Goal: Task Accomplishment & Management: Use online tool/utility

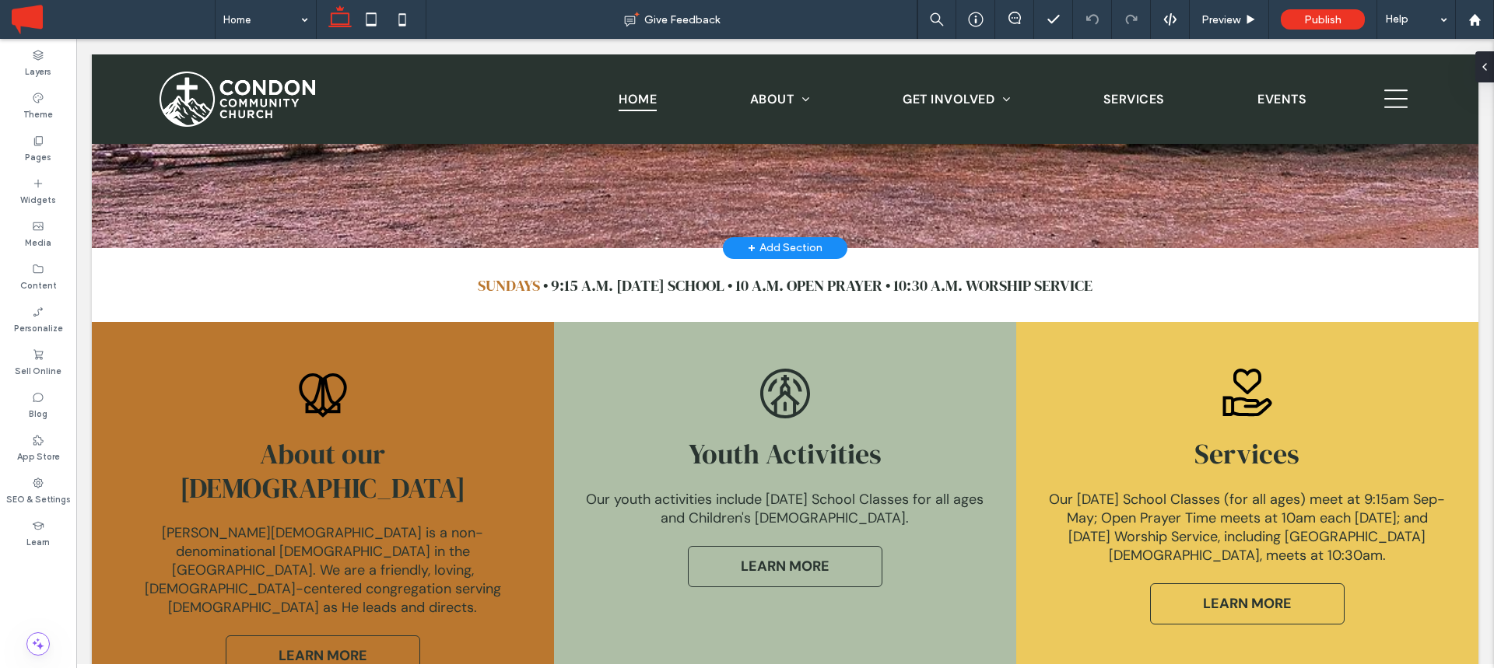
scroll to position [861, 0]
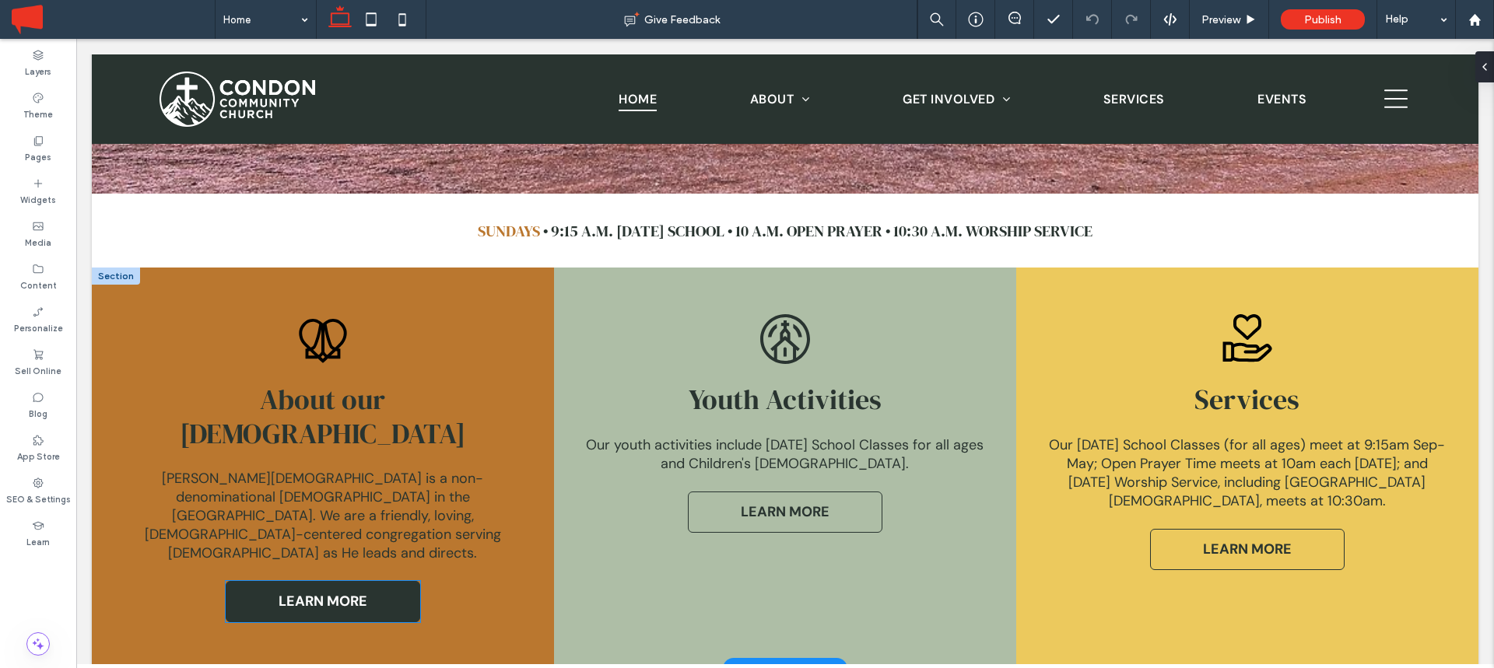
click at [366, 592] on span "LEARN MORE" at bounding box center [323, 601] width 89 height 19
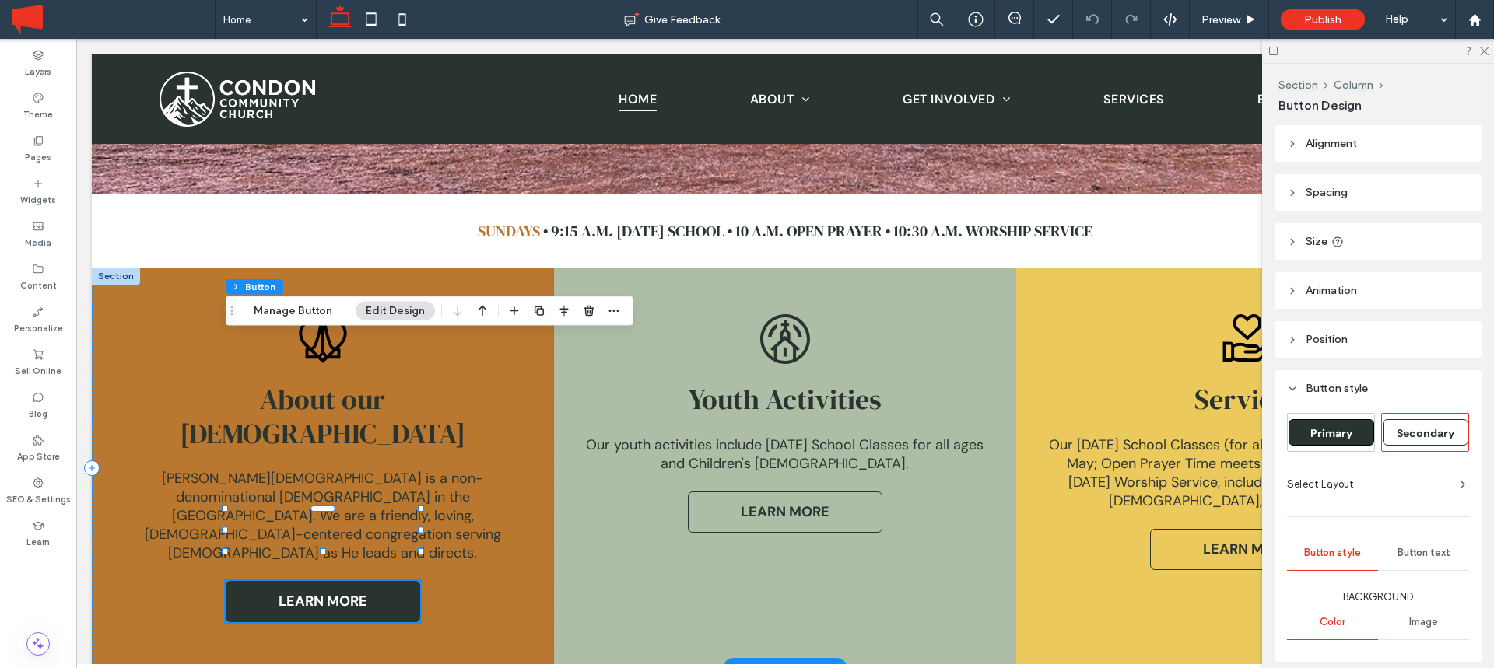
click at [366, 592] on span "LEARN MORE" at bounding box center [323, 601] width 89 height 19
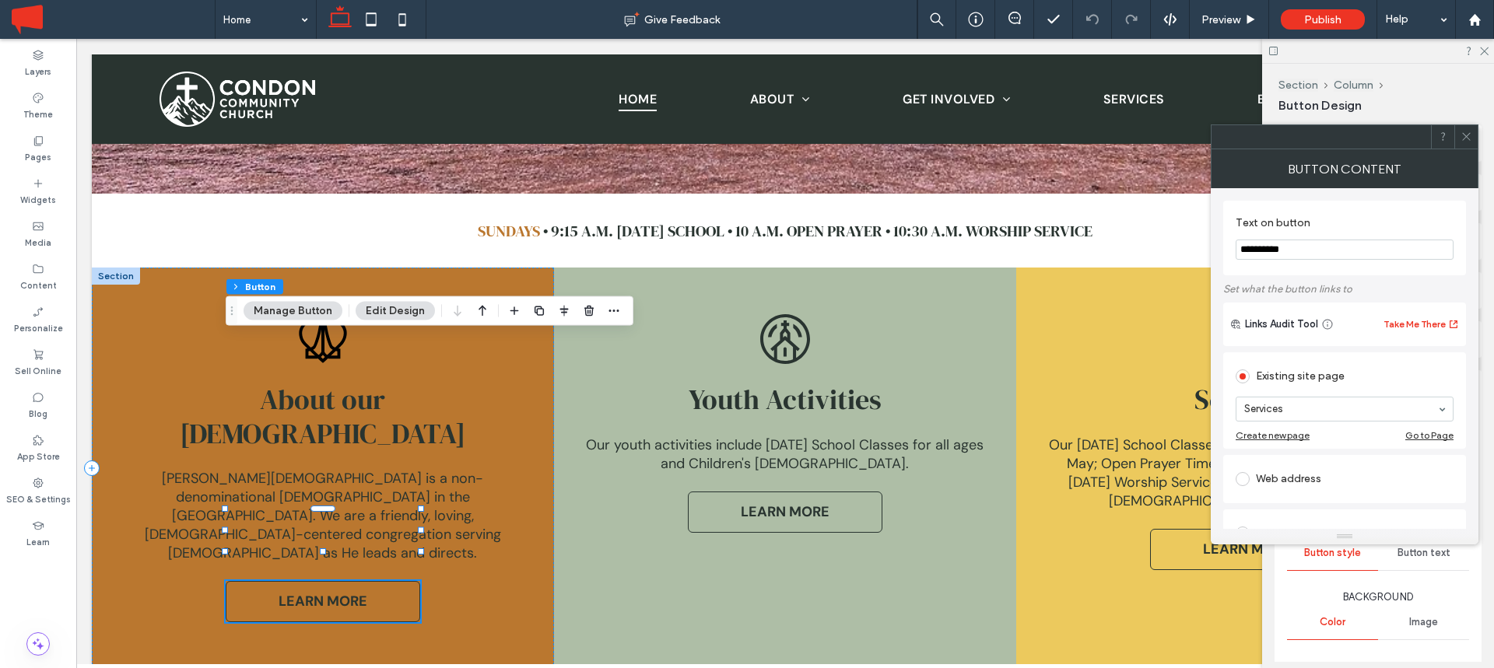
click at [296, 317] on button "Manage Button" at bounding box center [293, 311] width 99 height 19
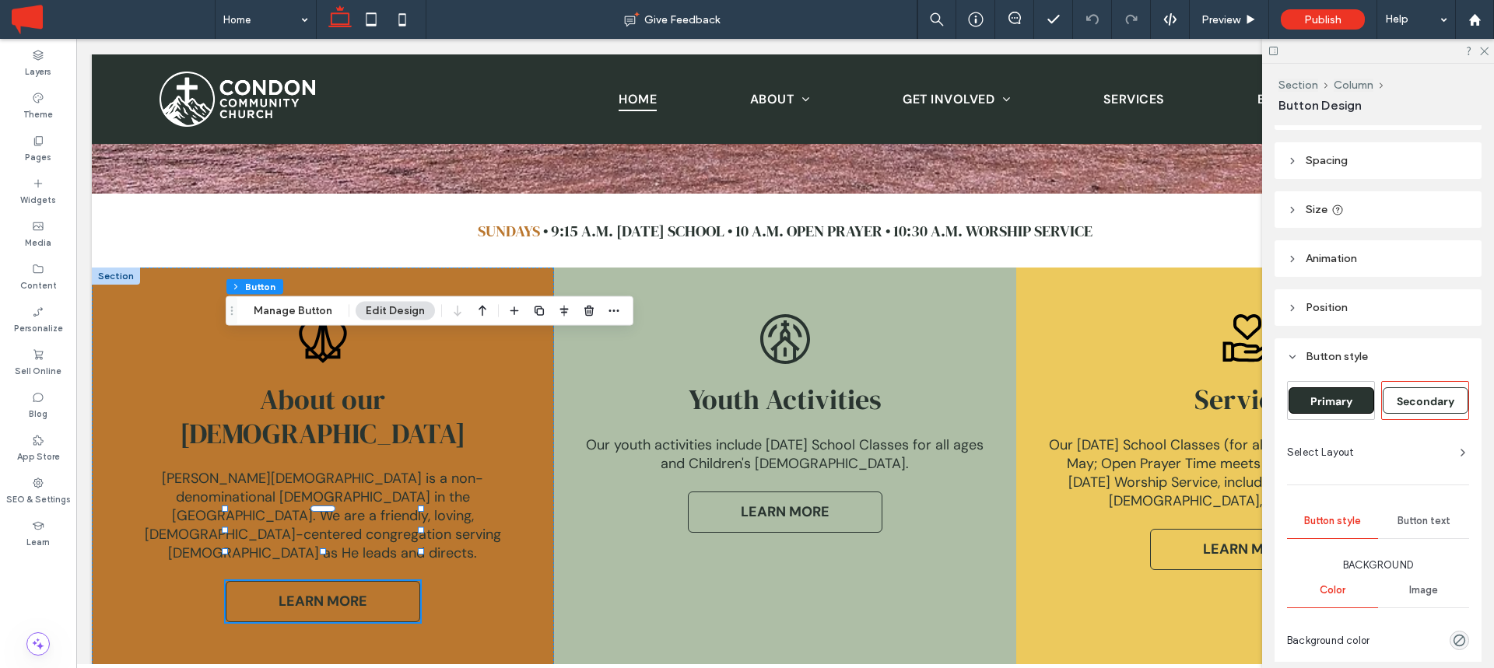
scroll to position [0, 0]
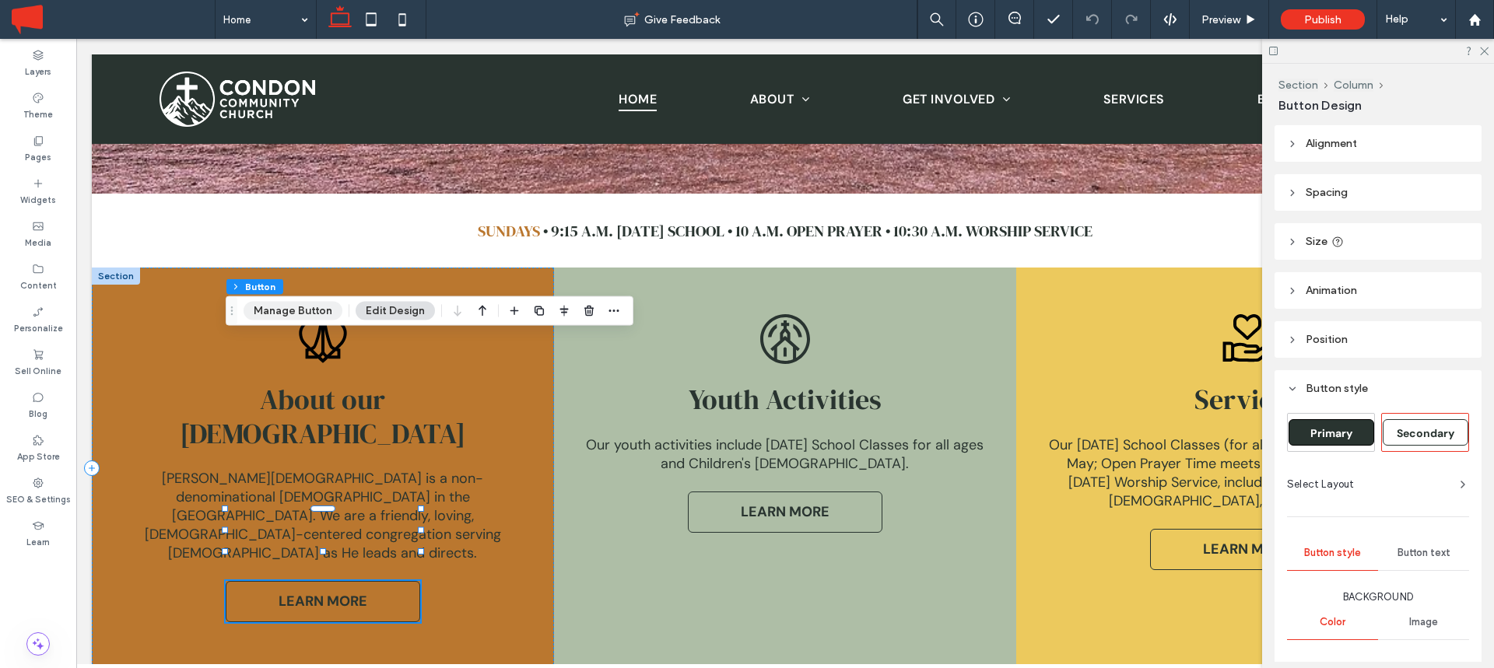
click at [317, 312] on button "Manage Button" at bounding box center [293, 311] width 99 height 19
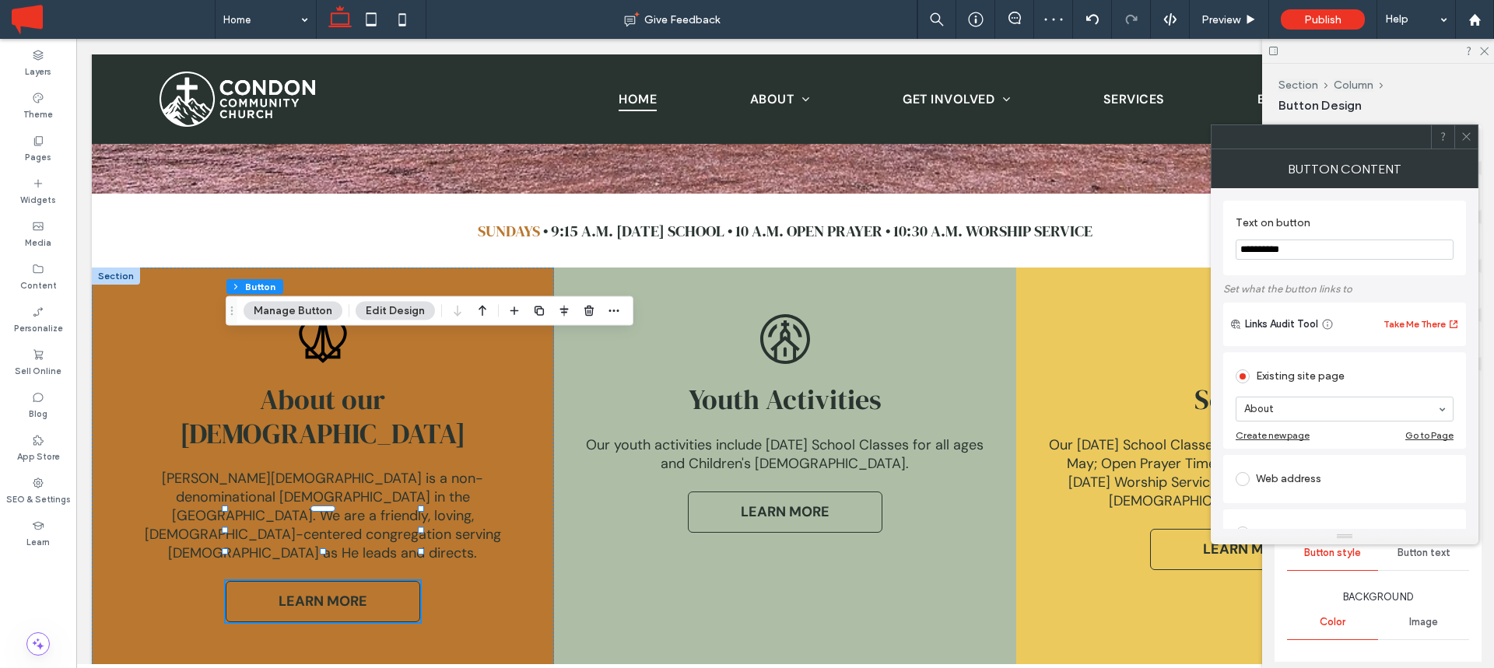
click at [1461, 144] on span at bounding box center [1466, 136] width 12 height 23
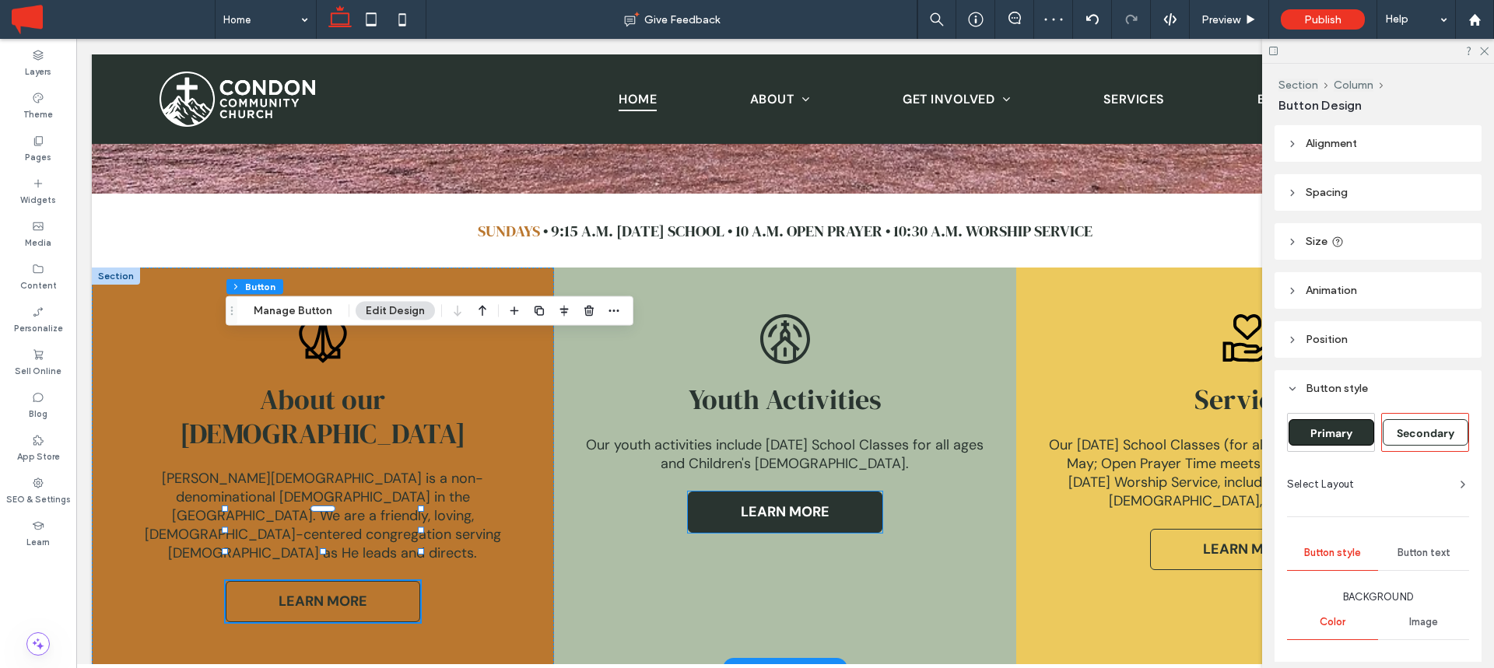
click at [752, 503] on span "LEARN MORE" at bounding box center [785, 512] width 89 height 19
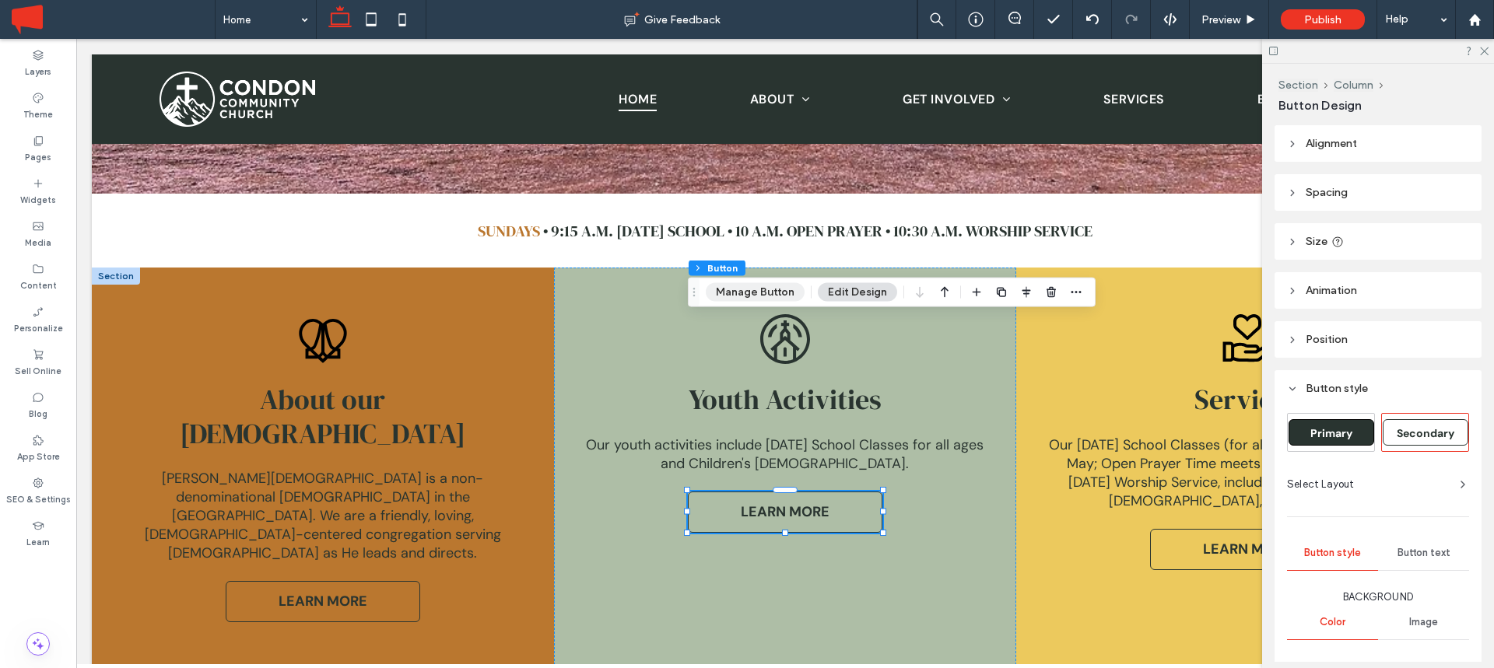
click at [777, 291] on button "Manage Button" at bounding box center [755, 292] width 99 height 19
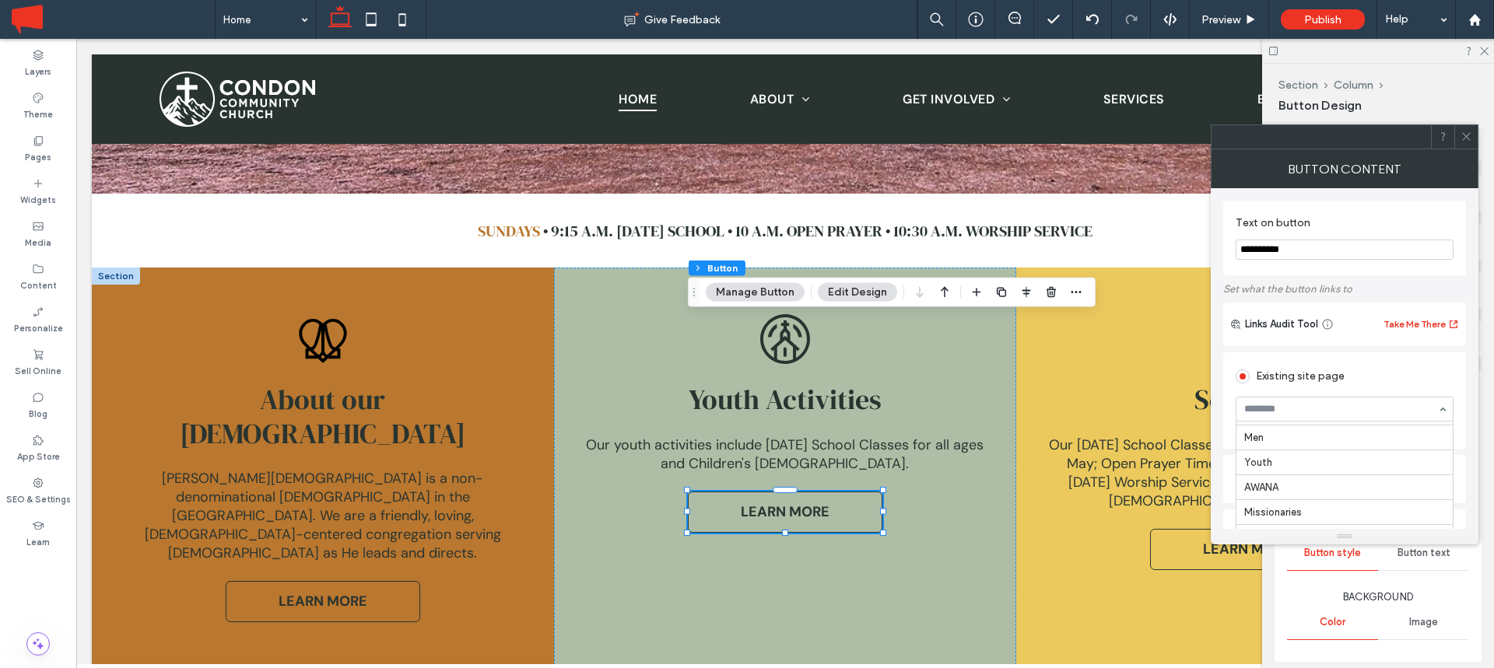
scroll to position [180, 0]
click at [1467, 141] on icon at bounding box center [1466, 137] width 12 height 12
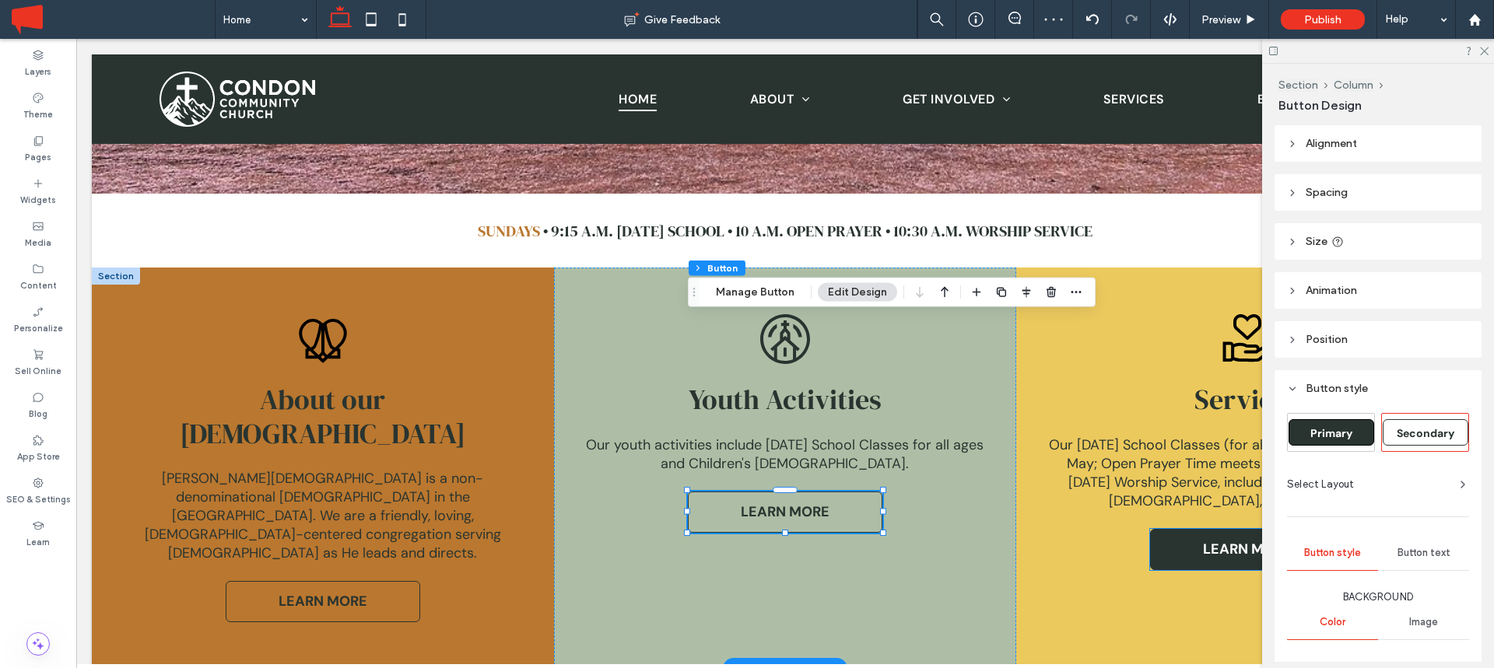
click at [1178, 529] on link "LEARN MORE" at bounding box center [1247, 549] width 195 height 41
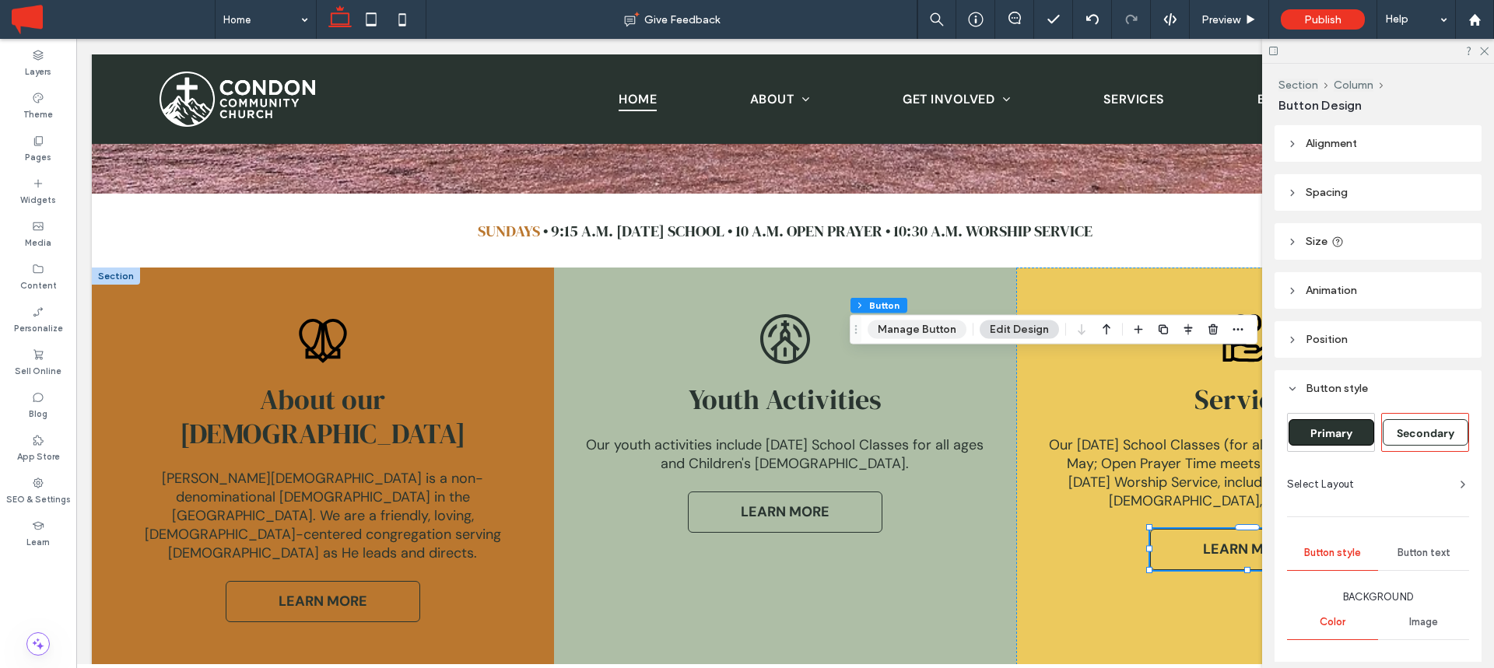
click at [907, 331] on button "Manage Button" at bounding box center [917, 330] width 99 height 19
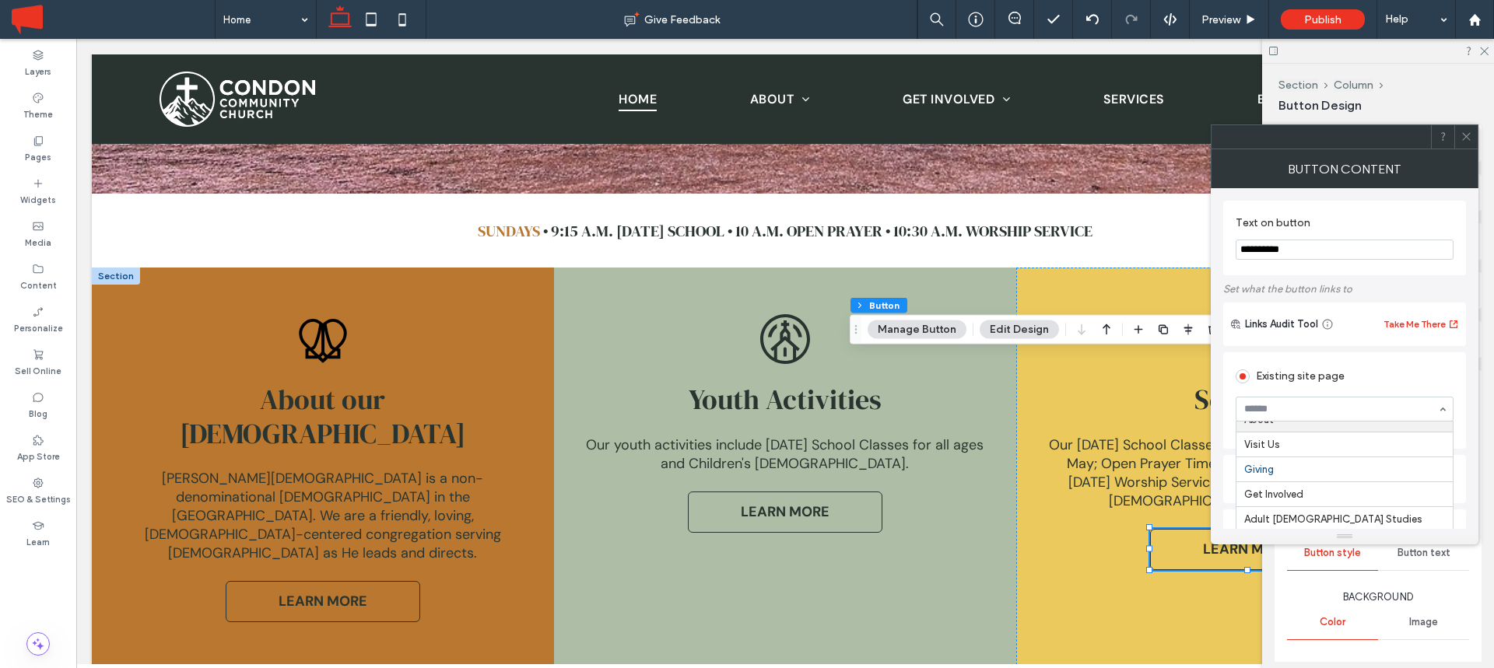
scroll to position [44, 0]
click at [1458, 136] on div at bounding box center [1465, 136] width 23 height 23
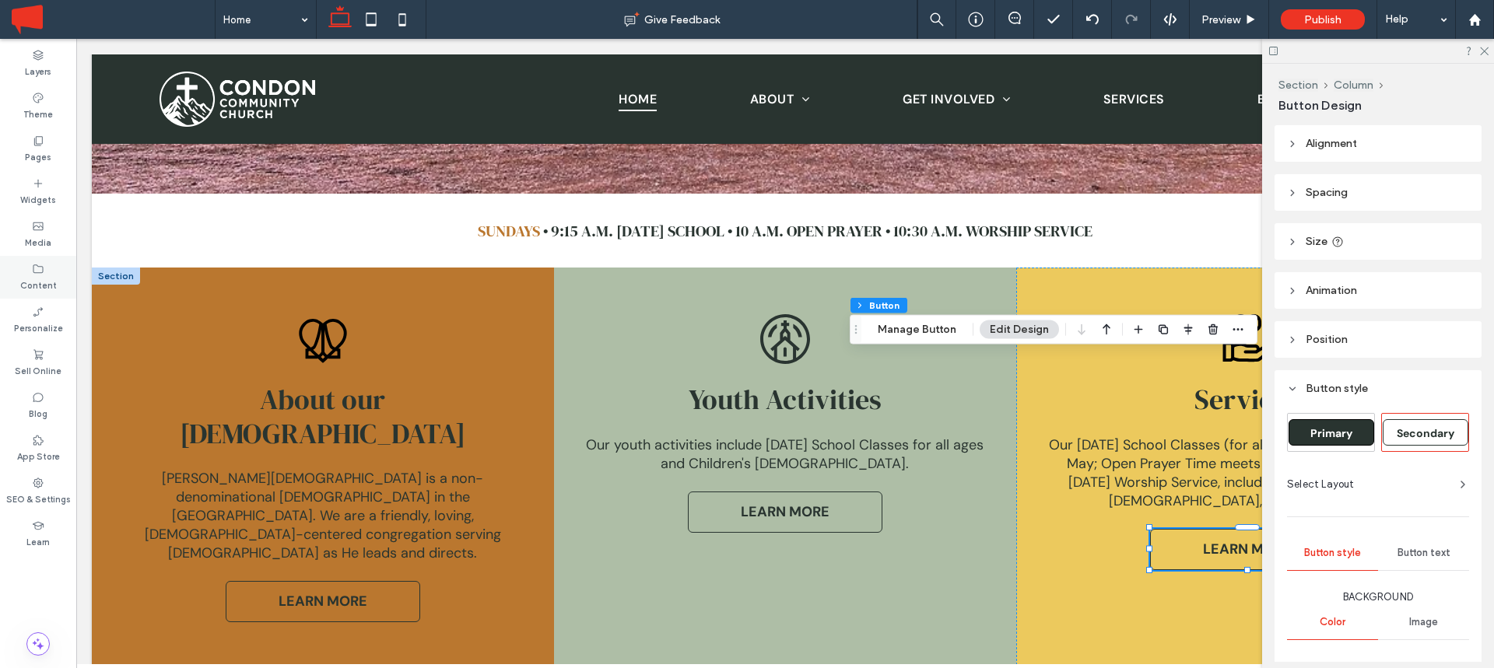
click at [43, 283] on label "Content" at bounding box center [38, 283] width 37 height 17
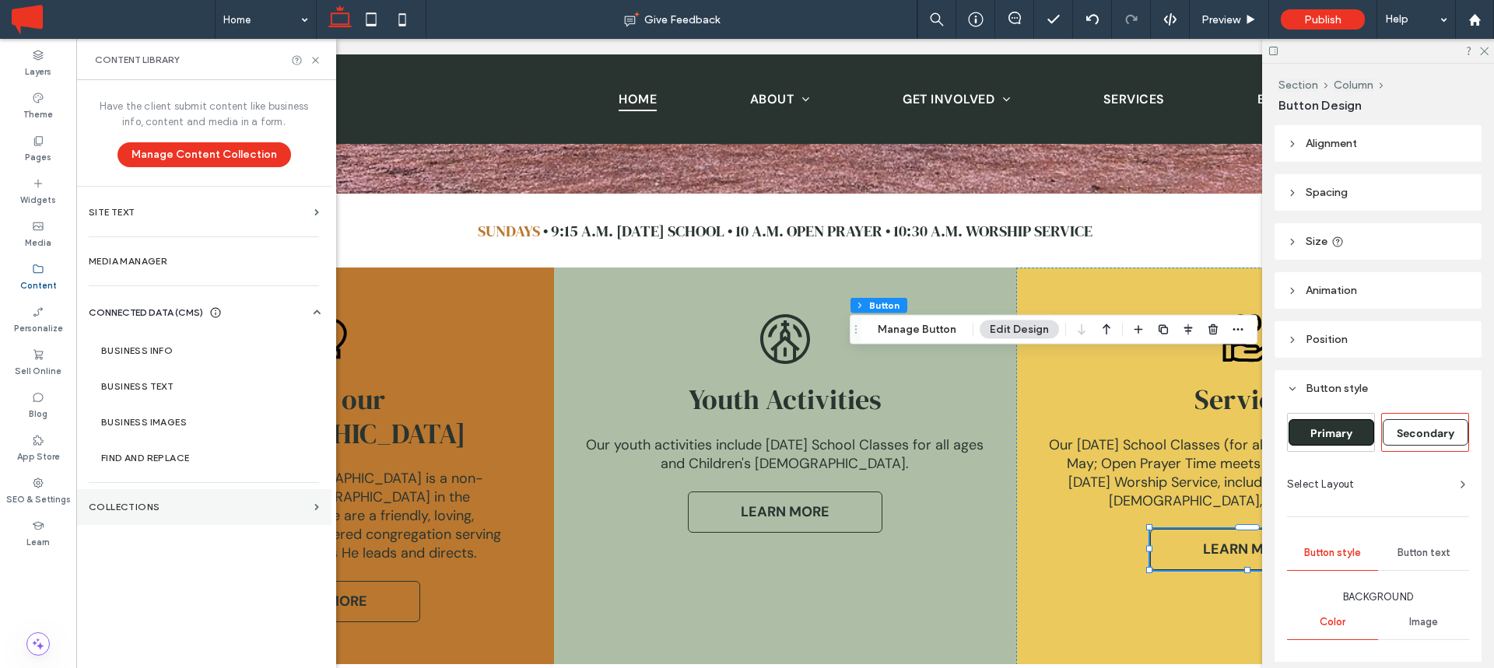
click at [143, 500] on section "Collections" at bounding box center [203, 507] width 255 height 36
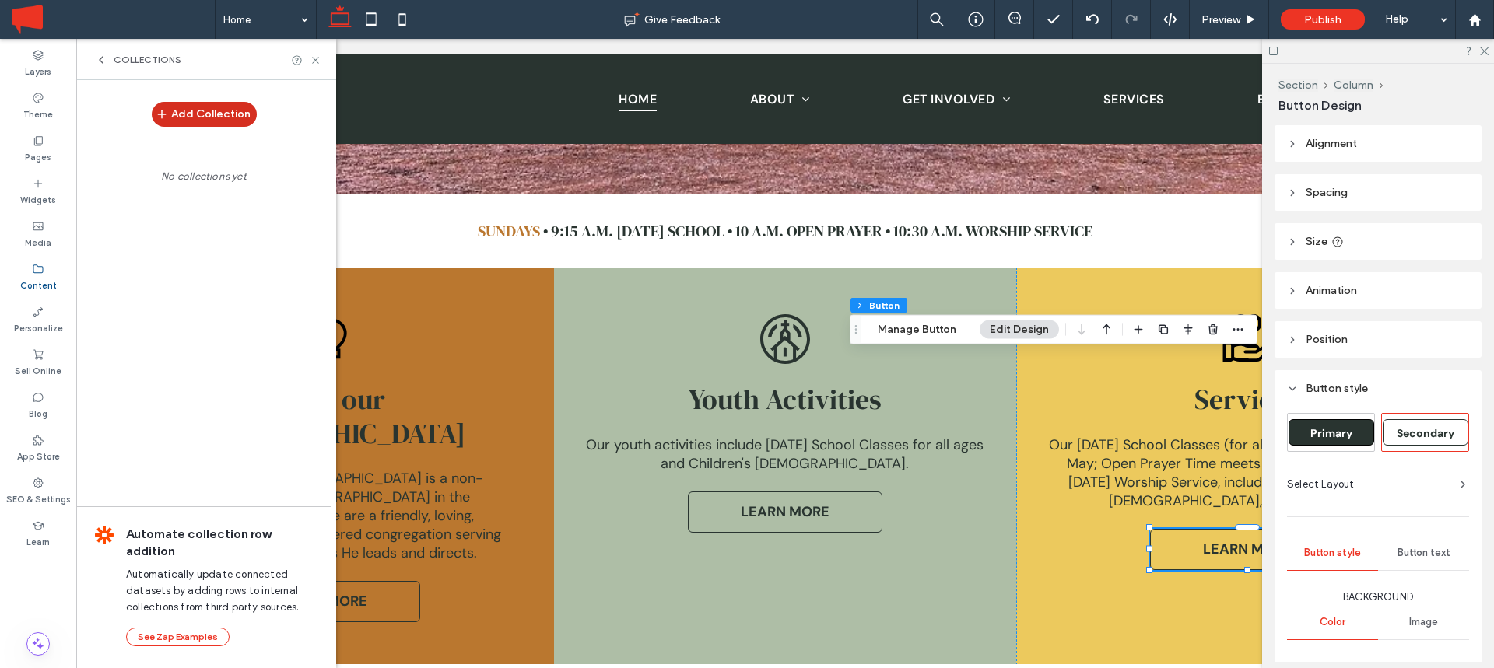
click at [223, 110] on button "Add Collection" at bounding box center [204, 114] width 105 height 25
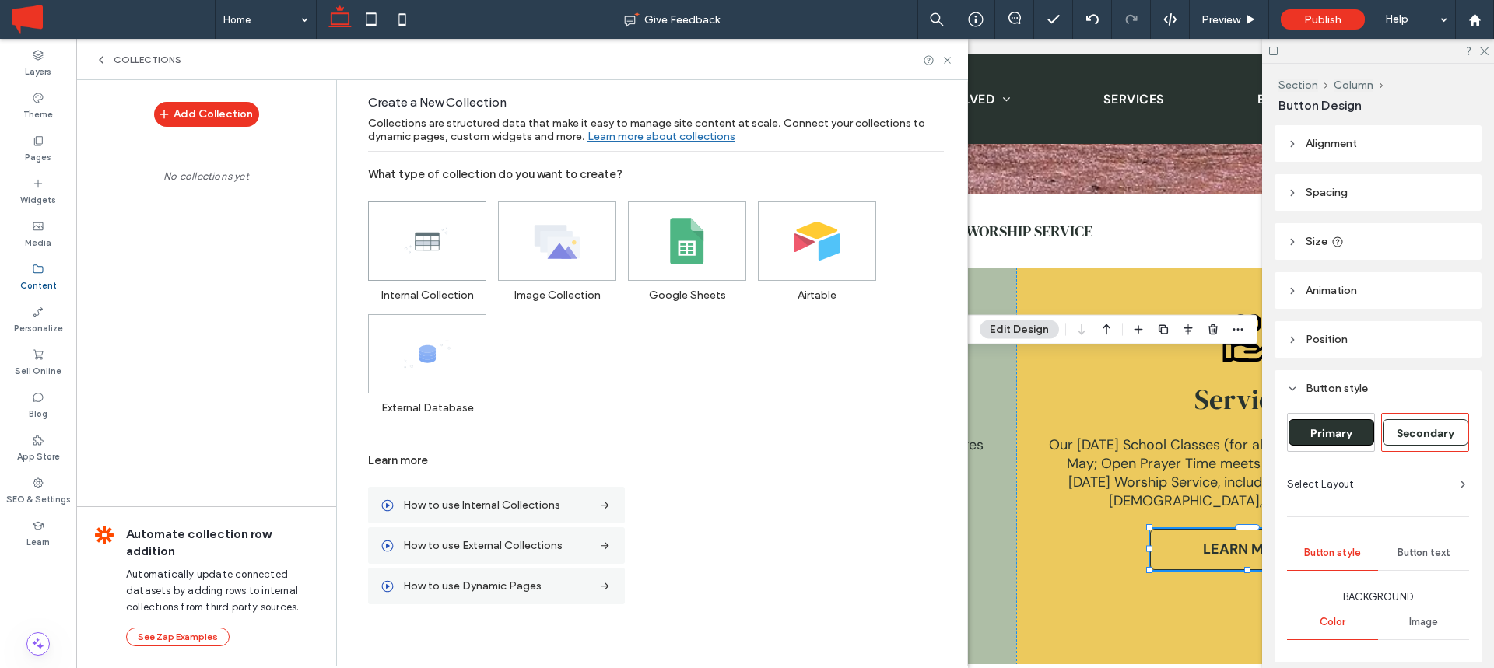
click at [437, 245] on use at bounding box center [426, 240] width 43 height 25
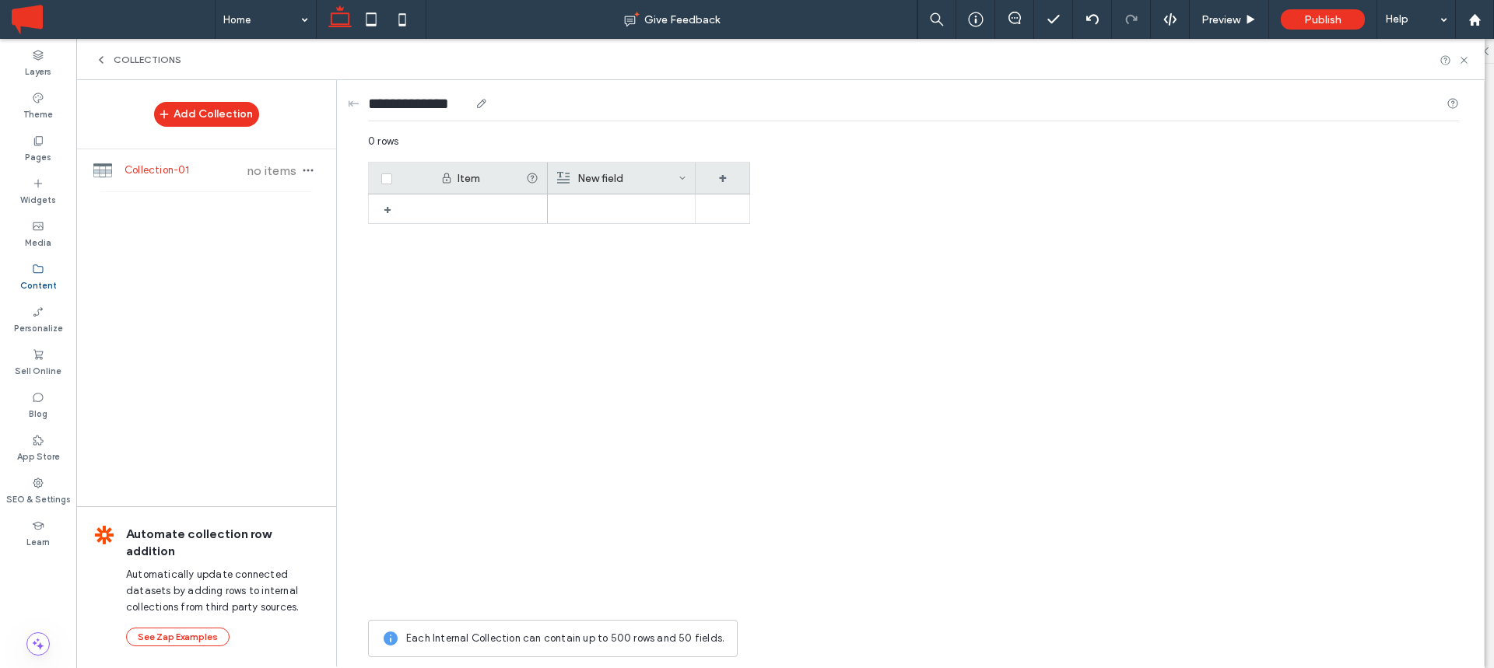
click at [486, 104] on use at bounding box center [481, 104] width 9 height 9
click at [420, 105] on input "**********" at bounding box center [418, 104] width 101 height 22
click at [469, 103] on input "**********" at bounding box center [418, 104] width 101 height 22
type input "*"
type input "******"
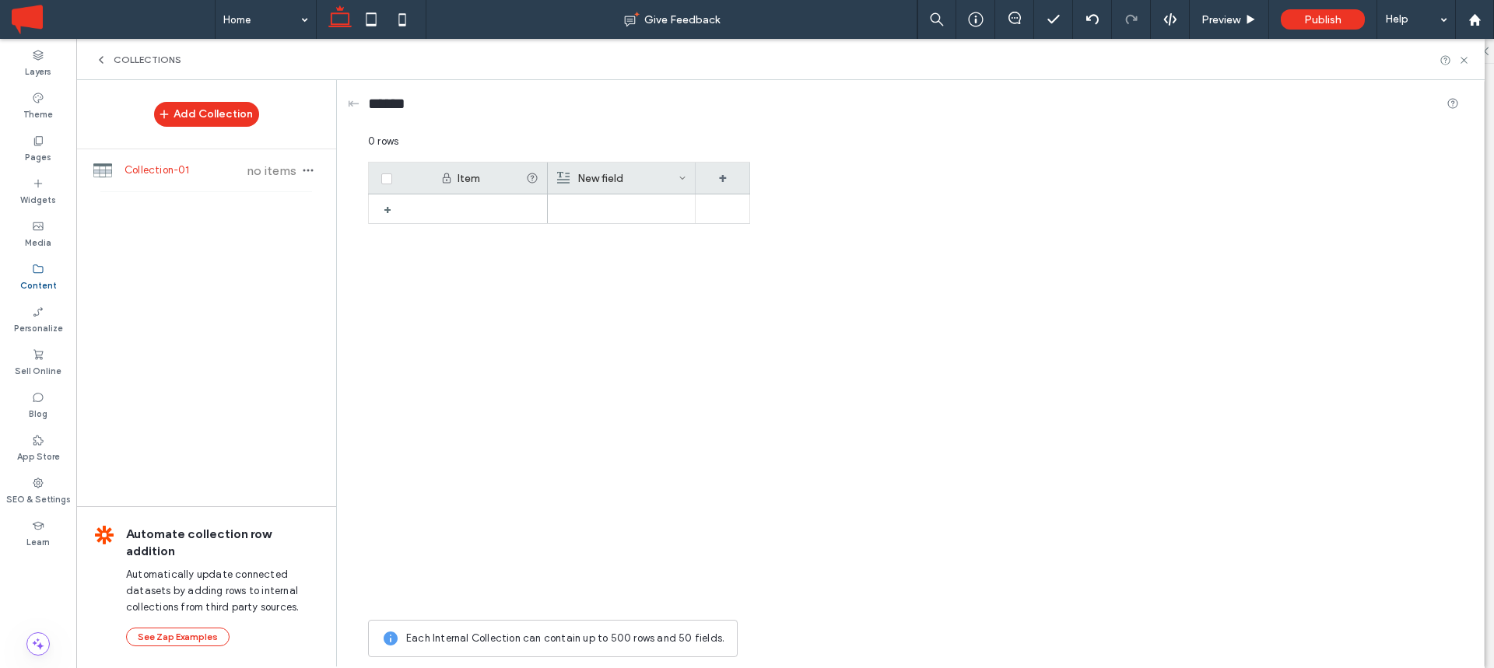
click at [600, 179] on div "New field" at bounding box center [617, 178] width 121 height 31
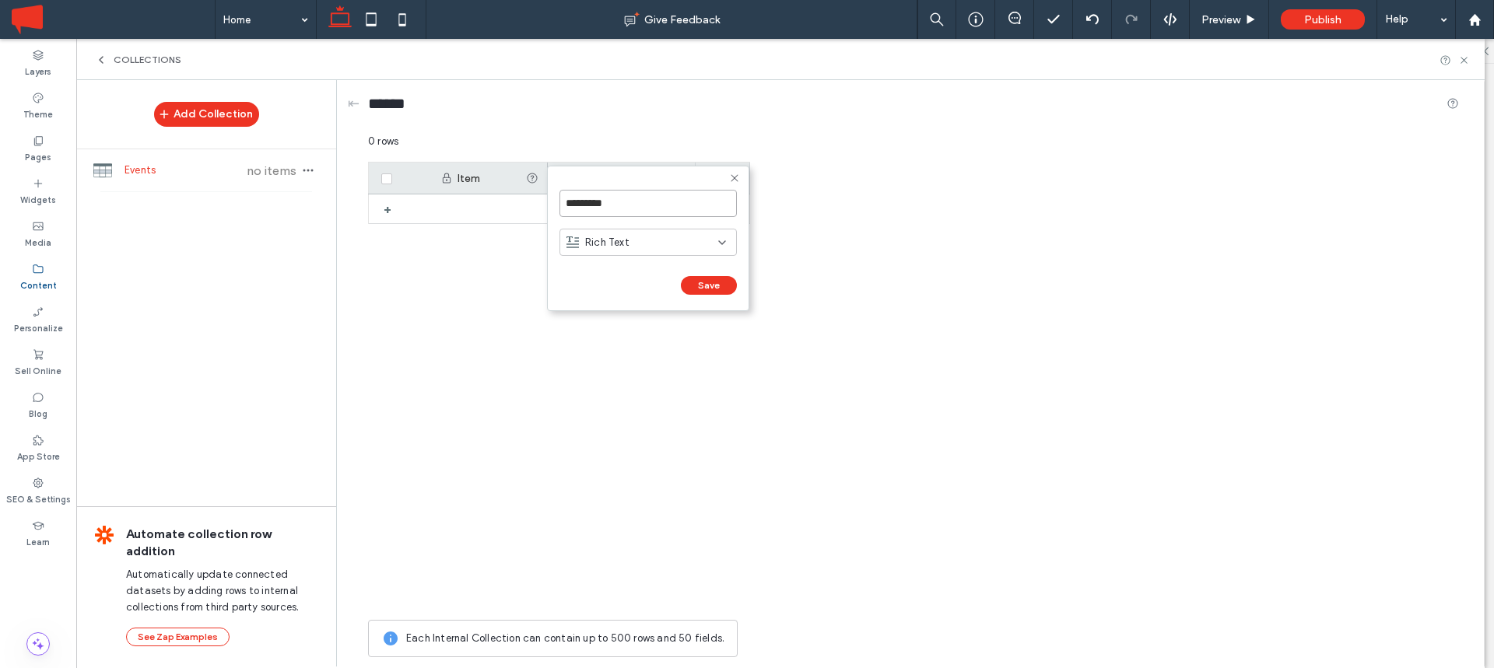
click at [612, 201] on input "*********" at bounding box center [647, 203] width 177 height 27
type input "*****"
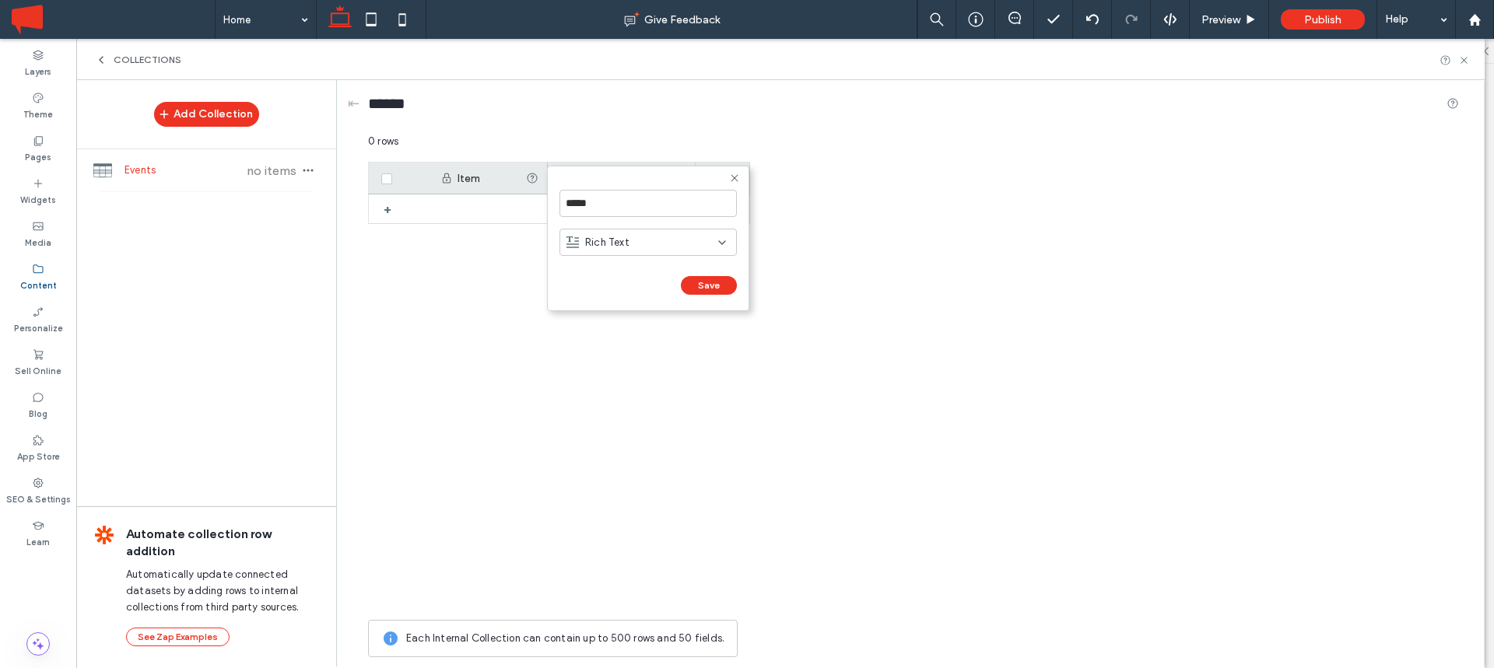
click at [636, 237] on div "Rich Text" at bounding box center [642, 243] width 152 height 16
click at [630, 265] on div "Plain Text" at bounding box center [648, 269] width 176 height 27
click at [704, 283] on button "Save" at bounding box center [709, 285] width 56 height 19
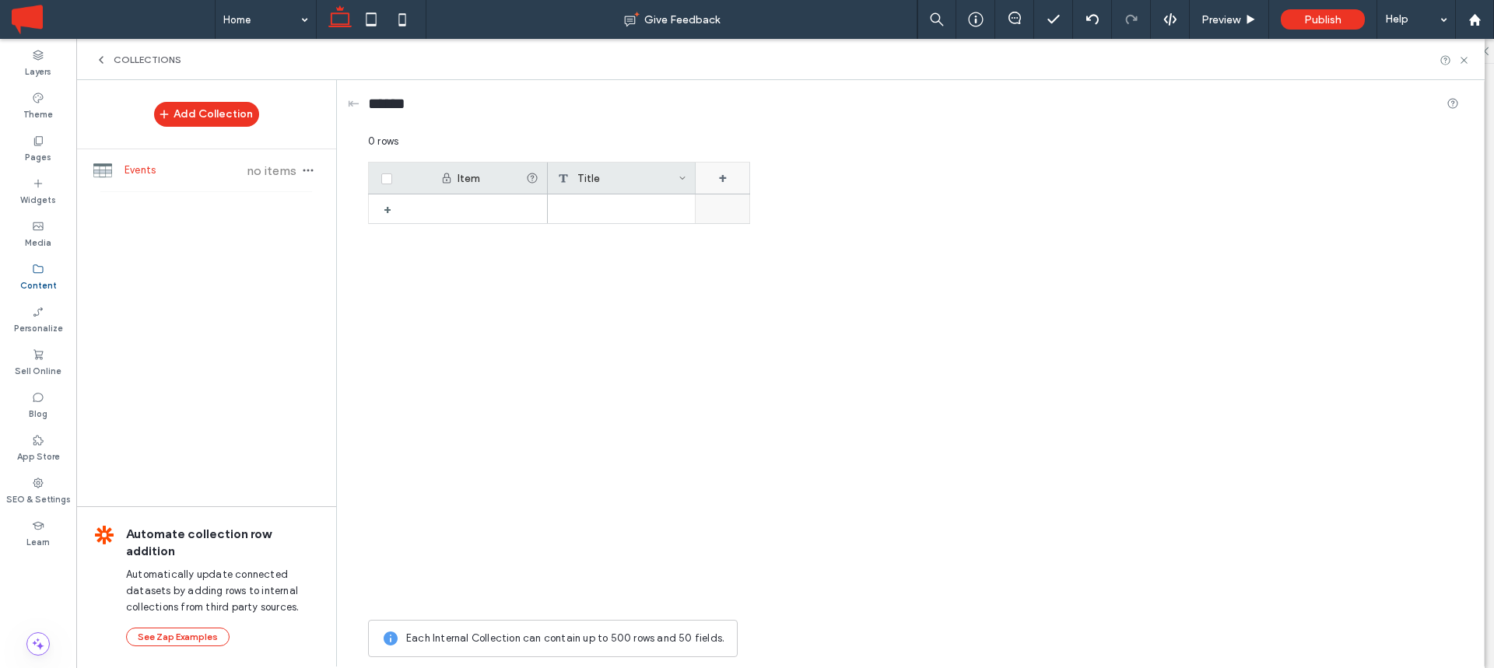
click at [720, 174] on div "+" at bounding box center [723, 178] width 54 height 31
click at [738, 200] on input "*******" at bounding box center [786, 203] width 177 height 27
type input "****"
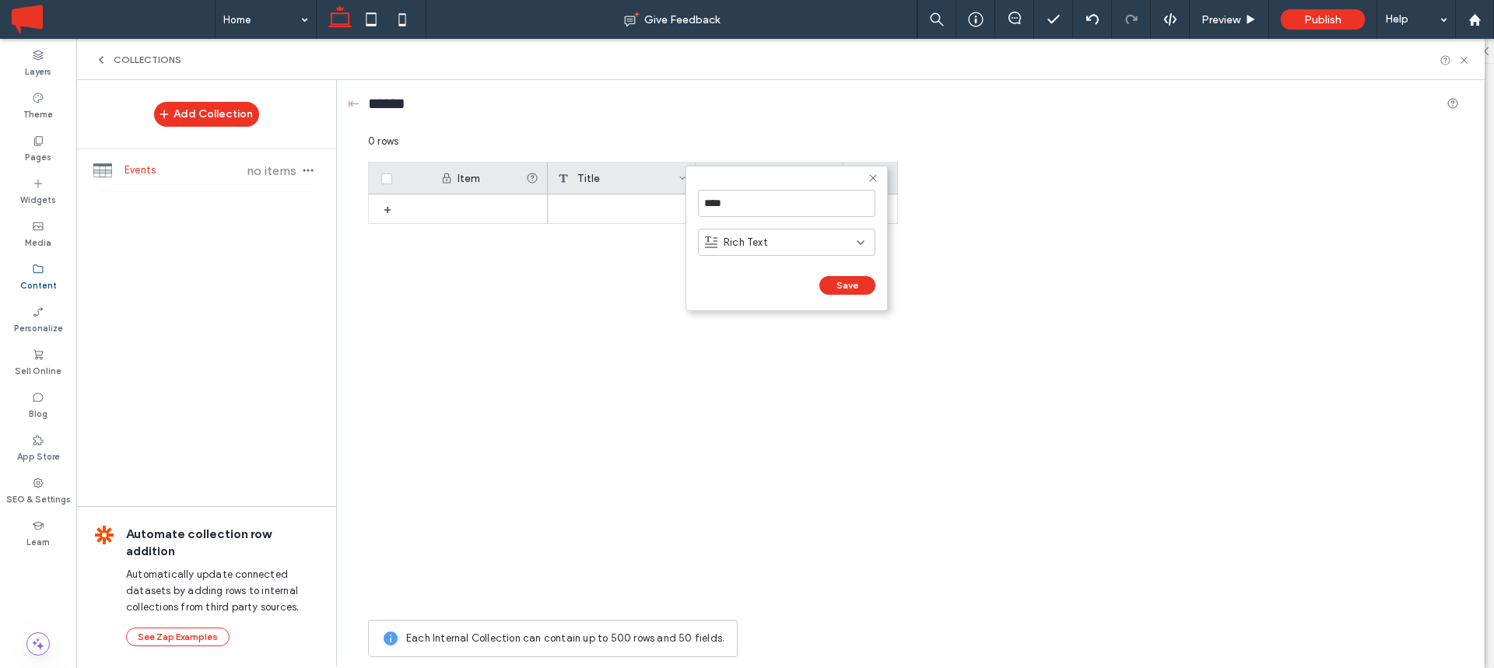
click at [733, 240] on span "Rich Text" at bounding box center [746, 243] width 44 height 16
click at [745, 378] on span "Date & Time" at bounding box center [753, 375] width 58 height 16
click at [755, 301] on input at bounding box center [786, 301] width 177 height 21
paste input "**********"
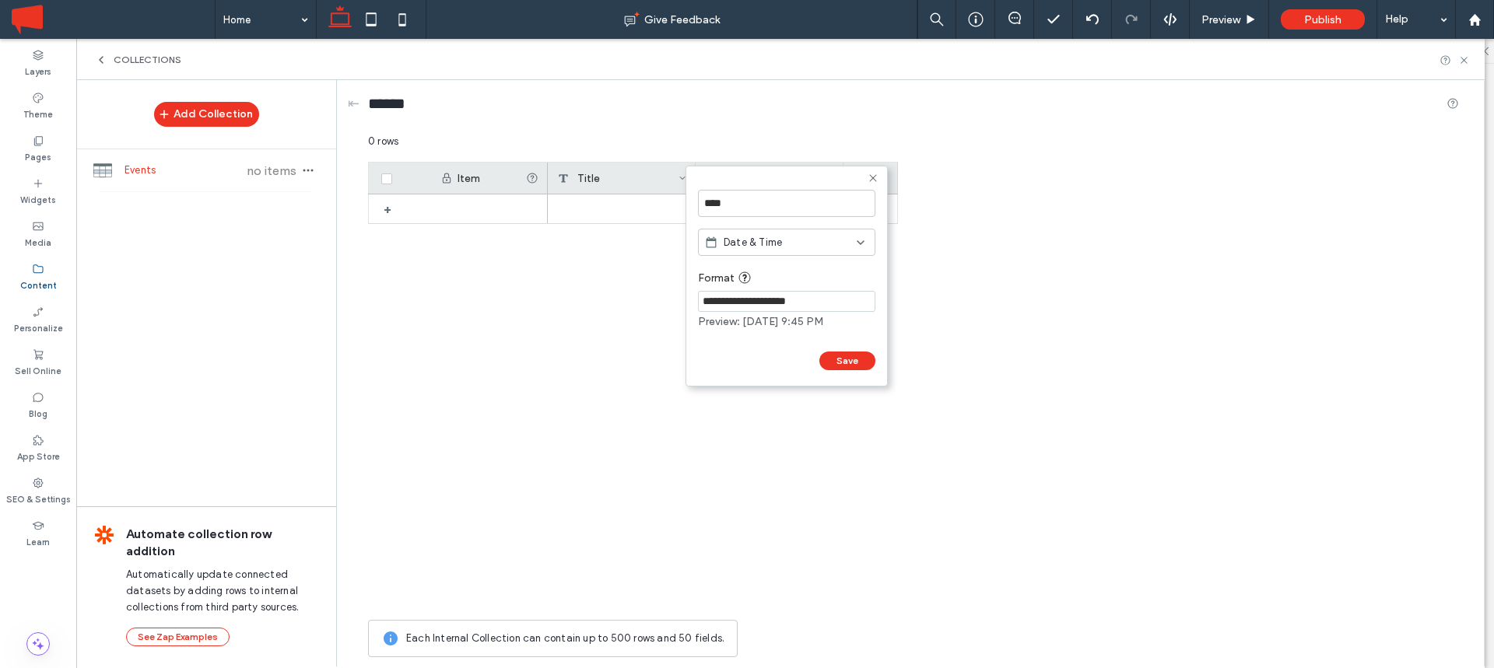
type input "**********"
click at [743, 350] on form "**********" at bounding box center [786, 276] width 202 height 221
click at [849, 365] on button "Save" at bounding box center [847, 361] width 56 height 19
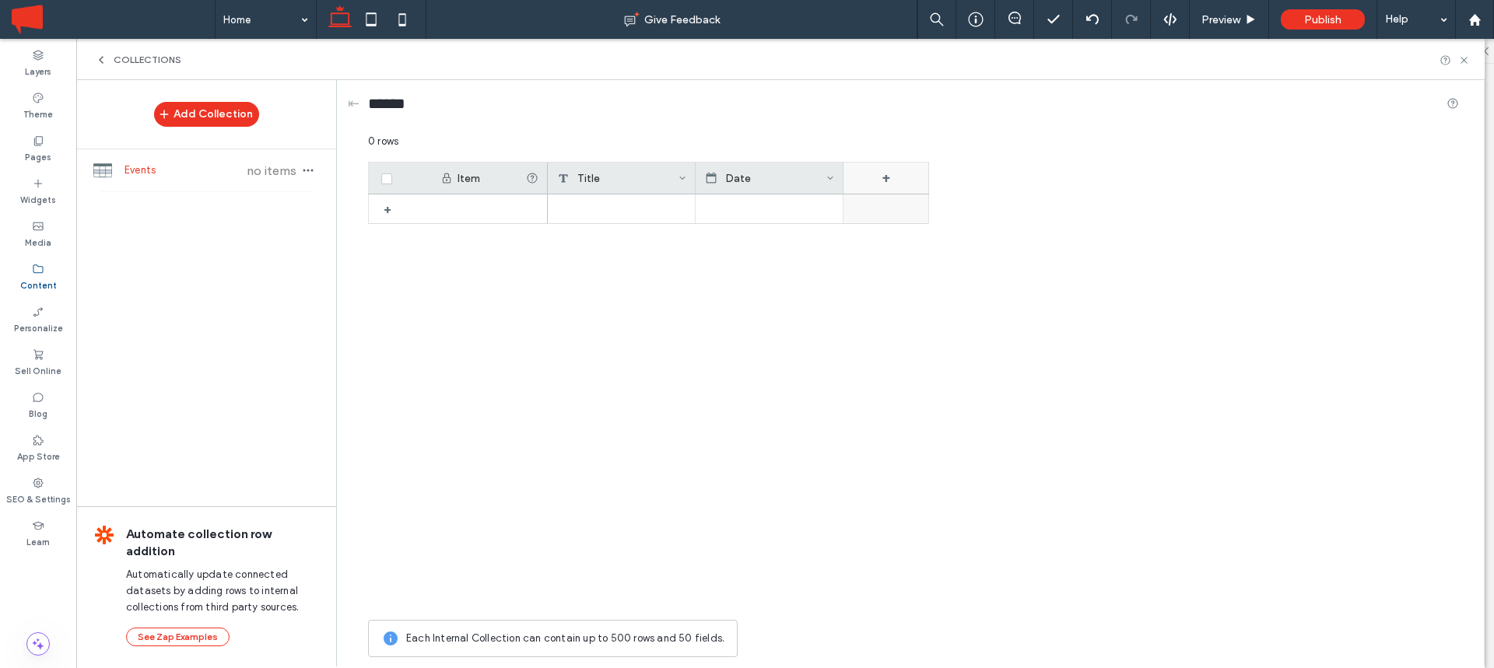
click at [886, 178] on div "+" at bounding box center [886, 178] width 86 height 31
click at [887, 199] on input "*******" at bounding box center [934, 203] width 177 height 27
type input "**********"
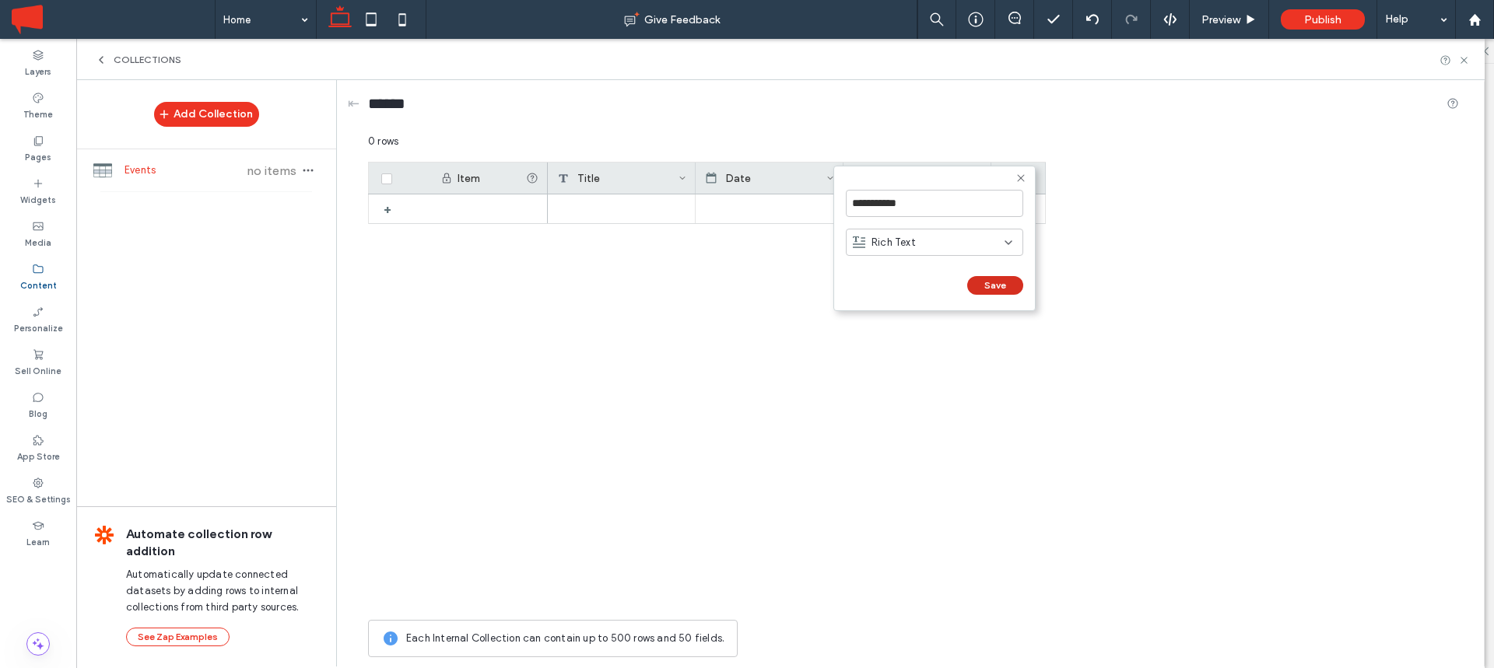
click at [1001, 288] on button "Save" at bounding box center [995, 285] width 56 height 19
click at [1019, 175] on div "+" at bounding box center [1018, 178] width 54 height 31
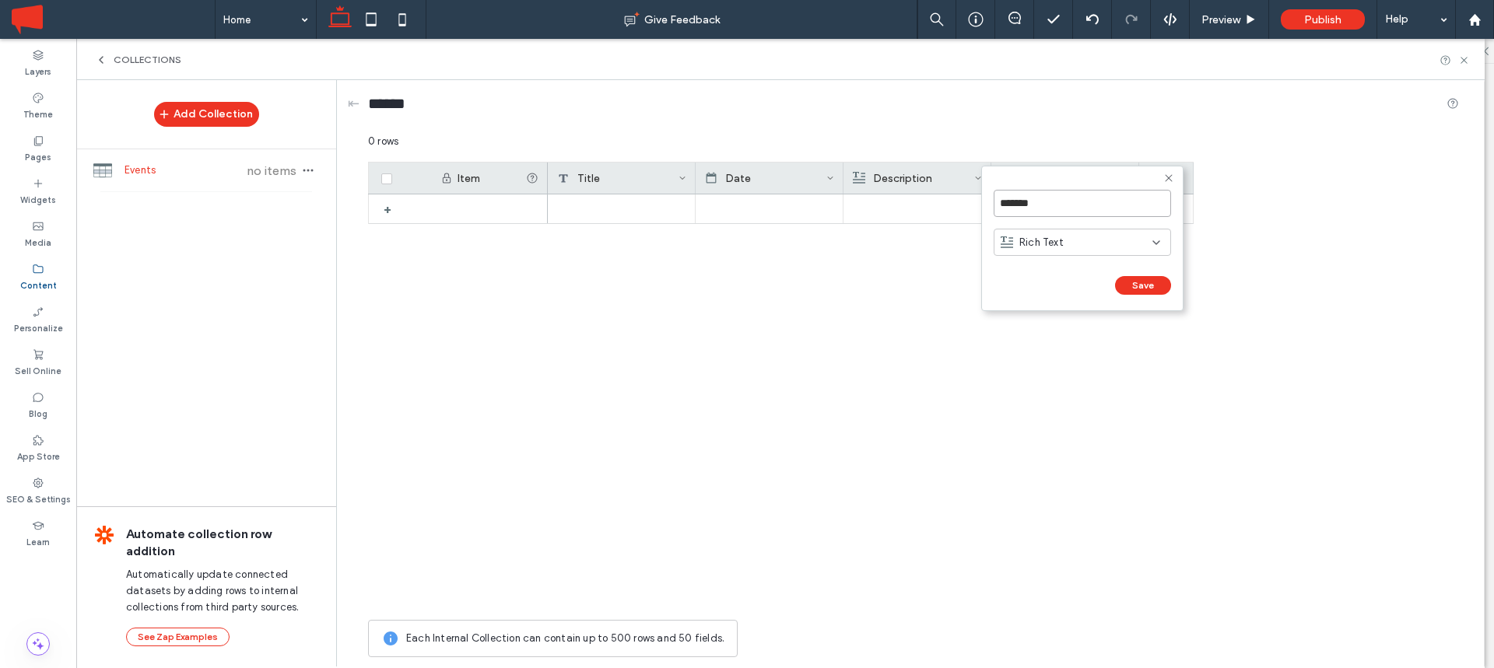
click at [1022, 198] on input "*******" at bounding box center [1082, 203] width 177 height 27
type input "*****"
click at [1036, 247] on span "Rich Text" at bounding box center [1041, 243] width 44 height 16
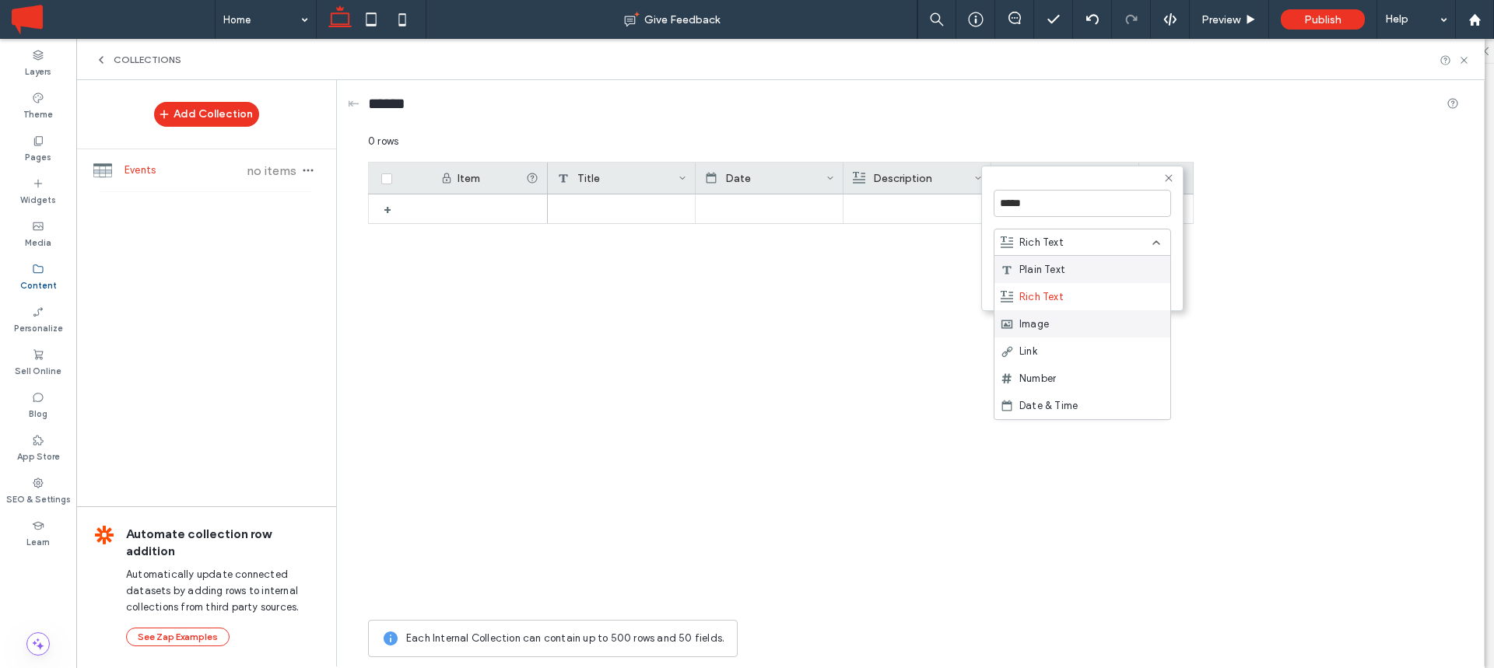
click at [1035, 314] on div "Image" at bounding box center [1082, 323] width 176 height 27
click at [1162, 279] on button "Save" at bounding box center [1143, 285] width 56 height 19
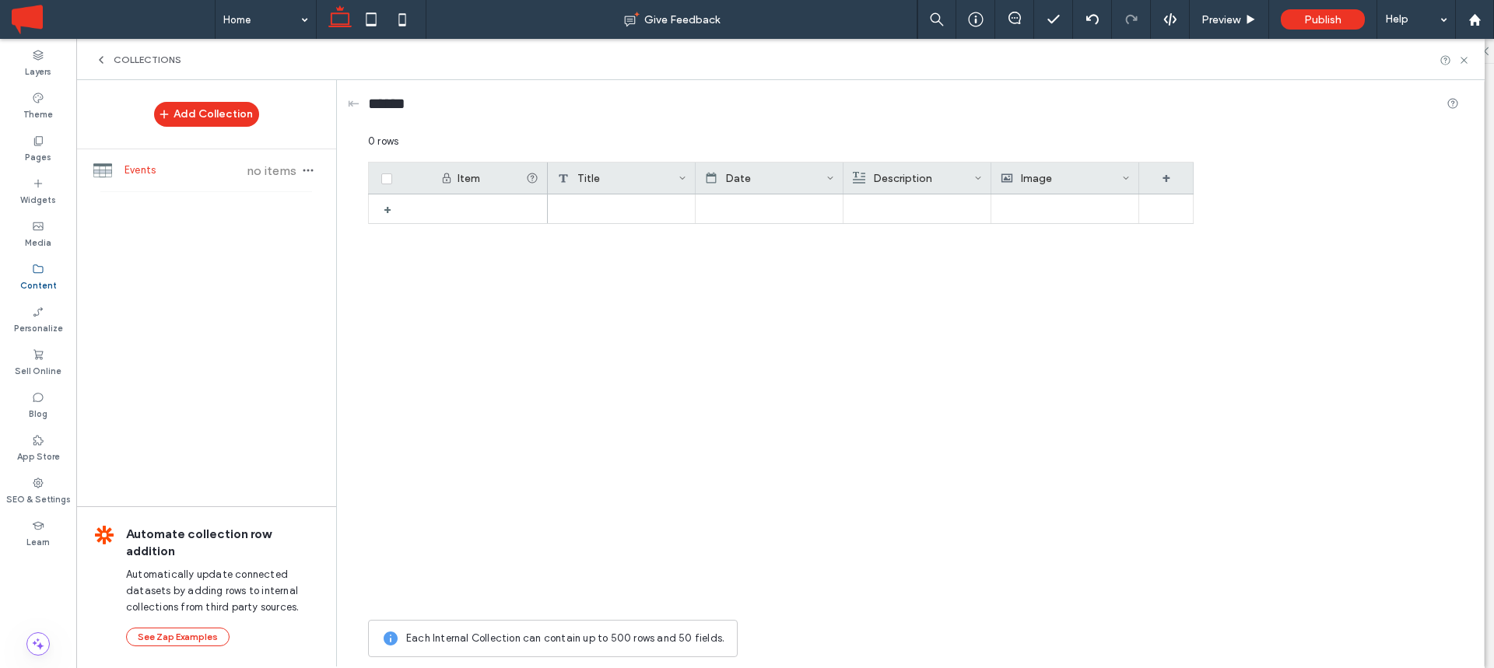
click at [495, 324] on div "+" at bounding box center [781, 404] width 826 height 418
click at [437, 213] on div at bounding box center [489, 209] width 117 height 29
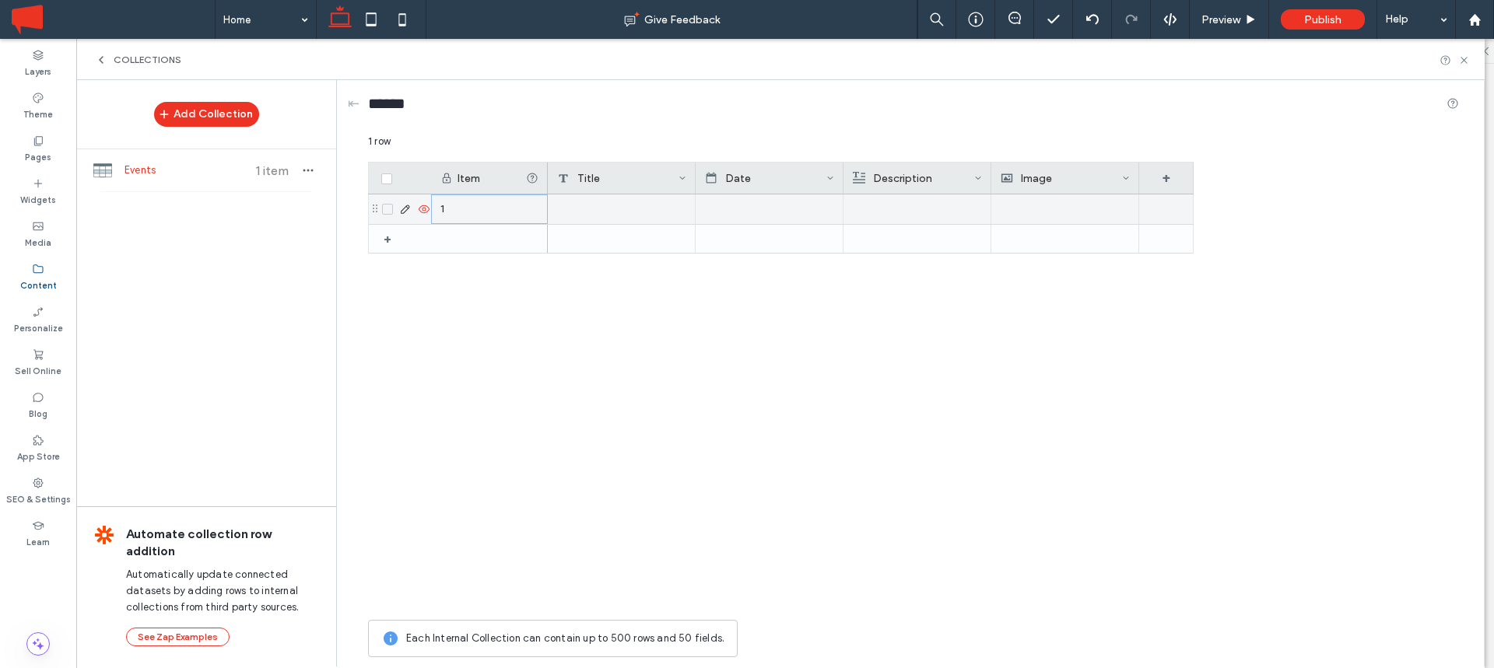
click at [612, 205] on div at bounding box center [622, 210] width 148 height 30
click at [585, 210] on div at bounding box center [622, 210] width 148 height 30
click at [581, 219] on div at bounding box center [622, 209] width 146 height 28
click at [407, 205] on use at bounding box center [405, 209] width 9 height 9
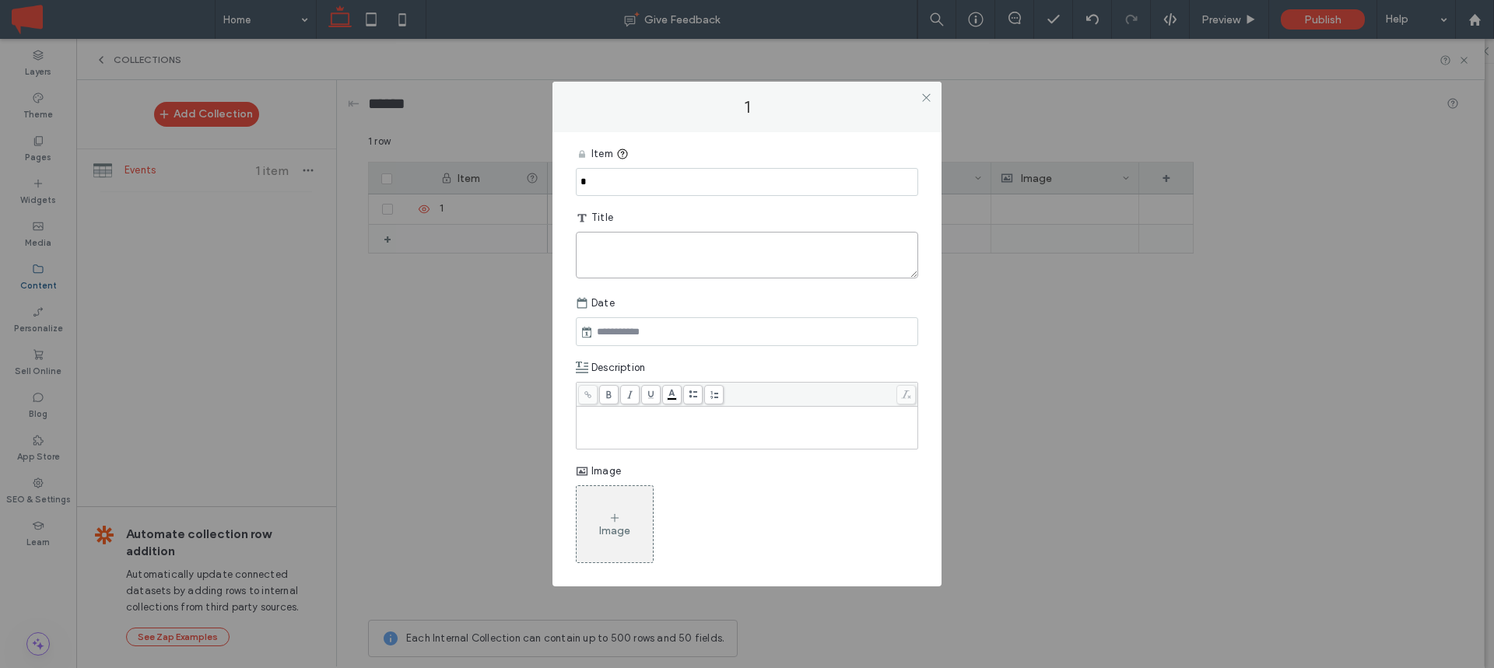
click at [619, 241] on textarea "plain-text-cell" at bounding box center [747, 255] width 342 height 47
click at [678, 249] on textarea "**********" at bounding box center [747, 255] width 342 height 47
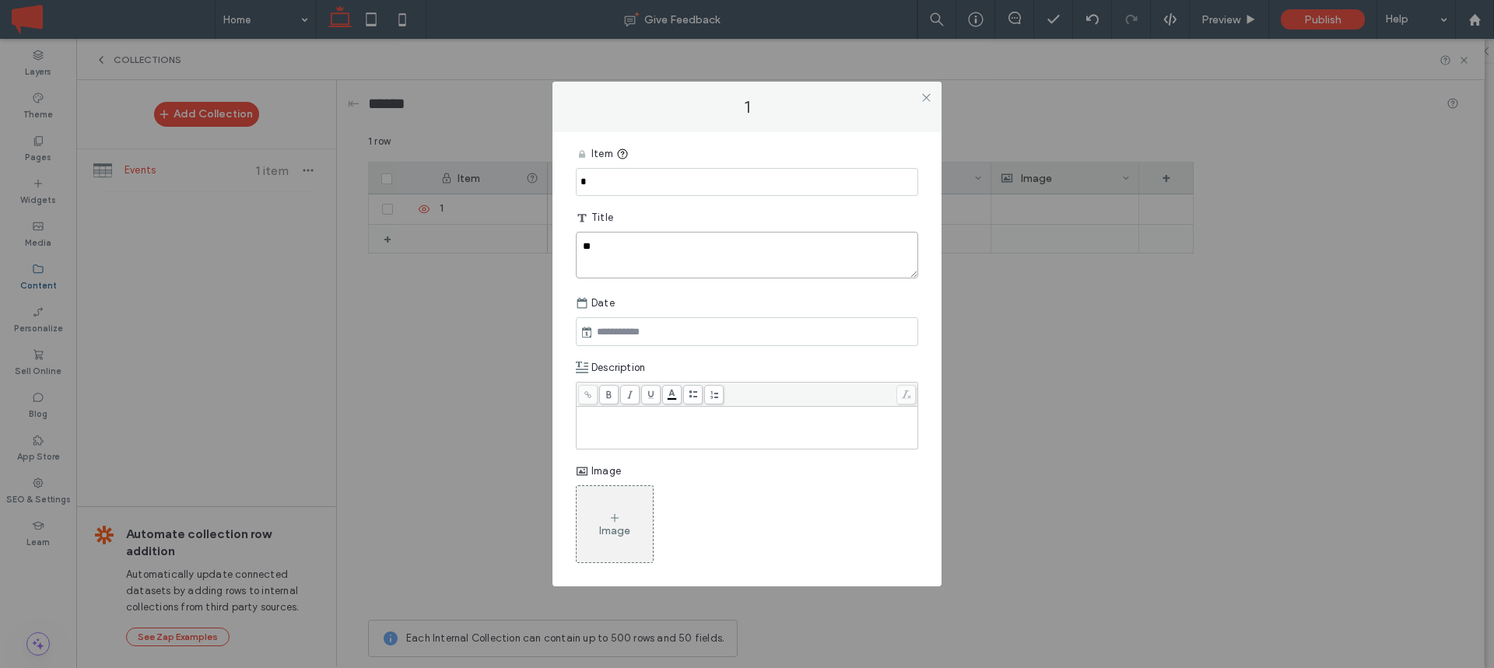
type textarea "*"
type textarea "**********"
click at [652, 337] on input "text" at bounding box center [647, 332] width 109 height 19
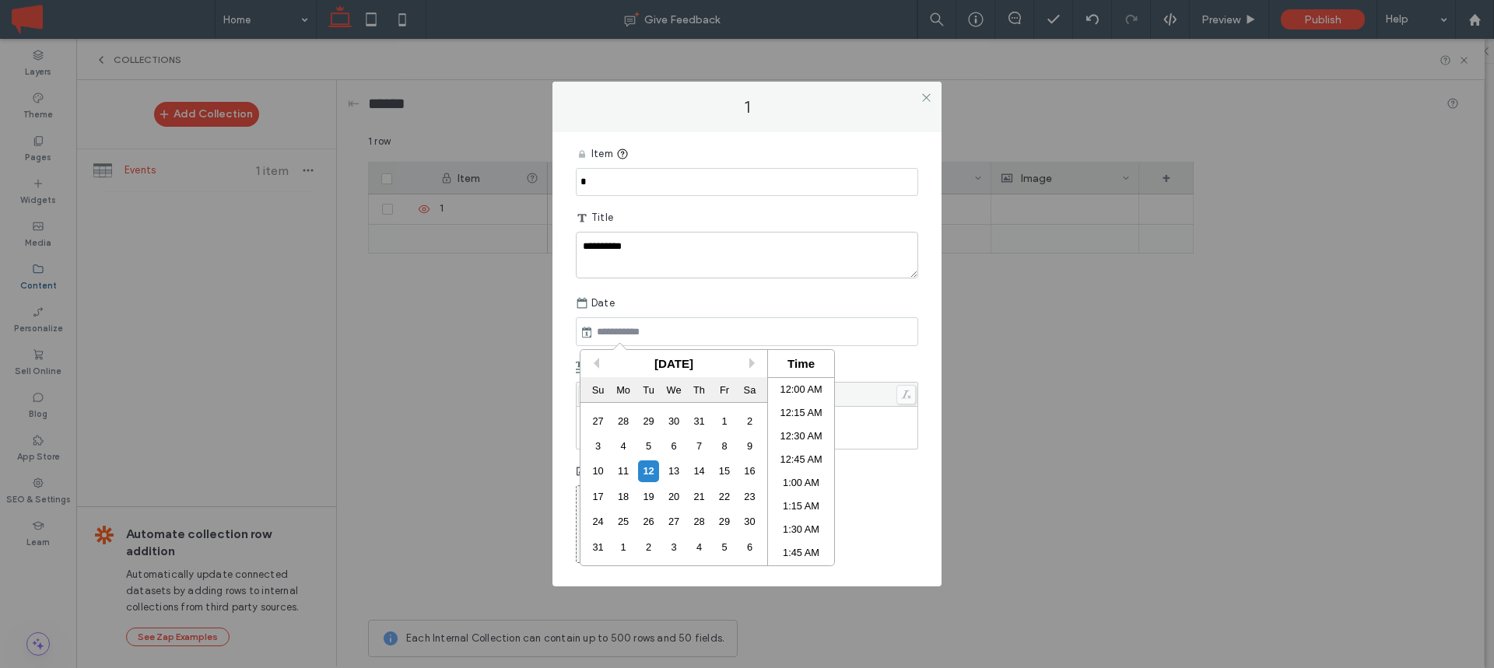
scroll to position [1389, 0]
click at [749, 493] on div "23" at bounding box center [749, 496] width 21 height 21
click at [808, 496] on li "6:30 PM" at bounding box center [801, 496] width 66 height 23
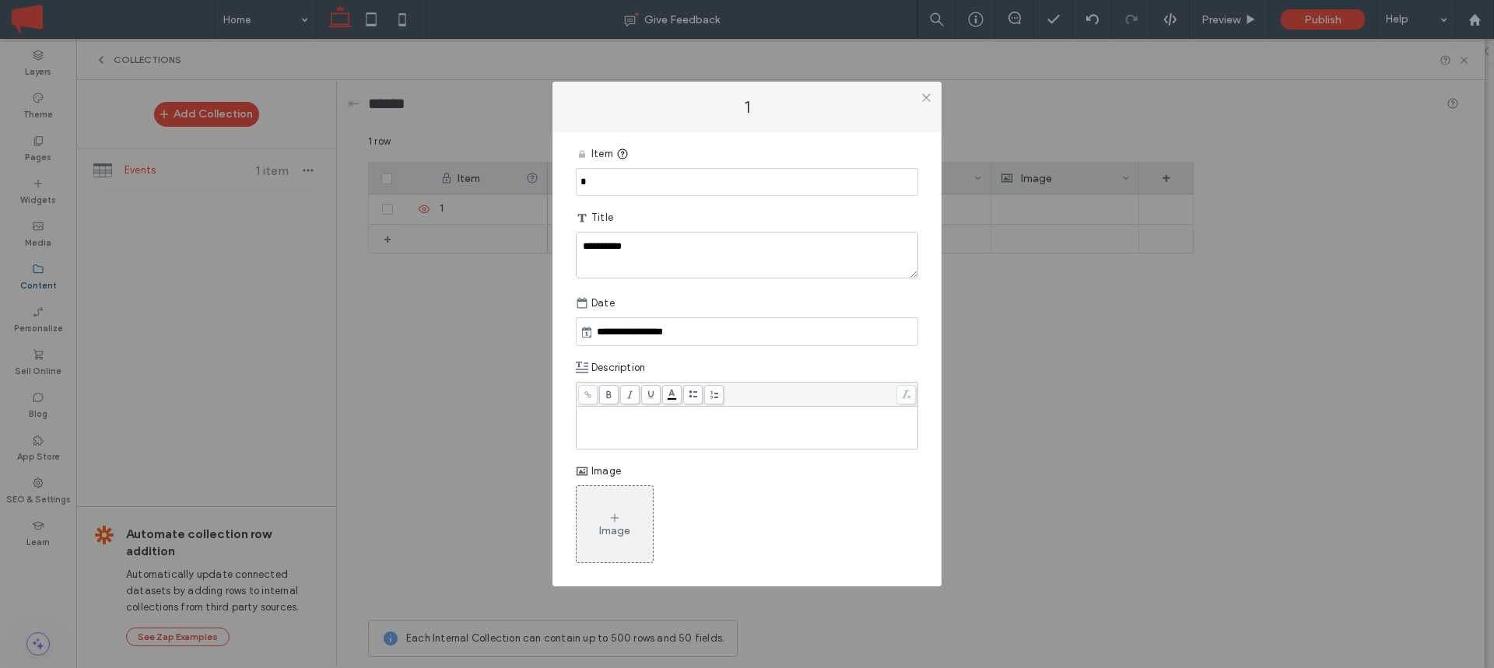
click at [648, 426] on div "Rich Text Editor" at bounding box center [747, 427] width 337 height 39
click at [678, 332] on input "**********" at bounding box center [647, 332] width 109 height 19
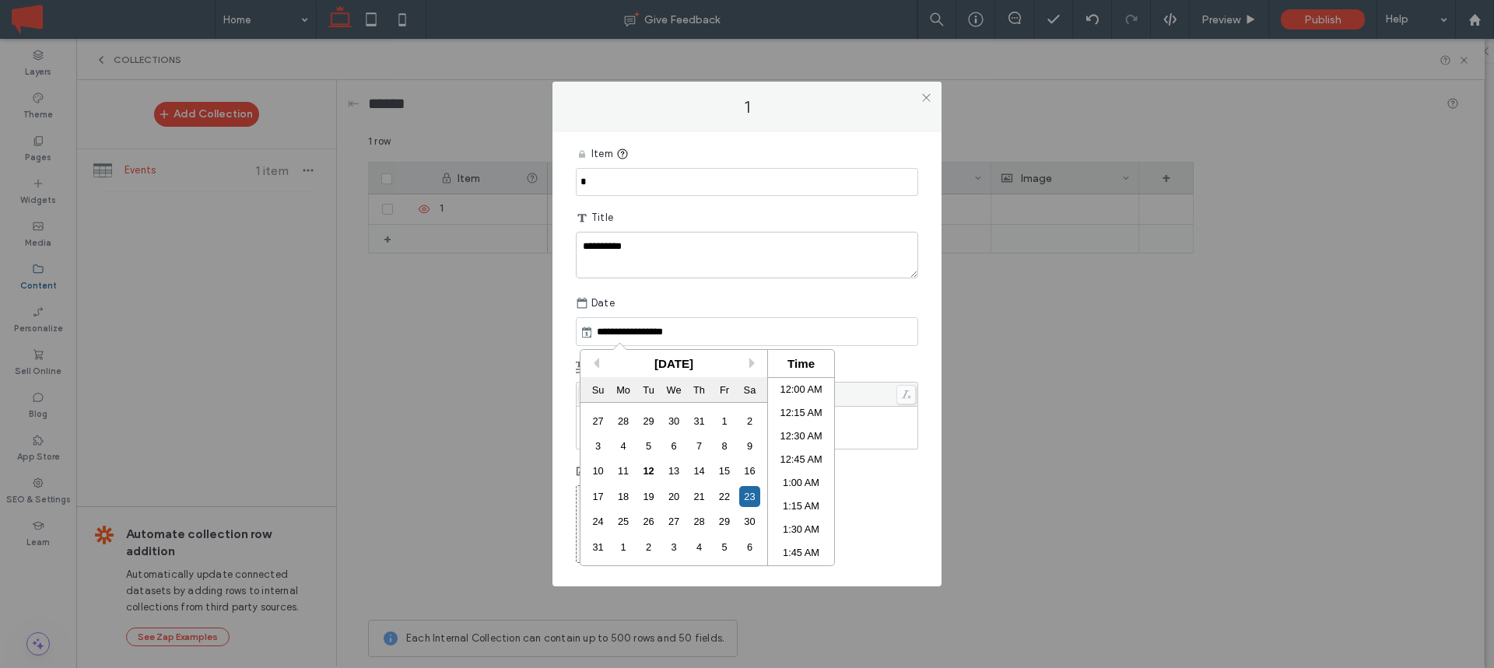
scroll to position [1646, 0]
click at [675, 472] on div "13" at bounding box center [673, 471] width 21 height 21
type input "**********"
click at [749, 321] on div "**********" at bounding box center [747, 331] width 342 height 29
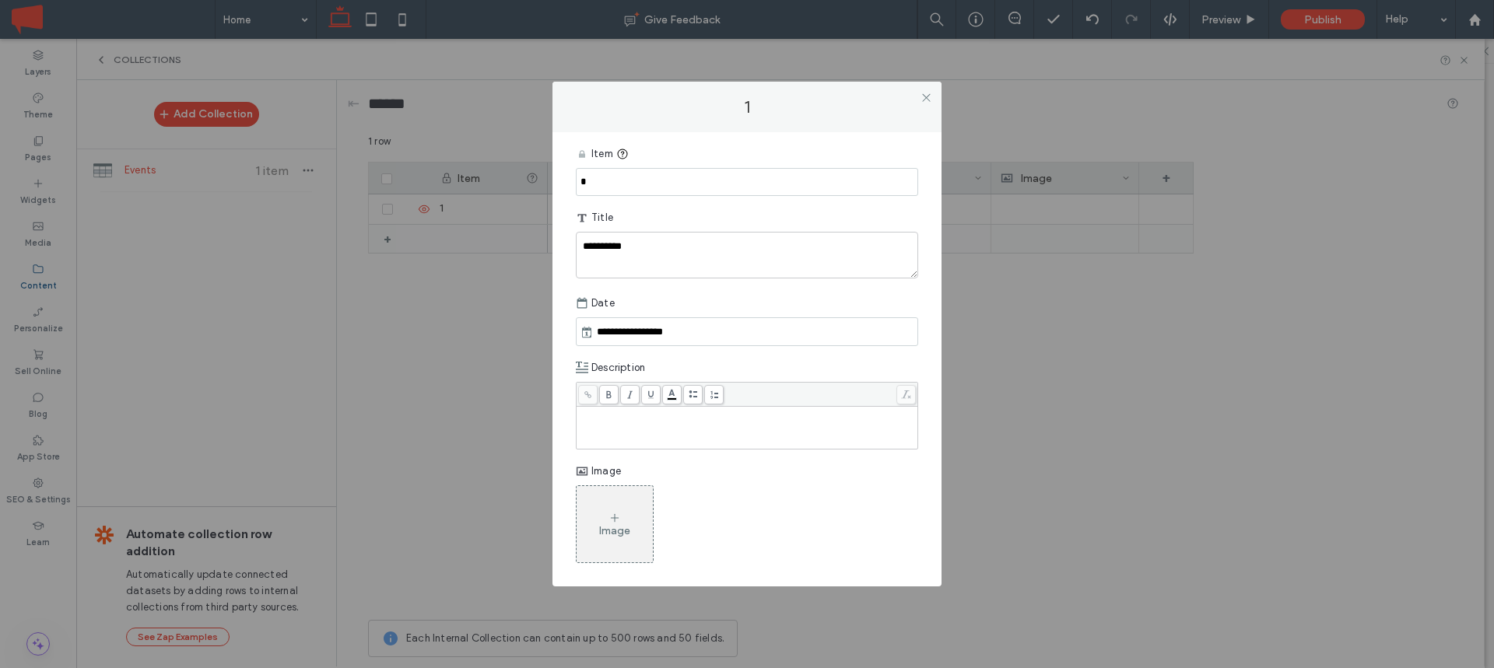
click at [629, 418] on div "Rich Text Editor" at bounding box center [747, 413] width 337 height 11
click at [663, 233] on textarea "**********" at bounding box center [747, 255] width 342 height 47
type textarea "**********"
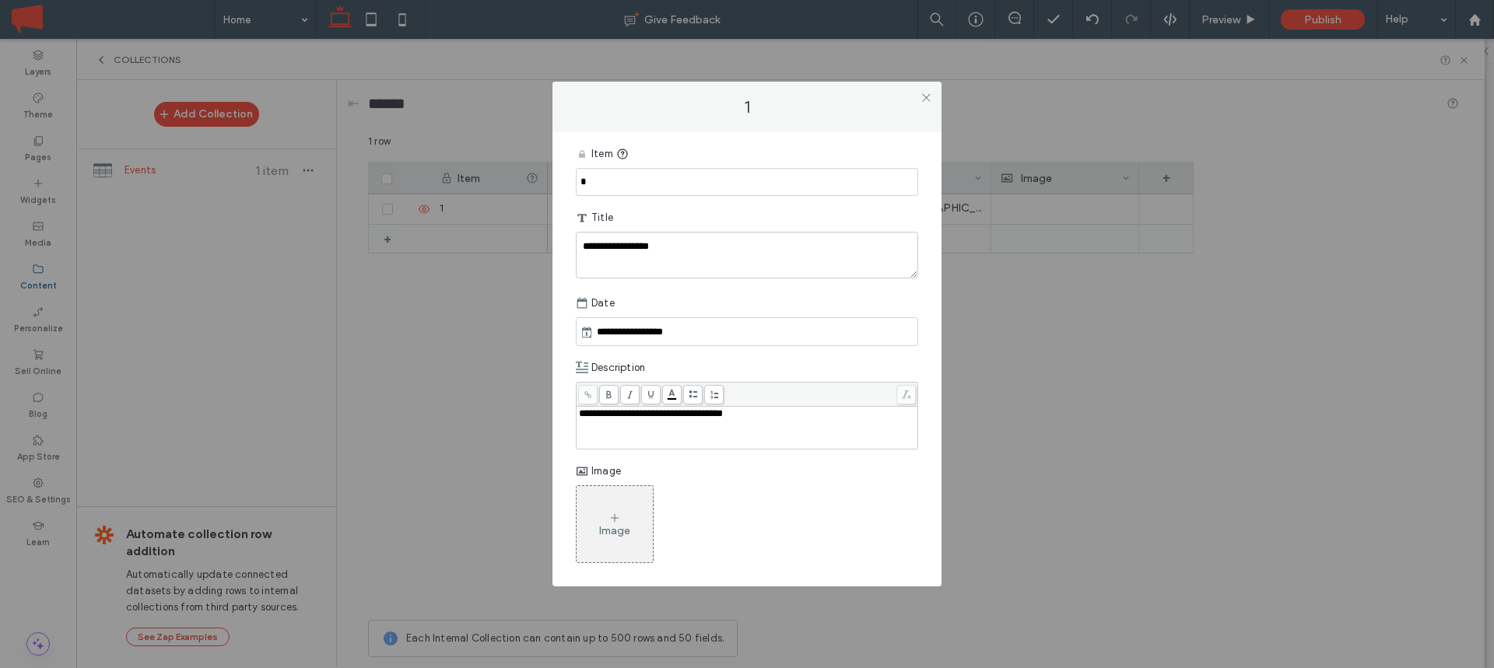
click at [614, 519] on use at bounding box center [615, 518] width 8 height 8
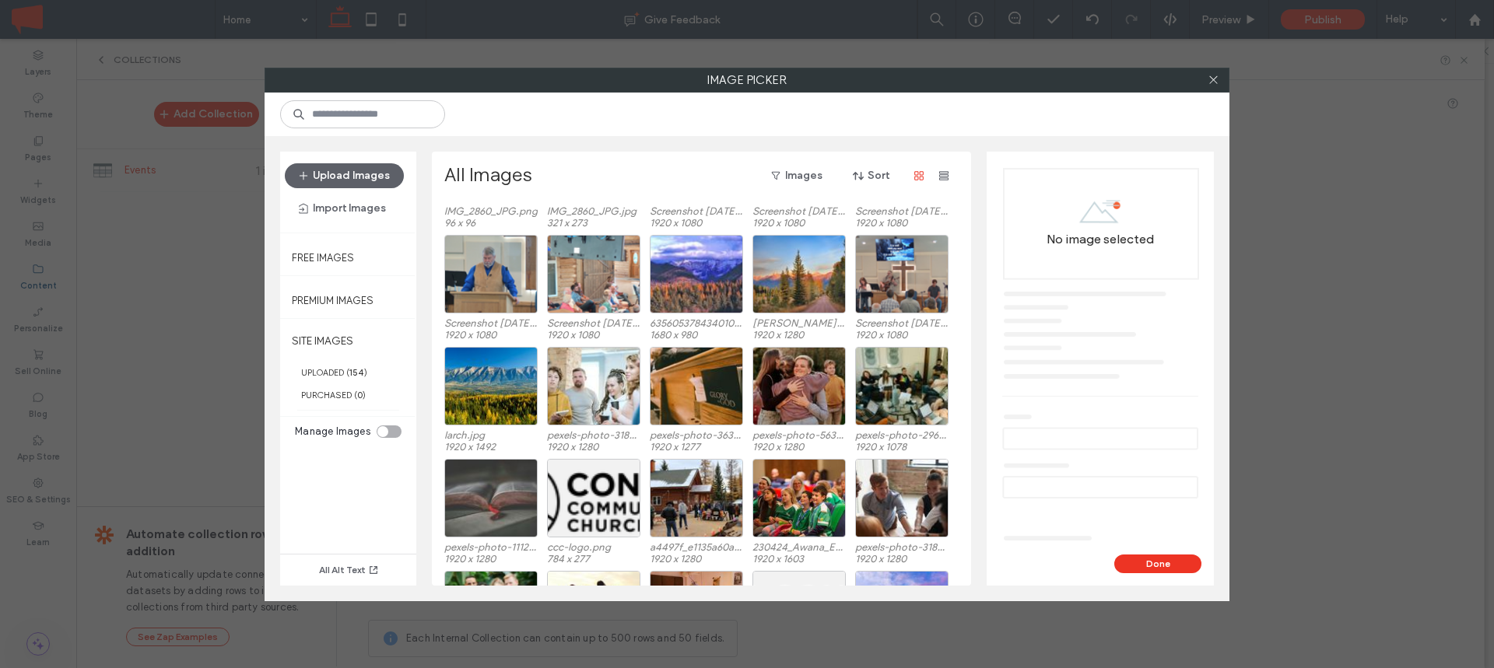
scroll to position [111, 0]
click at [352, 110] on input at bounding box center [362, 114] width 165 height 28
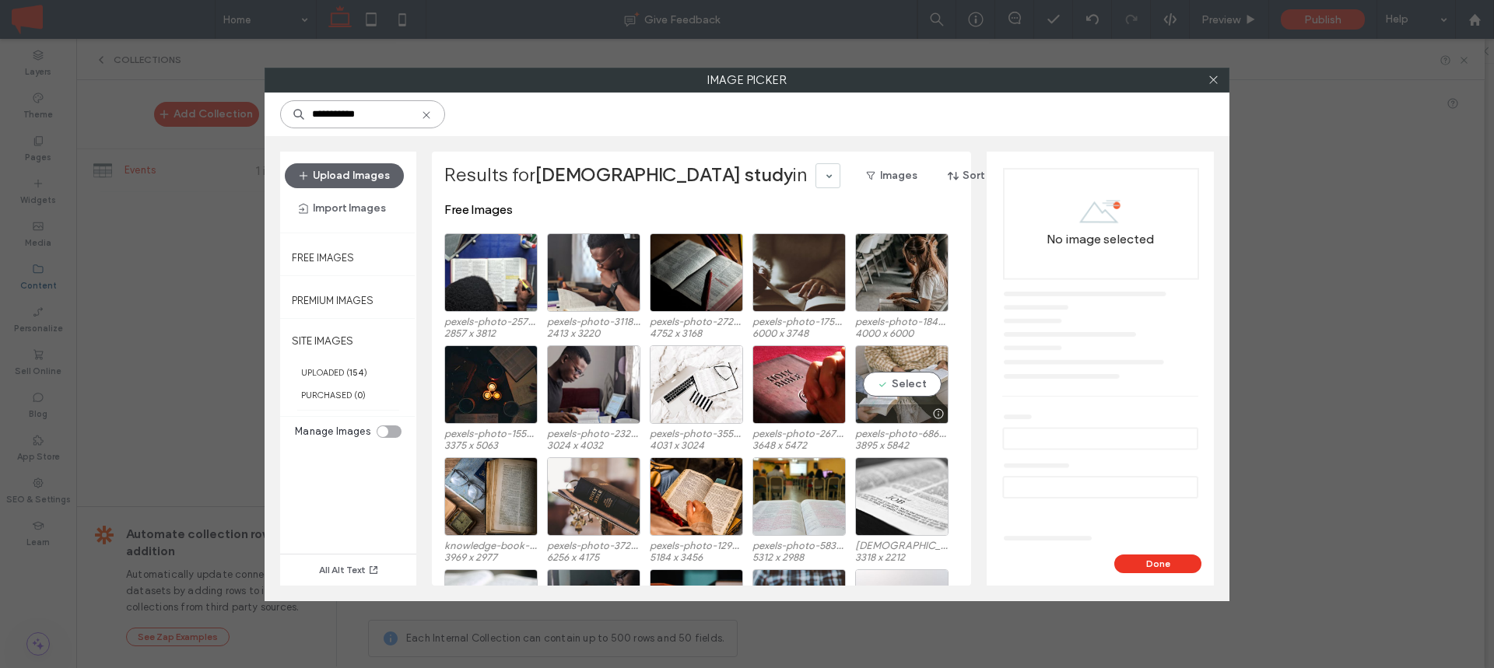
type input "**********"
click at [906, 380] on div "Select" at bounding box center [901, 384] width 93 height 79
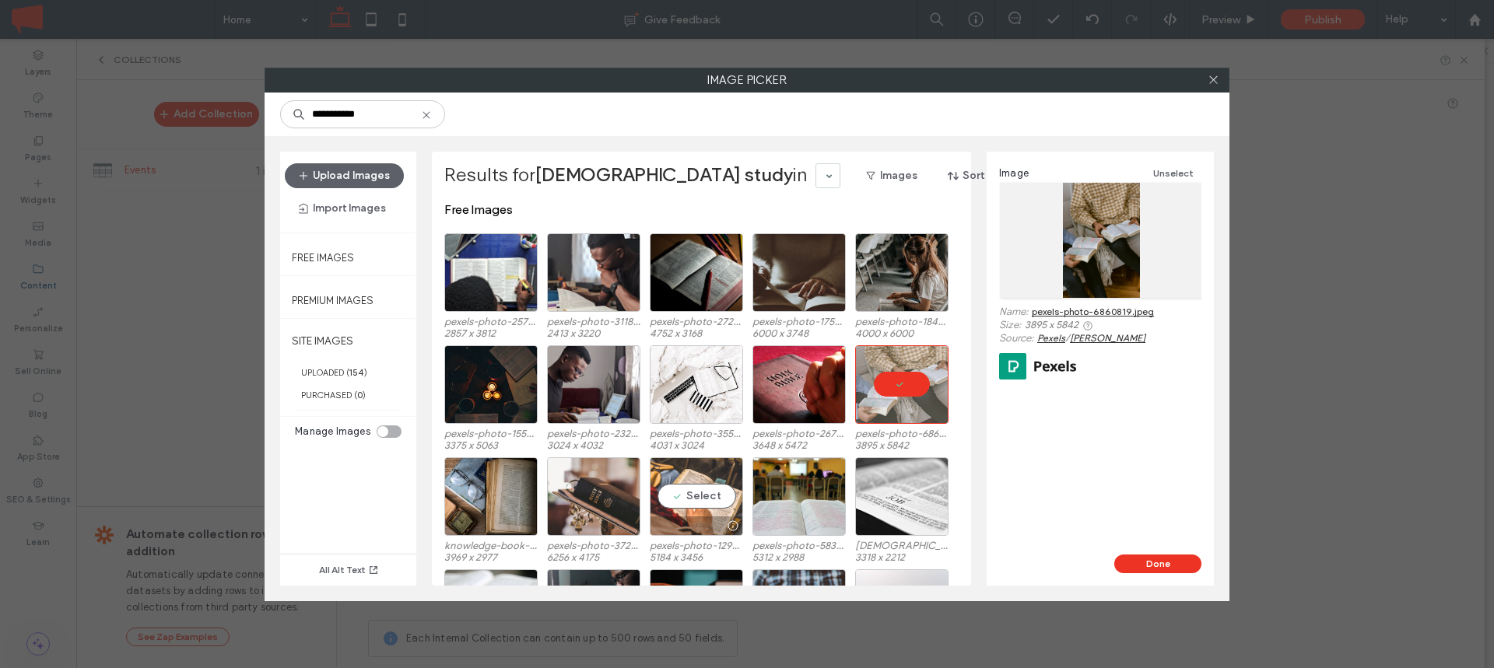
click at [685, 489] on div "Select" at bounding box center [696, 497] width 93 height 79
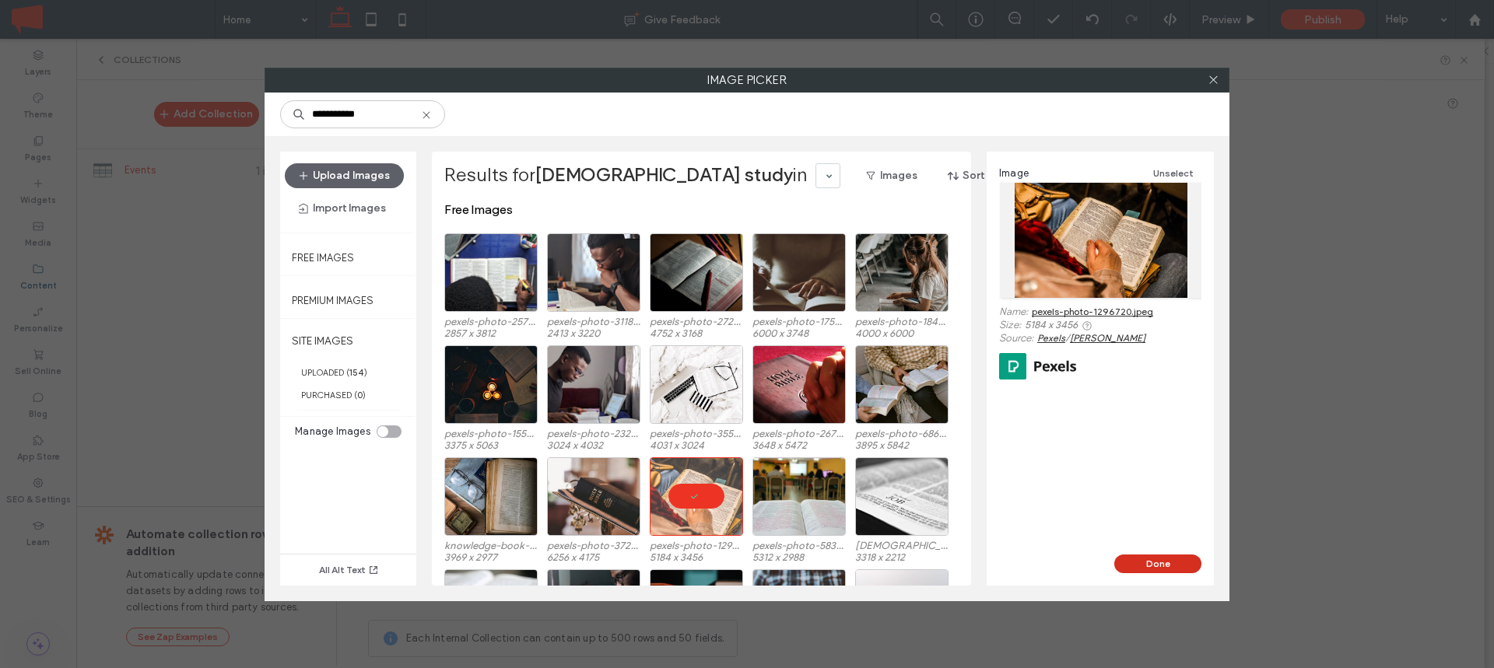
click at [1156, 565] on button "Done" at bounding box center [1157, 564] width 87 height 19
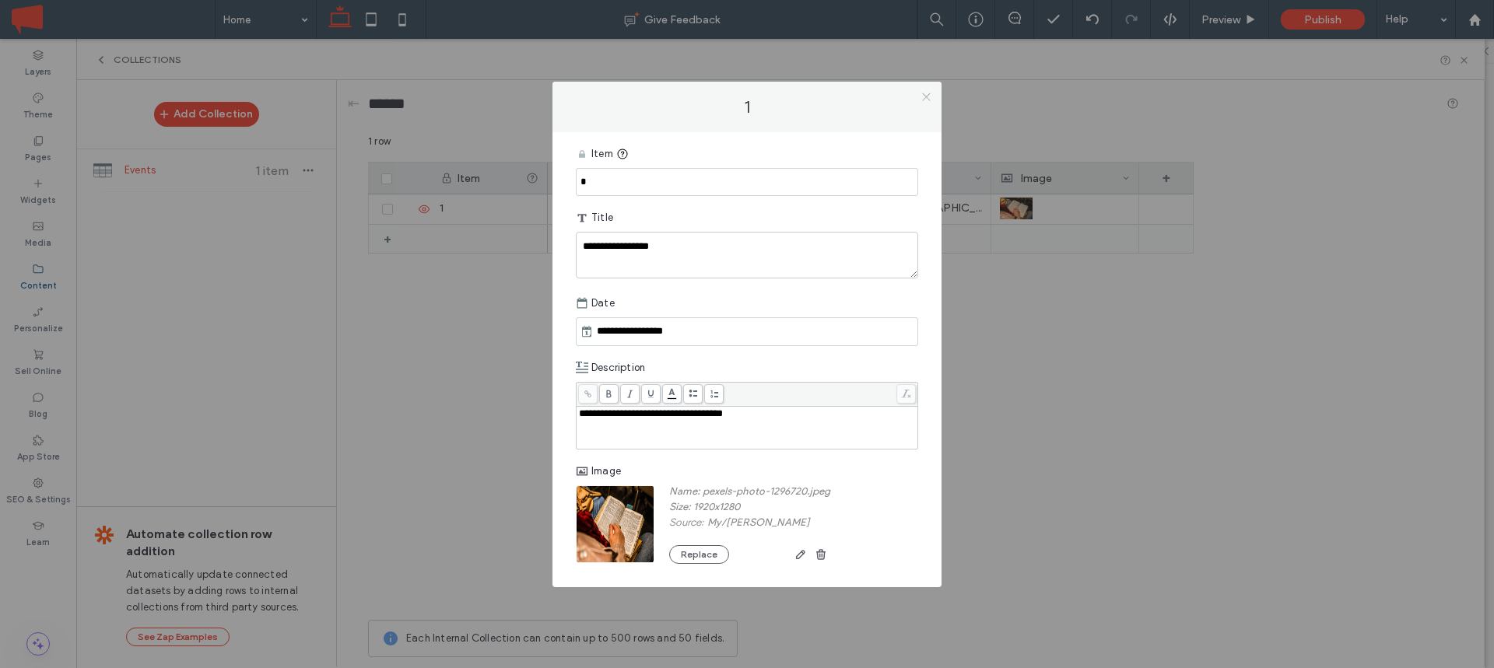
click at [927, 94] on icon at bounding box center [926, 97] width 12 height 12
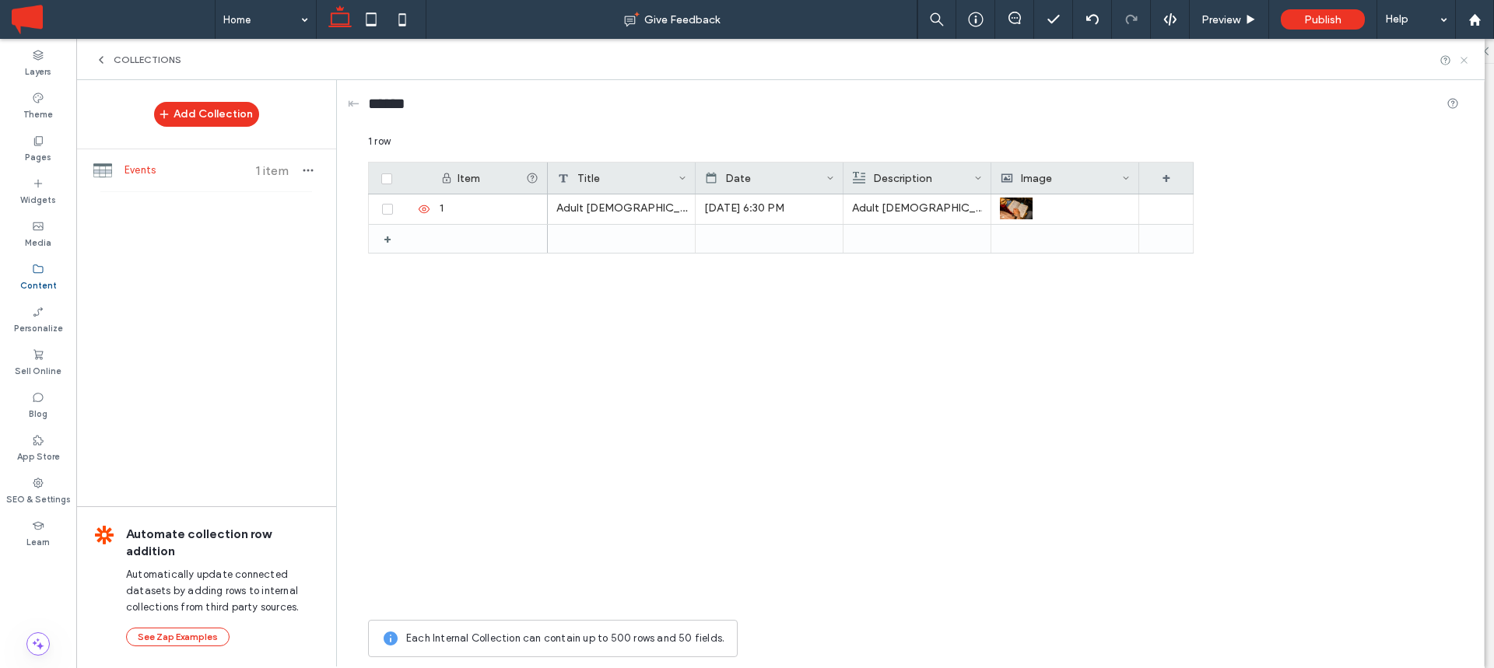
click at [1467, 58] on icon at bounding box center [1464, 60] width 12 height 12
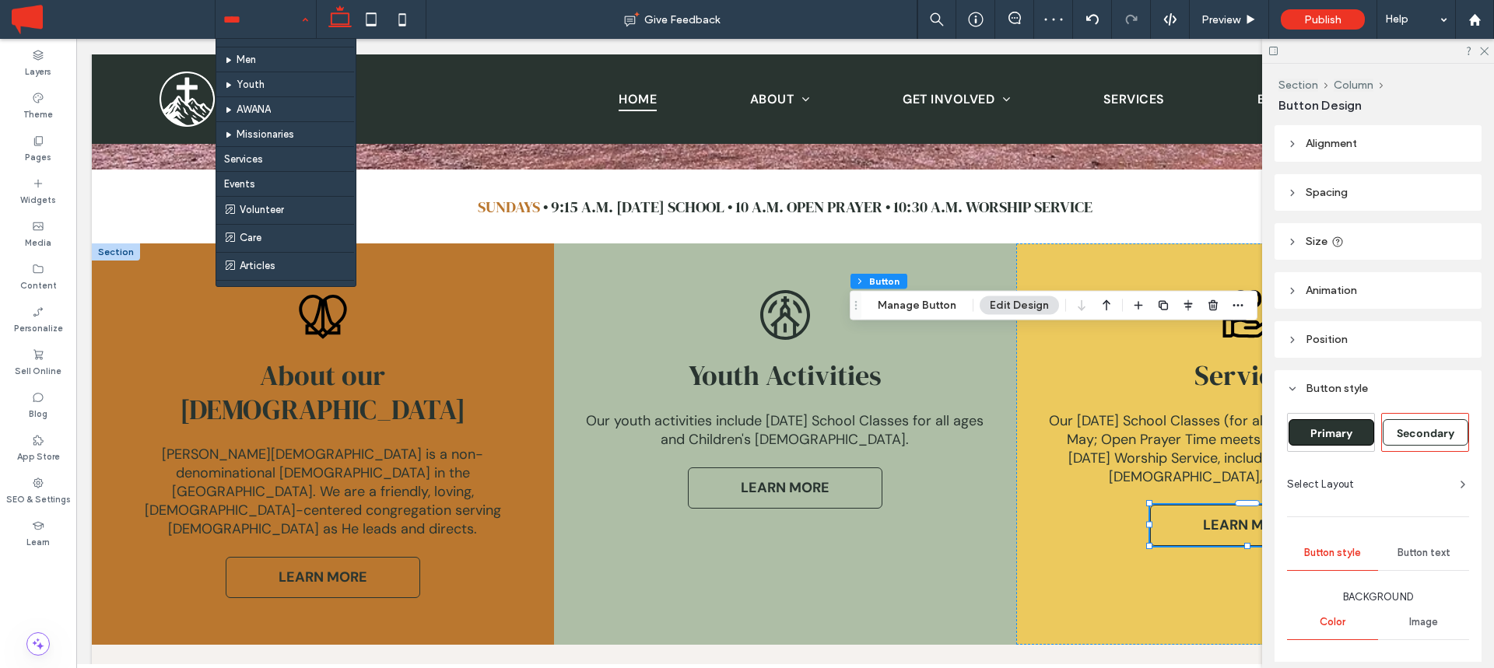
scroll to position [179, 0]
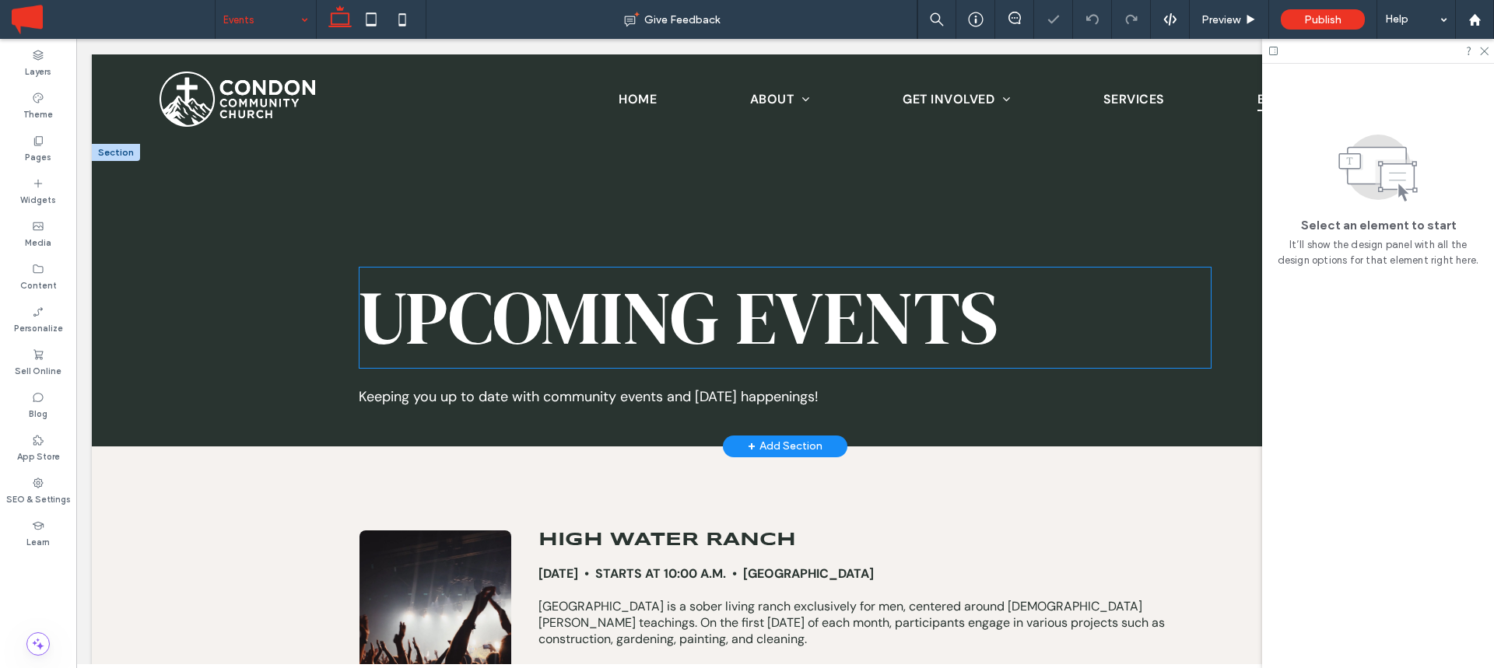
click at [580, 324] on span "UPCOMING EVENTS ﻿" at bounding box center [679, 318] width 640 height 102
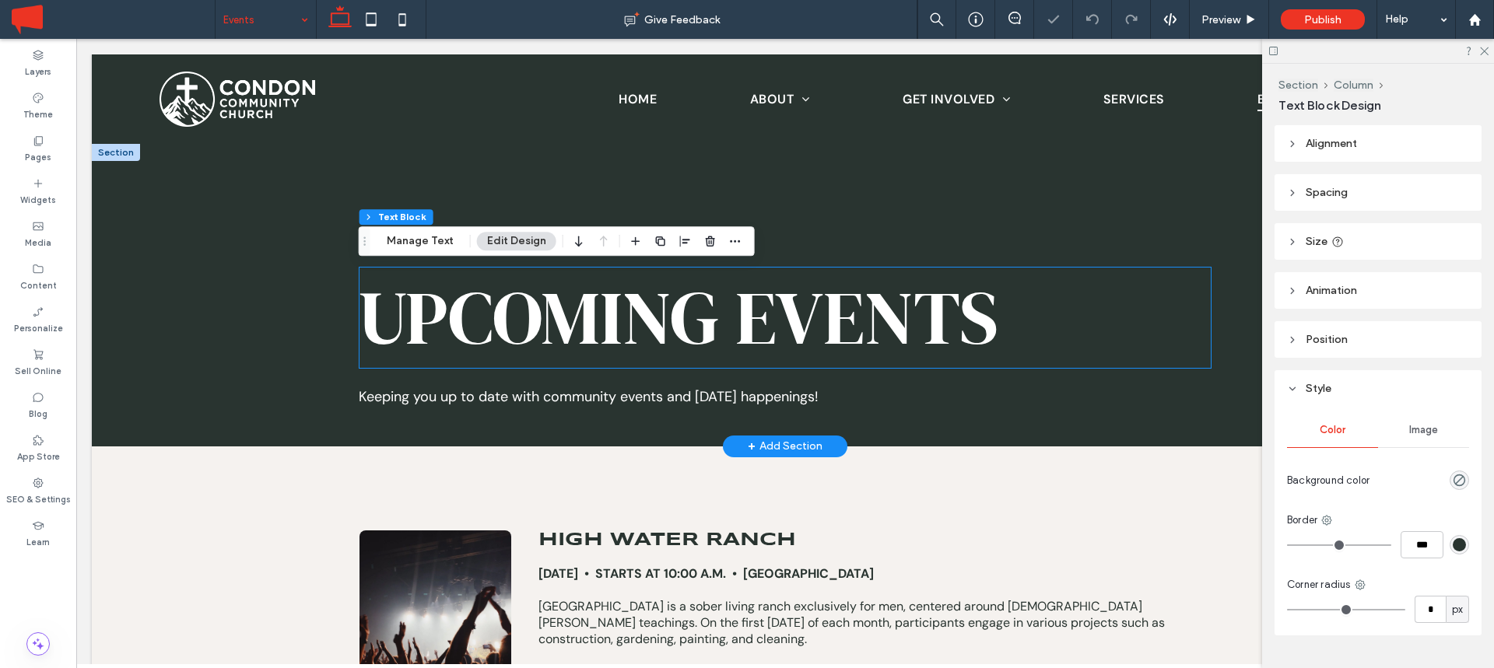
click at [580, 324] on span "UPCOMING EVENTS ﻿" at bounding box center [679, 318] width 640 height 102
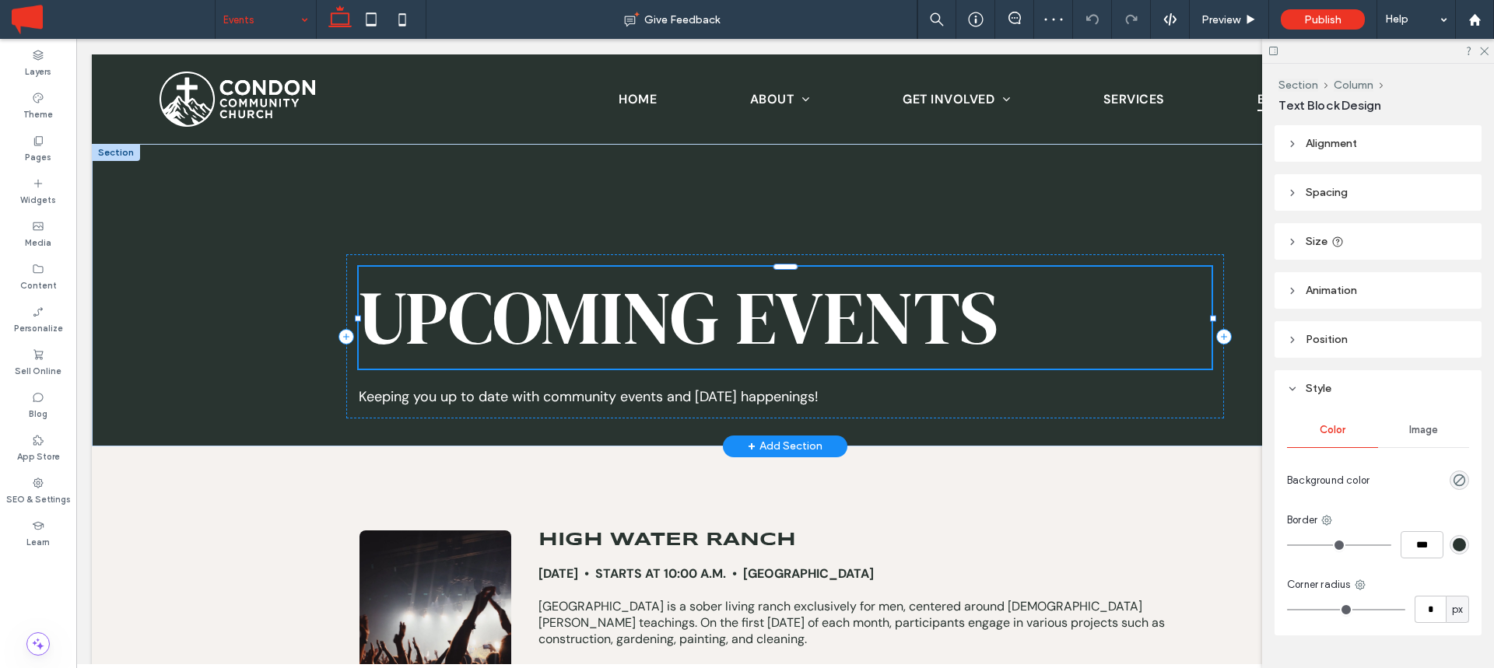
click at [580, 324] on span "UPCOMING EVENTS ﻿" at bounding box center [679, 318] width 640 height 102
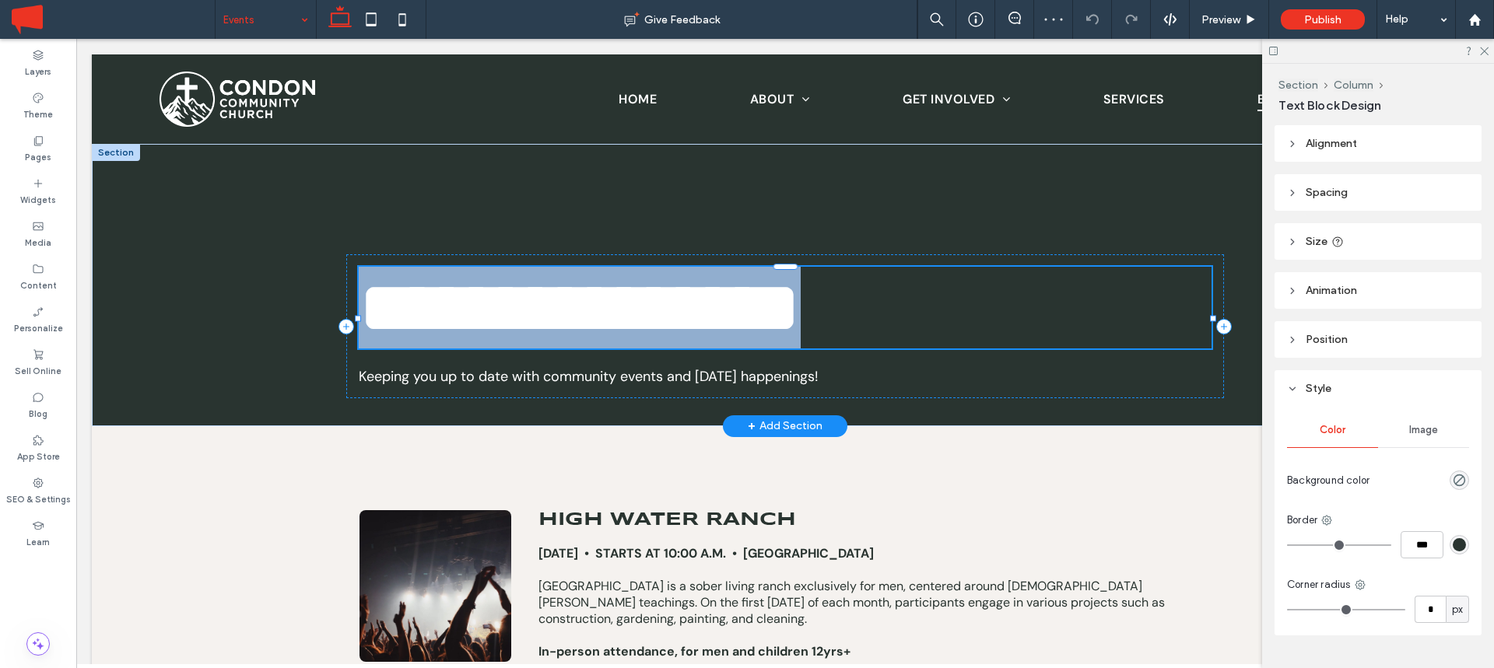
click at [580, 324] on span "**********" at bounding box center [580, 308] width 442 height 74
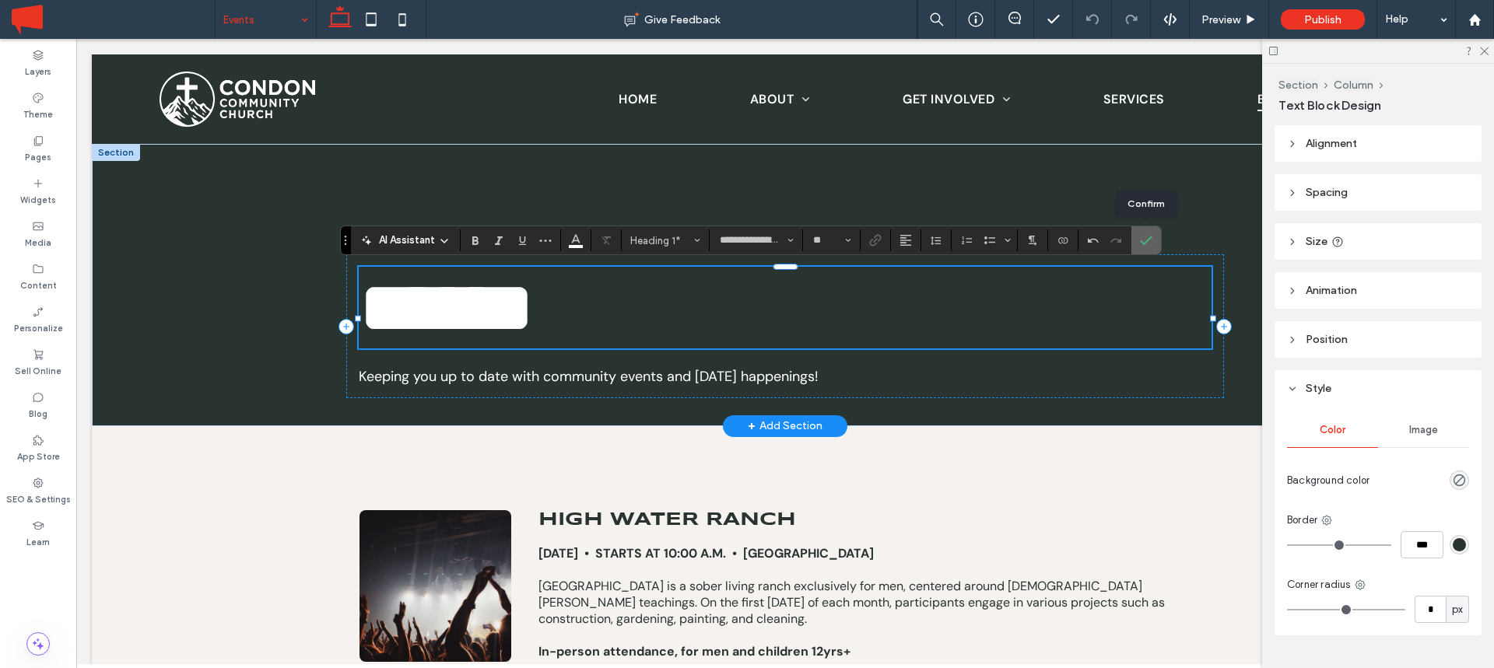
click at [1152, 245] on label "Confirm" at bounding box center [1145, 240] width 23 height 28
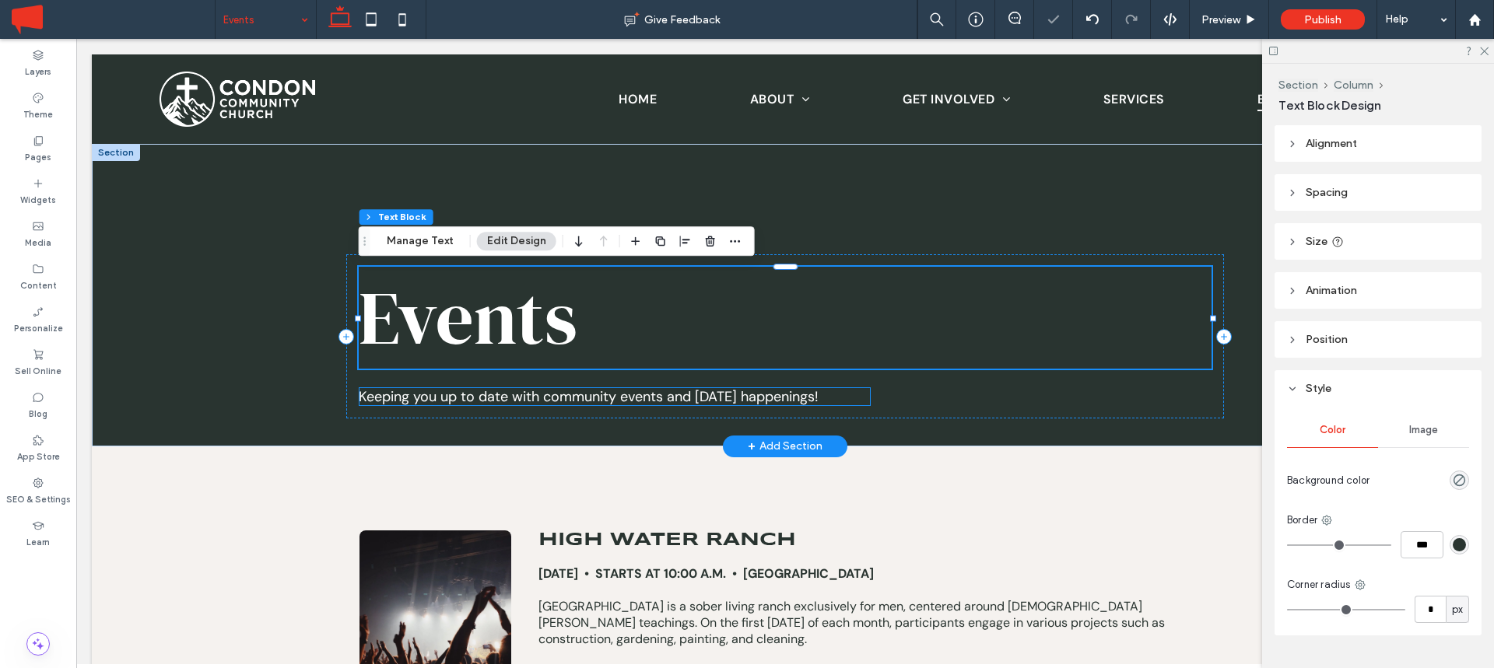
click at [627, 403] on span "Keeping you up to date with community events and Sunday happenings!" at bounding box center [589, 396] width 460 height 19
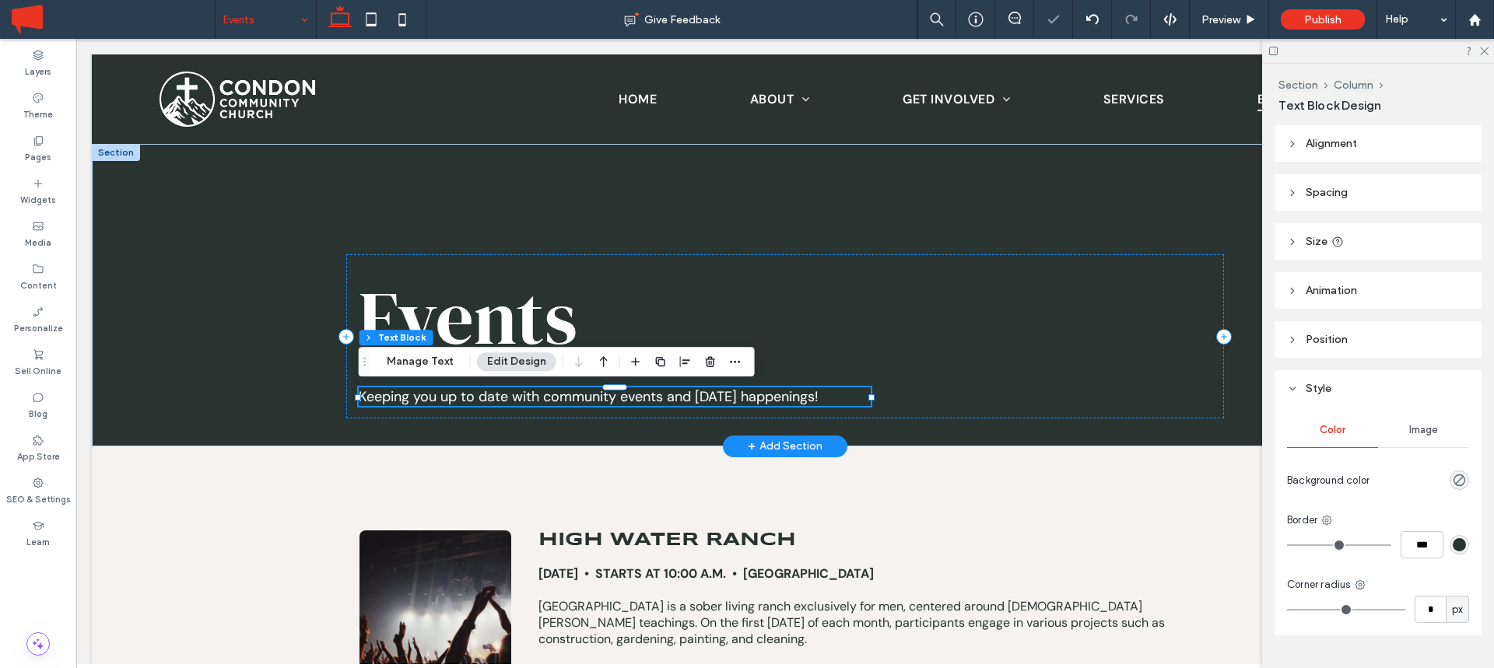
click at [627, 403] on span "Keeping you up to date with community events and Sunday happenings!" at bounding box center [589, 396] width 460 height 19
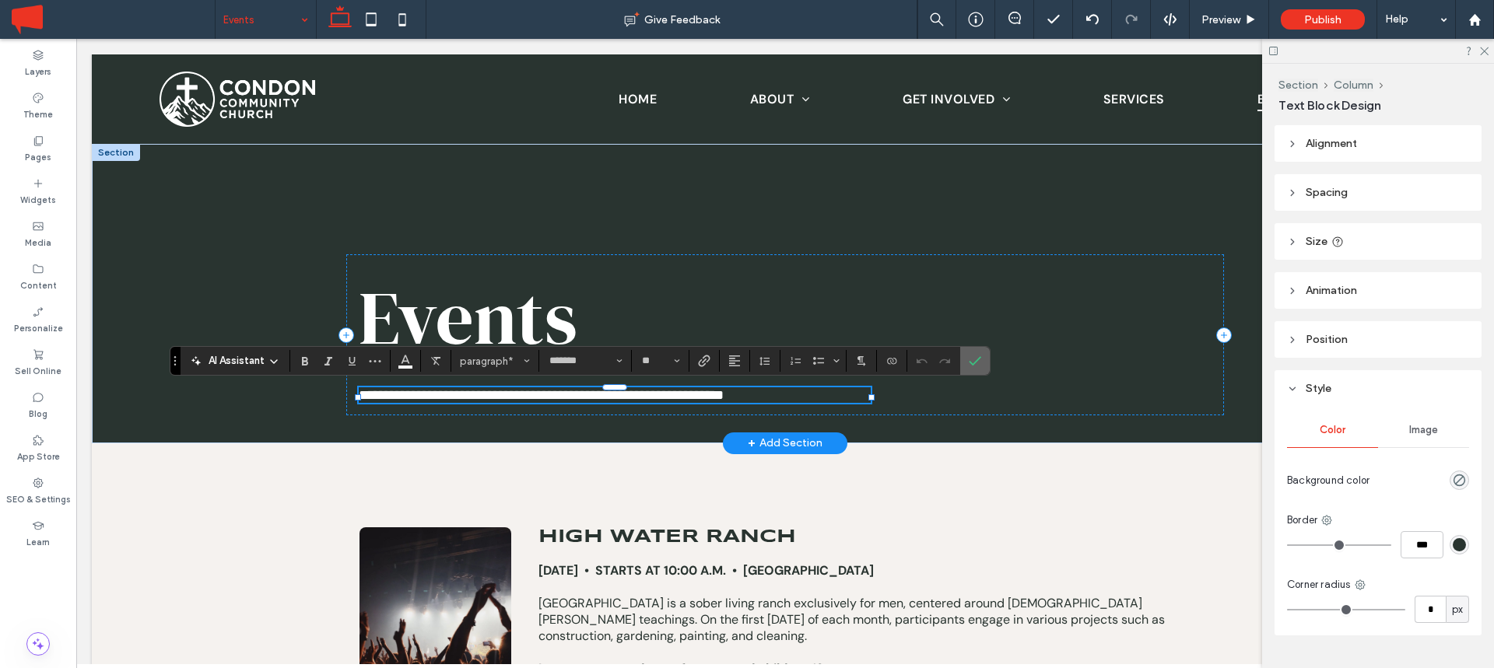
click at [972, 369] on span "Confirm" at bounding box center [972, 361] width 7 height 28
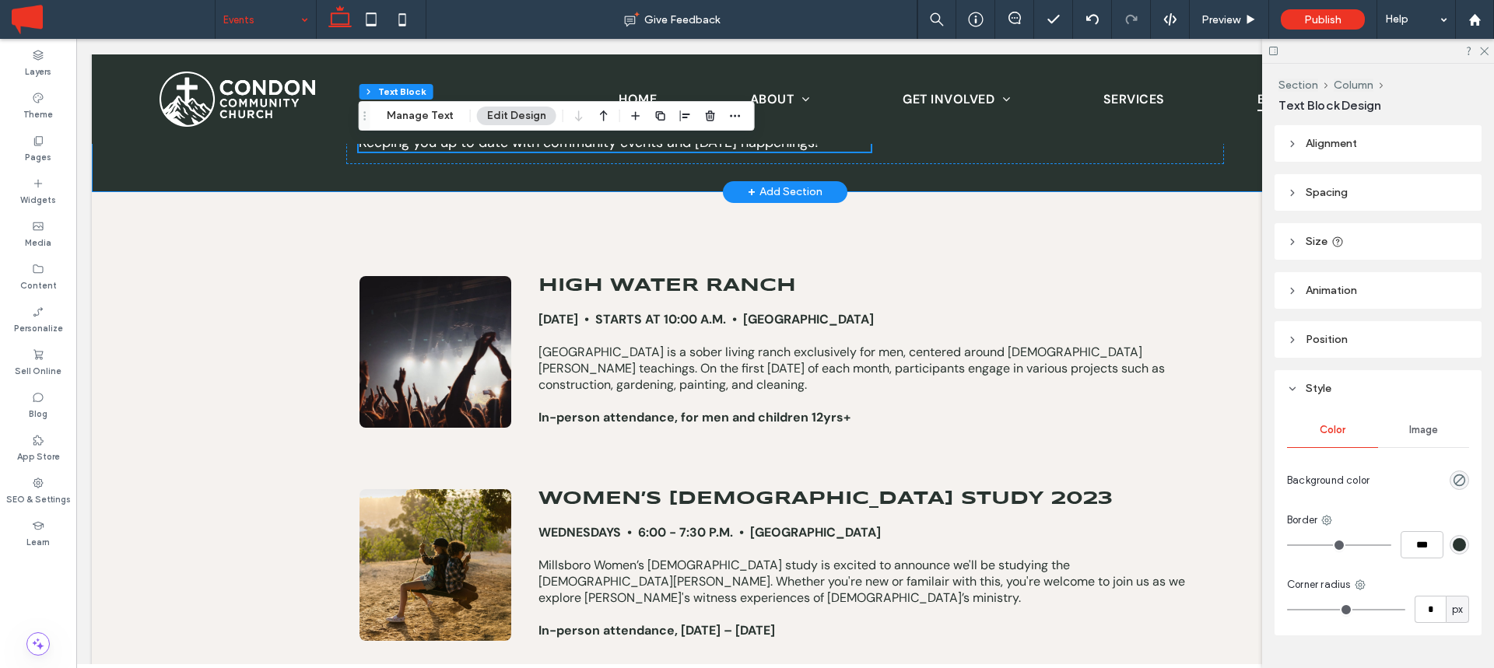
scroll to position [258, 0]
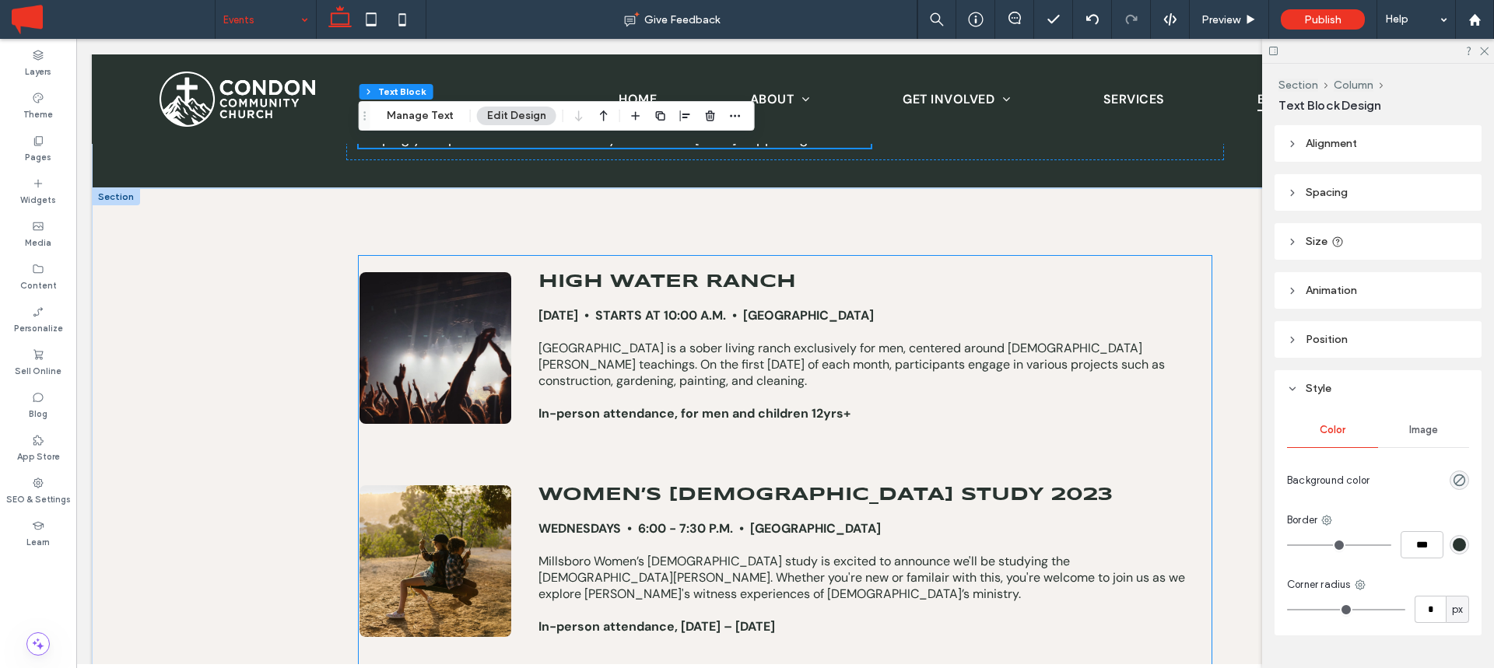
click at [834, 344] on p "High Water Ranch is a sober living ranch exclusively for men, centered around C…" at bounding box center [868, 364] width 661 height 49
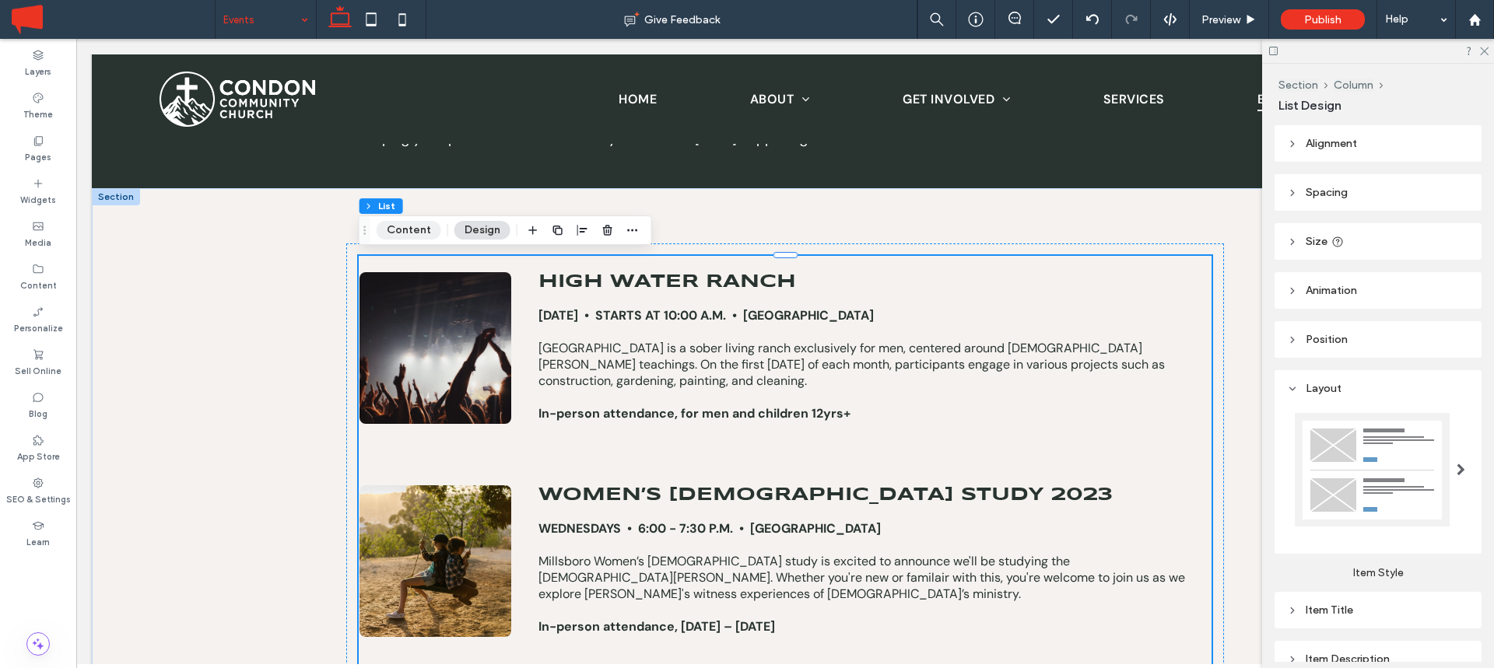
click at [409, 226] on button "Content" at bounding box center [409, 230] width 65 height 19
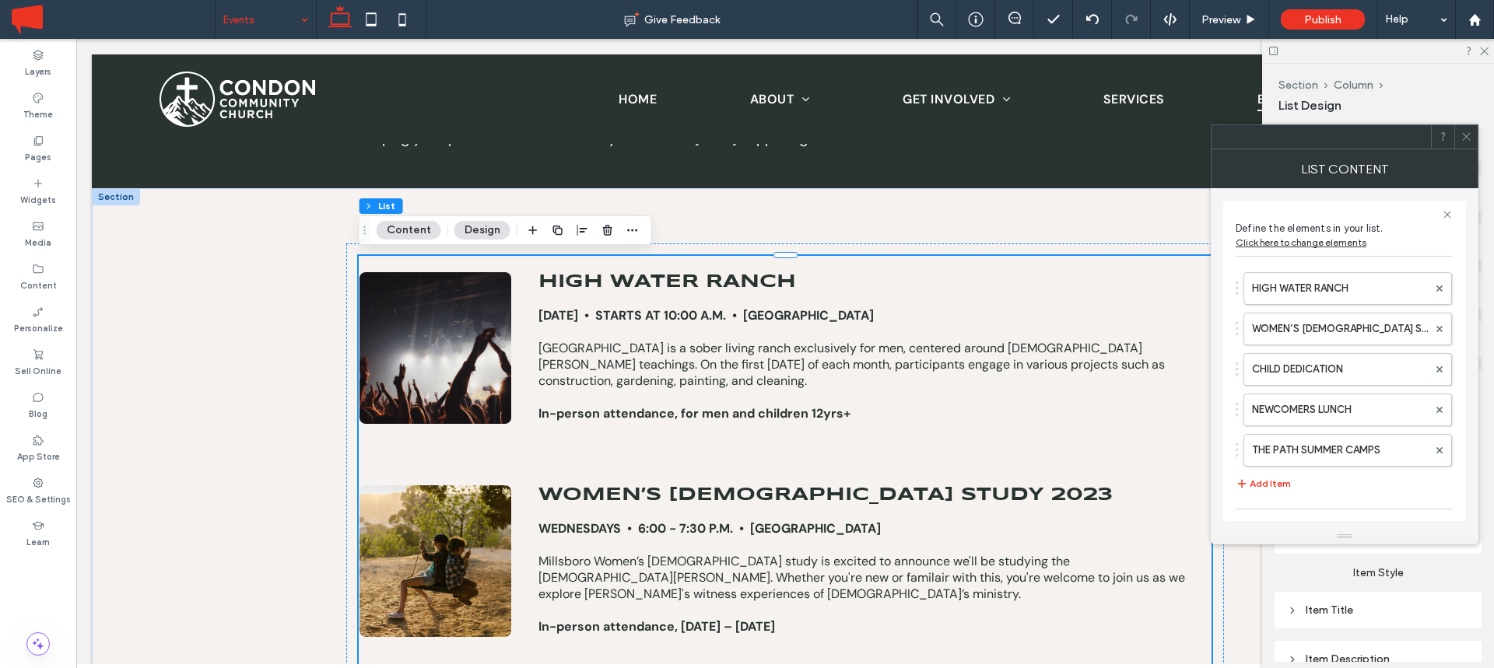
click at [1465, 138] on use at bounding box center [1466, 137] width 8 height 8
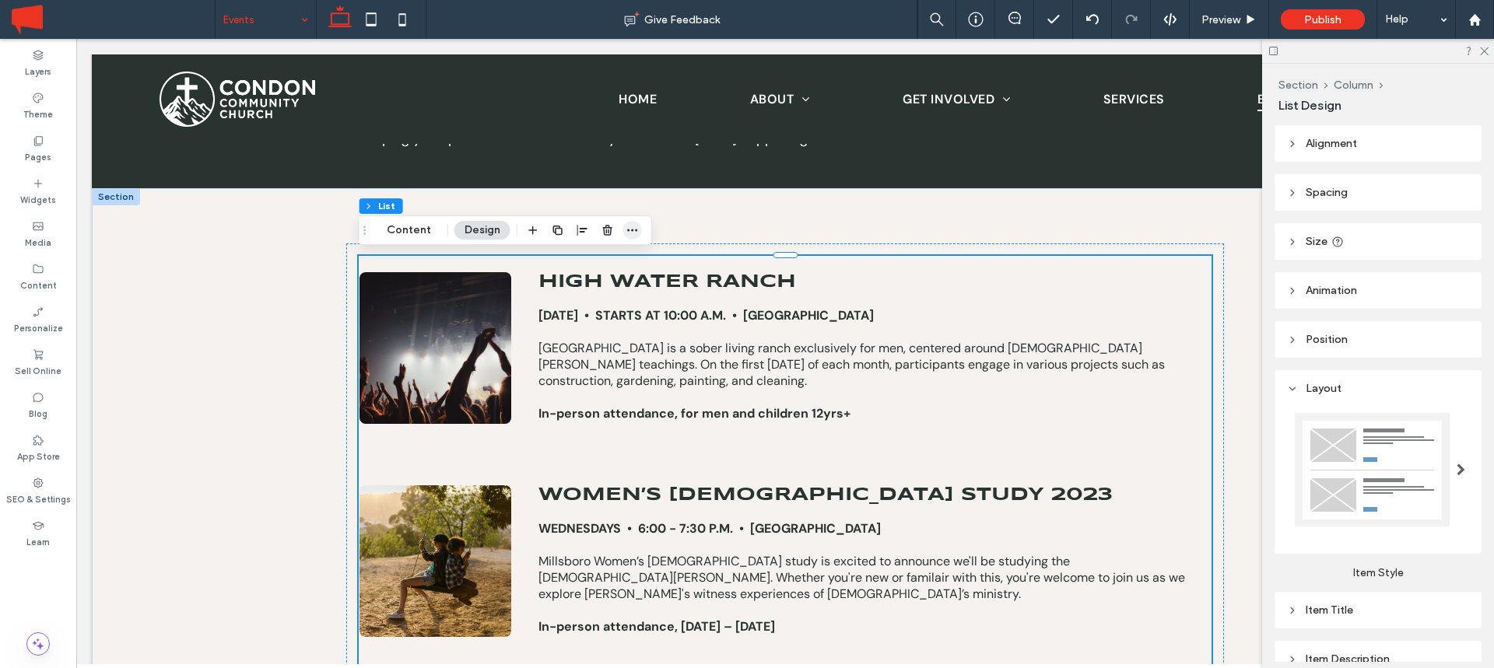
click at [638, 234] on span "button" at bounding box center [632, 230] width 19 height 19
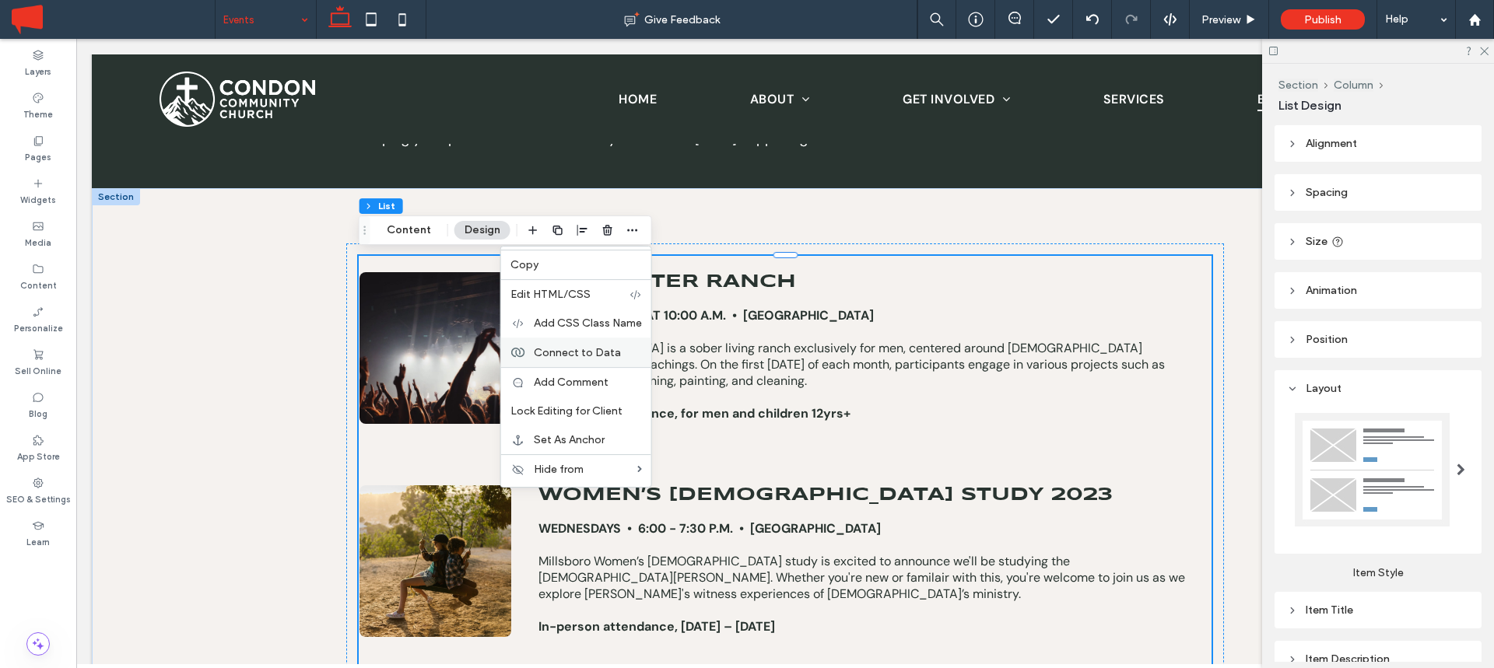
click at [587, 348] on span "Connect to Data" at bounding box center [577, 352] width 87 height 13
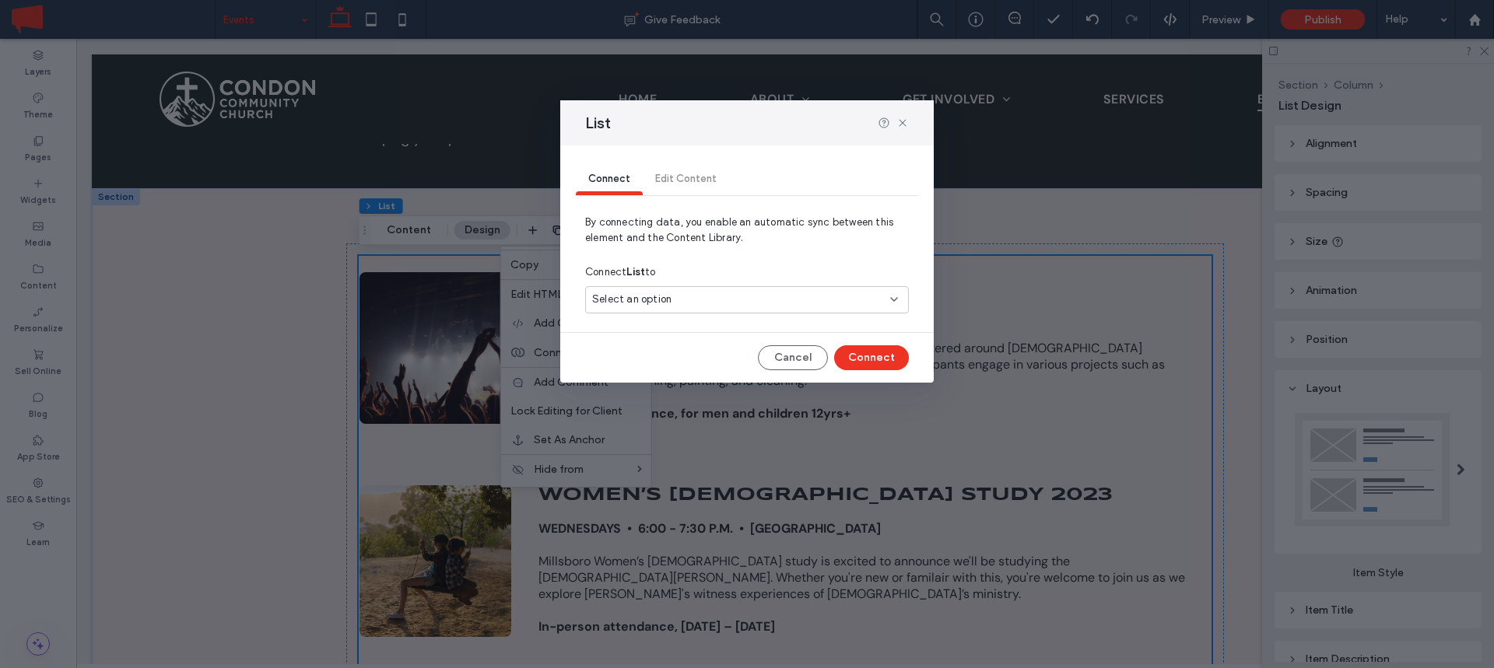
click at [650, 295] on span "Select an option" at bounding box center [631, 300] width 79 height 16
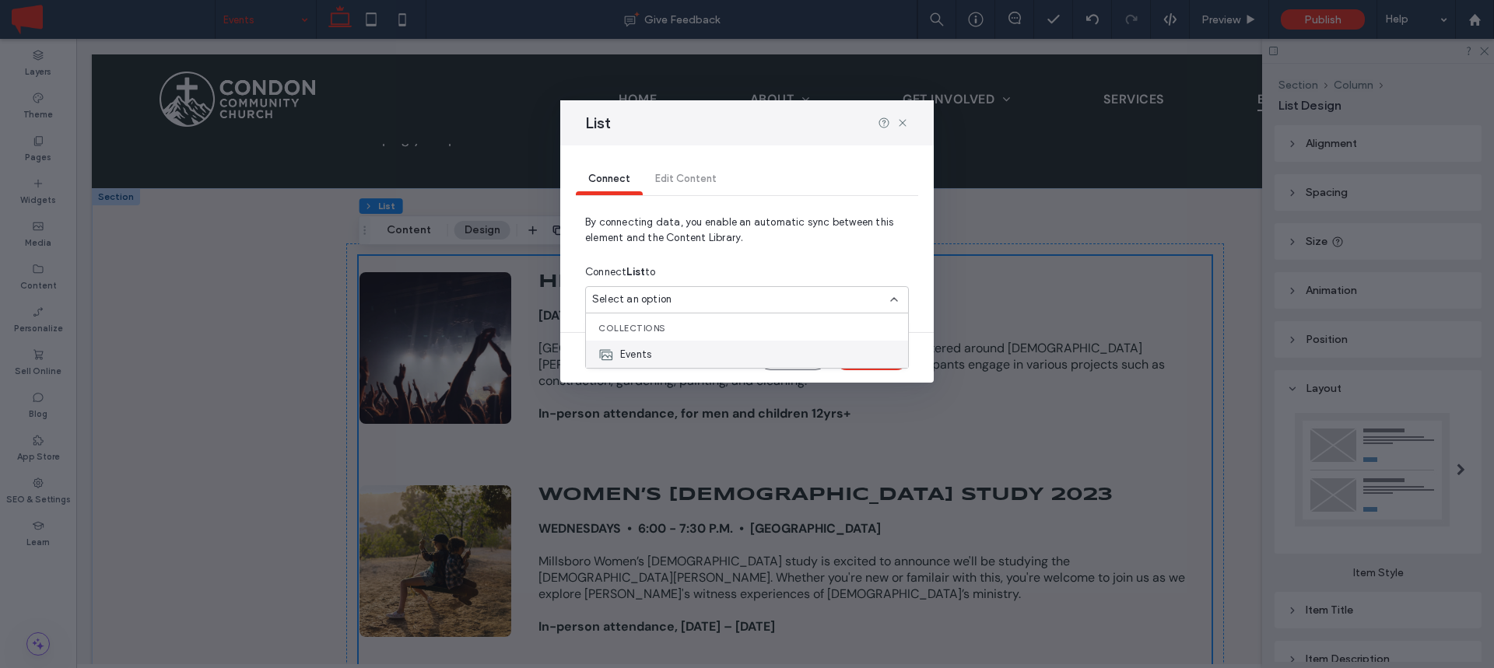
click at [646, 352] on span "Events" at bounding box center [635, 355] width 31 height 16
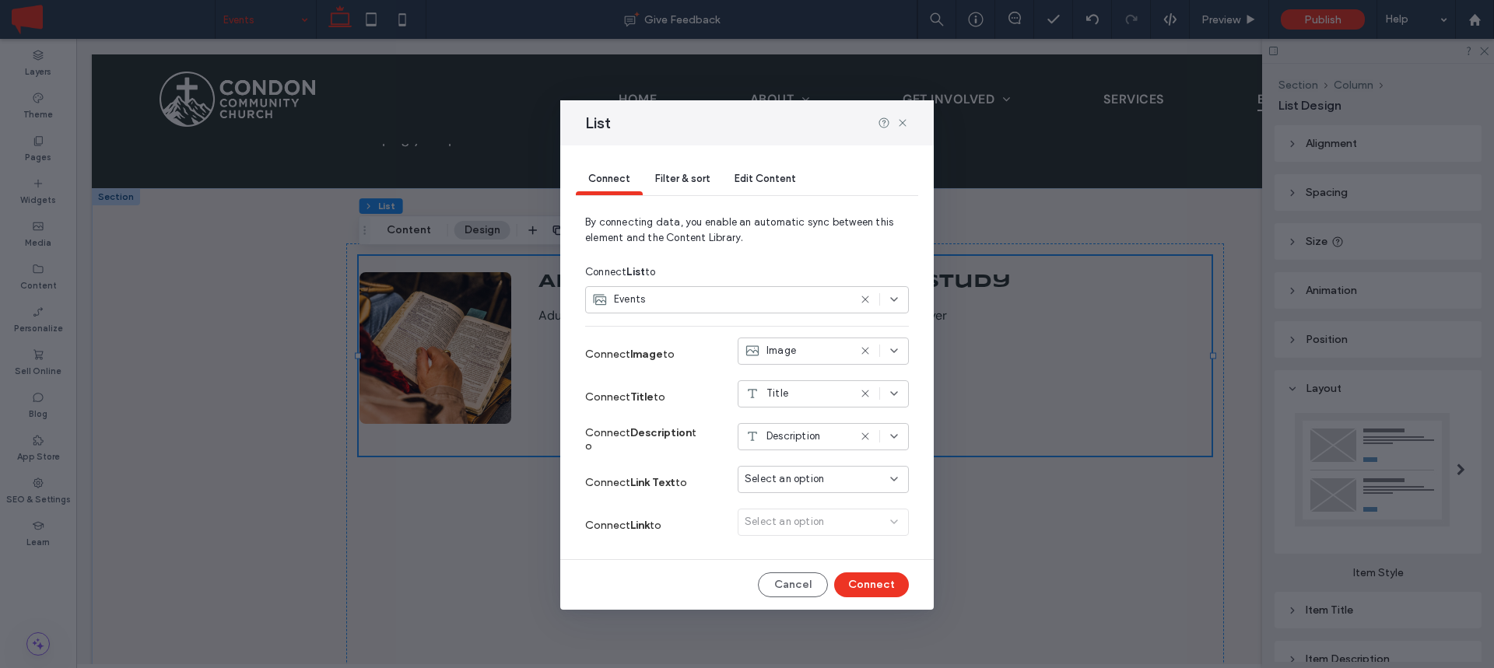
click at [792, 475] on span "Select an option" at bounding box center [784, 480] width 79 height 16
click at [671, 475] on label "Connect Link Text to" at bounding box center [643, 482] width 117 height 29
click at [801, 521] on div "Select an option" at bounding box center [823, 525] width 171 height 33
click at [873, 589] on button "Connect" at bounding box center [871, 585] width 75 height 25
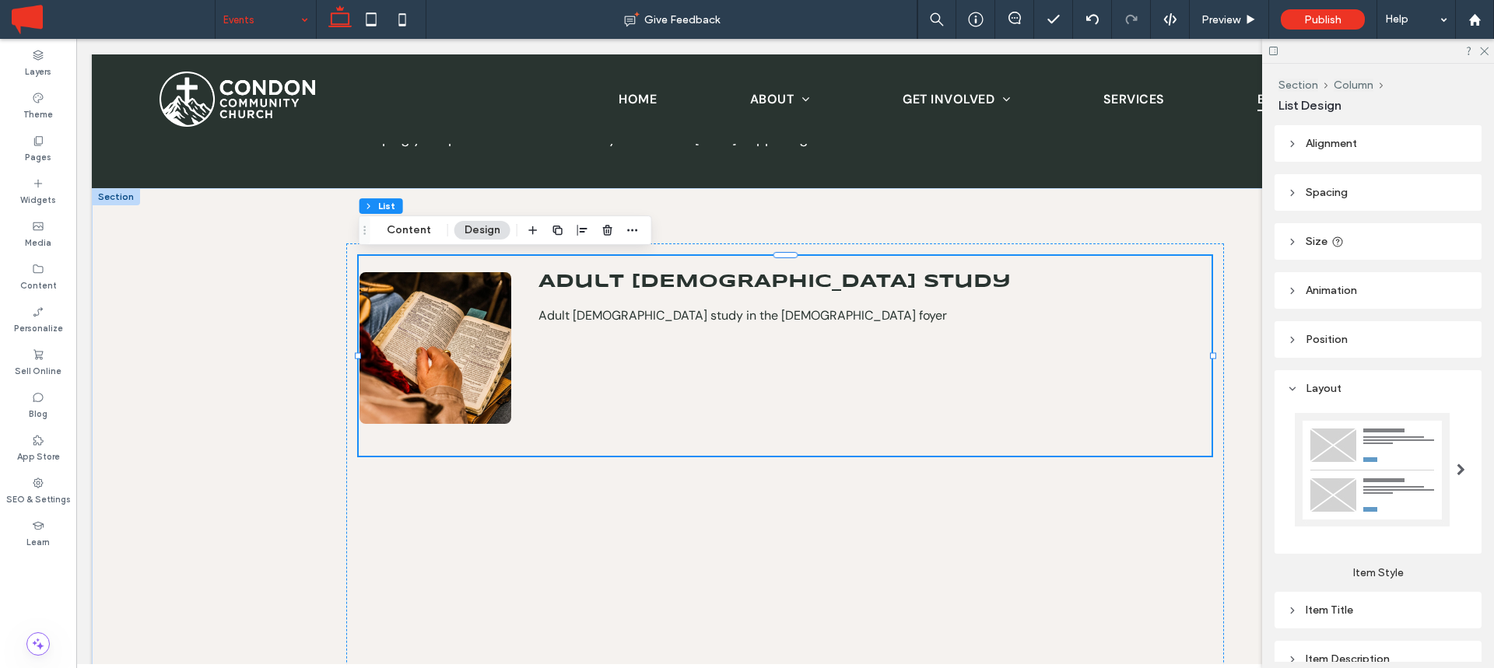
click at [758, 308] on p "Adult Bible study in the church foyer" at bounding box center [868, 315] width 661 height 16
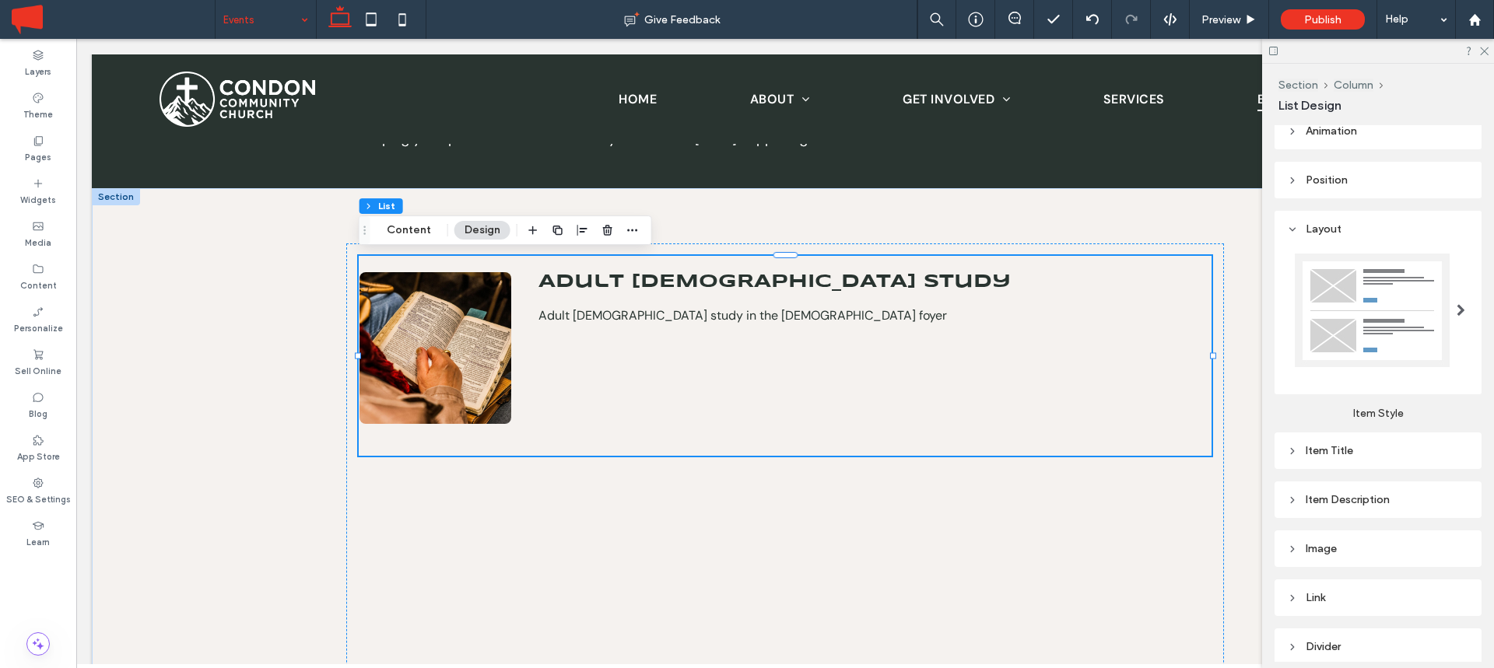
scroll to position [223, 0]
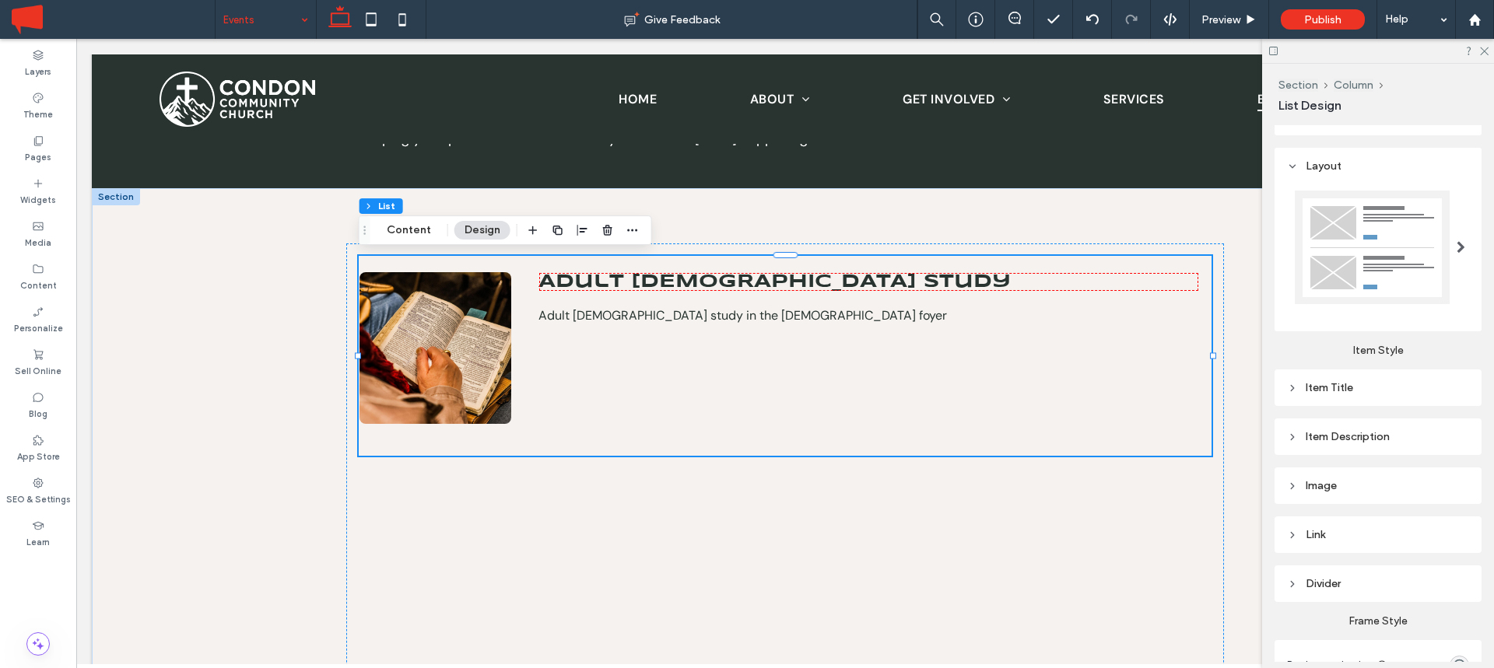
click at [1346, 398] on div "Item Title" at bounding box center [1378, 387] width 182 height 21
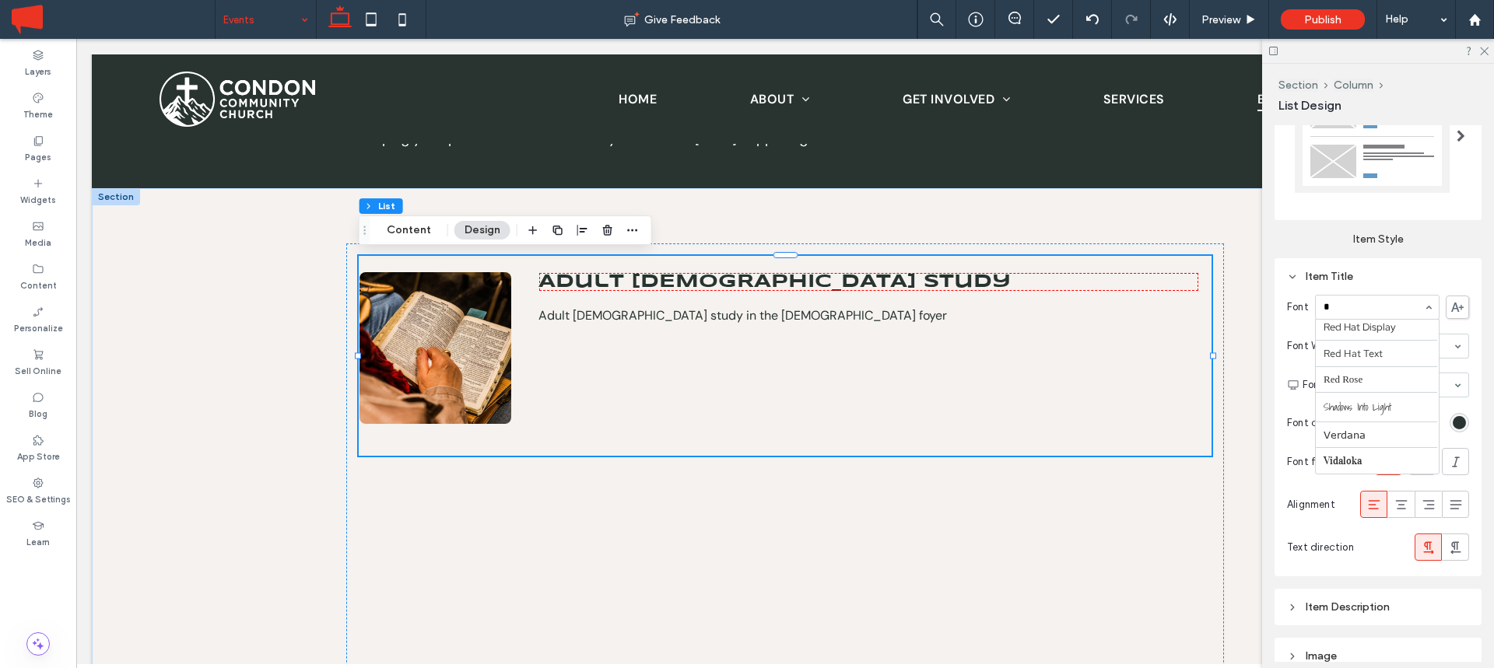
scroll to position [293, 0]
type input "**"
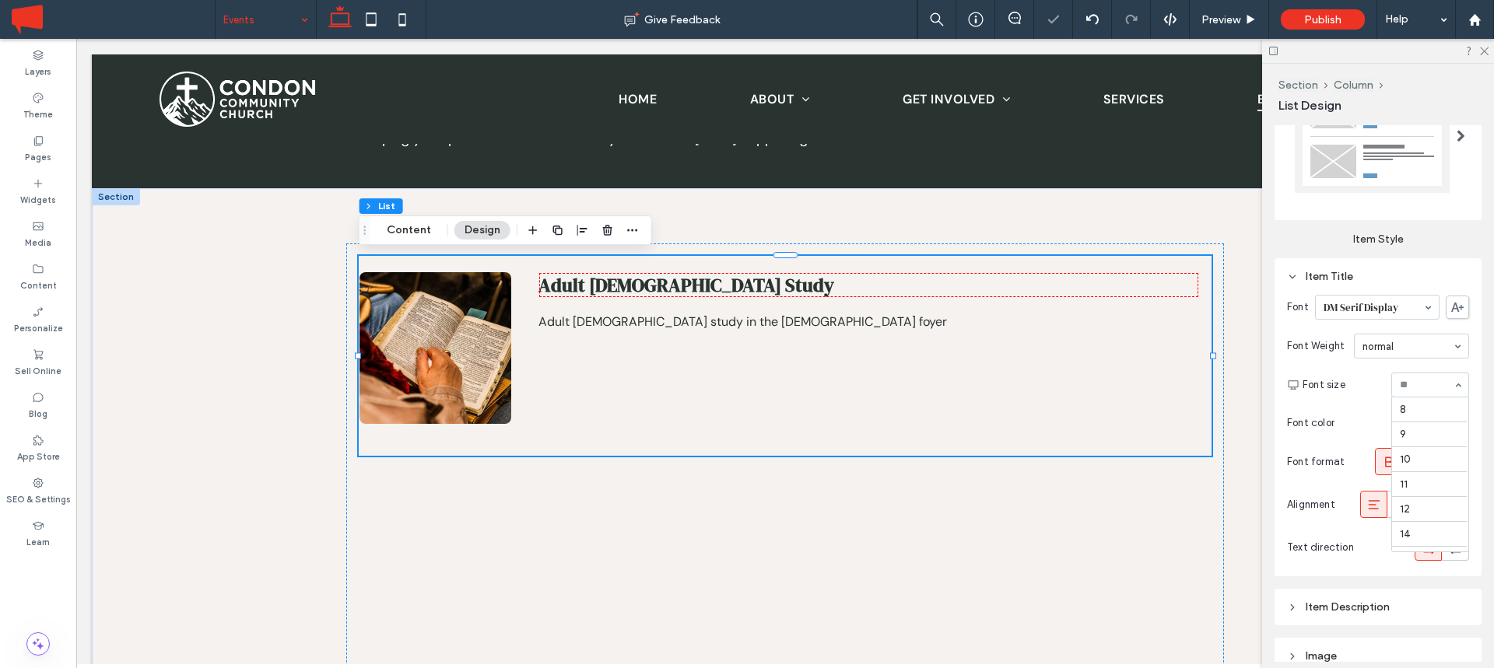
scroll to position [199, 0]
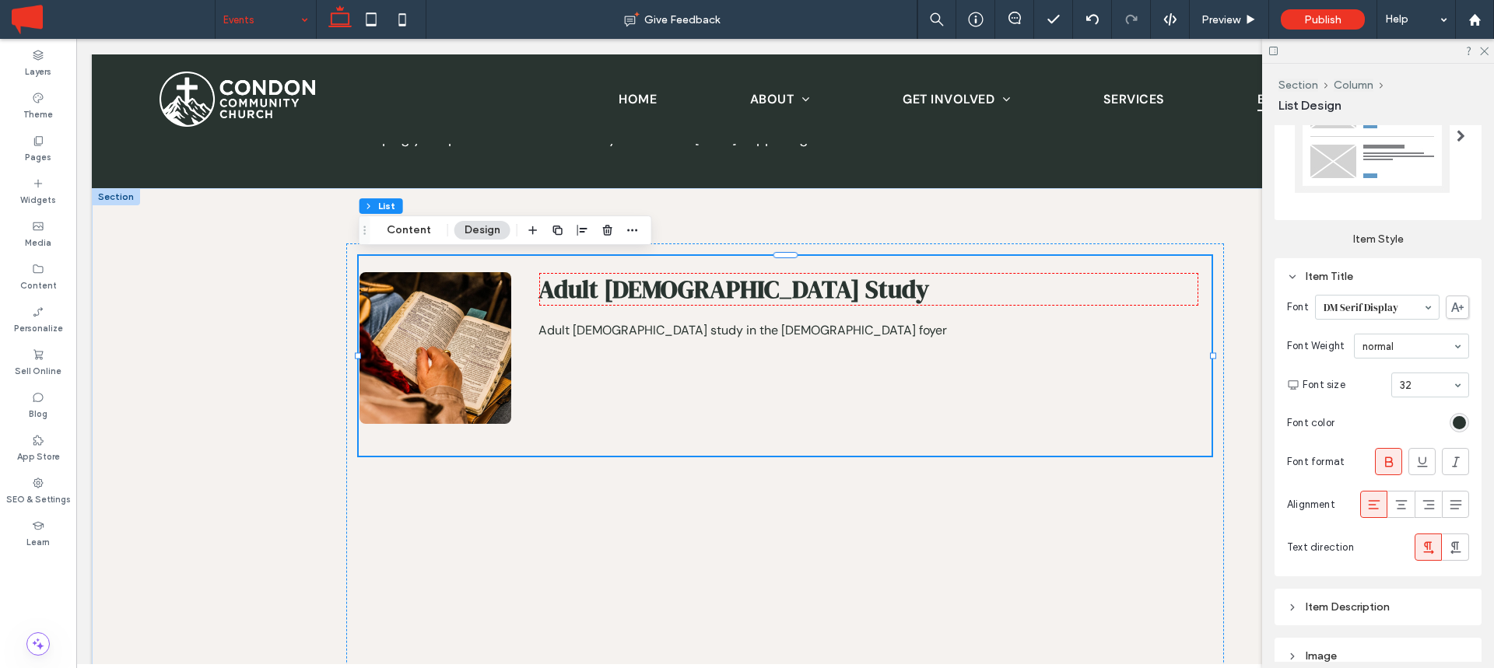
click at [1348, 273] on div "Item Title" at bounding box center [1378, 276] width 182 height 13
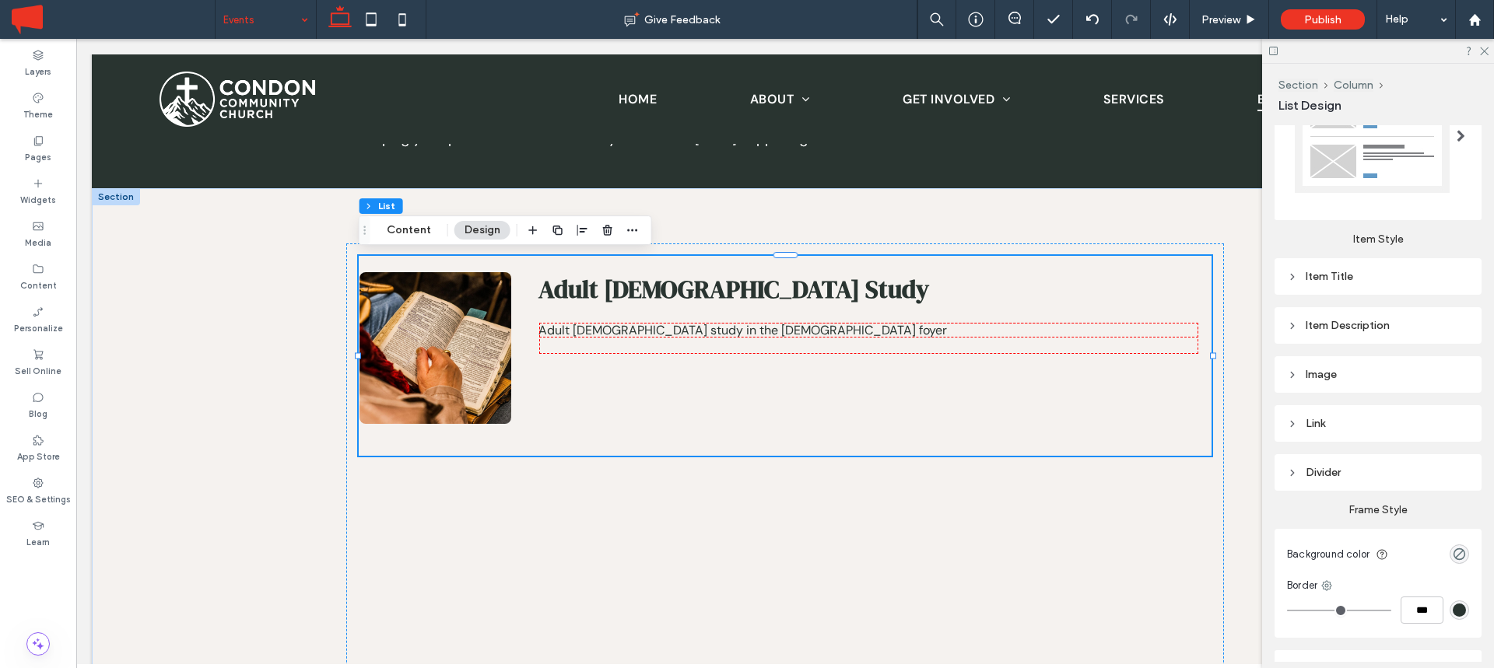
click at [1344, 326] on div "Item Description" at bounding box center [1378, 325] width 182 height 13
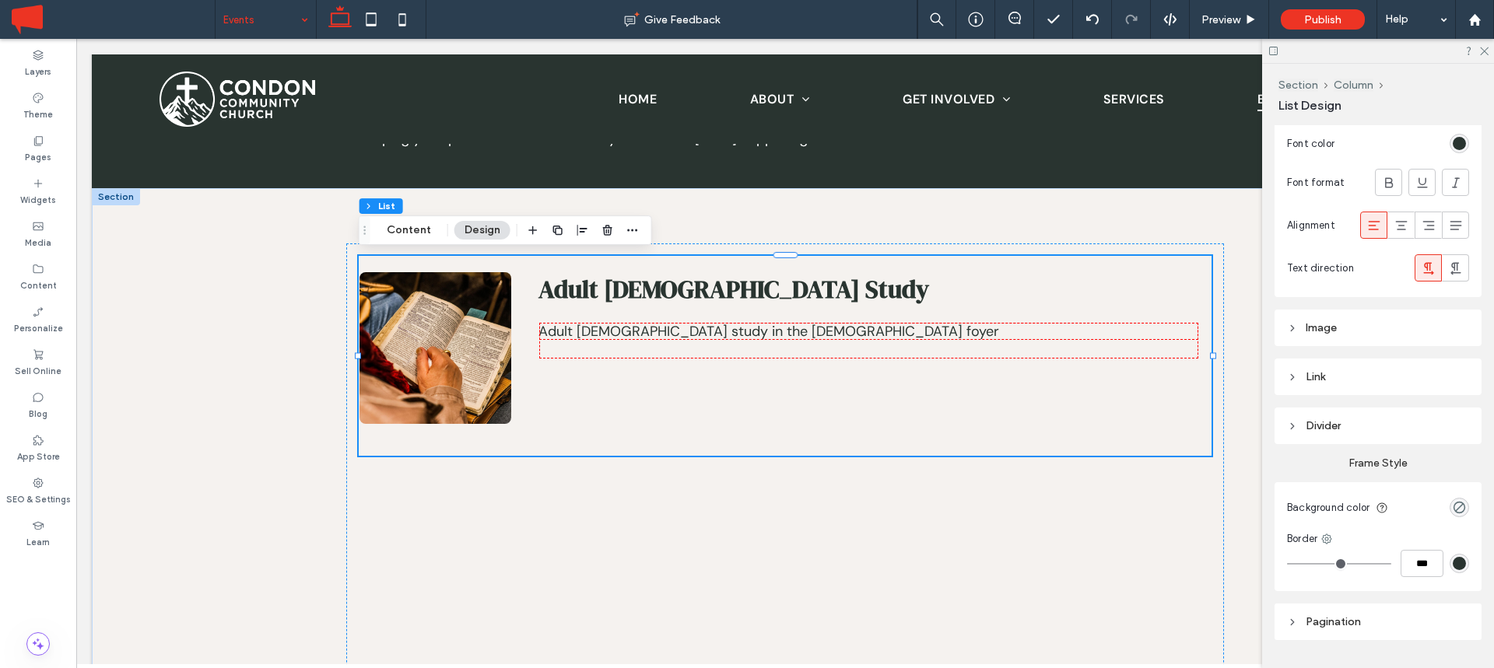
scroll to position [678, 0]
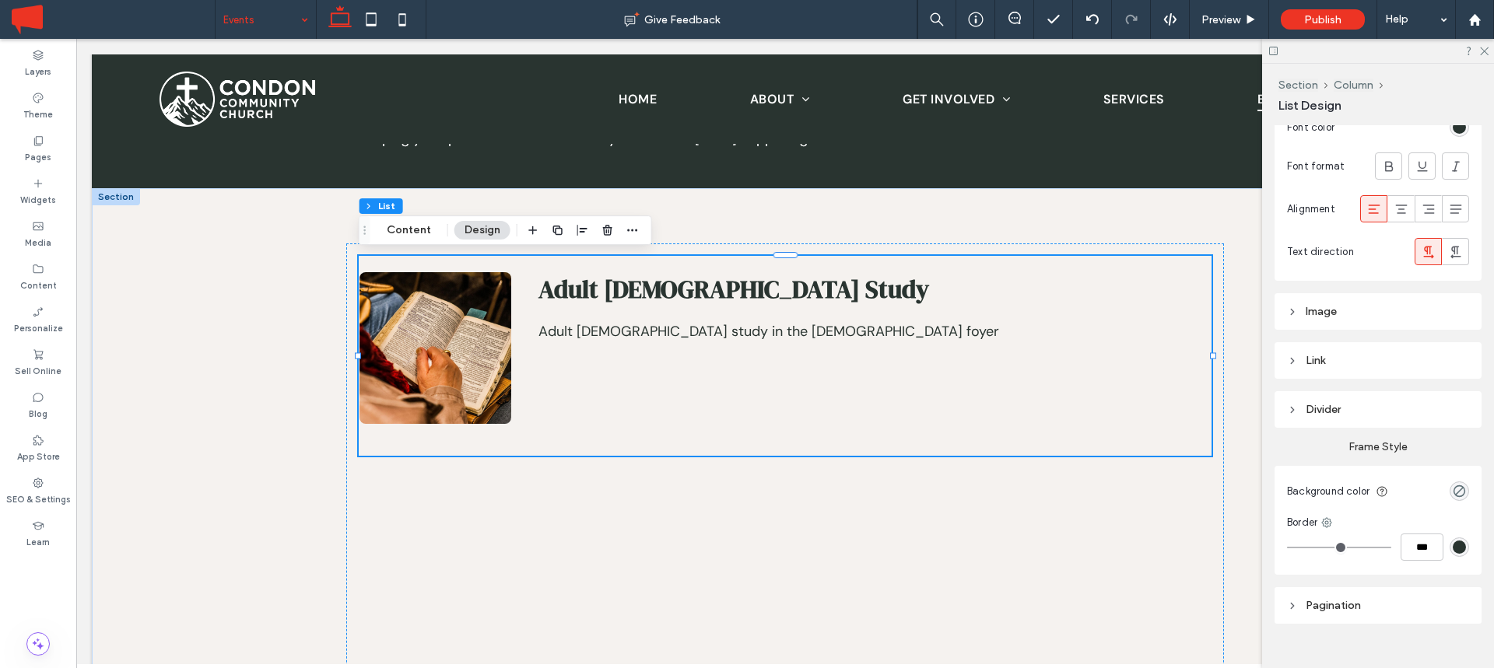
click at [1320, 356] on div "Link" at bounding box center [1378, 360] width 182 height 13
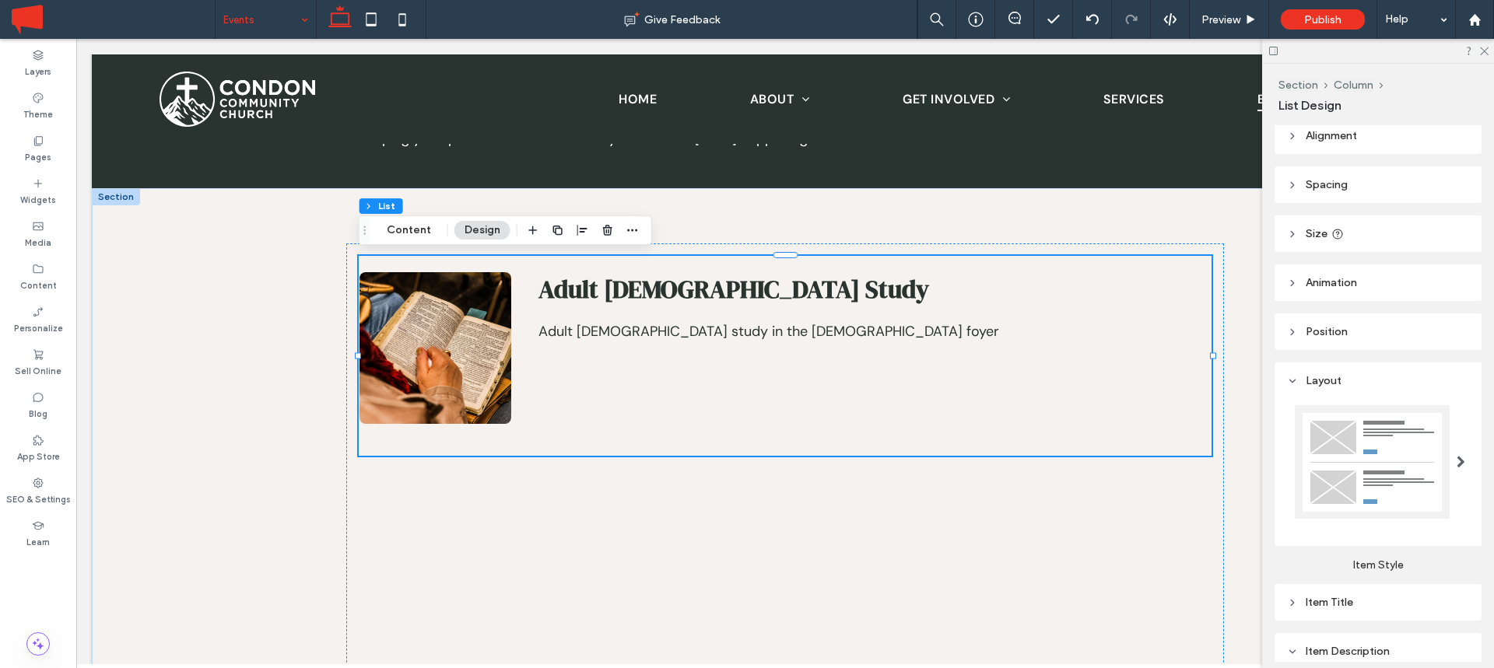
scroll to position [0, 0]
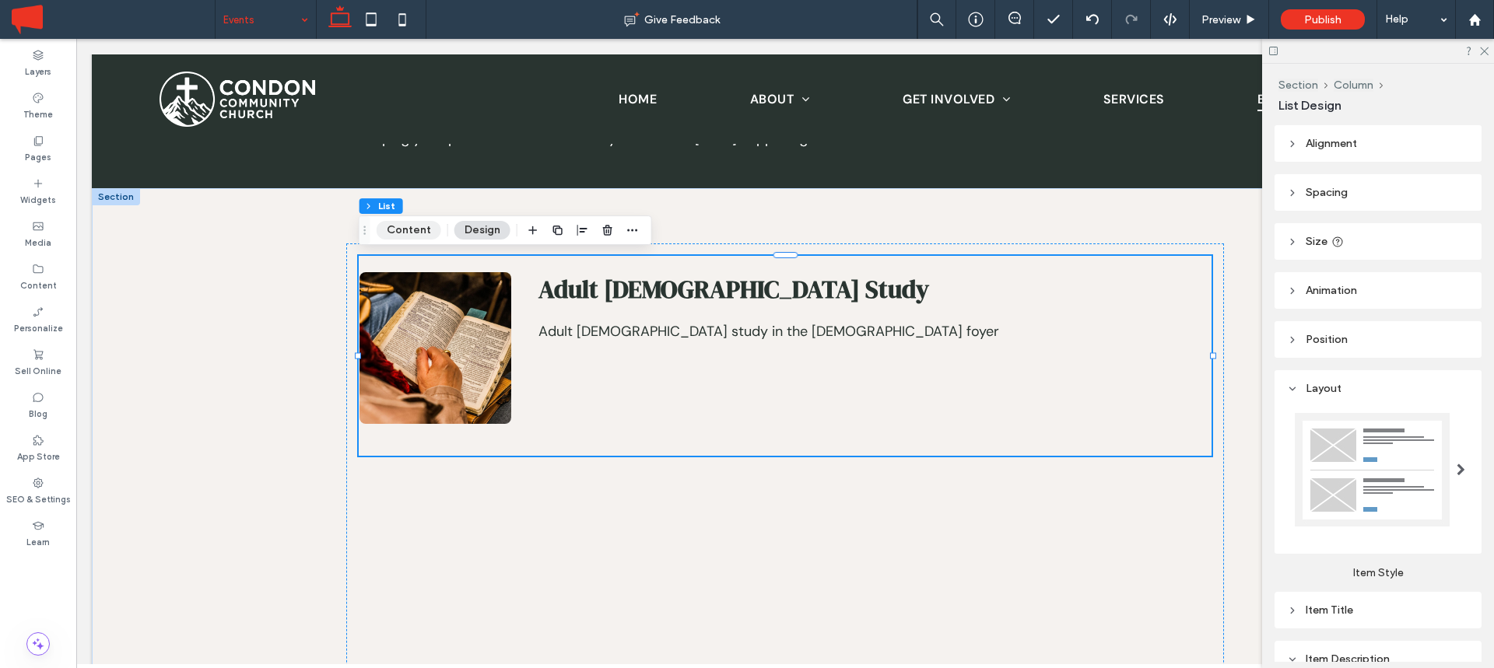
click at [421, 233] on button "Content" at bounding box center [409, 230] width 65 height 19
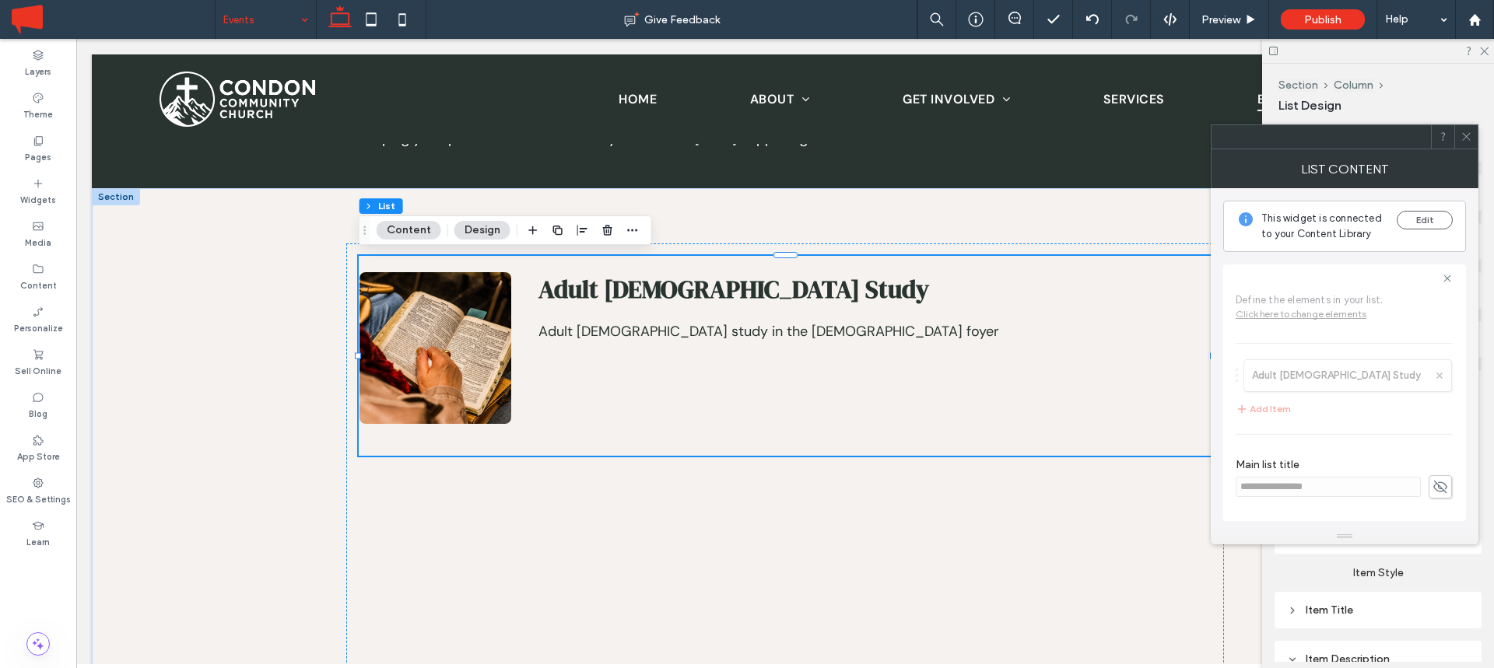
click at [1464, 133] on icon at bounding box center [1466, 137] width 12 height 12
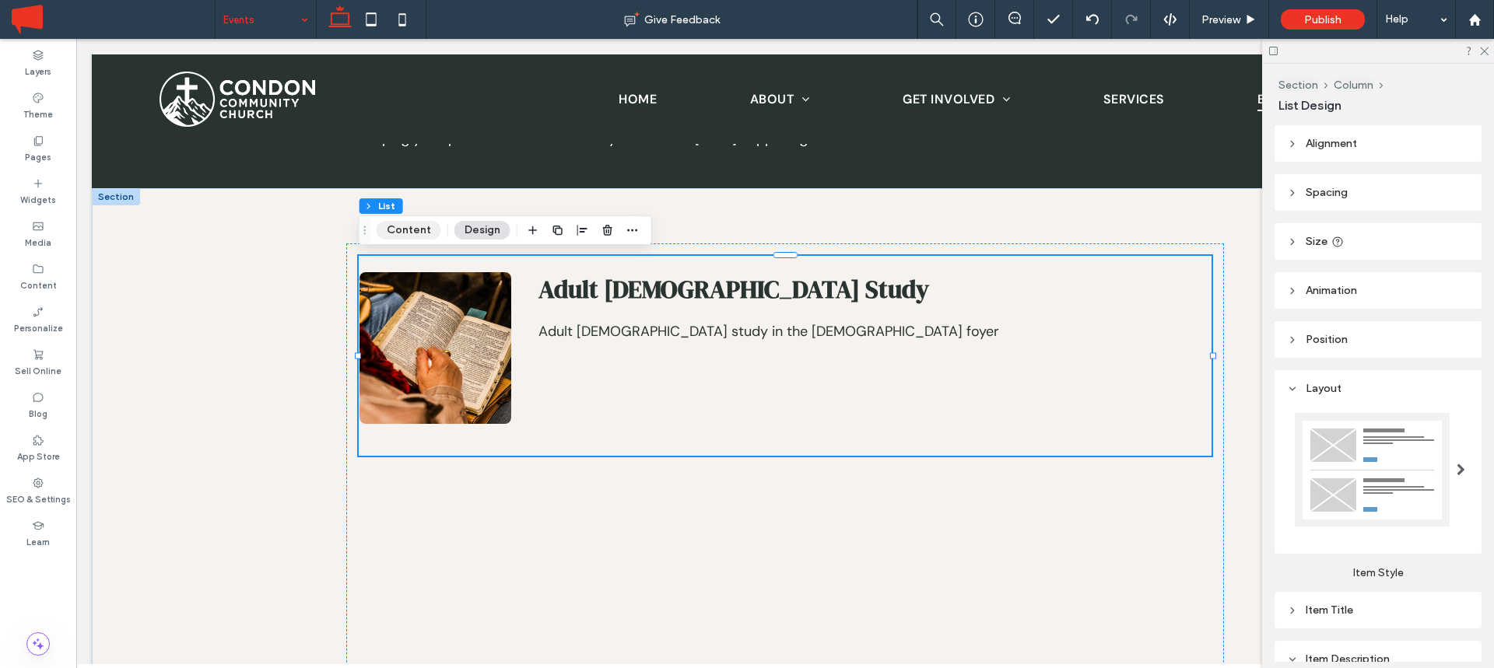
click at [422, 232] on button "Content" at bounding box center [409, 230] width 65 height 19
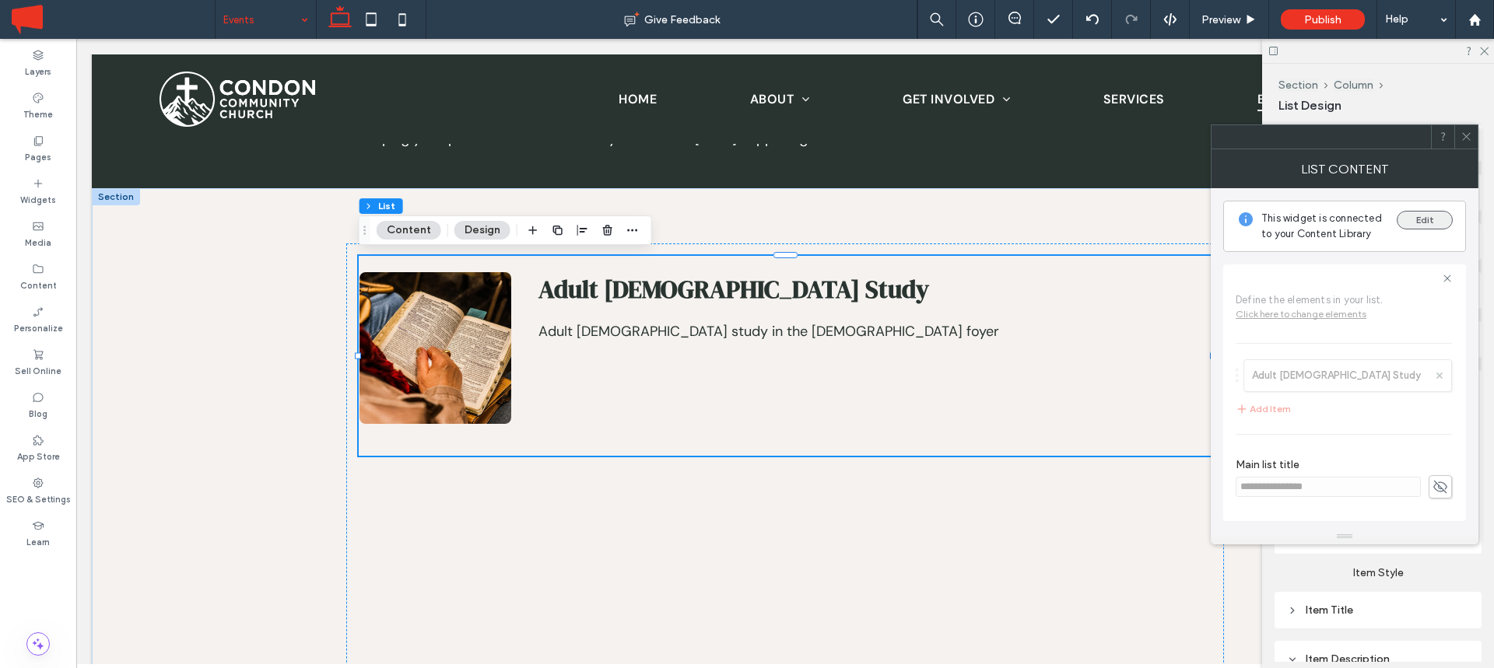
click at [1416, 216] on button "Edit" at bounding box center [1425, 220] width 56 height 19
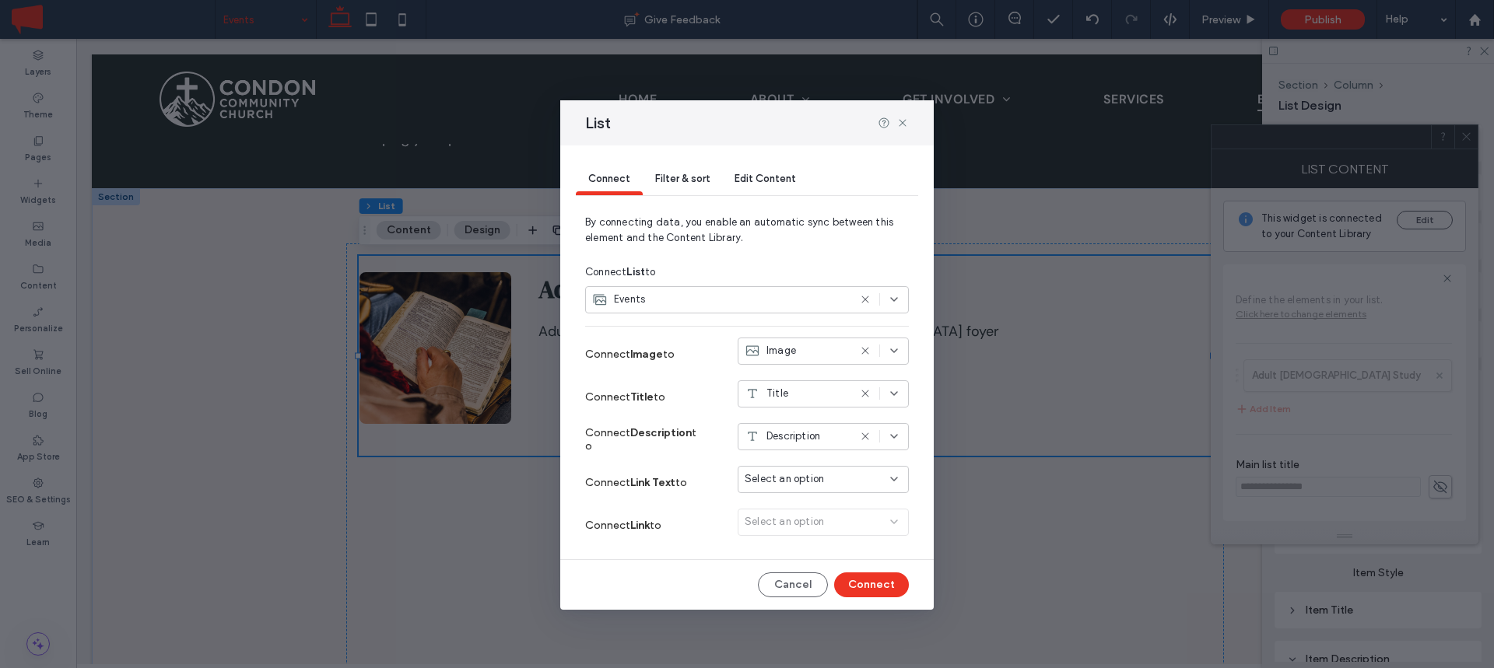
click at [802, 472] on span "Select an option" at bounding box center [784, 480] width 79 height 16
click at [797, 526] on div "Date" at bounding box center [823, 534] width 170 height 27
click at [809, 525] on div "Select an option" at bounding box center [823, 525] width 171 height 33
click at [859, 588] on button "Connect" at bounding box center [871, 585] width 75 height 25
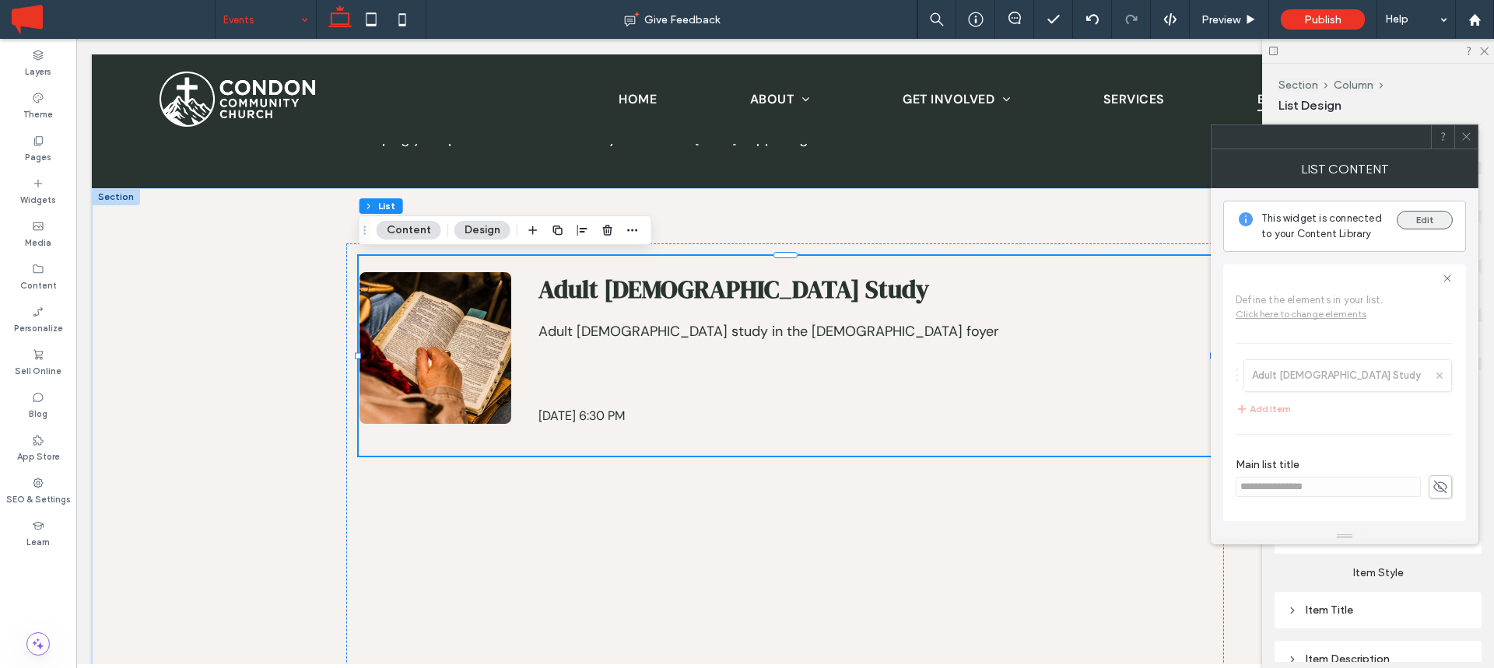
click at [1429, 220] on button "Edit" at bounding box center [1425, 220] width 56 height 19
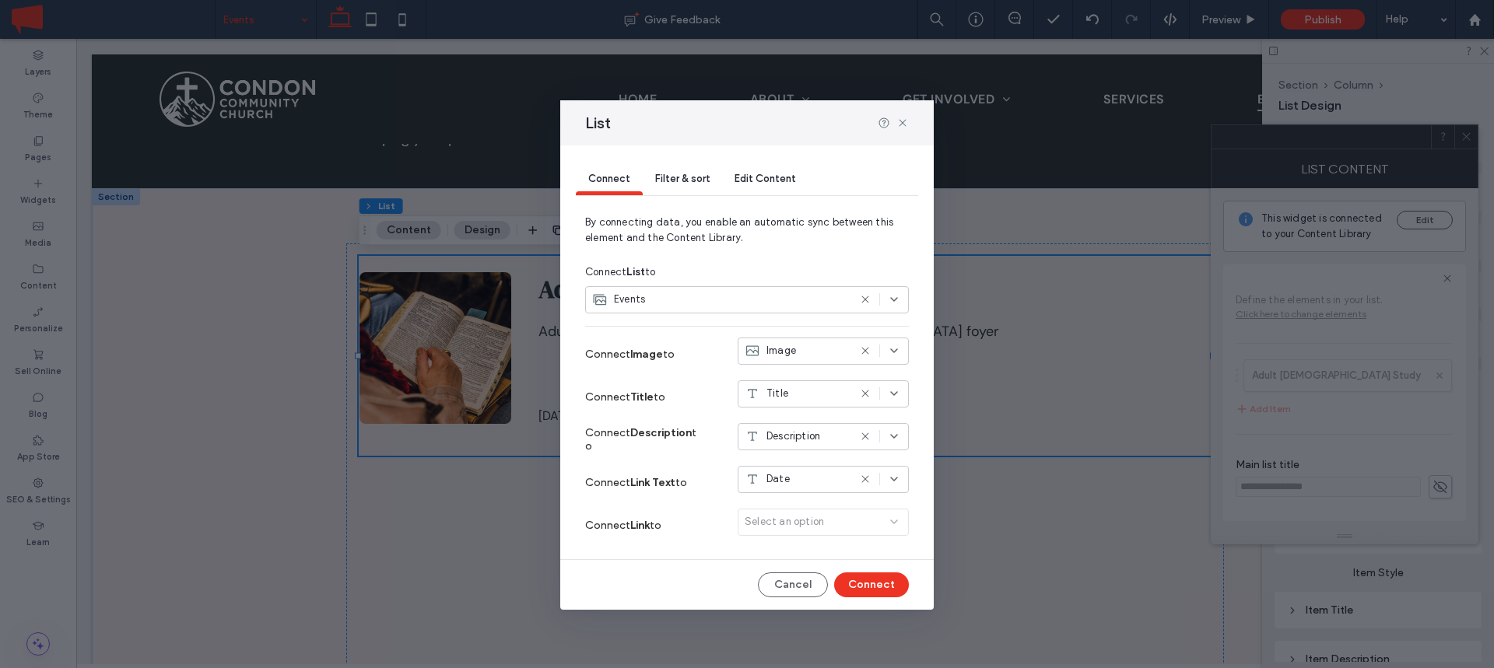
click at [689, 180] on span "Filter & sort" at bounding box center [682, 179] width 54 height 12
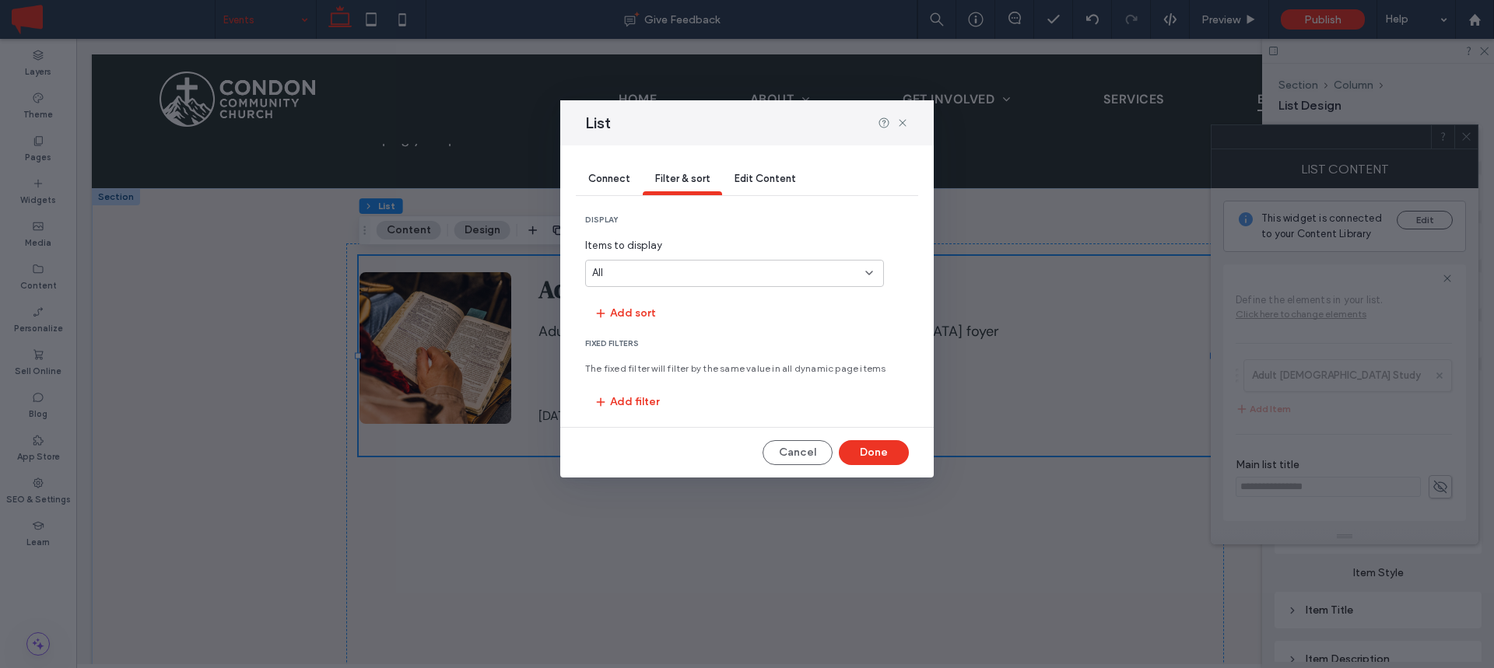
click at [670, 275] on div "All" at bounding box center [725, 273] width 266 height 16
click at [732, 224] on span "display" at bounding box center [747, 220] width 324 height 11
click at [637, 394] on button "Add filter" at bounding box center [626, 402] width 83 height 25
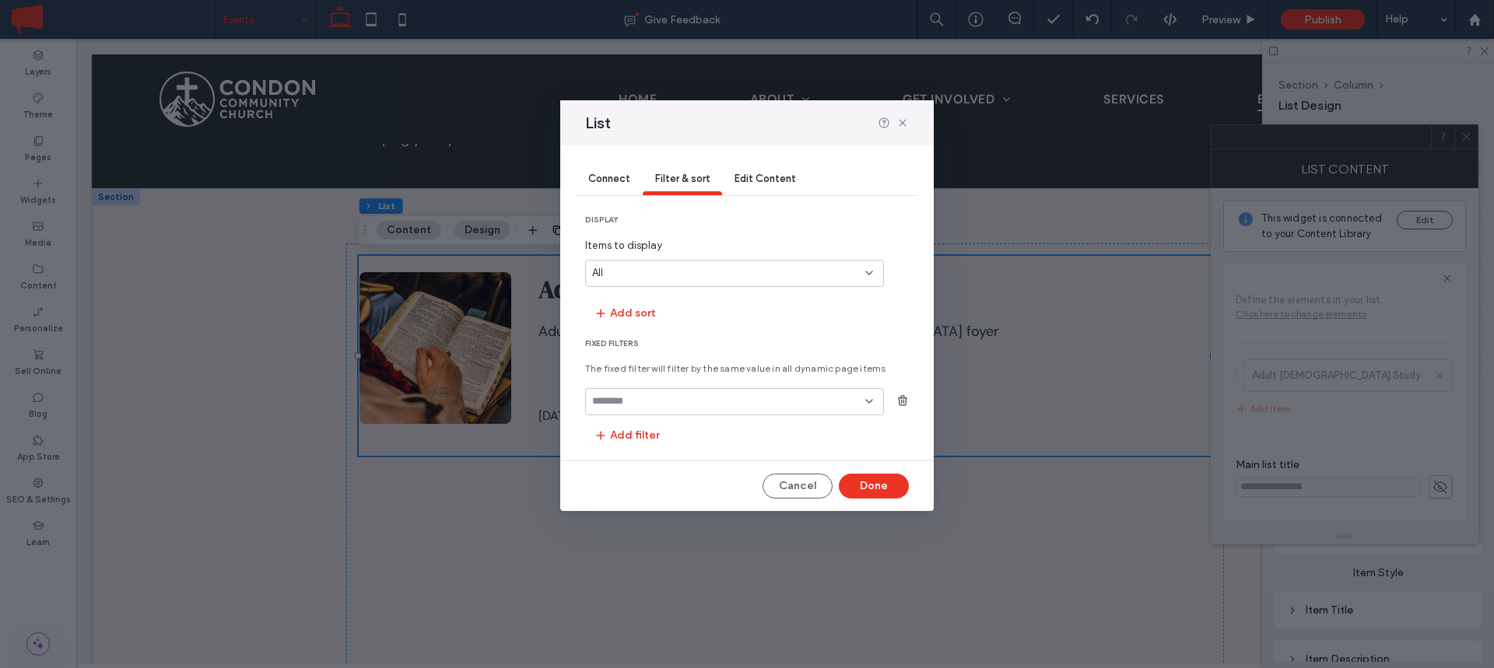
click at [664, 409] on div at bounding box center [734, 401] width 299 height 27
click at [703, 352] on section "Fixed Filters The fixed filter will filter by the same value in all dynamic pag…" at bounding box center [747, 393] width 324 height 110
click at [635, 314] on button "Add sort" at bounding box center [624, 313] width 79 height 25
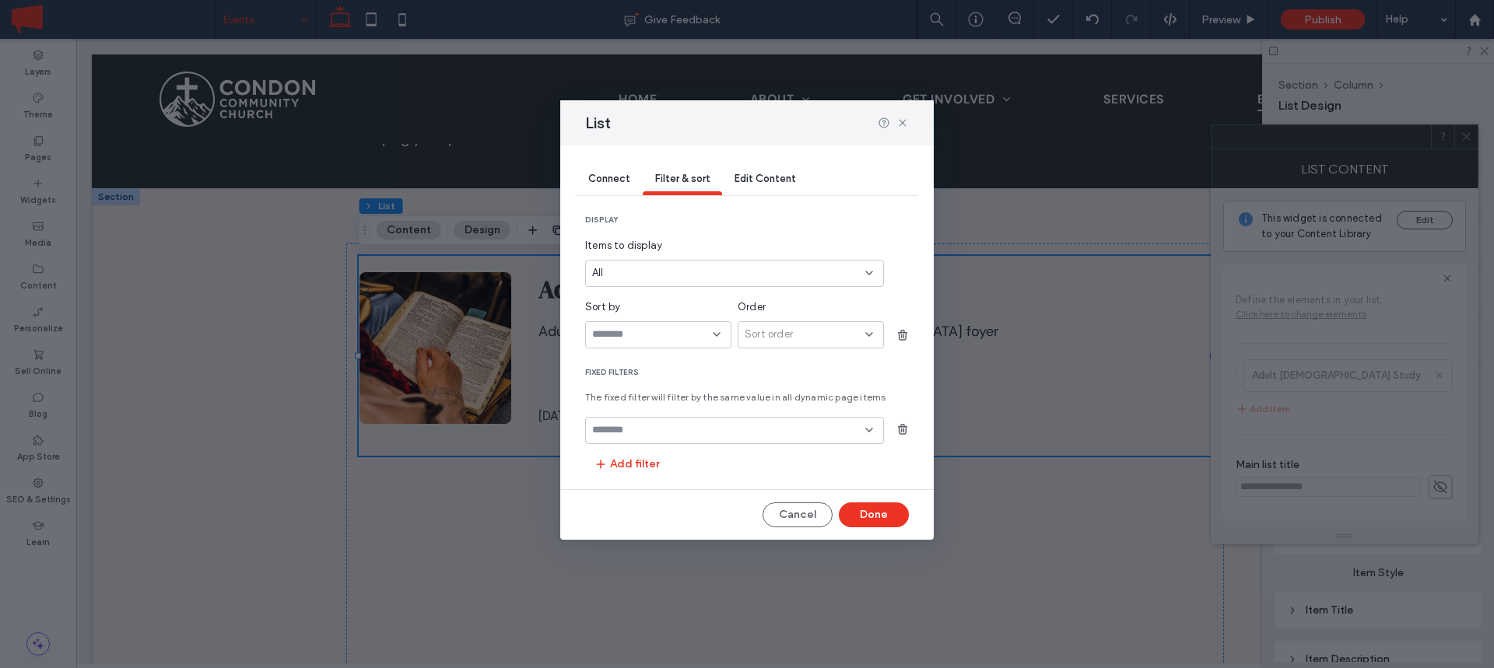
click at [664, 335] on input "sort-field-dropdown" at bounding box center [652, 334] width 121 height 12
click at [748, 302] on span "Order" at bounding box center [752, 308] width 28 height 16
click at [801, 518] on button "Cancel" at bounding box center [798, 515] width 70 height 25
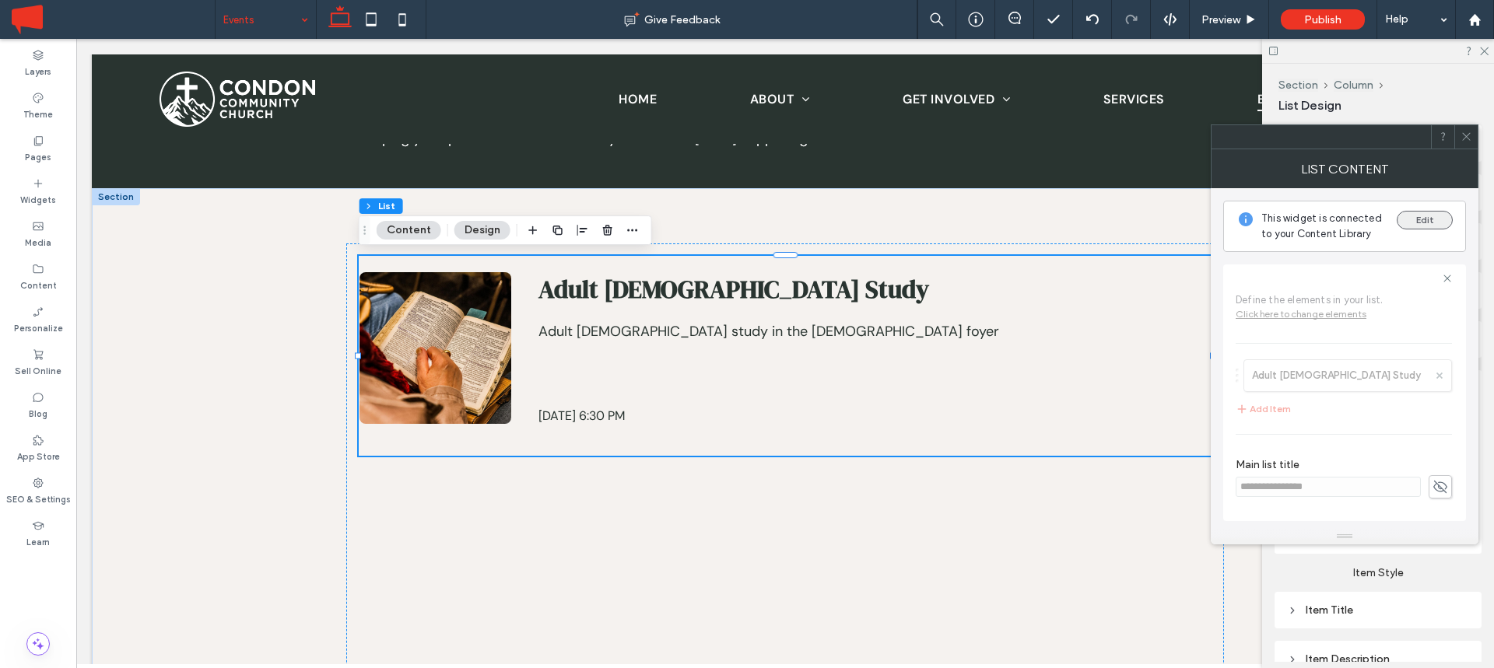
click at [1423, 212] on button "Edit" at bounding box center [1425, 220] width 56 height 19
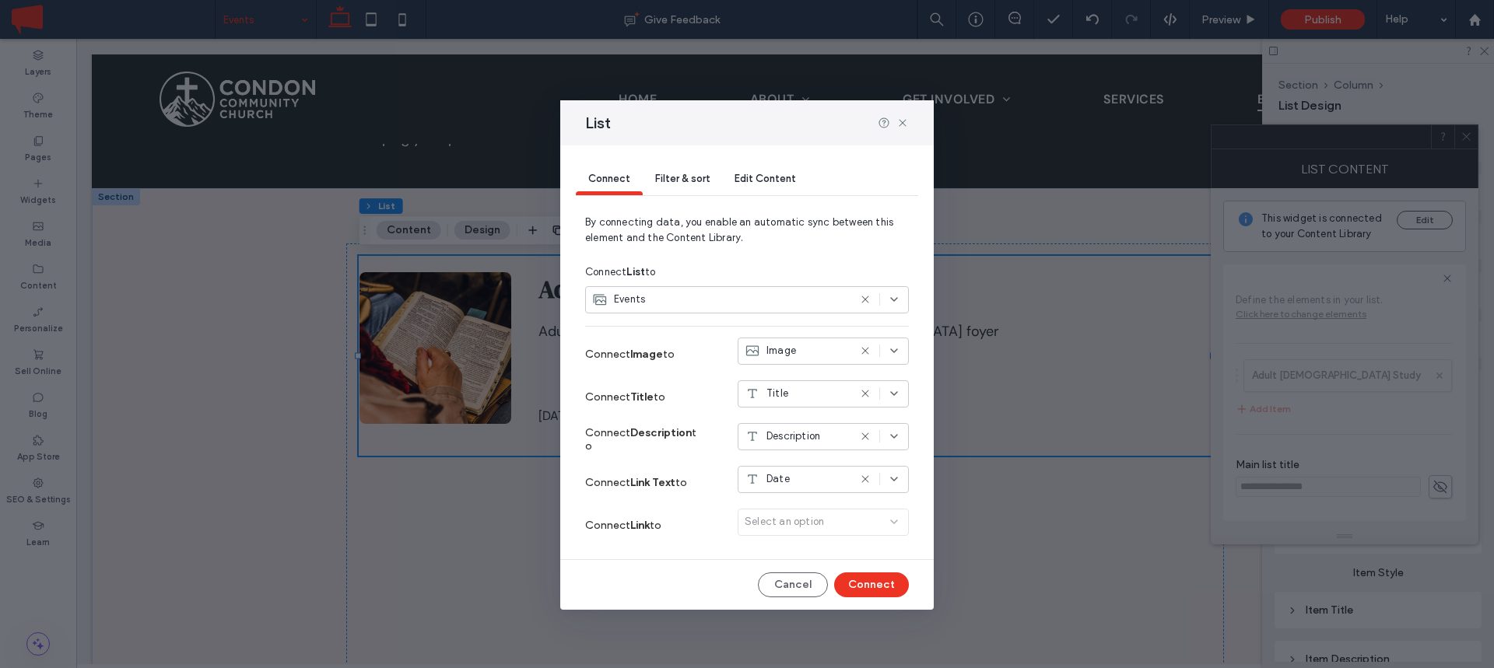
click at [749, 178] on span "Edit Content" at bounding box center [765, 179] width 61 height 12
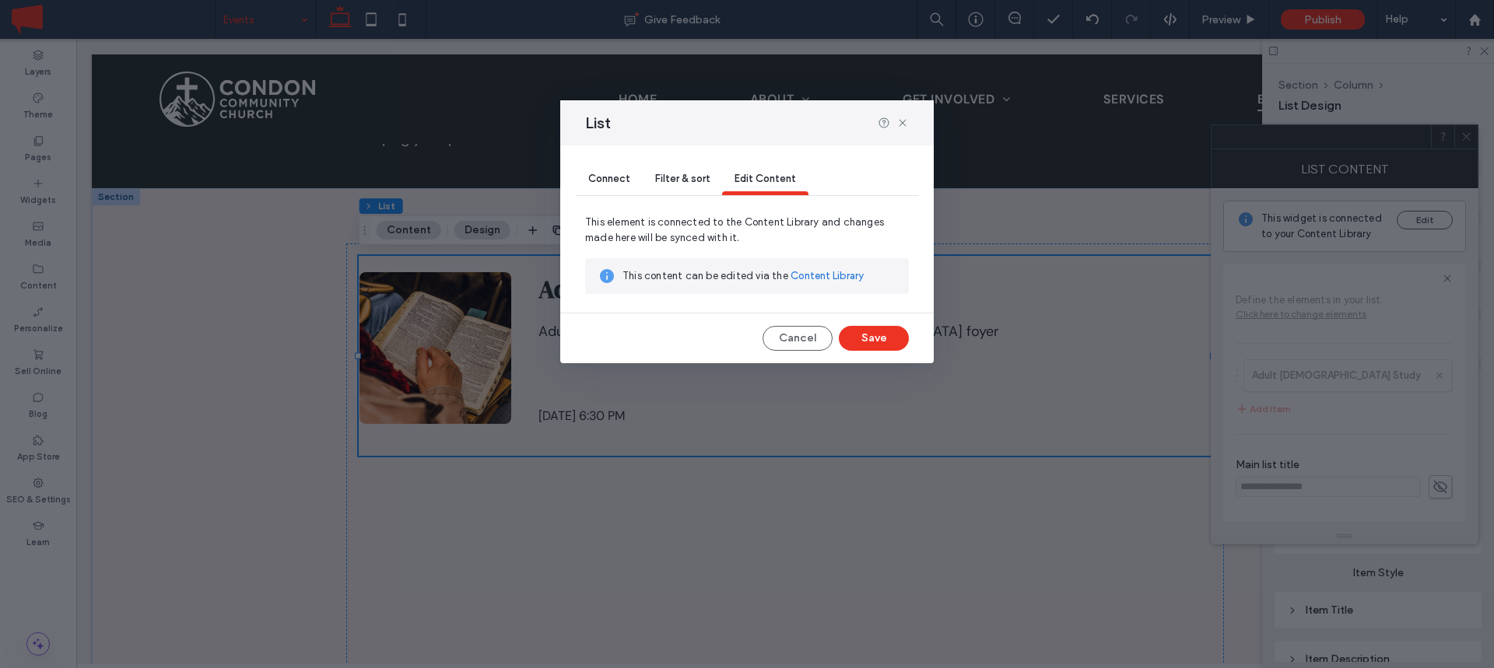
click at [615, 170] on div "Connect" at bounding box center [609, 179] width 67 height 31
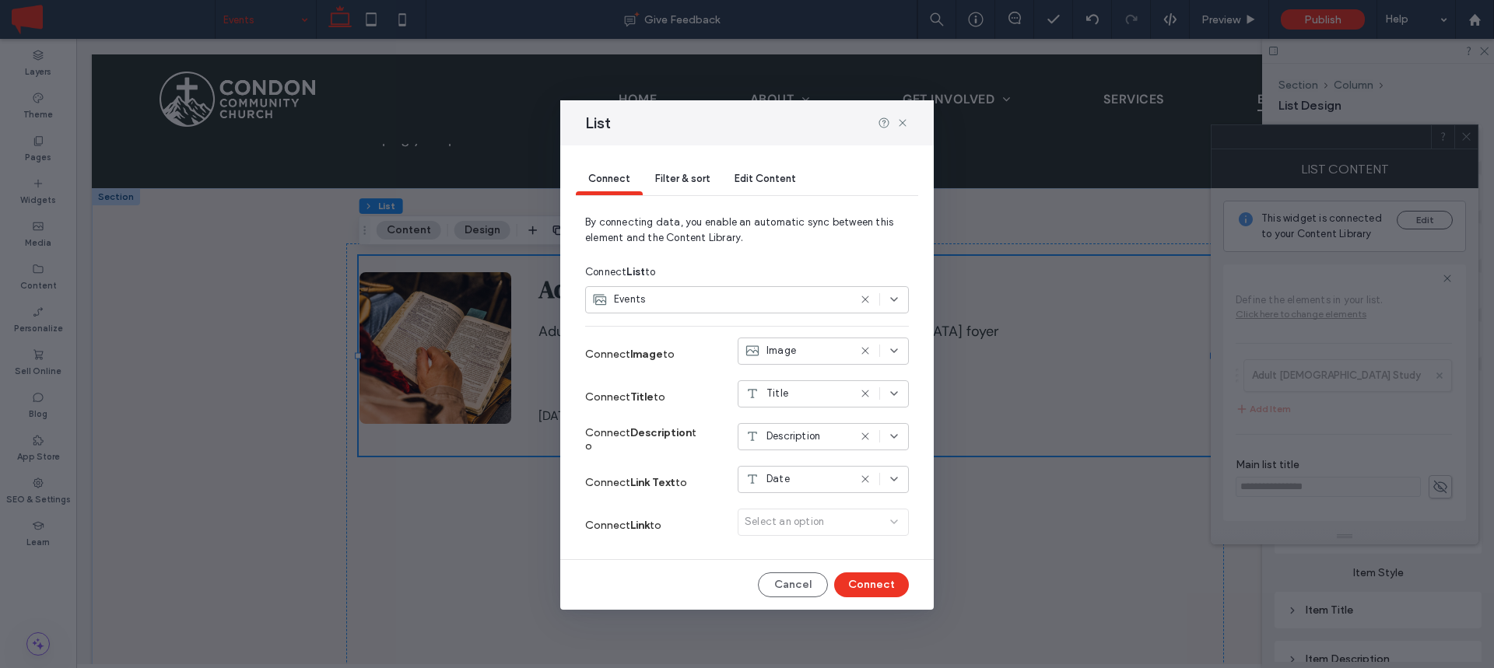
click at [652, 300] on div "Events" at bounding box center [720, 300] width 256 height 16
click at [722, 261] on div "Connect List to" at bounding box center [747, 272] width 324 height 28
click at [778, 519] on div "Select an option" at bounding box center [823, 525] width 171 height 33
click at [643, 528] on strong "Link" at bounding box center [639, 525] width 19 height 13
click at [789, 590] on button "Cancel" at bounding box center [793, 585] width 70 height 25
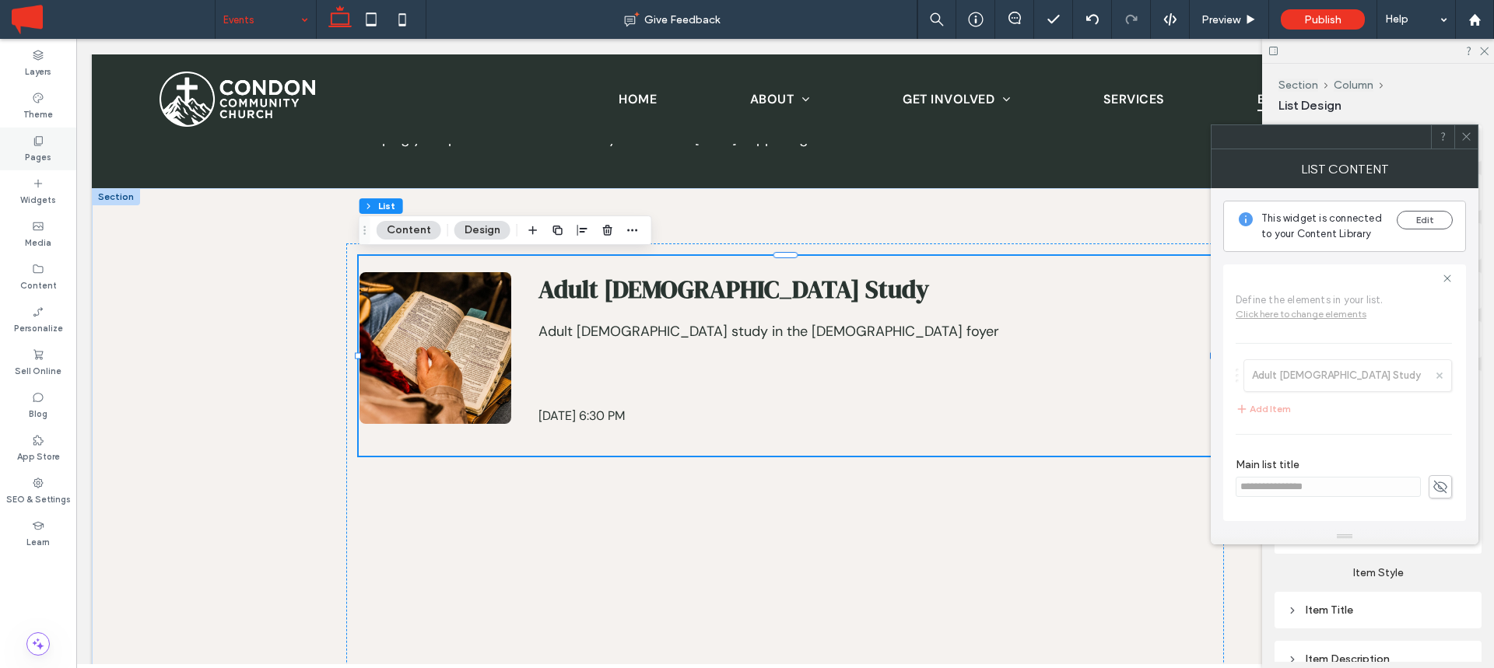
click at [29, 147] on label "Pages" at bounding box center [38, 155] width 26 height 17
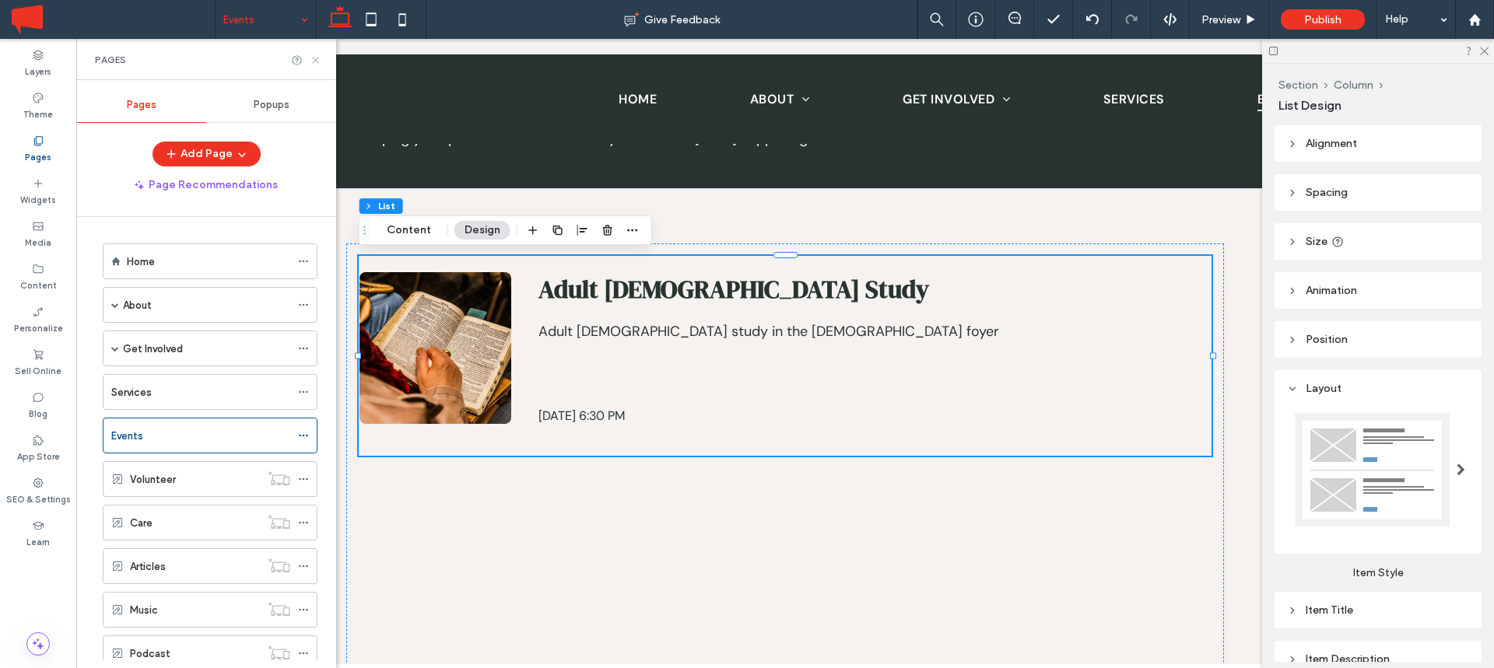
click at [313, 63] on icon at bounding box center [316, 60] width 12 height 12
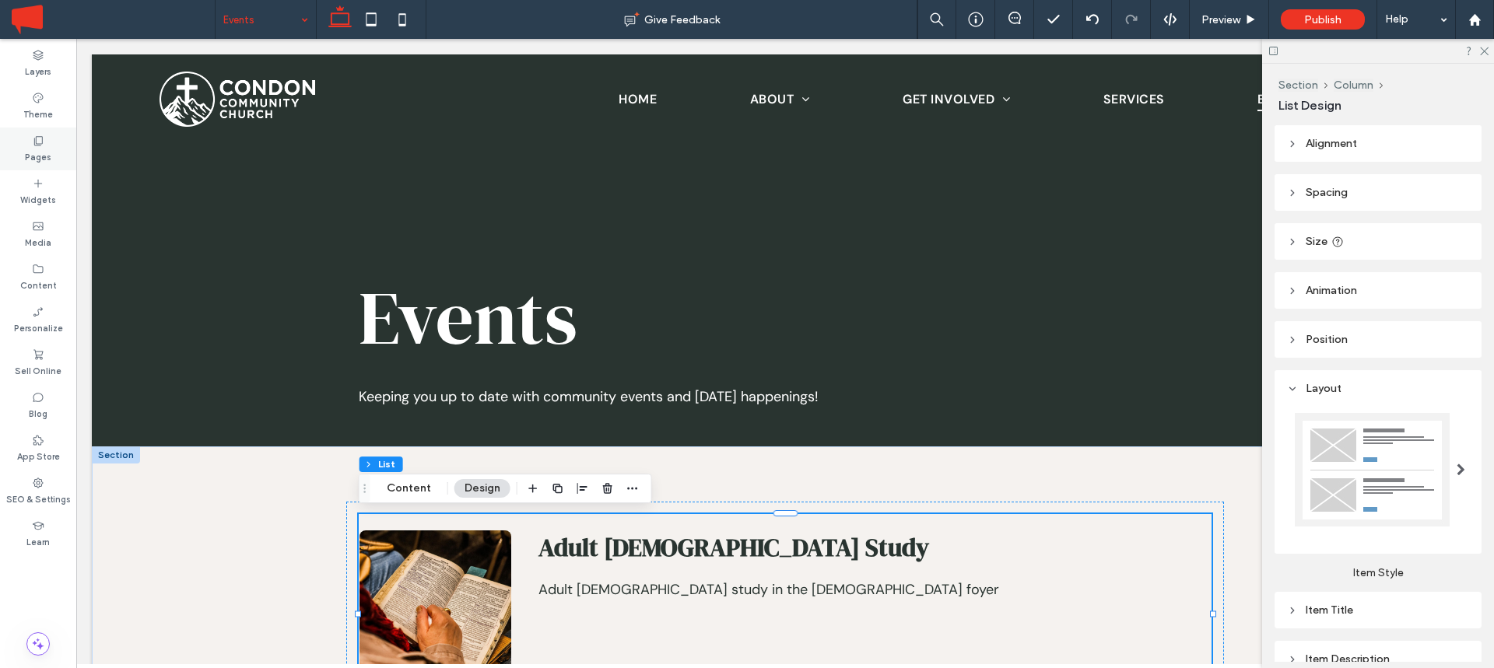
click at [40, 142] on icon at bounding box center [38, 141] width 12 height 12
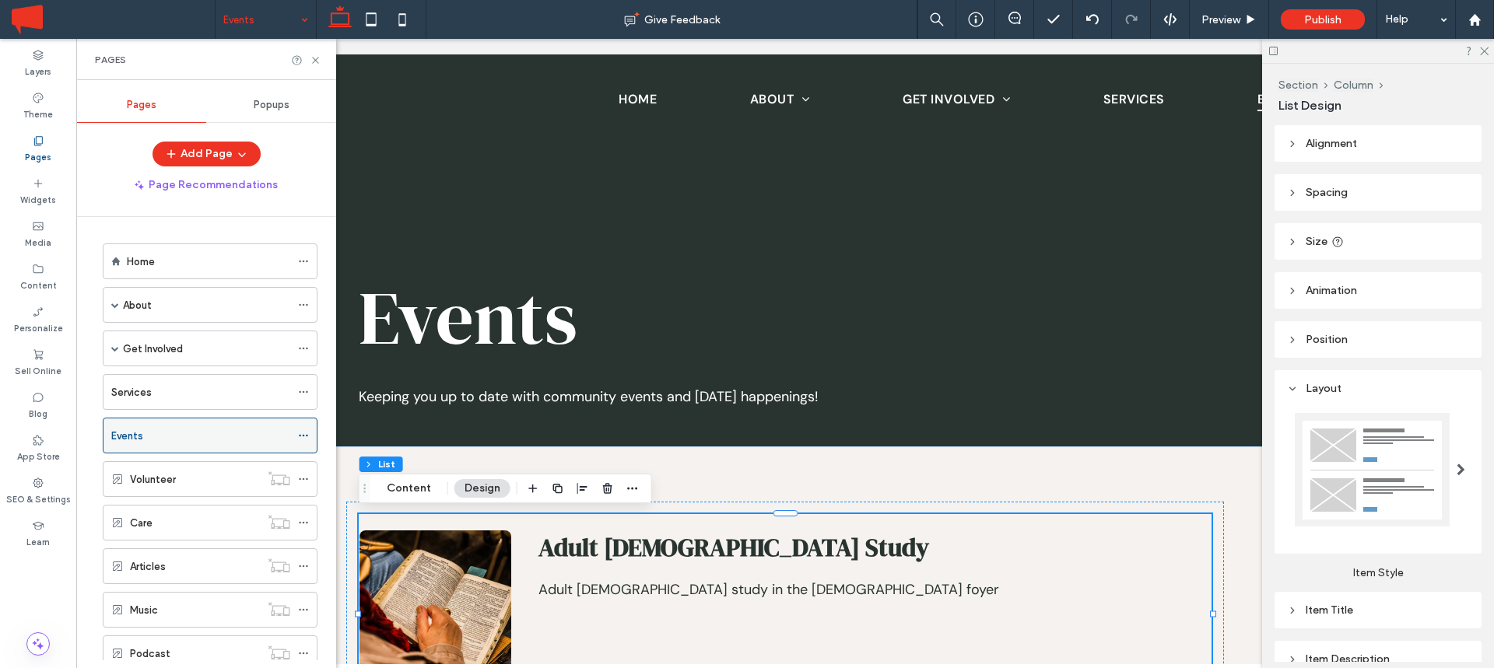
click at [305, 438] on icon at bounding box center [303, 435] width 11 height 11
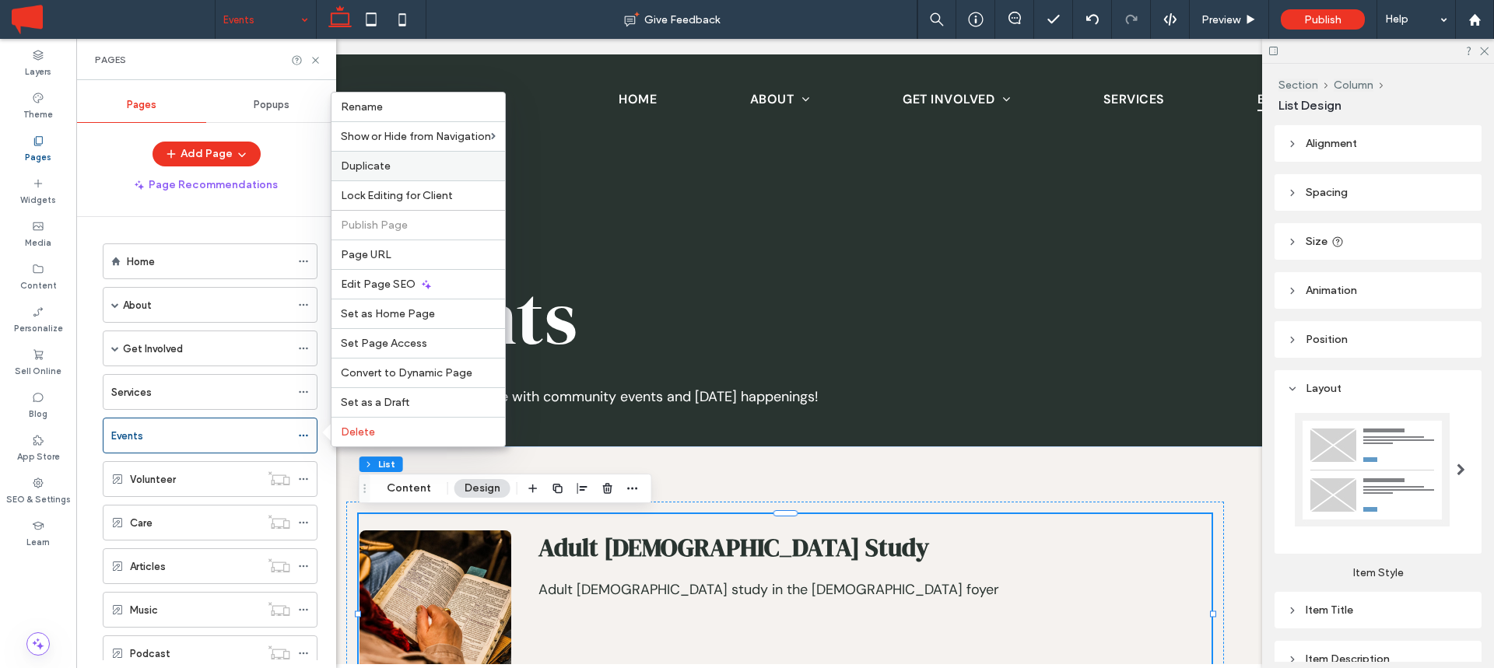
click at [420, 163] on label "Duplicate" at bounding box center [418, 166] width 155 height 13
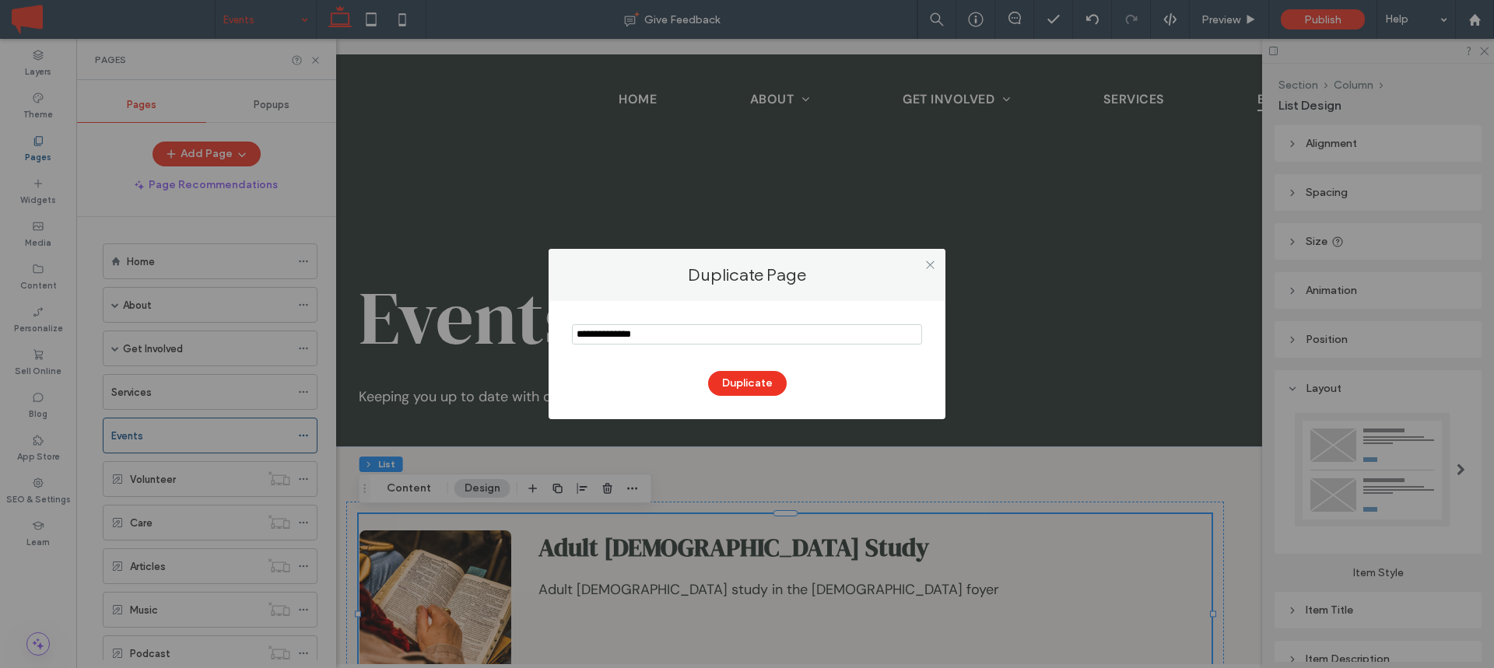
click at [626, 331] on input "notEmpty" at bounding box center [747, 334] width 350 height 20
type input "*"
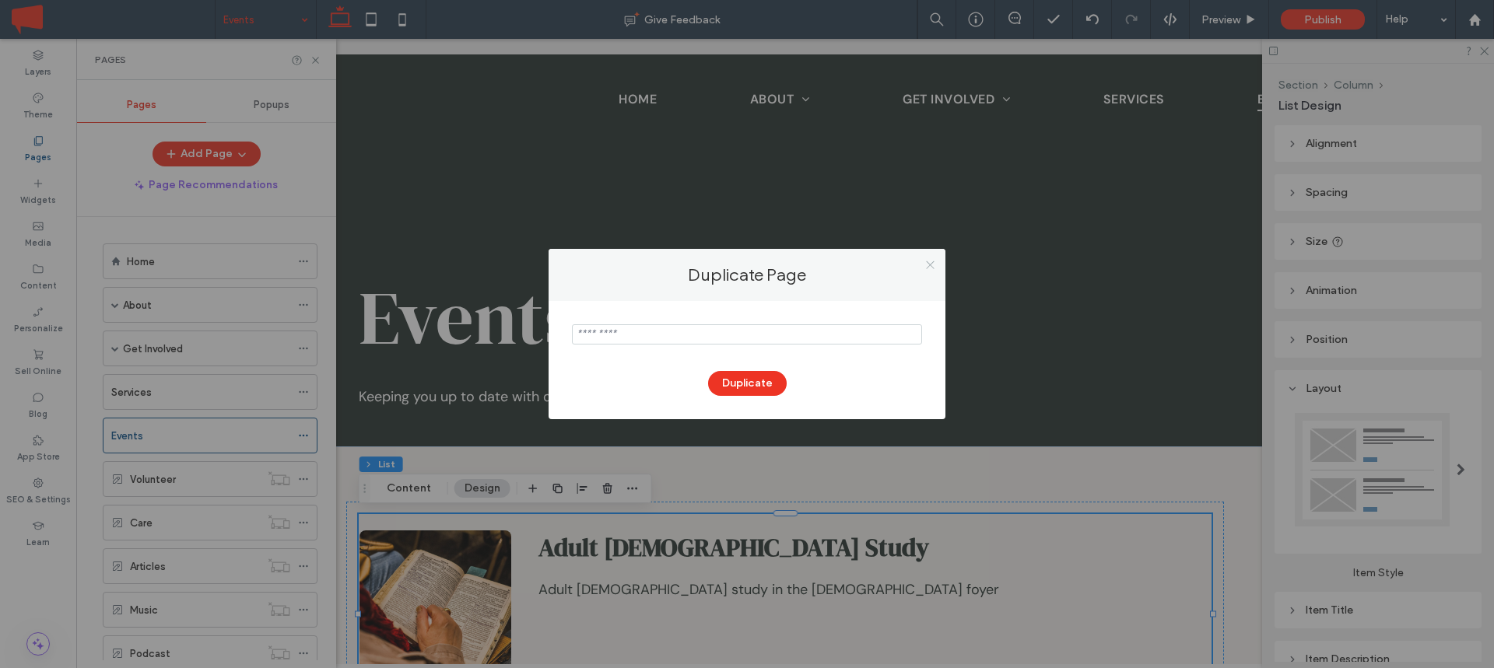
click at [929, 267] on span at bounding box center [930, 264] width 12 height 23
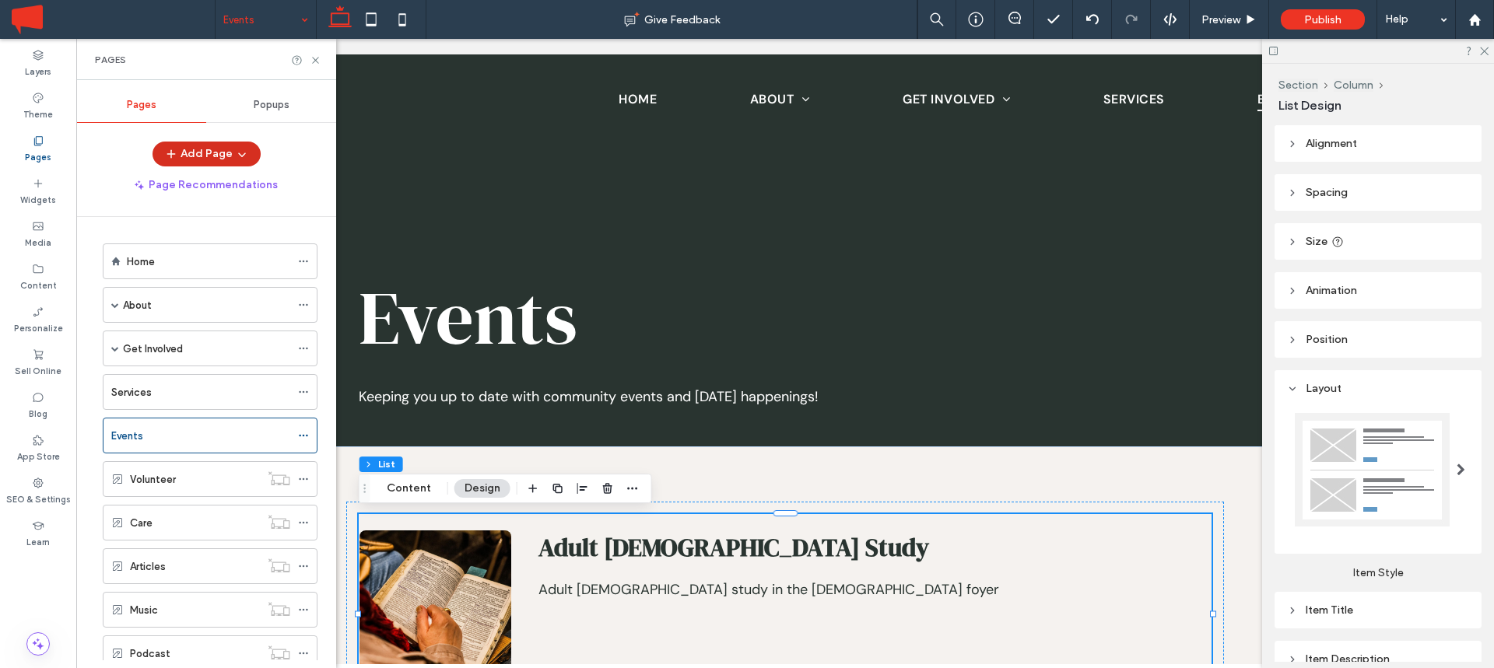
click at [237, 156] on icon "button" at bounding box center [242, 154] width 12 height 12
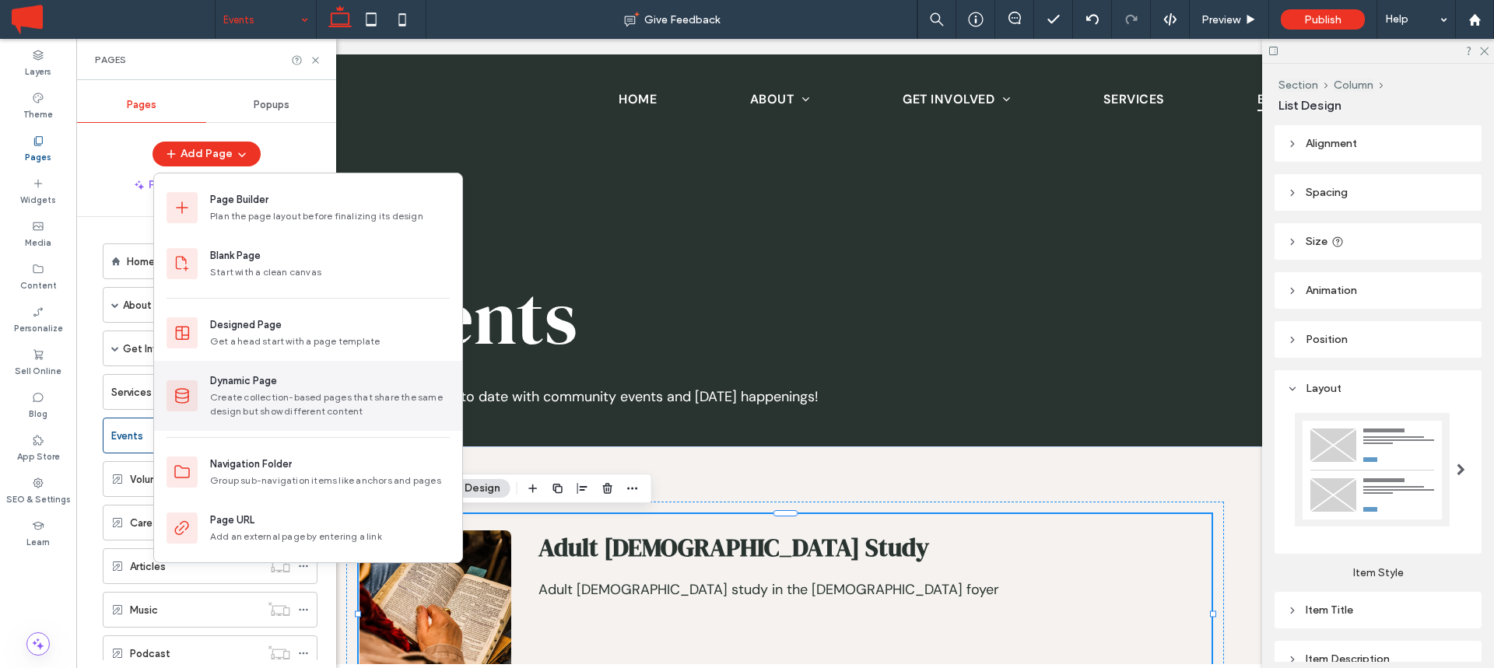
click at [258, 392] on div "Create collection-based pages that share the same design but show different con…" at bounding box center [330, 405] width 240 height 28
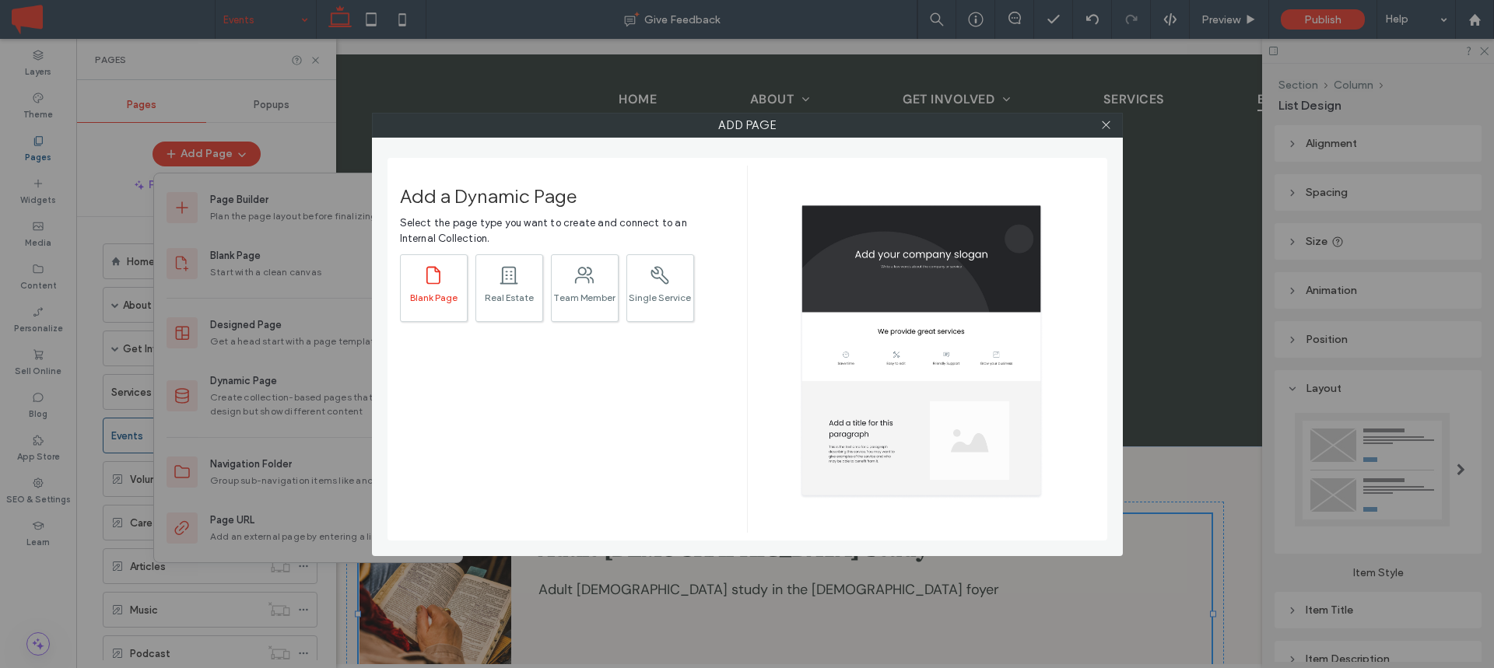
click at [441, 293] on div "Blank Page" at bounding box center [434, 298] width 66 height 10
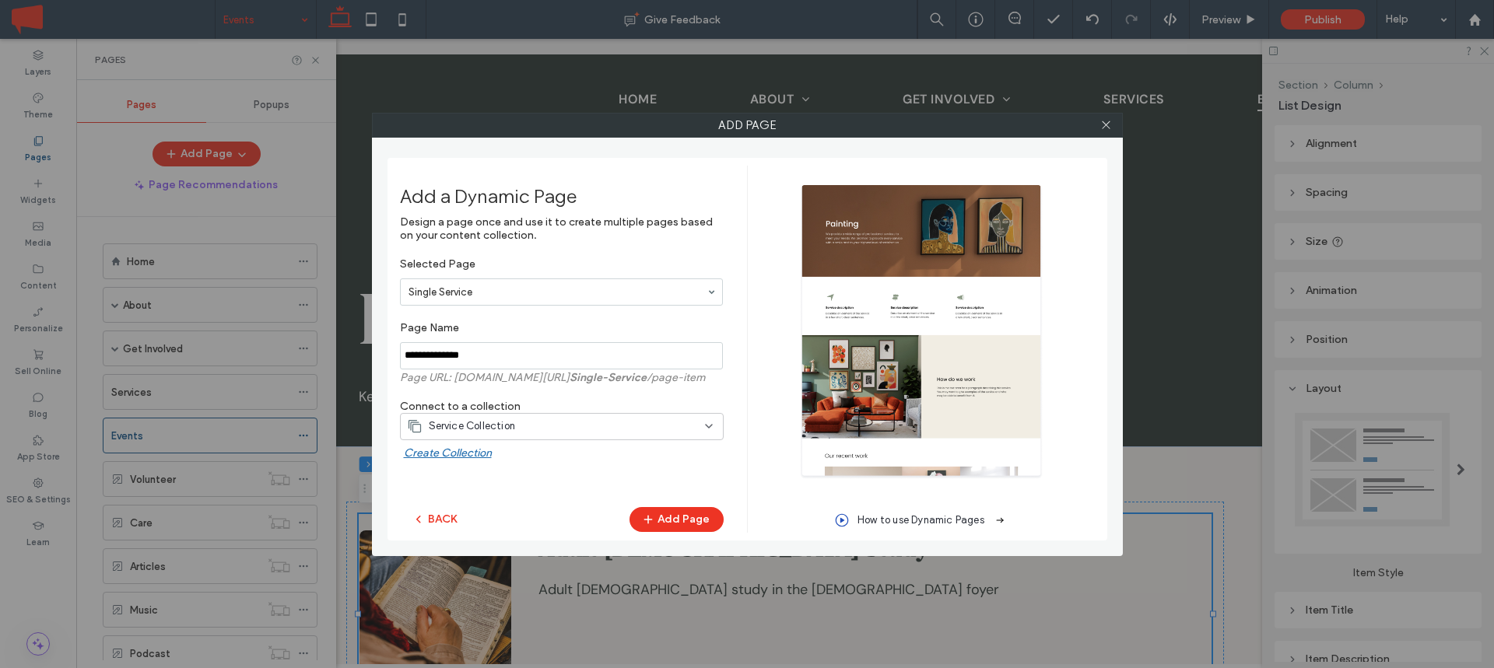
click at [488, 423] on span "Service Collection" at bounding box center [472, 427] width 87 height 16
click at [647, 213] on div "Add a Dynamic Page" at bounding box center [562, 191] width 324 height 50
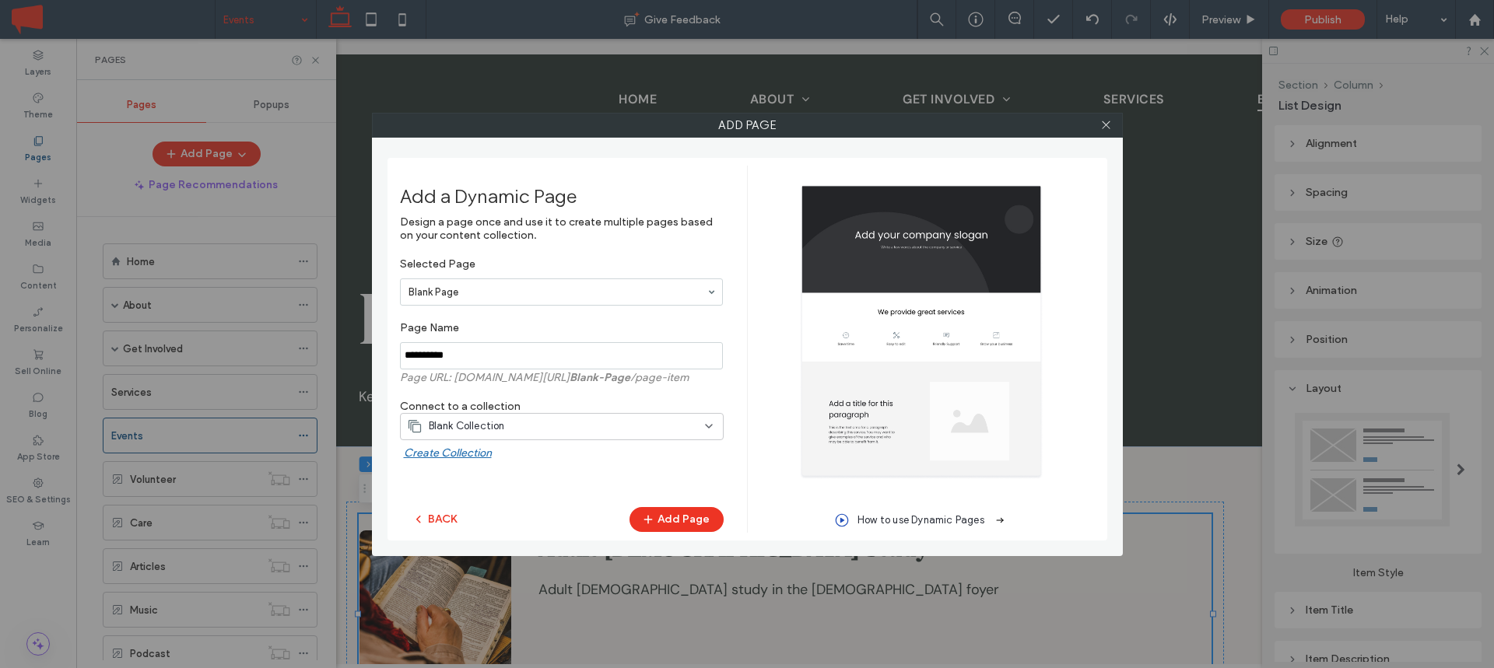
click at [475, 429] on span "Blank Collection" at bounding box center [467, 427] width 76 height 16
click at [461, 511] on span "Events" at bounding box center [450, 509] width 31 height 16
click at [482, 352] on input "notEmpty" at bounding box center [561, 355] width 323 height 27
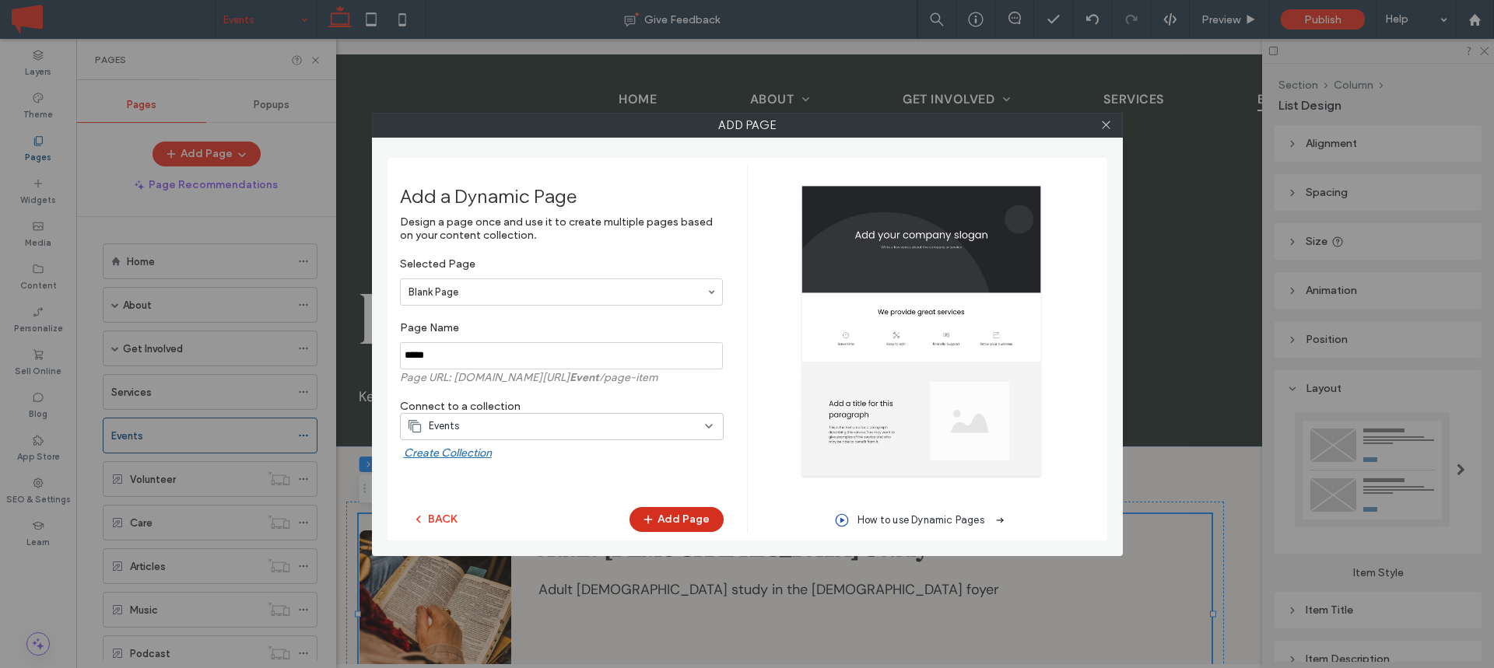
type input "*****"
click at [671, 517] on button "Add Page" at bounding box center [676, 519] width 94 height 25
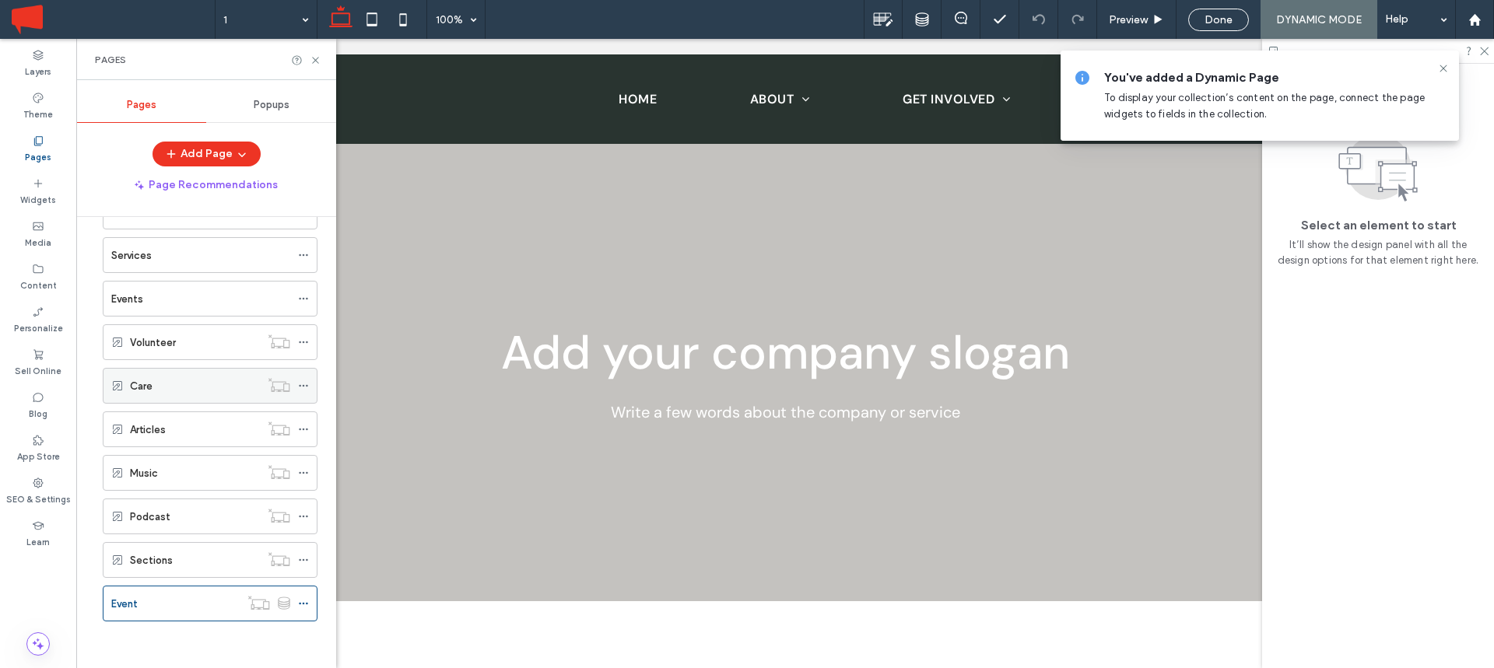
scroll to position [129, 0]
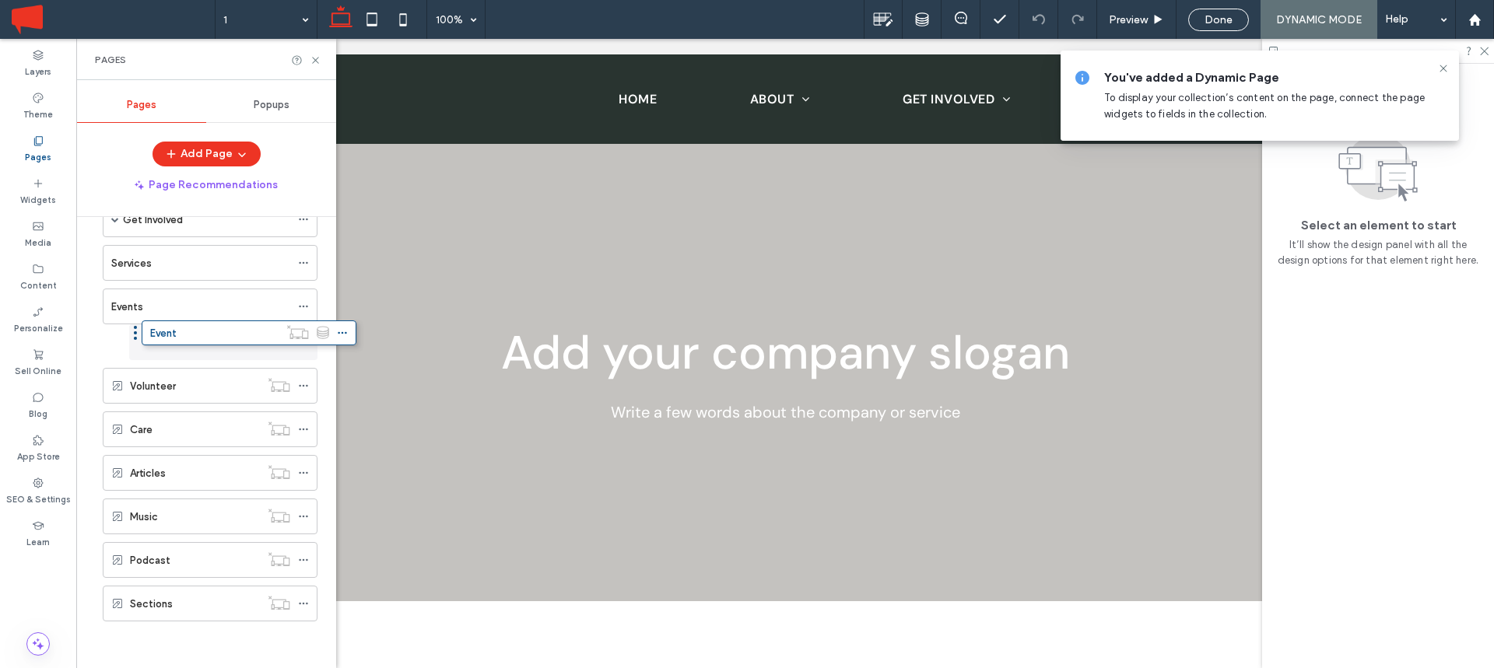
drag, startPoint x: 96, startPoint y: 603, endPoint x: 135, endPoint y: 338, distance: 268.2
click at [309, 344] on div at bounding box center [307, 342] width 19 height 23
click at [305, 344] on icon at bounding box center [303, 342] width 11 height 11
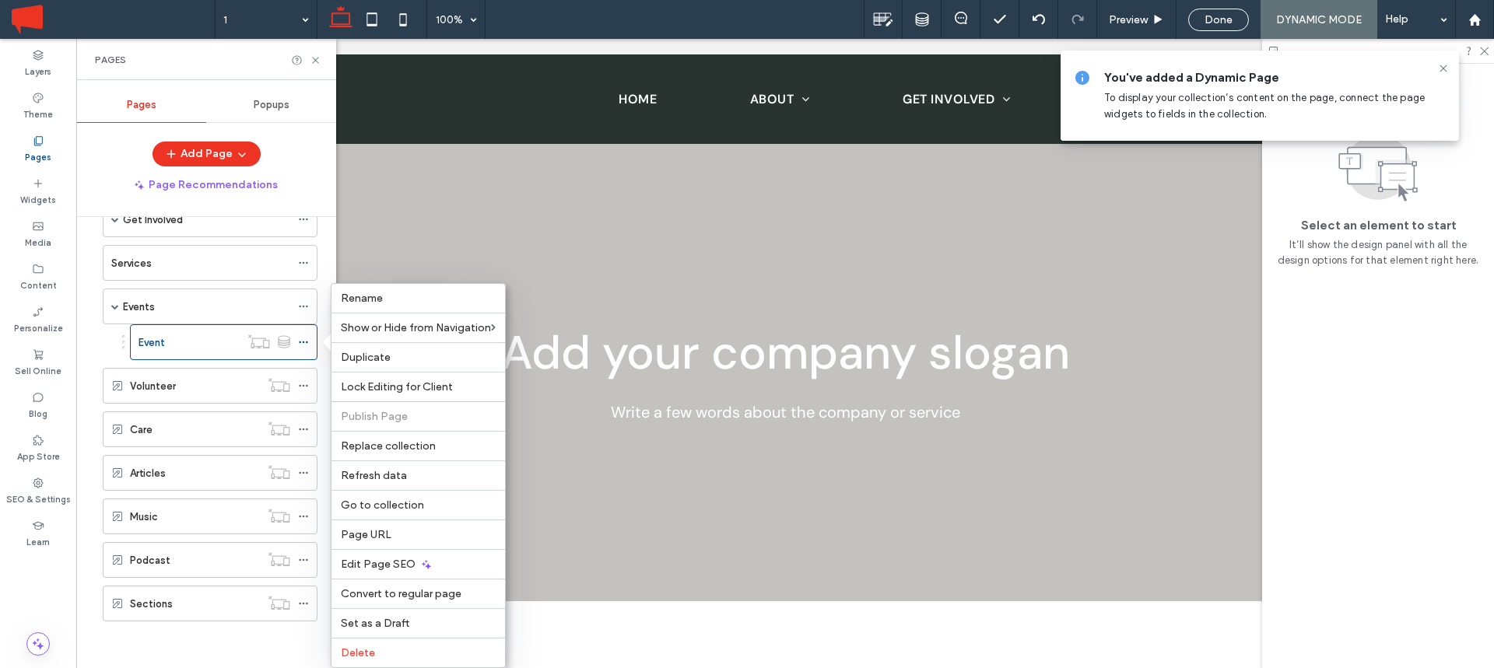
click at [110, 349] on ol "Event" at bounding box center [213, 342] width 207 height 36
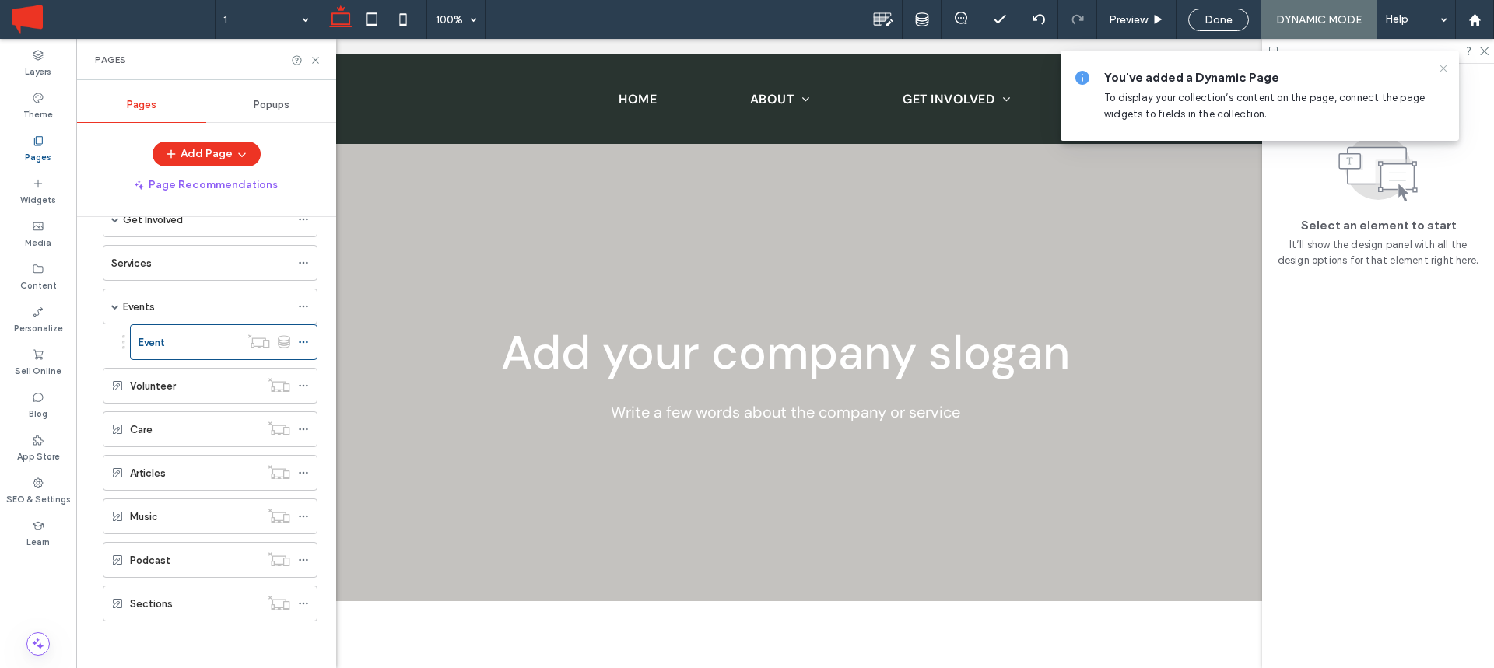
click at [1442, 65] on icon at bounding box center [1443, 68] width 12 height 12
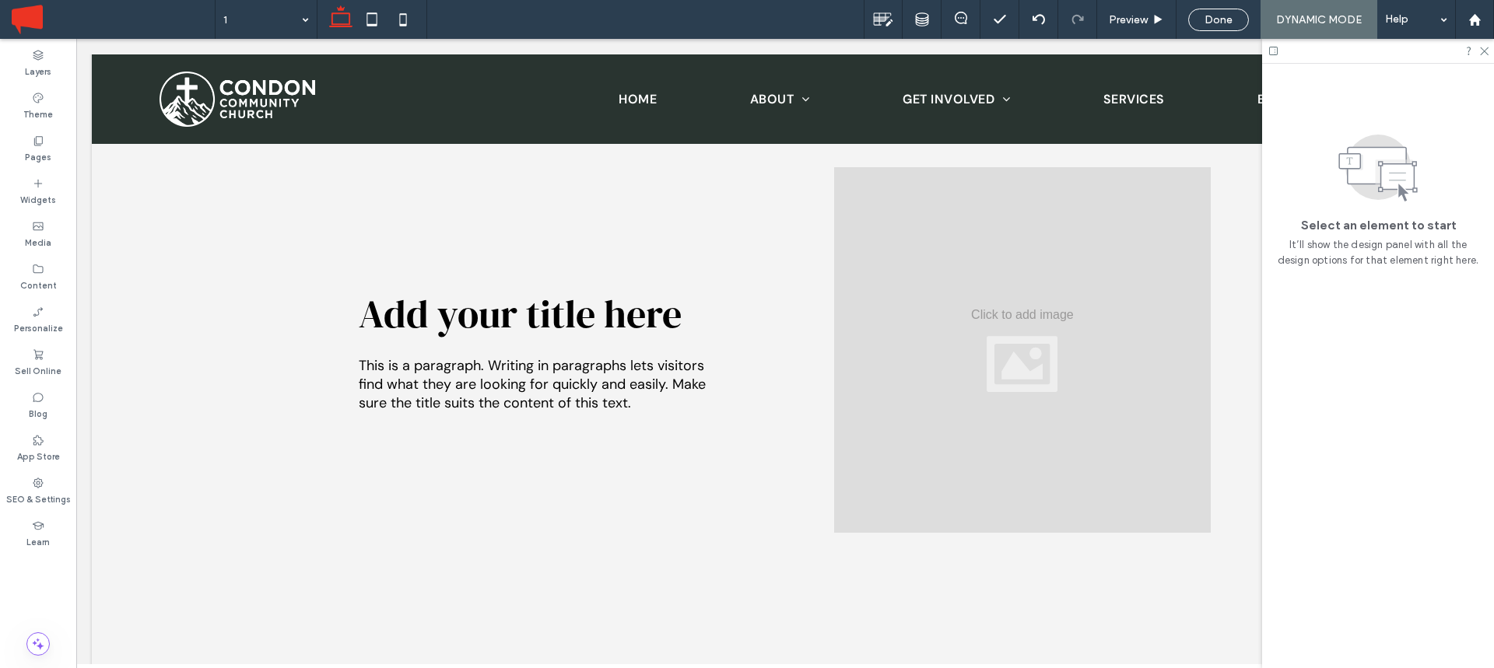
scroll to position [0, 0]
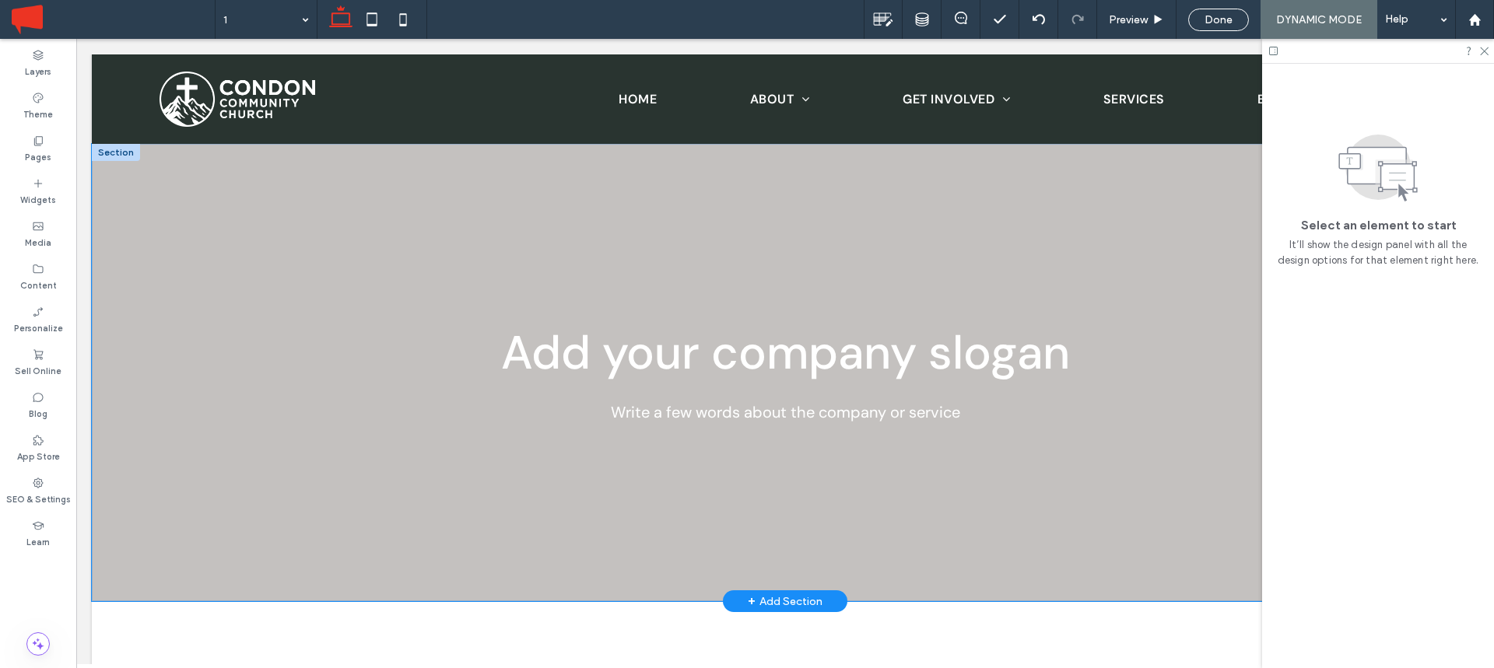
click at [191, 284] on div "Add your company slogan Write a few words about the company or service" at bounding box center [785, 373] width 1387 height 458
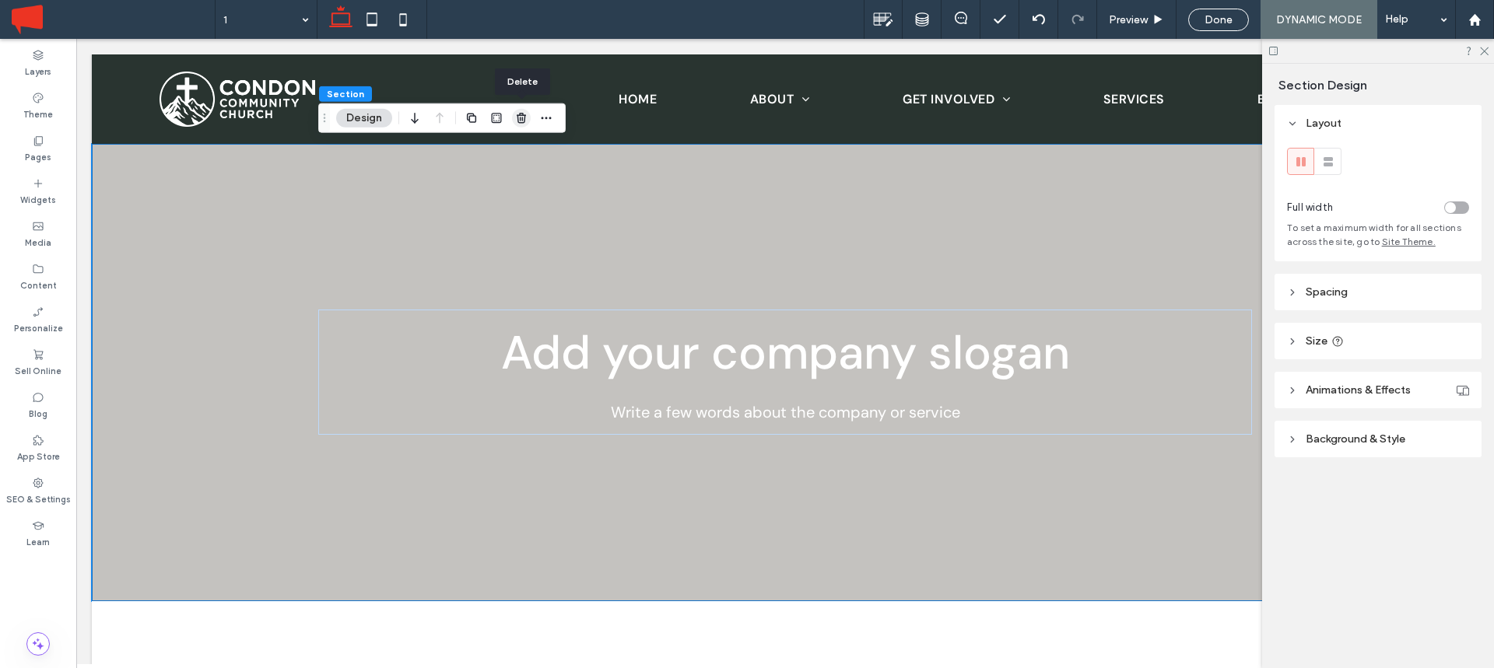
click at [528, 111] on span "button" at bounding box center [521, 118] width 19 height 19
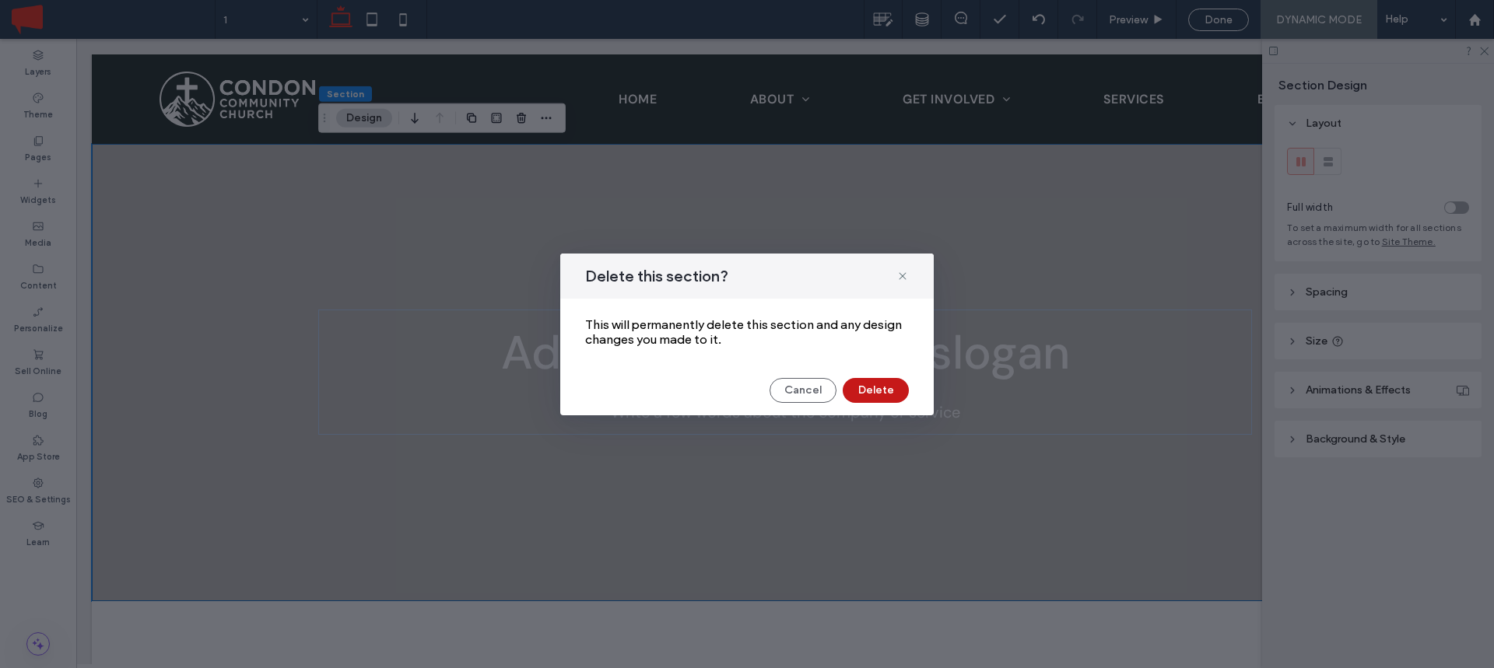
click at [890, 379] on button "Delete" at bounding box center [876, 390] width 66 height 25
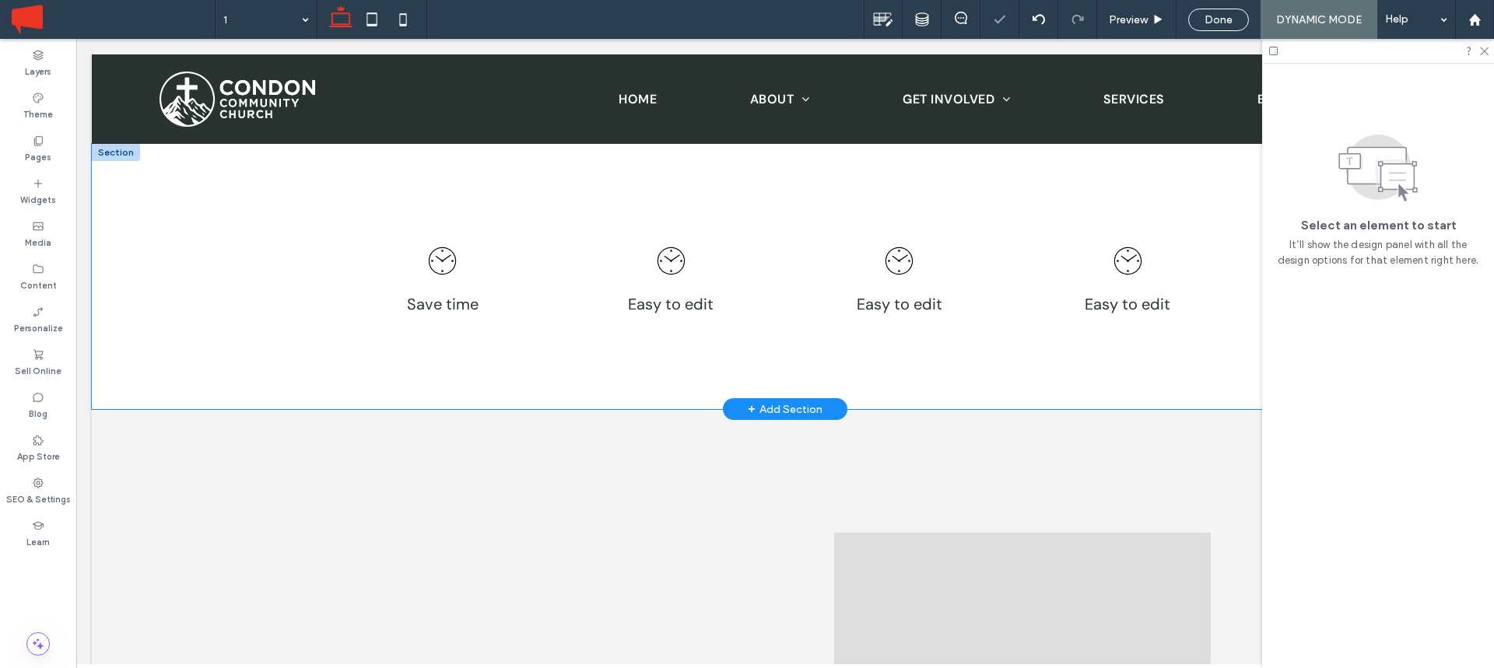
click at [137, 227] on div "Save time Easy to edit Easy to edit Easy to edit" at bounding box center [785, 277] width 1387 height 266
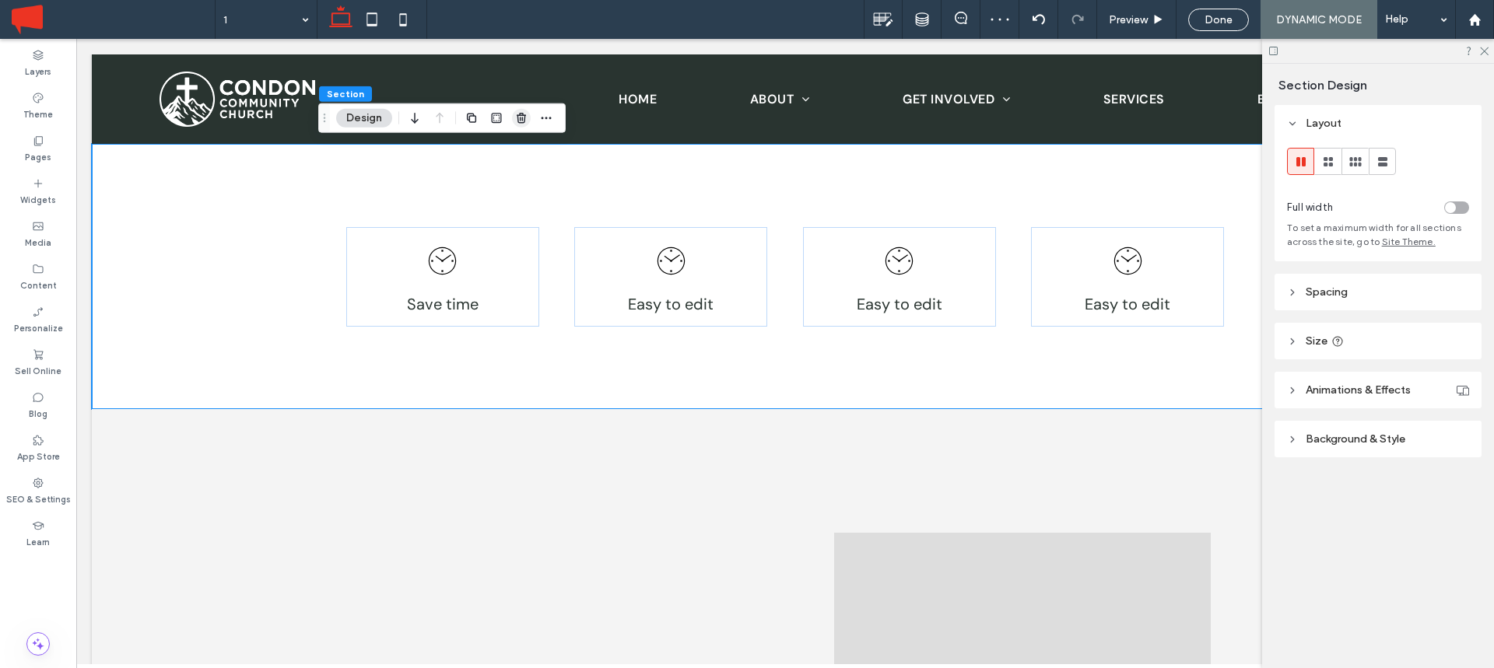
click at [521, 118] on icon "button" at bounding box center [521, 118] width 12 height 12
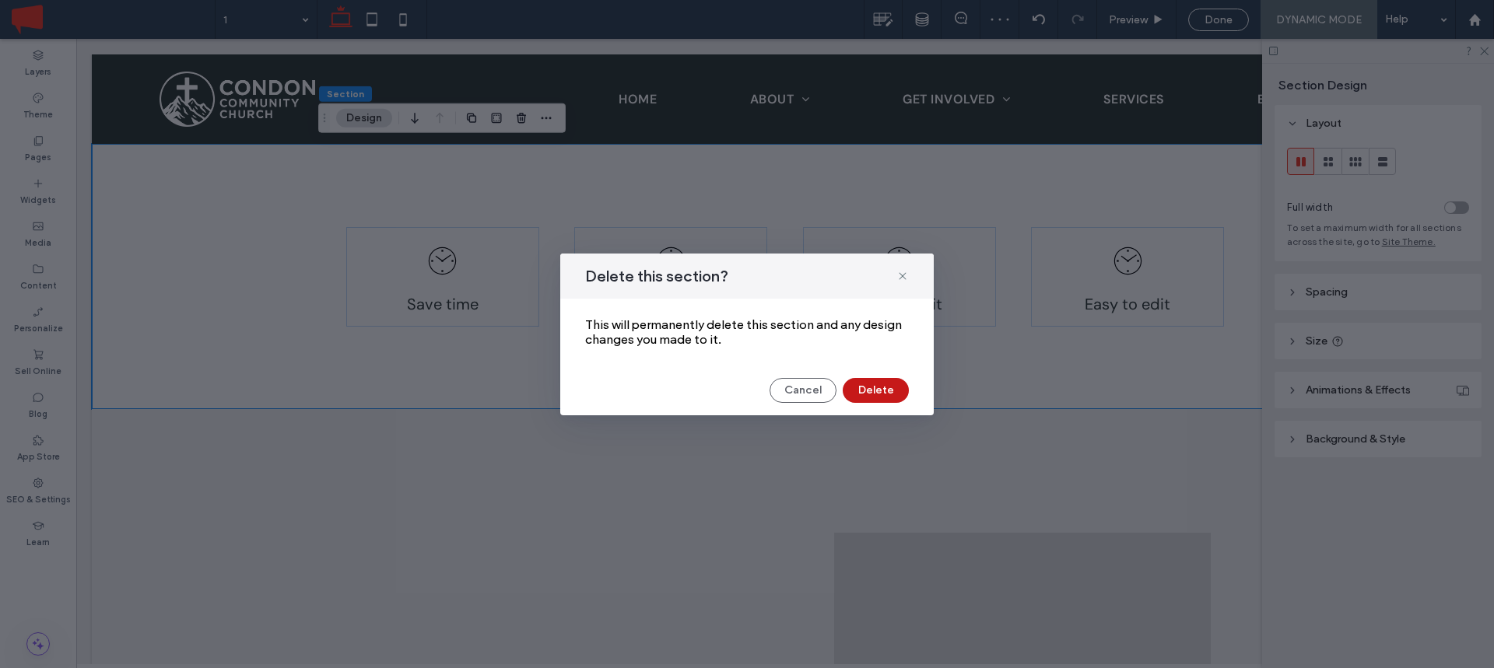
click at [874, 380] on button "Delete" at bounding box center [876, 390] width 66 height 25
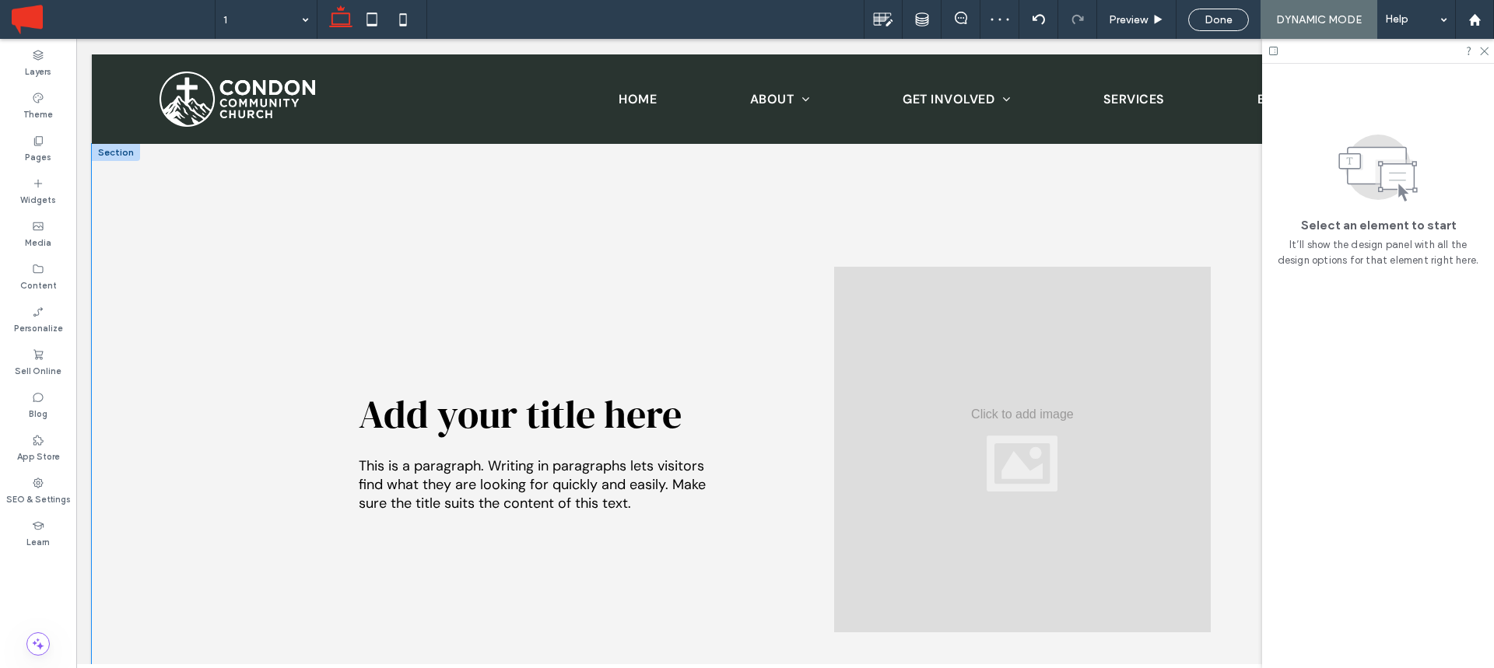
click at [135, 207] on div "Add your title here This is a paragraph. Writing in paragraphs lets visitors fi…" at bounding box center [785, 450] width 1387 height 612
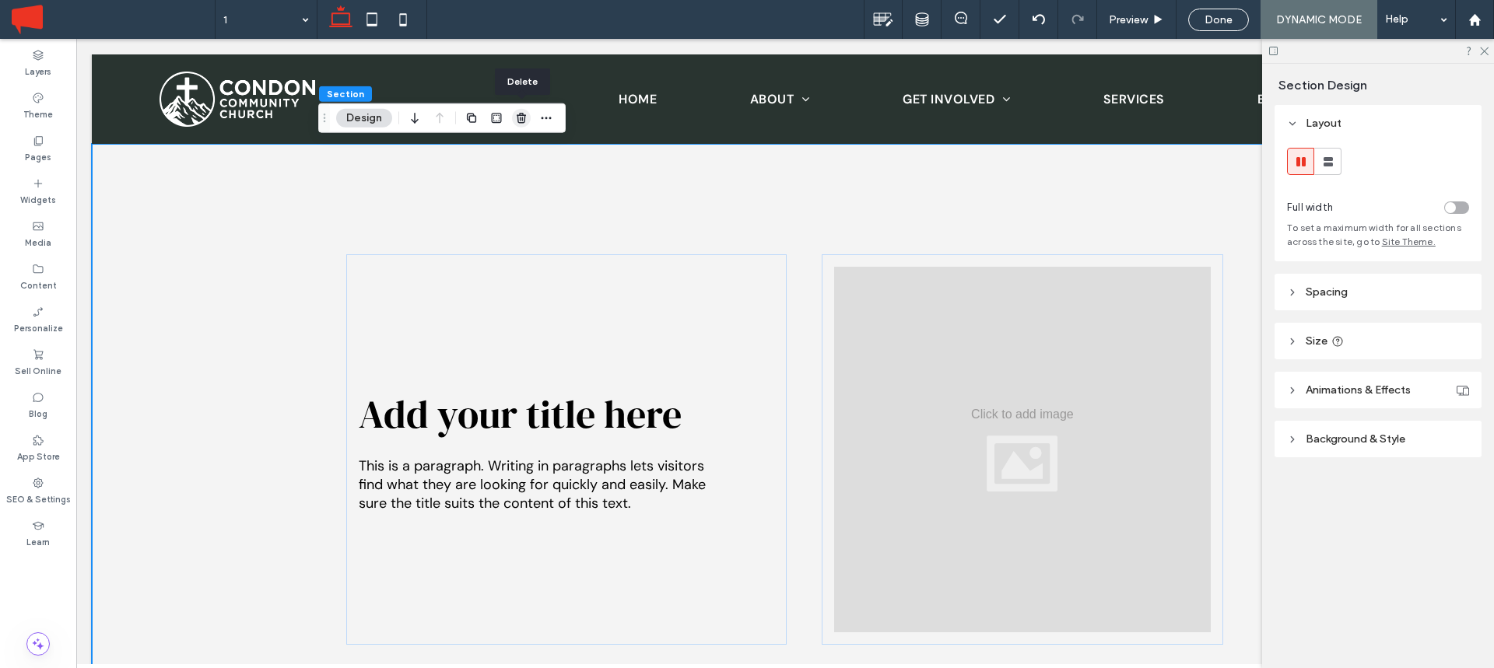
click at [520, 117] on use "button" at bounding box center [521, 118] width 9 height 10
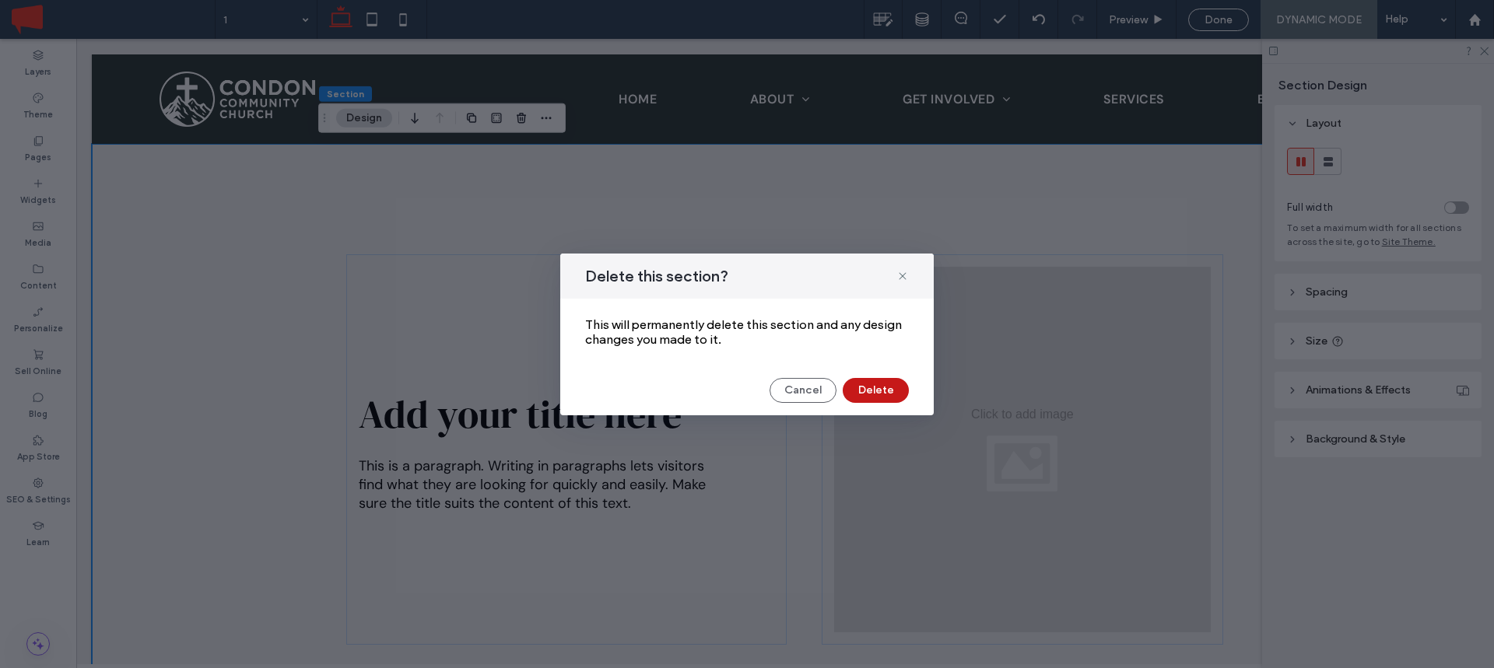
click at [880, 390] on button "Delete" at bounding box center [876, 390] width 66 height 25
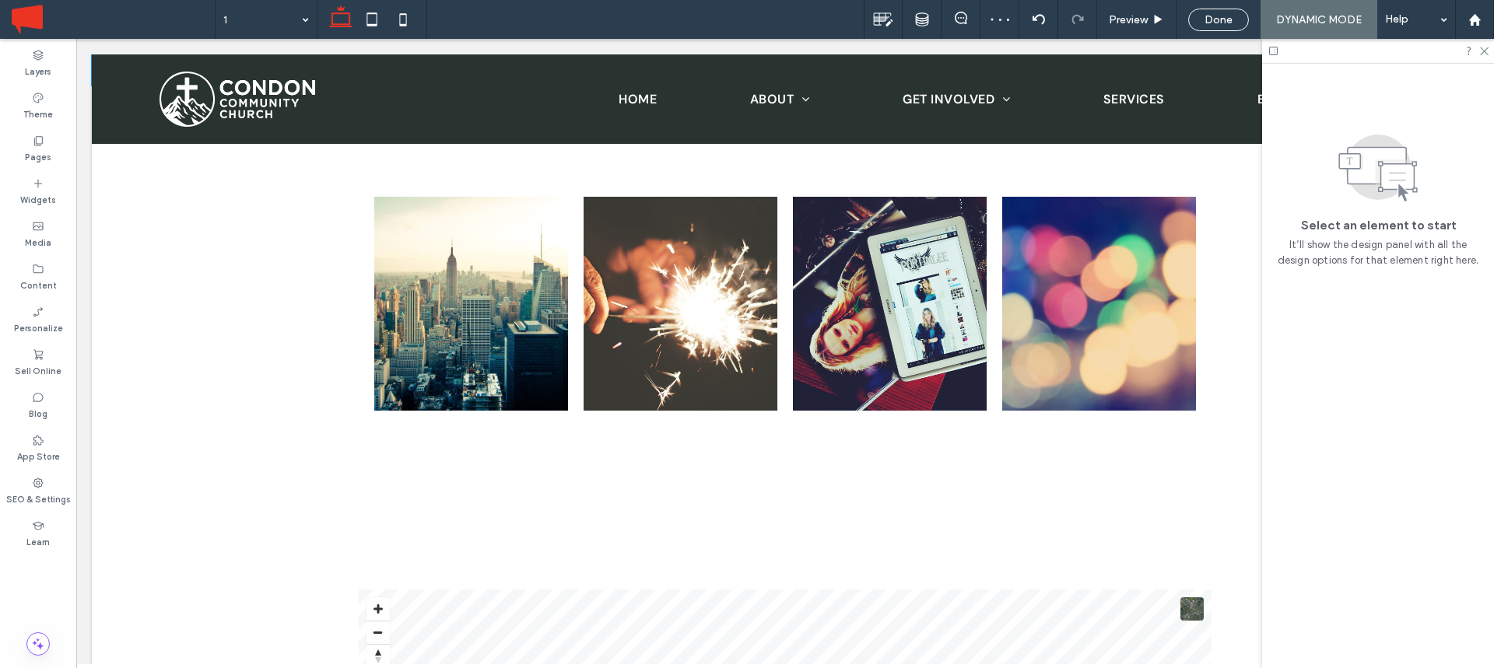
scroll to position [682, 0]
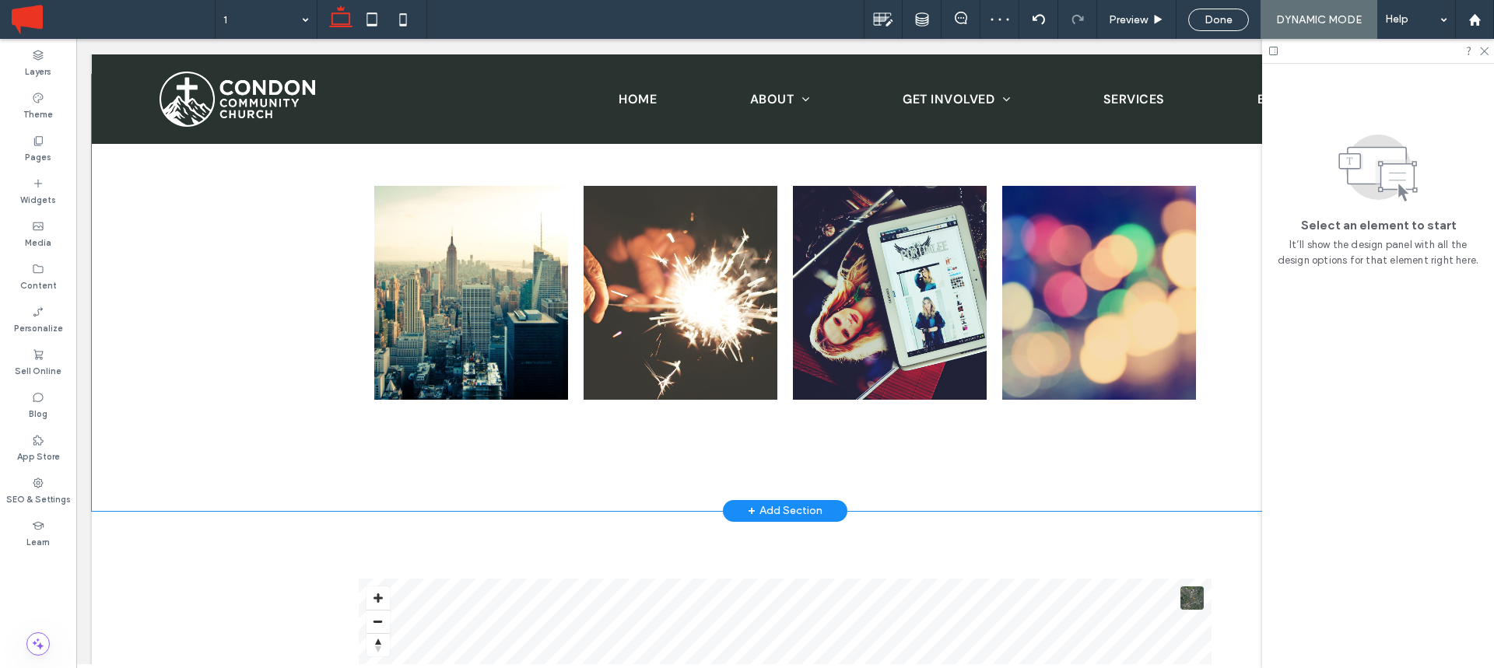
click at [174, 298] on div "City skyline Photo By: John Doe Button Birthday Sparks Photo By: John Doe Butto…" at bounding box center [785, 293] width 1387 height 437
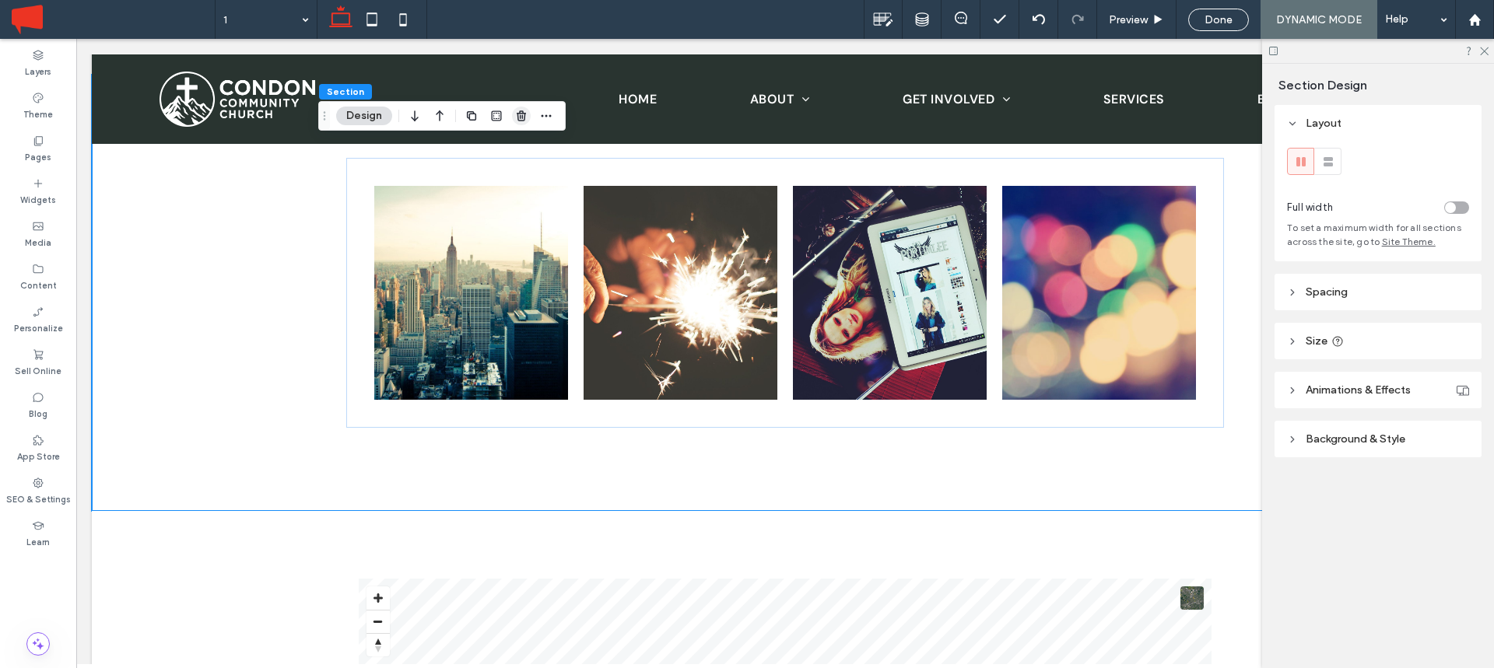
click at [529, 117] on span "button" at bounding box center [521, 116] width 19 height 19
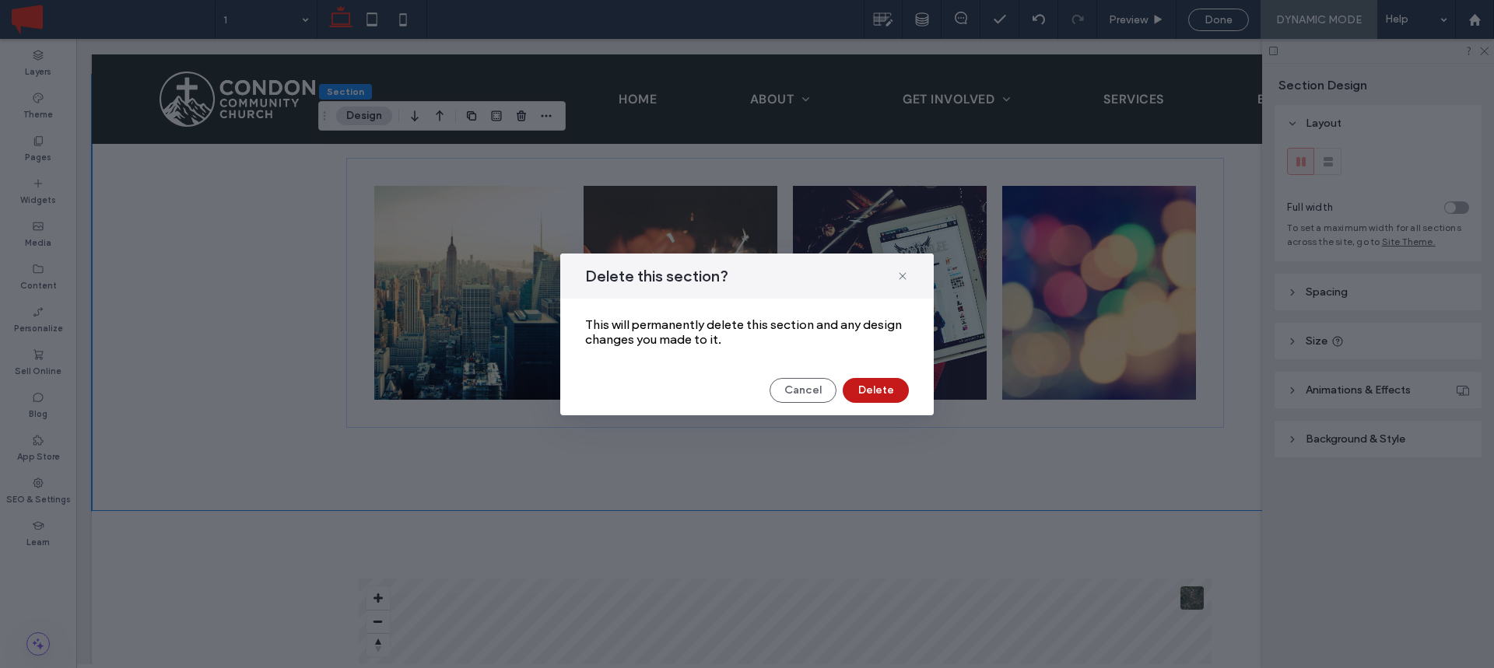
click at [875, 394] on button "Delete" at bounding box center [876, 390] width 66 height 25
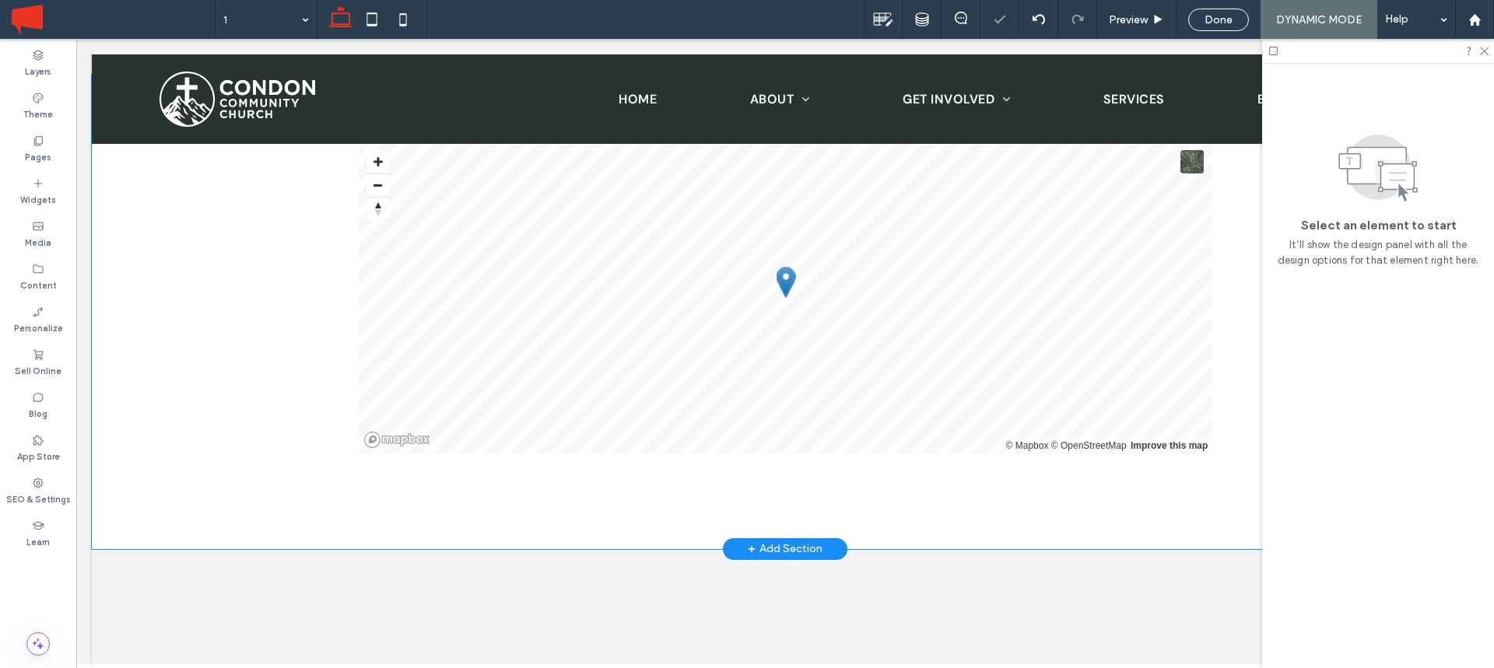
click at [145, 392] on div "© Mapbox © OpenStreetMap Improve this map" at bounding box center [785, 312] width 1387 height 475
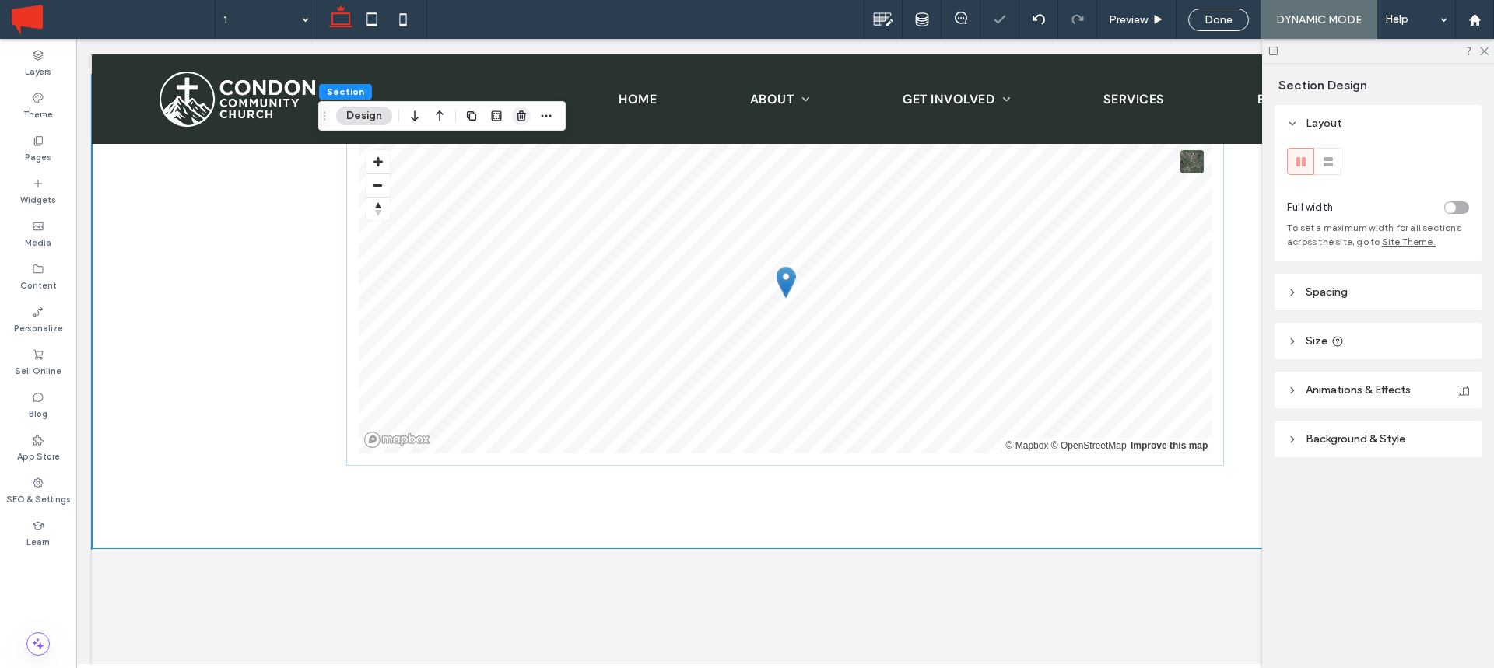
click at [521, 121] on use "button" at bounding box center [521, 115] width 9 height 10
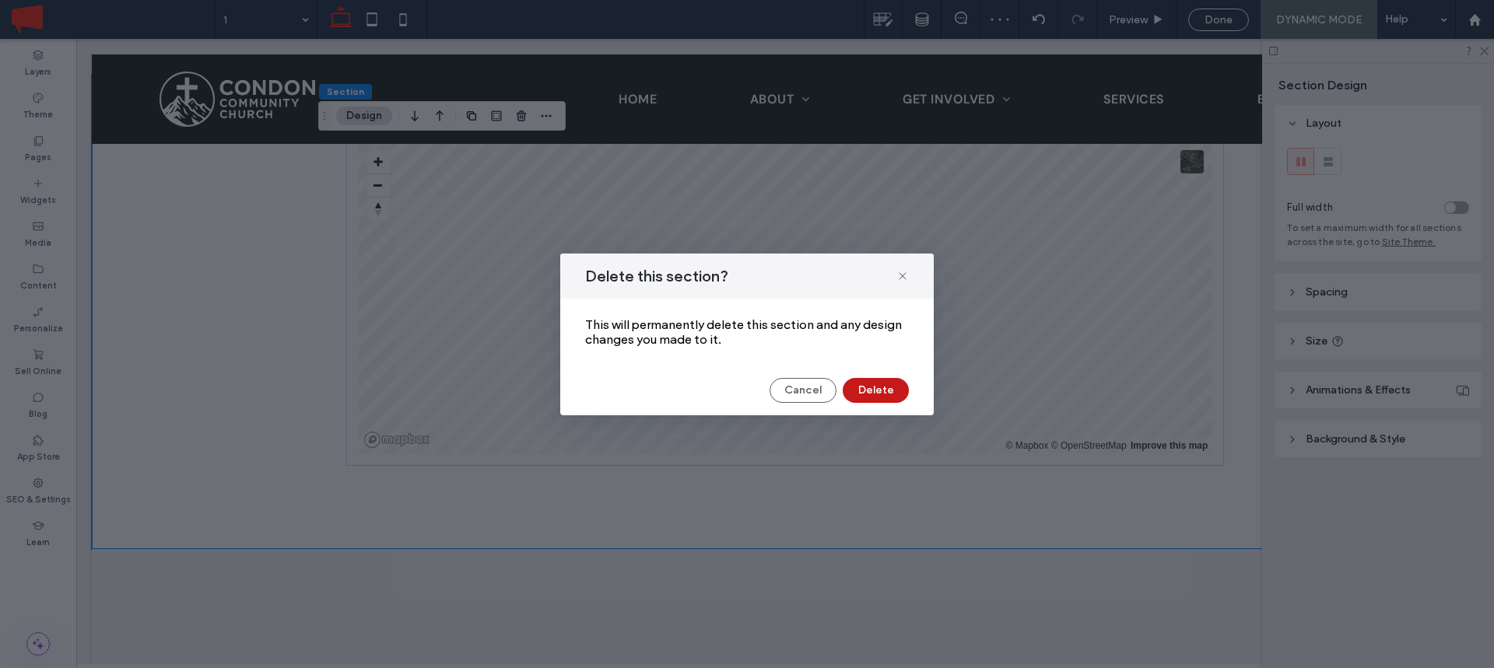
click at [871, 394] on button "Delete" at bounding box center [876, 390] width 66 height 25
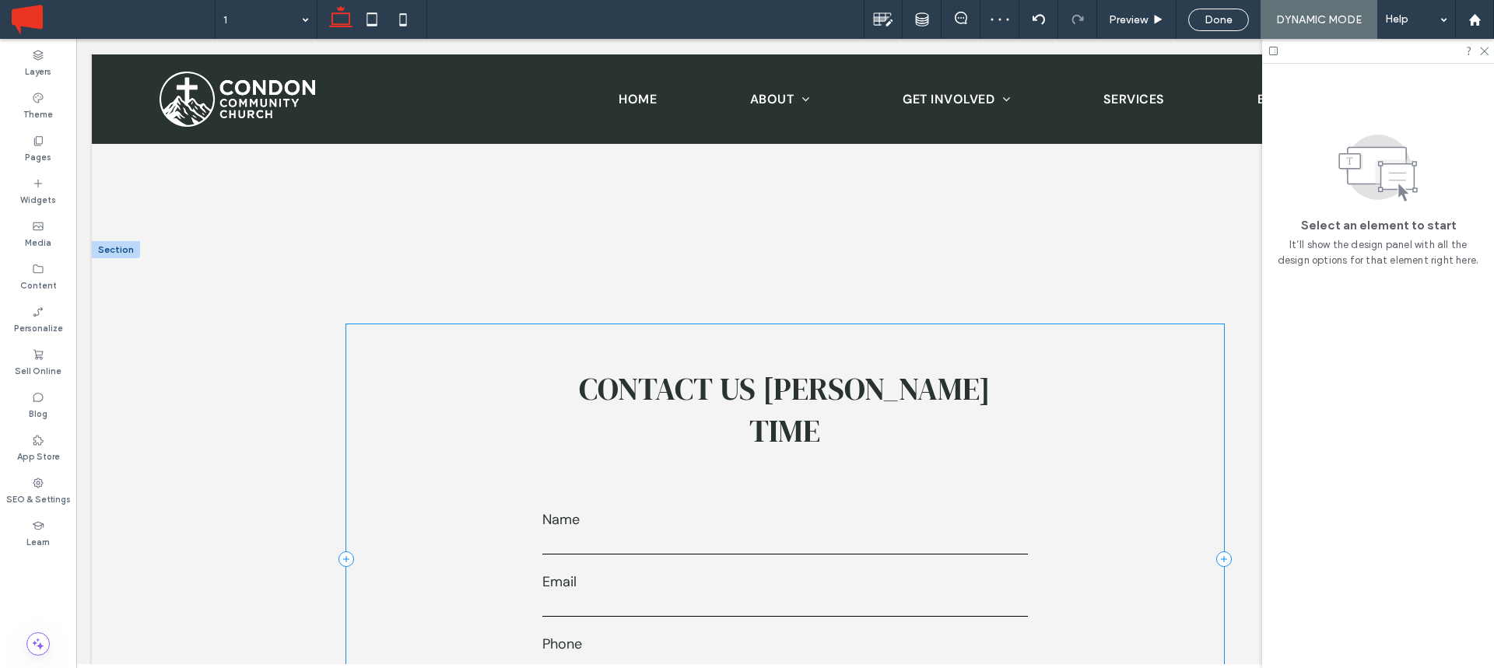
scroll to position [459, 0]
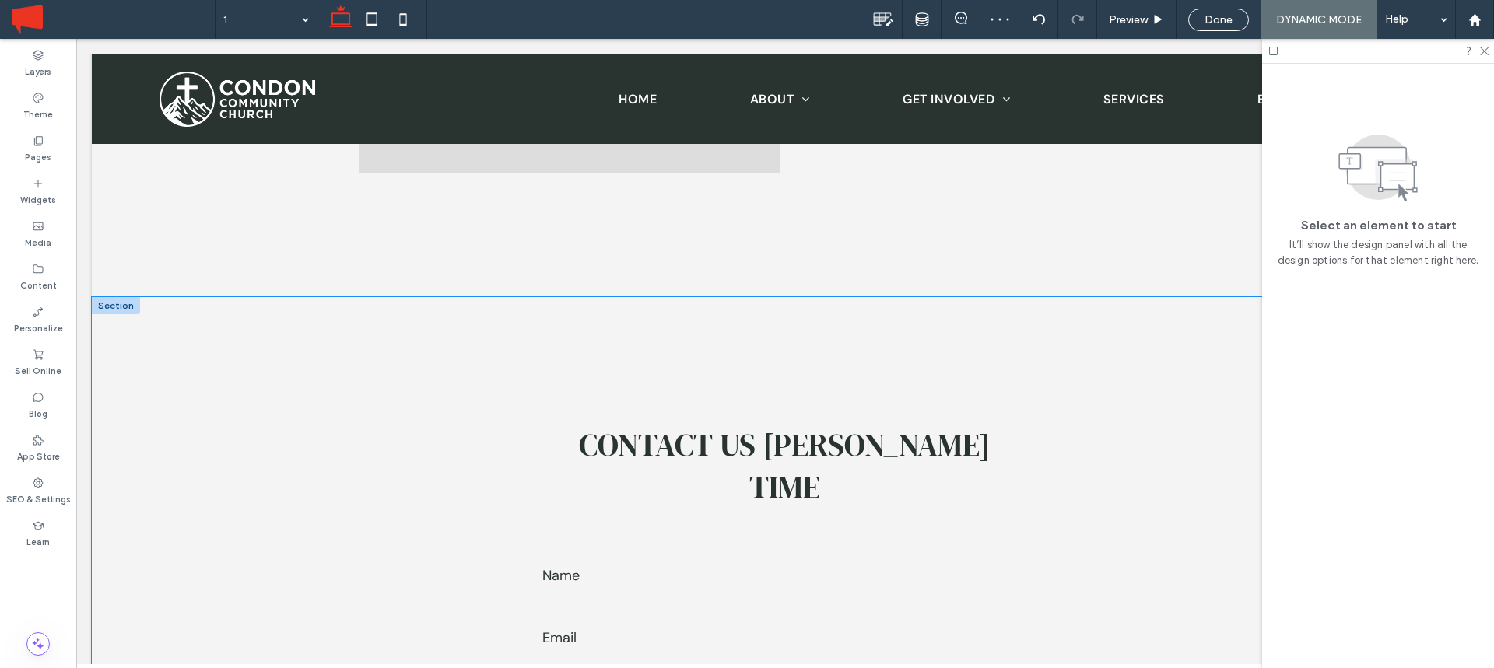
click at [179, 363] on div "**********" at bounding box center [785, 615] width 1387 height 636
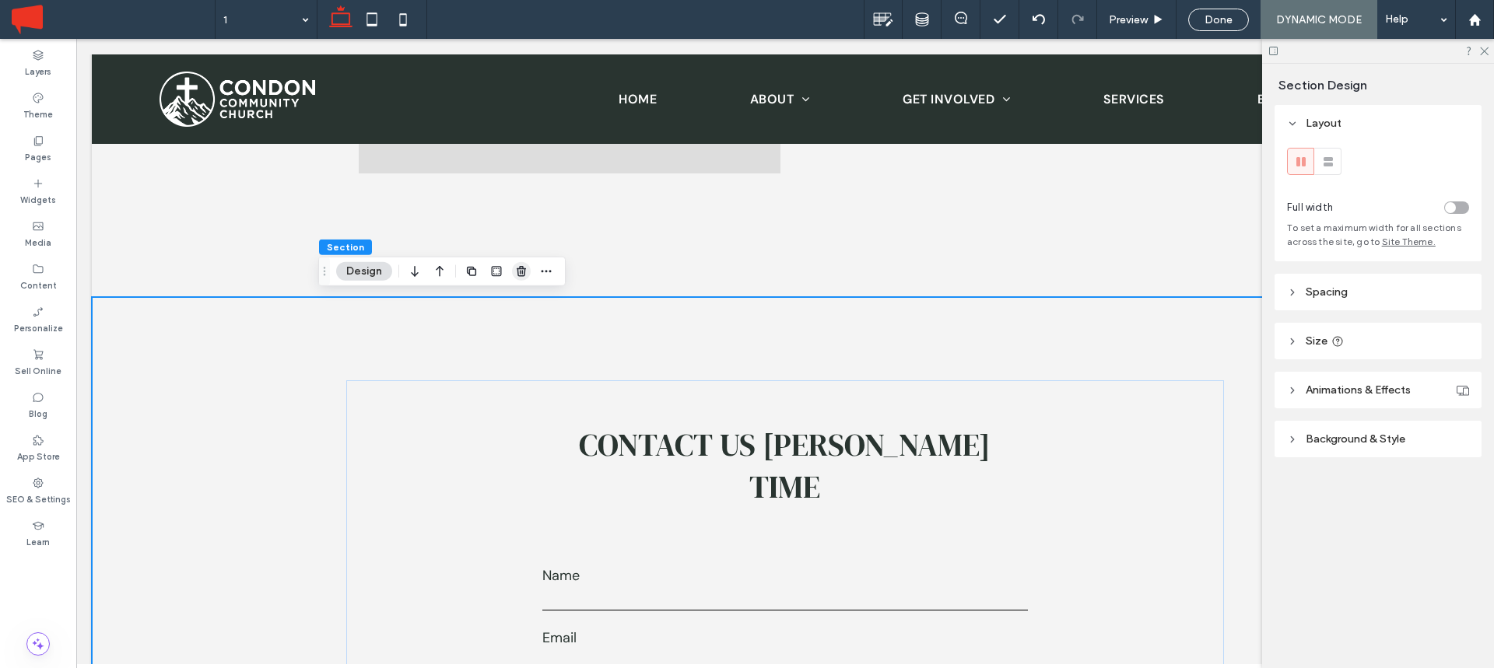
click at [524, 273] on use "button" at bounding box center [521, 271] width 9 height 10
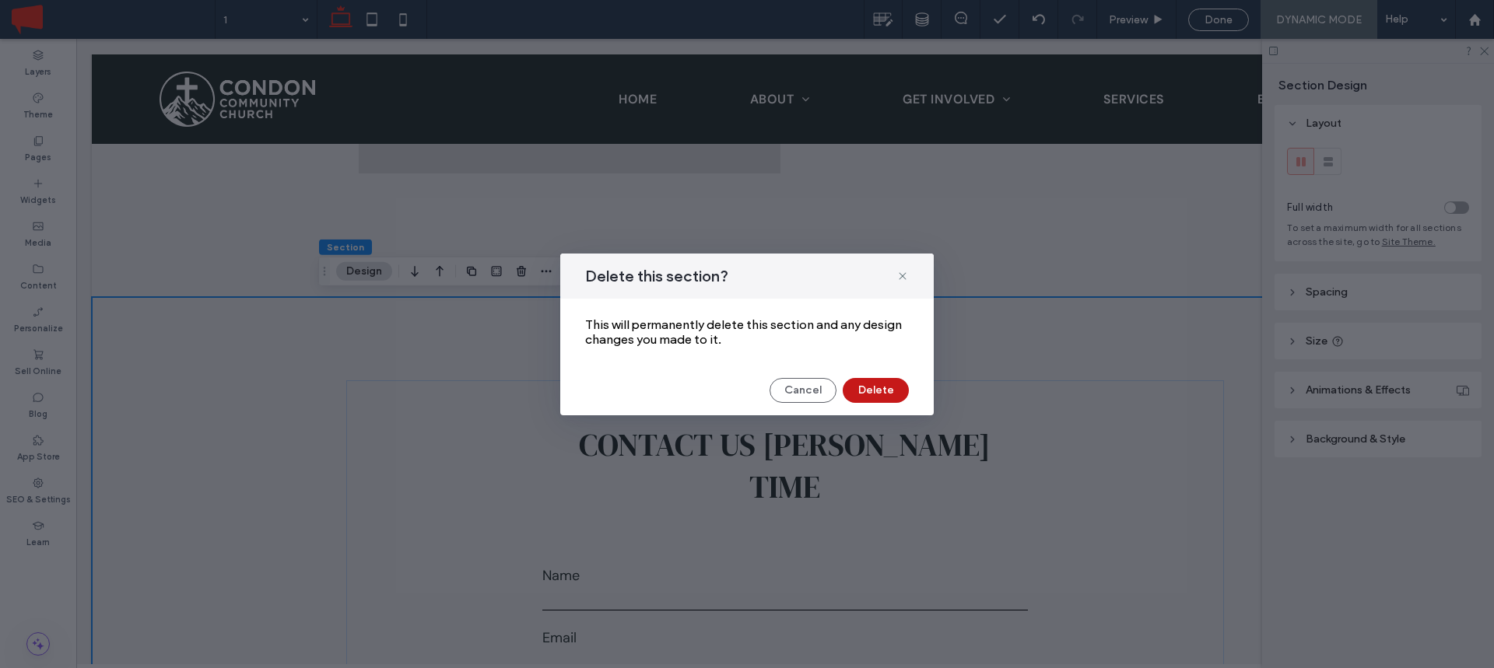
click at [877, 387] on button "Delete" at bounding box center [876, 390] width 66 height 25
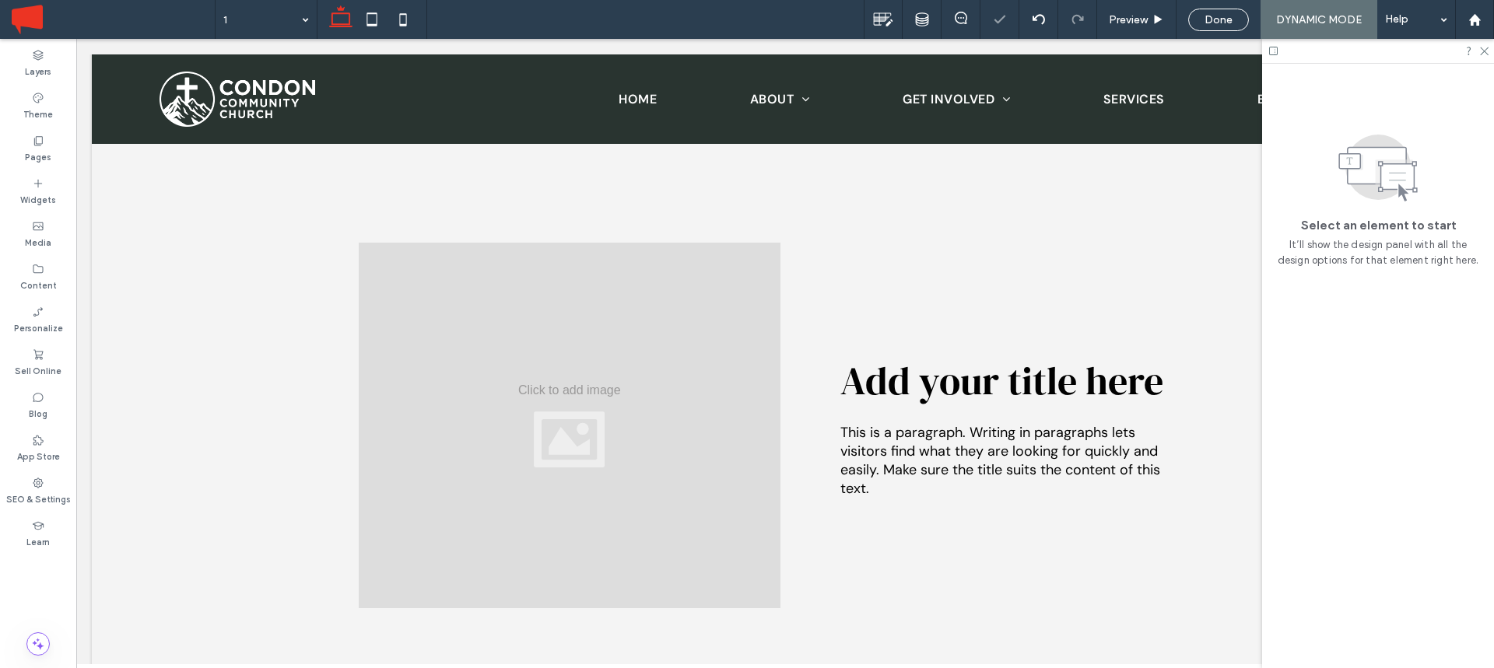
scroll to position [0, 0]
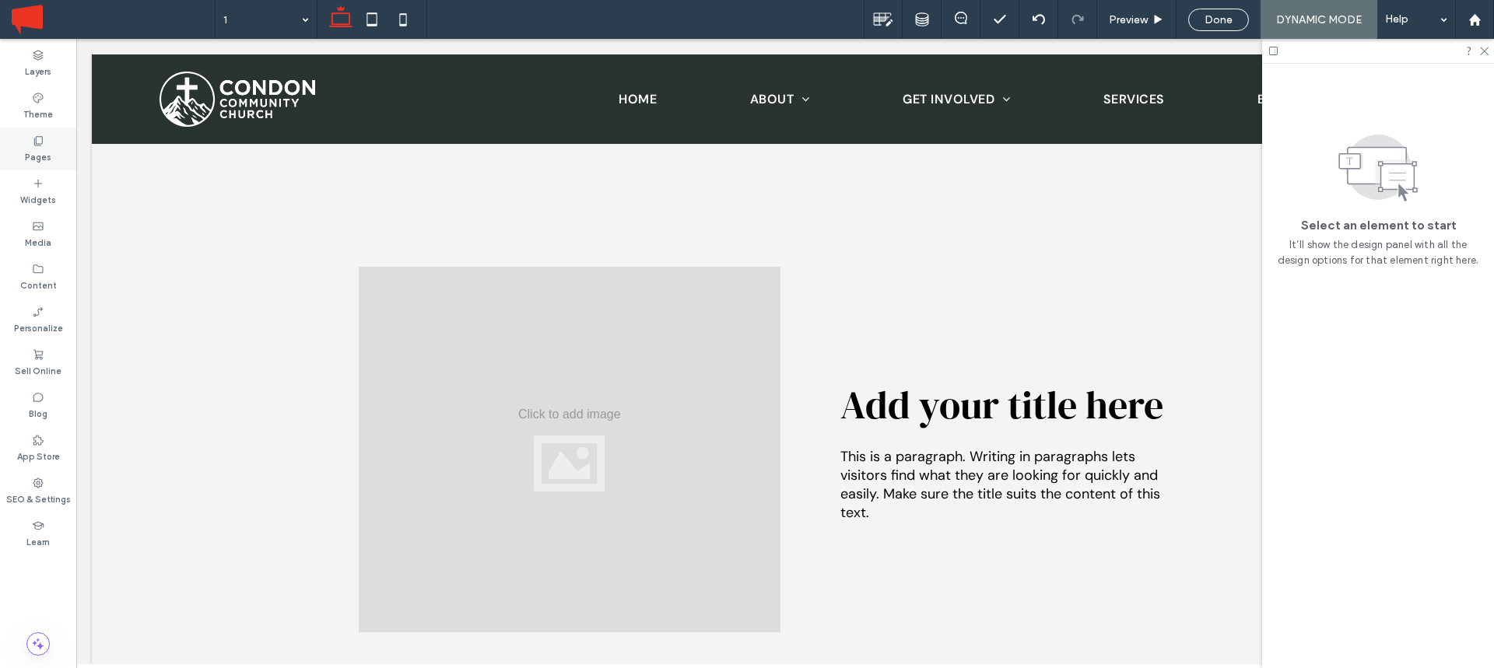
click at [38, 148] on label "Pages" at bounding box center [38, 155] width 26 height 17
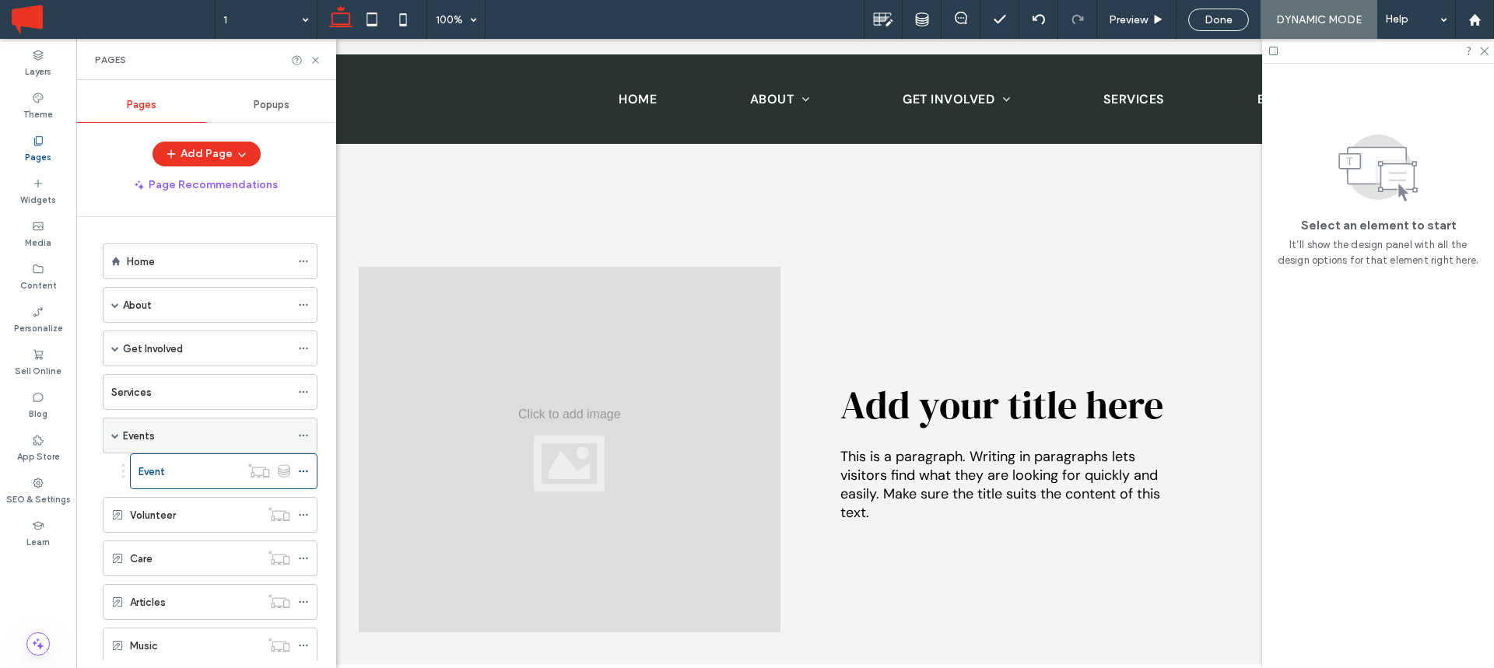
click at [167, 441] on div "Events" at bounding box center [206, 436] width 167 height 16
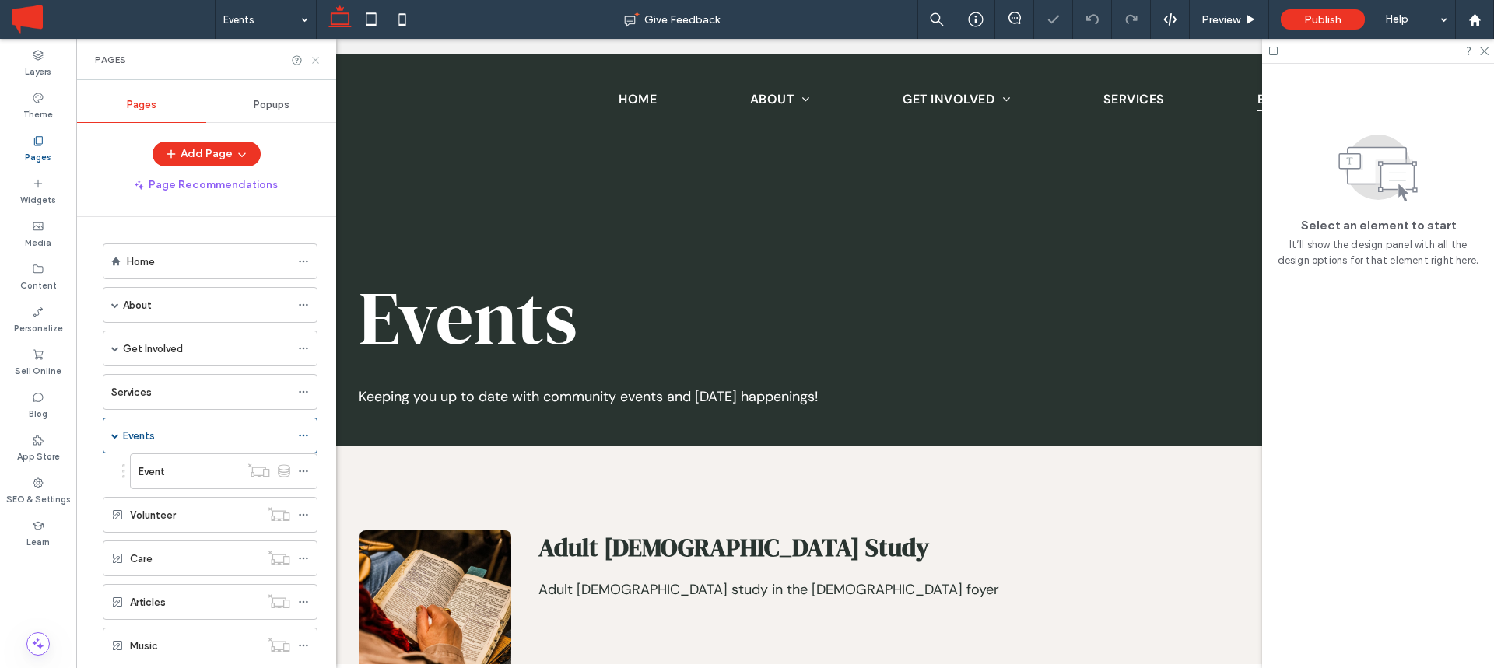
click at [320, 60] on icon at bounding box center [316, 60] width 12 height 12
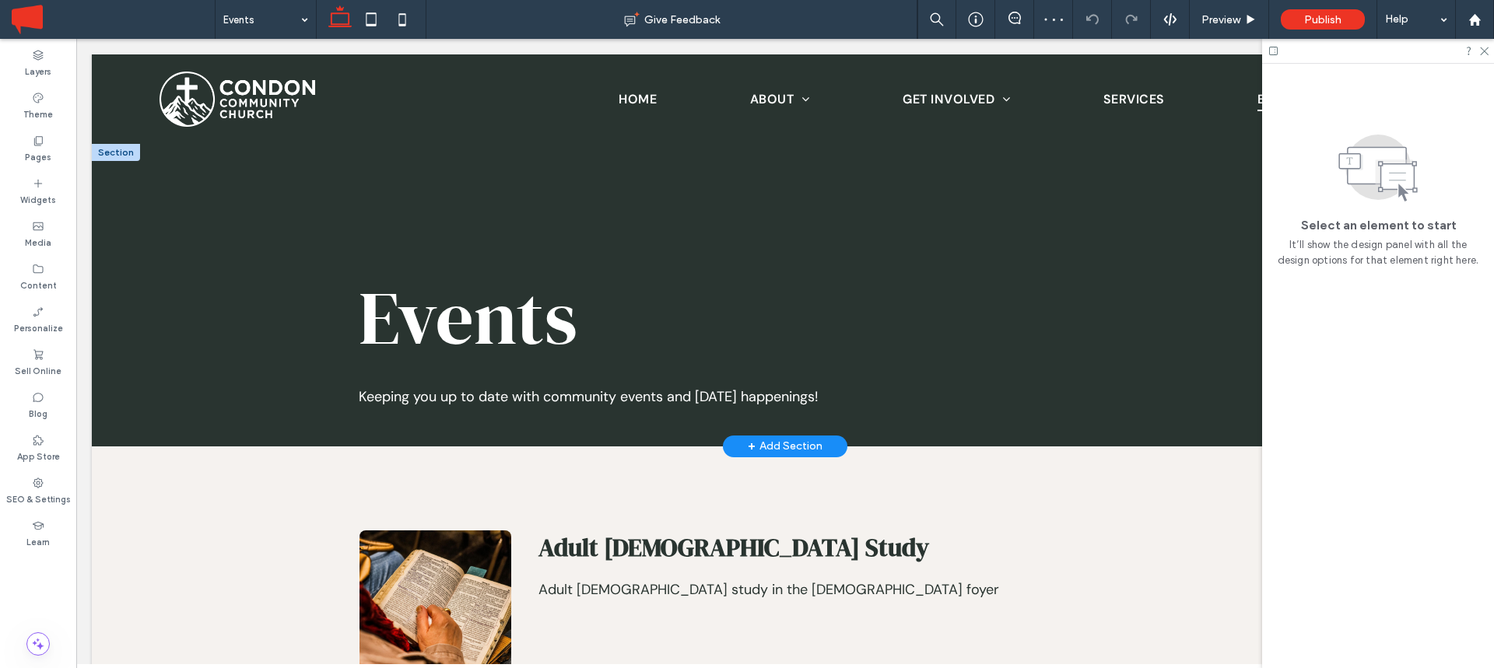
click at [114, 159] on div at bounding box center [116, 152] width 48 height 17
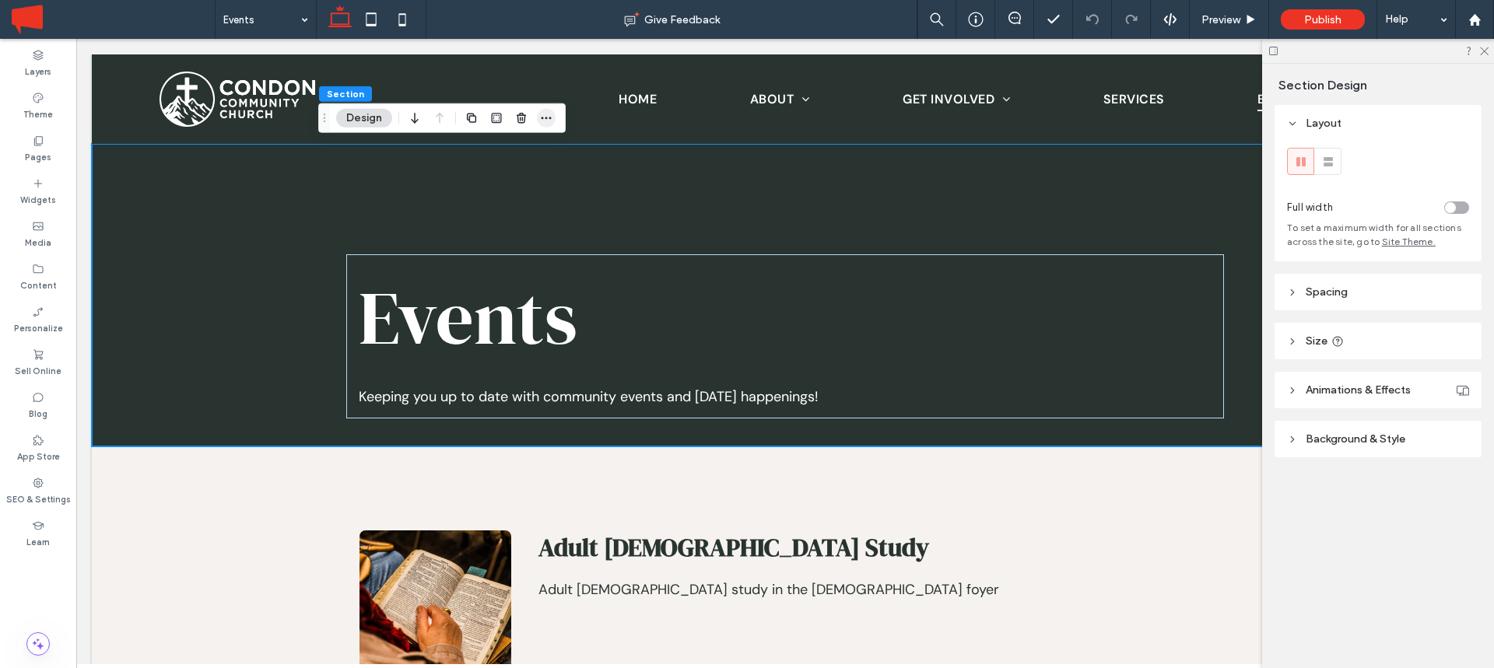
click at [544, 117] on icon "button" at bounding box center [546, 118] width 12 height 12
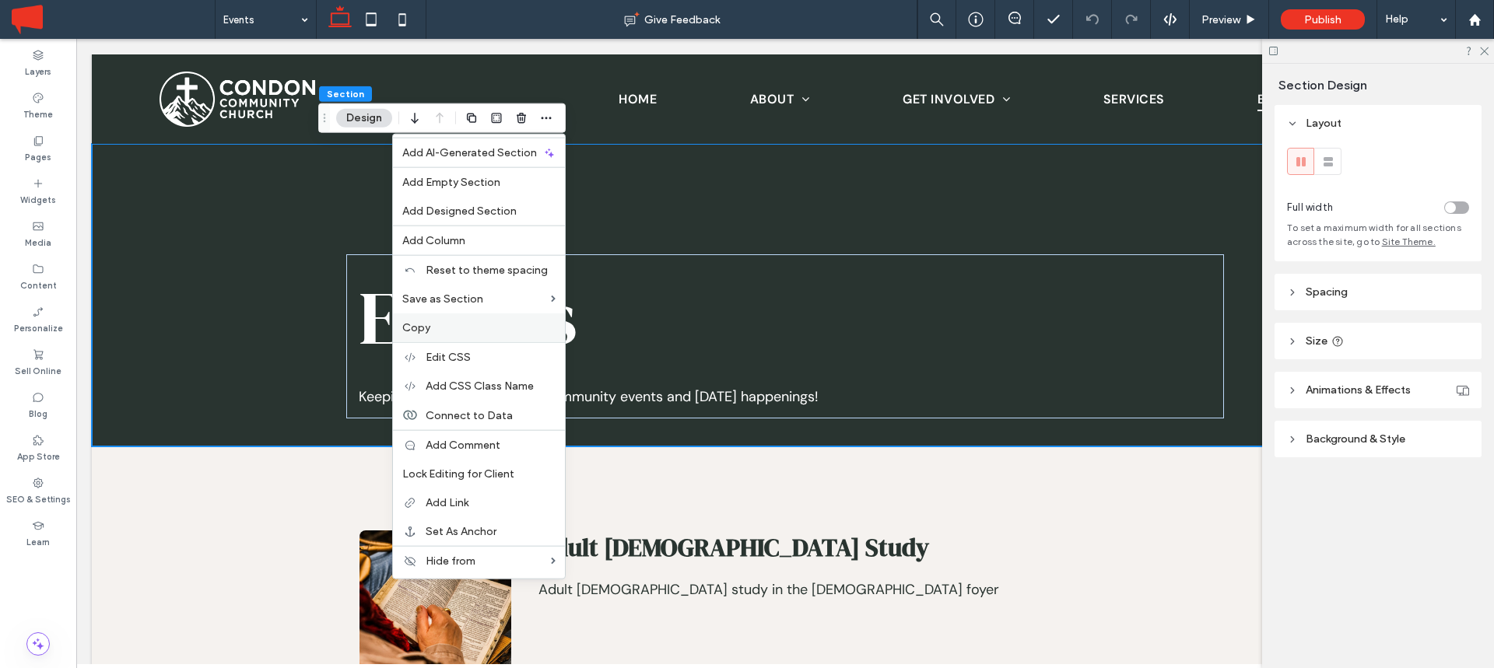
click at [449, 324] on label "Copy" at bounding box center [478, 327] width 153 height 13
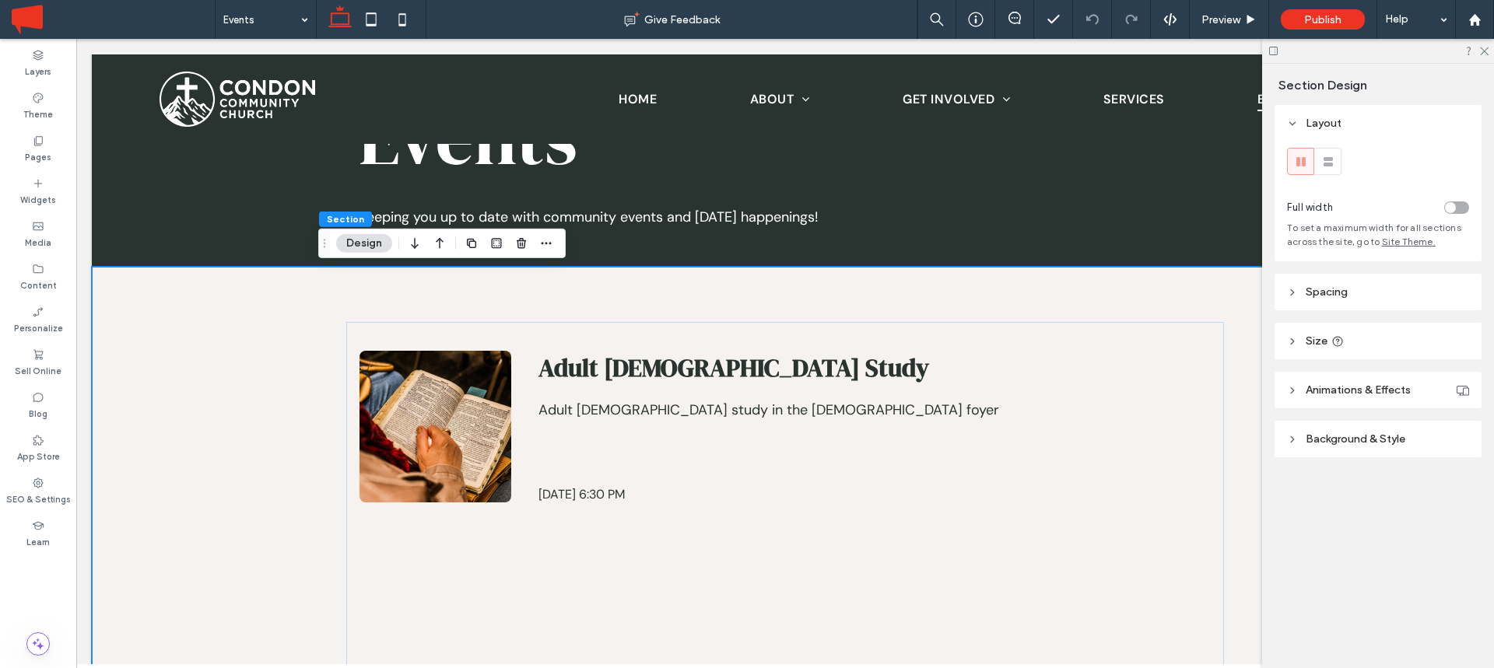
scroll to position [182, 0]
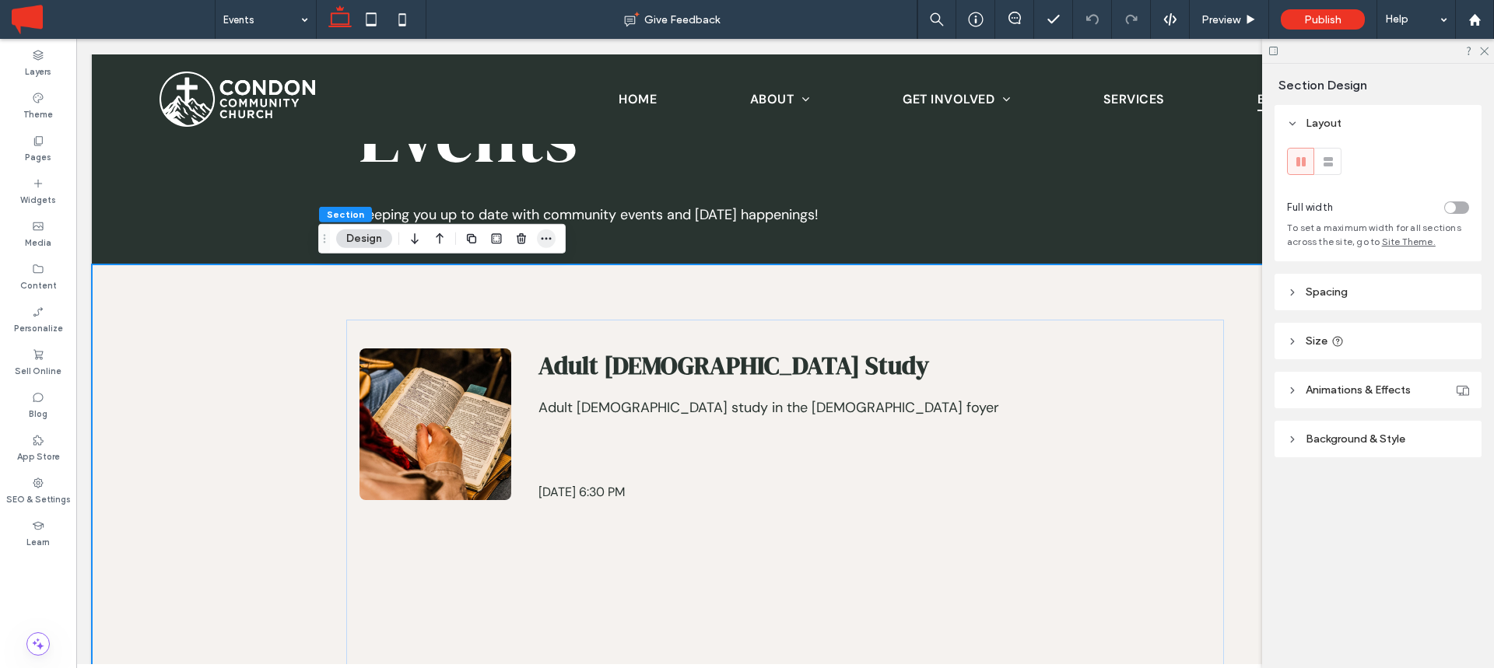
click at [547, 237] on icon "button" at bounding box center [546, 239] width 12 height 12
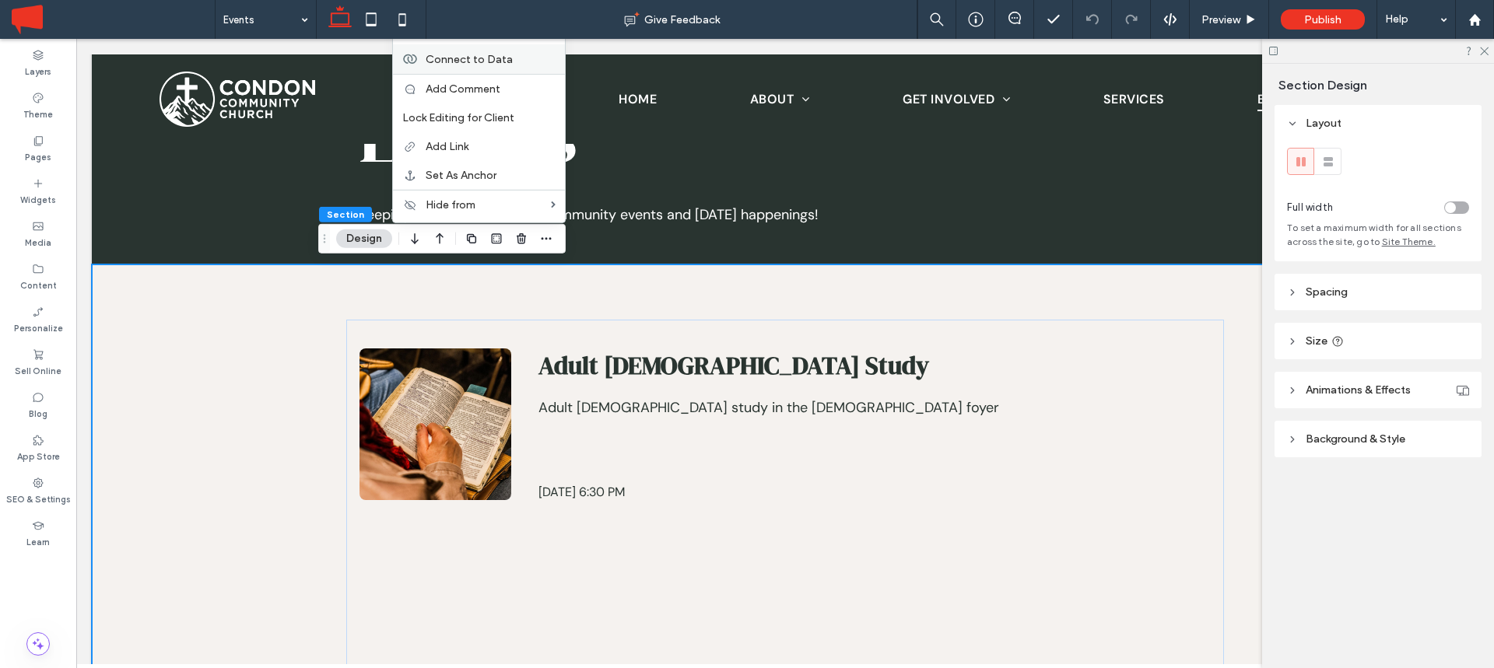
click at [524, 54] on label "Connect to Data" at bounding box center [491, 58] width 130 height 13
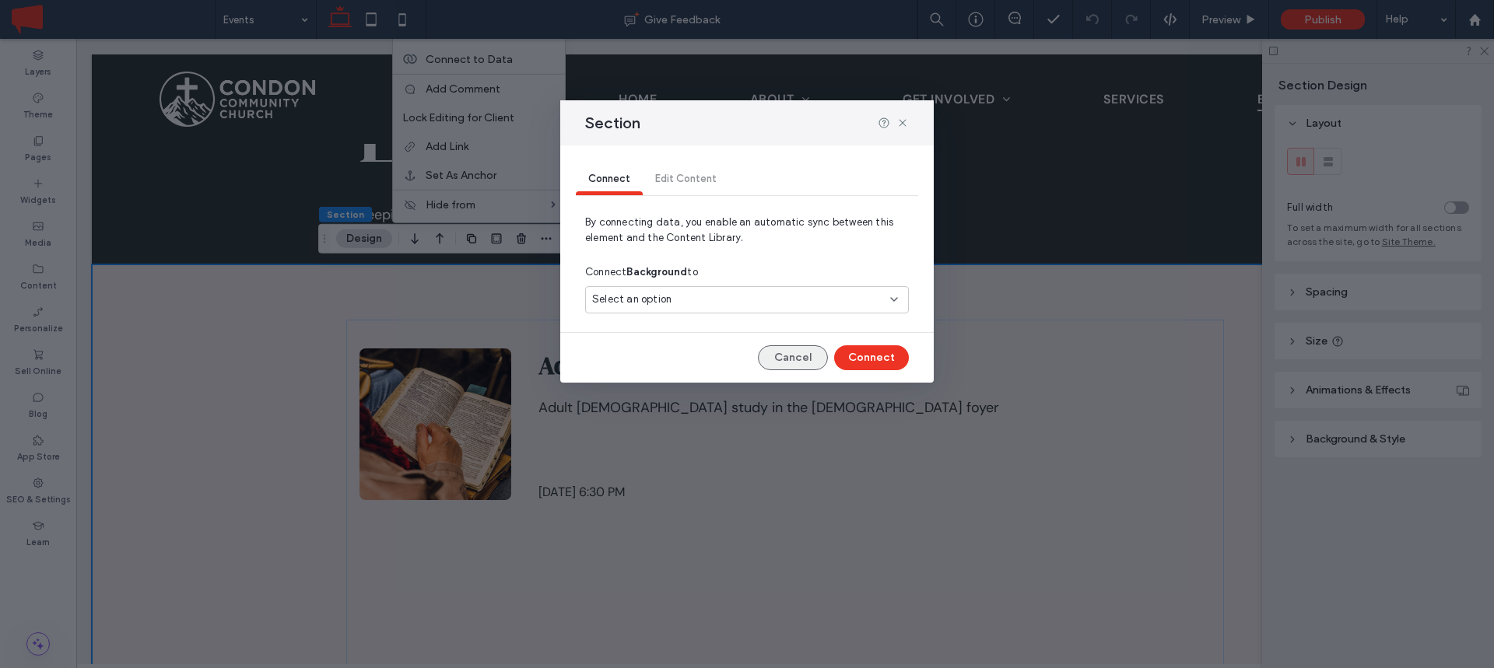
click at [799, 358] on button "Cancel" at bounding box center [793, 357] width 70 height 25
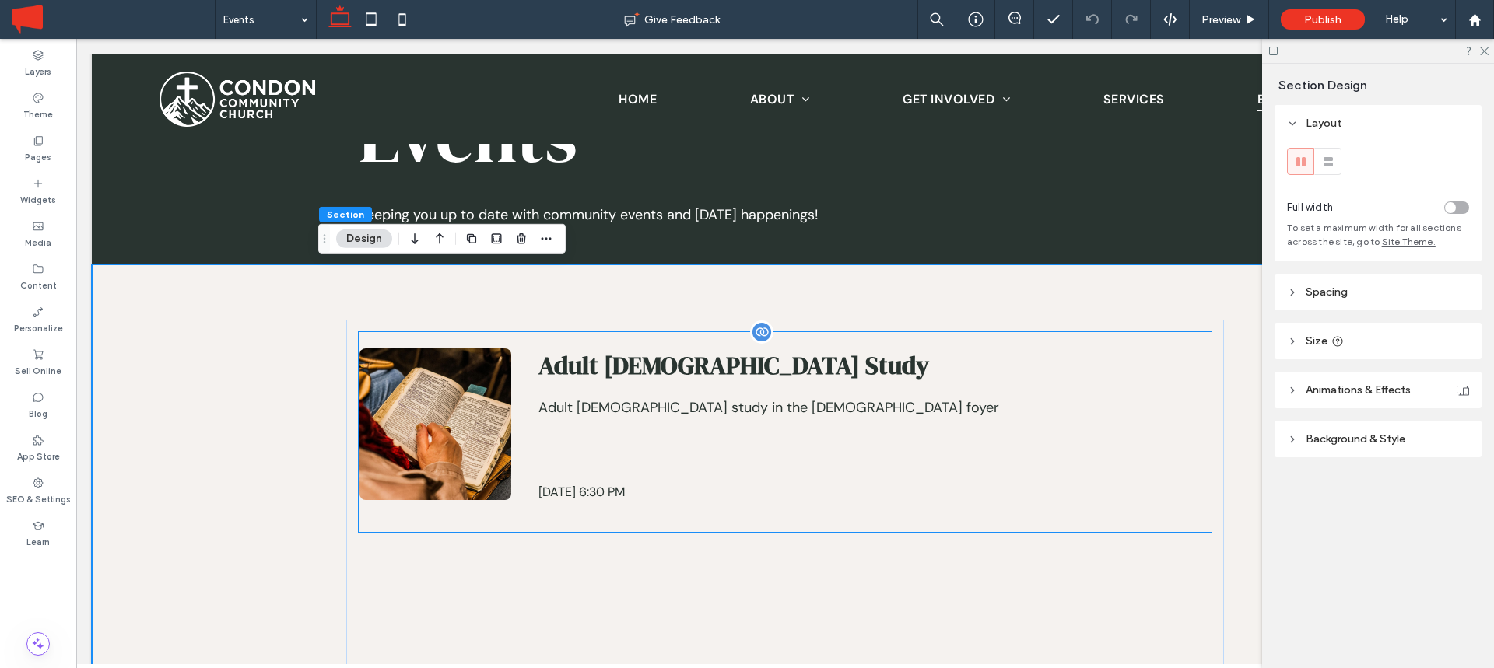
click at [848, 372] on span "Adult Bible Study" at bounding box center [868, 366] width 661 height 34
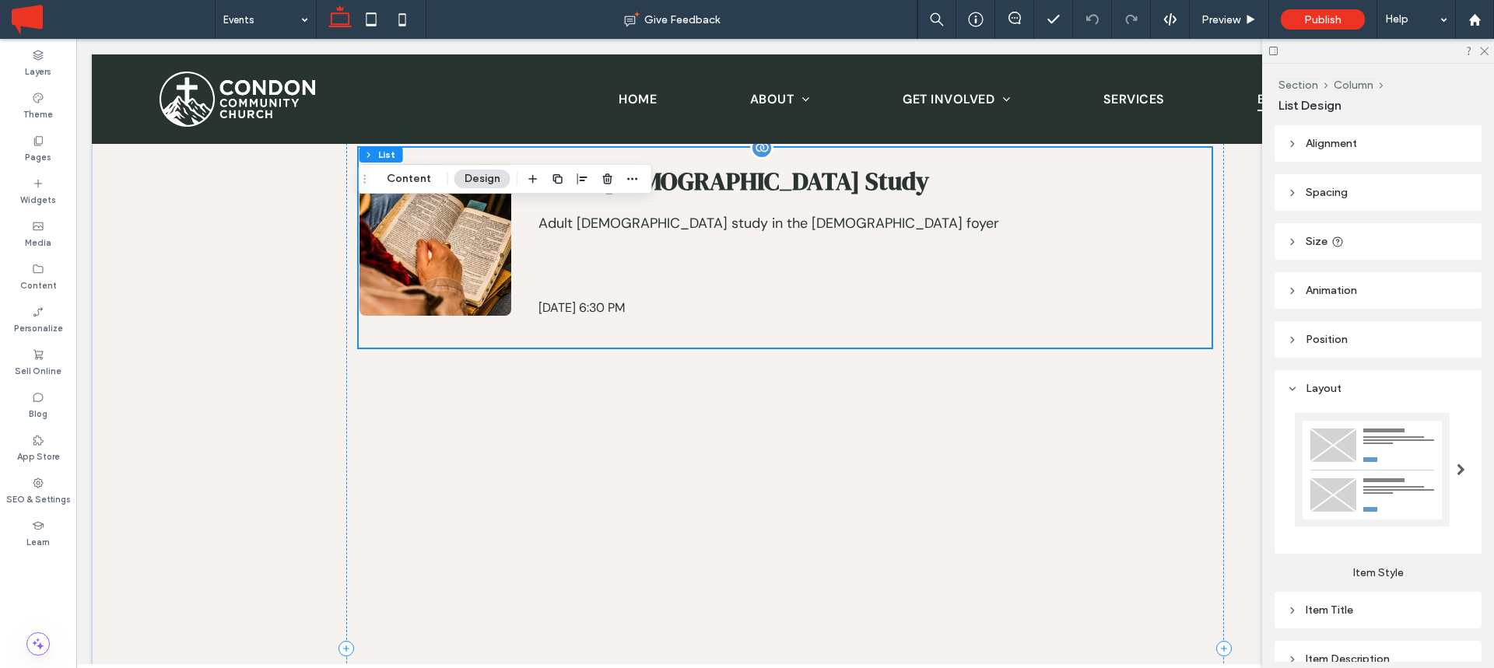
scroll to position [388, 0]
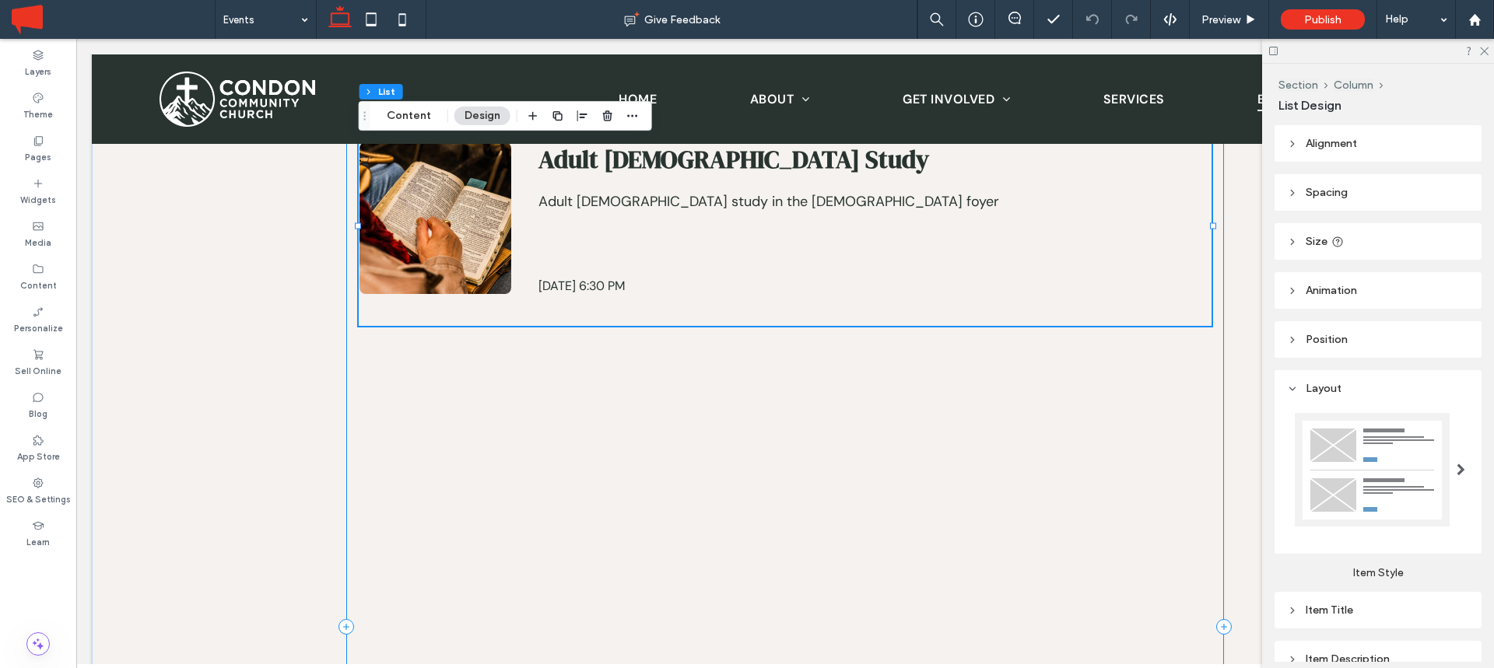
click at [630, 457] on div "List of Services Adult Bible Study Adult Bible study in the church foyer August…" at bounding box center [785, 627] width 878 height 1026
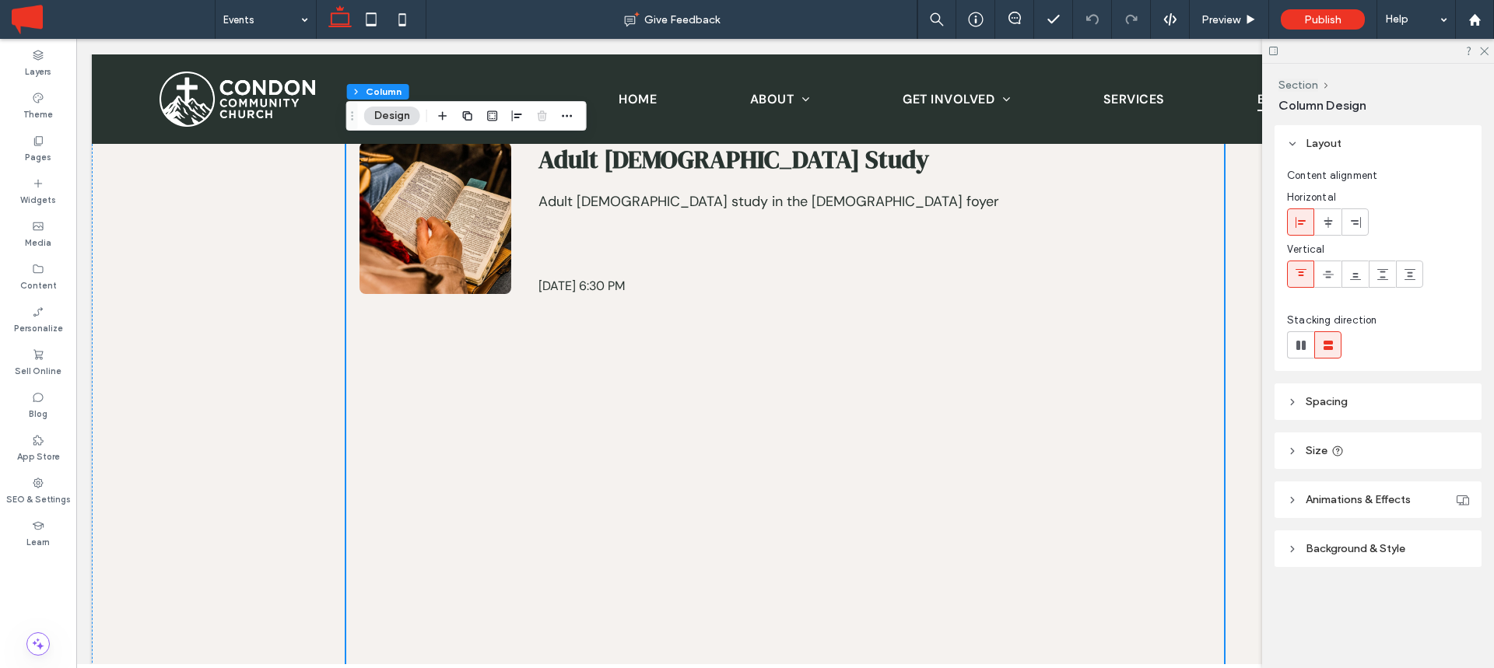
click at [1312, 440] on header "Size" at bounding box center [1378, 451] width 207 height 37
click at [117, 379] on div "List of Services Adult Bible Study Adult Bible study in the church foyer August…" at bounding box center [785, 627] width 1387 height 1138
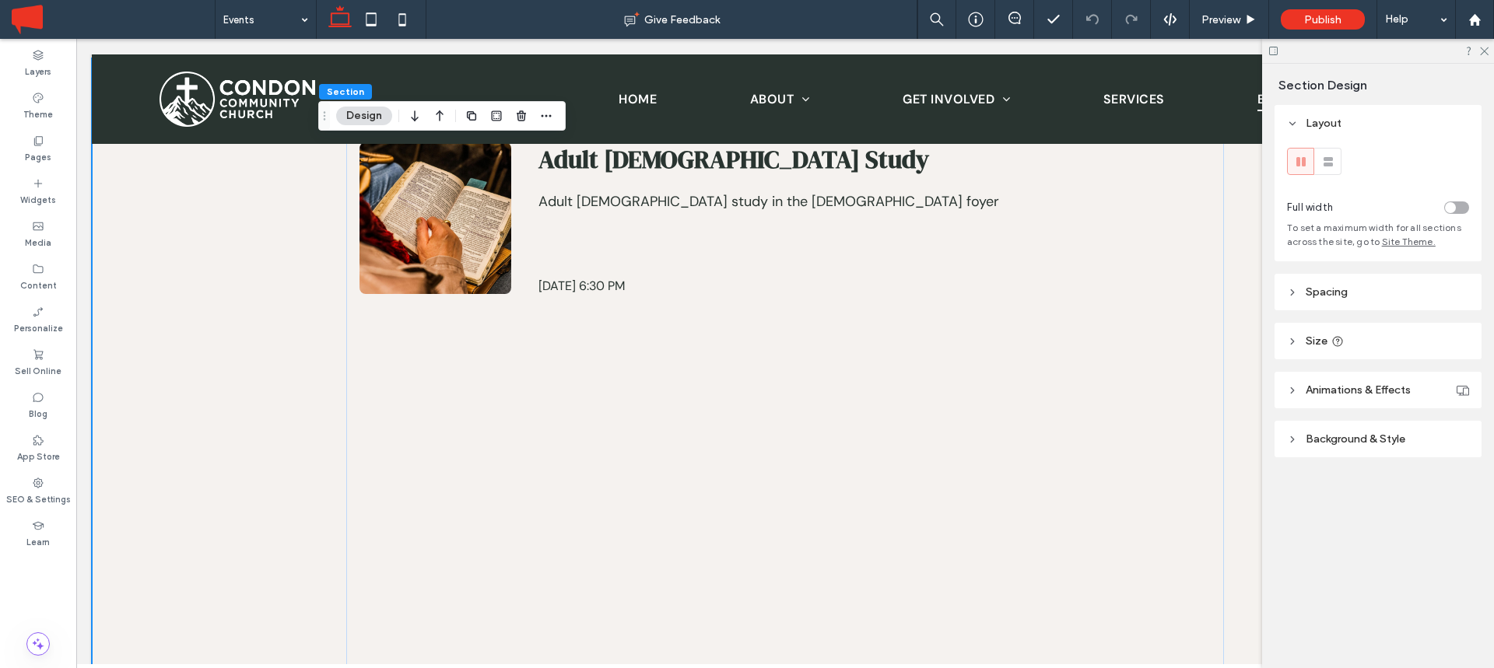
click at [1309, 339] on span "Size" at bounding box center [1317, 341] width 22 height 13
click at [1459, 377] on span "px" at bounding box center [1457, 380] width 11 height 16
click at [1454, 523] on span "A" at bounding box center [1457, 516] width 6 height 16
type input "*"
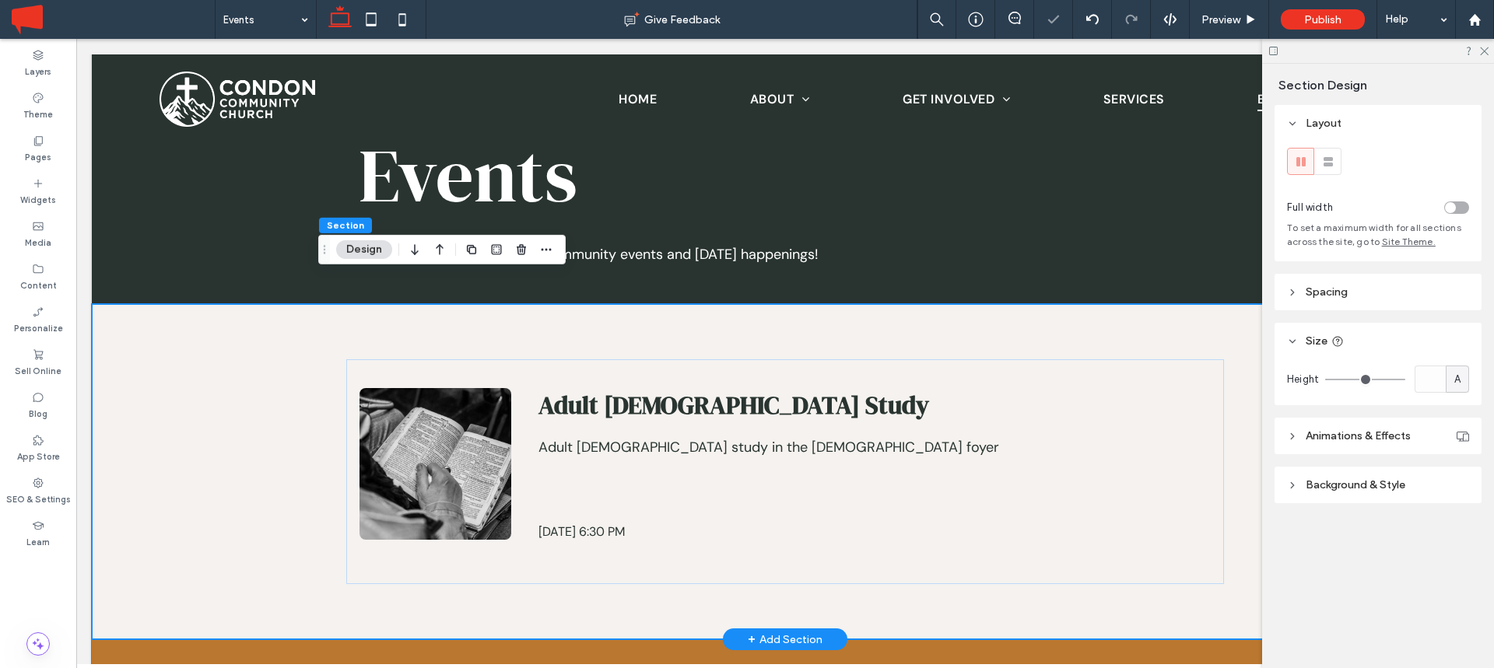
scroll to position [136, 0]
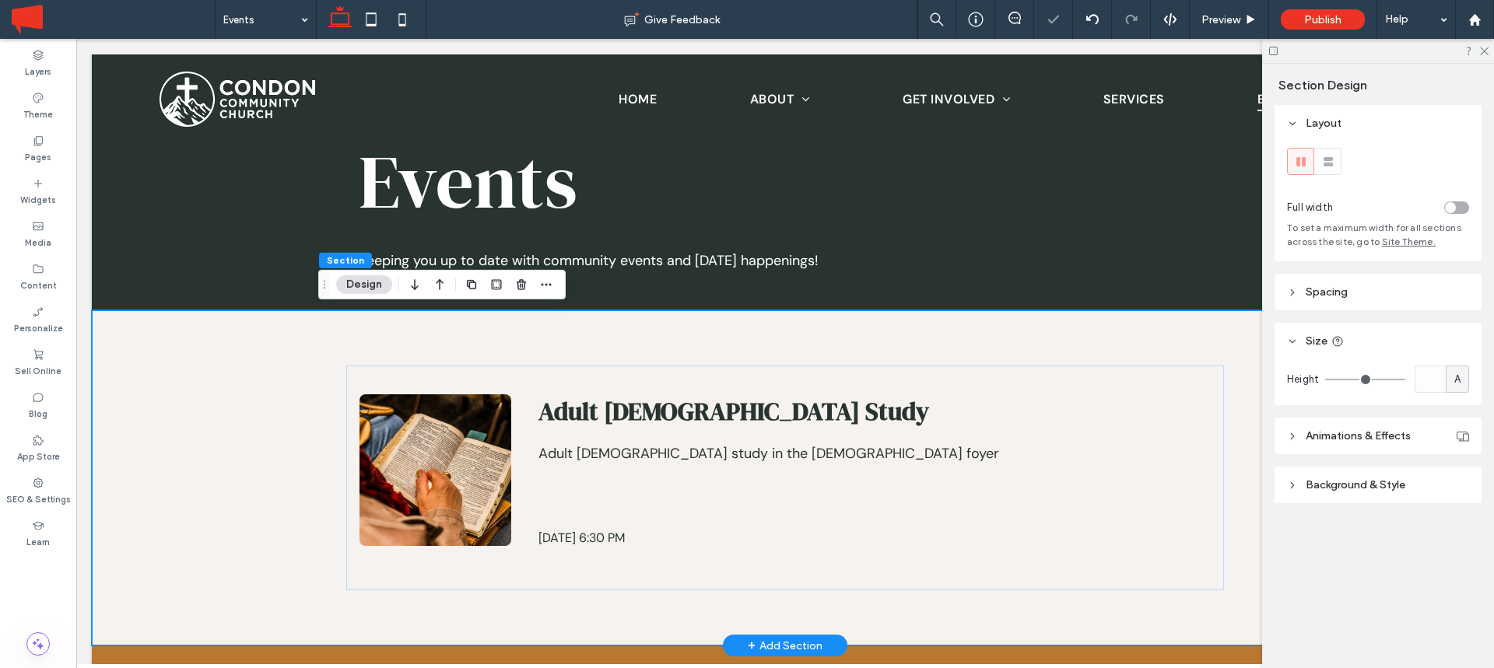
click at [230, 399] on div "List of Services Adult Bible Study Adult Bible study in the church foyer August…" at bounding box center [785, 478] width 1387 height 336
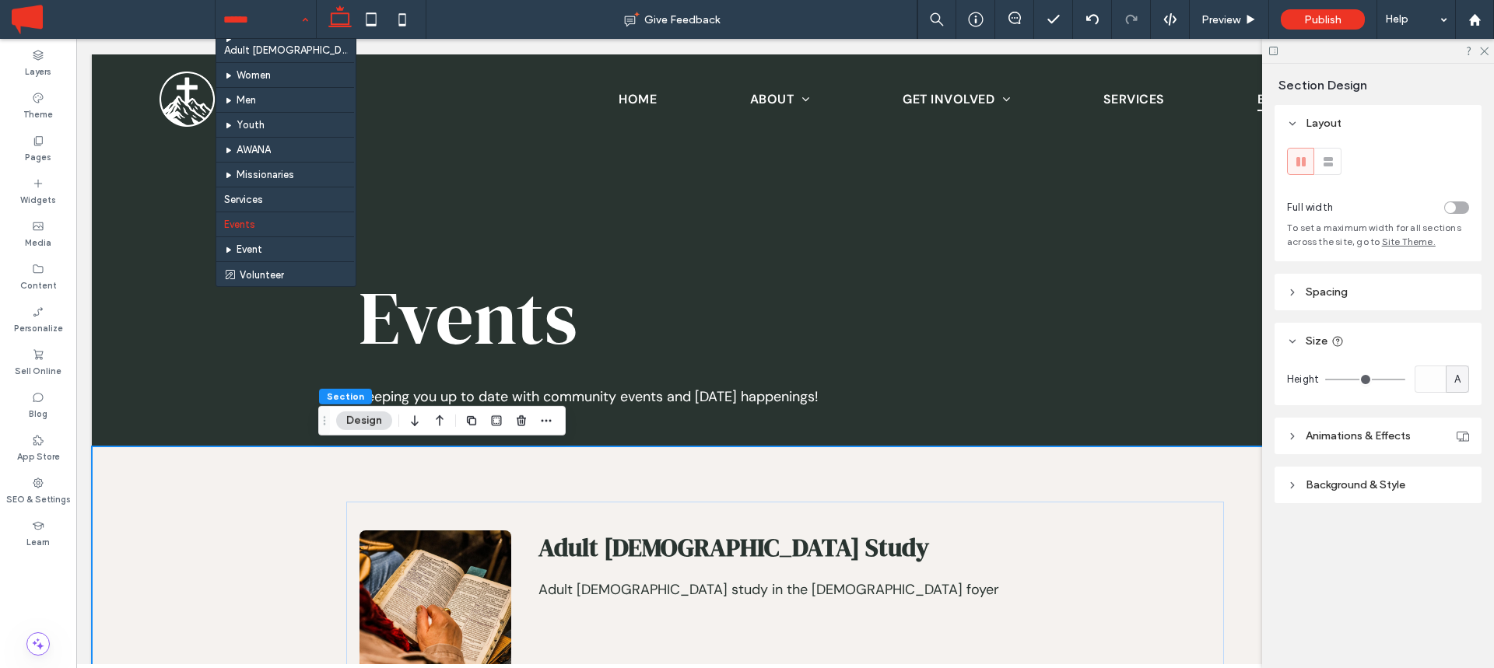
scroll to position [143, 0]
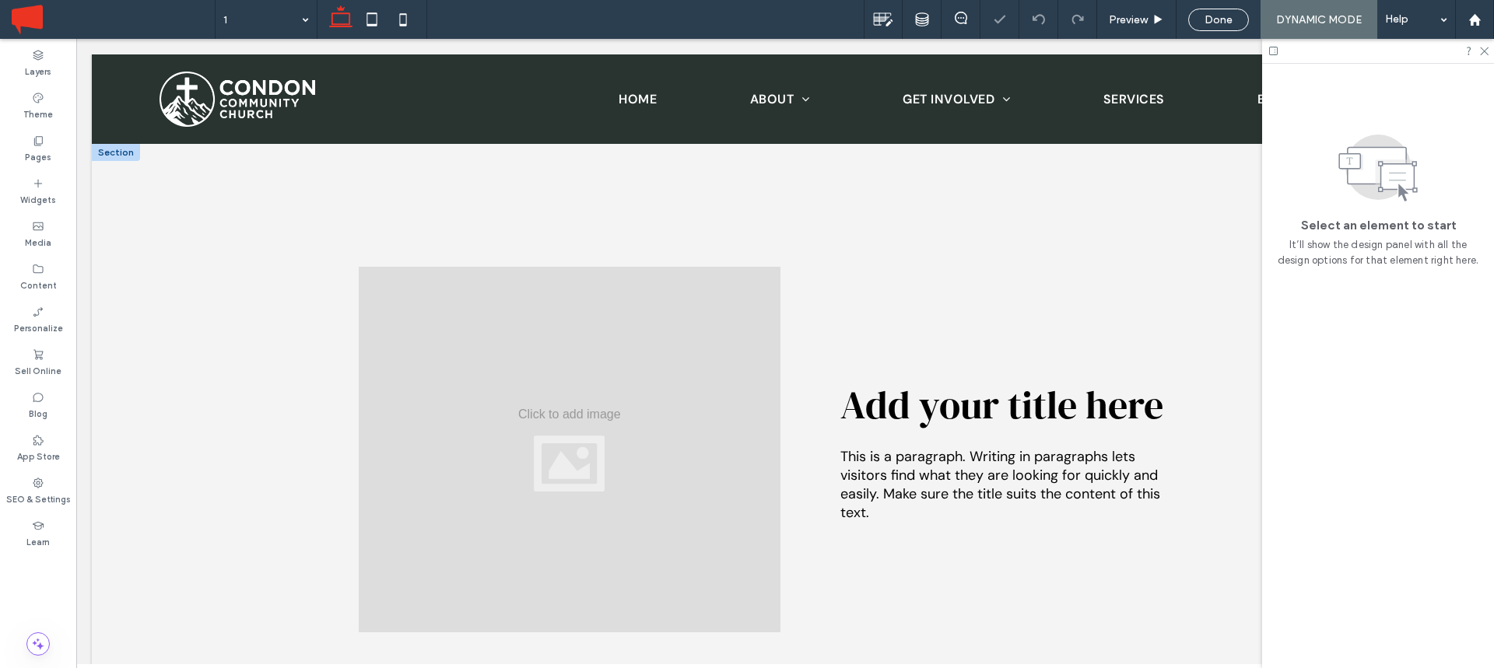
click at [107, 150] on div at bounding box center [116, 152] width 48 height 17
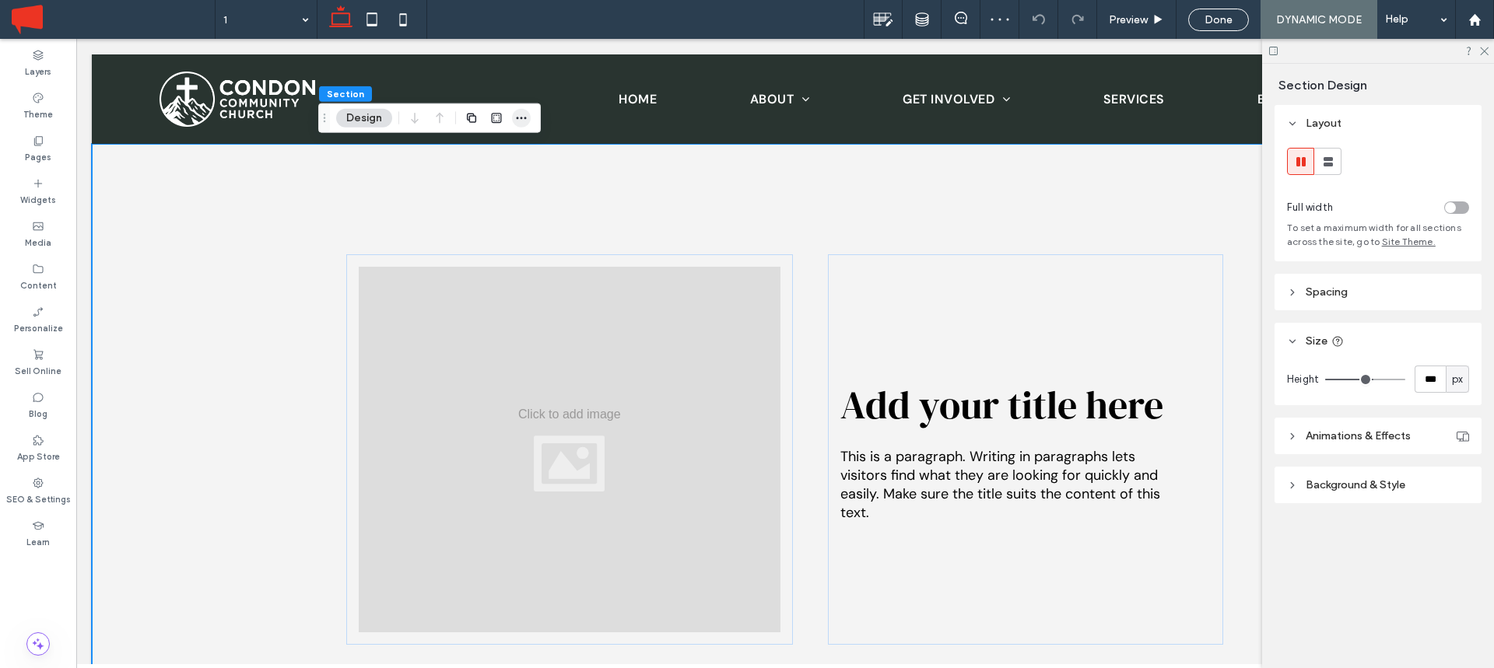
click at [522, 114] on icon "button" at bounding box center [521, 118] width 12 height 12
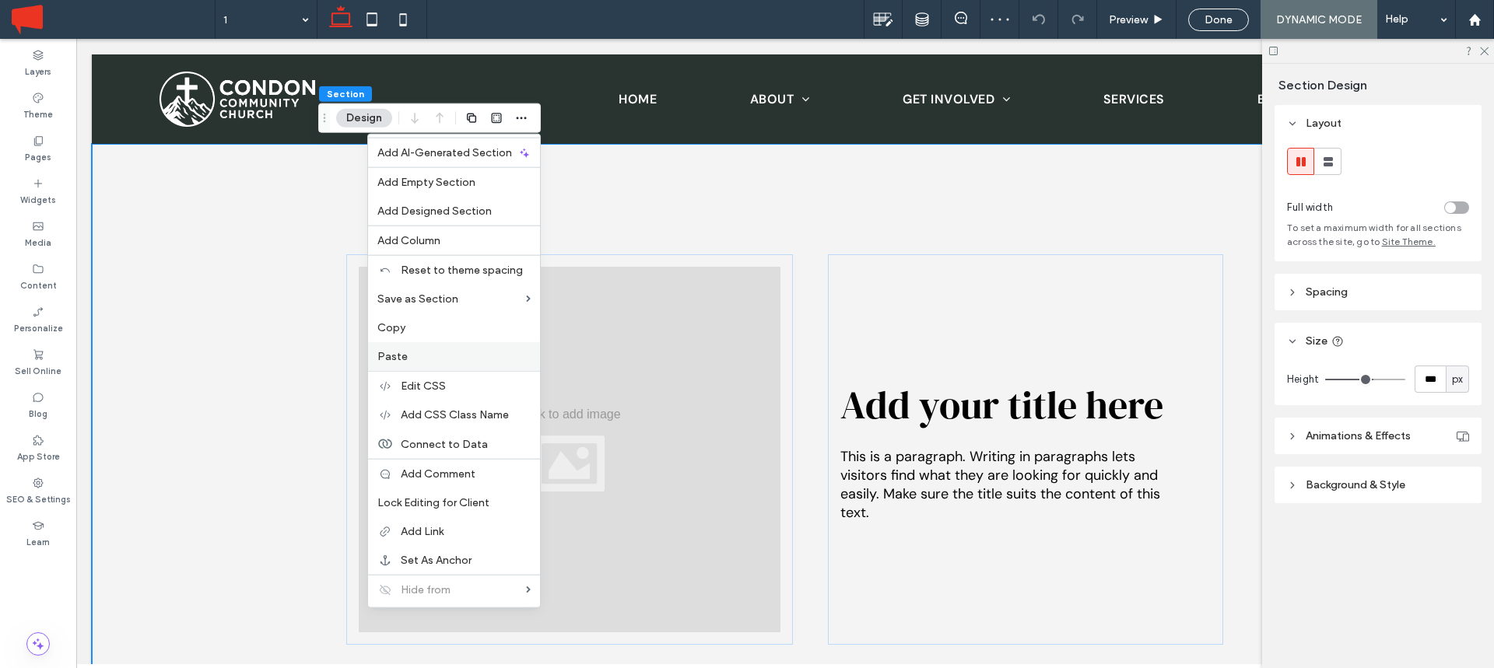
click at [389, 350] on span "Paste" at bounding box center [392, 356] width 30 height 13
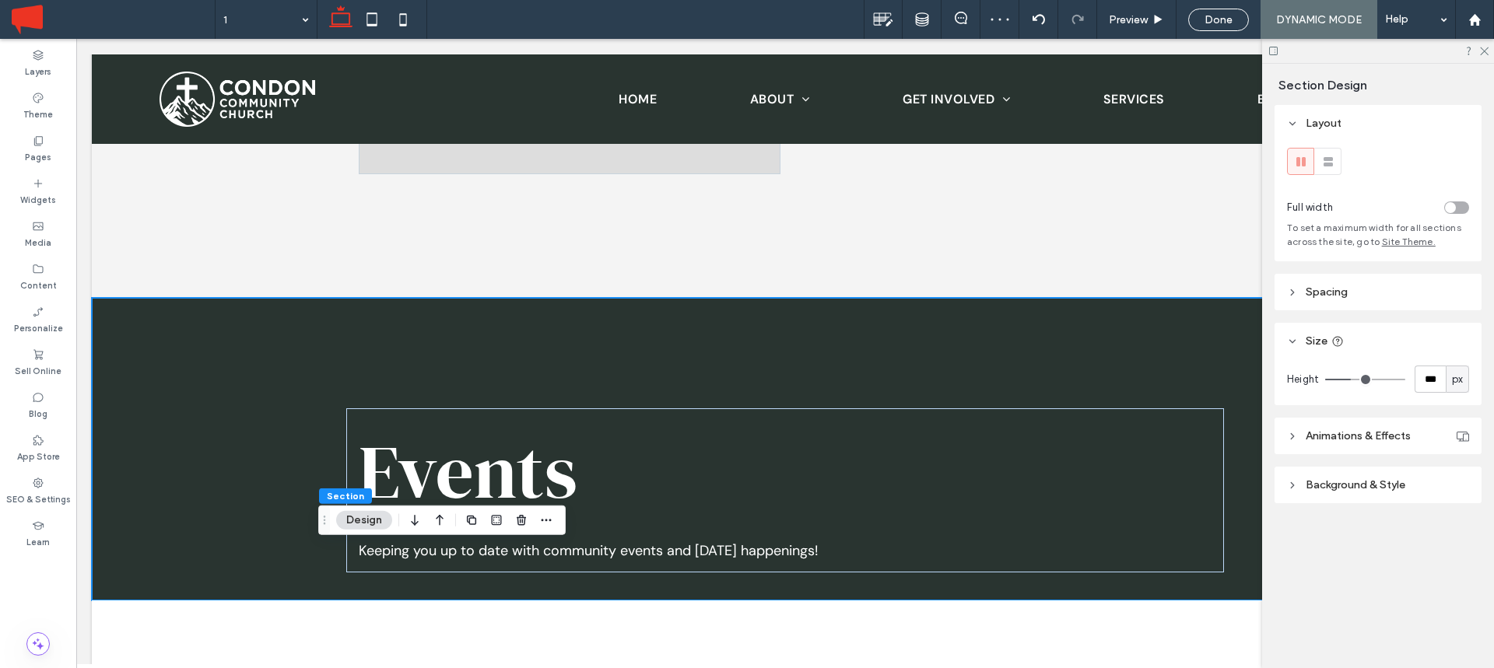
scroll to position [556, 0]
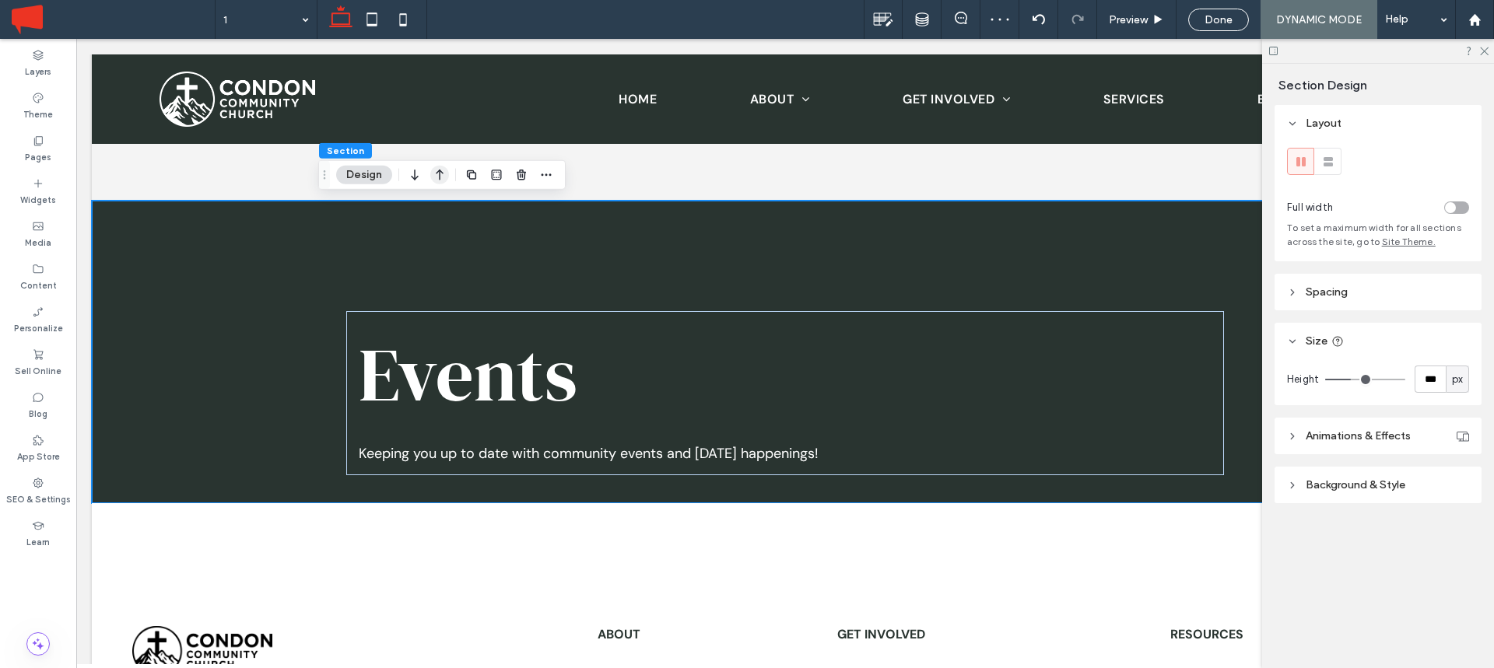
click at [437, 178] on icon "button" at bounding box center [439, 175] width 19 height 28
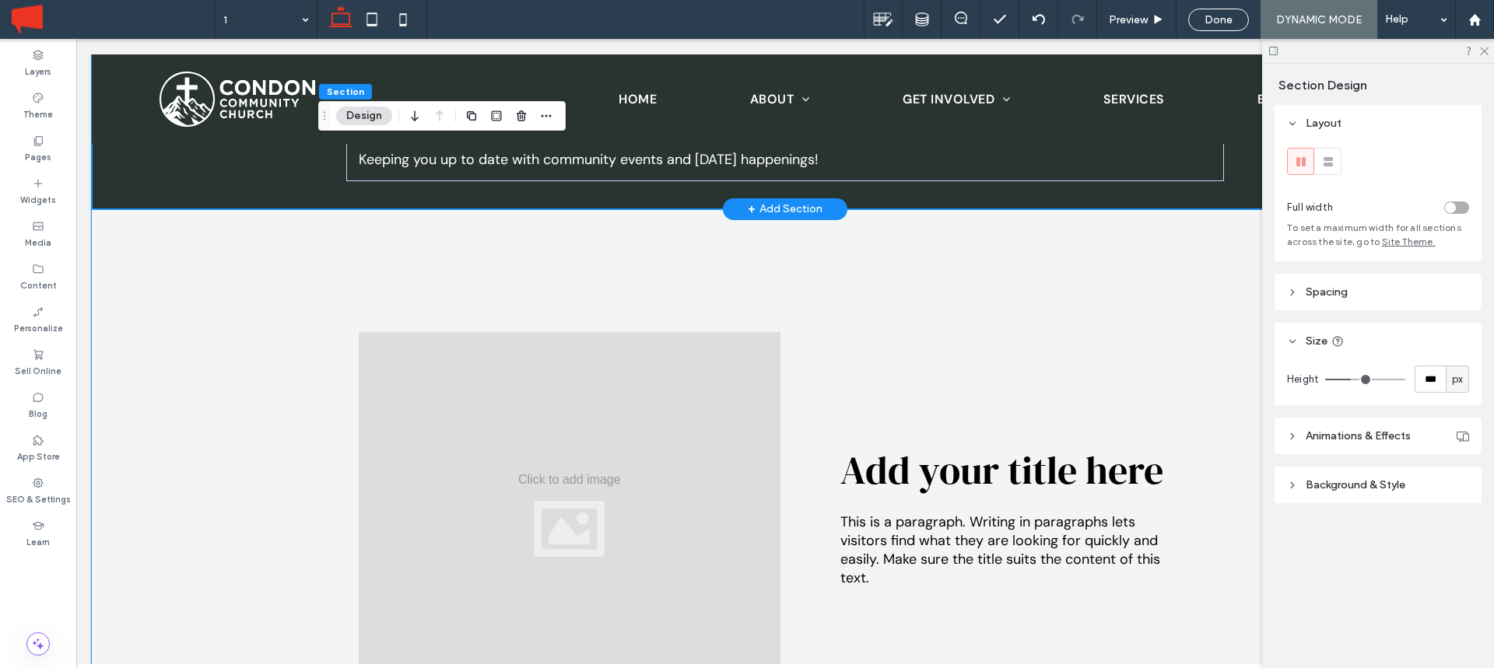
scroll to position [0, 0]
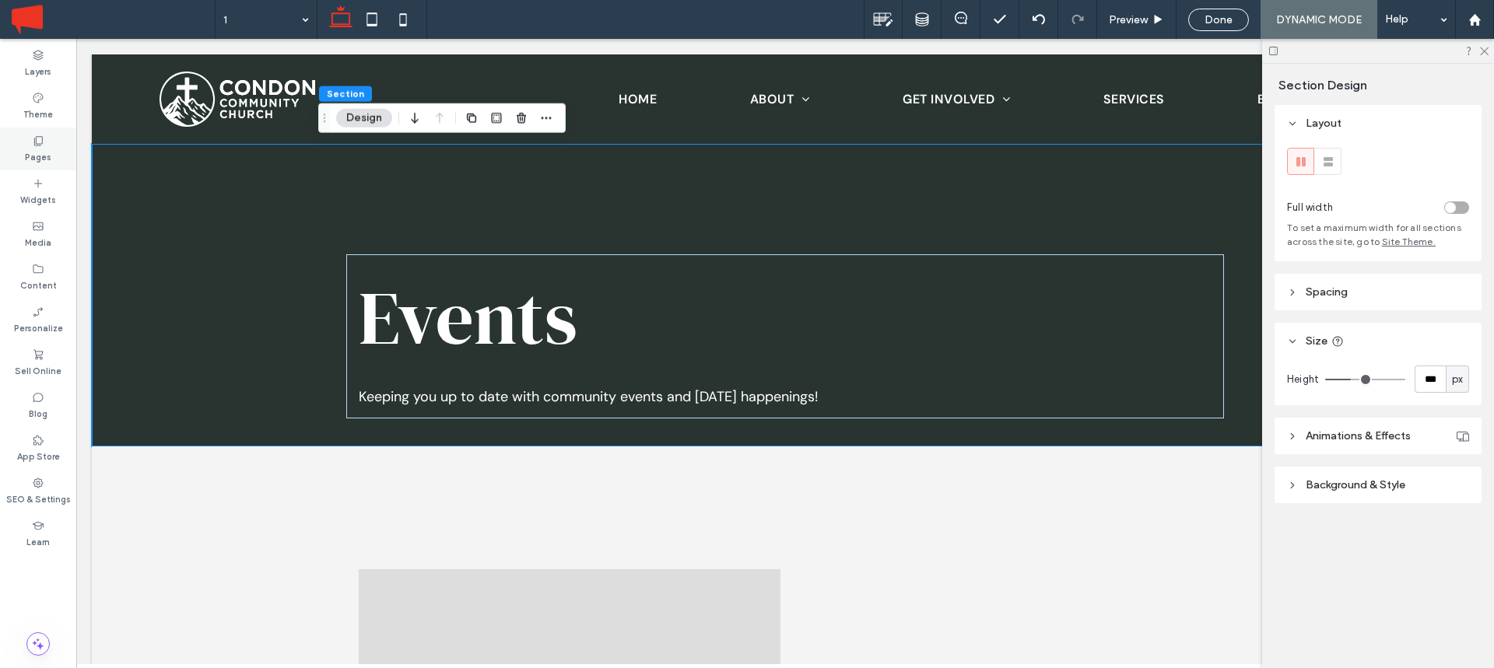
click at [37, 160] on label "Pages" at bounding box center [38, 155] width 26 height 17
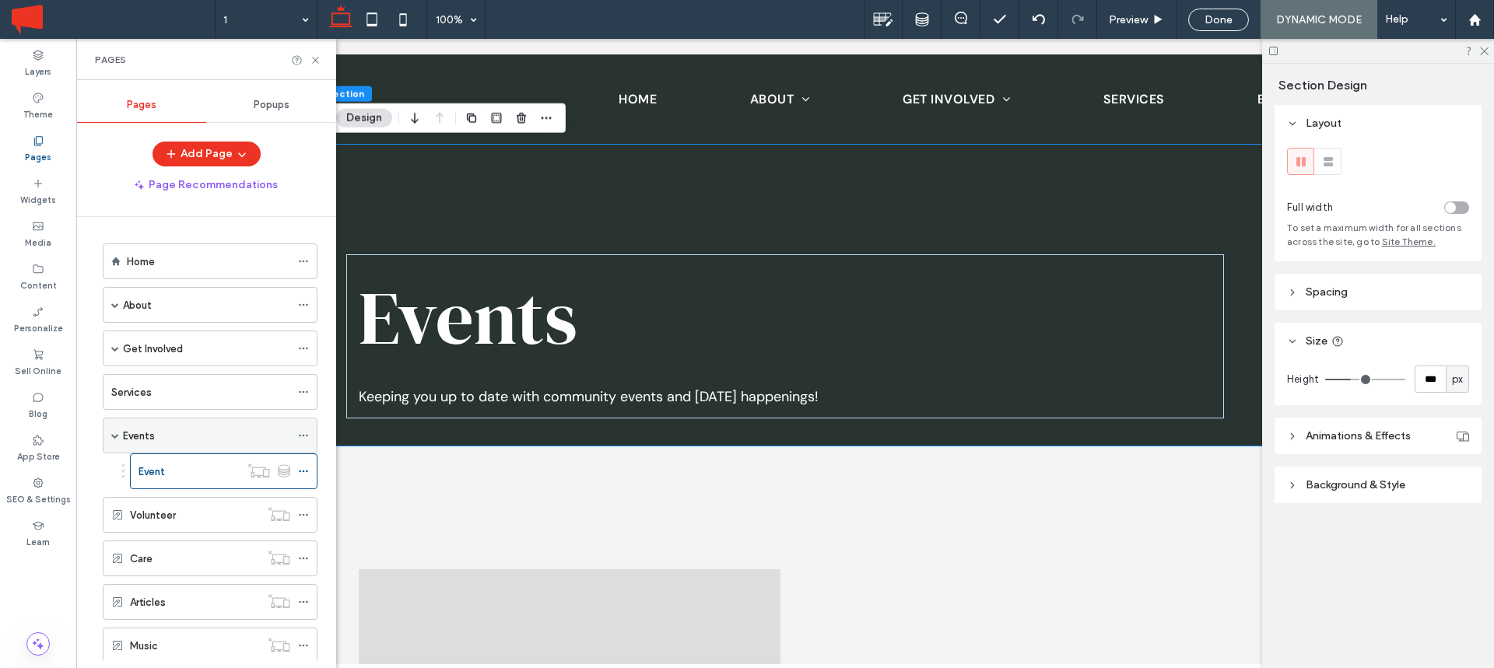
click at [158, 443] on div "Events" at bounding box center [206, 436] width 167 height 16
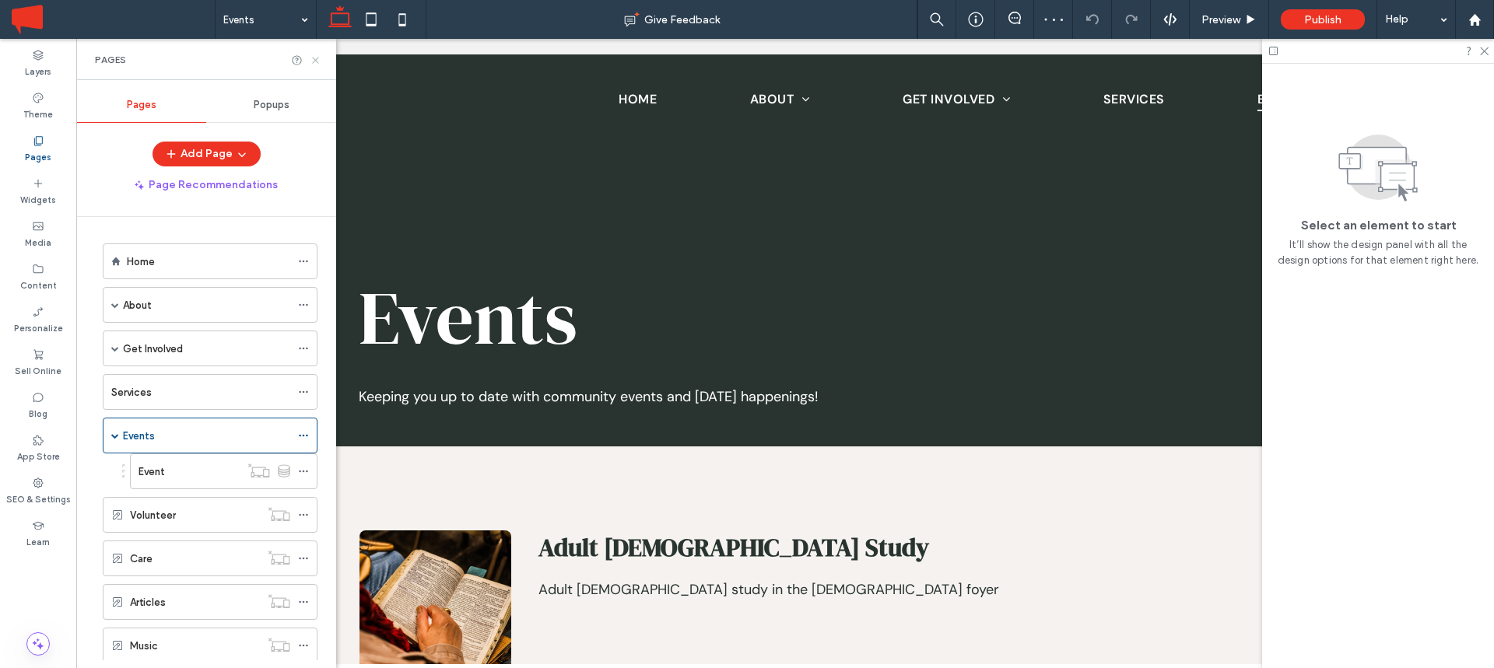
click at [317, 55] on icon at bounding box center [316, 60] width 12 height 12
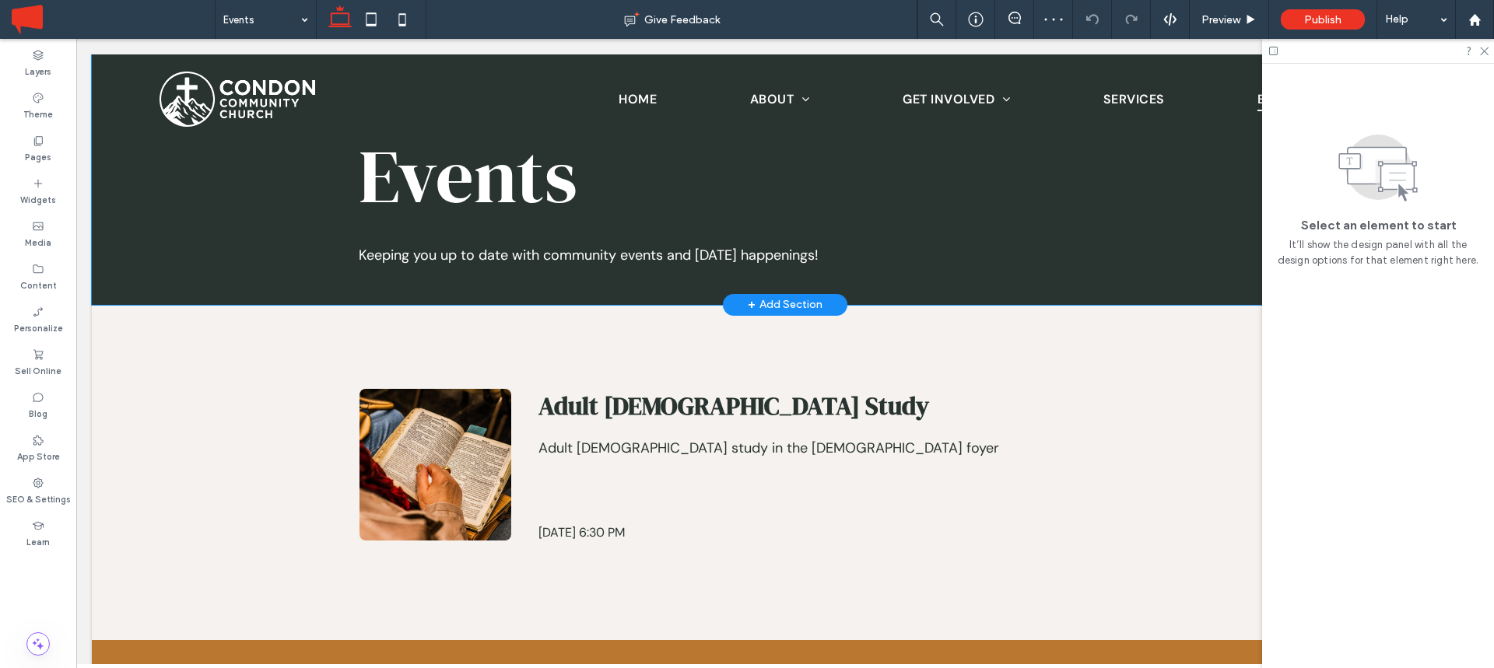
scroll to position [165, 0]
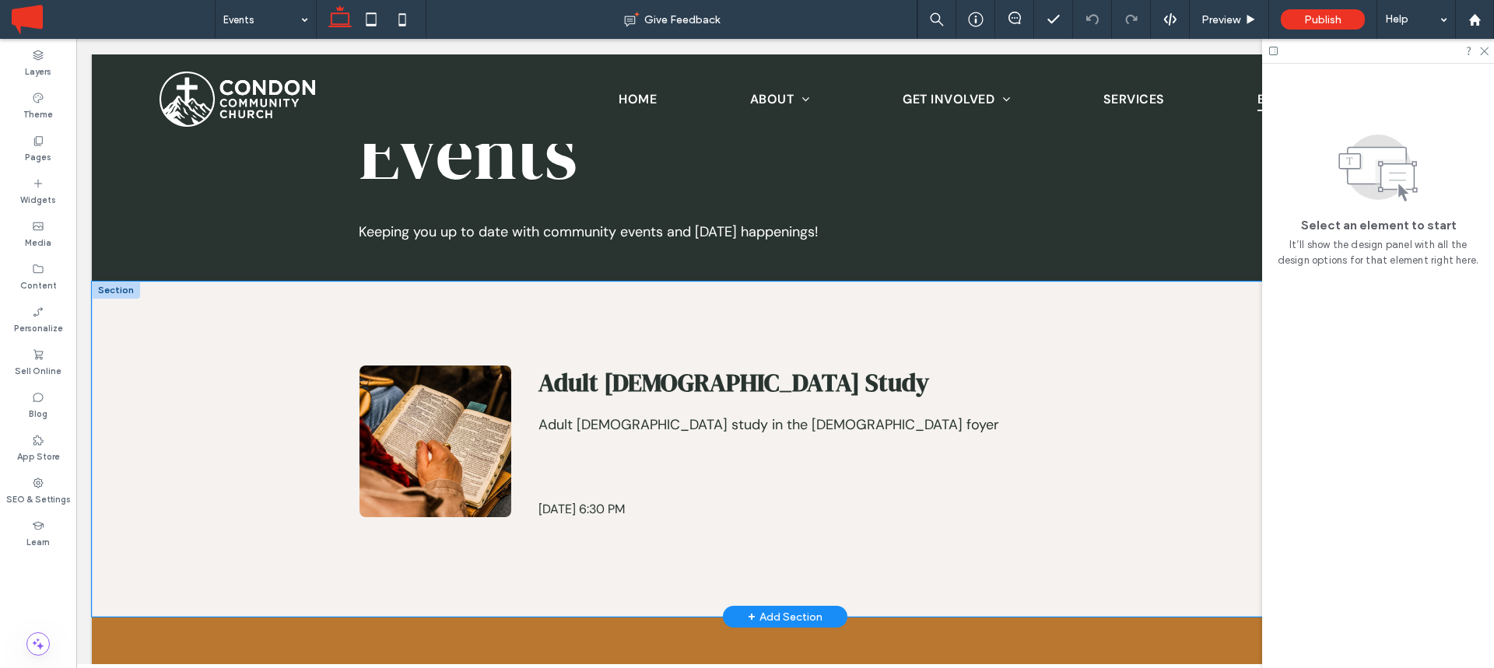
click at [205, 318] on div "List of Services Adult Bible Study Adult Bible study in the church foyer August…" at bounding box center [785, 450] width 1387 height 336
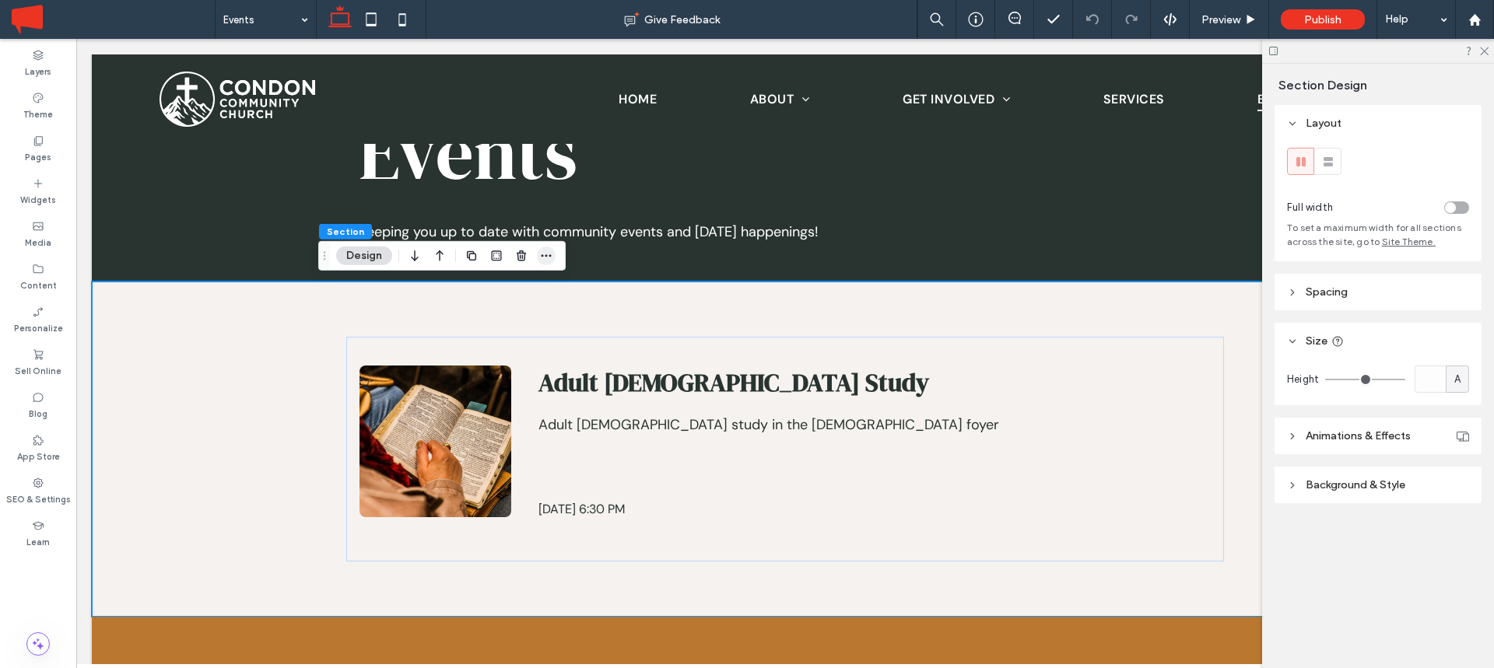
click at [549, 255] on icon "button" at bounding box center [546, 256] width 12 height 12
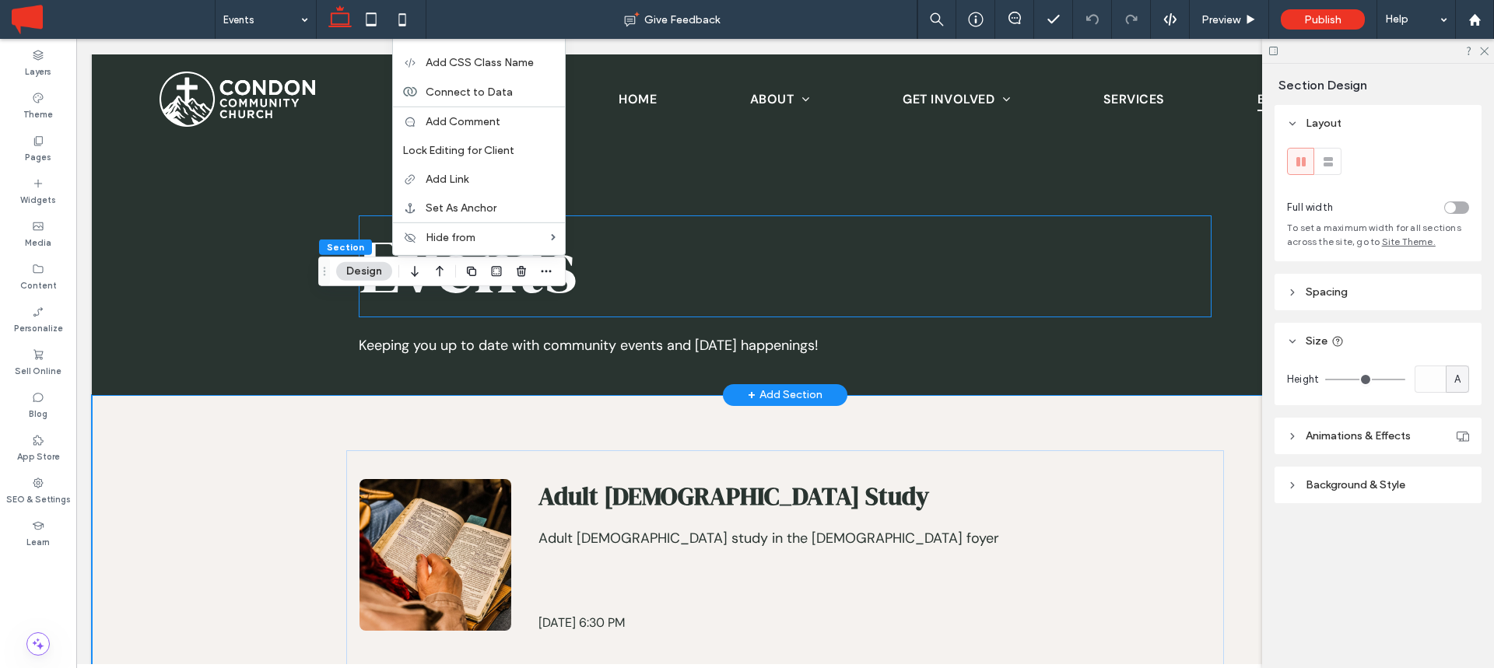
scroll to position [0, 0]
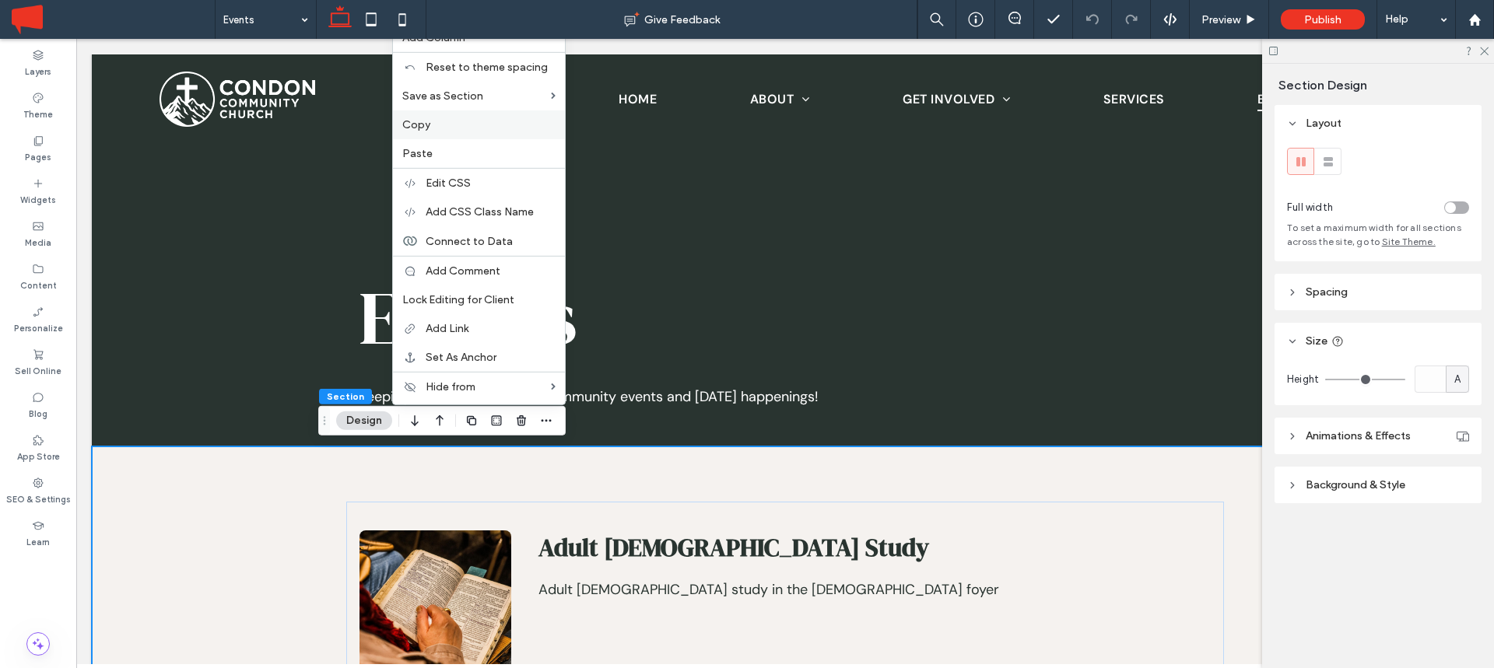
click at [471, 124] on label "Copy" at bounding box center [478, 124] width 153 height 13
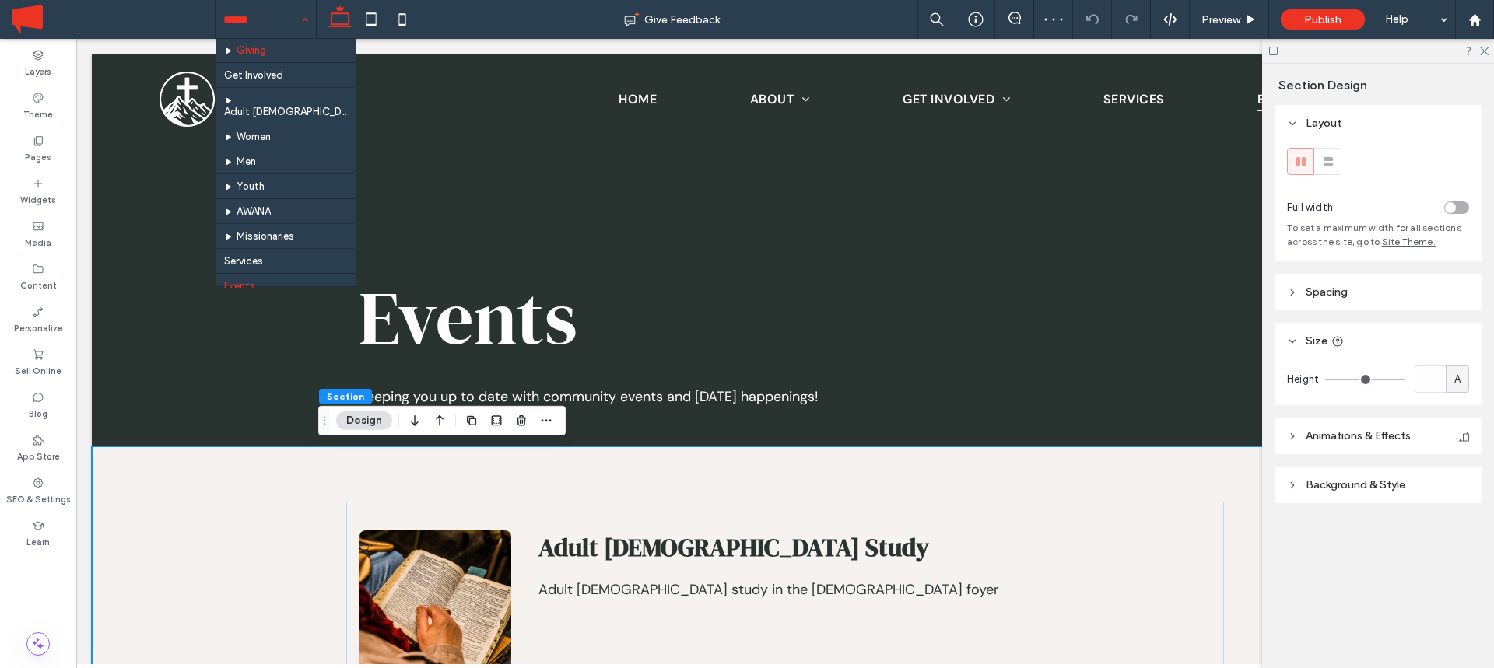
scroll to position [114, 0]
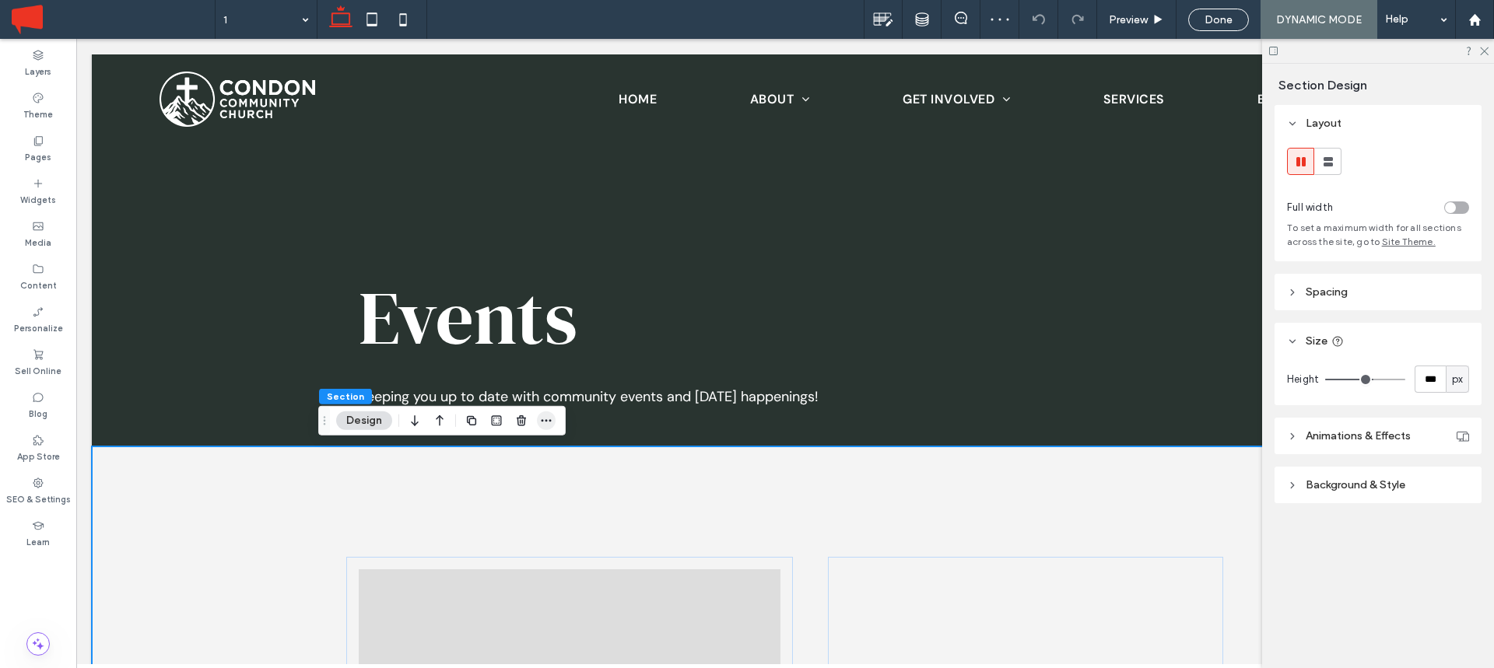
click at [549, 418] on icon "button" at bounding box center [546, 421] width 12 height 12
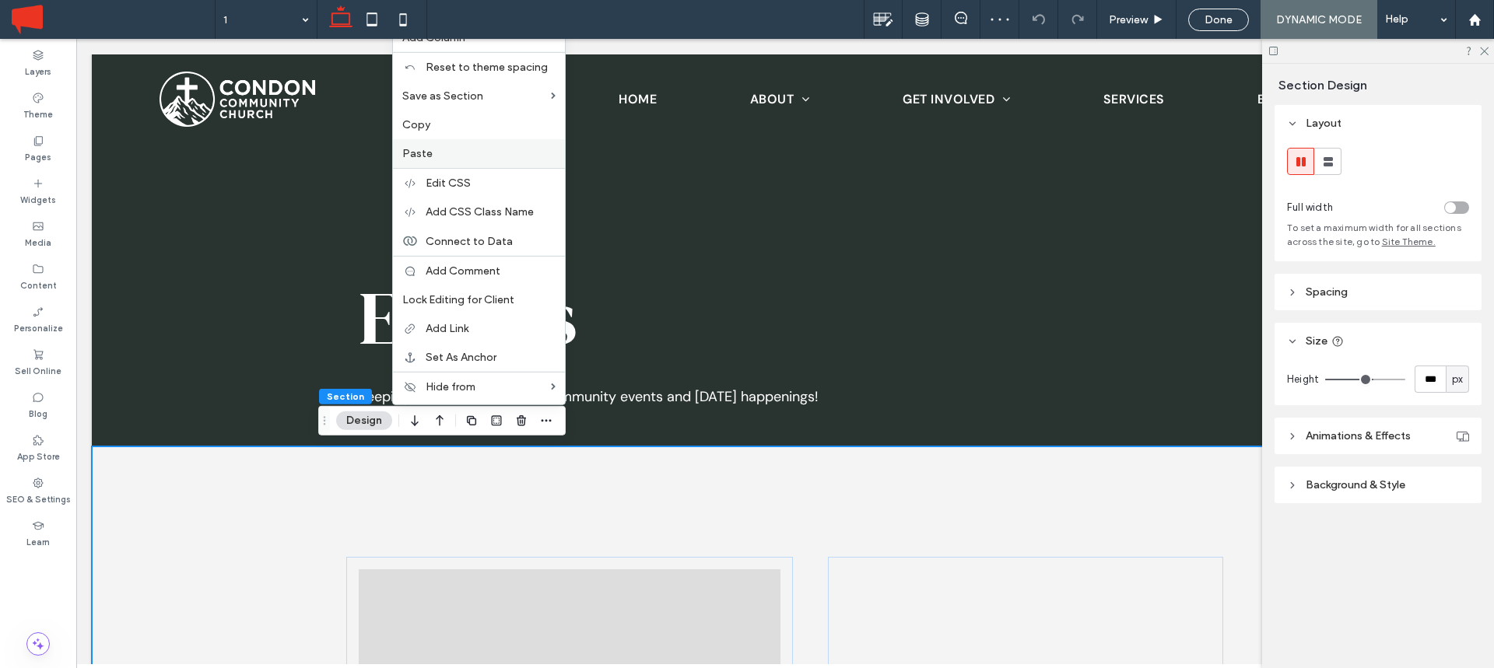
click at [467, 154] on label "Paste" at bounding box center [478, 153] width 153 height 13
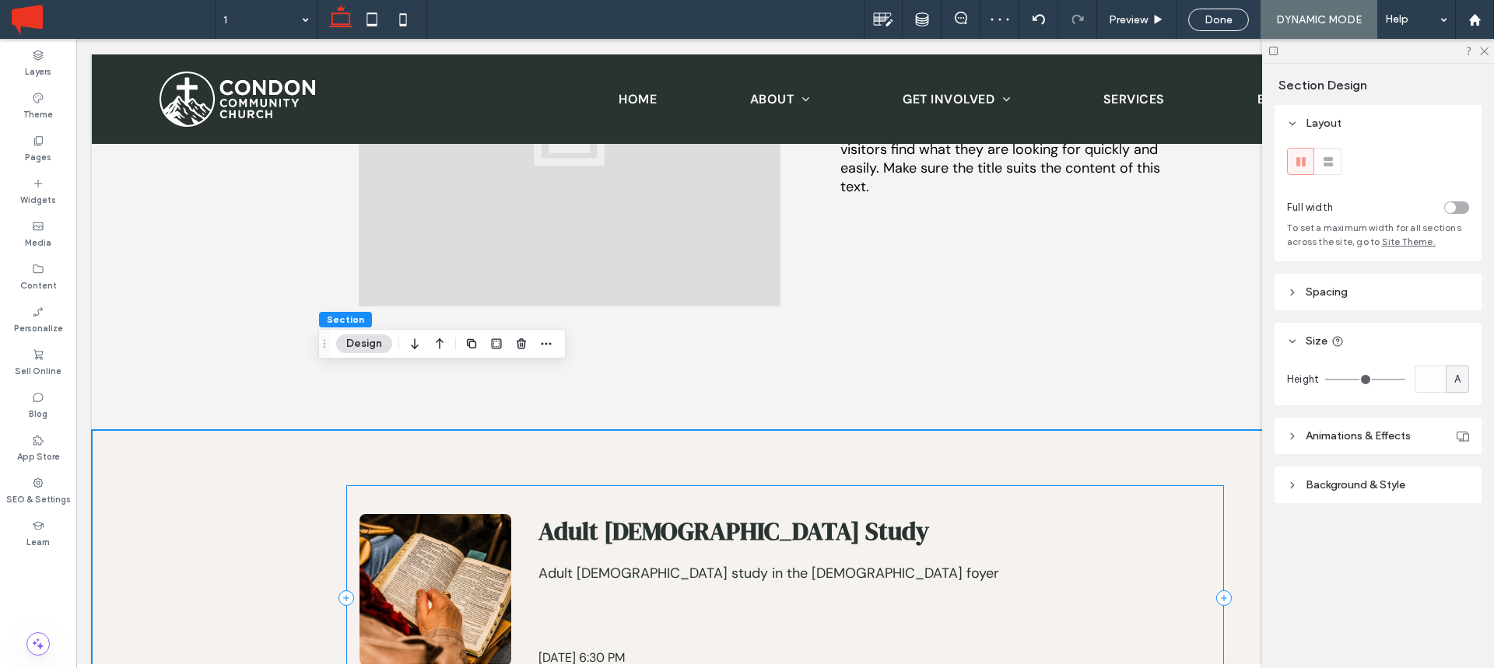
scroll to position [586, 0]
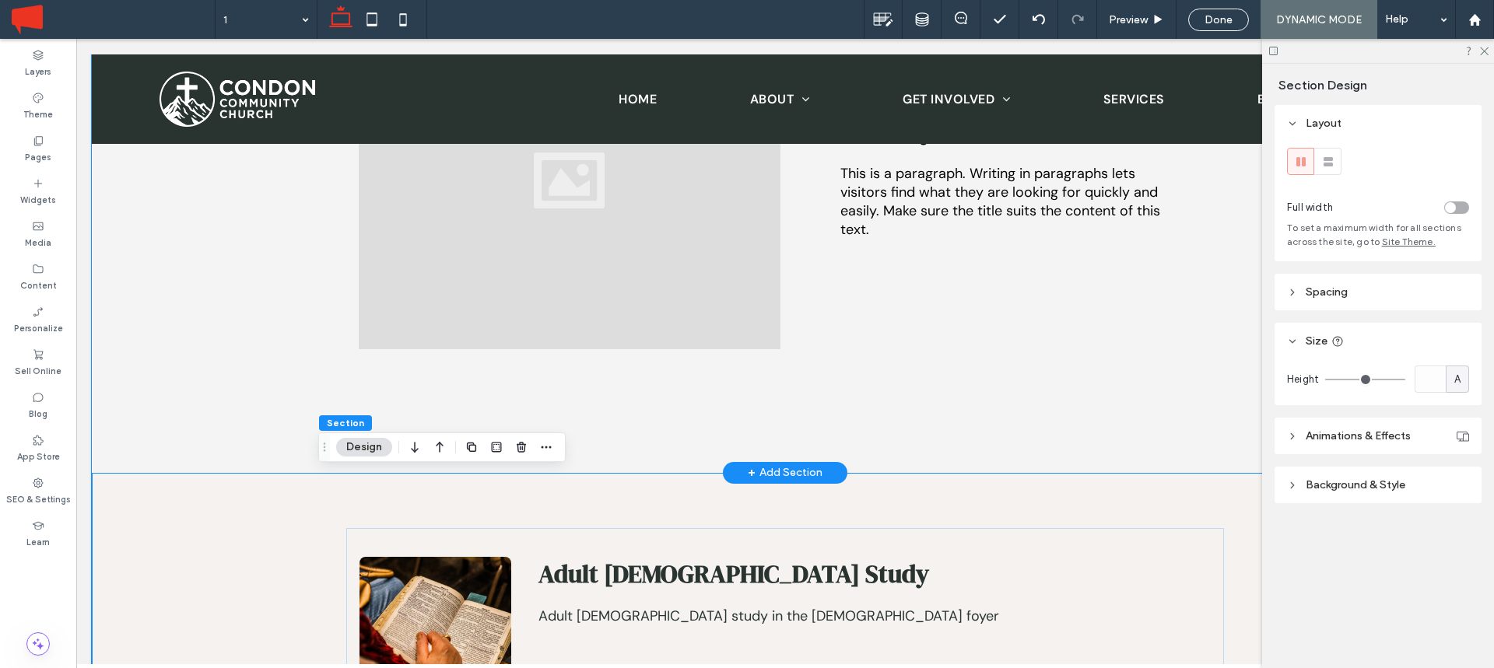
click at [187, 283] on div "Add your title here This is a paragraph. Writing in paragraphs lets visitors fi…" at bounding box center [785, 167] width 1387 height 612
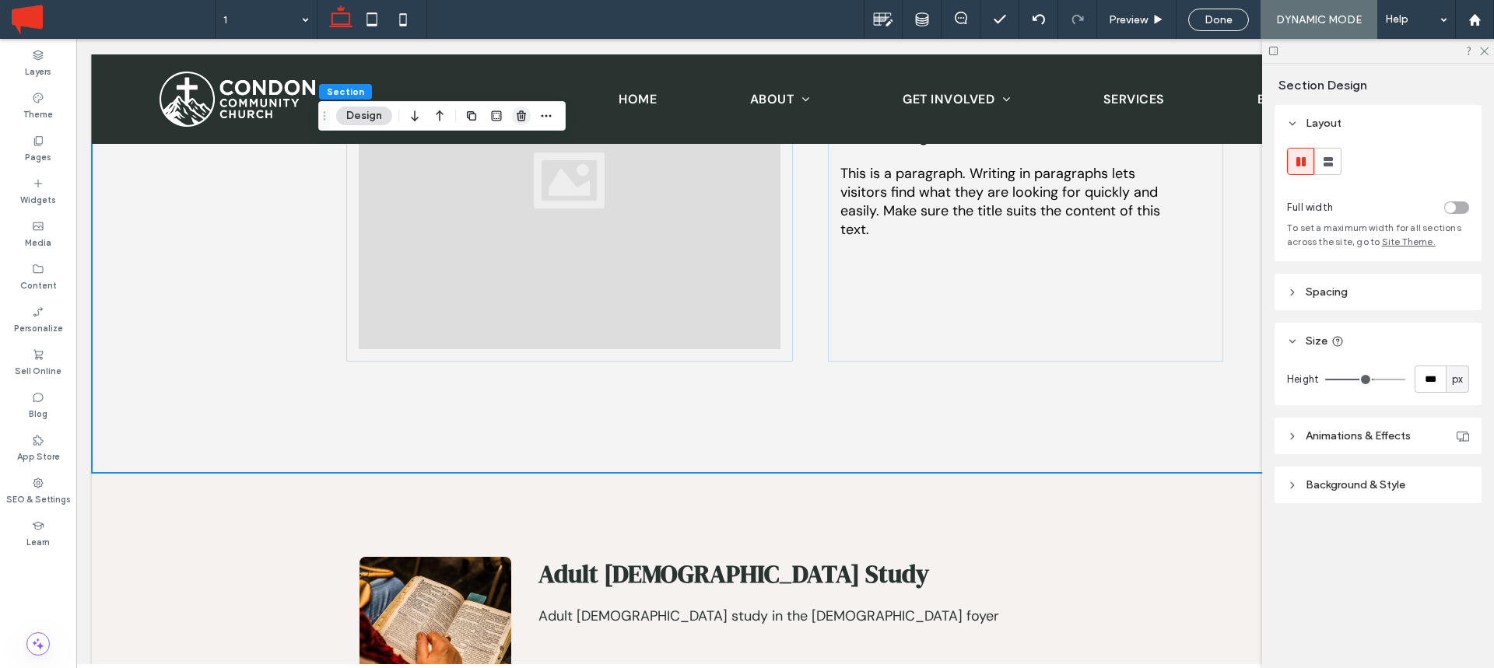
click at [523, 116] on icon "button" at bounding box center [521, 116] width 12 height 12
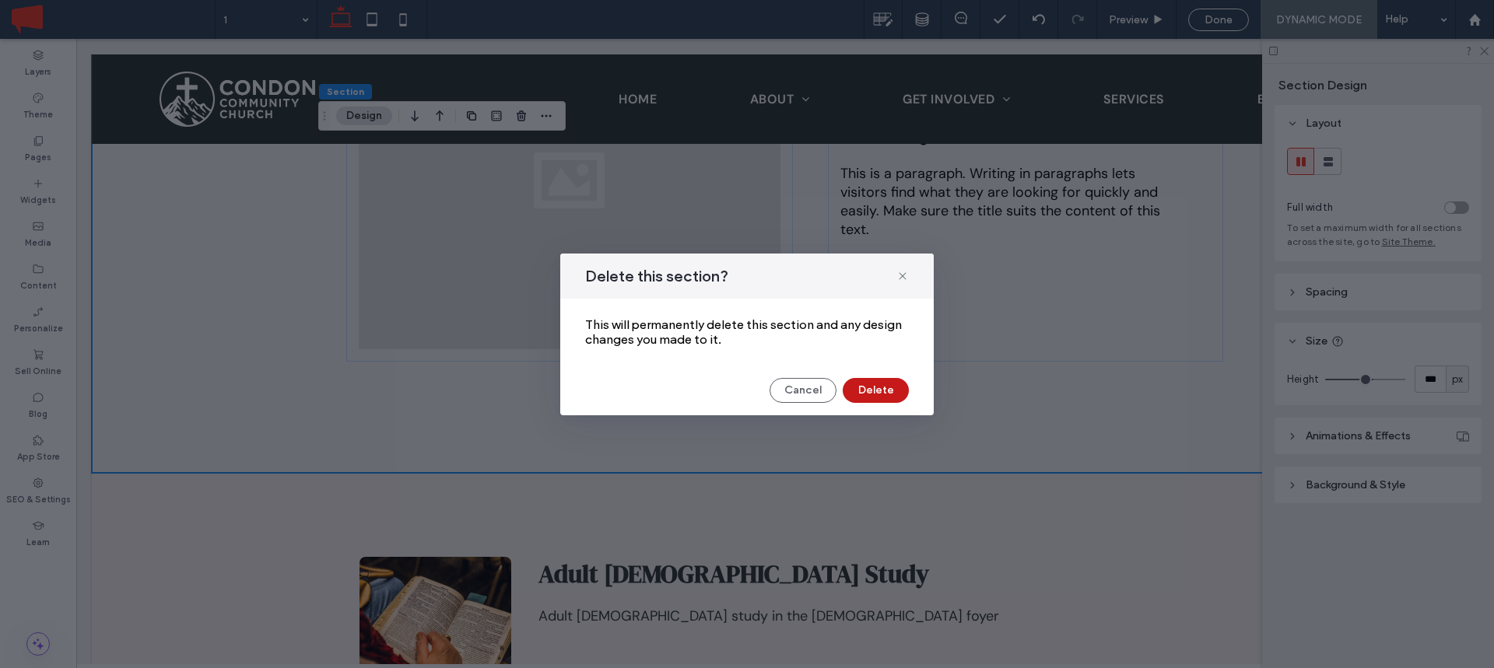
click at [881, 386] on button "Delete" at bounding box center [876, 390] width 66 height 25
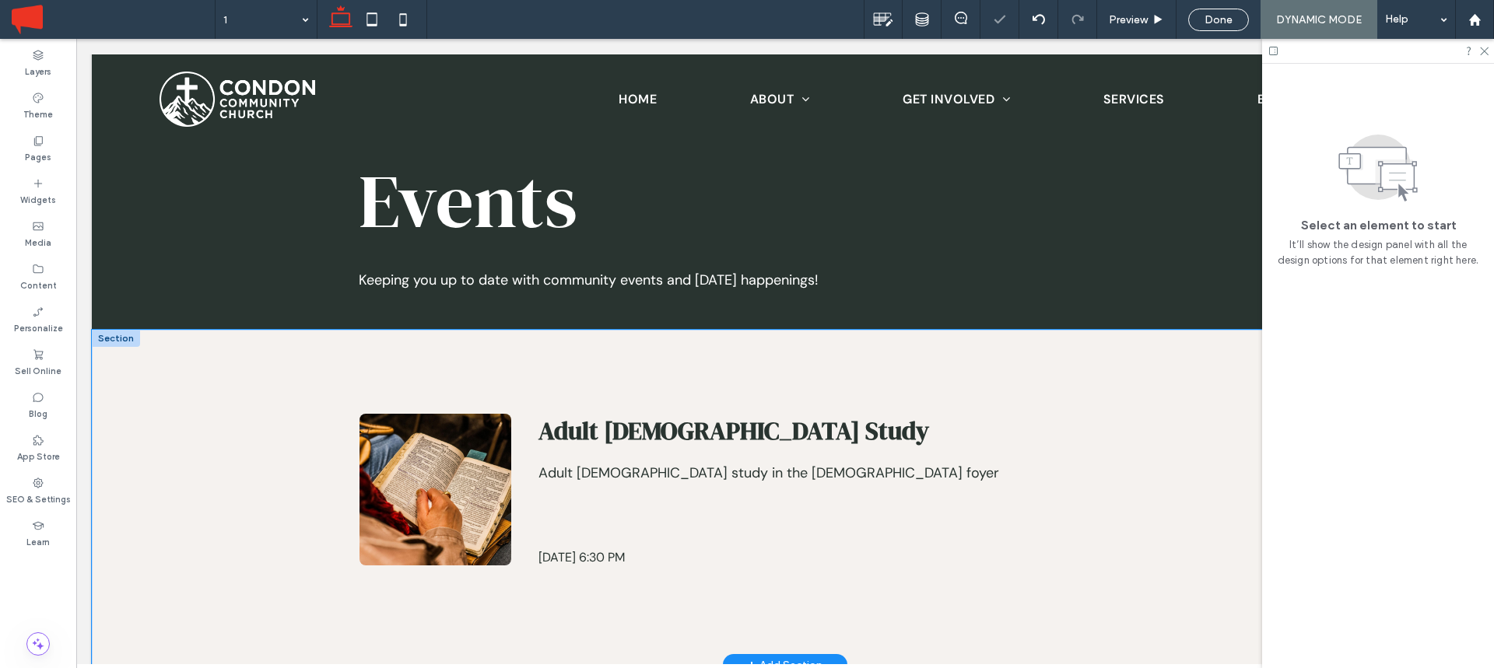
scroll to position [163, 0]
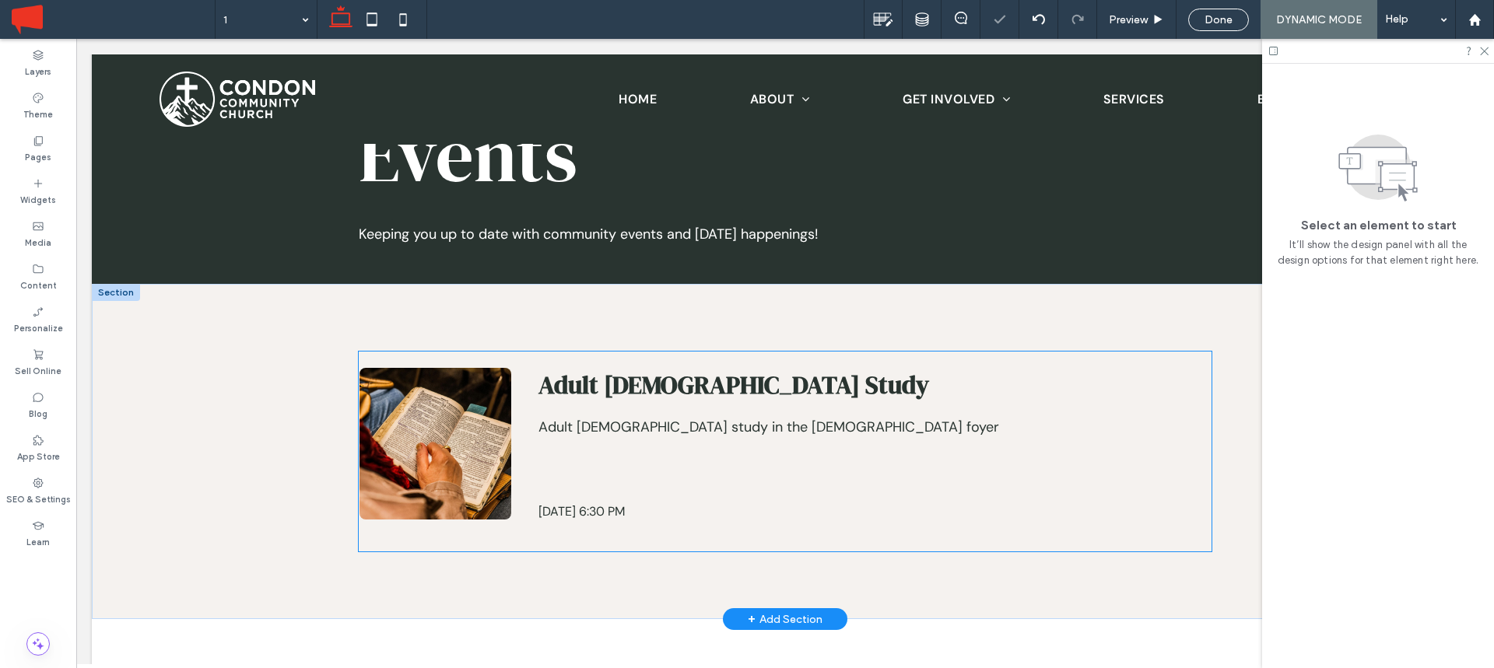
click at [748, 426] on p "Adult Bible study in the church foyer" at bounding box center [868, 427] width 661 height 19
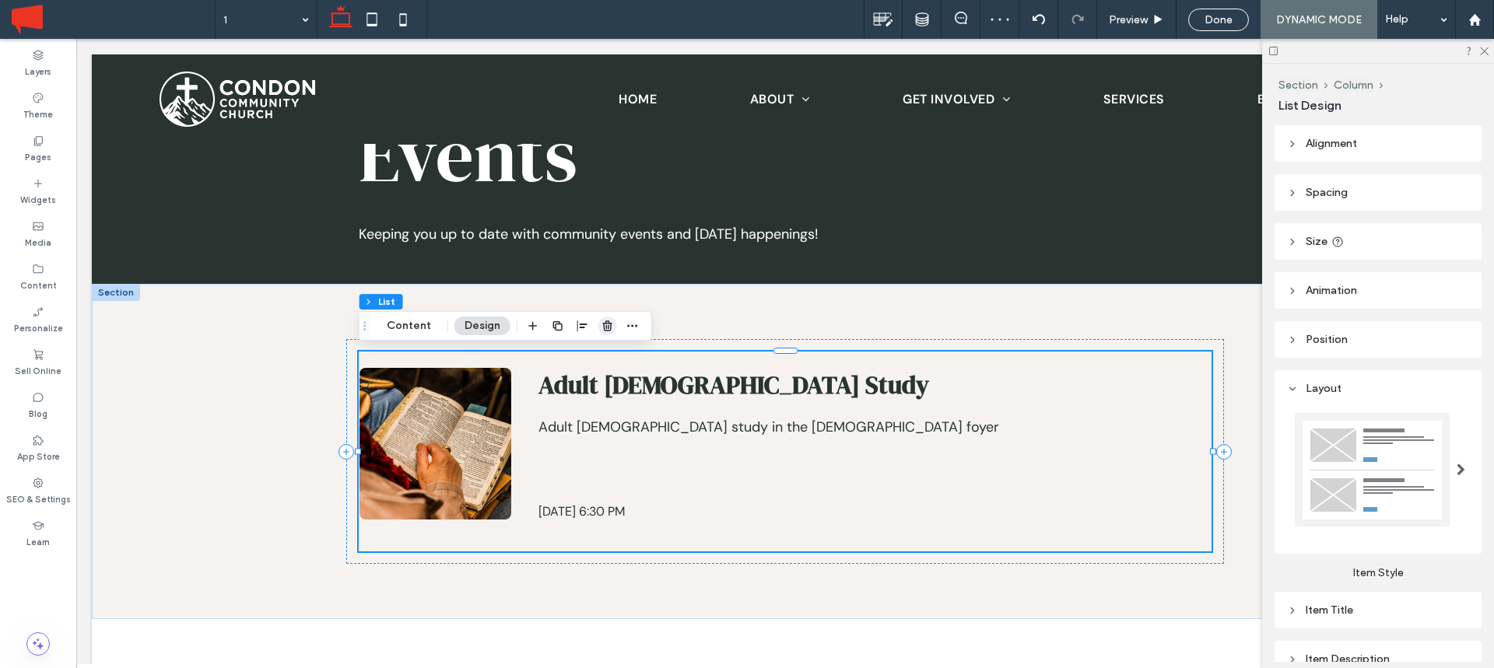
click at [608, 323] on use "button" at bounding box center [607, 326] width 9 height 10
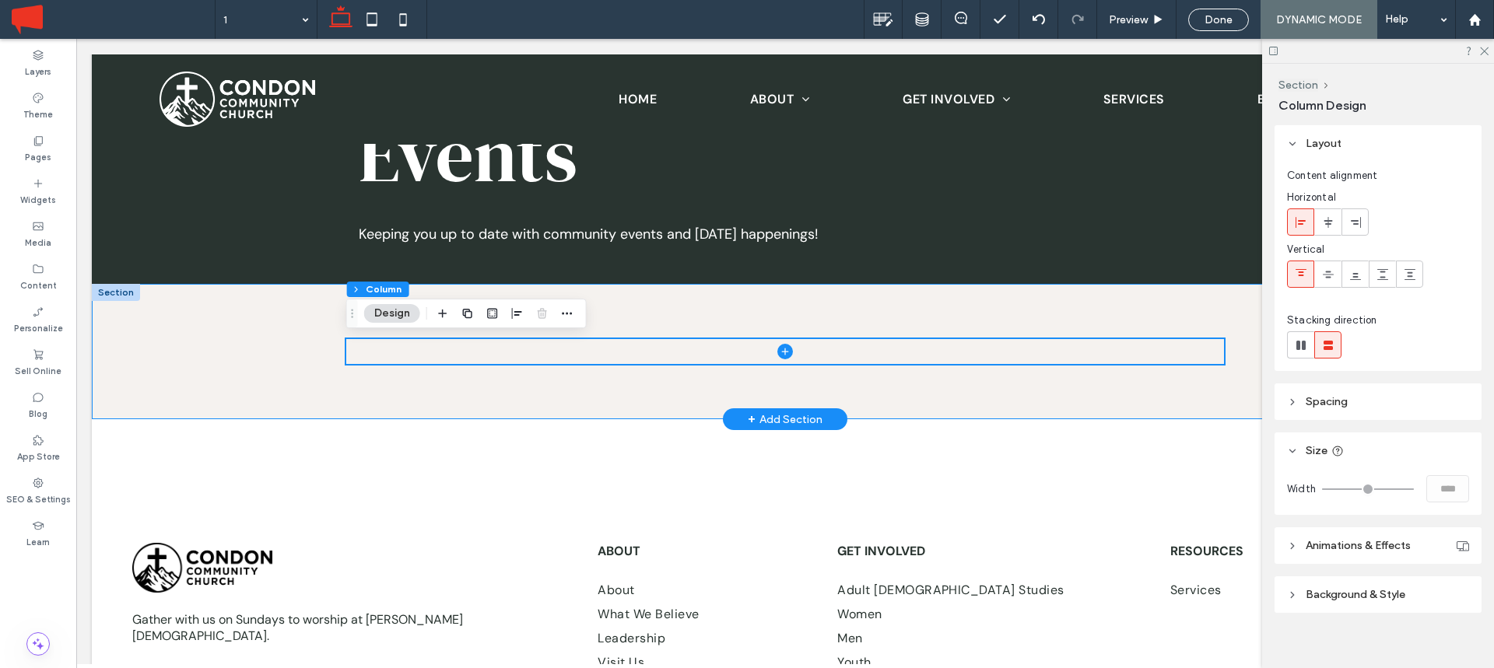
click at [182, 329] on div at bounding box center [785, 352] width 1387 height 136
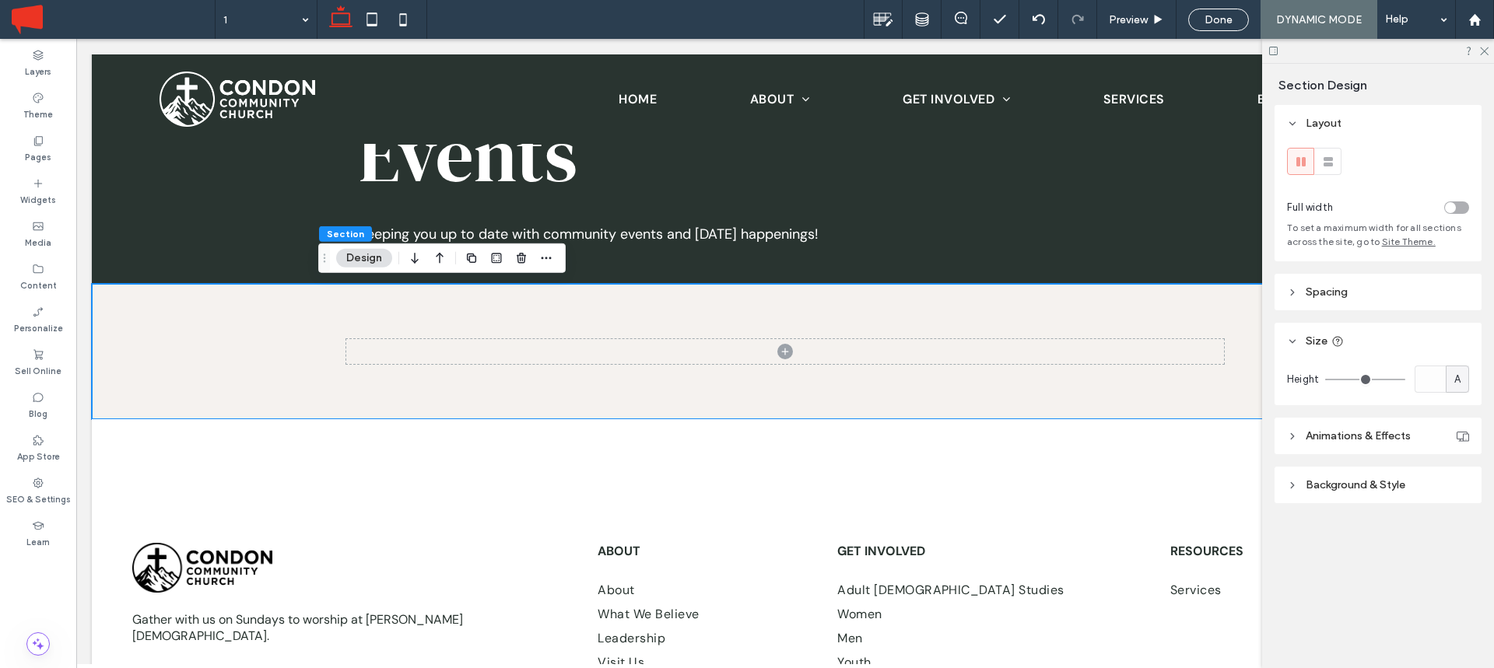
click at [1337, 482] on span "Background & Style" at bounding box center [1356, 485] width 100 height 13
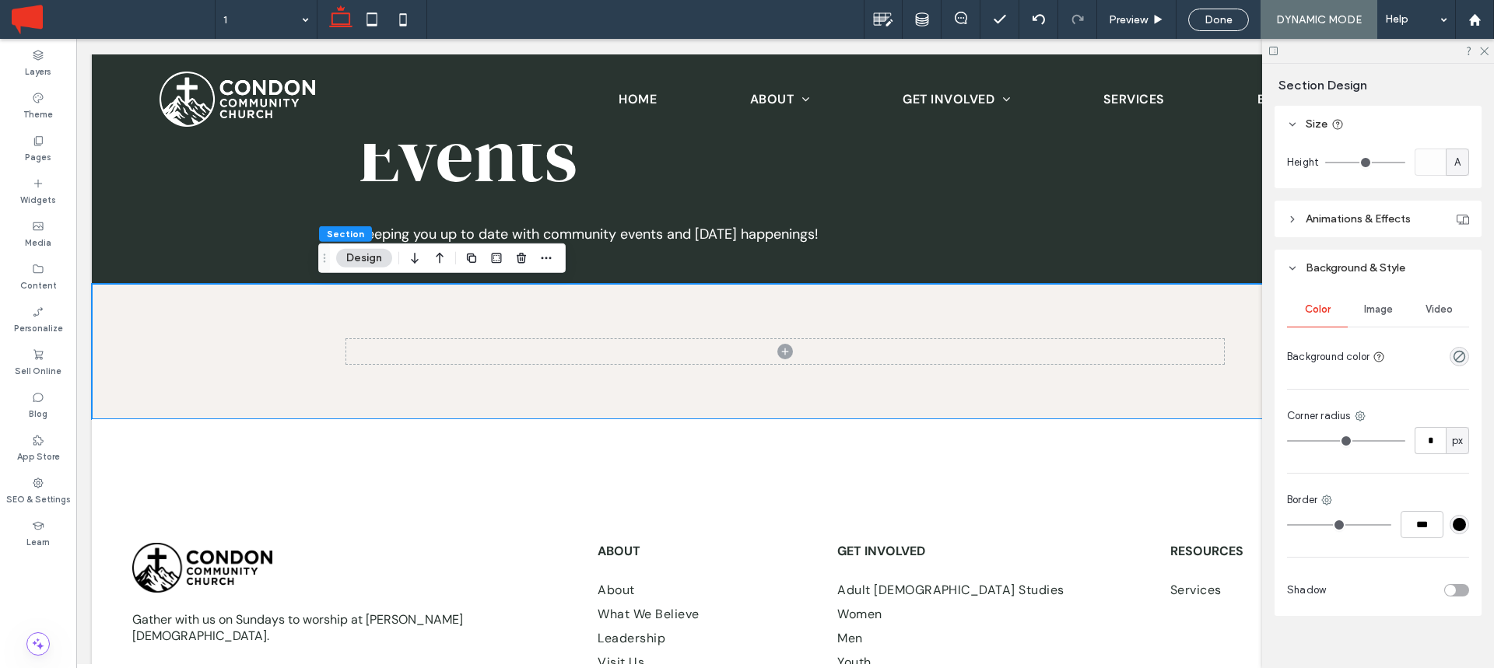
scroll to position [233, 0]
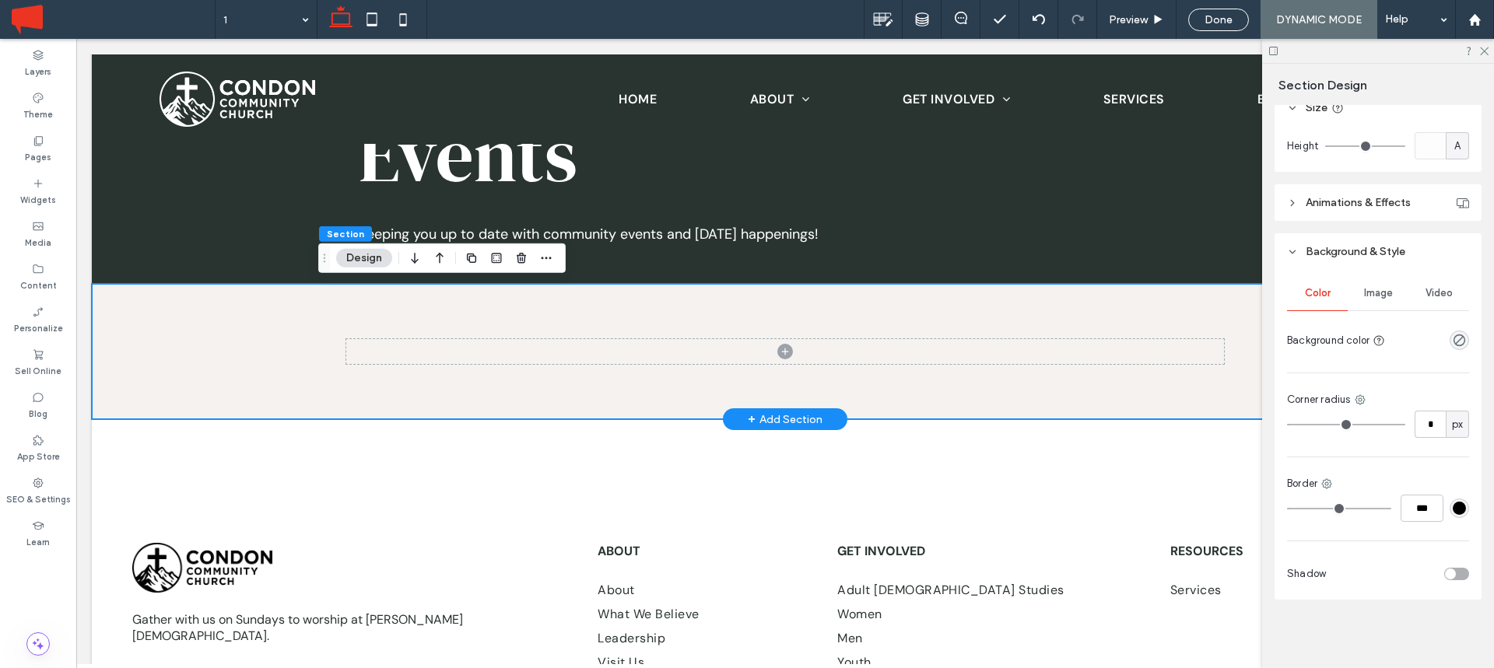
click at [584, 317] on div at bounding box center [785, 352] width 934 height 136
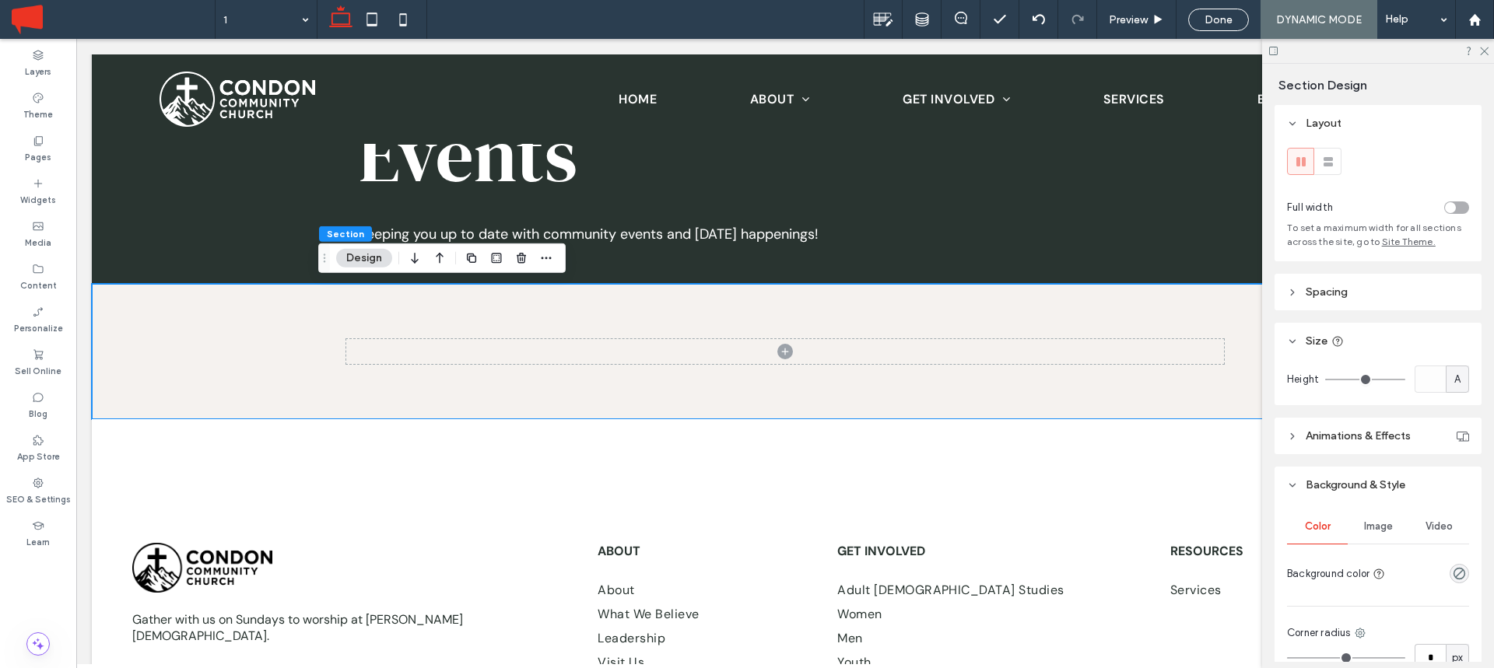
click at [1323, 286] on span "Spacing" at bounding box center [1327, 292] width 42 height 13
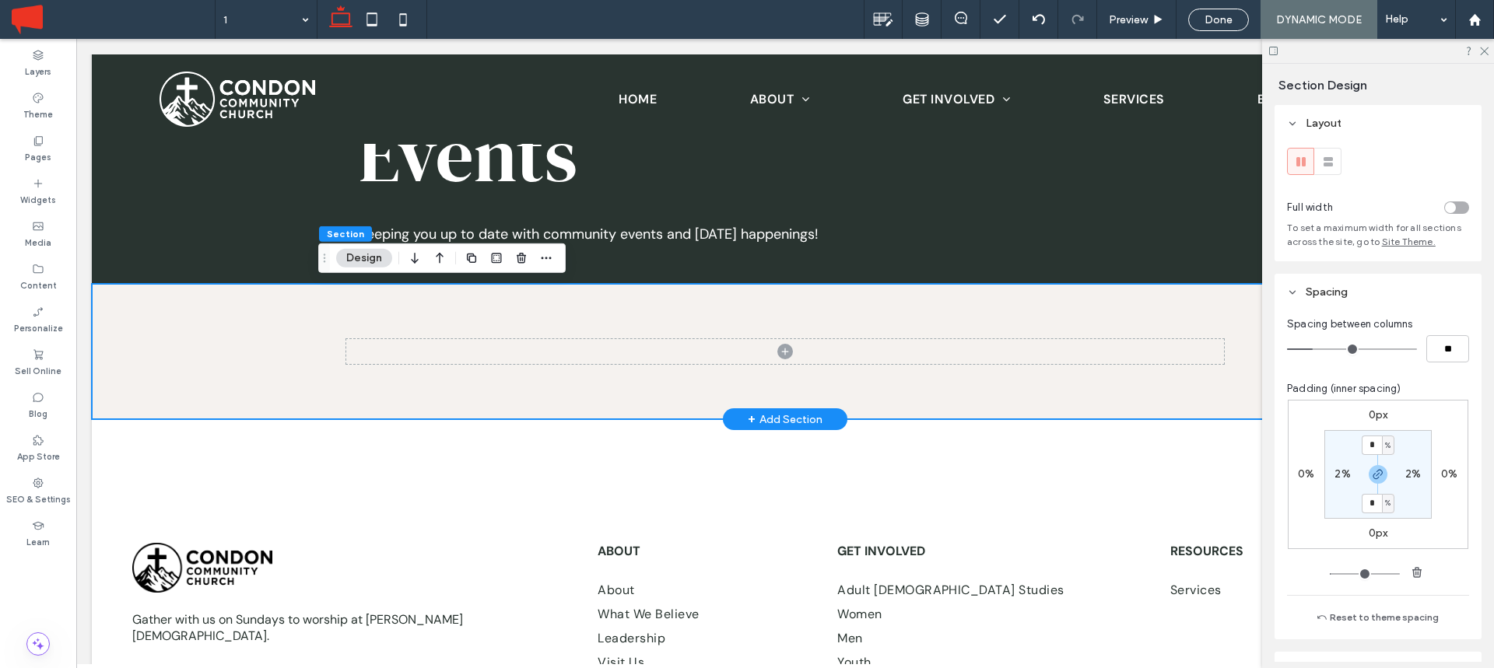
click at [199, 356] on div at bounding box center [785, 352] width 1387 height 136
click at [787, 415] on div "+ Add Section" at bounding box center [785, 419] width 75 height 17
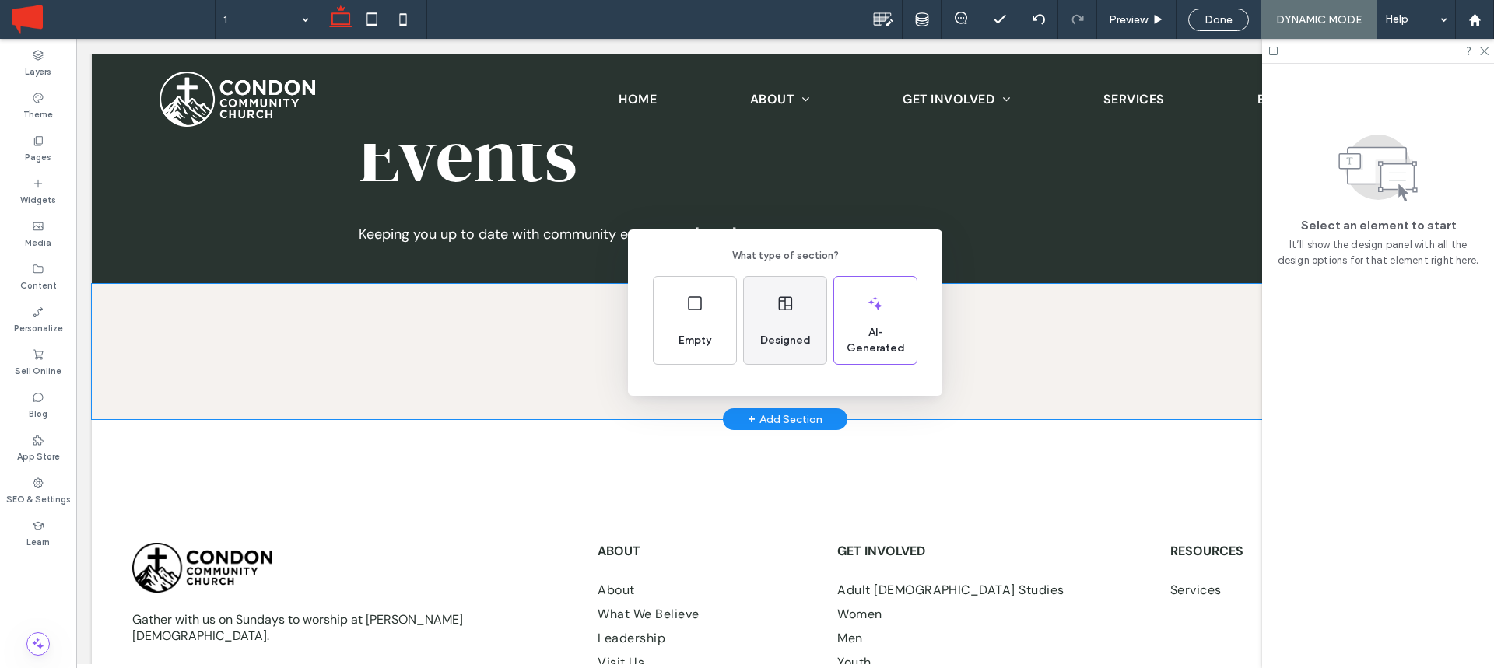
click at [763, 327] on div "Designed" at bounding box center [785, 341] width 63 height 34
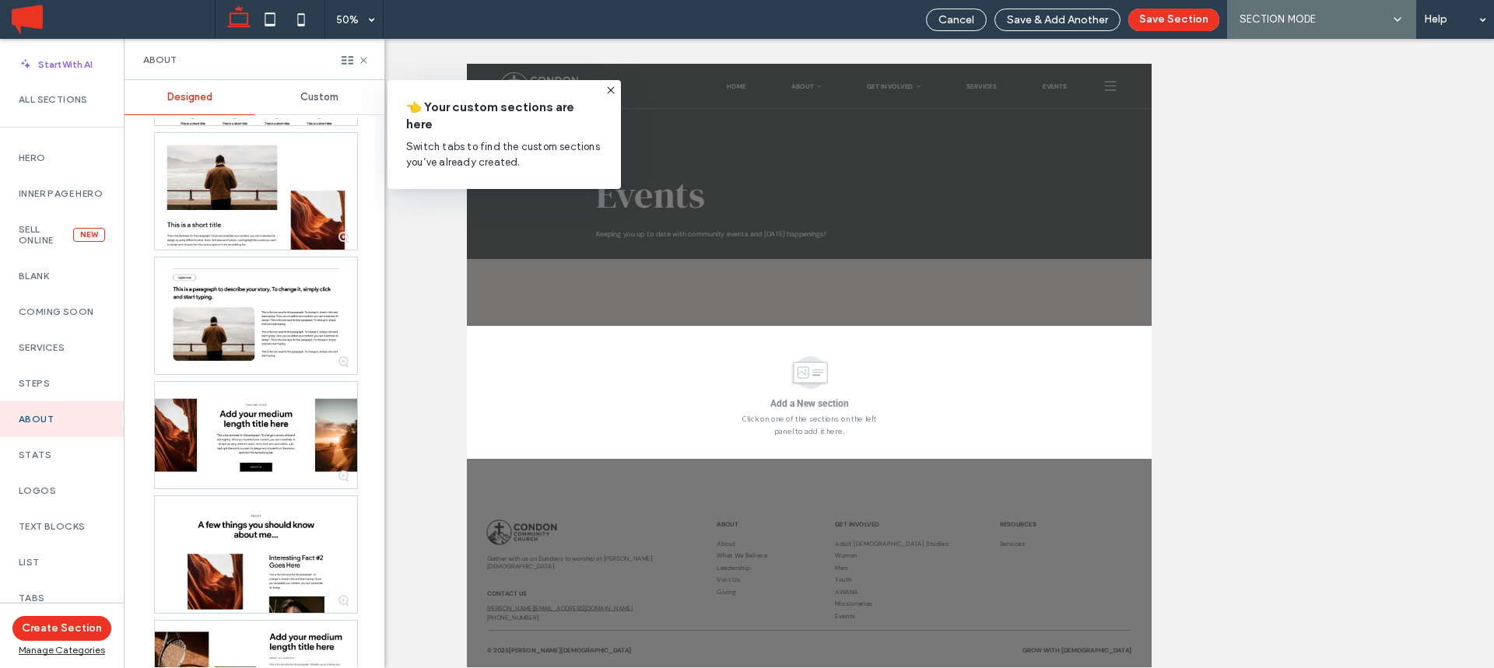
scroll to position [626, 0]
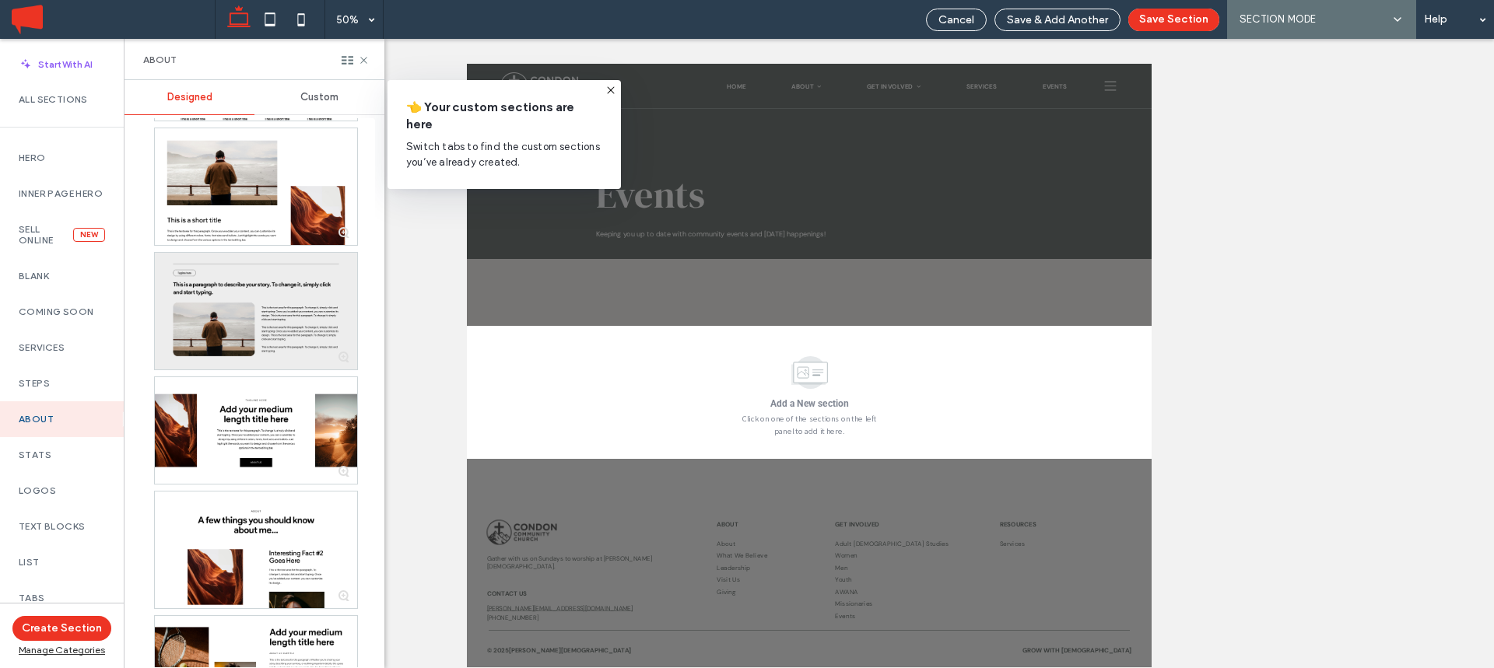
click at [249, 276] on div at bounding box center [256, 311] width 202 height 117
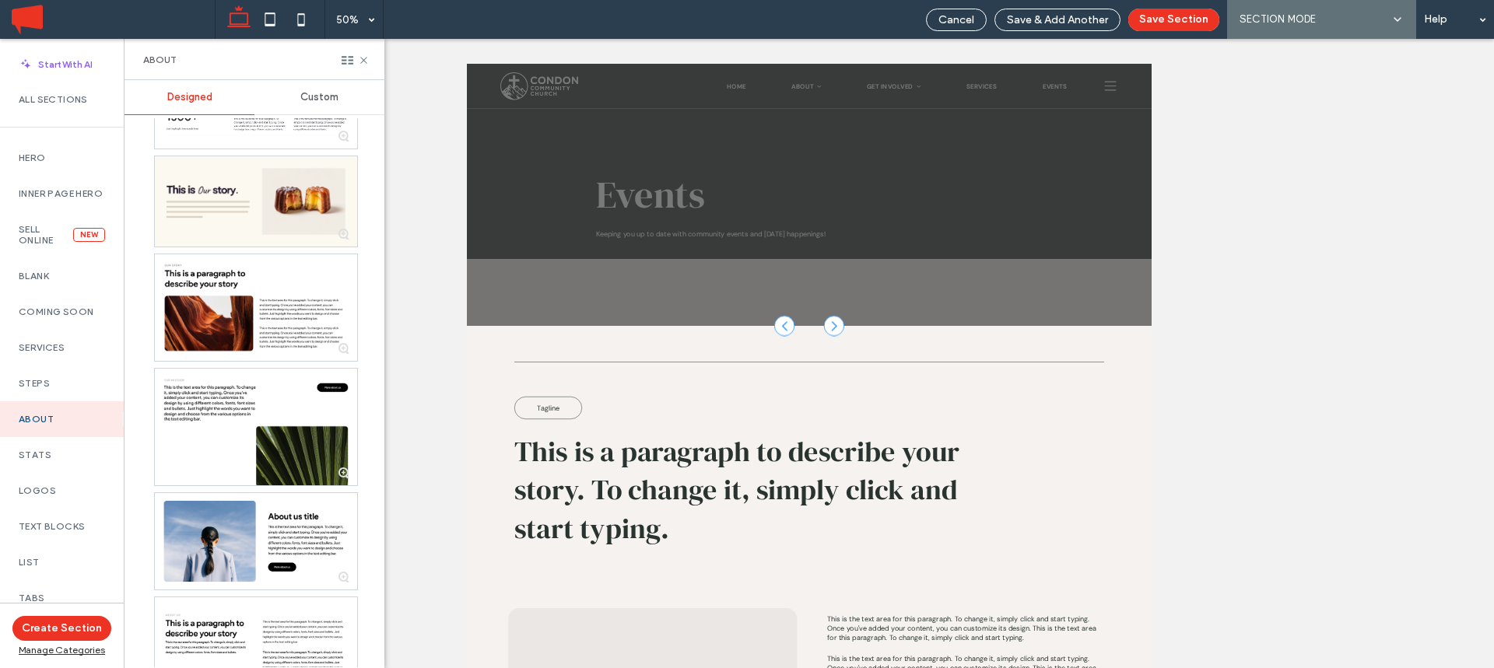
scroll to position [2744, 0]
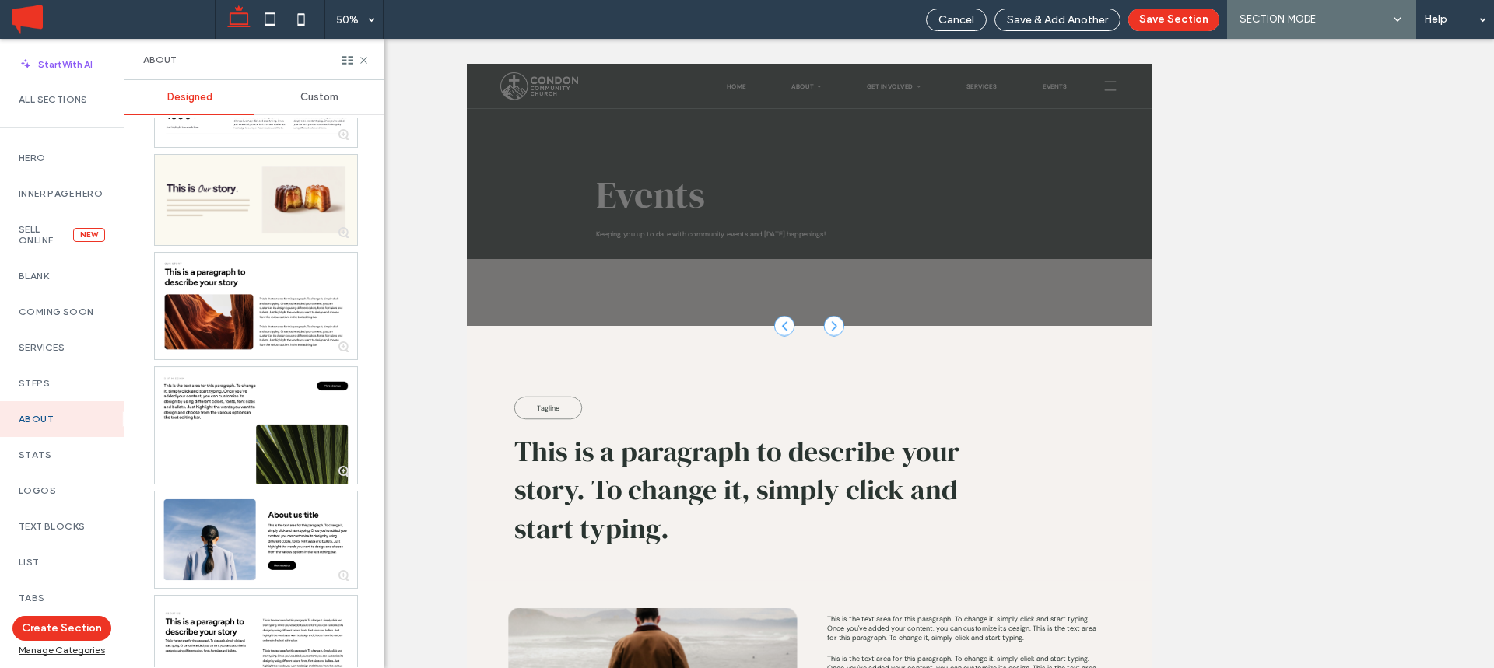
click at [249, 276] on div at bounding box center [256, 306] width 202 height 107
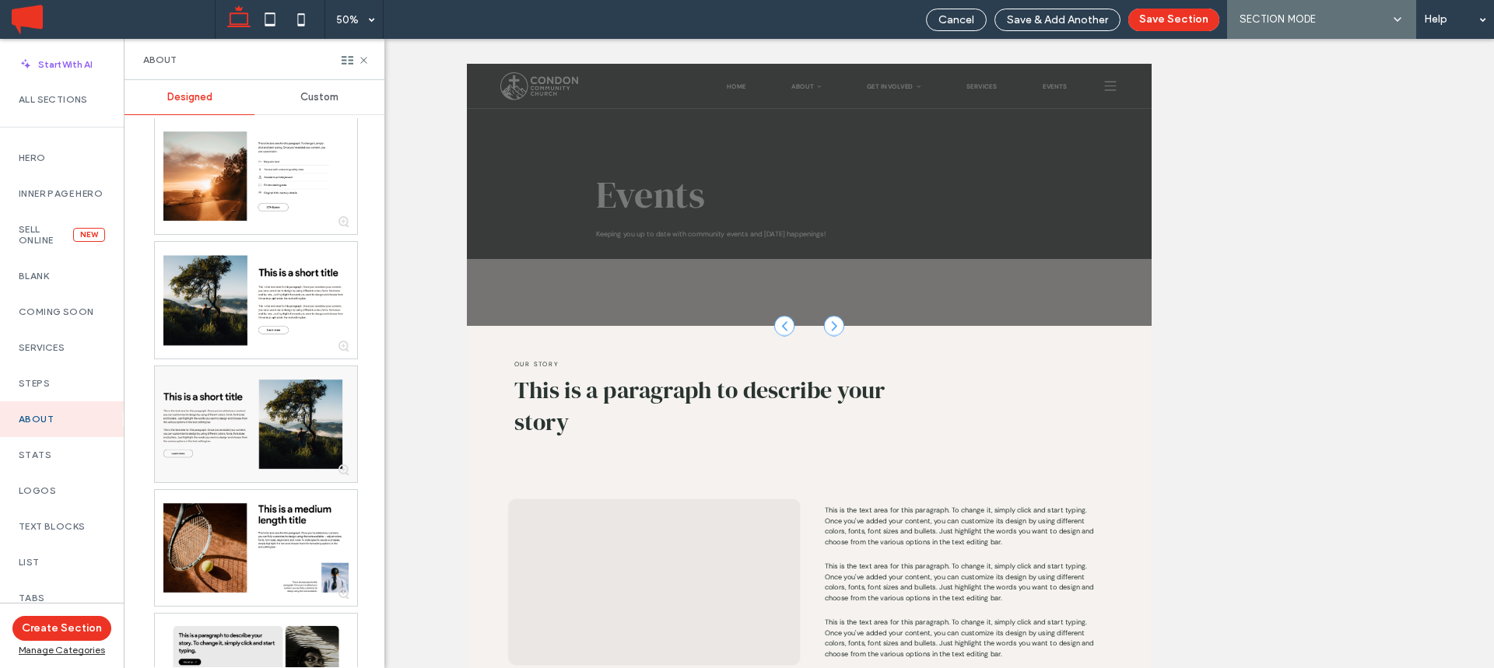
scroll to position [0, 0]
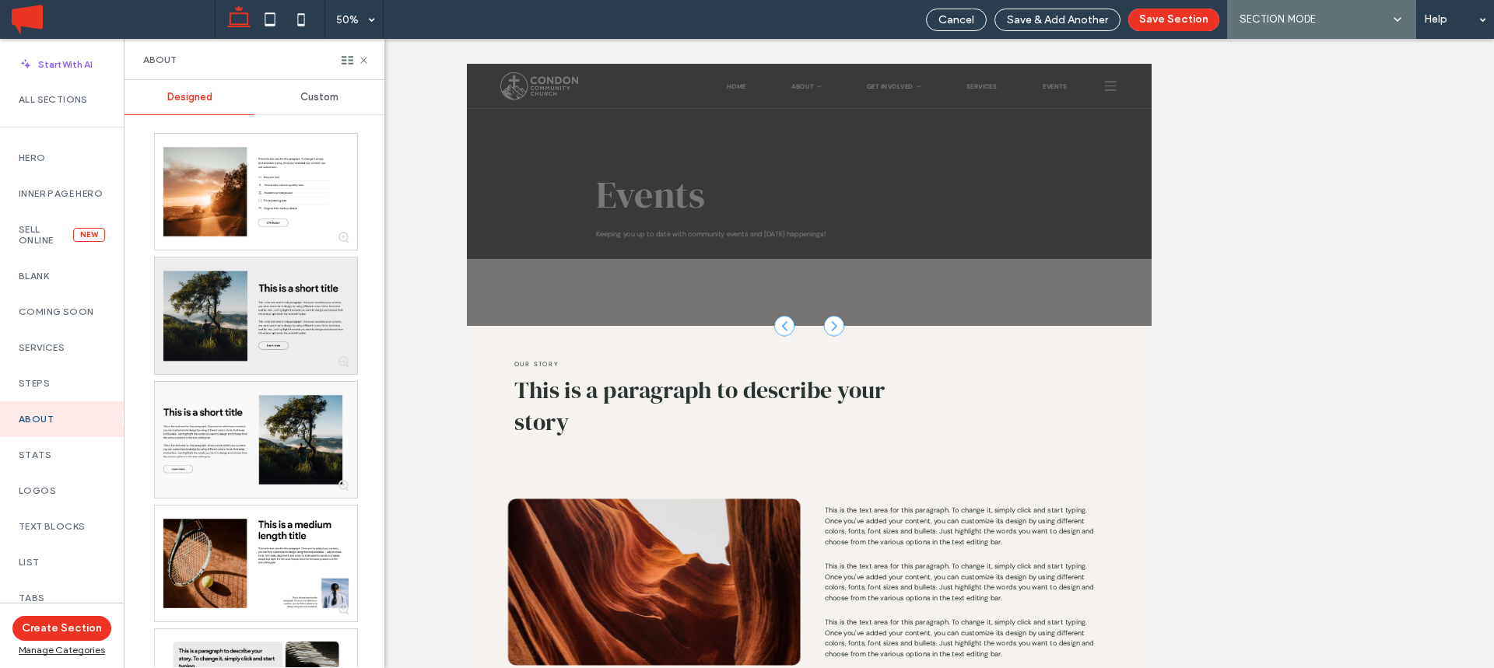
click at [234, 298] on div at bounding box center [256, 316] width 202 height 116
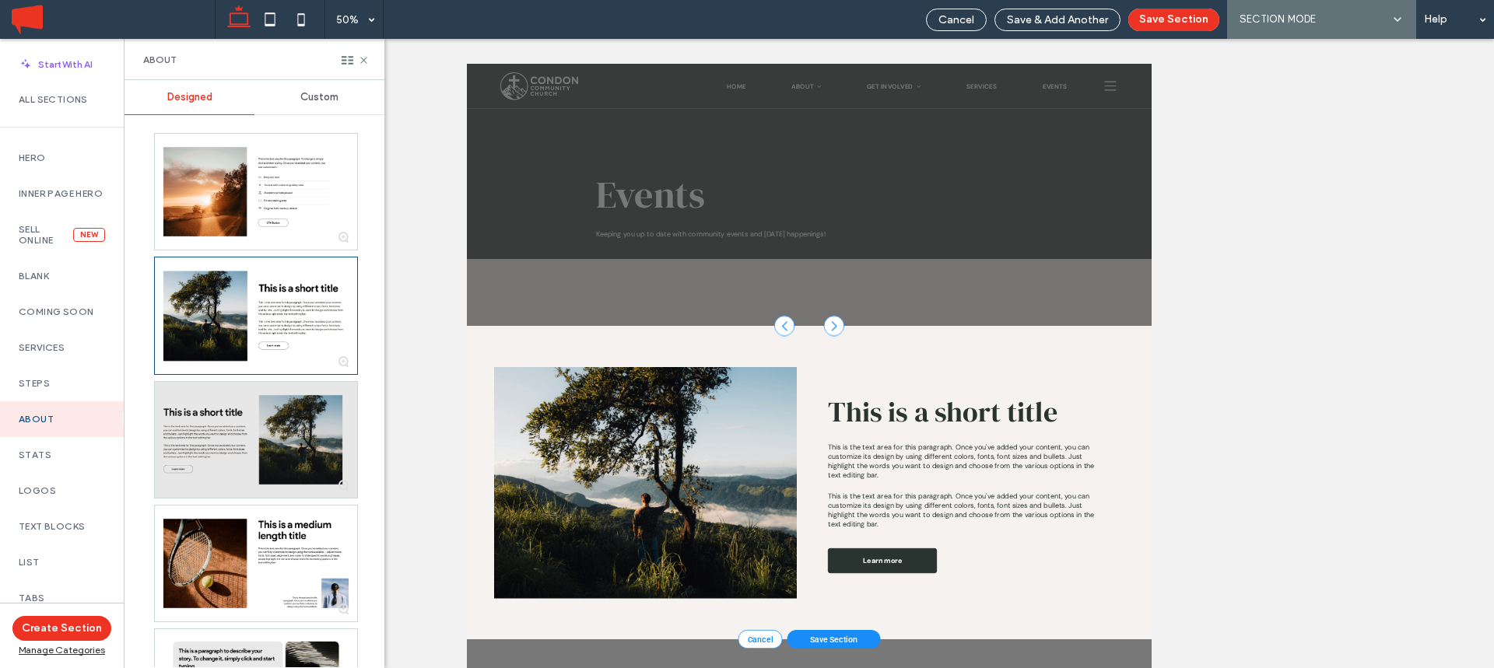
click at [233, 434] on div at bounding box center [256, 440] width 202 height 116
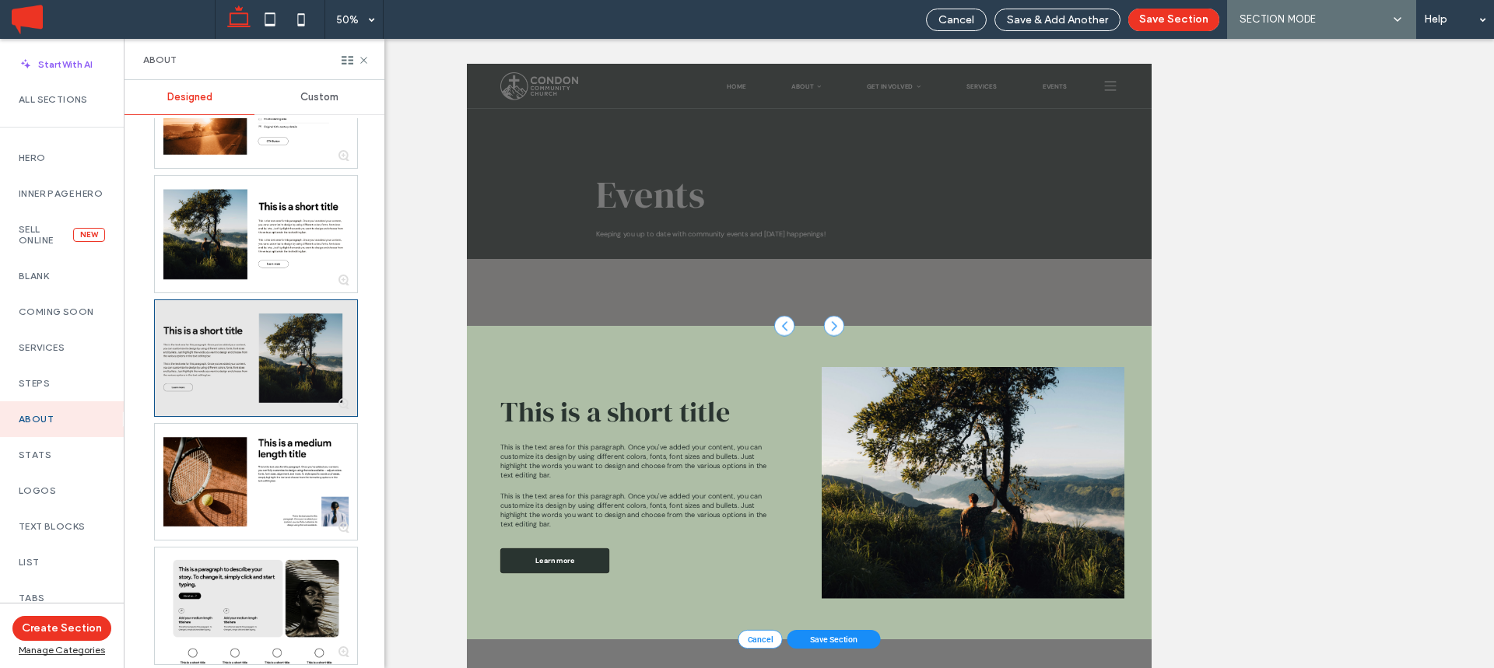
scroll to position [84, 0]
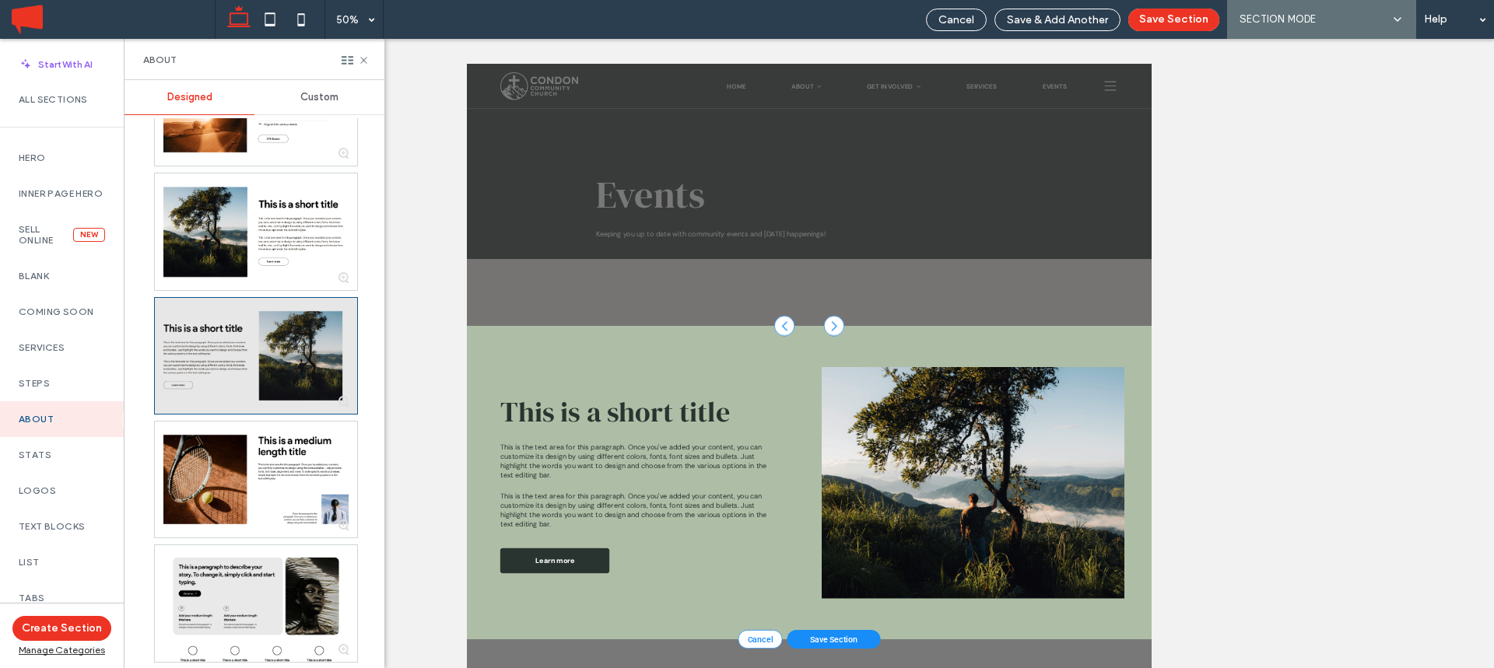
click at [215, 331] on div at bounding box center [256, 356] width 202 height 116
click at [212, 346] on div at bounding box center [256, 356] width 202 height 116
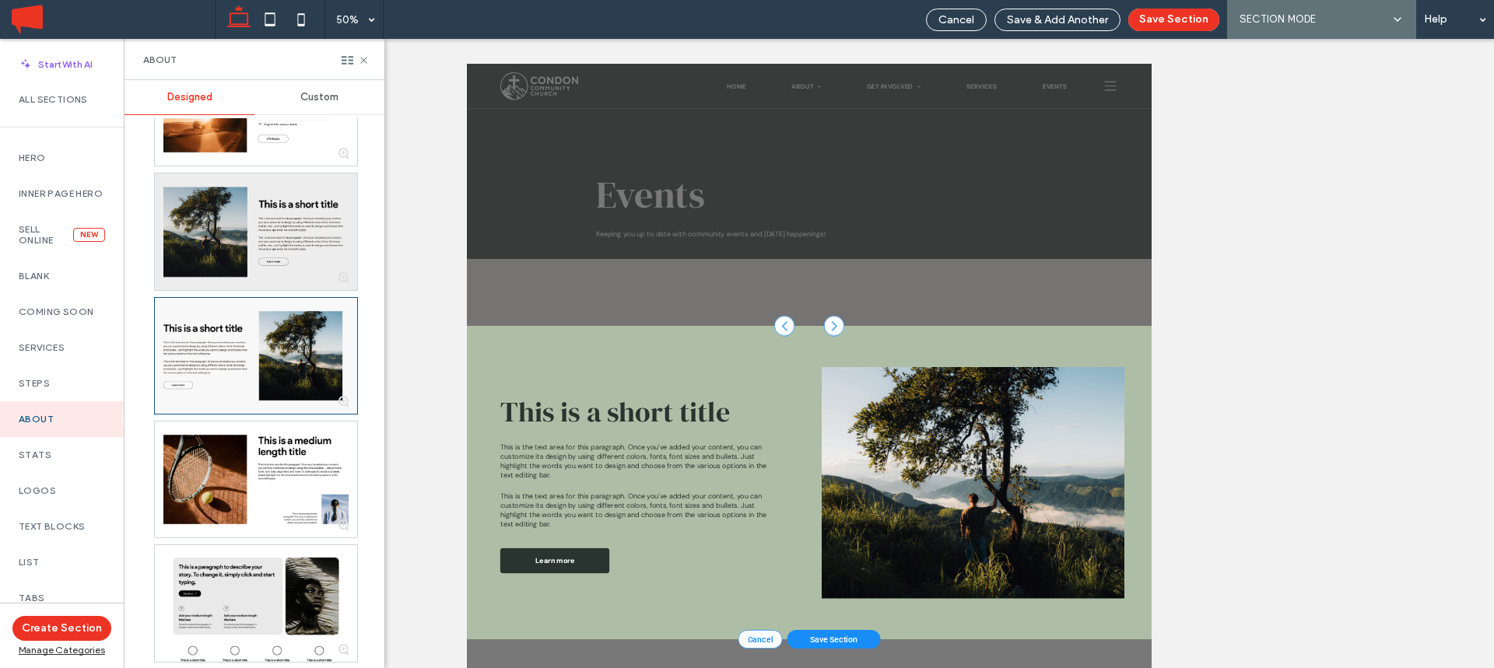
click at [226, 230] on div at bounding box center [256, 232] width 202 height 116
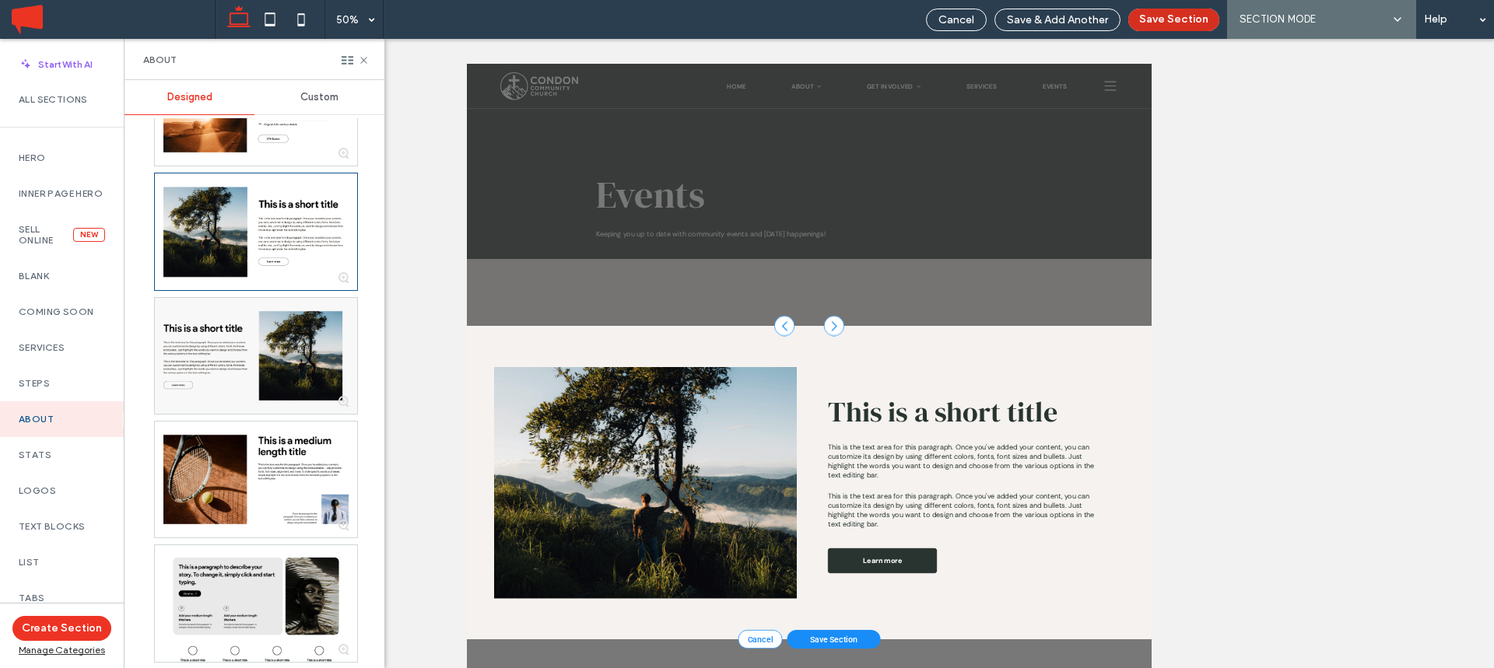
click at [1176, 26] on button "Save Section" at bounding box center [1173, 20] width 91 height 23
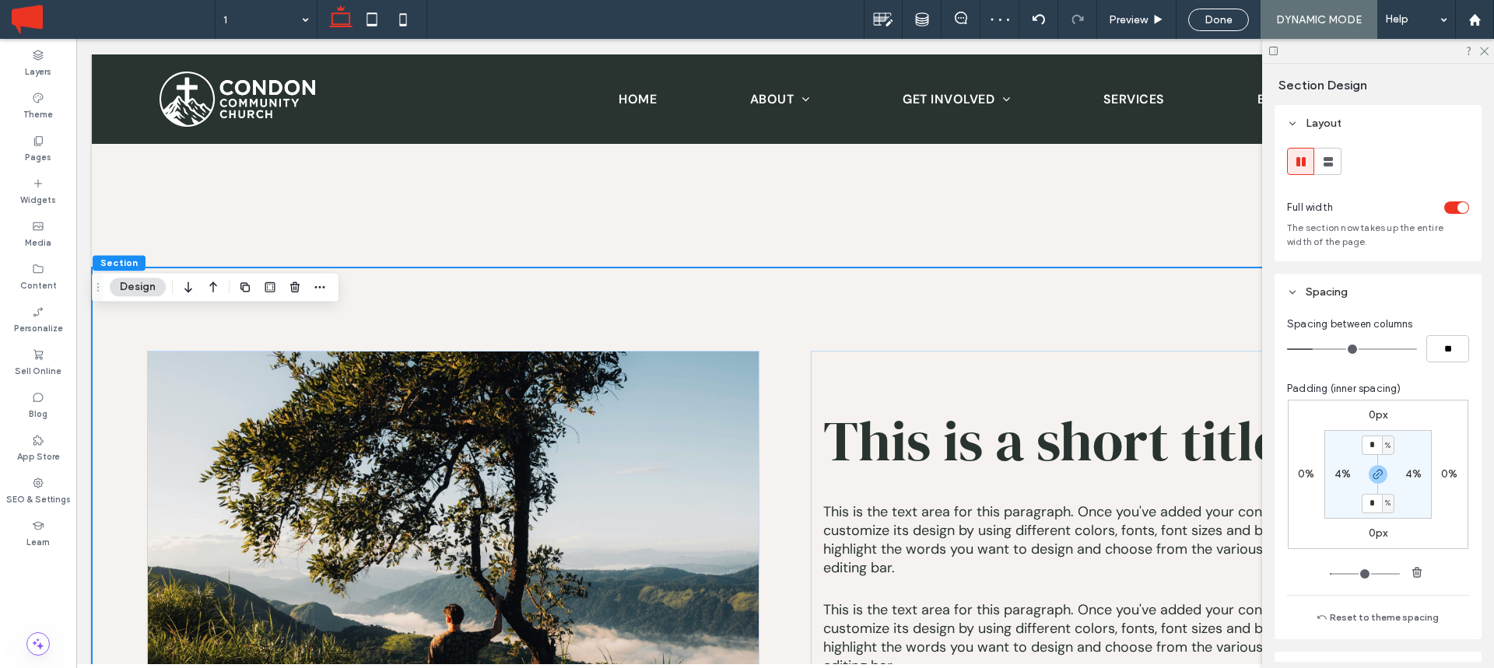
scroll to position [325, 0]
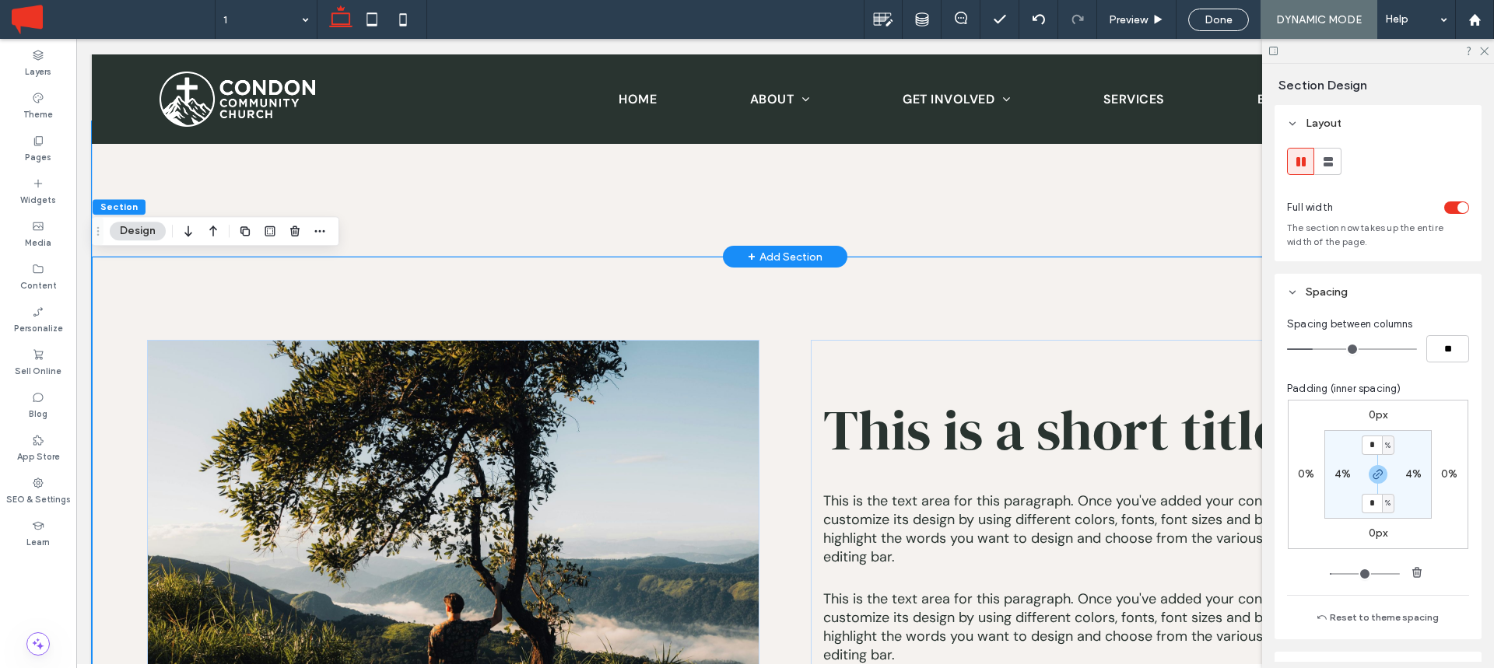
click at [584, 223] on div at bounding box center [785, 189] width 934 height 136
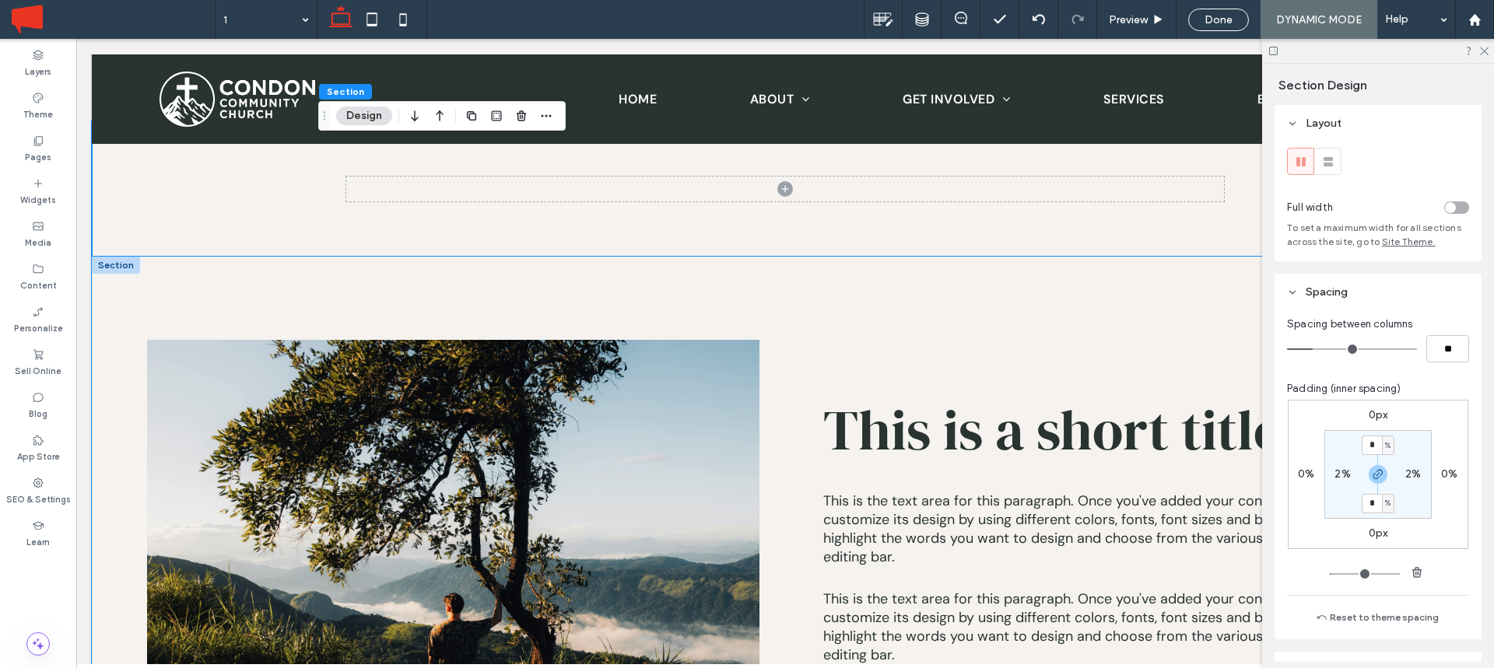
click at [577, 283] on div "This is a short title This is the text area for this paragraph. Once you've add…" at bounding box center [785, 572] width 1387 height 630
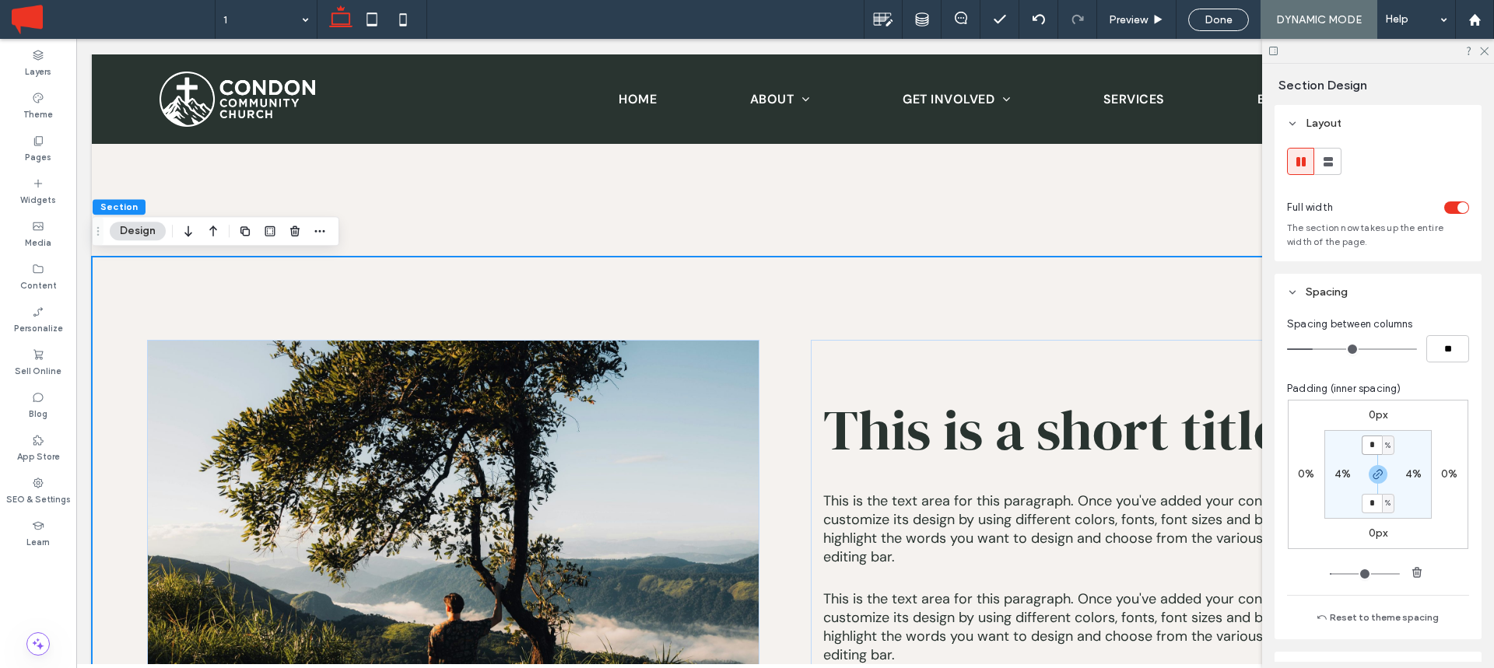
click at [1368, 449] on input "*" at bounding box center [1372, 445] width 20 height 19
type input "*"
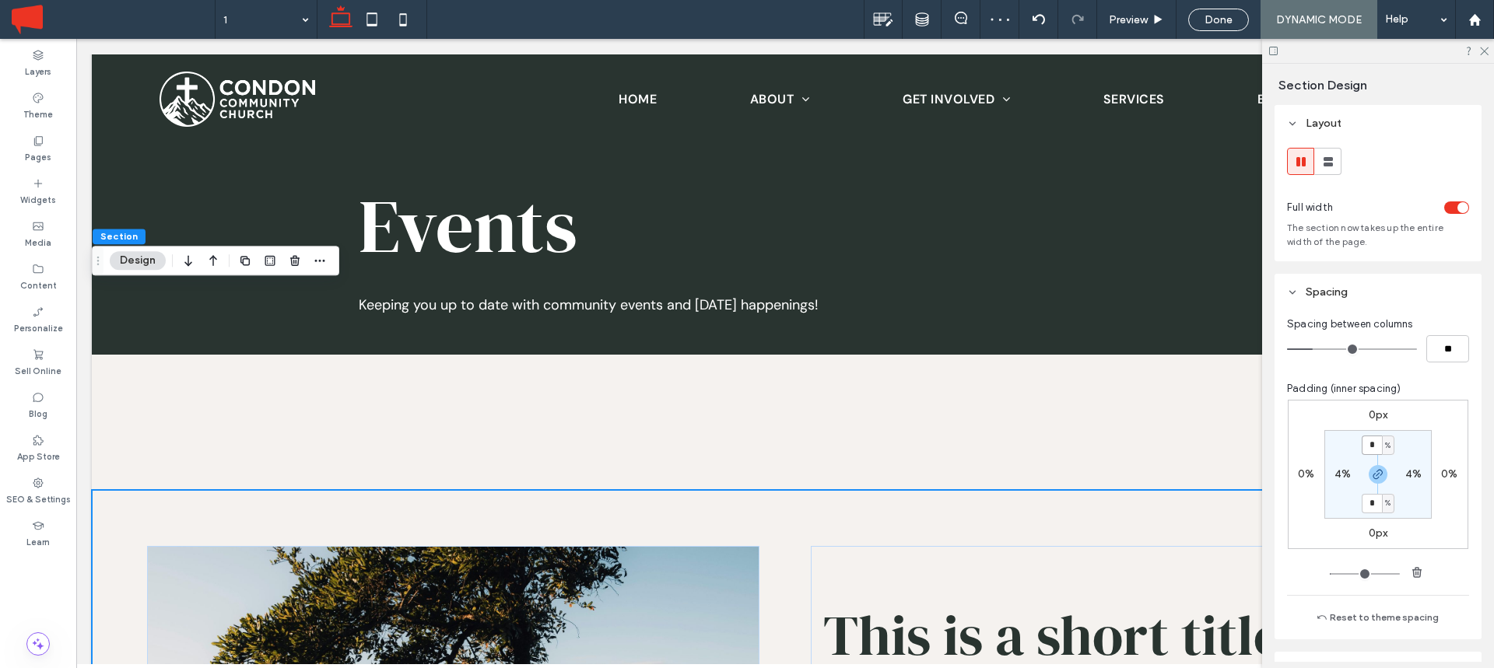
scroll to position [0, 0]
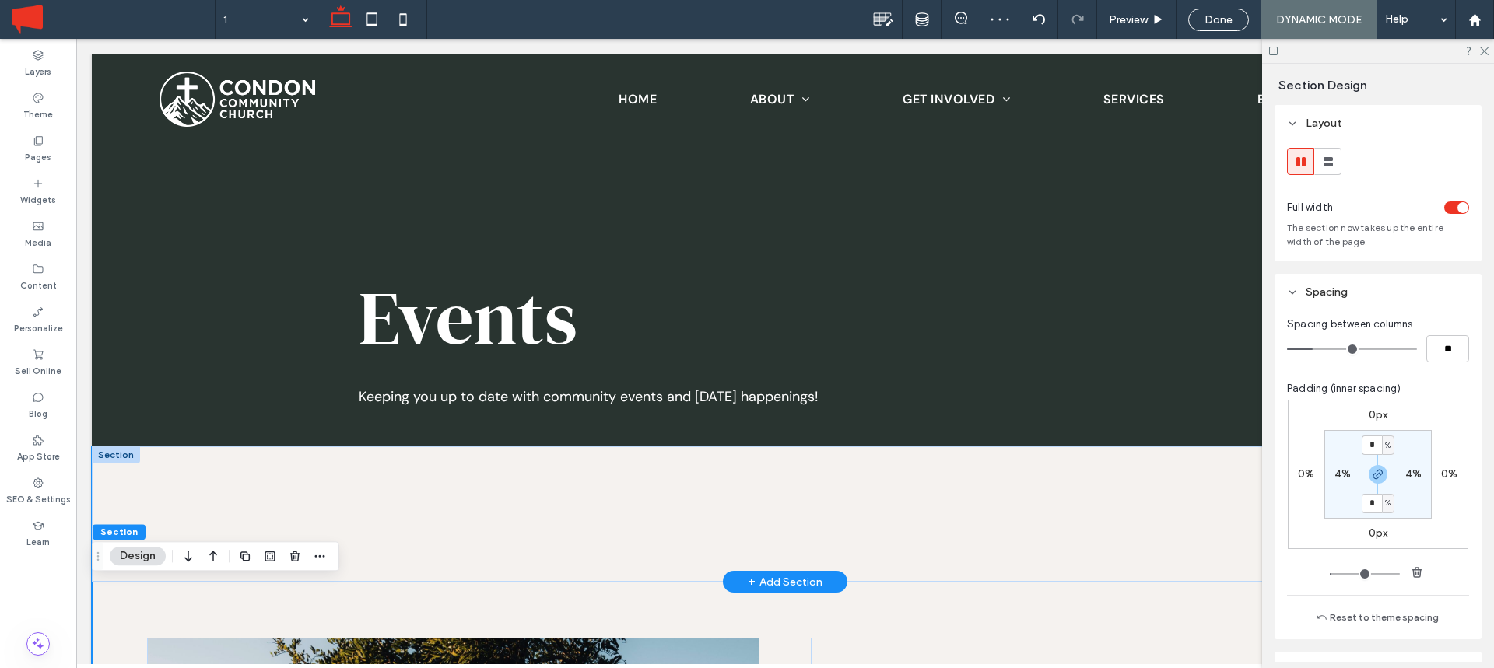
click at [227, 478] on div at bounding box center [785, 515] width 1387 height 136
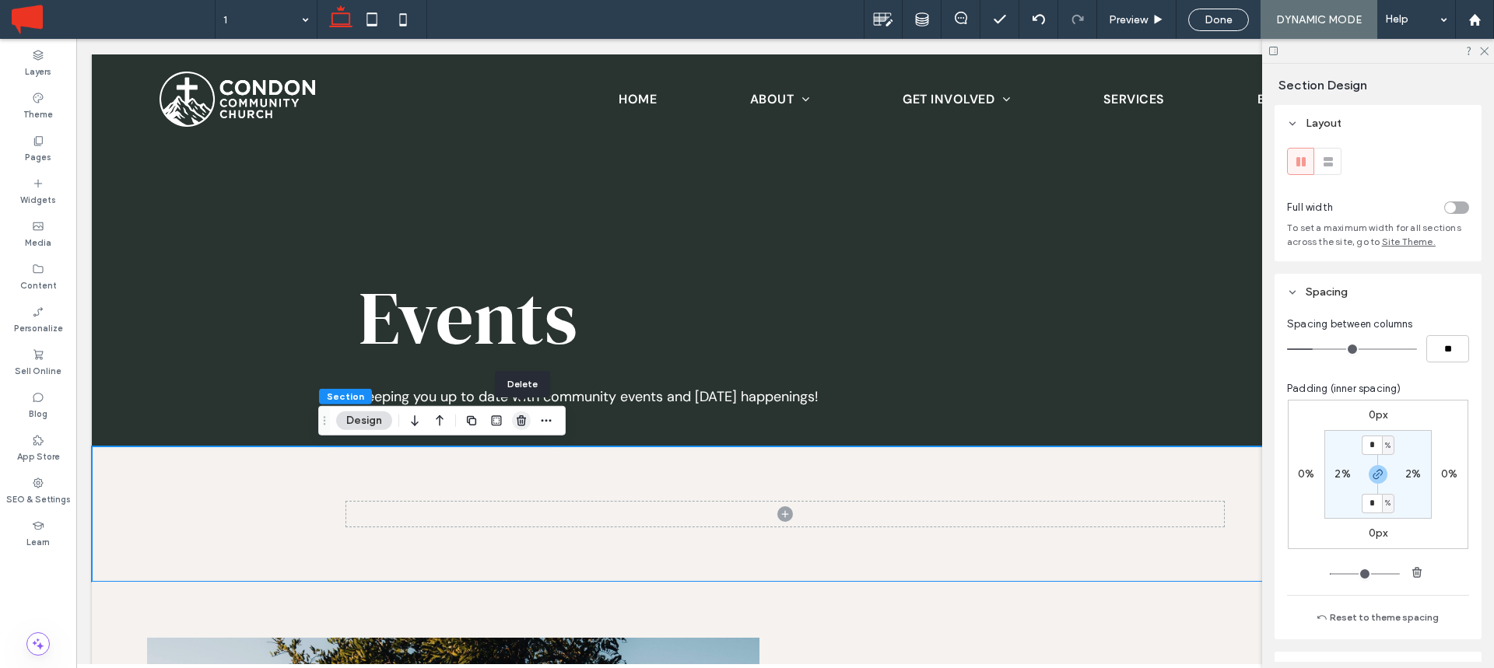
click at [518, 419] on icon "button" at bounding box center [521, 421] width 12 height 12
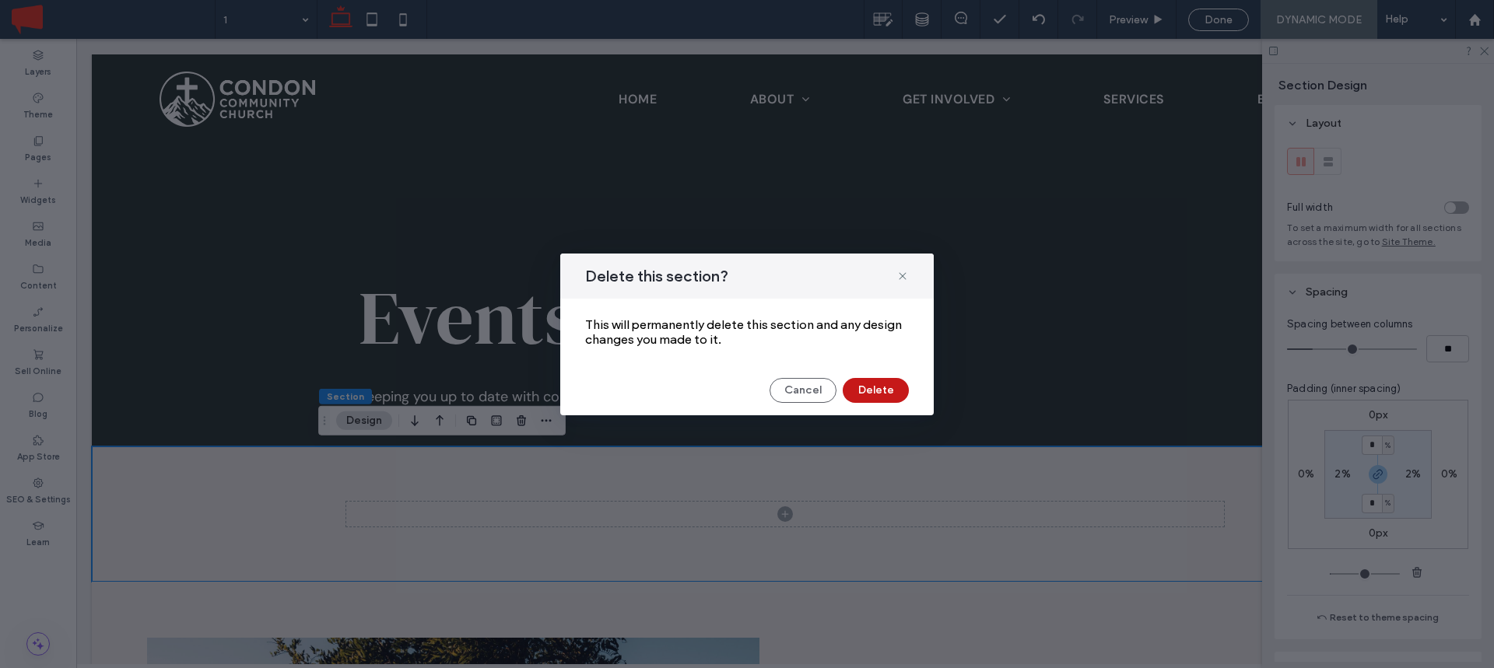
click at [861, 391] on button "Delete" at bounding box center [876, 390] width 66 height 25
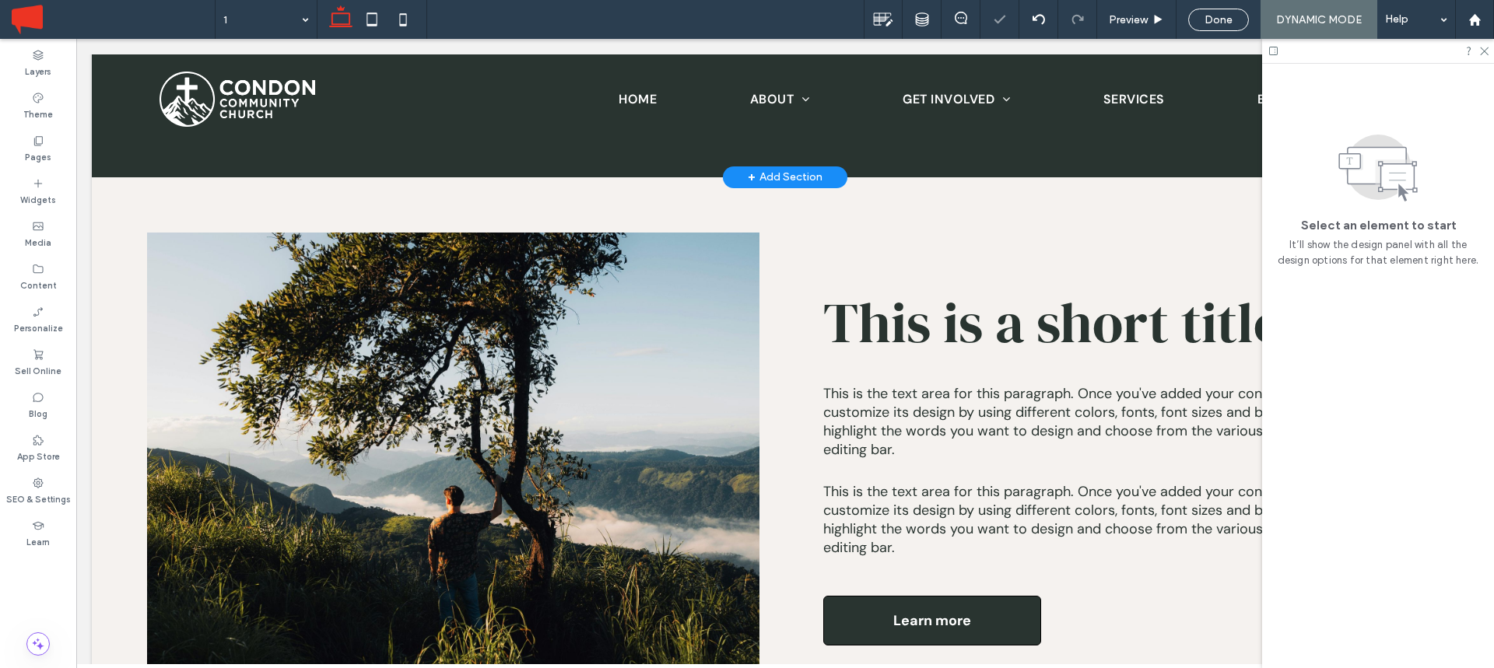
scroll to position [350, 0]
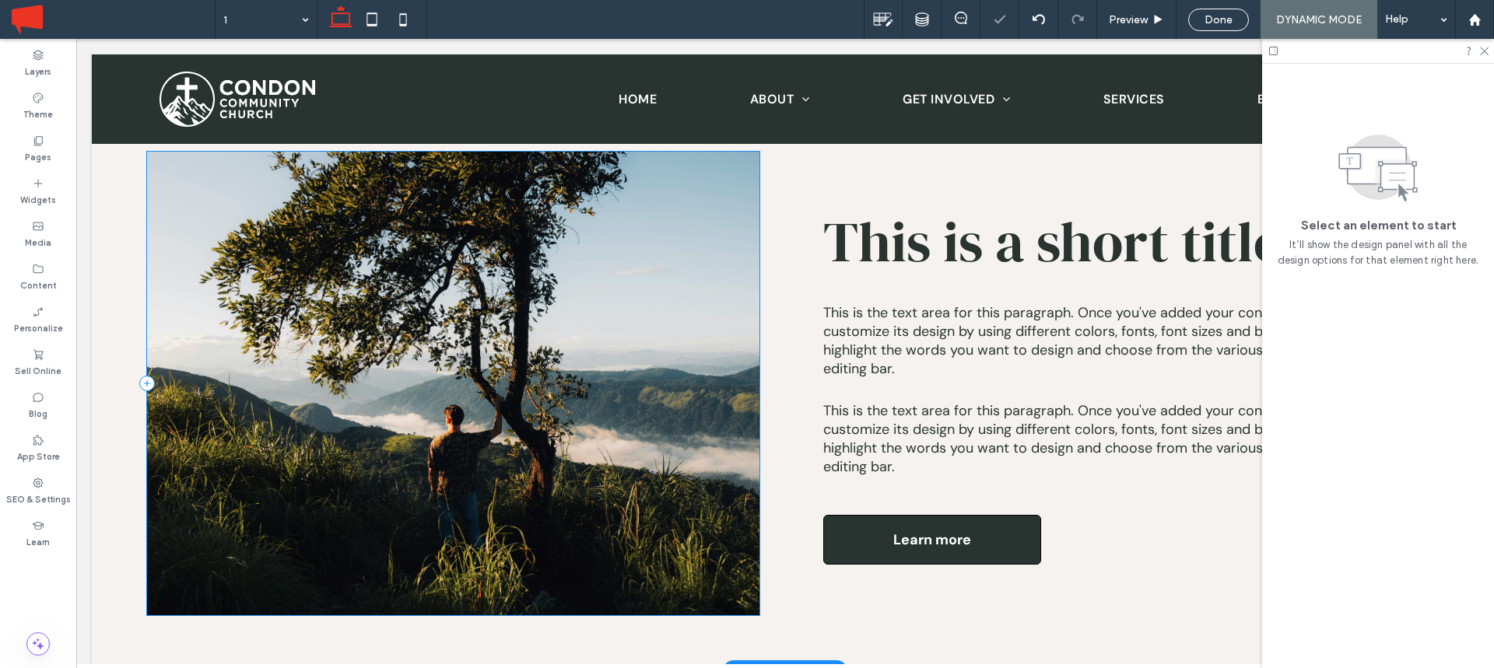
click at [563, 359] on div at bounding box center [453, 384] width 612 height 464
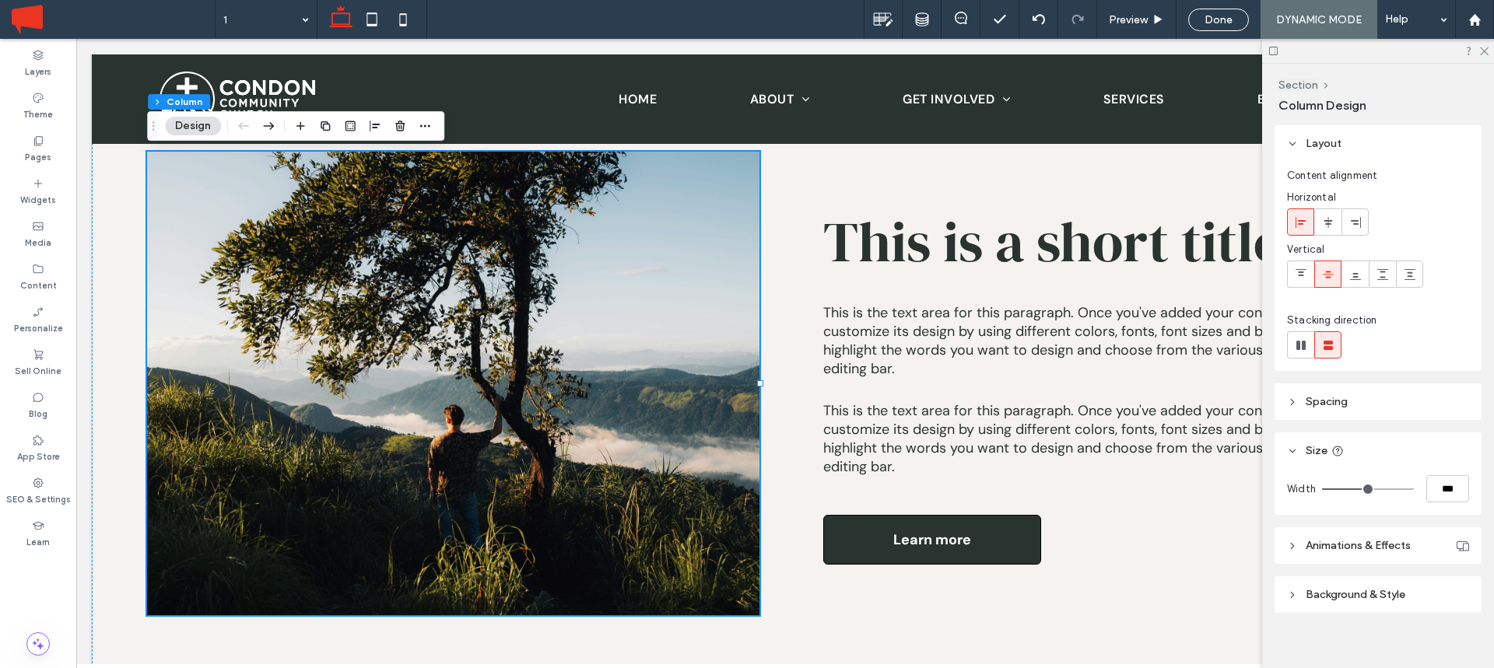
click at [1360, 591] on span "Background & Style" at bounding box center [1356, 594] width 100 height 13
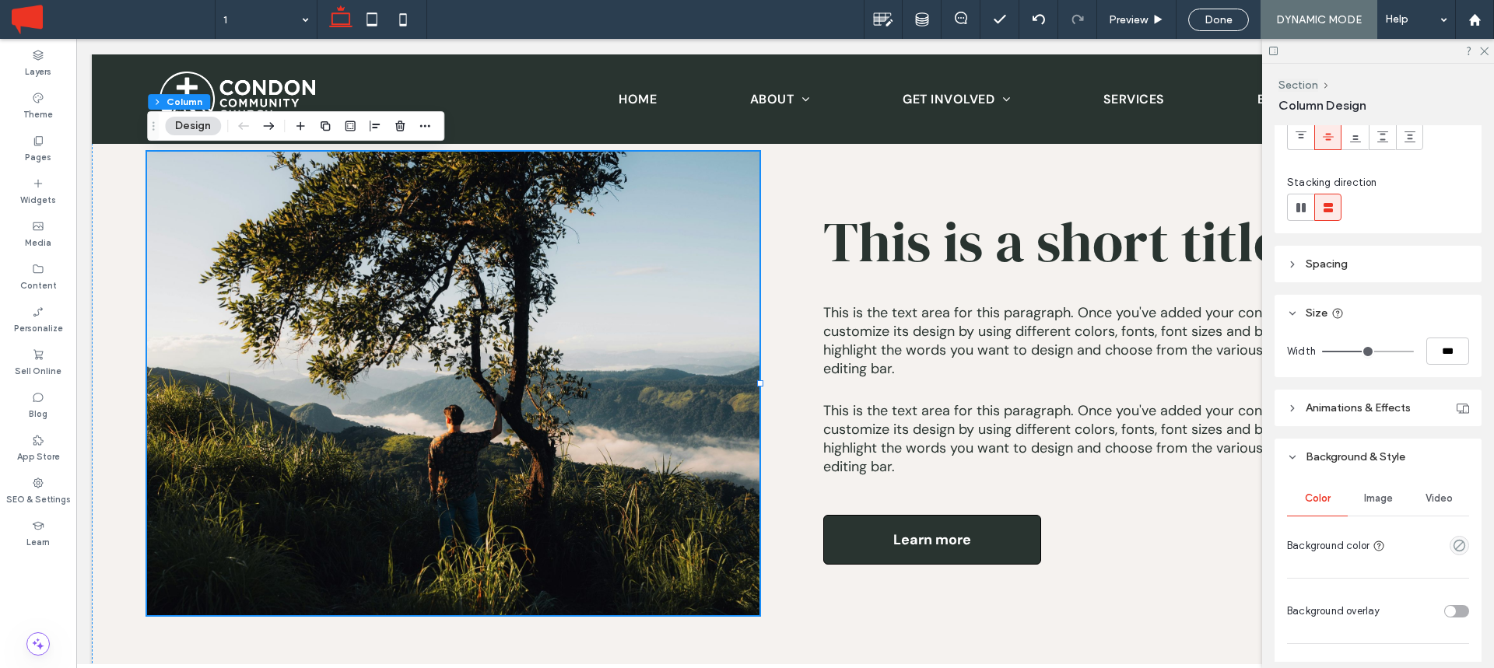
scroll to position [168, 0]
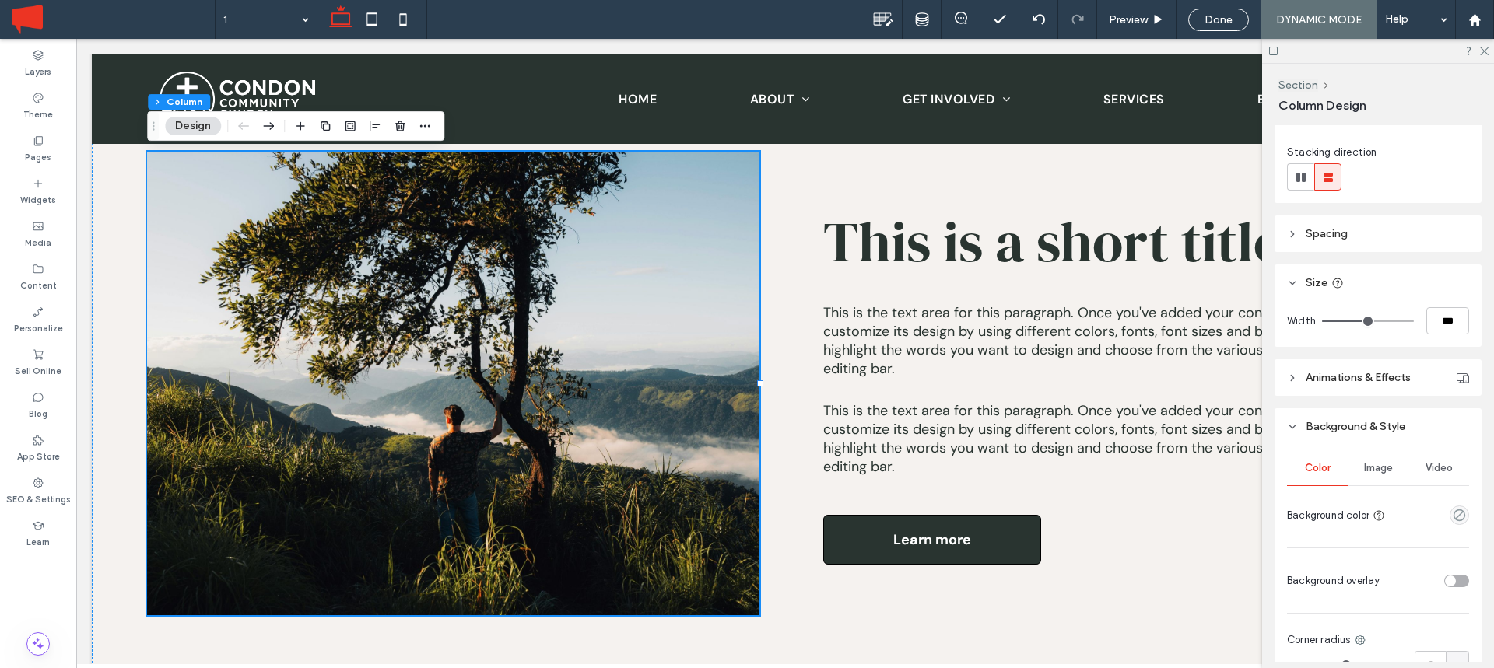
click at [1384, 467] on span "Image" at bounding box center [1378, 468] width 29 height 12
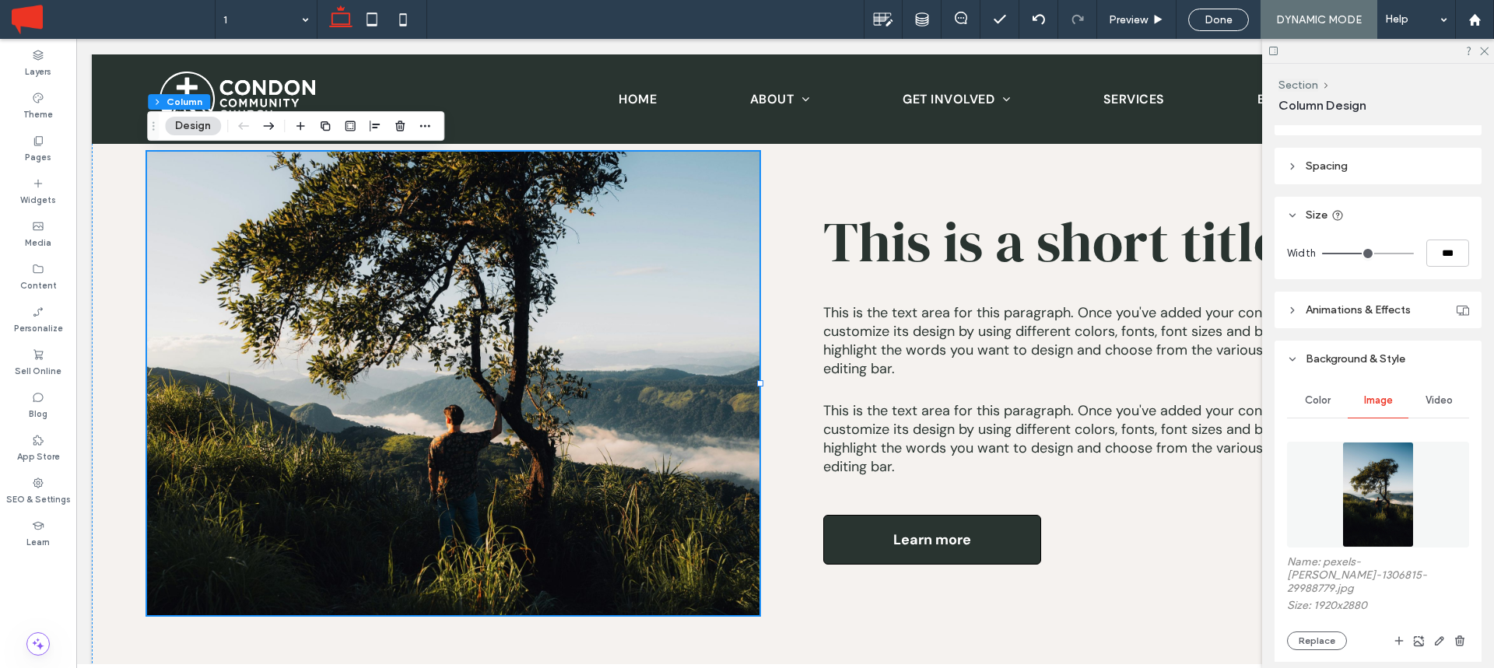
scroll to position [227, 0]
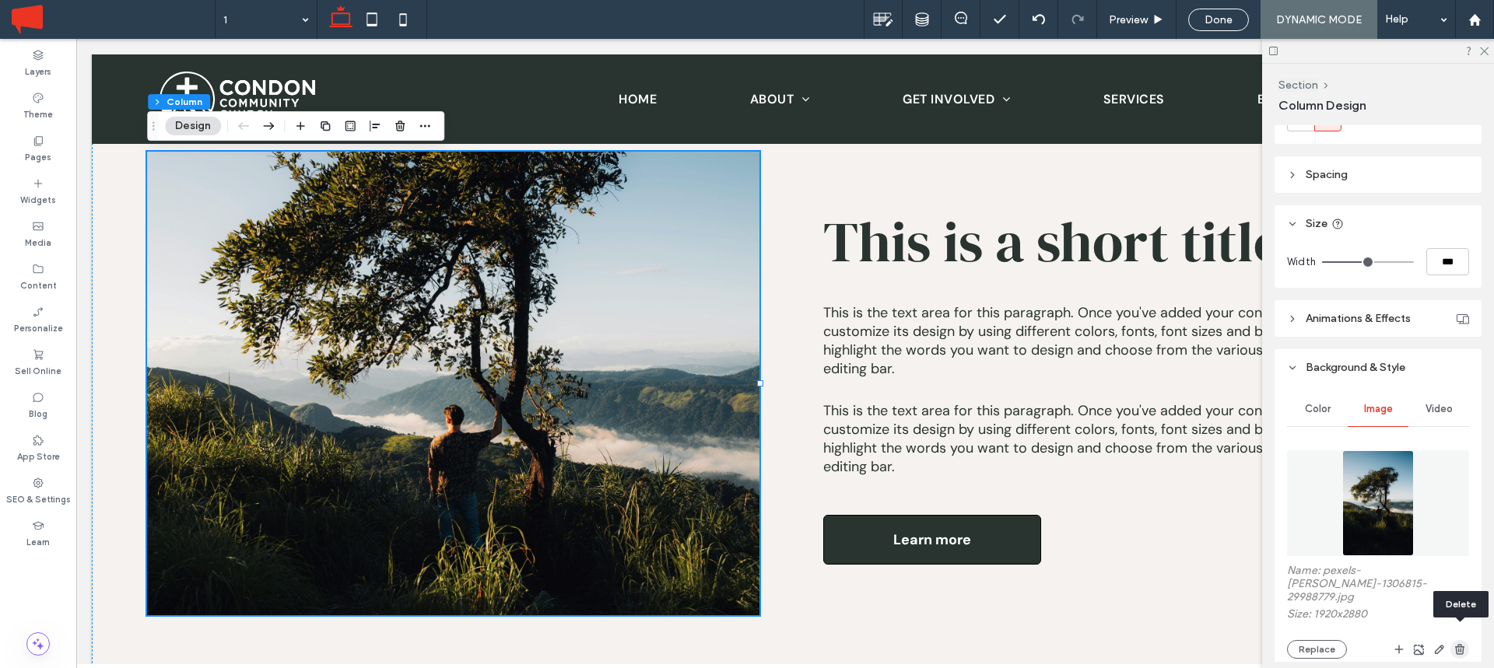
click at [1458, 644] on use "button" at bounding box center [1459, 649] width 9 height 10
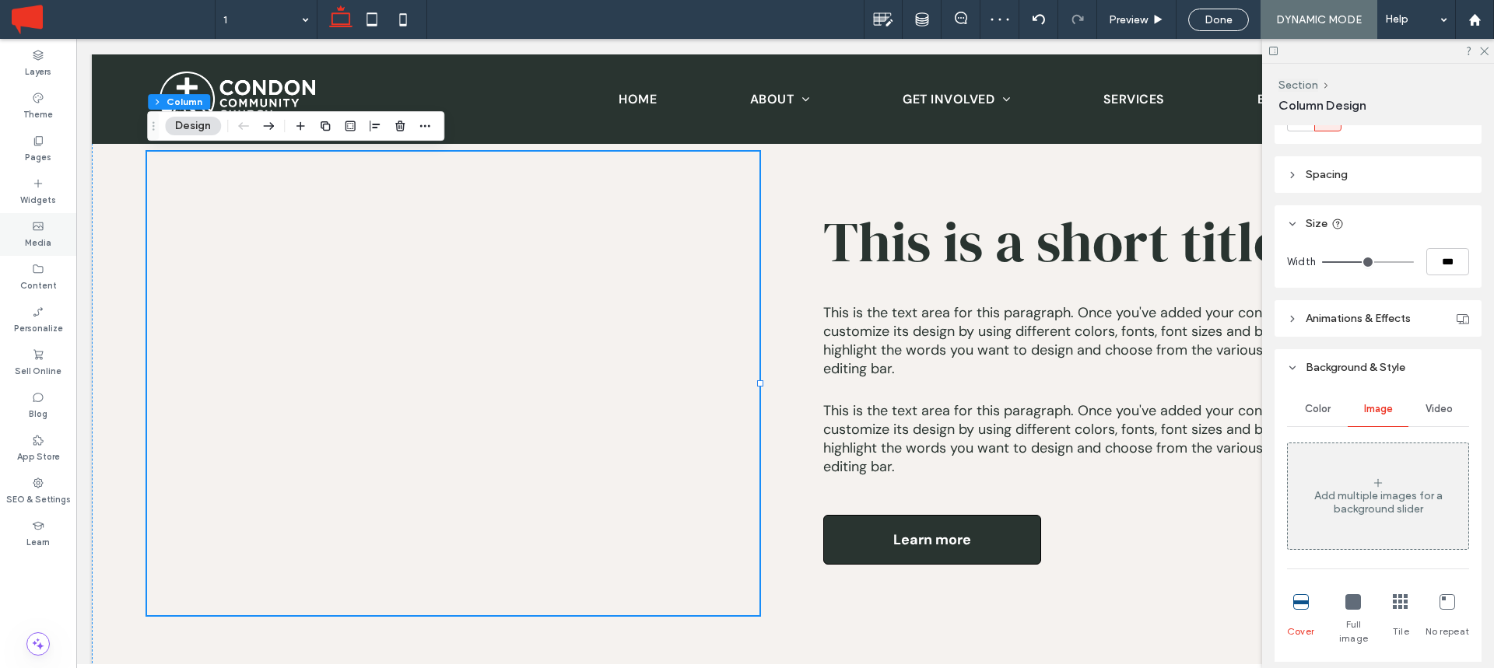
click at [31, 244] on label "Media" at bounding box center [38, 241] width 26 height 17
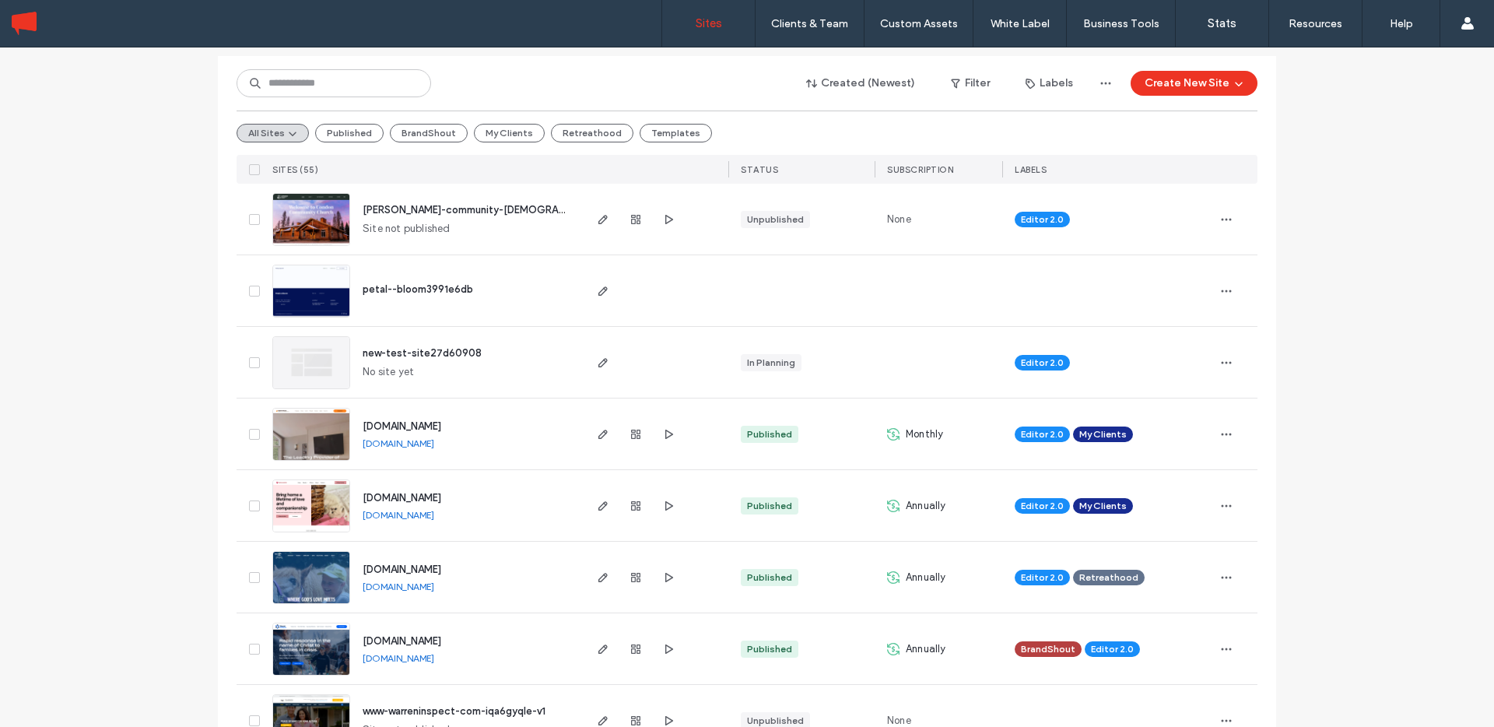
scroll to position [246, 0]
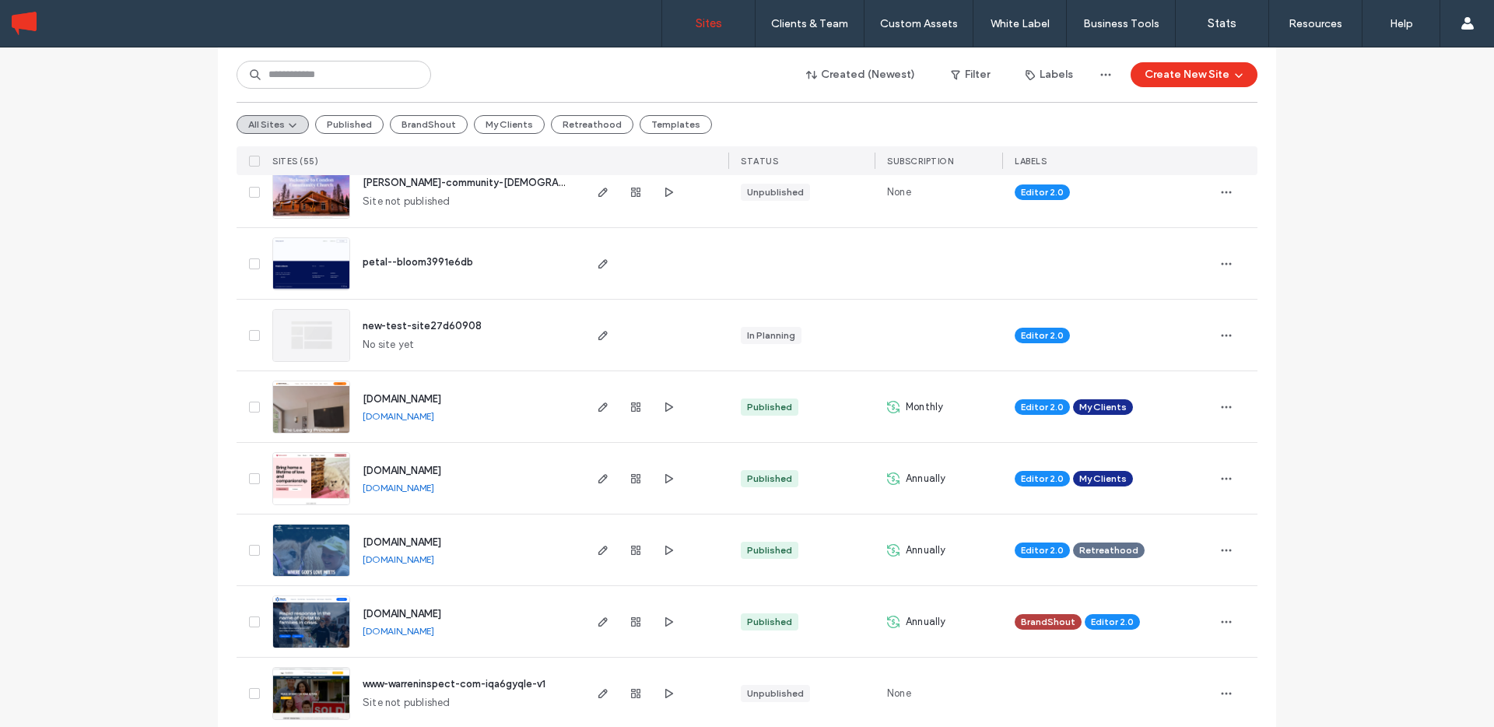
click at [441, 540] on span "www.mysticmountaintrainingcenter.org" at bounding box center [402, 542] width 79 height 12
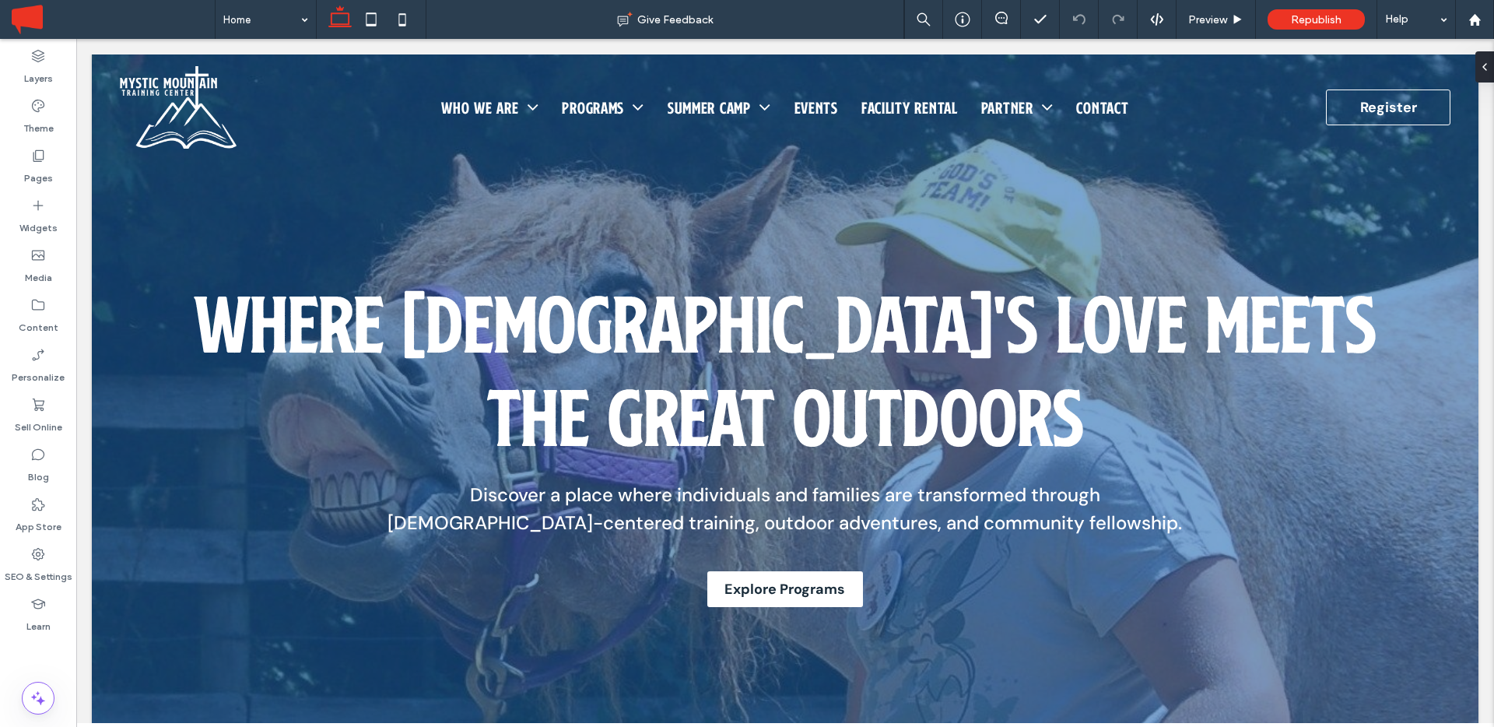
click at [43, 330] on label "Content" at bounding box center [39, 324] width 40 height 22
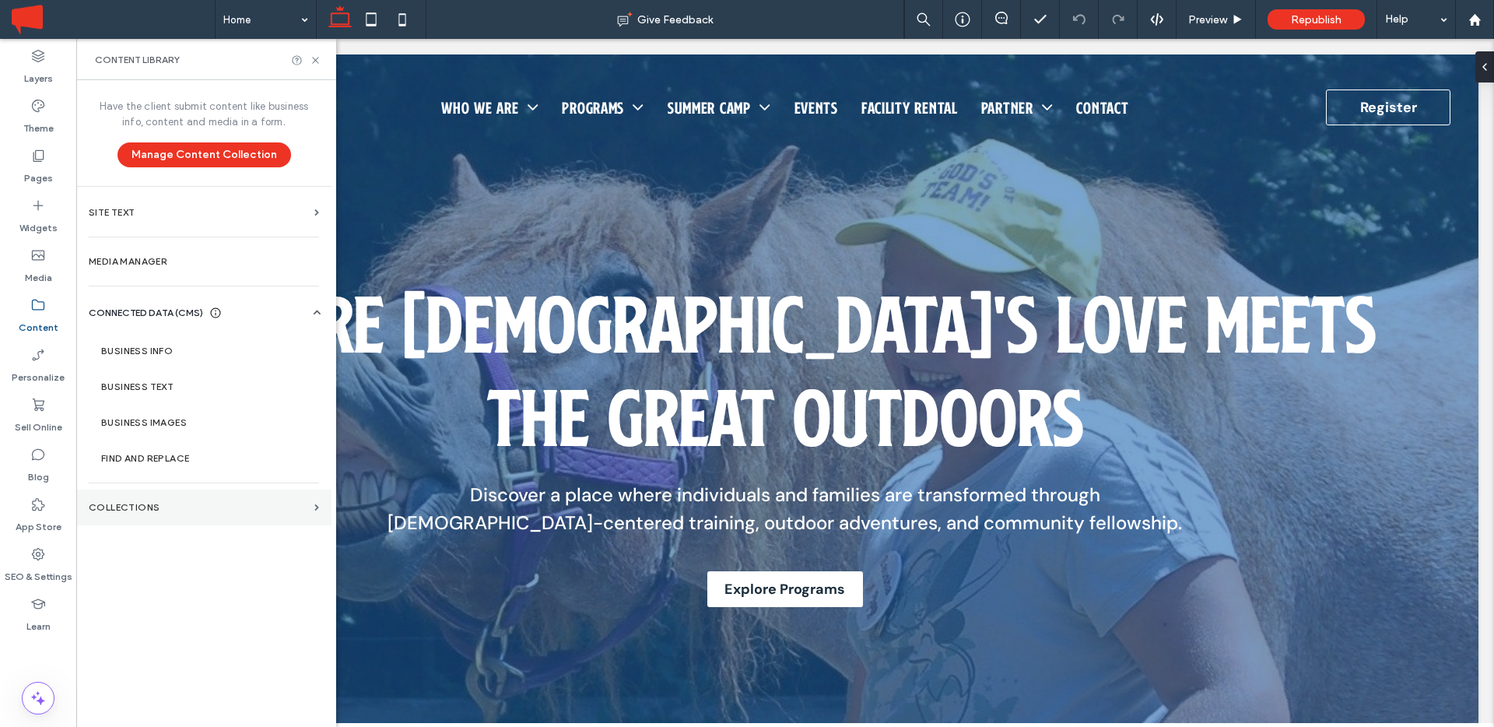
click at [139, 494] on section "Collections" at bounding box center [203, 507] width 255 height 36
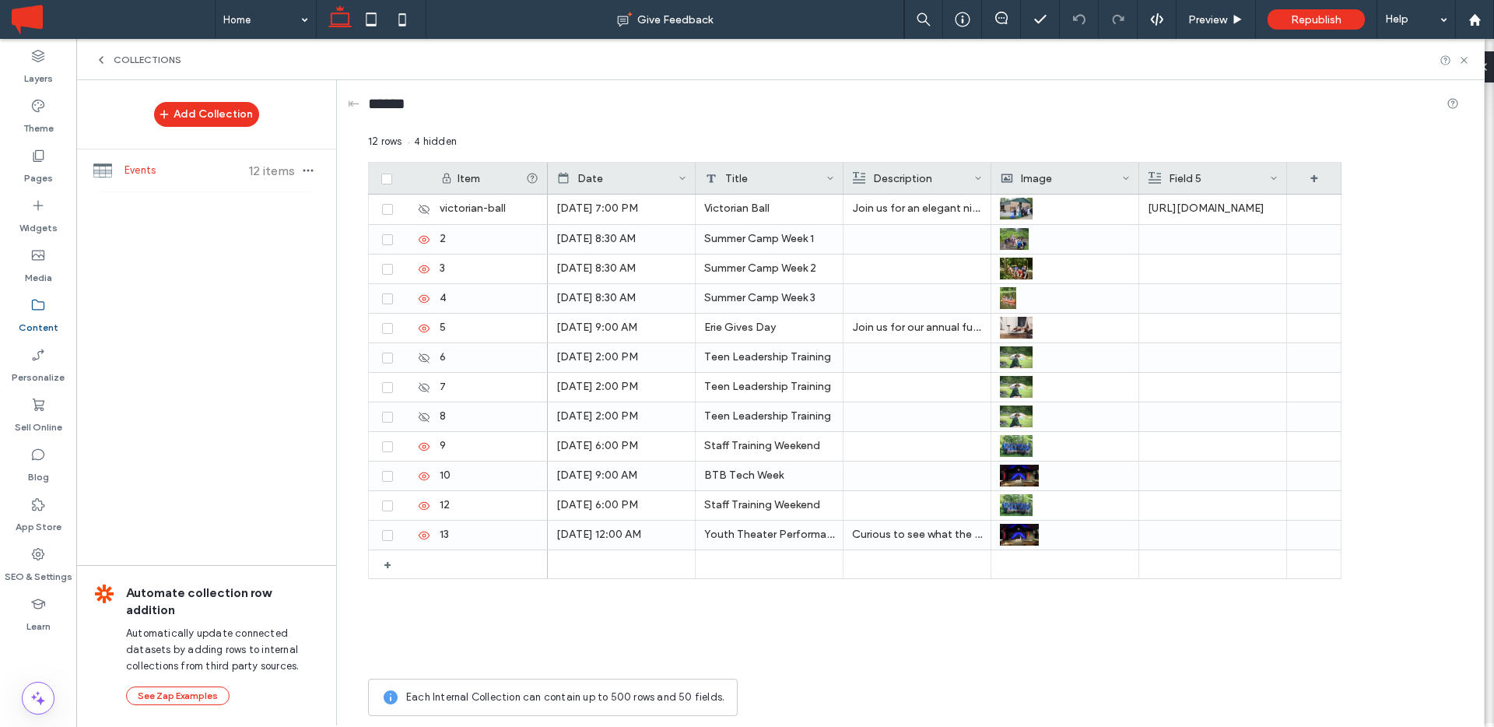
click at [593, 174] on div "Date" at bounding box center [617, 178] width 121 height 31
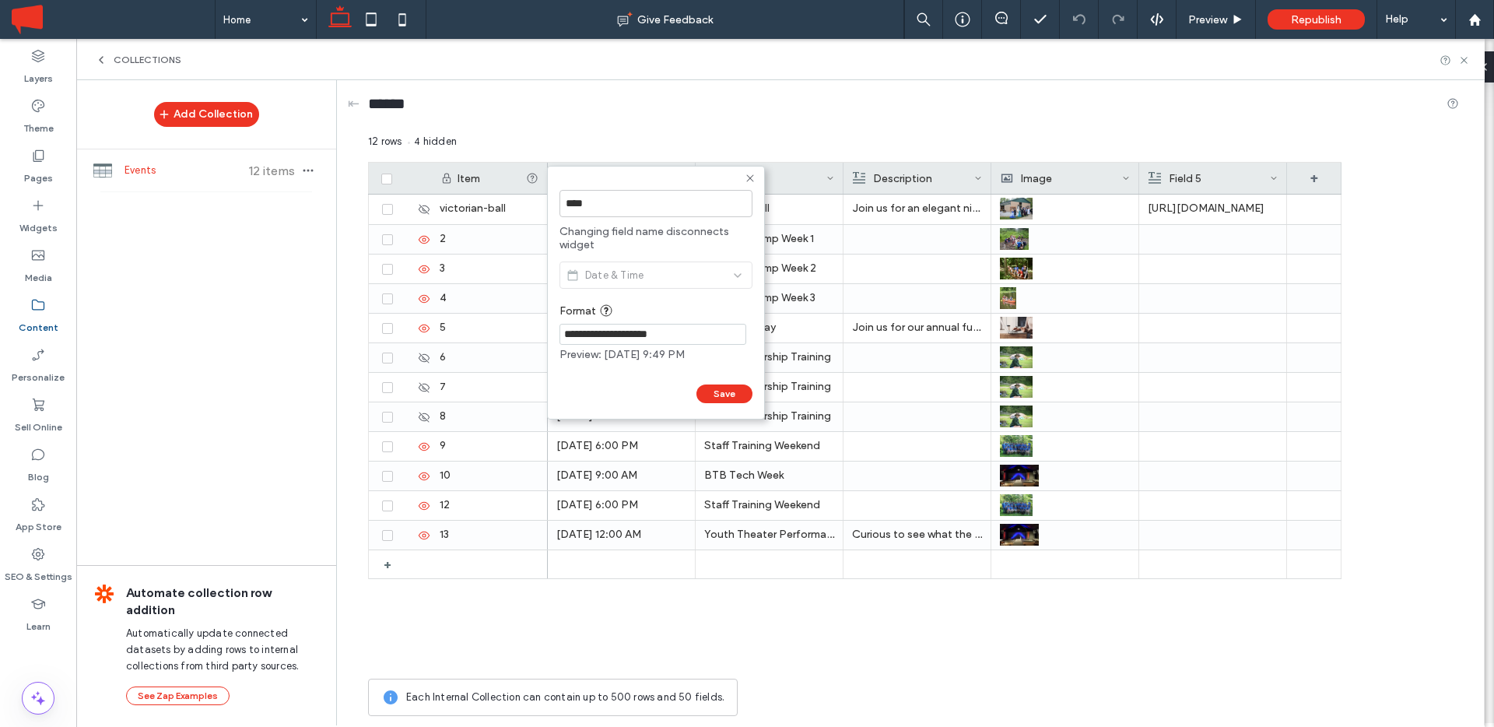
click at [631, 332] on input "**********" at bounding box center [652, 334] width 187 height 21
click at [748, 174] on icon at bounding box center [750, 178] width 12 height 12
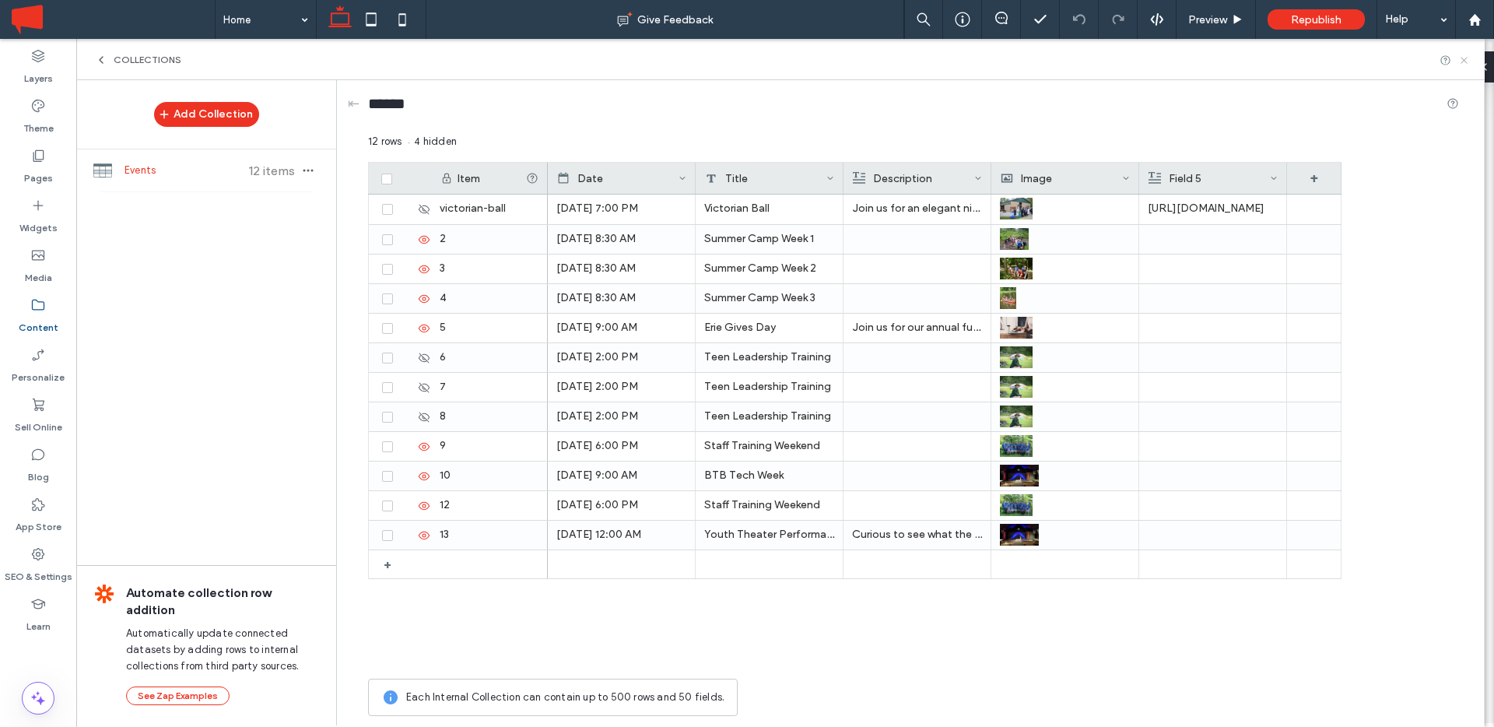
click at [1464, 61] on use at bounding box center [1463, 60] width 6 height 6
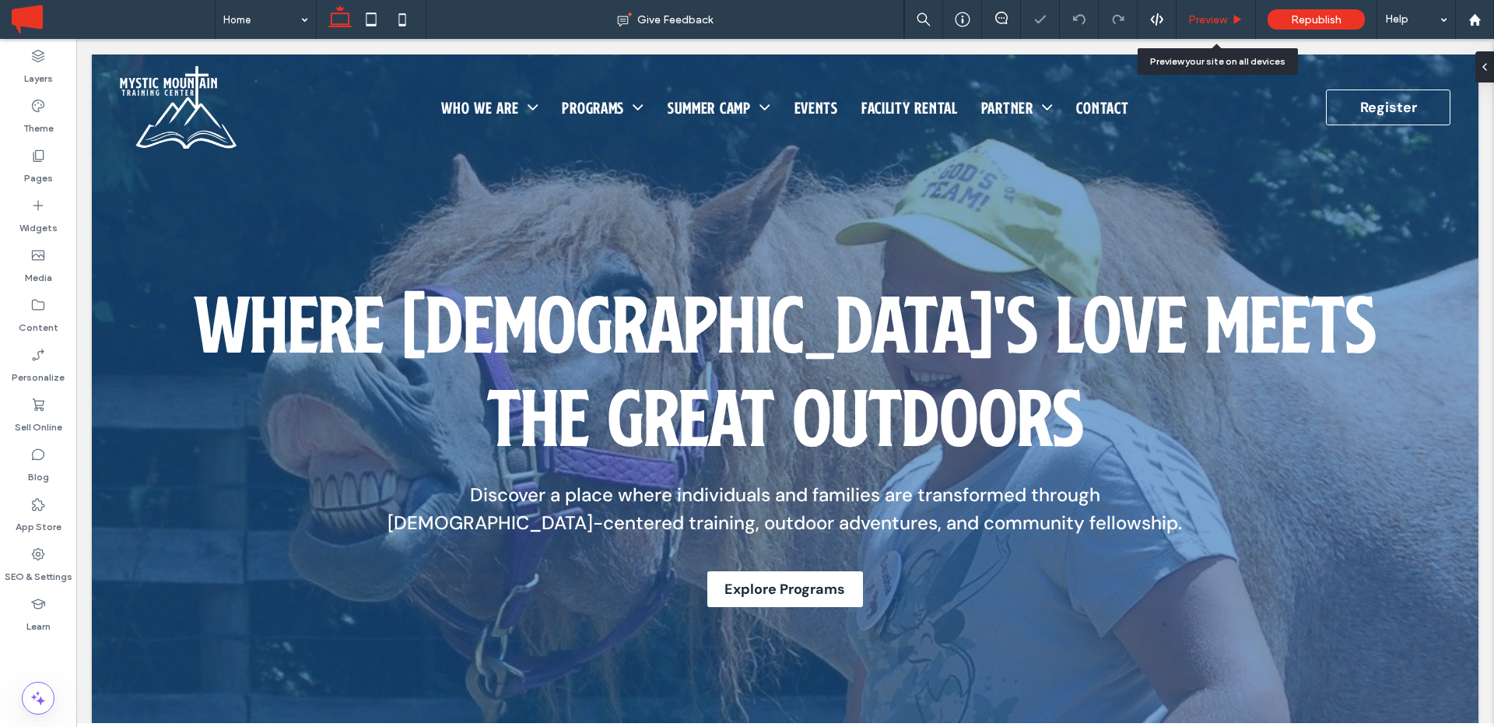
click at [1211, 22] on span "Preview" at bounding box center [1207, 19] width 39 height 13
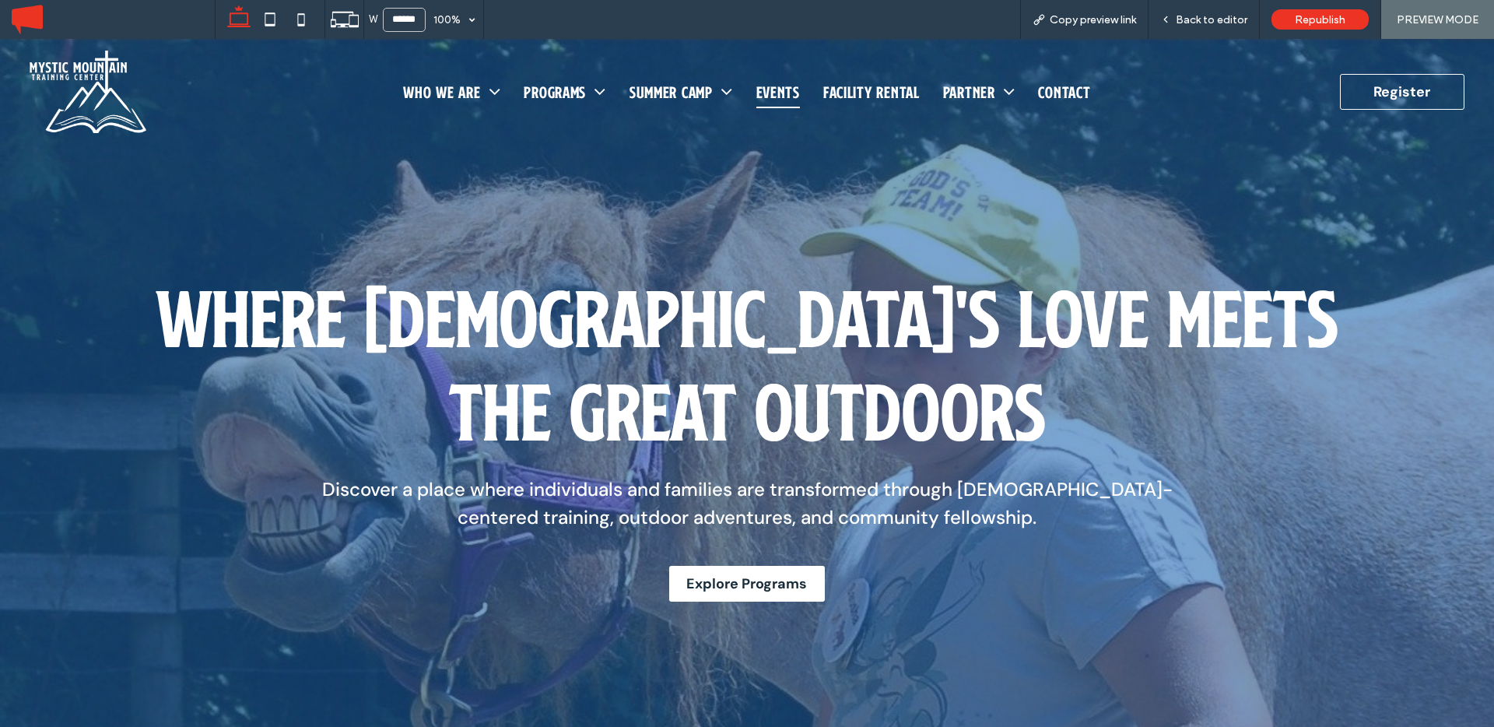
click at [800, 88] on span "Events" at bounding box center [778, 91] width 44 height 33
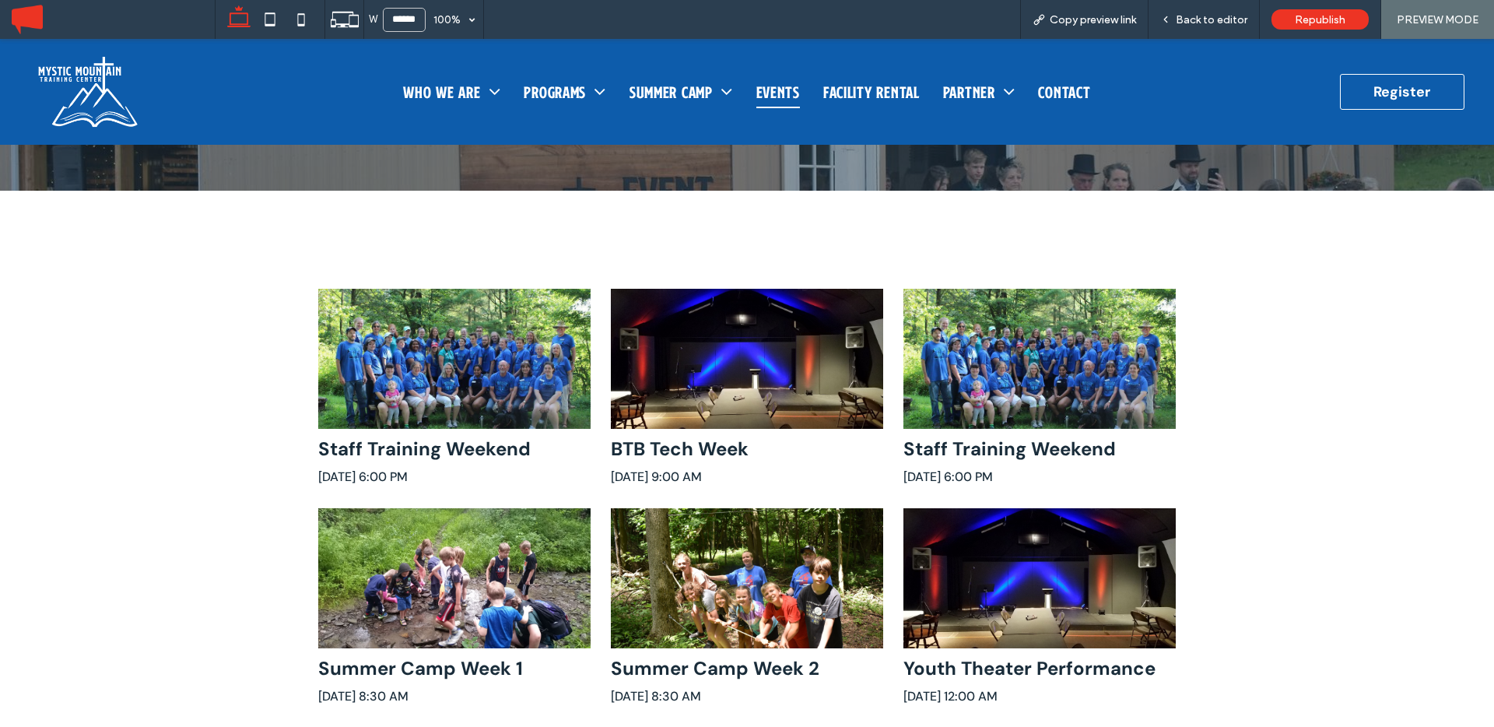
scroll to position [260, 0]
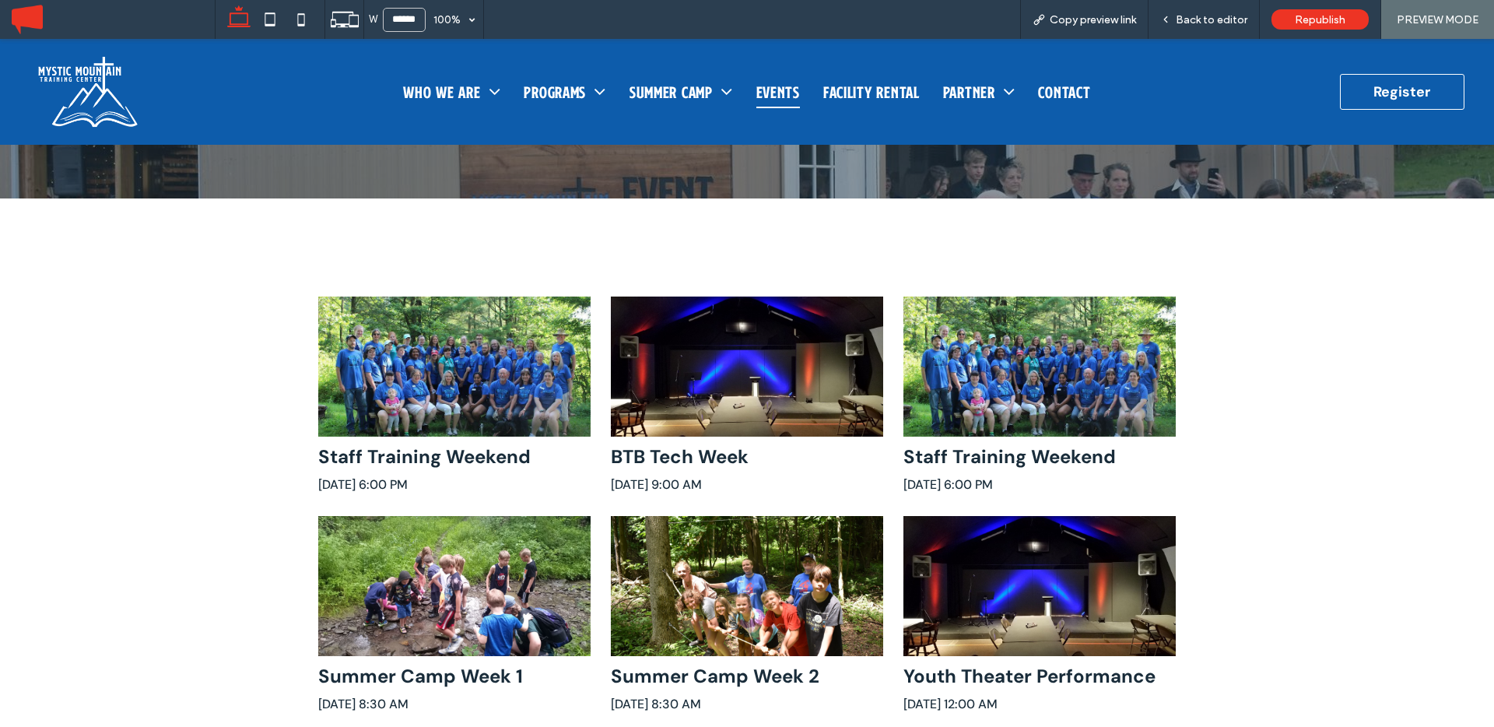
click at [405, 386] on div at bounding box center [454, 366] width 272 height 140
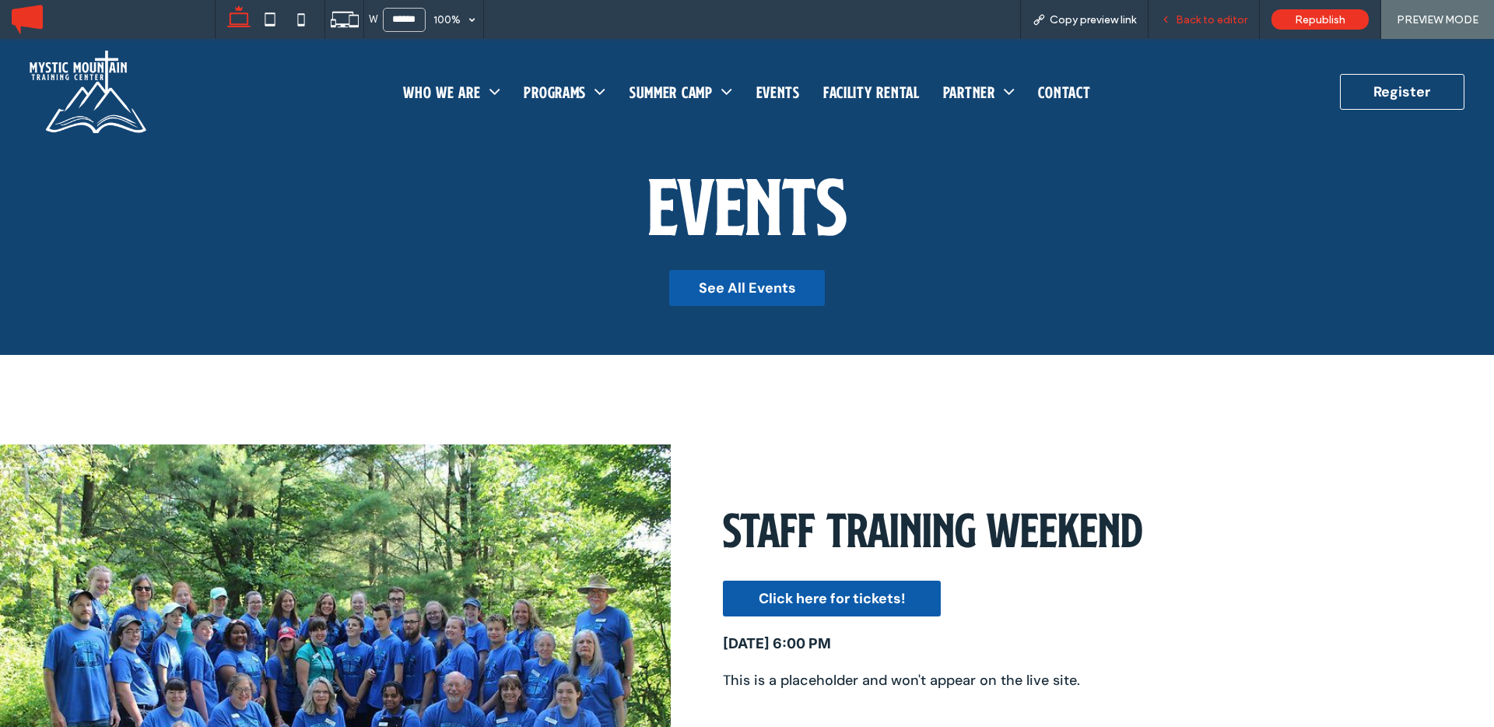
click at [1201, 13] on span "Back to editor" at bounding box center [1212, 19] width 72 height 13
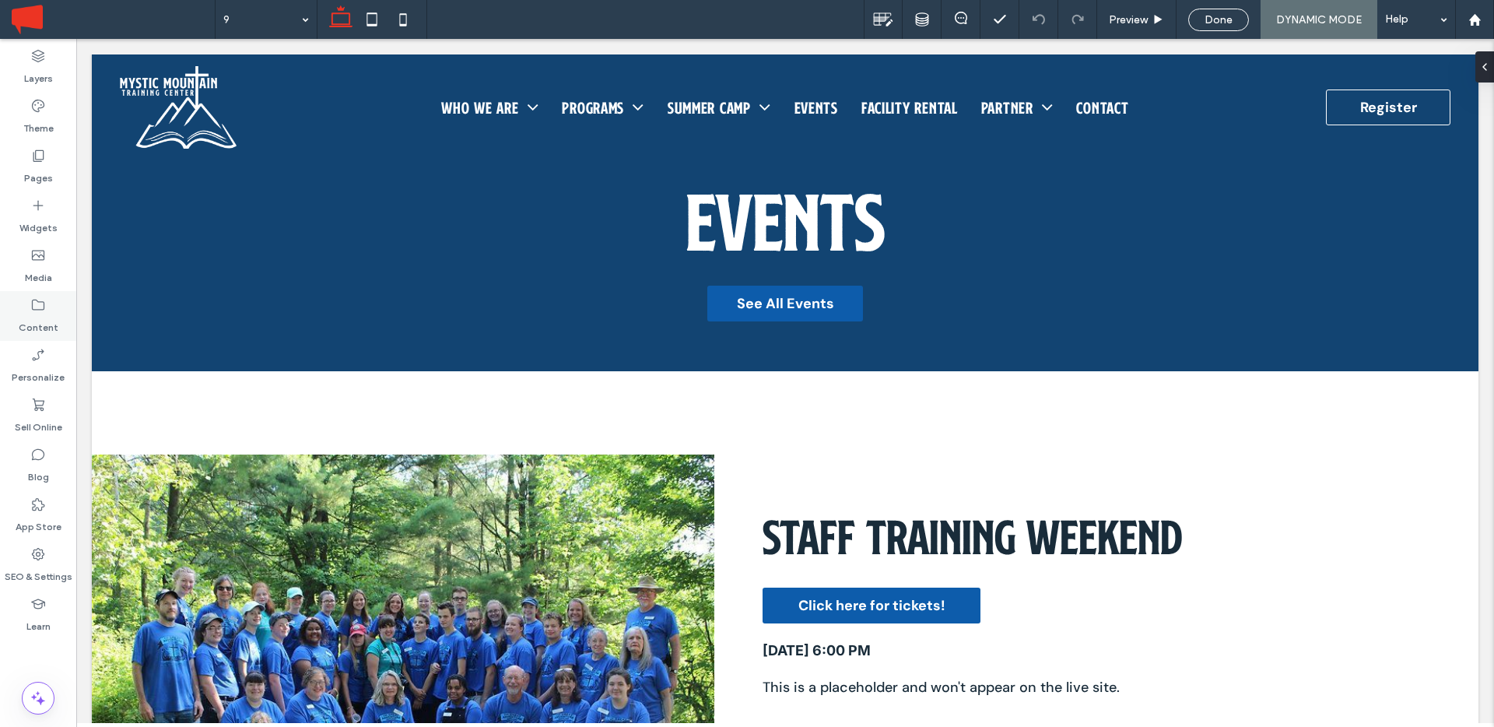
click at [26, 317] on label "Content" at bounding box center [39, 324] width 40 height 22
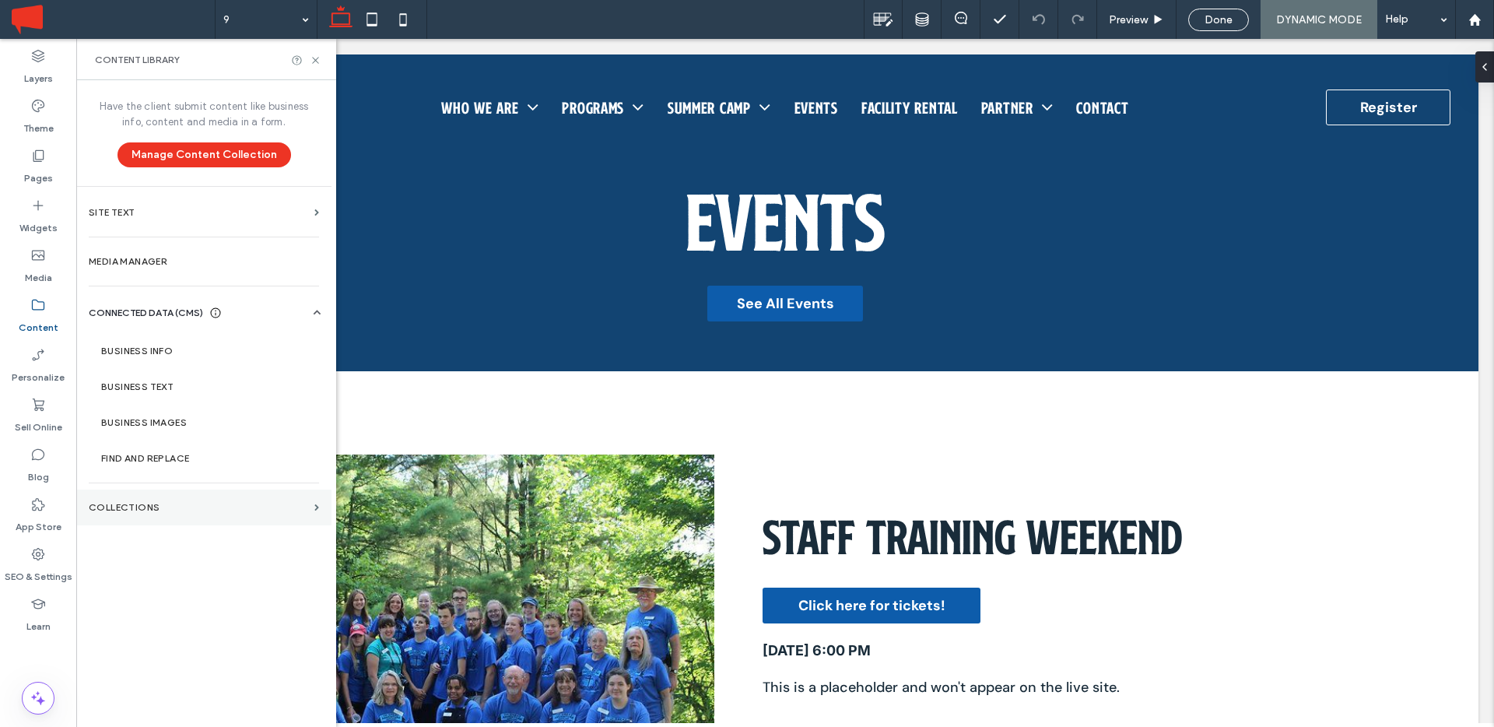
click at [133, 506] on label "Collections" at bounding box center [198, 507] width 219 height 11
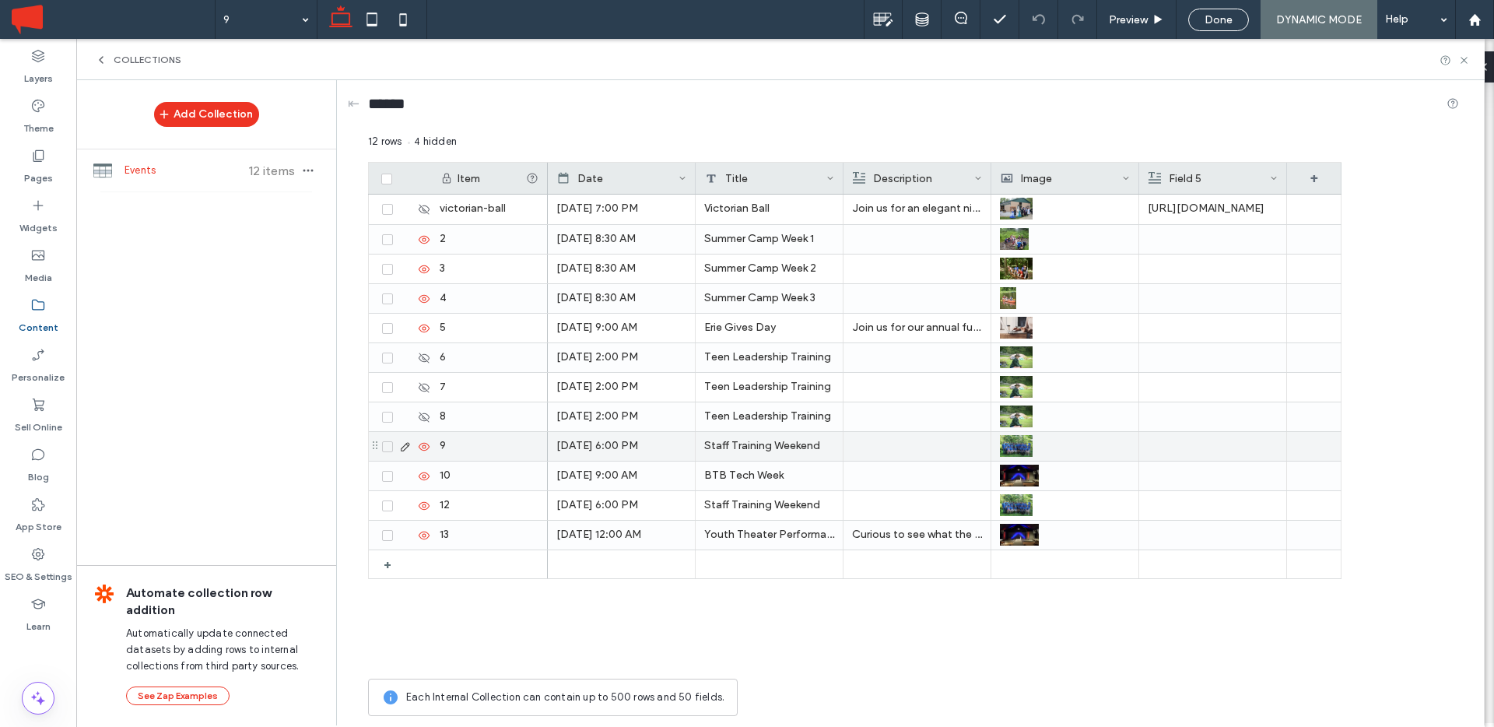
click at [404, 446] on icon at bounding box center [405, 446] width 12 height 12
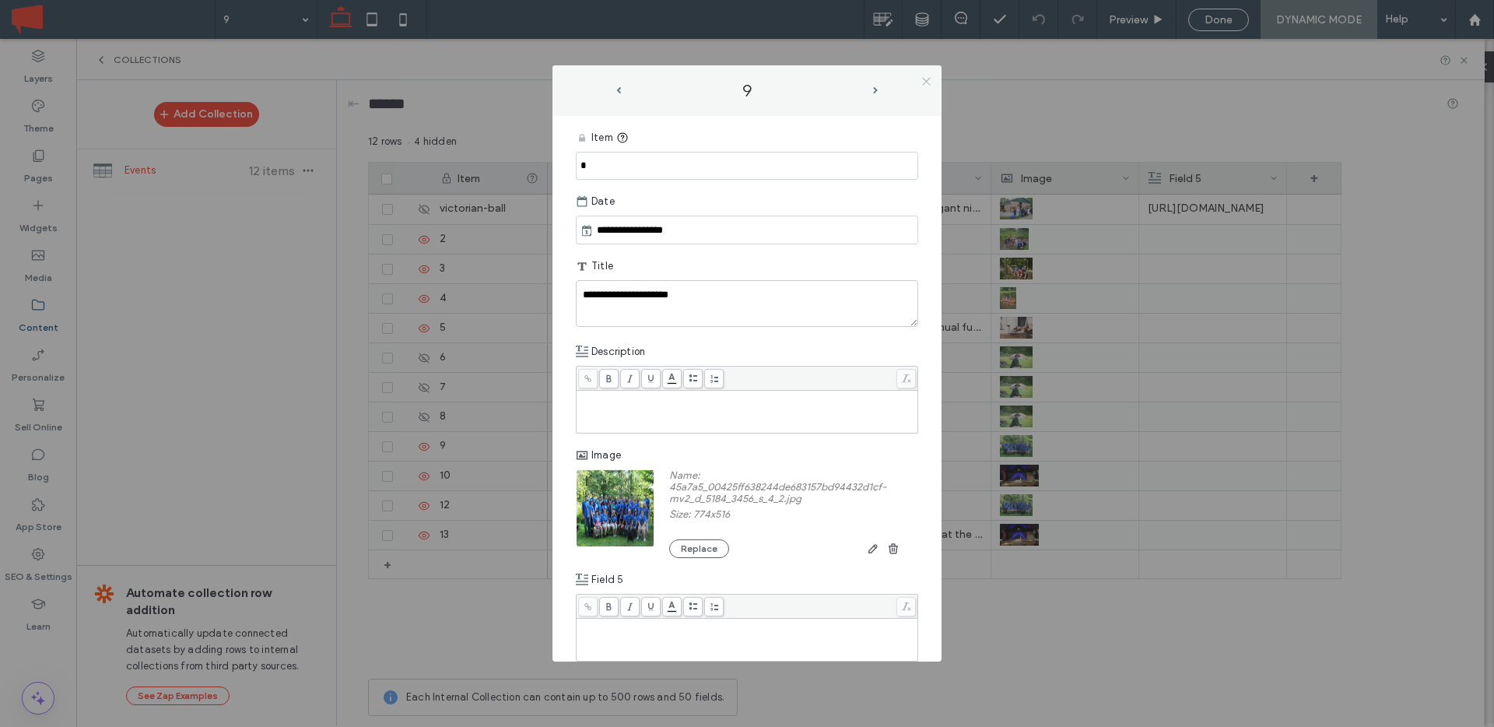
click at [927, 80] on icon at bounding box center [926, 81] width 12 height 12
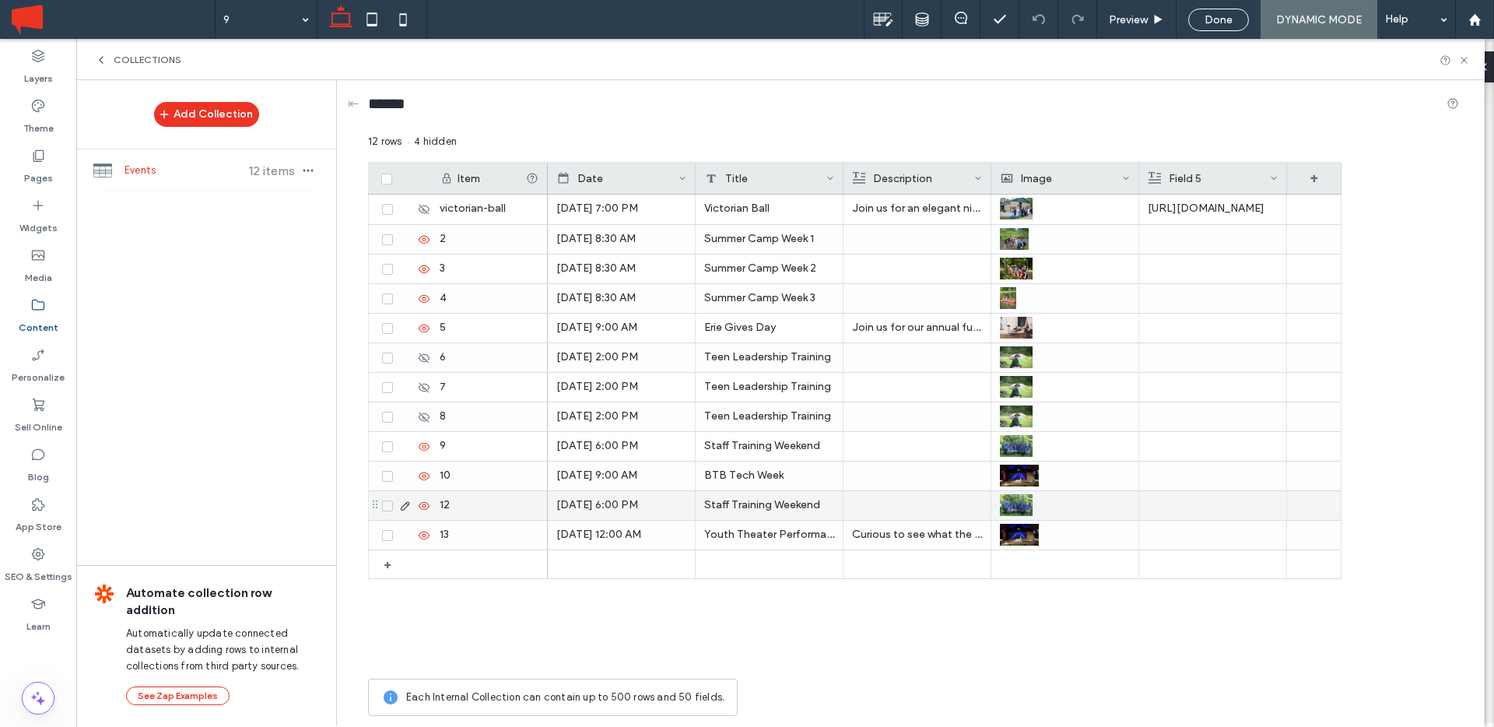
click at [405, 507] on icon at bounding box center [405, 506] width 12 height 12
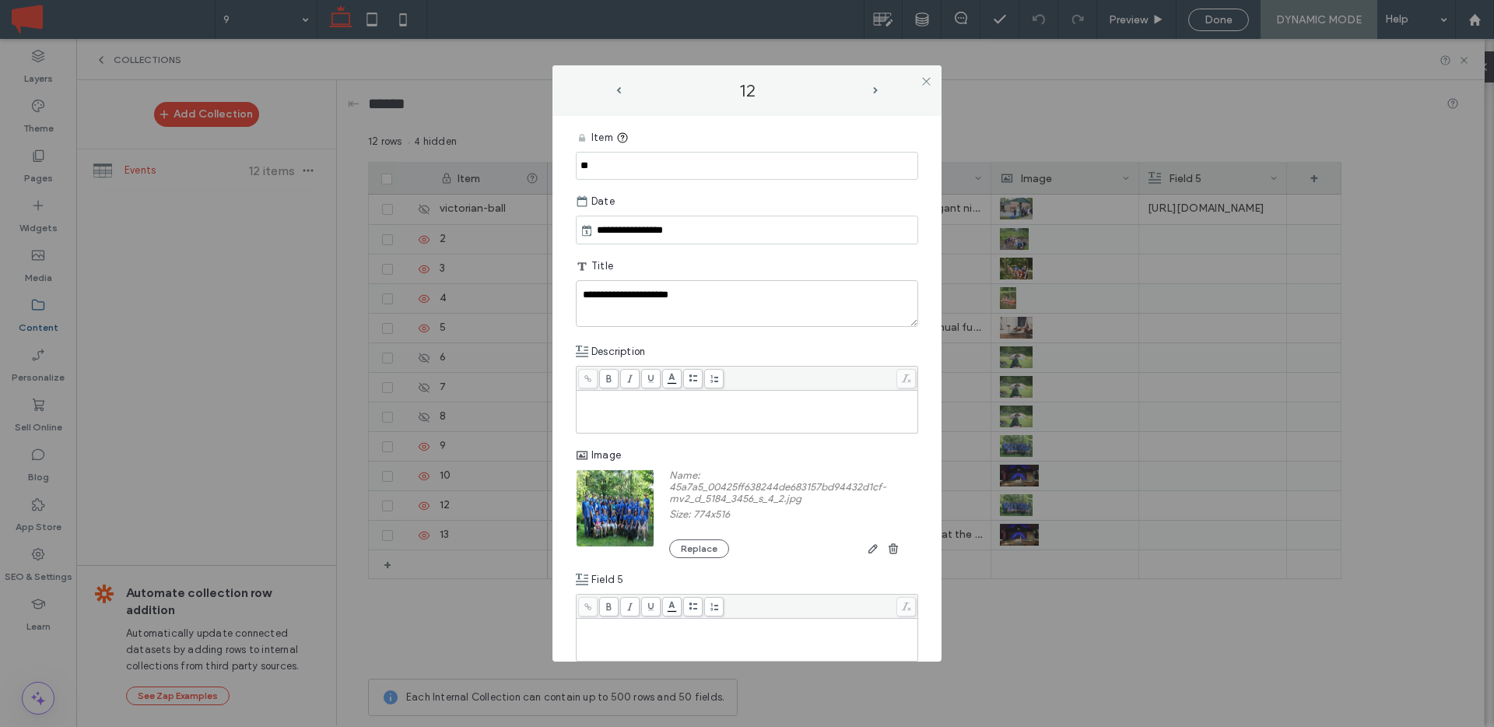
click at [682, 412] on div "Rich Text Editor" at bounding box center [747, 411] width 337 height 39
click at [929, 82] on icon at bounding box center [926, 81] width 12 height 12
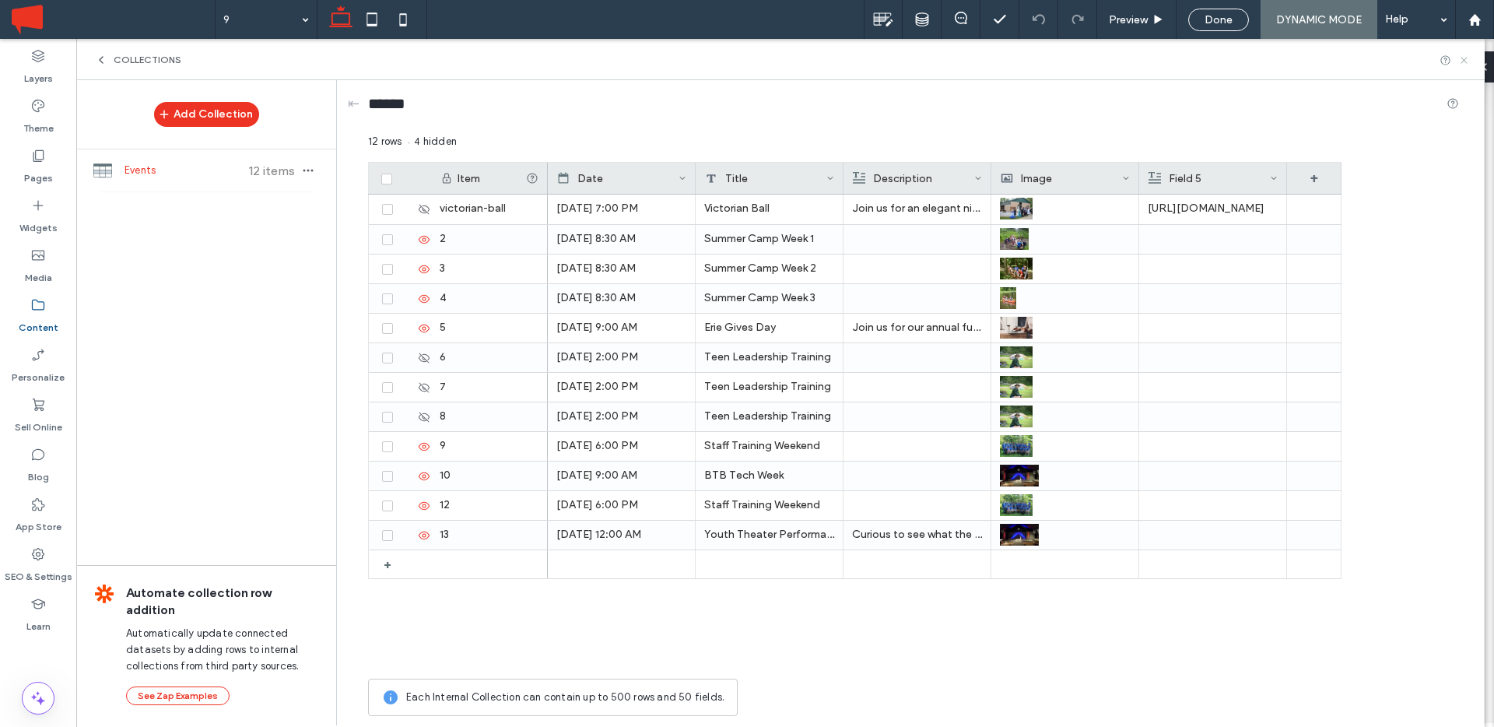
click at [1463, 58] on icon at bounding box center [1464, 60] width 12 height 12
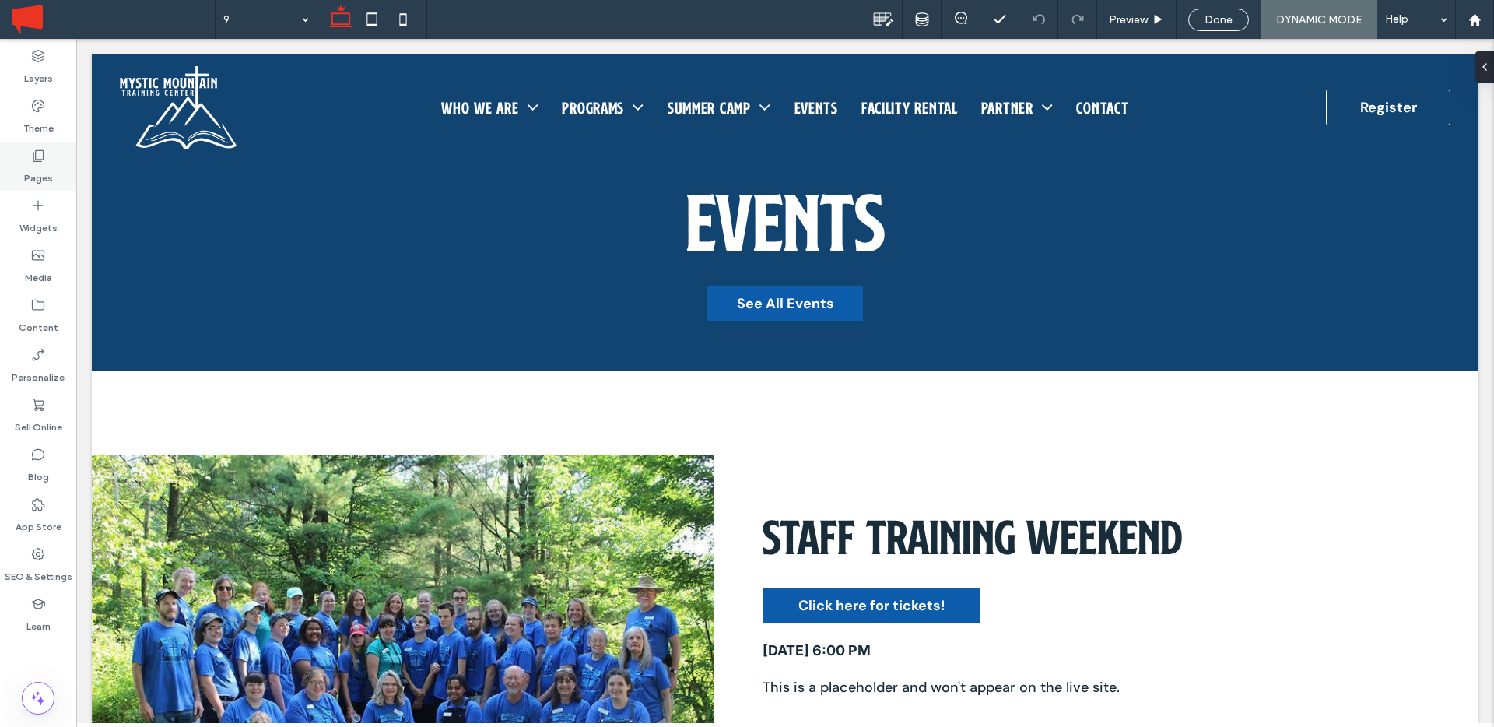
click at [52, 160] on div "Pages" at bounding box center [38, 167] width 76 height 50
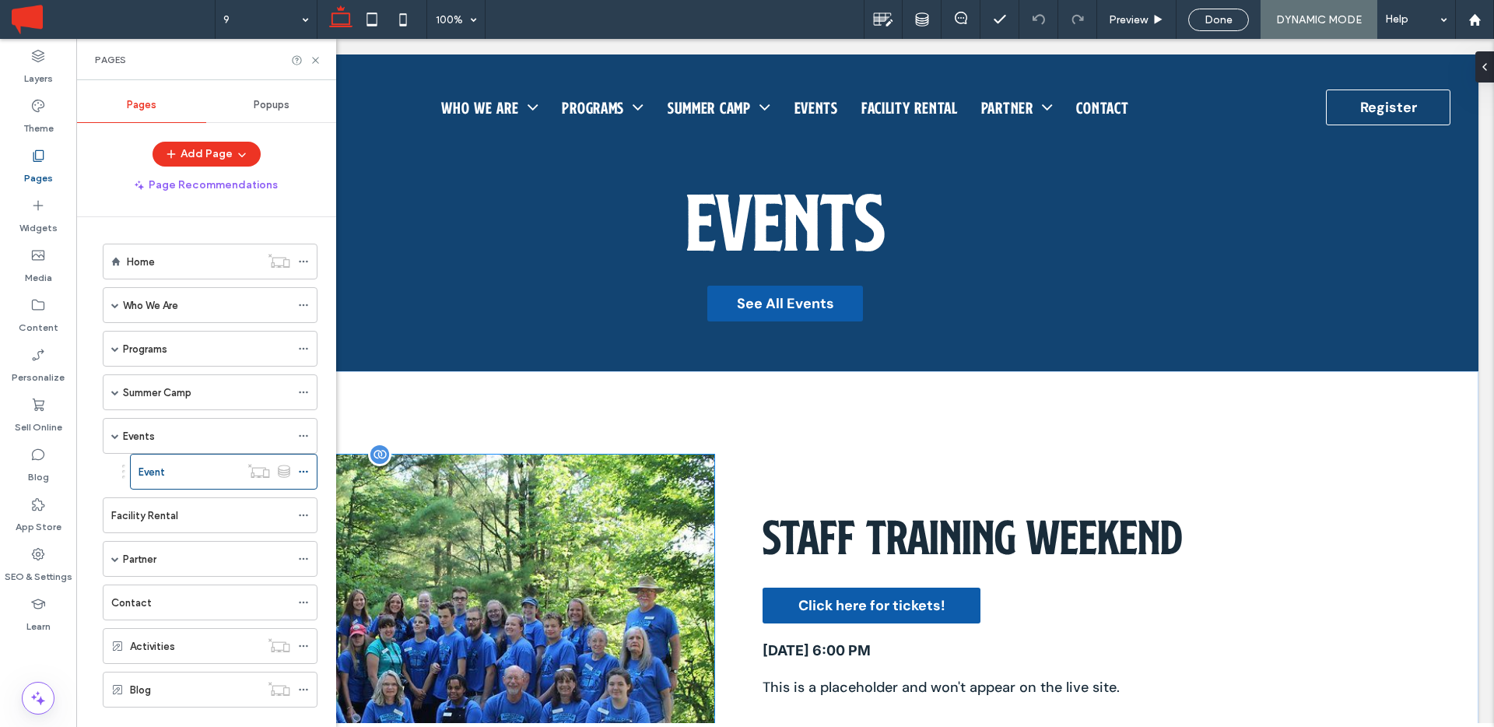
click at [520, 542] on img at bounding box center [403, 661] width 622 height 415
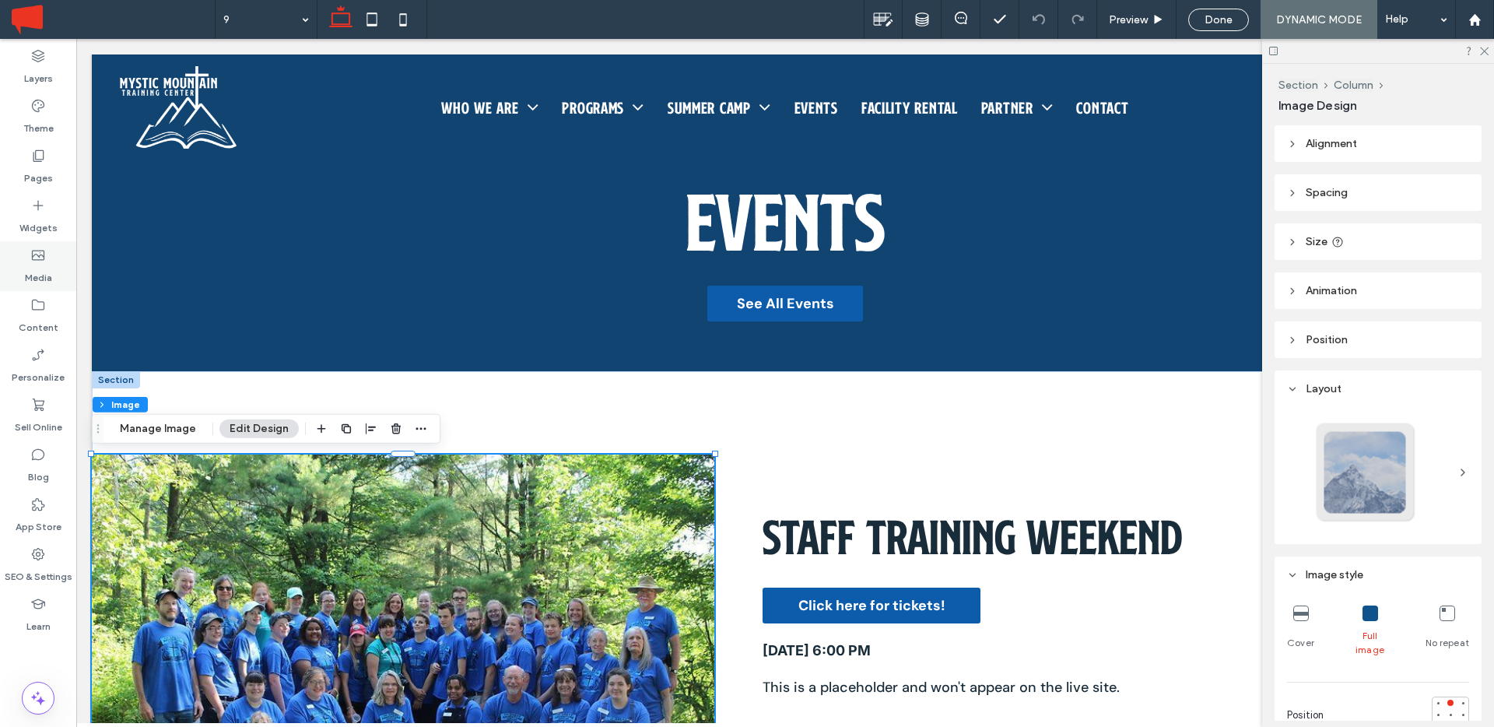
click at [36, 268] on label "Media" at bounding box center [38, 274] width 27 height 22
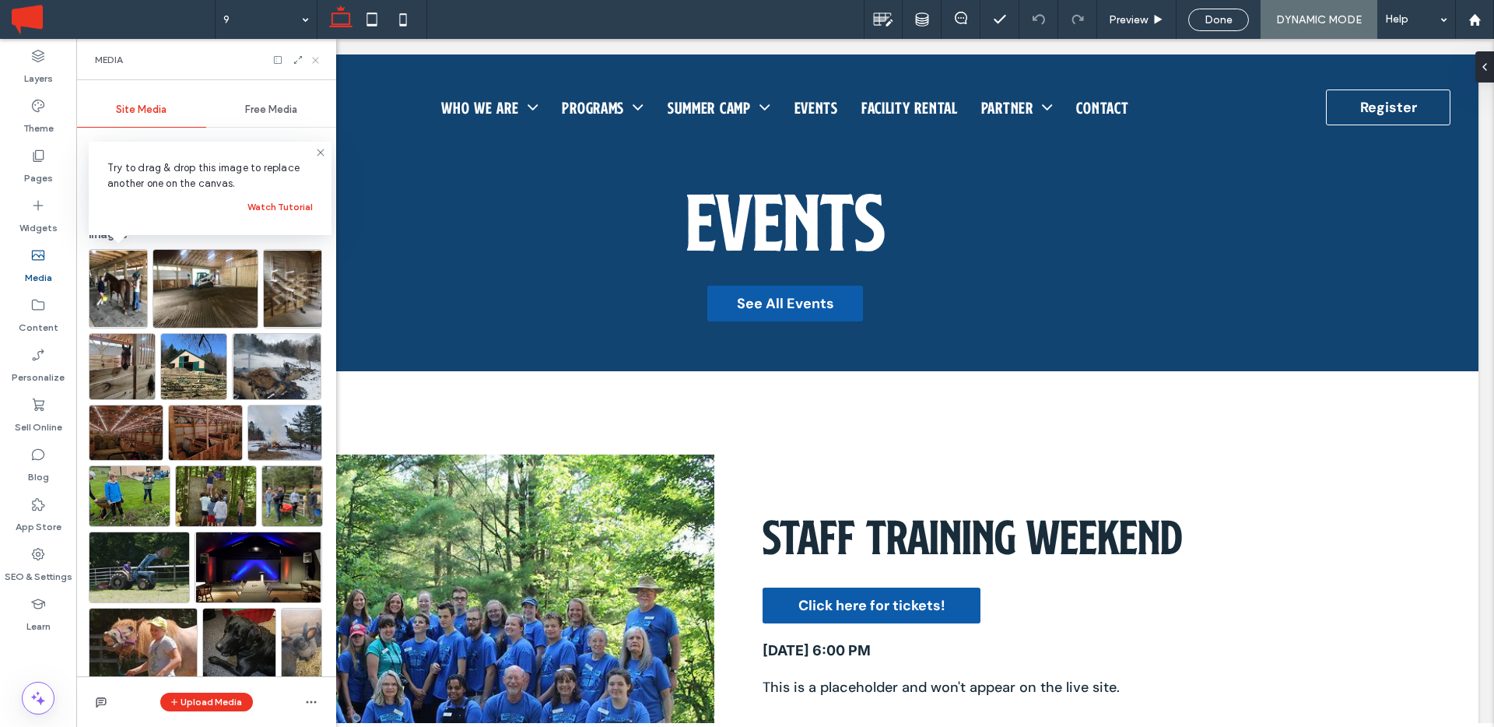
click at [311, 62] on icon at bounding box center [316, 60] width 12 height 12
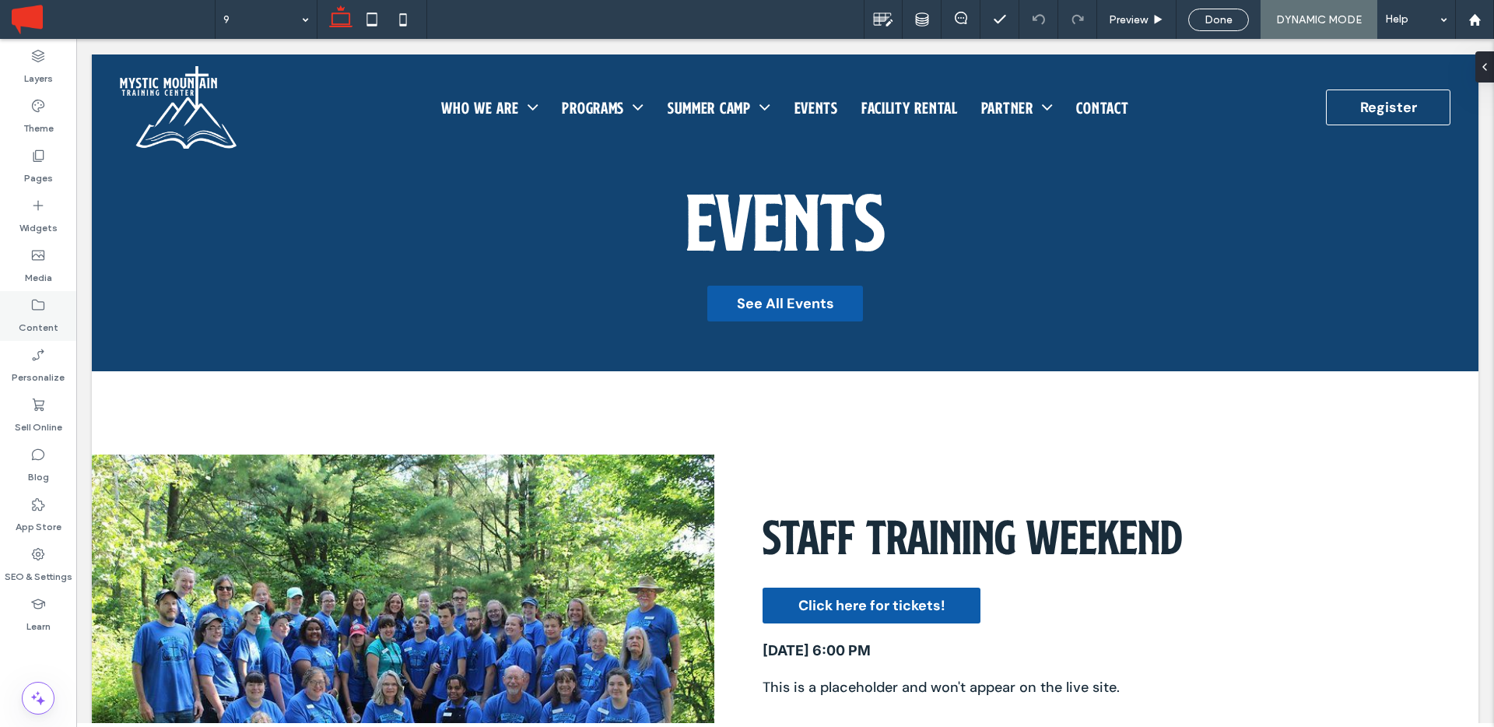
click at [33, 310] on use at bounding box center [38, 305] width 12 height 11
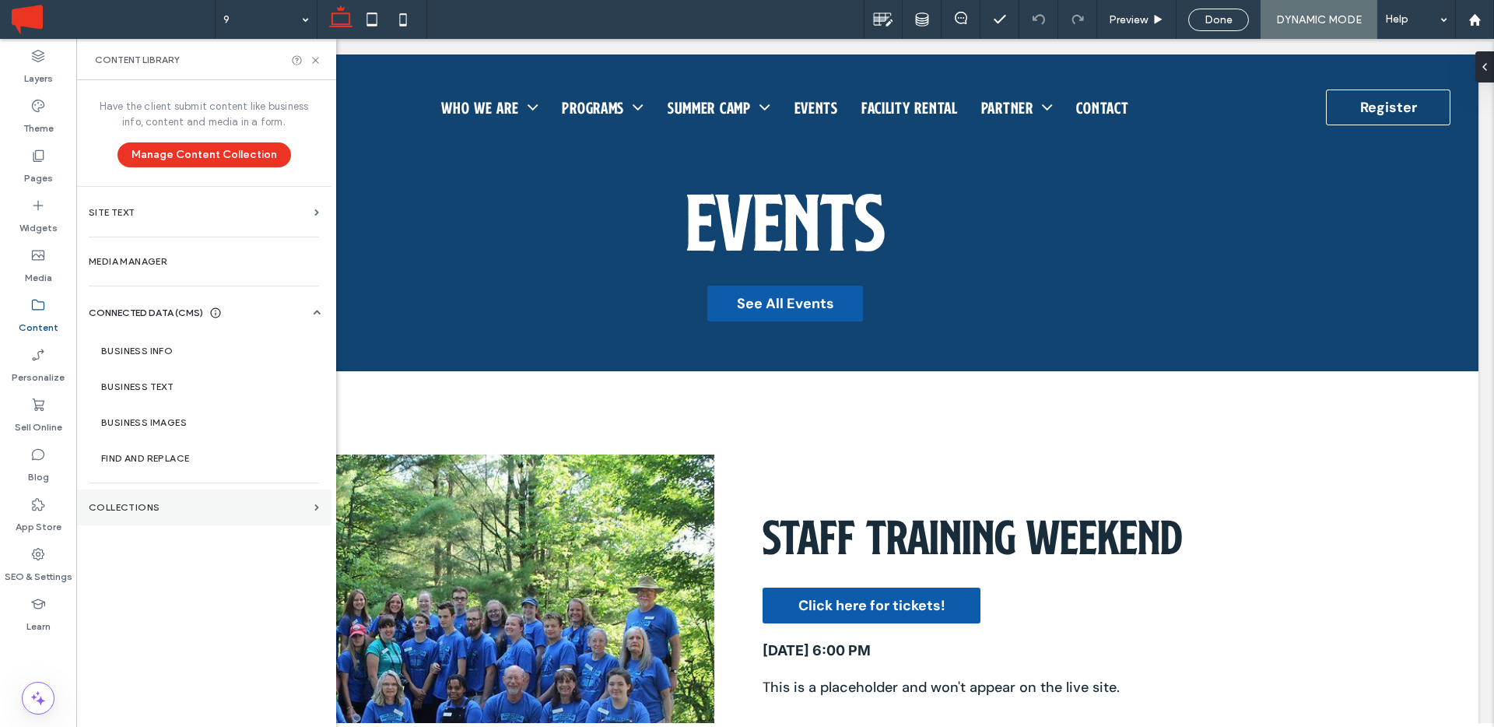
click at [144, 497] on section "Collections" at bounding box center [203, 507] width 255 height 36
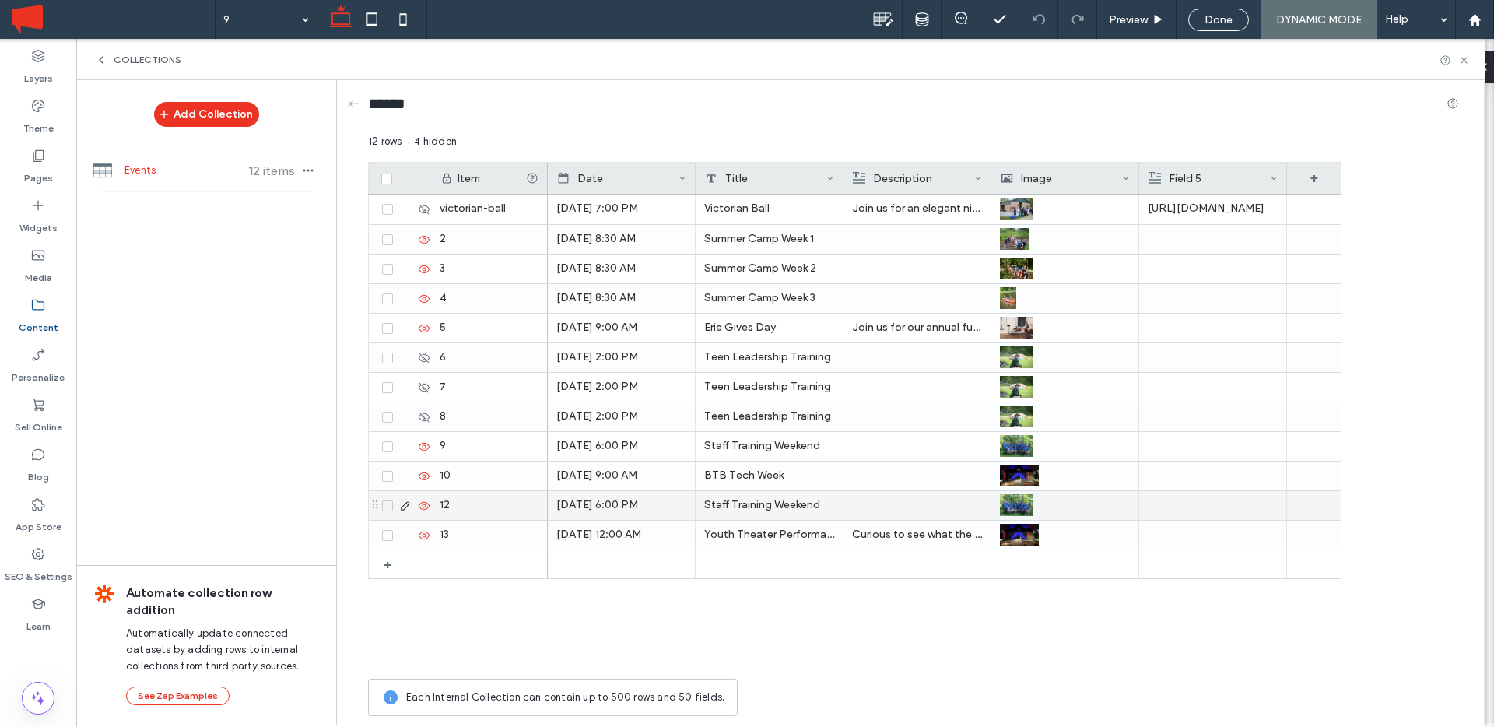
click at [403, 505] on use at bounding box center [405, 505] width 9 height 9
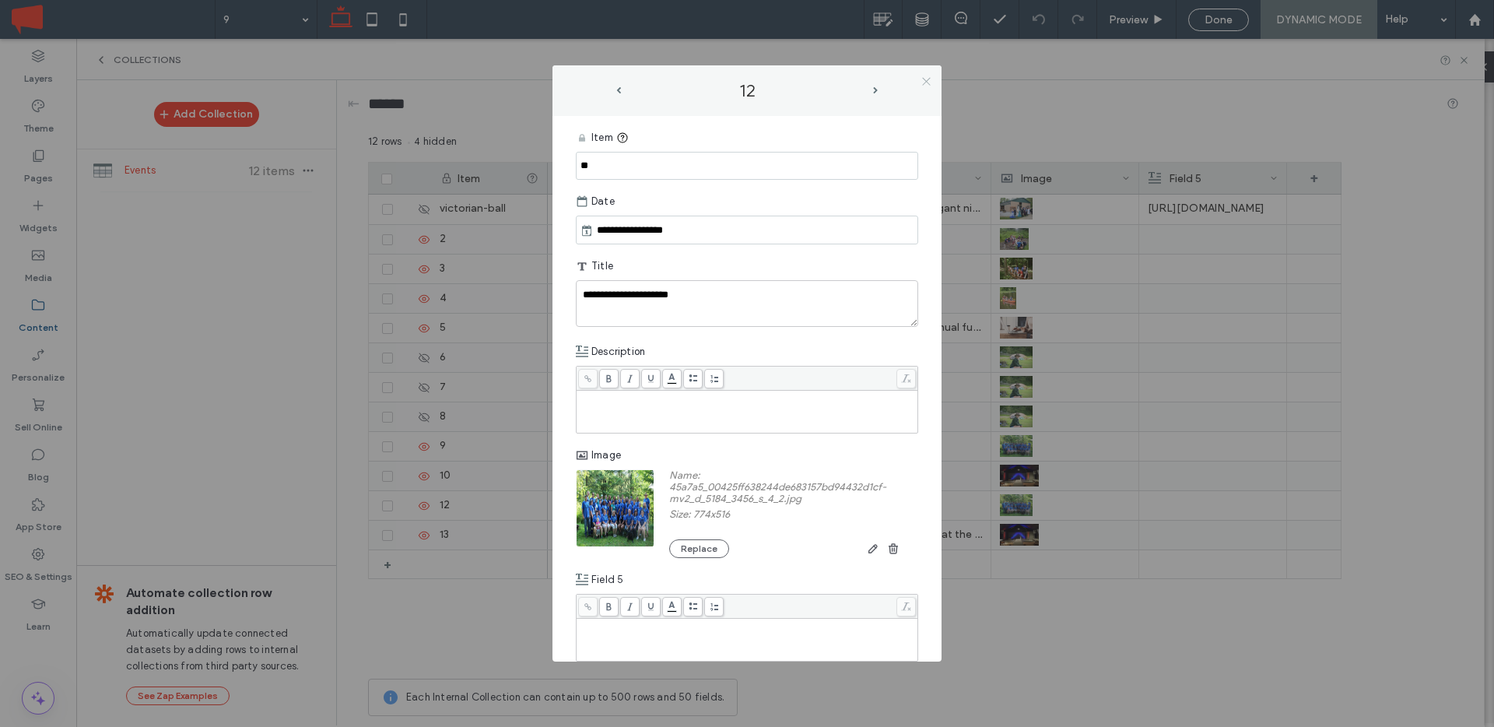
click at [930, 79] on icon at bounding box center [926, 81] width 12 height 12
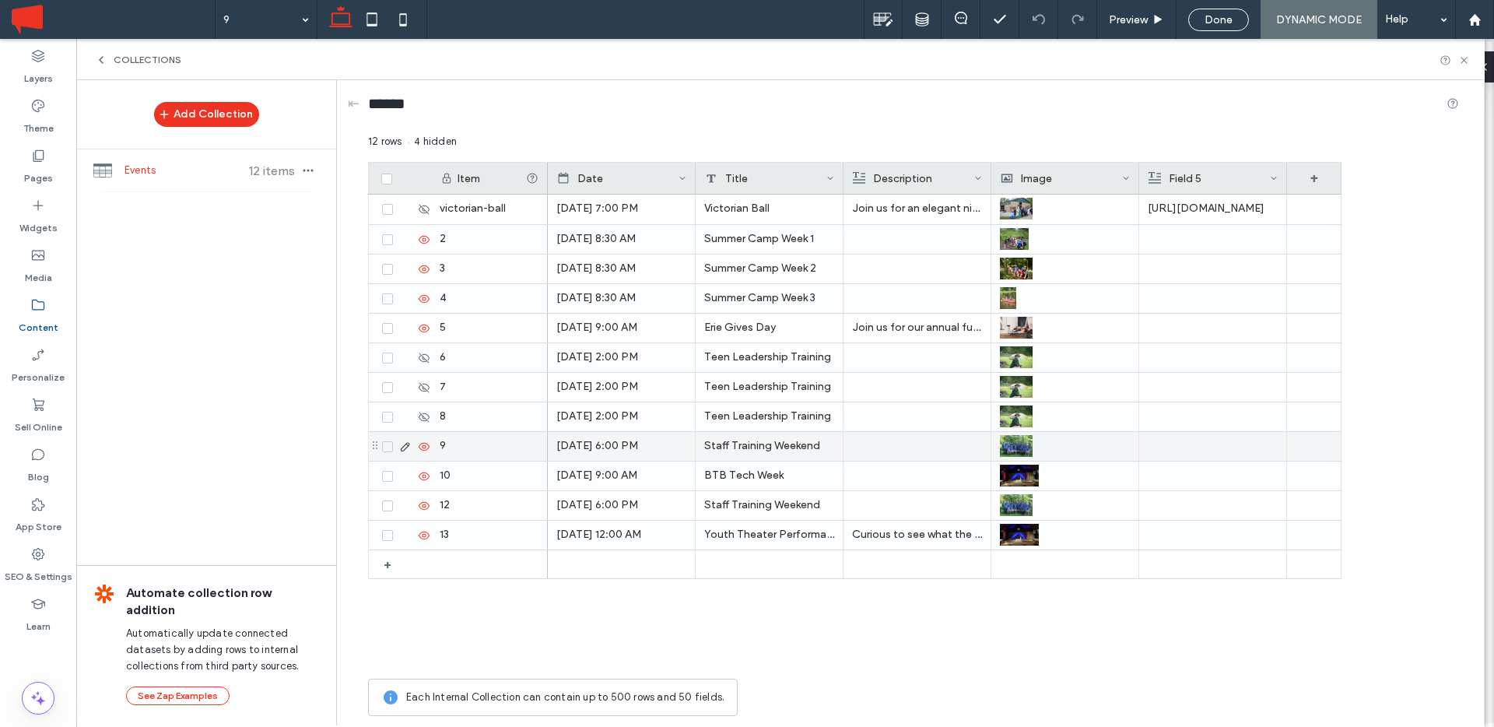
click at [405, 446] on icon at bounding box center [405, 446] width 12 height 12
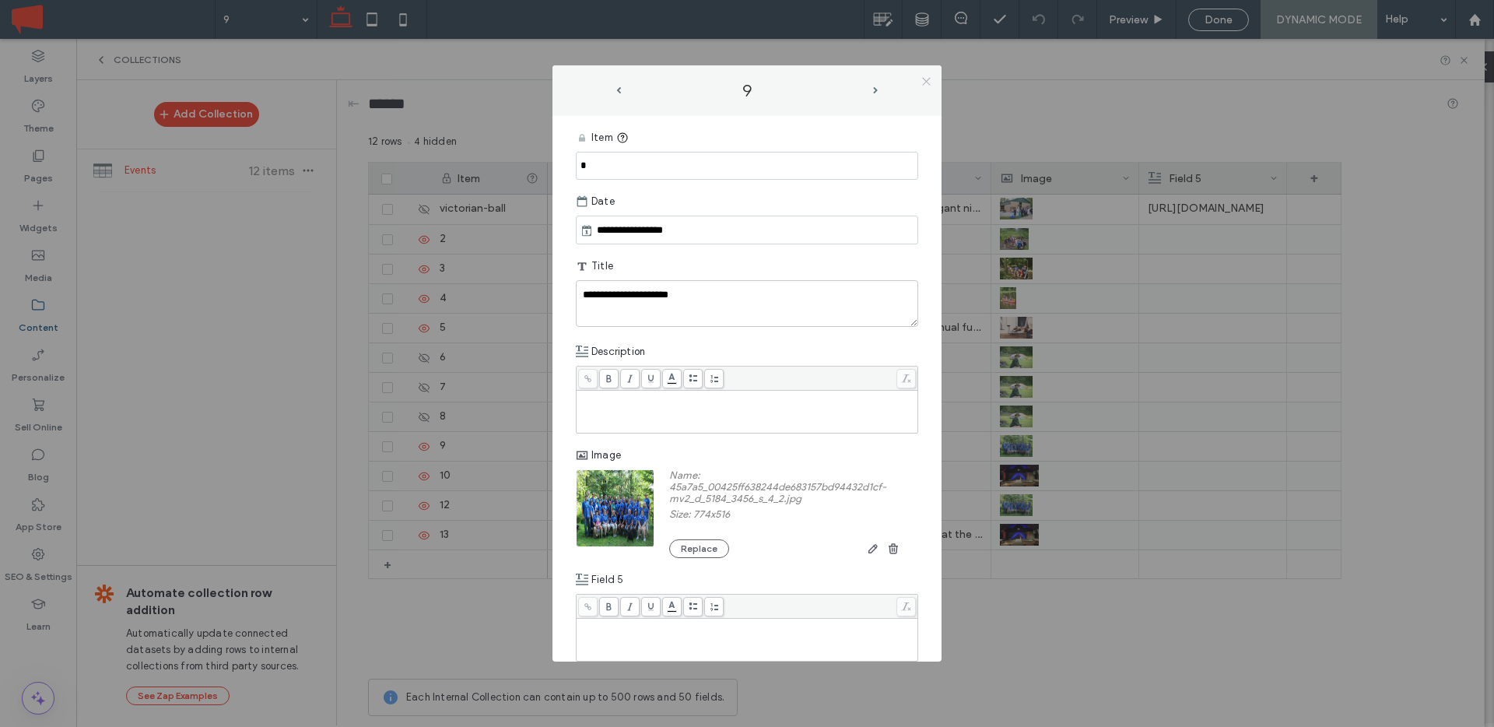
click at [925, 80] on icon at bounding box center [926, 81] width 12 height 12
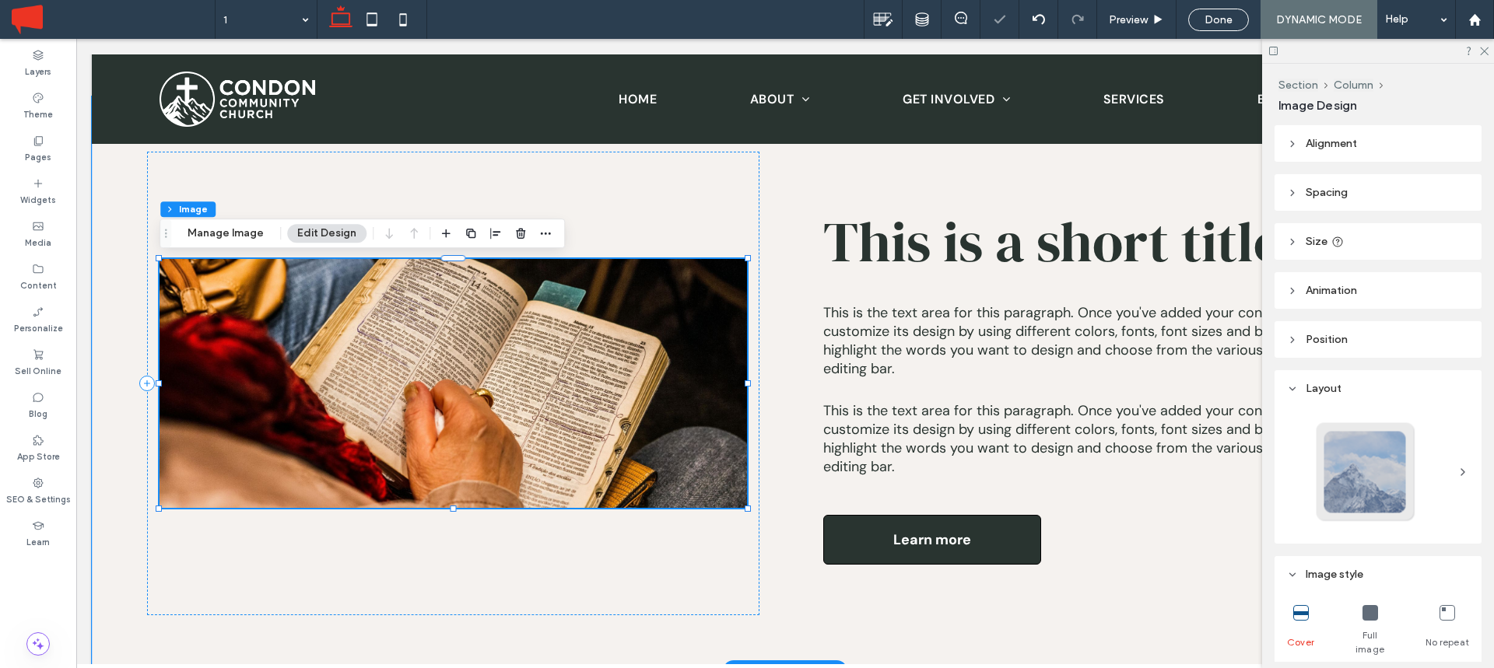
click at [478, 357] on img at bounding box center [453, 383] width 587 height 249
click at [496, 237] on icon "button" at bounding box center [495, 233] width 12 height 12
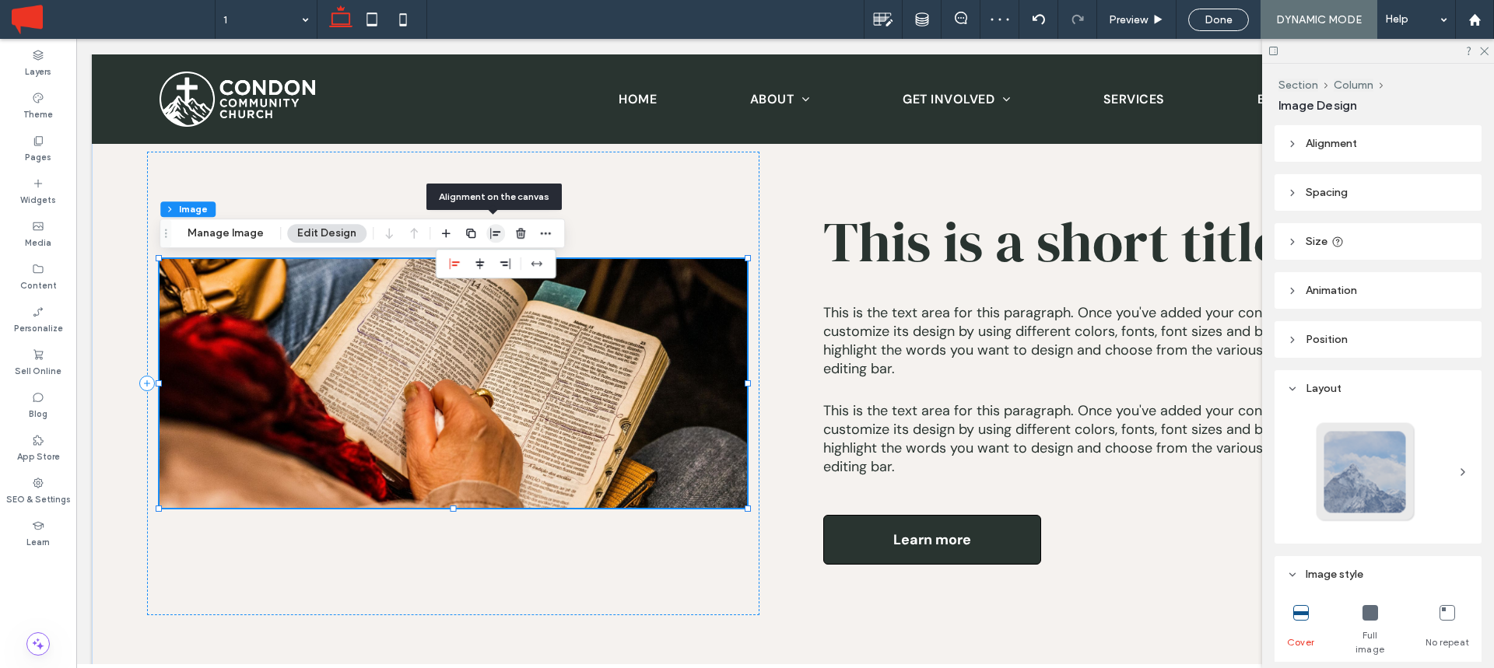
click at [497, 236] on icon "button" at bounding box center [495, 233] width 12 height 12
click at [1341, 138] on span "Alignment" at bounding box center [1331, 143] width 51 height 13
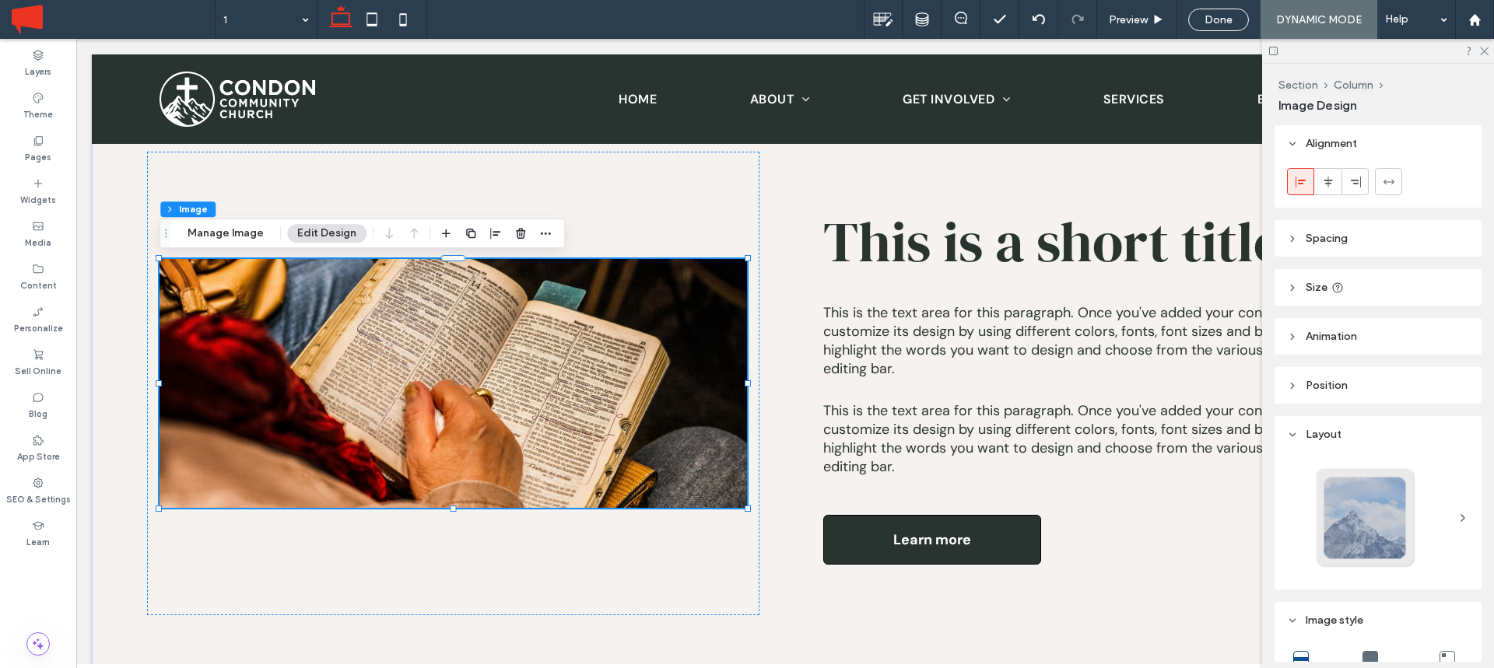
click at [1295, 144] on icon at bounding box center [1292, 143] width 11 height 11
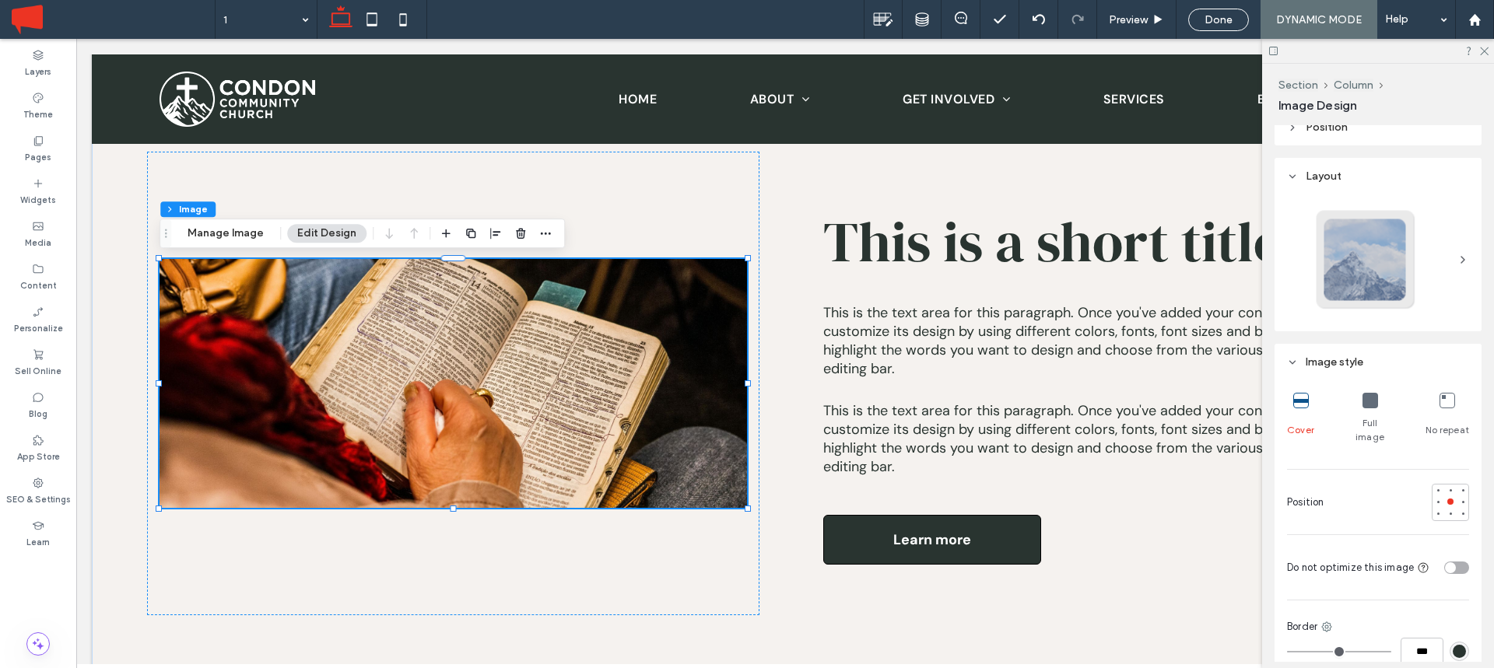
scroll to position [240, 0]
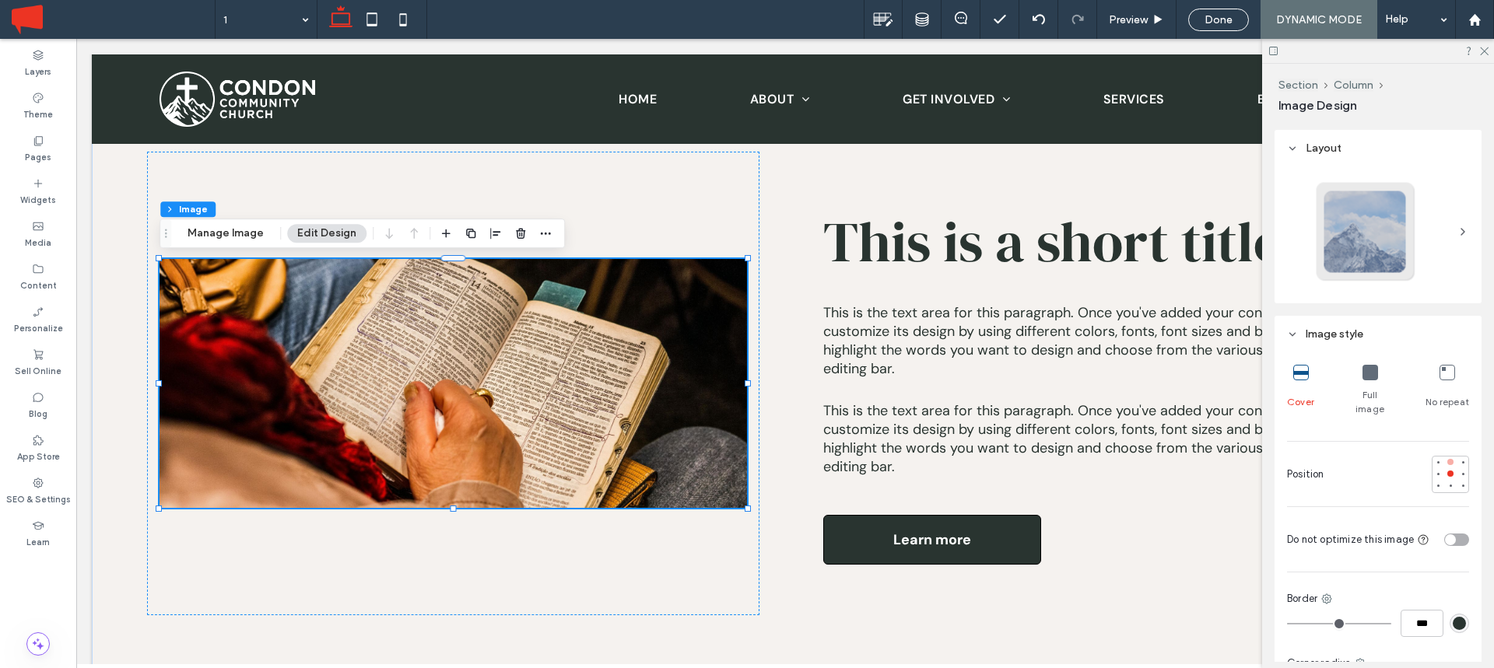
click at [1450, 459] on div at bounding box center [1450, 462] width 6 height 6
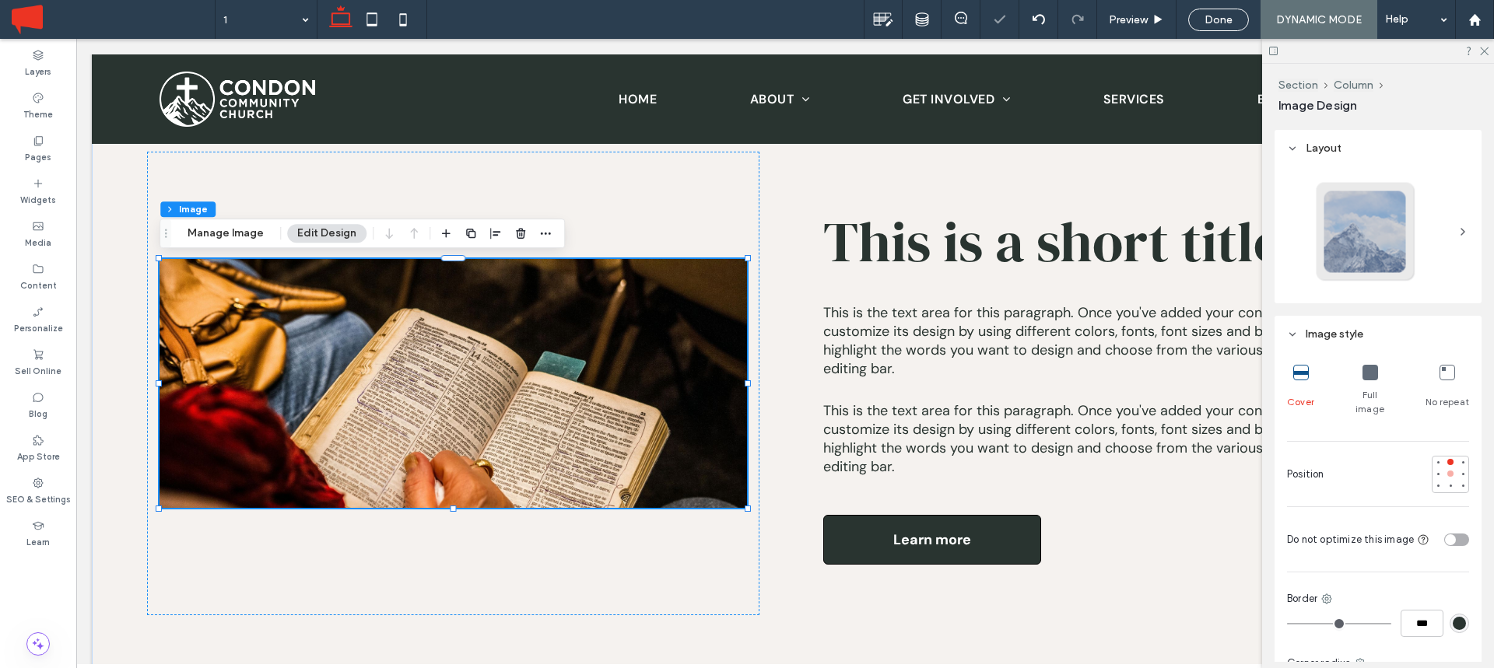
click at [1450, 471] on div at bounding box center [1450, 474] width 6 height 6
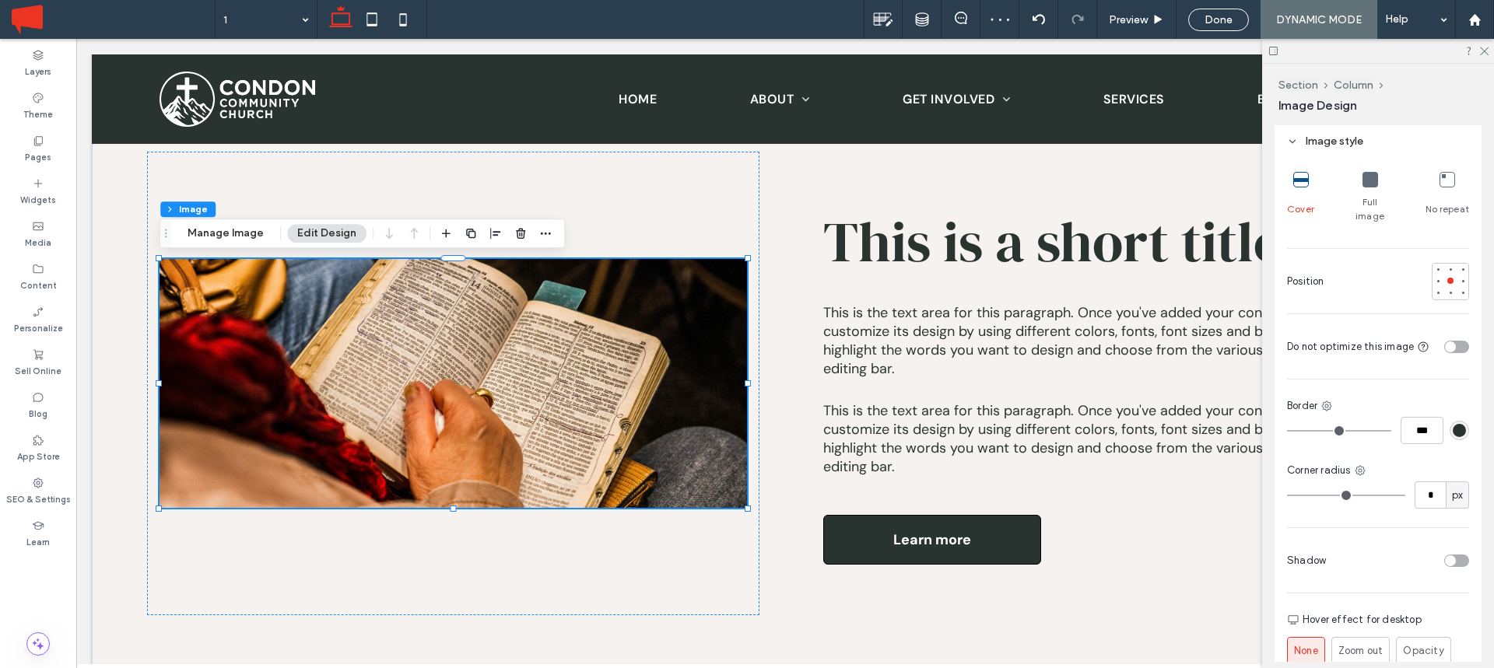
scroll to position [0, 0]
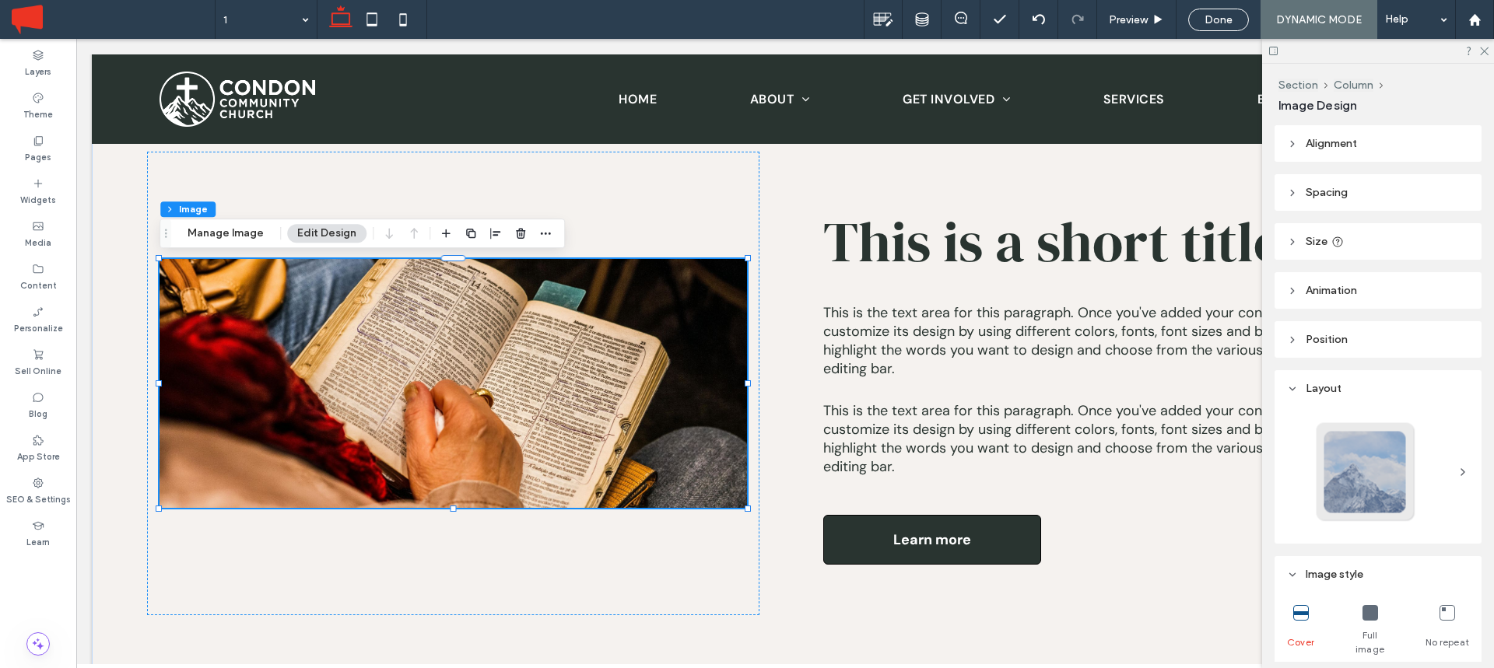
click at [1313, 247] on span "Size" at bounding box center [1317, 241] width 22 height 13
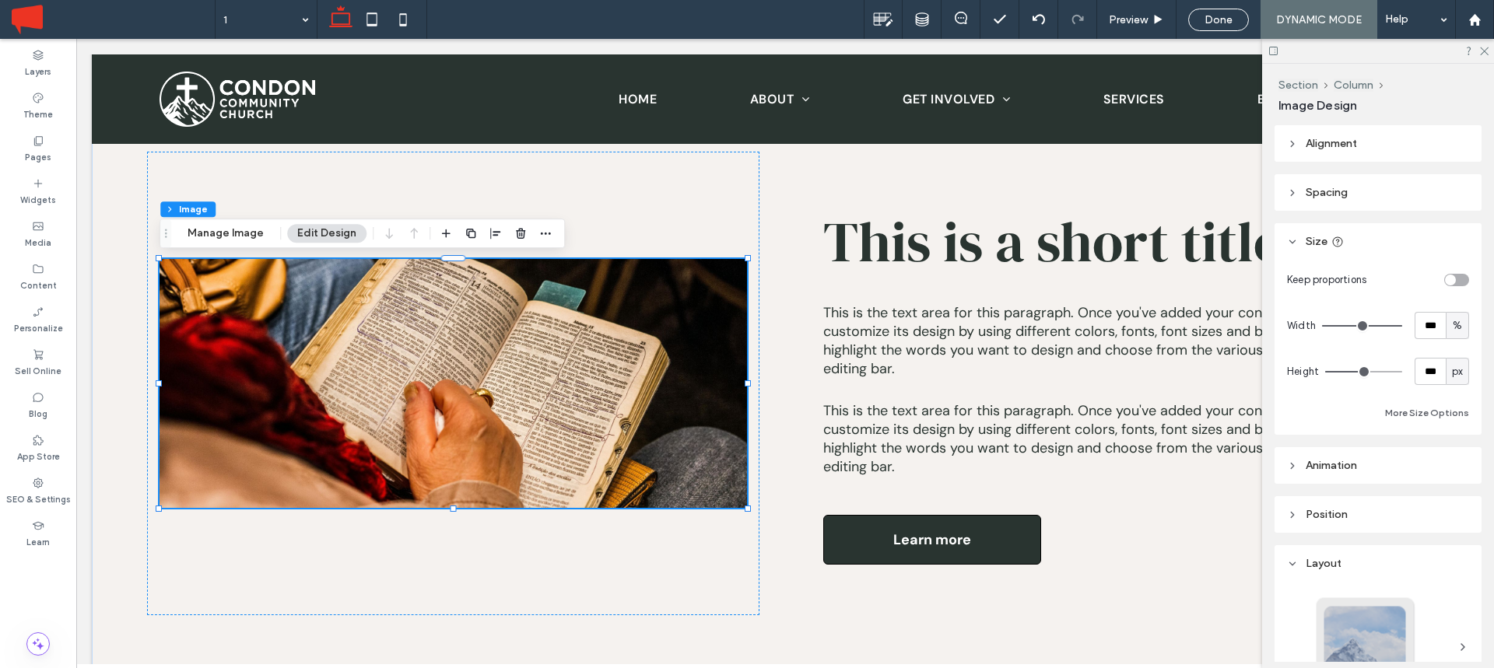
click at [1457, 376] on span "px" at bounding box center [1457, 372] width 11 height 16
click at [1461, 514] on div "A" at bounding box center [1457, 507] width 22 height 27
type input "*"
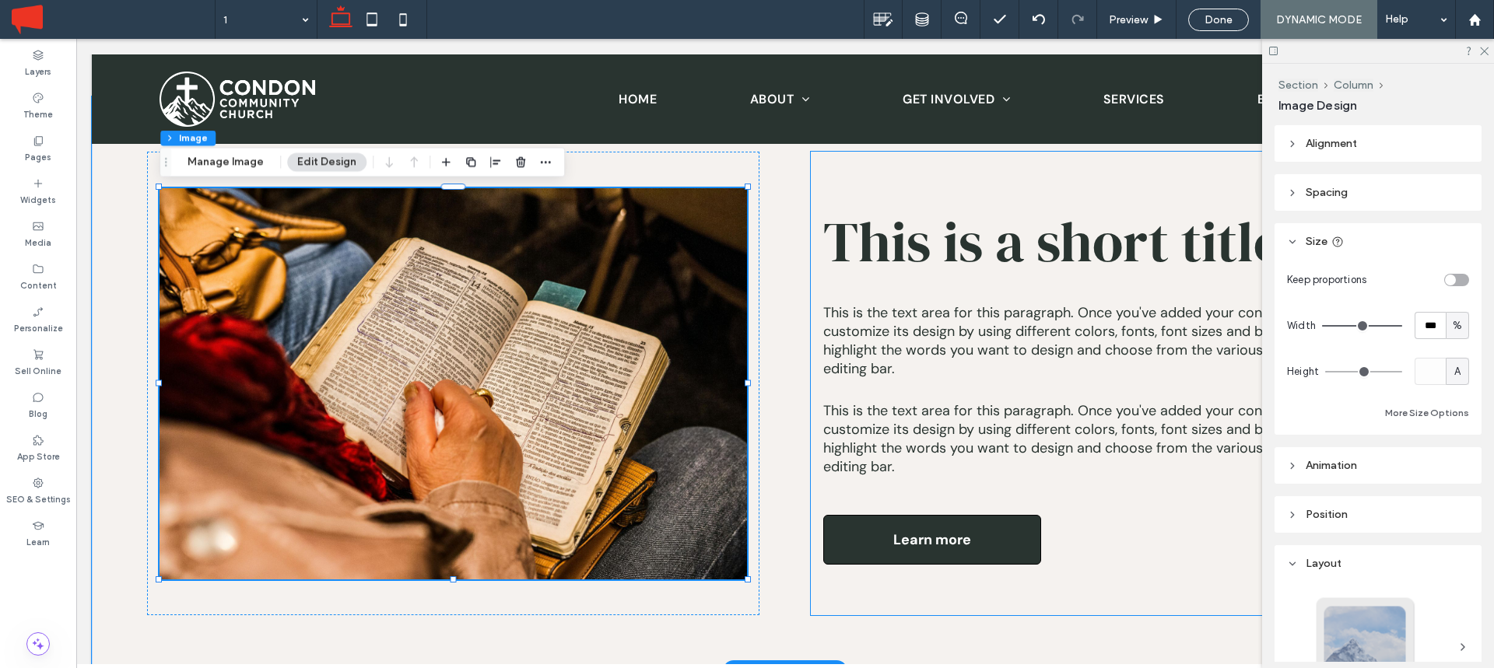
click at [861, 183] on div "This is a short title This is the text area for this paragraph. Once you've add…" at bounding box center [1117, 384] width 612 height 464
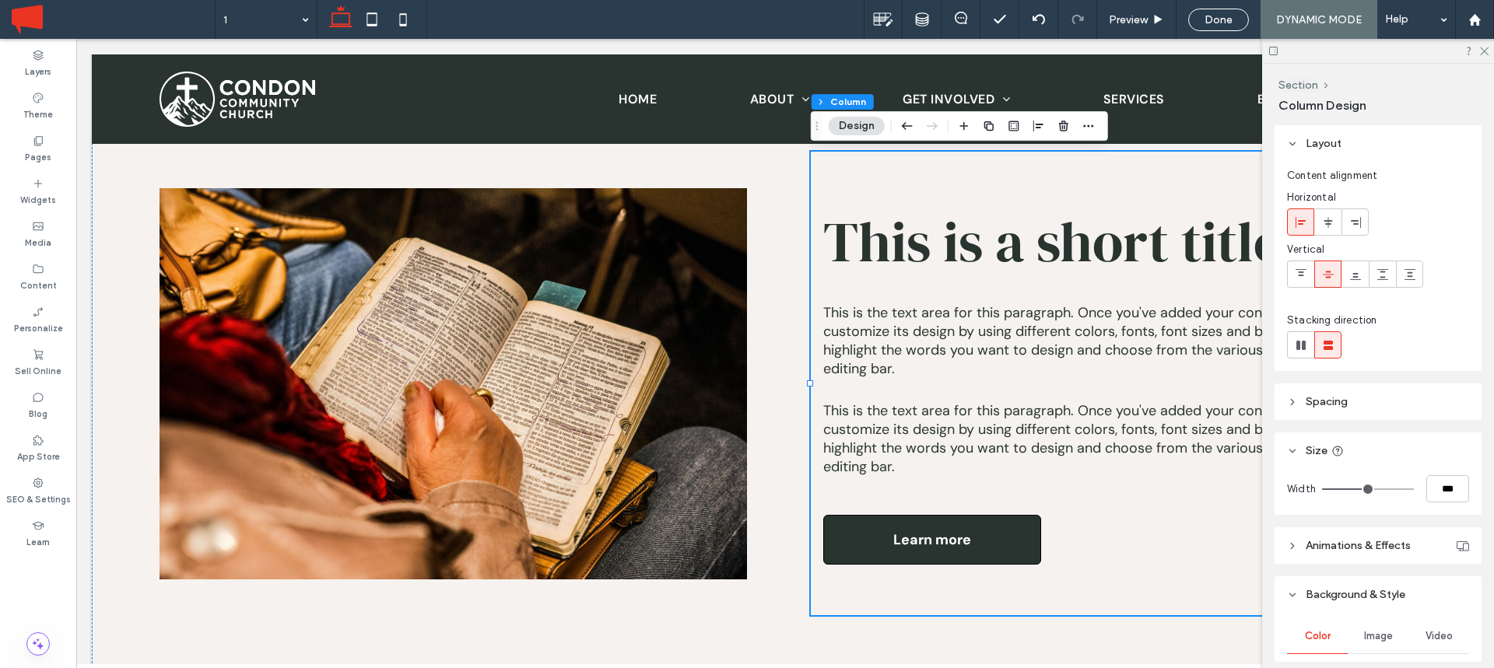
click at [1340, 401] on span "Spacing" at bounding box center [1327, 401] width 42 height 13
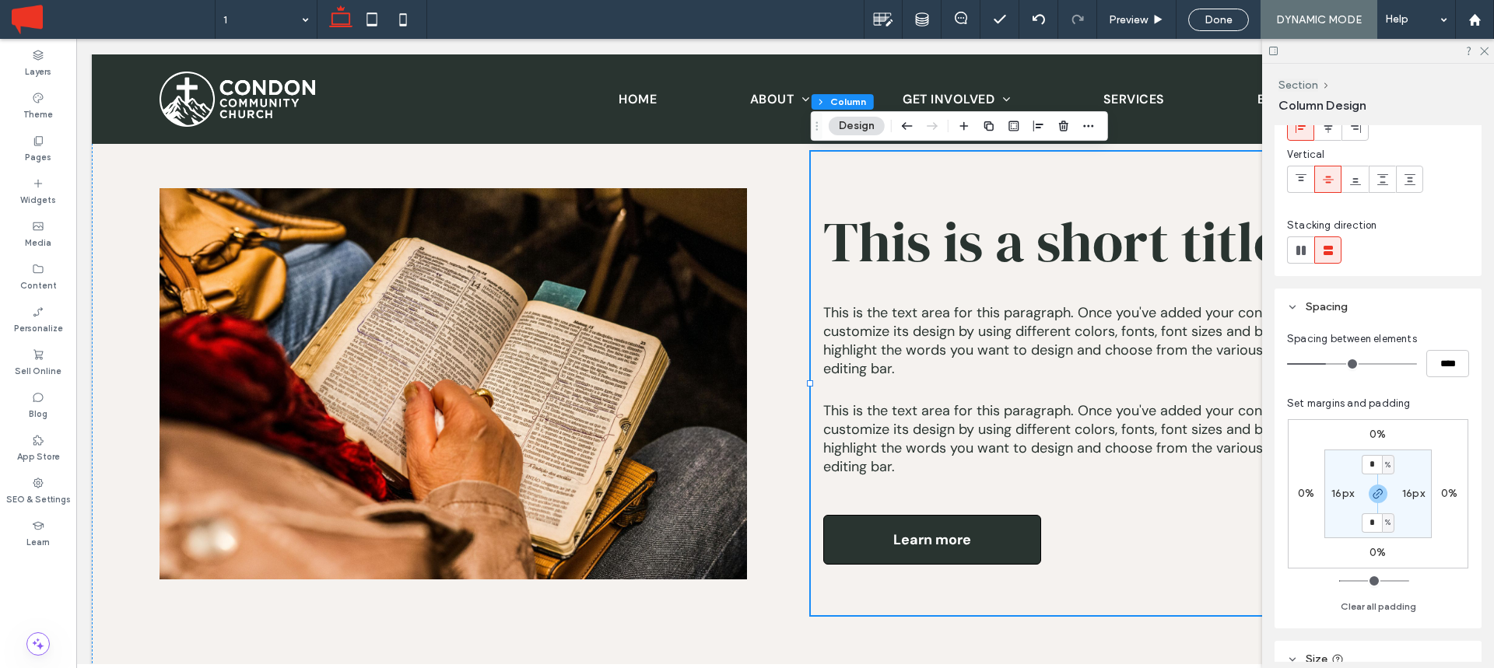
scroll to position [96, 0]
click at [1054, 263] on span "This is a short title" at bounding box center [1052, 241] width 459 height 77
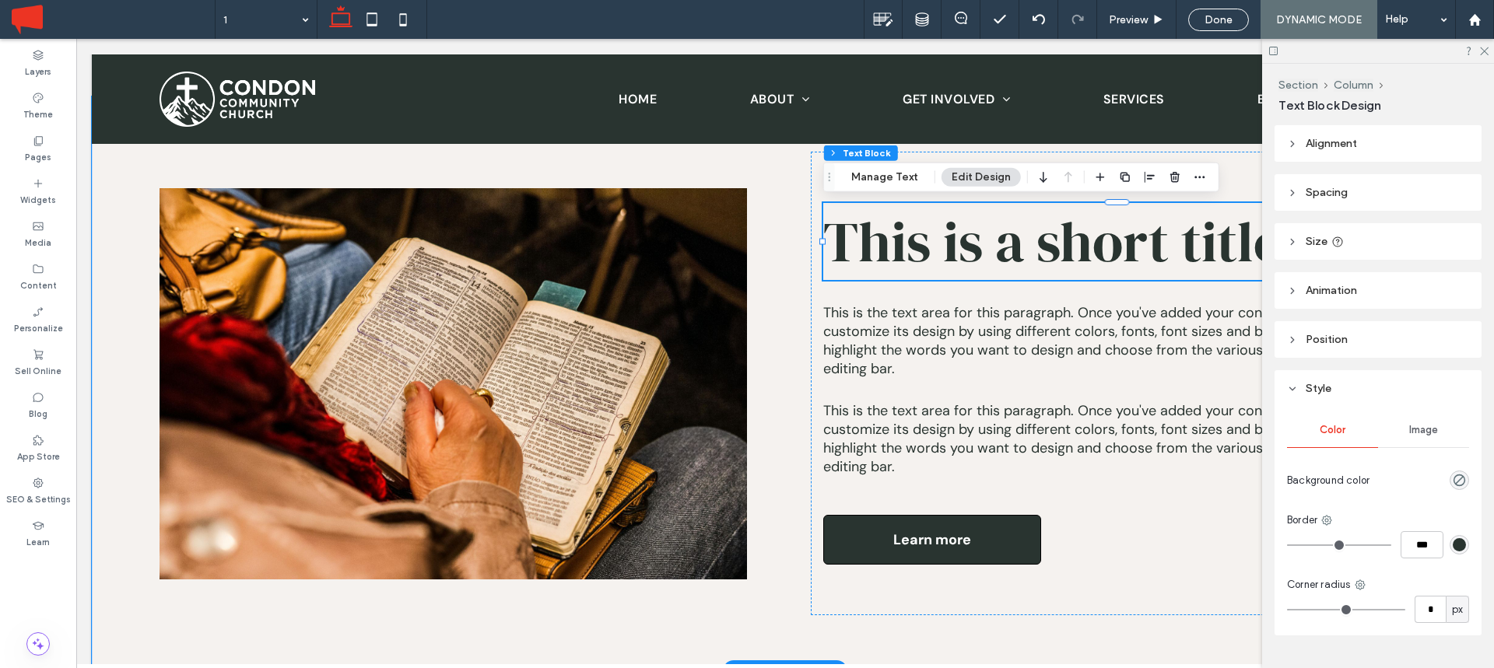
click at [1054, 263] on span "This is a short title" at bounding box center [1052, 241] width 459 height 77
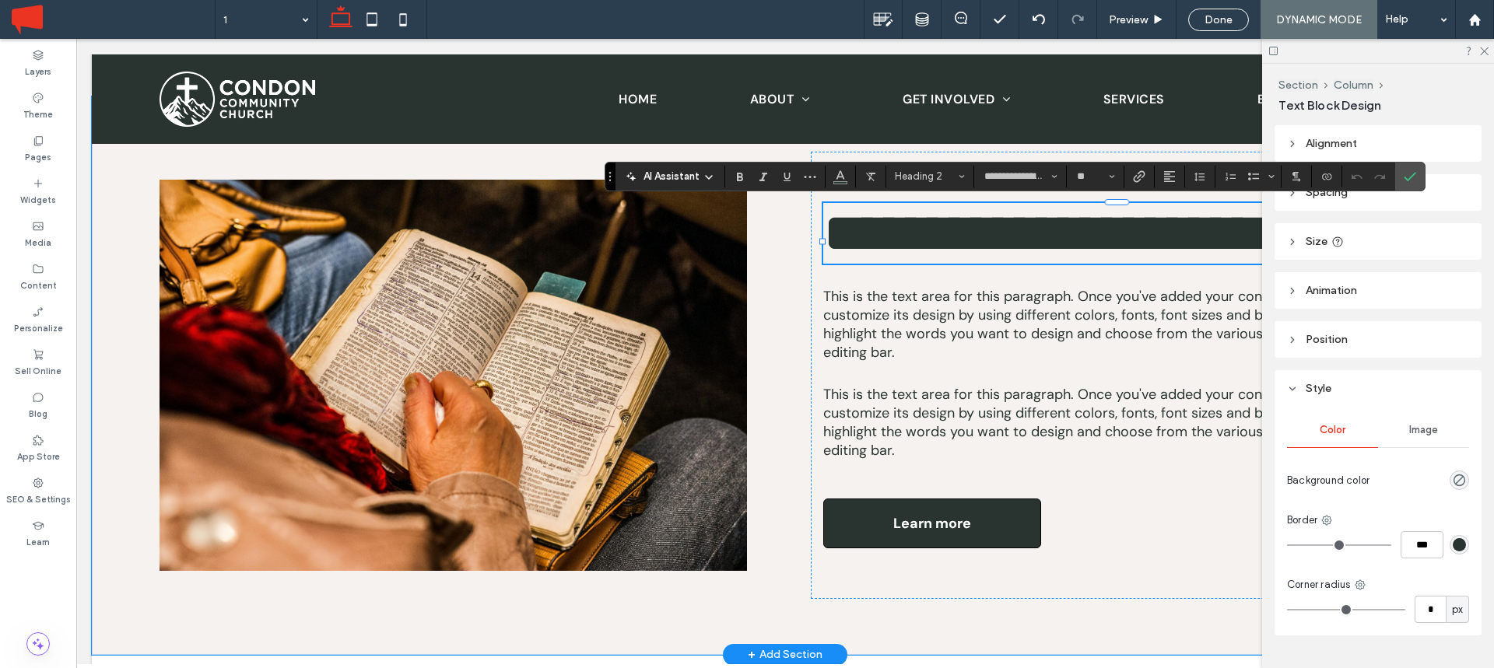
click at [1054, 261] on span "**********" at bounding box center [1052, 232] width 458 height 55
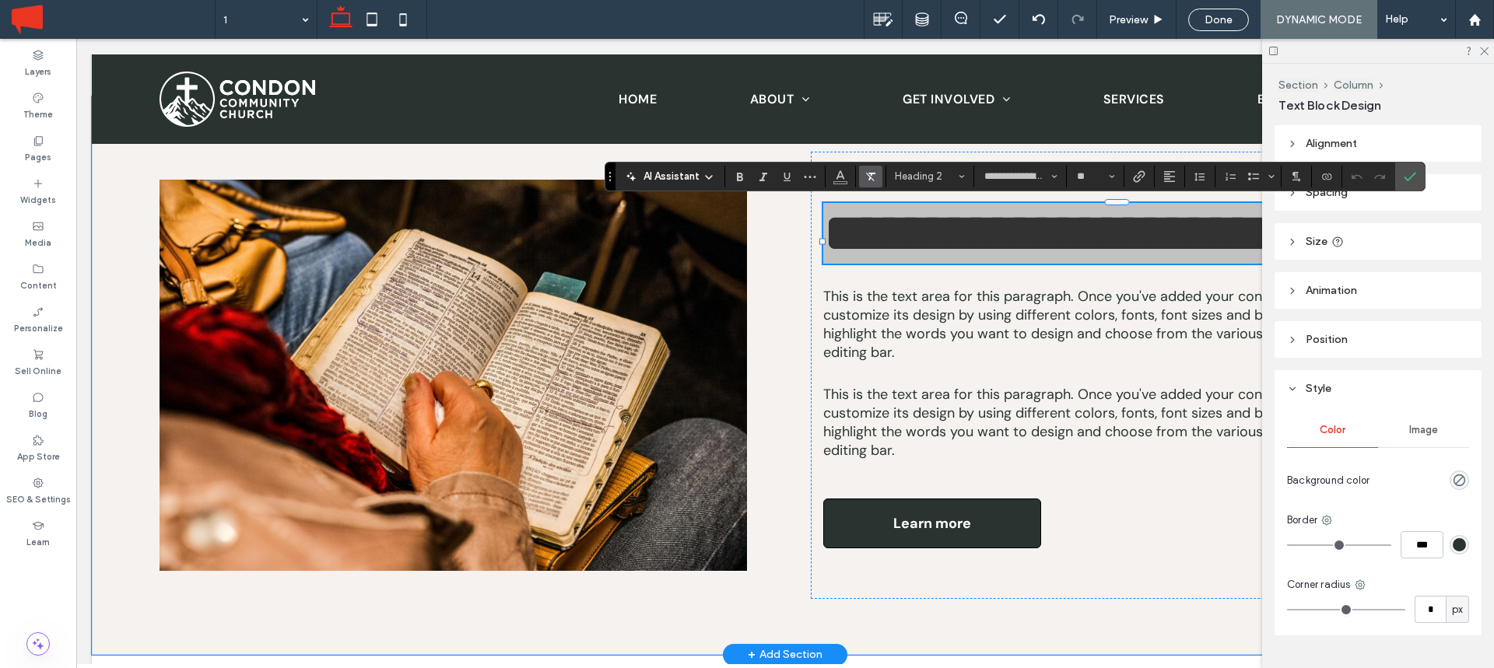
click at [875, 168] on span "Clear Format" at bounding box center [870, 177] width 12 height 20
click at [1205, 174] on button "Line Height" at bounding box center [1199, 177] width 23 height 22
click at [1219, 217] on div "Single" at bounding box center [1224, 223] width 38 height 12
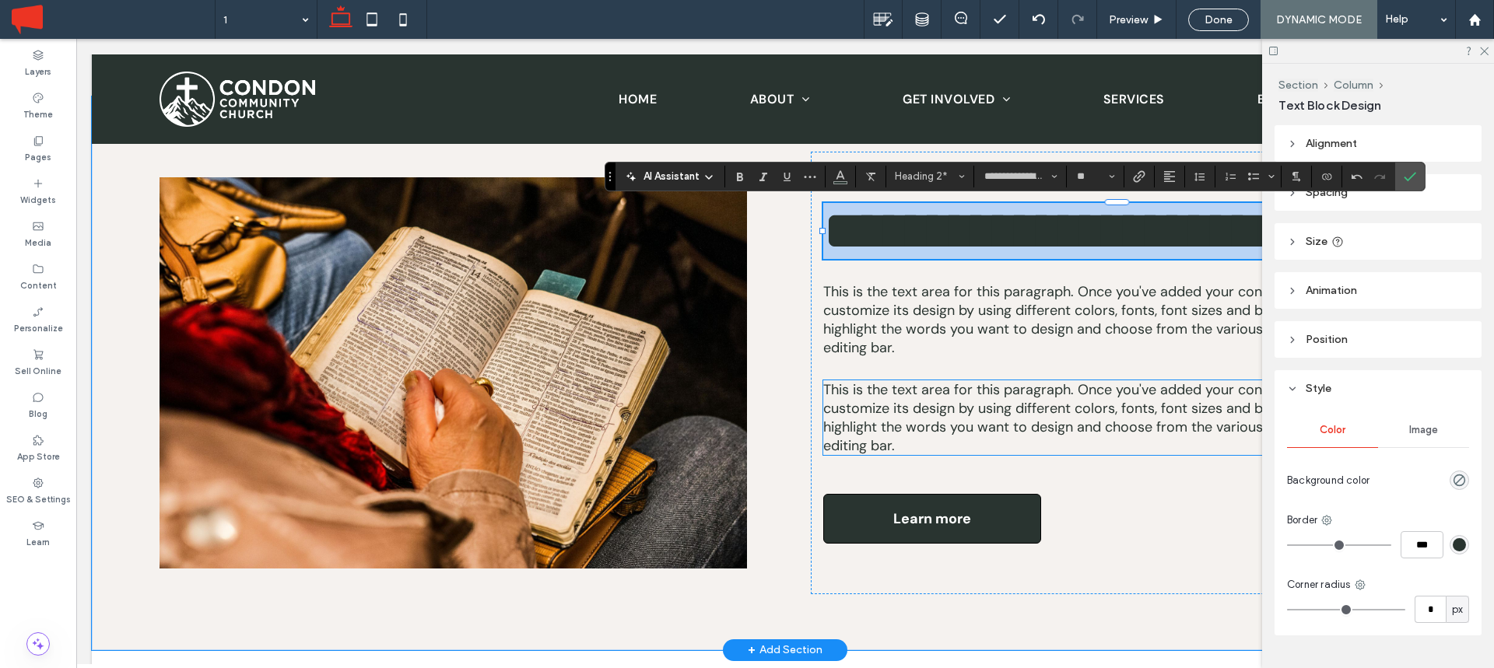
click at [980, 398] on span "This is the text area for this paragraph. Once you've added your content, you c…" at bounding box center [1104, 417] width 562 height 75
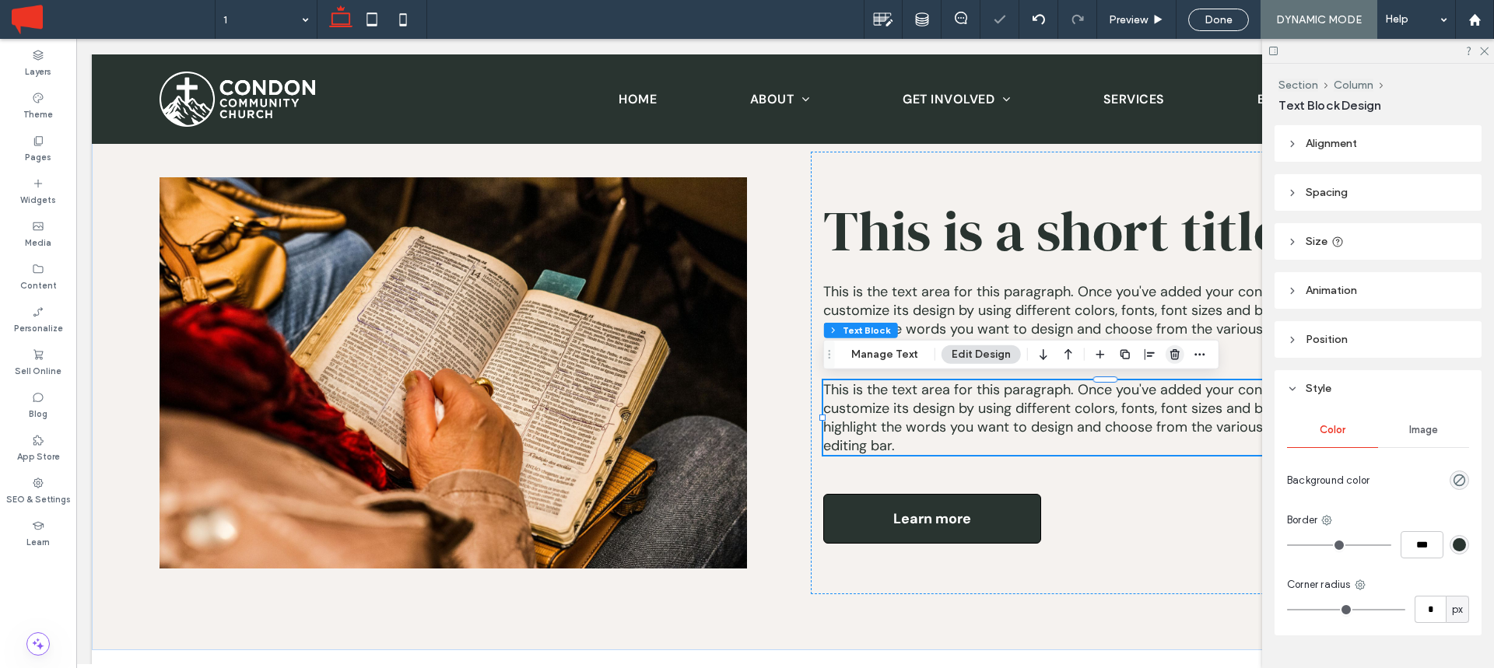
click at [1173, 359] on use "button" at bounding box center [1174, 354] width 9 height 10
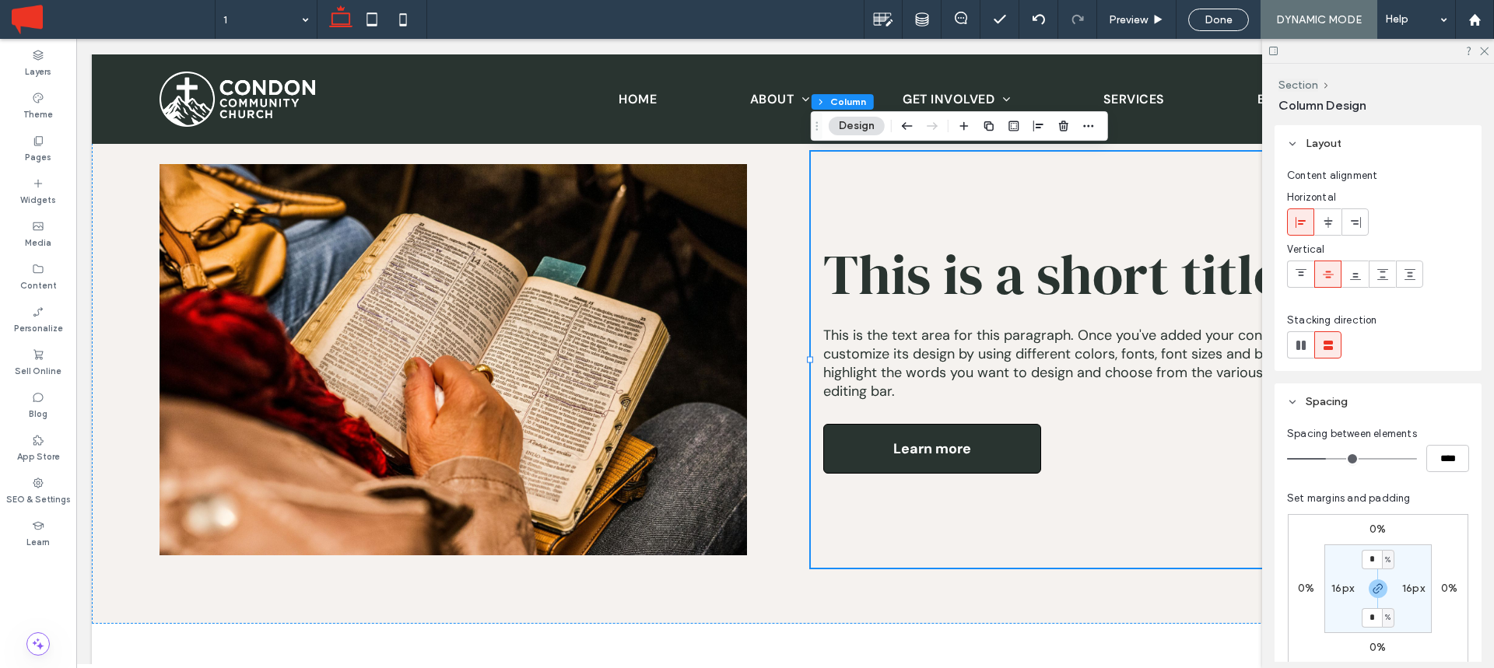
click at [1003, 285] on span "This is a short title" at bounding box center [1052, 274] width 459 height 77
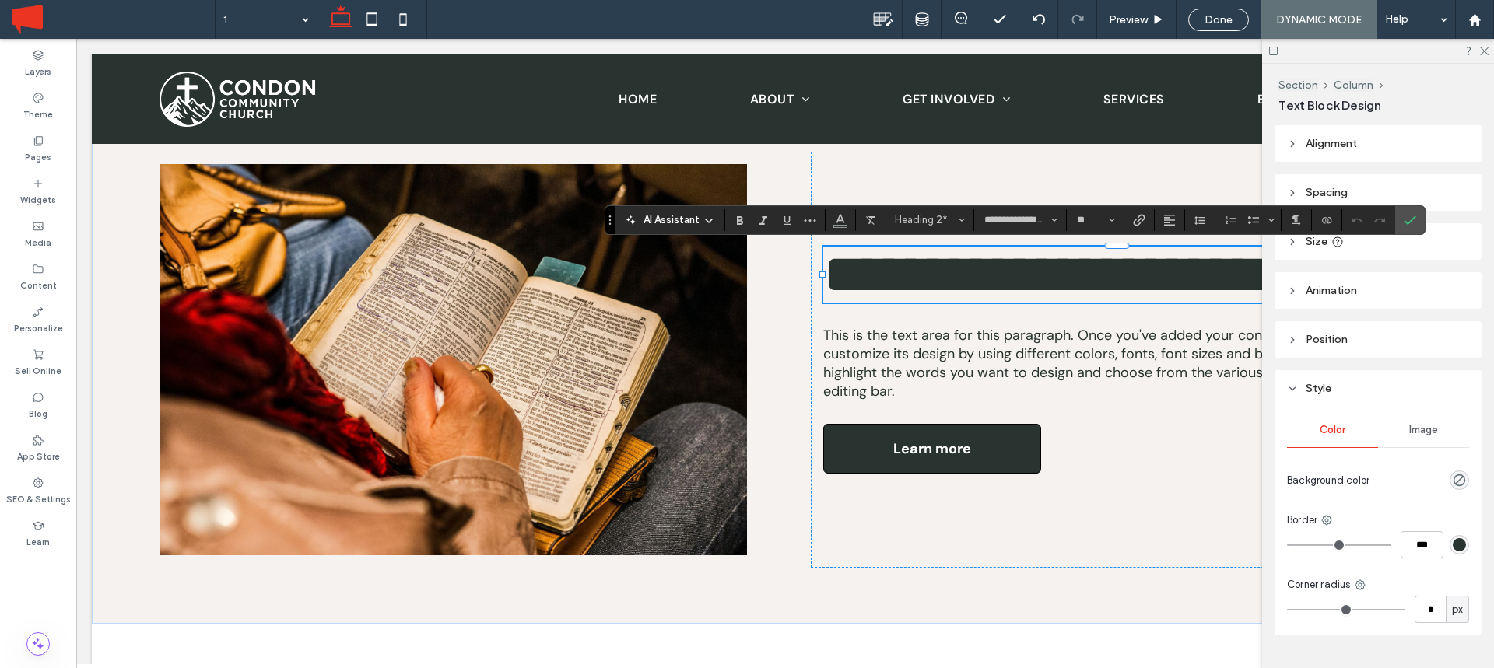
click at [1033, 277] on span "**********" at bounding box center [1052, 274] width 458 height 55
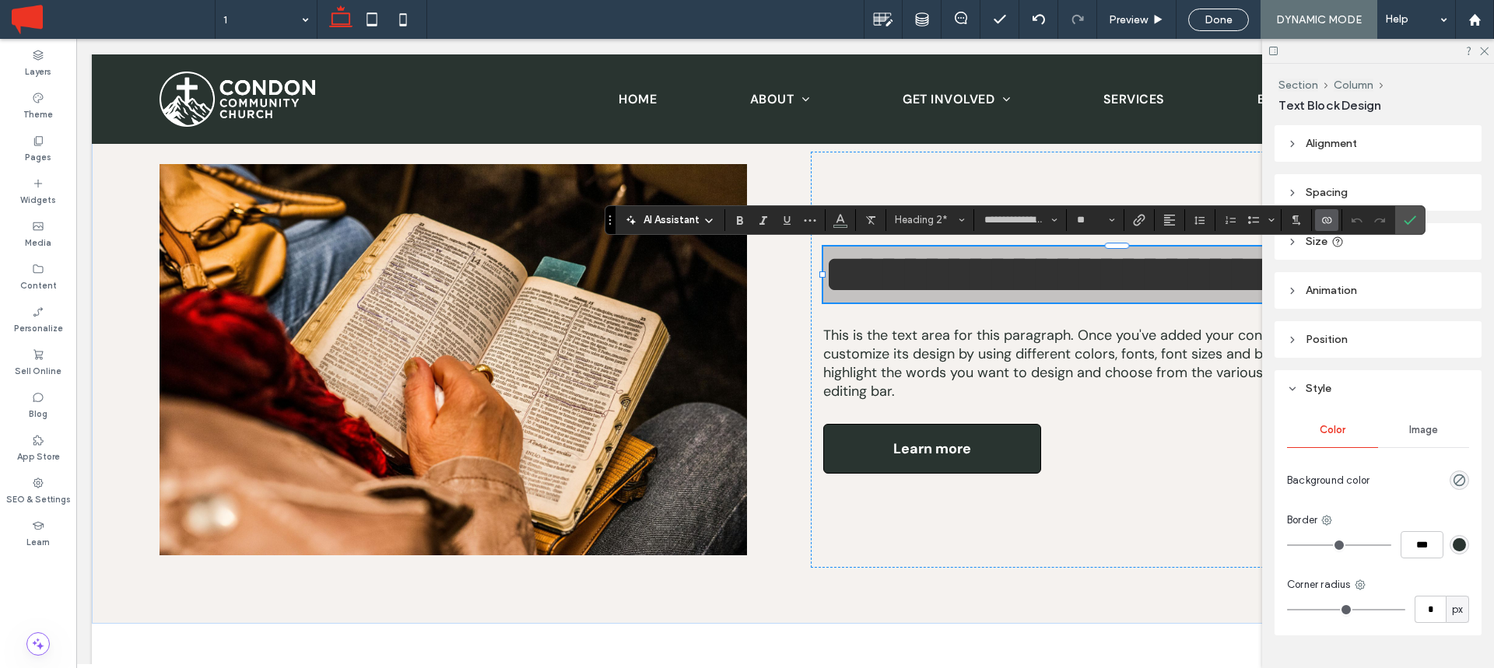
click at [1322, 225] on icon "Connect To Data" at bounding box center [1326, 220] width 12 height 12
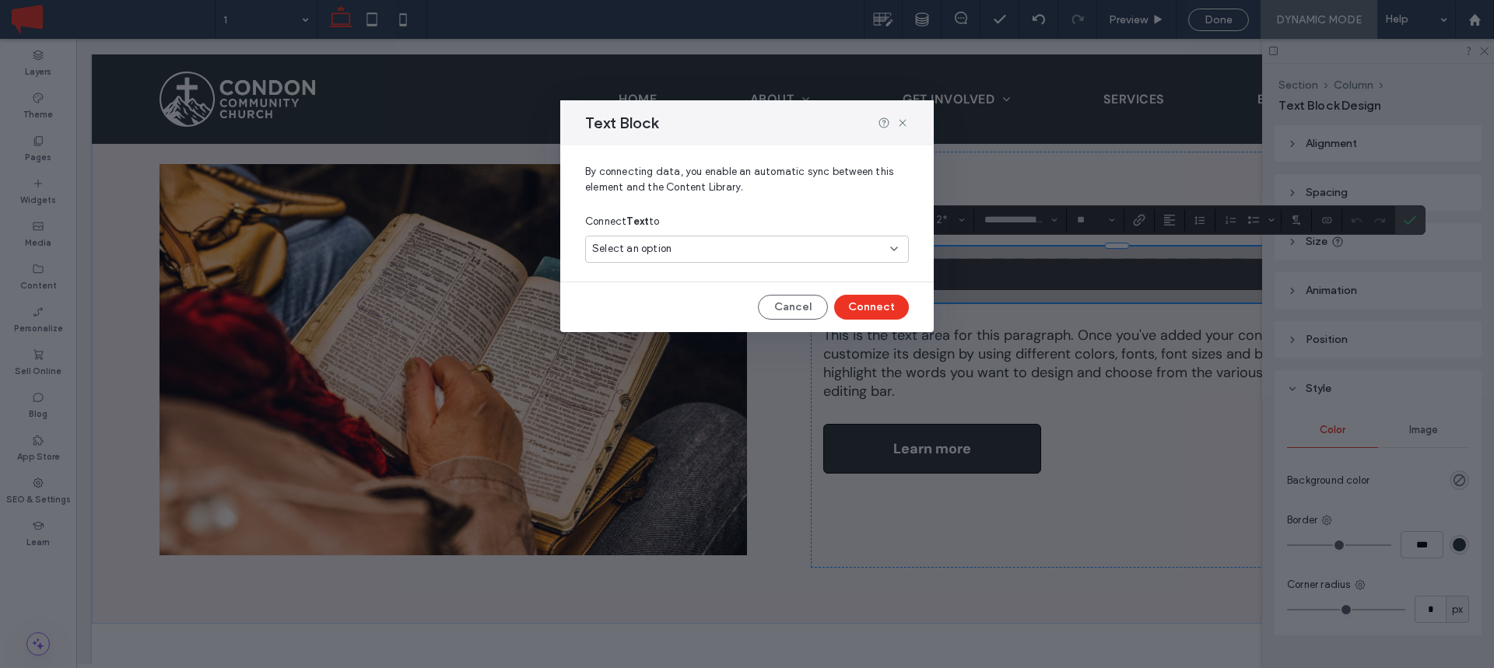
click at [701, 246] on div "Select an option" at bounding box center [737, 249] width 291 height 16
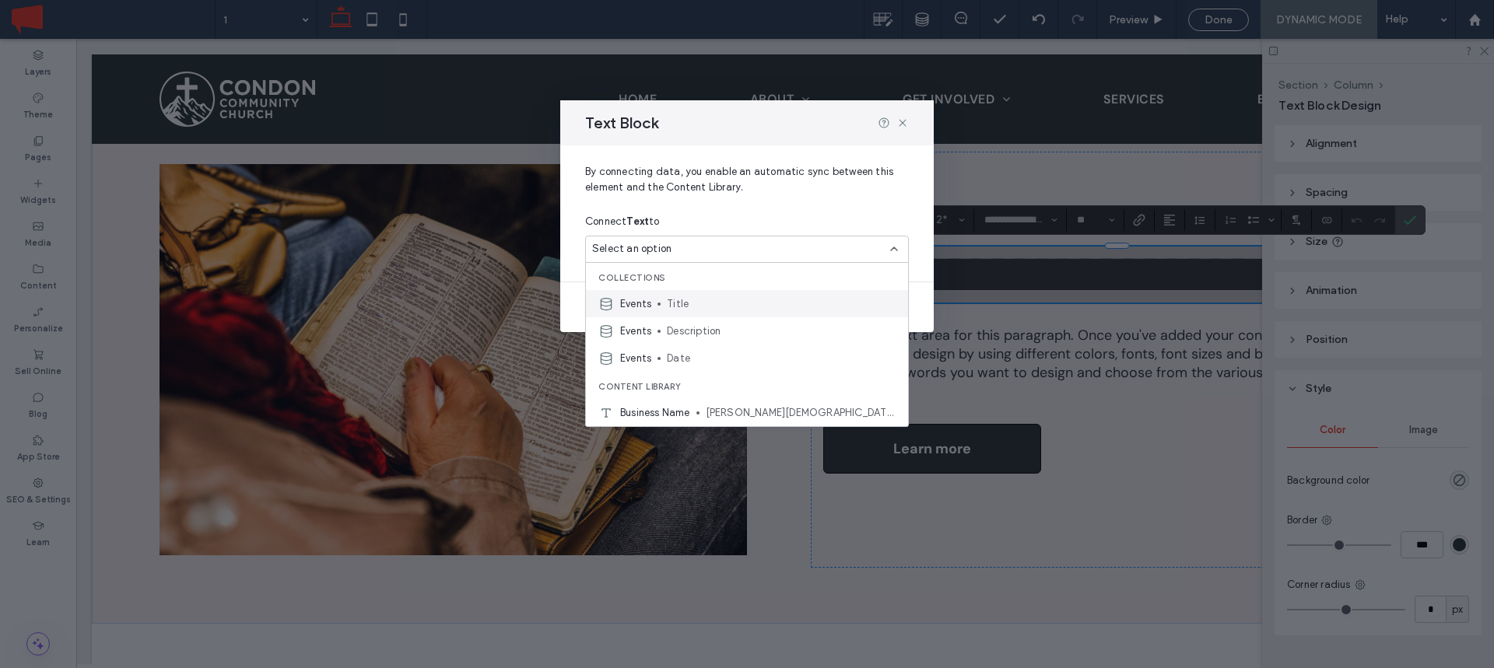
click at [687, 300] on span "Title" at bounding box center [781, 304] width 229 height 16
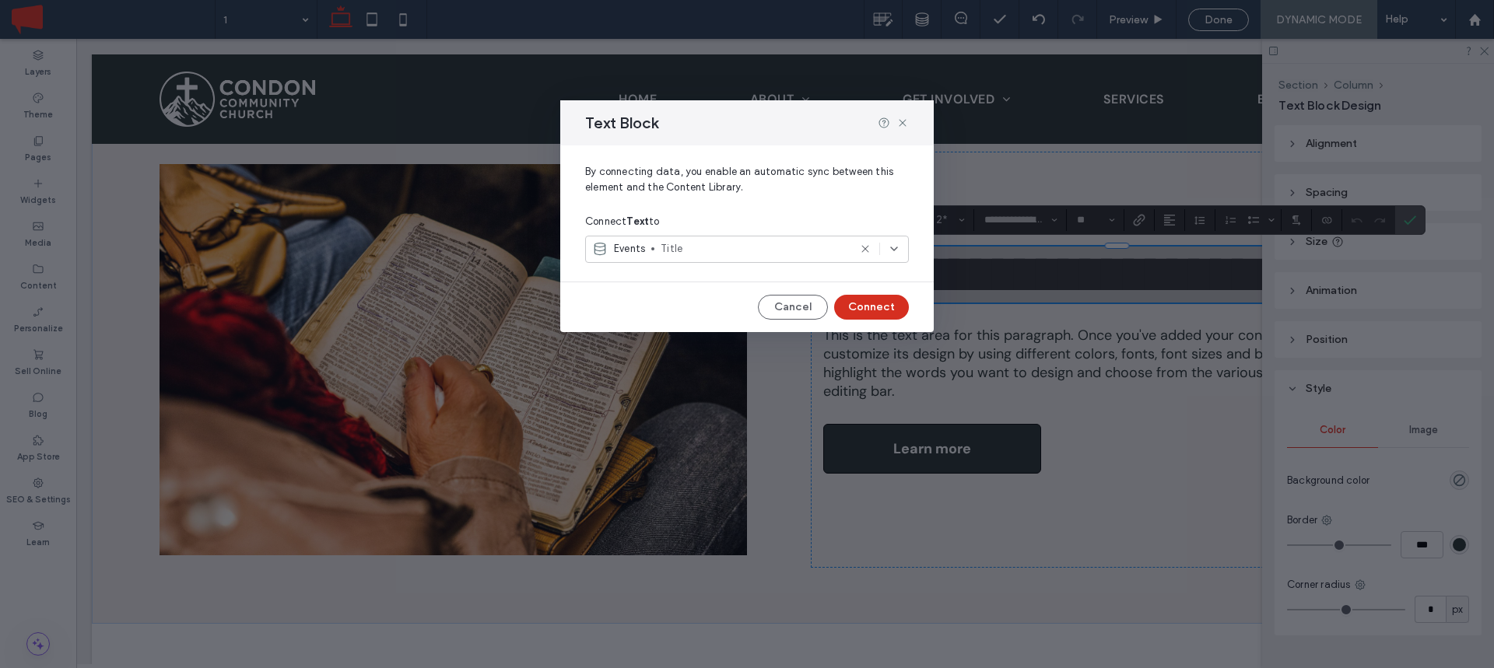
click at [871, 299] on button "Connect" at bounding box center [871, 307] width 75 height 25
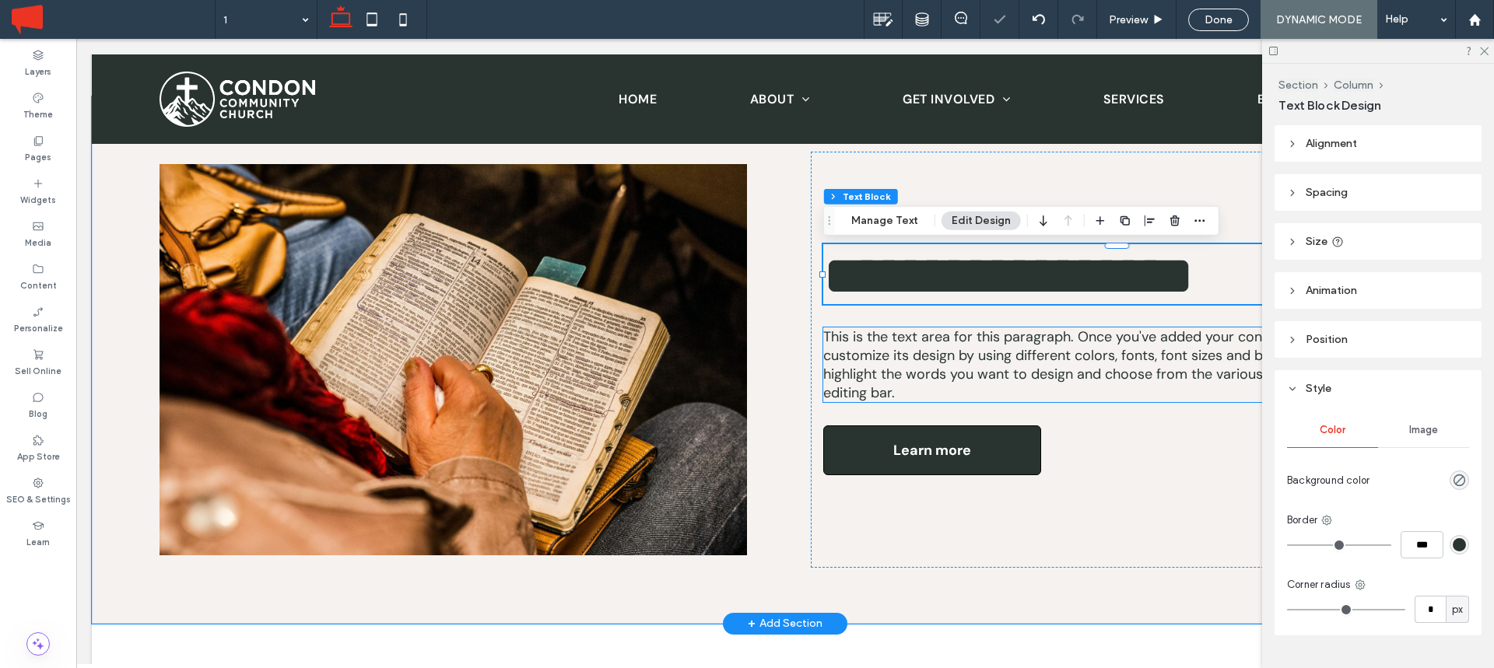
click at [930, 352] on span "This is the text area for this paragraph. Once you've added your content, you c…" at bounding box center [1104, 365] width 562 height 75
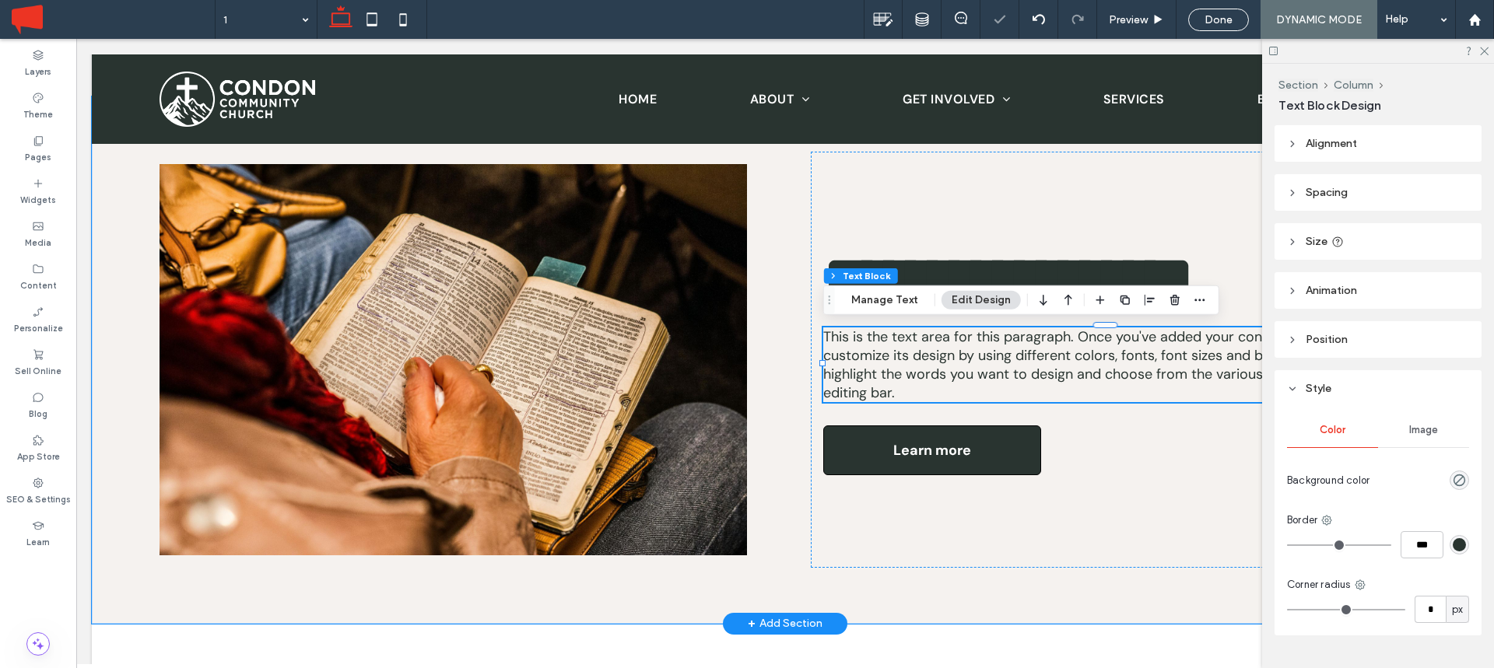
click at [930, 352] on span "This is the text area for this paragraph. Once you've added your content, you c…" at bounding box center [1104, 365] width 562 height 75
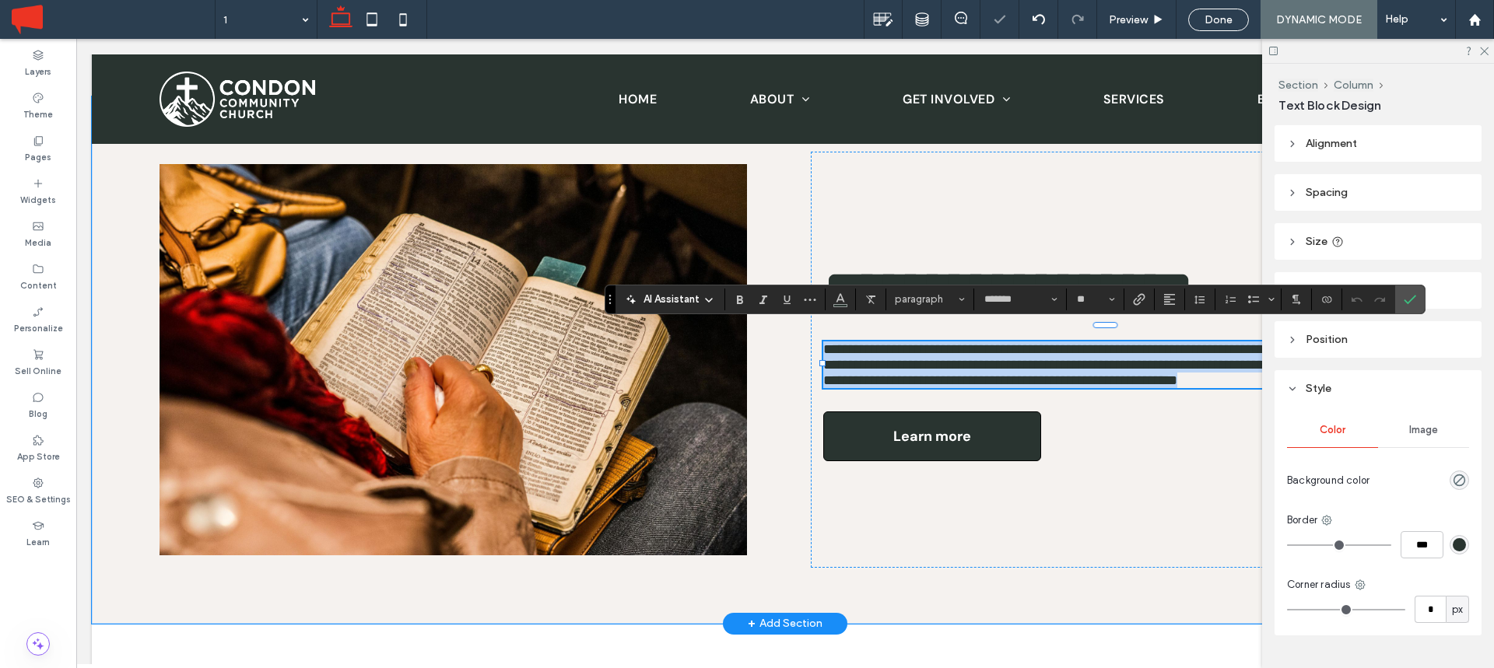
click at [930, 352] on span "**********" at bounding box center [1095, 364] width 545 height 45
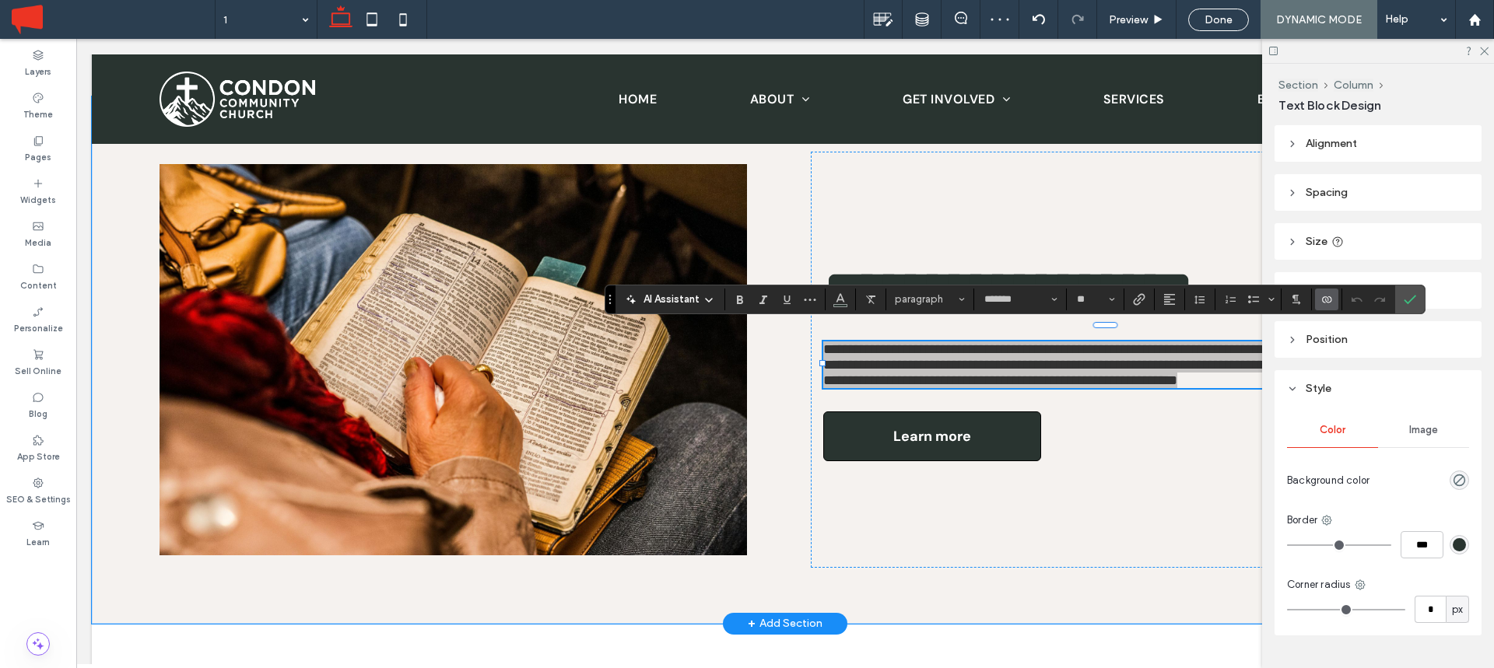
click at [1327, 303] on icon "Connect To Data" at bounding box center [1326, 299] width 12 height 12
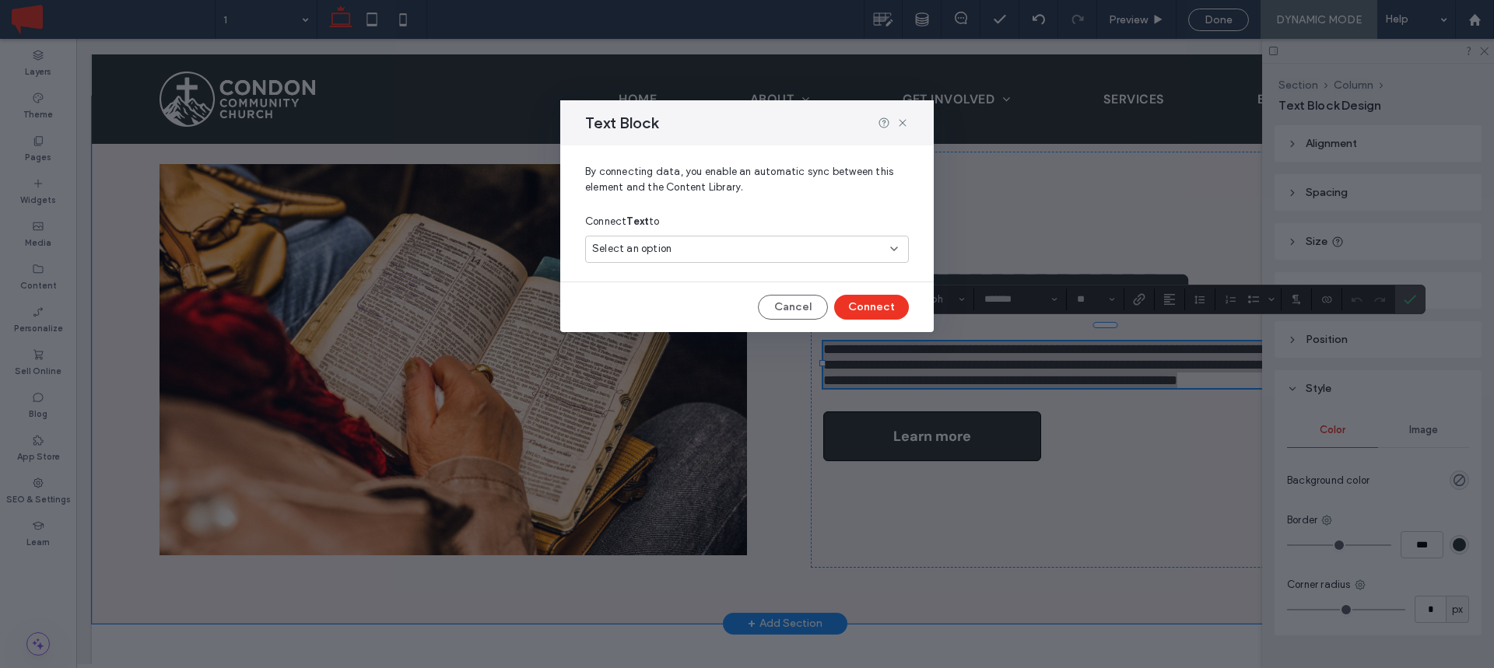
click at [709, 247] on div "Select an option" at bounding box center [737, 249] width 291 height 16
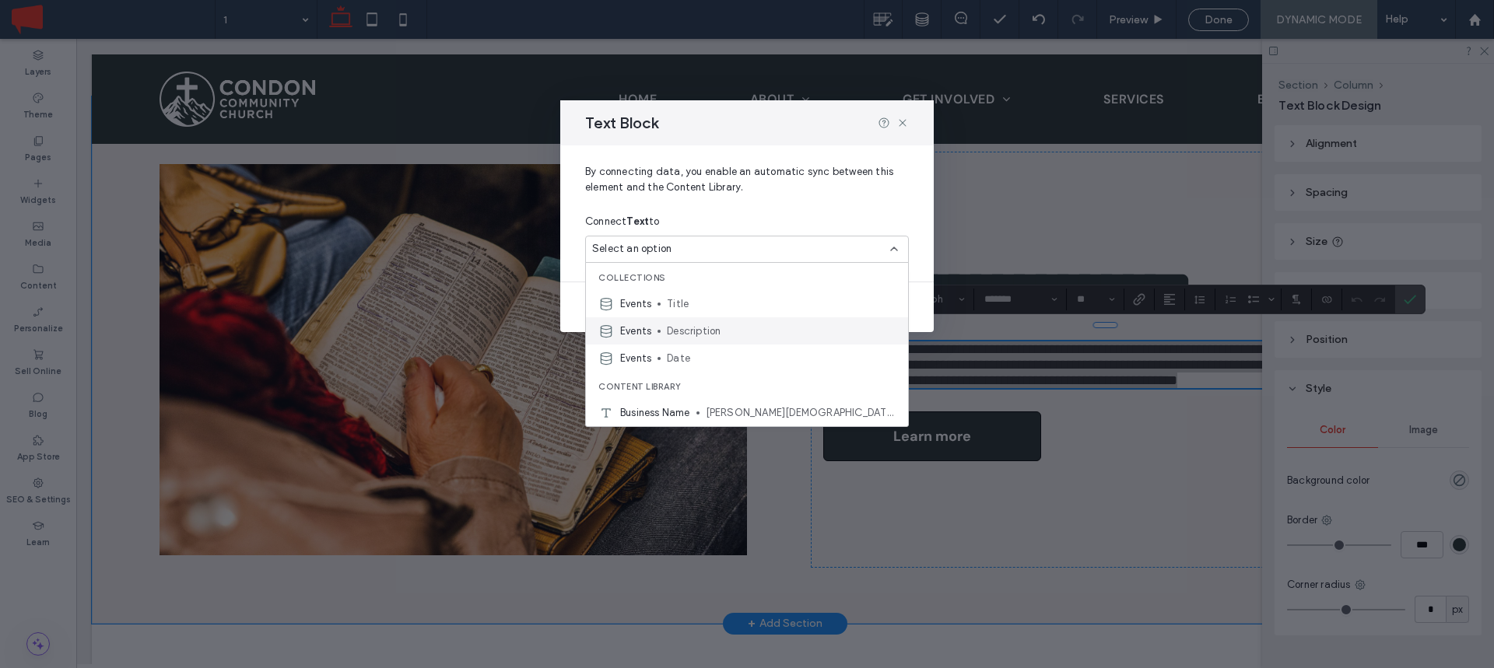
click at [695, 326] on span "Description" at bounding box center [781, 332] width 229 height 16
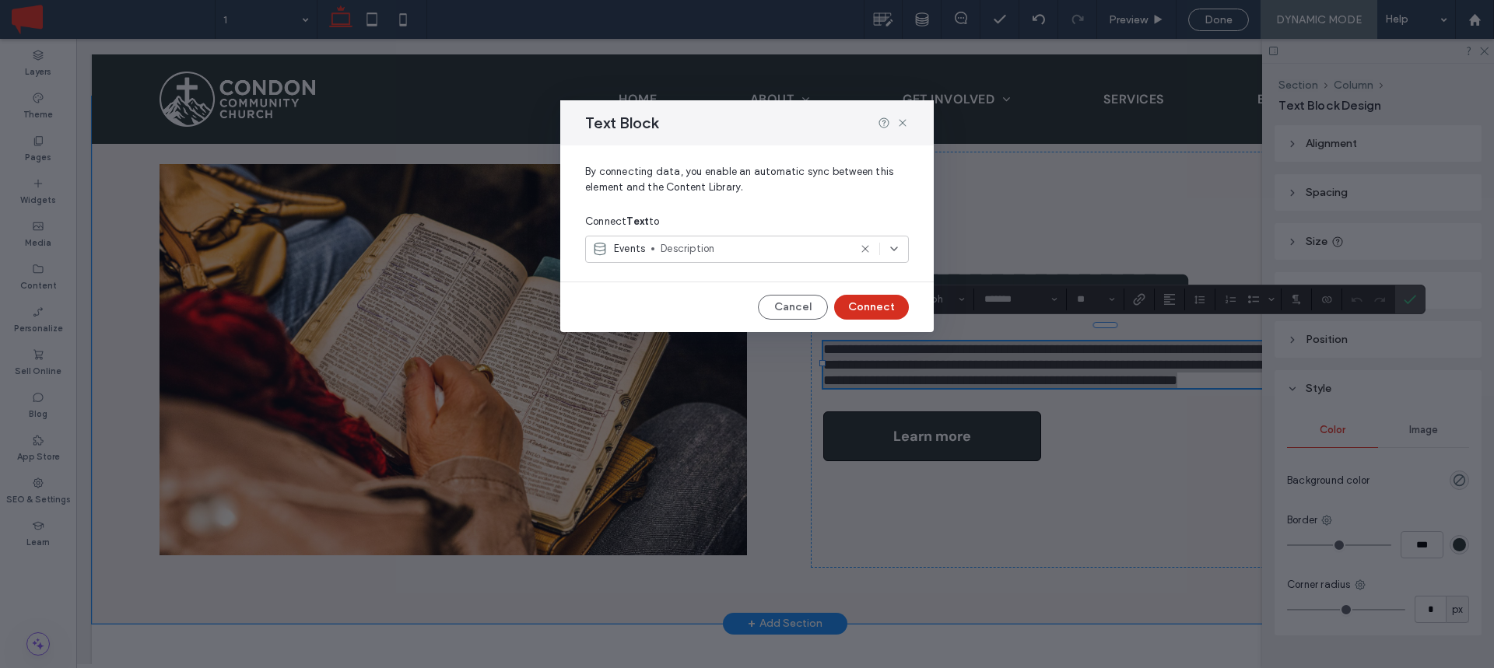
click at [863, 307] on button "Connect" at bounding box center [871, 307] width 75 height 25
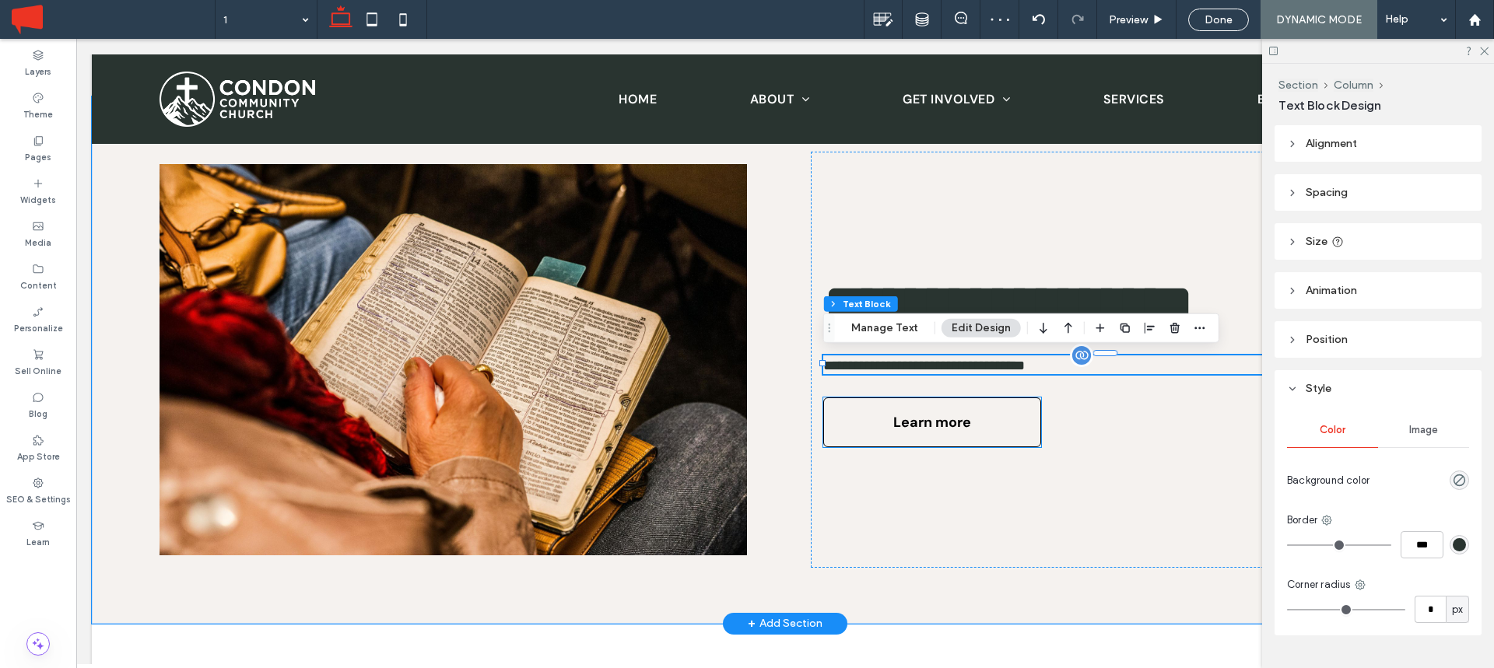
click at [989, 417] on link "Learn more" at bounding box center [932, 423] width 218 height 50
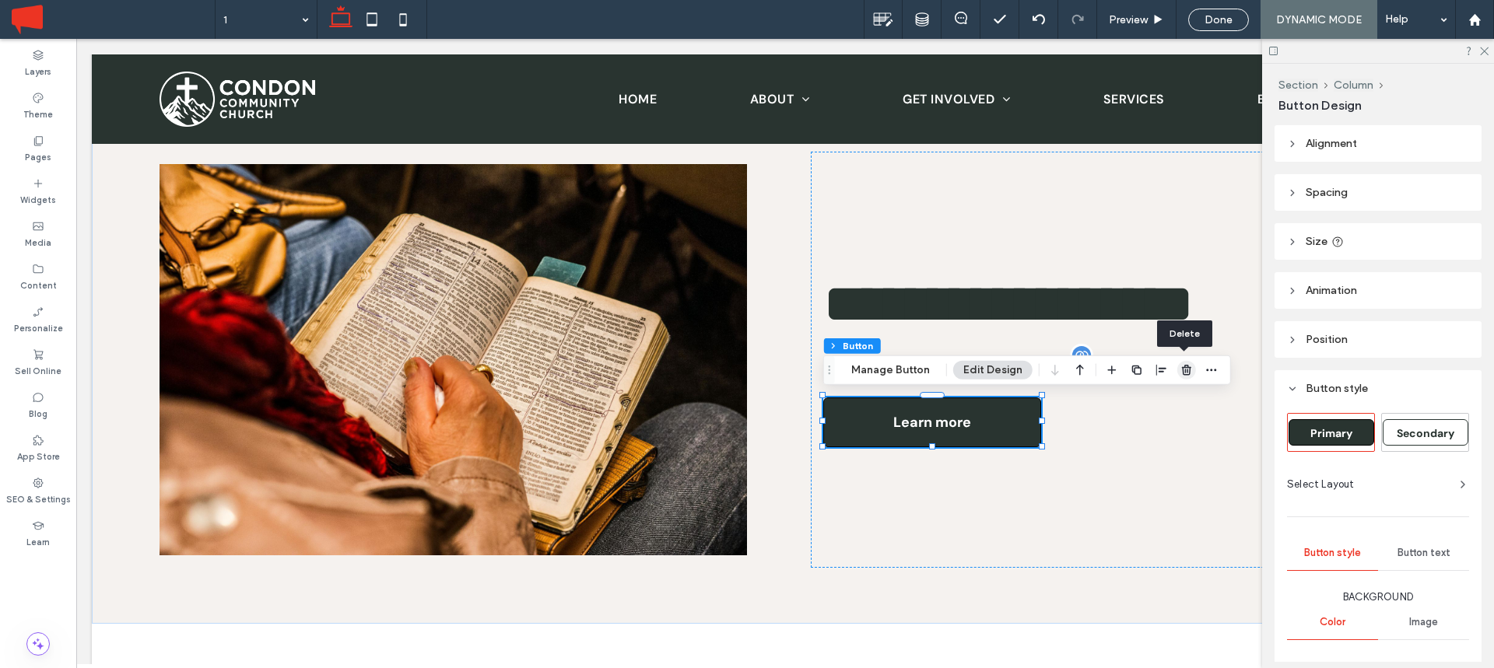
click at [1183, 368] on icon "button" at bounding box center [1186, 370] width 12 height 12
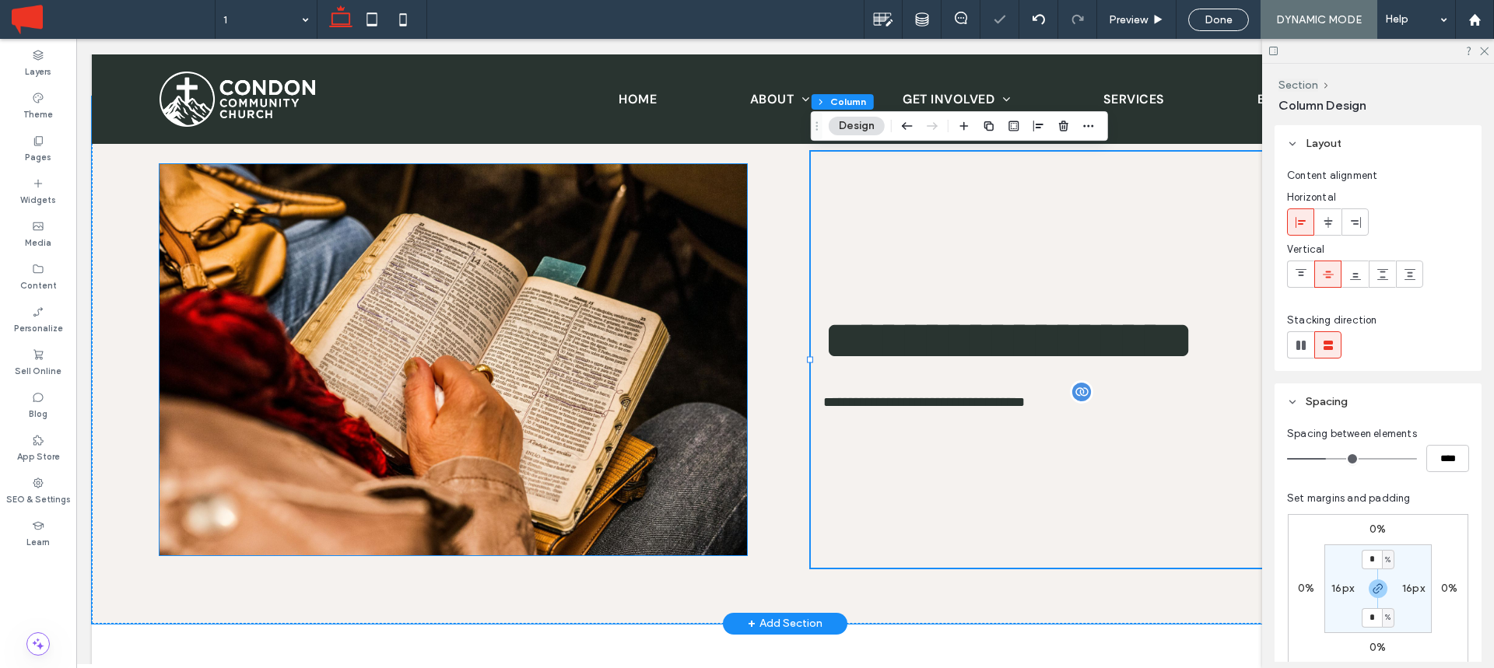
click at [501, 356] on img at bounding box center [453, 359] width 587 height 391
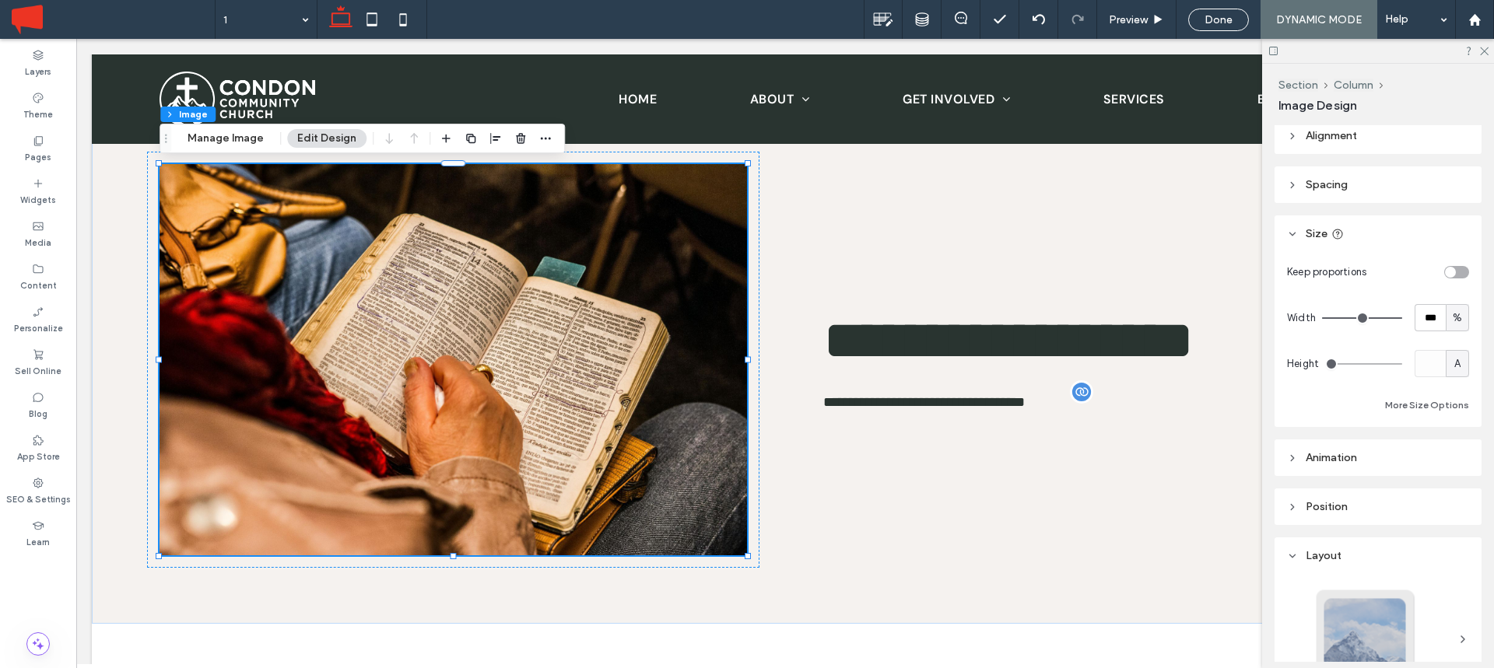
scroll to position [9, 0]
click at [545, 133] on icon "button" at bounding box center [545, 138] width 12 height 12
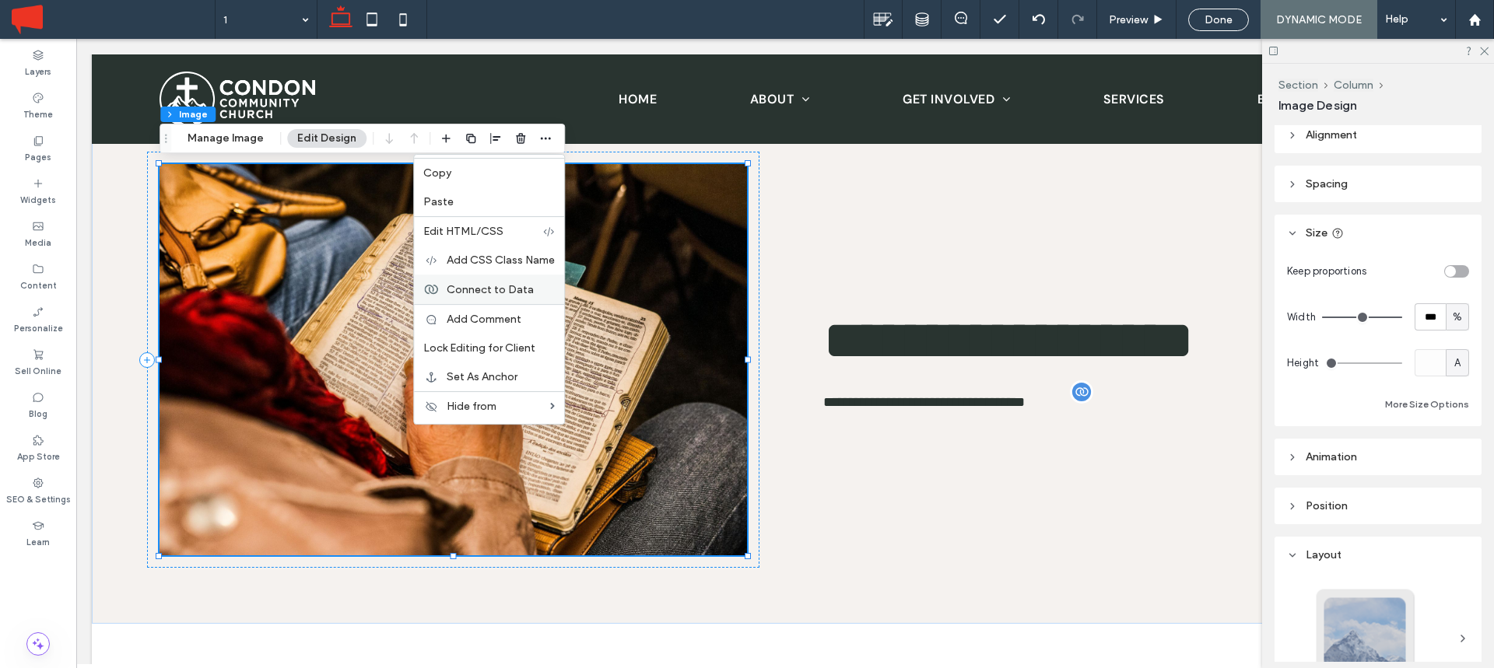
click at [490, 283] on span "Connect to Data" at bounding box center [490, 289] width 87 height 13
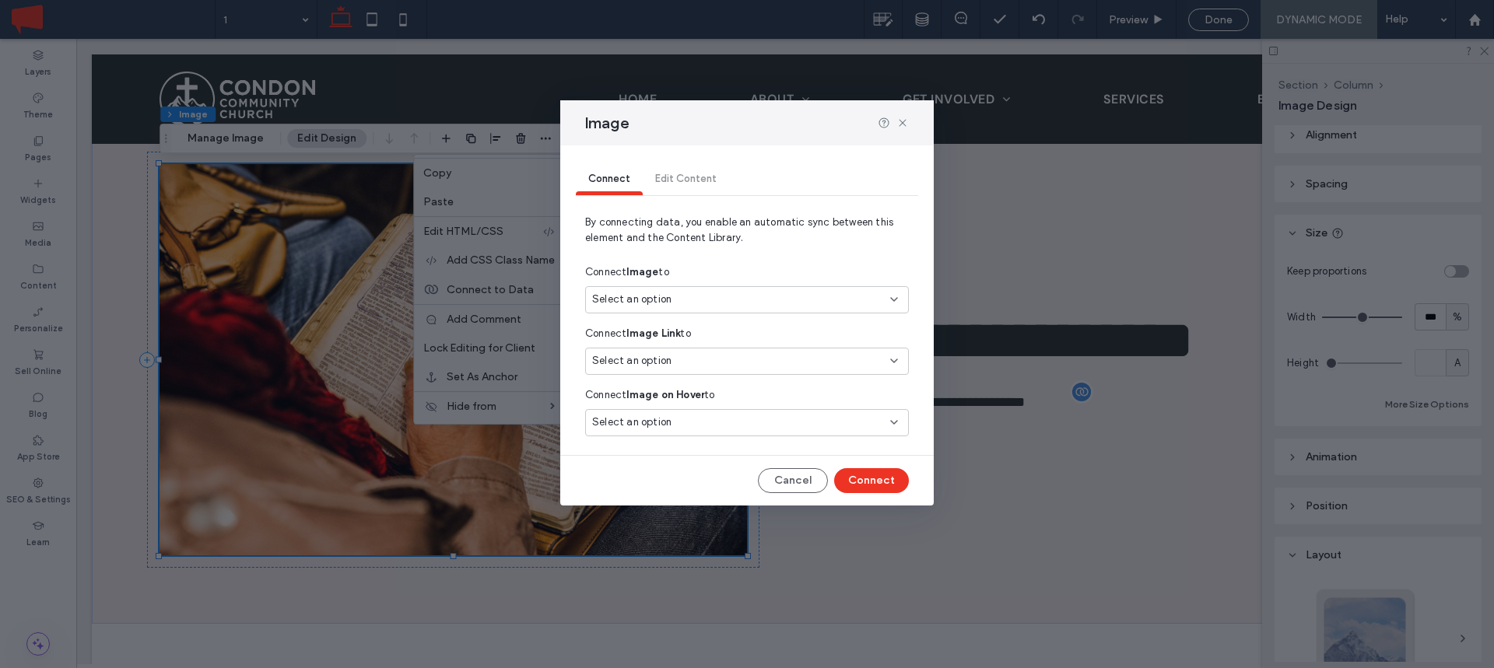
click at [678, 289] on div "Select an option" at bounding box center [747, 299] width 324 height 27
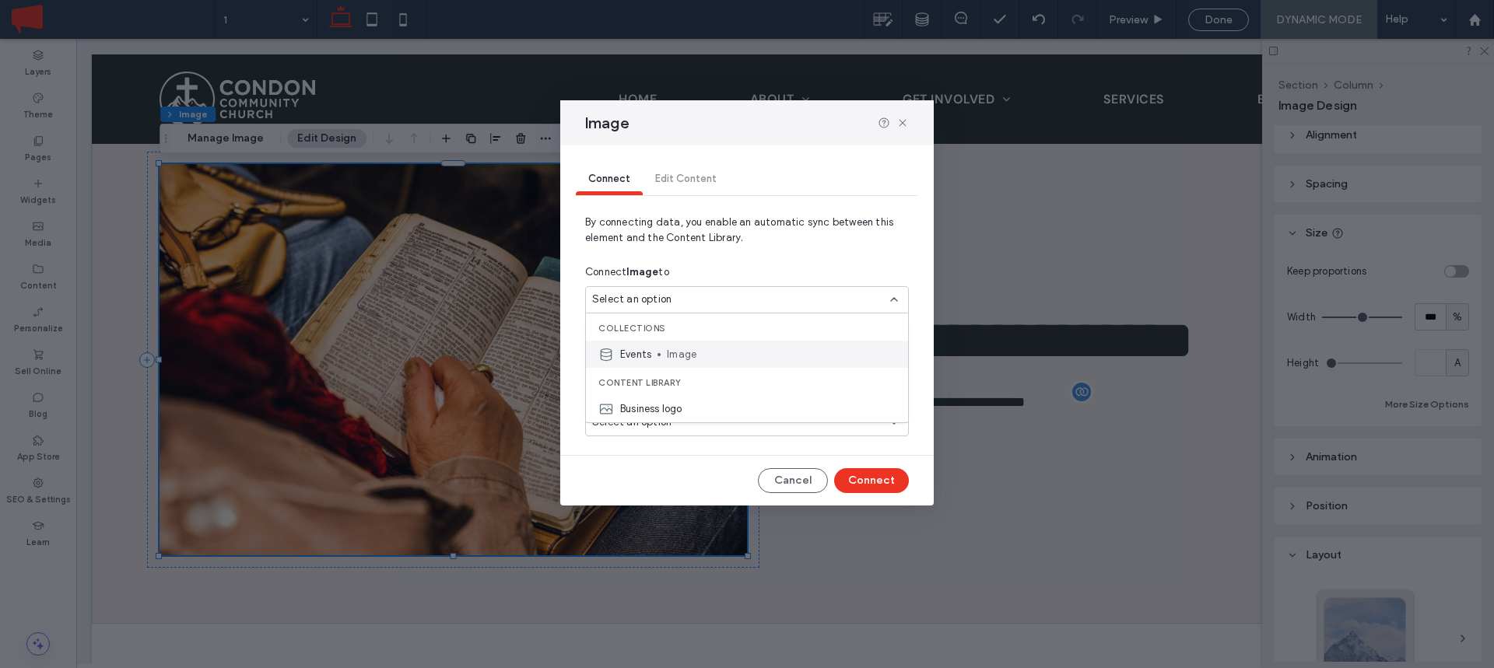
click at [680, 349] on span "Image" at bounding box center [781, 355] width 229 height 16
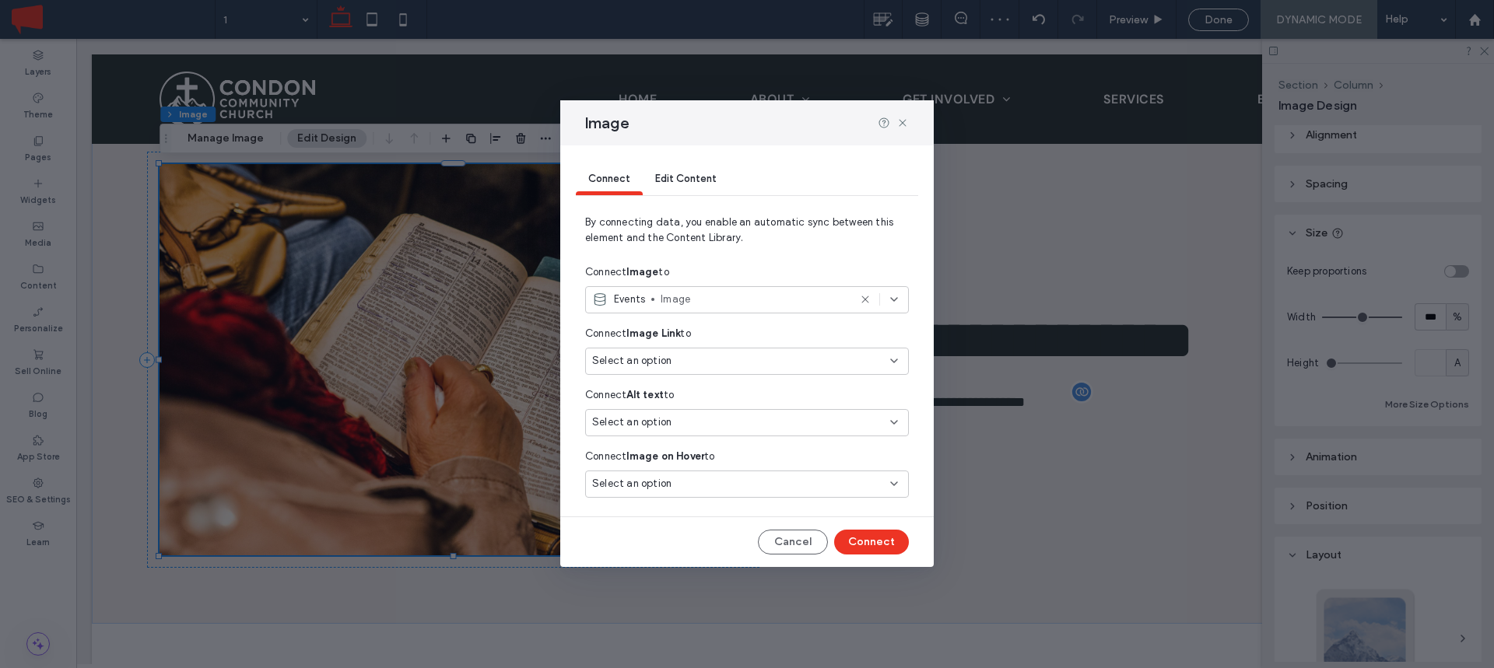
click at [687, 361] on div "Select an option" at bounding box center [737, 361] width 291 height 16
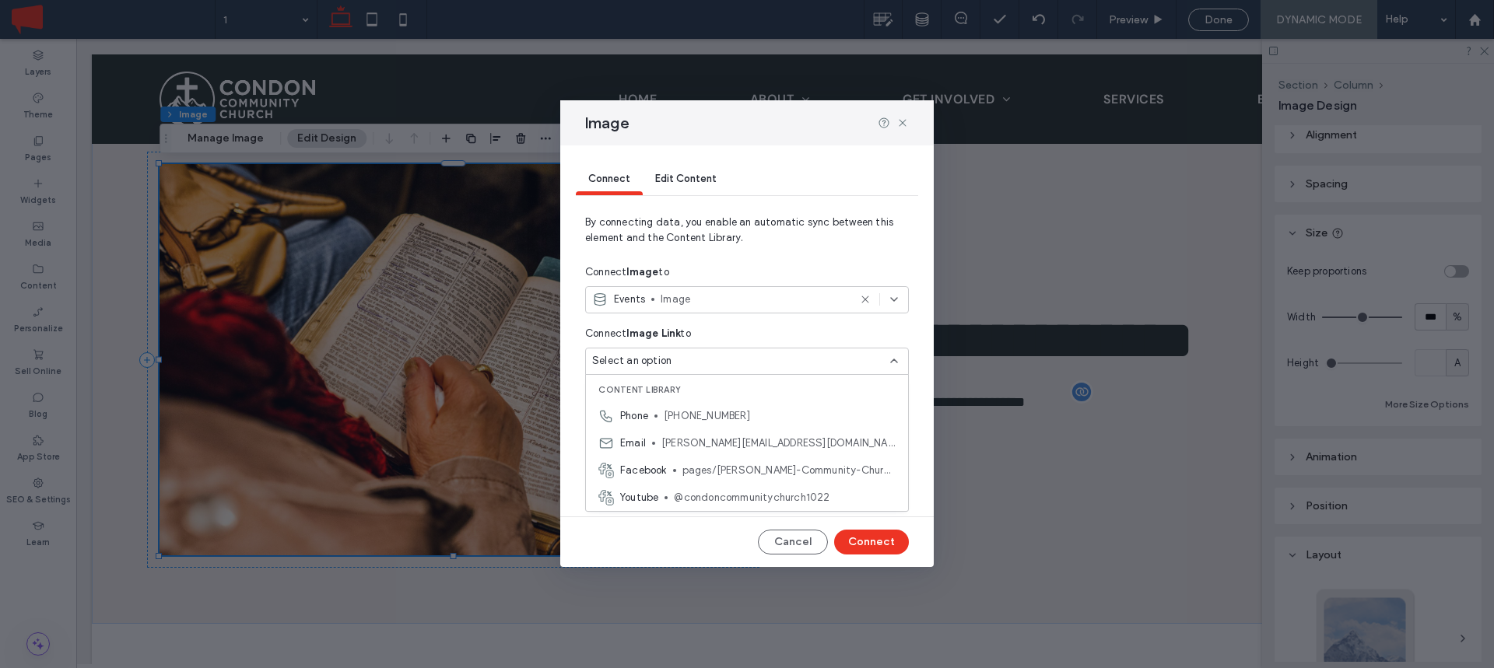
click at [726, 333] on div "Connect Image Link to" at bounding box center [747, 334] width 324 height 28
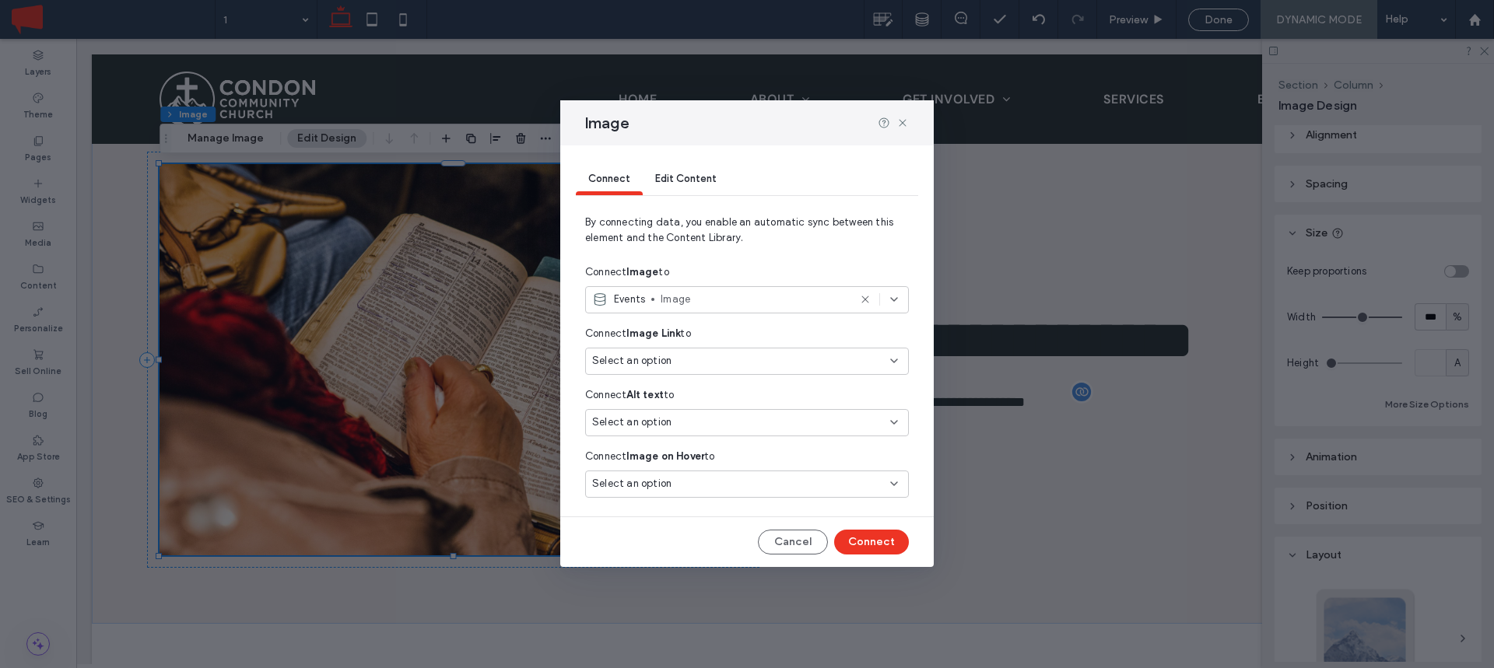
click at [690, 423] on div "Select an option" at bounding box center [737, 423] width 291 height 16
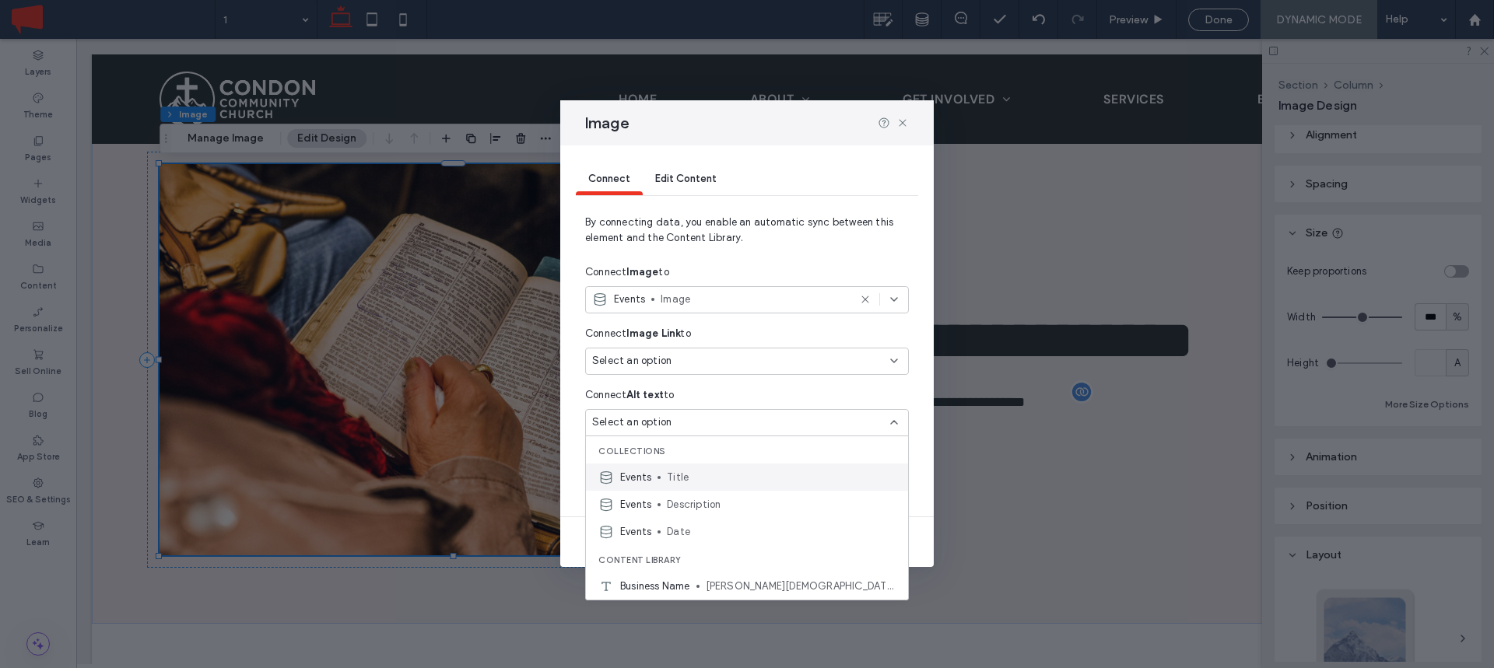
click at [703, 471] on span "Title" at bounding box center [781, 478] width 229 height 16
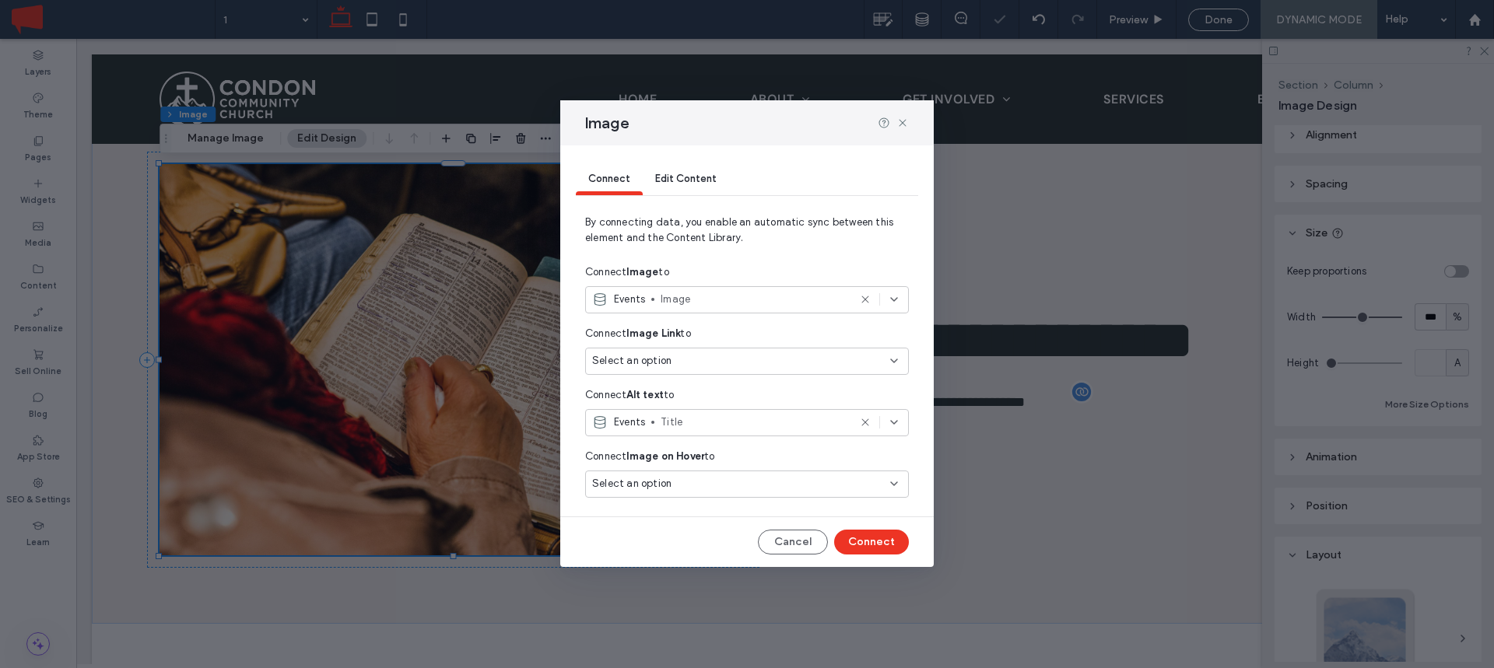
click at [677, 481] on div "Select an option" at bounding box center [737, 484] width 291 height 16
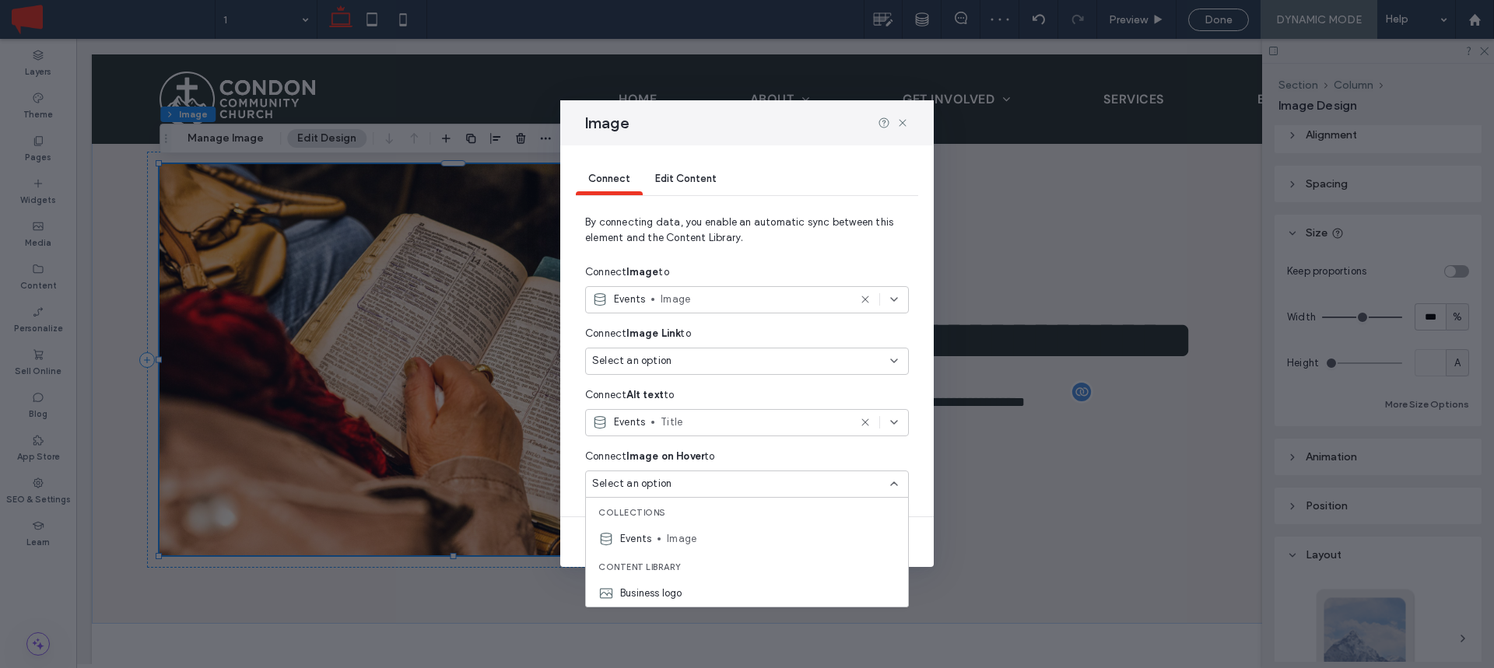
click at [714, 440] on div "Events Title" at bounding box center [747, 425] width 324 height 33
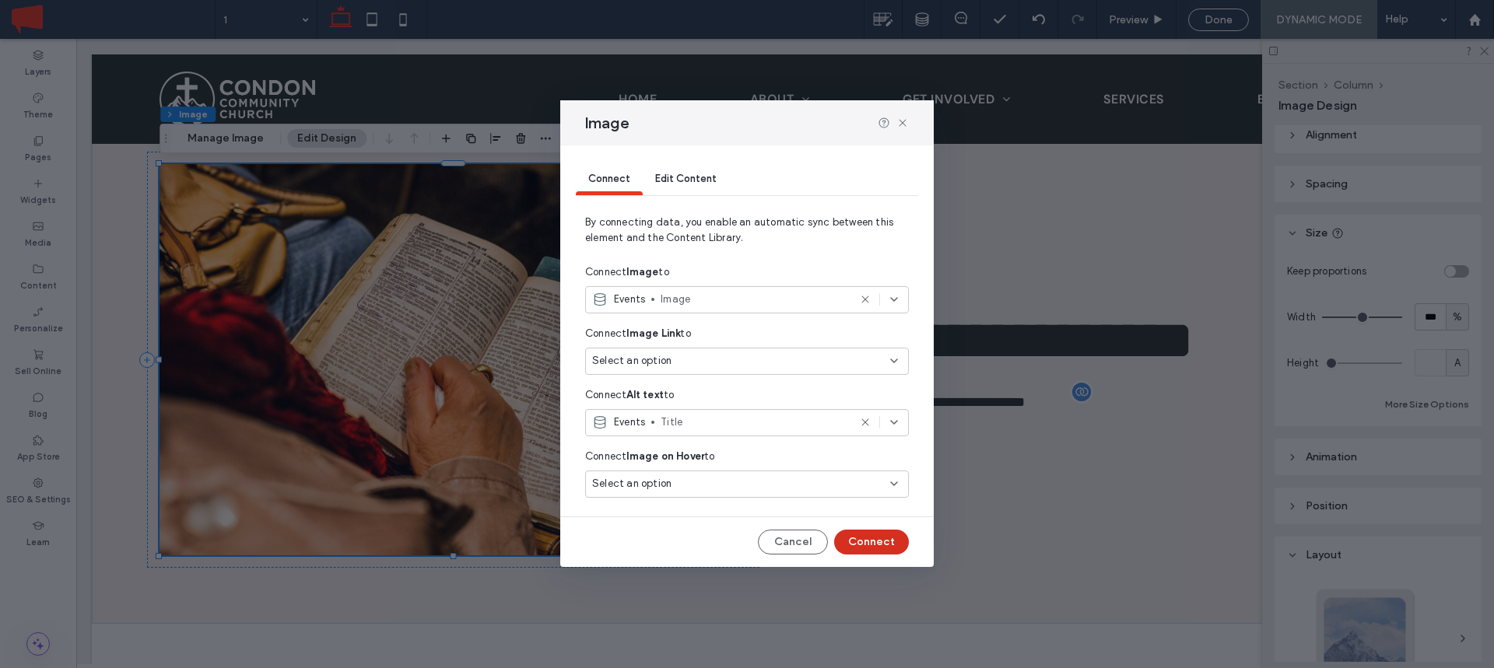
click at [868, 538] on button "Connect" at bounding box center [871, 542] width 75 height 25
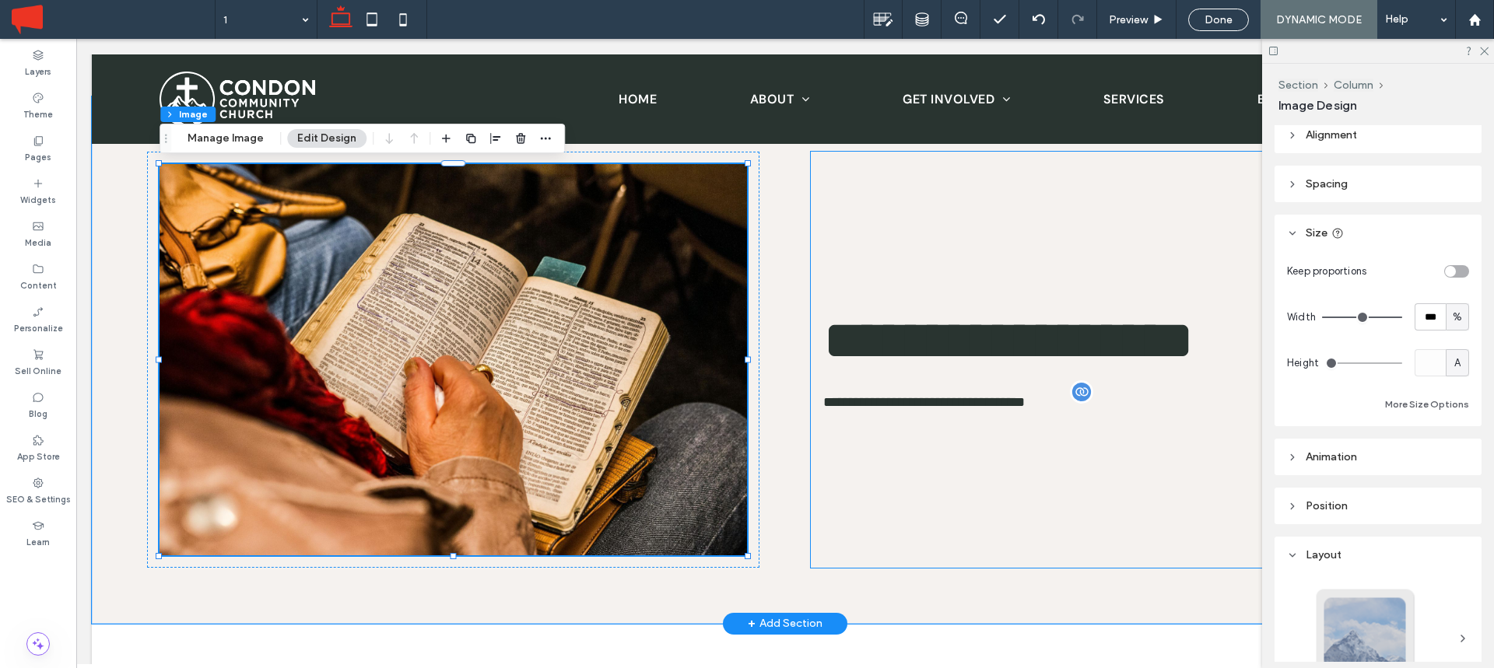
click at [960, 465] on div "**********" at bounding box center [1117, 360] width 612 height 416
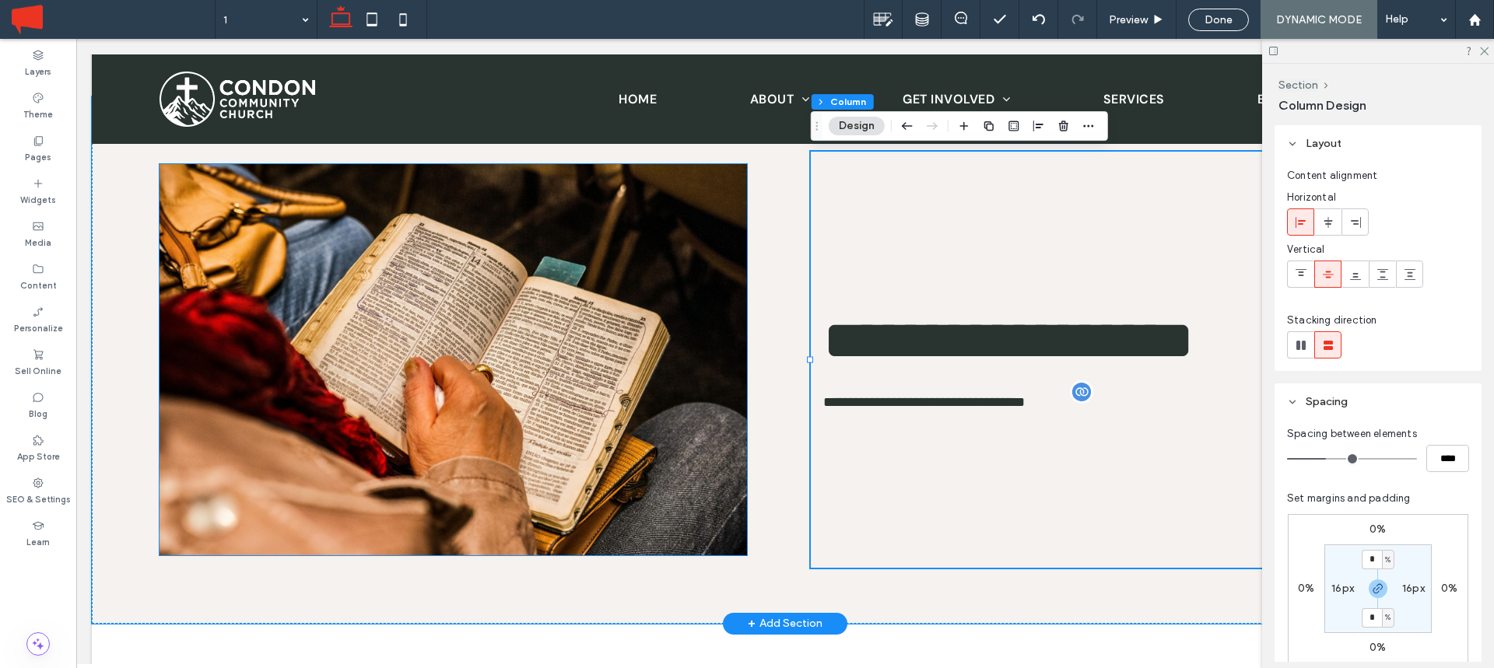
click at [509, 378] on img at bounding box center [453, 359] width 587 height 391
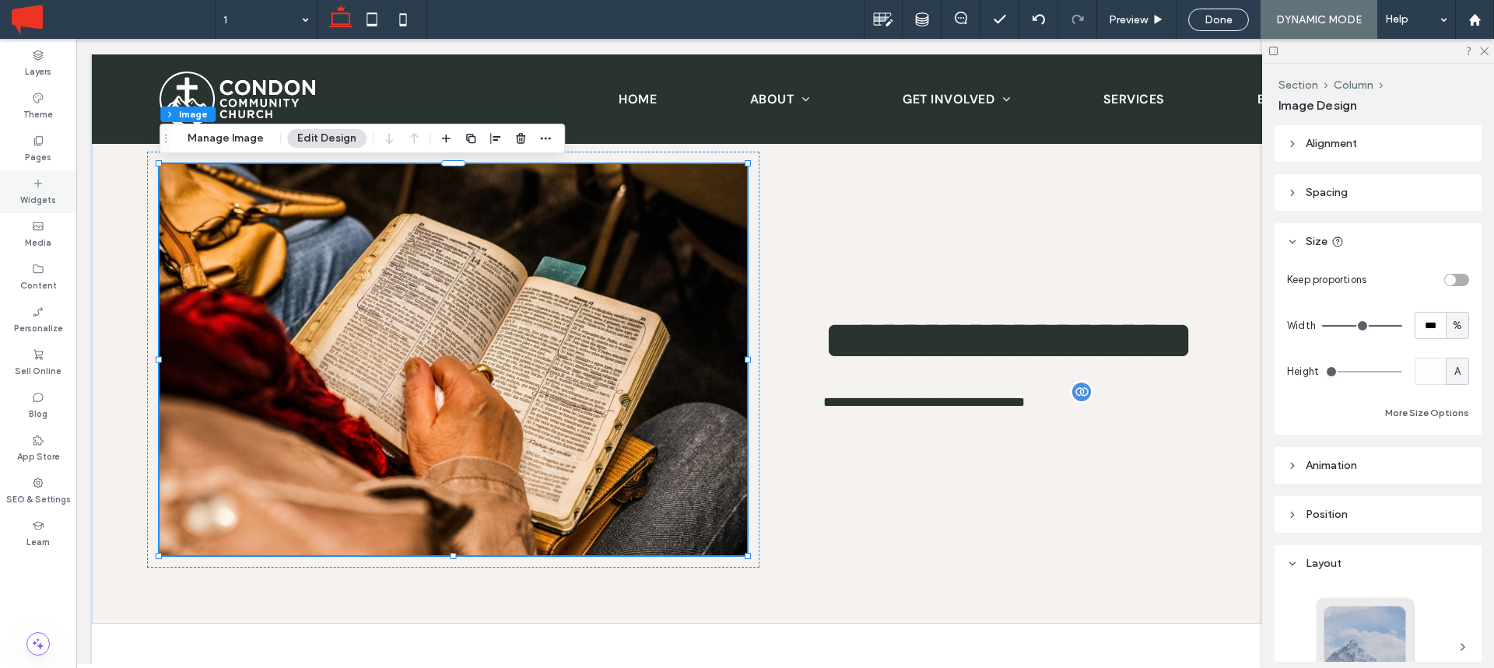
click at [47, 181] on div "Widgets" at bounding box center [38, 191] width 76 height 43
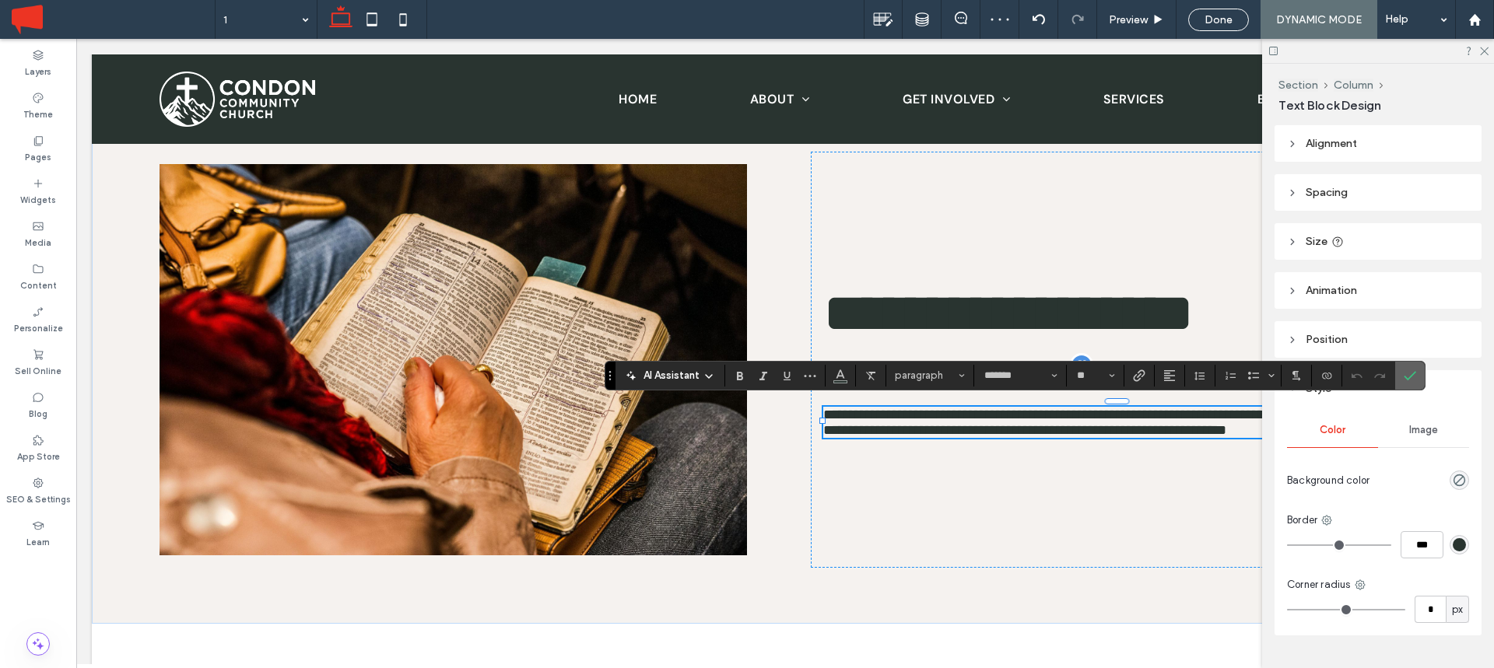
click at [1412, 366] on span "Confirm" at bounding box center [1410, 376] width 12 height 26
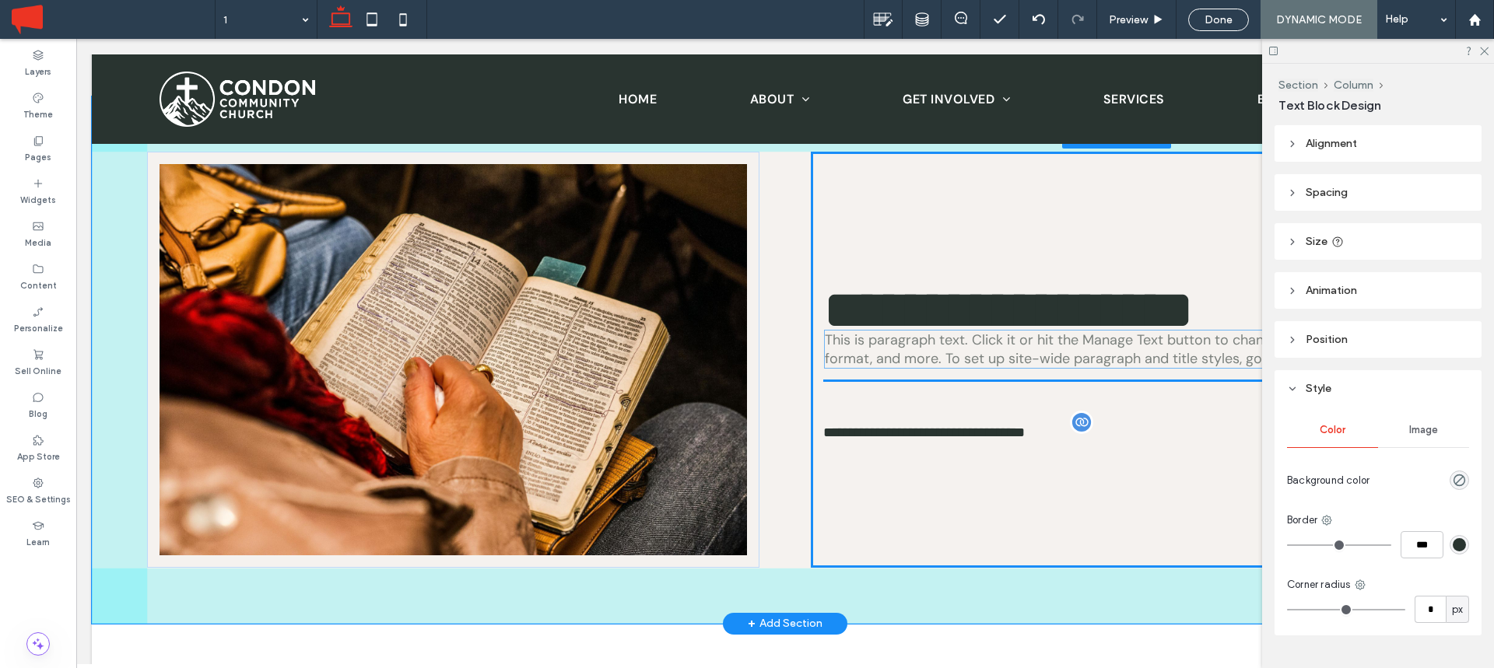
drag, startPoint x: 1045, startPoint y: 421, endPoint x: 1047, endPoint y: 349, distance: 71.6
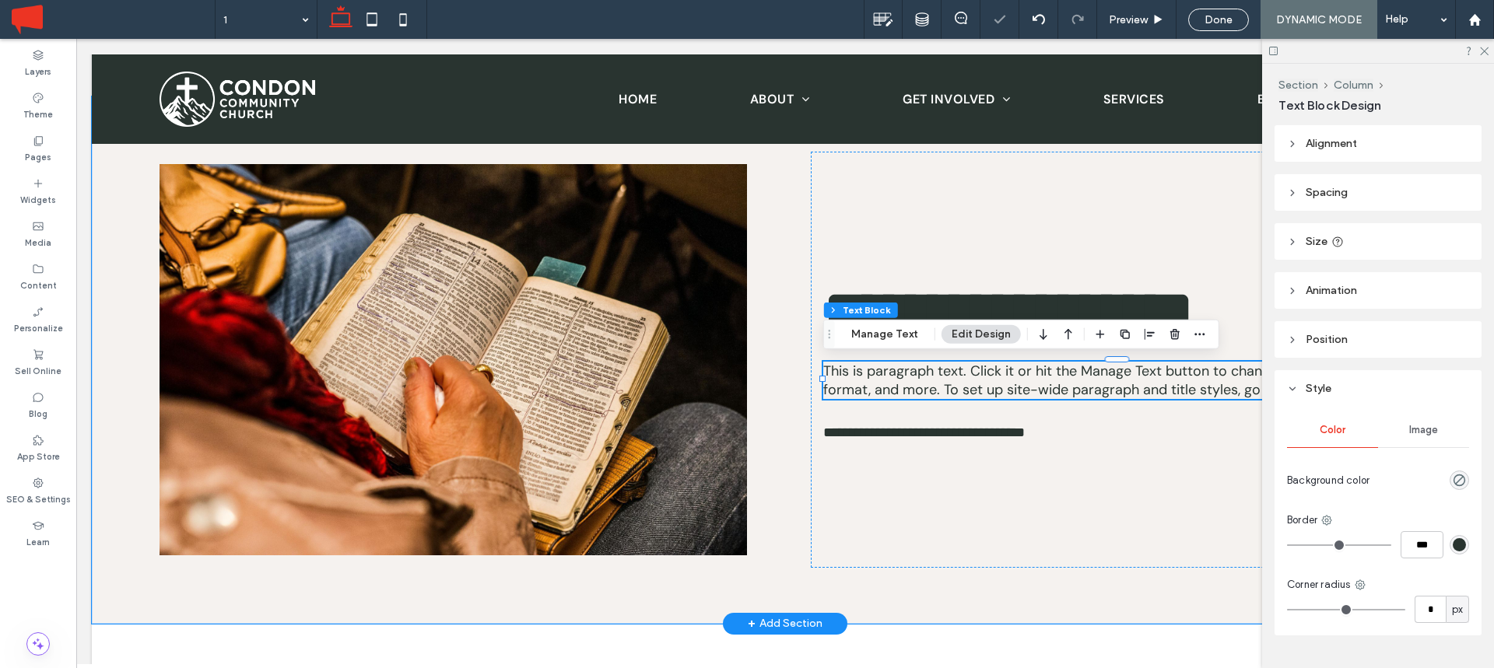
click at [951, 373] on span "This is paragraph text. Click it or hit the Manage Text button to change the fo…" at bounding box center [1114, 380] width 582 height 37
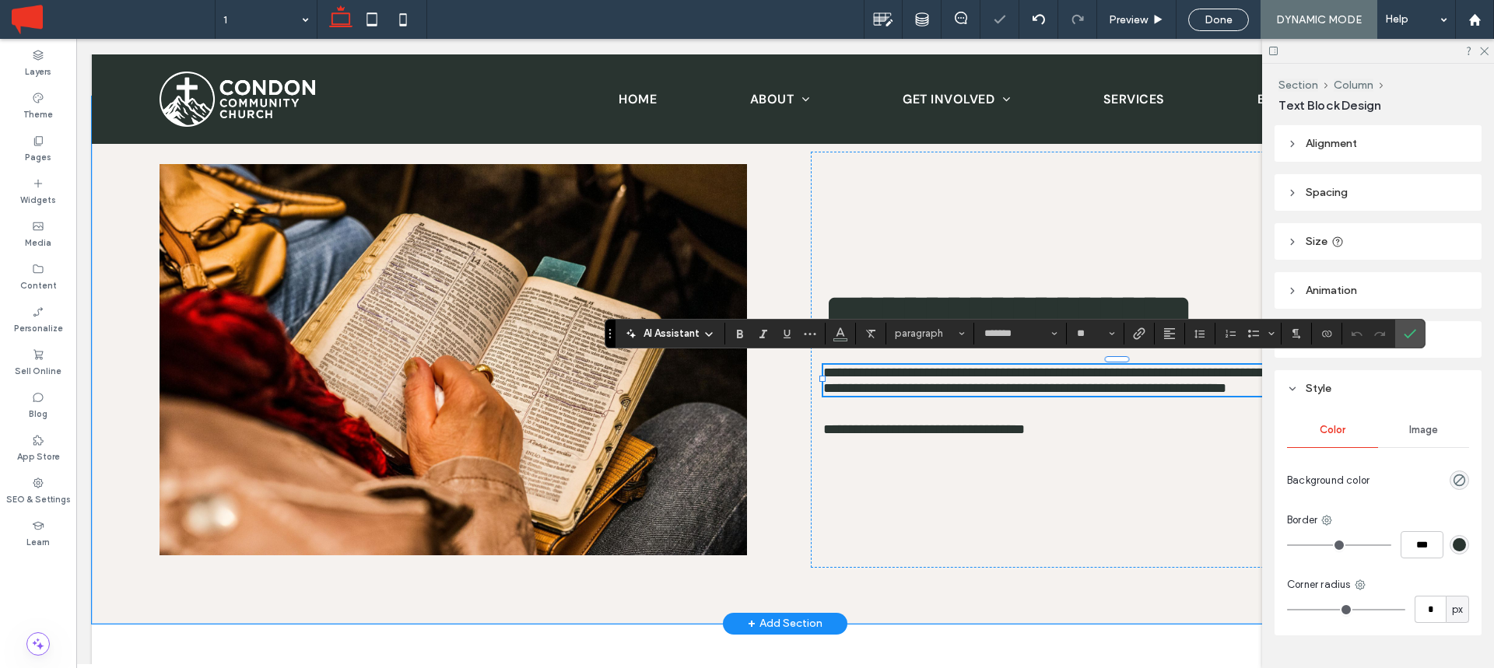
click at [951, 373] on span "**********" at bounding box center [1109, 381] width 572 height 30
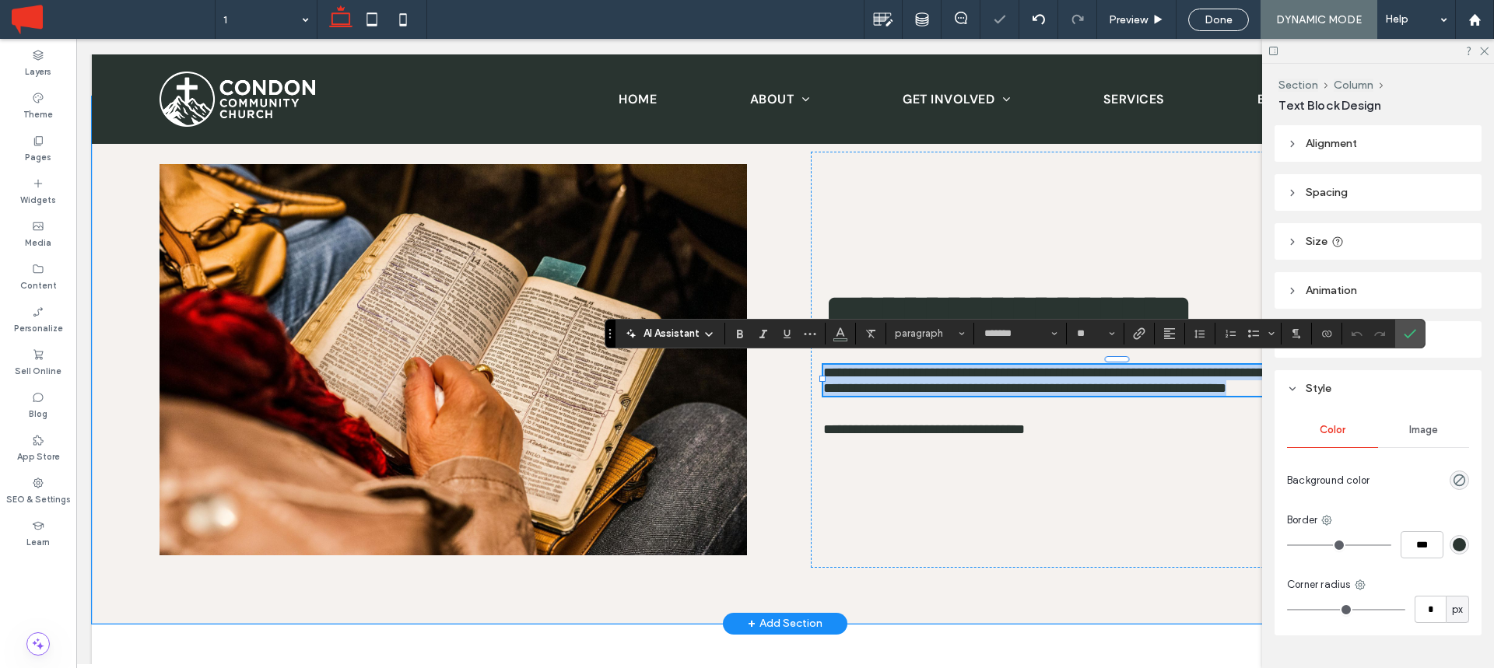
click at [951, 373] on span "**********" at bounding box center [1109, 381] width 572 height 30
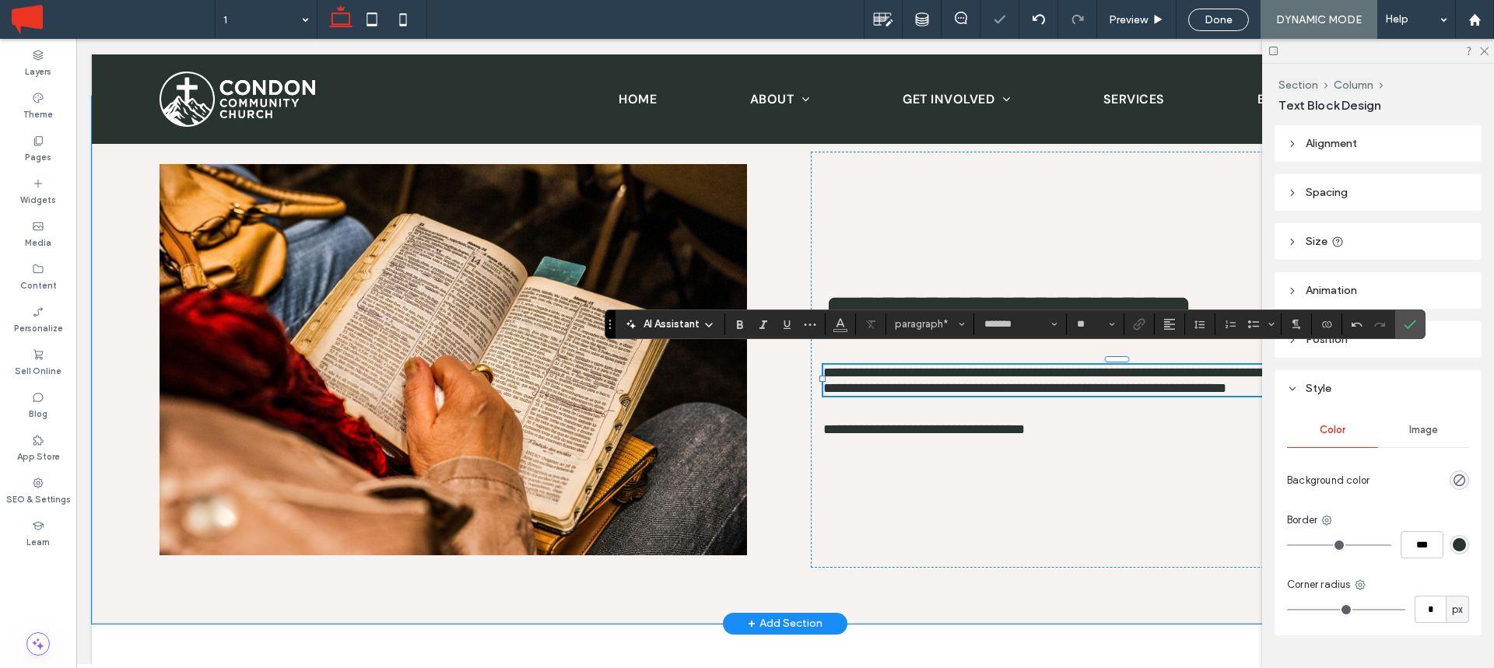
scroll to position [359, 0]
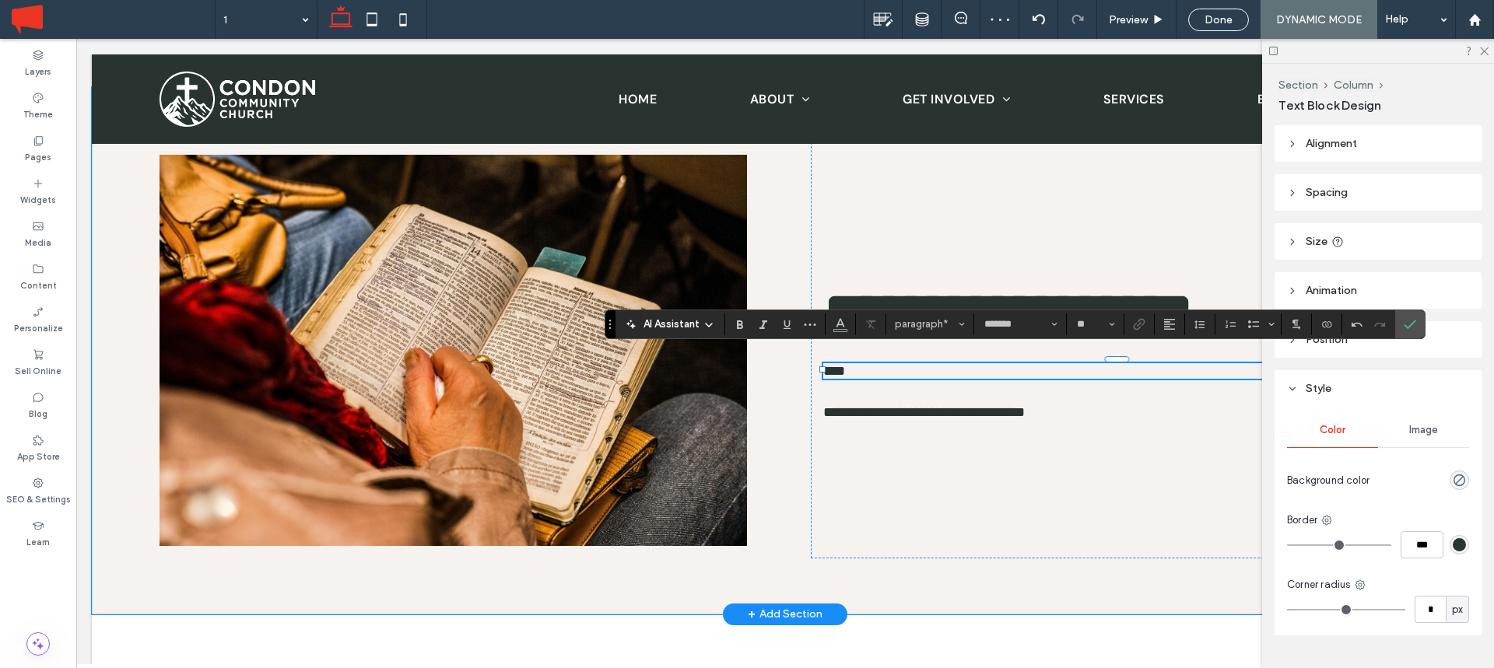
click at [863, 369] on p "****" at bounding box center [1116, 371] width 587 height 16
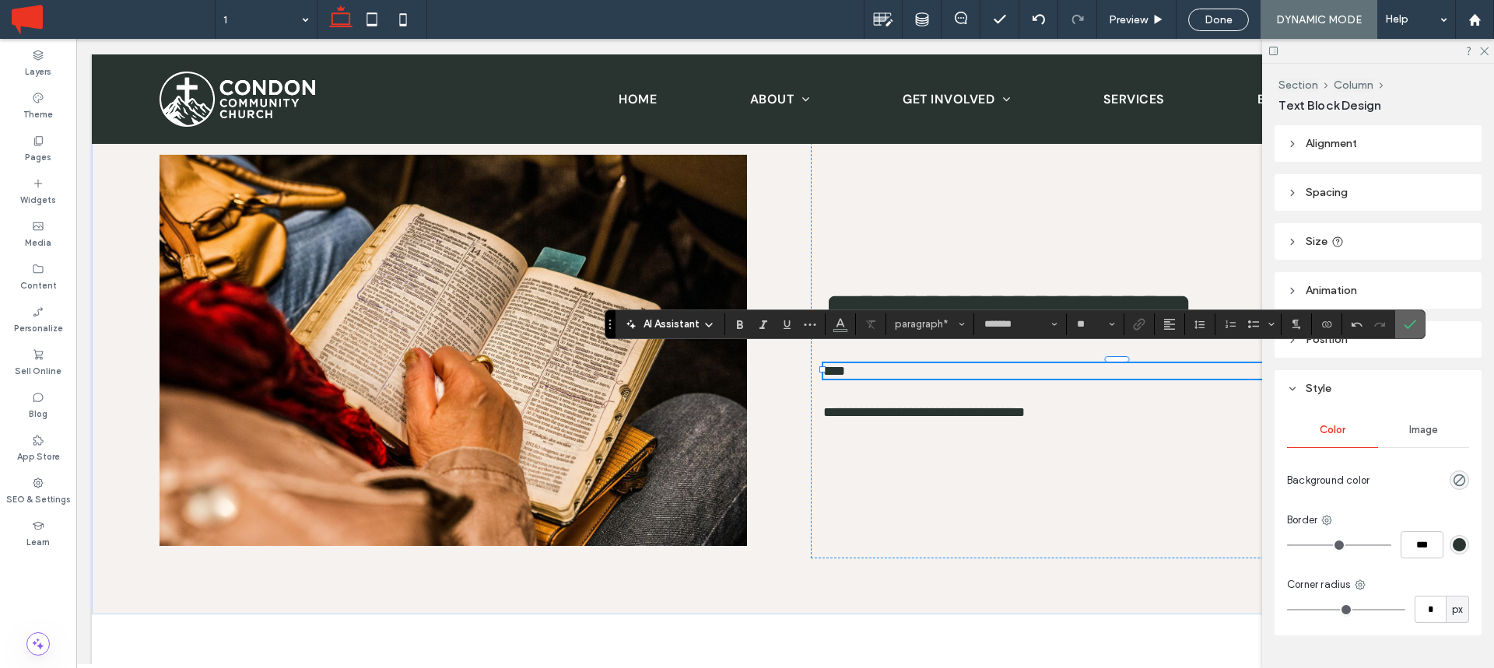
click at [1404, 321] on icon "Confirm" at bounding box center [1410, 324] width 12 height 12
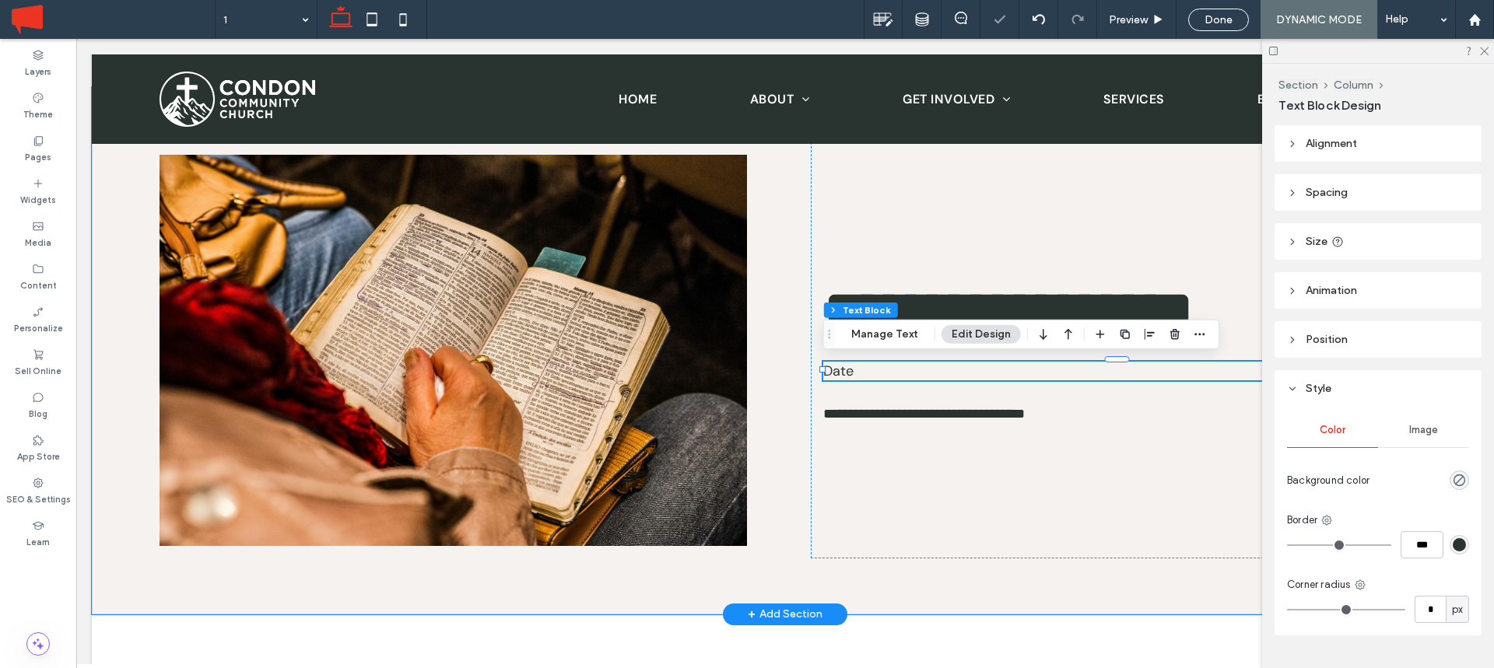
click at [1176, 367] on p "Date" at bounding box center [1116, 371] width 587 height 19
type input "*******"
type input "**"
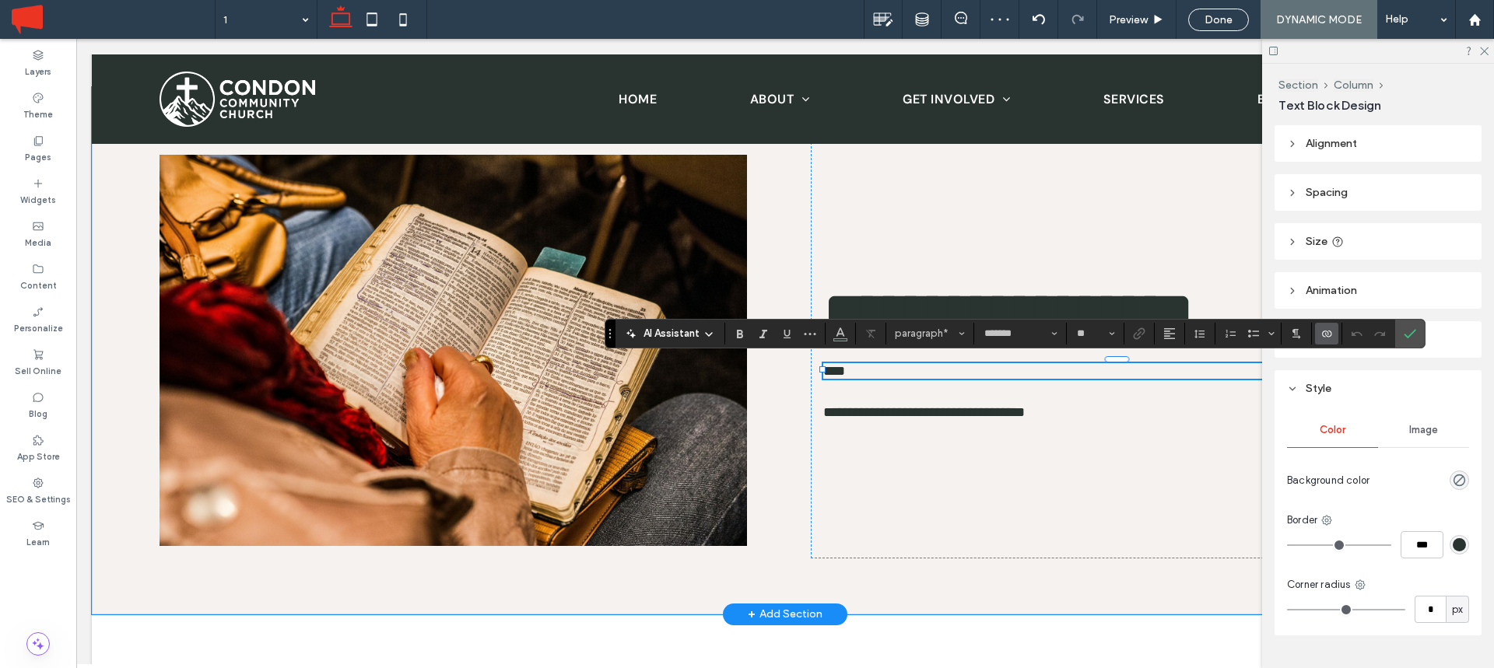
click at [1326, 328] on icon "Connect To Data" at bounding box center [1326, 334] width 12 height 12
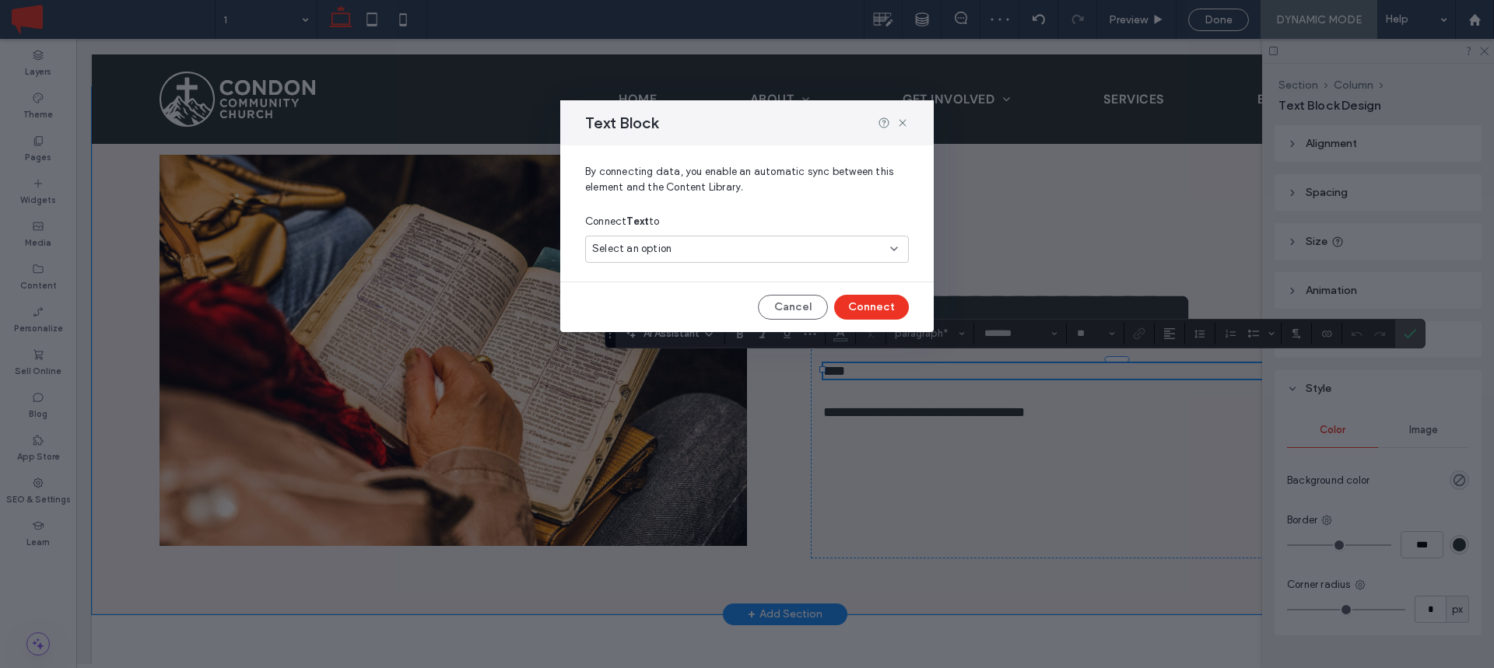
click at [689, 247] on div "Select an option" at bounding box center [737, 249] width 291 height 16
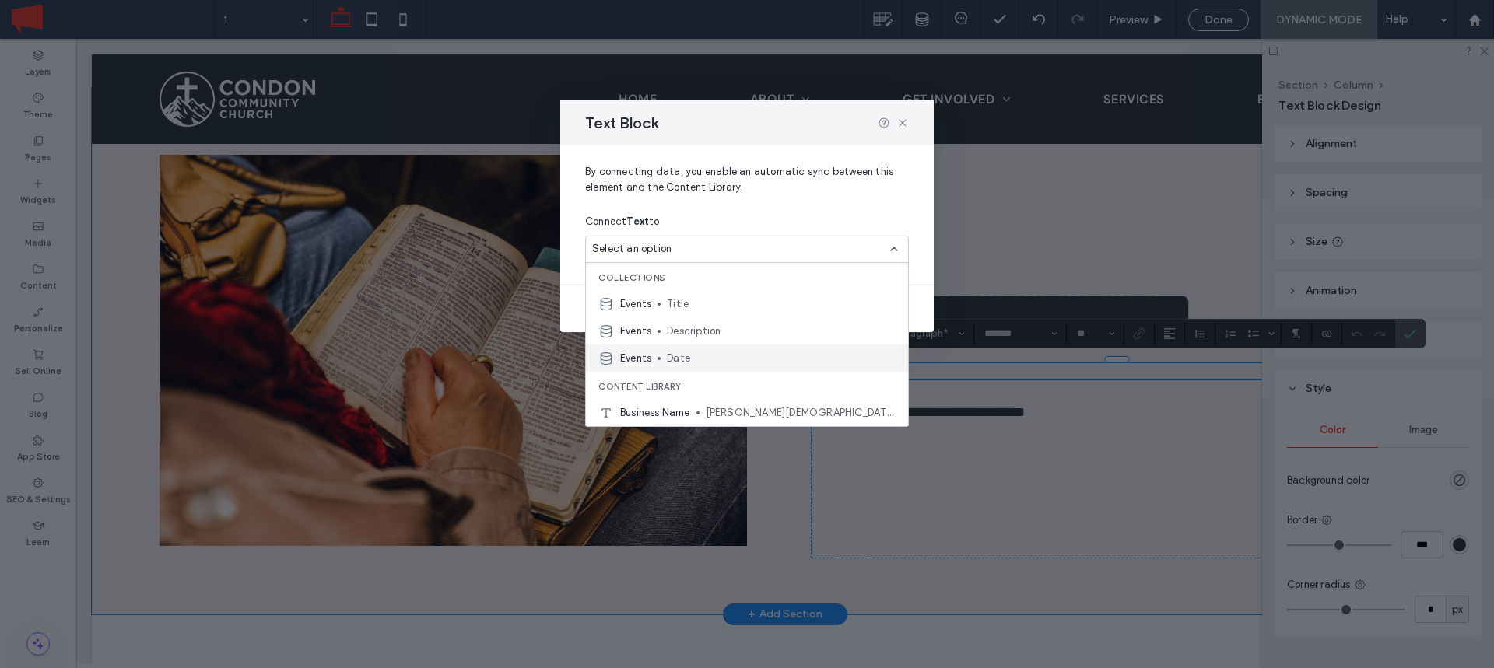
click at [691, 348] on div "Events Date" at bounding box center [747, 358] width 322 height 27
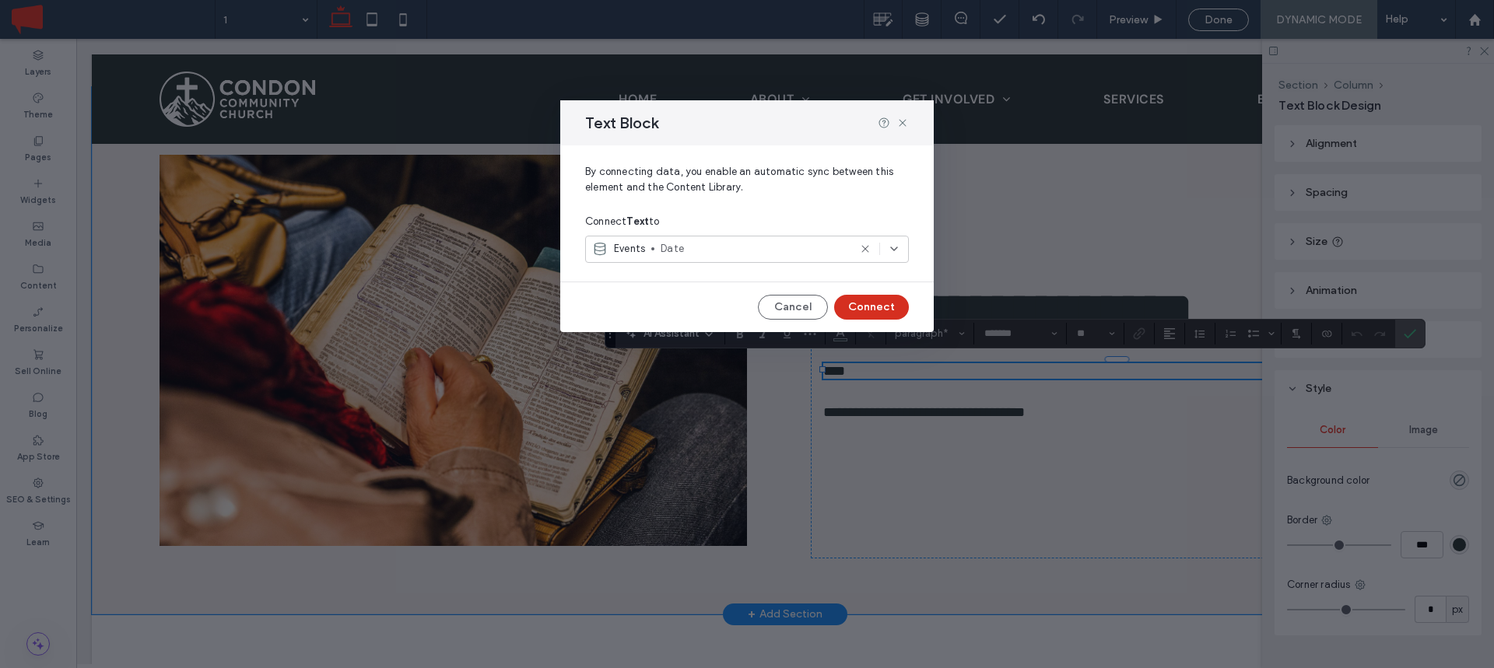
click at [871, 303] on button "Connect" at bounding box center [871, 307] width 75 height 25
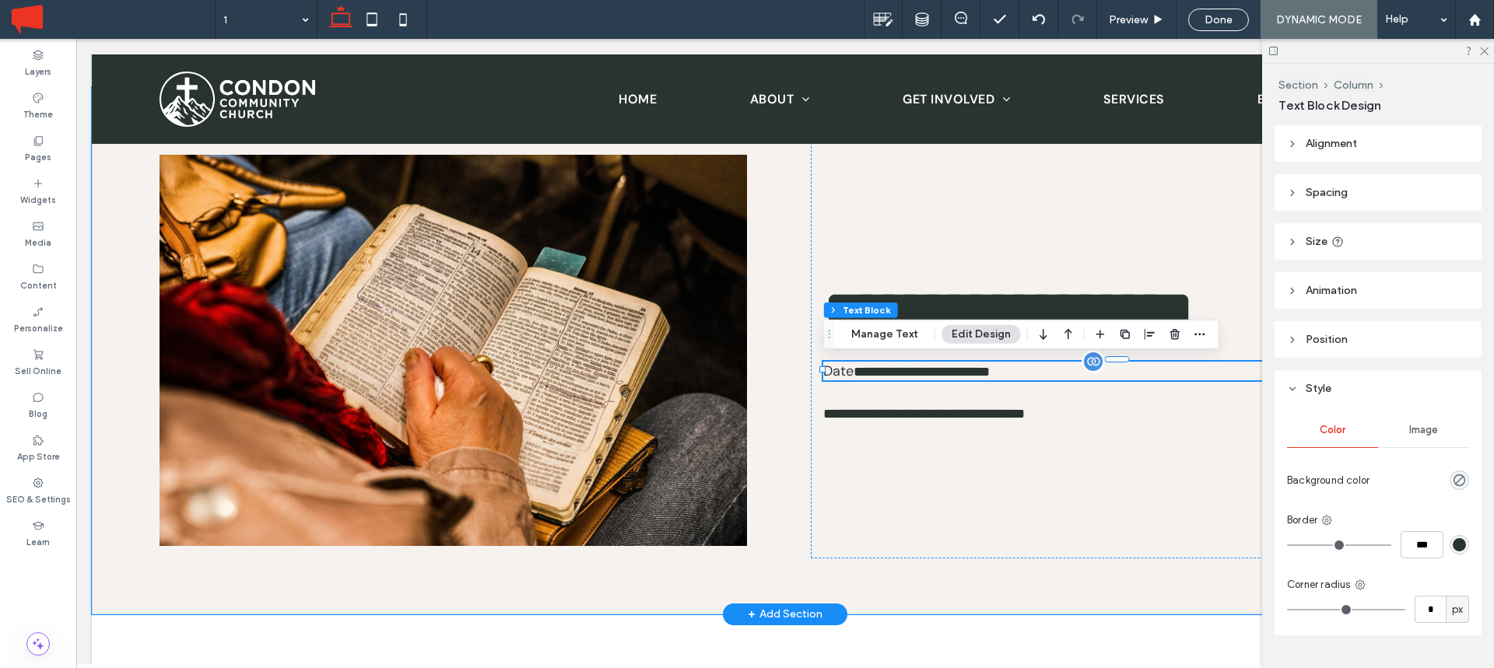
click at [990, 365] on span "**********" at bounding box center [922, 372] width 136 height 14
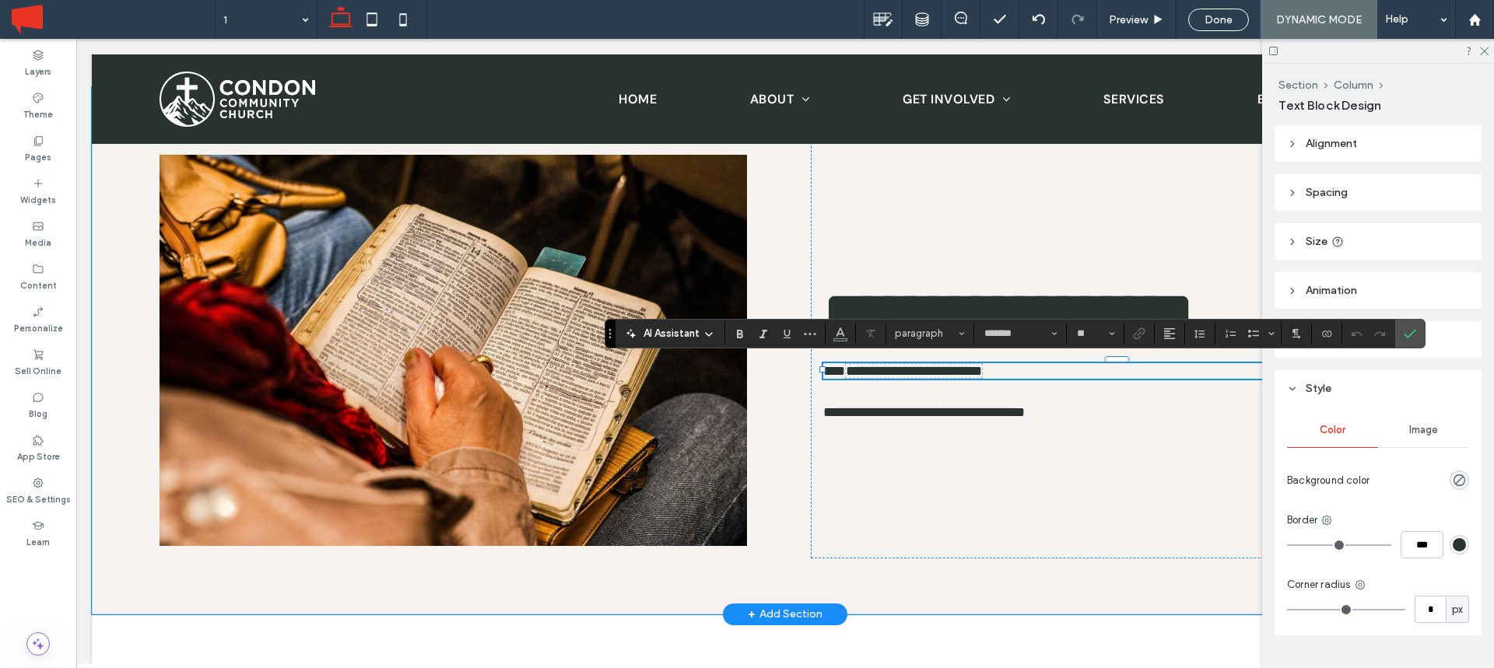
click at [845, 368] on span "****" at bounding box center [834, 371] width 22 height 14
click at [837, 367] on span "****" at bounding box center [834, 371] width 22 height 14
click at [961, 366] on p "﻿" at bounding box center [1116, 371] width 587 height 16
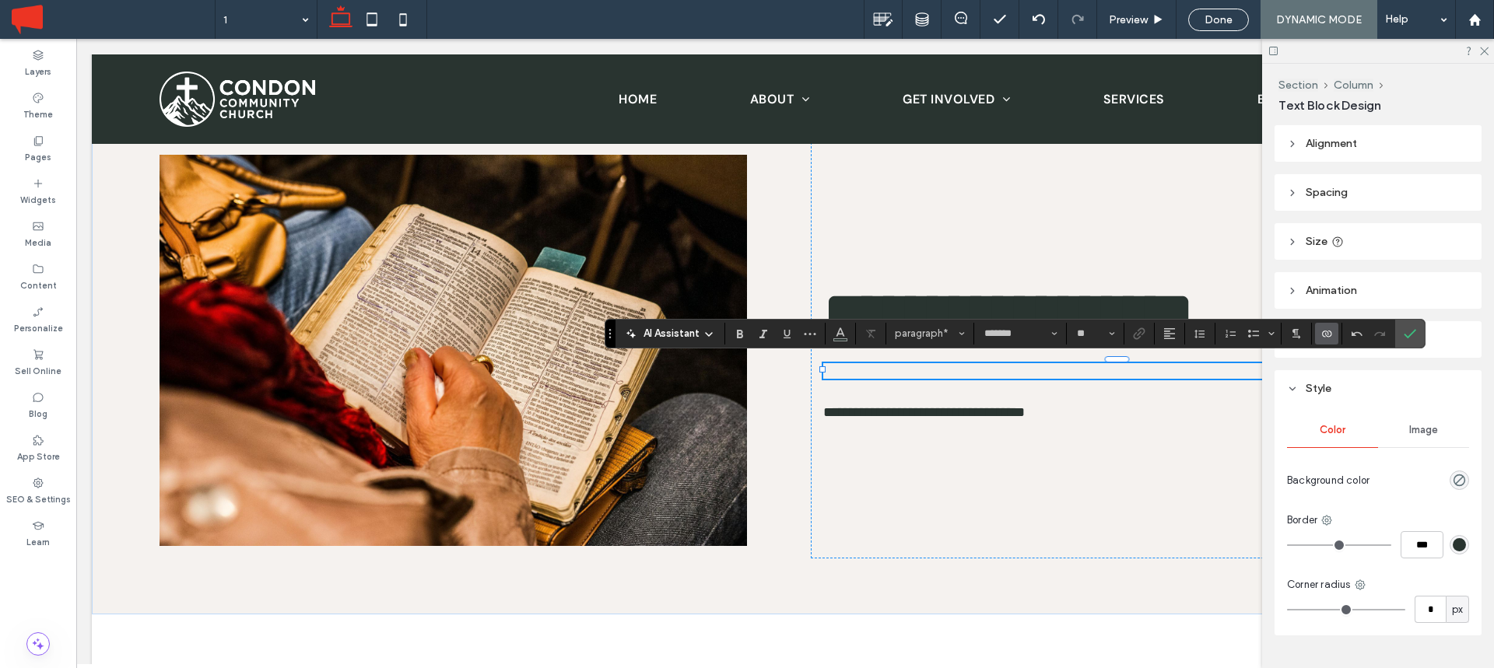
click at [1324, 334] on icon "Connect To Data" at bounding box center [1326, 334] width 12 height 12
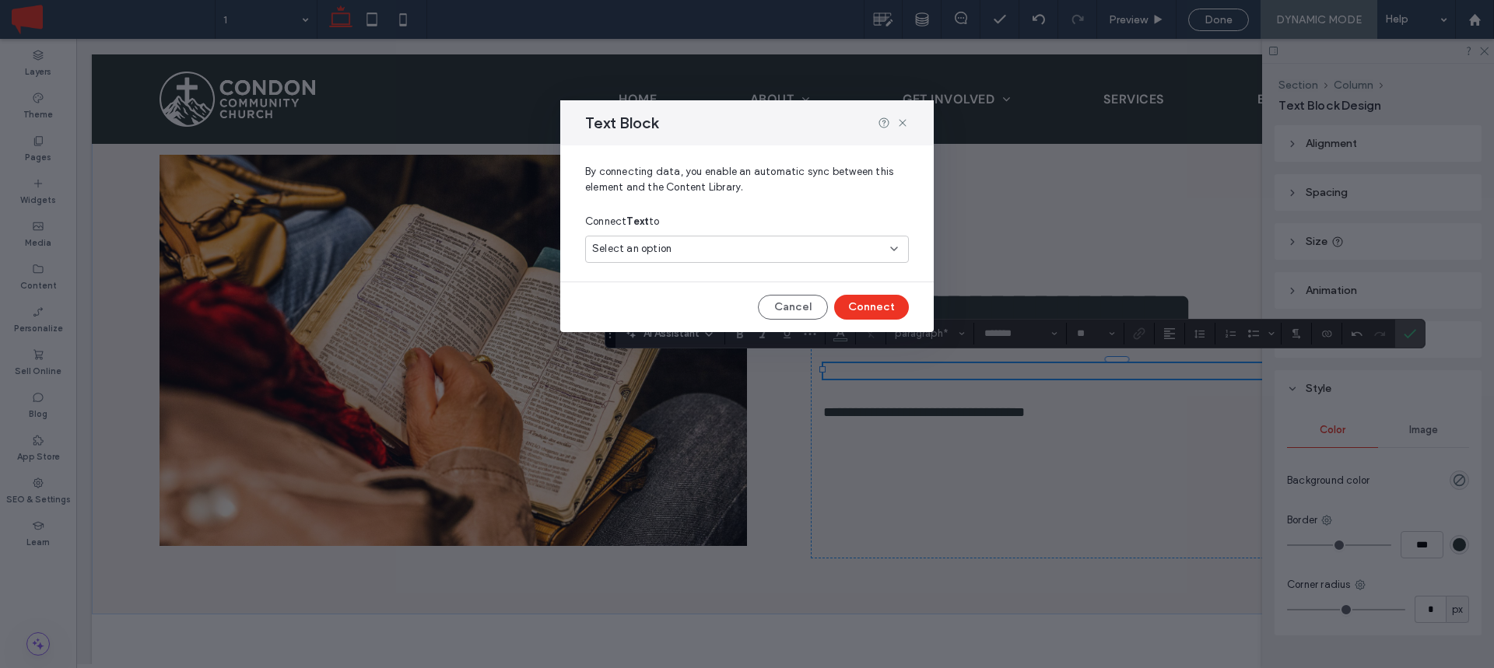
click at [685, 257] on div "Select an option" at bounding box center [747, 249] width 324 height 27
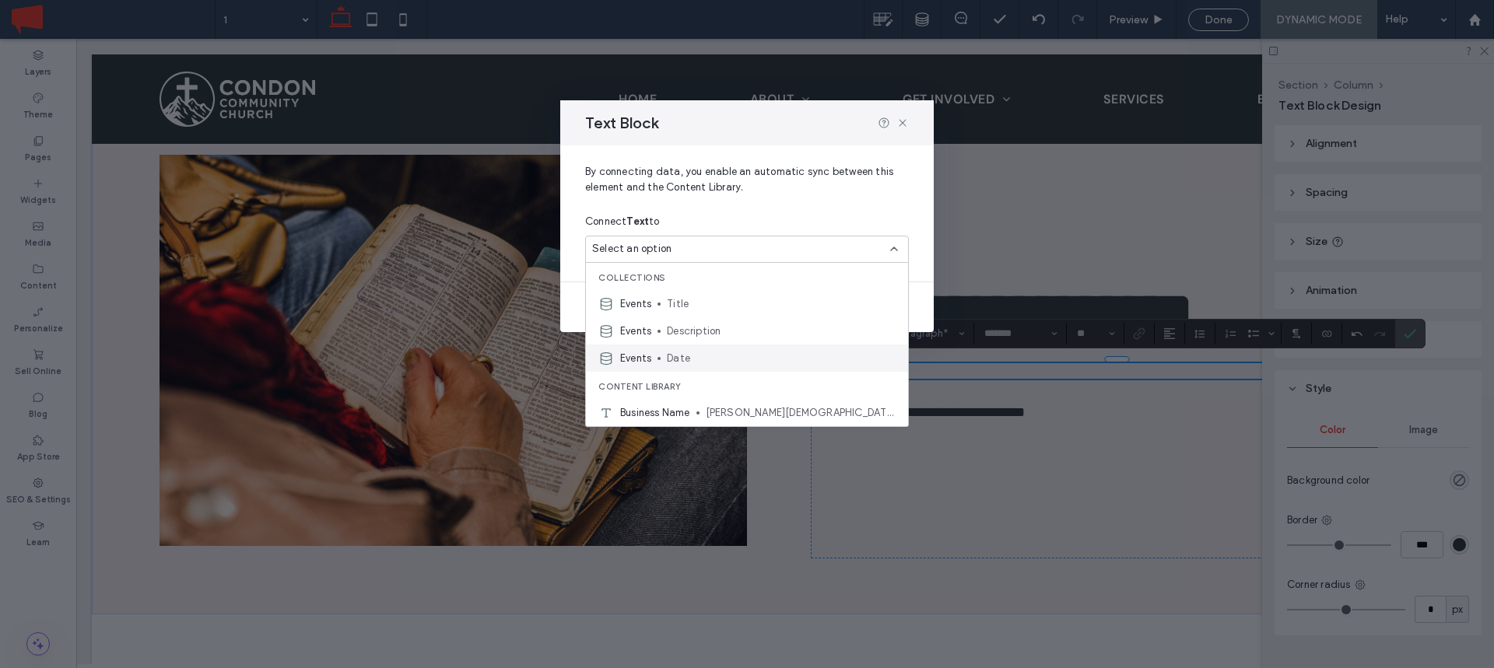
click at [684, 351] on span "Date" at bounding box center [781, 359] width 229 height 16
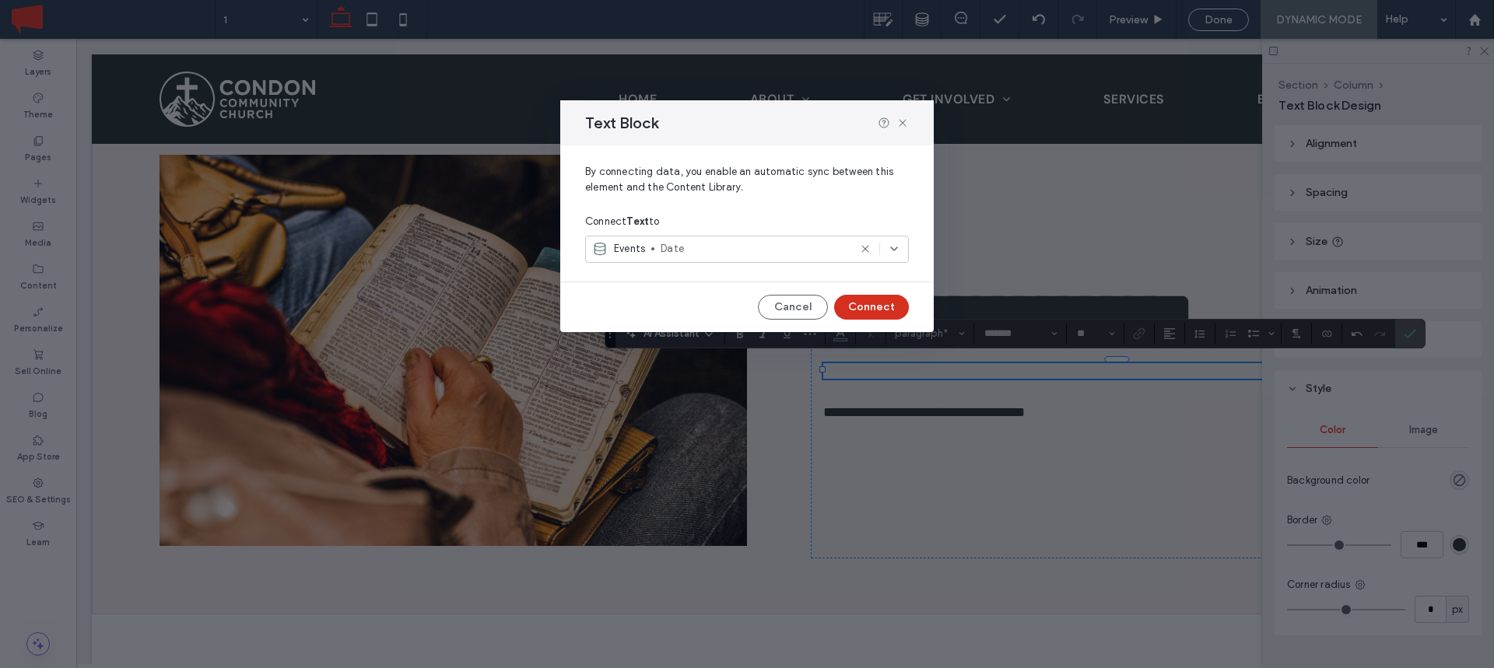
click at [871, 308] on button "Connect" at bounding box center [871, 307] width 75 height 25
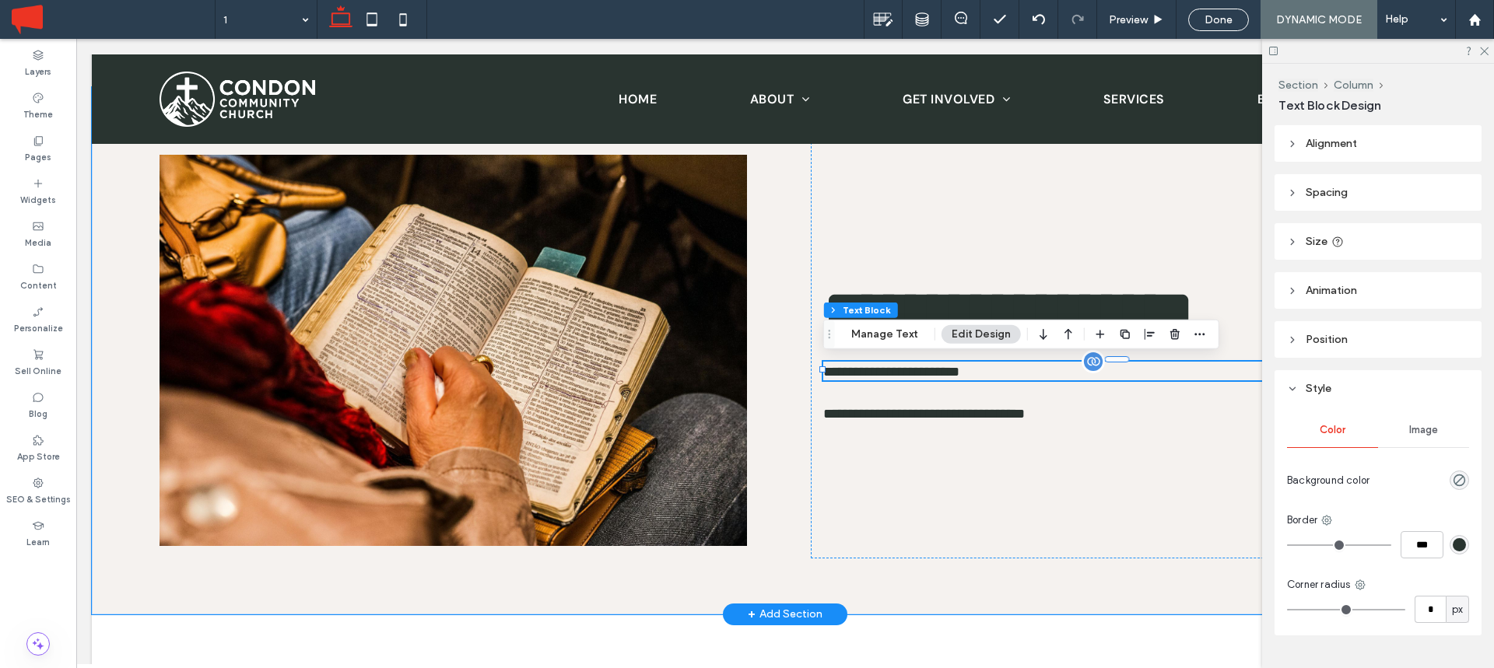
click at [959, 370] on span "**********" at bounding box center [891, 372] width 136 height 14
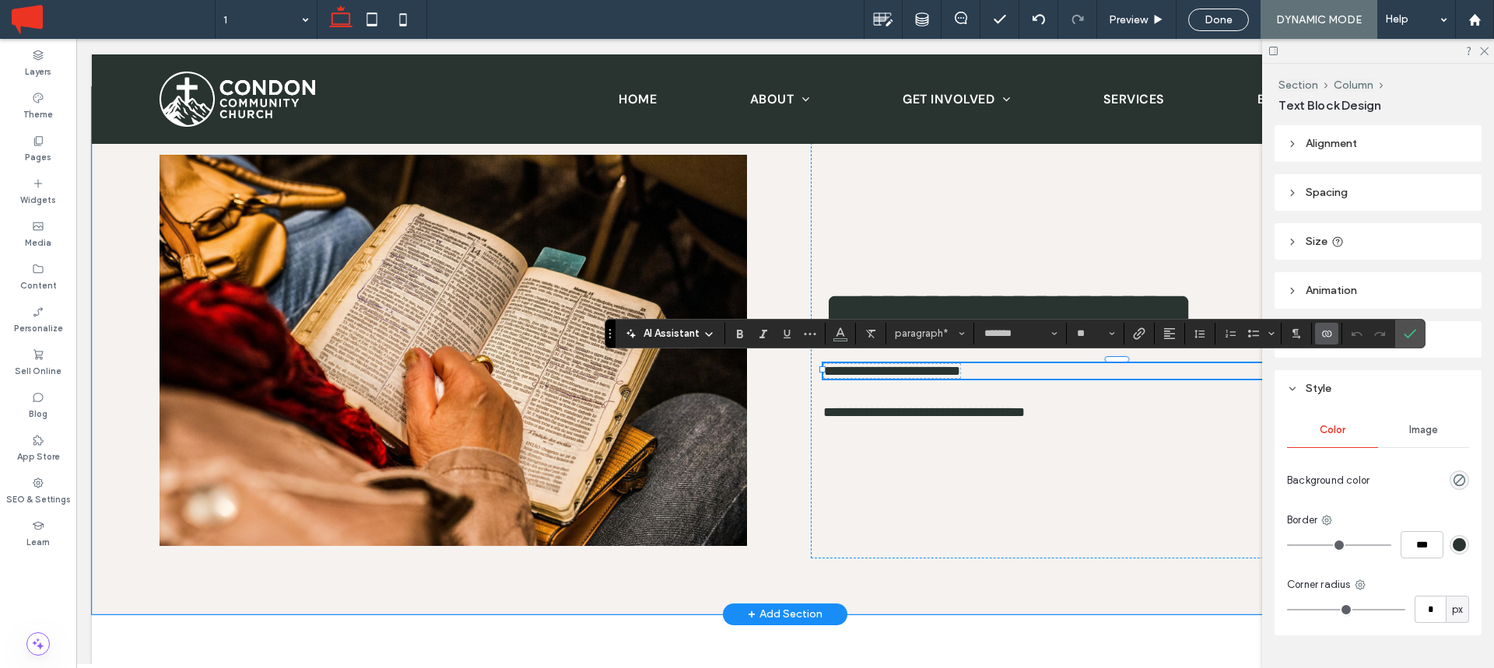
click at [960, 370] on span "**********" at bounding box center [892, 371] width 136 height 14
click at [942, 331] on span "paragraph*" at bounding box center [925, 334] width 61 height 12
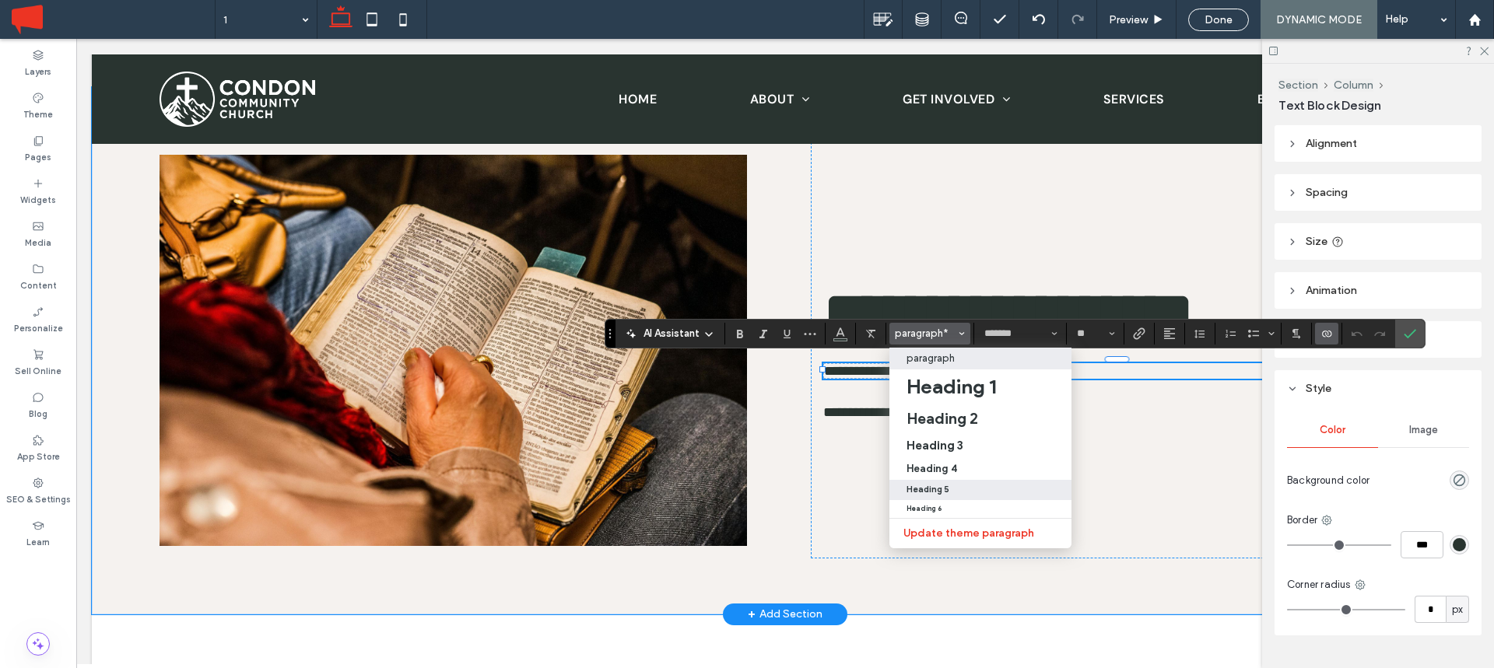
click at [948, 482] on label "Heading 5" at bounding box center [980, 490] width 182 height 20
type input "**"
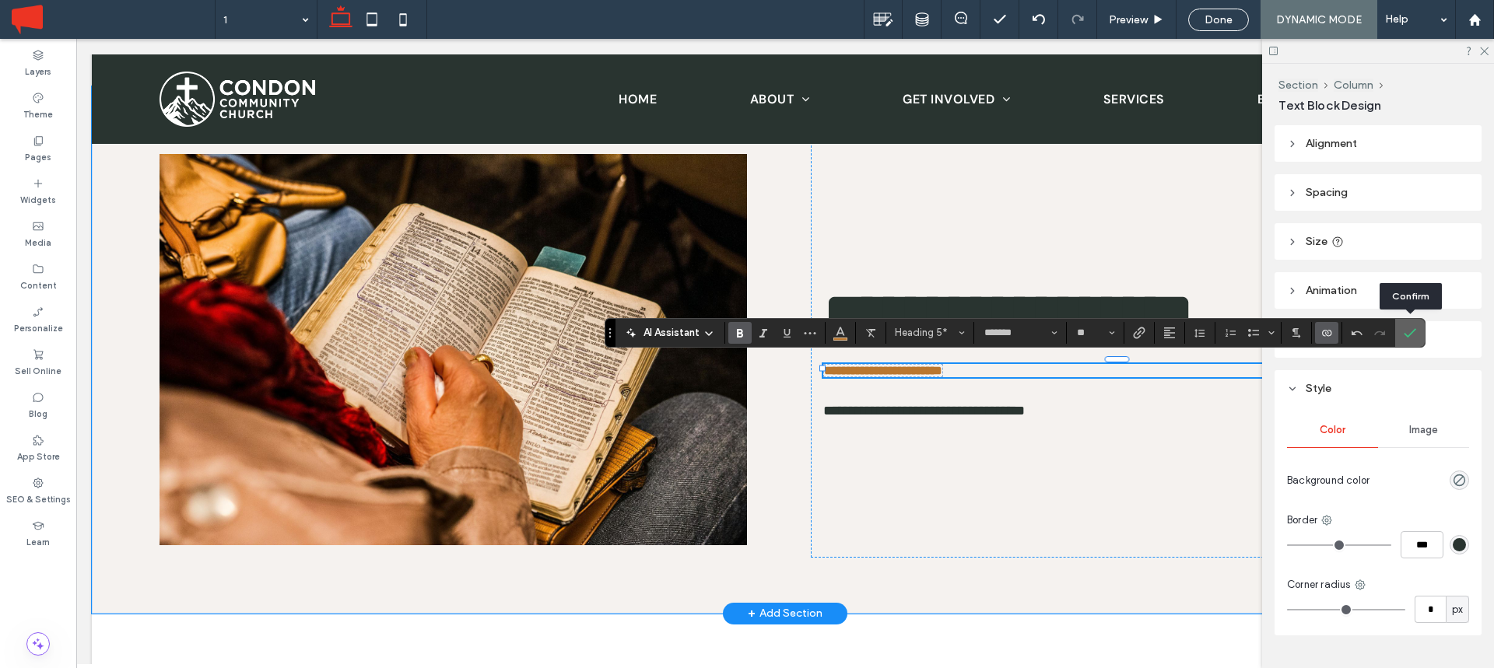
click at [1408, 329] on icon "Confirm" at bounding box center [1410, 333] width 12 height 12
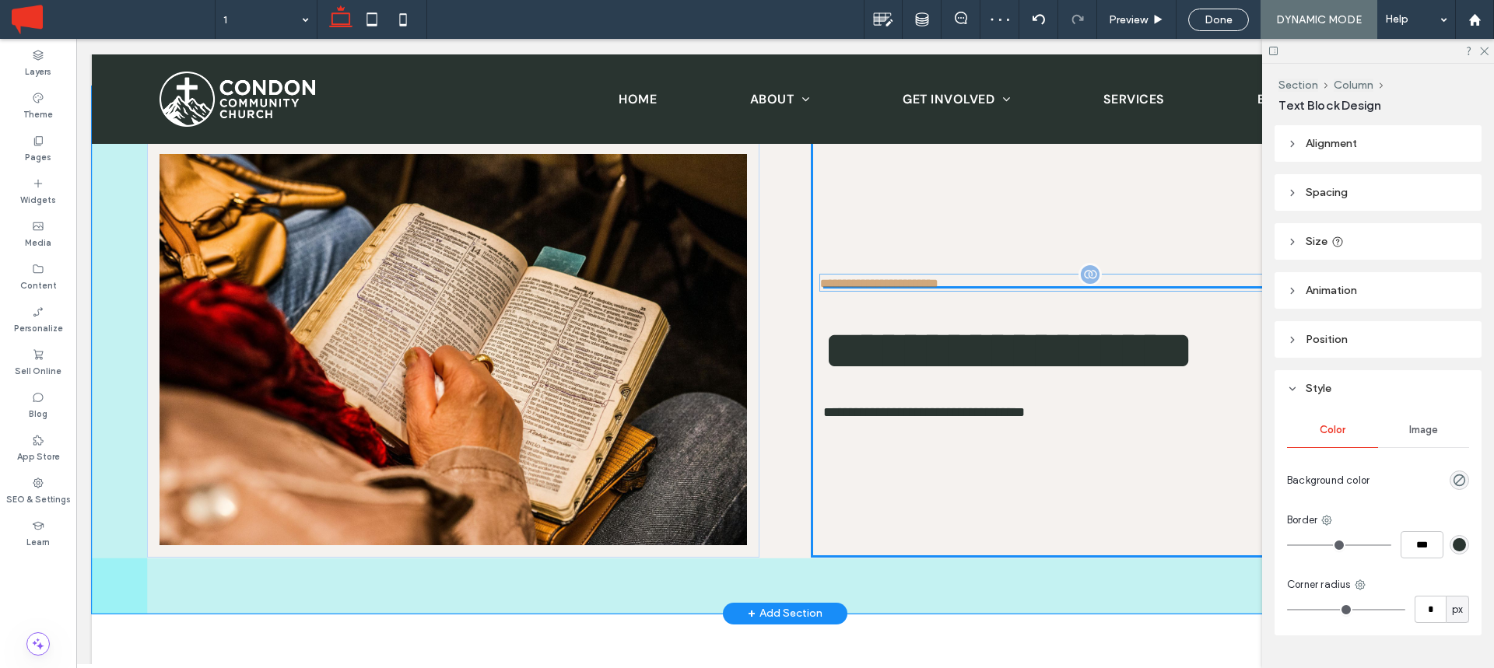
drag, startPoint x: 1044, startPoint y: 367, endPoint x: 1041, endPoint y: 282, distance: 85.6
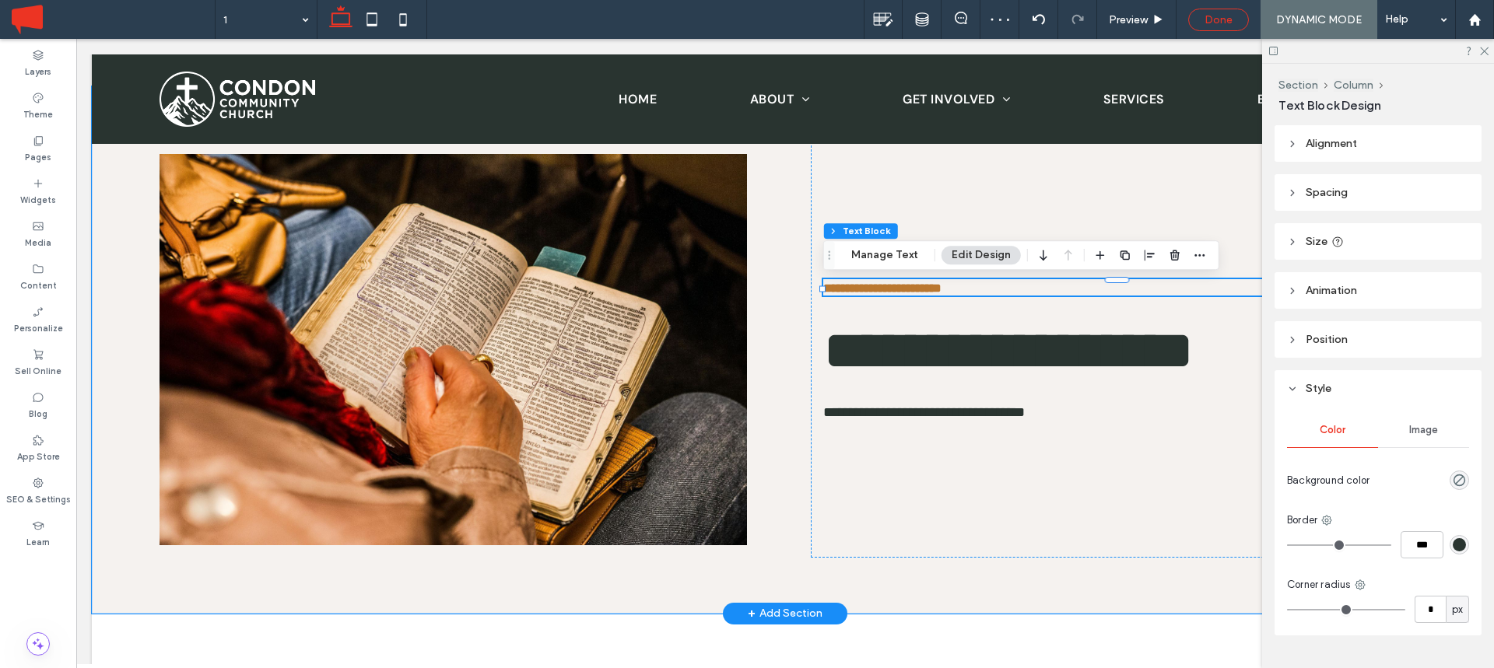
click at [1229, 17] on span "Done" at bounding box center [1218, 19] width 28 height 13
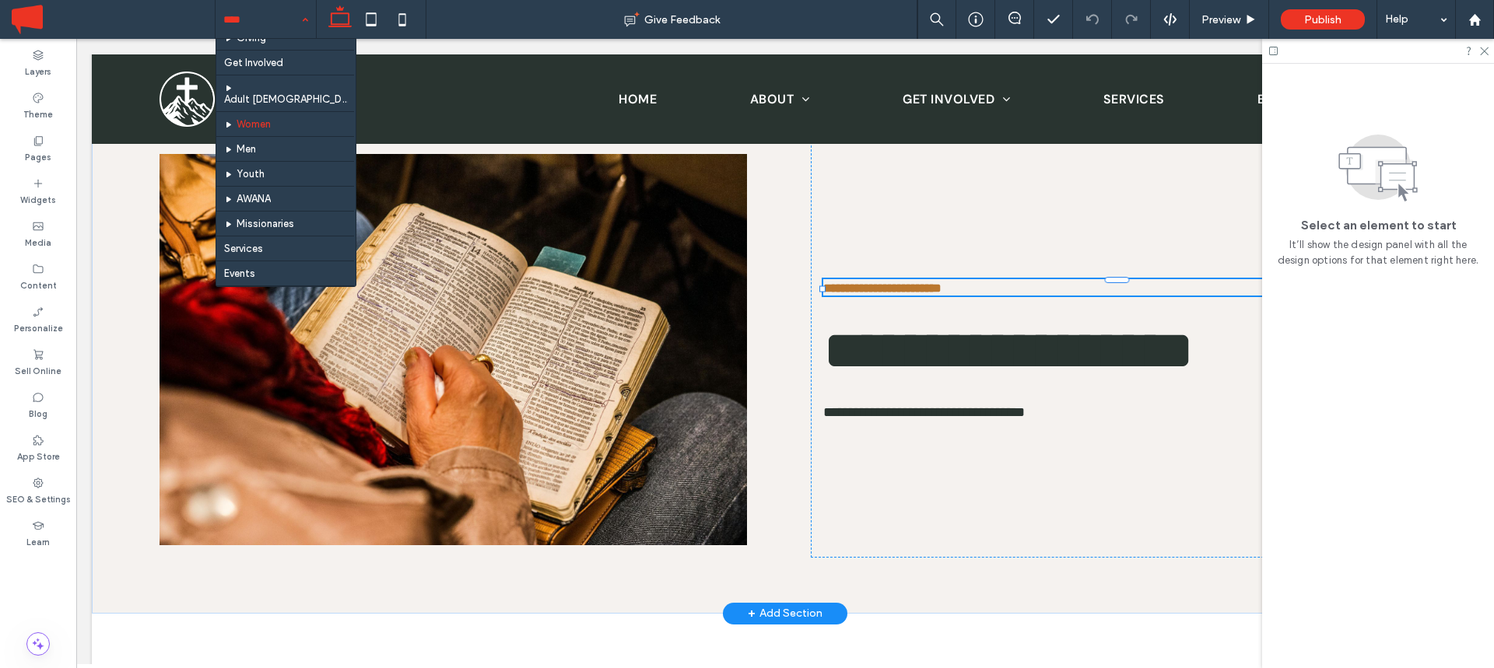
scroll to position [92, 0]
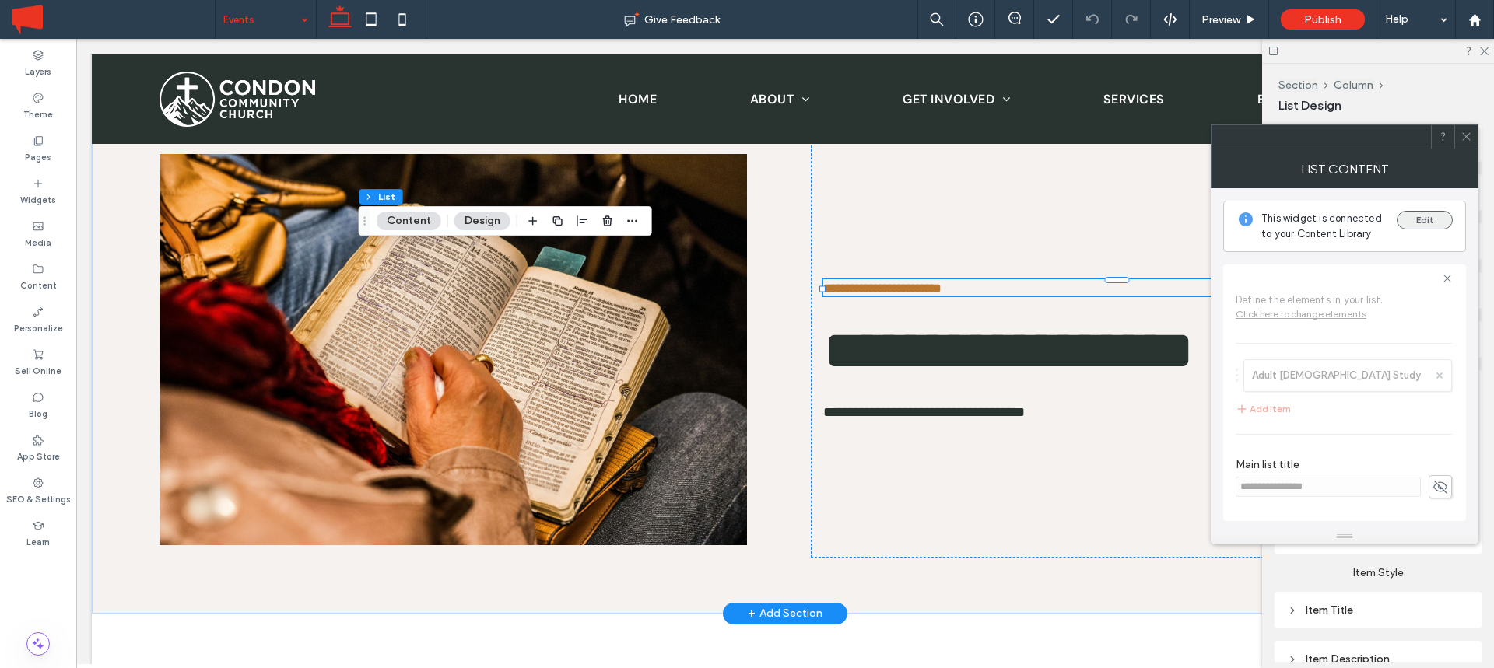
click at [1434, 220] on button "Edit" at bounding box center [1425, 220] width 56 height 19
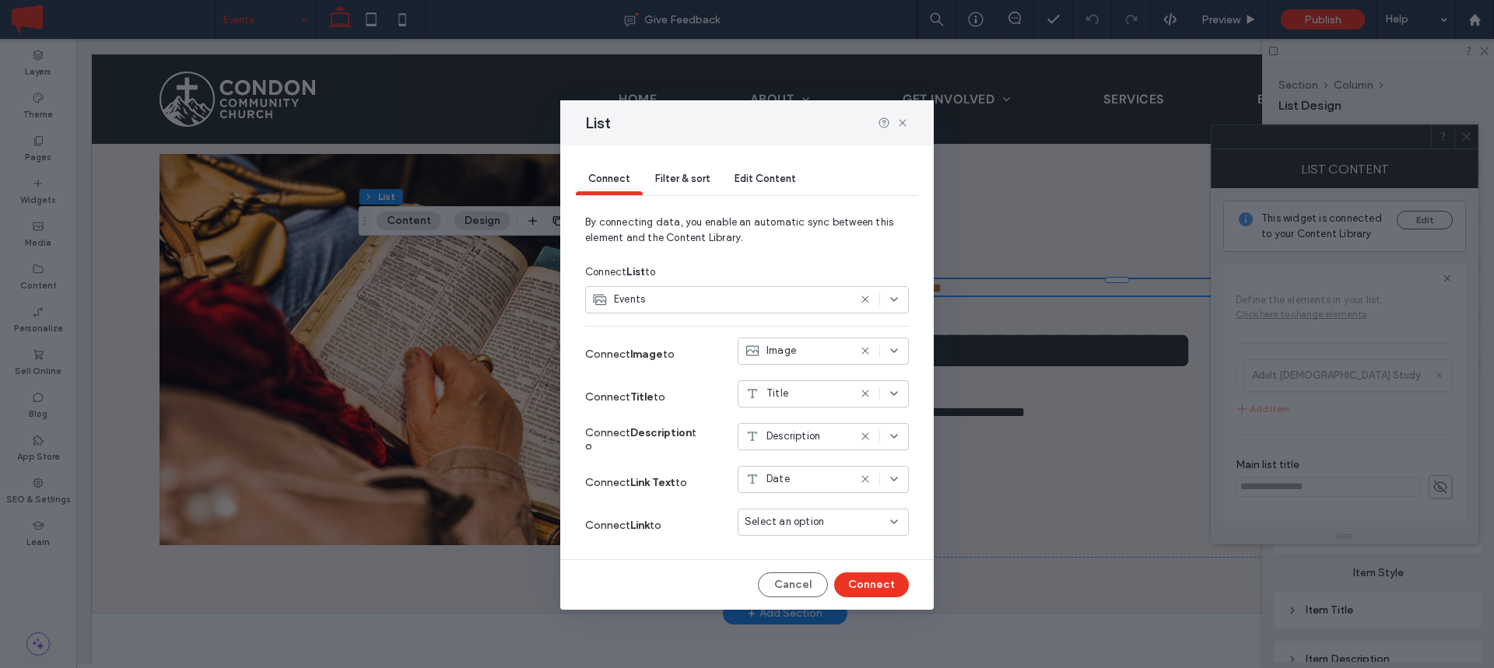
click at [864, 296] on icon at bounding box center [865, 299] width 12 height 12
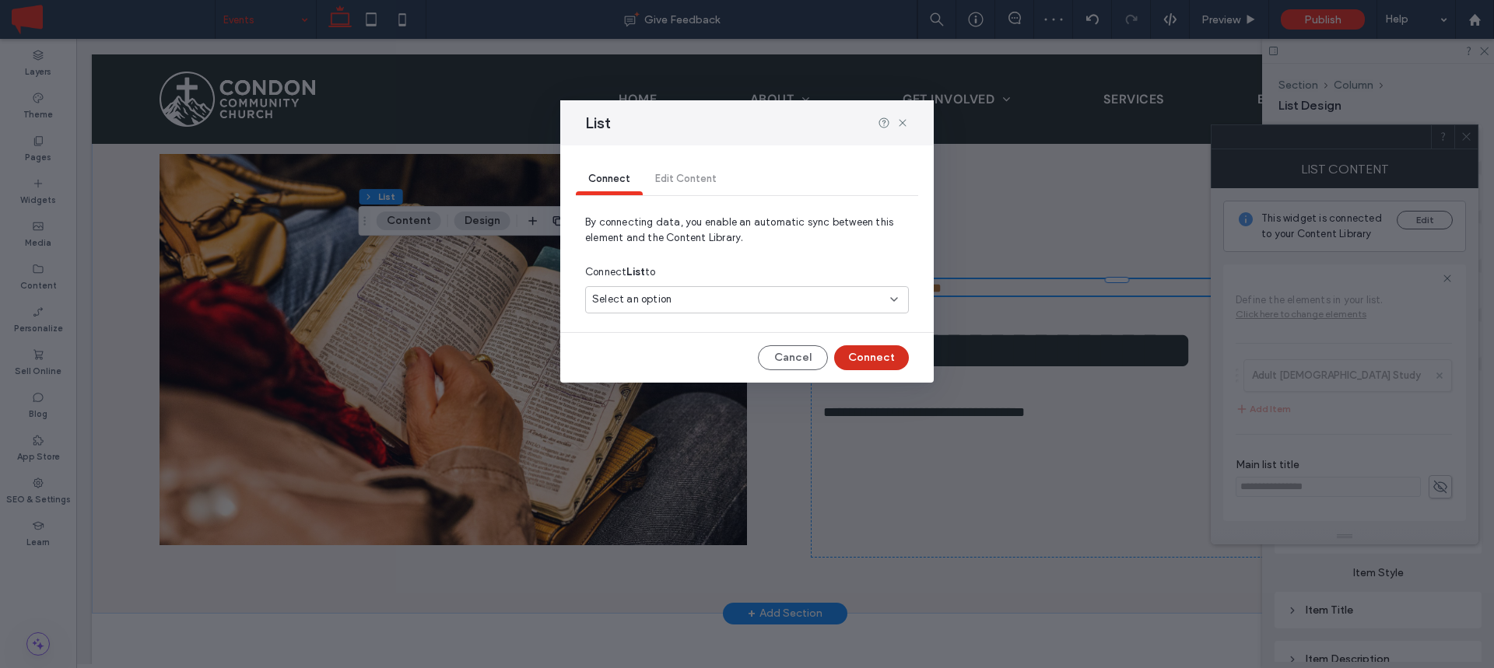
click at [868, 359] on button "Connect" at bounding box center [871, 357] width 75 height 25
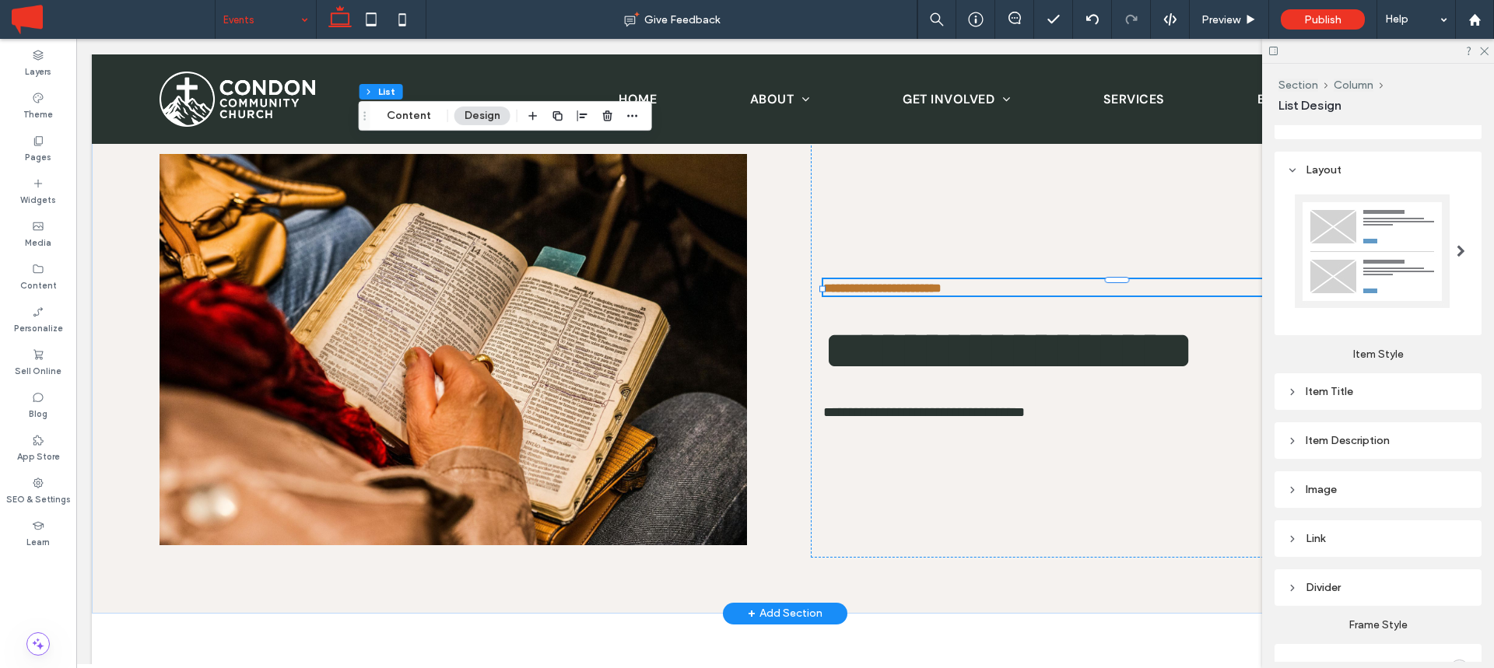
scroll to position [421, 0]
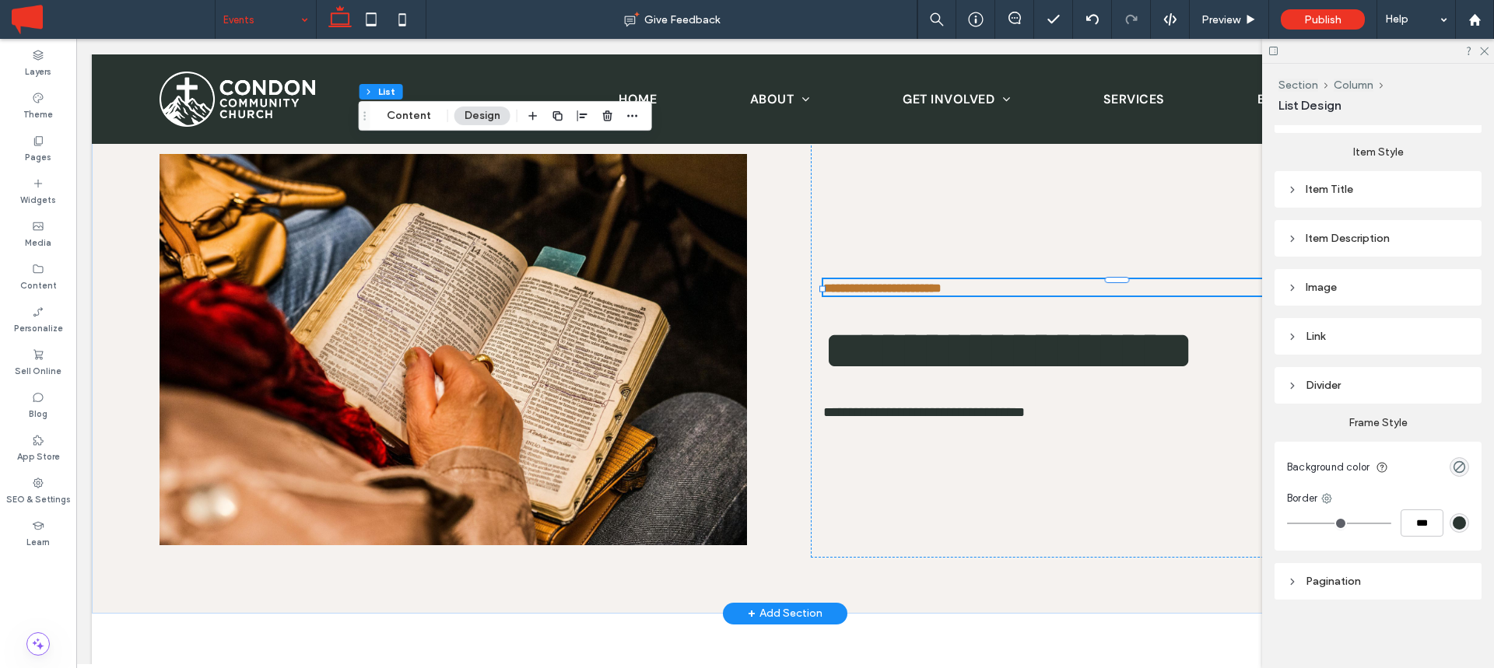
click at [1314, 335] on div "Link" at bounding box center [1378, 336] width 182 height 13
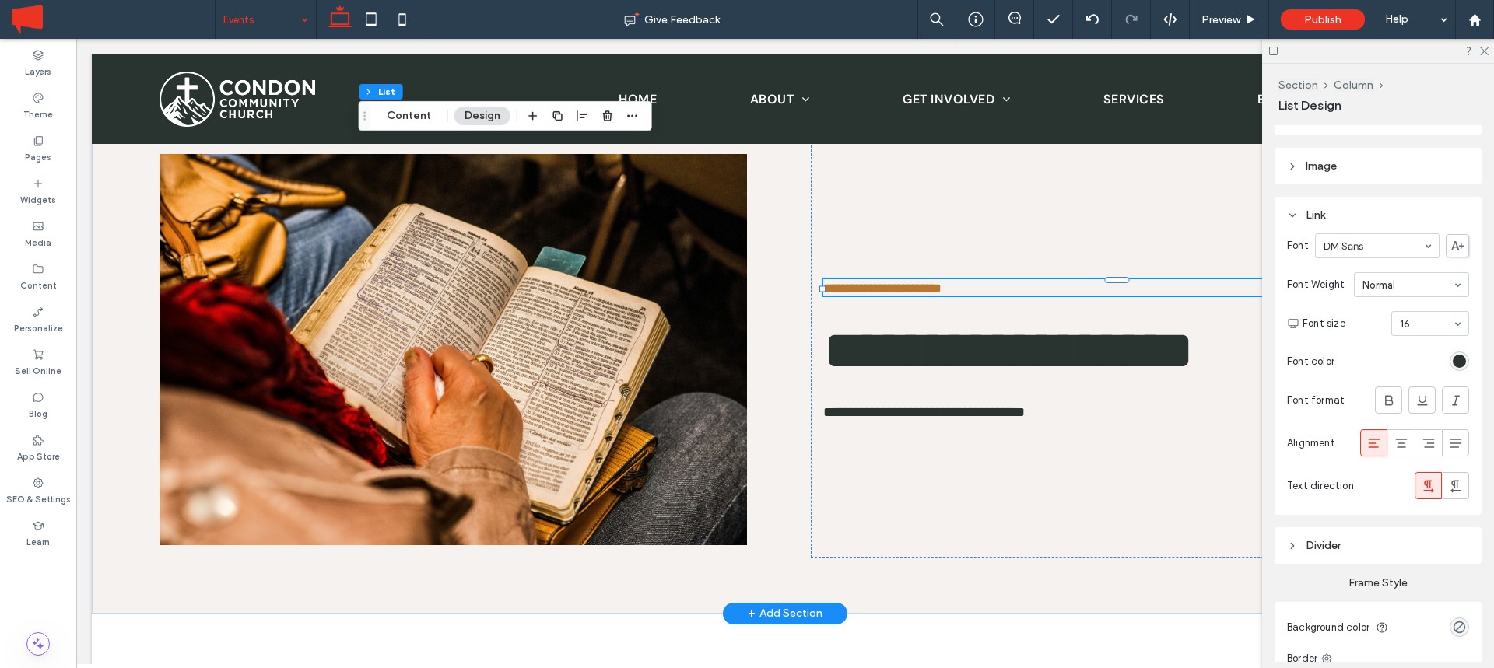
scroll to position [540, 0]
click at [1461, 363] on div "rgb(41, 52, 48)" at bounding box center [1459, 363] width 13 height 13
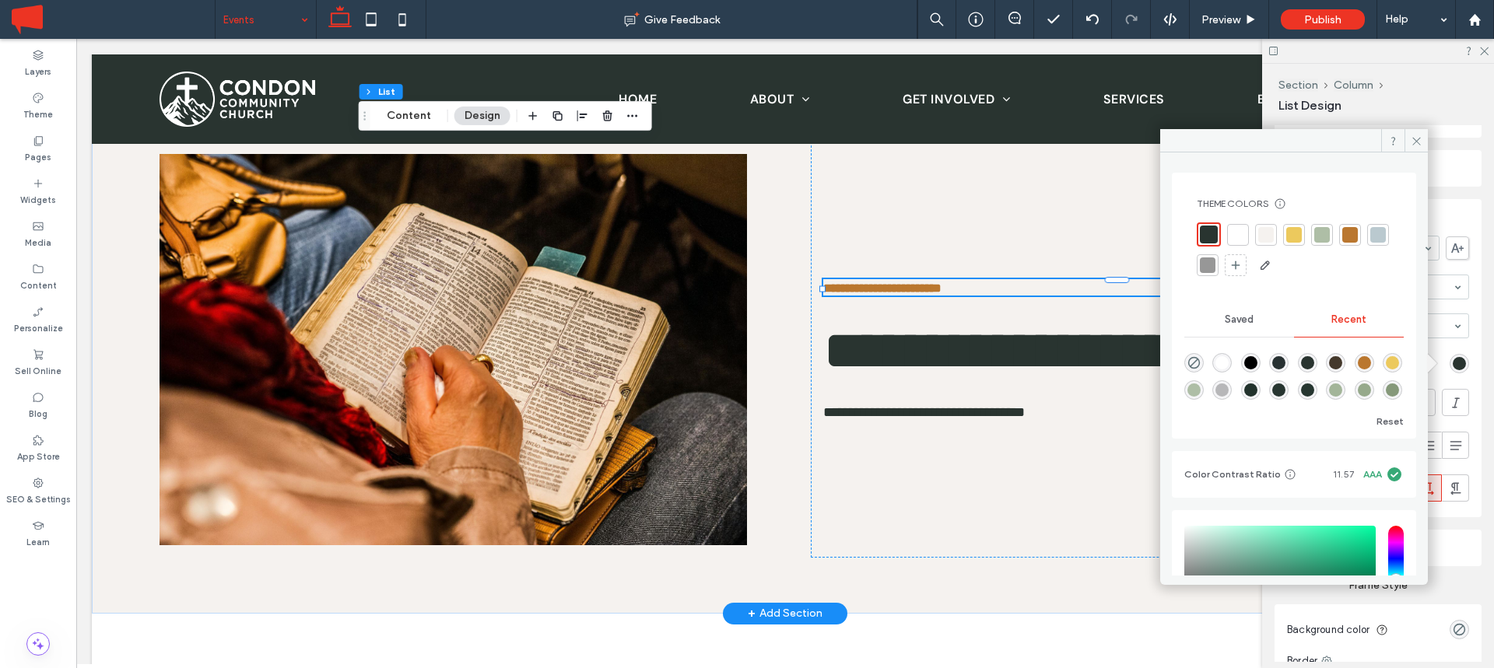
click at [1344, 234] on div at bounding box center [1350, 235] width 16 height 16
click at [1412, 140] on icon at bounding box center [1417, 141] width 12 height 12
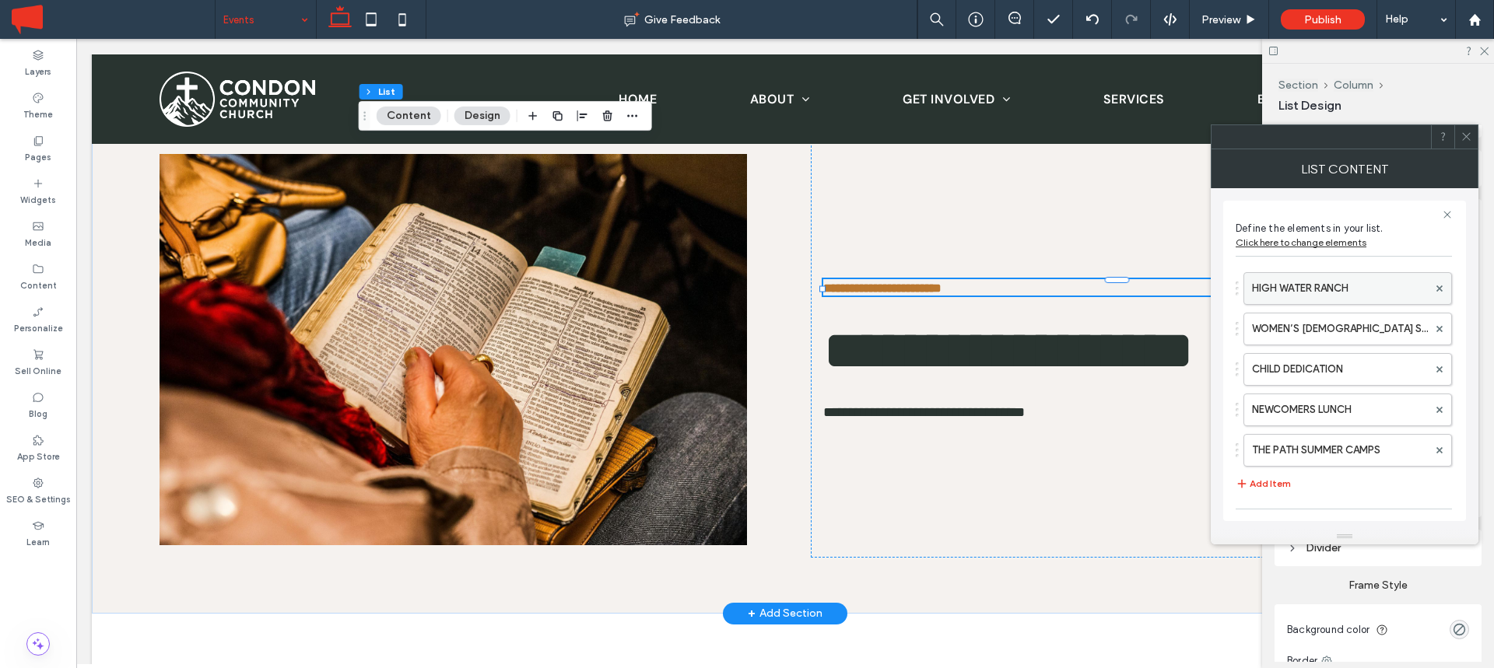
click at [1295, 278] on label "HIGH WATER RANCH" at bounding box center [1340, 288] width 176 height 31
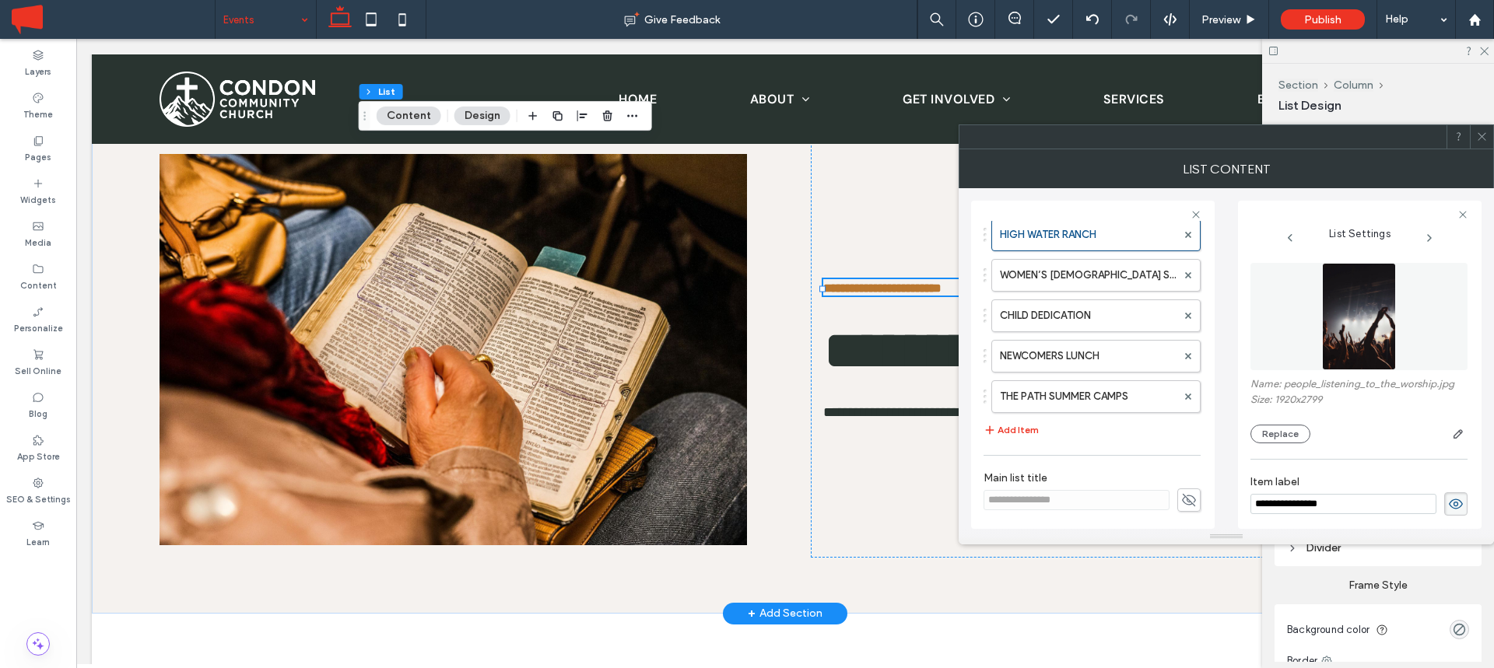
scroll to position [0, 0]
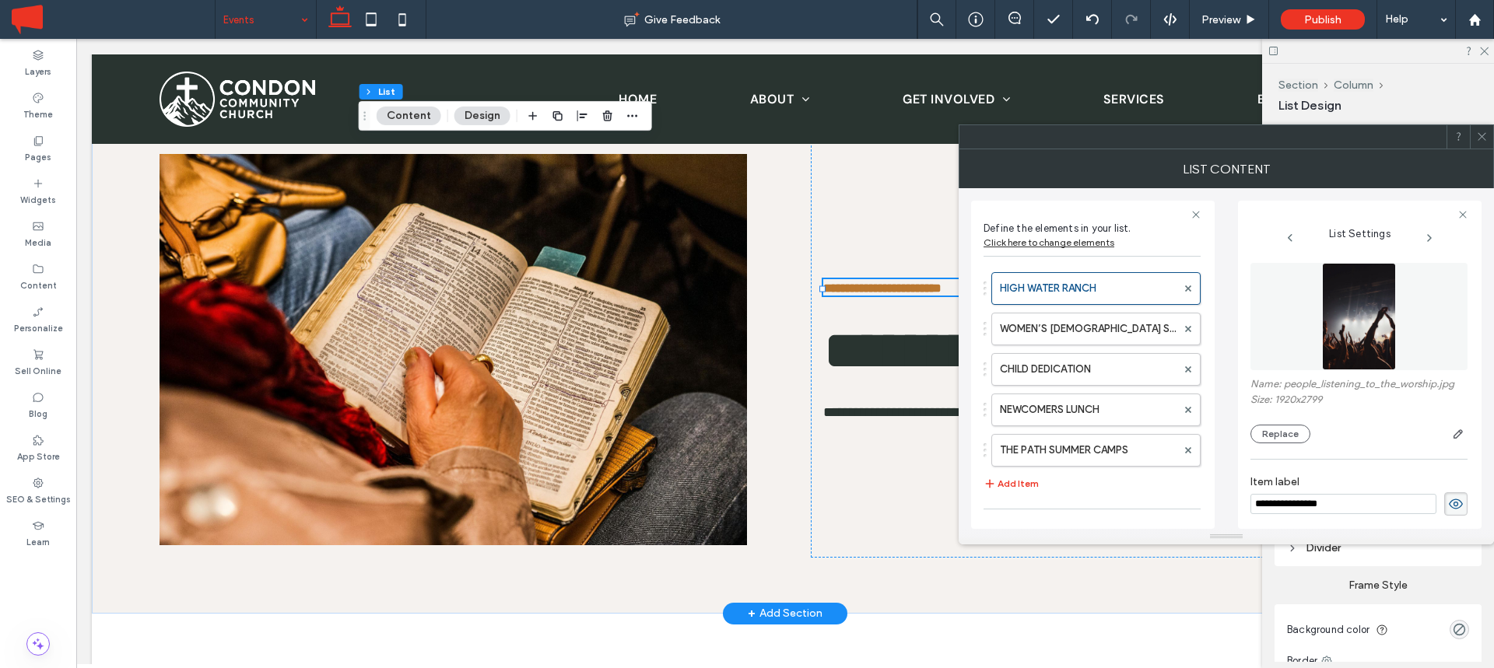
click at [1085, 244] on div "Click here to change elements" at bounding box center [1049, 243] width 131 height 12
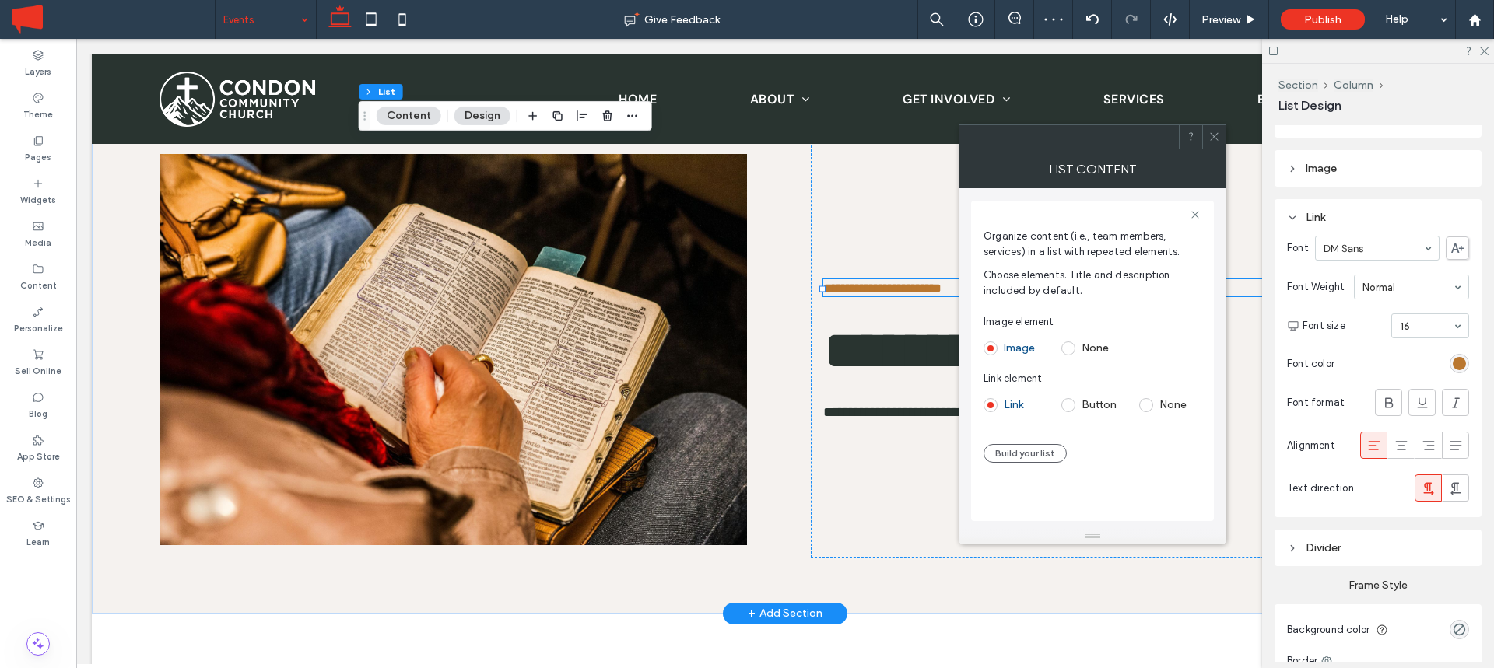
click at [1071, 404] on span at bounding box center [1068, 405] width 14 height 14
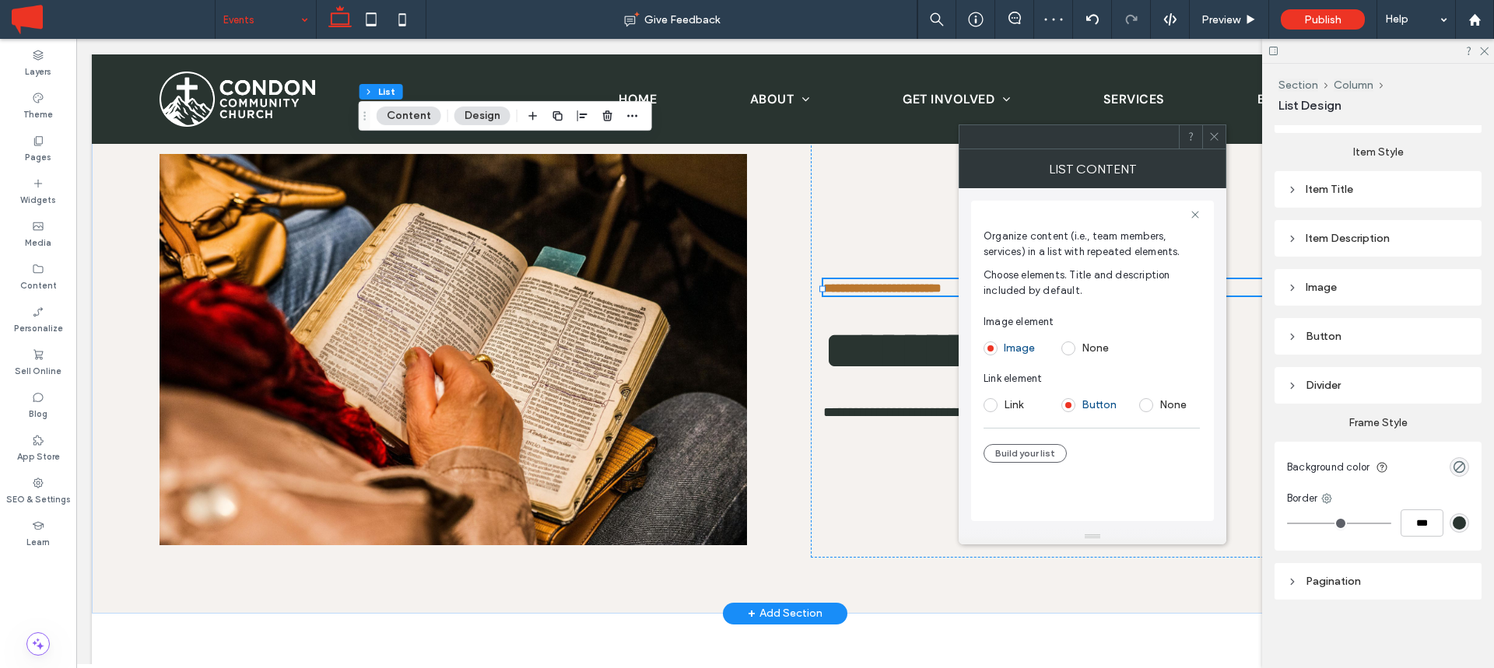
scroll to position [421, 0]
click at [992, 406] on span at bounding box center [991, 405] width 14 height 14
click at [1029, 452] on button "Build your list" at bounding box center [1025, 453] width 83 height 19
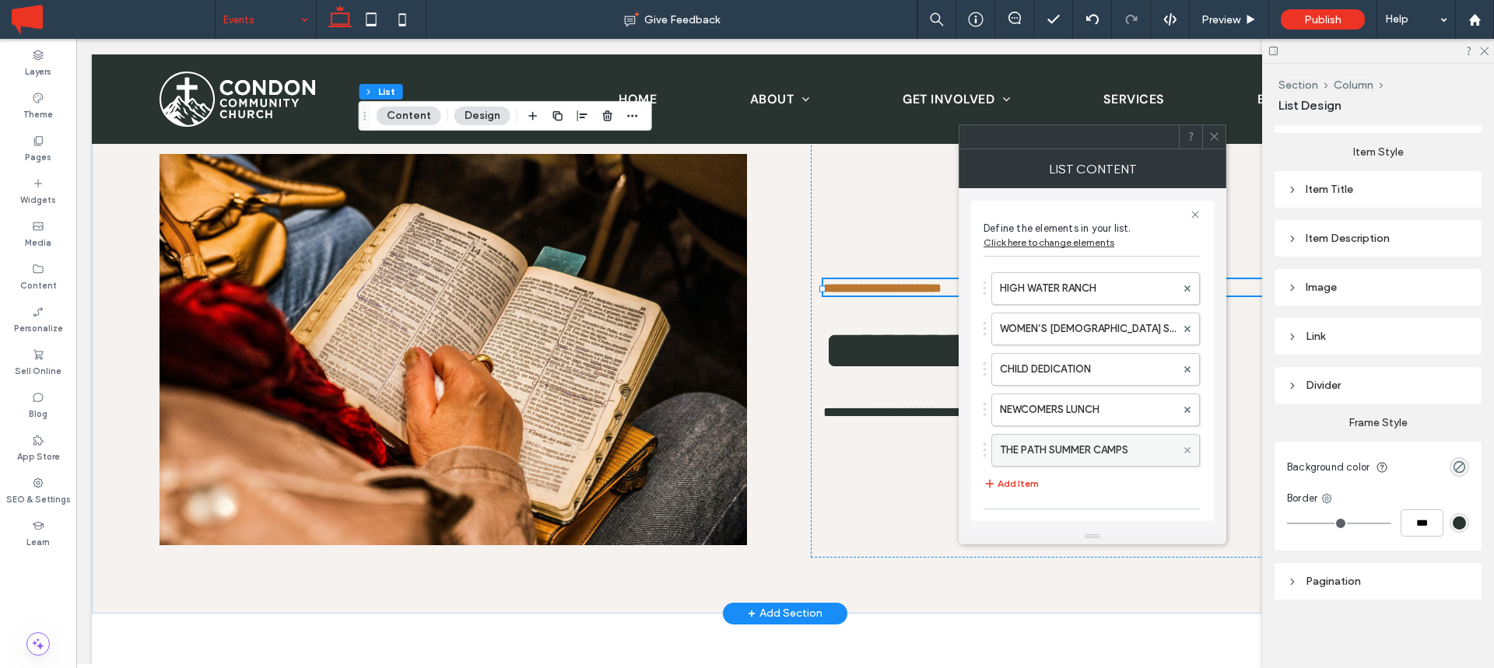
click at [1184, 447] on icon at bounding box center [1187, 450] width 6 height 6
click at [1184, 404] on span at bounding box center [1187, 409] width 6 height 23
click at [1185, 366] on use at bounding box center [1187, 369] width 6 height 6
click at [1187, 330] on icon at bounding box center [1187, 329] width 6 height 6
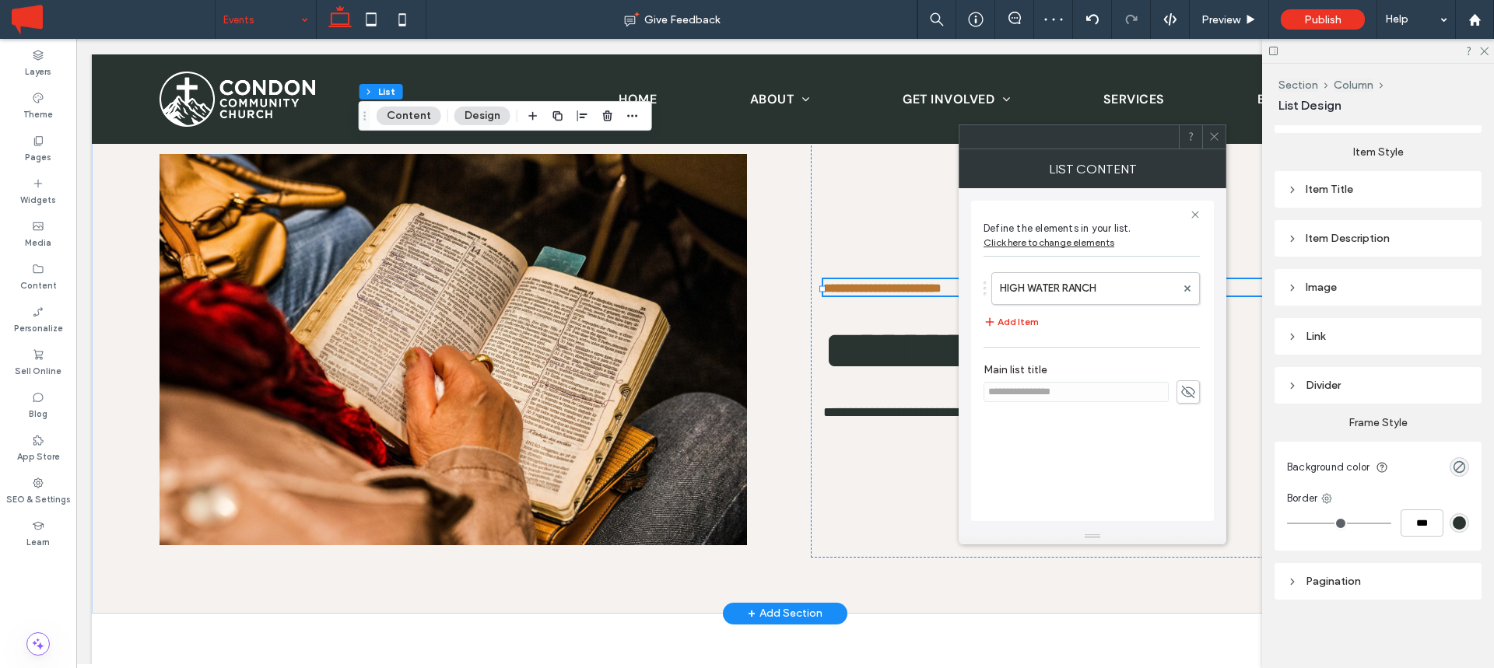
click at [1213, 128] on span at bounding box center [1214, 136] width 12 height 23
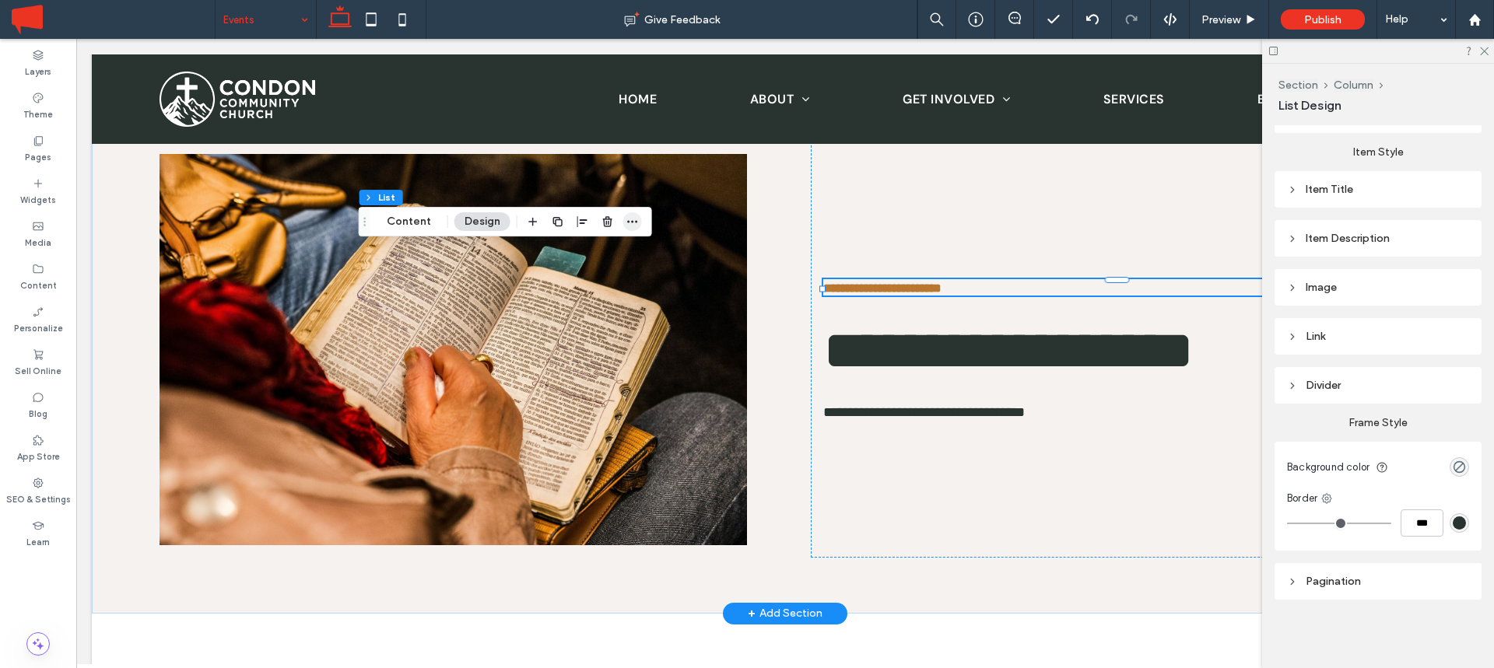
click at [629, 230] on span "button" at bounding box center [632, 221] width 19 height 19
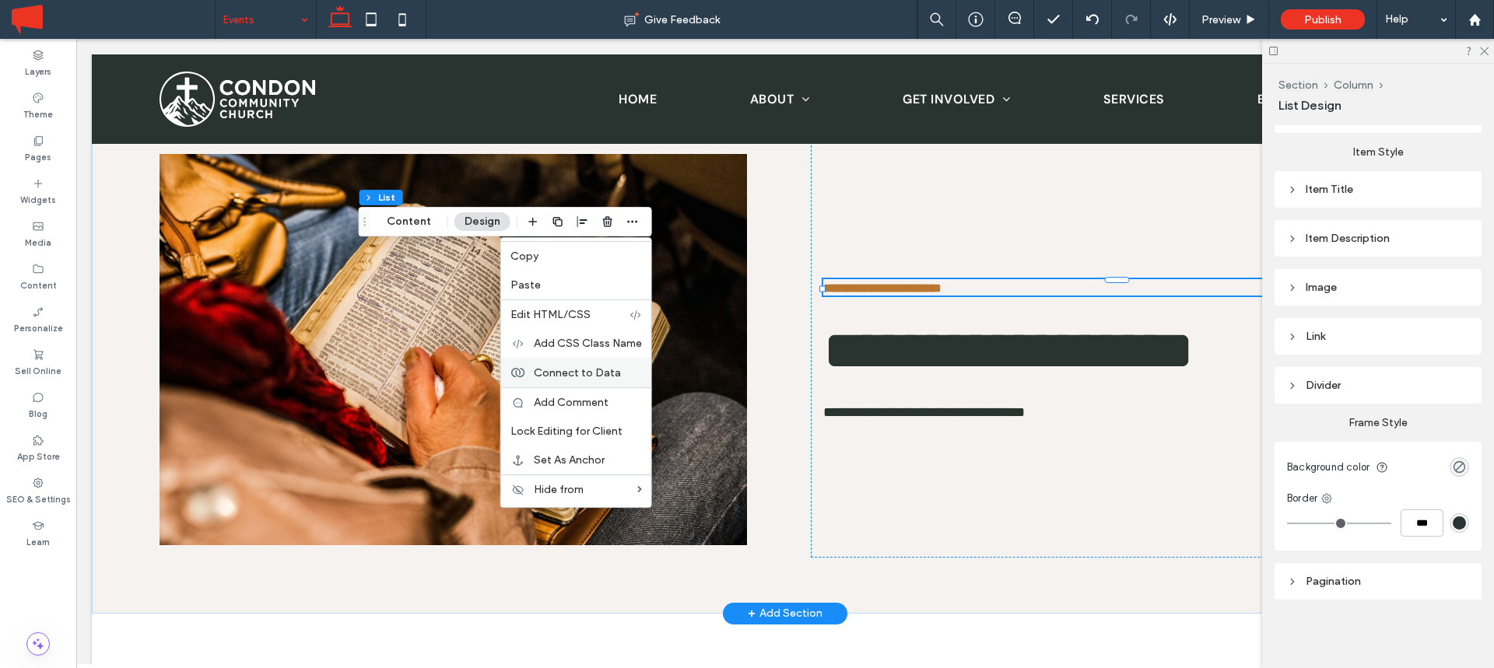
click at [576, 372] on span "Connect to Data" at bounding box center [577, 372] width 87 height 13
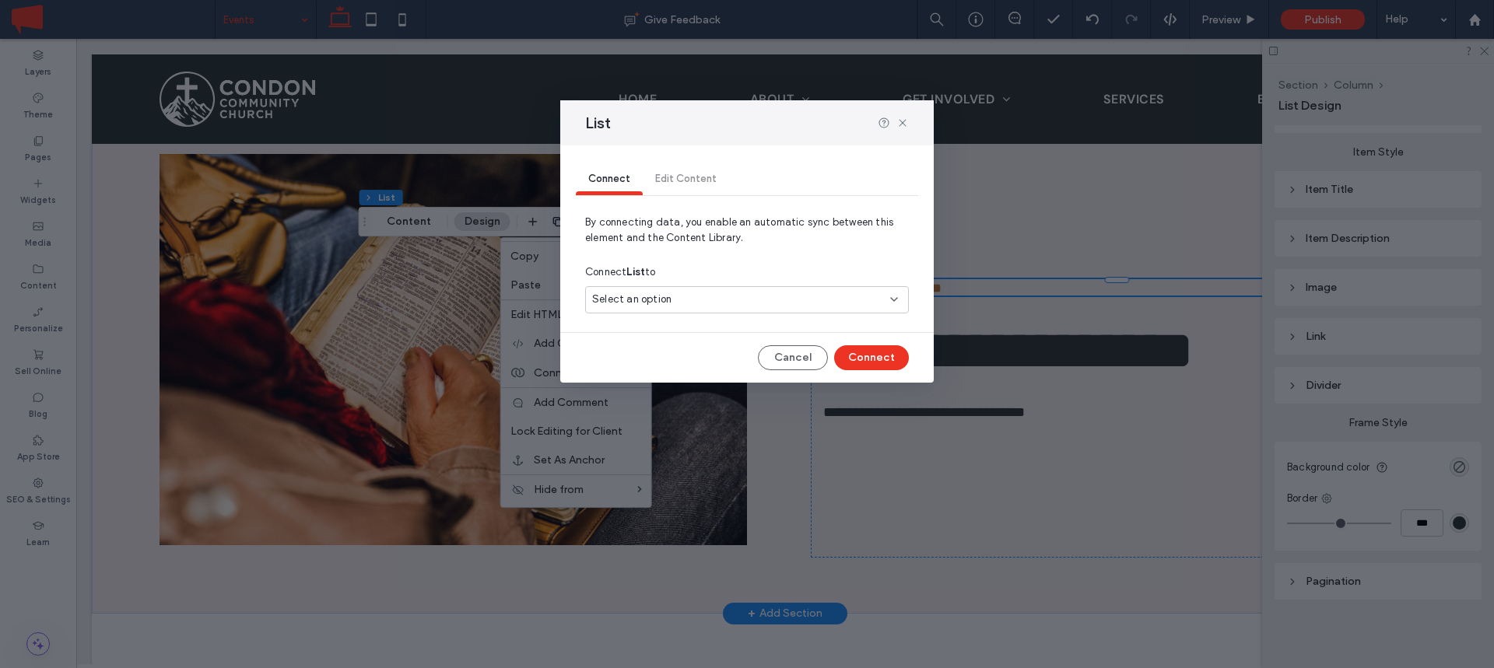
click at [678, 302] on div "Select an option" at bounding box center [737, 300] width 291 height 16
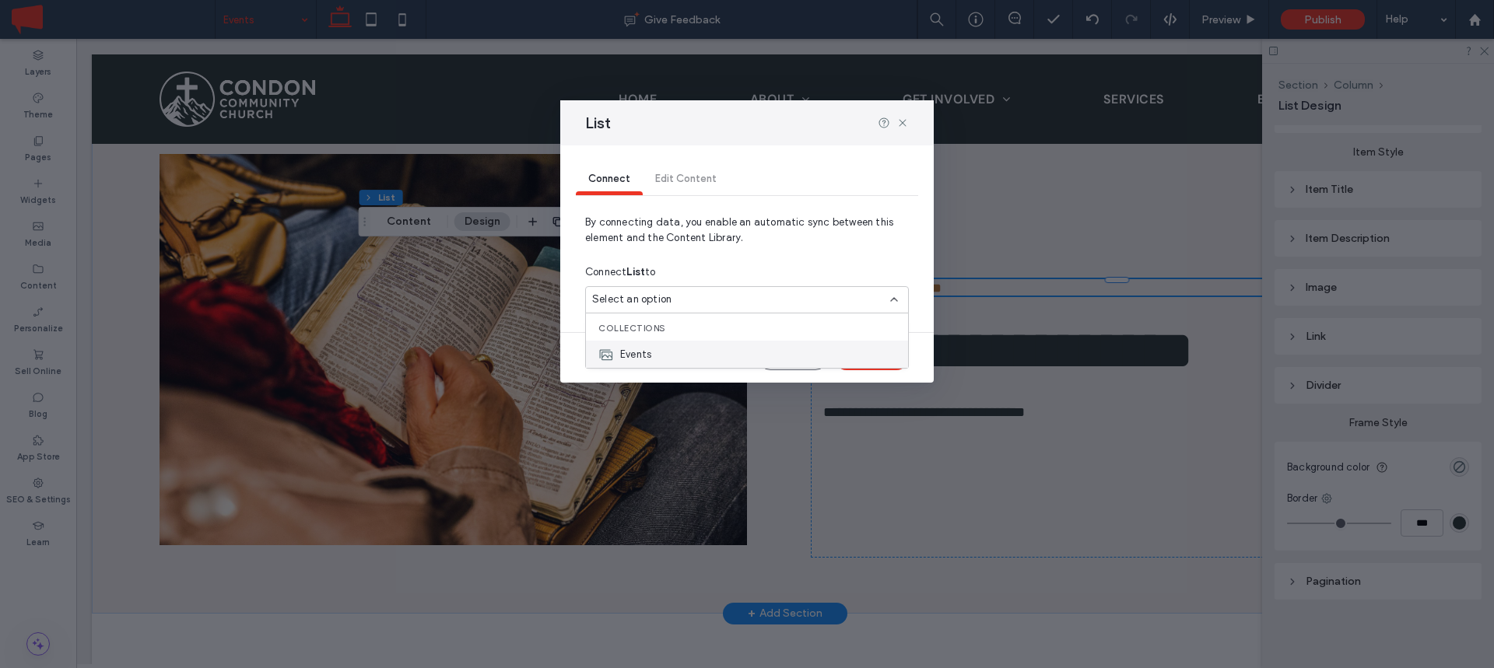
click at [661, 356] on div "Events" at bounding box center [747, 354] width 322 height 27
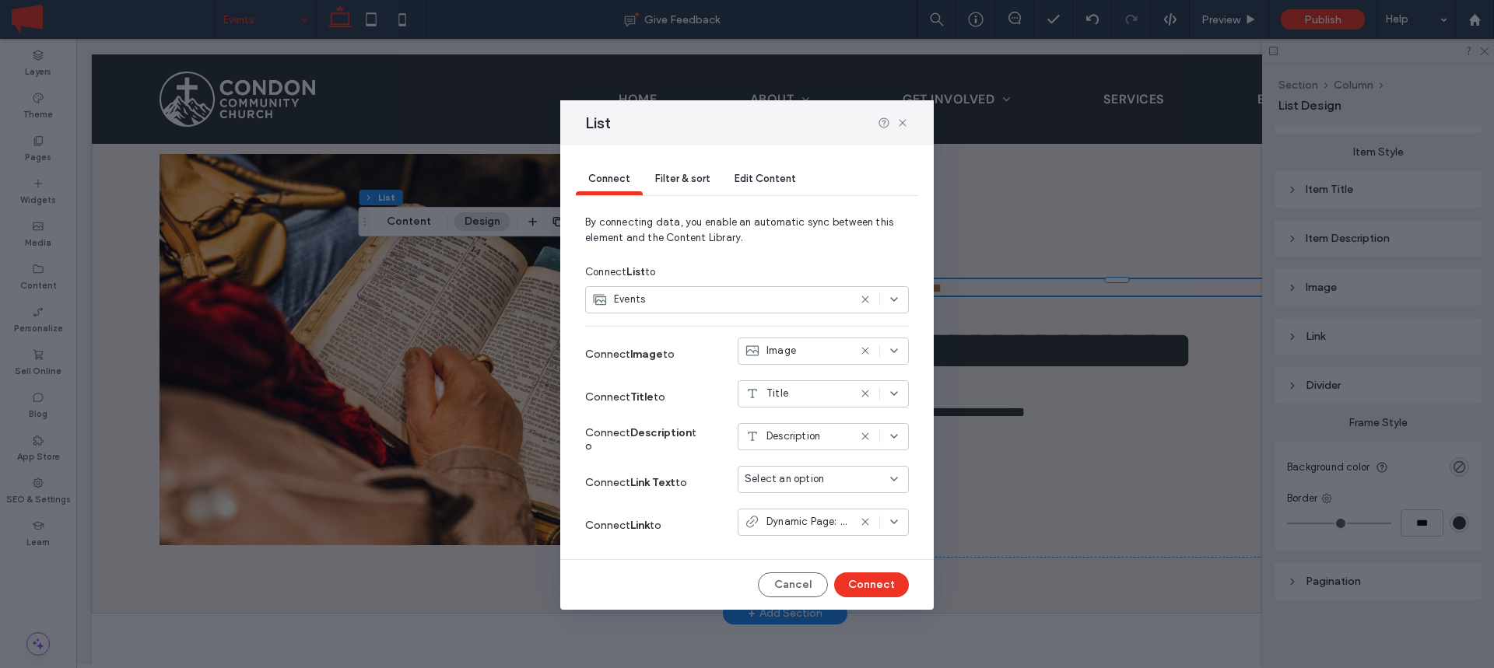
click at [788, 482] on span "Select an option" at bounding box center [784, 480] width 79 height 16
click at [674, 484] on strong "Link Text" at bounding box center [652, 482] width 45 height 13
click at [774, 524] on span "Dynamic Page: Event" at bounding box center [807, 522] width 82 height 16
click at [682, 504] on div "Connect Link to Dynamic Page: Event" at bounding box center [747, 525] width 324 height 43
click at [796, 472] on span "Select an option" at bounding box center [784, 480] width 79 height 16
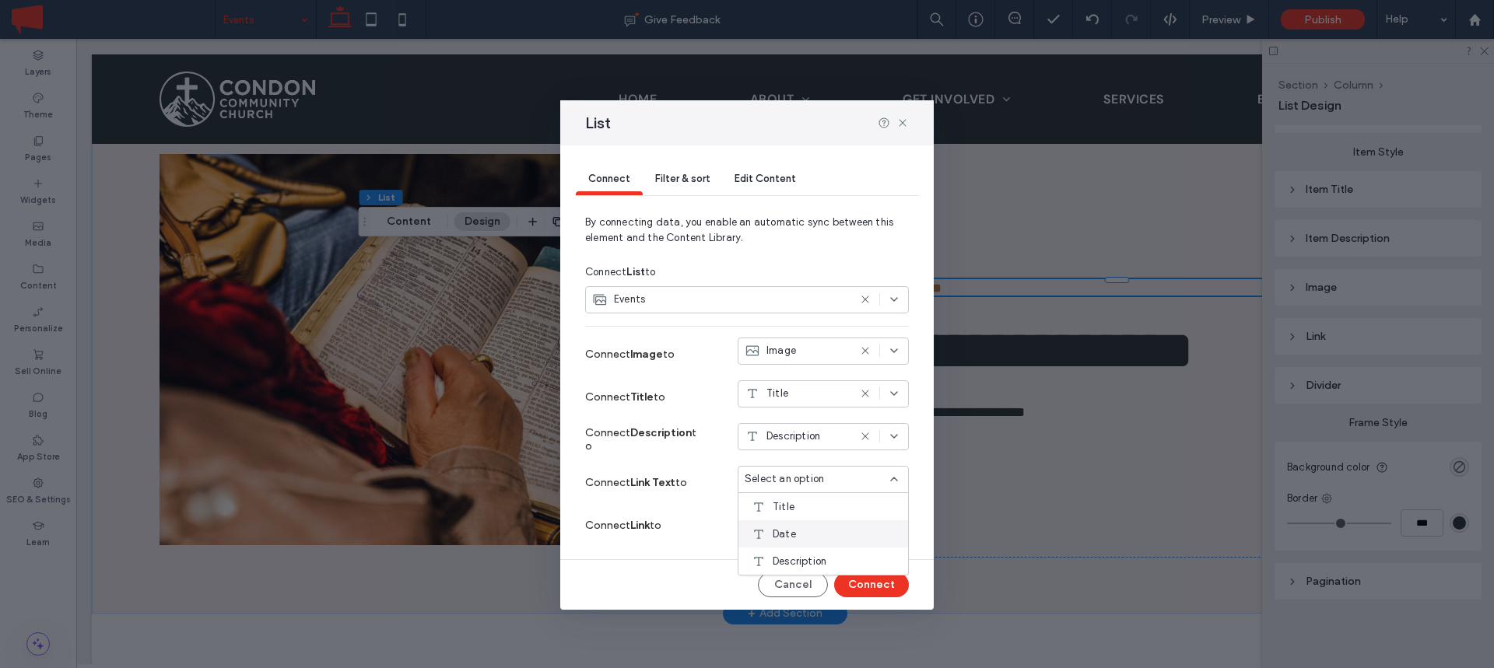
click at [794, 541] on span "Date" at bounding box center [784, 535] width 23 height 16
click at [876, 579] on button "Connect" at bounding box center [871, 585] width 75 height 25
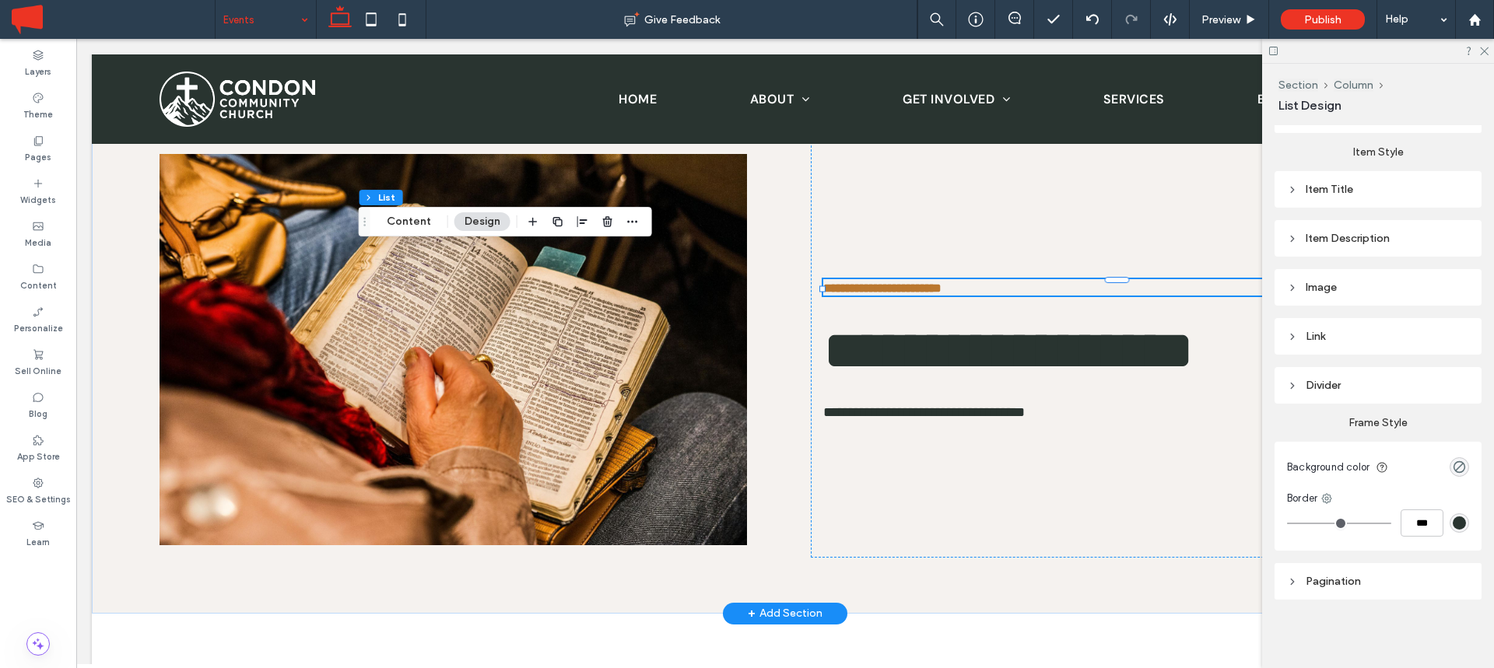
click at [1320, 287] on div "Image" at bounding box center [1378, 287] width 182 height 13
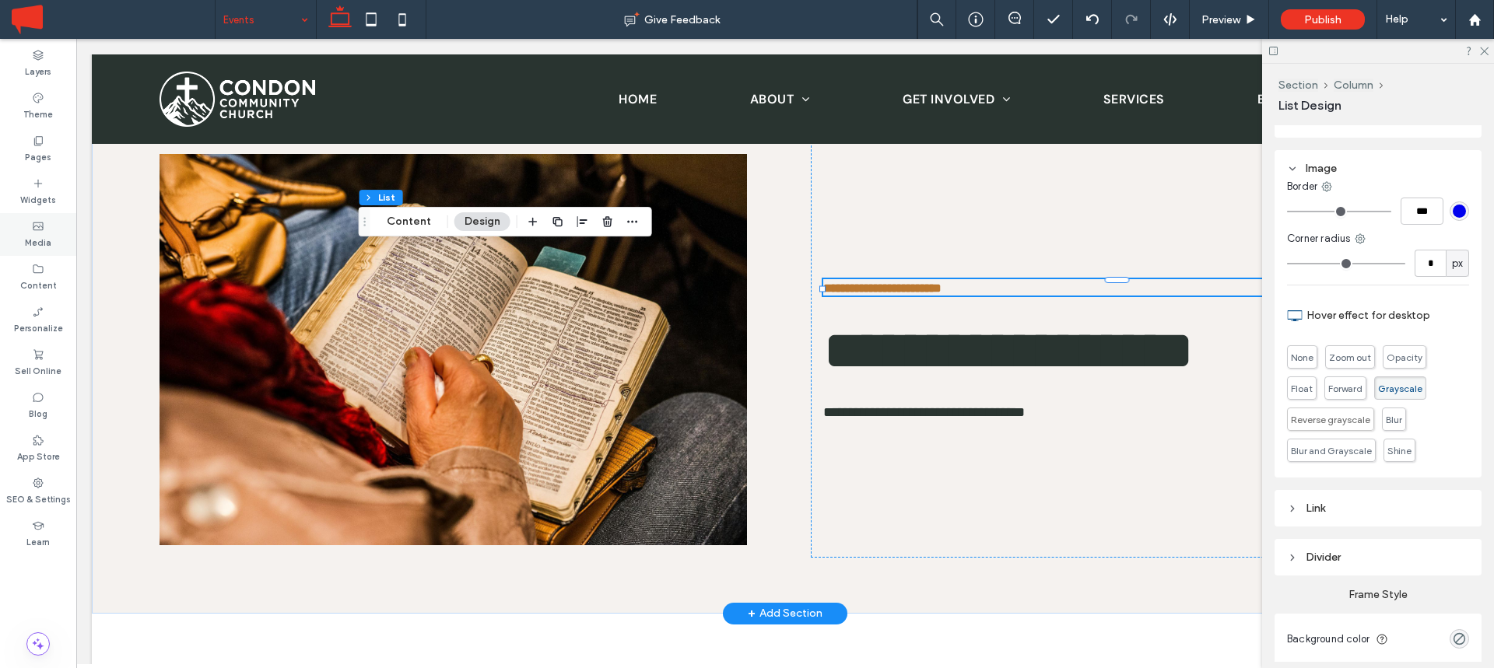
click at [48, 233] on label "Media" at bounding box center [38, 241] width 26 height 17
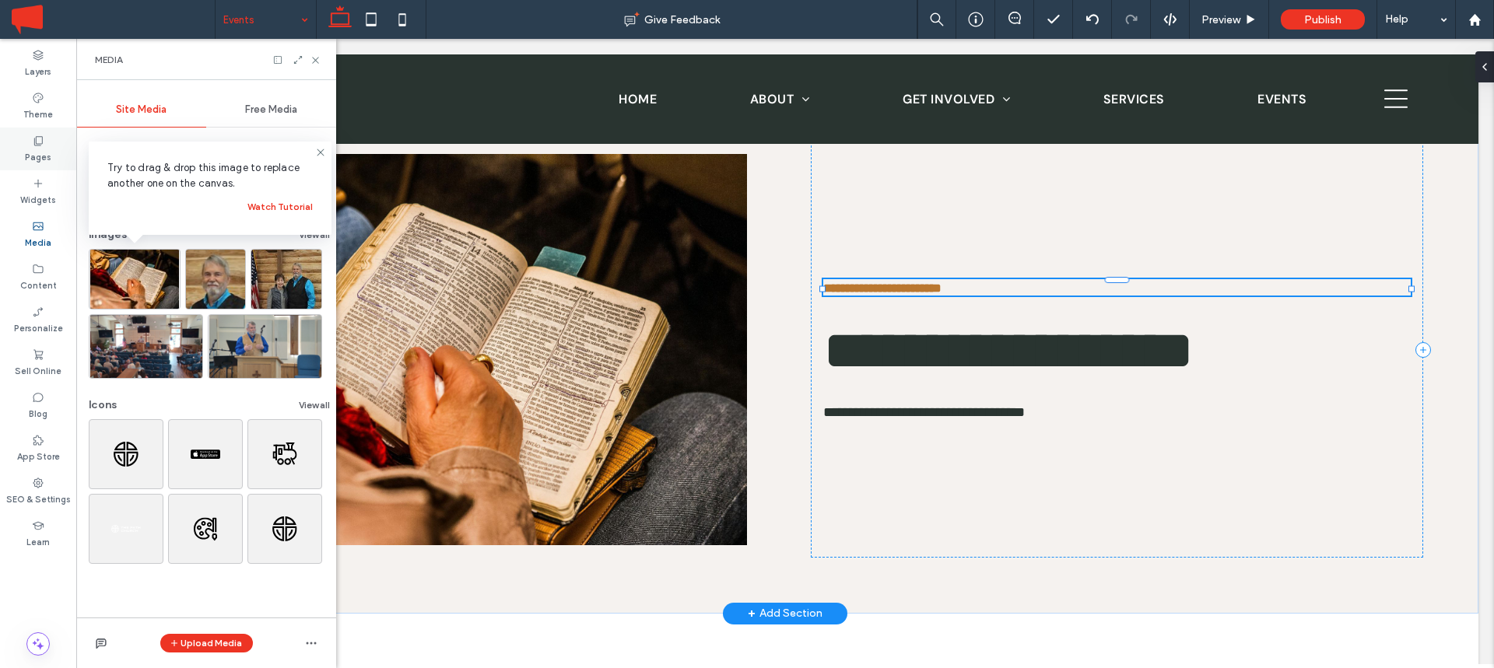
click at [42, 167] on div "Pages" at bounding box center [38, 149] width 76 height 43
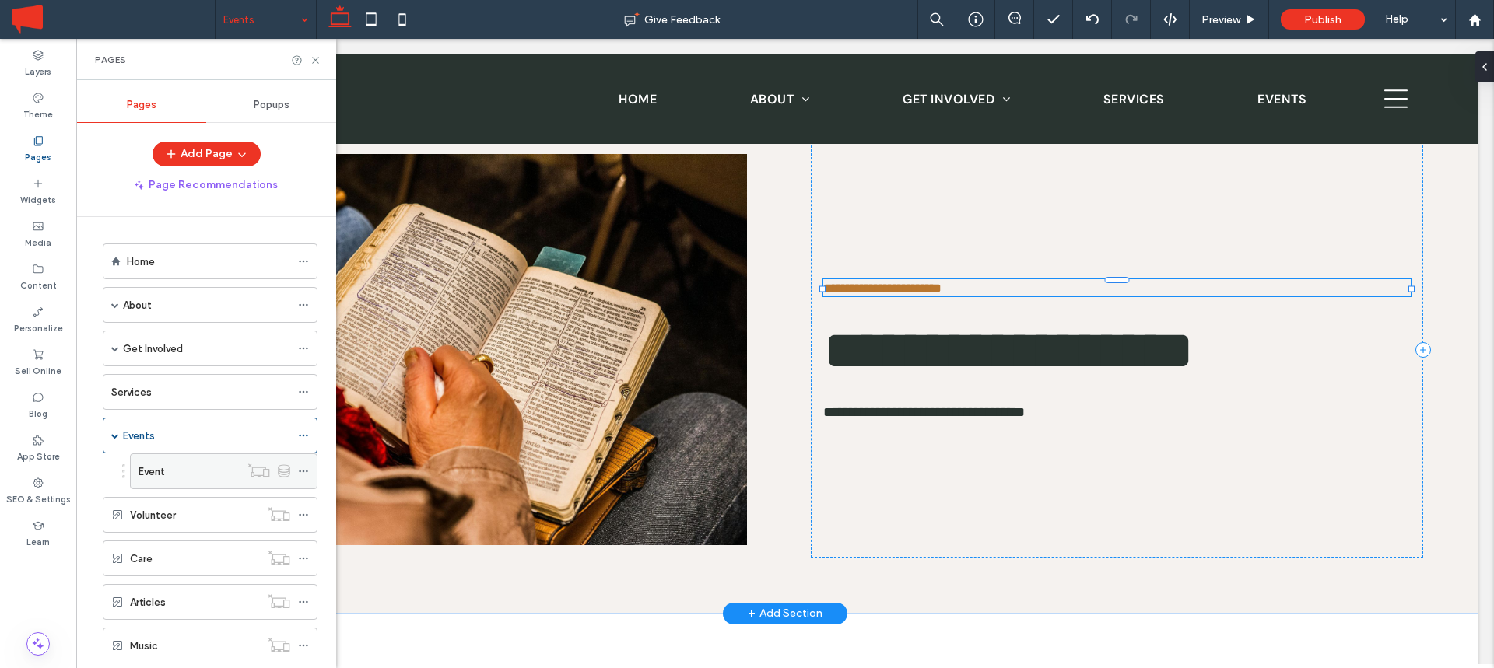
click at [181, 472] on div "Event" at bounding box center [188, 472] width 101 height 16
click at [313, 52] on div "Pages" at bounding box center [206, 59] width 260 height 41
click at [315, 60] on use at bounding box center [315, 60] width 6 height 6
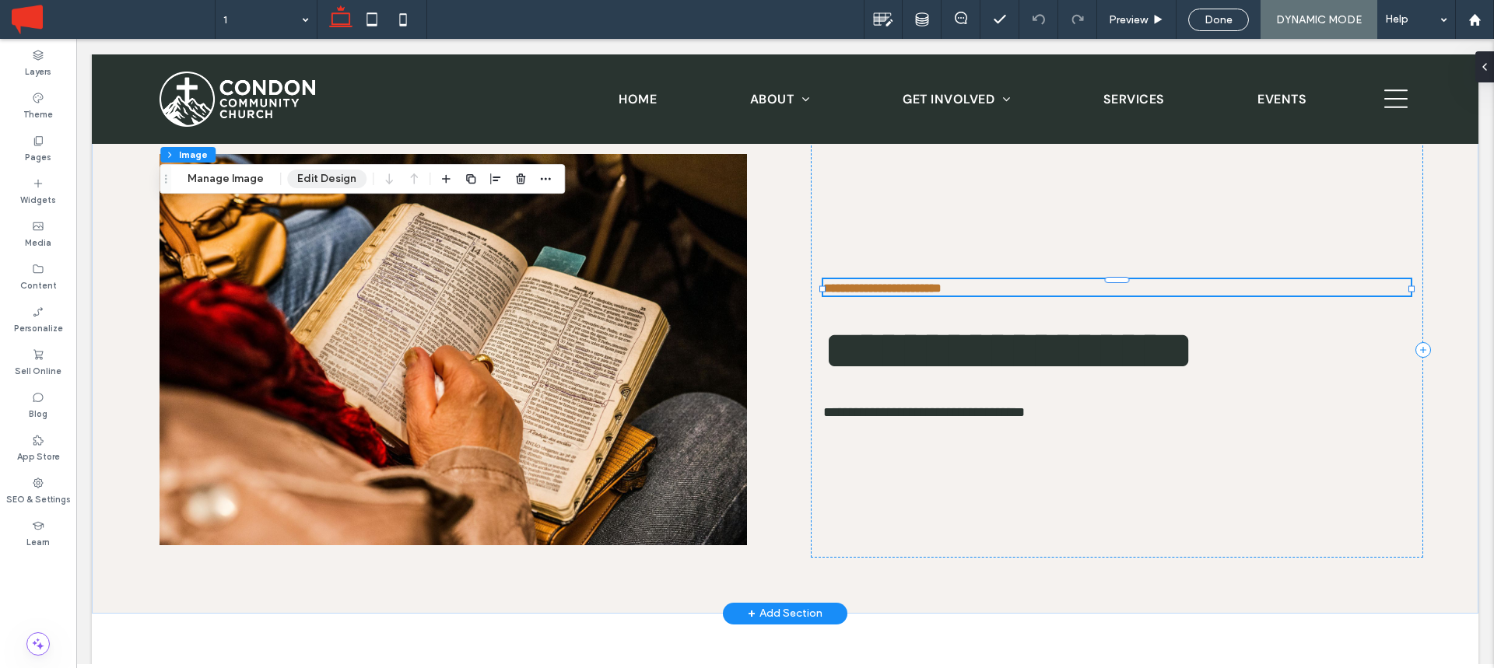
click at [338, 175] on button "Edit Design" at bounding box center [326, 179] width 79 height 19
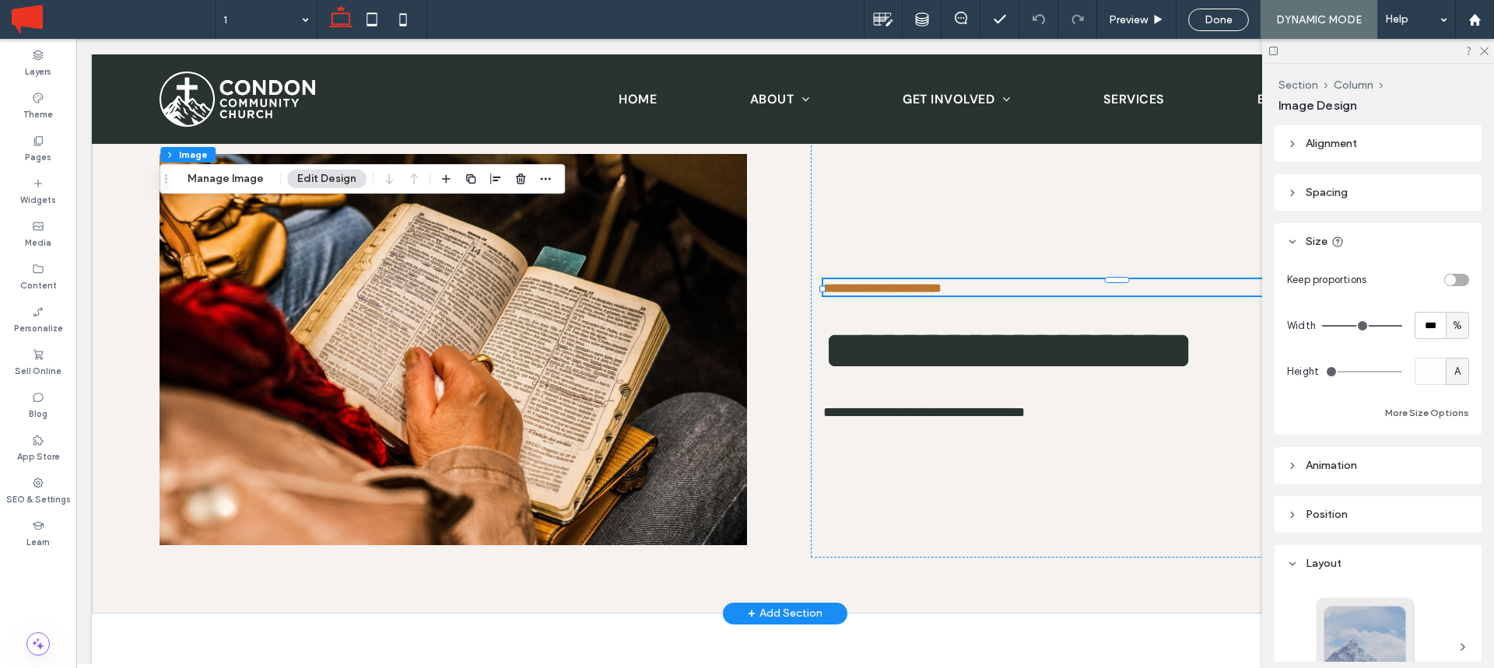
click at [1340, 156] on header "Alignment" at bounding box center [1378, 143] width 207 height 37
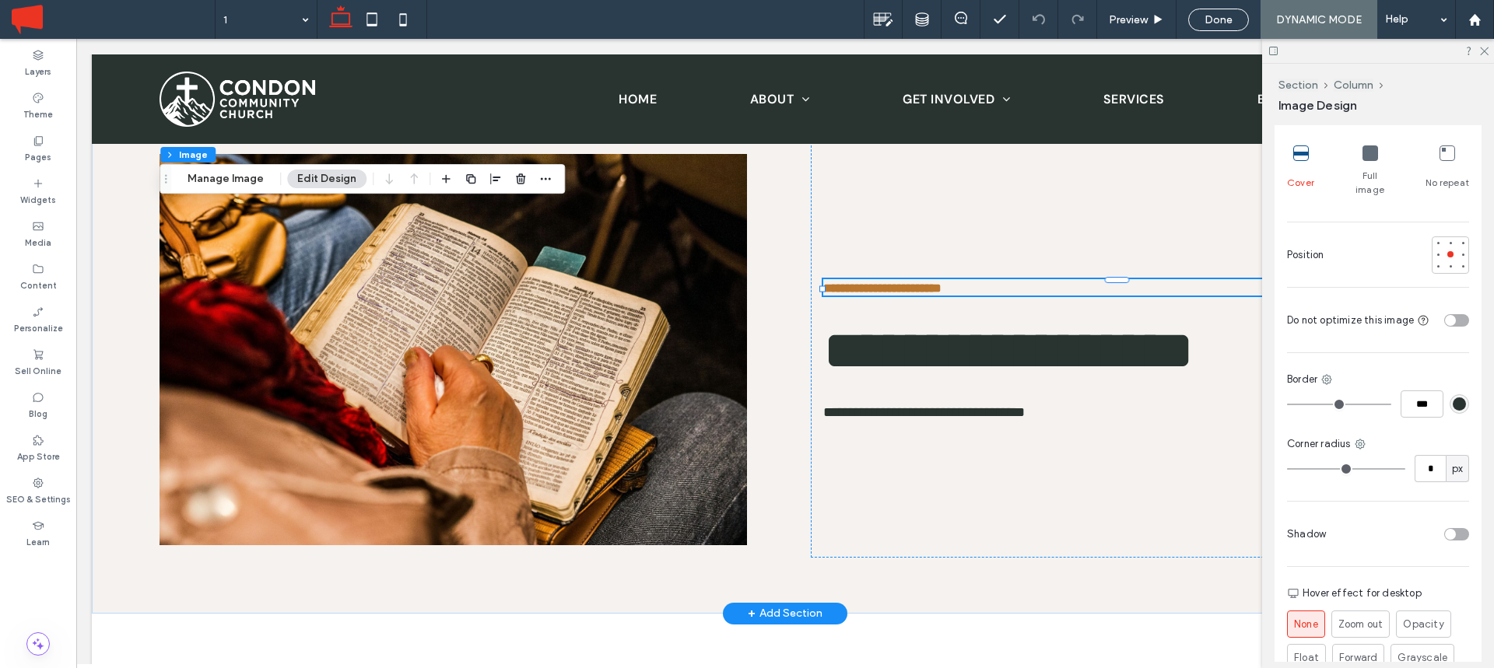
scroll to position [710, 0]
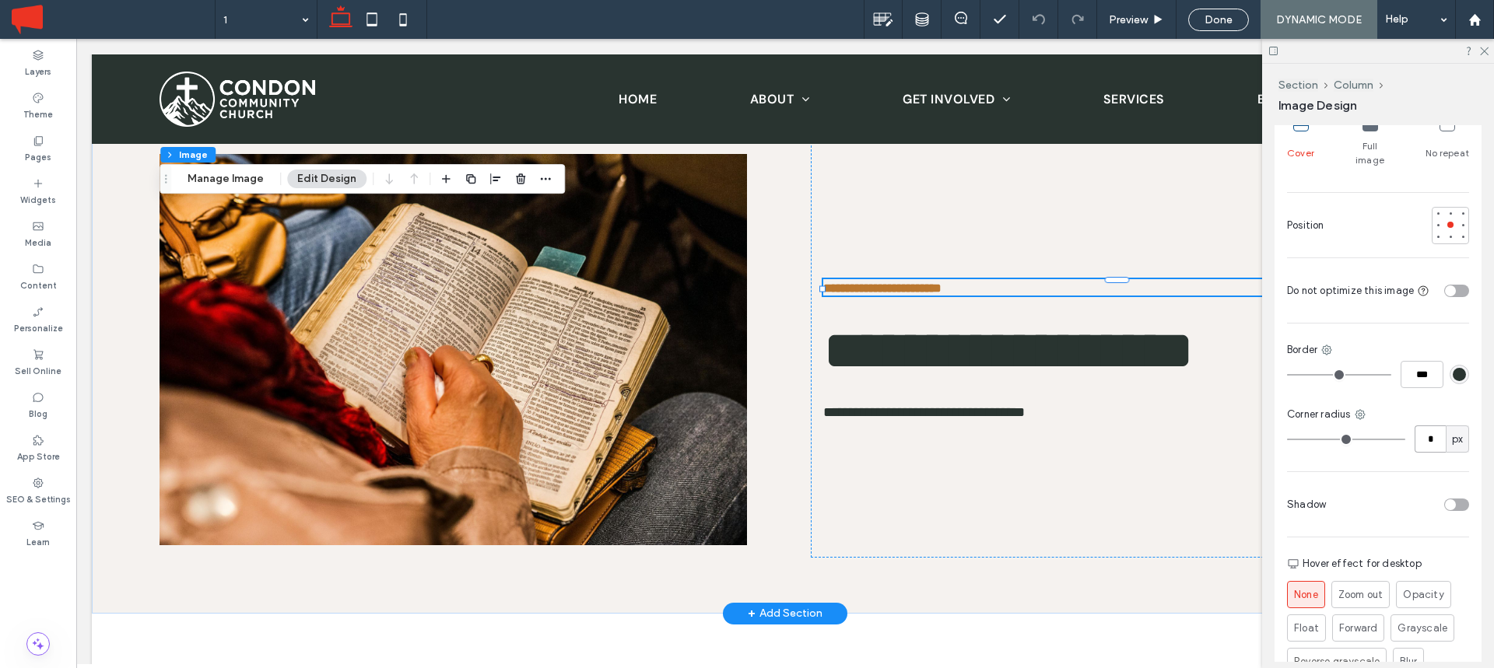
click at [1427, 426] on input "*" at bounding box center [1430, 439] width 31 height 27
type input "*"
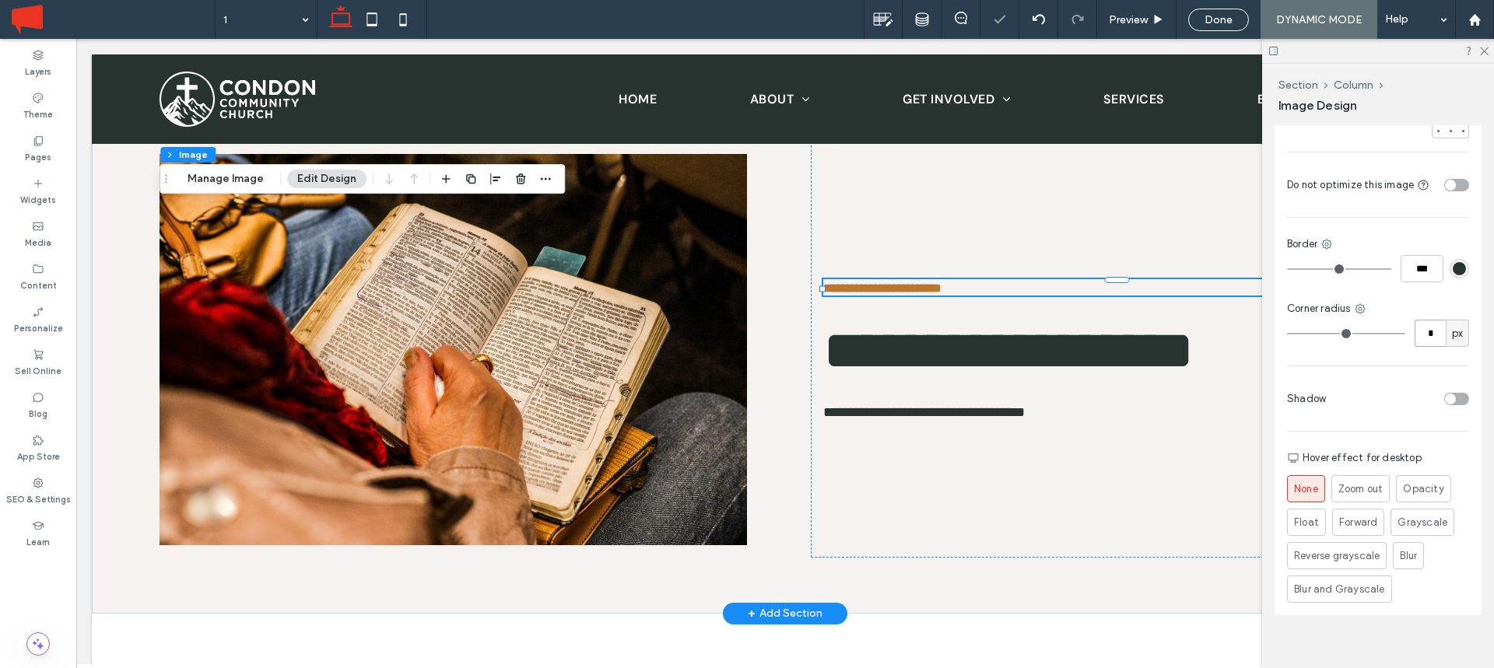
scroll to position [818, 0]
click at [1424, 514] on span "Grayscale" at bounding box center [1422, 522] width 50 height 16
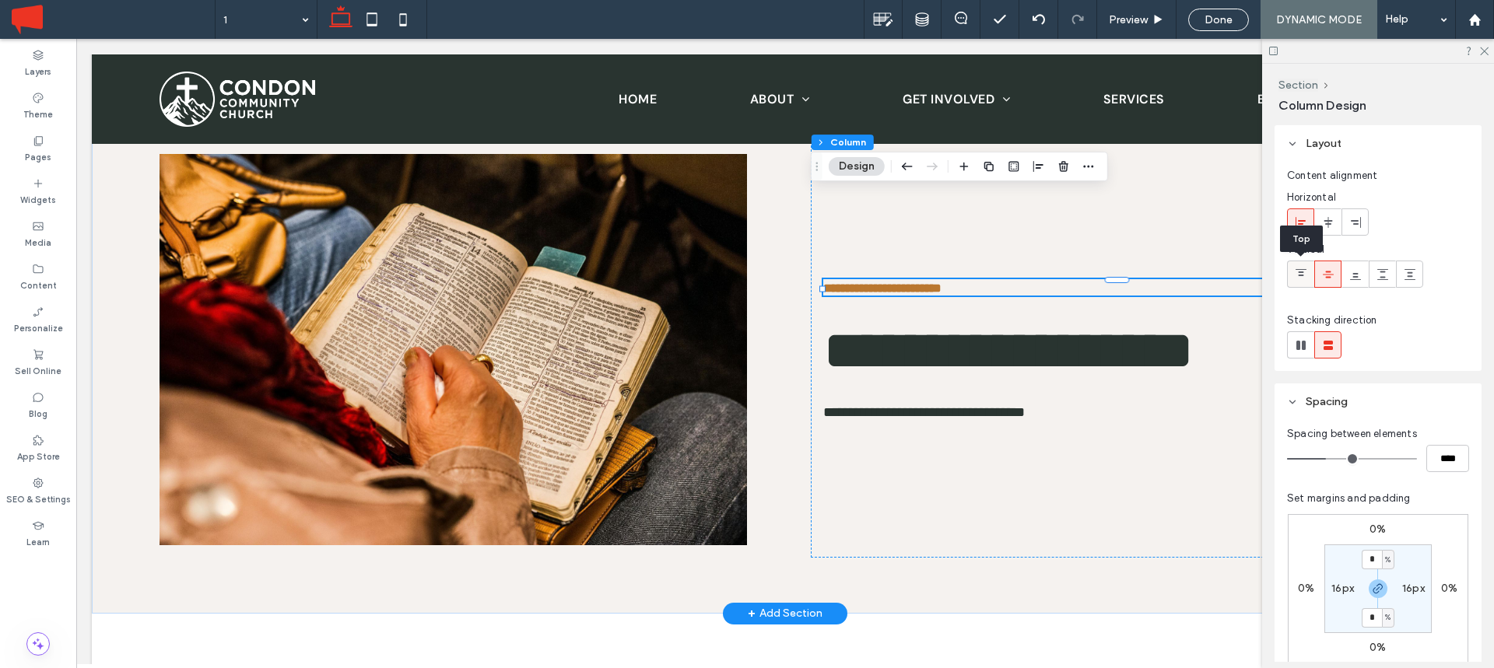
click at [1298, 268] on icon at bounding box center [1301, 274] width 12 height 12
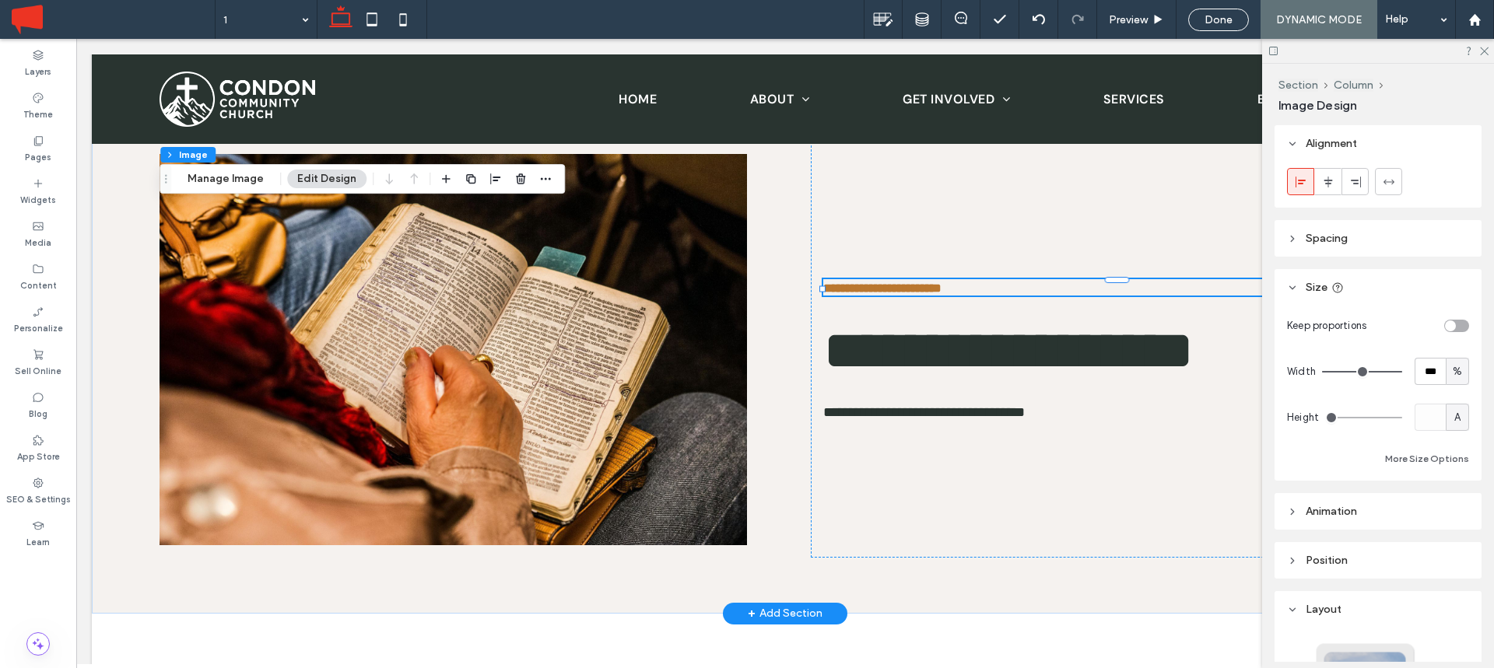
click at [1354, 92] on div "Section Column Image Design" at bounding box center [1379, 95] width 203 height 35
click at [1354, 82] on button "Column" at bounding box center [1354, 85] width 40 height 13
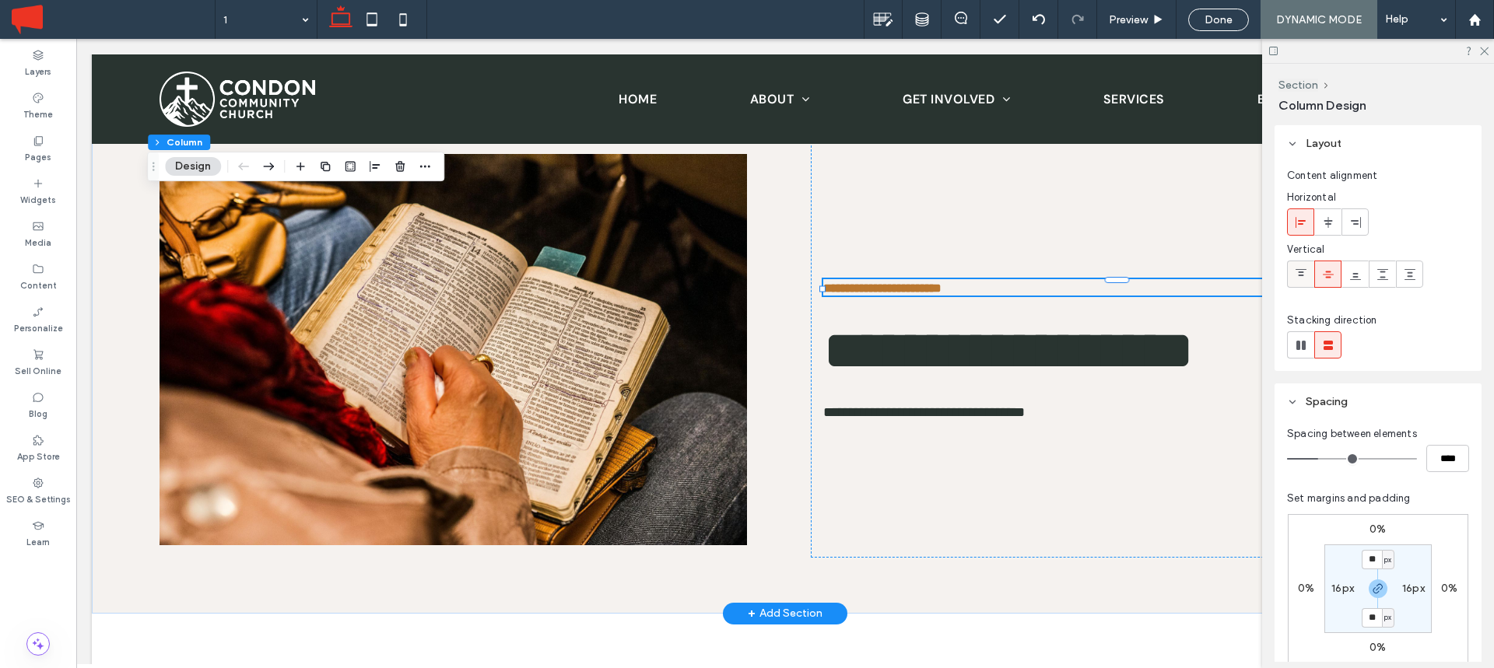
click at [1301, 277] on icon at bounding box center [1301, 274] width 12 height 12
click at [1216, 22] on span "Done" at bounding box center [1218, 19] width 28 height 13
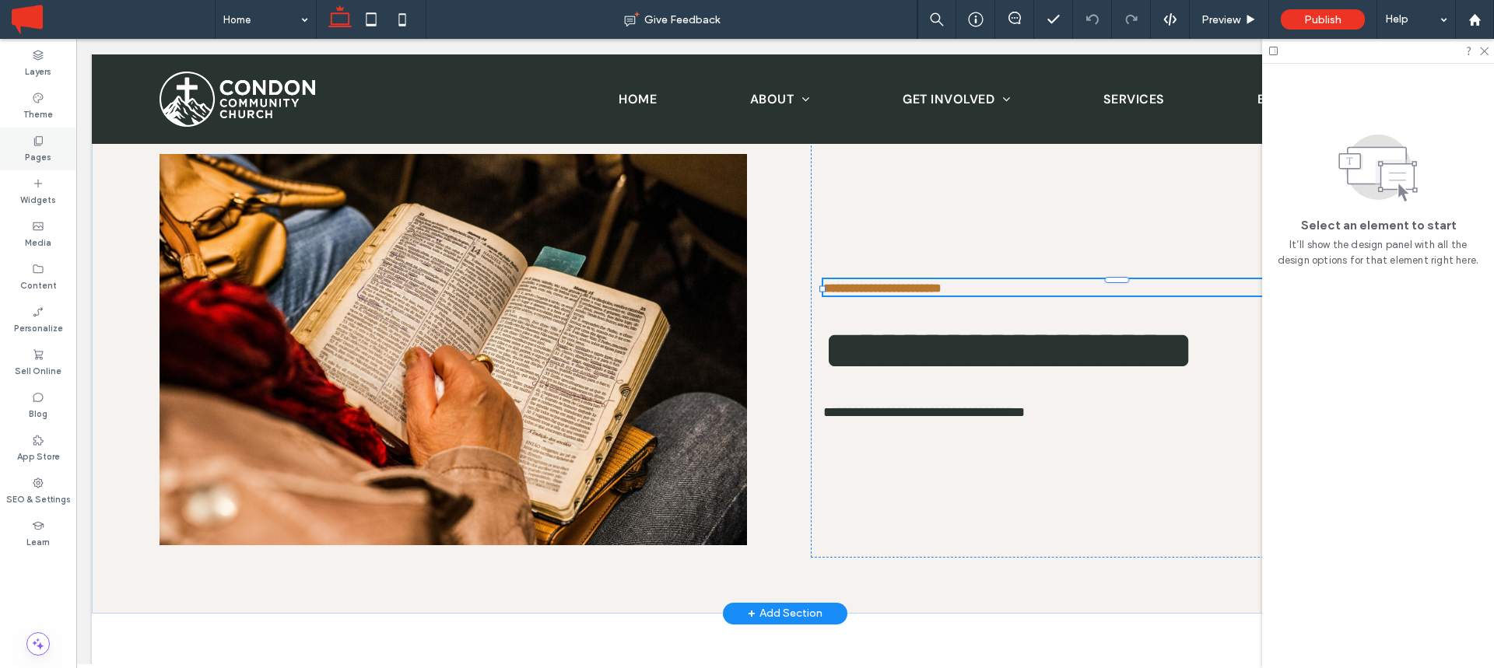
click at [60, 159] on div "Pages" at bounding box center [38, 149] width 76 height 43
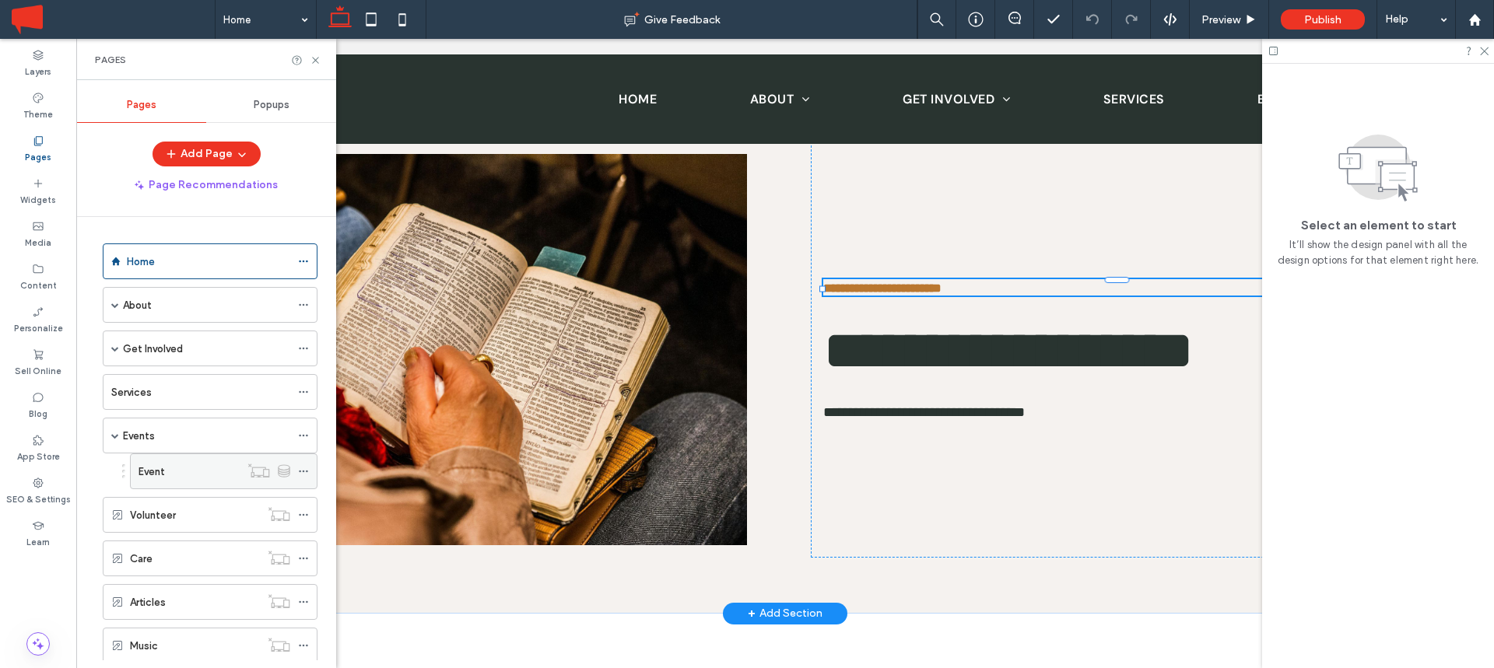
click at [178, 465] on div "Event" at bounding box center [188, 472] width 101 height 16
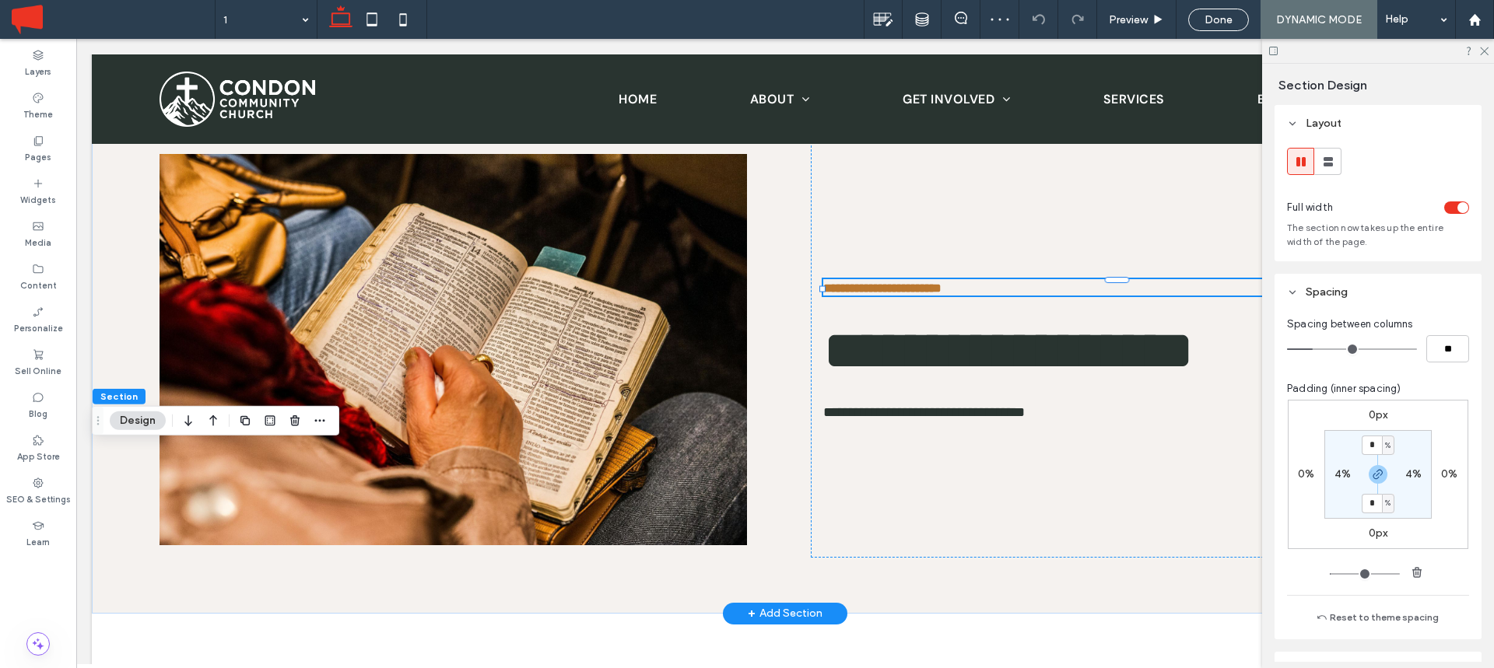
click at [1455, 211] on div "toggle" at bounding box center [1456, 208] width 25 height 12
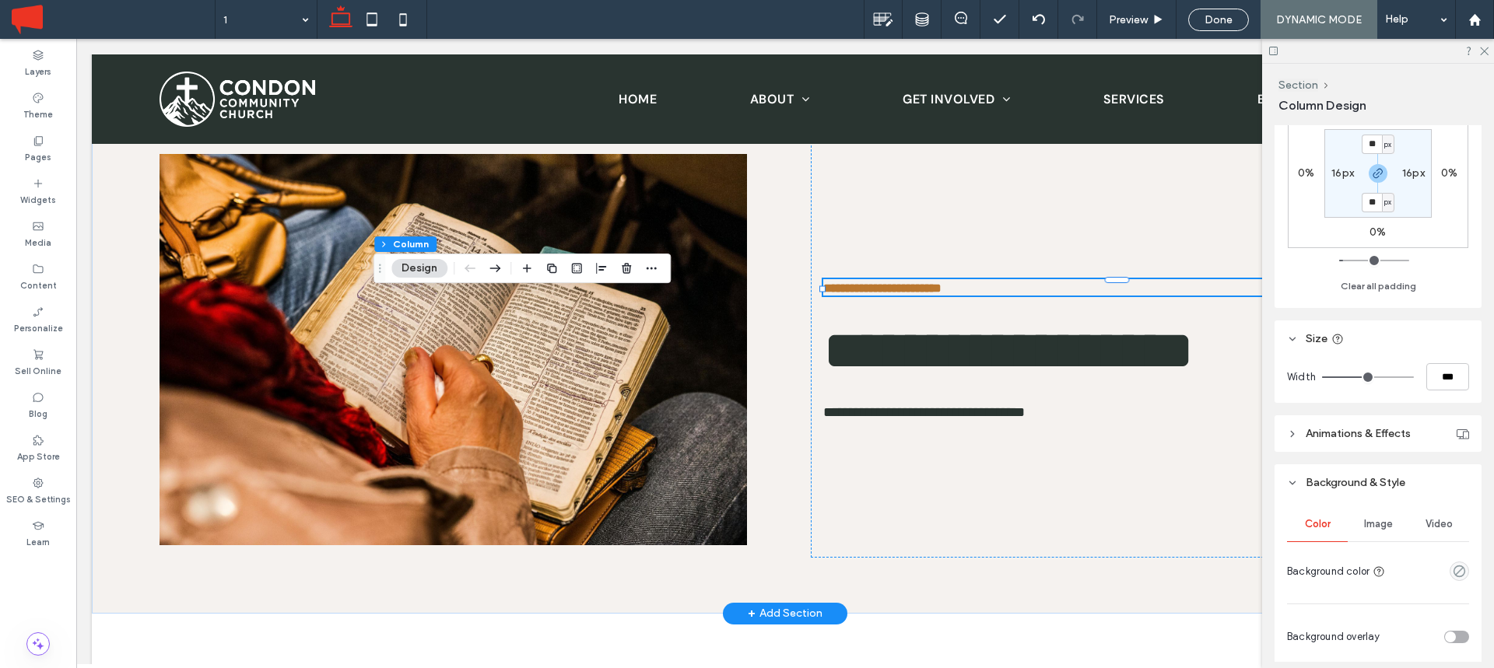
scroll to position [417, 0]
click at [1445, 366] on input "***" at bounding box center [1447, 375] width 43 height 27
type input "**"
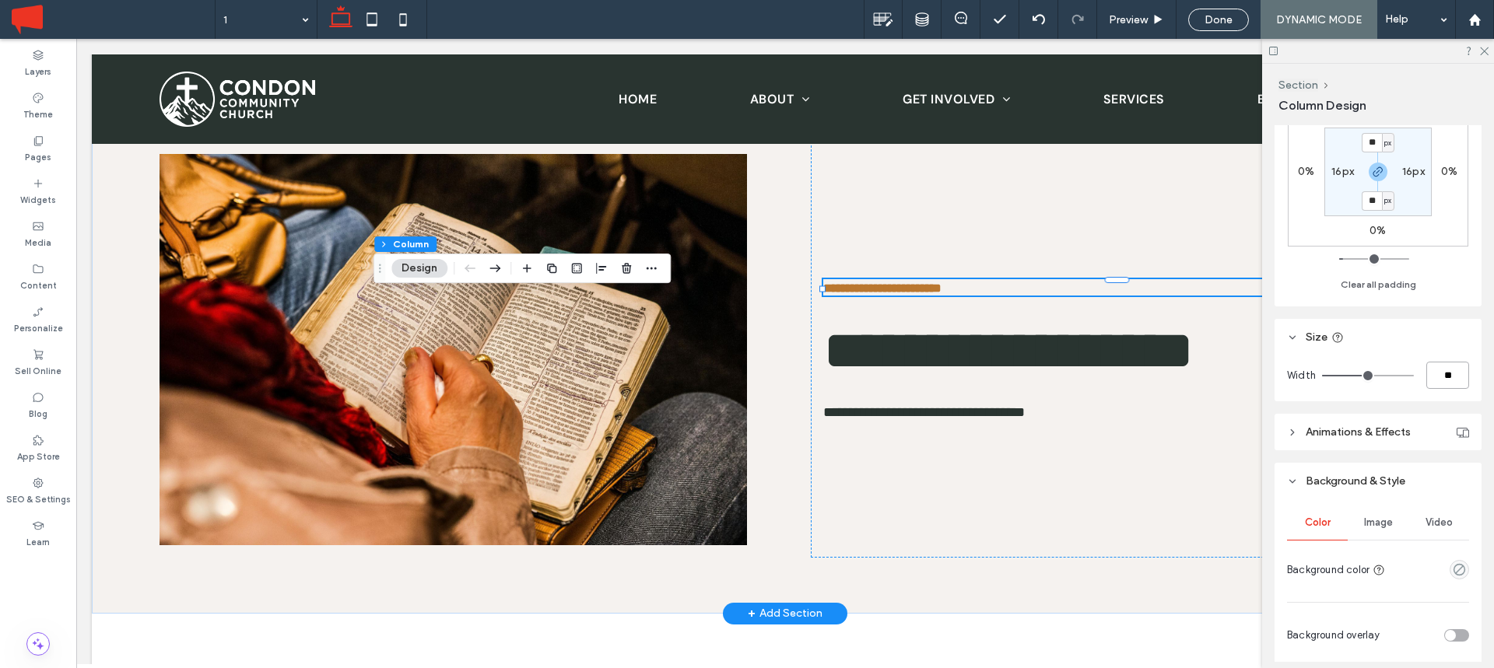
type input "***"
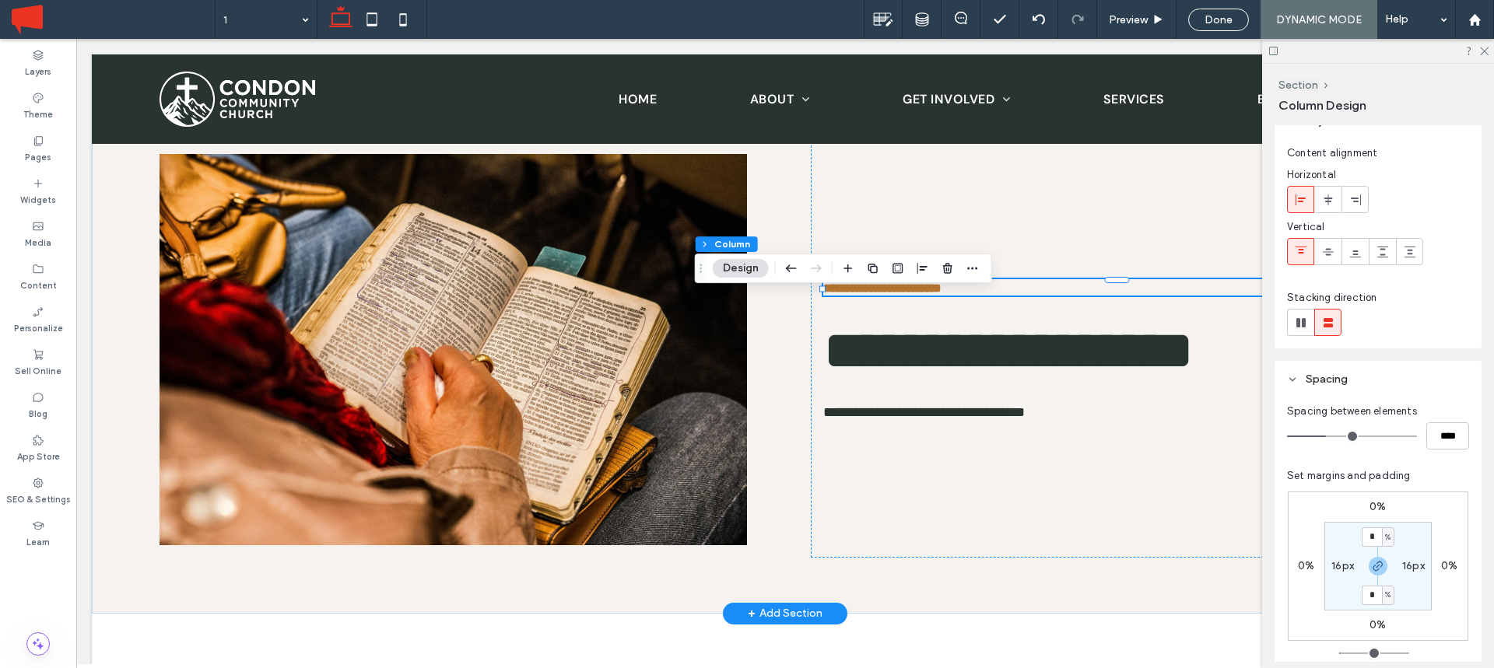
scroll to position [0, 0]
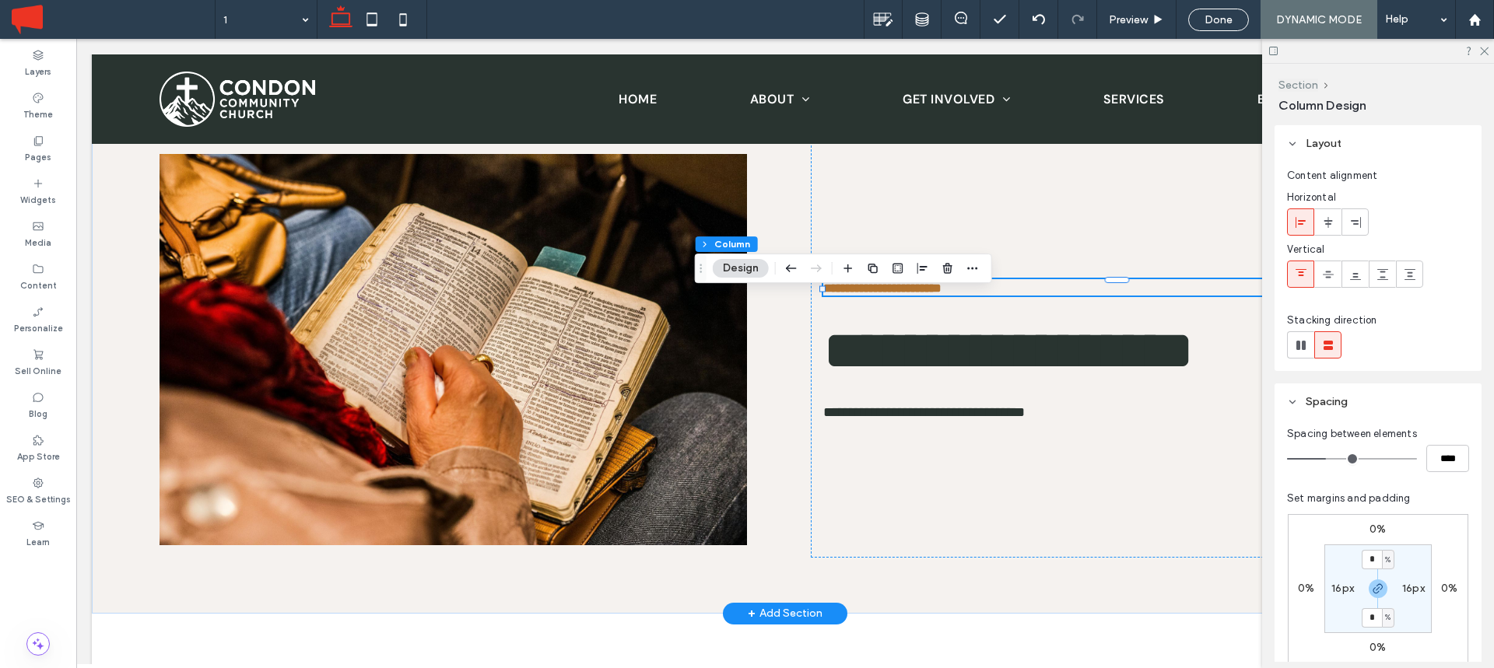
click at [1303, 82] on button "Section" at bounding box center [1298, 85] width 40 height 13
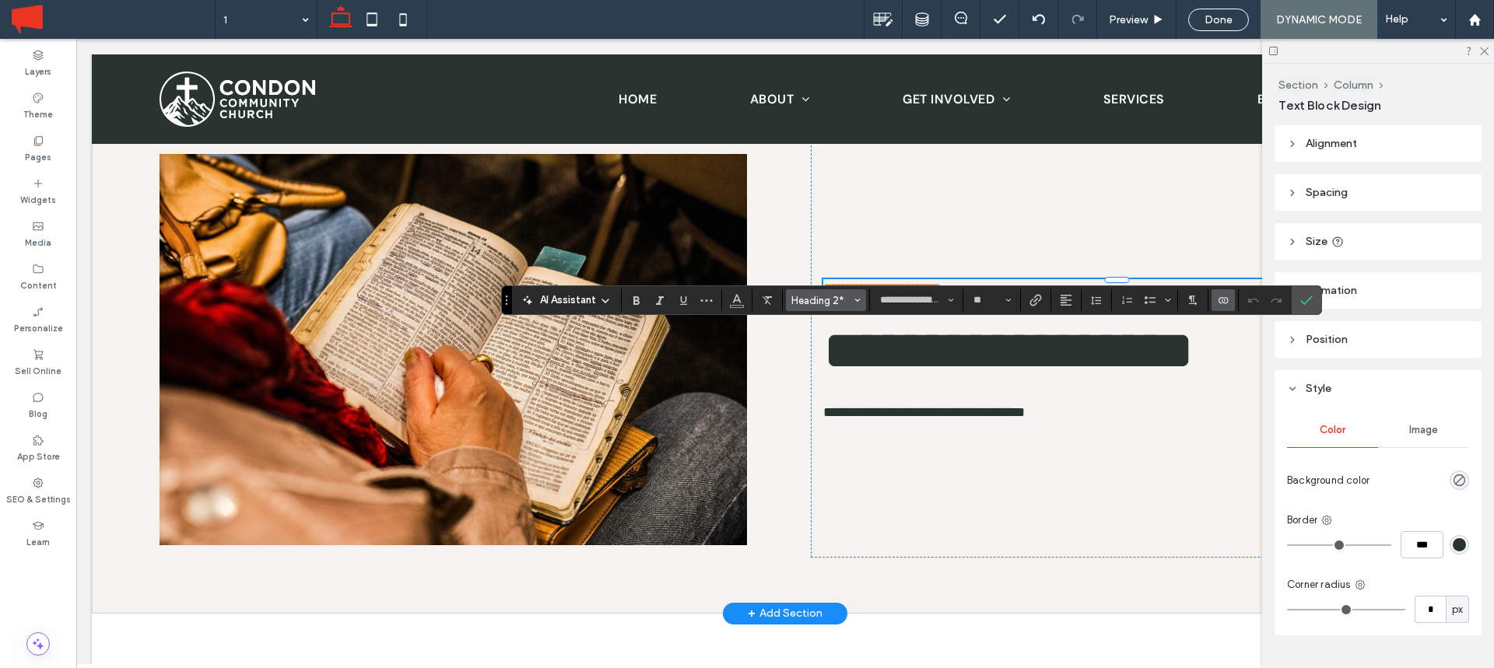
click at [849, 300] on span "Heading 2*" at bounding box center [821, 301] width 61 height 12
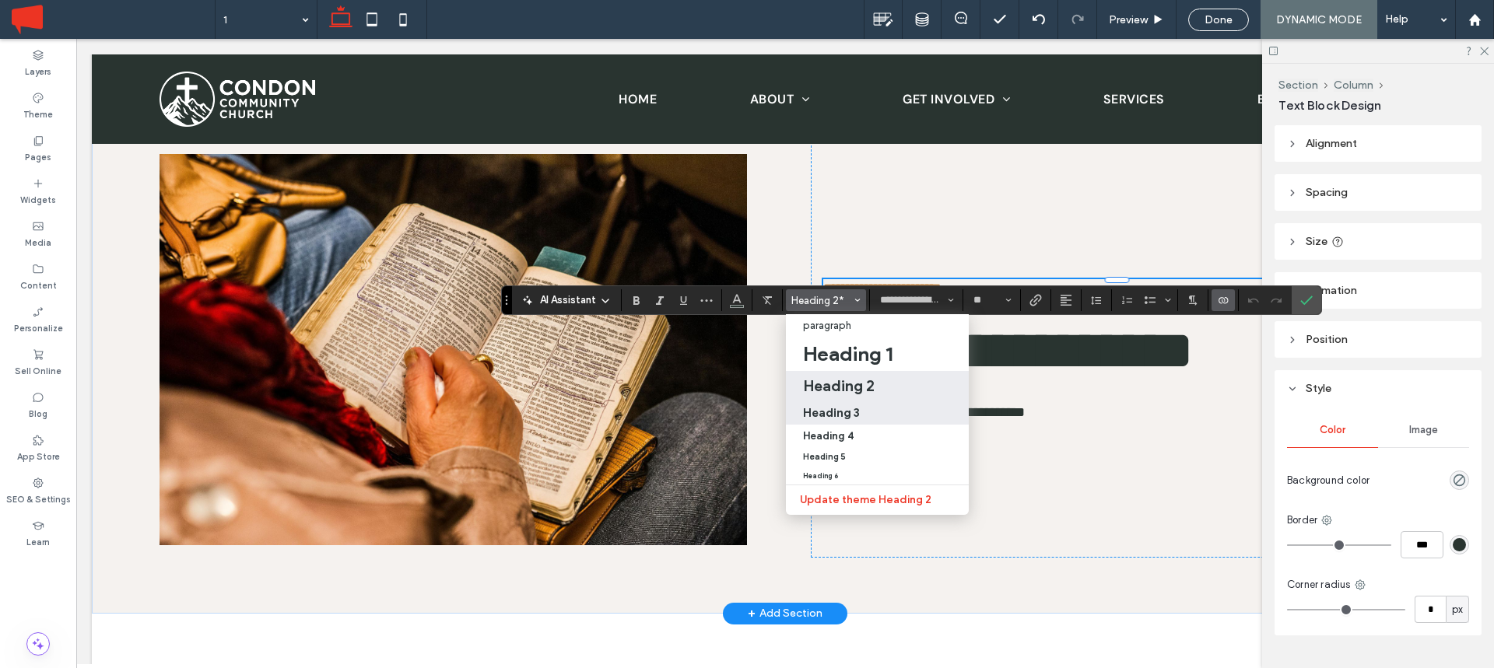
click at [850, 405] on h3 "Heading 3" at bounding box center [831, 412] width 57 height 15
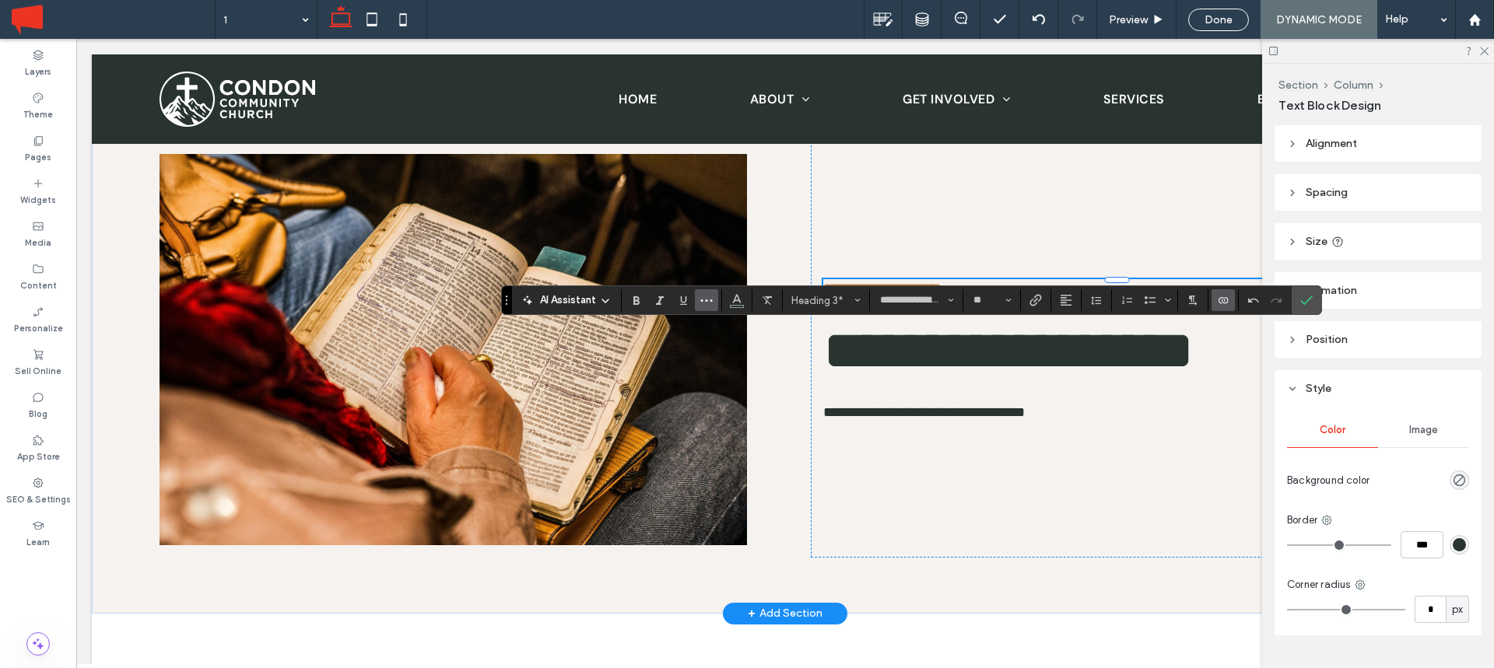
click at [695, 303] on button "More" at bounding box center [706, 300] width 23 height 22
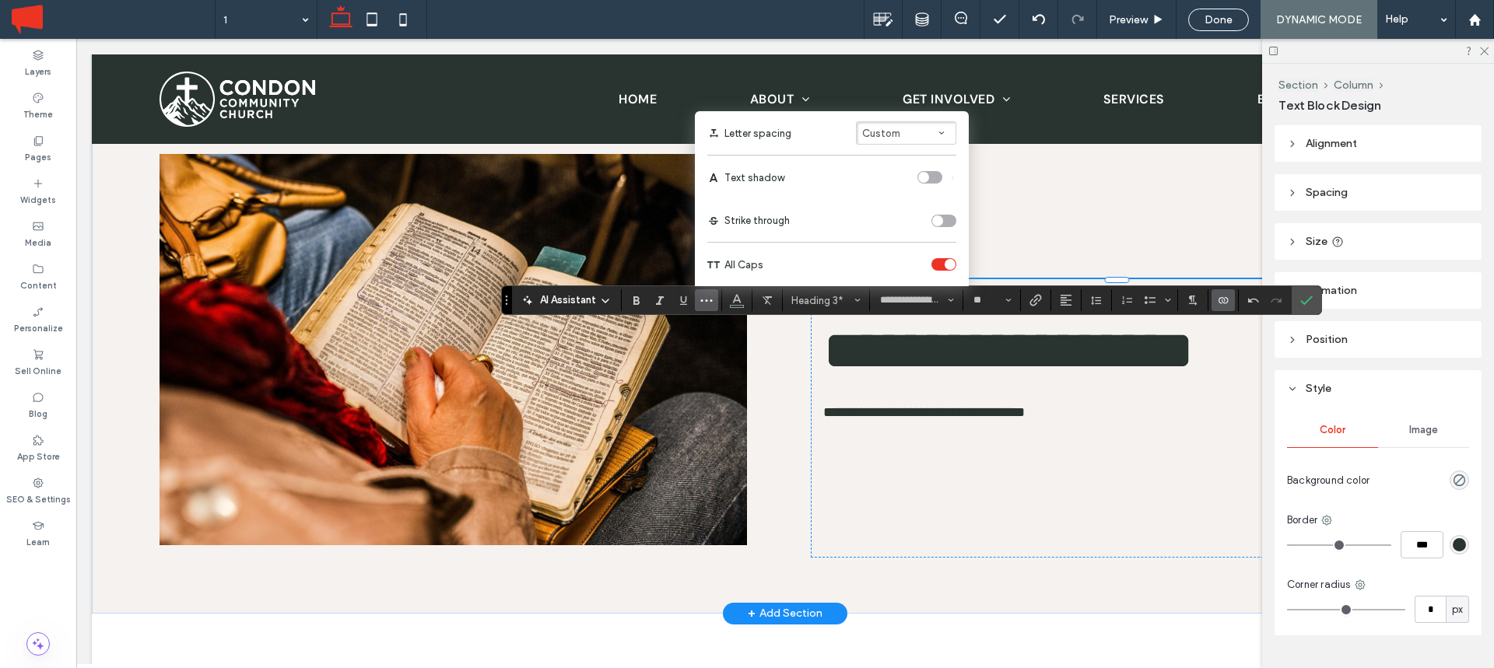
click at [939, 265] on div "toggle" at bounding box center [943, 264] width 25 height 12
click at [834, 302] on span "Heading 3*" at bounding box center [821, 301] width 61 height 12
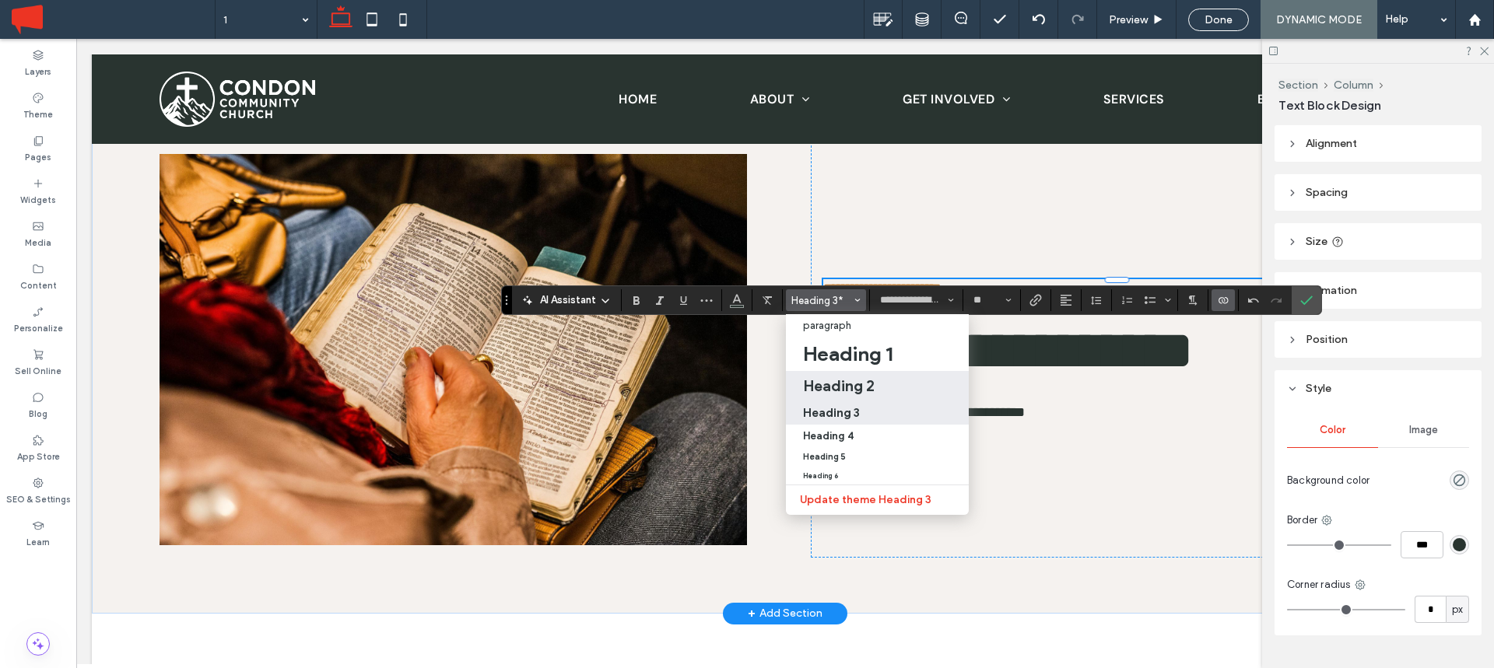
click at [842, 383] on h2 "Heading 2" at bounding box center [839, 386] width 72 height 19
type input "**"
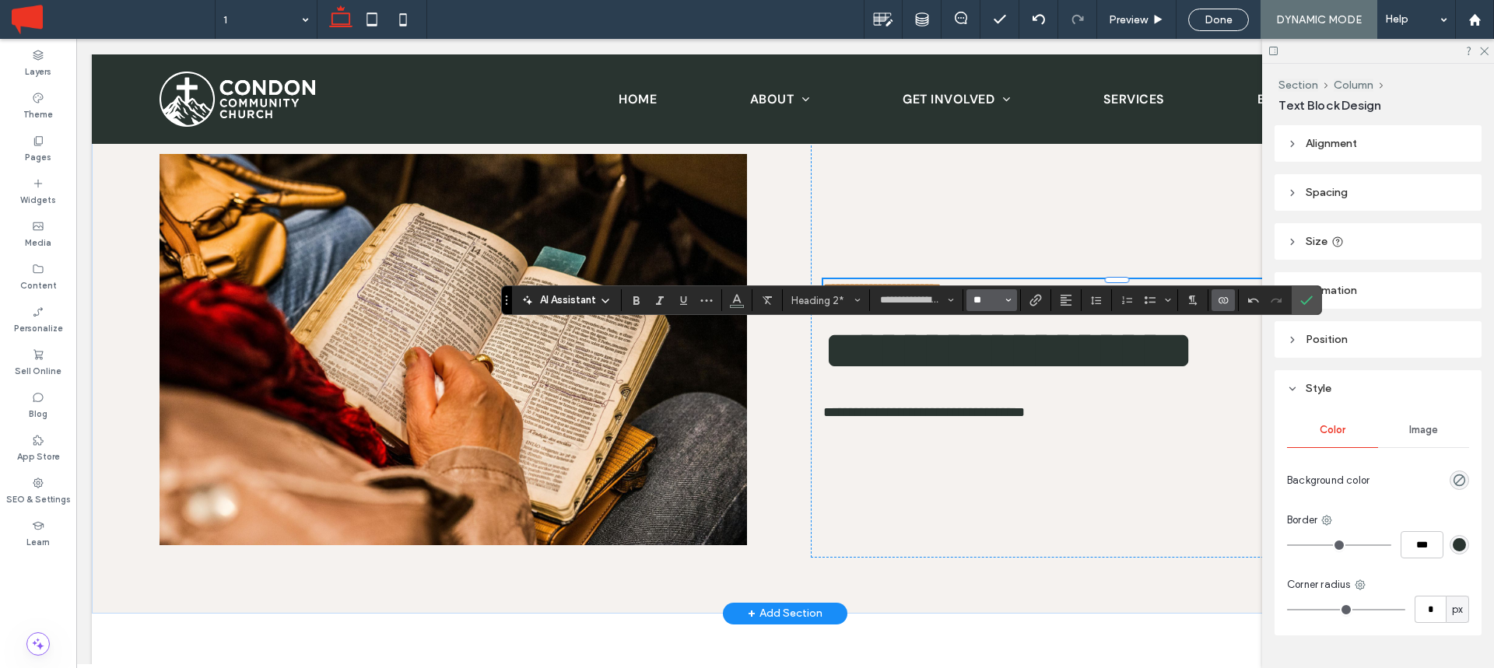
click at [980, 296] on input "**" at bounding box center [987, 300] width 30 height 12
click at [987, 437] on label "60" at bounding box center [991, 445] width 50 height 22
type input "**"
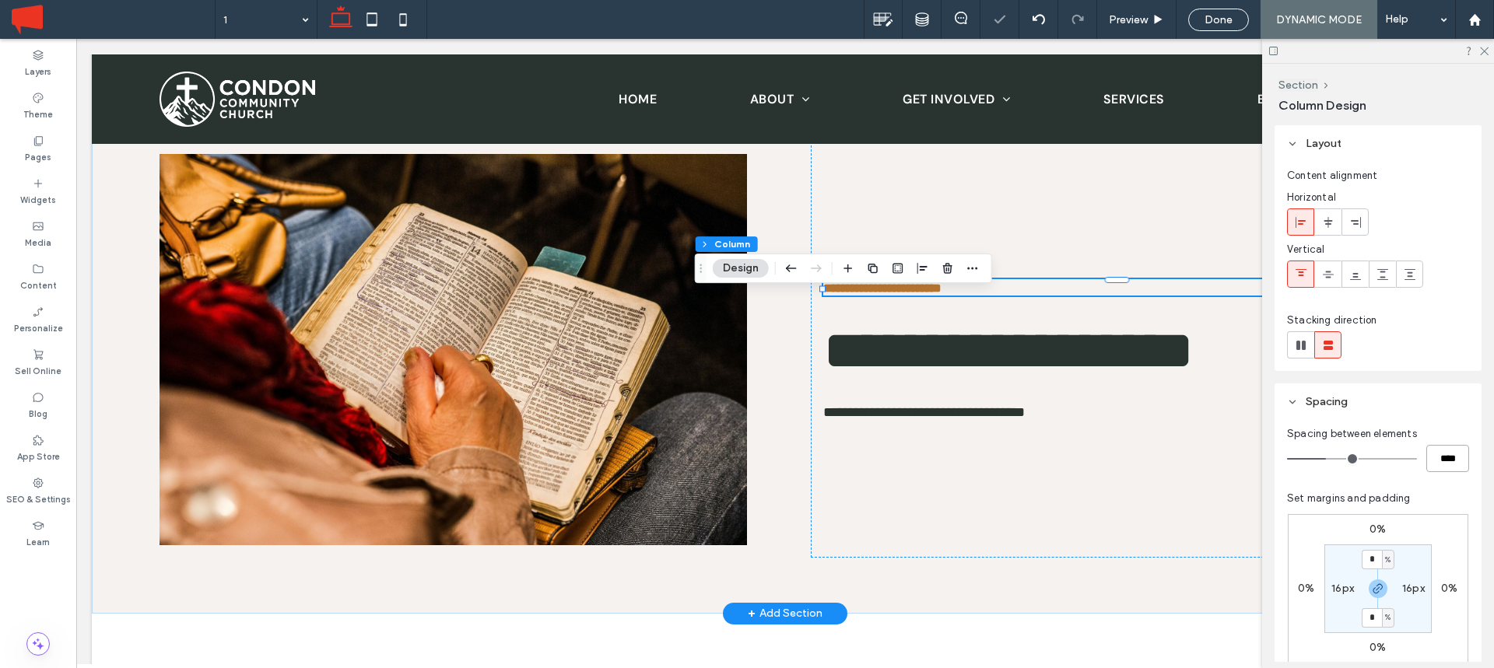
click at [1431, 448] on input "****" at bounding box center [1447, 458] width 43 height 27
type input "**"
type input "****"
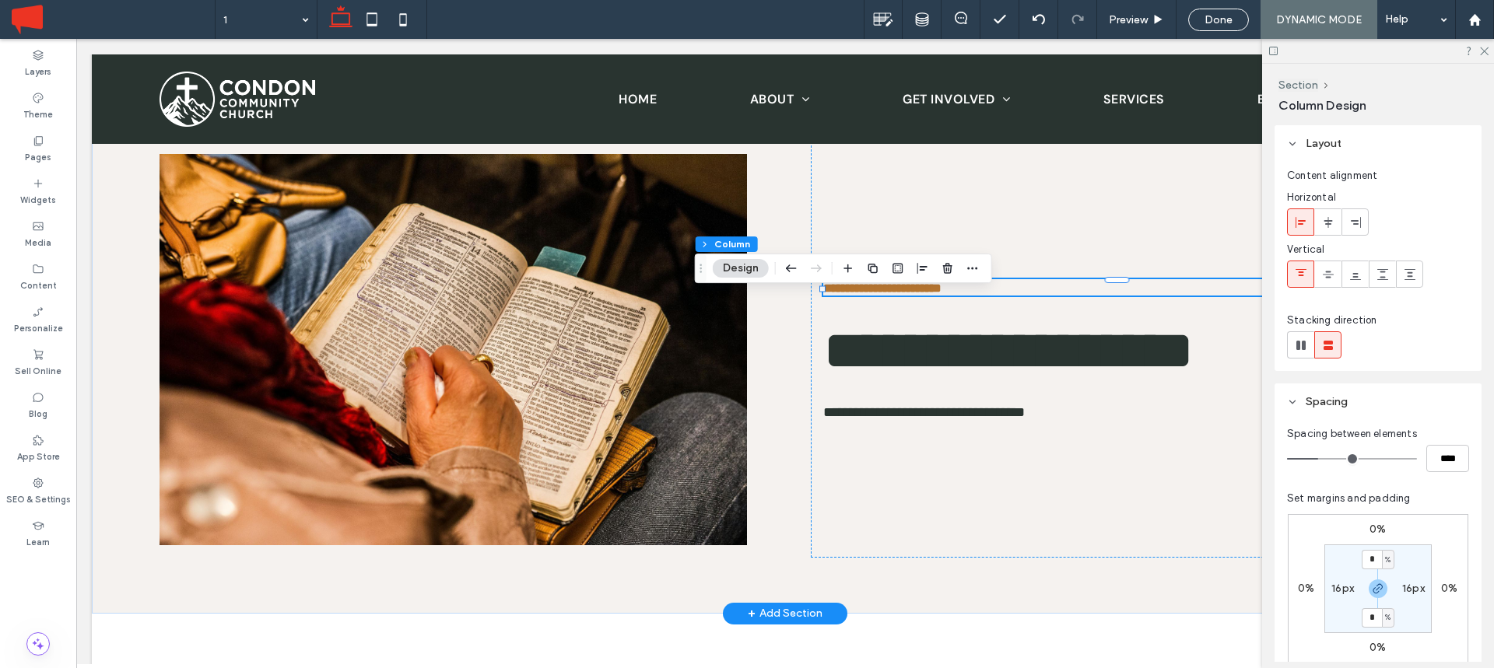
click at [1390, 556] on span "%" at bounding box center [1387, 560] width 5 height 16
click at [1380, 447] on span "px" at bounding box center [1382, 455] width 11 height 16
type input "****"
type input "**"
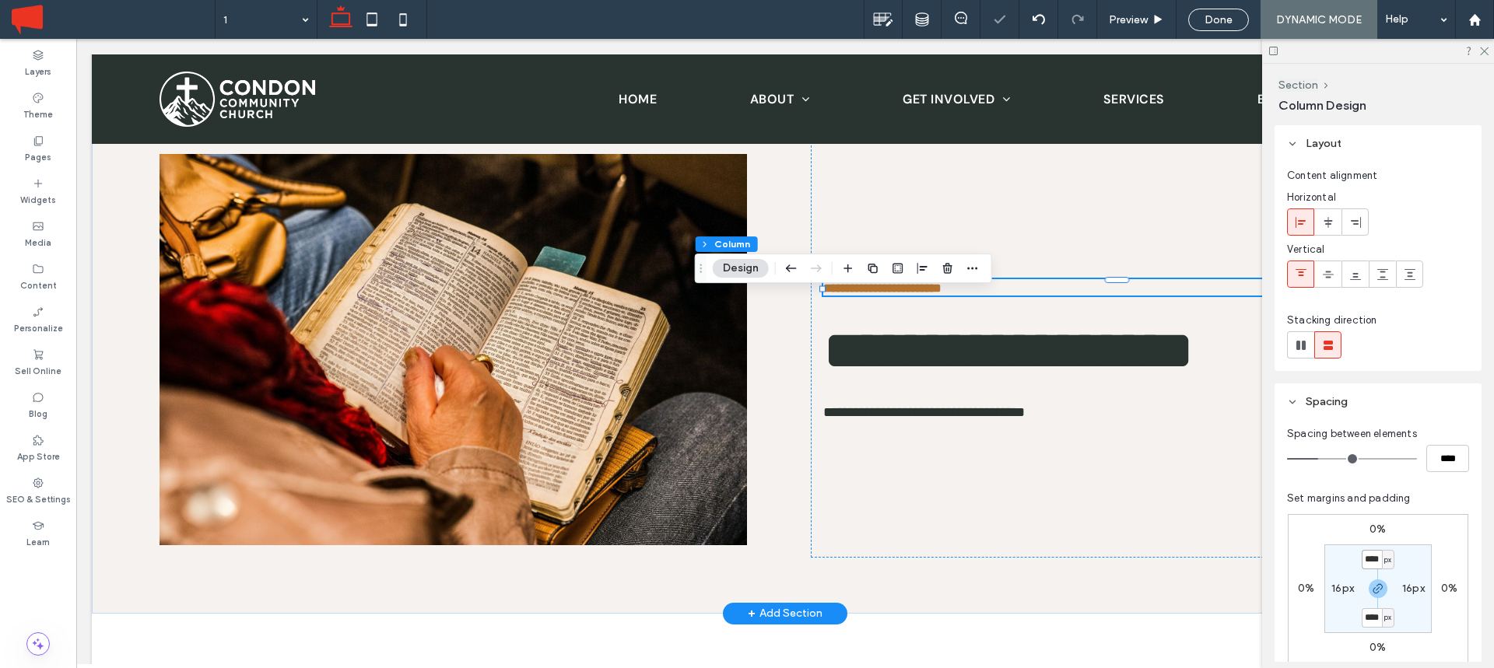
click at [1369, 558] on input "****" at bounding box center [1372, 559] width 20 height 19
type input "**"
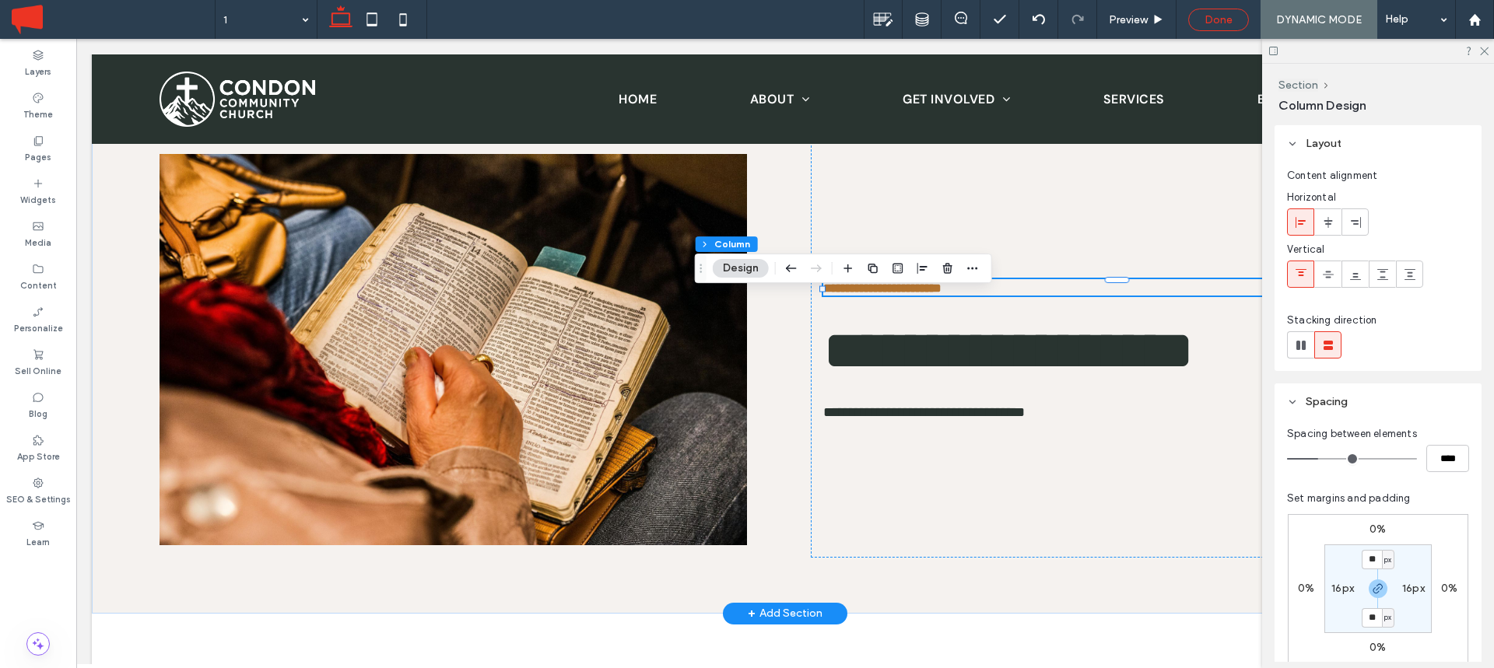
click at [1225, 20] on span "Done" at bounding box center [1218, 19] width 28 height 13
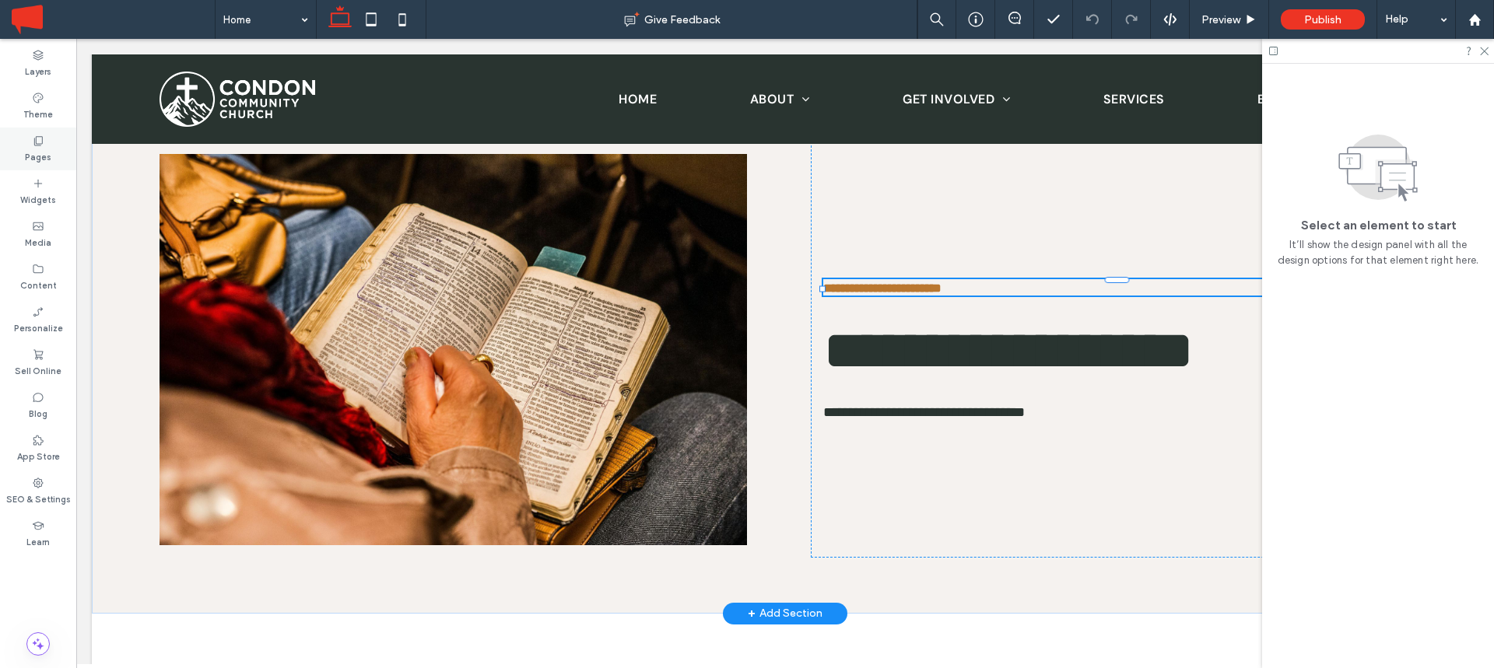
click at [44, 145] on icon at bounding box center [38, 141] width 12 height 12
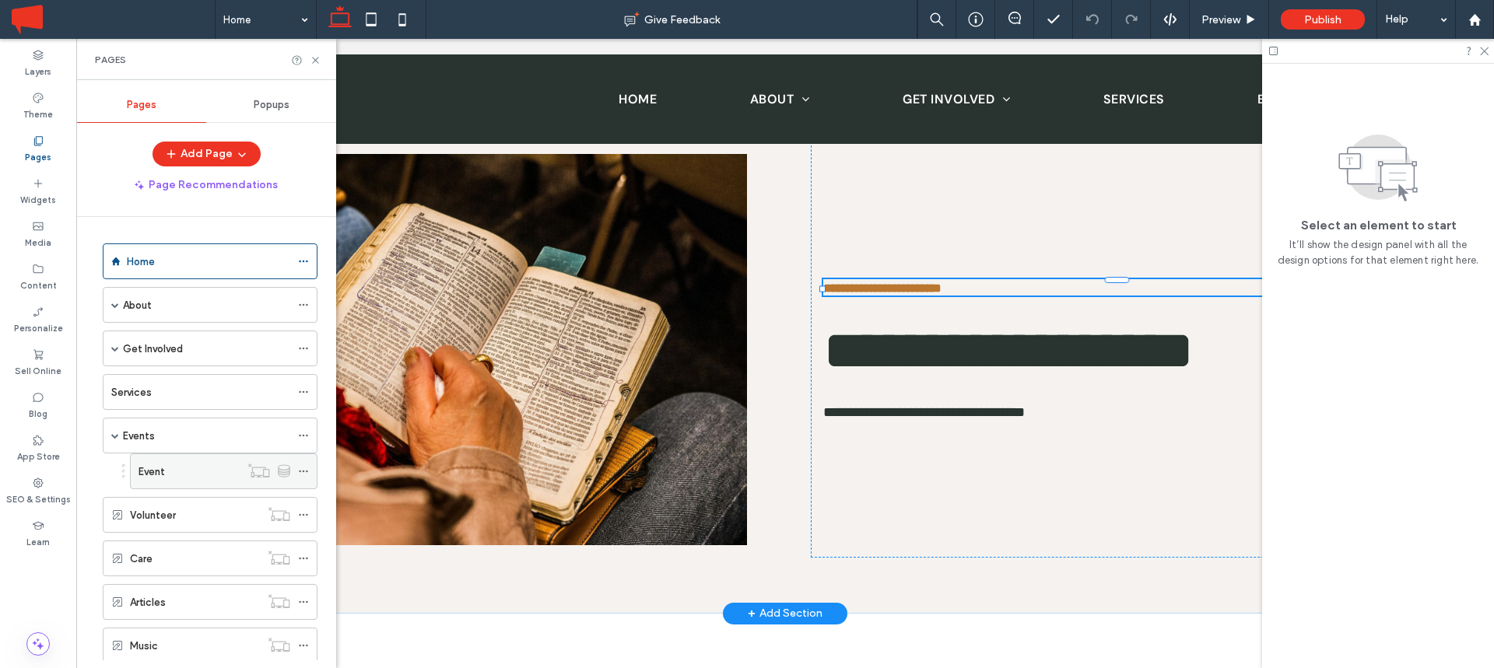
click at [177, 465] on div "Event" at bounding box center [188, 472] width 101 height 16
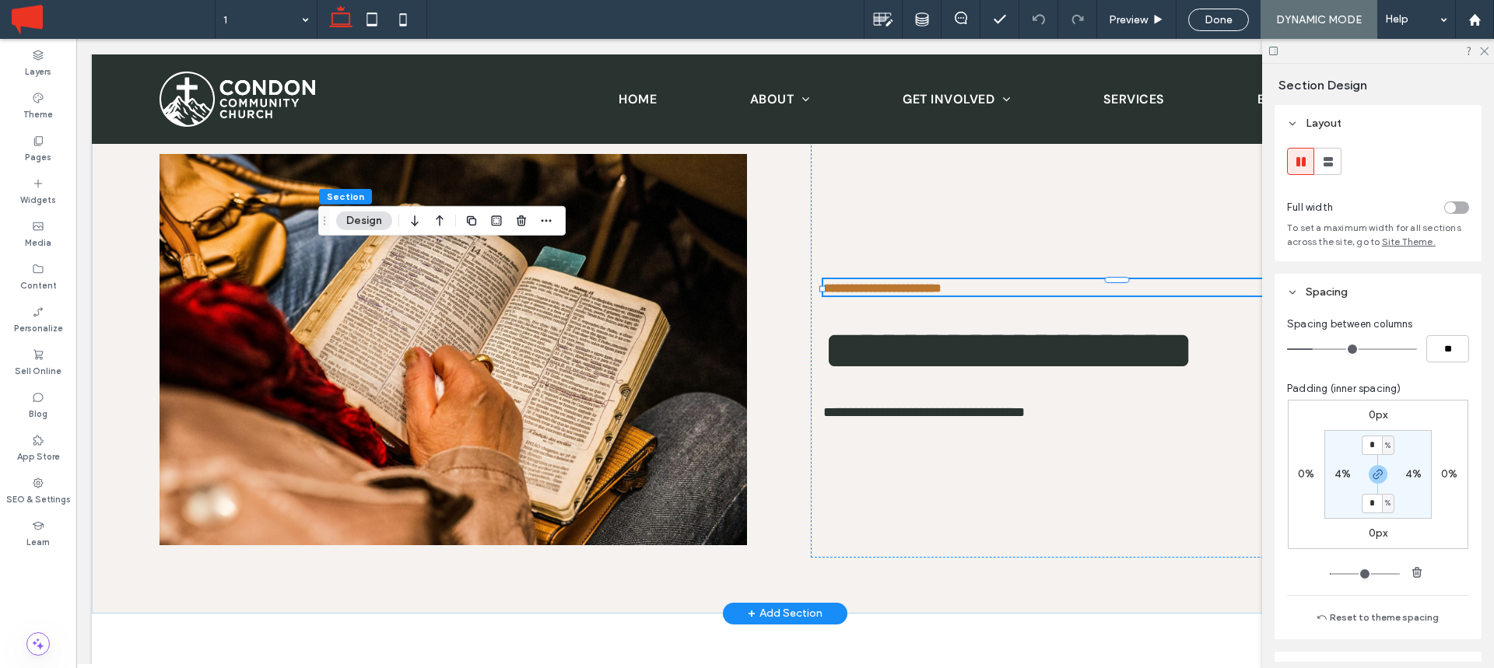
click at [1339, 472] on label "4%" at bounding box center [1342, 474] width 16 height 13
type input "*"
click at [1229, 26] on div "Done" at bounding box center [1218, 20] width 61 height 23
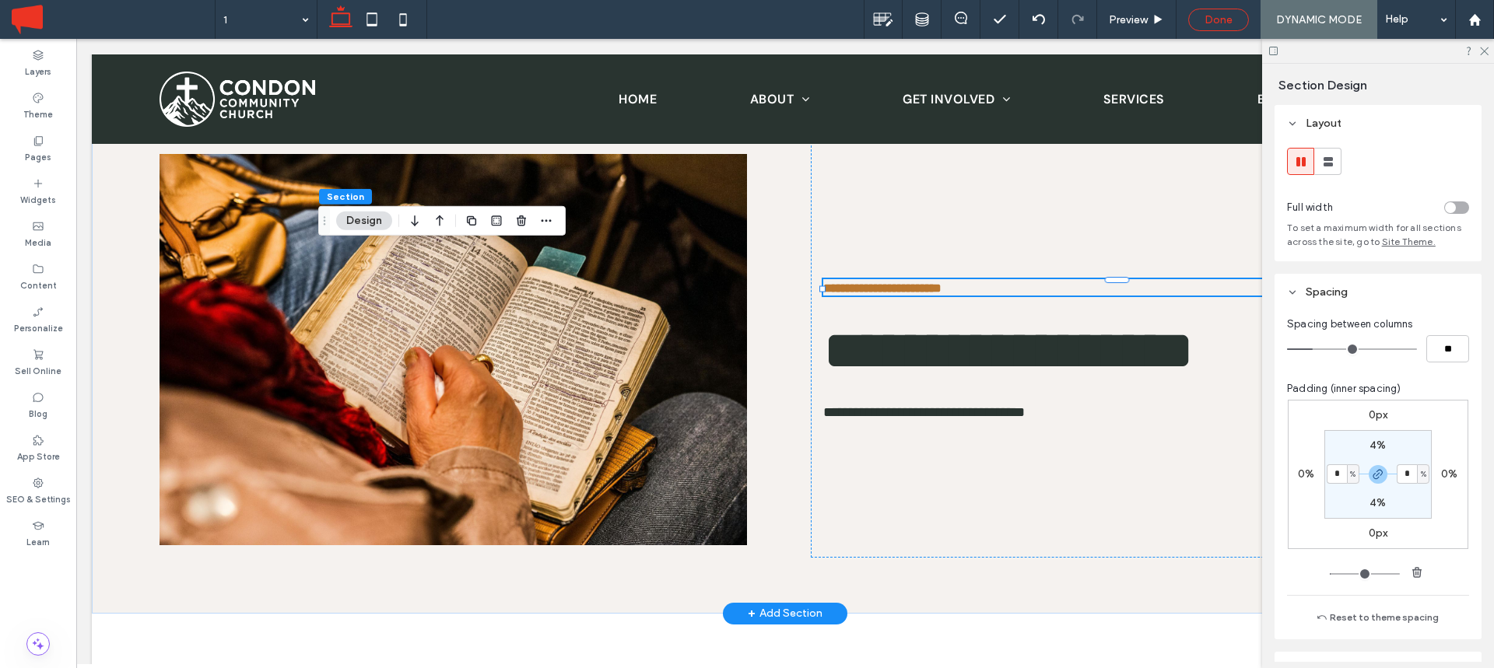
click at [1220, 18] on span "Done" at bounding box center [1218, 19] width 28 height 13
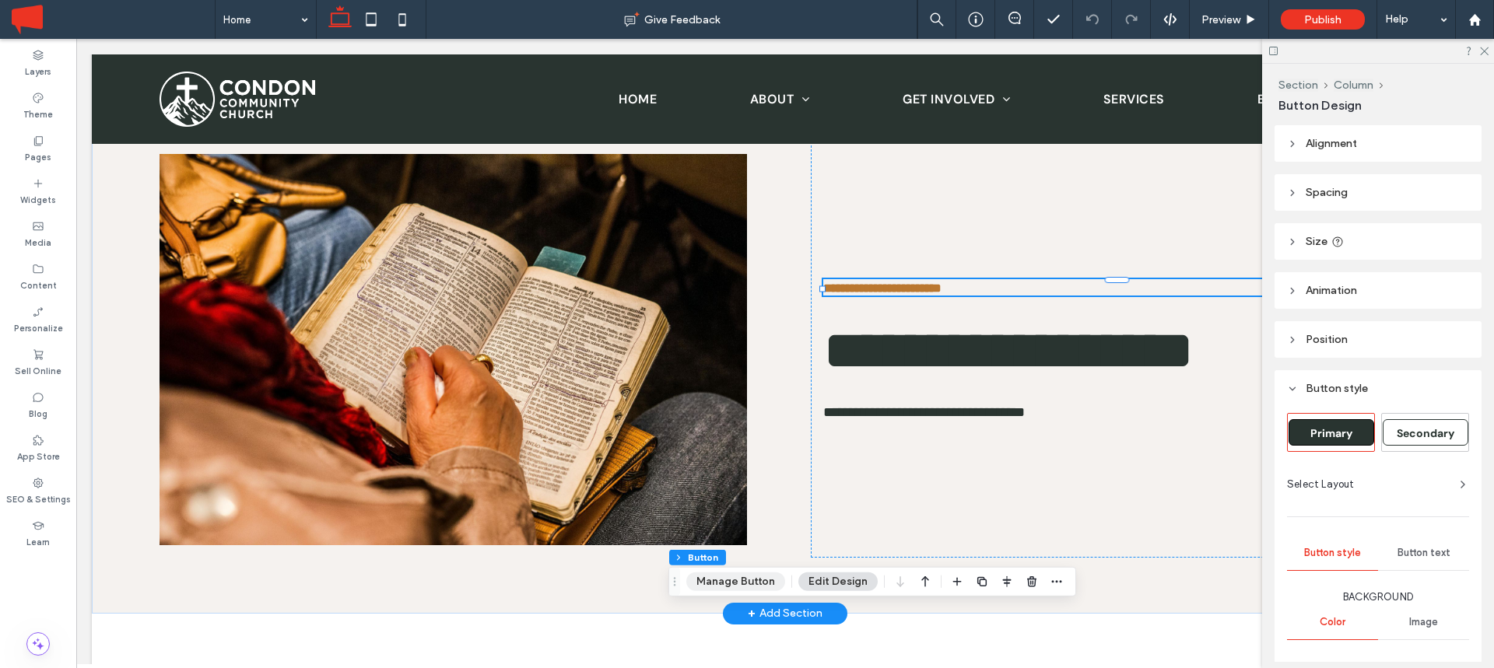
click at [745, 591] on button "Manage Button" at bounding box center [735, 582] width 99 height 19
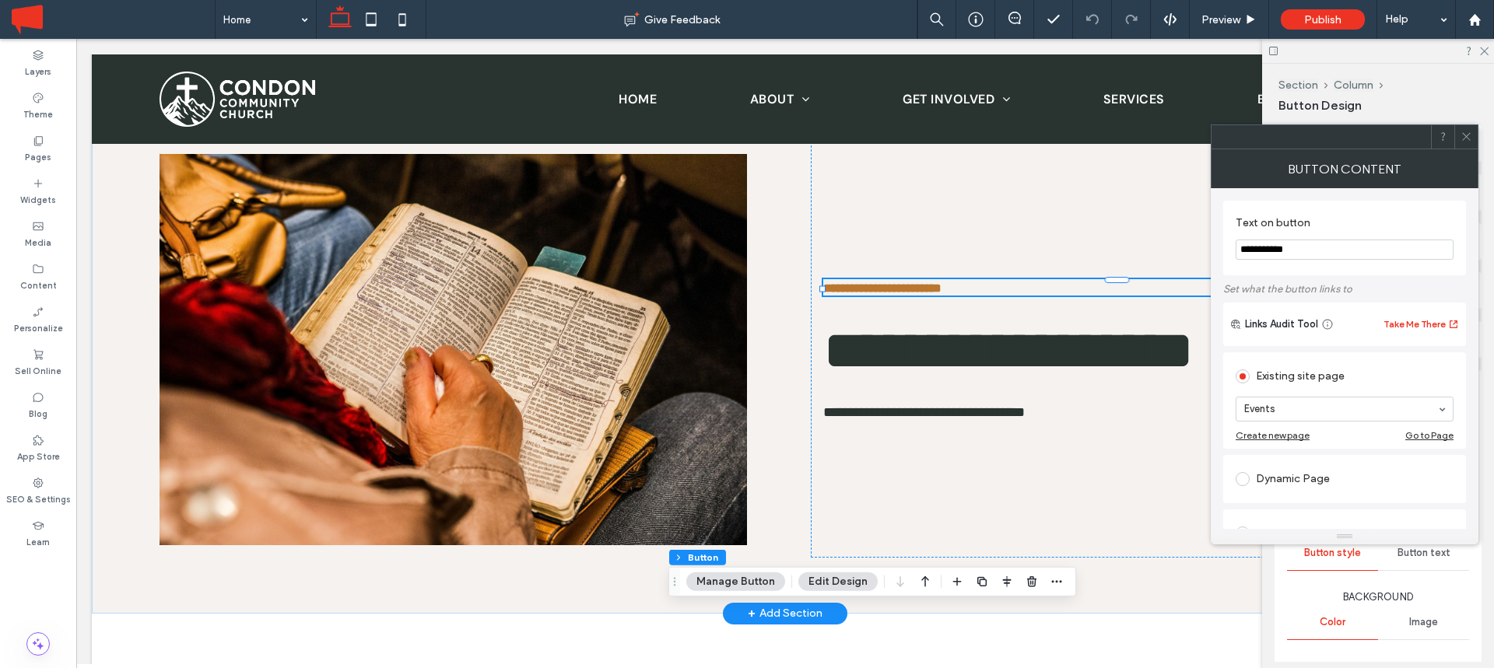
click at [1469, 141] on icon at bounding box center [1466, 137] width 12 height 12
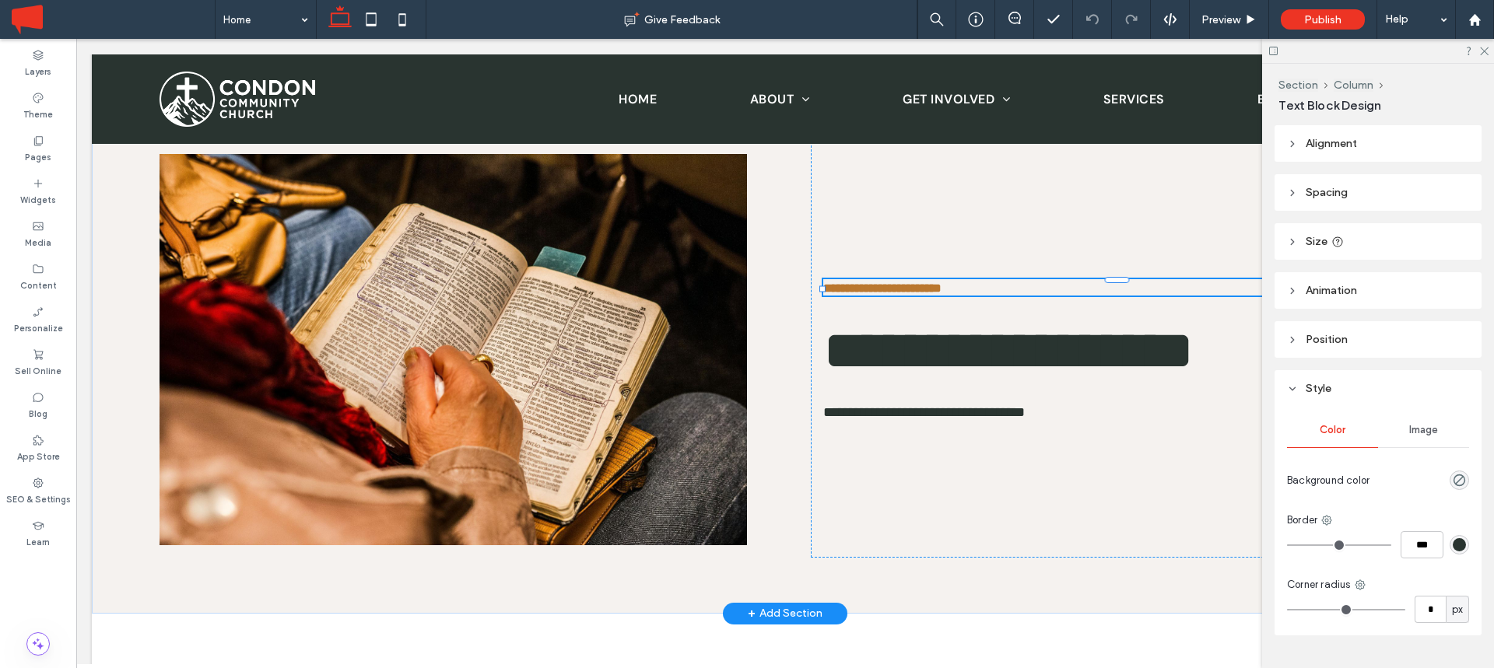
type input "**********"
type input "**"
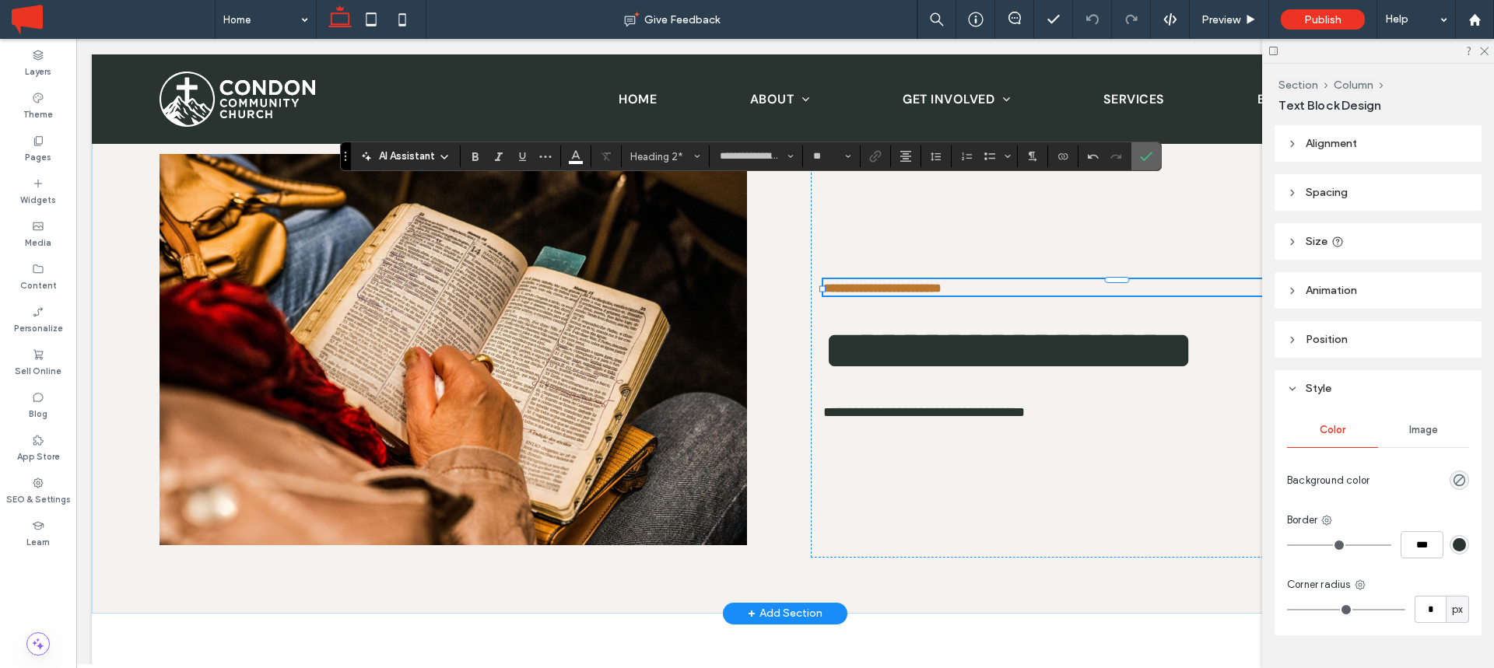
click at [1152, 164] on span "Confirm" at bounding box center [1146, 156] width 12 height 26
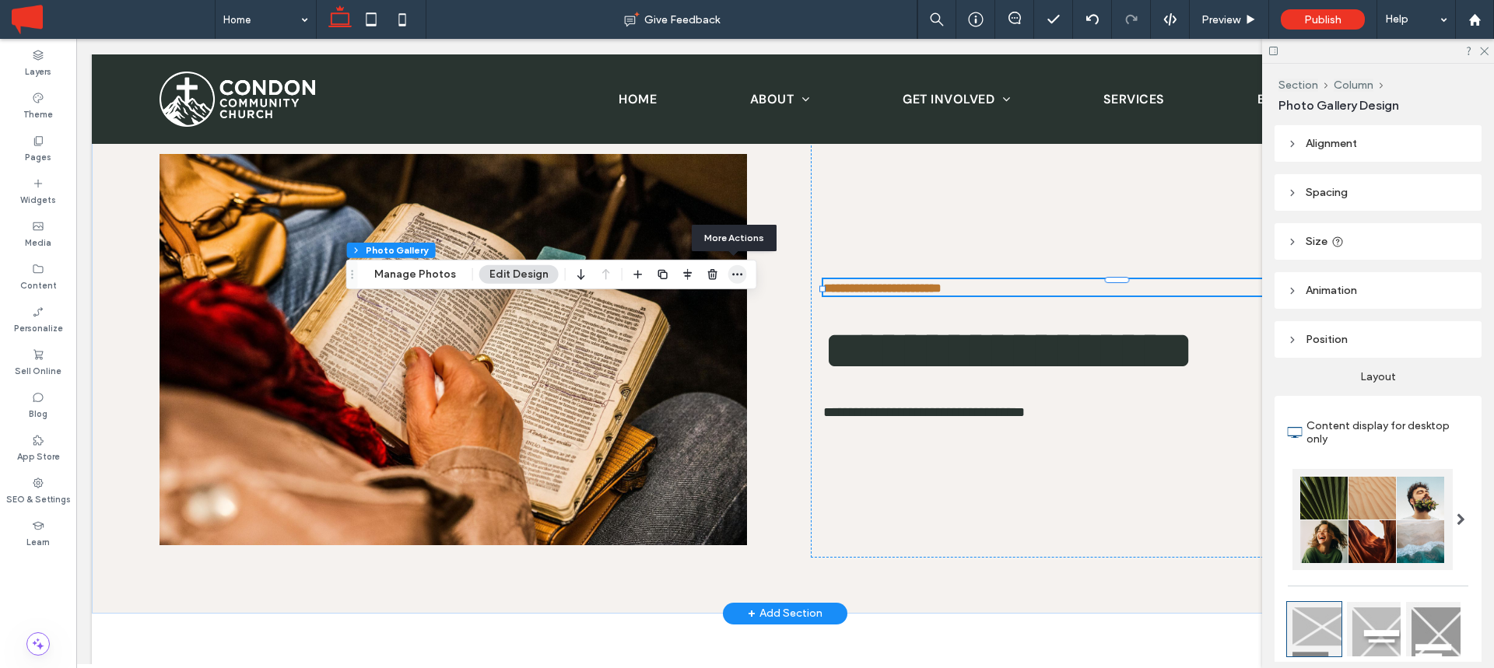
click at [735, 276] on icon "button" at bounding box center [737, 274] width 12 height 12
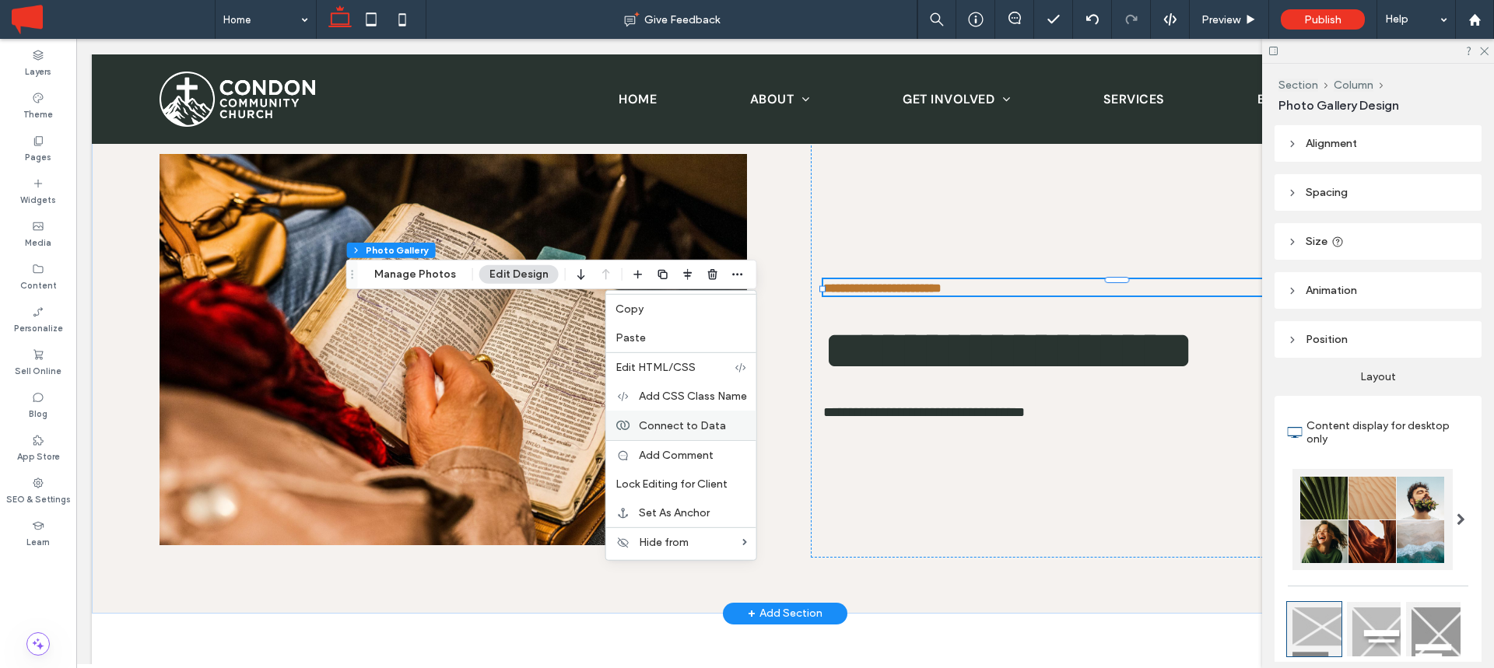
click at [657, 422] on span "Connect to Data" at bounding box center [682, 425] width 87 height 13
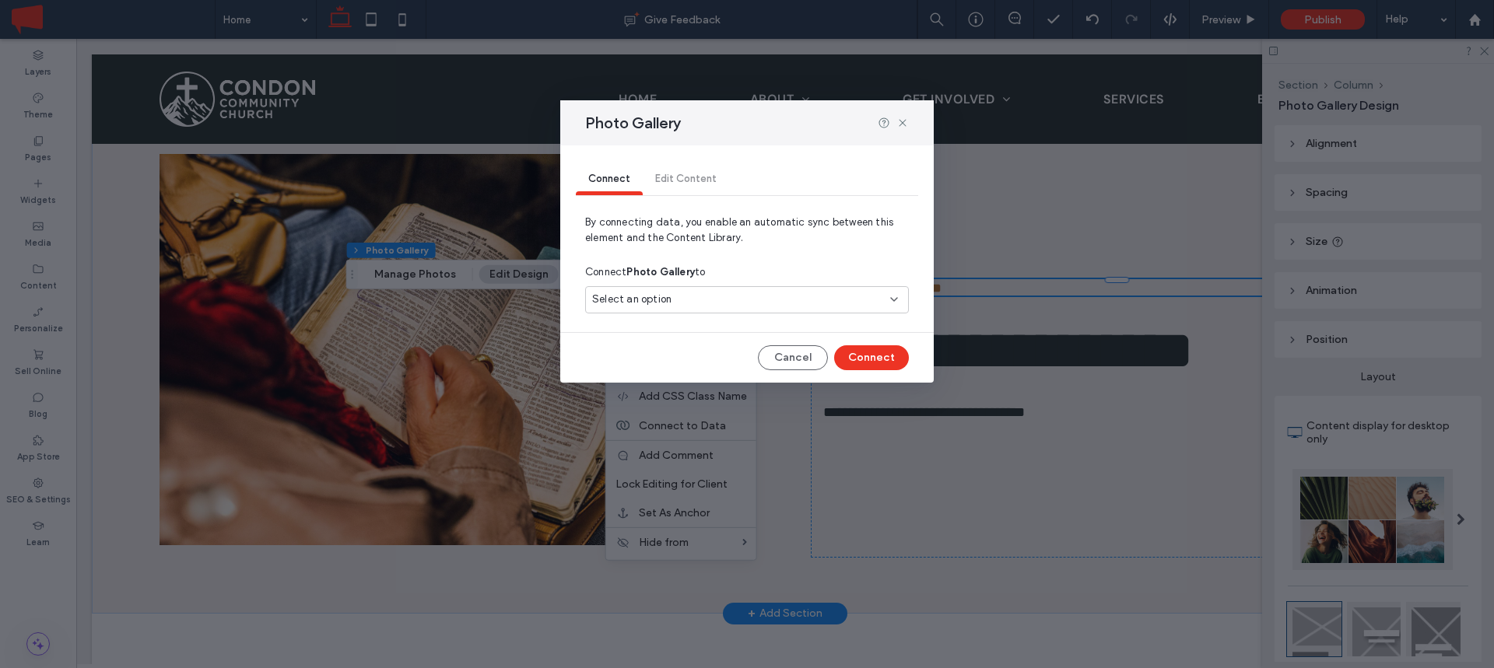
click at [691, 292] on div "Select an option" at bounding box center [737, 300] width 291 height 16
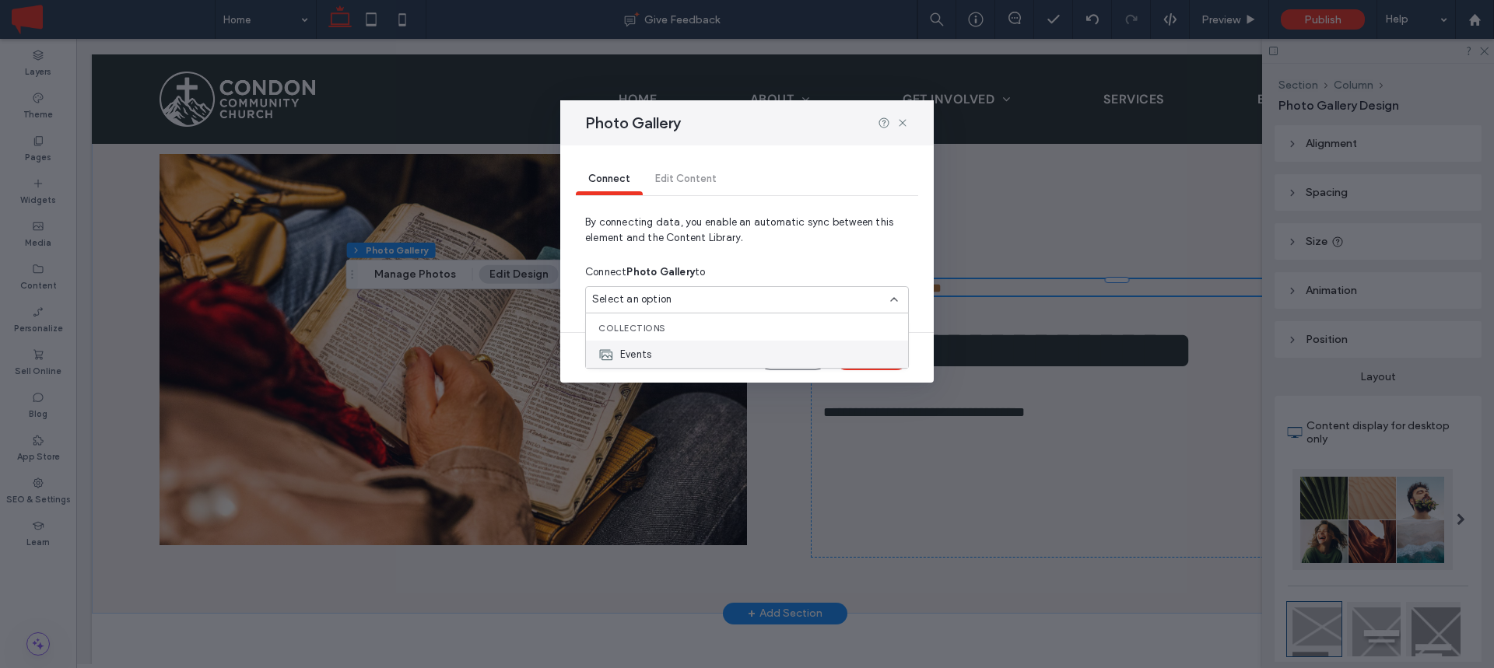
click at [664, 344] on div "Events" at bounding box center [747, 354] width 322 height 27
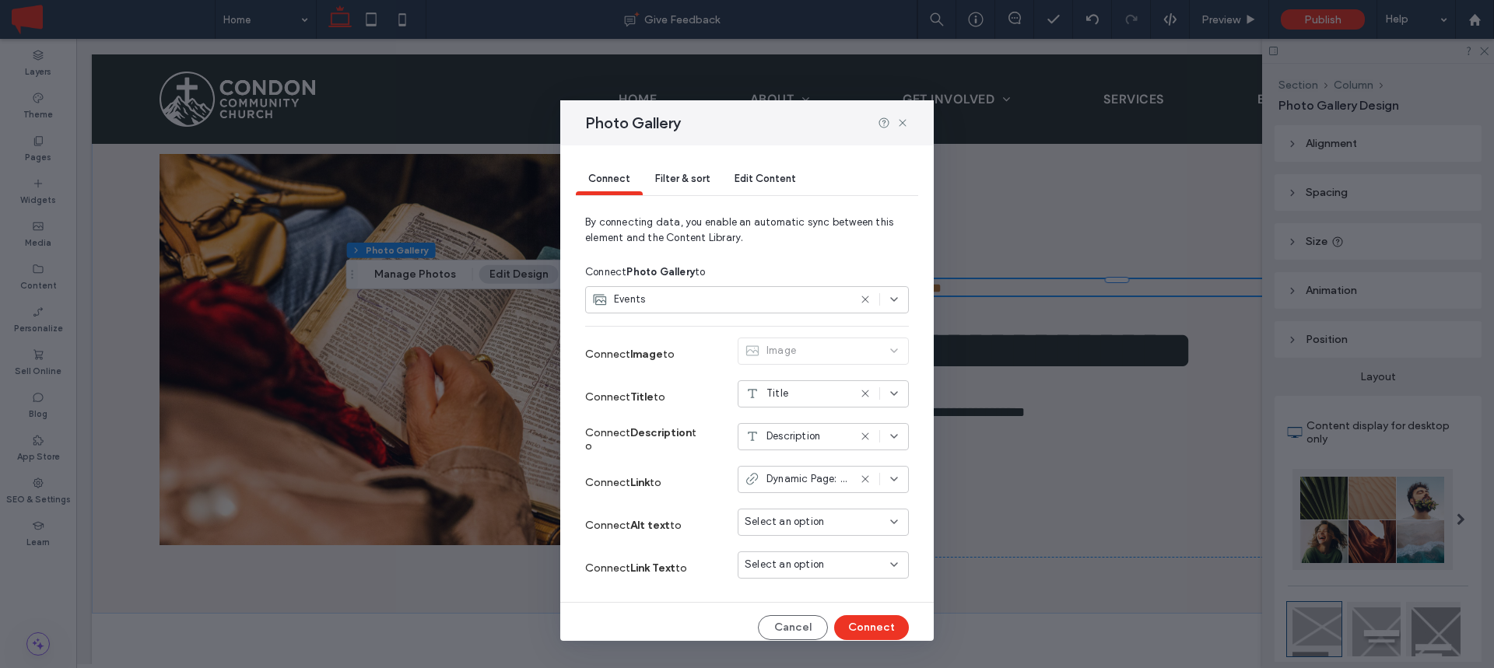
click at [787, 566] on span "Select an option" at bounding box center [784, 565] width 79 height 16
click at [786, 610] on div "Date" at bounding box center [823, 619] width 170 height 27
click at [784, 433] on span "Description" at bounding box center [793, 437] width 54 height 16
click at [791, 486] on span "Date" at bounding box center [784, 492] width 23 height 16
click at [866, 566] on use at bounding box center [864, 565] width 7 height 7
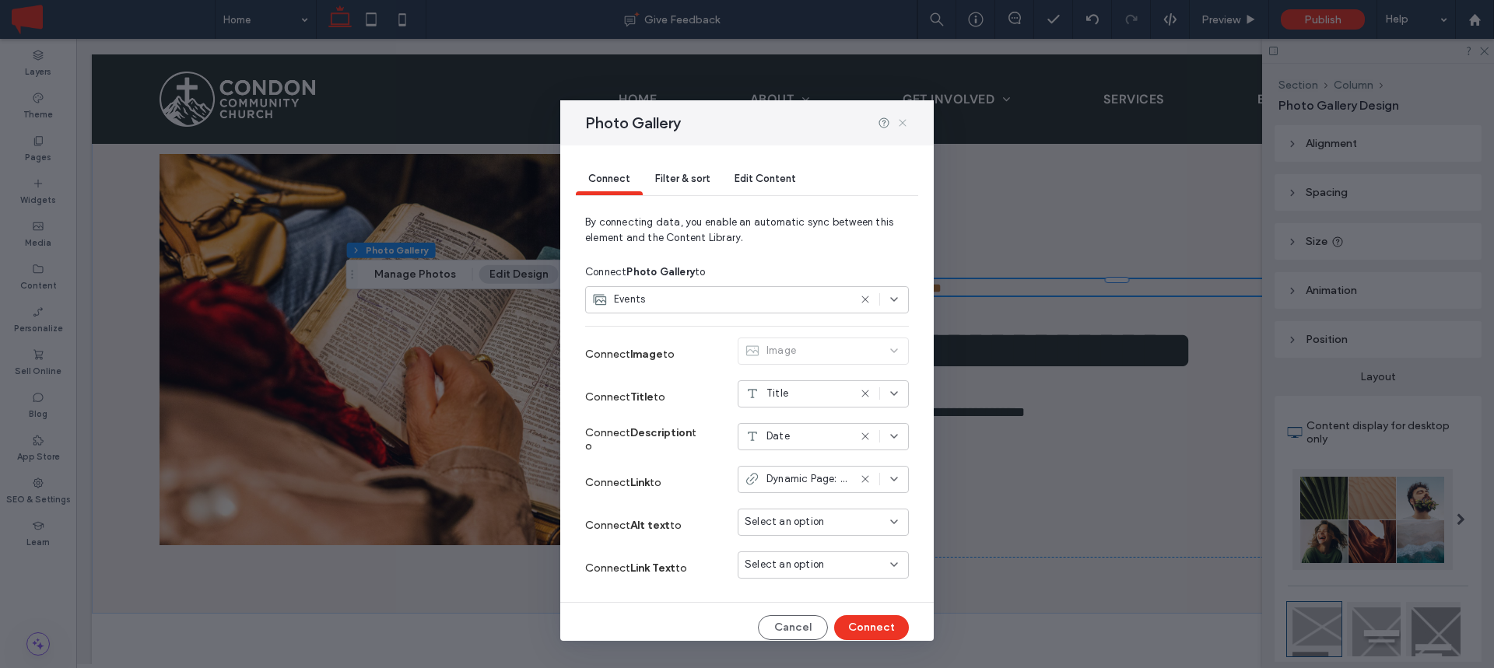
click at [902, 122] on use at bounding box center [902, 122] width 7 height 7
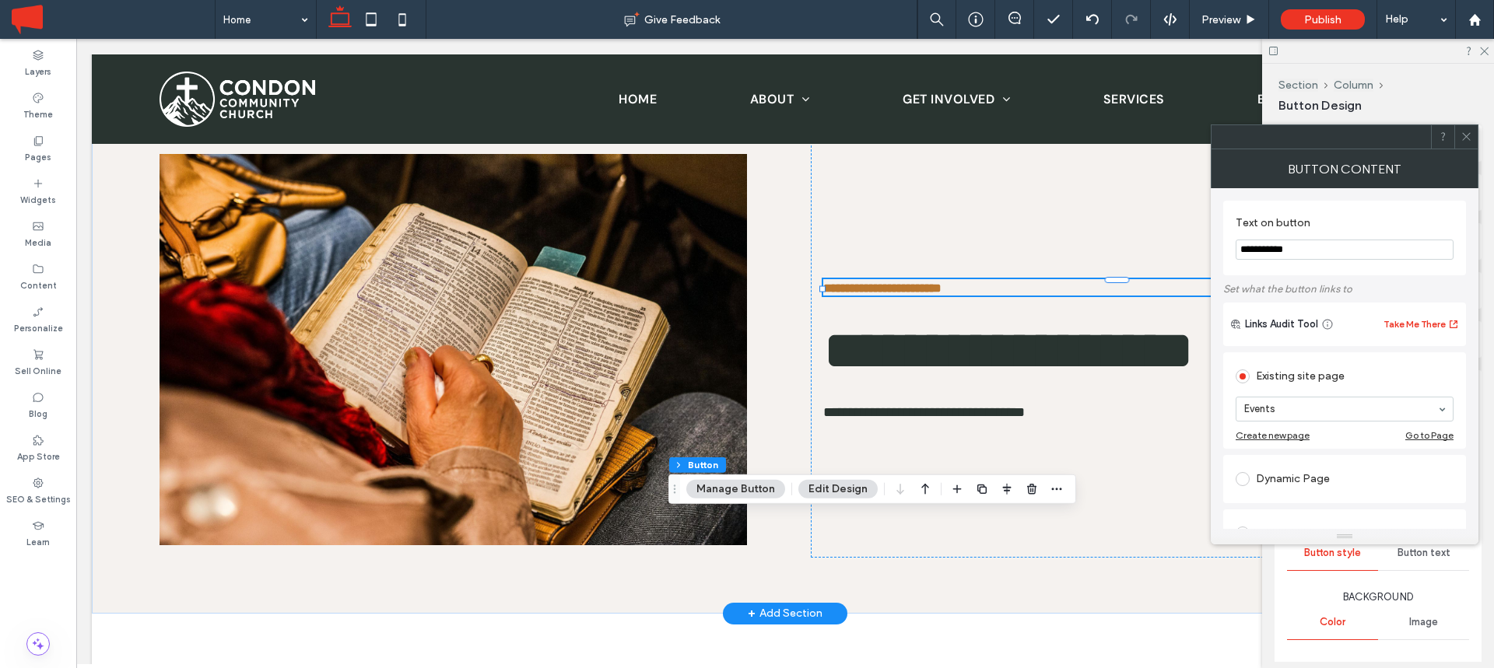
click at [1249, 250] on input "**********" at bounding box center [1345, 250] width 218 height 20
type input "**********"
click at [1462, 140] on use at bounding box center [1466, 137] width 8 height 8
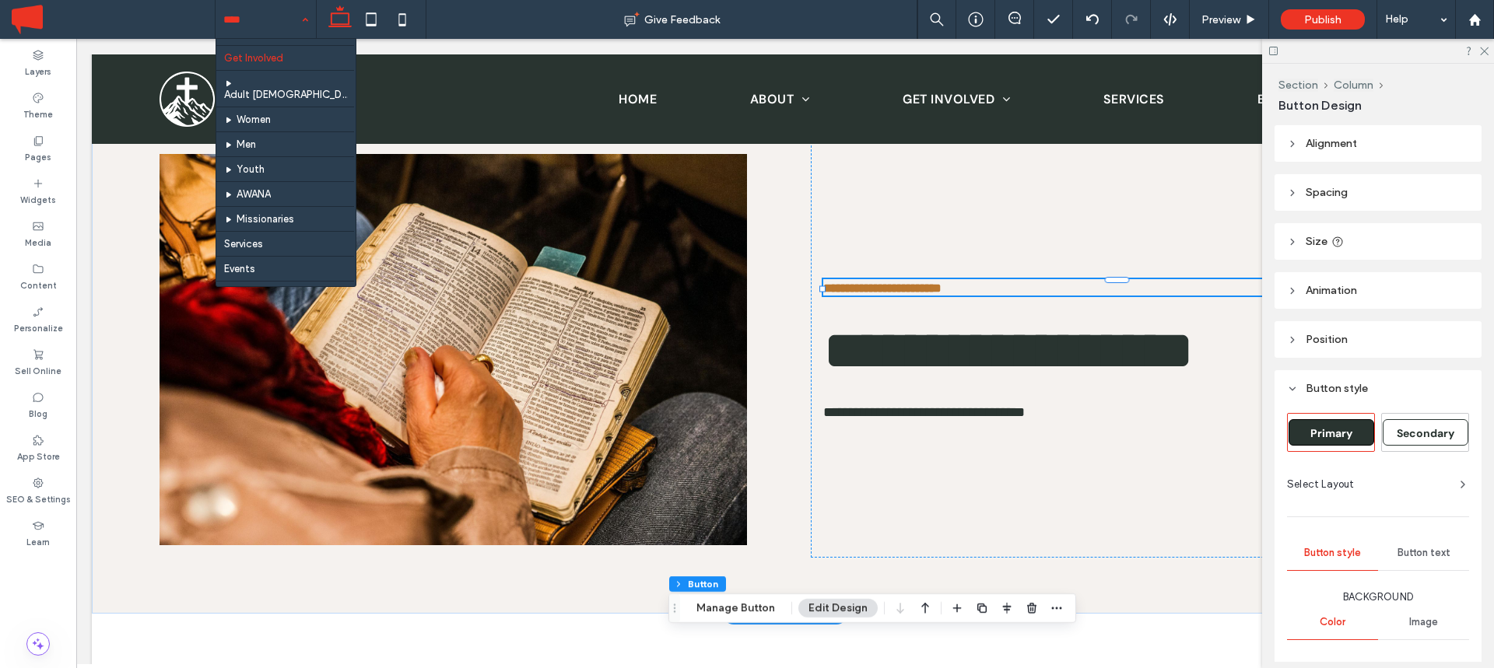
scroll to position [104, 0]
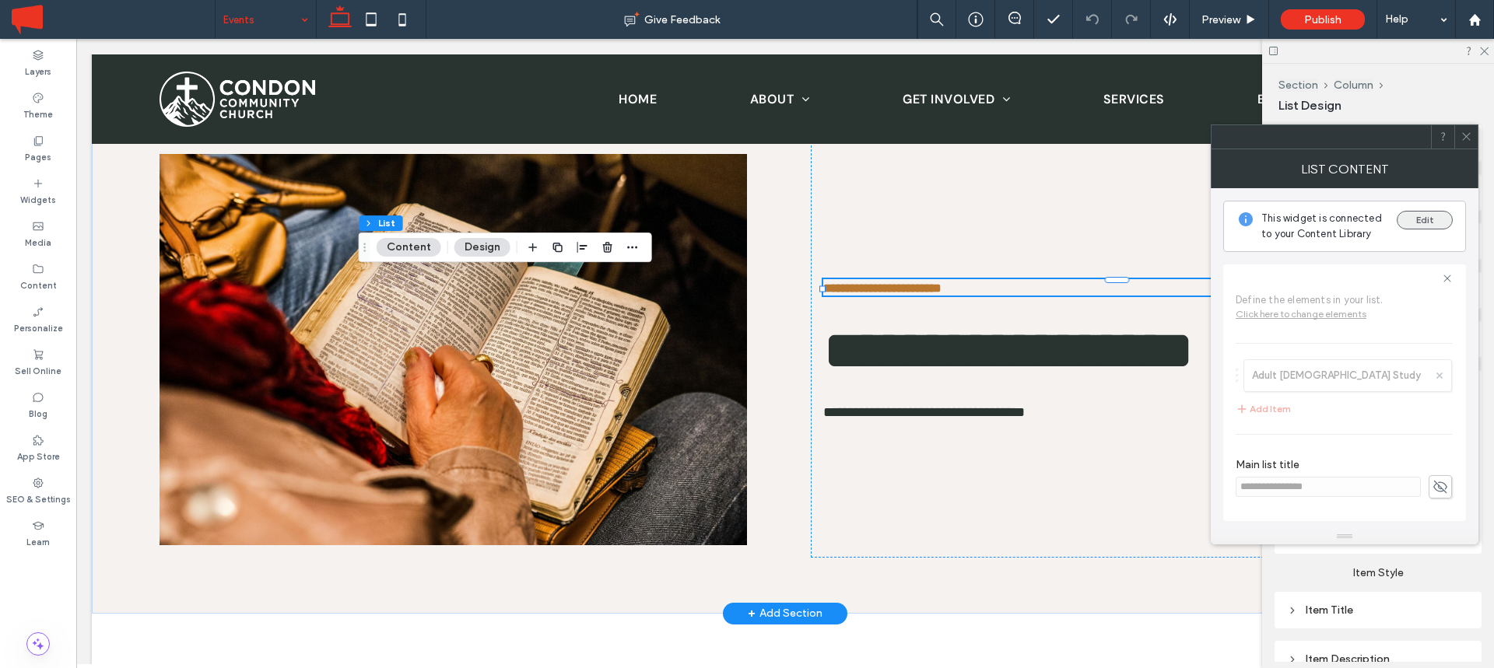
click at [1416, 217] on button "Edit" at bounding box center [1425, 220] width 56 height 19
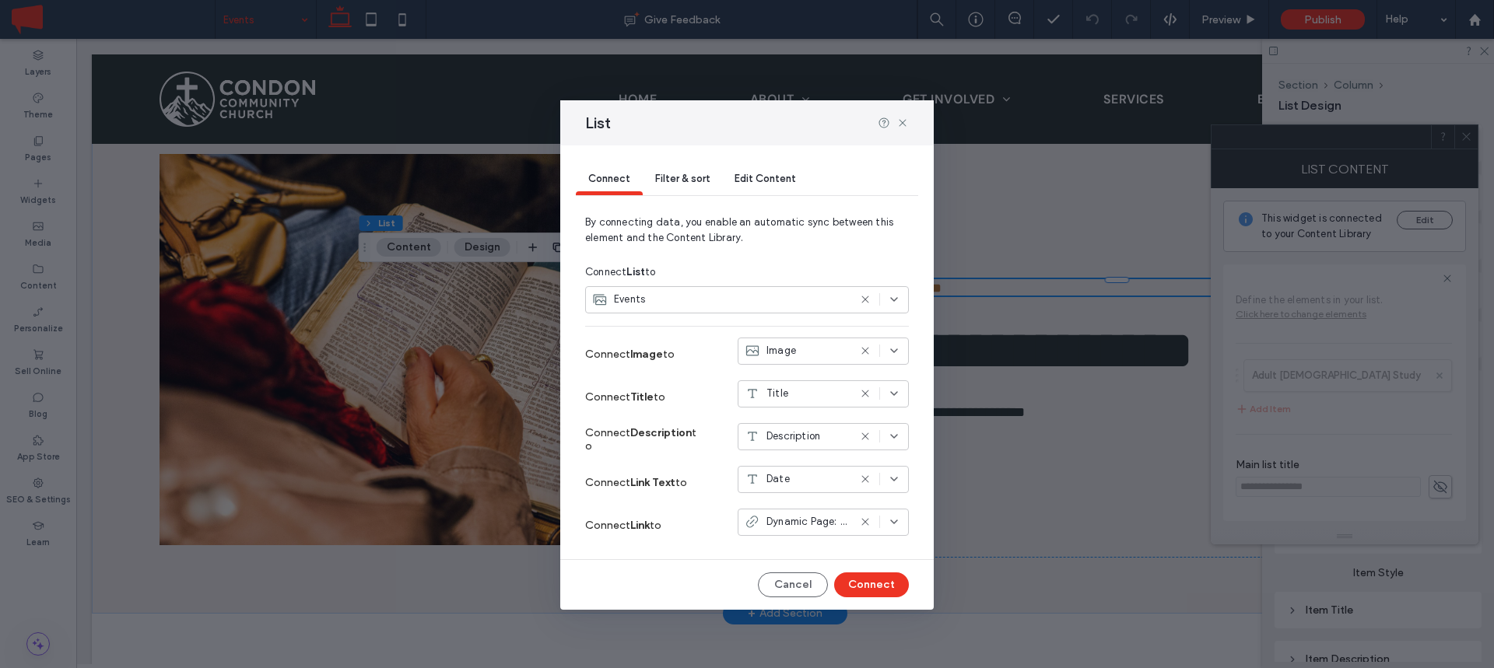
click at [682, 181] on span "Filter & sort" at bounding box center [682, 179] width 54 height 12
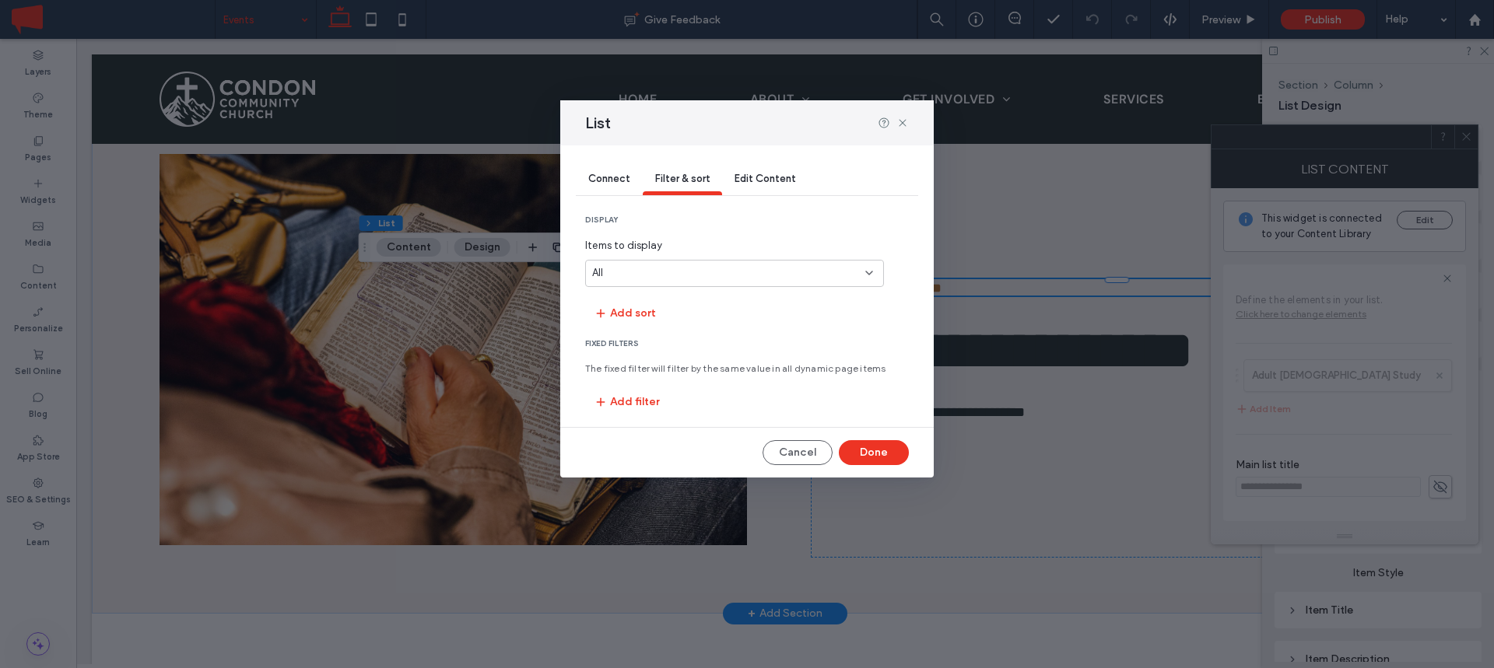
click at [655, 271] on div "All" at bounding box center [725, 273] width 266 height 16
click at [721, 240] on span "Items to display" at bounding box center [734, 246] width 299 height 16
click at [637, 399] on button "Add filter" at bounding box center [626, 402] width 83 height 25
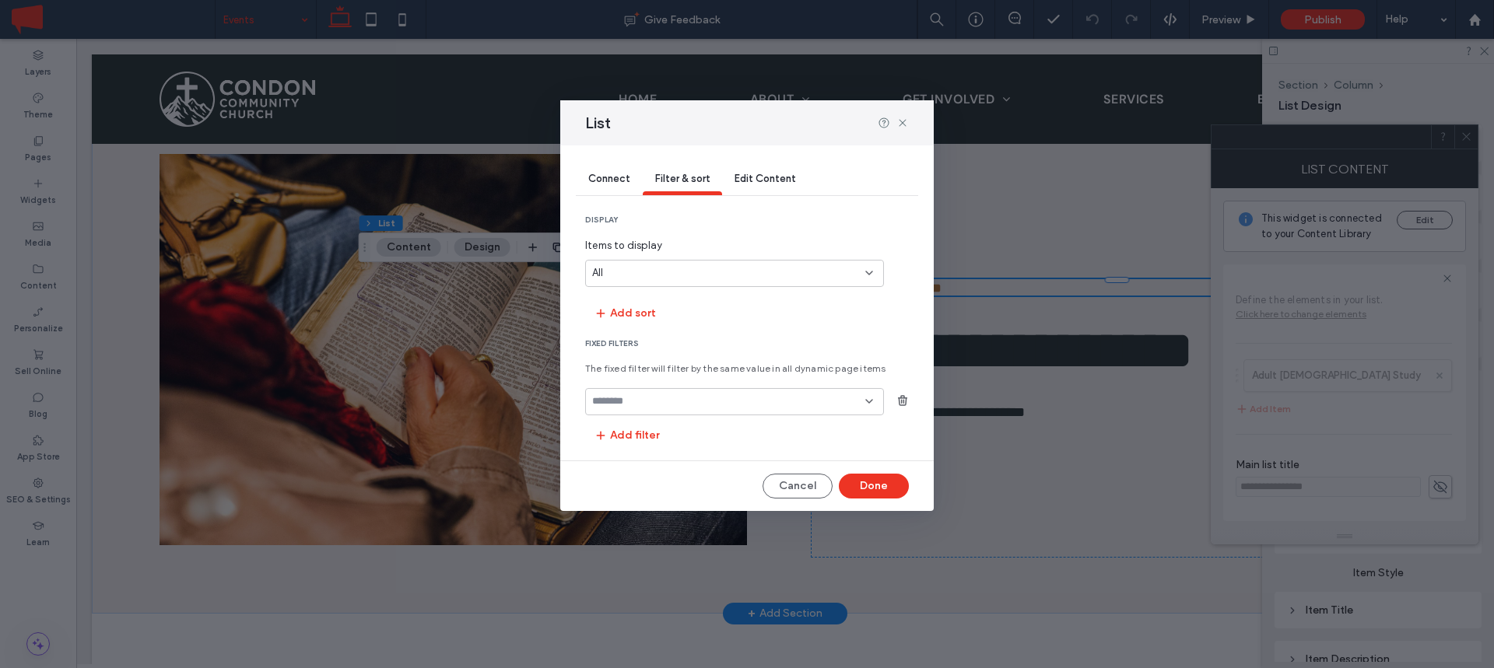
click at [724, 402] on input "fields-dropdown" at bounding box center [728, 401] width 273 height 12
click at [688, 427] on div "Title" at bounding box center [734, 428] width 297 height 27
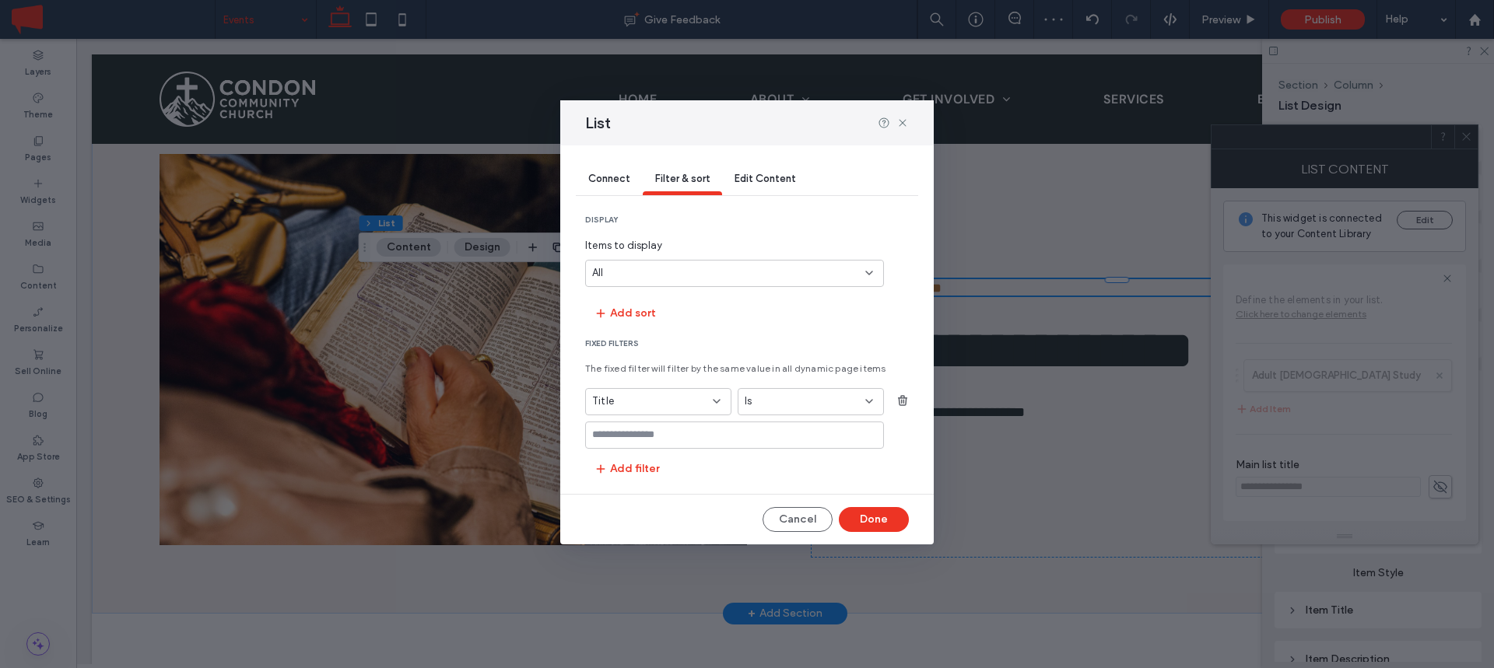
click at [674, 403] on div "Title" at bounding box center [649, 402] width 114 height 16
click at [689, 346] on span "Fixed Filters" at bounding box center [747, 343] width 324 height 11
click at [658, 395] on div "Title" at bounding box center [649, 402] width 114 height 16
click at [923, 376] on div "Connect Filter & sort Edit Content display Items to display All Add sort Fixed …" at bounding box center [746, 345] width 373 height 399
click at [904, 398] on use "button" at bounding box center [902, 400] width 9 height 10
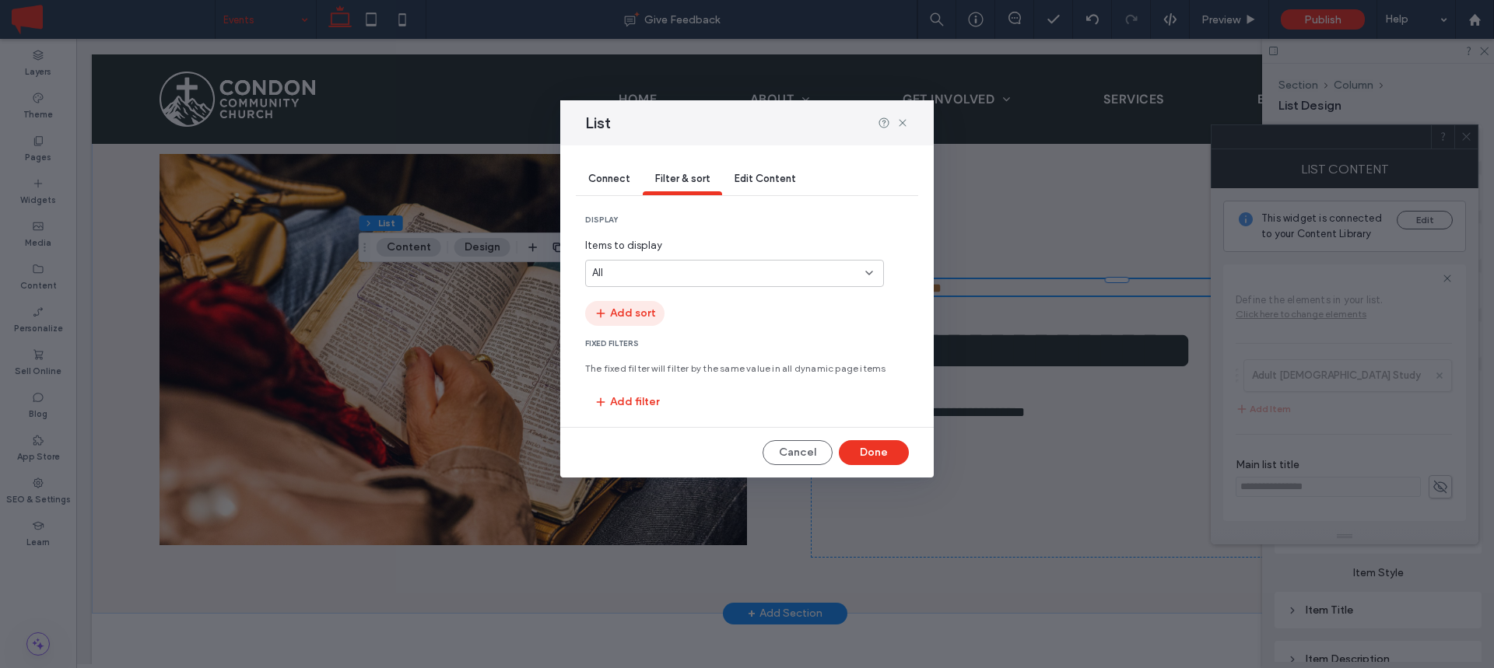
click at [638, 309] on button "Add sort" at bounding box center [624, 313] width 79 height 25
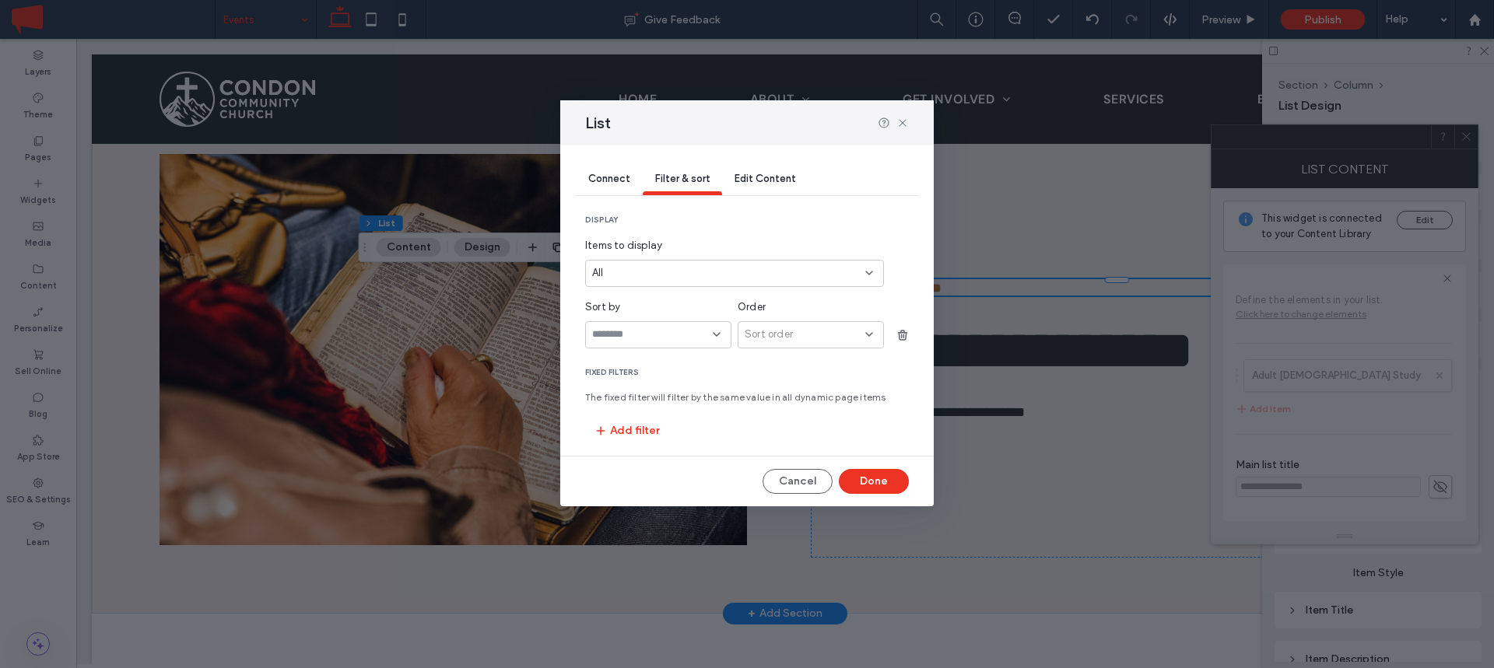
click at [667, 343] on div at bounding box center [658, 334] width 146 height 27
click at [623, 363] on div "Title" at bounding box center [658, 362] width 145 height 27
click at [797, 338] on div "Sort order" at bounding box center [805, 335] width 121 height 16
click at [808, 274] on div "All" at bounding box center [725, 273] width 266 height 16
click at [869, 224] on span "display" at bounding box center [747, 220] width 324 height 11
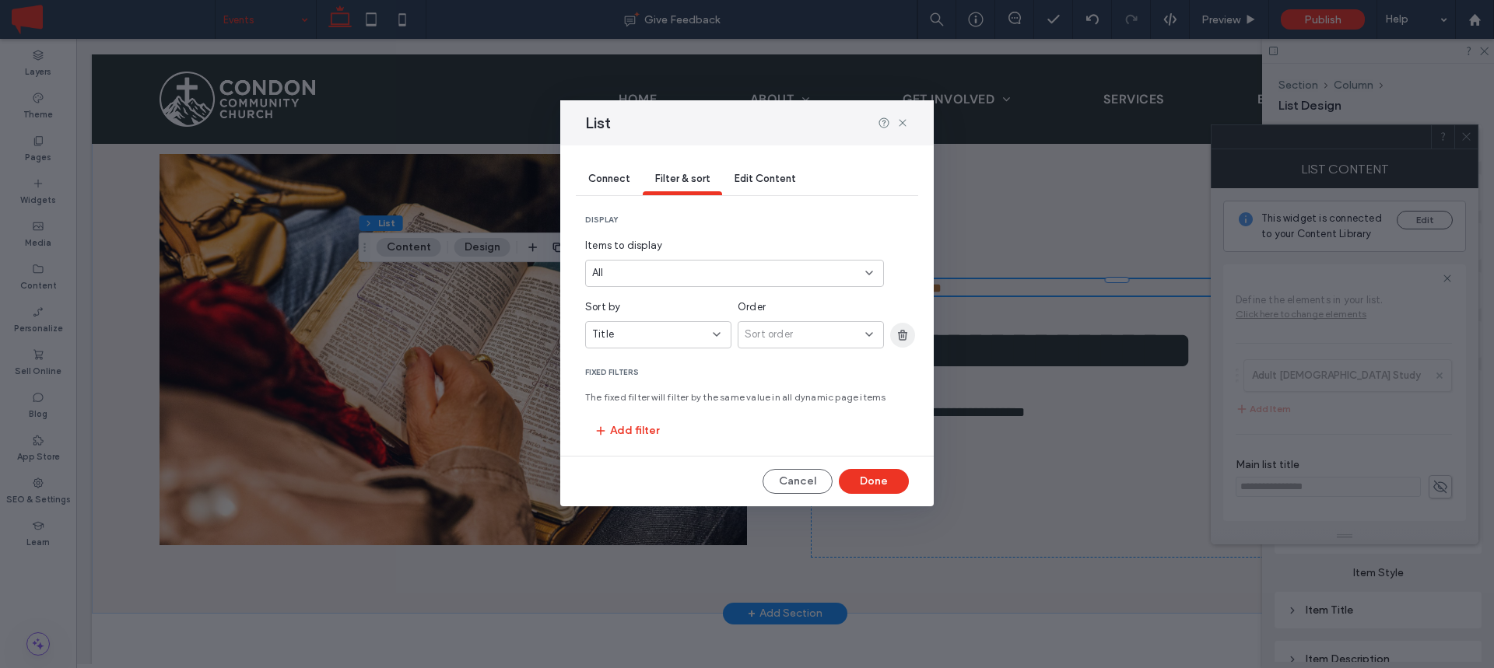
click at [903, 335] on use "button" at bounding box center [902, 335] width 9 height 10
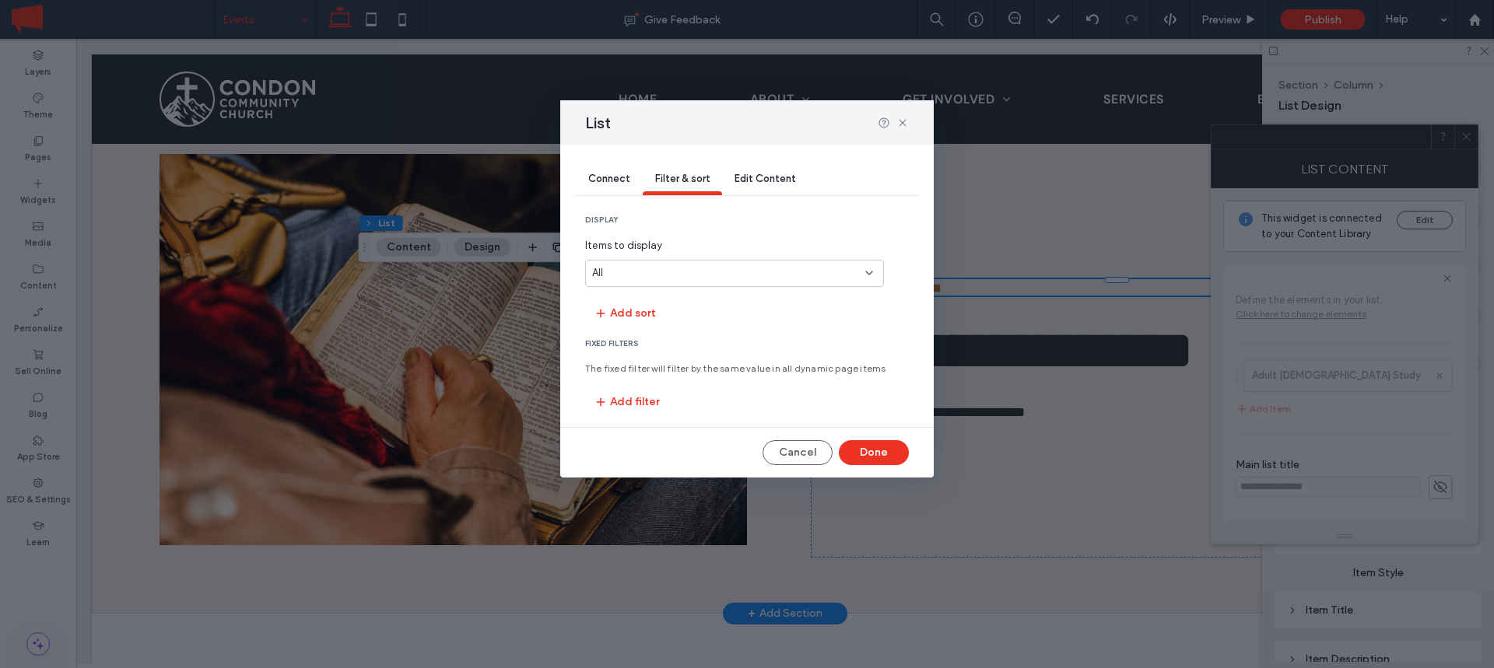
click at [765, 179] on span "Edit Content" at bounding box center [765, 179] width 61 height 12
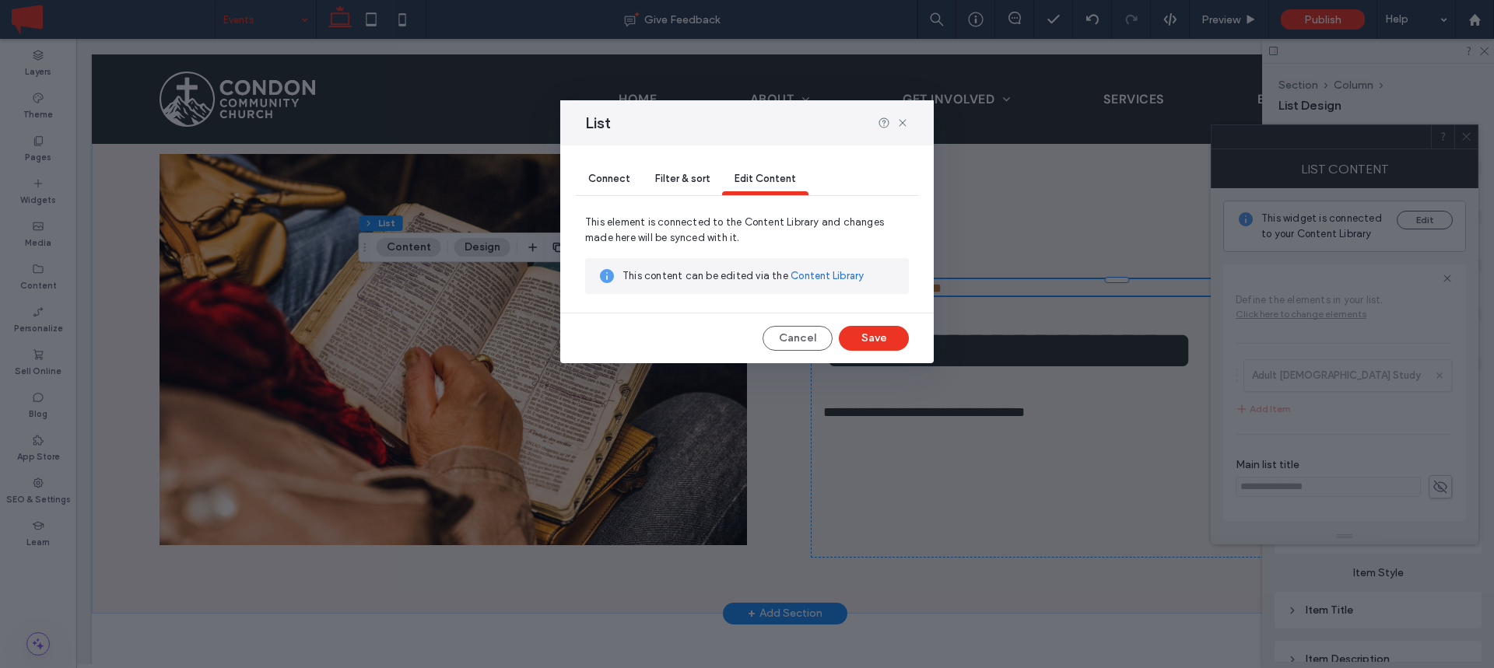
click at [620, 178] on span "Connect" at bounding box center [609, 179] width 42 height 12
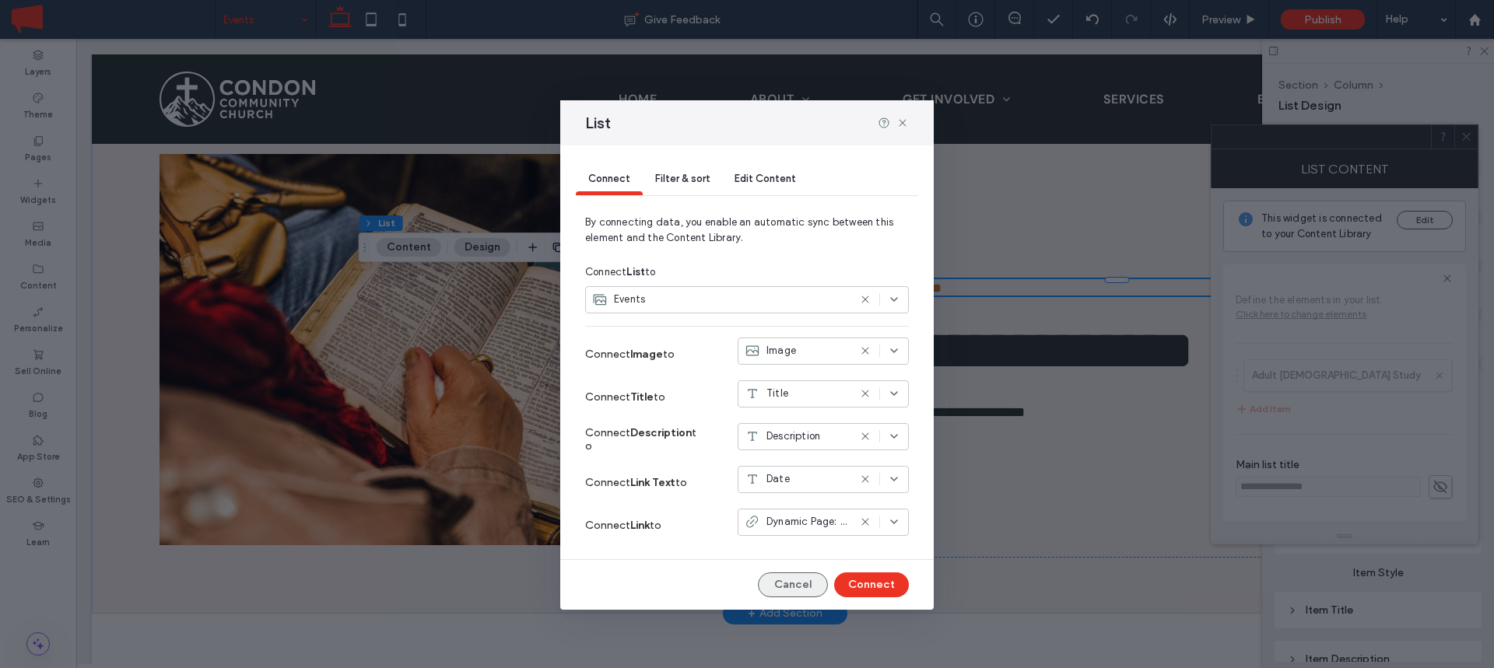
click at [792, 577] on button "Cancel" at bounding box center [793, 585] width 70 height 25
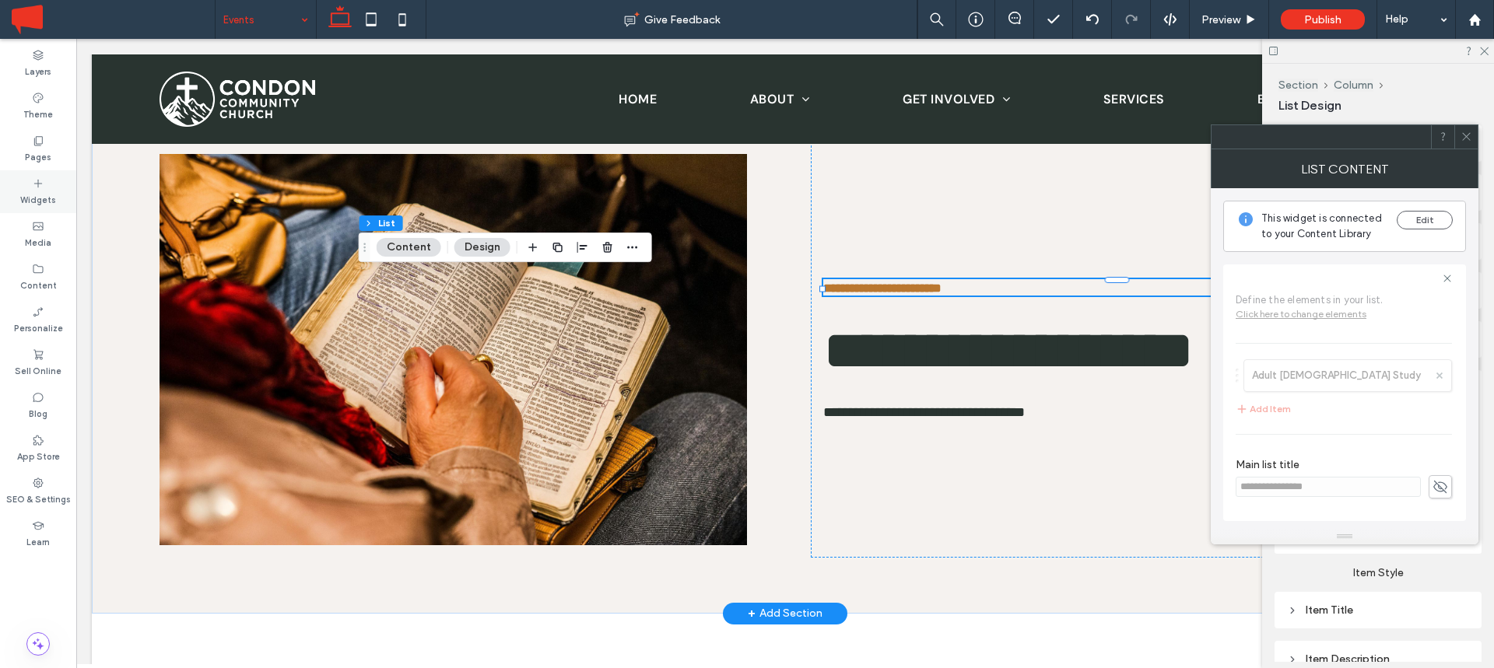
click at [41, 193] on label "Widgets" at bounding box center [38, 198] width 36 height 17
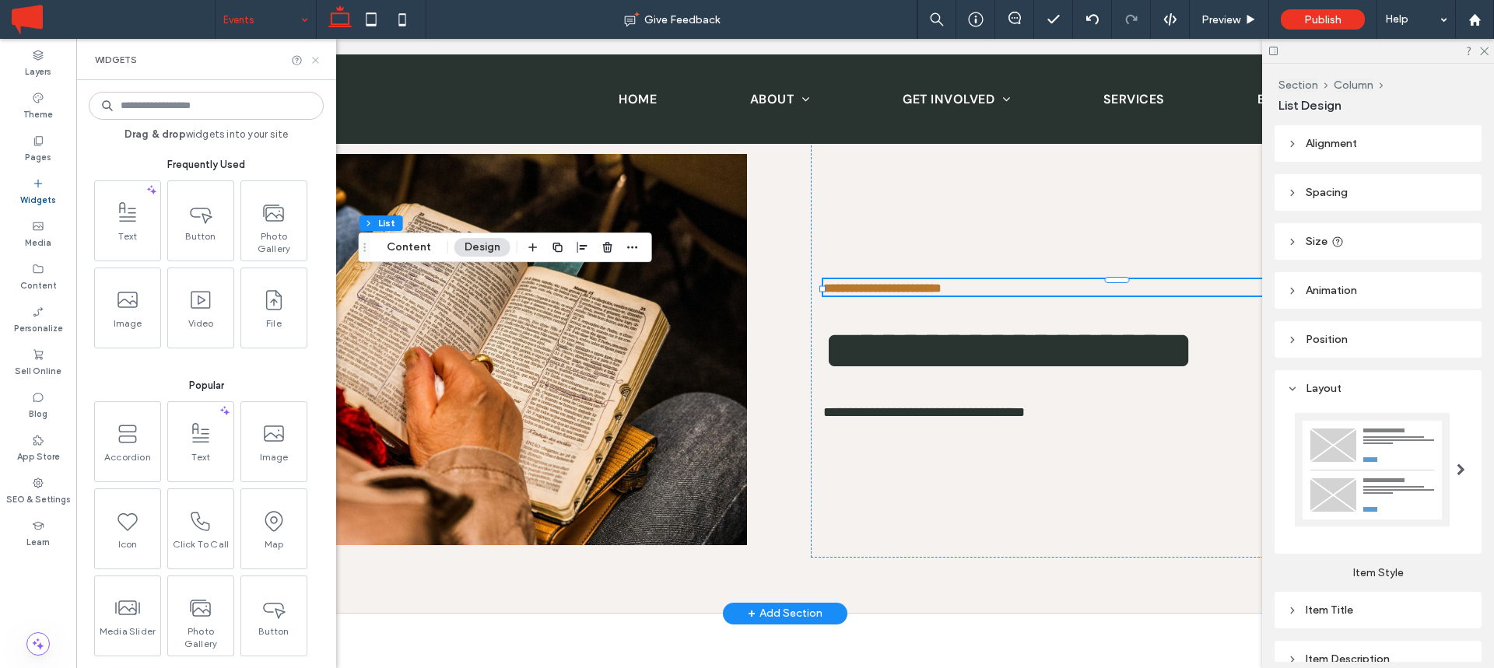
click at [313, 61] on icon at bounding box center [316, 60] width 12 height 12
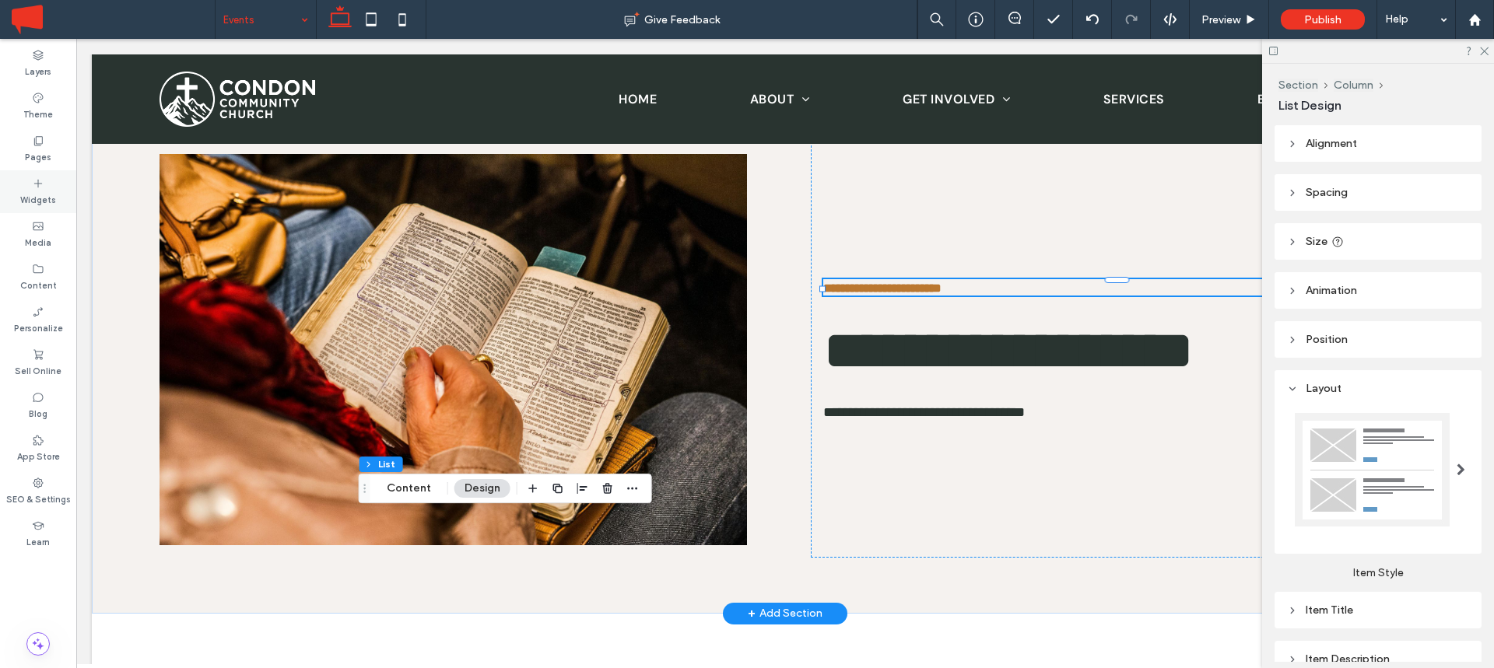
click at [43, 186] on icon at bounding box center [38, 183] width 12 height 12
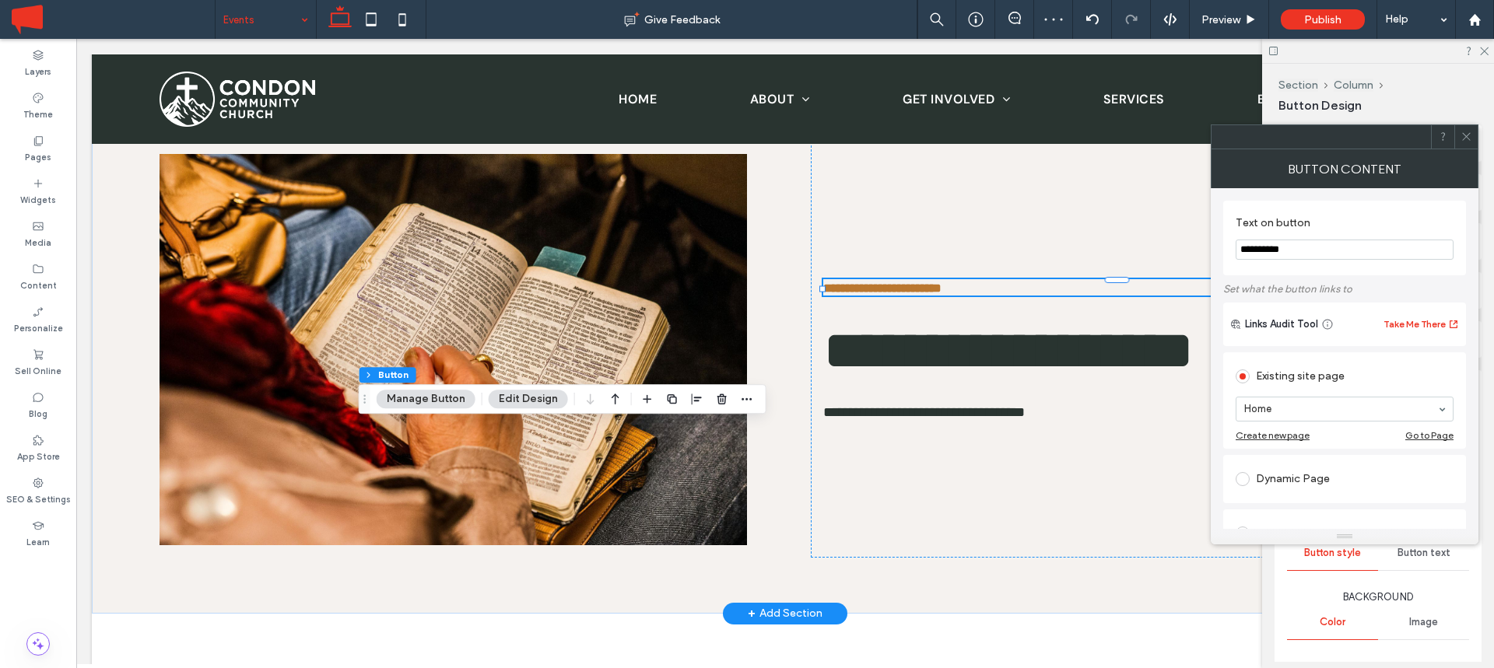
click at [510, 405] on button "Edit Design" at bounding box center [528, 399] width 79 height 19
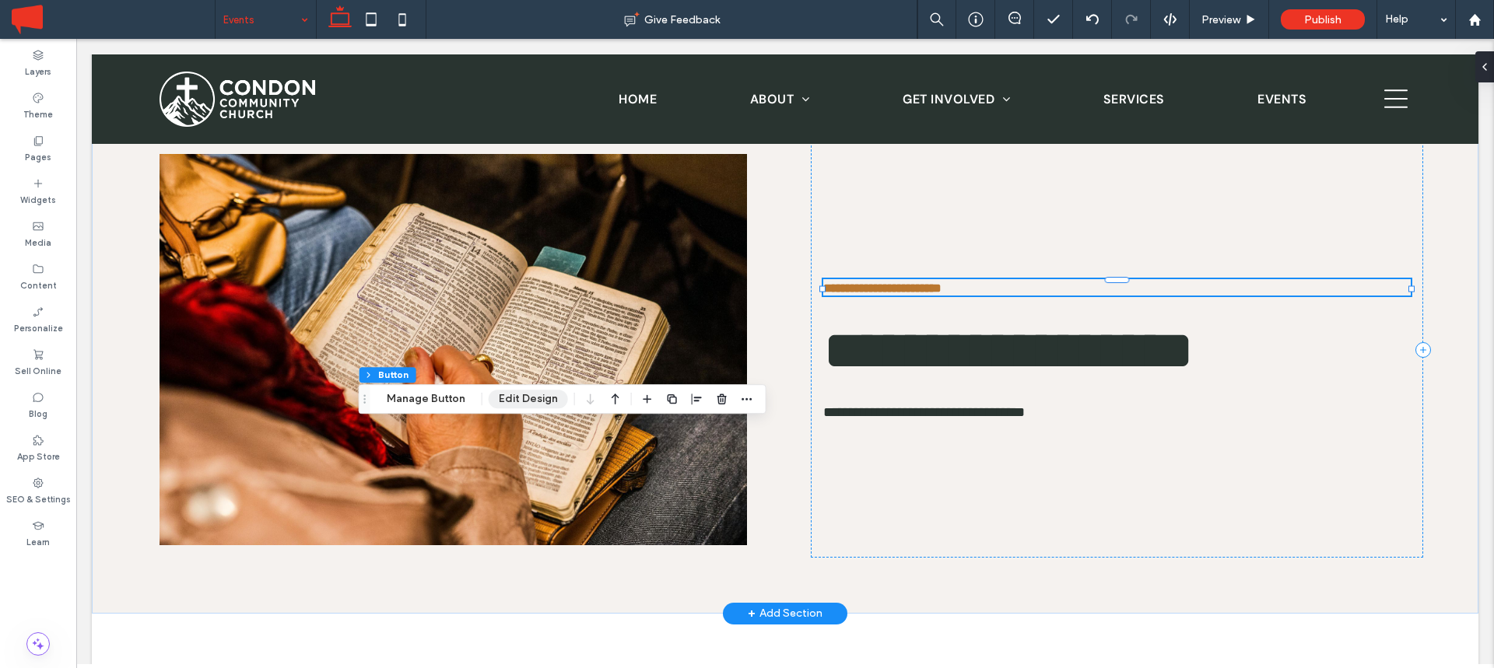
click at [510, 405] on button "Edit Design" at bounding box center [528, 399] width 79 height 19
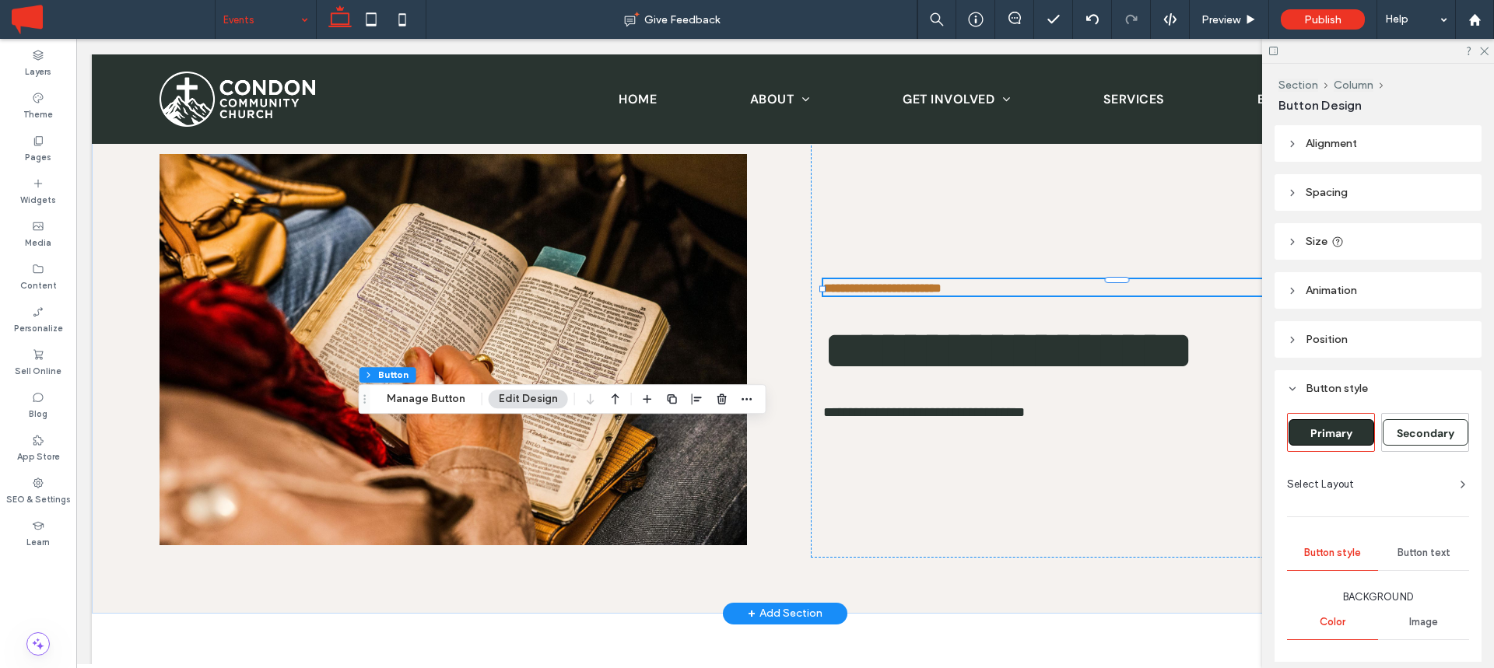
click at [1417, 433] on span "Secondary" at bounding box center [1425, 433] width 68 height 14
click at [723, 401] on icon "button" at bounding box center [722, 399] width 12 height 12
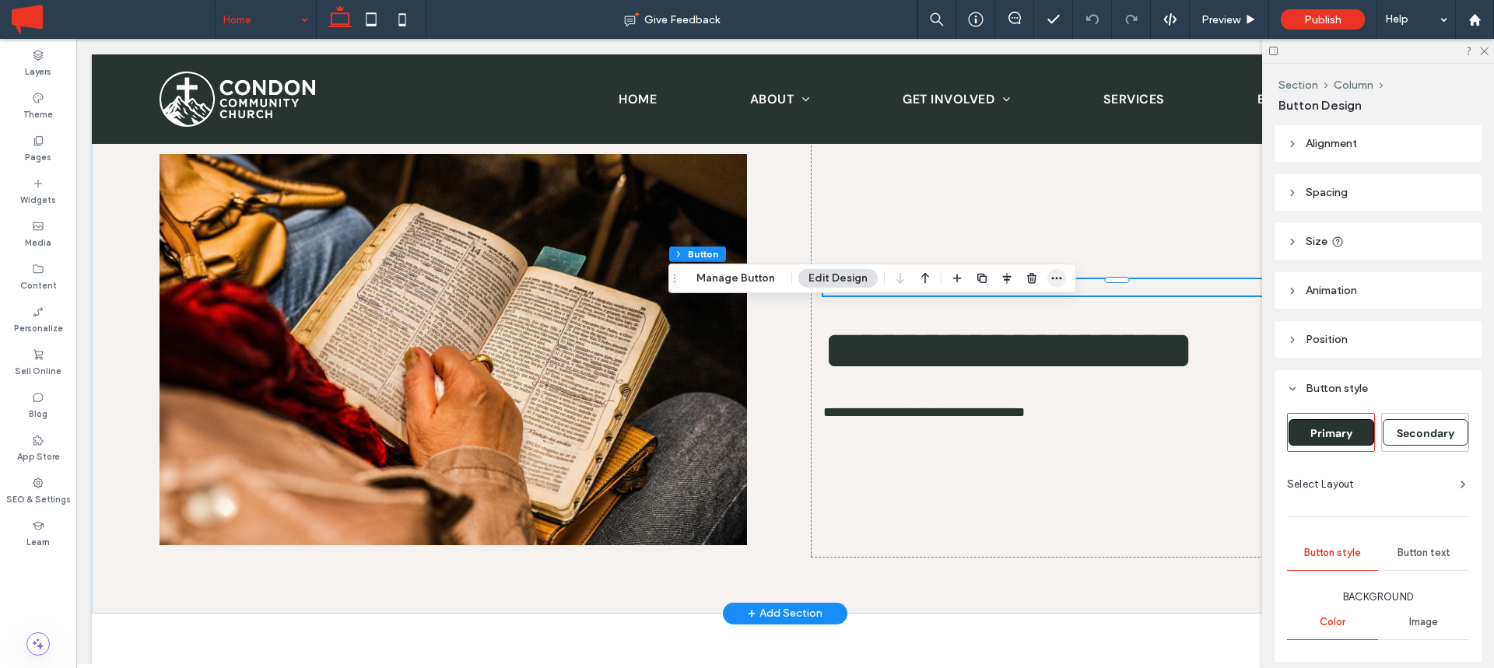
click at [1057, 275] on icon "button" at bounding box center [1056, 278] width 12 height 12
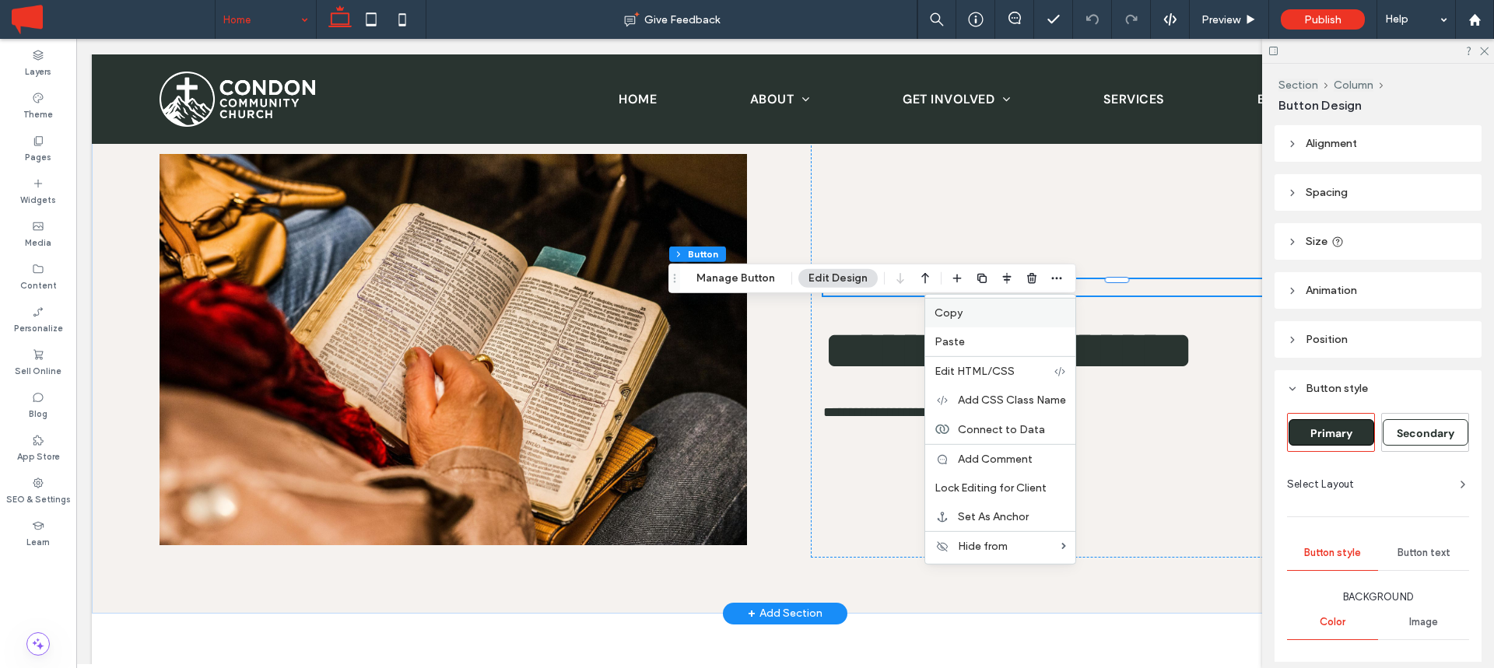
click at [968, 309] on label "Copy" at bounding box center [999, 313] width 131 height 13
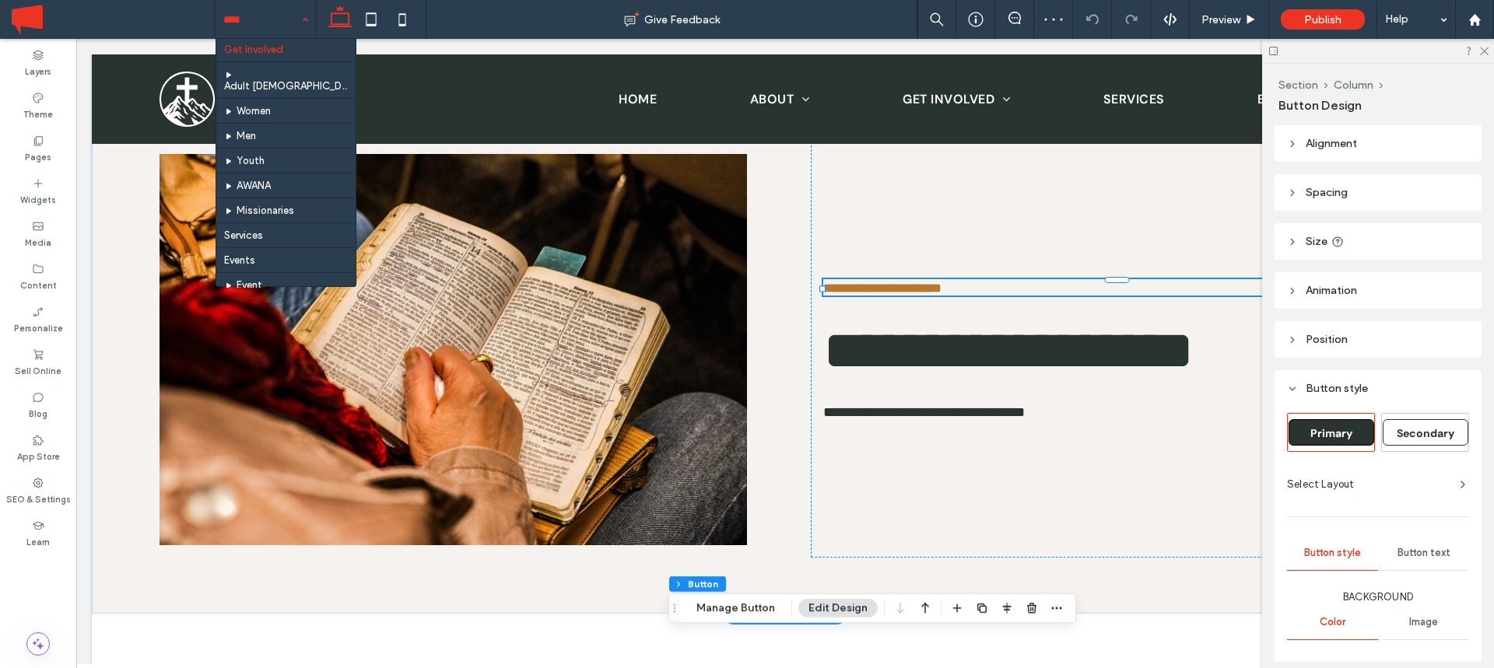
scroll to position [106, 0]
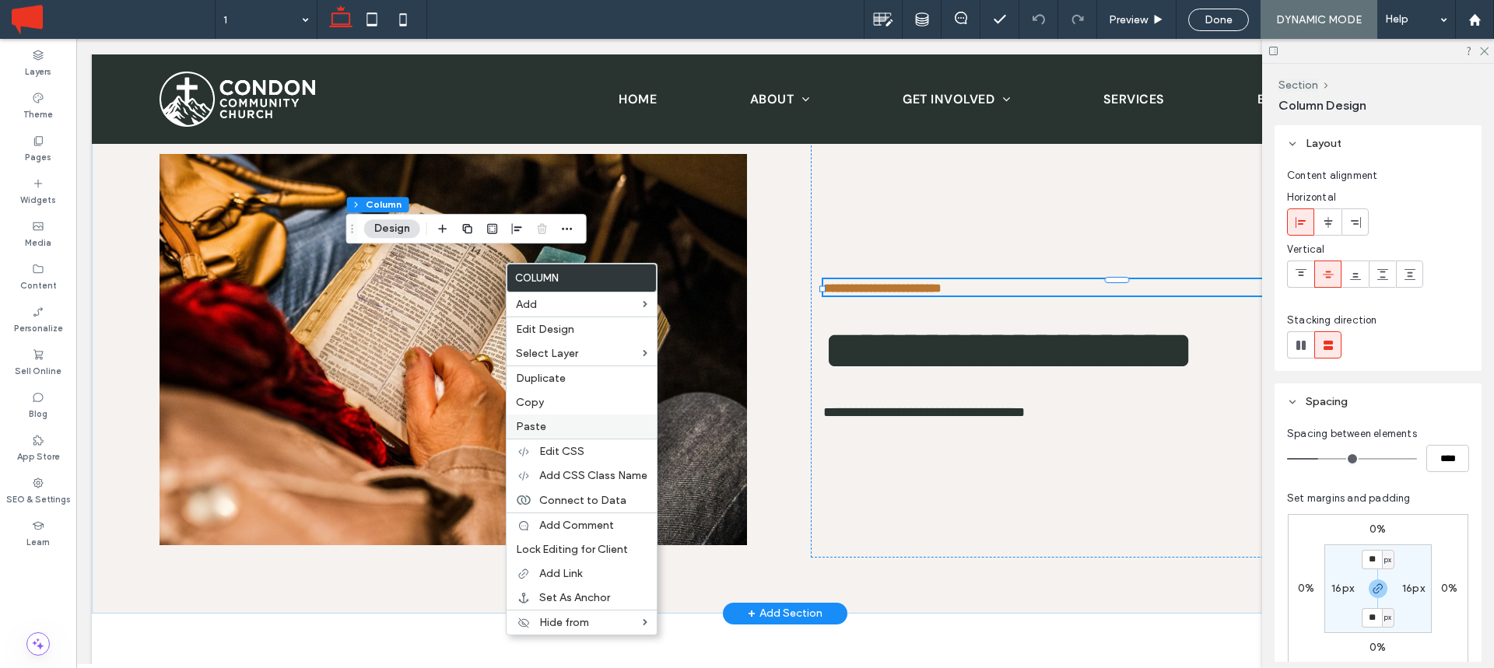
click at [534, 430] on span "Paste" at bounding box center [531, 426] width 30 height 13
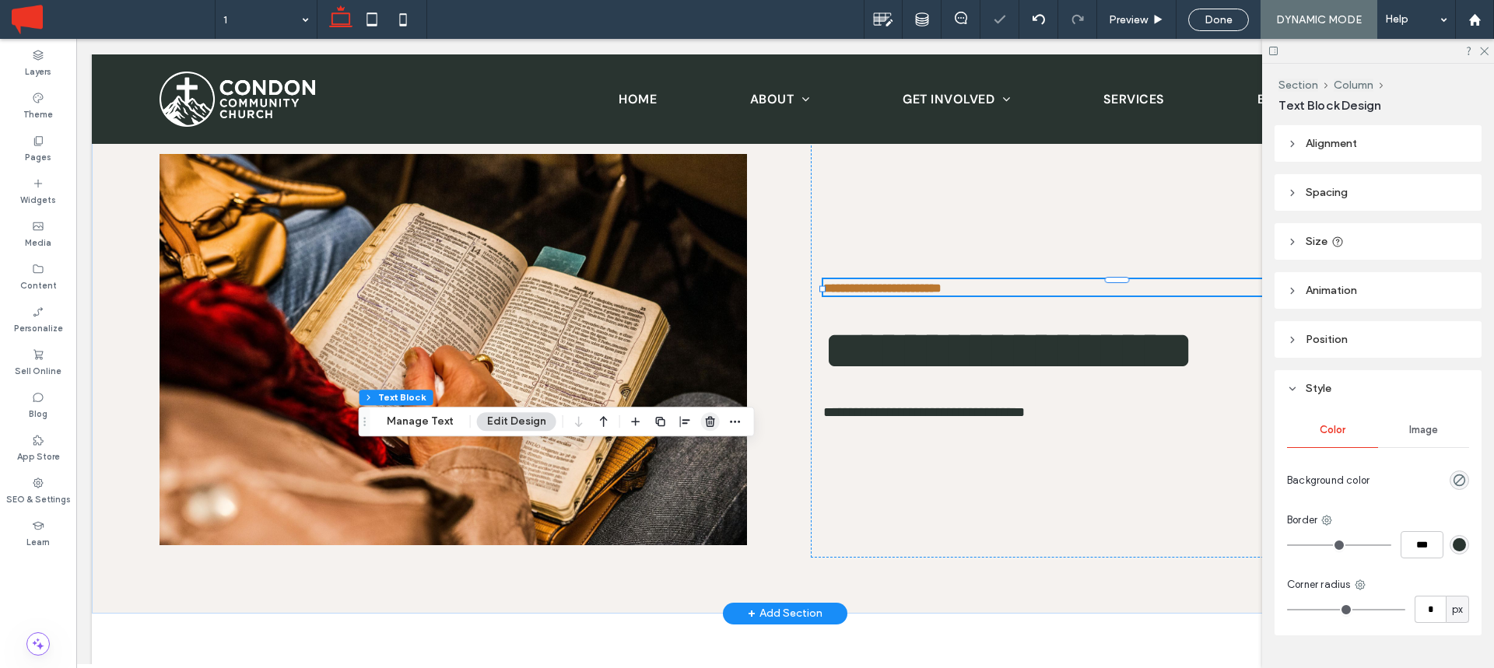
click at [701, 419] on span "button" at bounding box center [710, 421] width 19 height 19
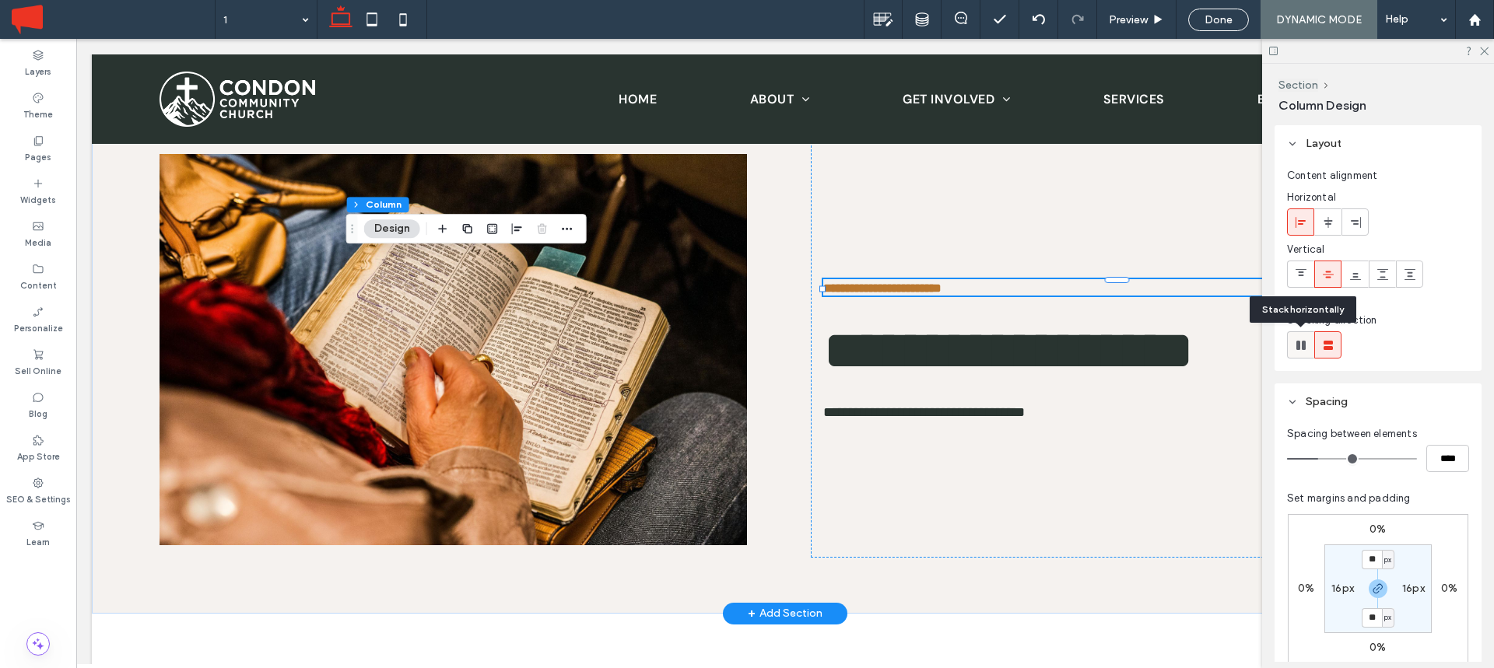
click at [1296, 345] on use at bounding box center [1300, 345] width 9 height 9
type input "*"
type input "**"
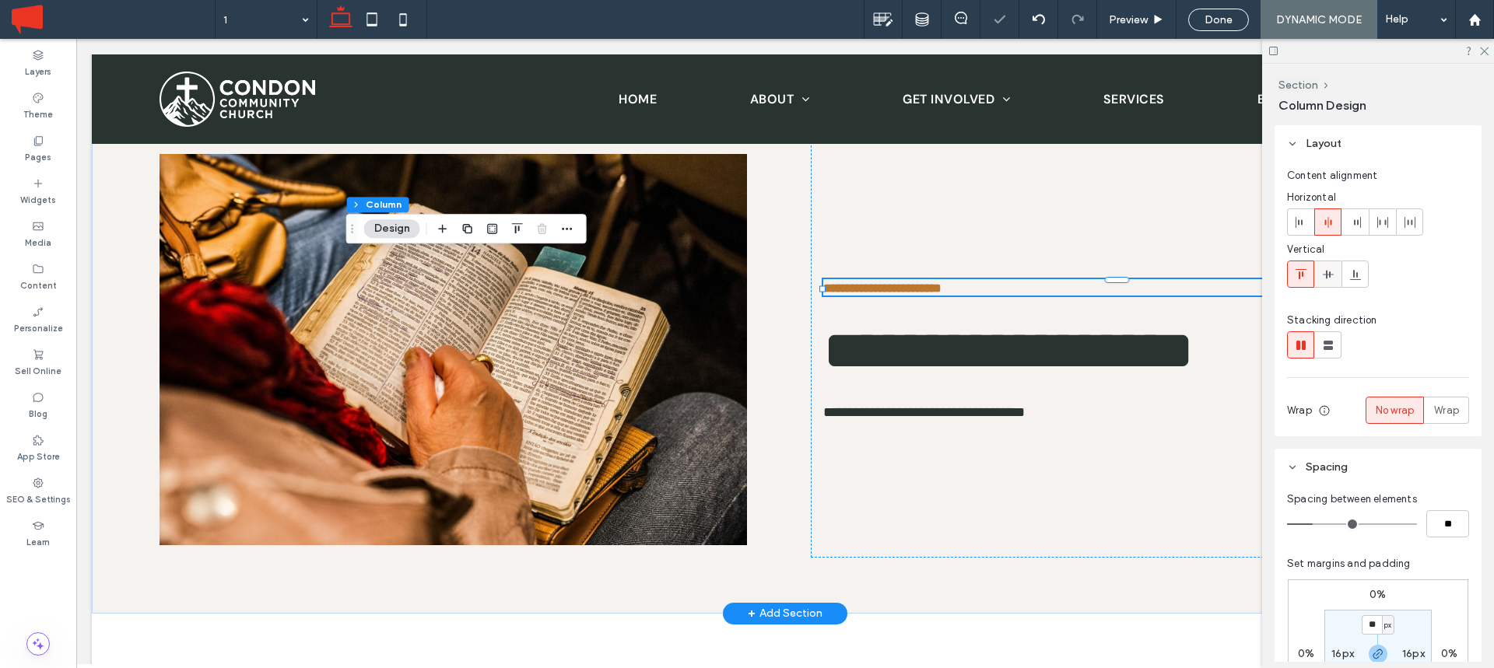
click at [1329, 282] on span at bounding box center [1328, 274] width 12 height 26
click at [1221, 19] on span "Done" at bounding box center [1218, 19] width 28 height 13
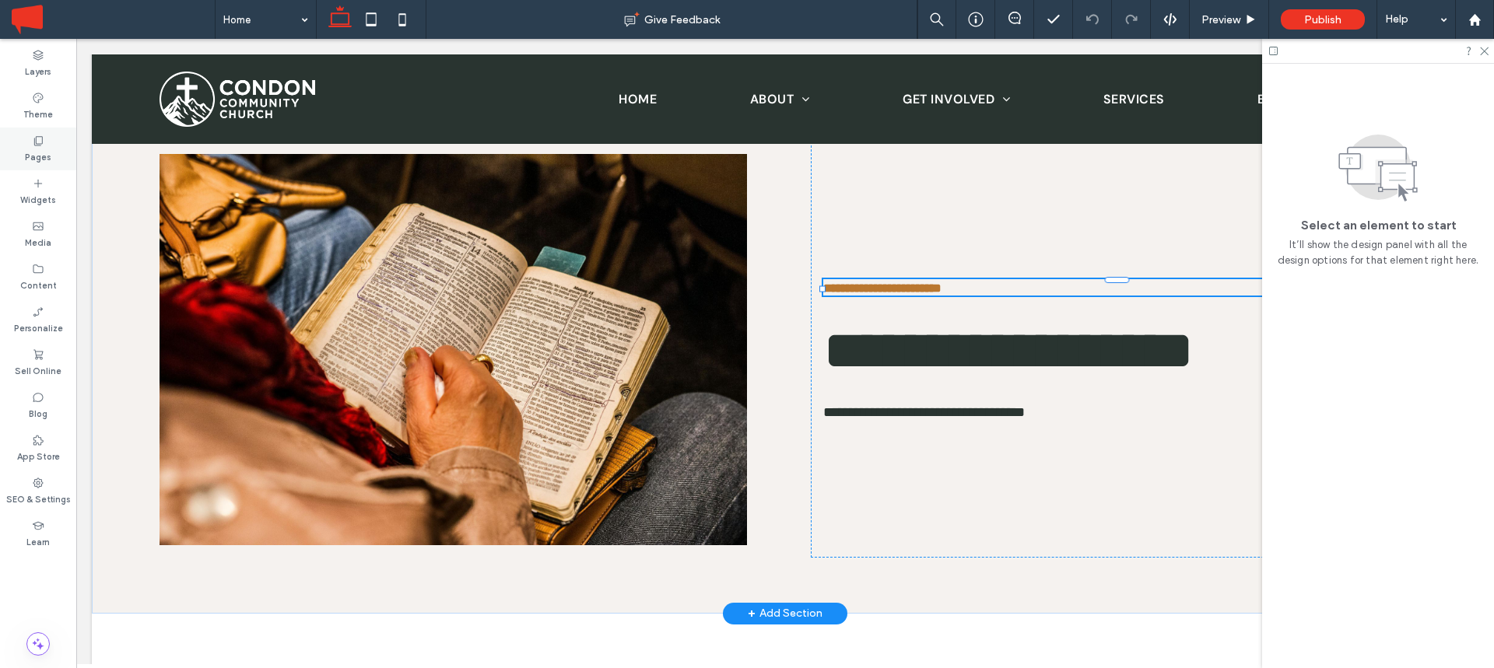
click at [37, 145] on use at bounding box center [38, 140] width 9 height 9
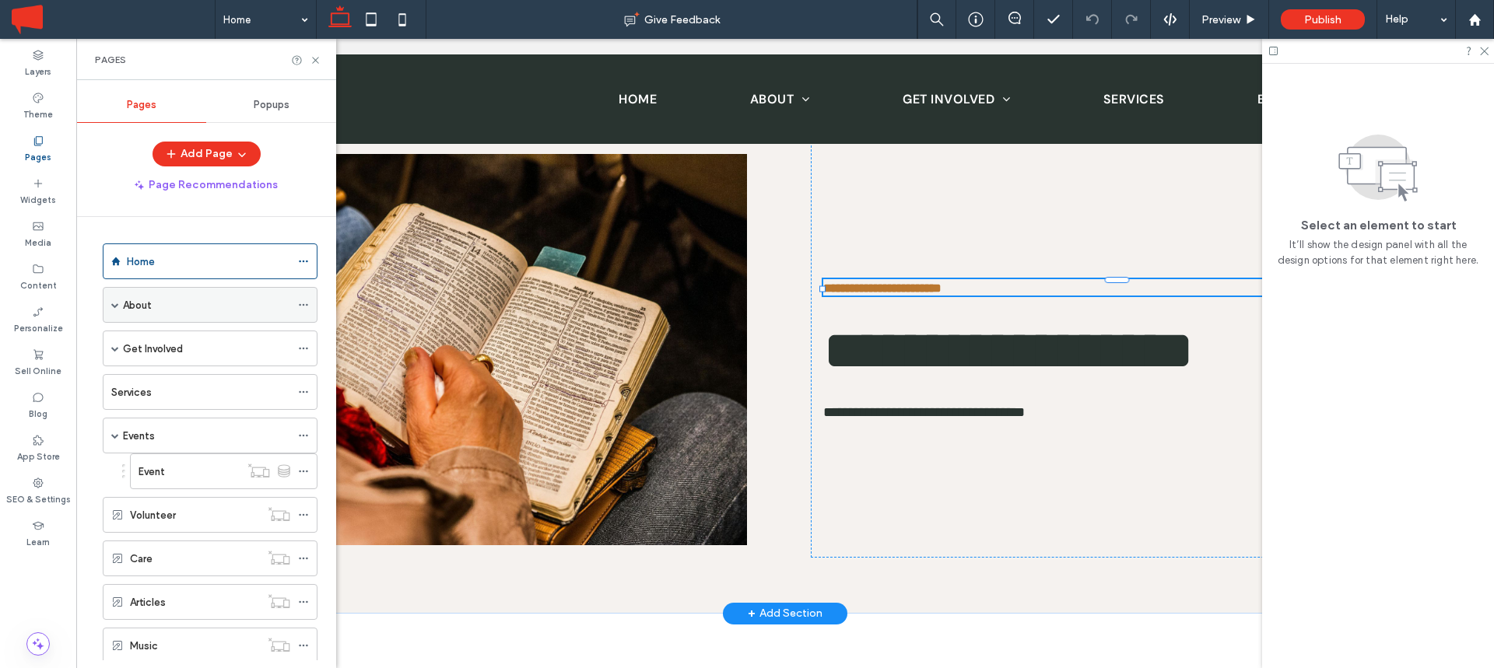
click at [170, 298] on div "About" at bounding box center [206, 305] width 167 height 16
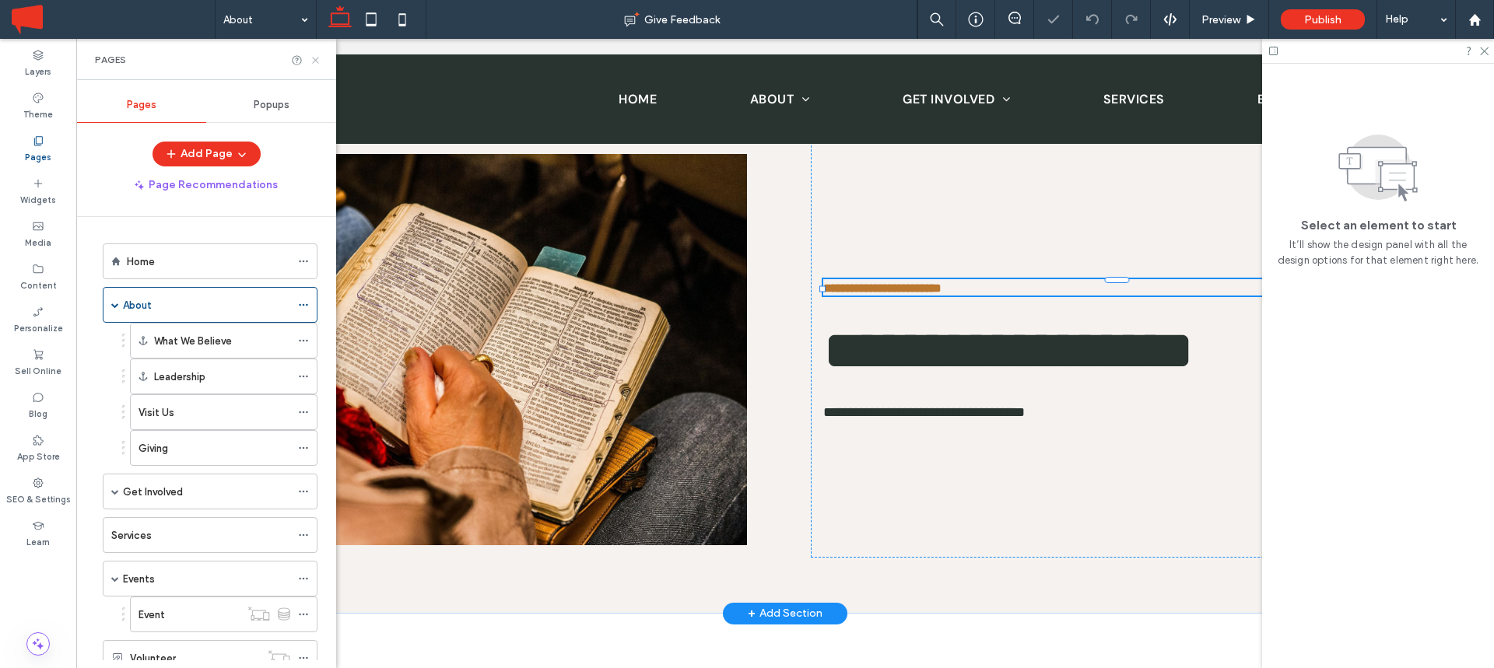
click at [316, 58] on use at bounding box center [315, 60] width 6 height 6
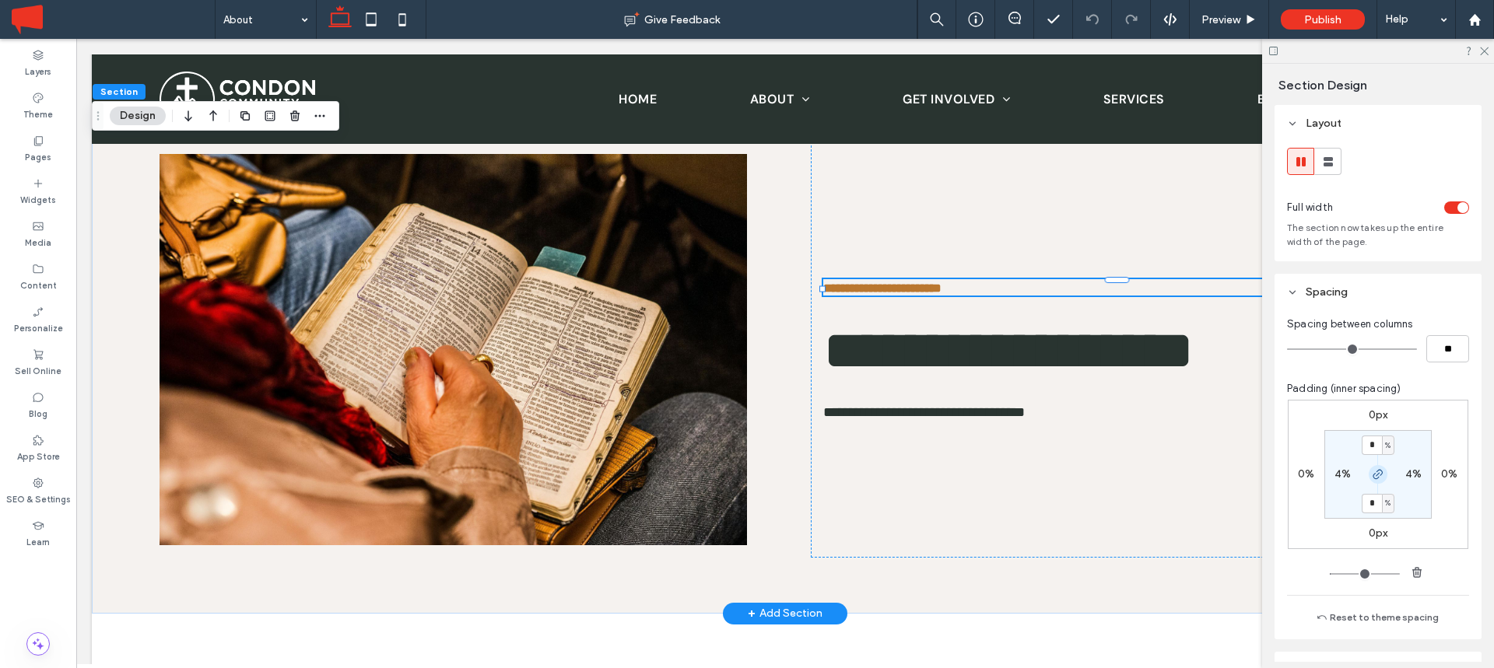
click at [1380, 467] on span "button" at bounding box center [1378, 474] width 19 height 19
click at [1373, 447] on input "*" at bounding box center [1372, 445] width 20 height 19
type input "*"
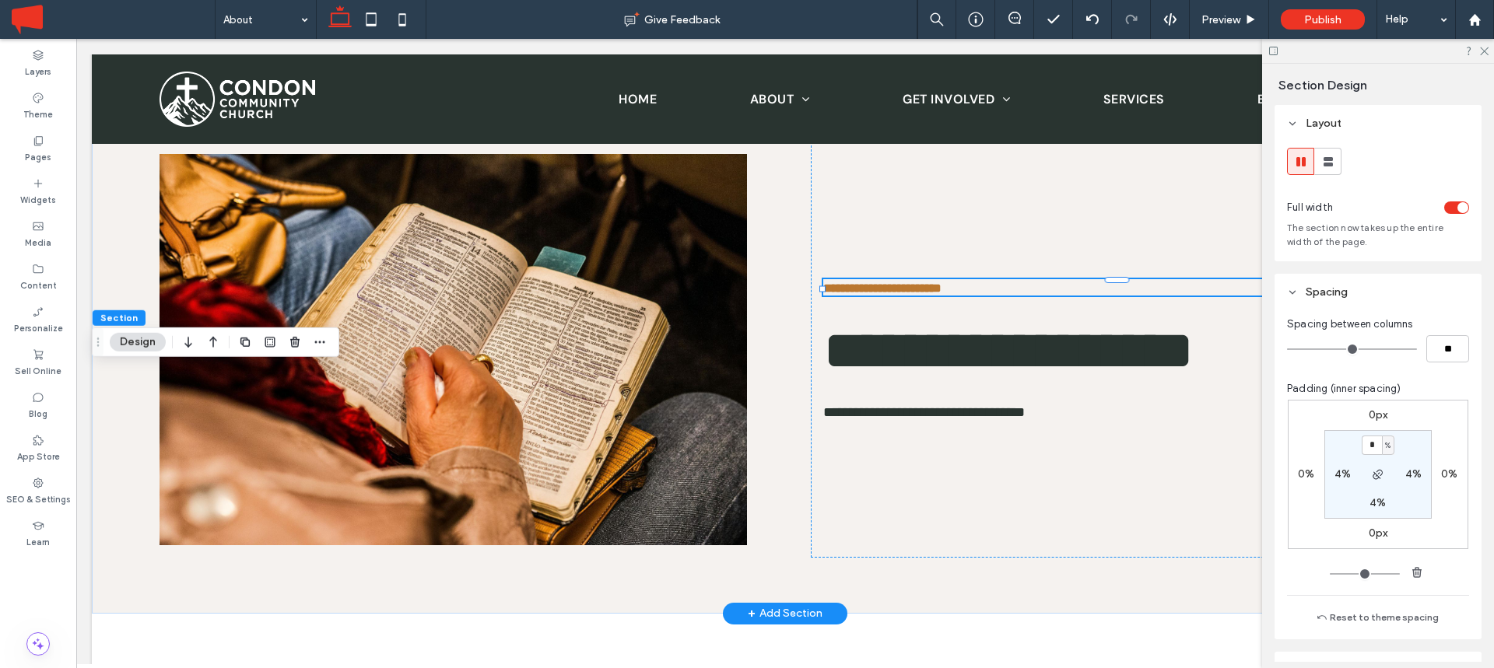
click at [1344, 473] on label "4%" at bounding box center [1342, 474] width 16 height 13
type input "*"
click at [1454, 212] on div "toggle" at bounding box center [1456, 208] width 25 height 12
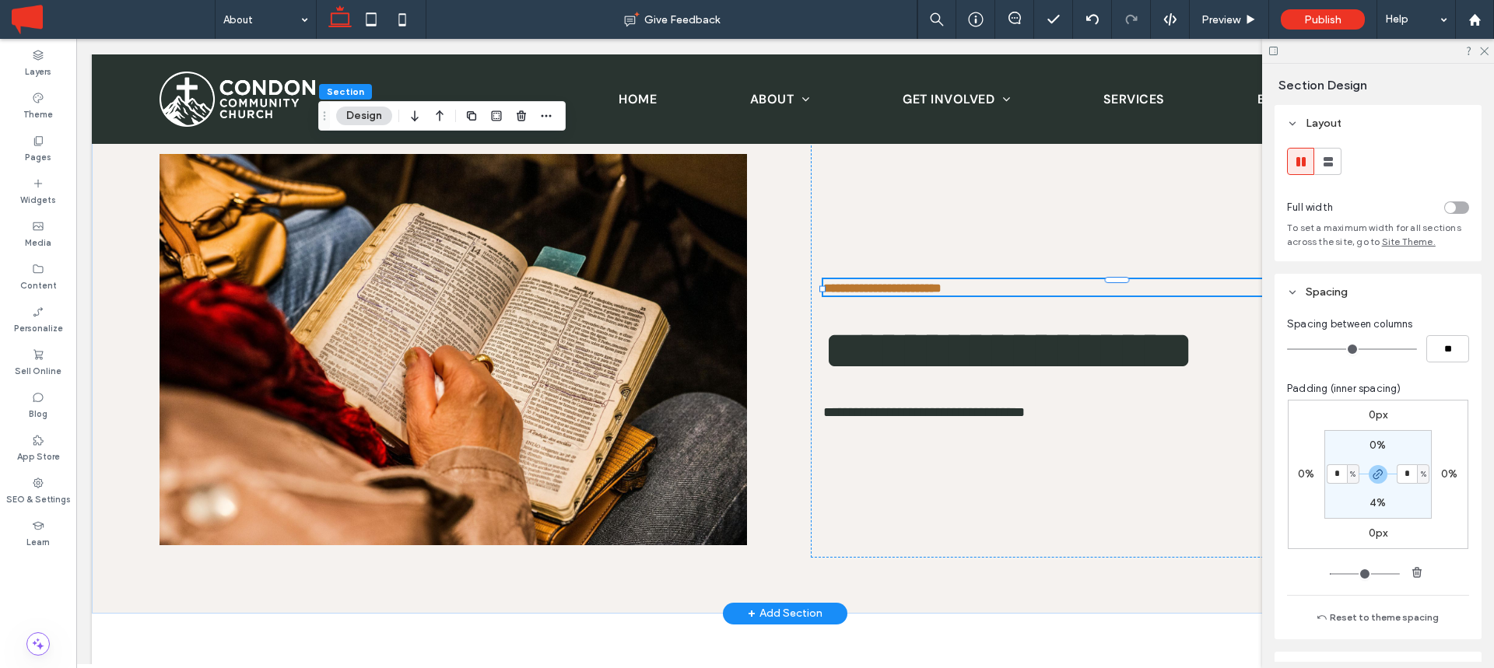
click at [1457, 209] on div "toggle" at bounding box center [1456, 208] width 25 height 12
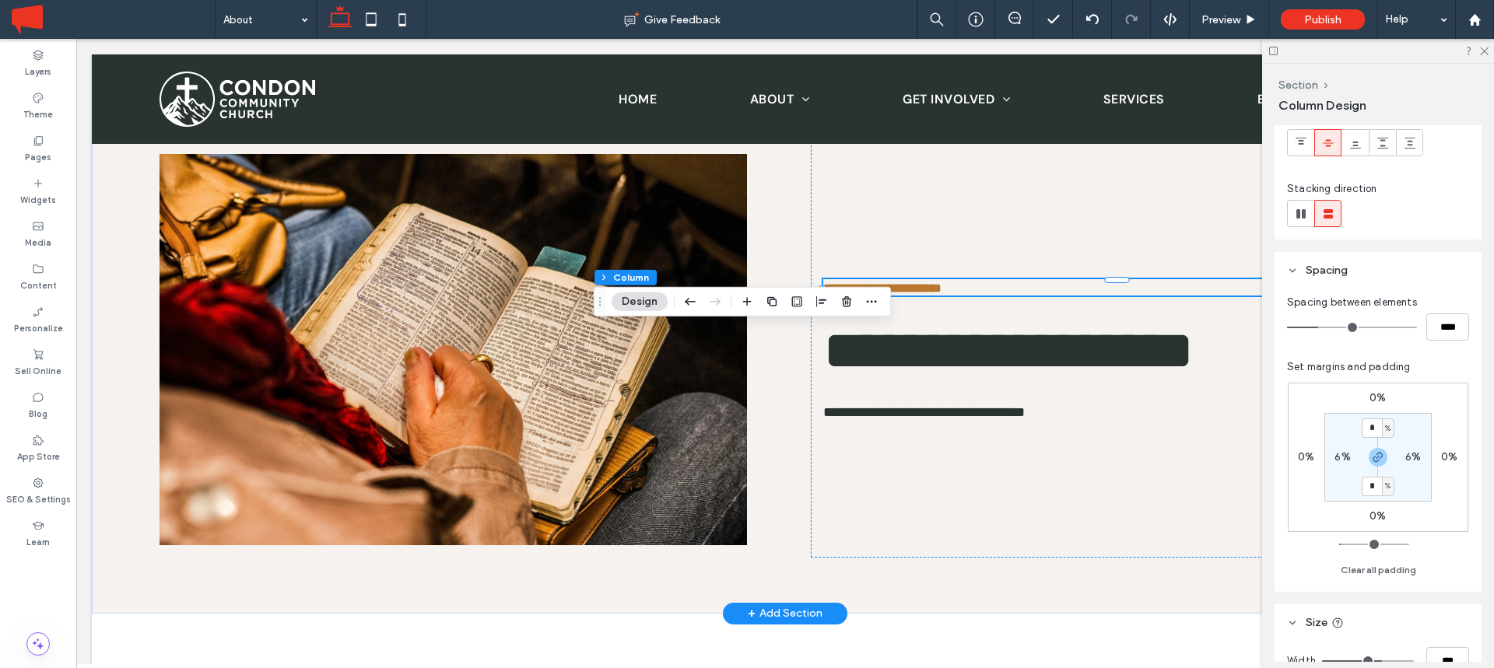
scroll to position [132, 0]
click at [1373, 428] on input "*" at bounding box center [1372, 427] width 20 height 19
type input "*"
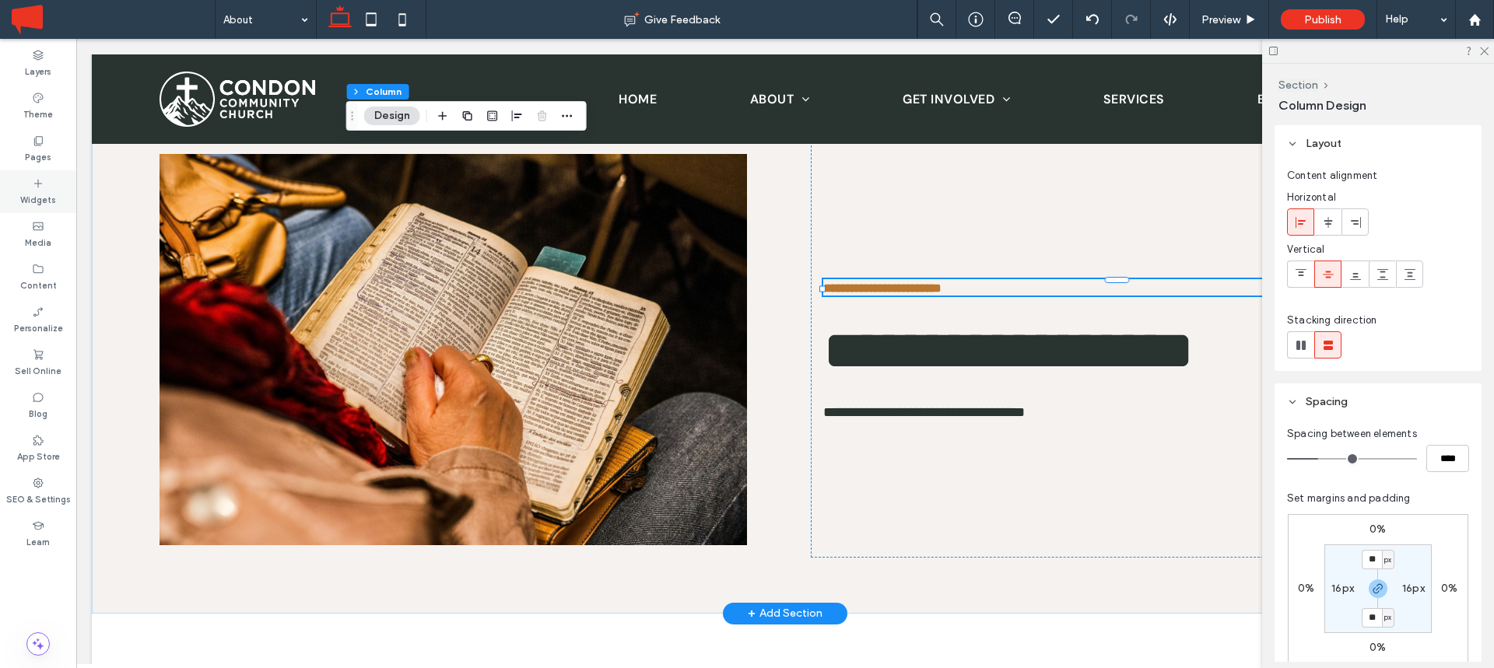
click at [41, 194] on label "Widgets" at bounding box center [38, 198] width 36 height 17
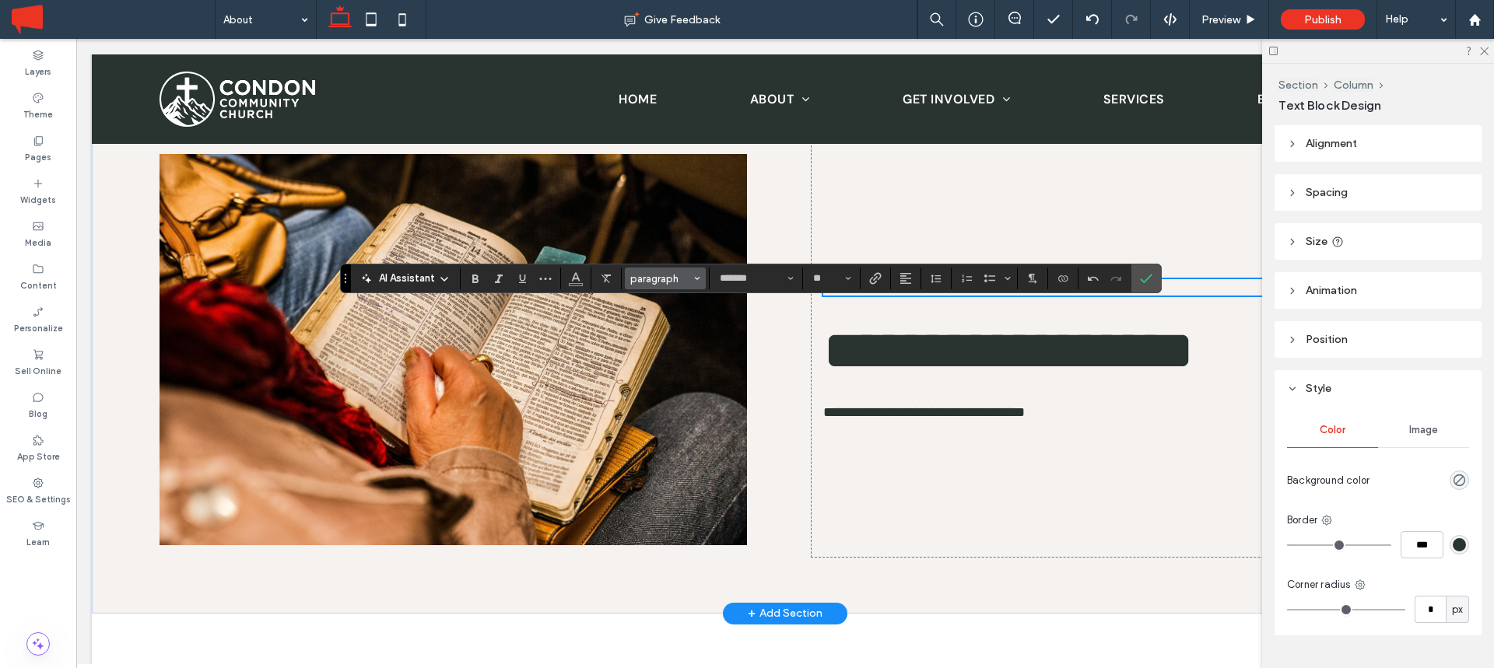
click at [690, 275] on span "paragraph" at bounding box center [660, 279] width 61 height 12
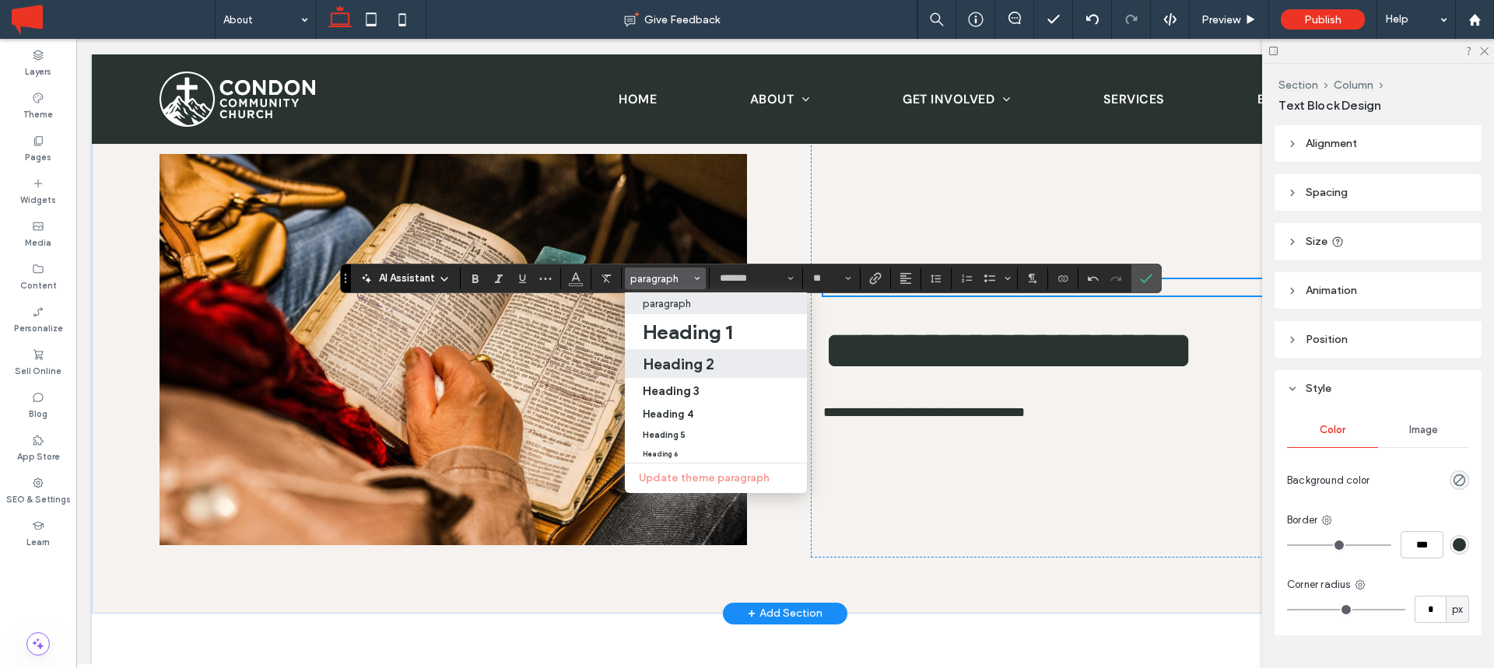
click at [680, 363] on h2 "Heading 2" at bounding box center [679, 364] width 72 height 19
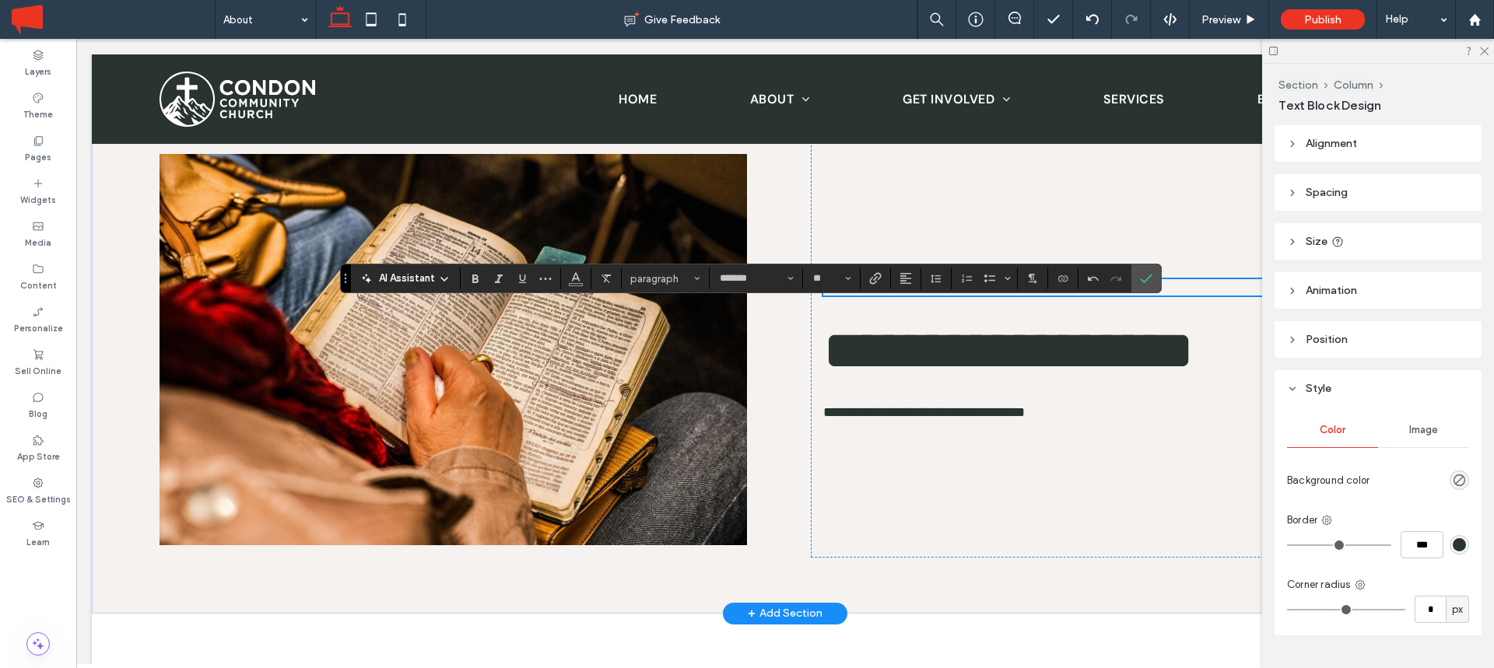
type input "**********"
type input "**"
click at [1147, 276] on icon "Confirm" at bounding box center [1146, 278] width 12 height 12
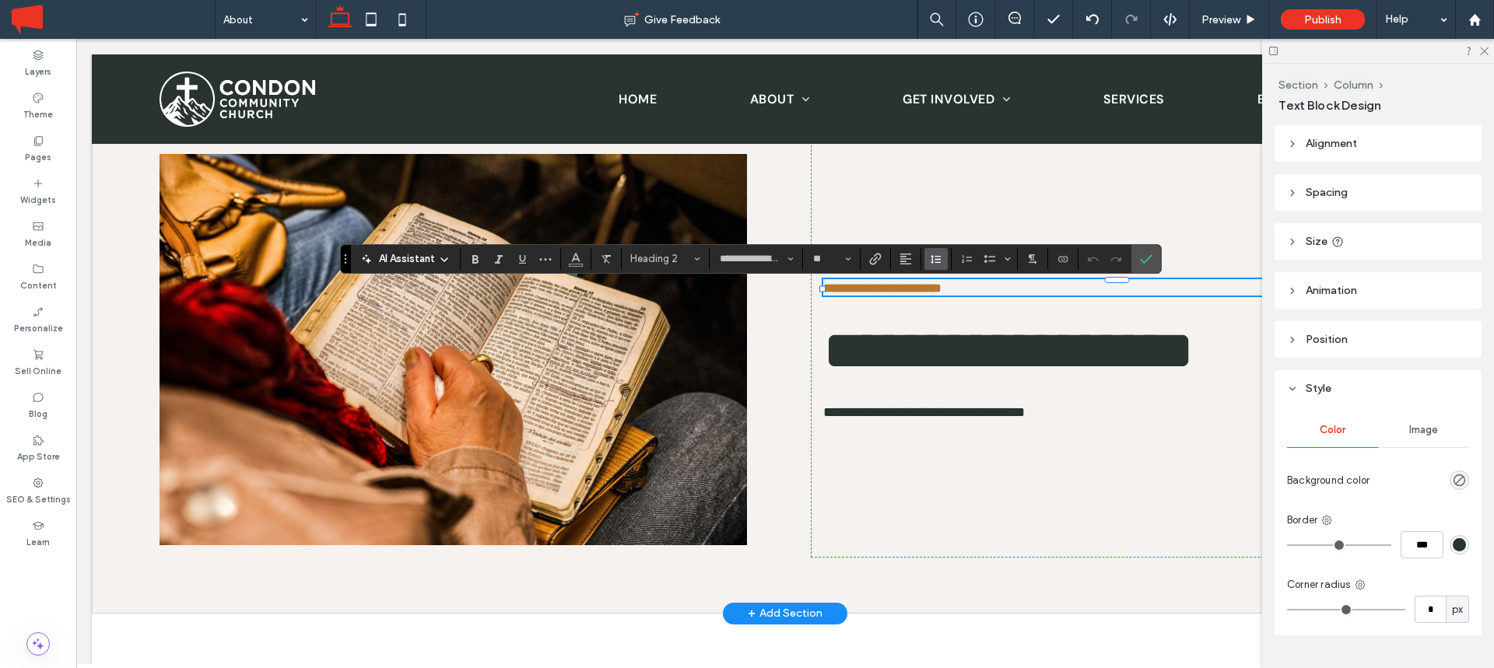
click at [936, 258] on icon "Line Height" at bounding box center [936, 259] width 12 height 12
click at [943, 302] on div "Single" at bounding box center [960, 306] width 38 height 12
click at [1155, 251] on label "Confirm" at bounding box center [1145, 259] width 23 height 28
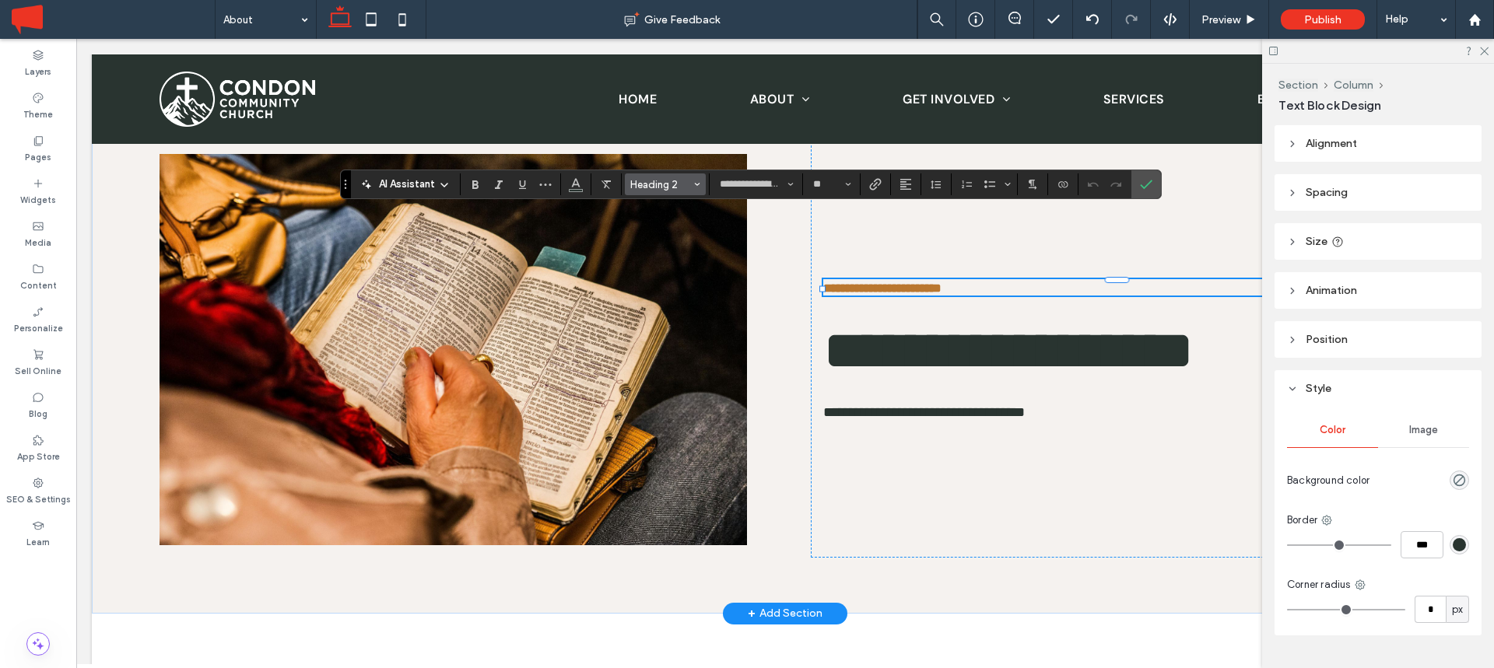
click at [671, 184] on span "Heading 2" at bounding box center [660, 185] width 61 height 12
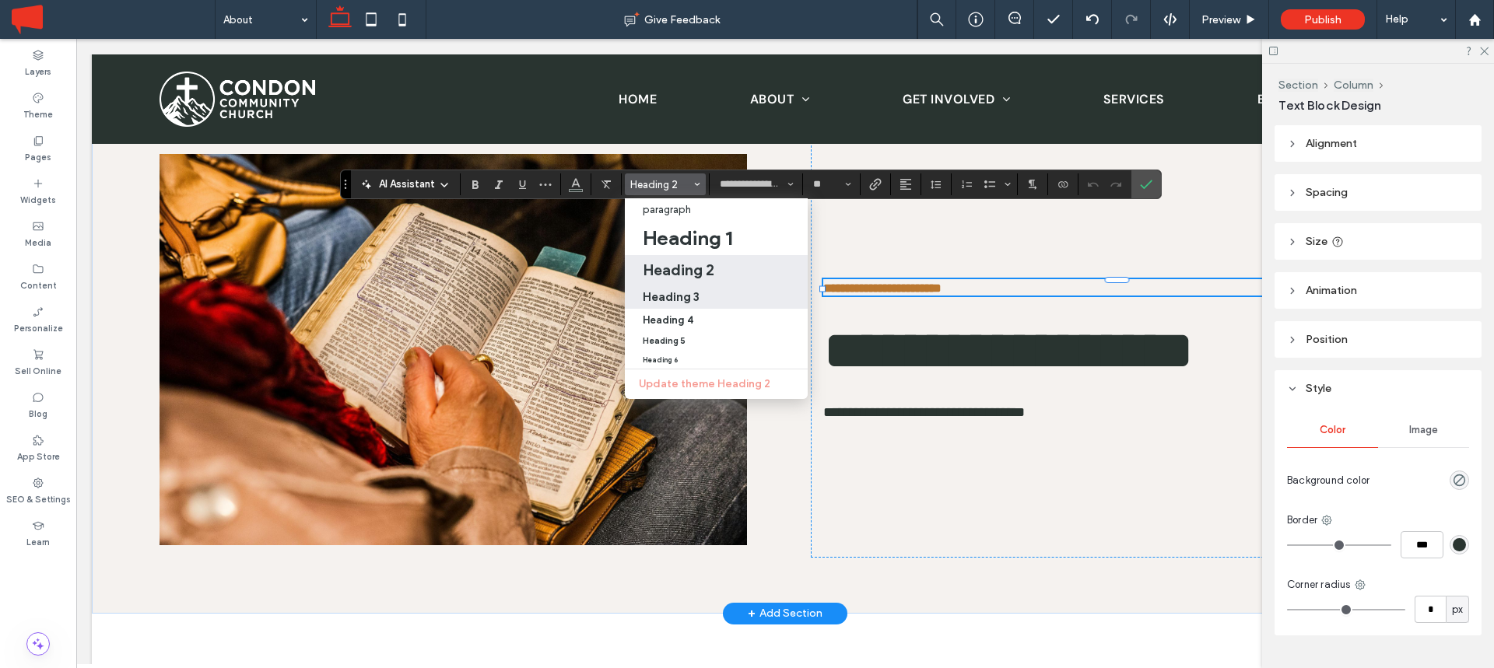
click at [676, 301] on h3 "Heading 3" at bounding box center [671, 296] width 57 height 15
type input "**"
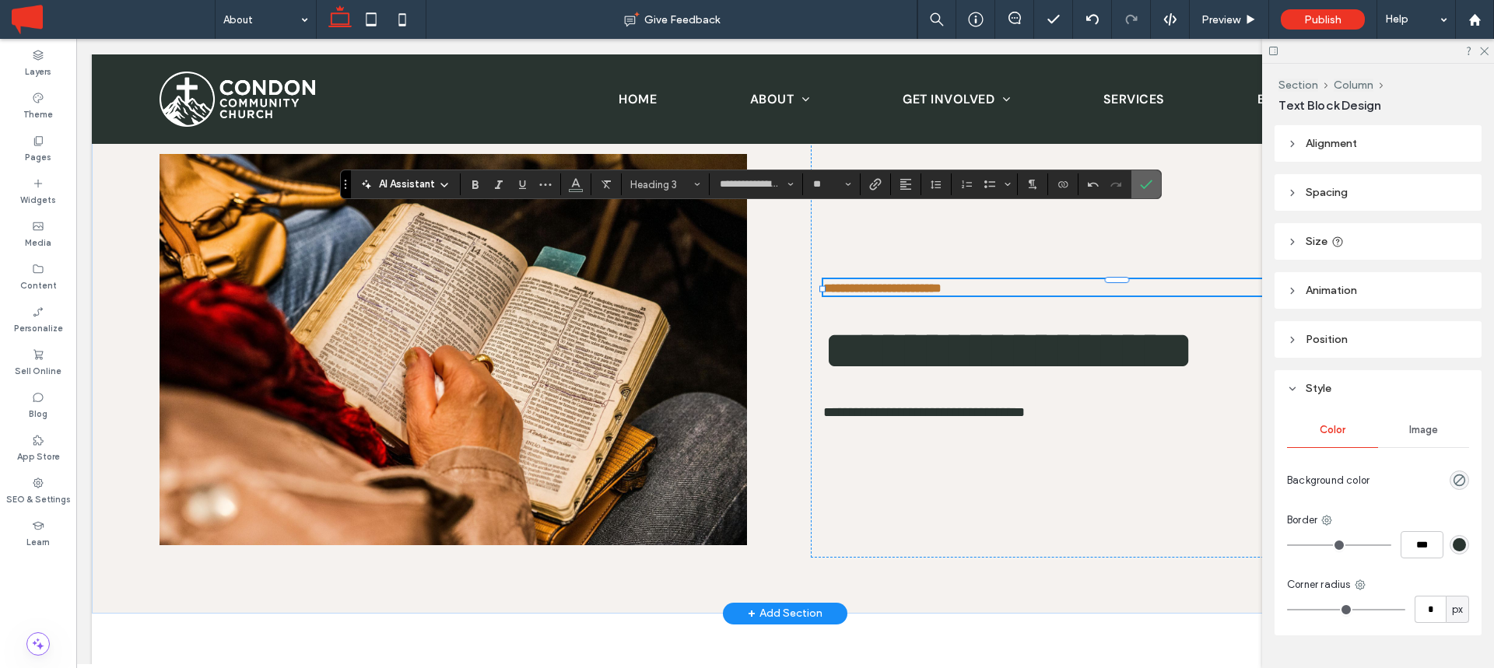
click at [1147, 181] on icon "Confirm" at bounding box center [1146, 184] width 12 height 12
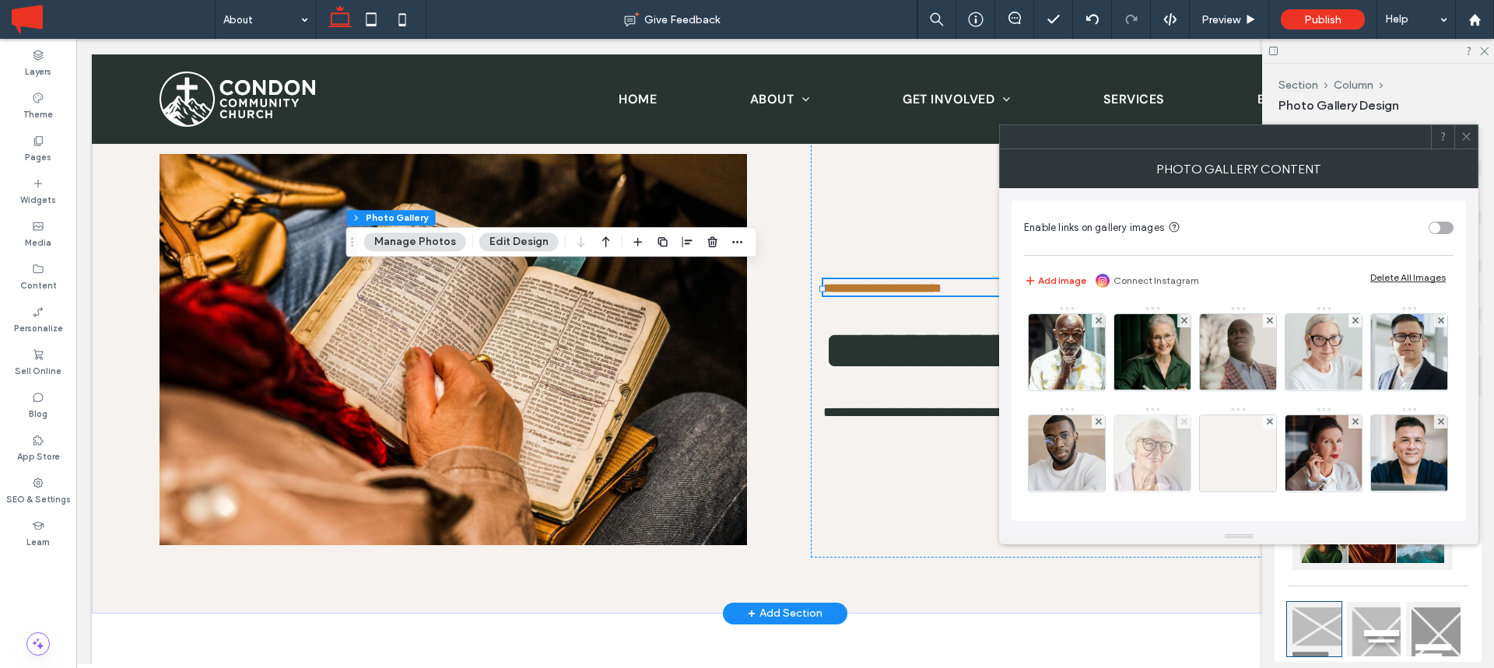
click at [1187, 423] on use at bounding box center [1183, 422] width 6 height 6
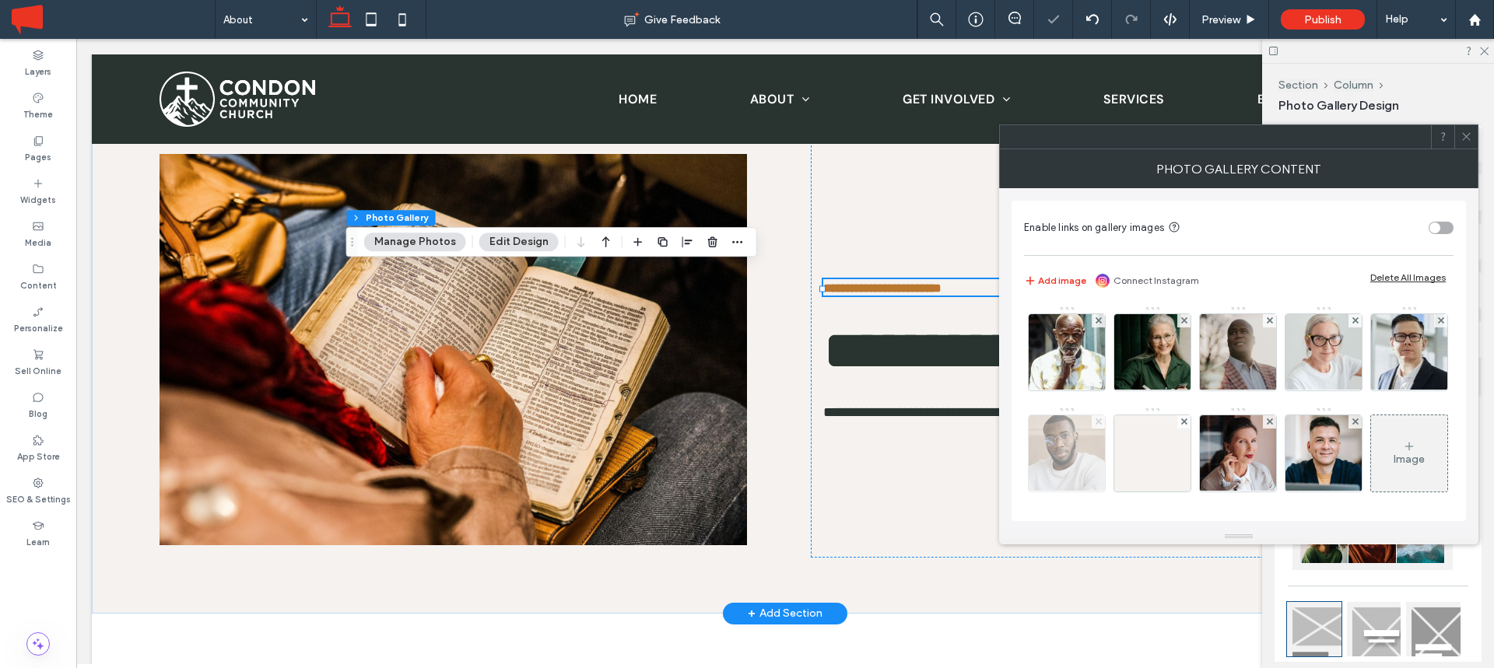
click at [1101, 422] on use at bounding box center [1098, 422] width 6 height 6
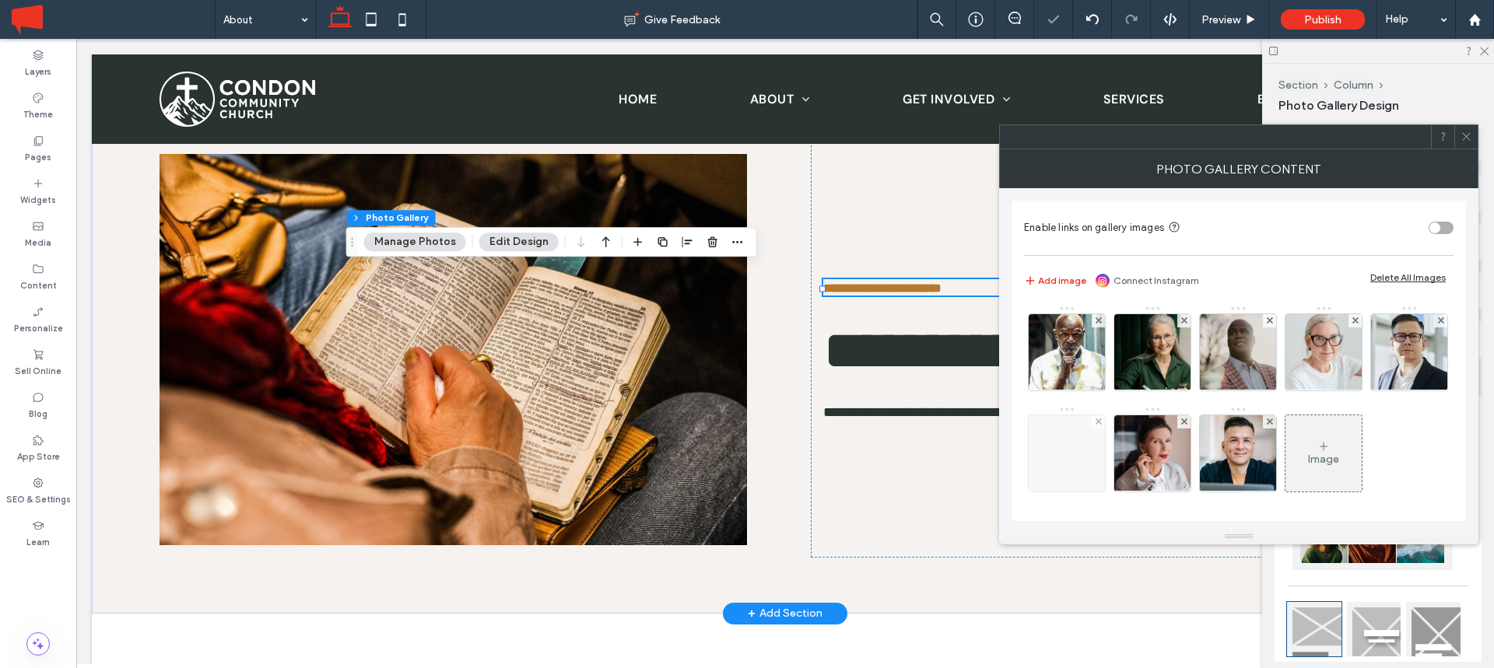
click at [1105, 419] on div at bounding box center [1098, 421] width 13 height 13
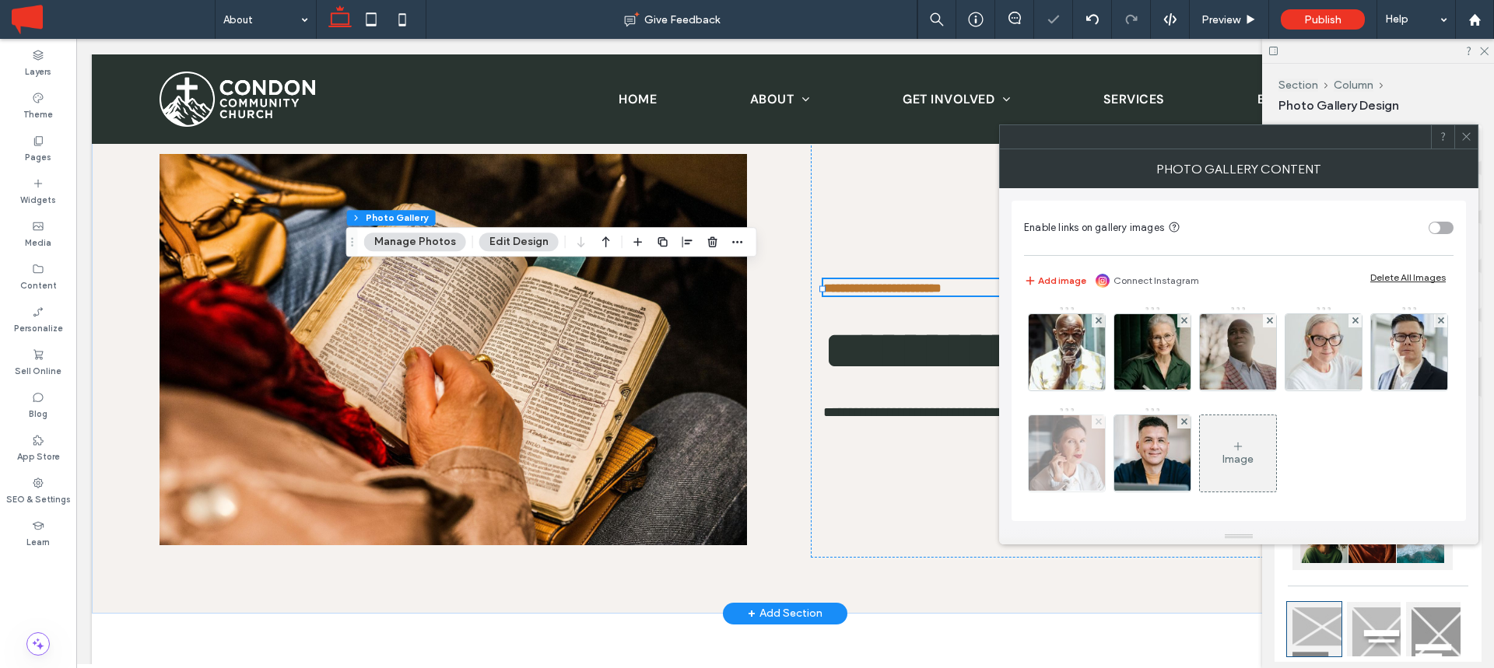
click at [1102, 419] on icon at bounding box center [1099, 422] width 6 height 6
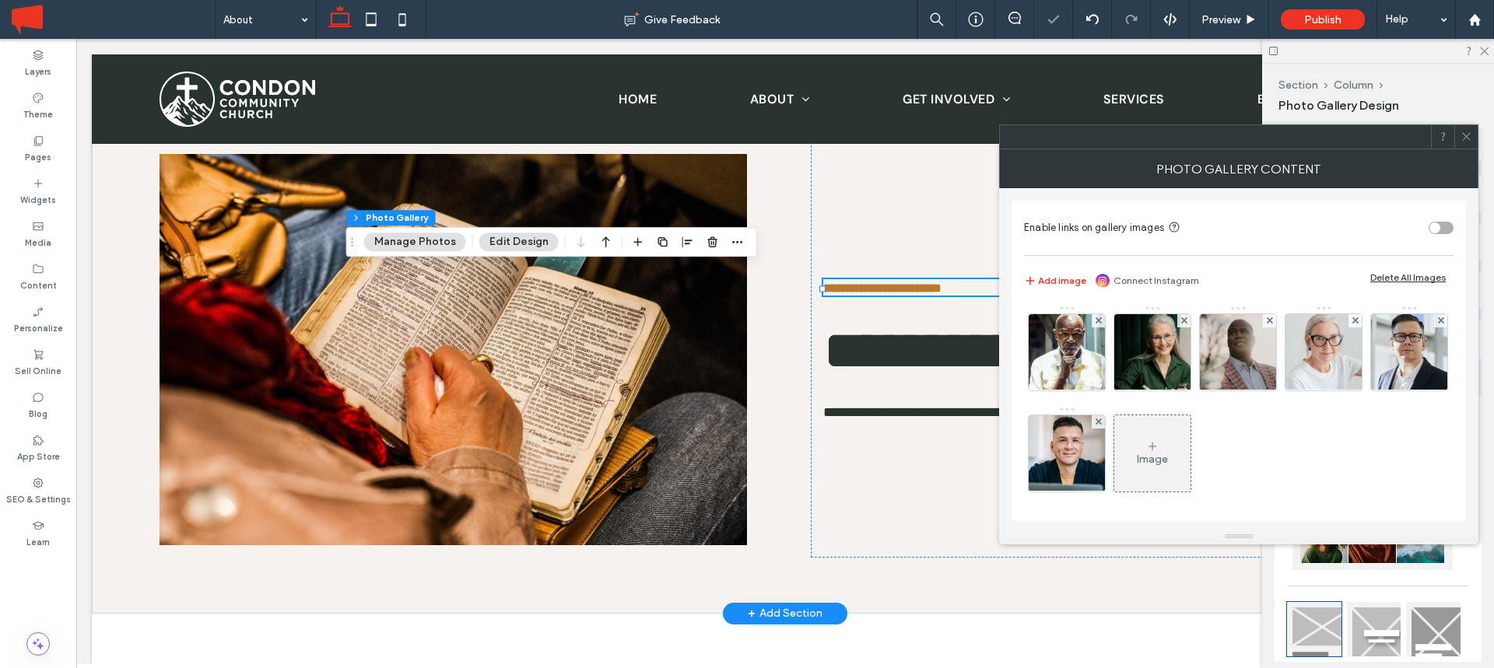
click at [1102, 419] on icon at bounding box center [1099, 422] width 6 height 6
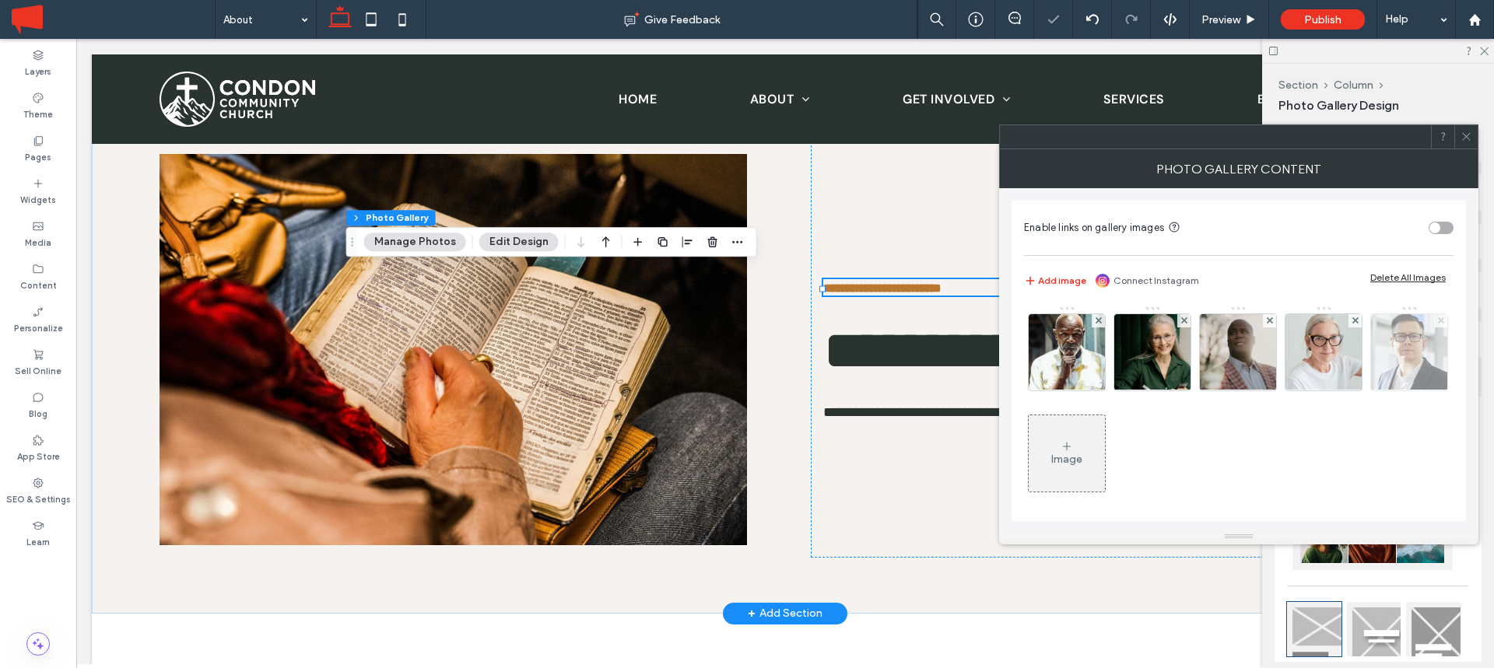
click at [1437, 324] on use at bounding box center [1440, 320] width 6 height 6
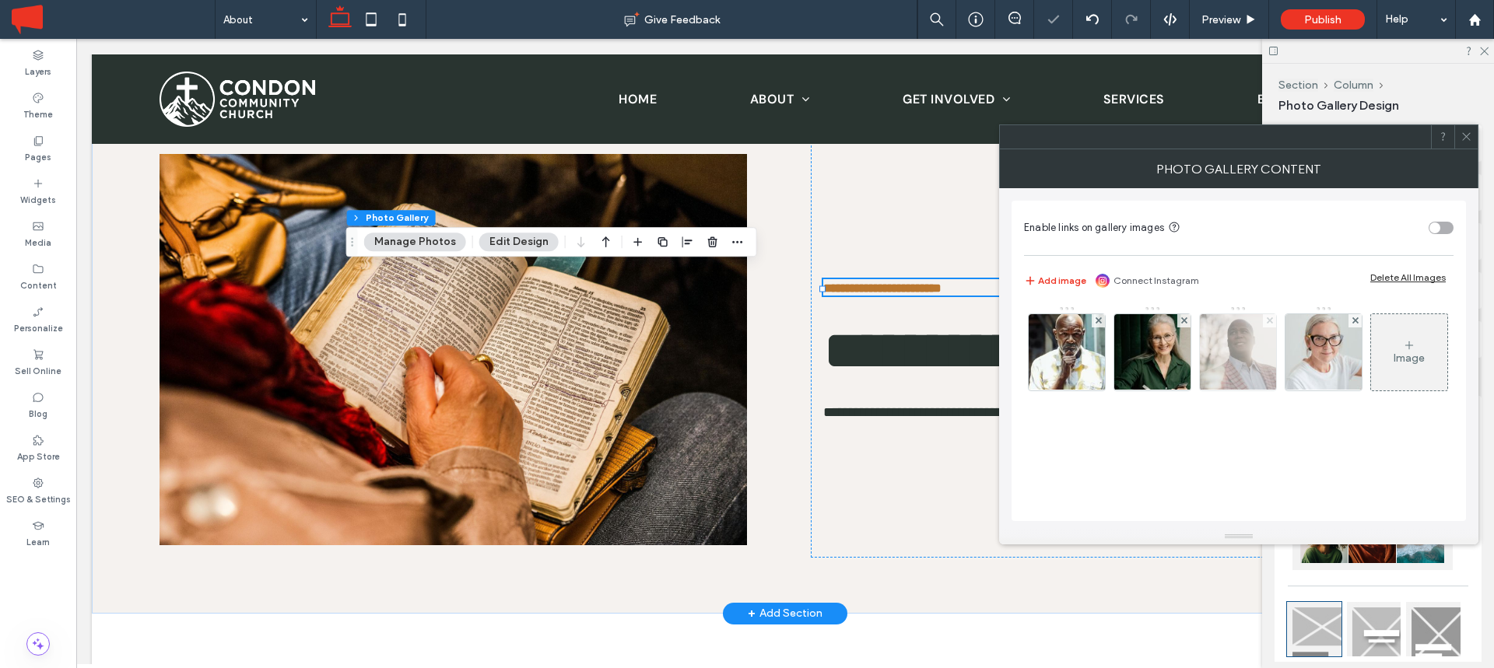
click at [1269, 318] on icon at bounding box center [1270, 320] width 6 height 6
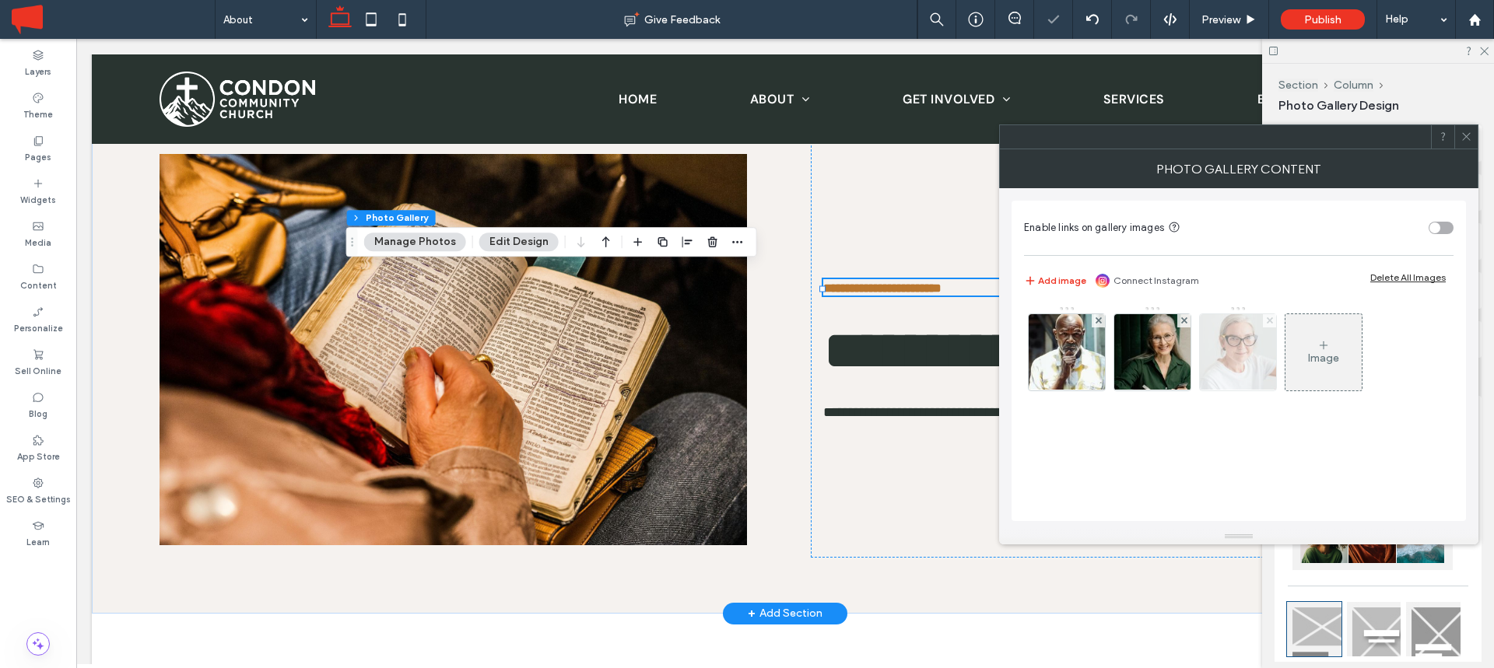
click at [1271, 318] on use at bounding box center [1269, 320] width 6 height 6
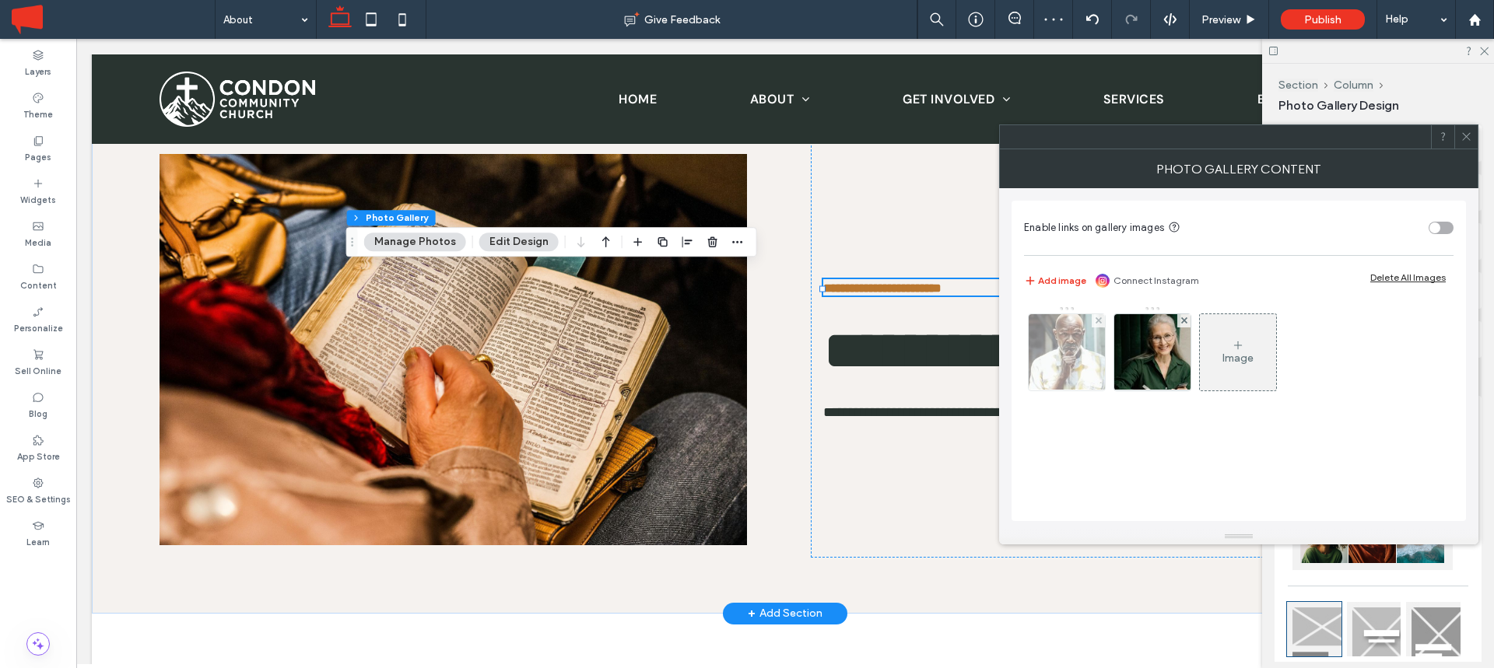
click at [1059, 342] on img at bounding box center [1067, 352] width 84 height 76
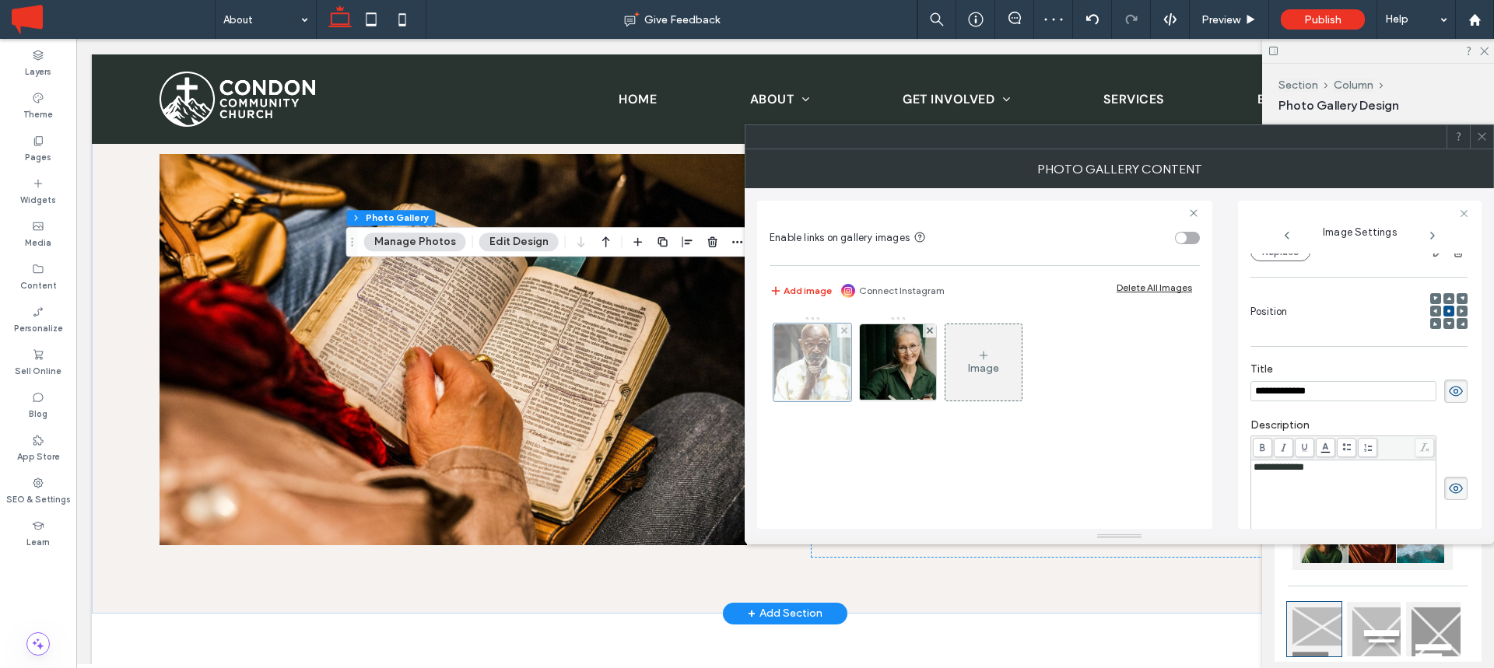
scroll to position [0, 0]
click at [1334, 389] on input "**********" at bounding box center [1343, 391] width 186 height 20
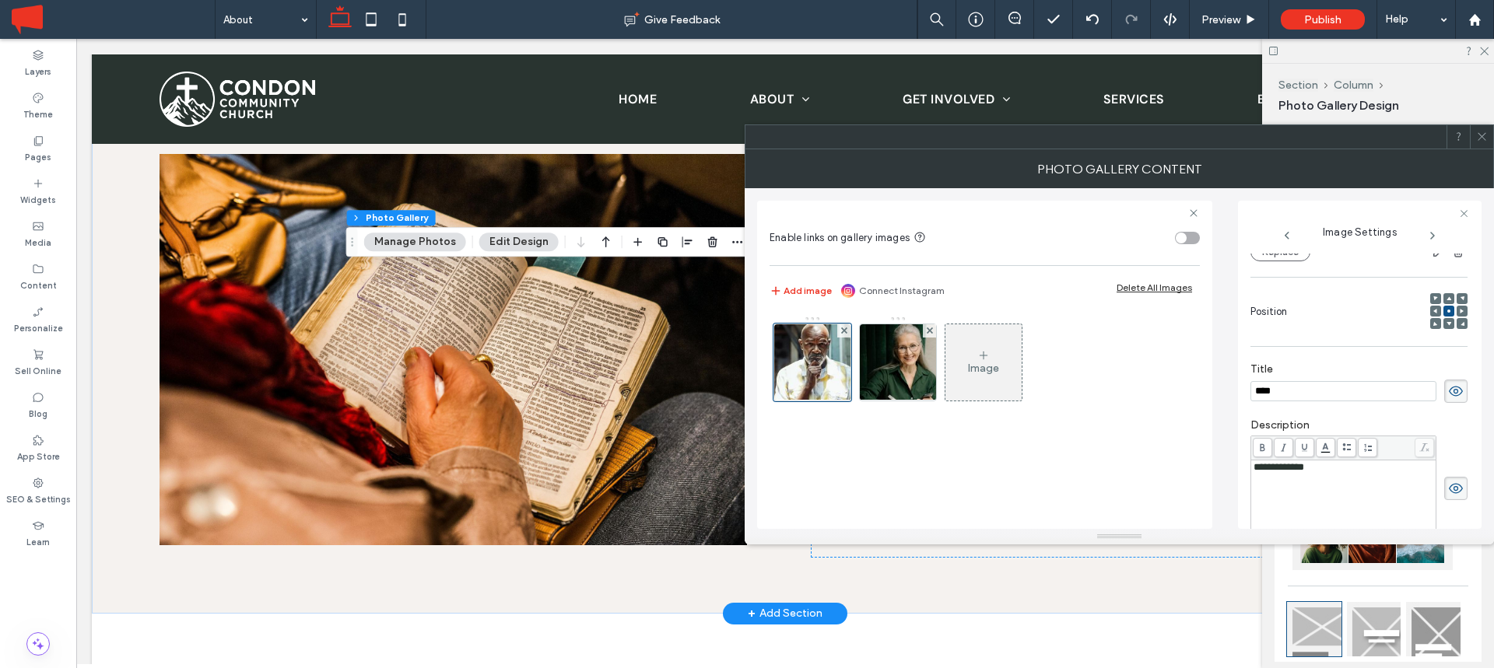
type input "****"
click at [1304, 469] on span "**********" at bounding box center [1278, 467] width 51 height 10
click at [1349, 477] on div "**********" at bounding box center [1343, 501] width 181 height 78
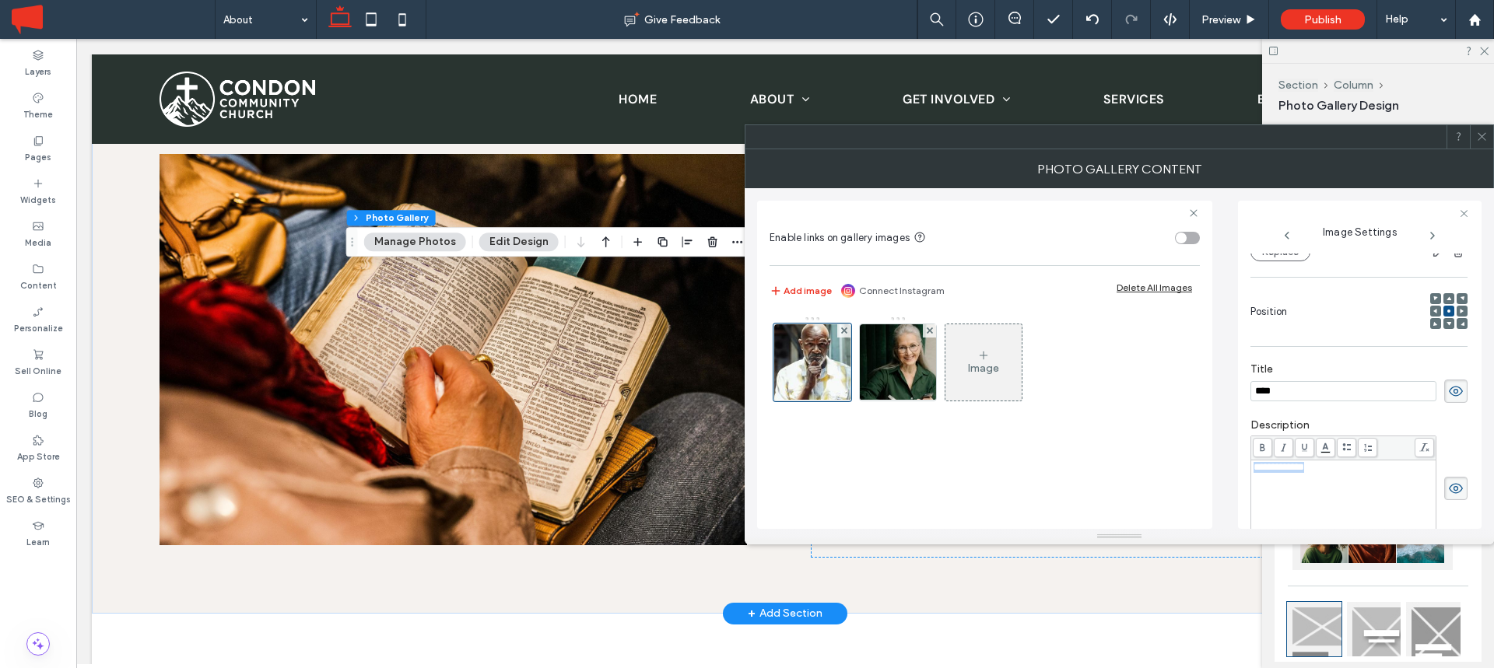
click at [1349, 477] on div "**********" at bounding box center [1343, 501] width 181 height 78
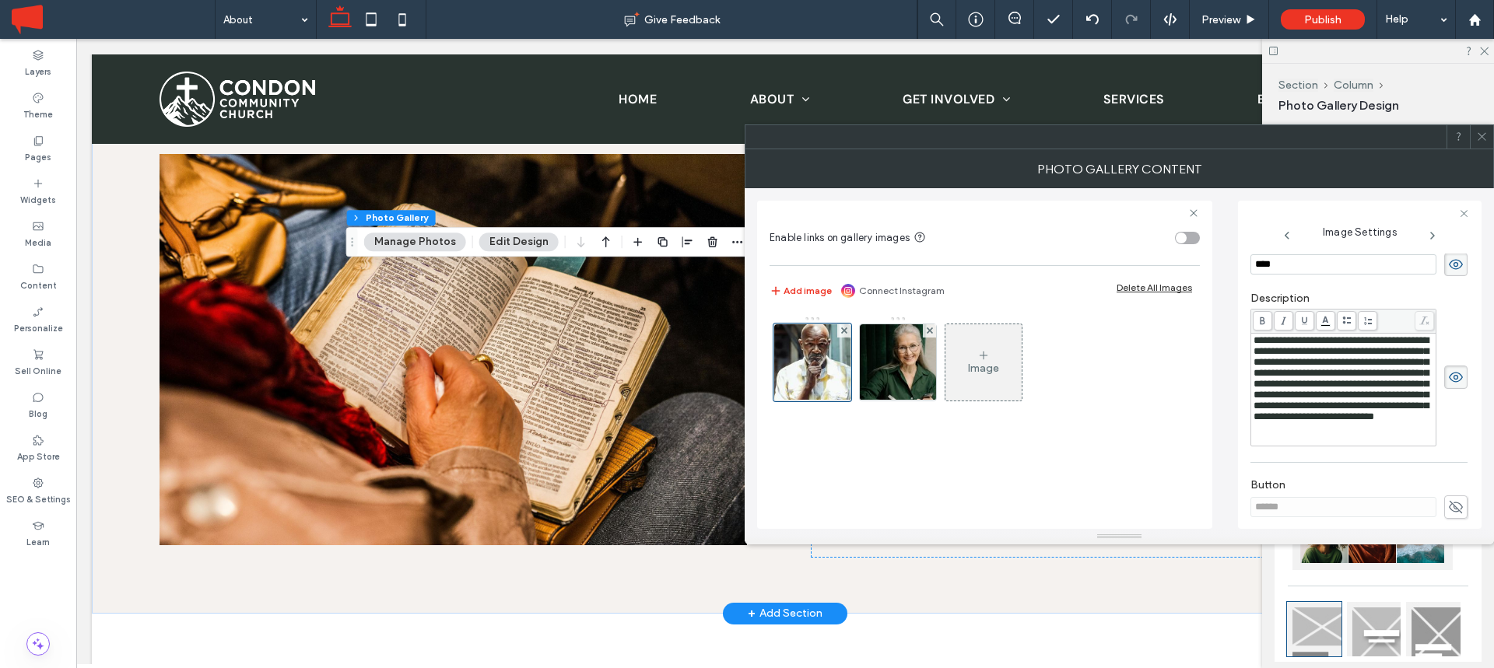
scroll to position [329, 0]
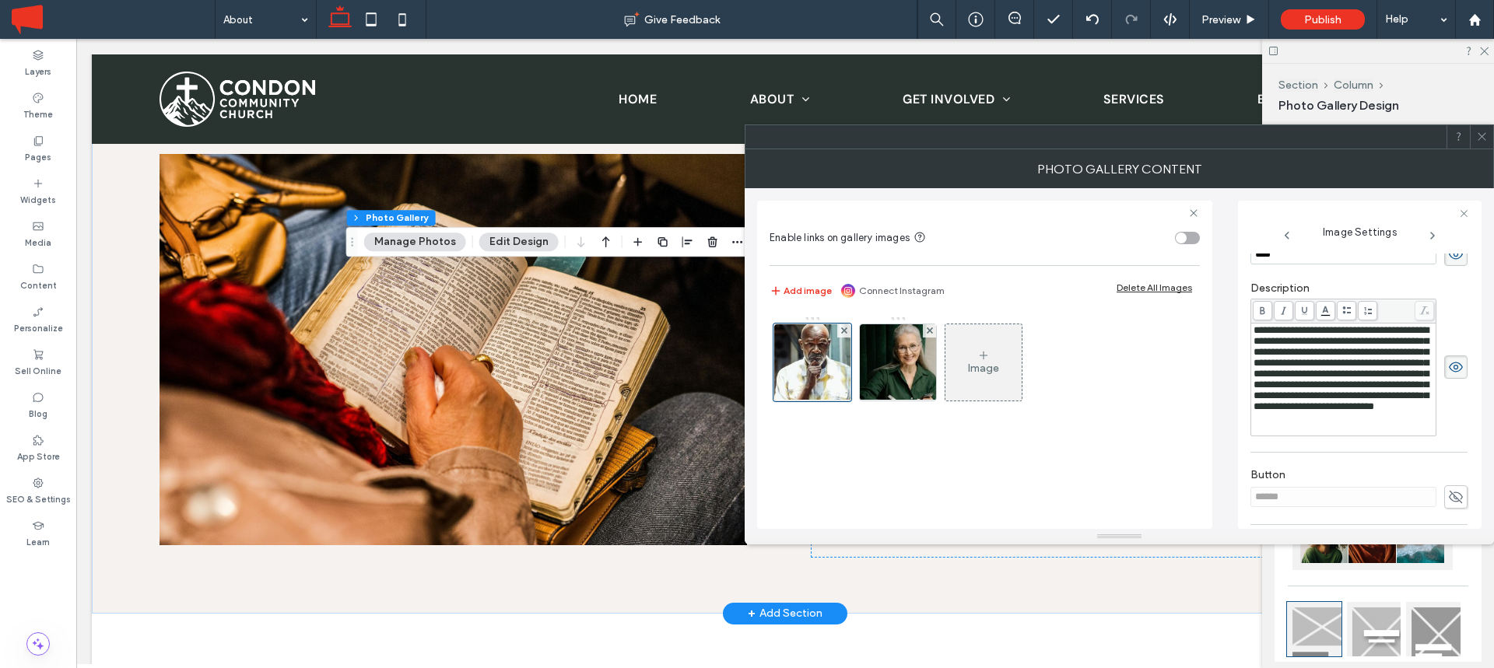
click at [1343, 356] on span "**********" at bounding box center [1340, 368] width 175 height 86
click at [1313, 399] on span "**********" at bounding box center [1340, 368] width 175 height 86
click at [1349, 412] on span "**********" at bounding box center [1340, 368] width 175 height 86
click at [1289, 423] on div "Rich Text Editor" at bounding box center [1343, 417] width 181 height 11
click at [1431, 235] on icon at bounding box center [1432, 236] width 12 height 12
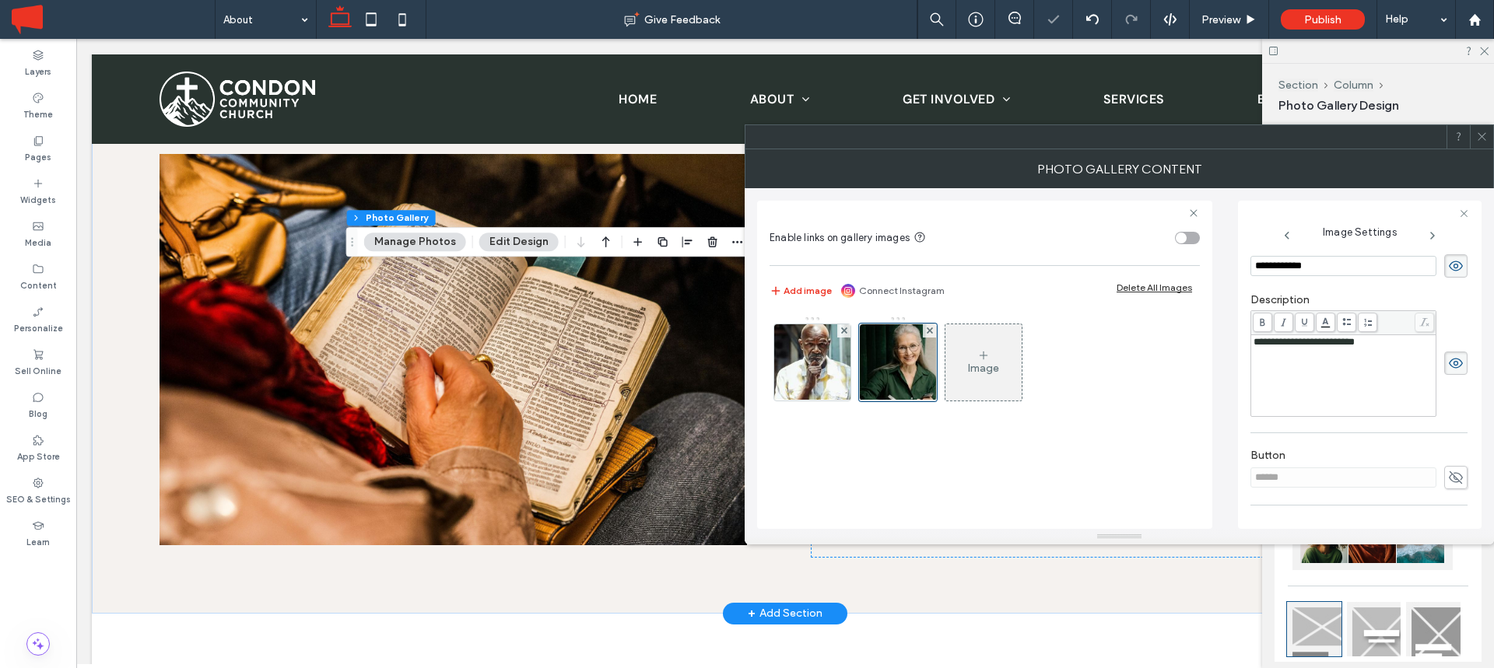
scroll to position [260, 0]
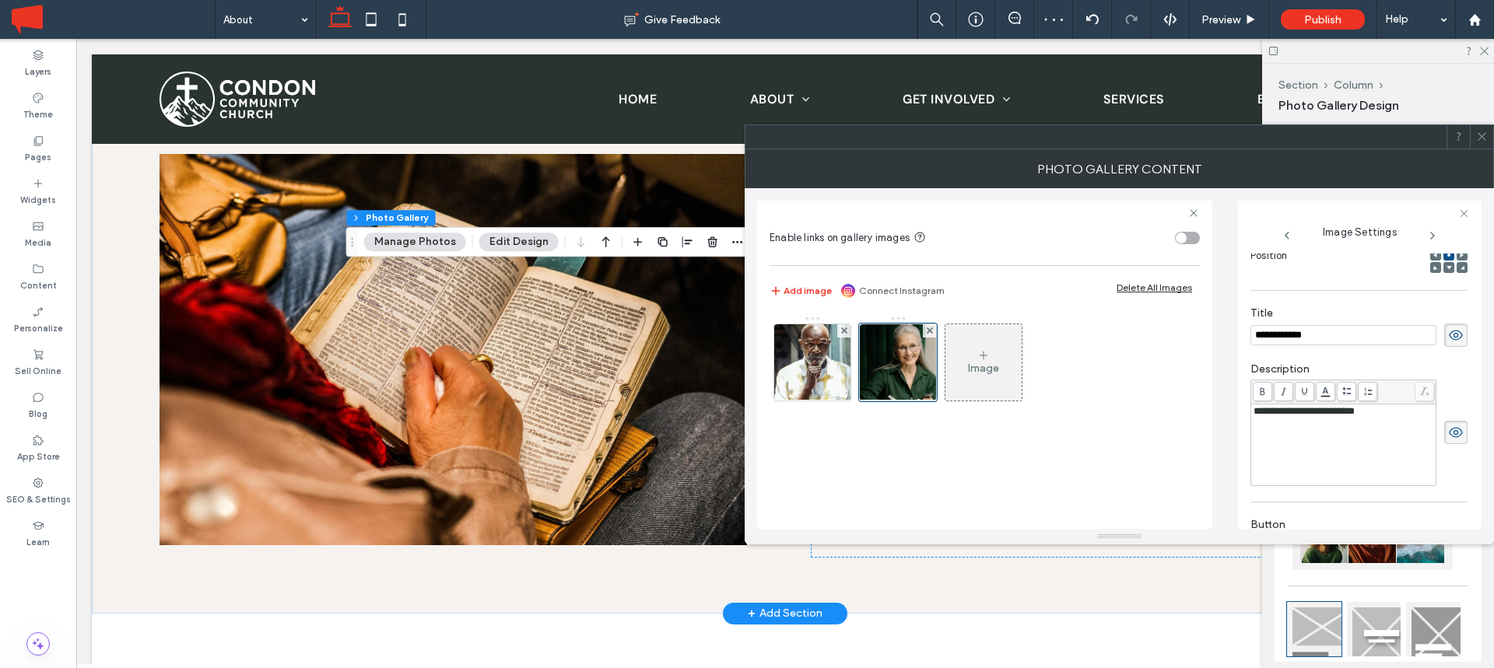
click at [1483, 140] on icon at bounding box center [1482, 137] width 12 height 12
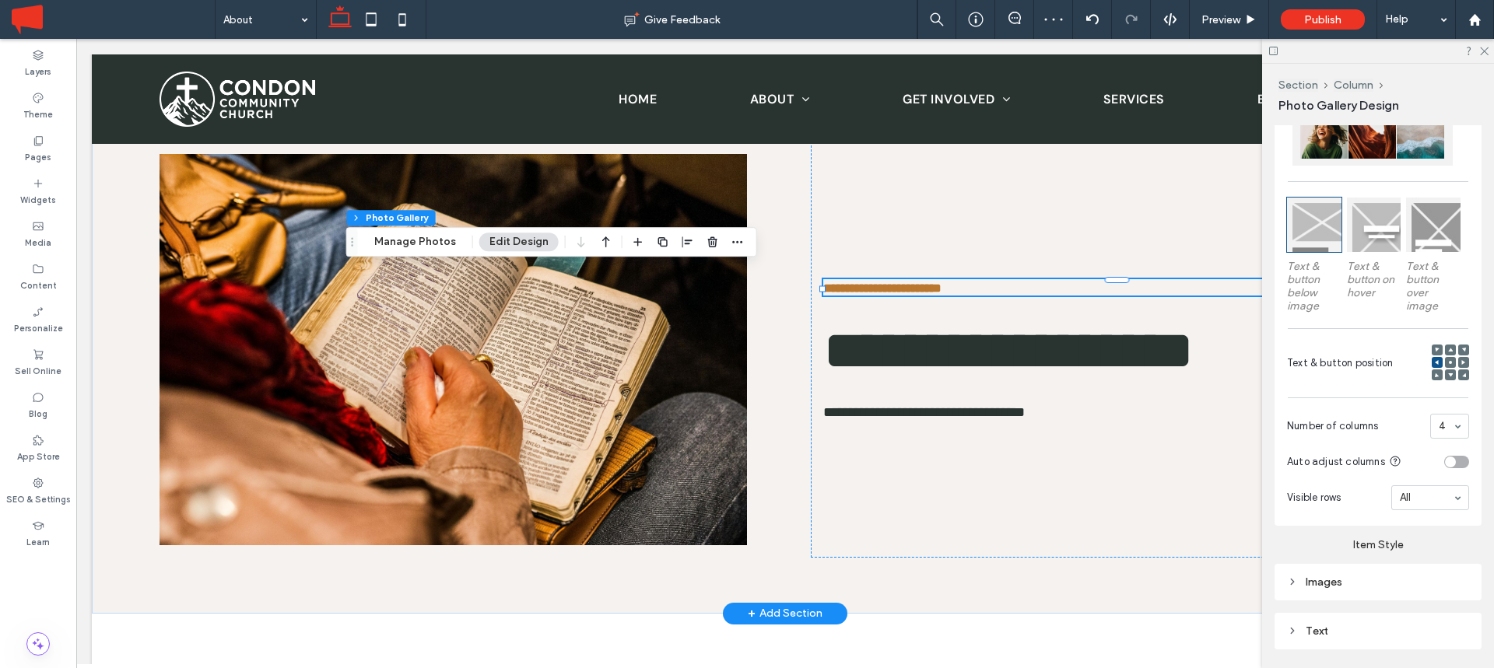
scroll to position [433, 0]
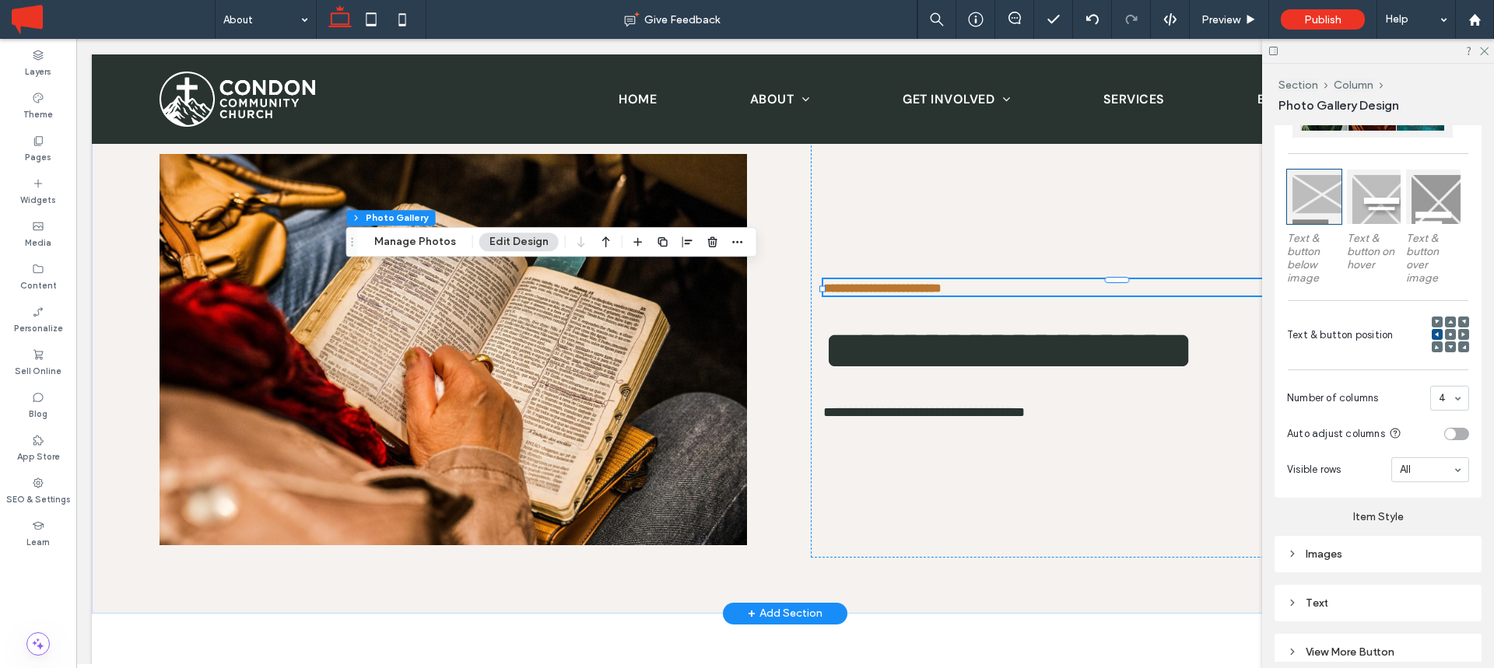
click at [1435, 321] on icon at bounding box center [1437, 322] width 5 height 5
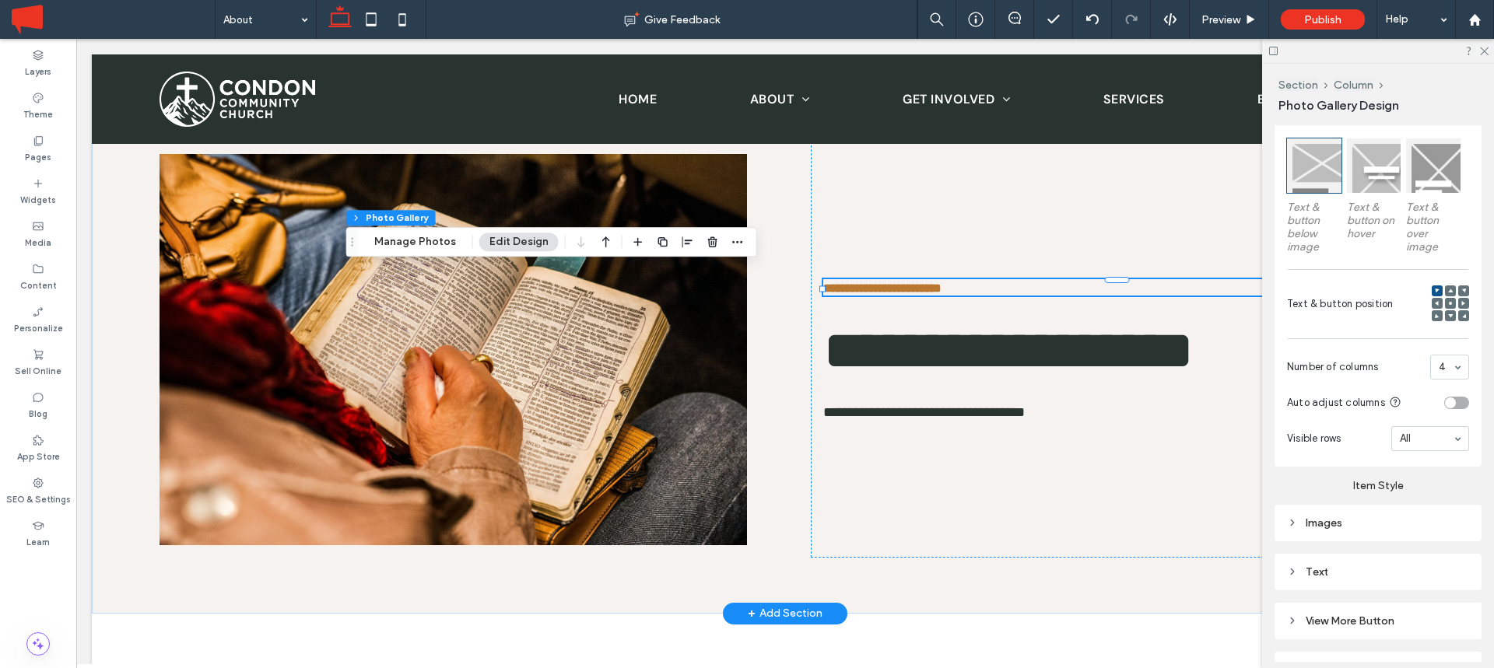
scroll to position [552, 0]
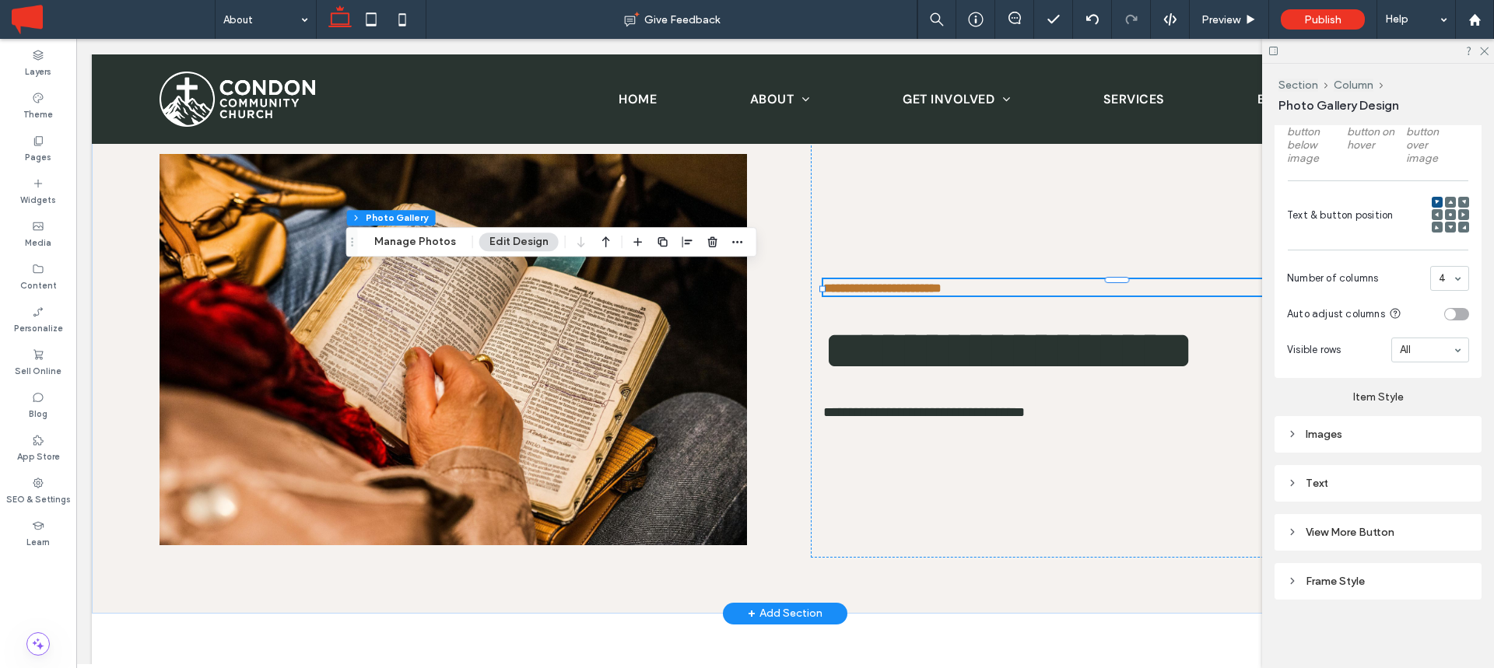
click at [1317, 480] on div "Text" at bounding box center [1378, 483] width 182 height 13
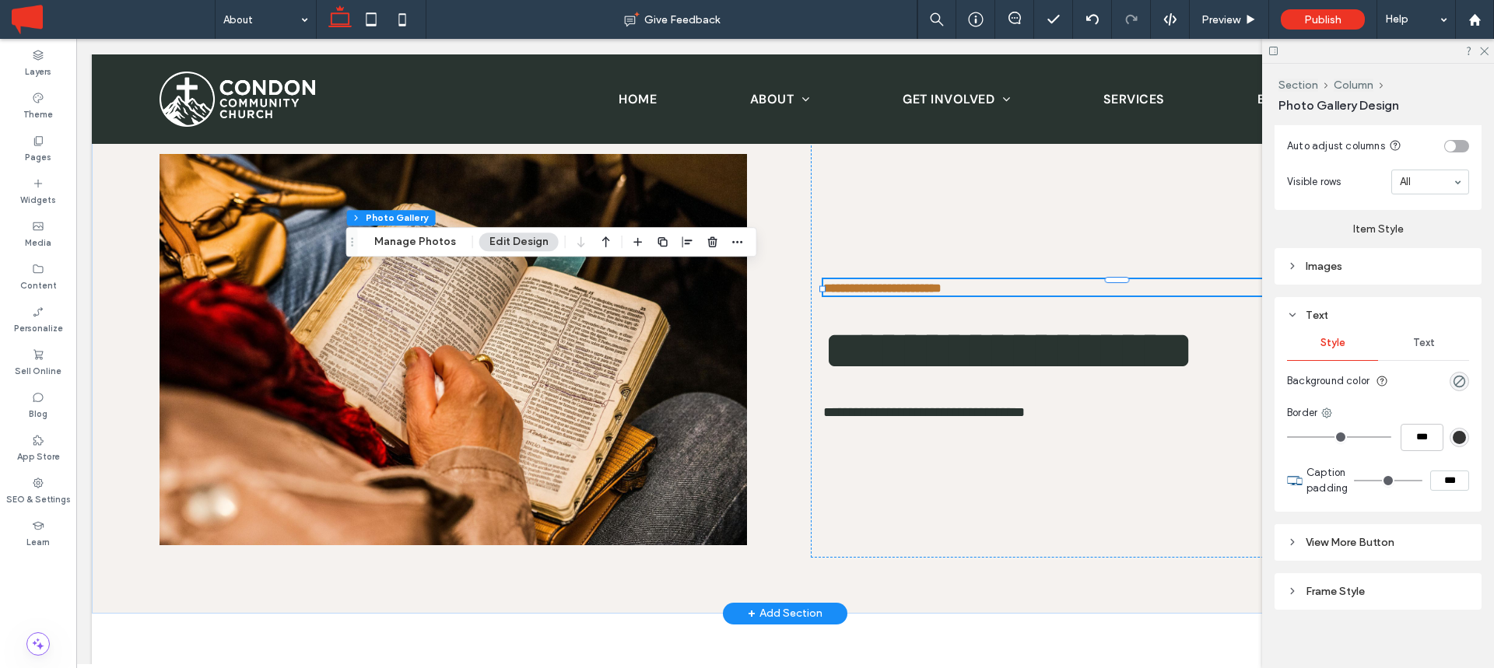
scroll to position [731, 0]
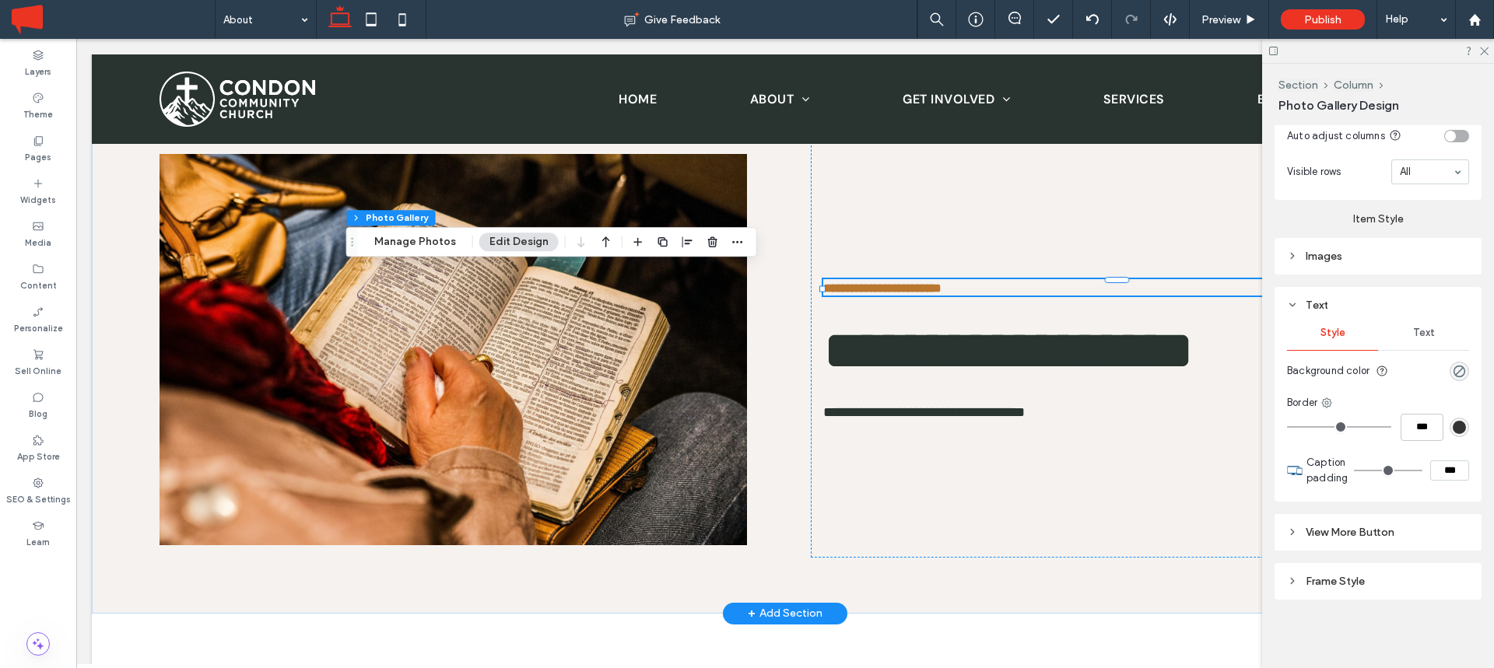
click at [1422, 338] on div "Text" at bounding box center [1423, 333] width 91 height 34
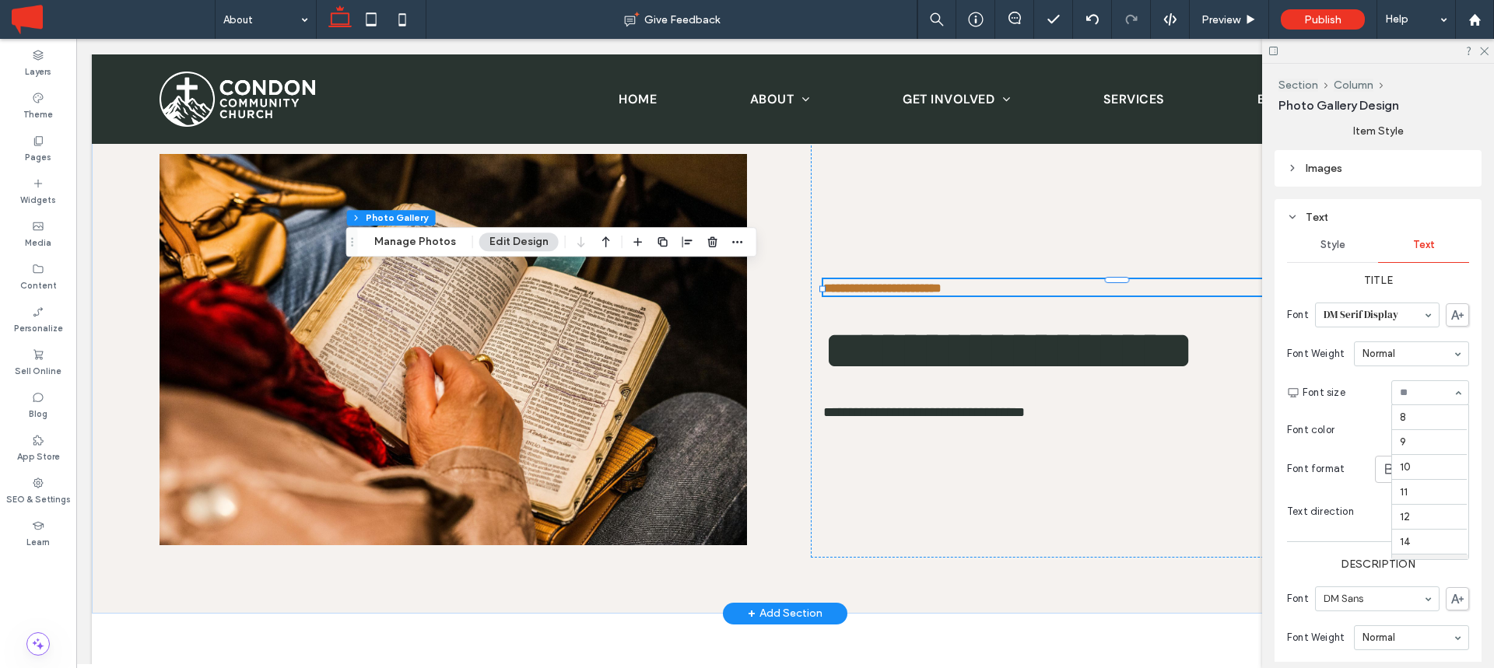
scroll to position [149, 0]
click at [1399, 353] on input at bounding box center [1407, 354] width 90 height 11
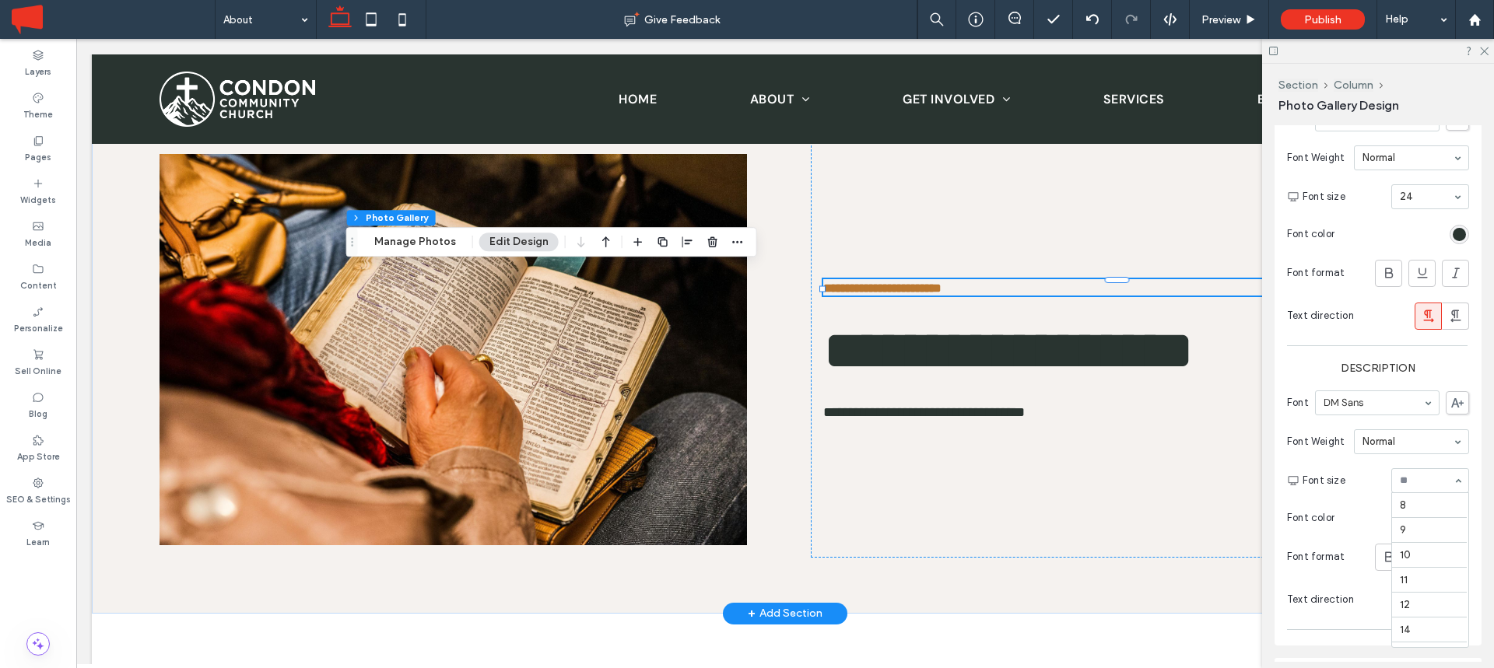
scroll to position [174, 0]
click at [1417, 476] on input at bounding box center [1426, 480] width 53 height 11
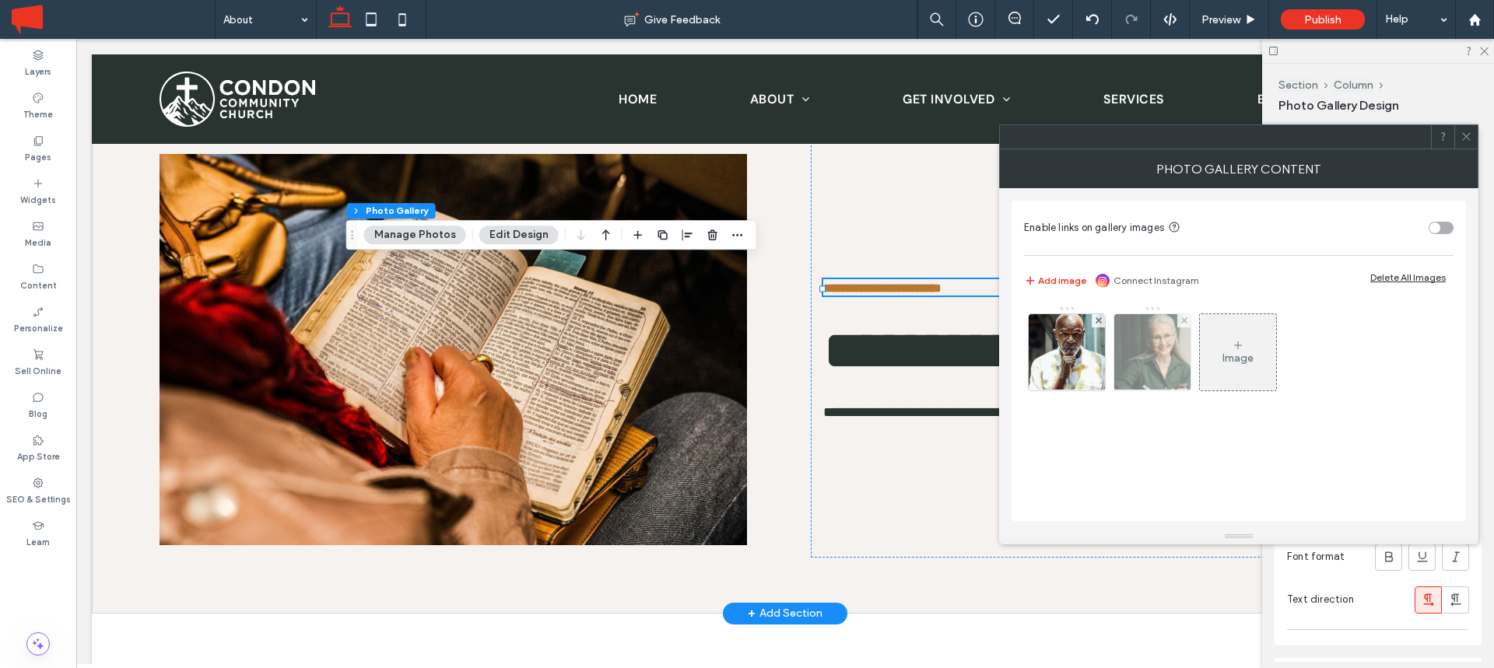
click at [1165, 352] on img at bounding box center [1152, 352] width 84 height 76
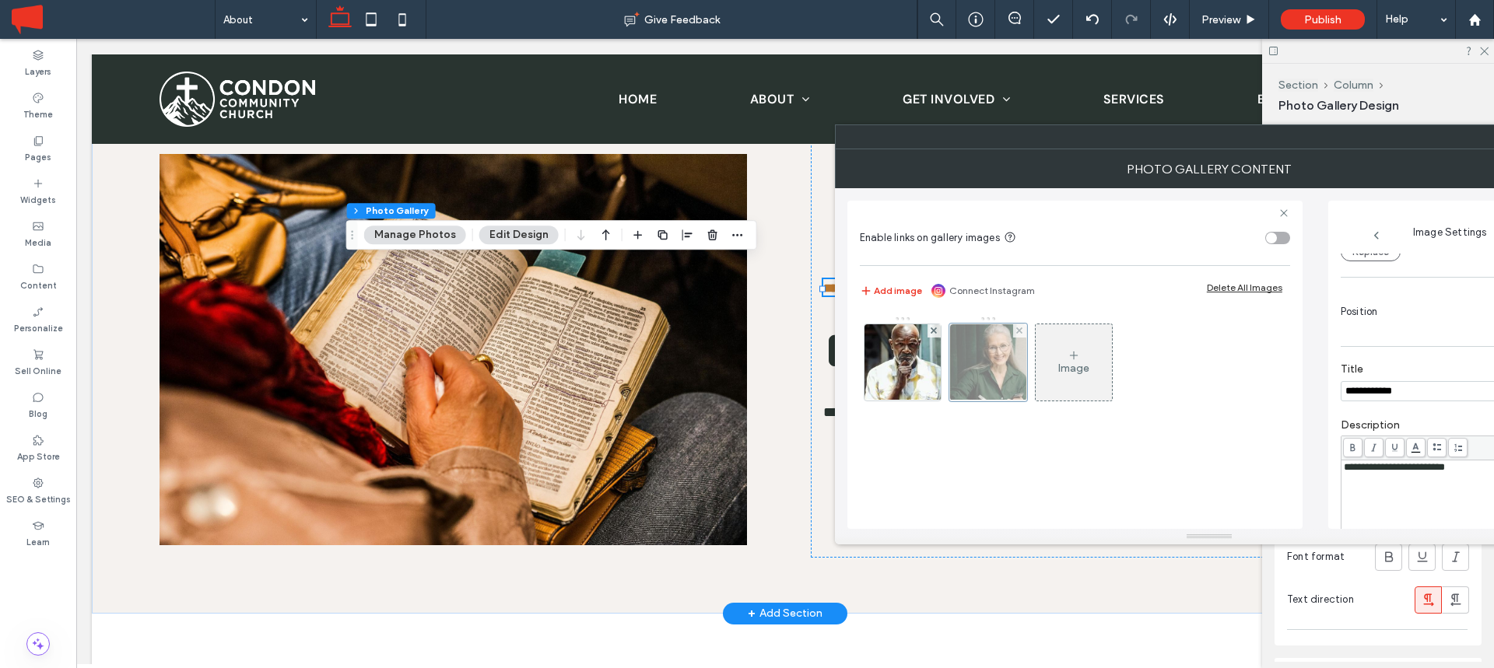
scroll to position [0, 0]
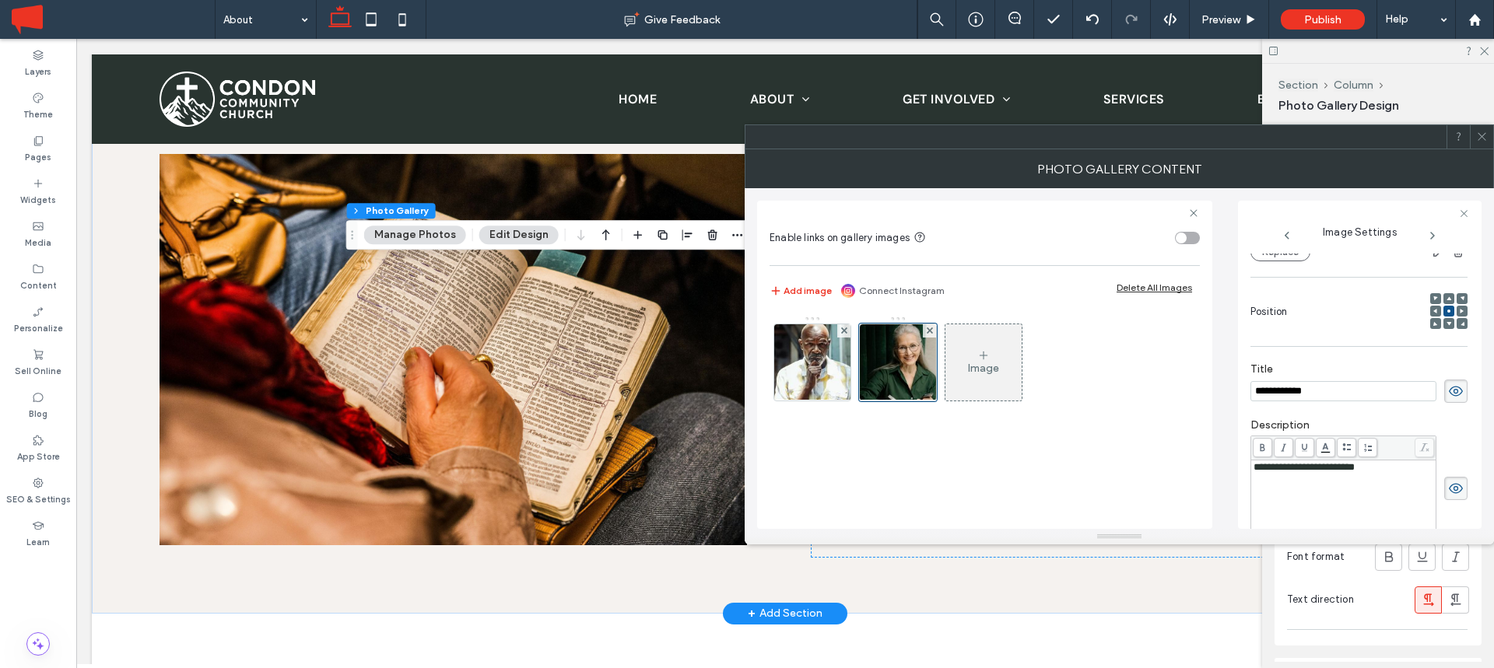
click at [1341, 397] on input "**********" at bounding box center [1343, 391] width 186 height 20
type input "*****"
click at [1359, 482] on div "**********" at bounding box center [1343, 501] width 181 height 78
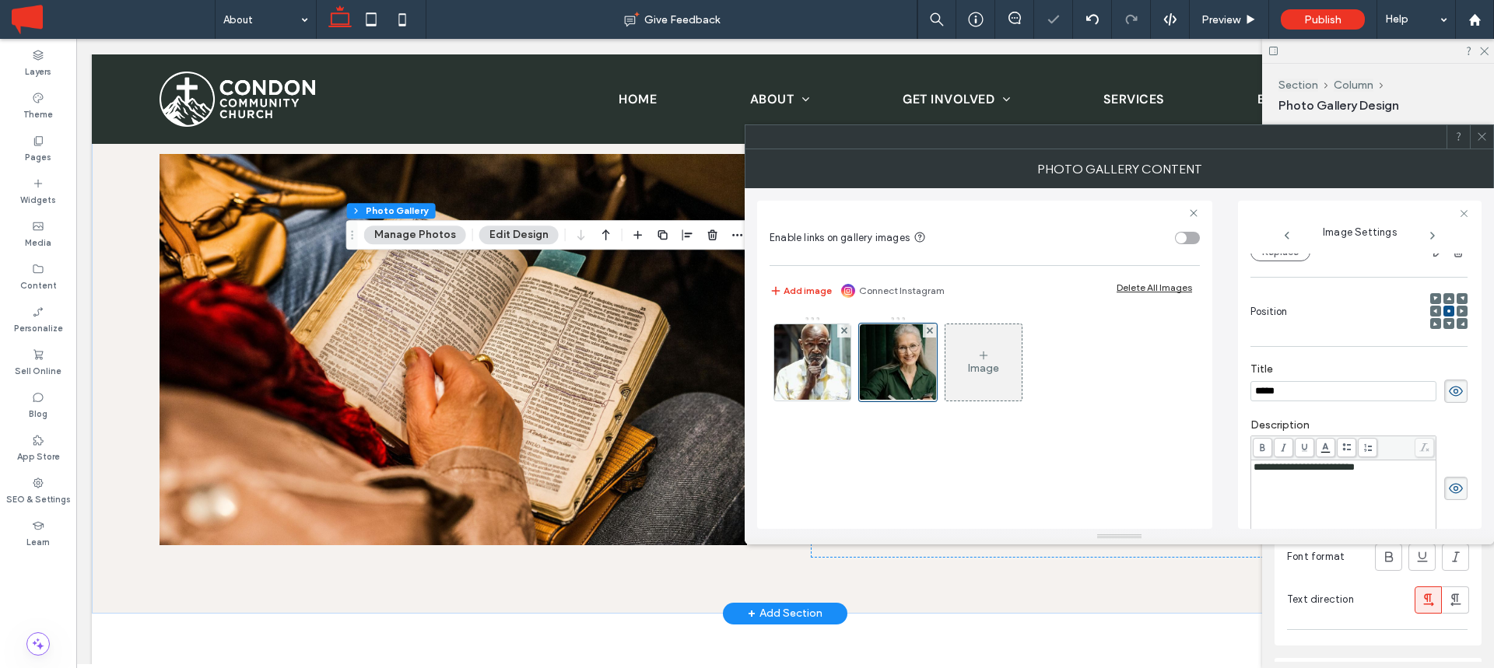
click at [1359, 482] on div "**********" at bounding box center [1343, 501] width 181 height 78
click at [1295, 489] on div "**********" at bounding box center [1343, 501] width 181 height 78
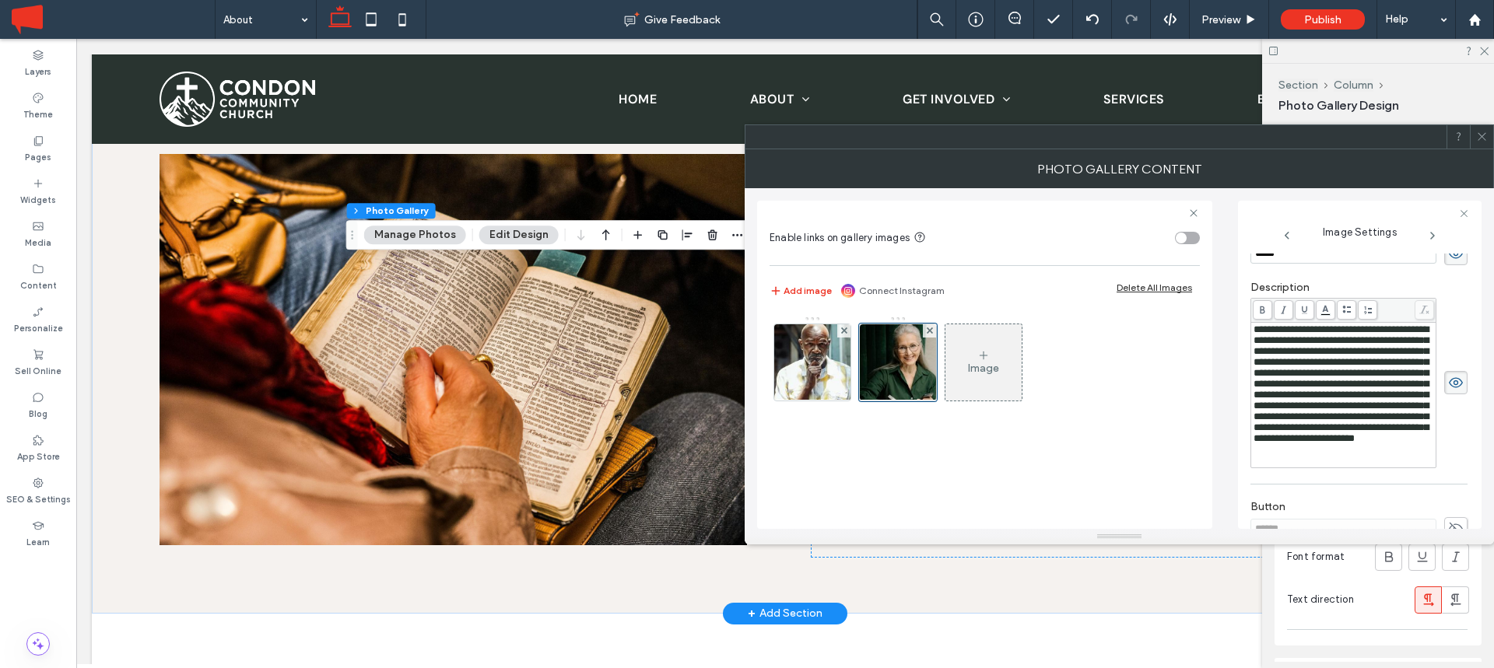
scroll to position [343, 0]
click at [1369, 359] on span "**********" at bounding box center [1340, 382] width 175 height 119
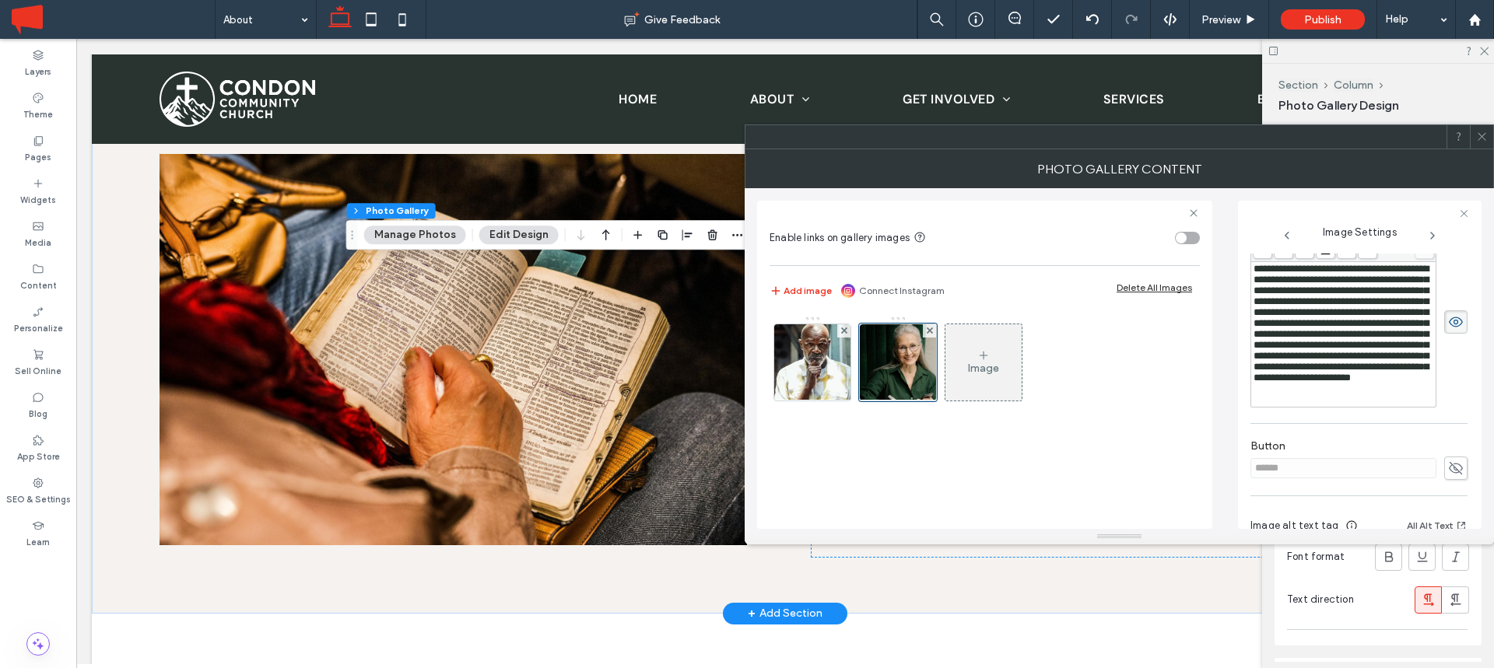
scroll to position [418, 0]
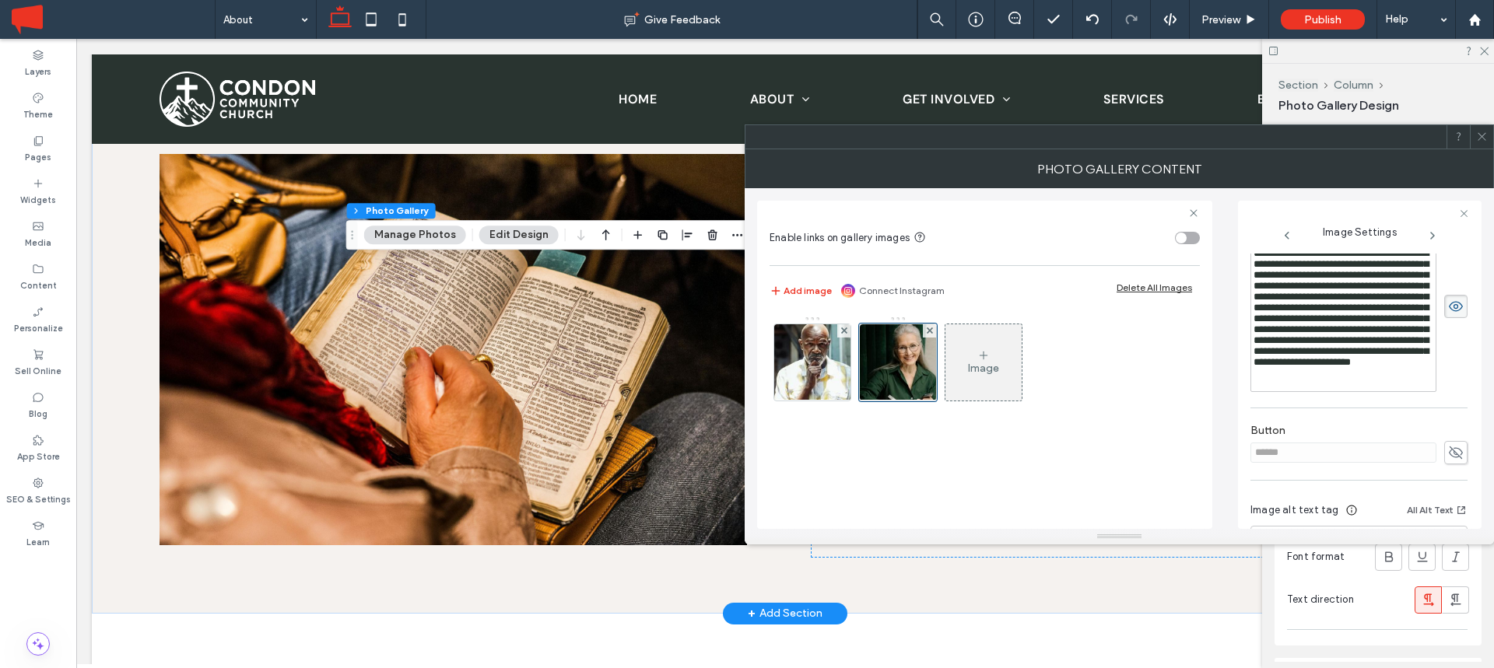
click at [1354, 368] on div "**********" at bounding box center [1343, 308] width 181 height 120
click at [1331, 379] on div "Rich Text Editor" at bounding box center [1343, 373] width 181 height 11
click at [1432, 230] on icon at bounding box center [1432, 236] width 12 height 12
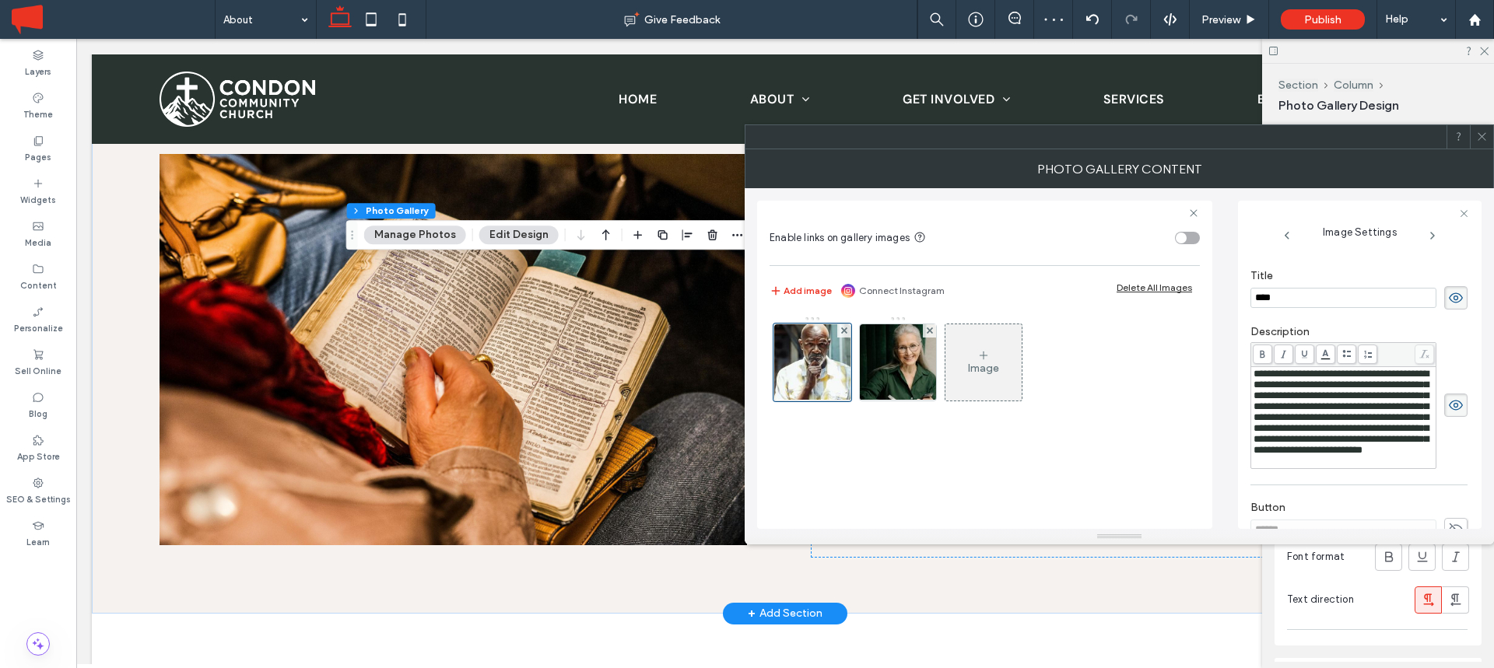
scroll to position [287, 0]
click at [898, 374] on img at bounding box center [898, 362] width 84 height 76
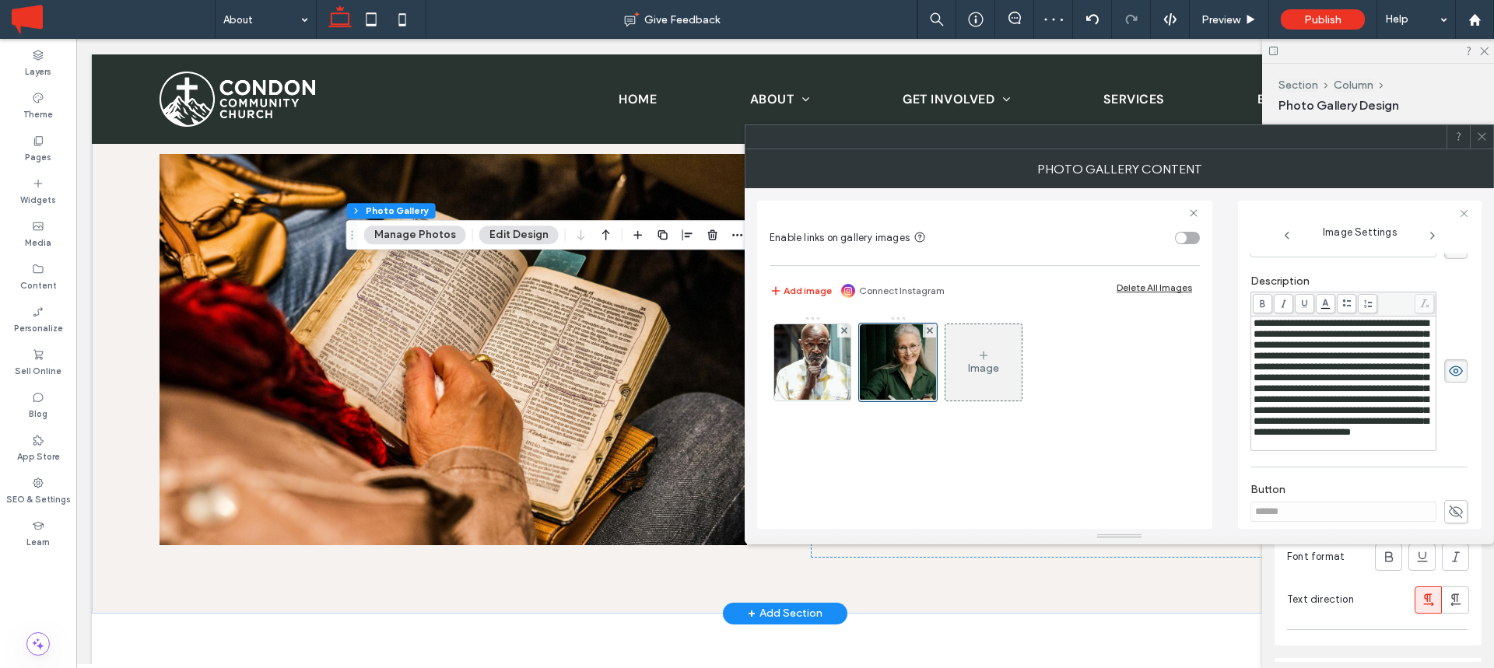
scroll to position [349, 0]
click at [1253, 391] on span "**********" at bounding box center [1340, 376] width 175 height 119
click at [1431, 231] on icon at bounding box center [1432, 236] width 12 height 12
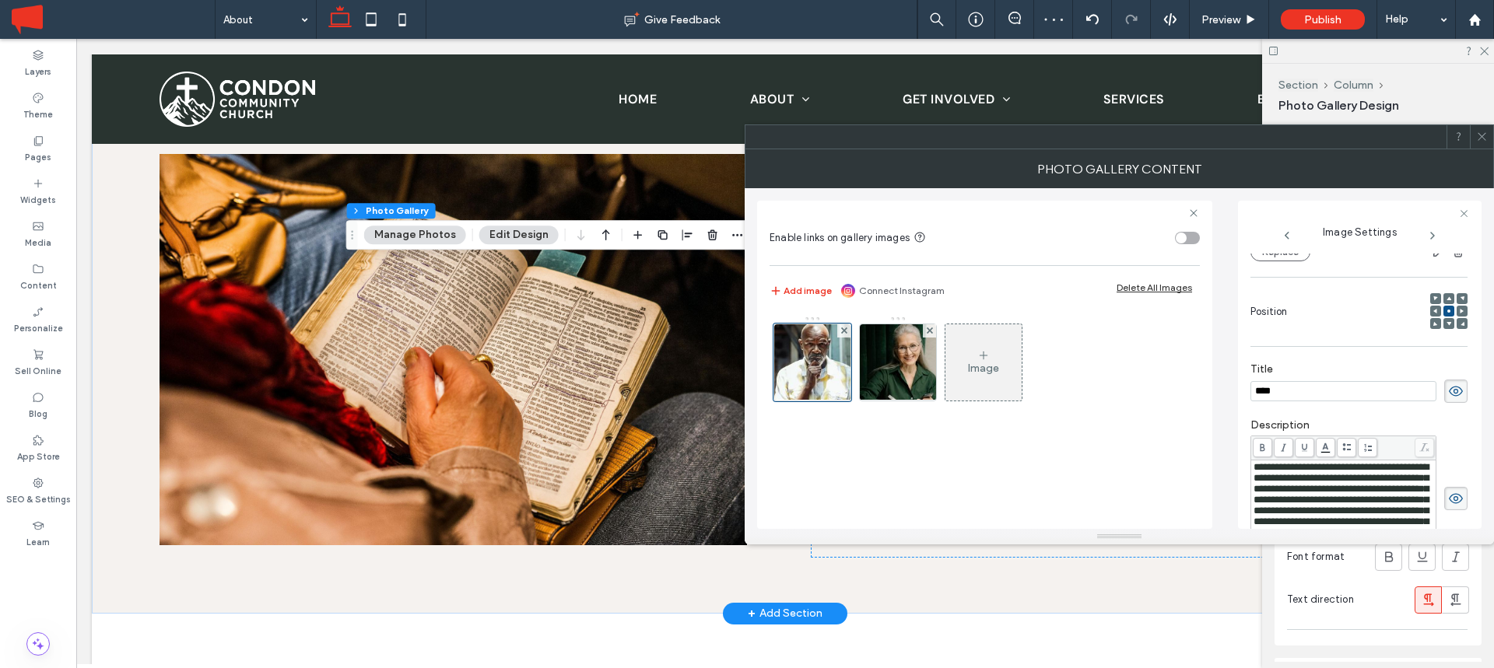
click at [1481, 138] on icon at bounding box center [1482, 137] width 12 height 12
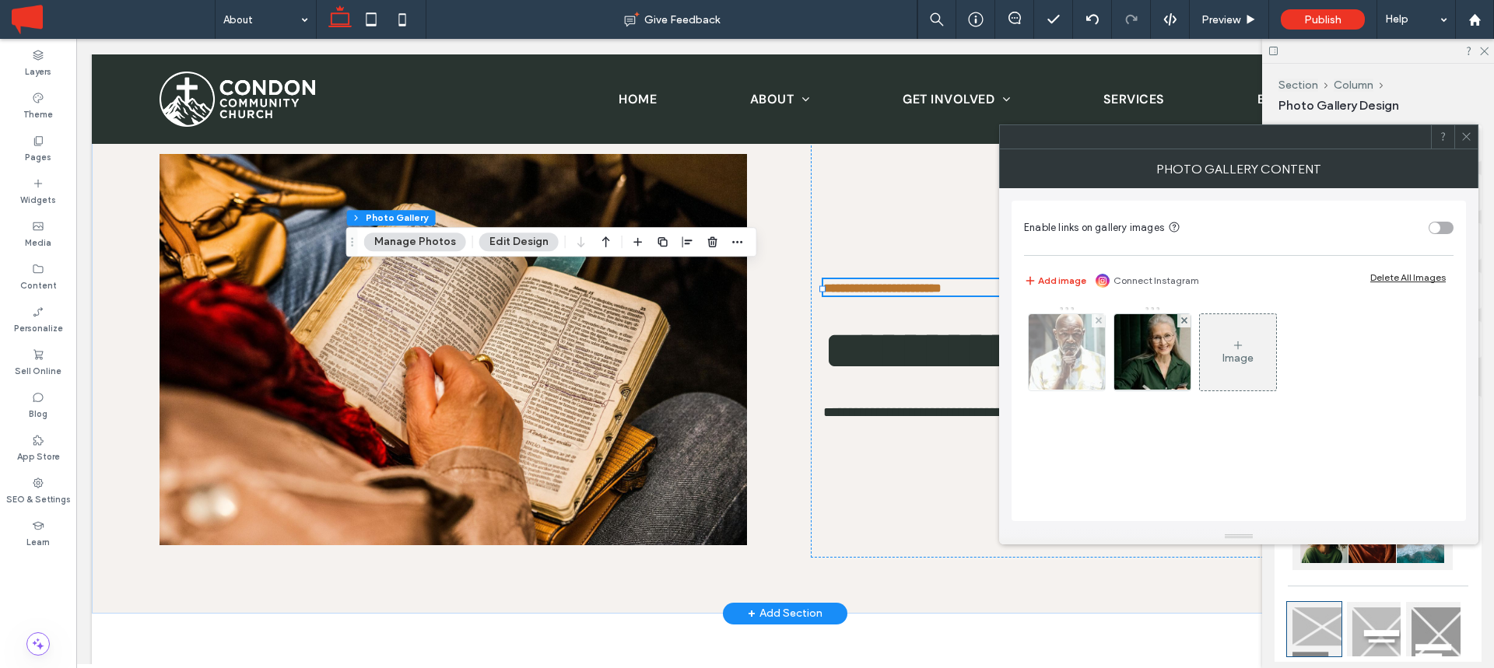
click at [1064, 354] on img at bounding box center [1067, 352] width 84 height 76
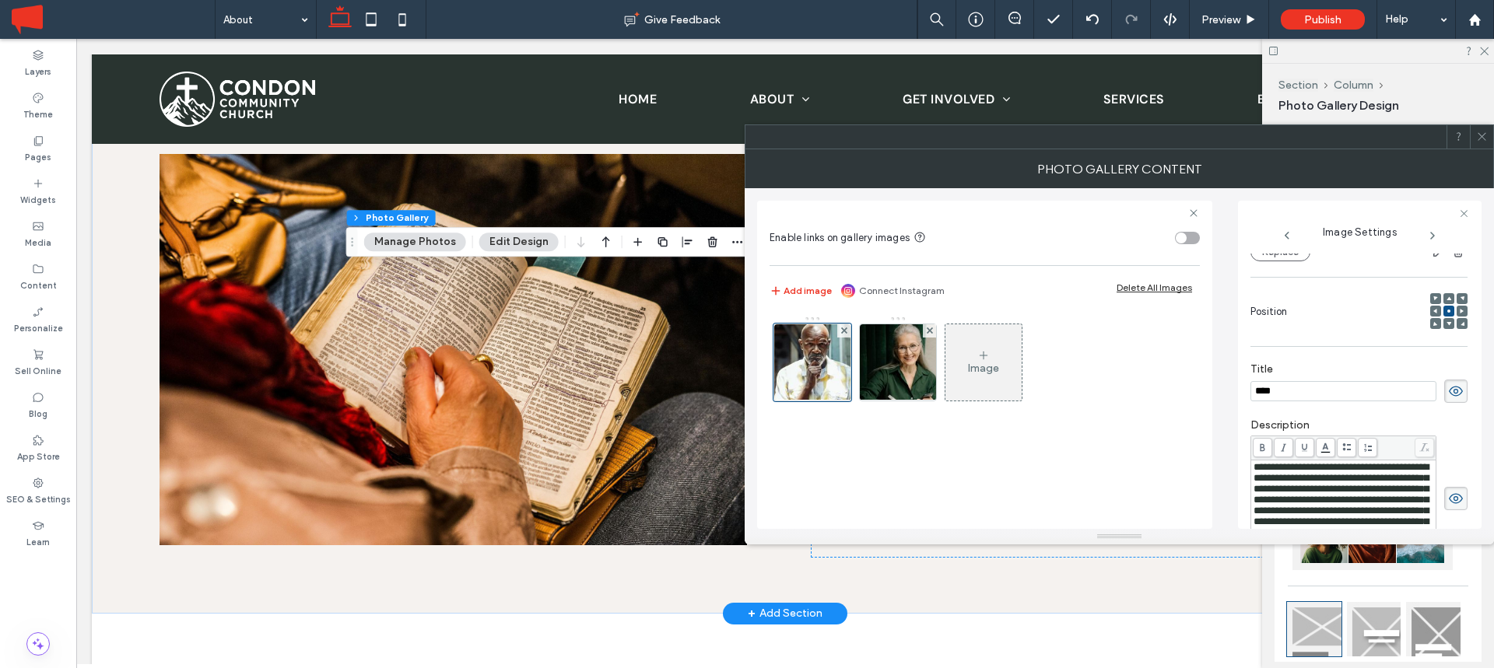
scroll to position [0, 0]
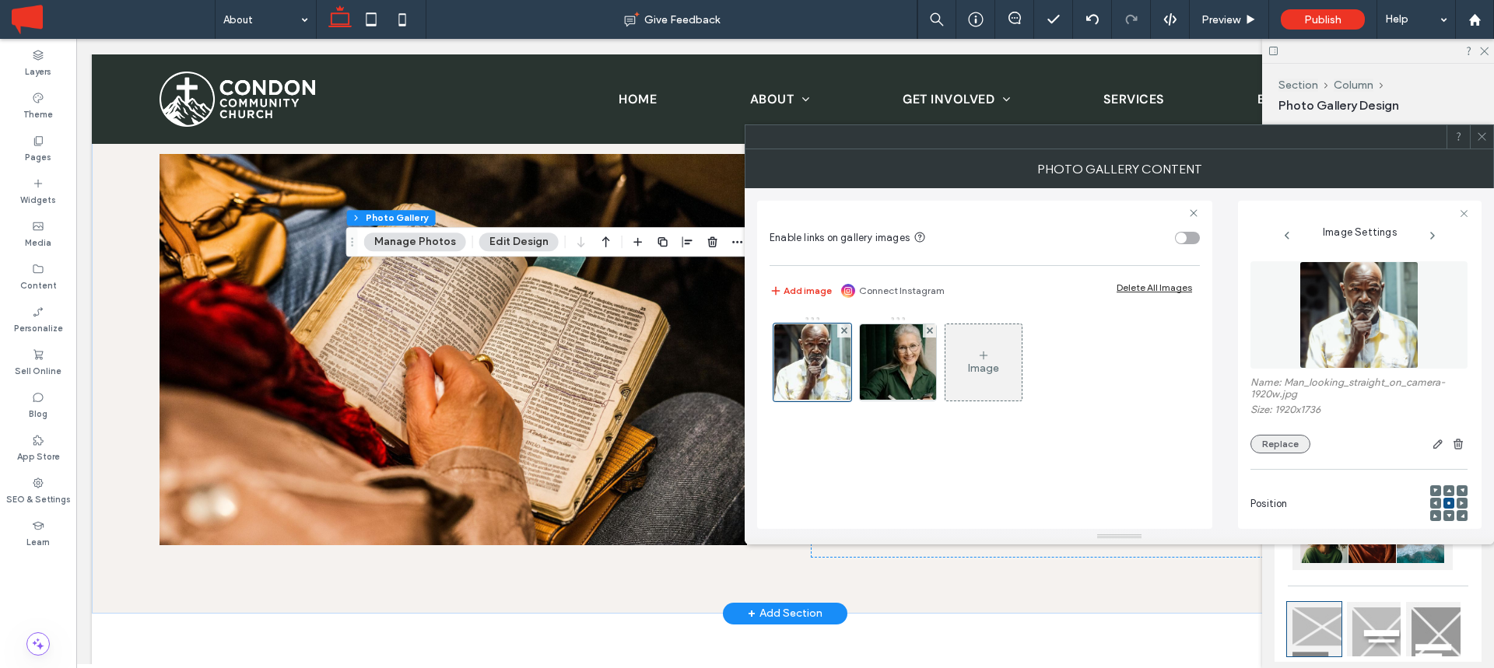
click at [1296, 444] on button "Replace" at bounding box center [1280, 444] width 60 height 19
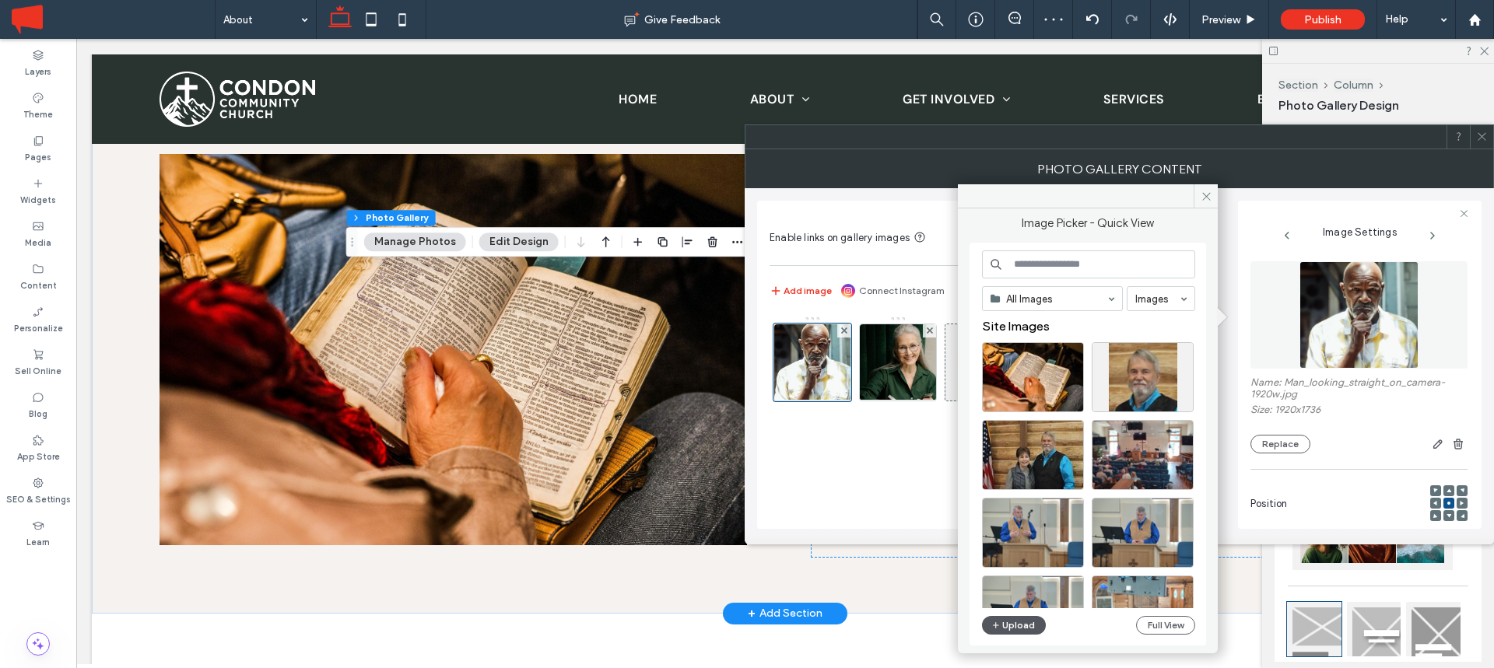
click at [1015, 626] on button "Upload" at bounding box center [1014, 625] width 64 height 19
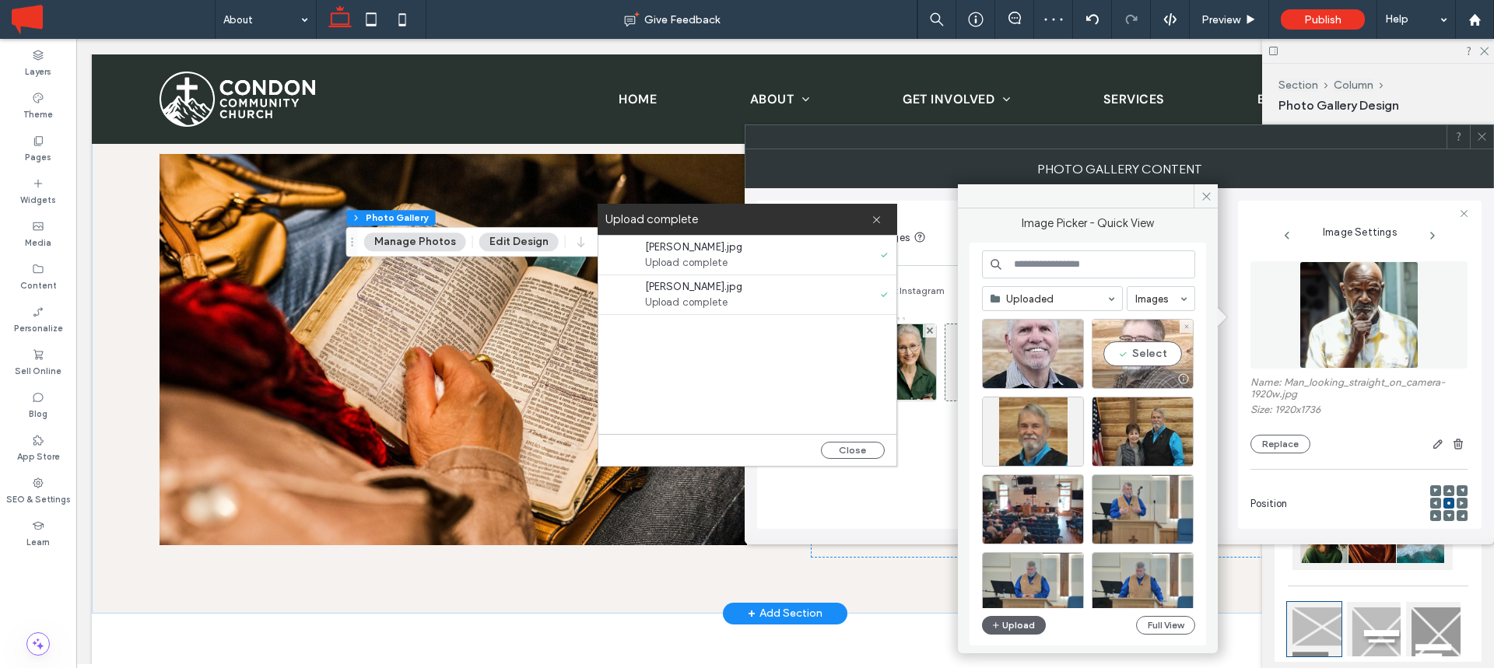
click at [1141, 352] on div "Select" at bounding box center [1143, 354] width 102 height 70
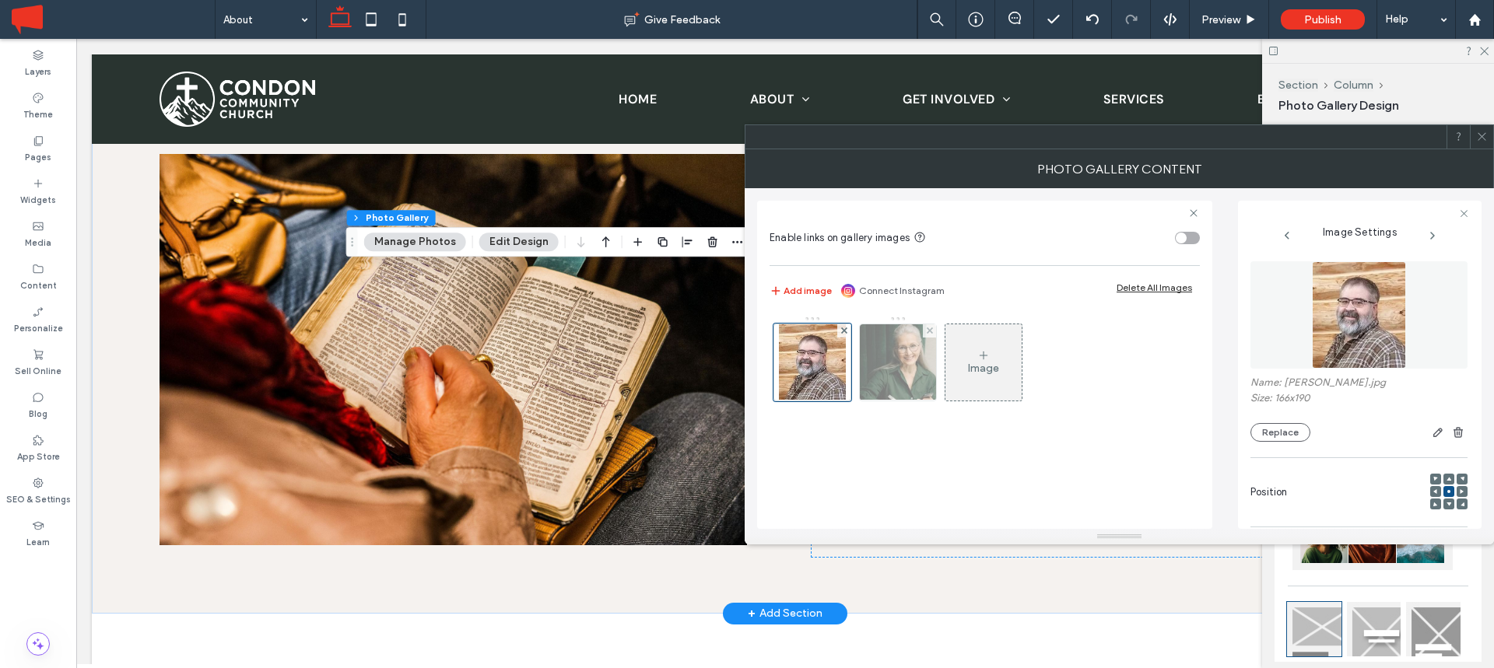
click at [896, 383] on img at bounding box center [898, 362] width 84 height 76
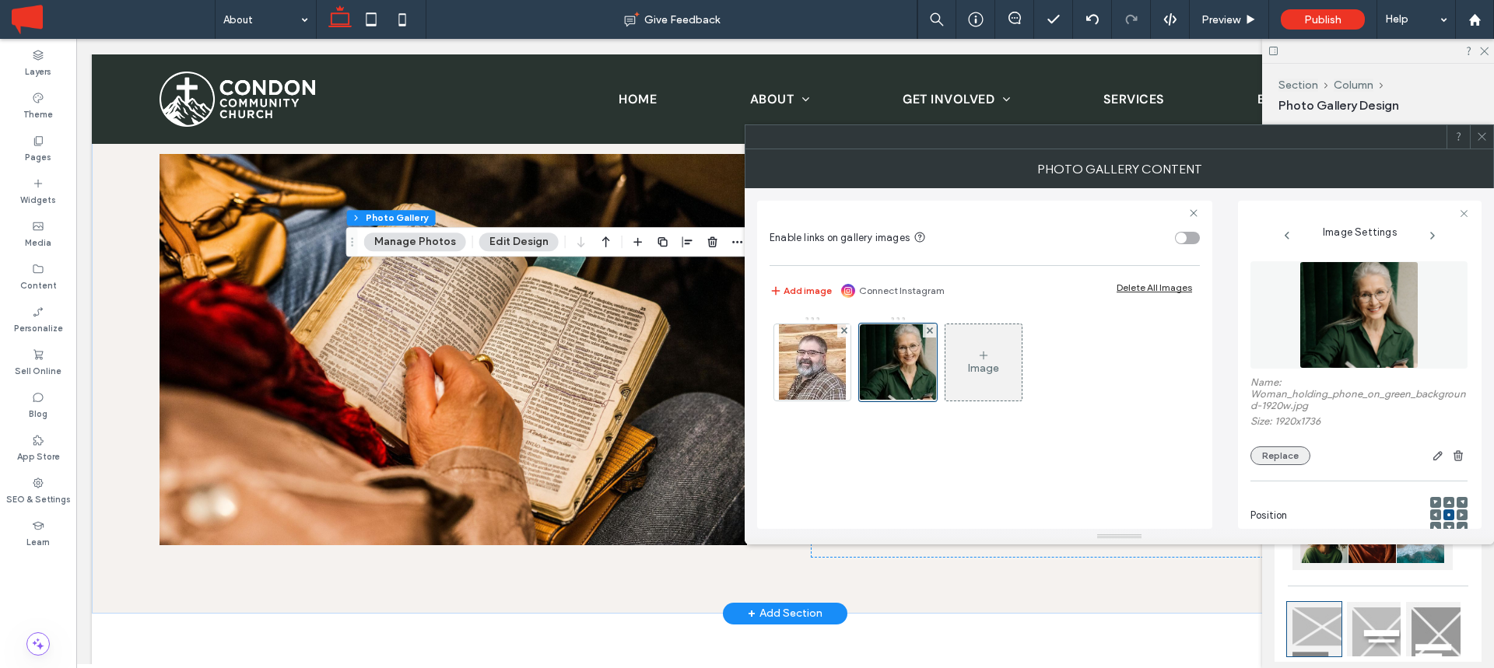
click at [1287, 451] on button "Replace" at bounding box center [1280, 456] width 60 height 19
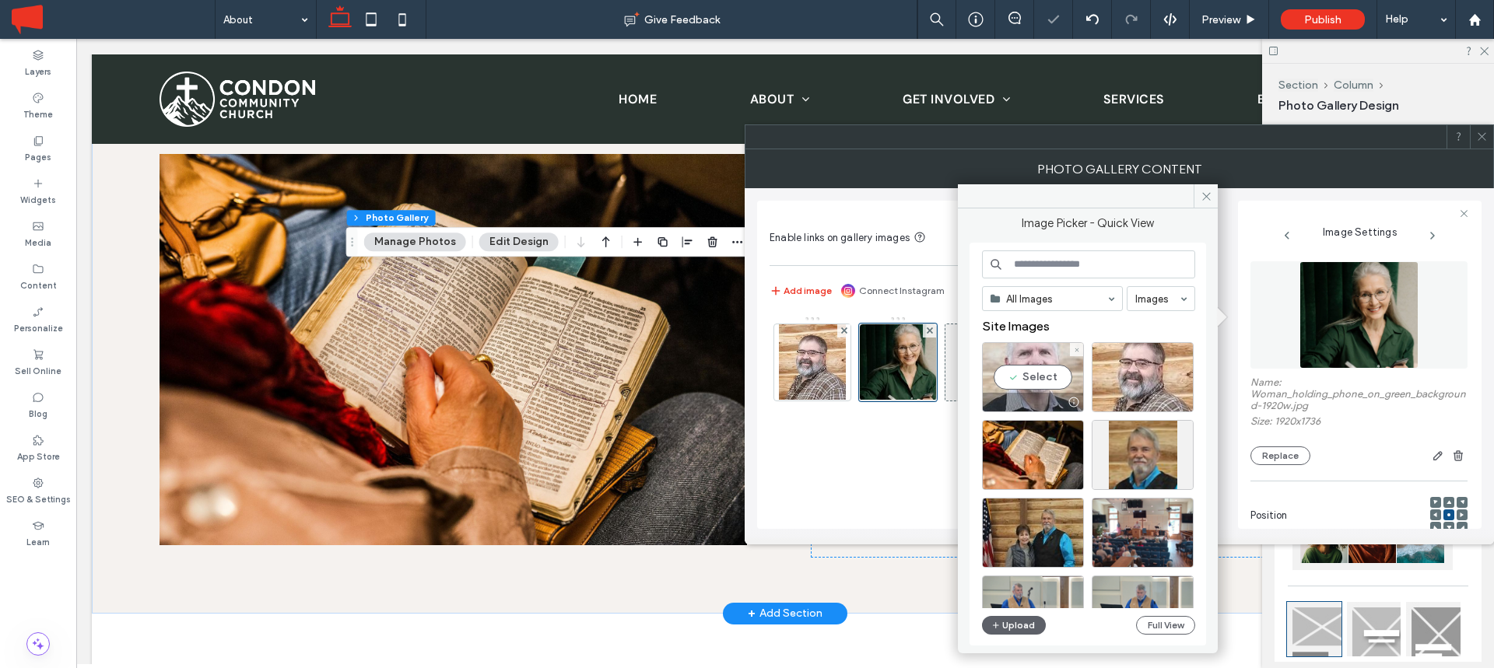
click at [1046, 375] on div "Select" at bounding box center [1033, 377] width 102 height 70
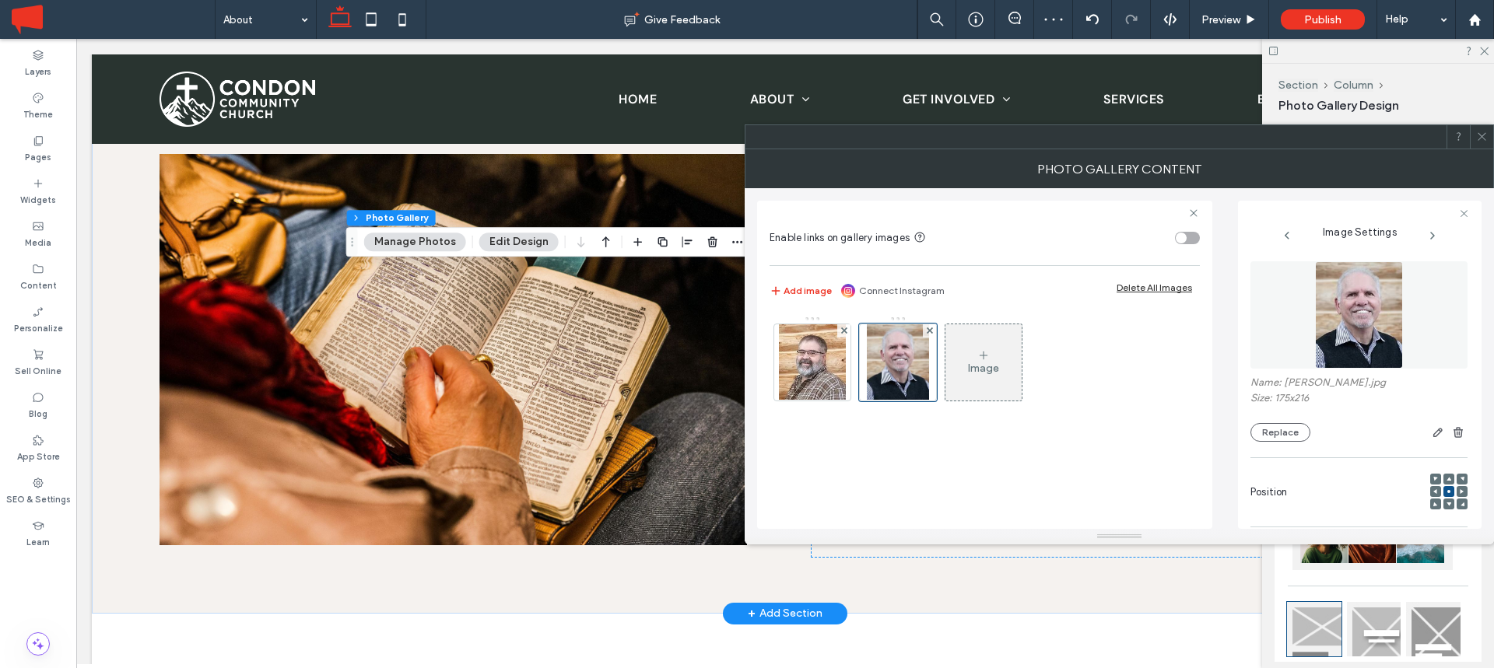
click at [1490, 132] on div at bounding box center [1481, 136] width 23 height 23
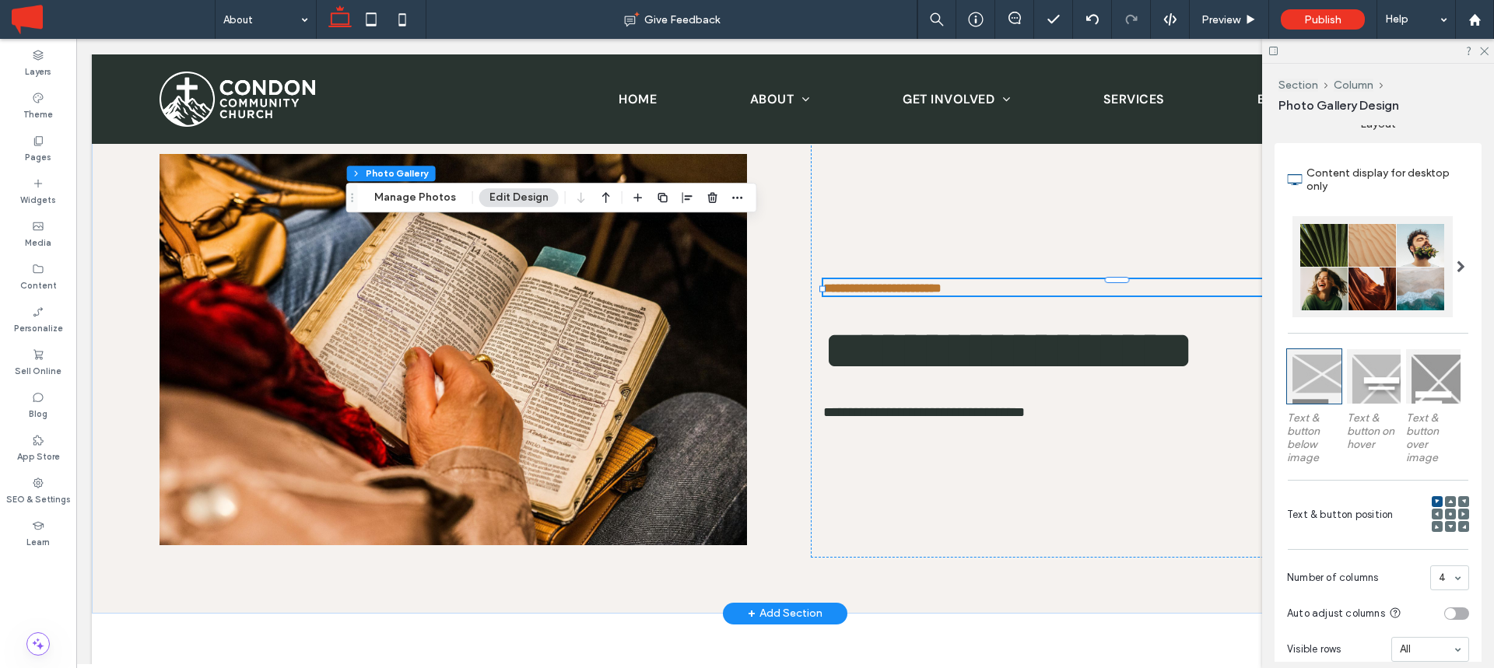
scroll to position [274, 0]
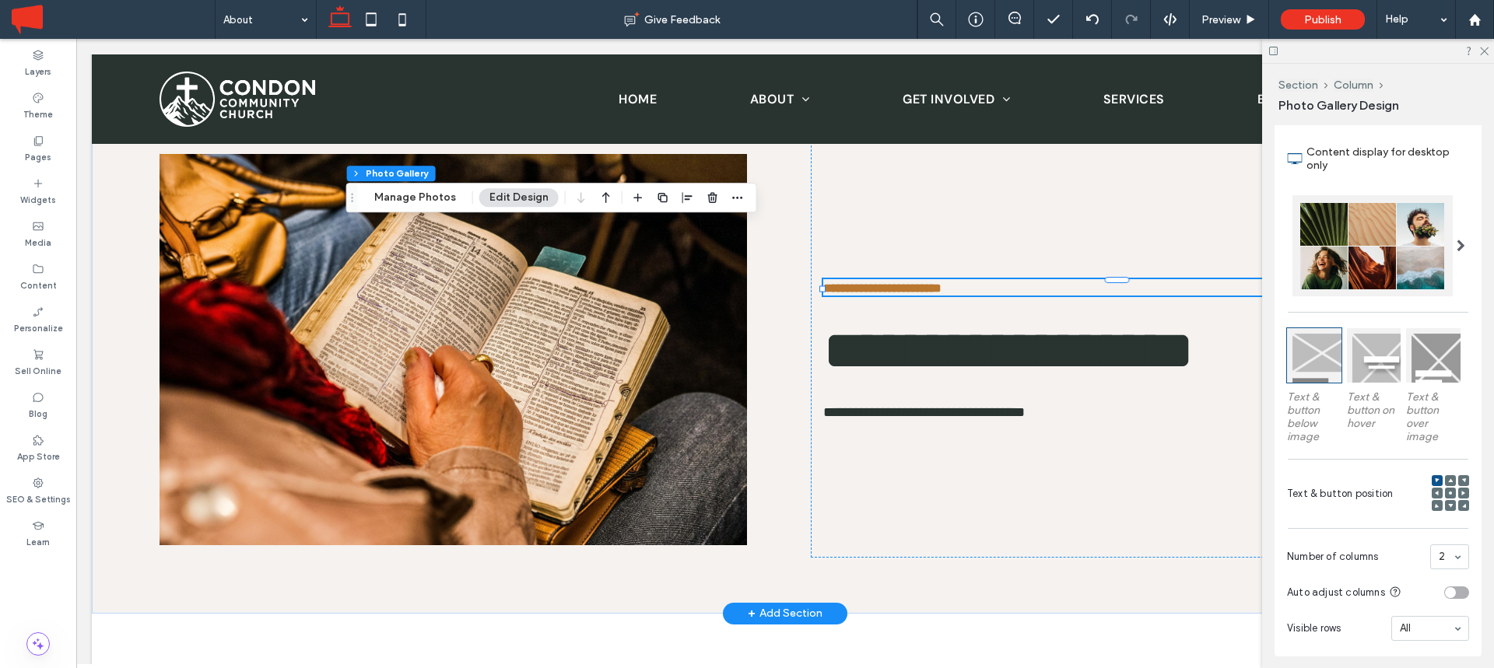
click at [1442, 559] on input at bounding box center [1446, 557] width 14 height 11
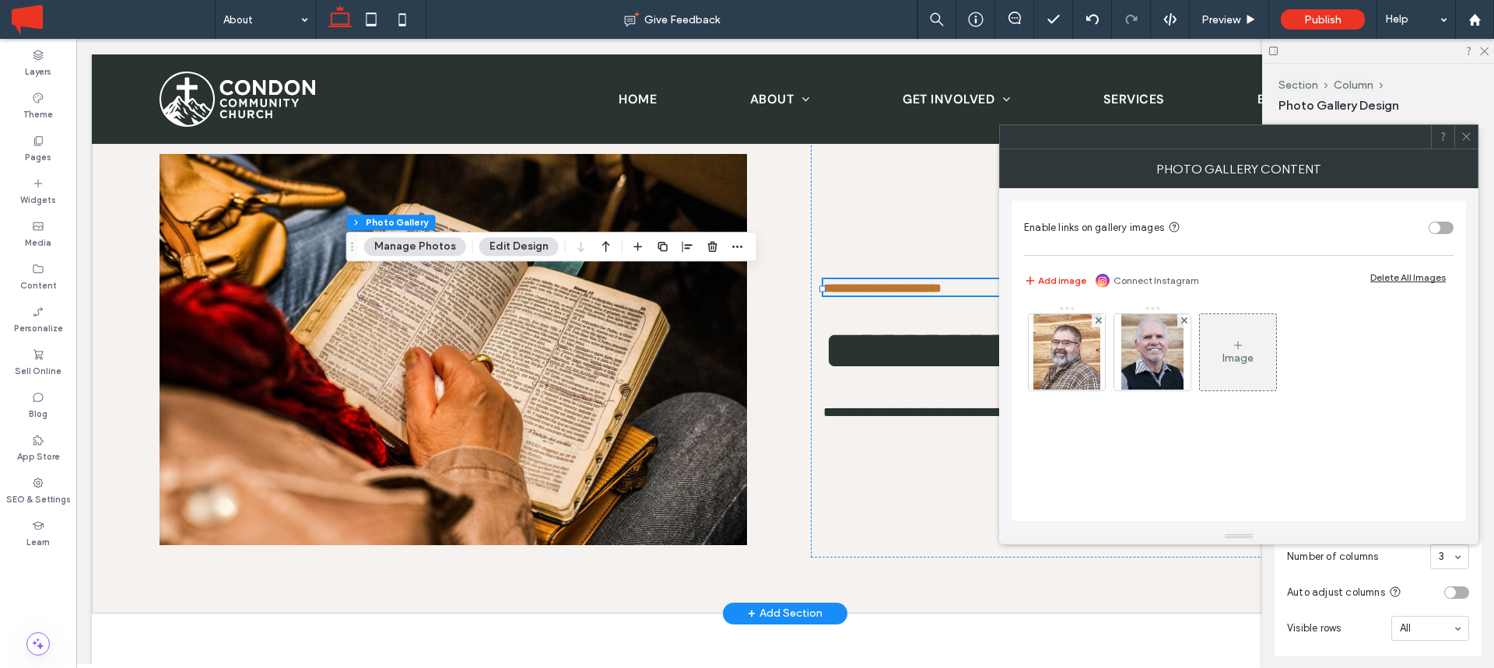
click at [1475, 136] on div at bounding box center [1465, 136] width 23 height 23
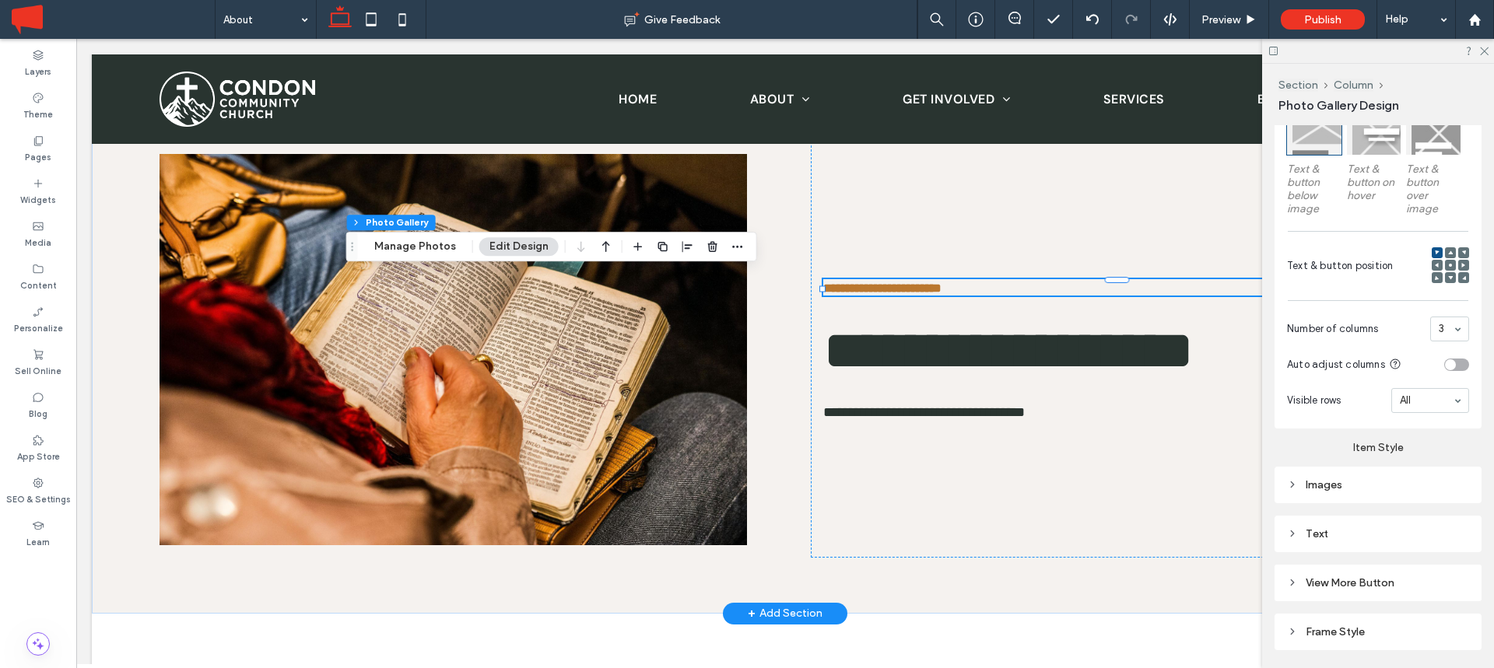
scroll to position [507, 0]
click at [1324, 478] on div "Images" at bounding box center [1378, 480] width 182 height 13
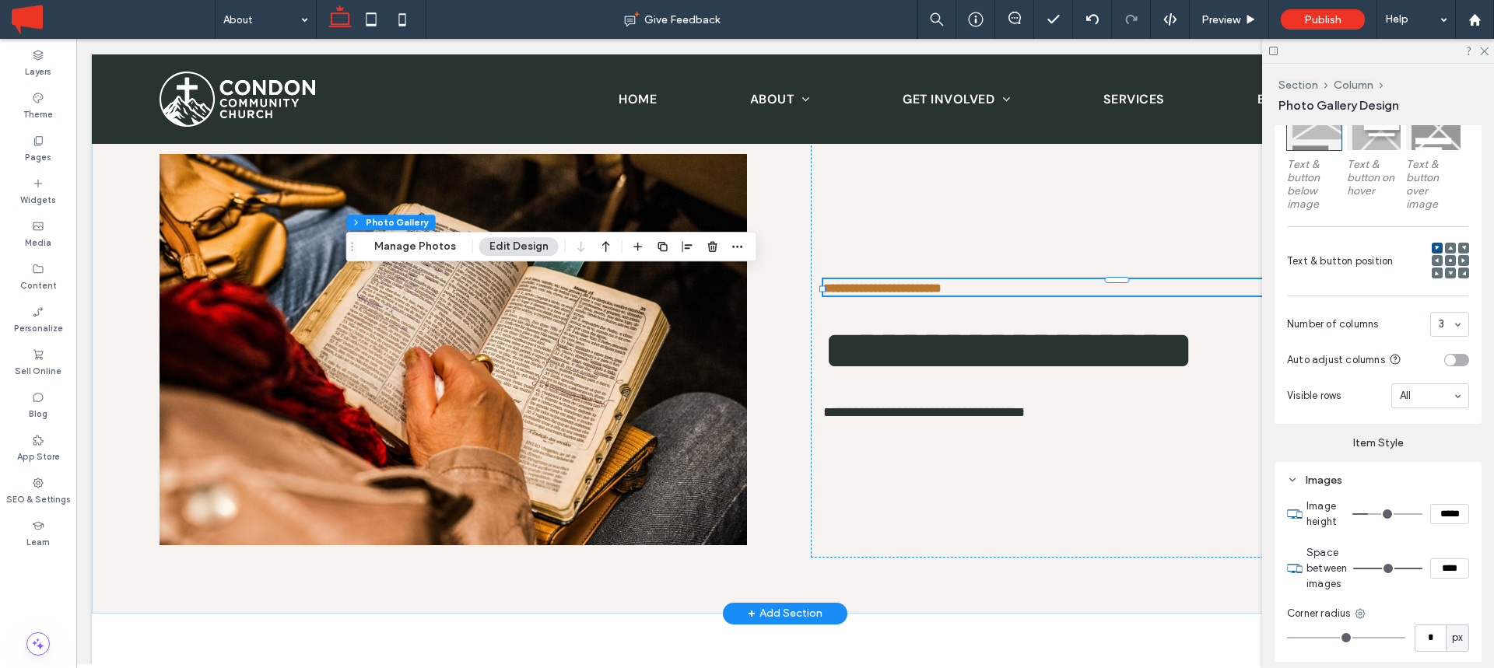
click at [1454, 519] on input "*****" at bounding box center [1449, 514] width 39 height 20
type input "*****"
type input "***"
click at [435, 243] on button "Manage Photos" at bounding box center [415, 246] width 102 height 19
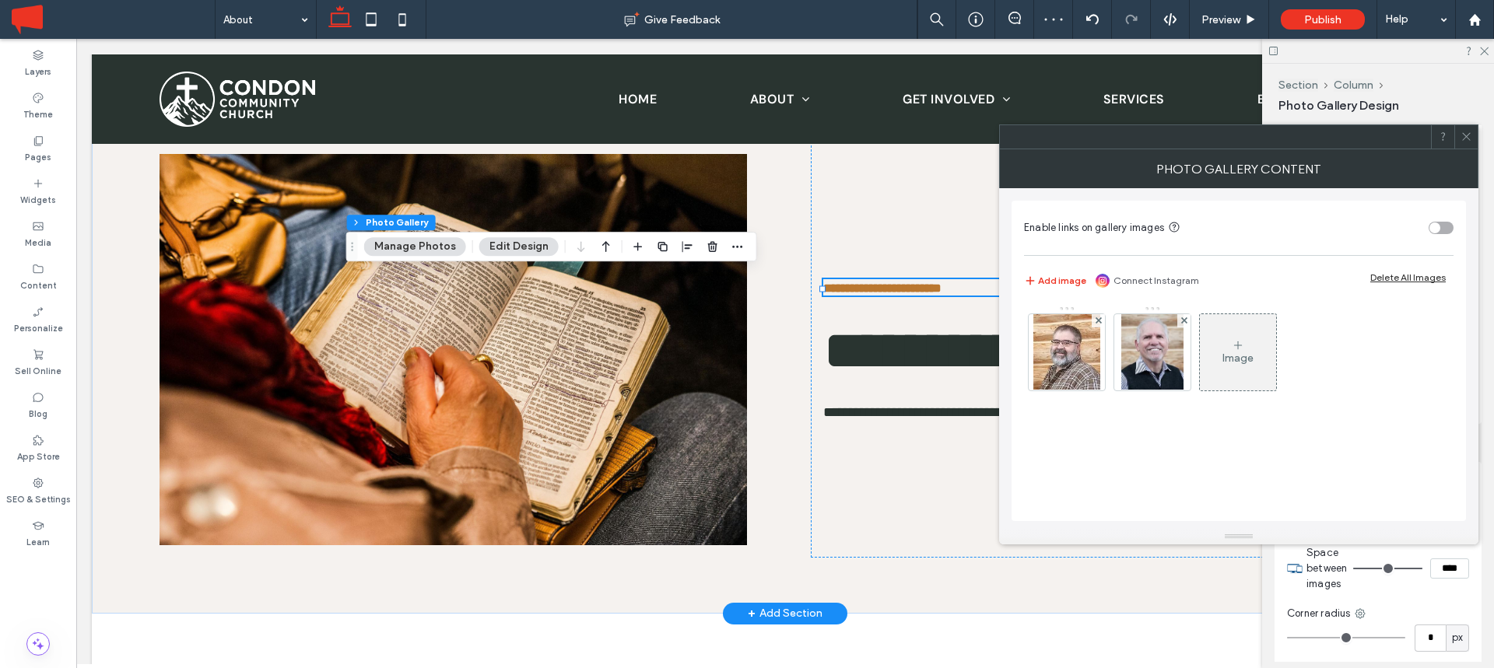
click at [1227, 342] on div "Image" at bounding box center [1238, 352] width 76 height 73
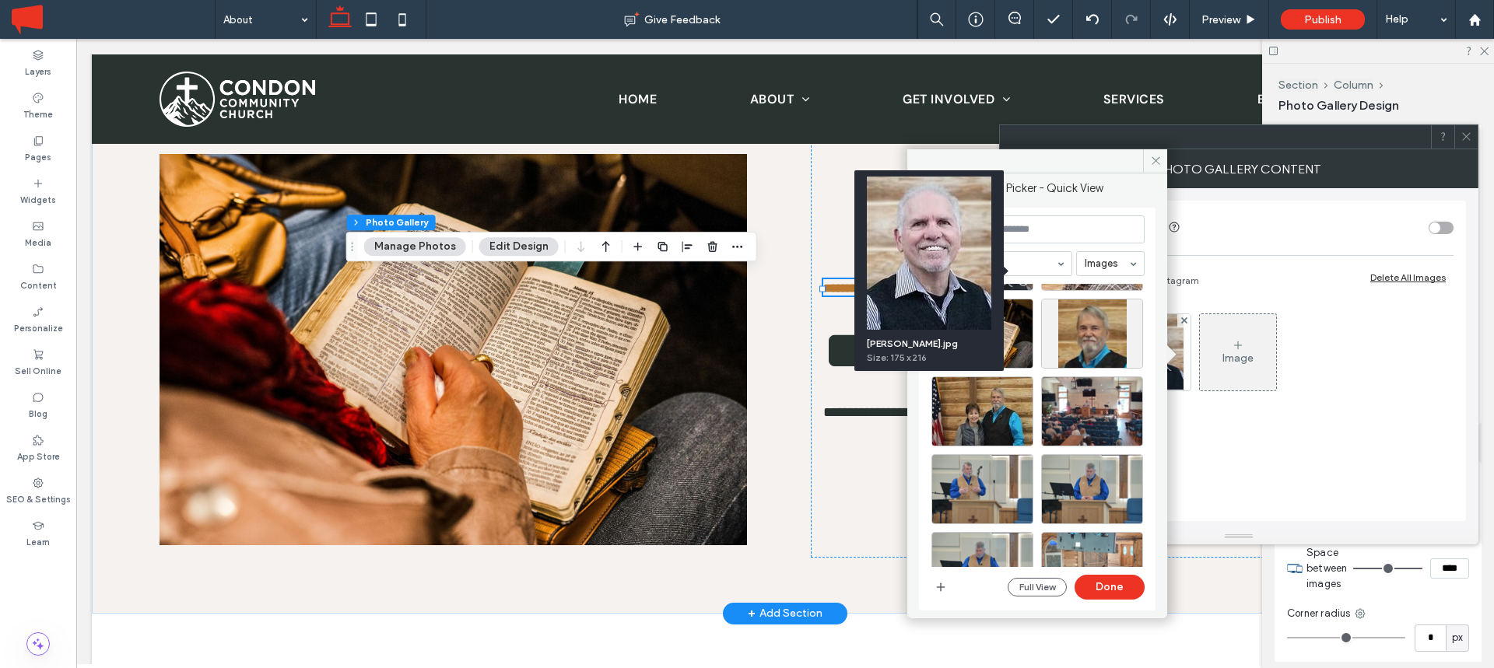
scroll to position [99, 0]
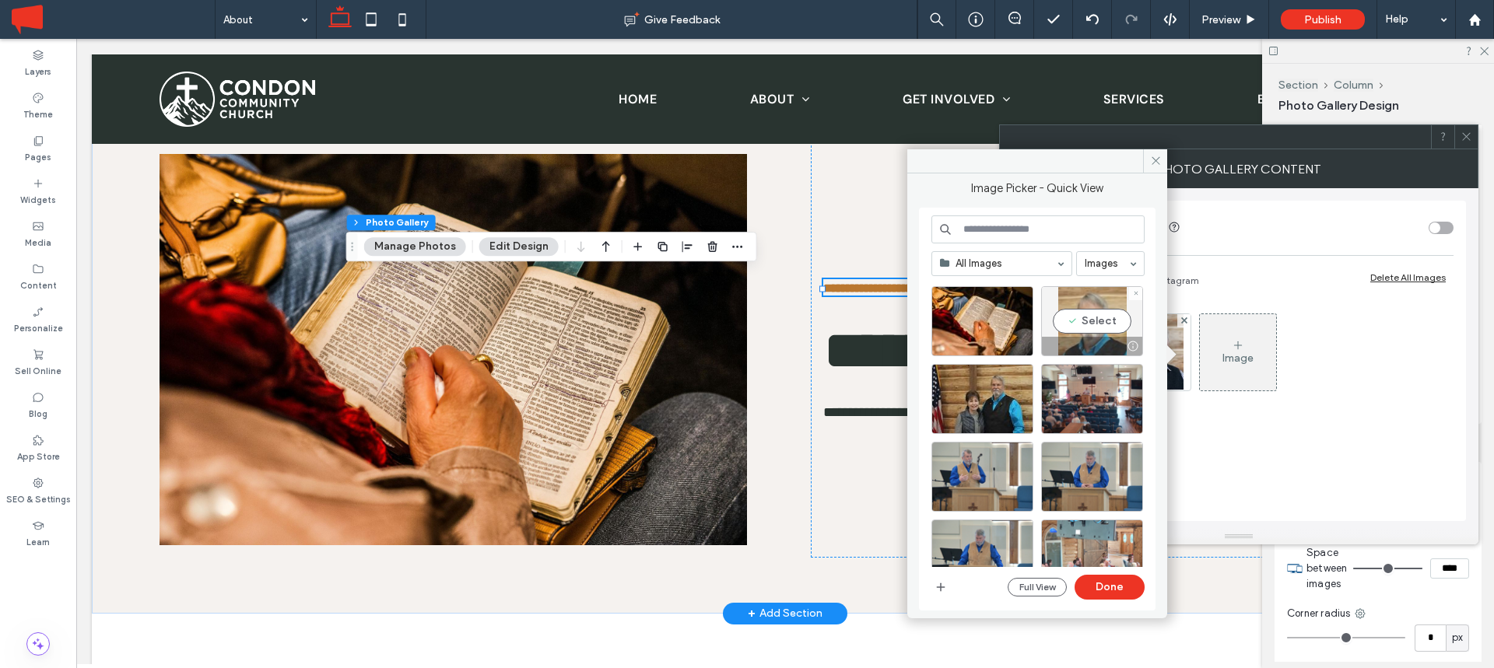
click at [1095, 322] on div "Select" at bounding box center [1092, 321] width 102 height 70
click at [1114, 584] on button "Done" at bounding box center [1110, 587] width 70 height 25
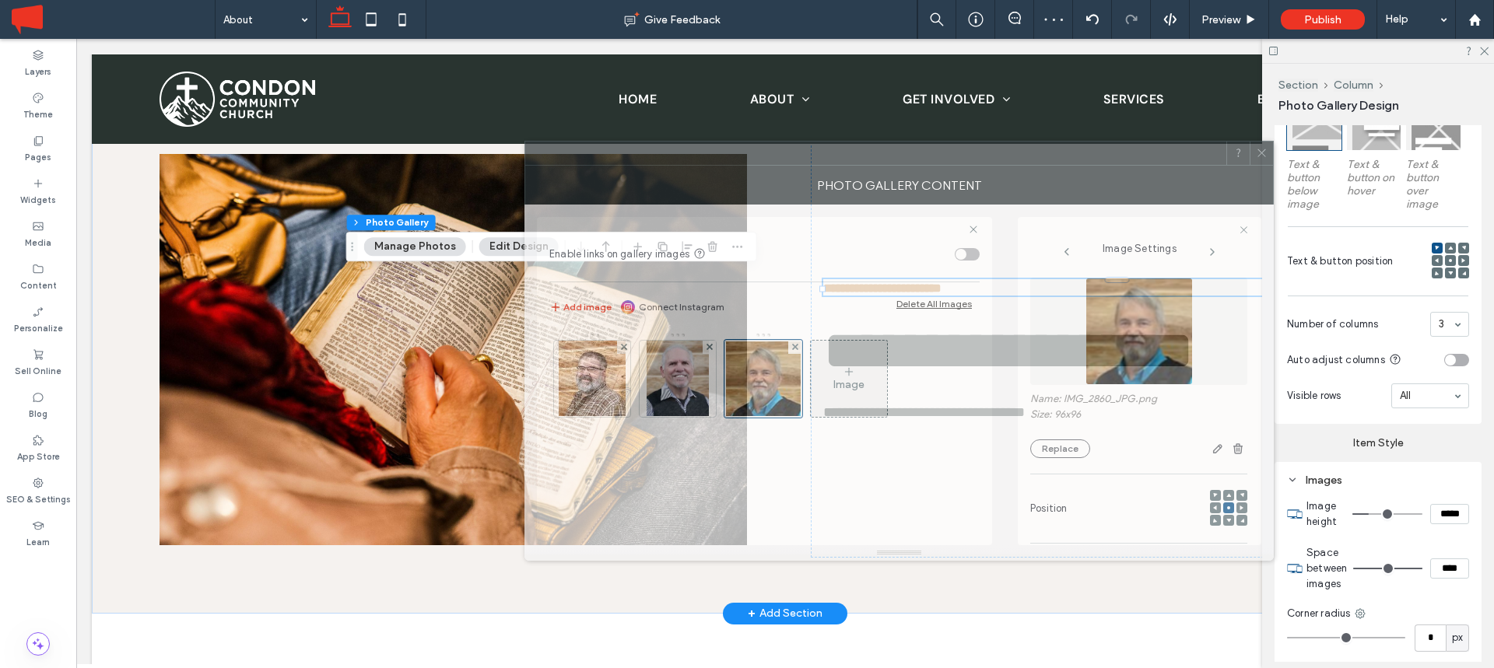
drag, startPoint x: 1298, startPoint y: 131, endPoint x: 1078, endPoint y: 147, distance: 220.8
click at [1078, 147] on div at bounding box center [875, 153] width 701 height 23
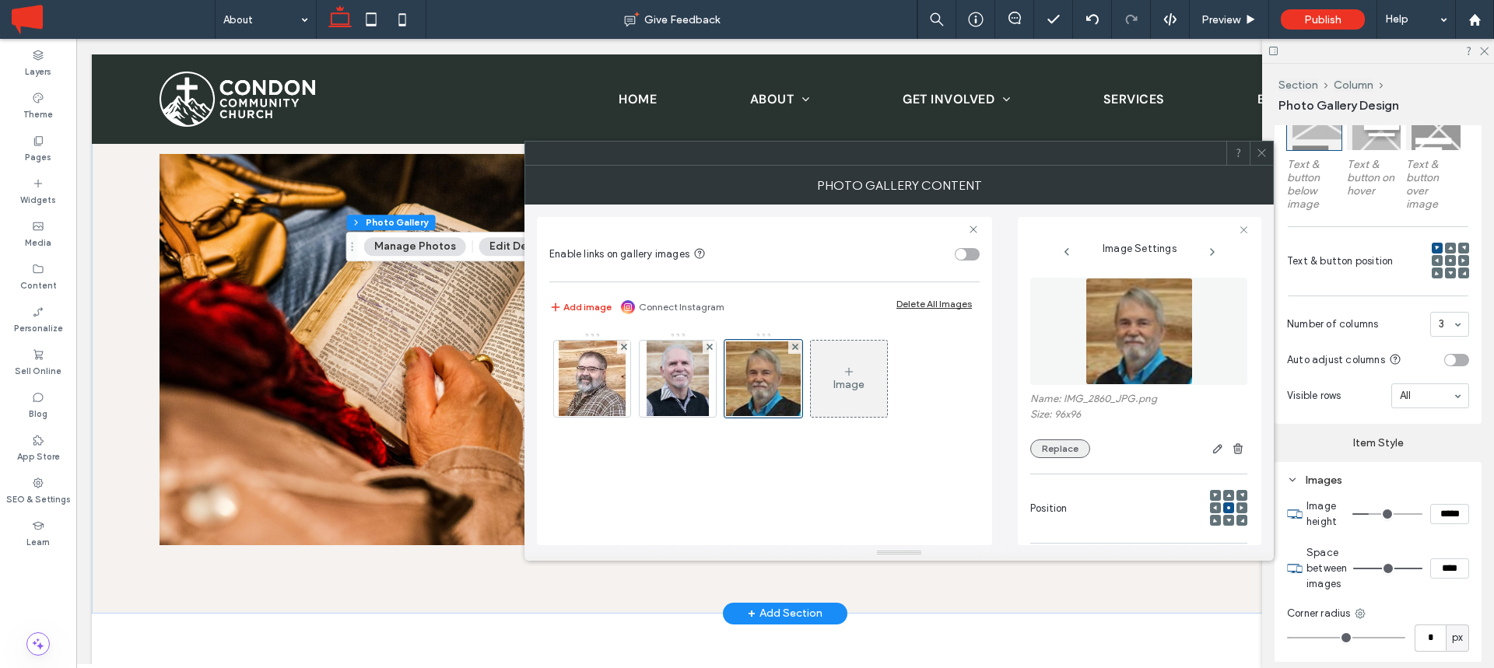
click at [1063, 443] on button "Replace" at bounding box center [1060, 449] width 60 height 19
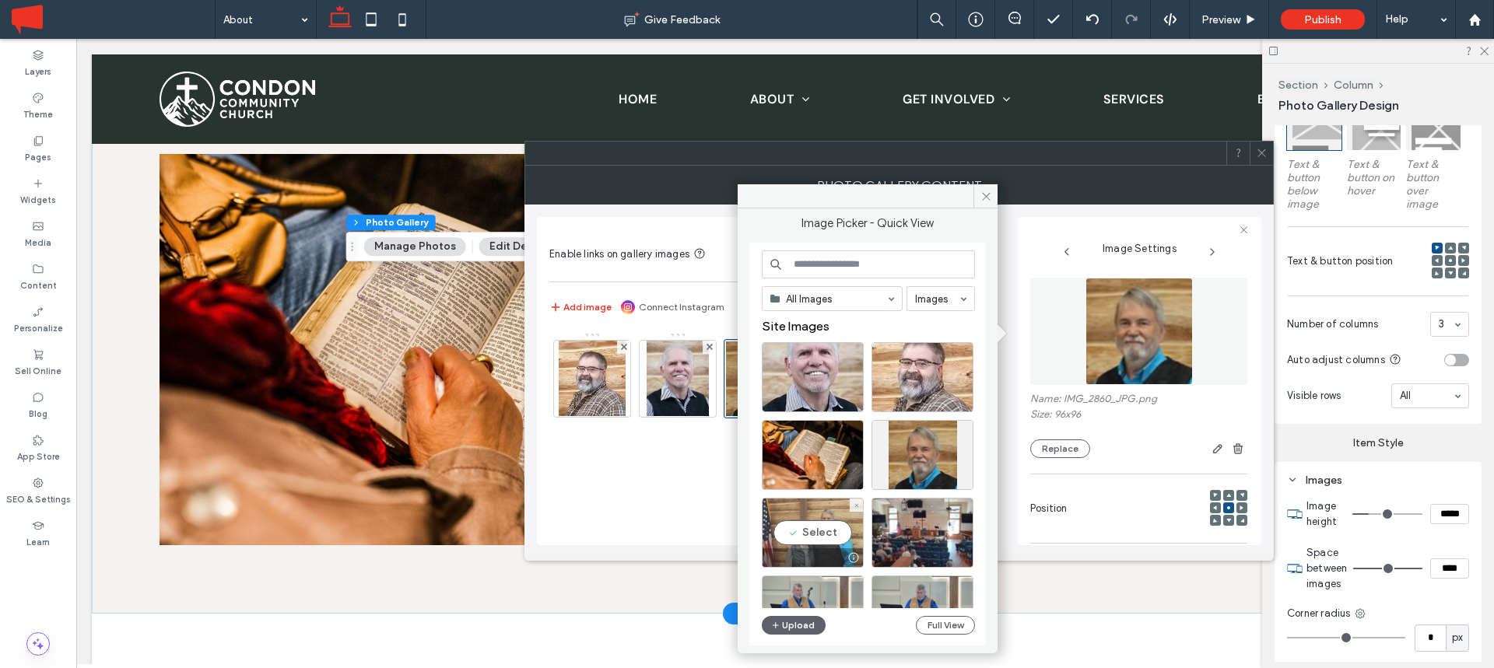
click at [819, 531] on div "Select" at bounding box center [813, 533] width 102 height 70
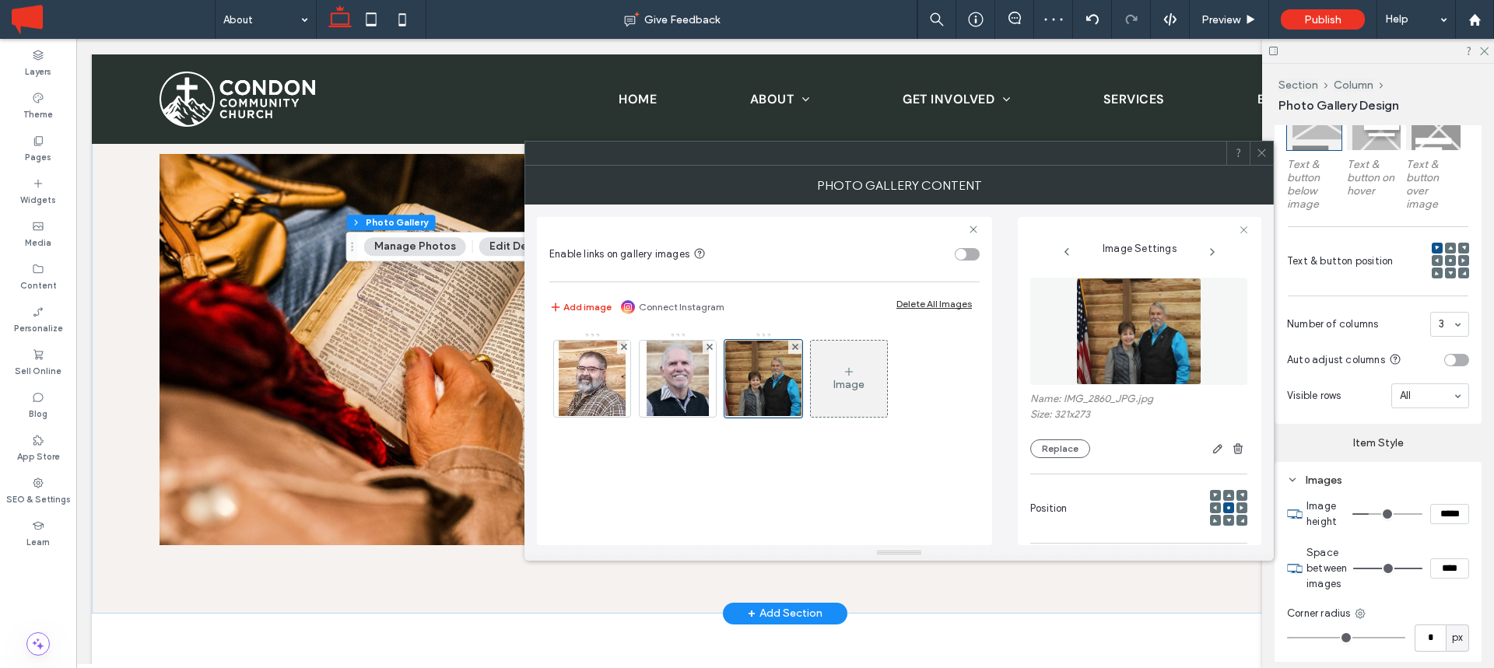
click at [1259, 155] on use at bounding box center [1261, 153] width 8 height 8
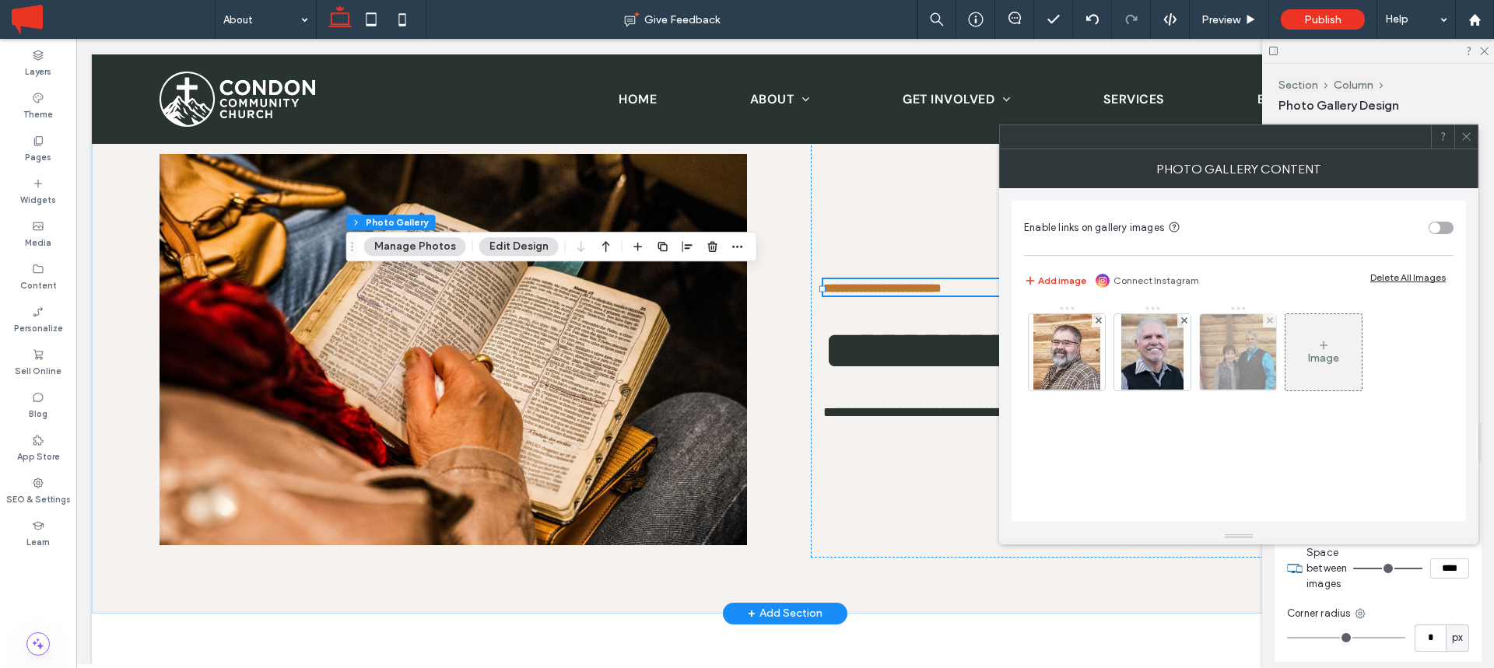
click at [1232, 350] on img at bounding box center [1237, 352] width 89 height 76
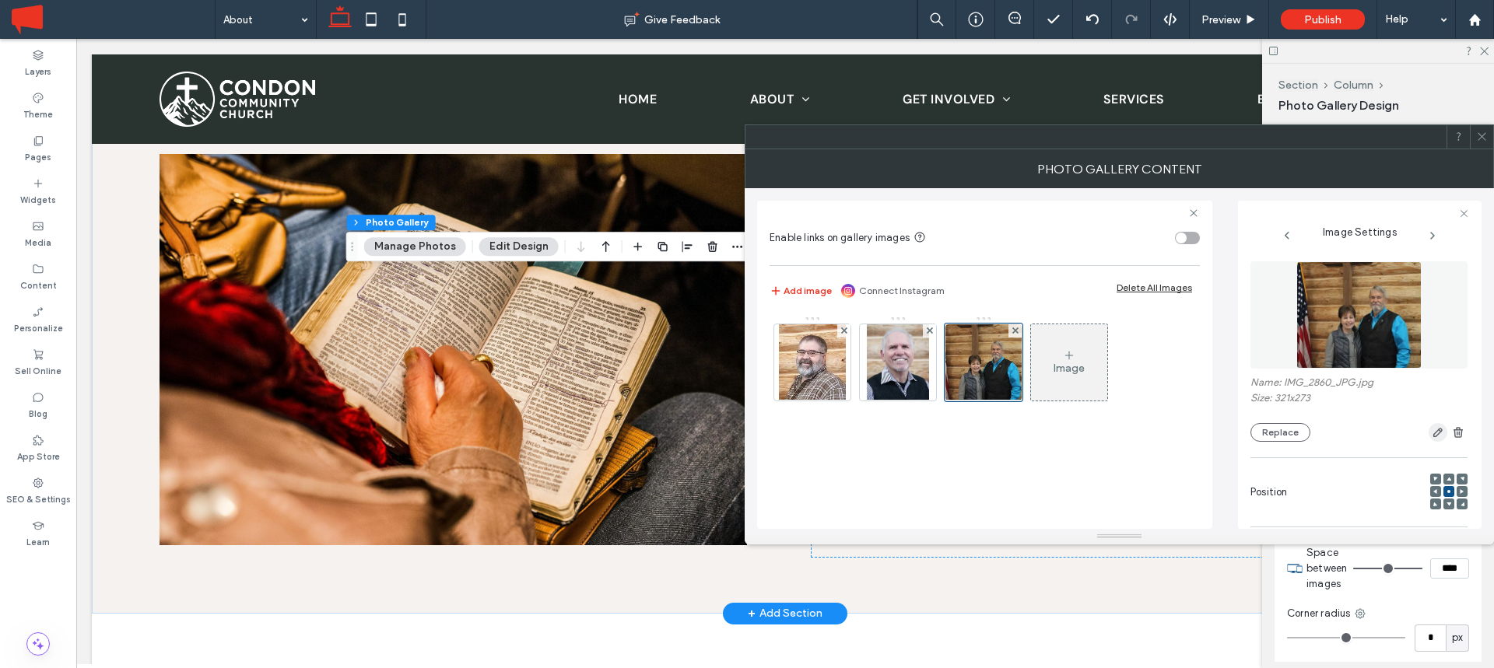
click at [1432, 430] on icon "button" at bounding box center [1438, 432] width 12 height 12
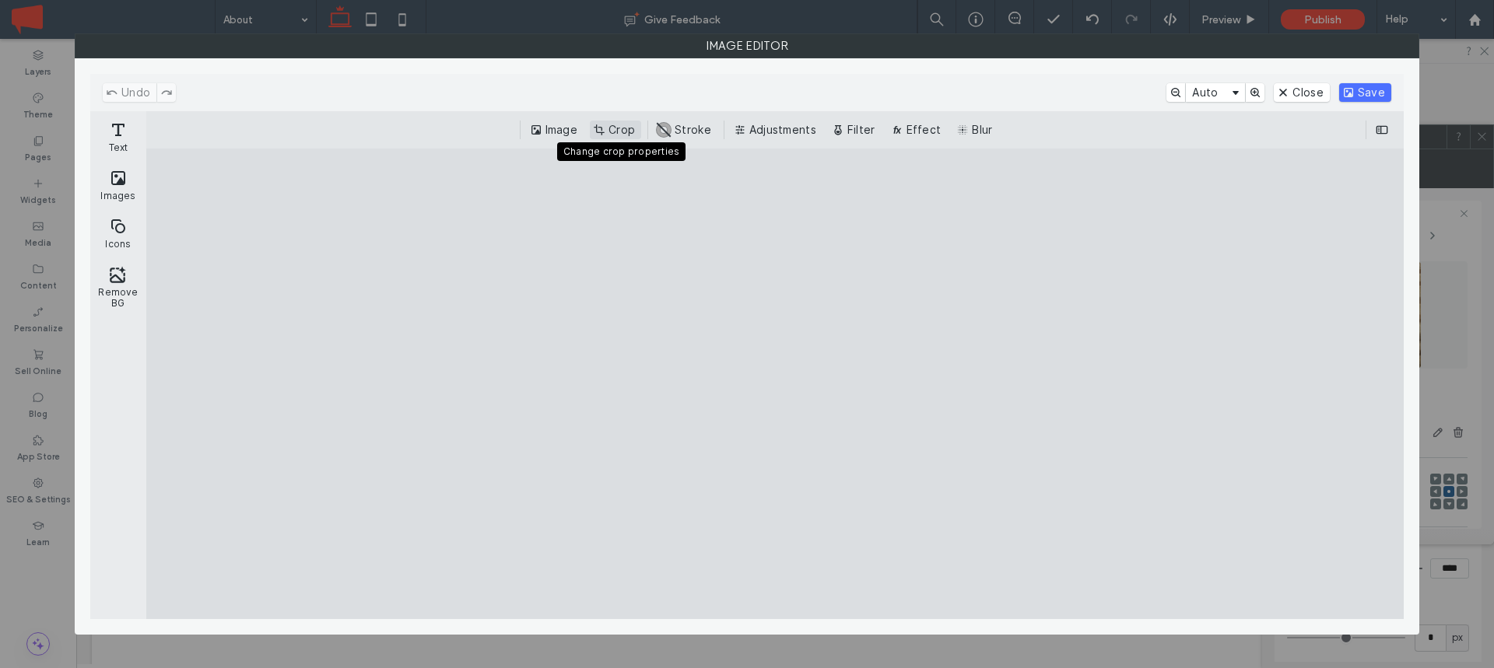
click at [623, 121] on button "Crop" at bounding box center [615, 130] width 51 height 19
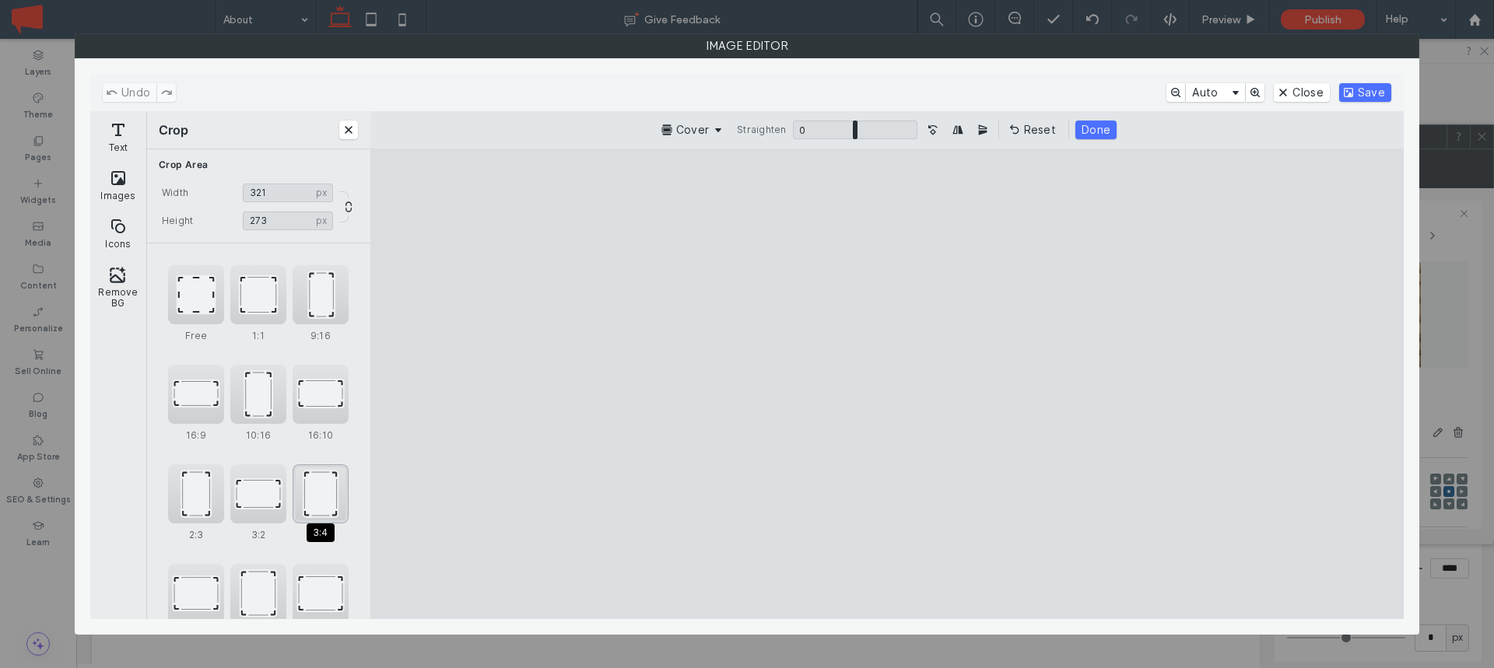
scroll to position [59, 0]
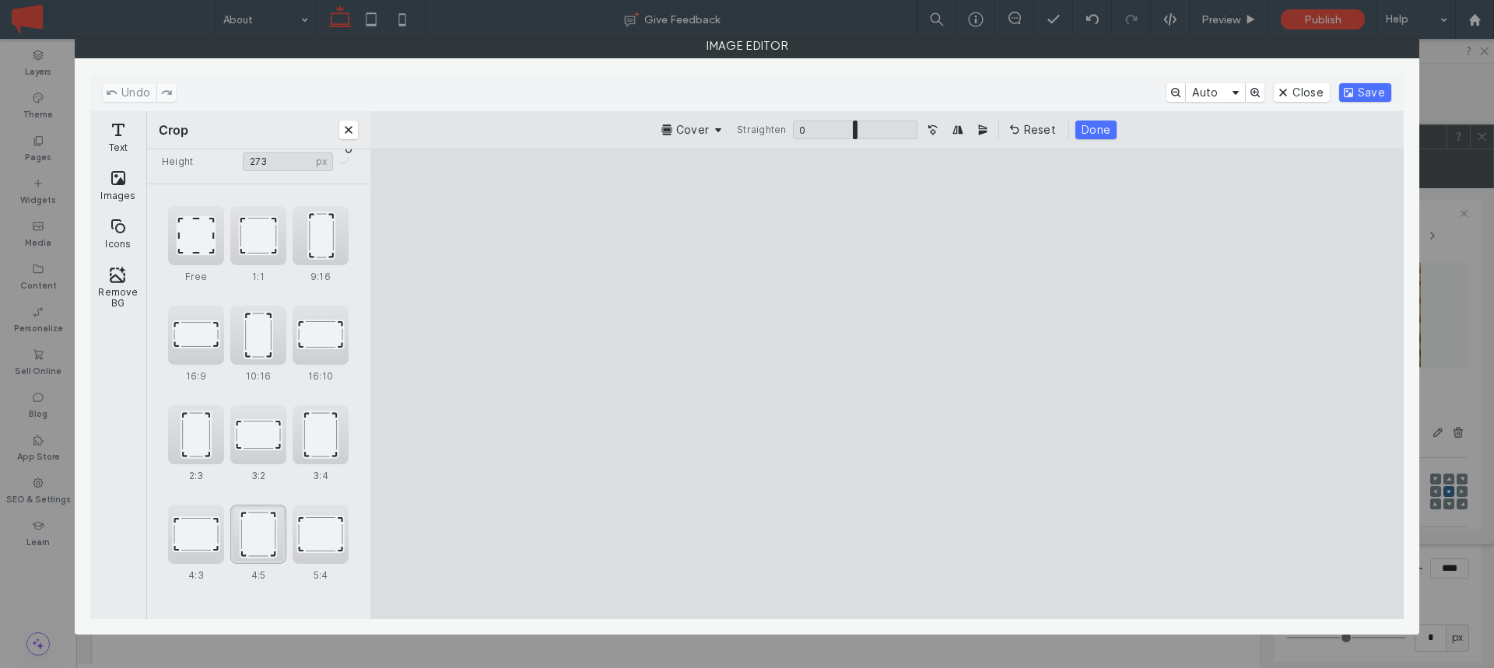
click at [263, 529] on div "4:5" at bounding box center [258, 534] width 56 height 59
click at [324, 434] on div "3:4" at bounding box center [321, 434] width 56 height 59
click at [274, 241] on div "1:1" at bounding box center [258, 235] width 56 height 59
click at [258, 342] on div "10:16" at bounding box center [258, 335] width 56 height 59
click at [316, 226] on div "9:16" at bounding box center [321, 235] width 56 height 59
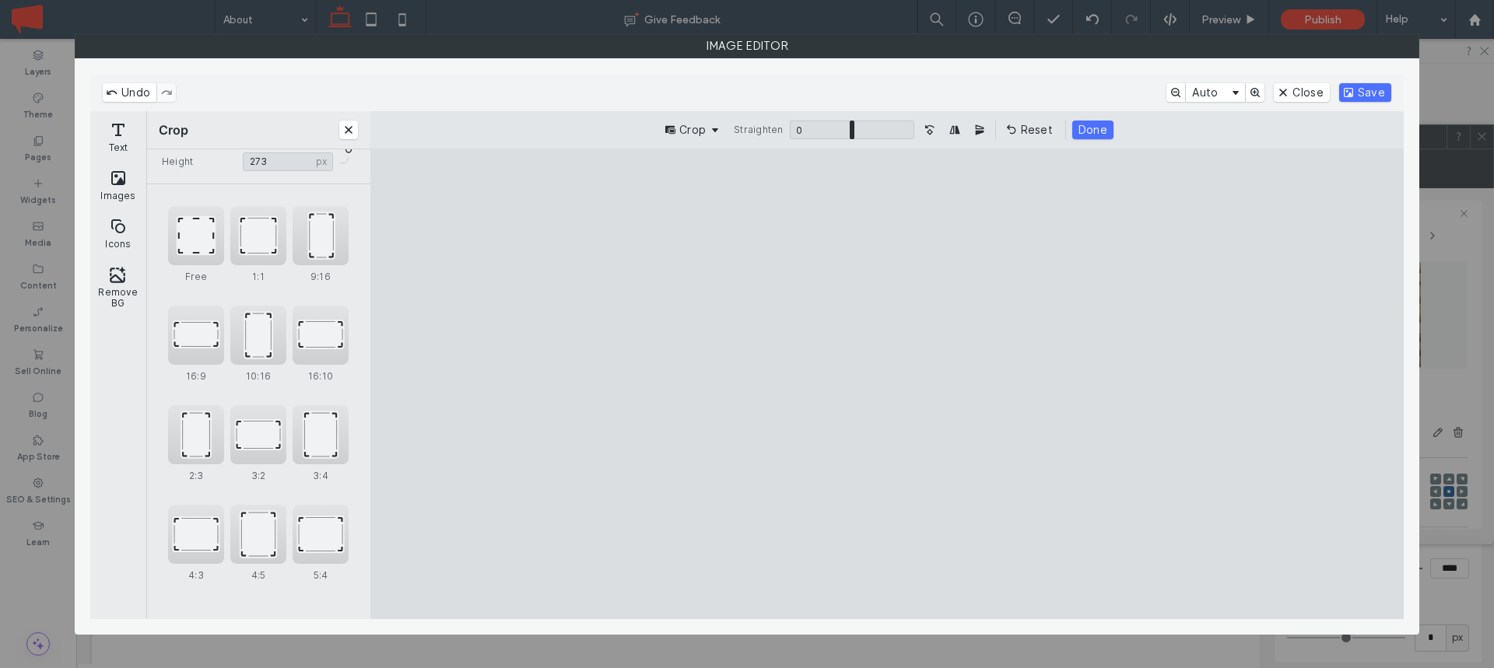
drag, startPoint x: 843, startPoint y: 300, endPoint x: 777, endPoint y: 306, distance: 66.4
click at [887, 384] on cesdk-canvas "Editor canvas" at bounding box center [887, 384] width 0 height 0
click at [184, 433] on div "2:3" at bounding box center [196, 434] width 56 height 59
type input "***"
drag, startPoint x: 739, startPoint y: 376, endPoint x: 603, endPoint y: 383, distance: 136.3
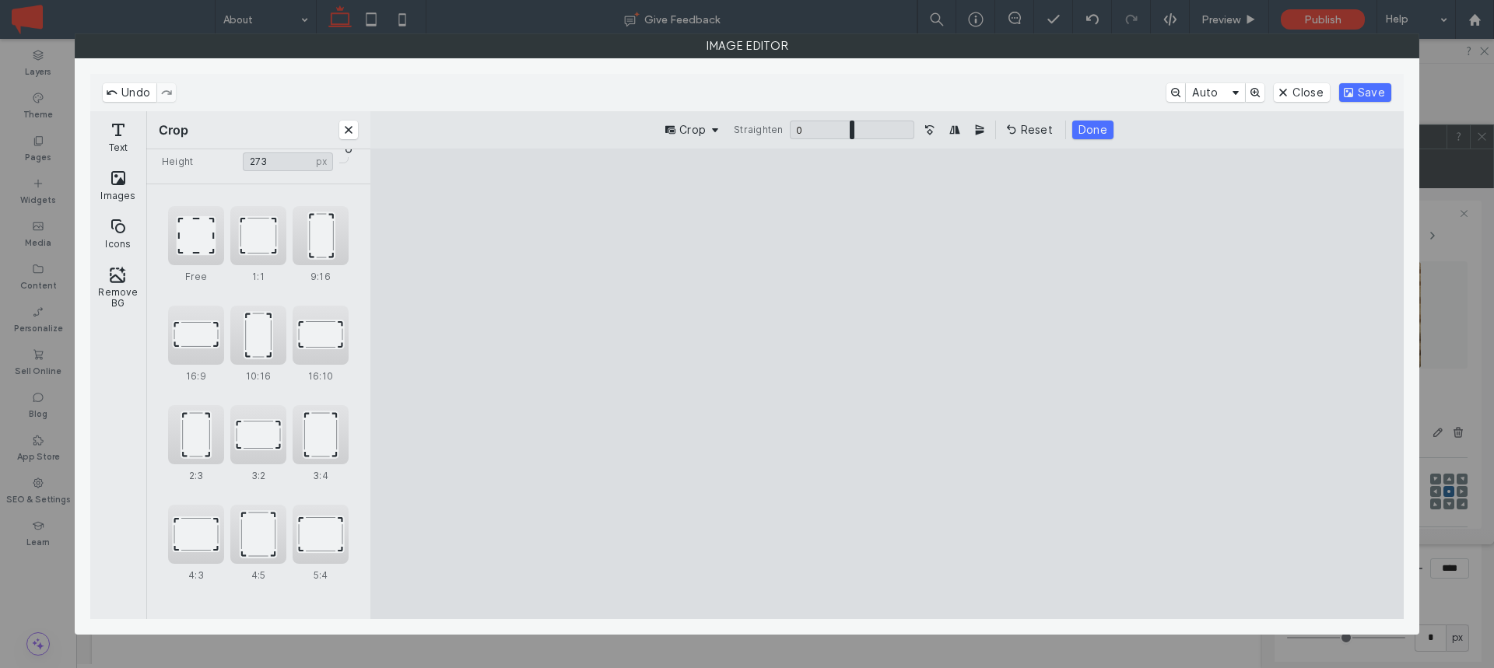
click at [887, 384] on cesdk-canvas "Editor canvas" at bounding box center [887, 384] width 0 height 0
click at [1317, 86] on button "Close" at bounding box center [1301, 92] width 55 height 19
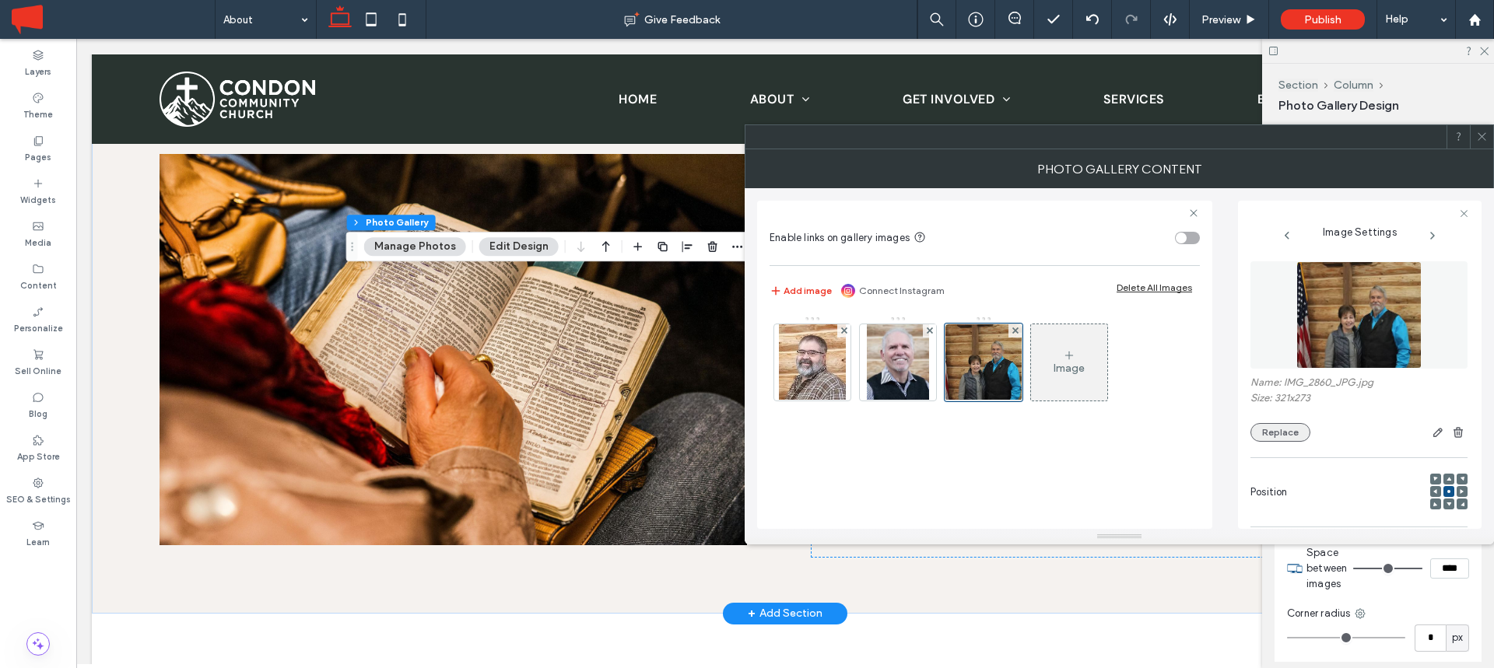
click at [1296, 428] on button "Replace" at bounding box center [1280, 432] width 60 height 19
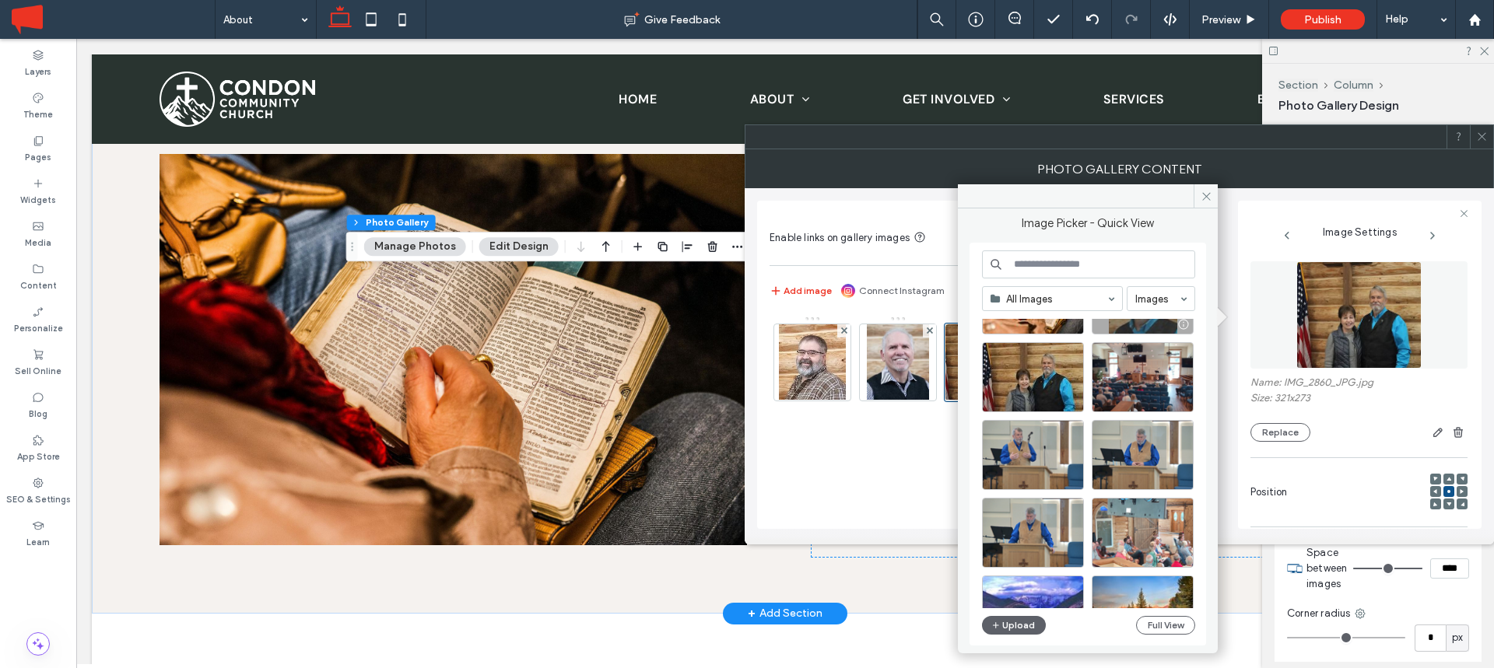
scroll to position [160, 0]
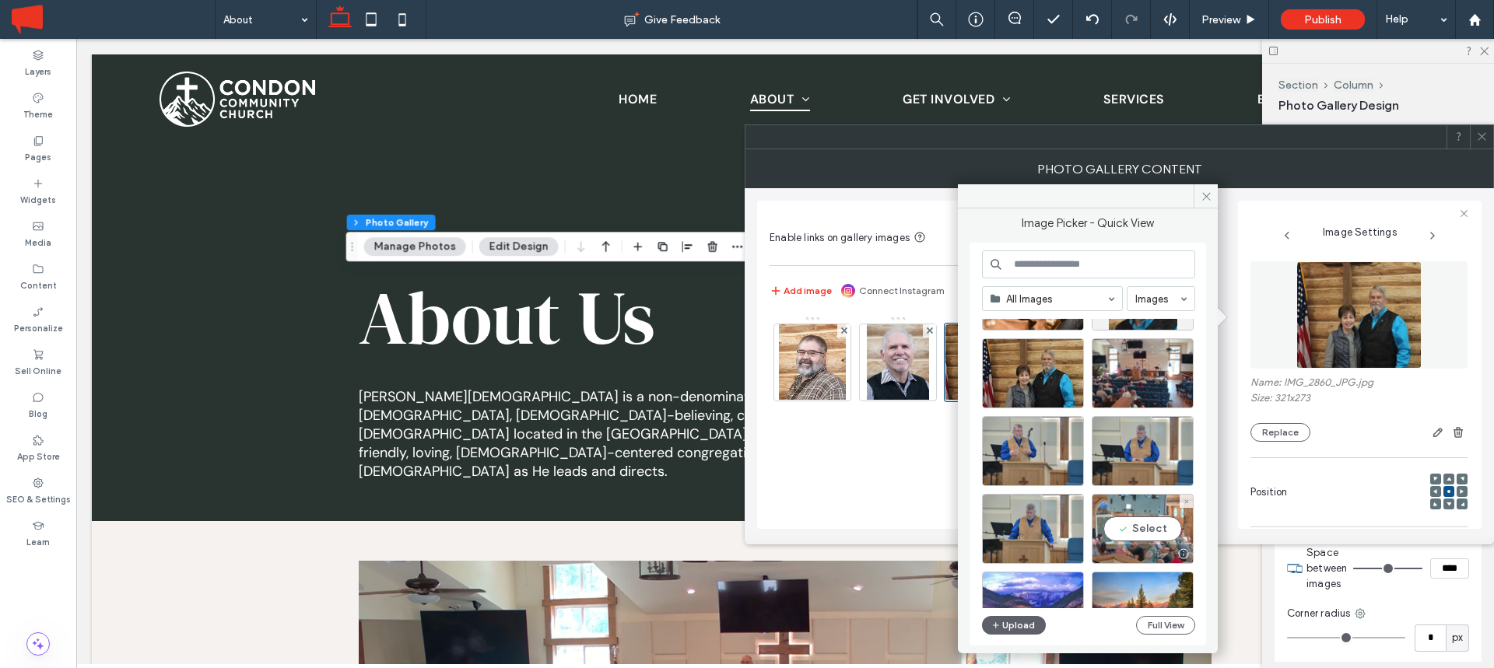
scroll to position [4672, 0]
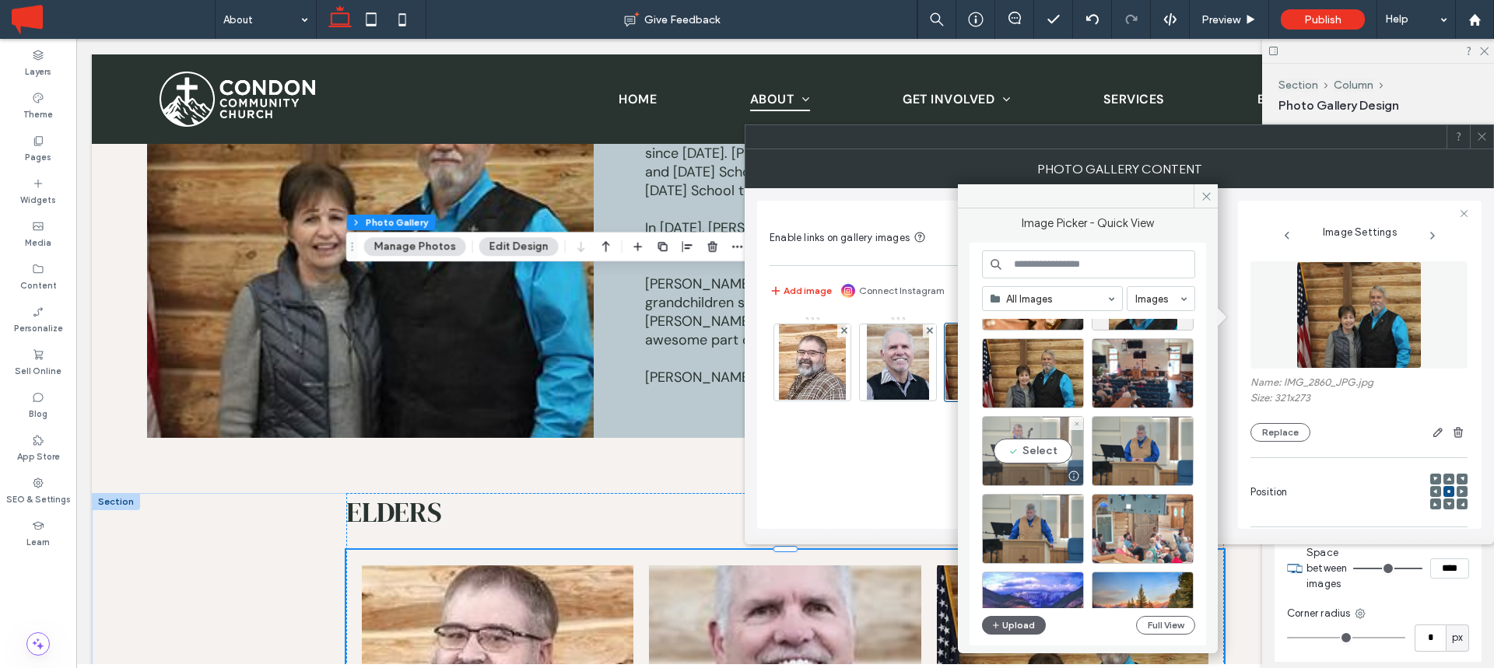
click at [1033, 452] on div "Select" at bounding box center [1033, 451] width 102 height 70
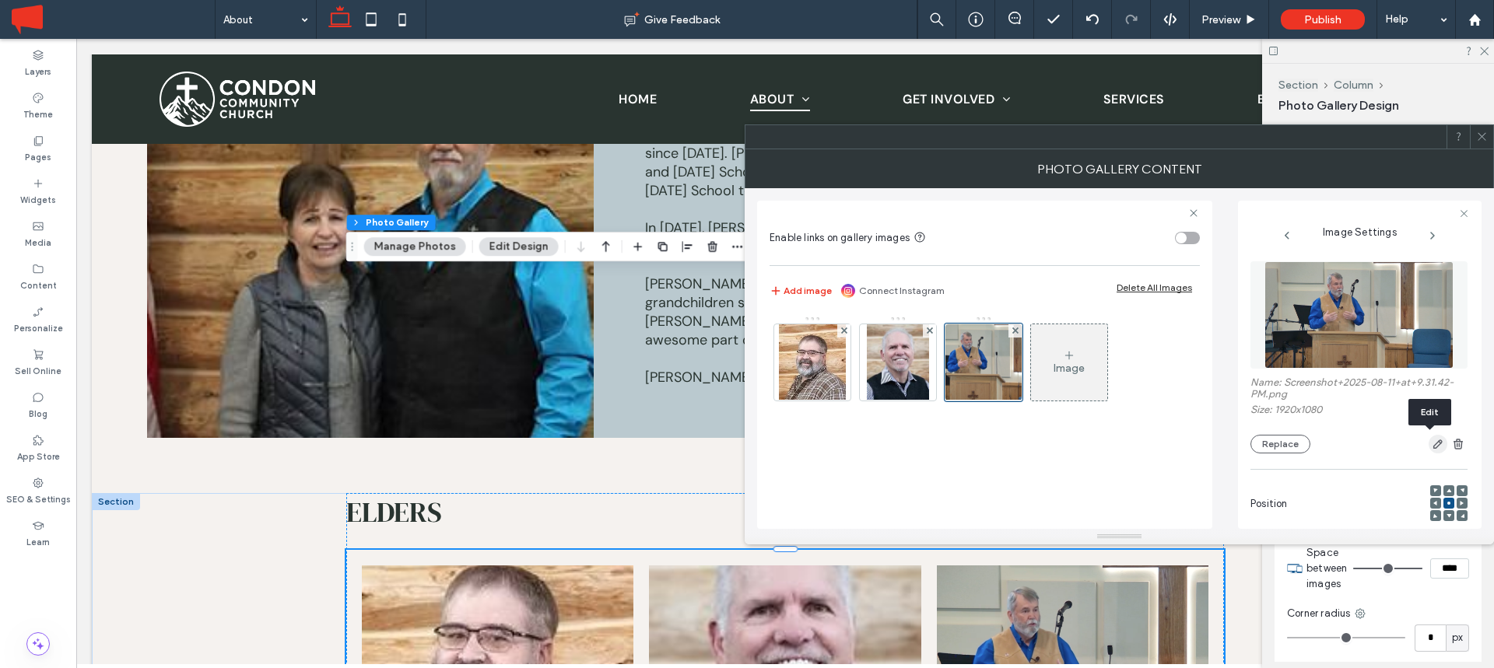
click at [1433, 444] on use "button" at bounding box center [1437, 444] width 9 height 9
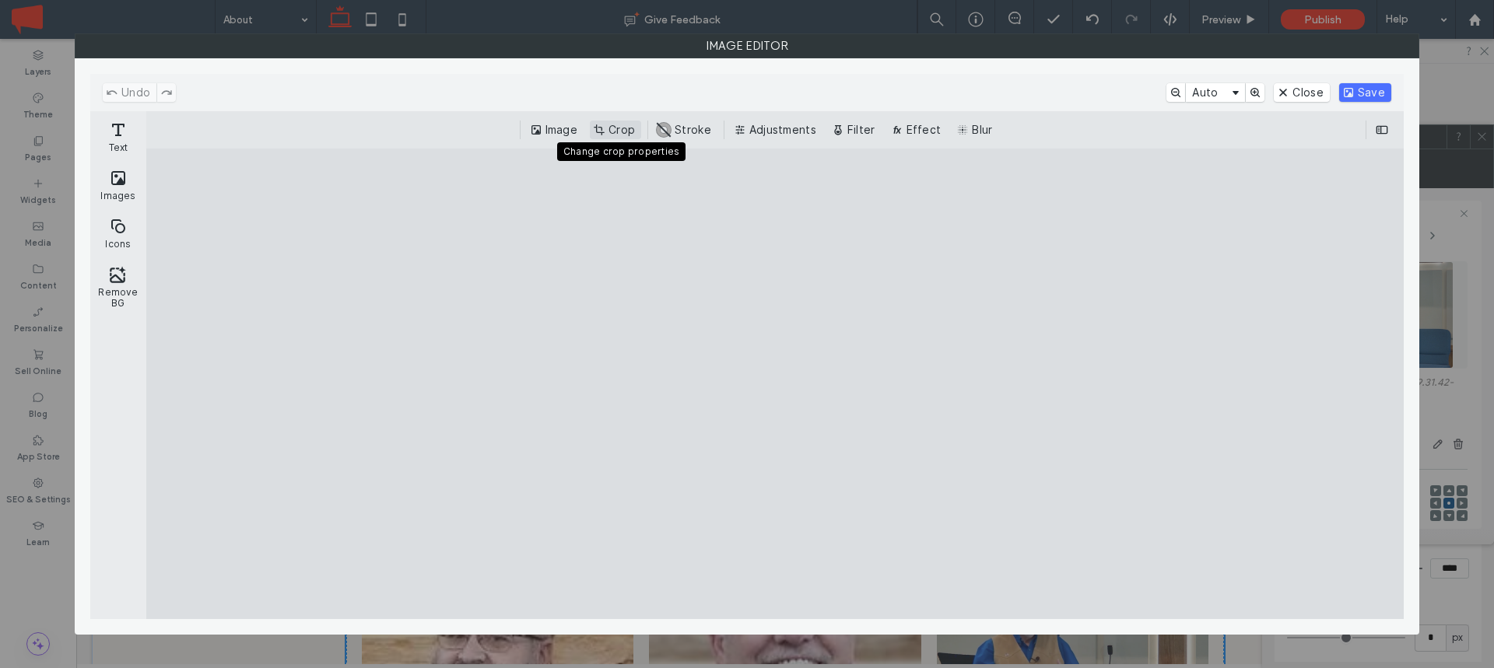
click at [613, 128] on button "Crop" at bounding box center [615, 130] width 51 height 19
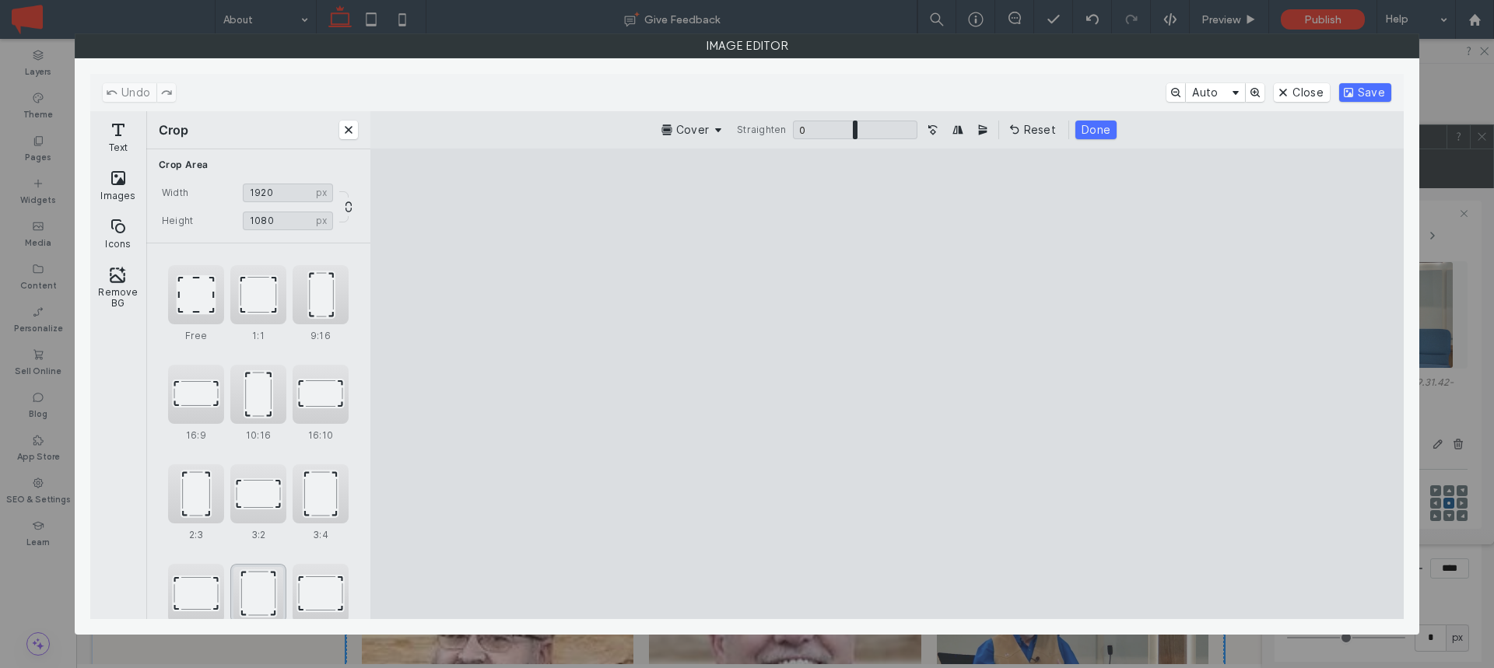
click at [254, 579] on div "4:5" at bounding box center [258, 593] width 56 height 59
type input "***"
drag, startPoint x: 857, startPoint y: 364, endPoint x: 922, endPoint y: 367, distance: 64.7
click at [887, 384] on cesdk-canvas "Editor canvas" at bounding box center [887, 384] width 0 height 0
click at [1366, 96] on button "Save" at bounding box center [1365, 92] width 52 height 19
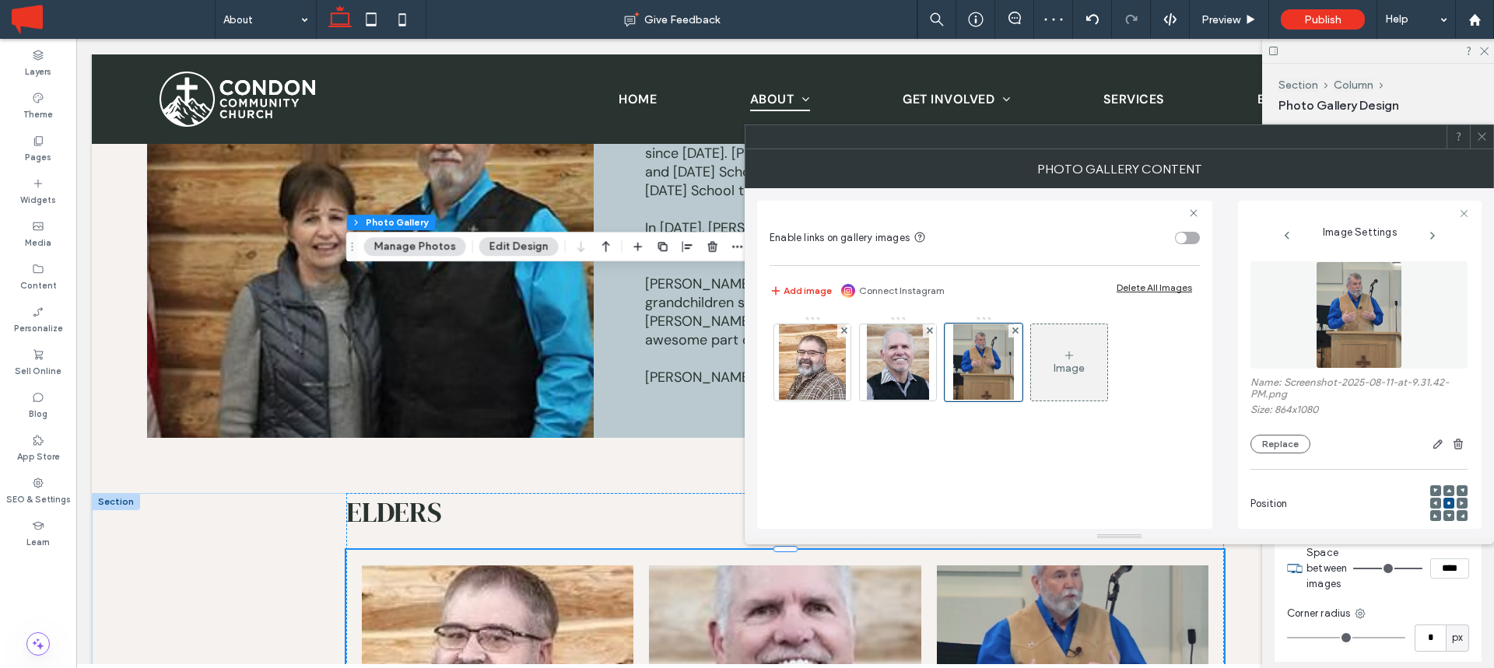
click at [1485, 135] on icon at bounding box center [1482, 137] width 12 height 12
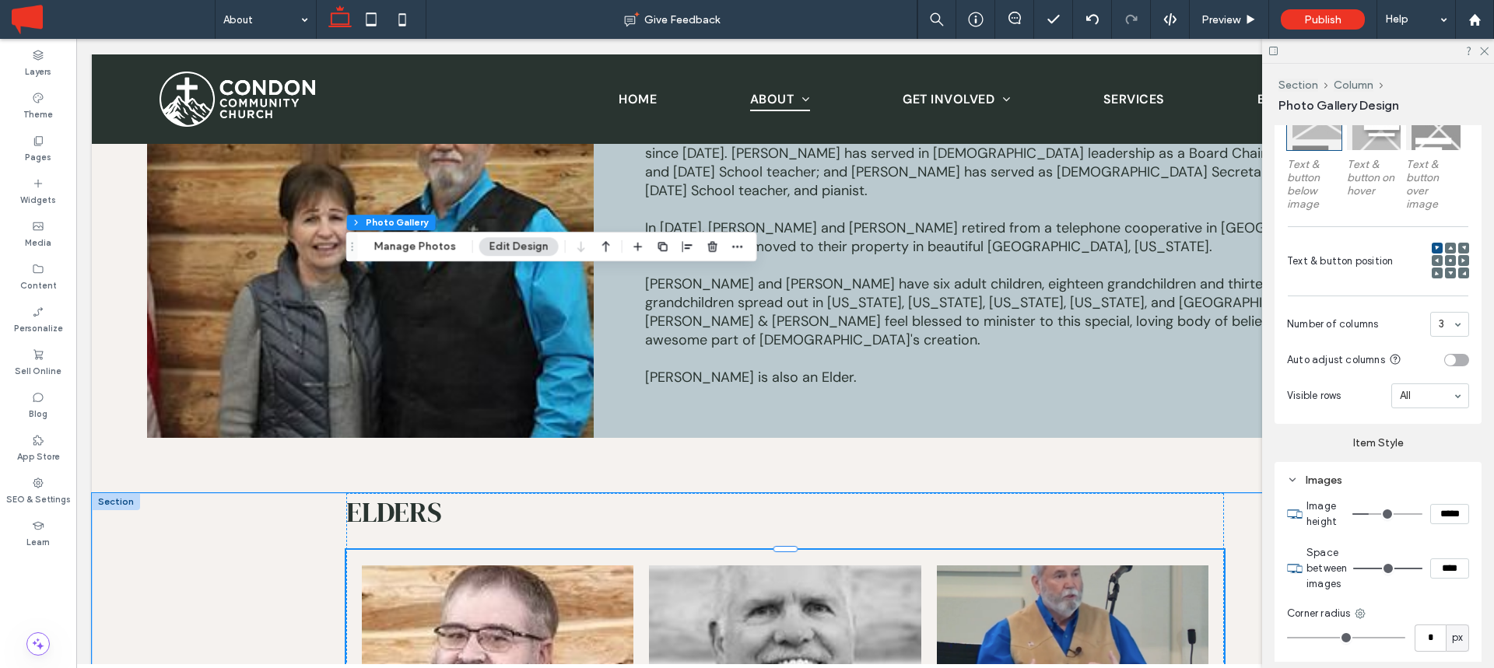
click at [810, 566] on link at bounding box center [785, 675] width 272 height 218
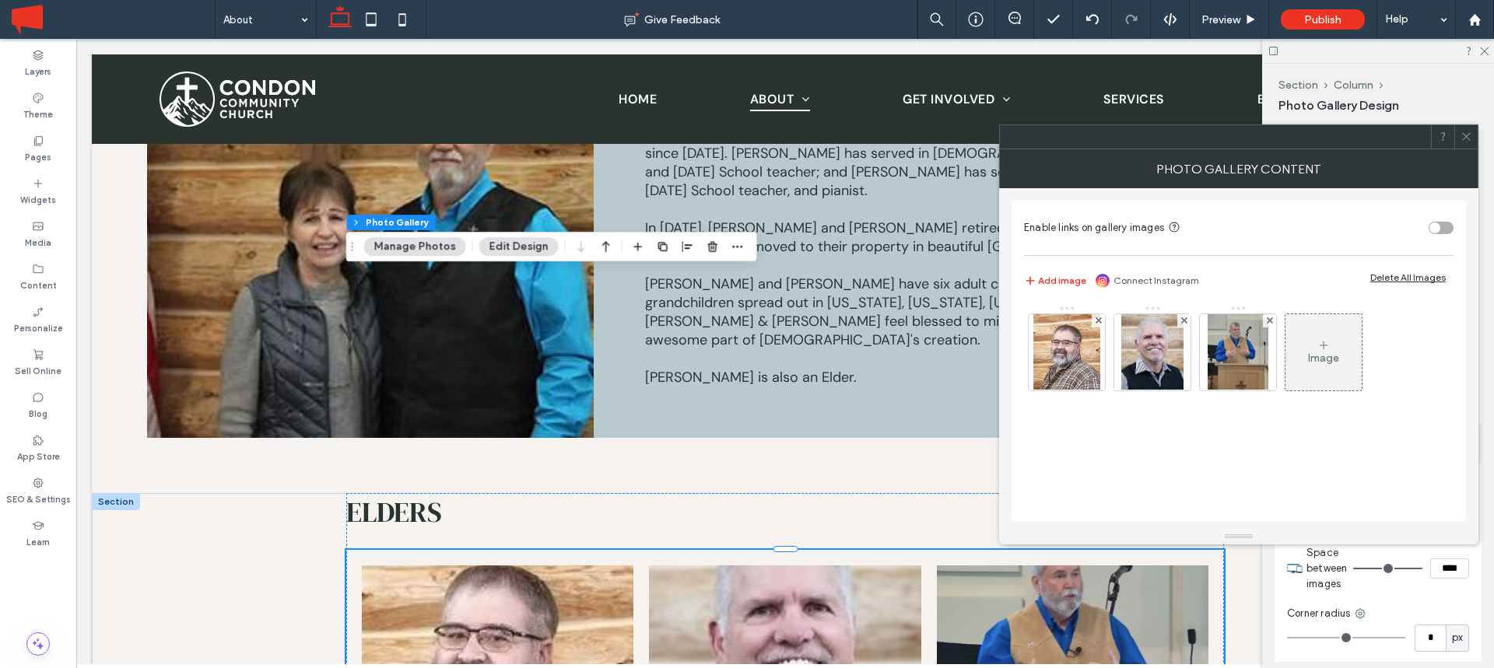
click at [1457, 138] on div at bounding box center [1465, 136] width 23 height 23
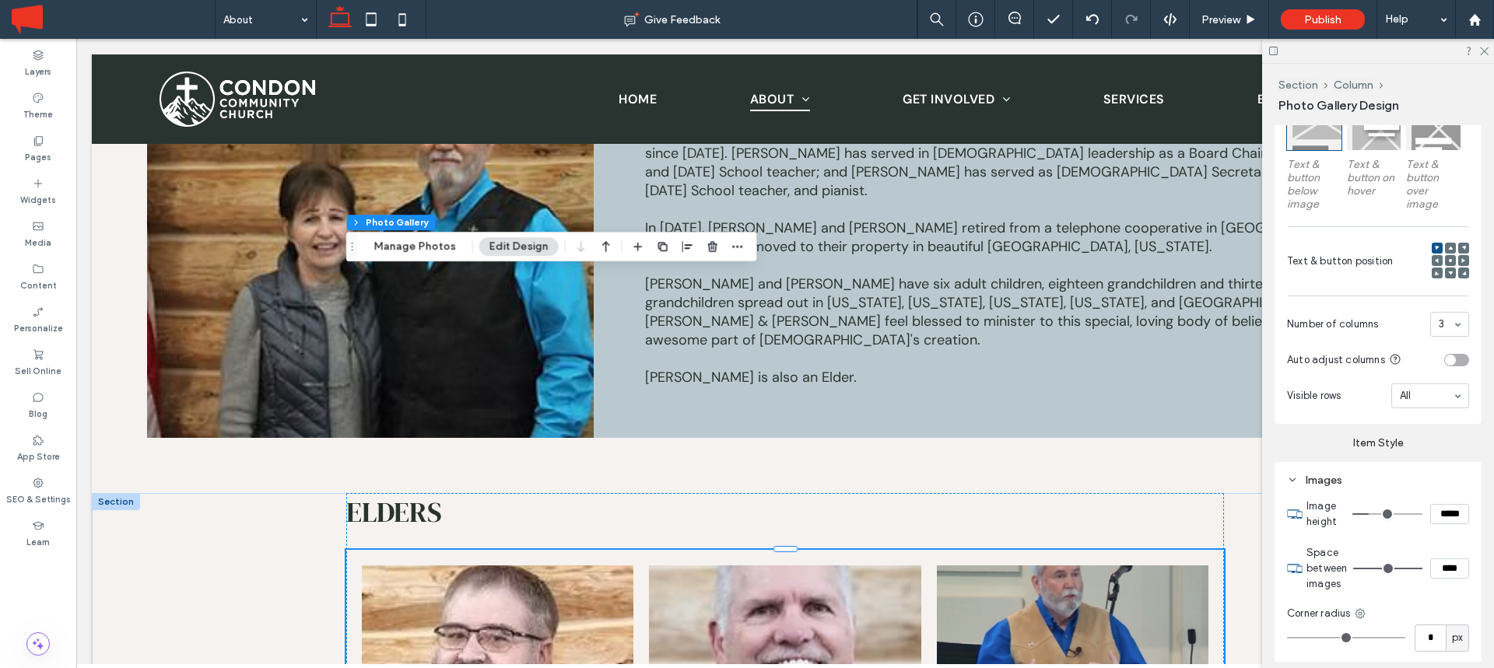
click at [1440, 505] on input "*****" at bounding box center [1449, 514] width 39 height 20
type input "*****"
type input "***"
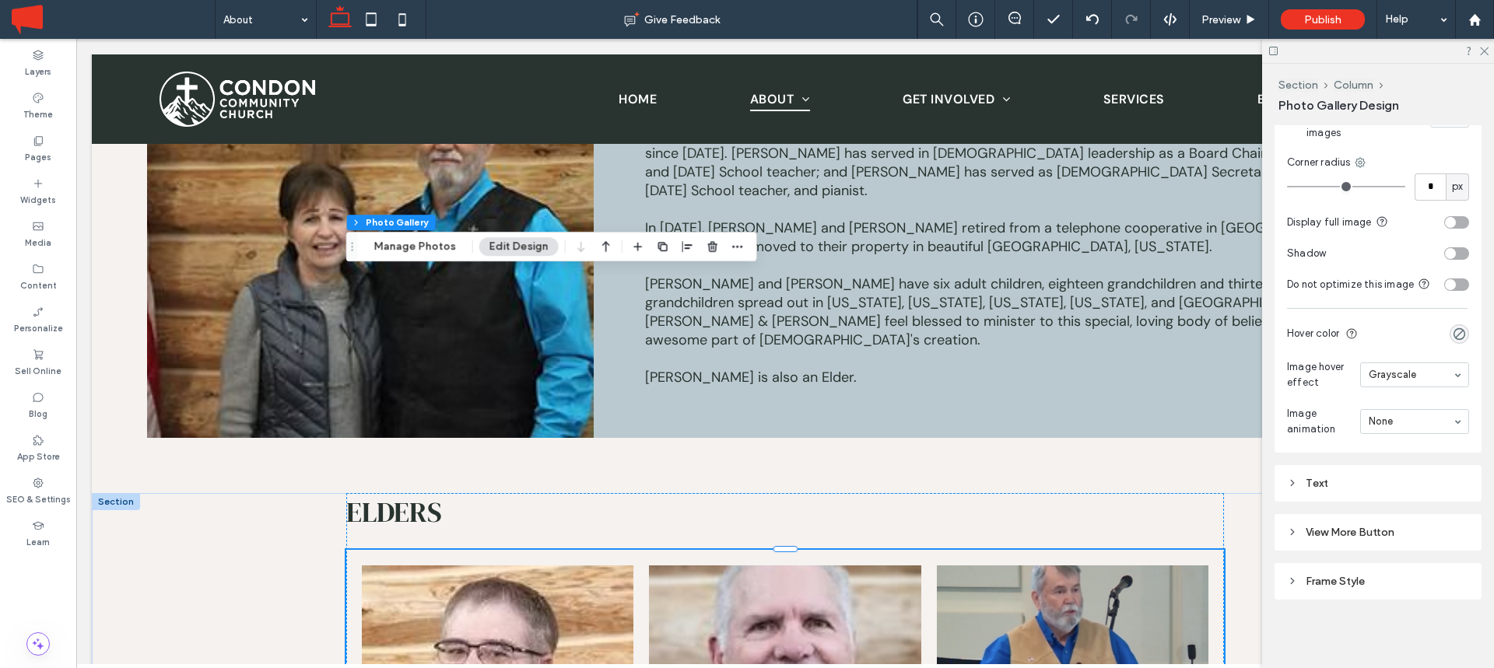
scroll to position [955, 0]
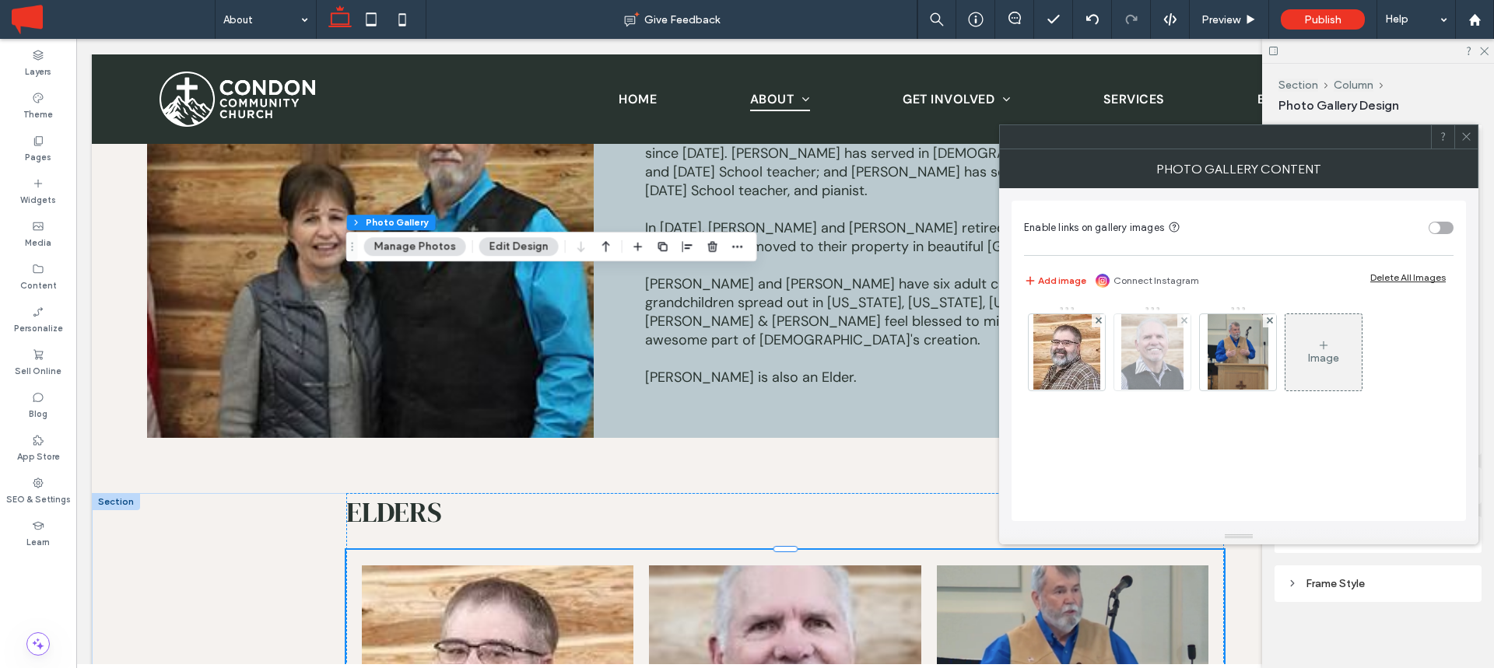
click at [1152, 350] on img at bounding box center [1151, 352] width 61 height 76
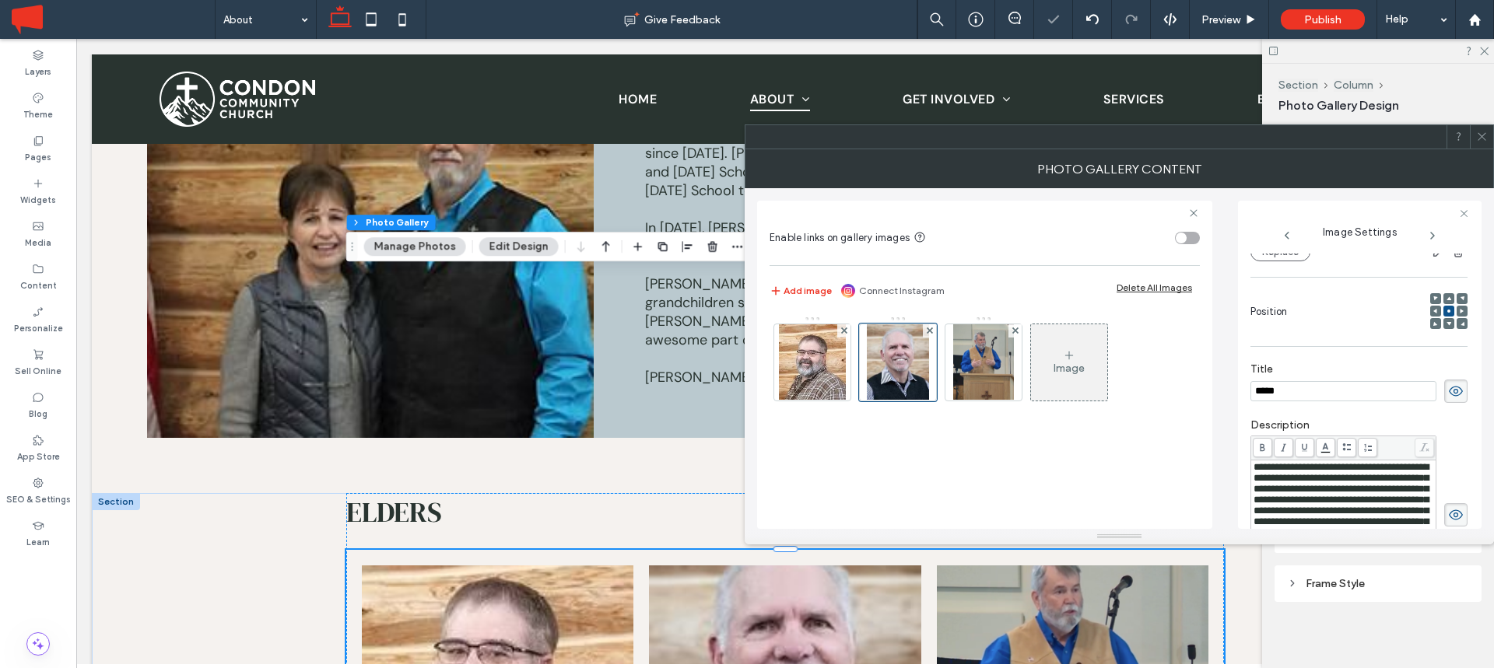
scroll to position [0, 0]
click at [1446, 300] on icon at bounding box center [1448, 298] width 5 height 5
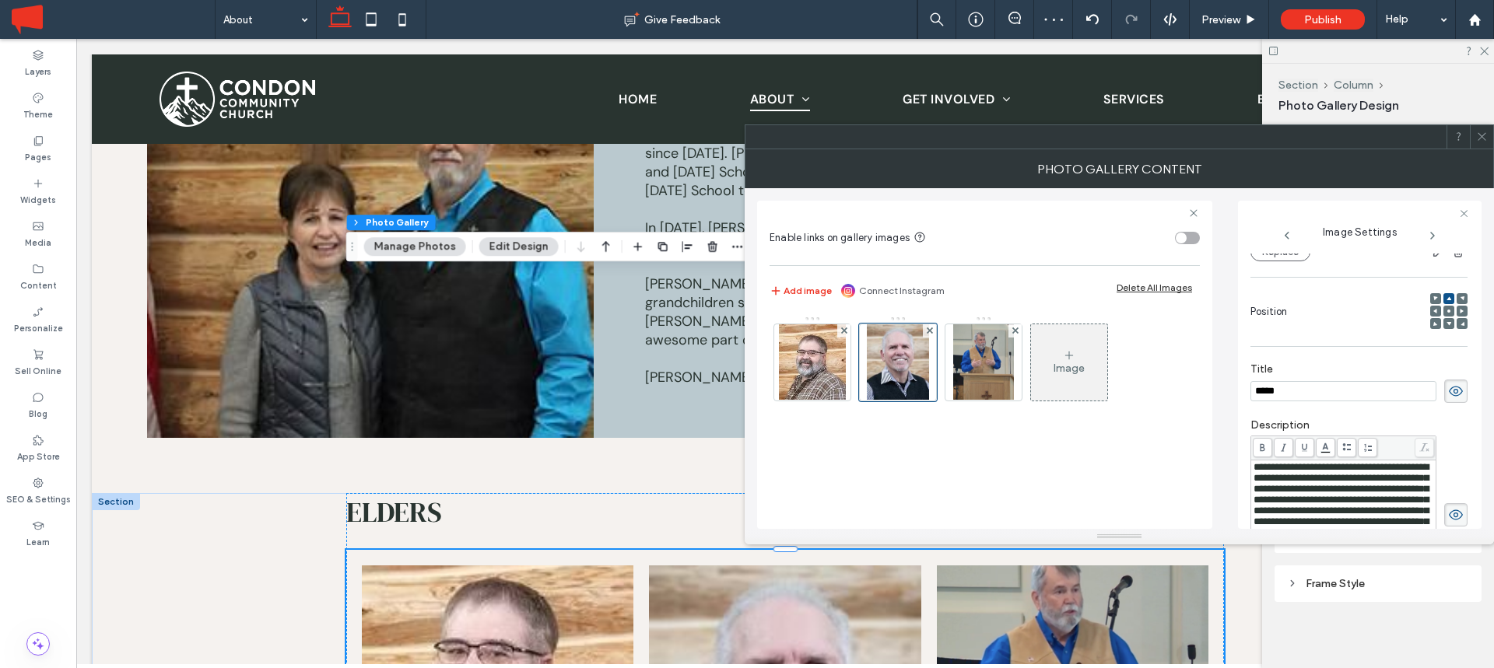
click at [1481, 127] on span at bounding box center [1482, 136] width 12 height 23
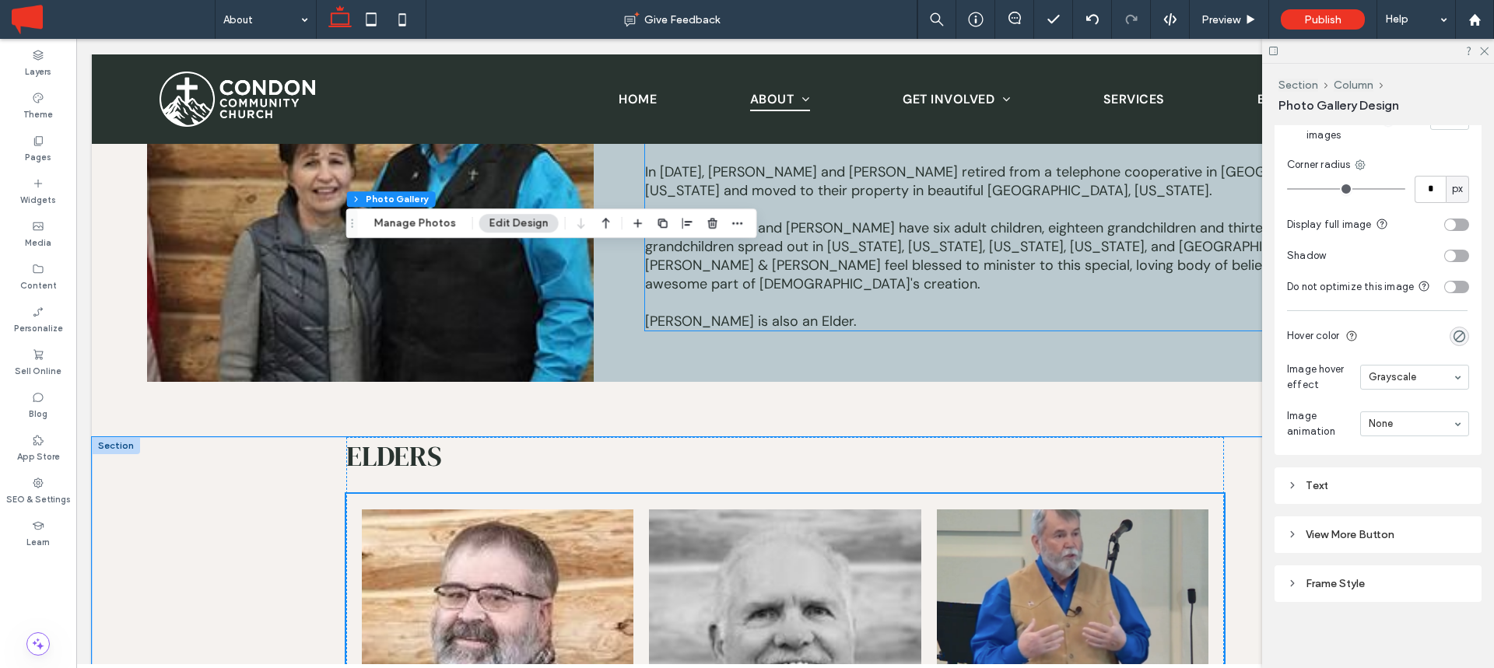
scroll to position [4754, 0]
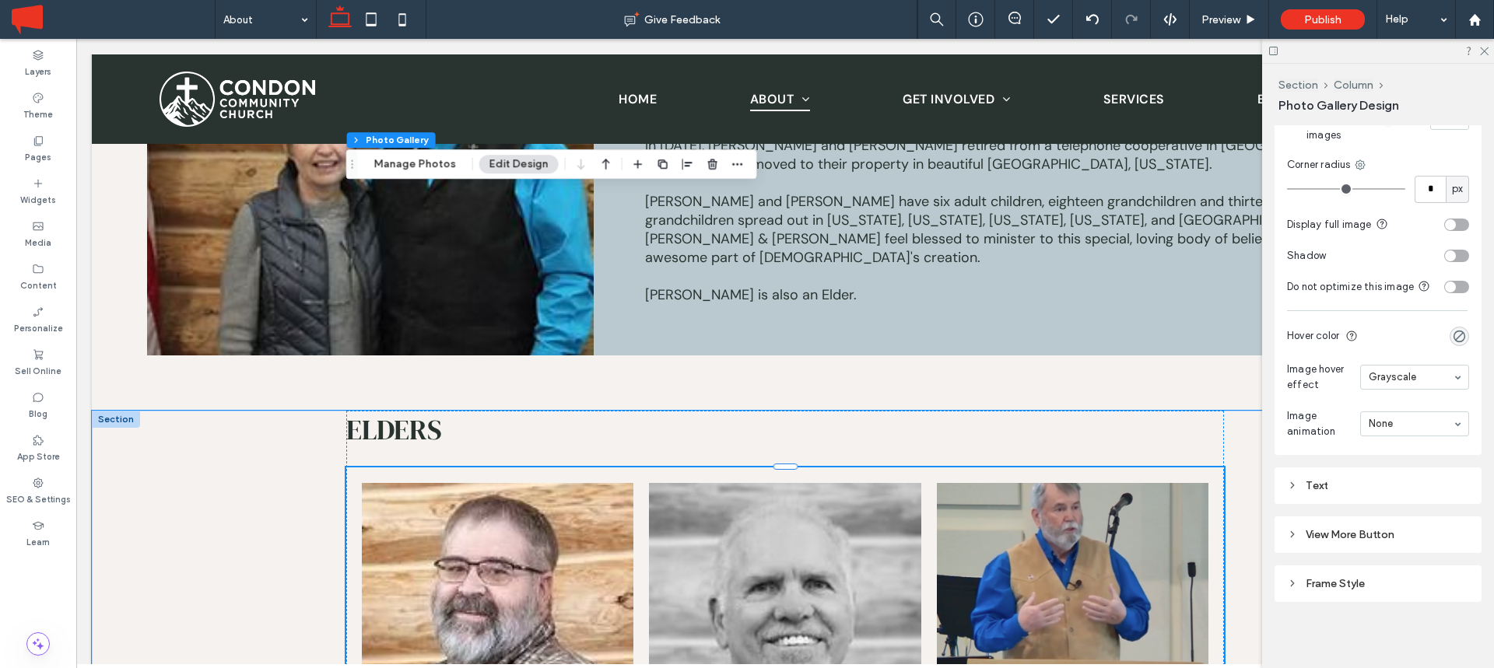
click at [759, 483] on link at bounding box center [785, 607] width 272 height 249
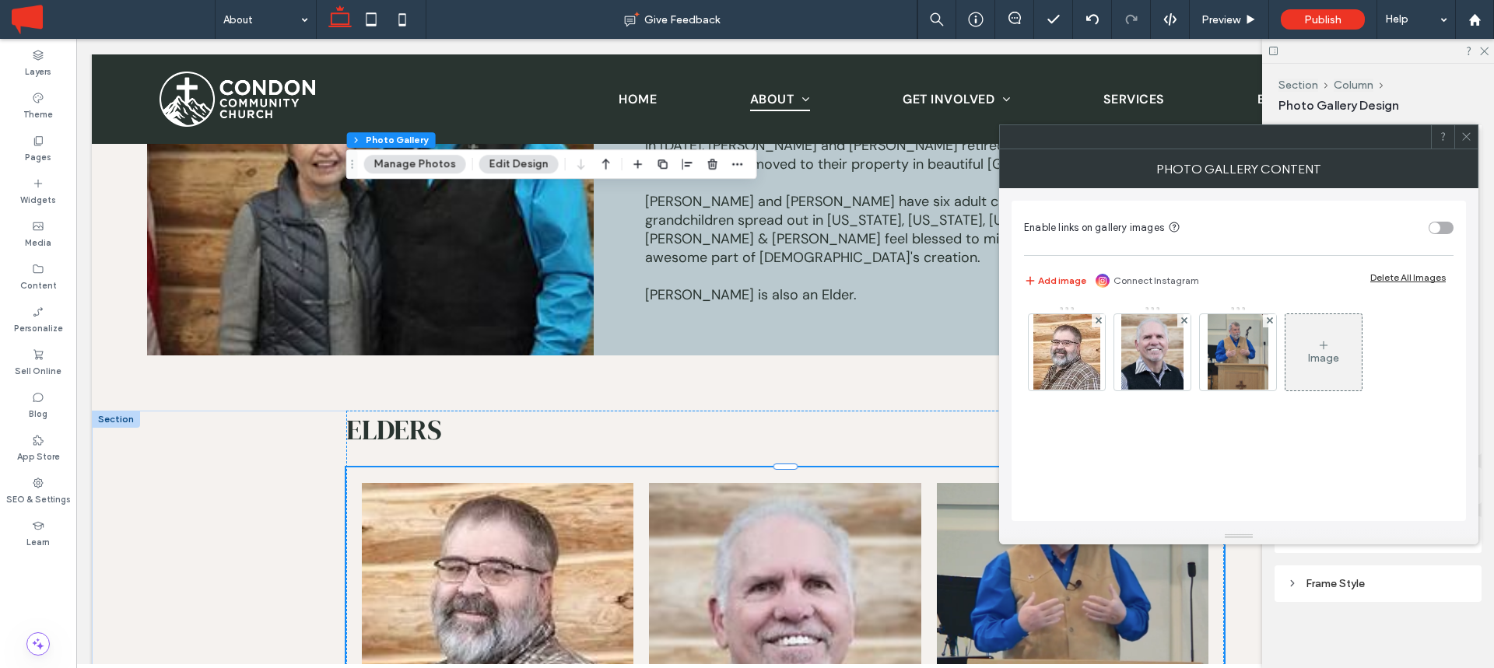
click at [1462, 135] on icon at bounding box center [1466, 137] width 12 height 12
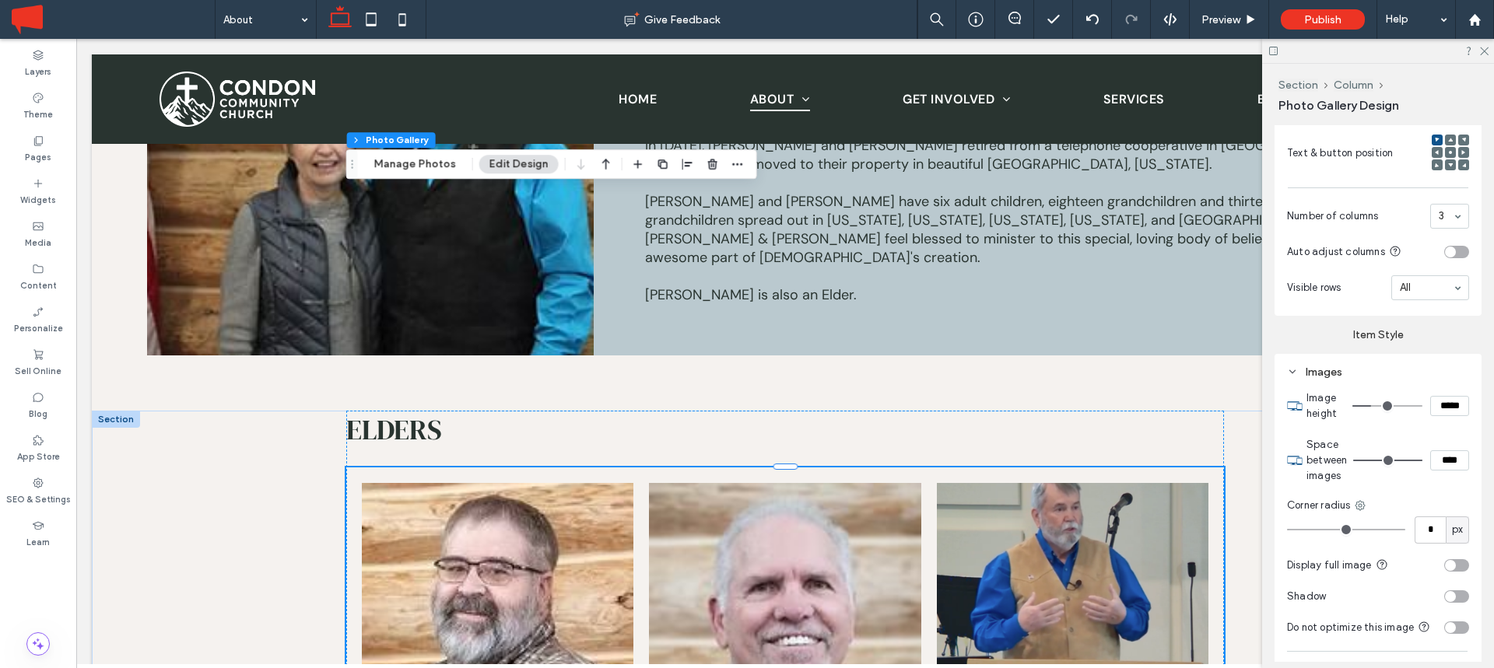
scroll to position [678, 0]
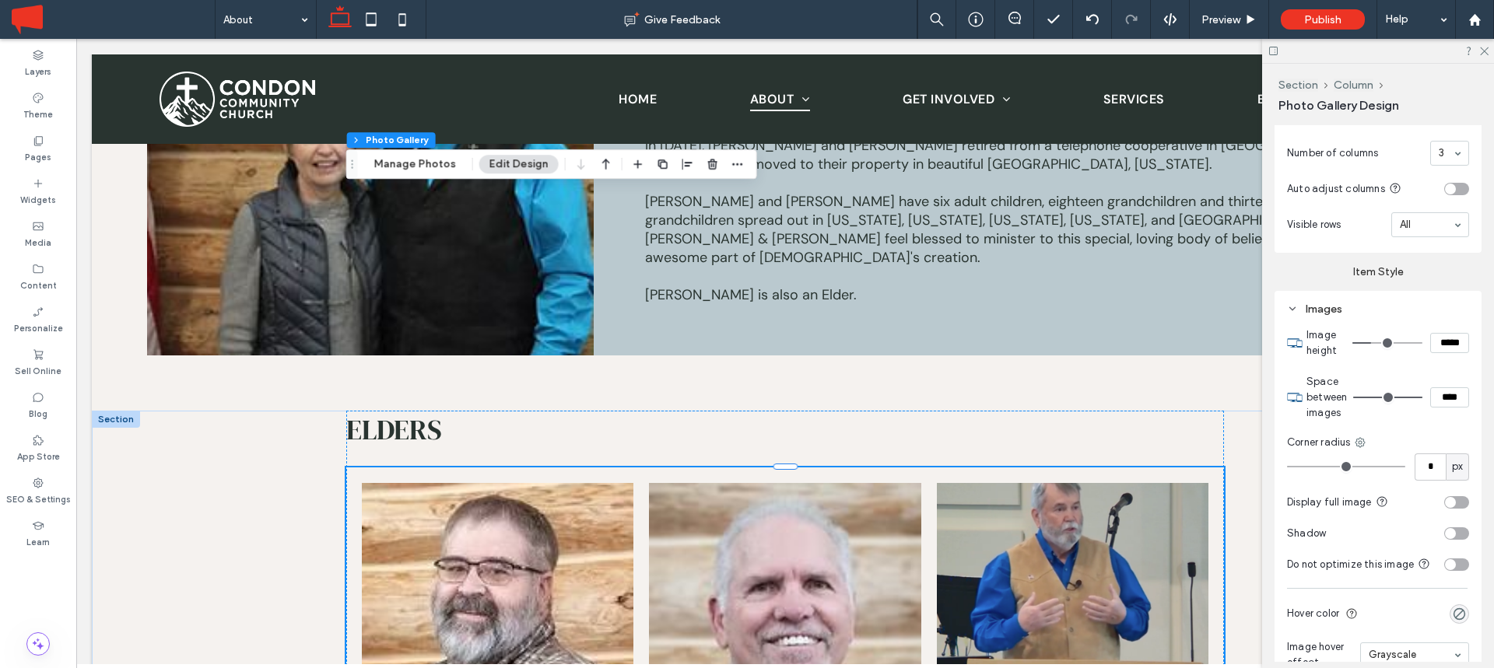
click at [1447, 341] on input "*****" at bounding box center [1449, 343] width 39 height 20
type input "*****"
type input "***"
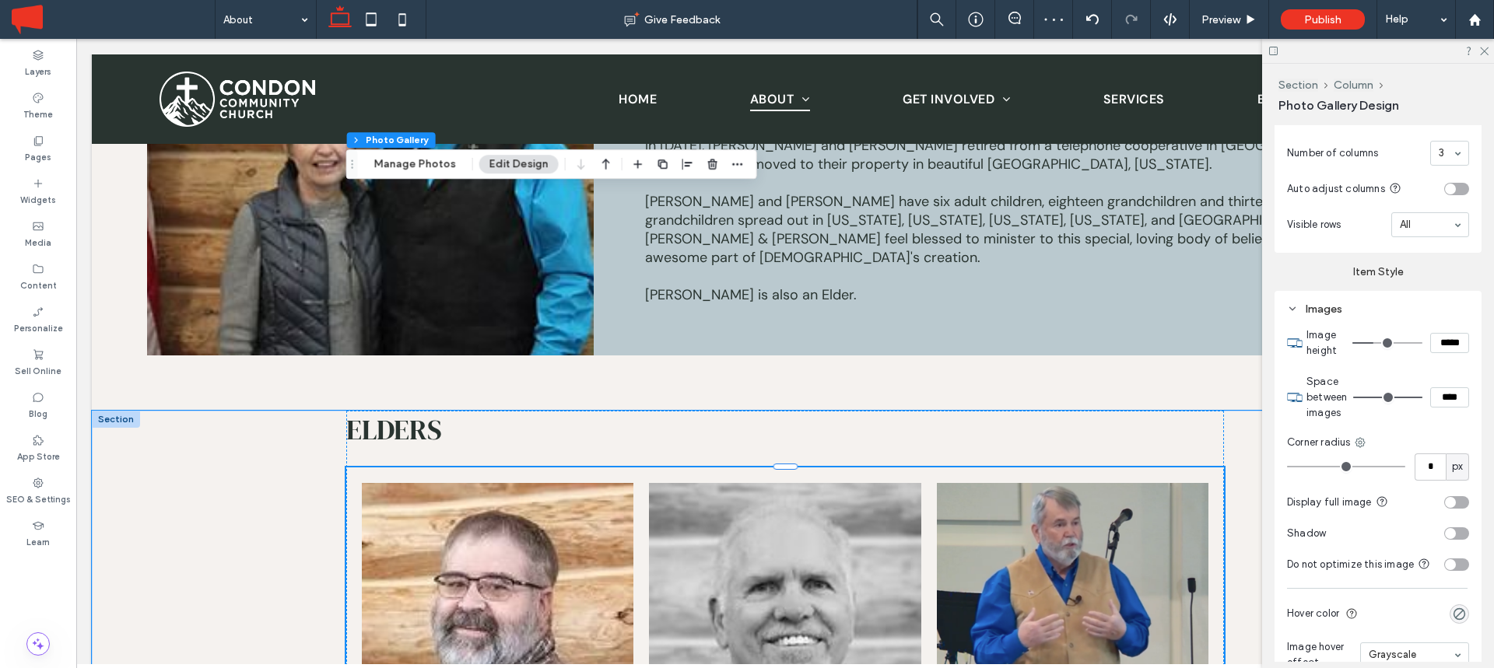
click at [864, 483] on link at bounding box center [785, 623] width 272 height 280
click at [812, 483] on link at bounding box center [785, 623] width 272 height 280
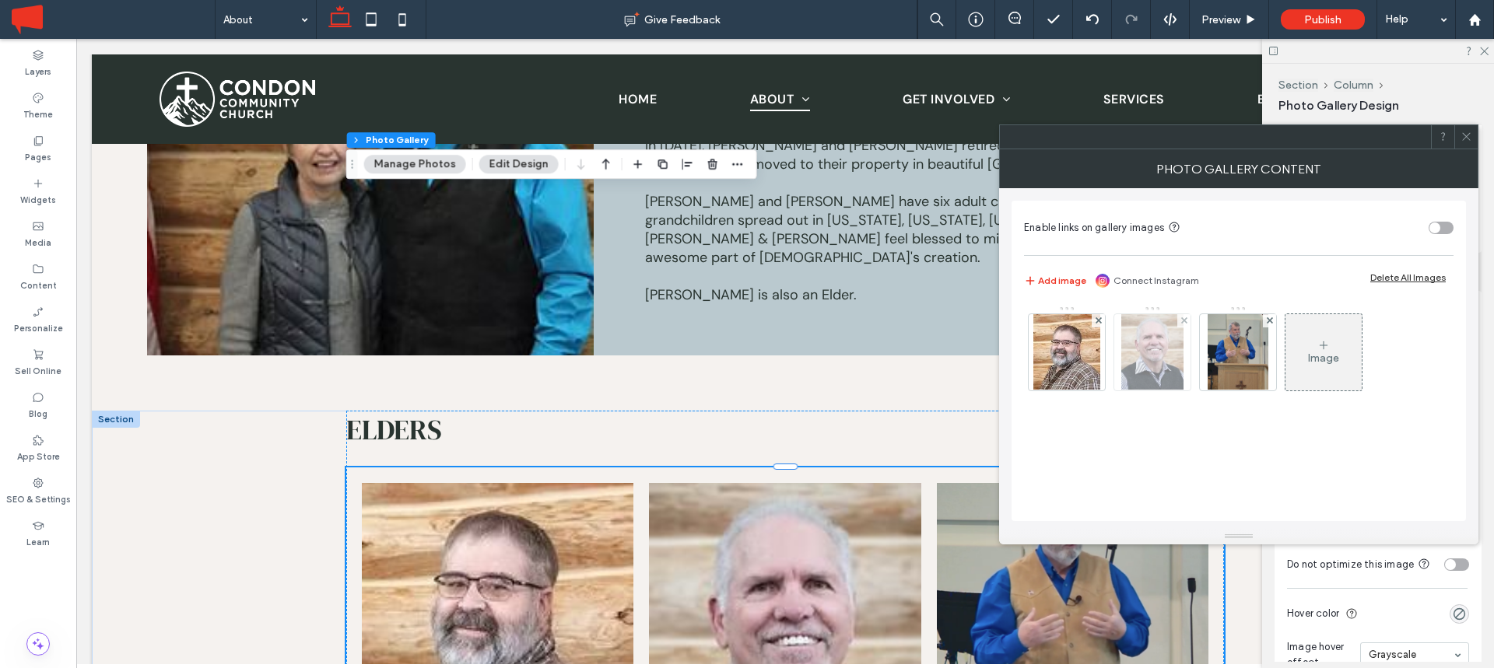
click at [1158, 359] on img at bounding box center [1151, 352] width 61 height 76
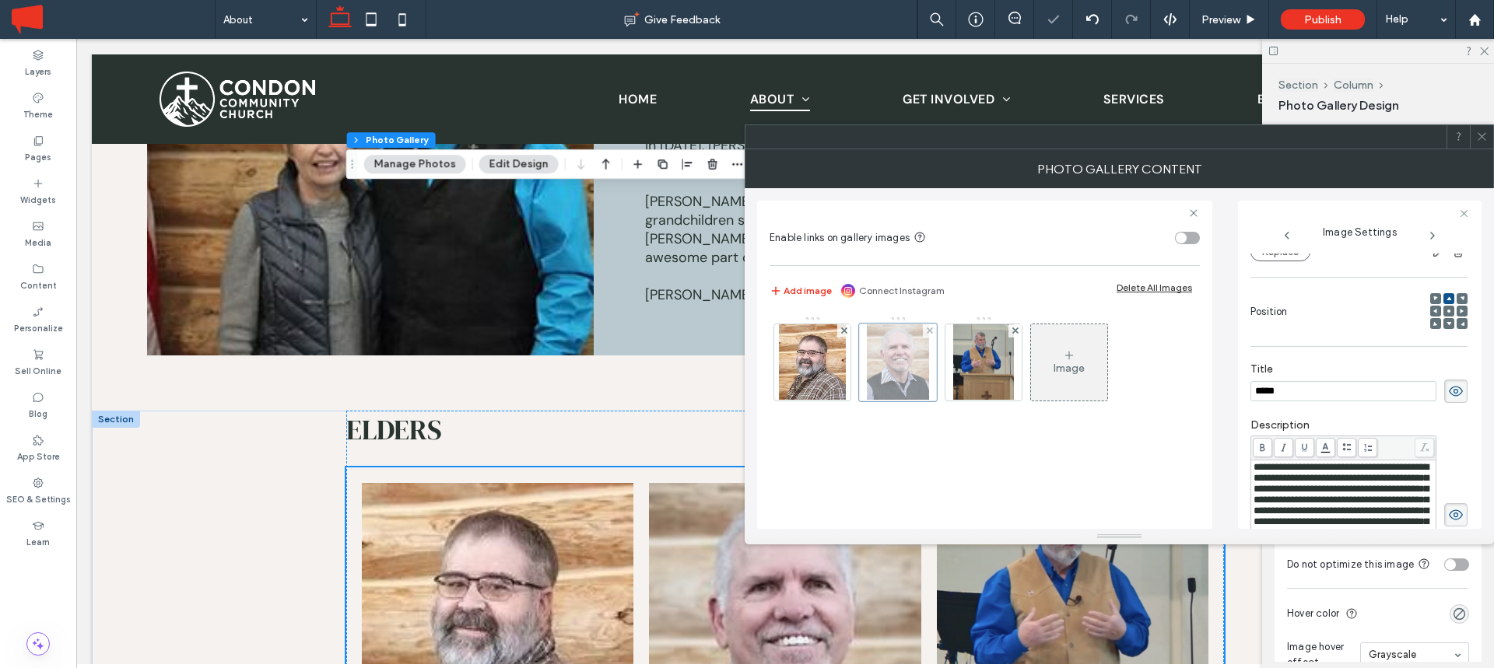
scroll to position [0, 0]
click at [1447, 310] on use at bounding box center [1448, 311] width 3 height 3
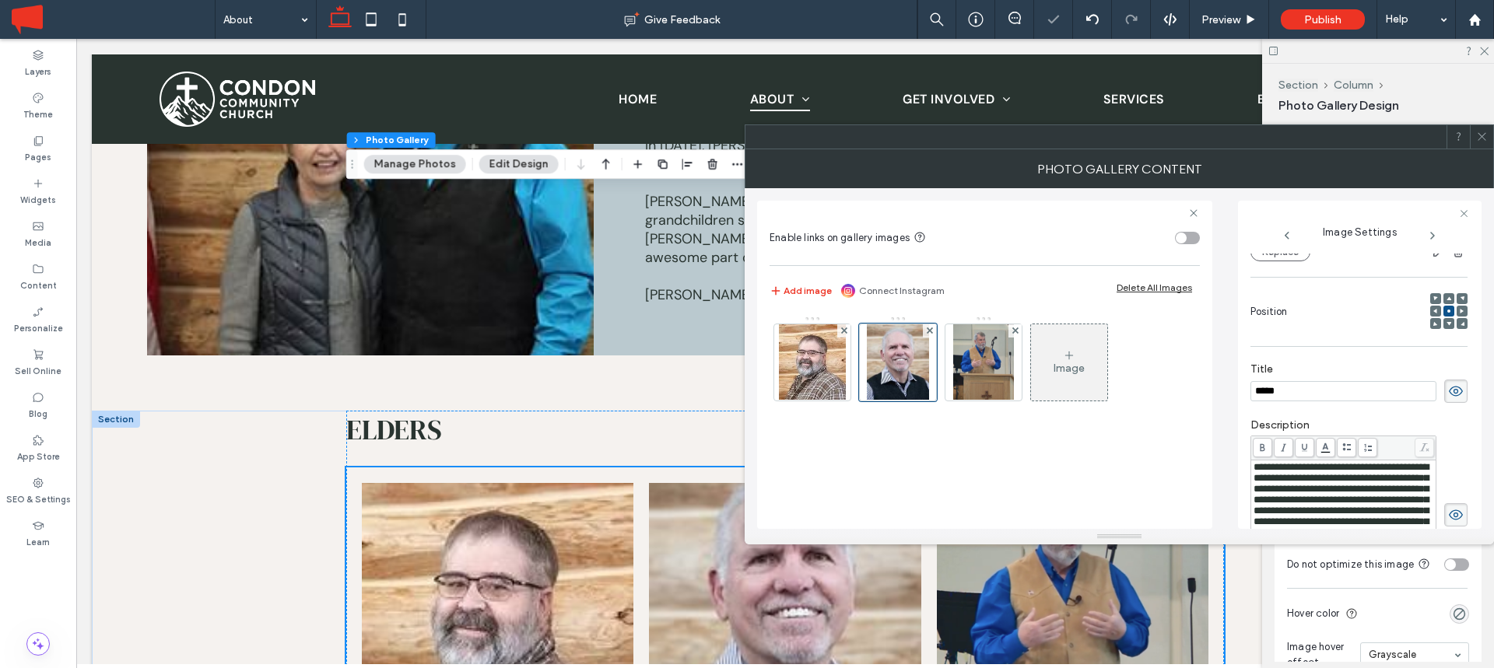
click at [1479, 128] on span at bounding box center [1482, 136] width 12 height 23
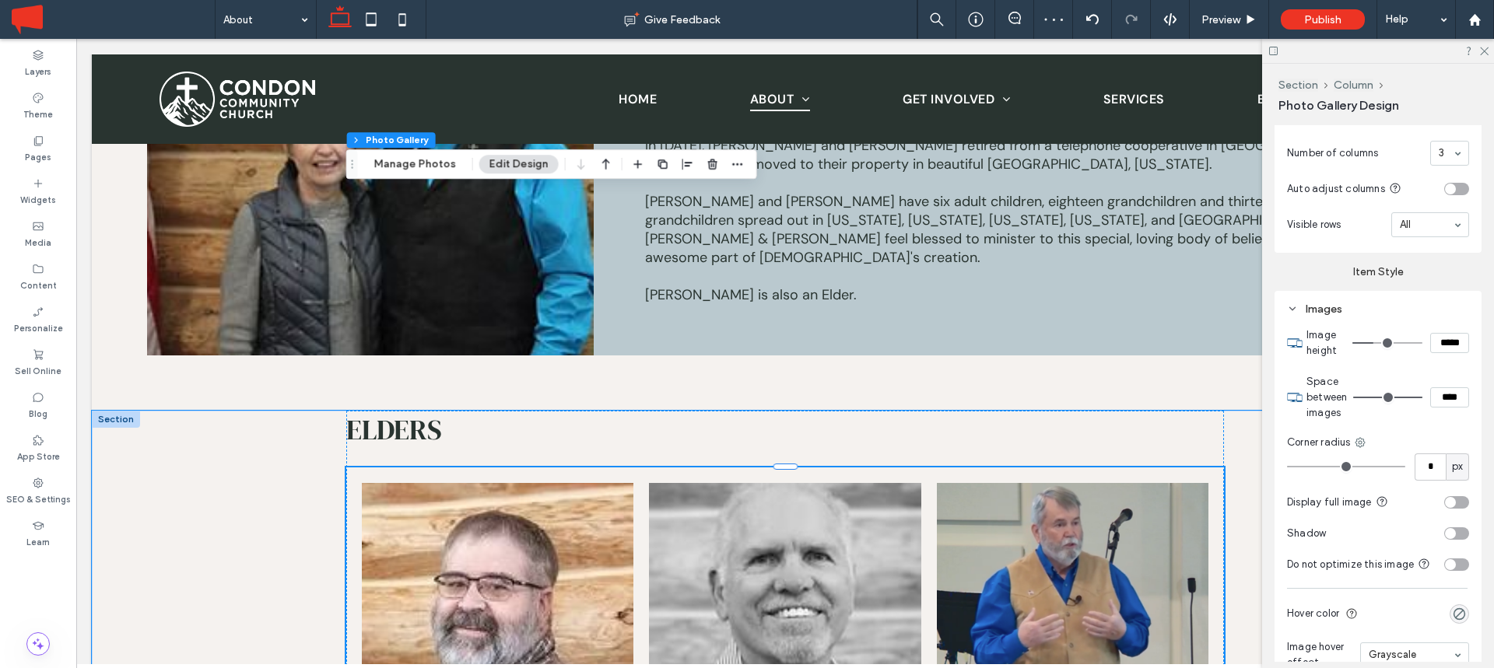
click at [798, 483] on link at bounding box center [785, 623] width 272 height 280
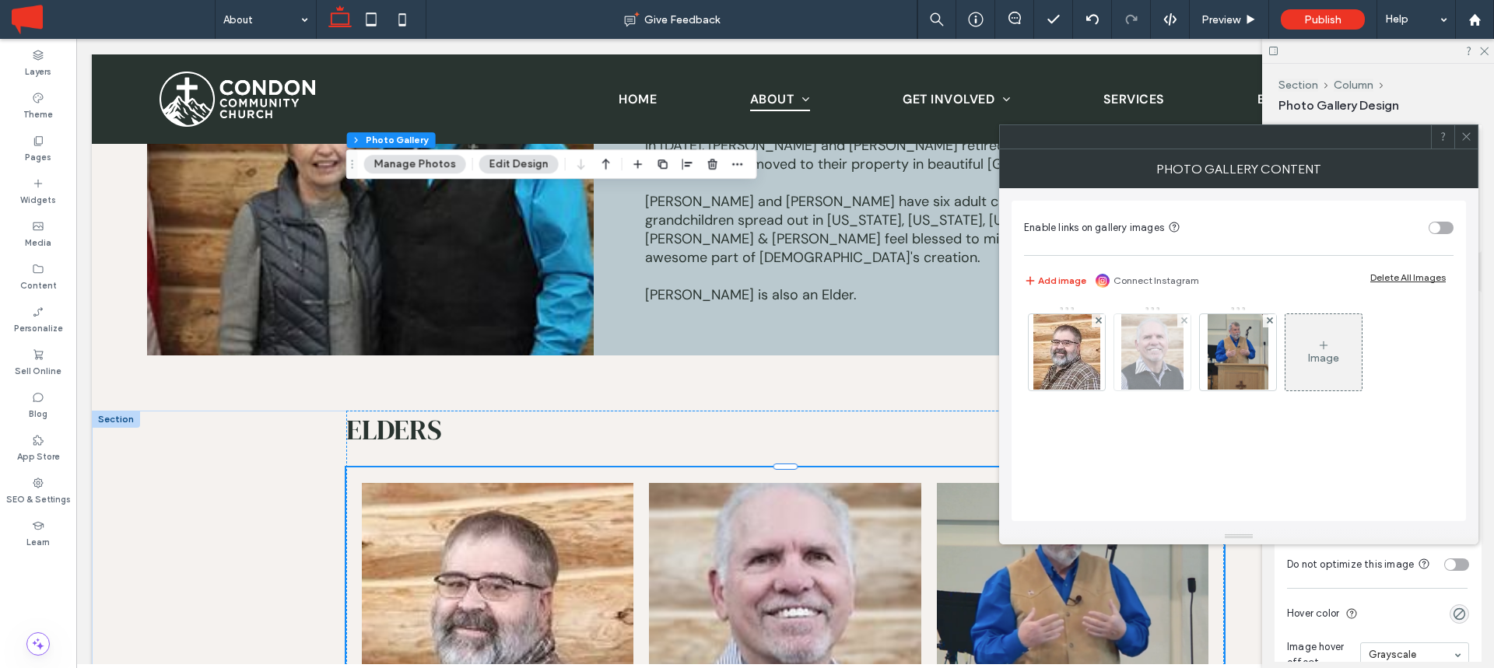
click at [1156, 352] on img at bounding box center [1151, 352] width 61 height 76
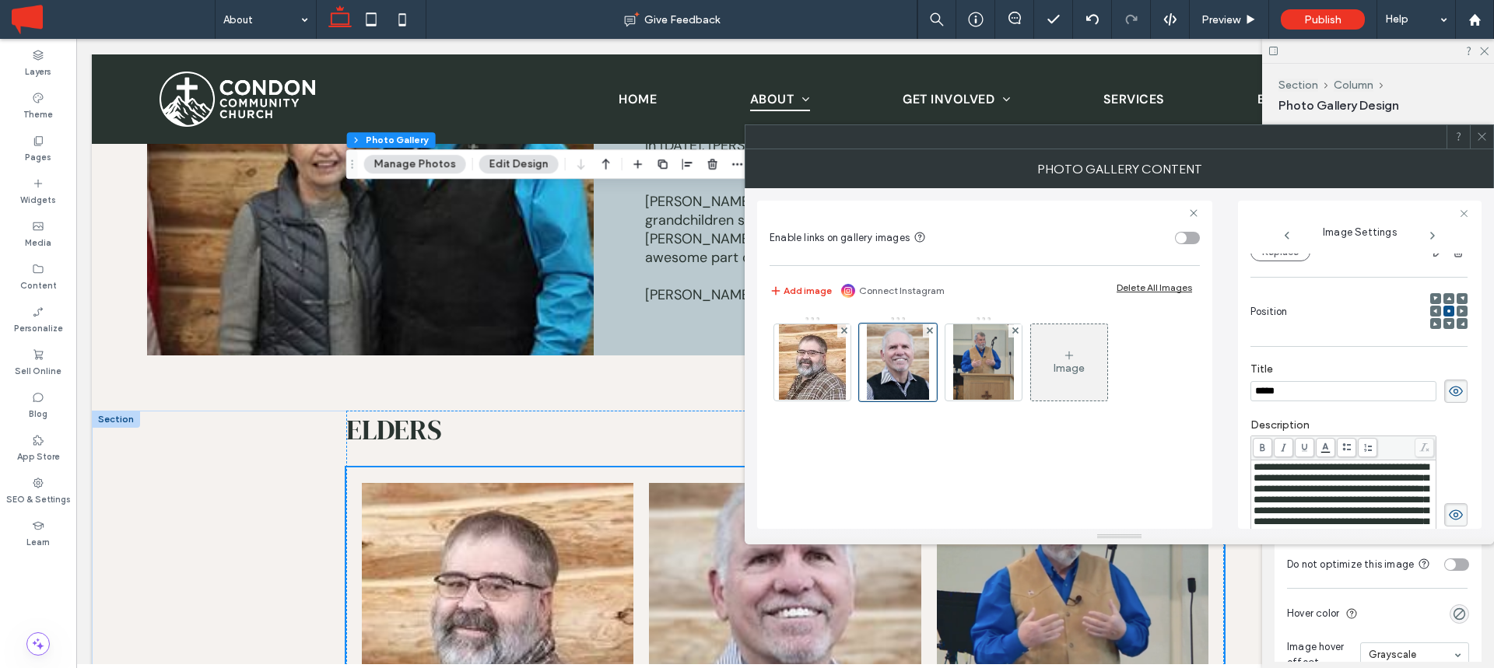
click at [1446, 296] on icon at bounding box center [1448, 298] width 5 height 5
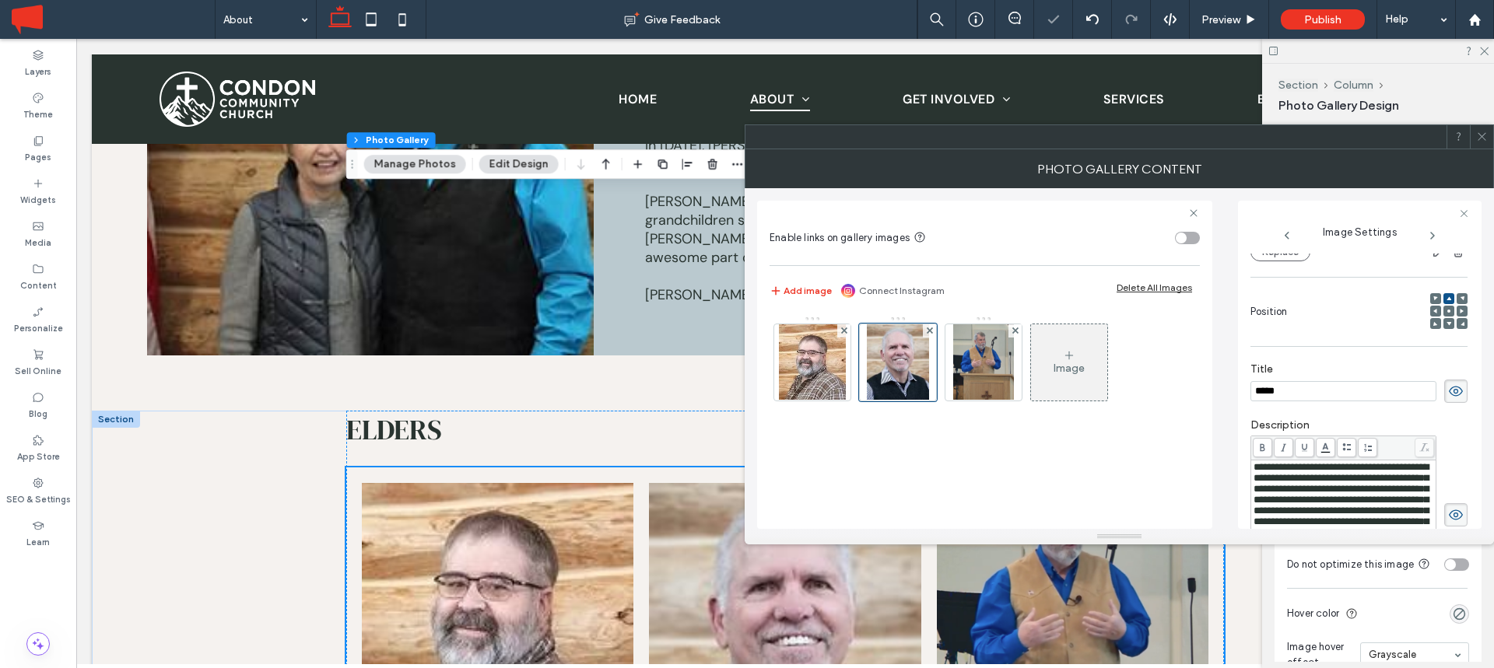
click at [1481, 128] on span at bounding box center [1482, 136] width 12 height 23
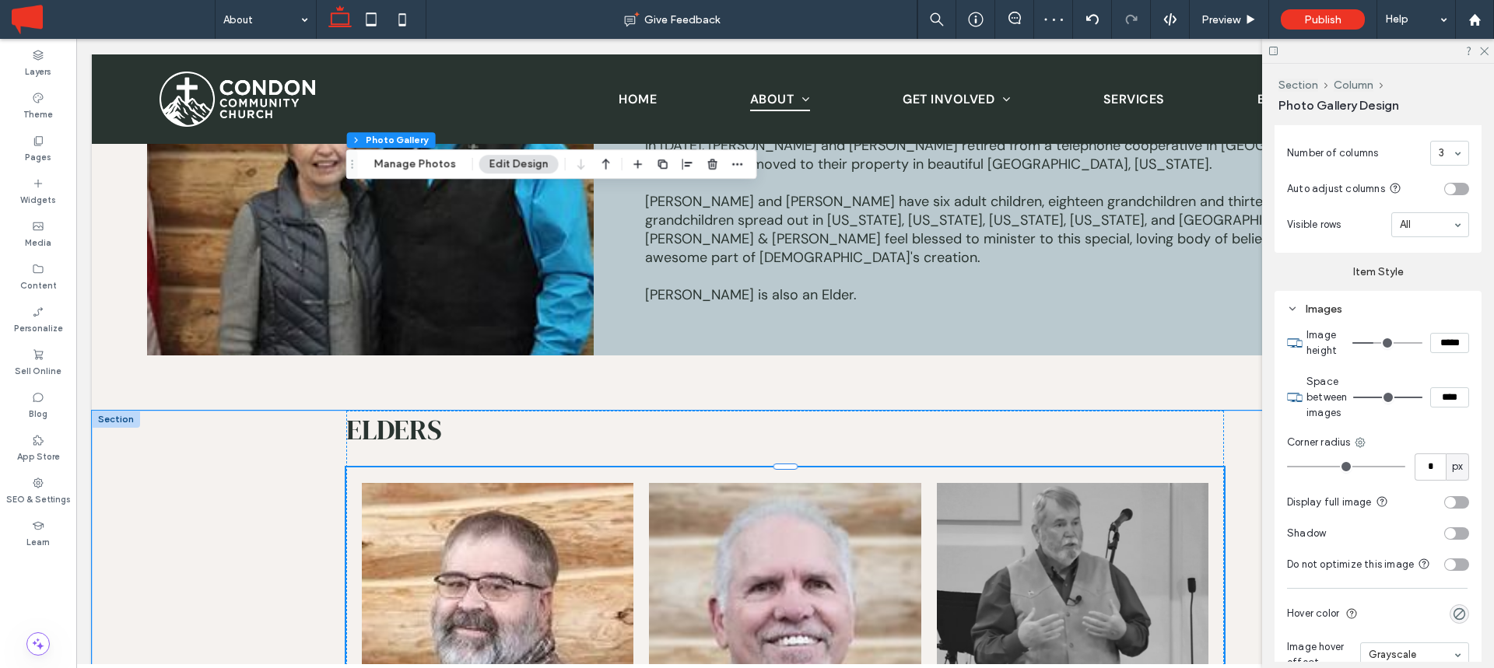
click at [1042, 483] on link at bounding box center [1073, 623] width 272 height 280
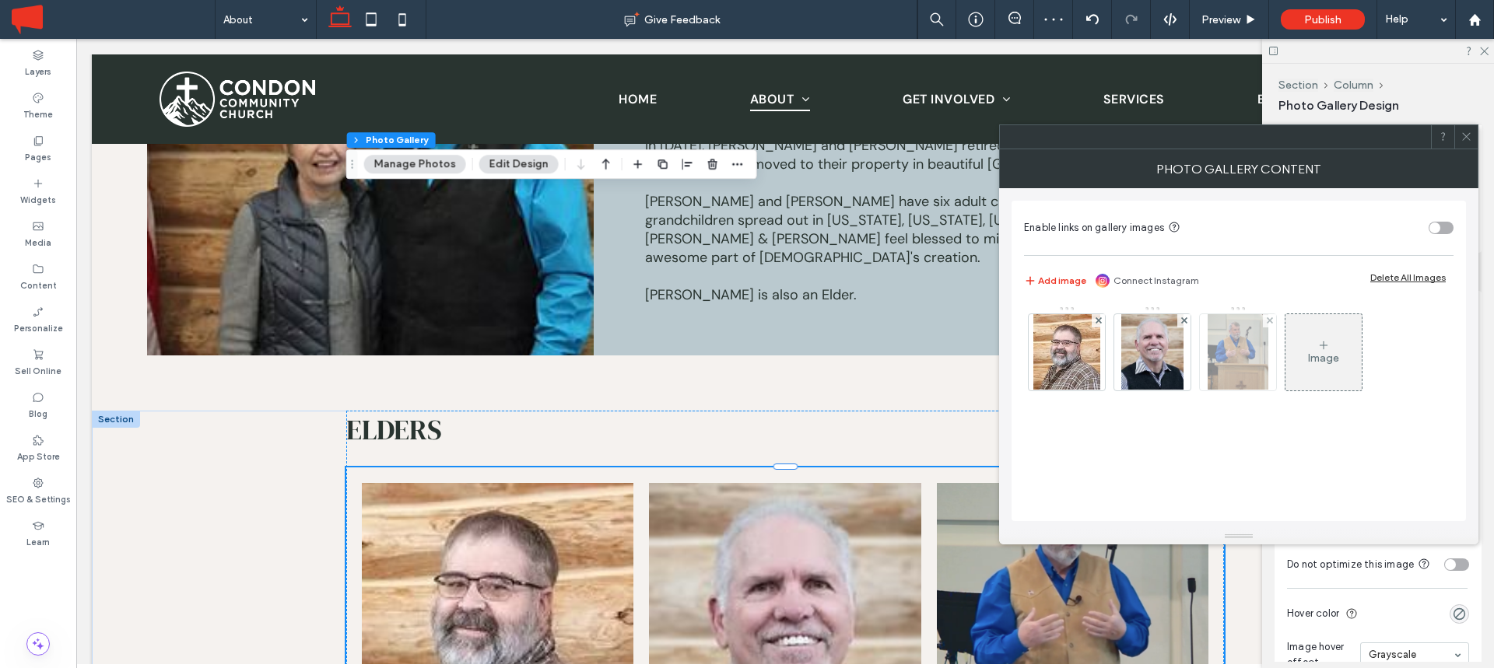
click at [1239, 345] on img at bounding box center [1238, 352] width 61 height 76
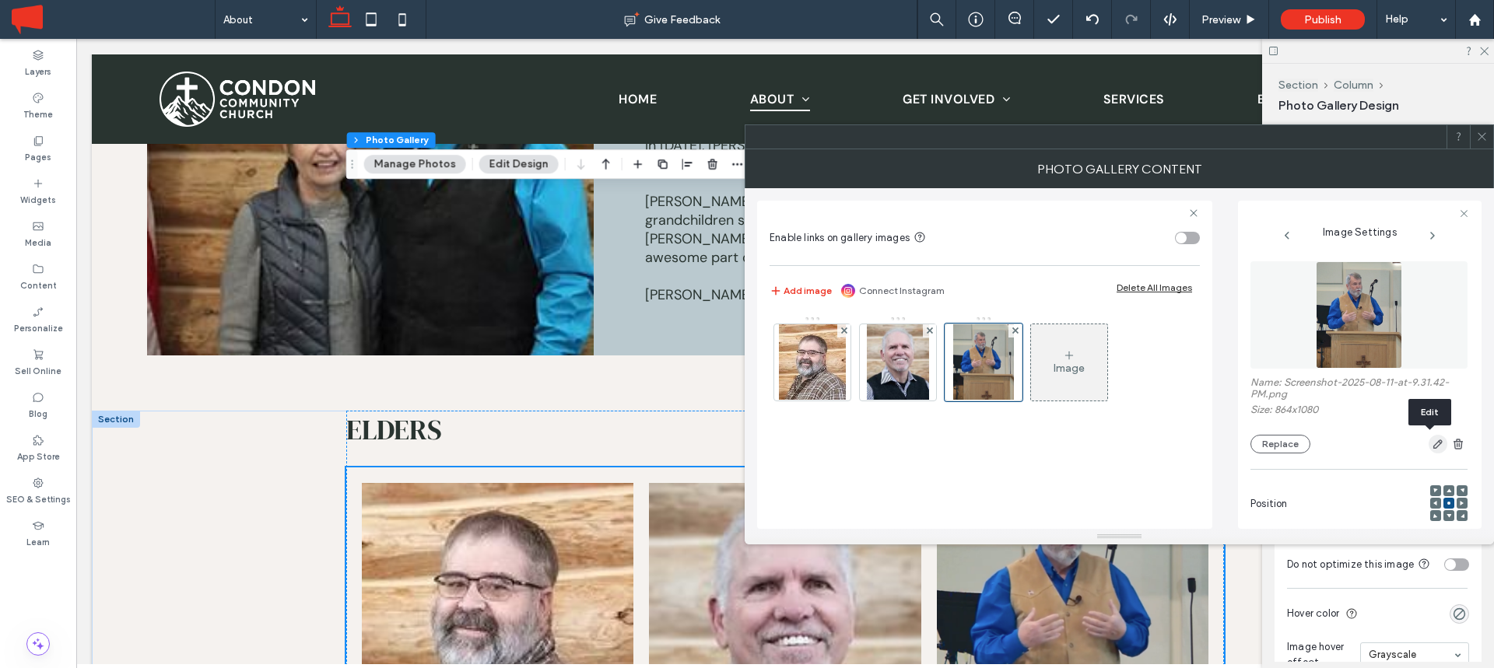
click at [1433, 445] on use "button" at bounding box center [1437, 444] width 9 height 9
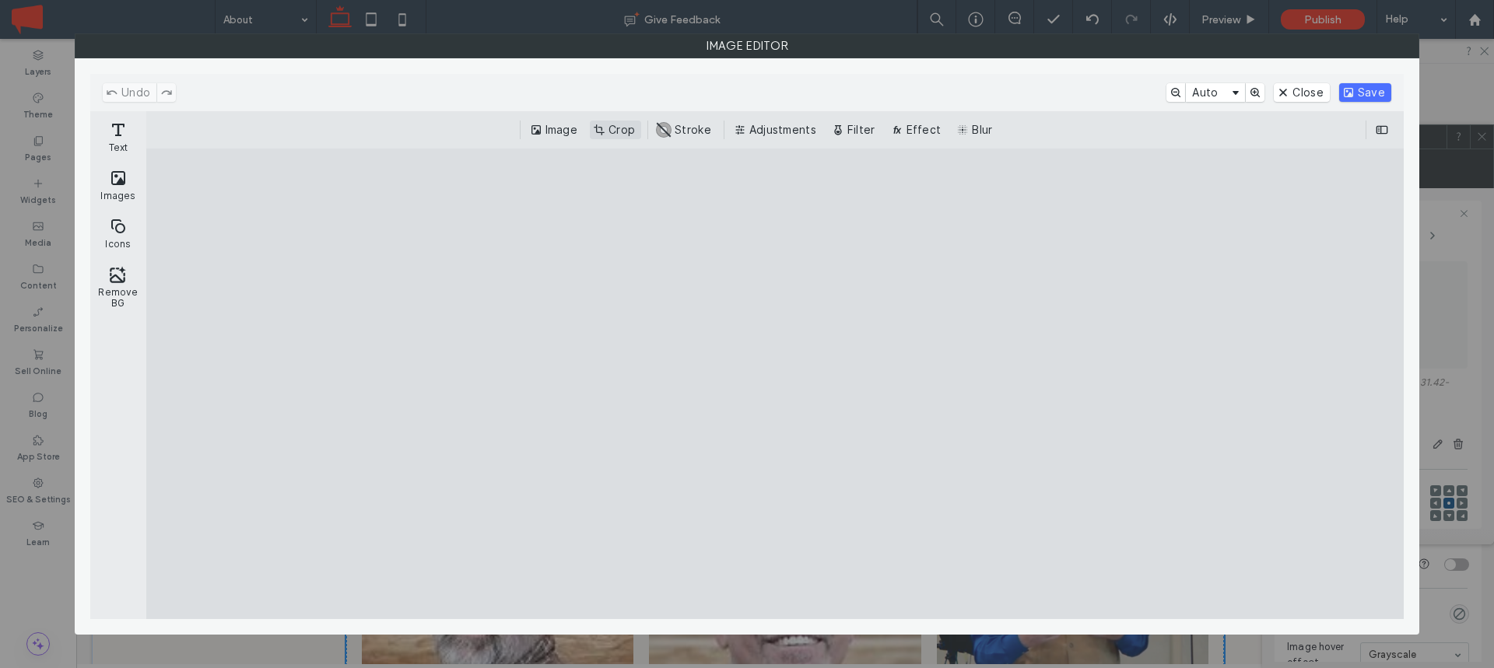
click at [616, 130] on button "Crop" at bounding box center [615, 130] width 51 height 19
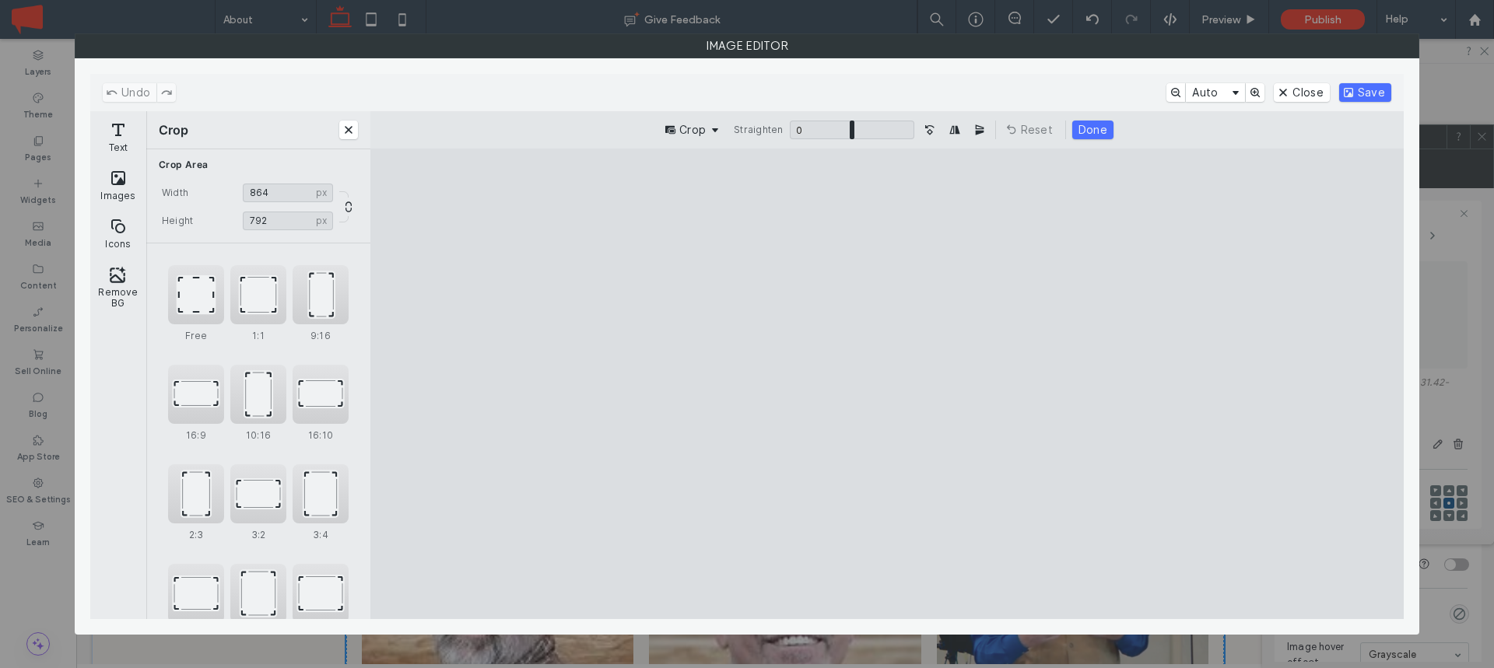
drag, startPoint x: 1036, startPoint y: 570, endPoint x: 1101, endPoint y: 470, distance: 119.8
click at [887, 384] on cesdk-canvas "Editor canvas" at bounding box center [887, 384] width 0 height 0
drag, startPoint x: 886, startPoint y: 573, endPoint x: 890, endPoint y: 613, distance: 40.6
click at [887, 384] on cesdk-canvas "Editor canvas" at bounding box center [887, 384] width 0 height 0
type input "***"
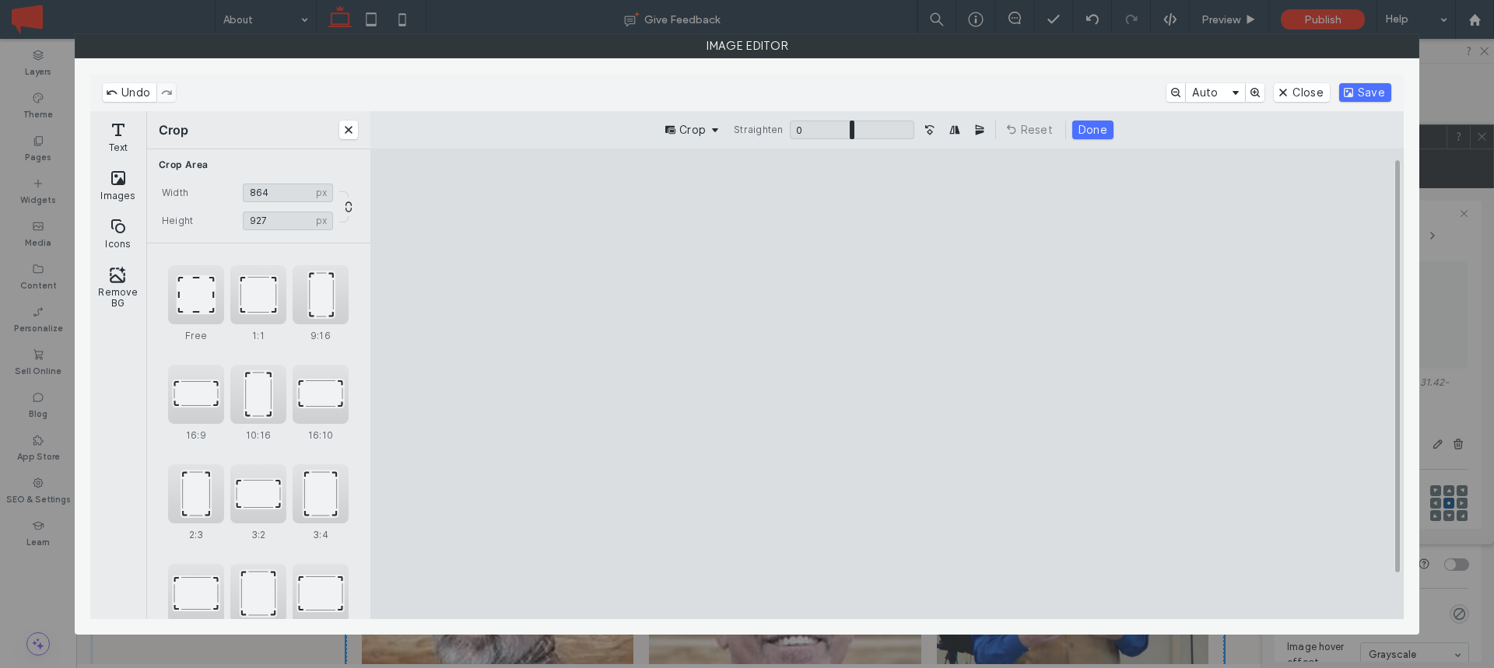
drag, startPoint x: 891, startPoint y: 593, endPoint x: 893, endPoint y: 614, distance: 21.1
click at [887, 384] on cesdk-canvas "Editor canvas" at bounding box center [887, 384] width 0 height 0
click at [1362, 93] on button "Save" at bounding box center [1365, 92] width 52 height 19
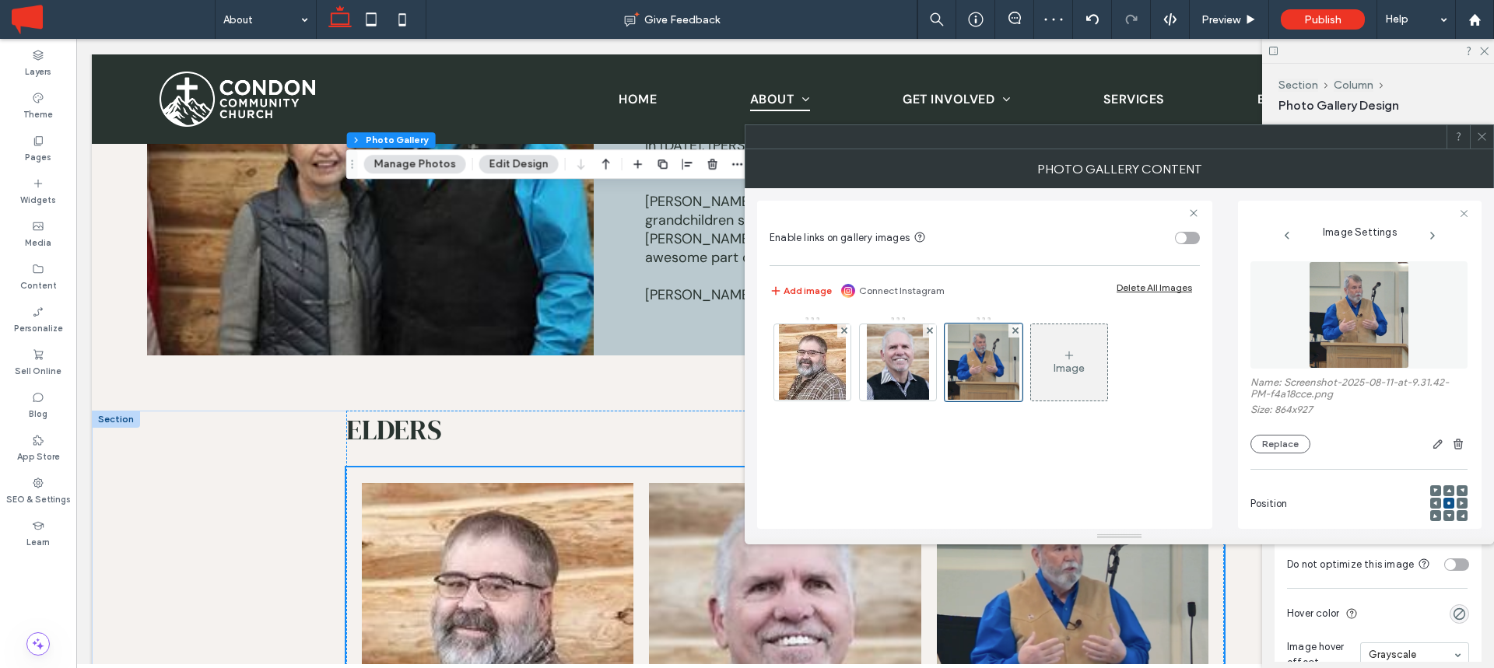
click at [1486, 138] on icon at bounding box center [1482, 137] width 12 height 12
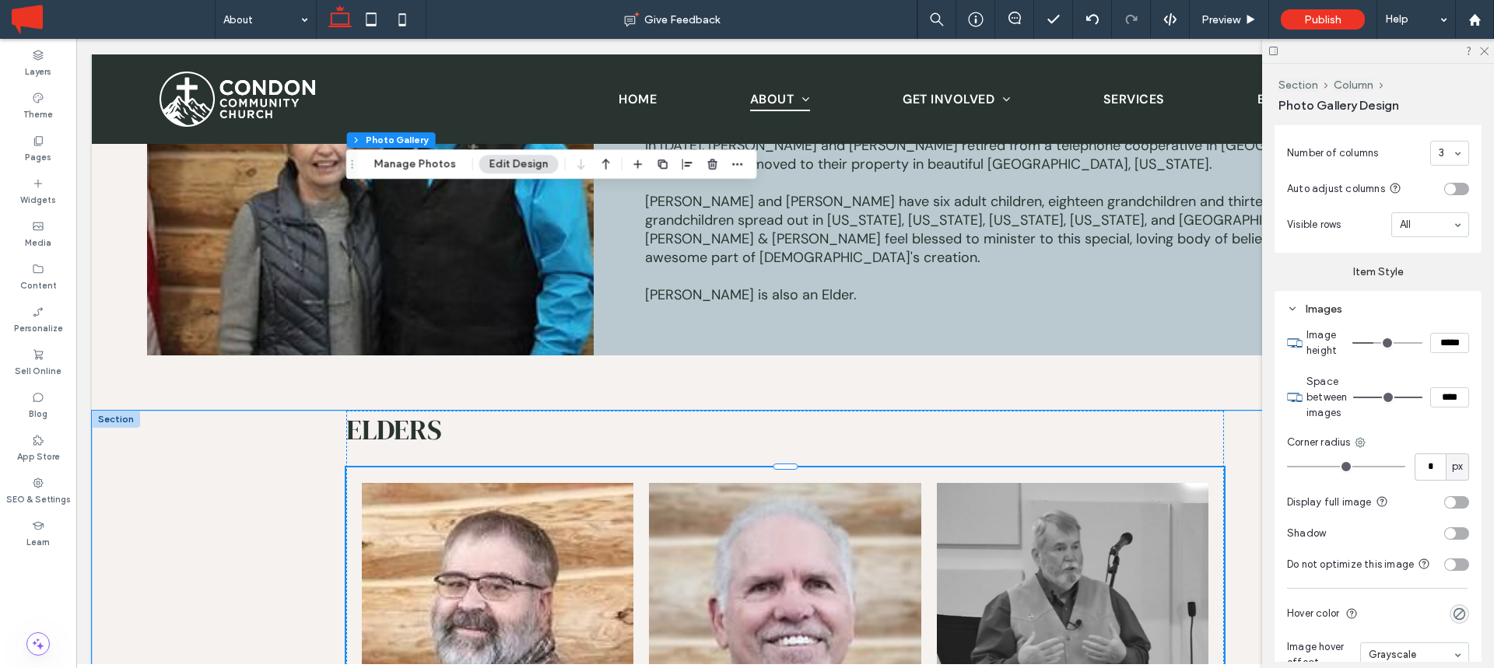
click at [1082, 483] on link at bounding box center [1073, 623] width 272 height 280
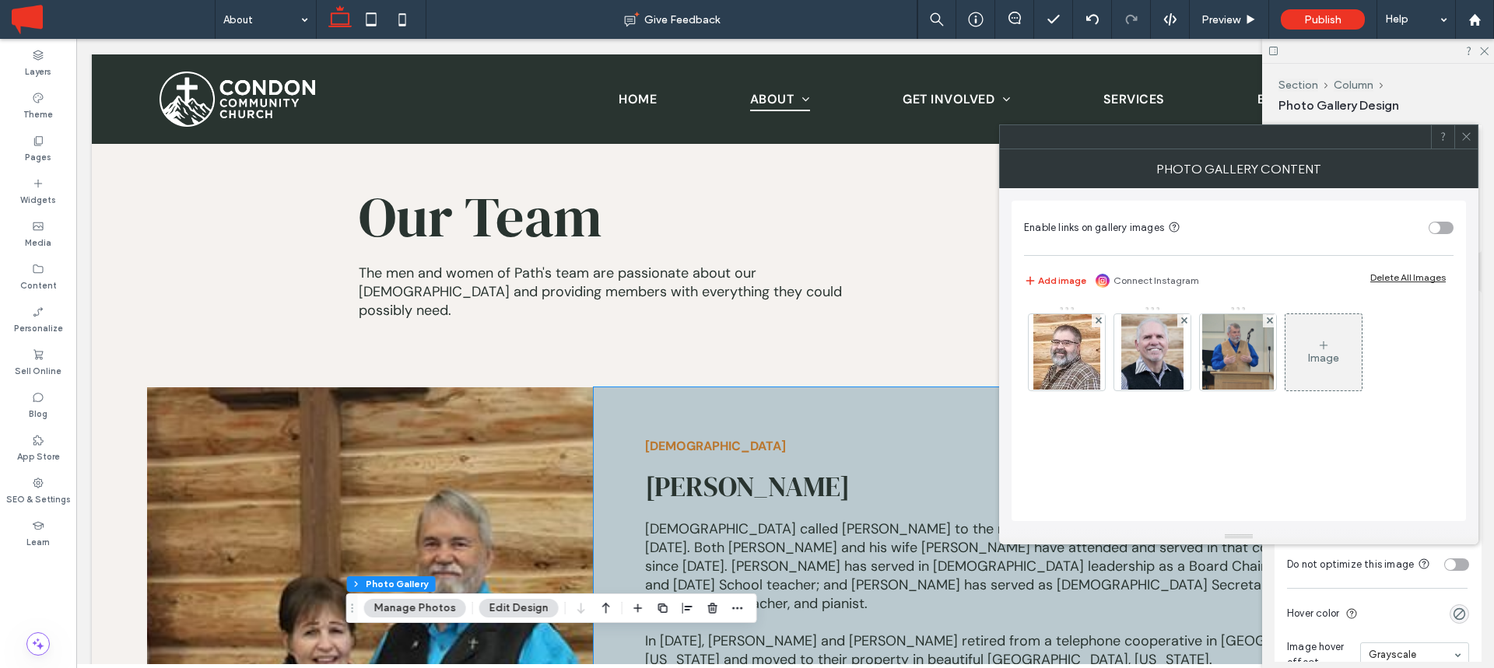
scroll to position [4258, 0]
click at [1225, 354] on img at bounding box center [1237, 352] width 71 height 76
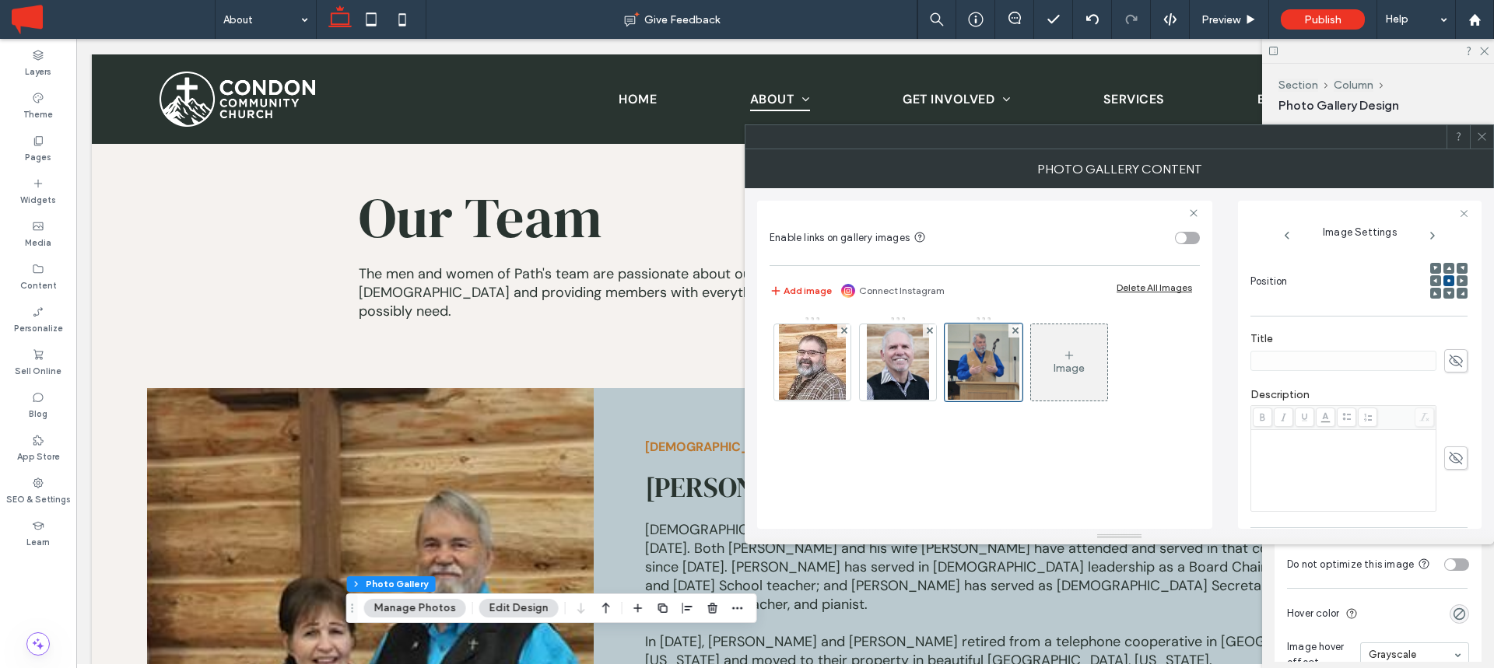
scroll to position [248, 0]
click at [1452, 337] on use at bounding box center [1456, 335] width 14 height 12
click at [1354, 329] on input at bounding box center [1343, 335] width 186 height 20
type input "**********"
click at [1485, 136] on icon at bounding box center [1482, 137] width 12 height 12
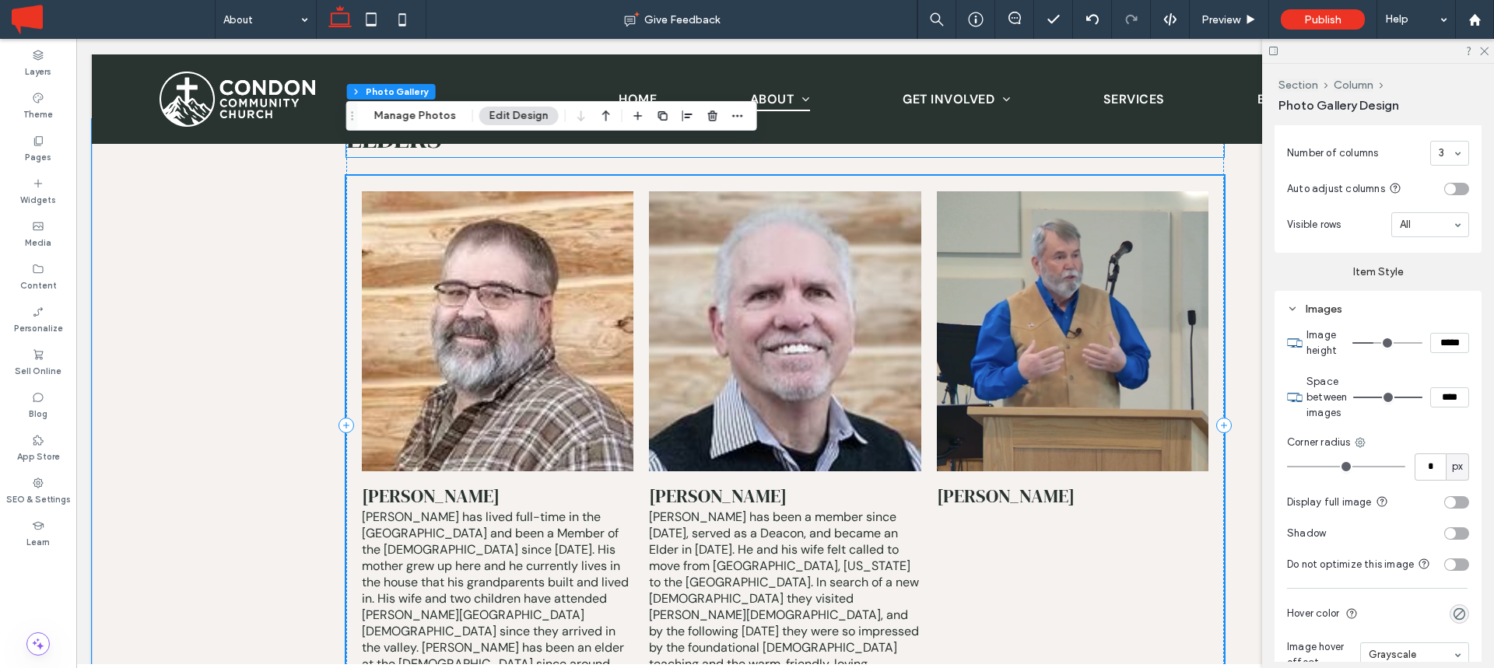
scroll to position [5054, 0]
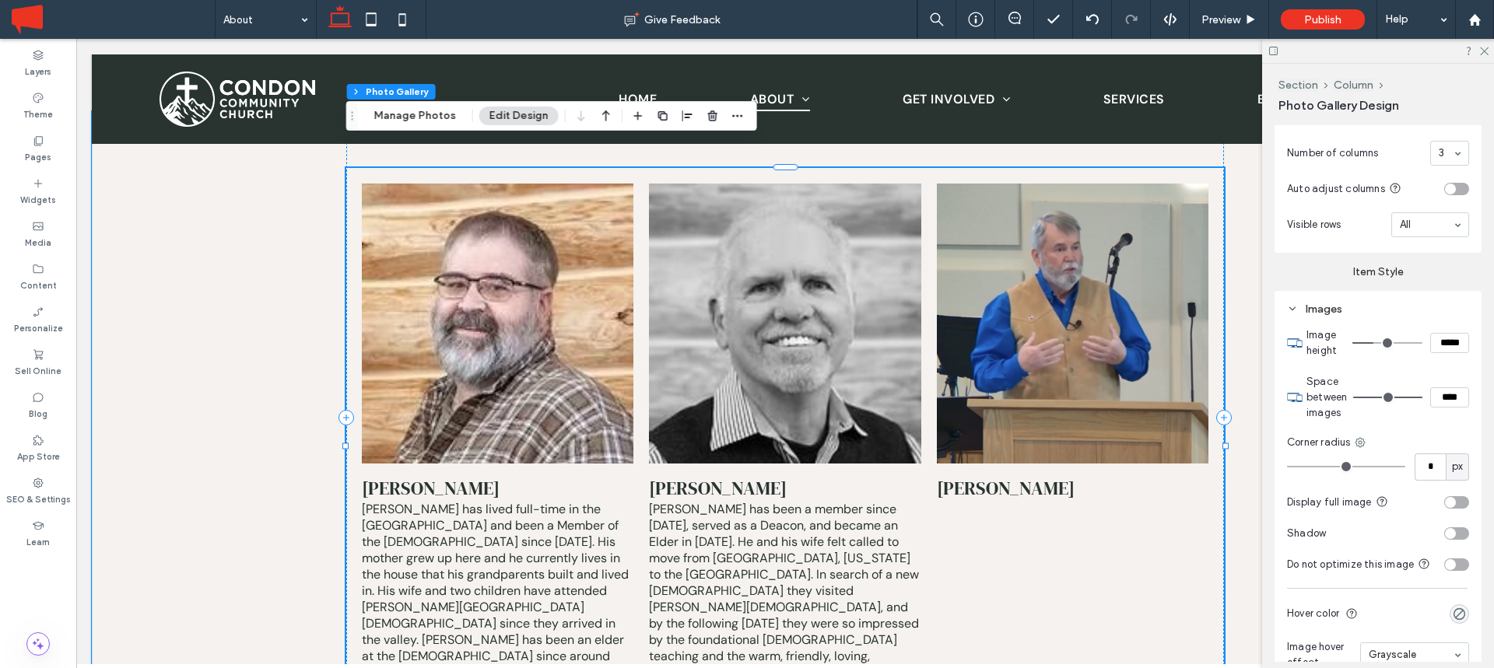
click at [704, 501] on p "[PERSON_NAME] has been a member since [DATE], served as a Deacon, and became an…" at bounding box center [785, 615] width 272 height 229
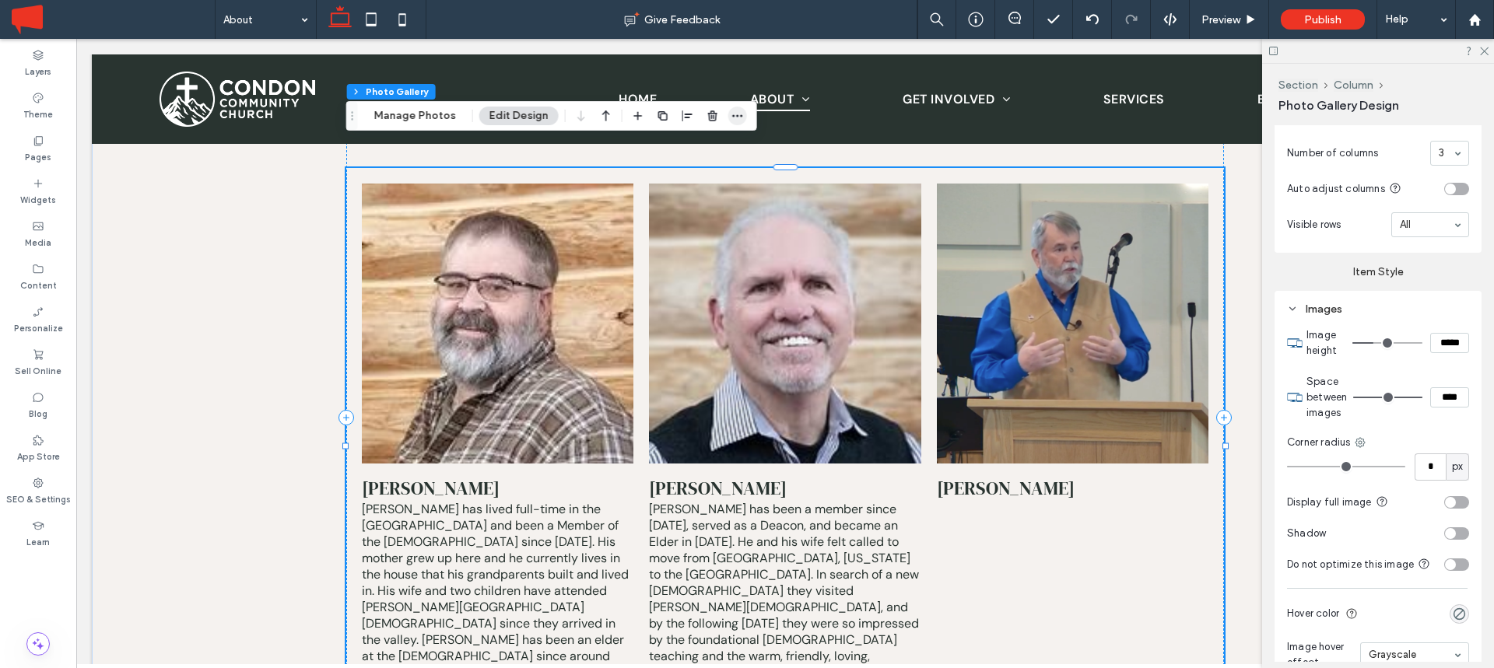
click at [731, 121] on icon "button" at bounding box center [737, 116] width 12 height 12
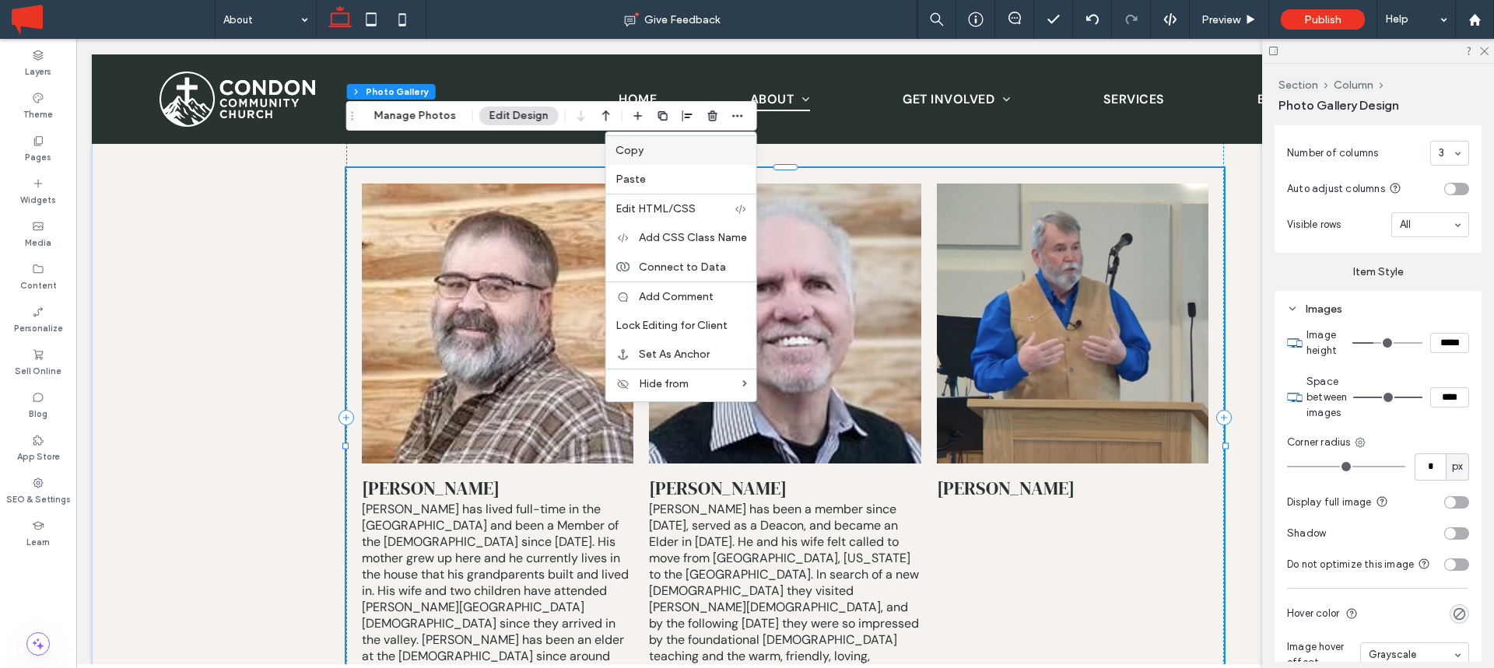
click at [643, 146] on label "Copy" at bounding box center [680, 150] width 131 height 13
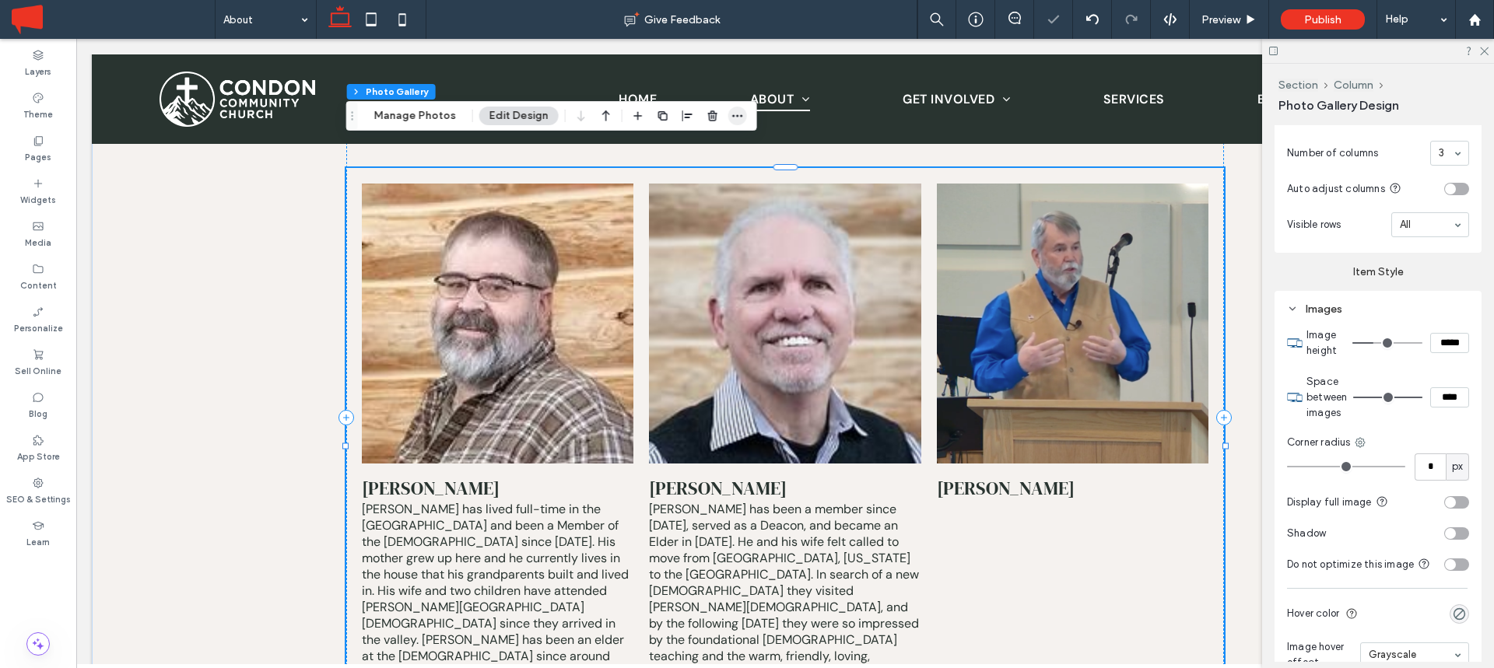
click at [741, 107] on span "button" at bounding box center [737, 116] width 19 height 19
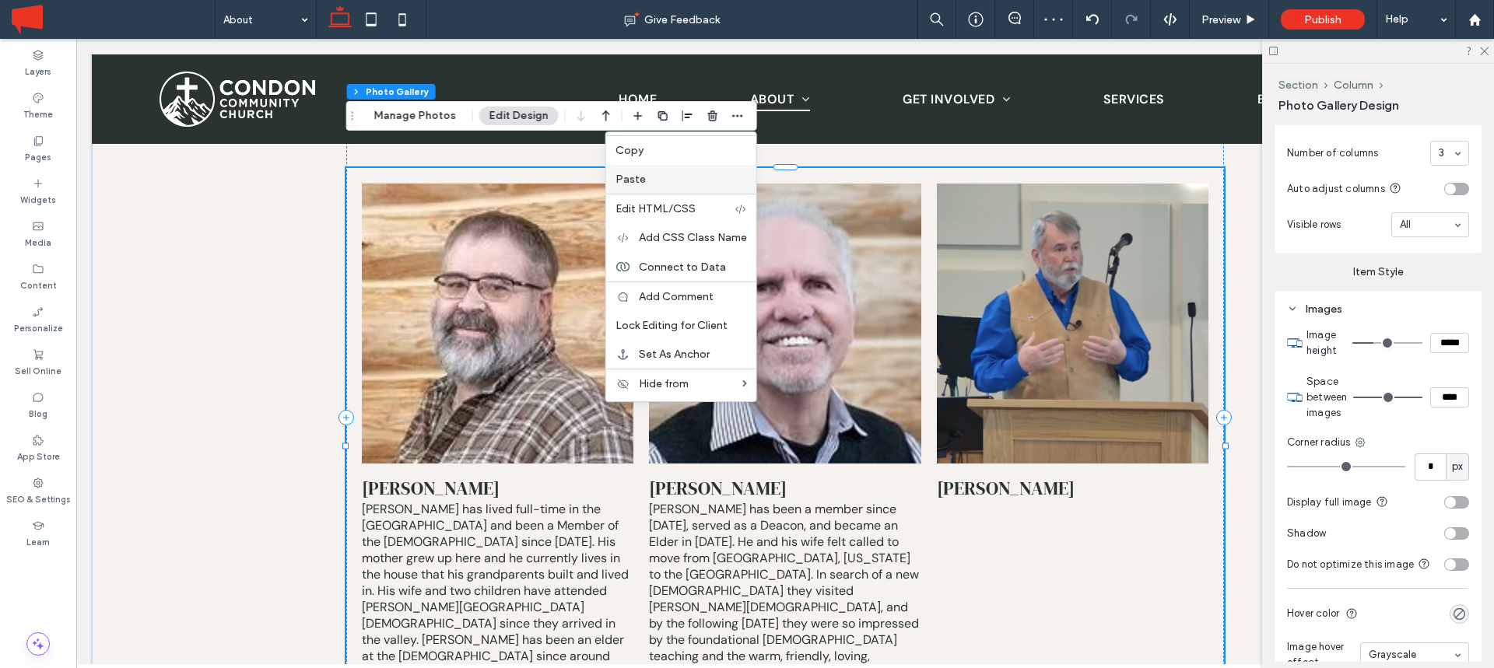
click at [666, 176] on label "Paste" at bounding box center [680, 179] width 131 height 13
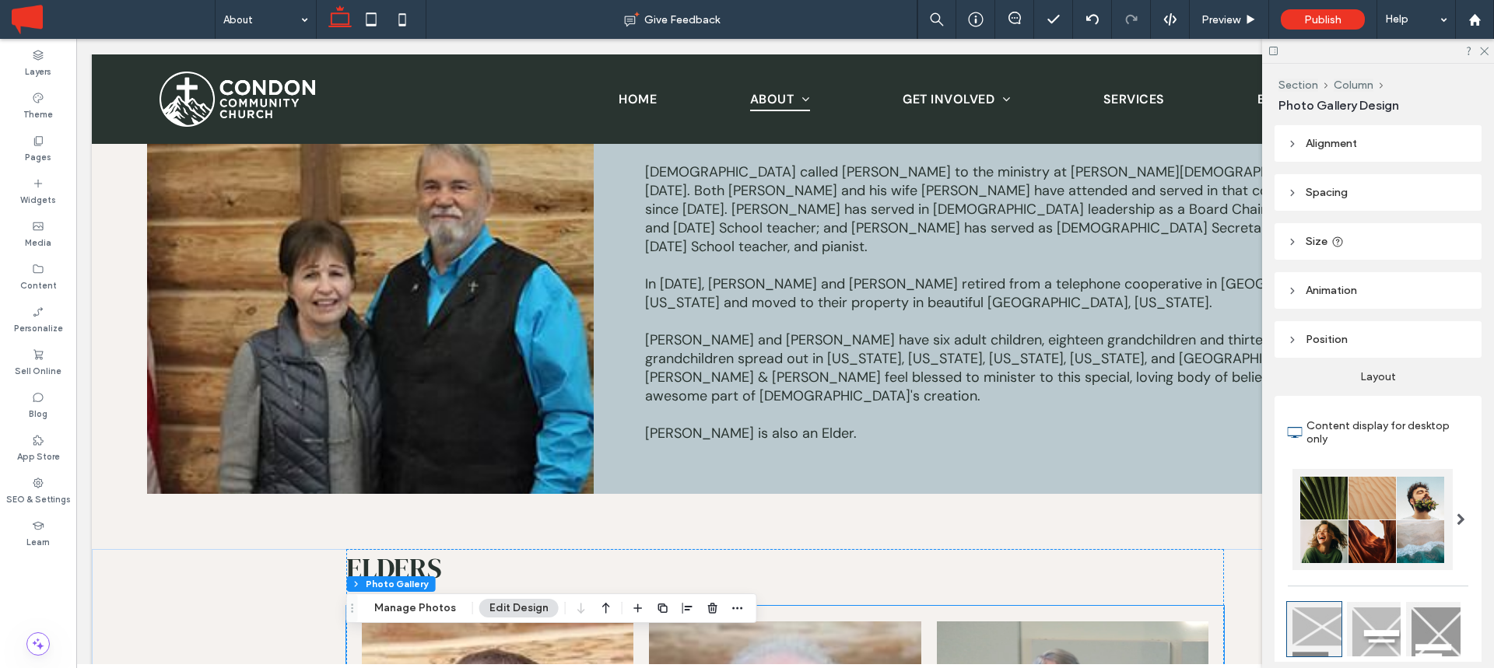
scroll to position [4611, 0]
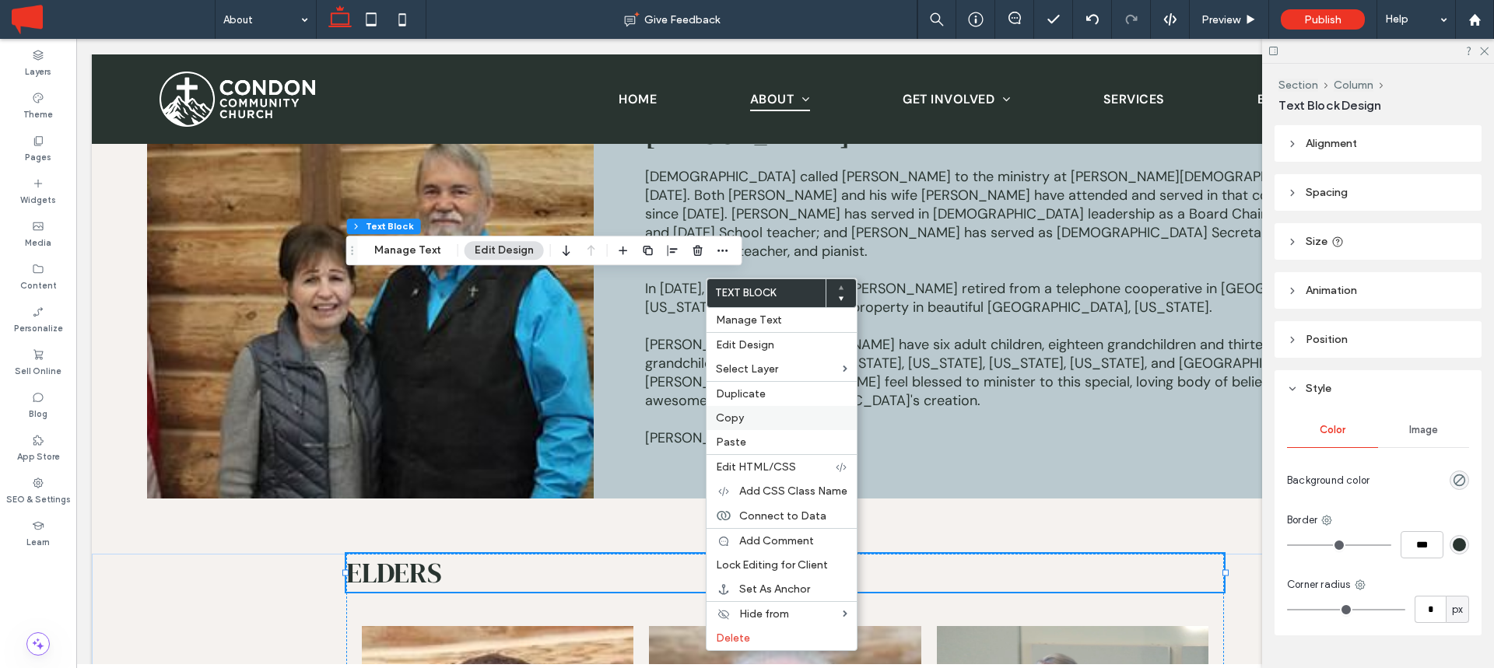
click at [733, 423] on span "Copy" at bounding box center [730, 418] width 28 height 13
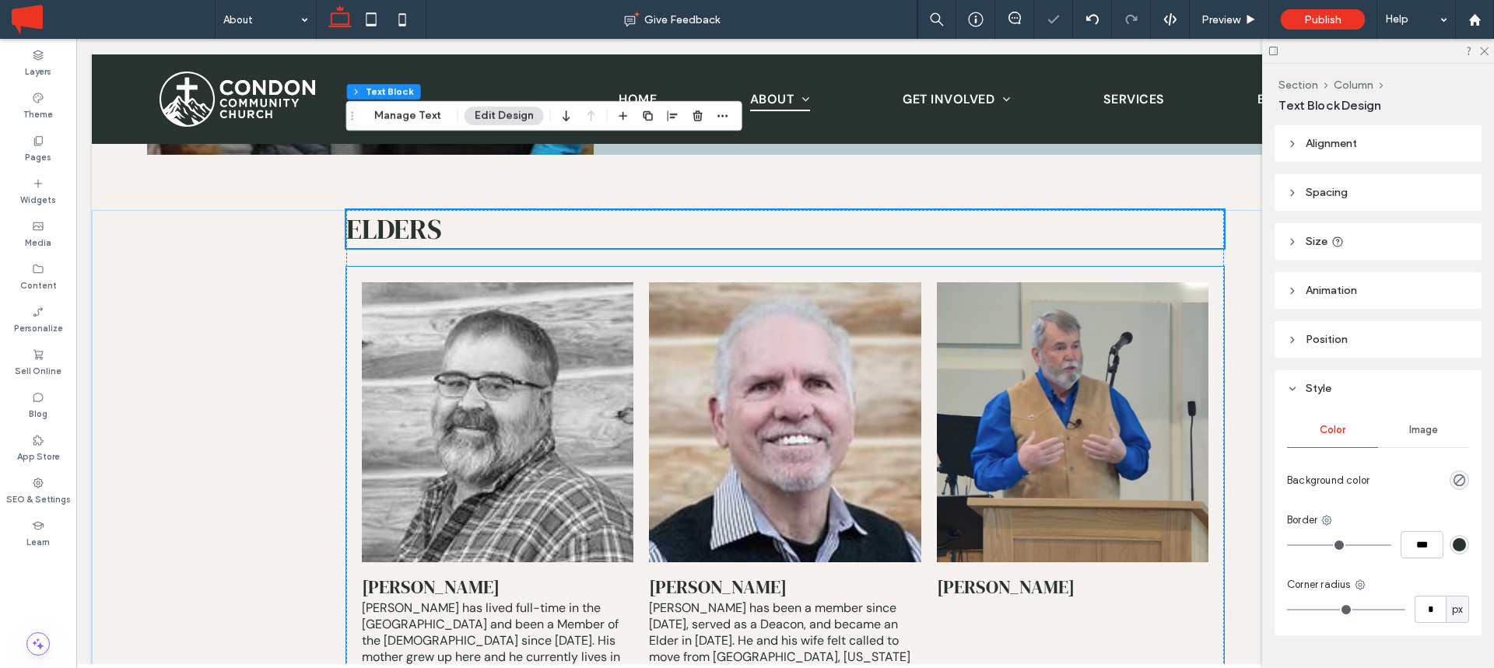
scroll to position [5003, 0]
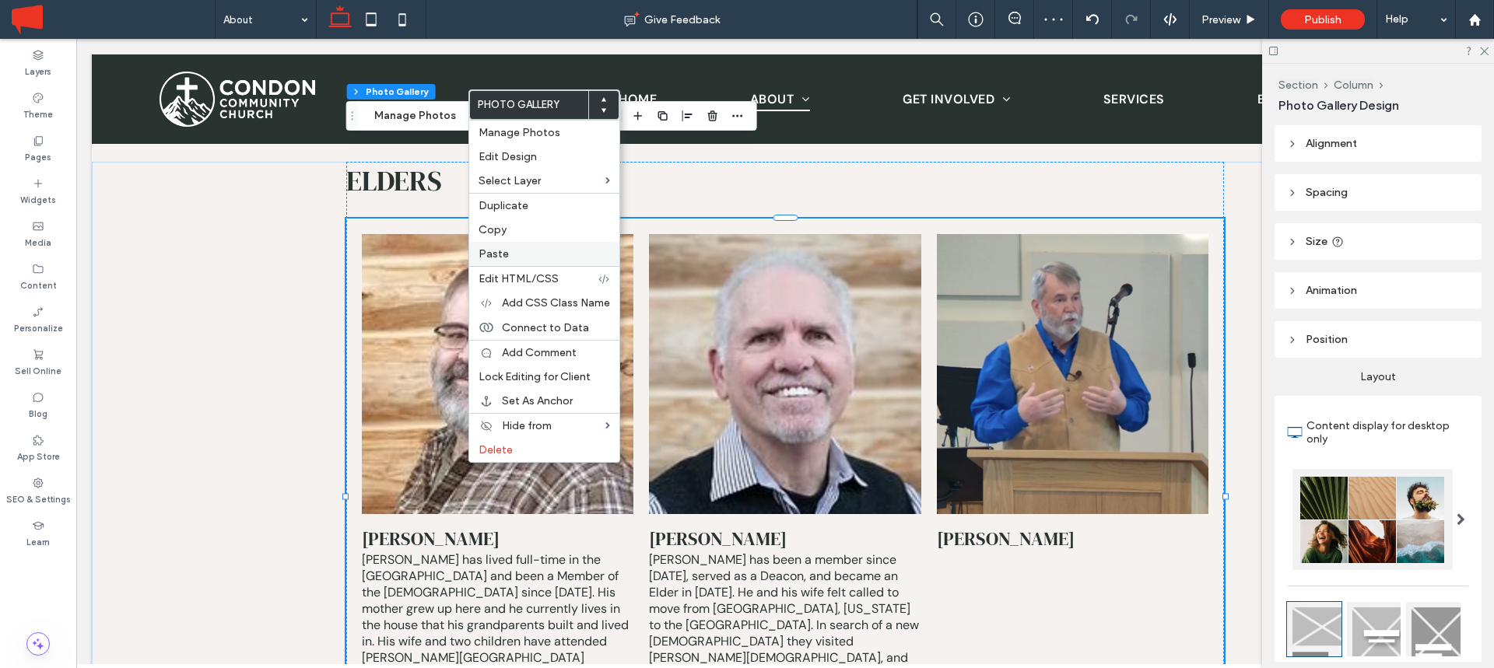
click at [518, 258] on label "Paste" at bounding box center [544, 253] width 131 height 13
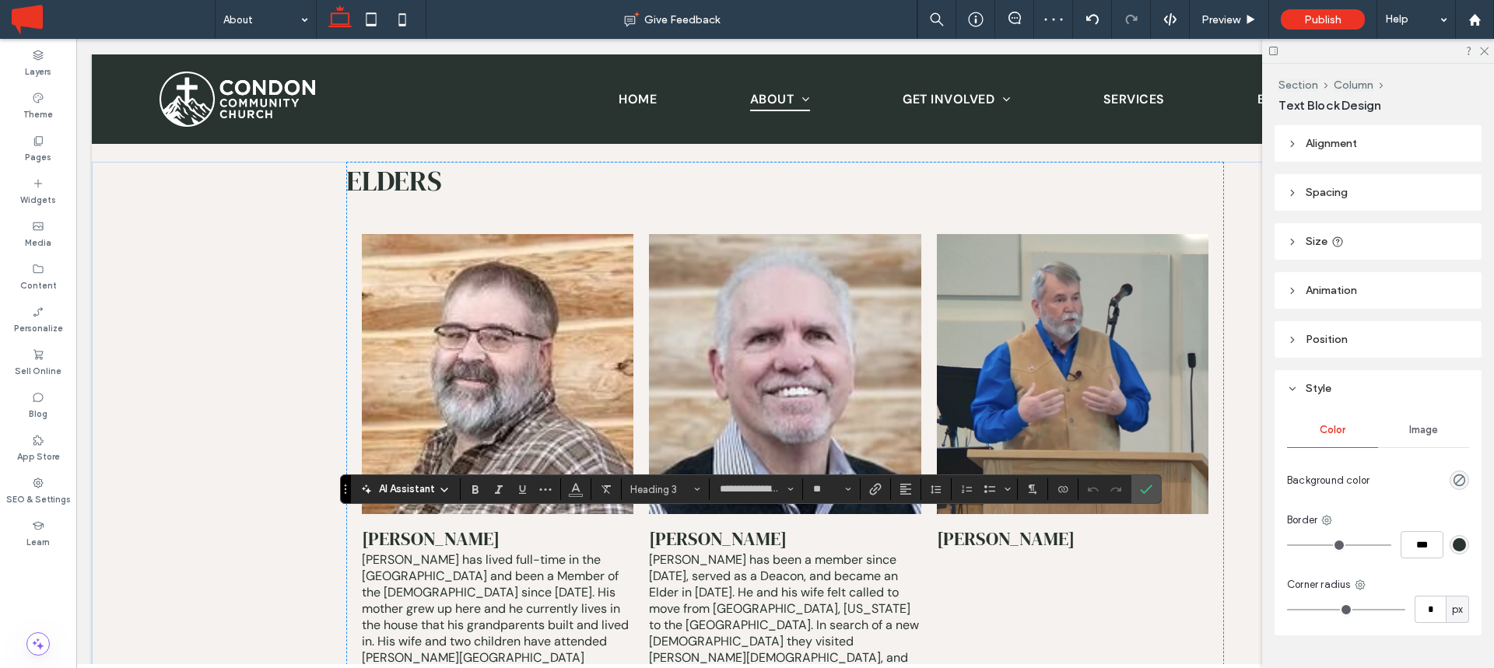
click at [1150, 492] on icon "Confirm" at bounding box center [1146, 489] width 12 height 12
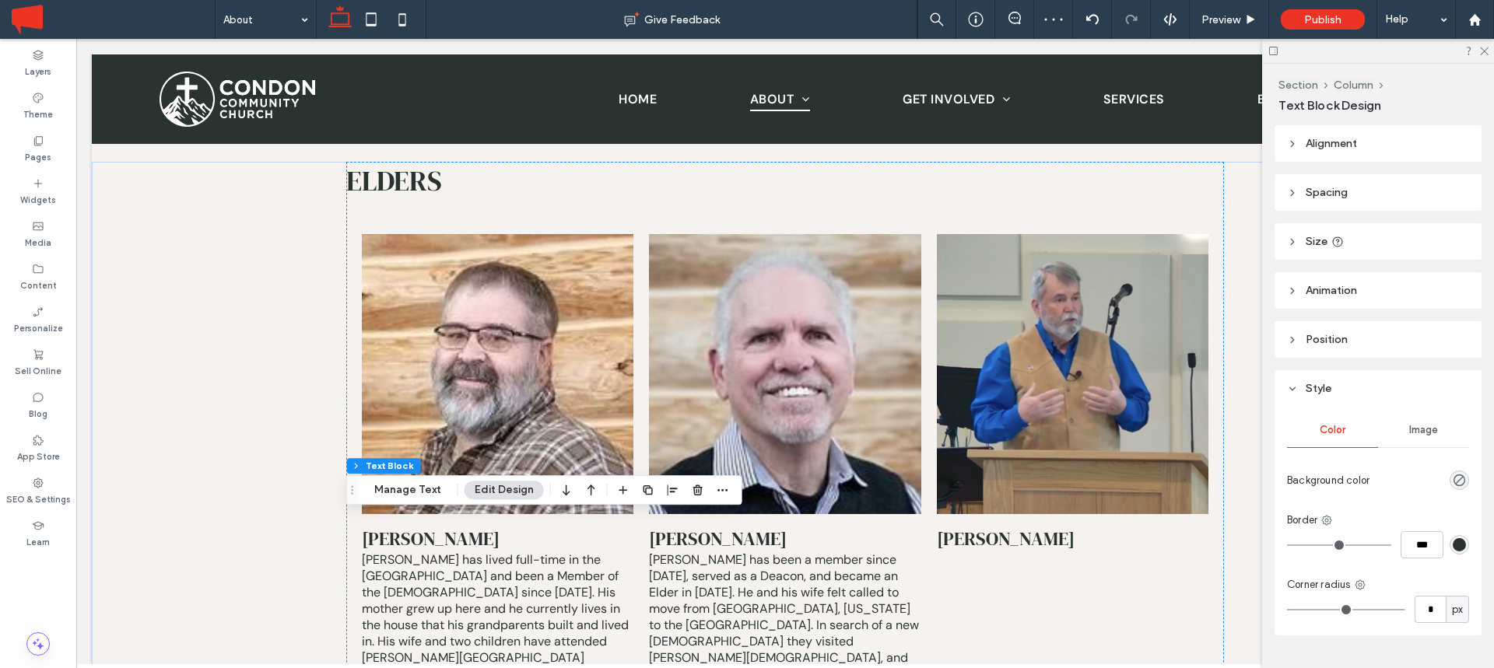
click at [1313, 191] on span "Spacing" at bounding box center [1327, 192] width 42 height 13
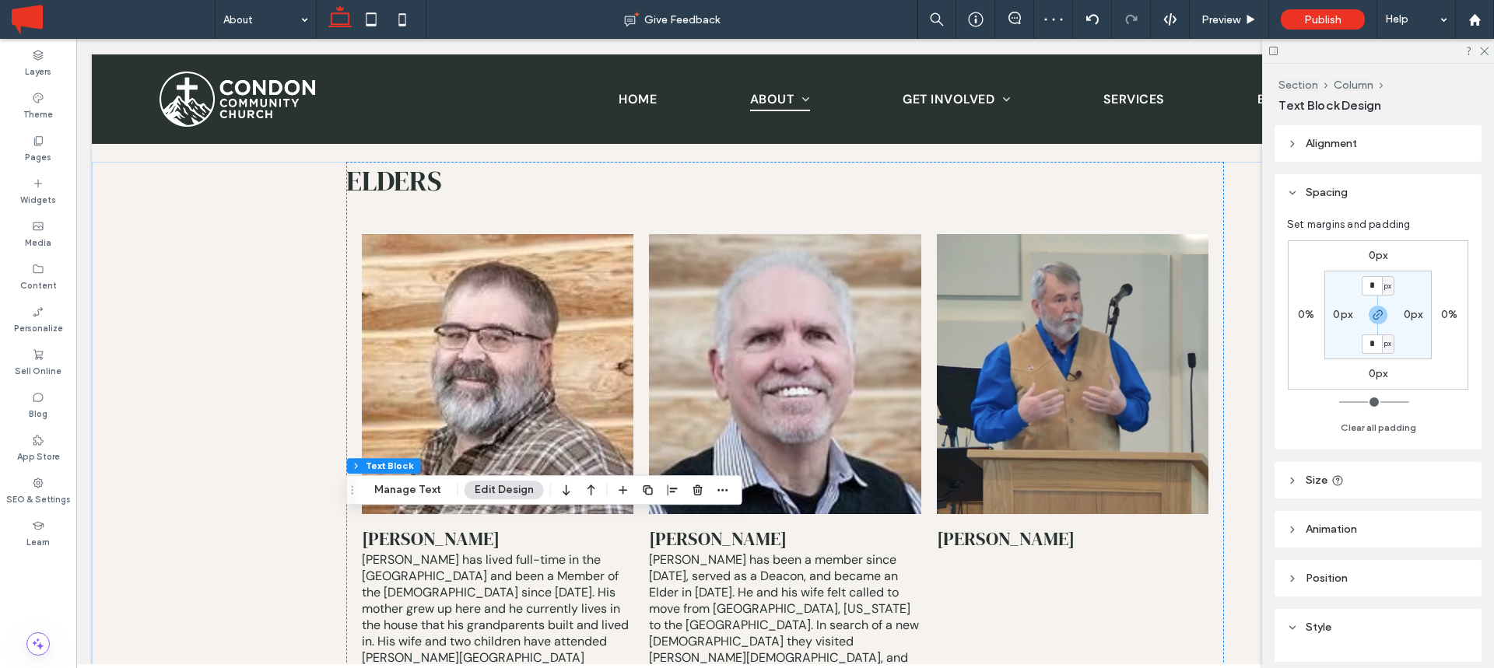
click at [1366, 254] on div "0px" at bounding box center [1378, 256] width 36 height 14
click at [1375, 255] on label "0px" at bounding box center [1378, 255] width 19 height 13
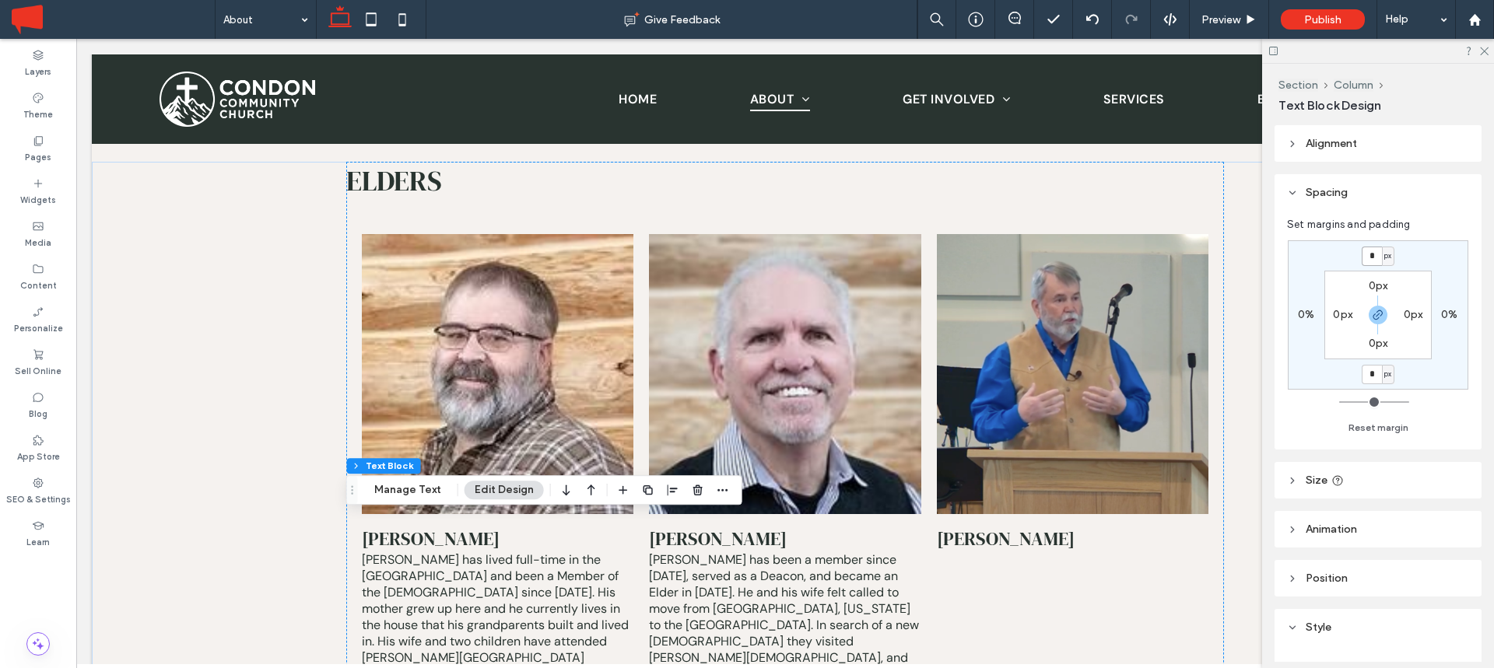
click at [1375, 255] on input "*" at bounding box center [1372, 256] width 20 height 19
click at [1378, 316] on icon "button" at bounding box center [1378, 315] width 12 height 12
click at [1375, 263] on input "*" at bounding box center [1372, 256] width 20 height 19
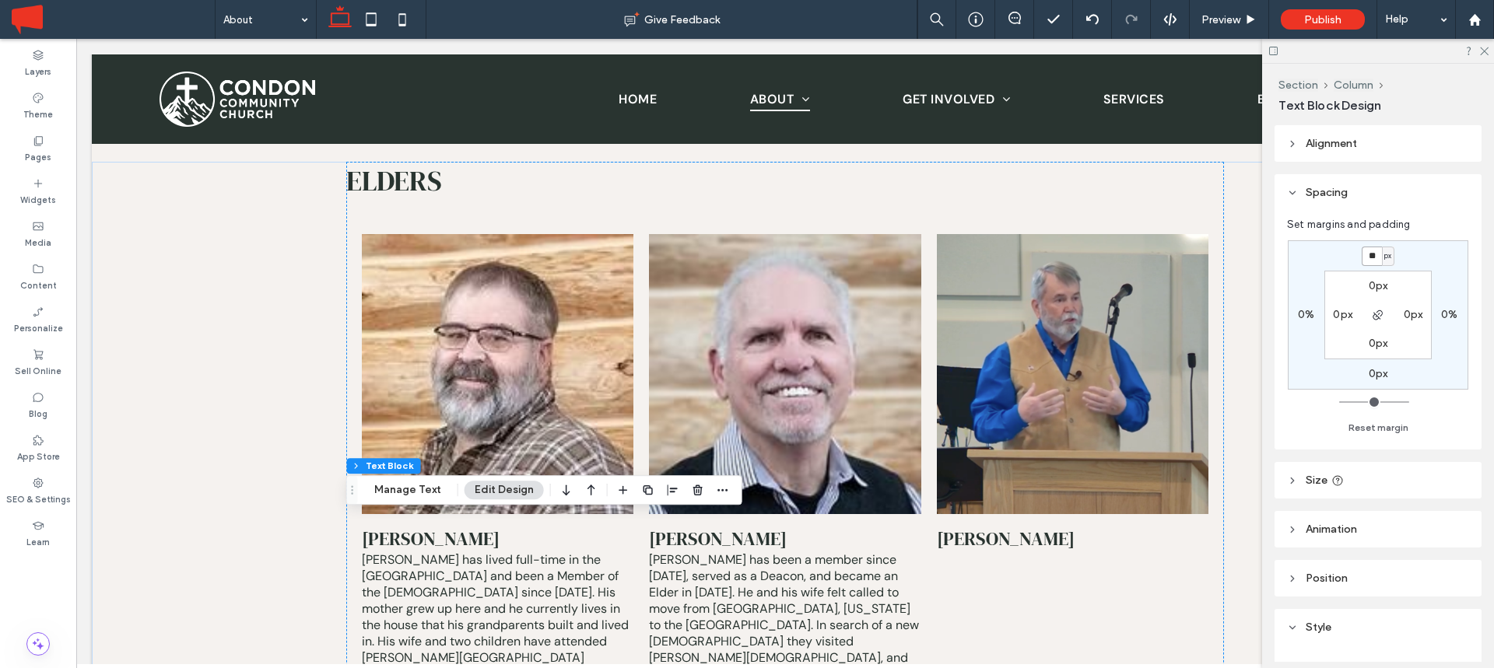
type input "**"
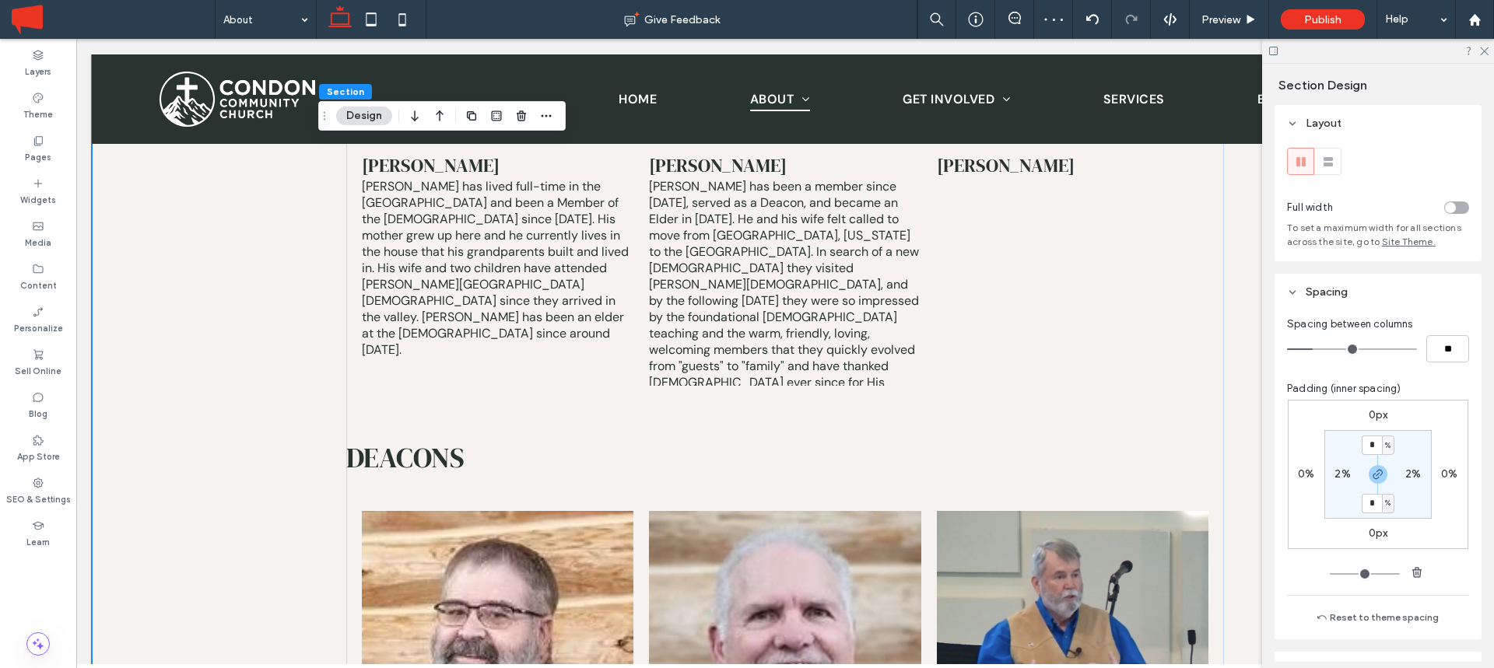
scroll to position [5383, 0]
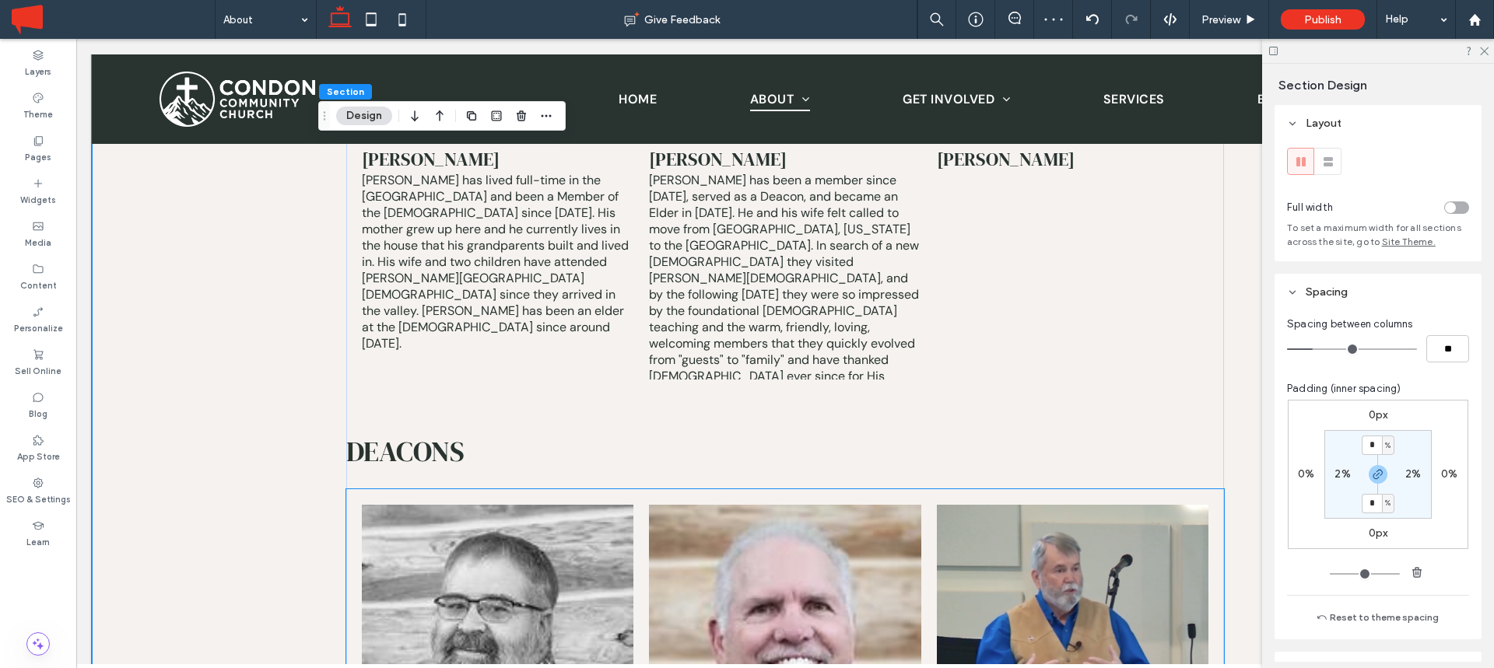
click at [485, 505] on link at bounding box center [498, 645] width 272 height 280
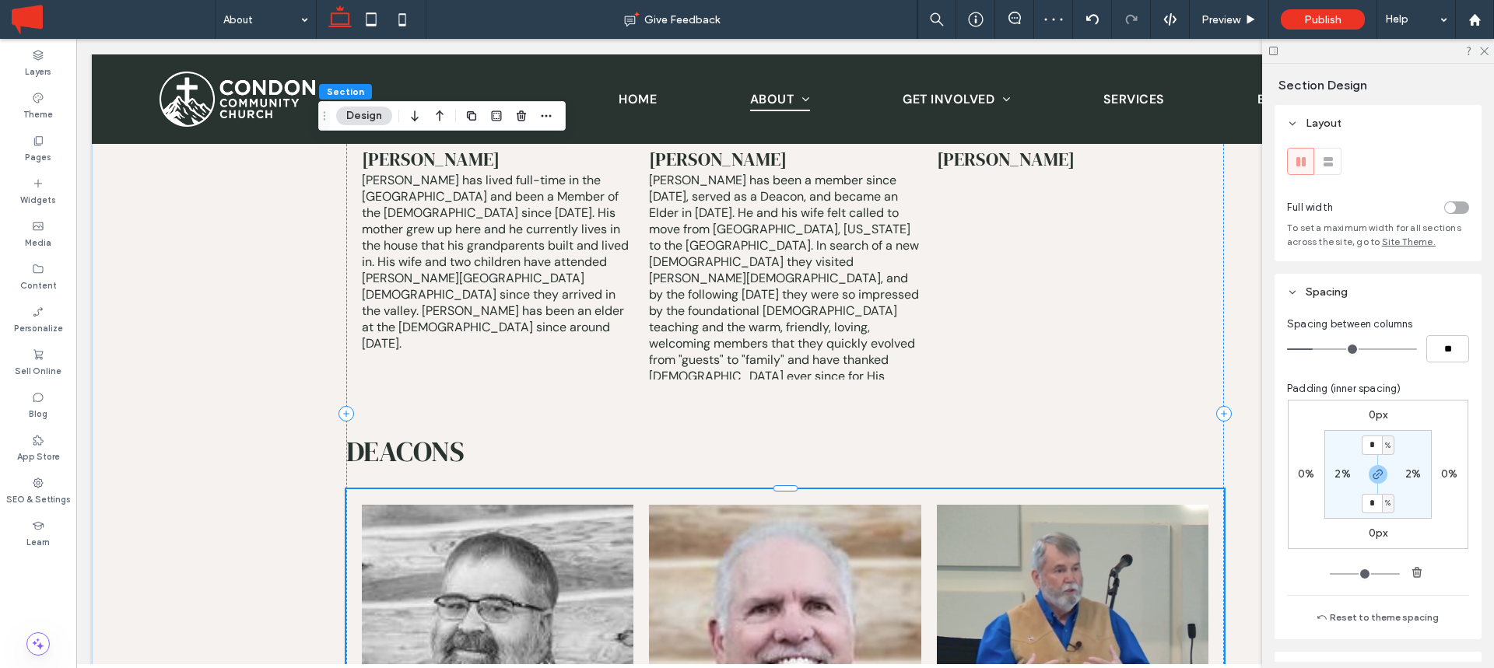
click at [485, 505] on link at bounding box center [498, 645] width 272 height 280
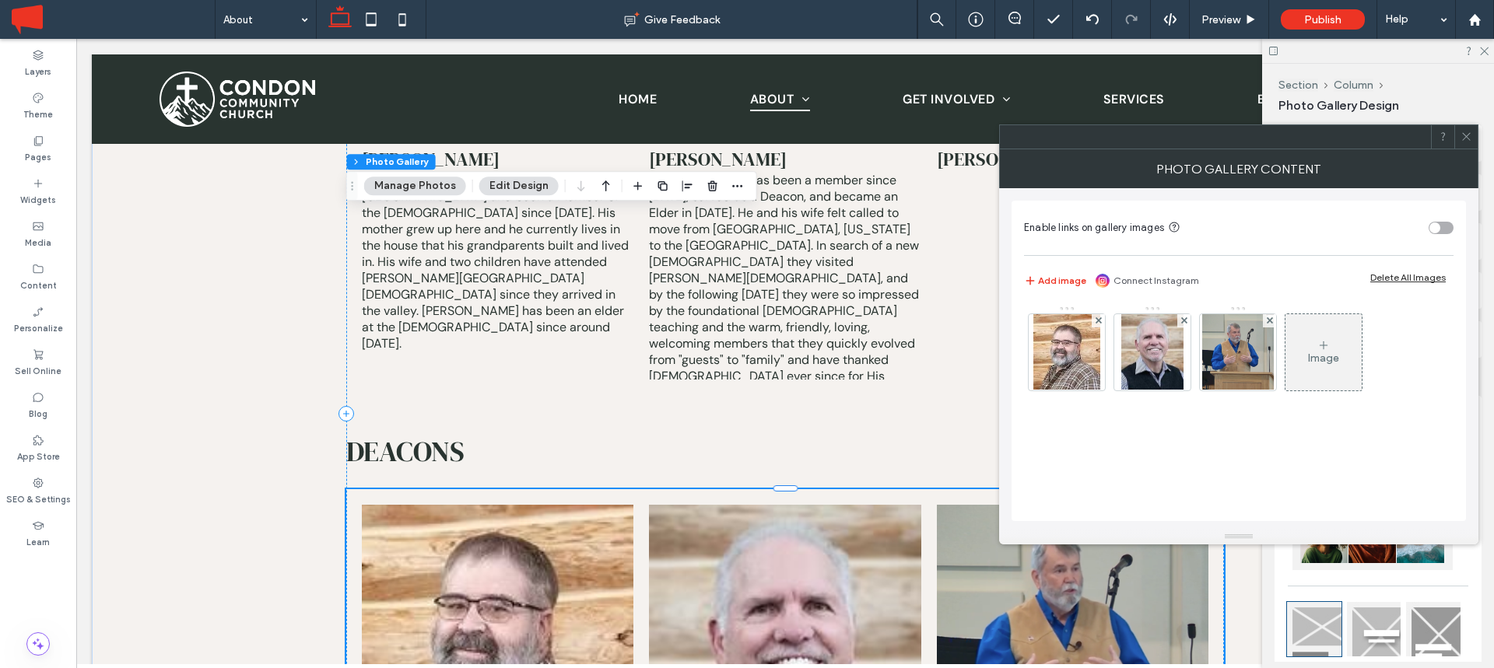
click at [1471, 133] on icon at bounding box center [1466, 137] width 12 height 12
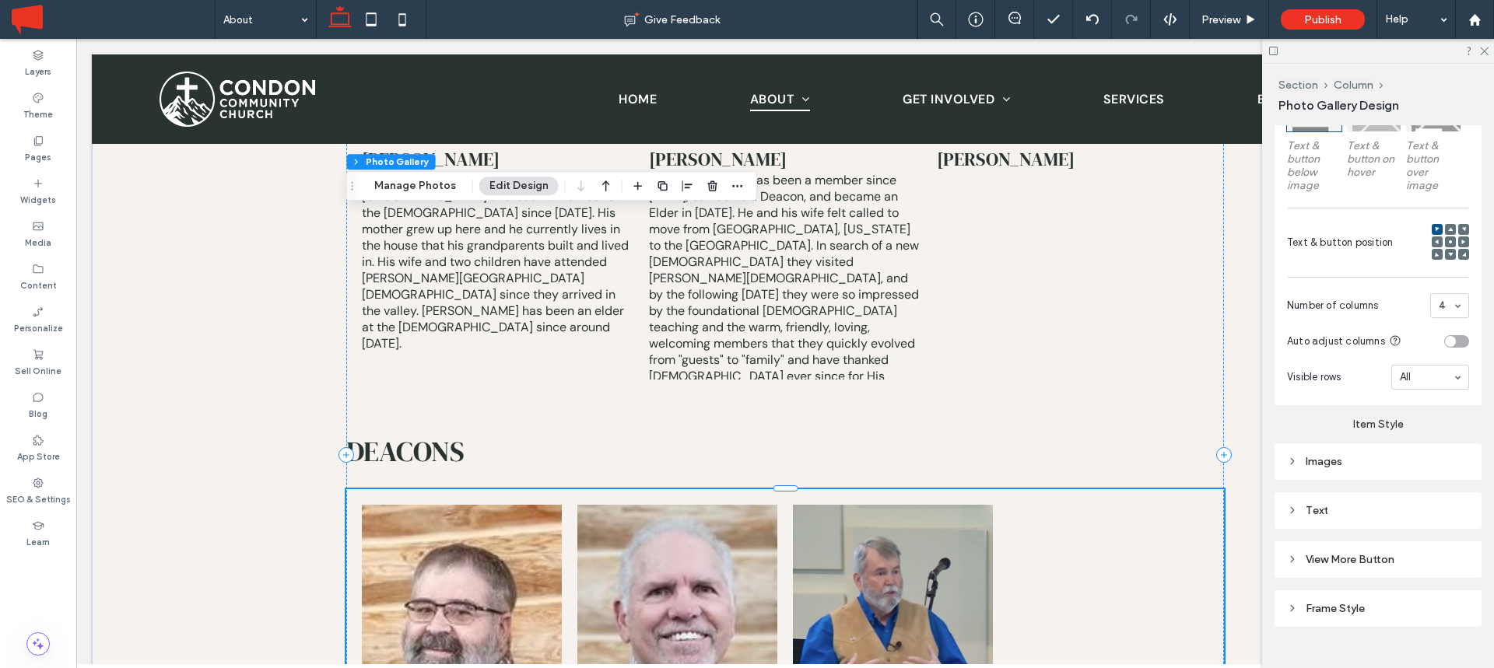
scroll to position [529, 0]
click at [1371, 458] on div "Images" at bounding box center [1378, 457] width 182 height 13
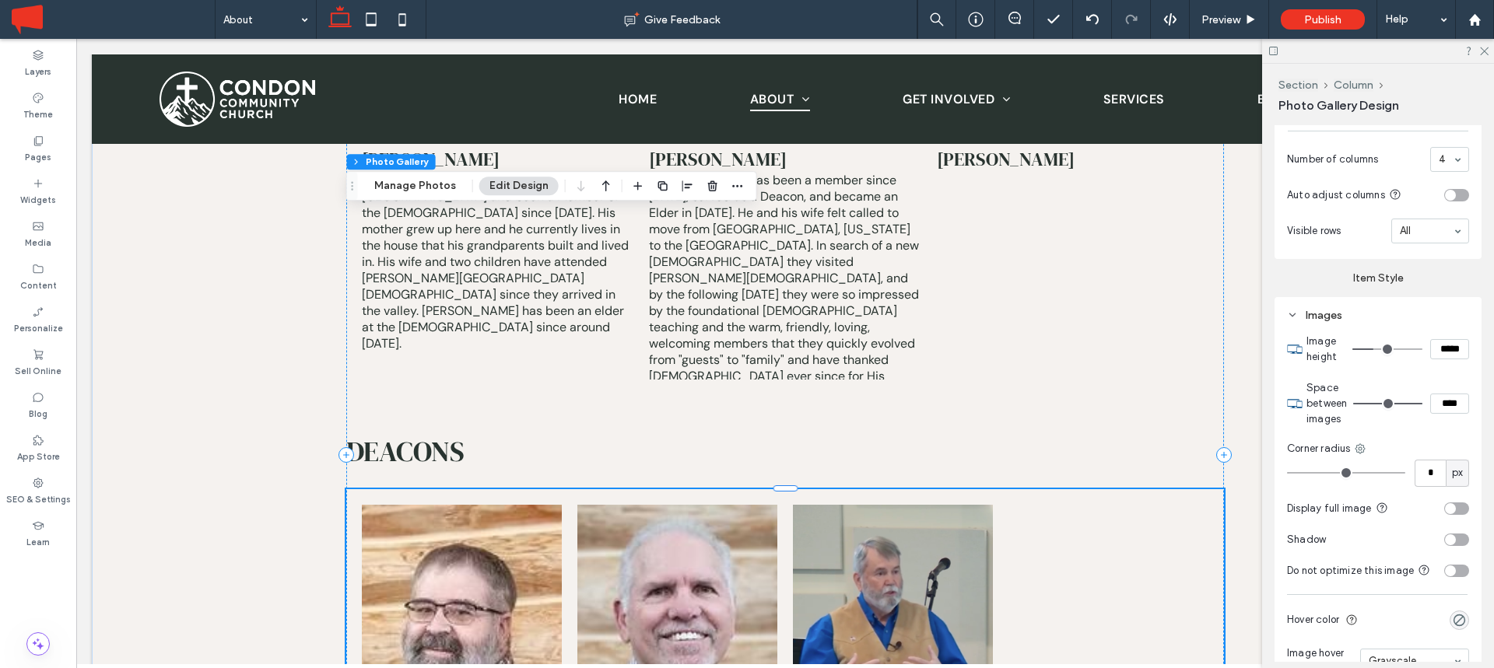
scroll to position [681, 0]
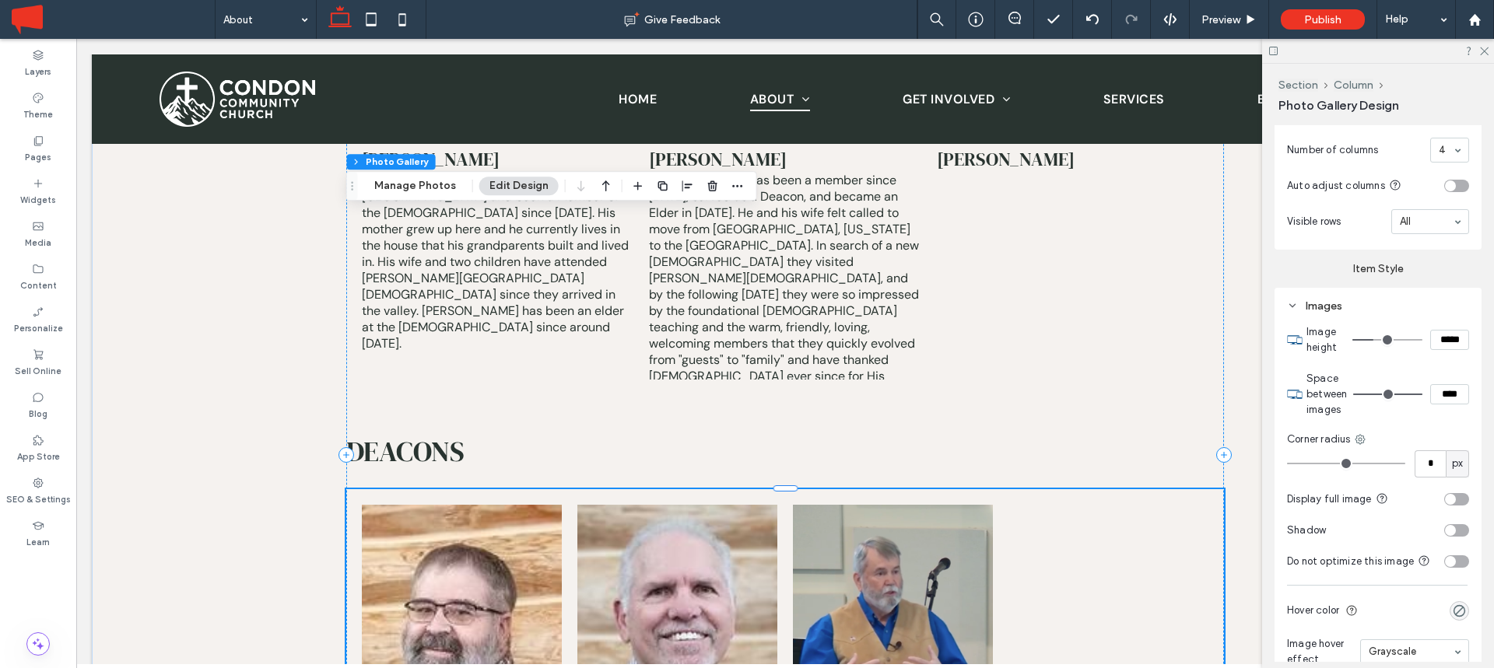
click at [1456, 341] on input "*****" at bounding box center [1449, 340] width 39 height 20
type input "*****"
type input "***"
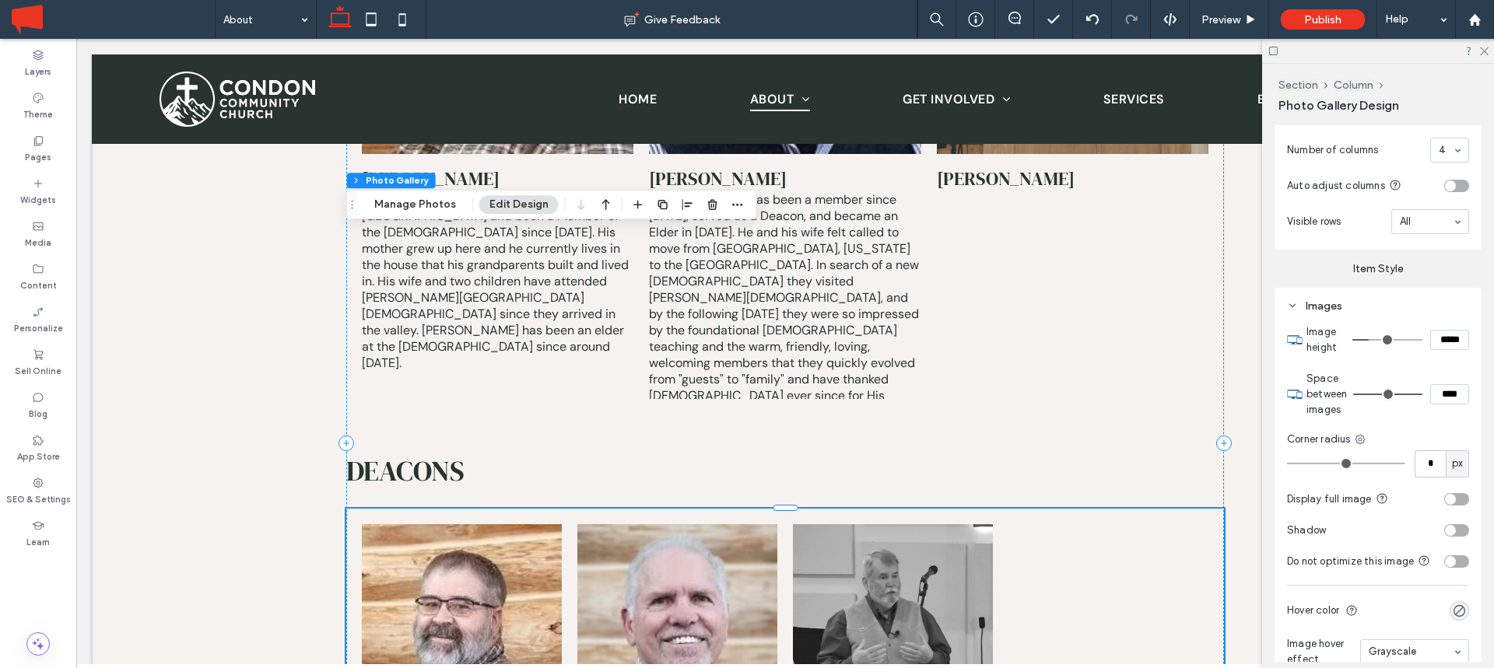
scroll to position [5364, 0]
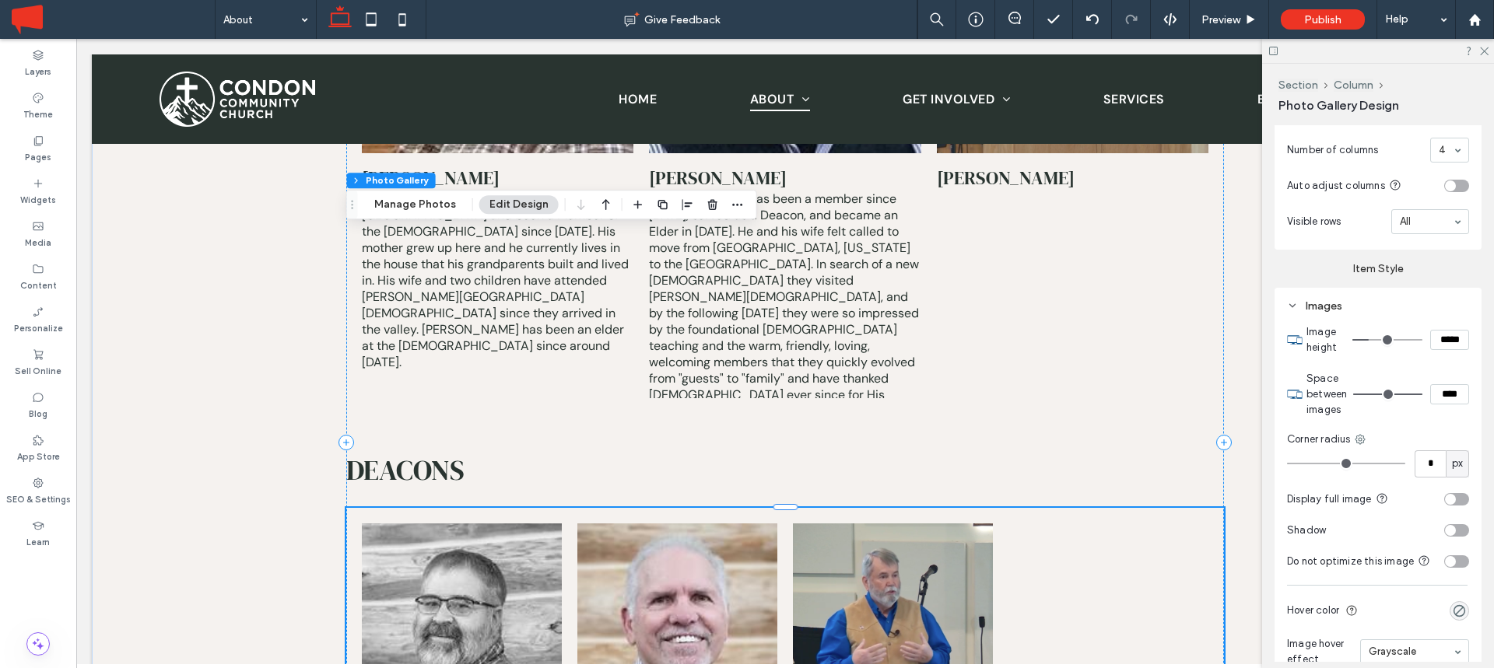
click at [497, 524] on link at bounding box center [462, 633] width 200 height 218
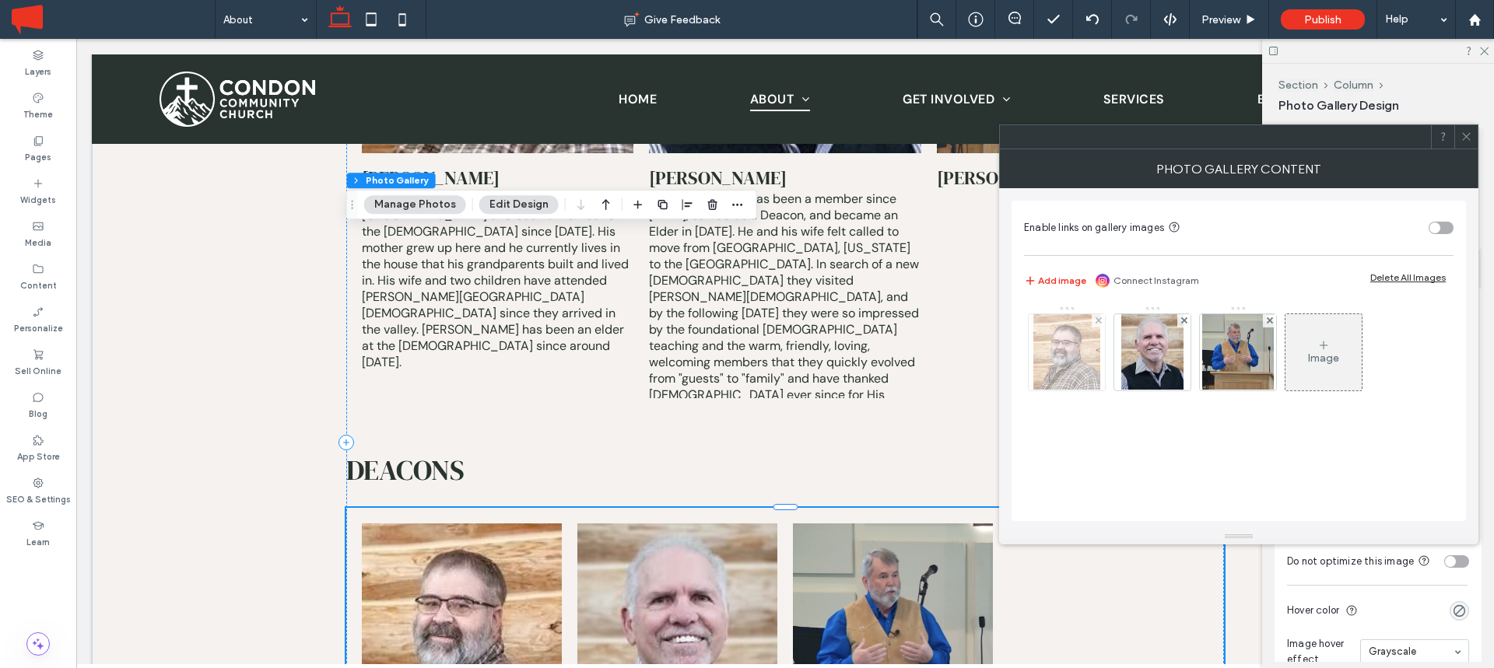
click at [1061, 358] on img at bounding box center [1066, 352] width 67 height 76
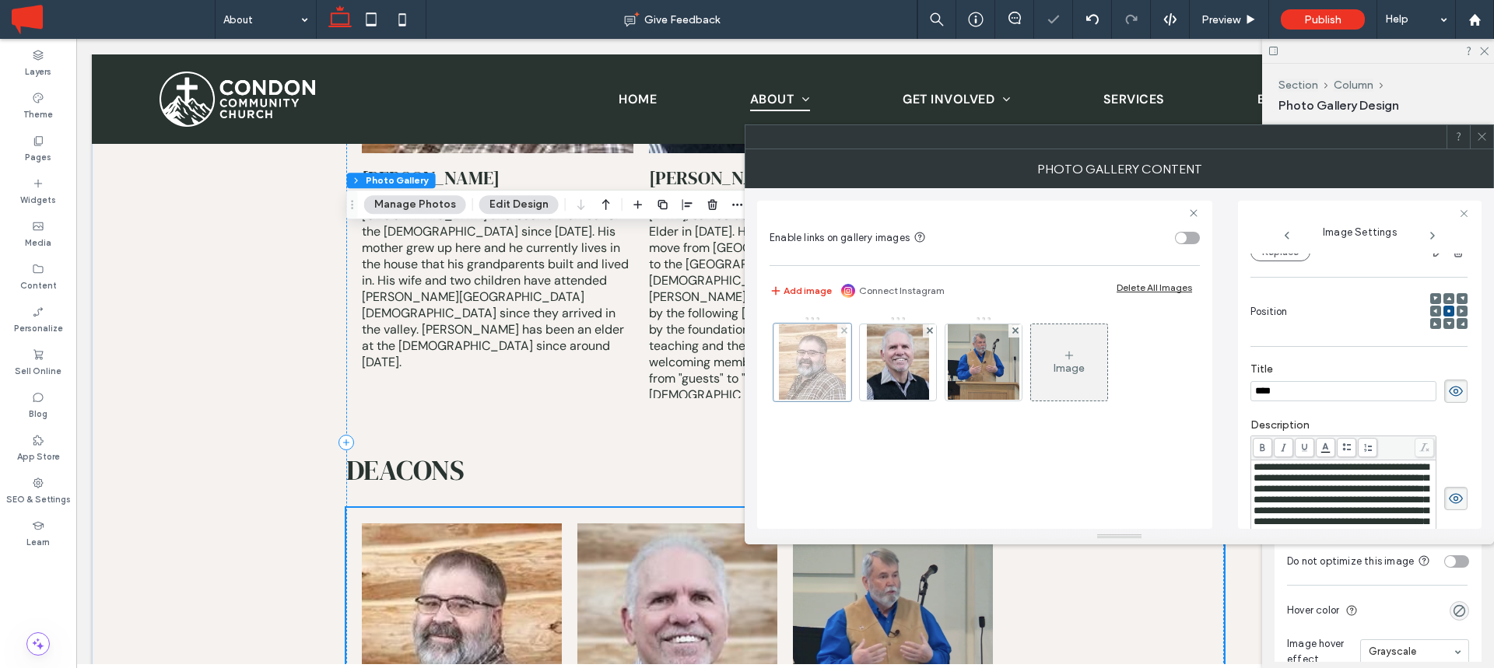
scroll to position [0, 0]
click at [1319, 382] on input "****" at bounding box center [1343, 391] width 186 height 20
paste input "**********"
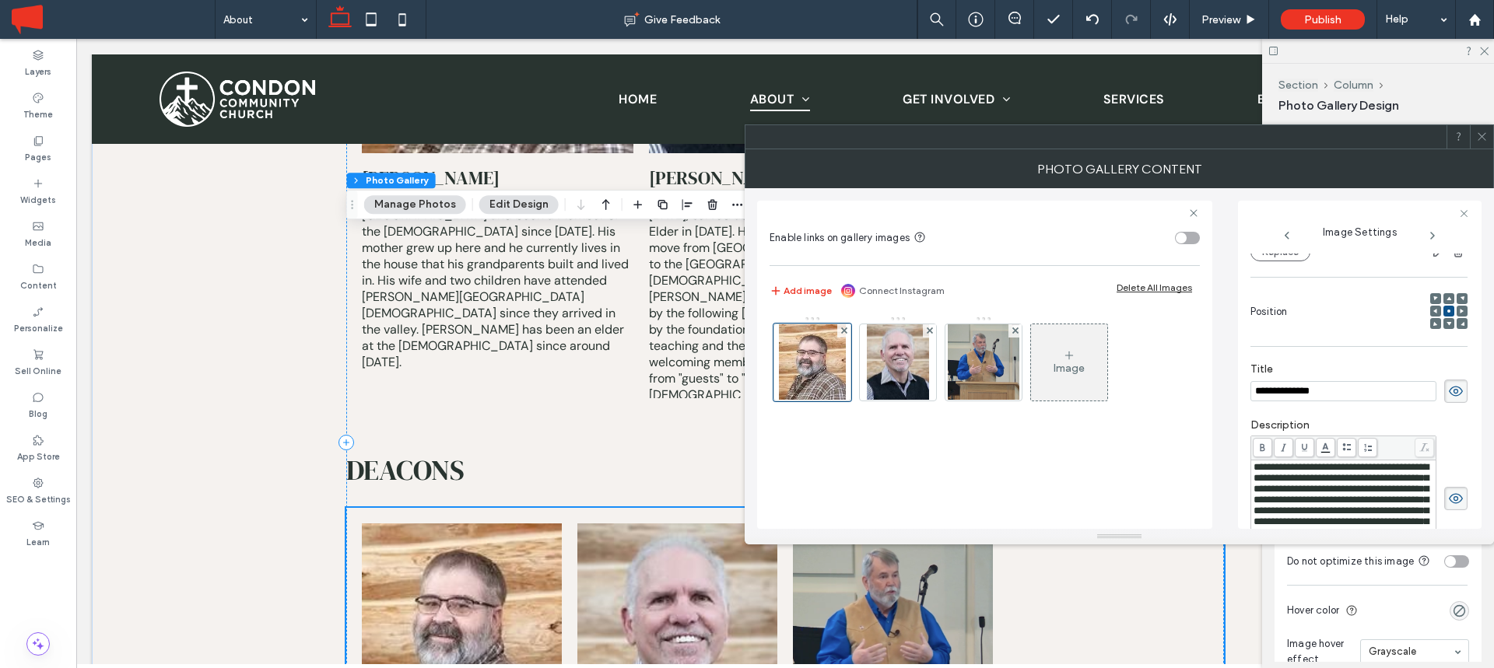
type input "**********"
click at [1320, 484] on span "**********" at bounding box center [1340, 505] width 175 height 86
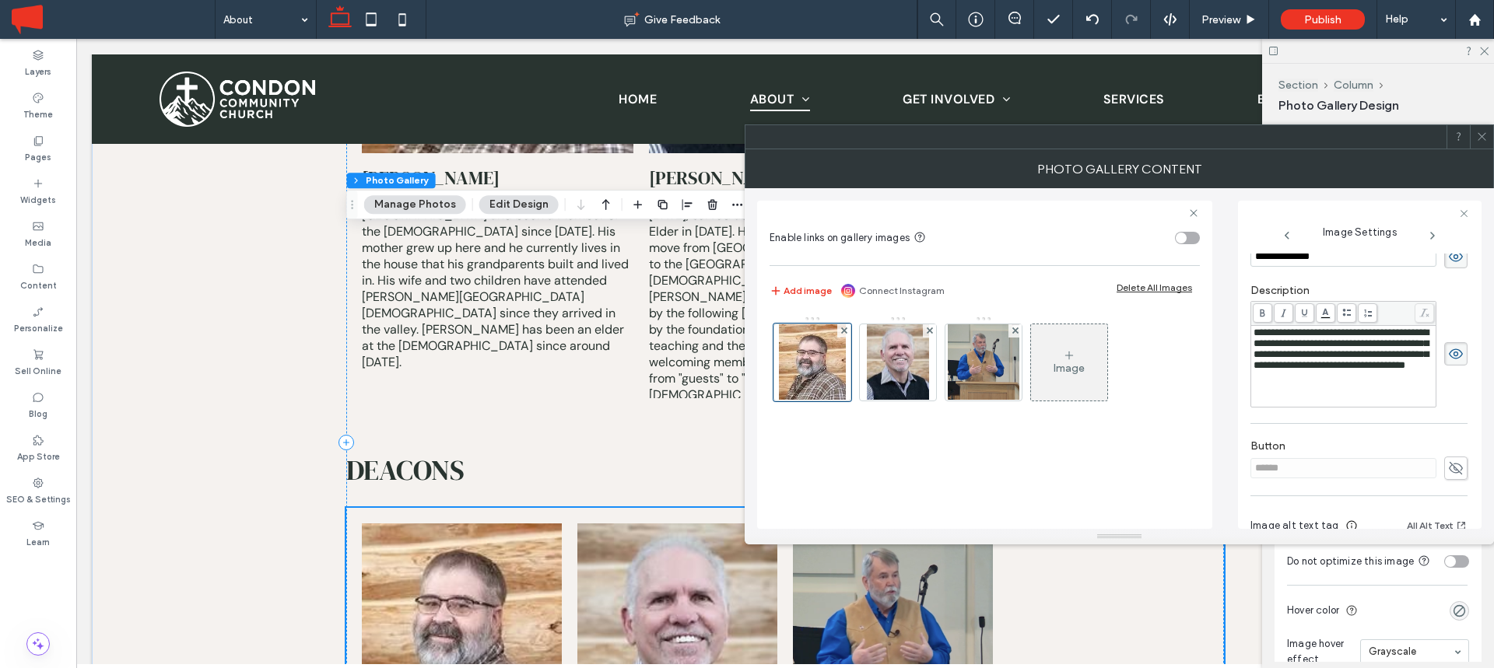
scroll to position [320, 0]
click at [1298, 366] on span "**********" at bounding box center [1340, 344] width 175 height 43
click at [1381, 366] on span "**********" at bounding box center [1340, 344] width 175 height 43
click at [1323, 366] on div "**********" at bounding box center [1343, 345] width 181 height 44
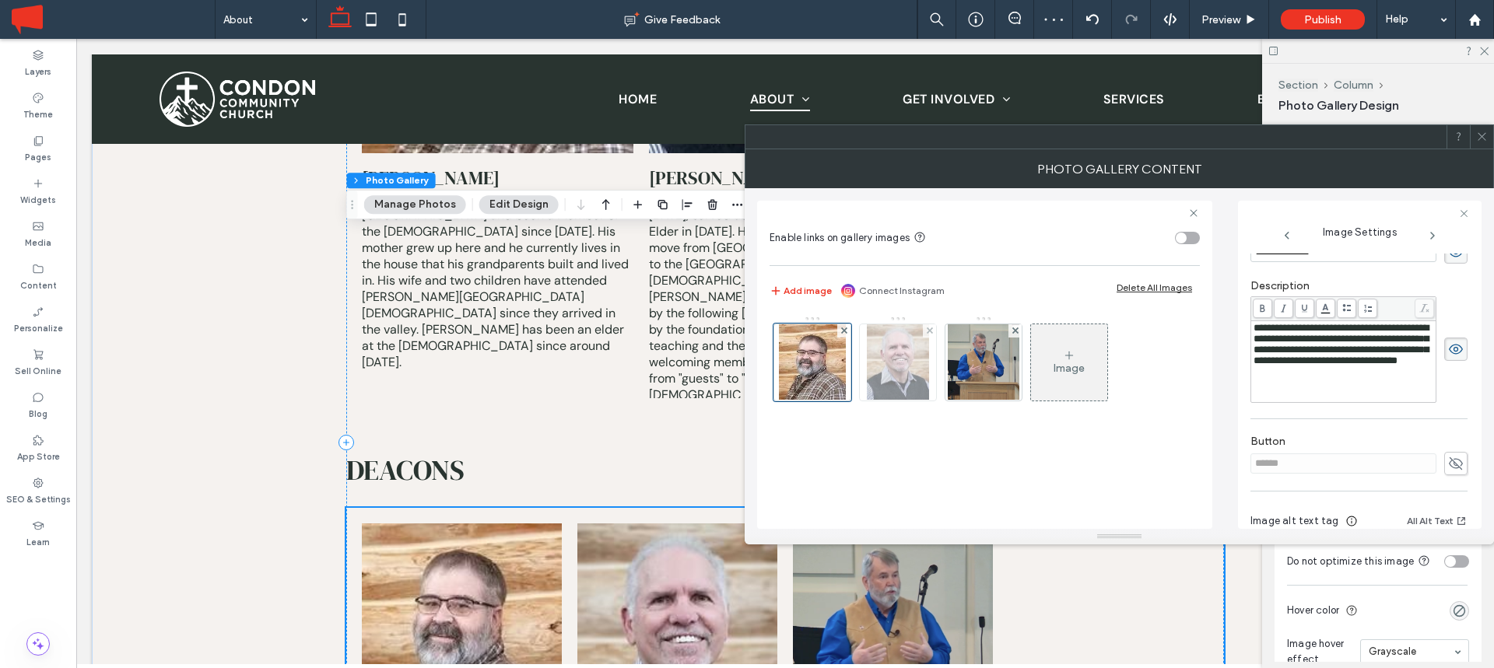
click at [909, 365] on img at bounding box center [898, 362] width 62 height 76
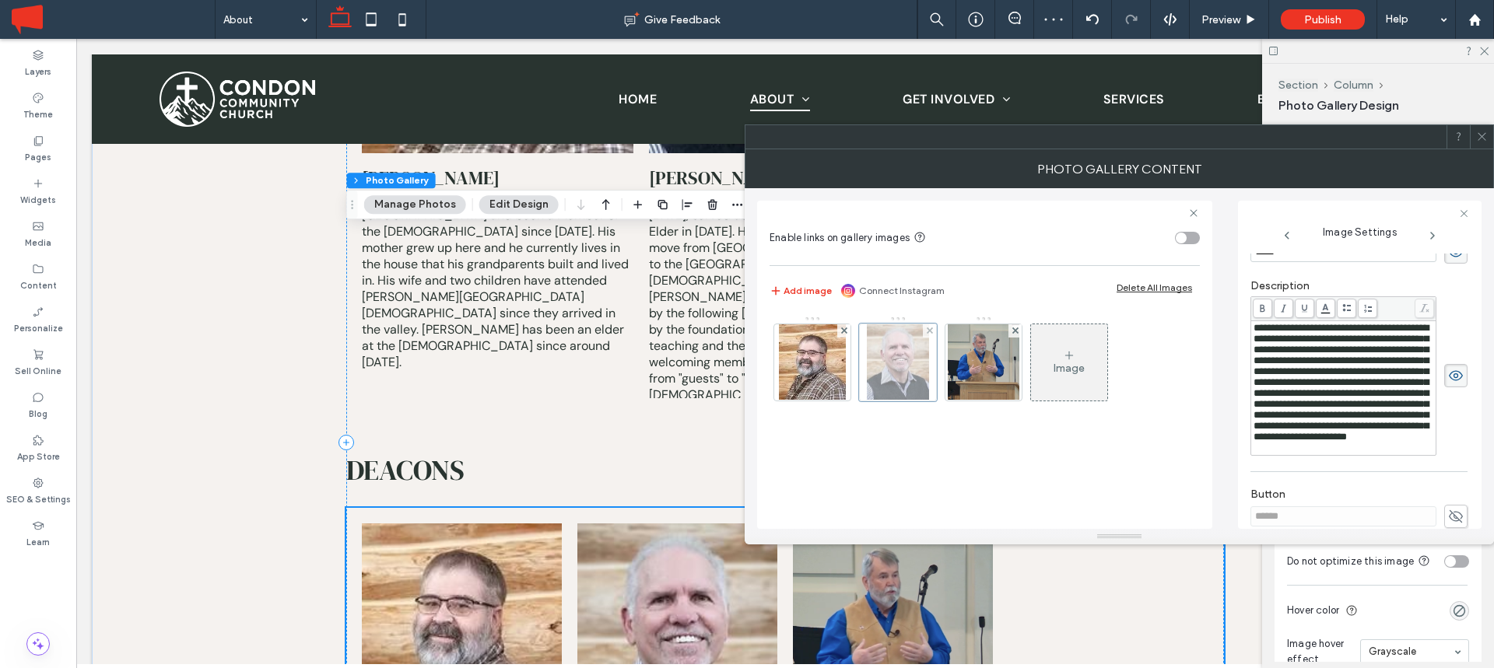
scroll to position [181, 0]
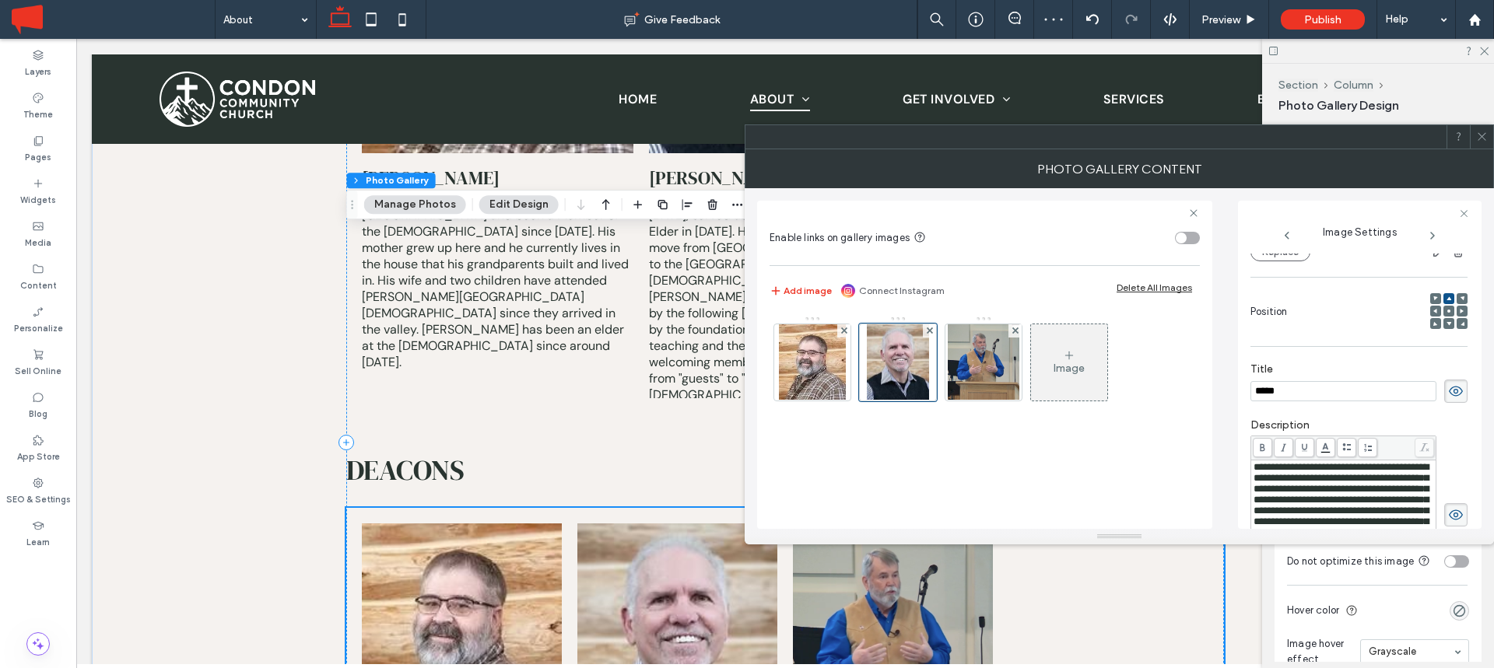
click at [1338, 391] on input "*****" at bounding box center [1343, 391] width 186 height 20
paste input "*****"
type input "**********"
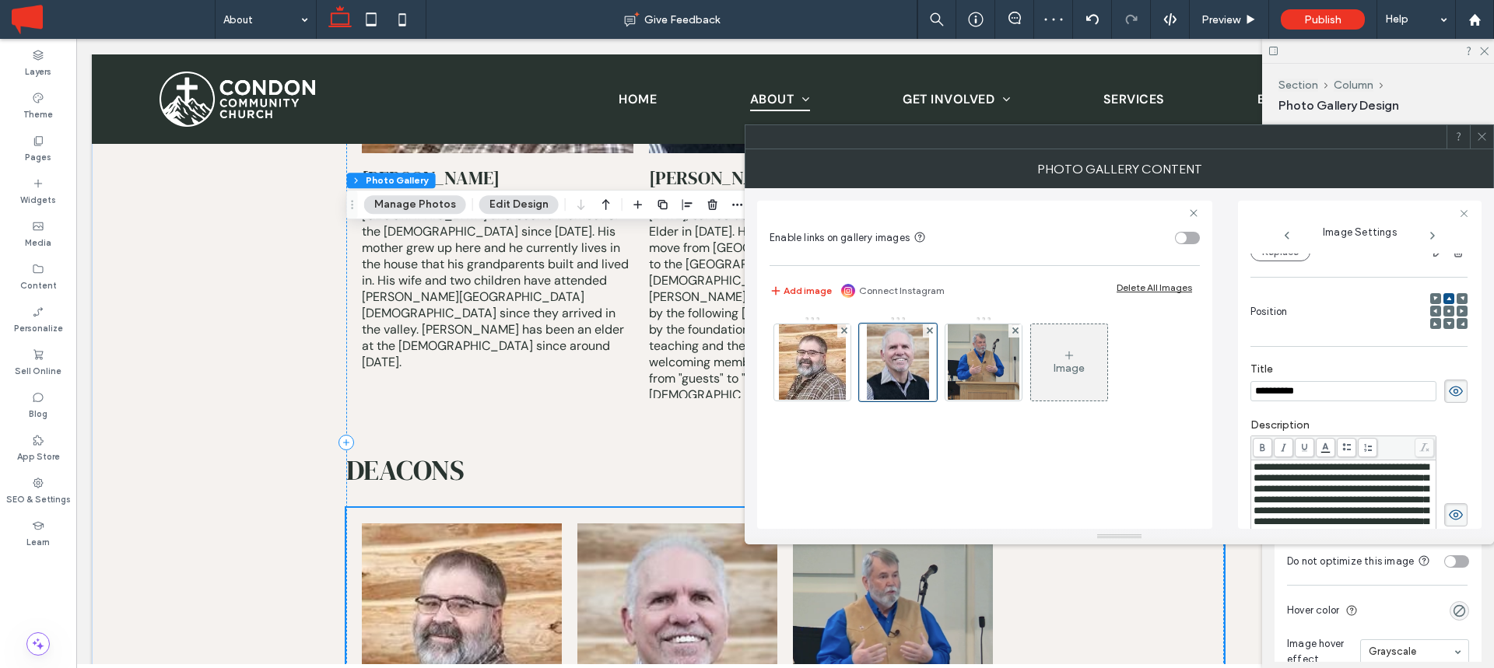
click at [1326, 500] on span "**********" at bounding box center [1340, 521] width 175 height 119
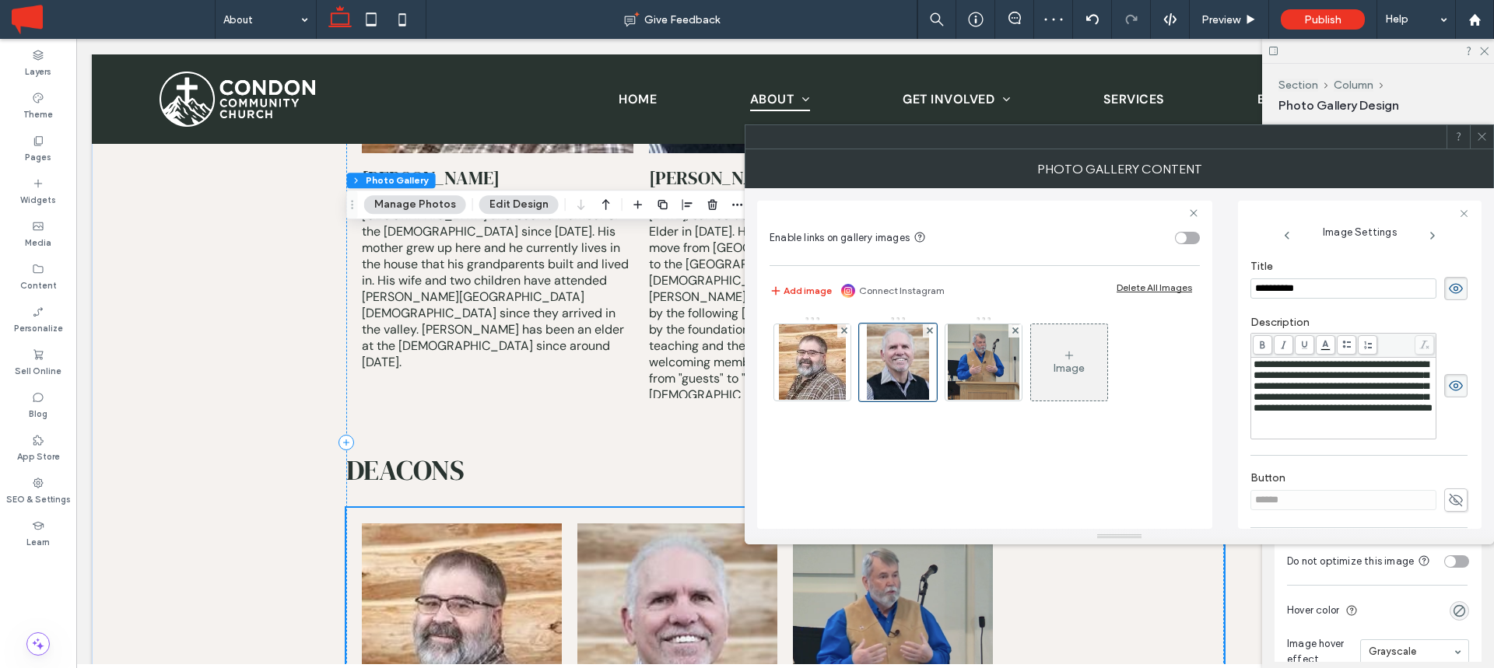
scroll to position [285, 0]
click at [1351, 406] on span "**********" at bounding box center [1342, 385] width 179 height 54
click at [1401, 412] on div "**********" at bounding box center [1343, 385] width 181 height 54
click at [1429, 233] on icon at bounding box center [1432, 236] width 12 height 12
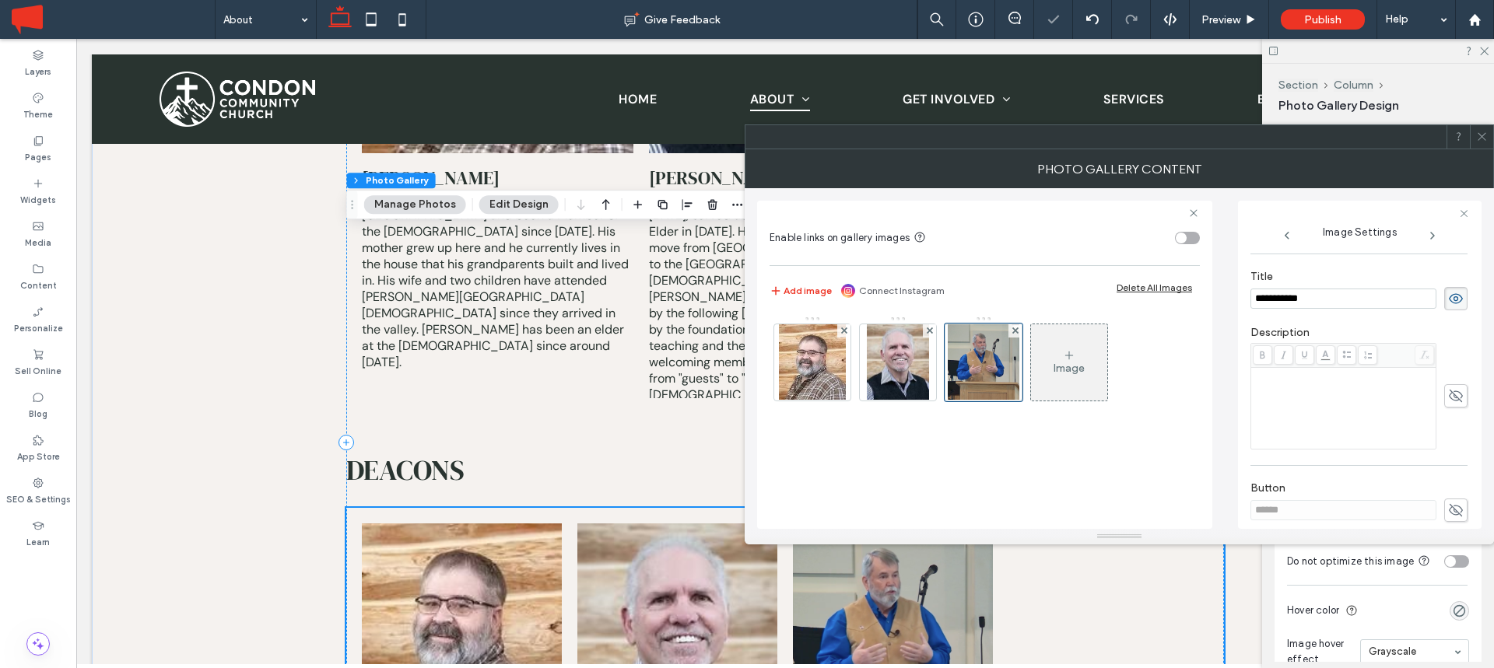
scroll to position [282, 0]
click at [1307, 303] on input "**********" at bounding box center [1343, 302] width 186 height 20
paste input "*"
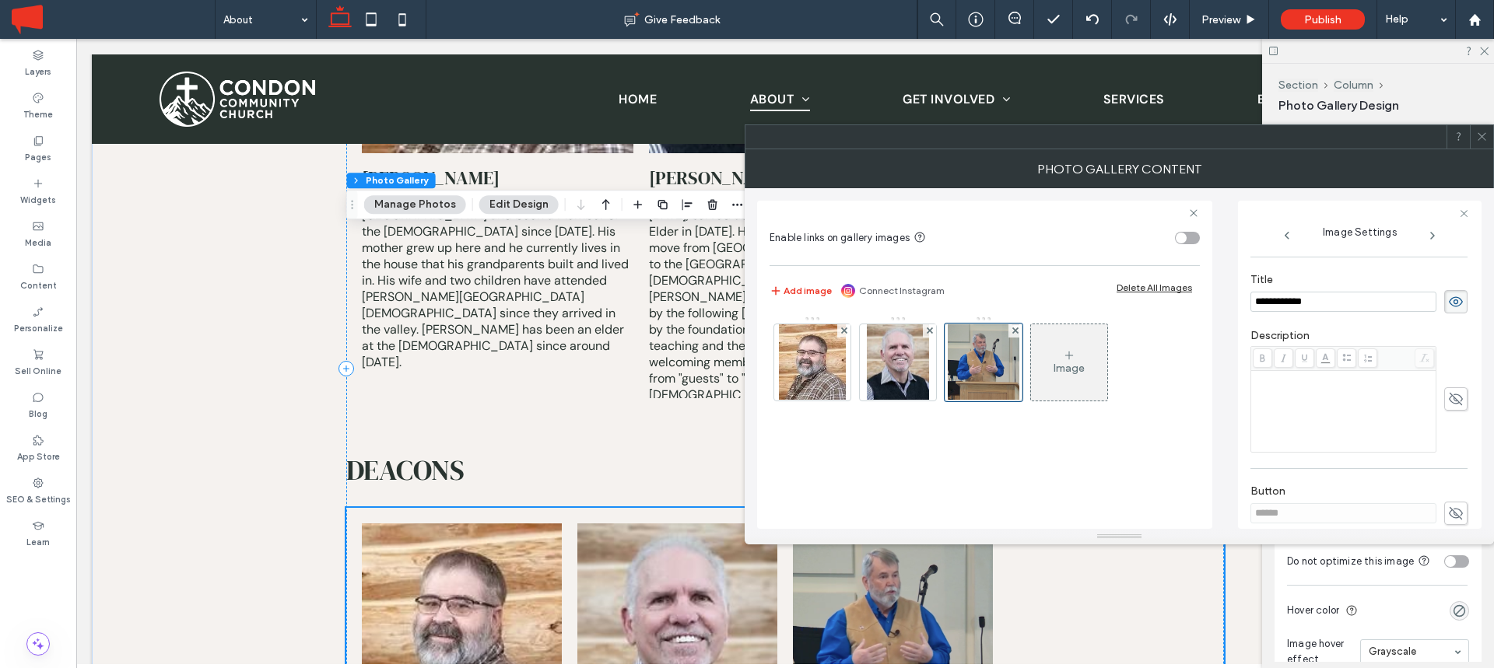
type input "**********"
click at [1358, 397] on div "Rich Text Editor" at bounding box center [1343, 412] width 181 height 78
click at [1278, 423] on div "Rich Text Editor" at bounding box center [1343, 412] width 181 height 78
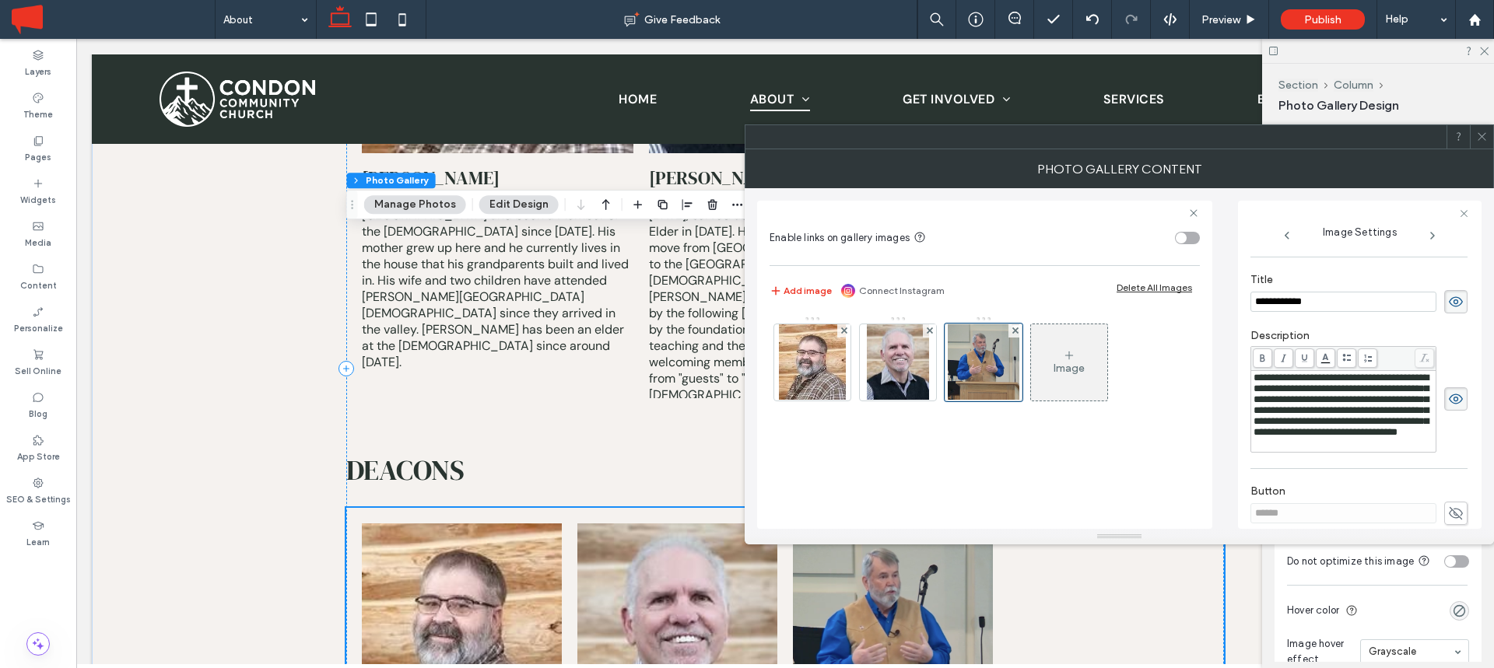
click at [1309, 408] on span "**********" at bounding box center [1340, 405] width 175 height 65
click at [1434, 239] on icon at bounding box center [1432, 236] width 12 height 12
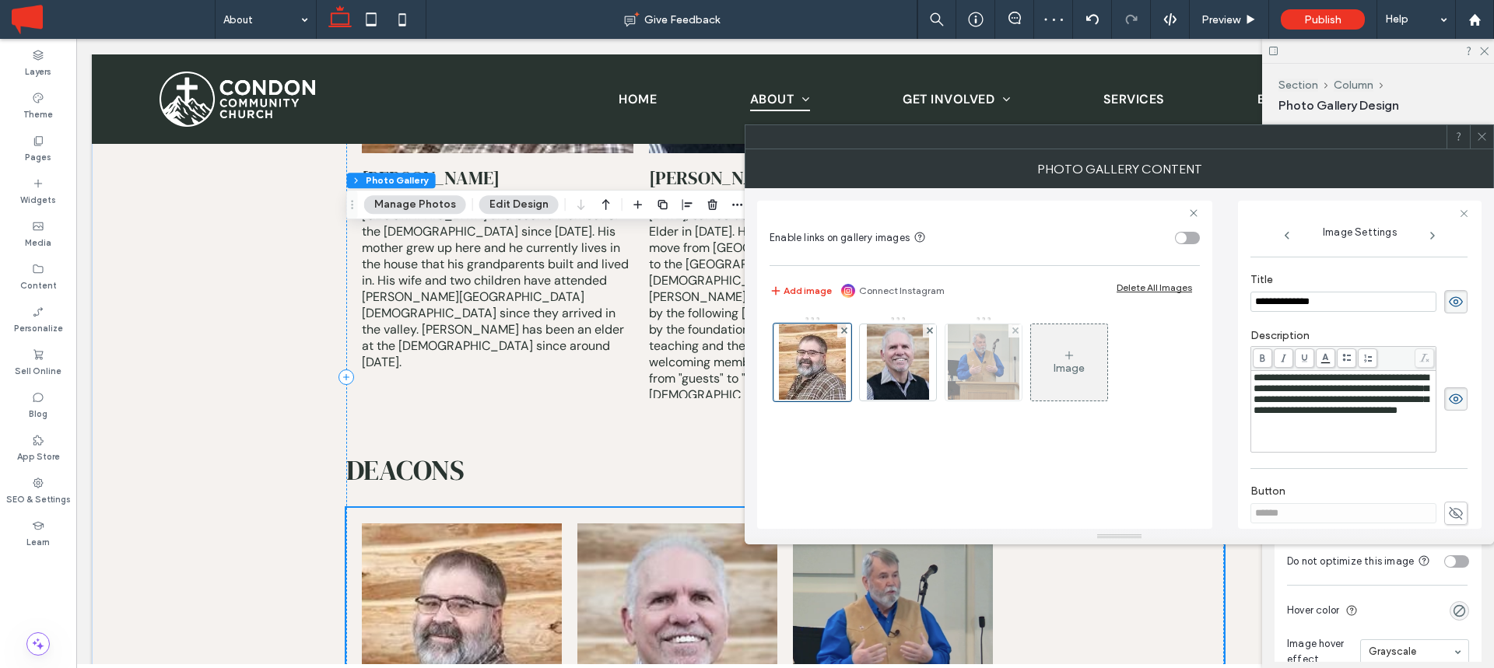
click at [991, 360] on img at bounding box center [983, 362] width 71 height 76
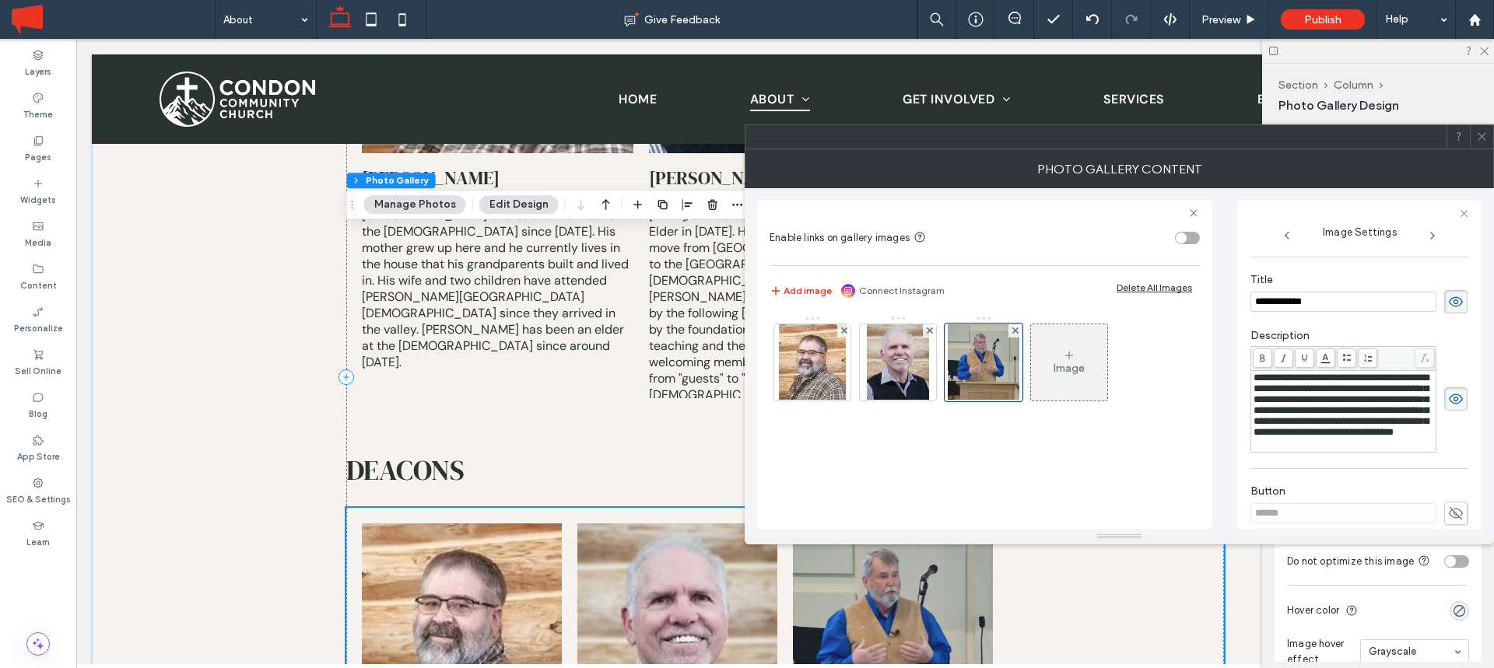
click at [1085, 352] on div "Image" at bounding box center [1069, 362] width 76 height 73
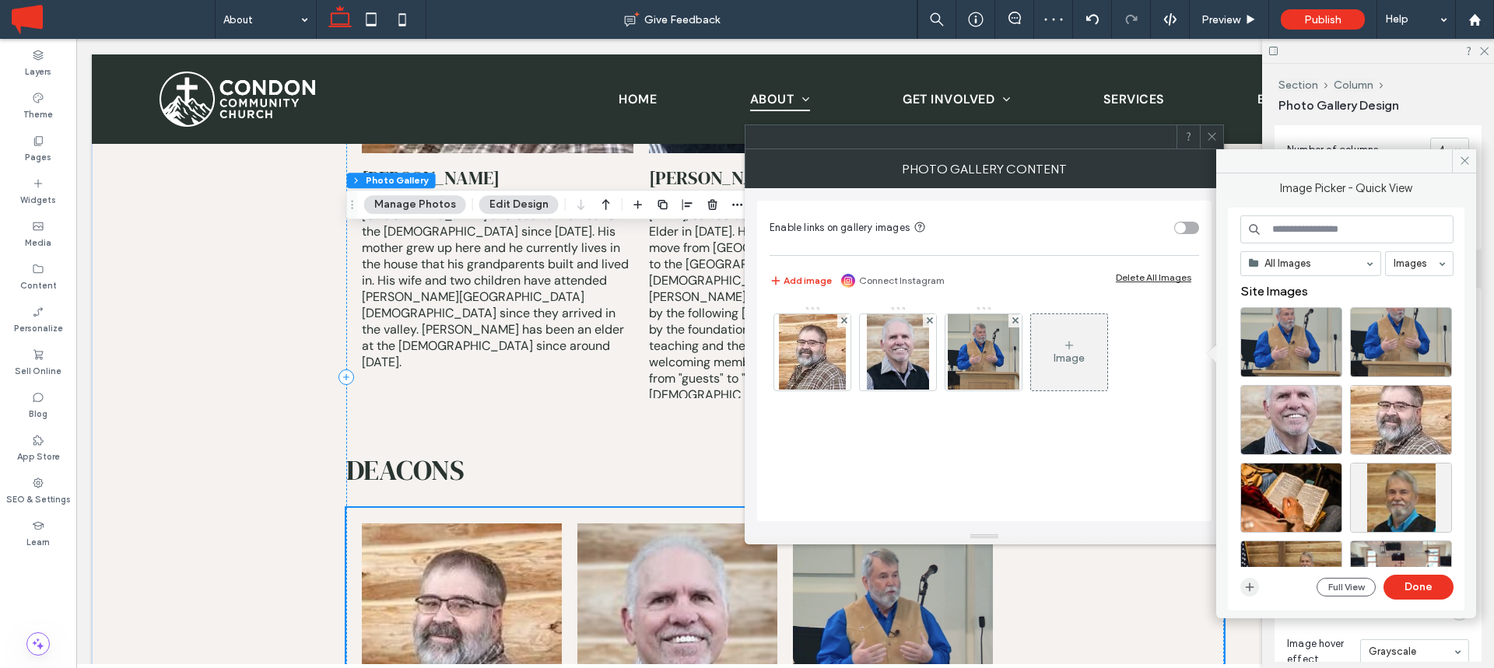
click at [1244, 587] on icon "button" at bounding box center [1249, 587] width 12 height 12
click at [812, 337] on img at bounding box center [812, 352] width 67 height 76
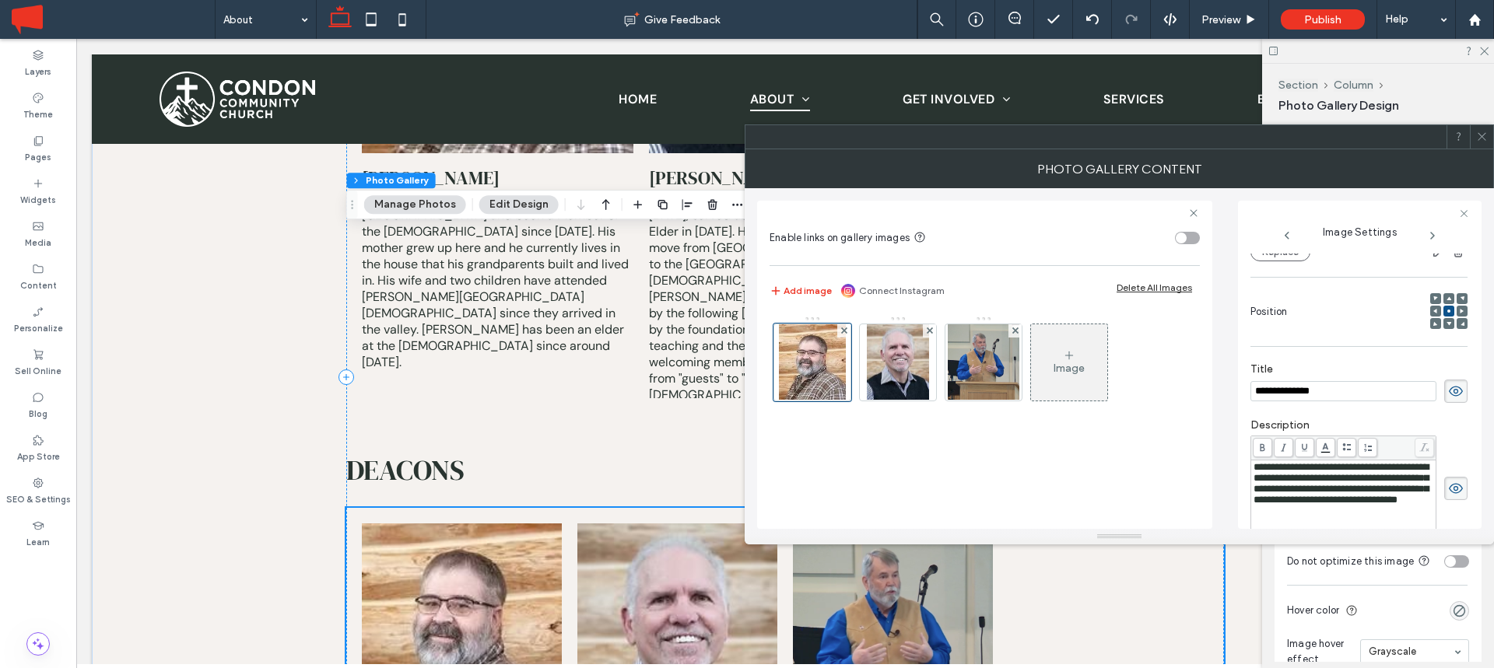
scroll to position [0, 0]
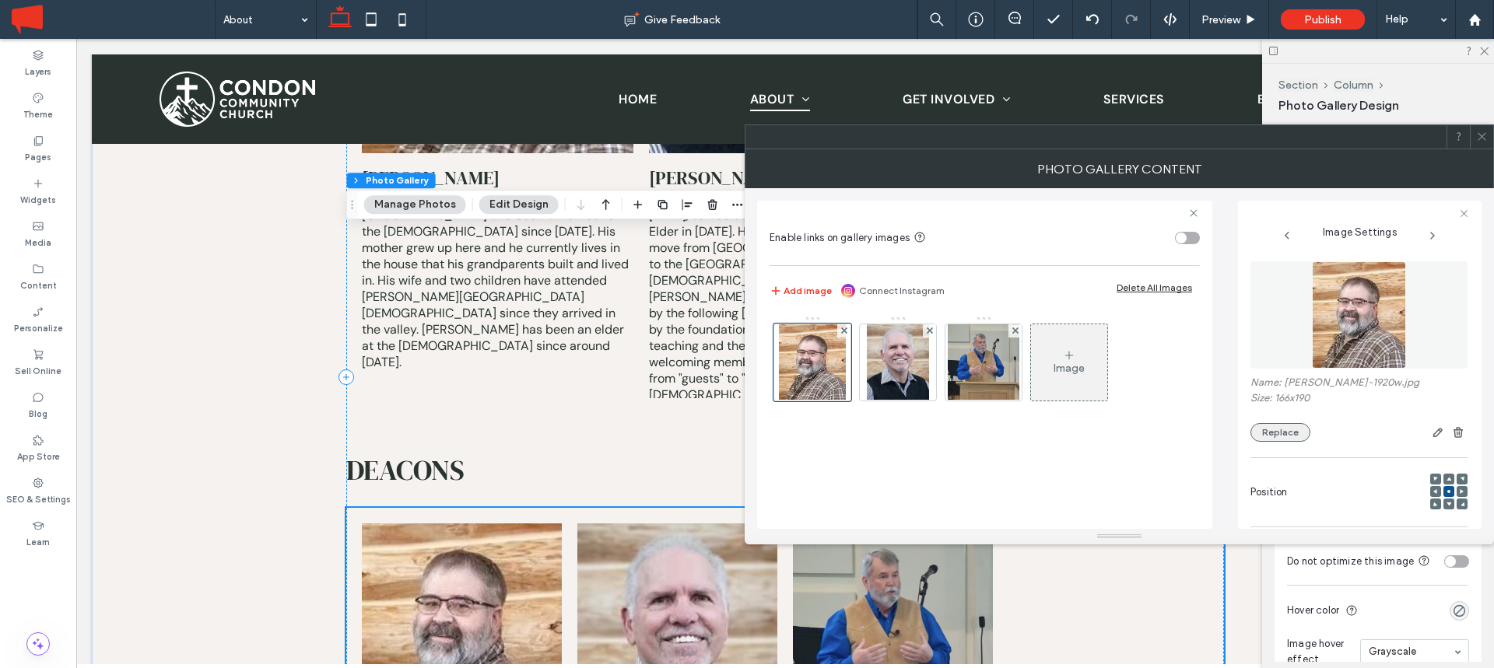
click at [1271, 429] on button "Replace" at bounding box center [1280, 432] width 60 height 19
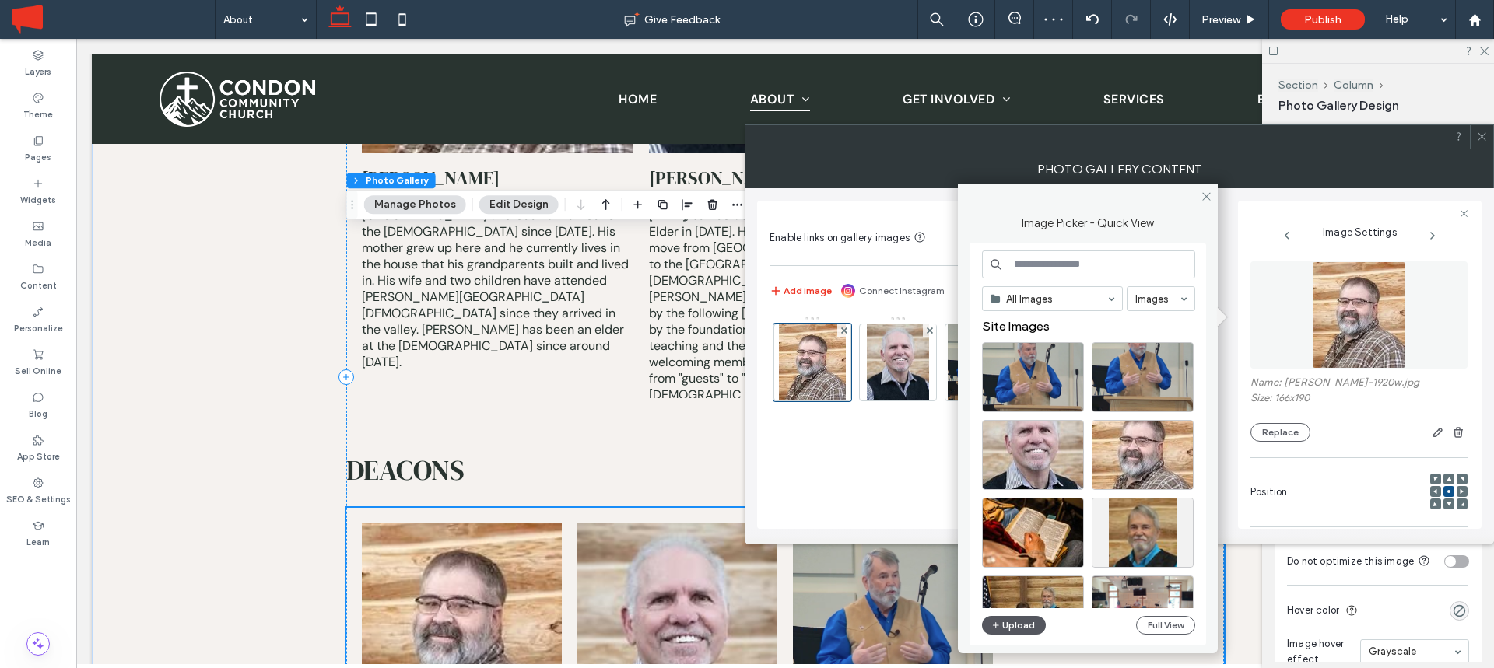
click at [1006, 623] on button "Upload" at bounding box center [1014, 625] width 64 height 19
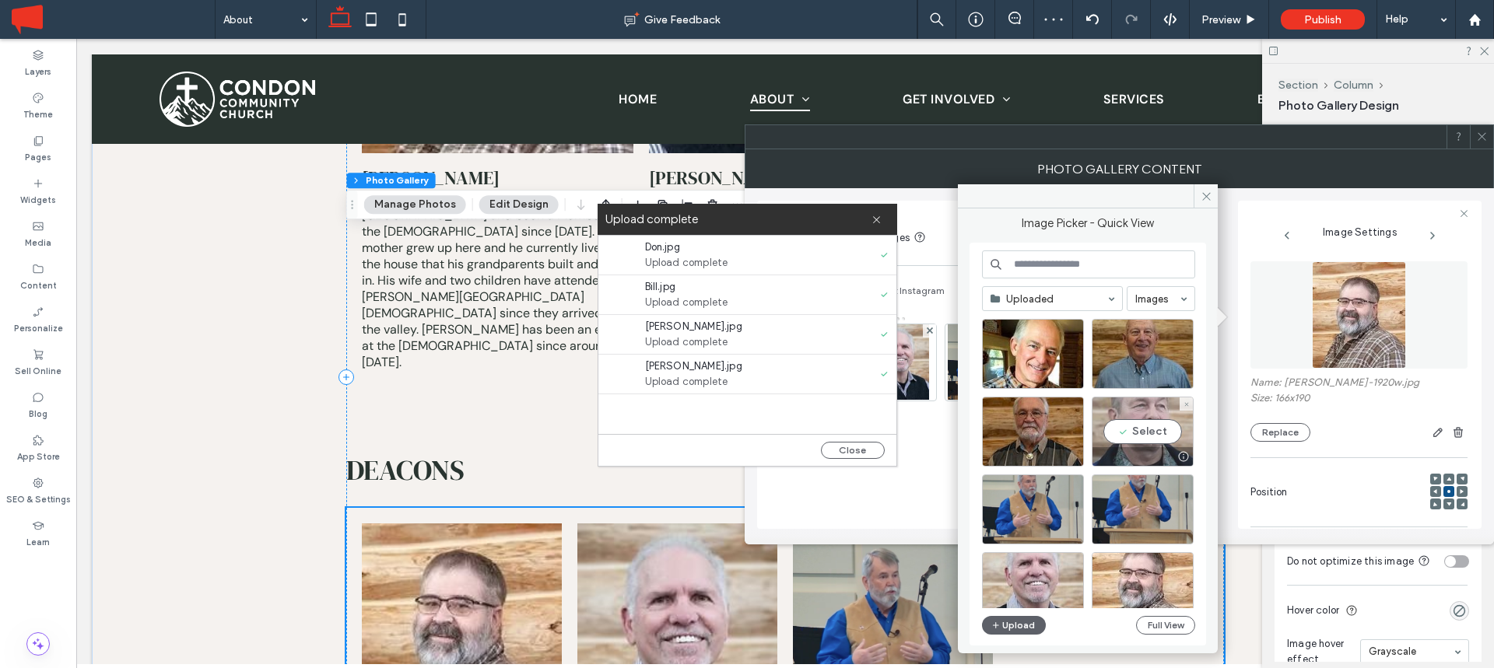
click at [1139, 431] on div "Select" at bounding box center [1143, 432] width 102 height 70
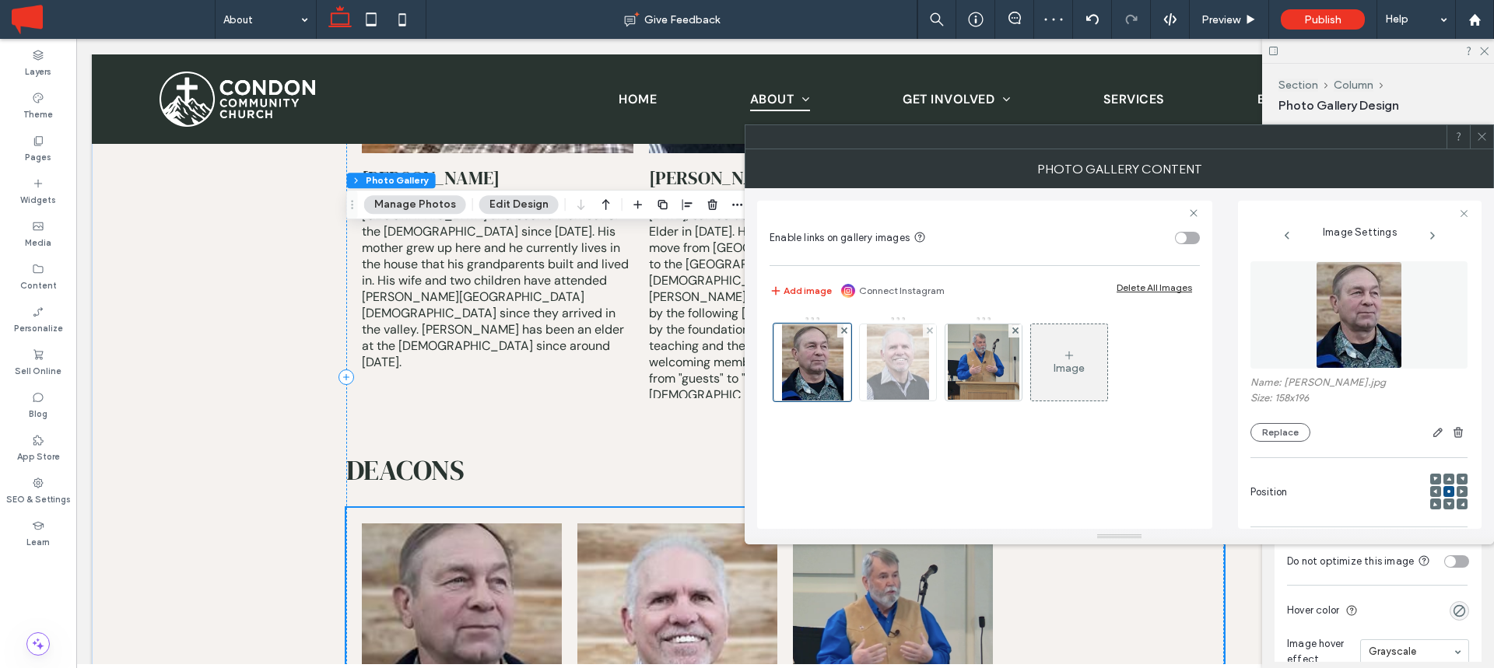
click at [890, 377] on img at bounding box center [898, 362] width 62 height 76
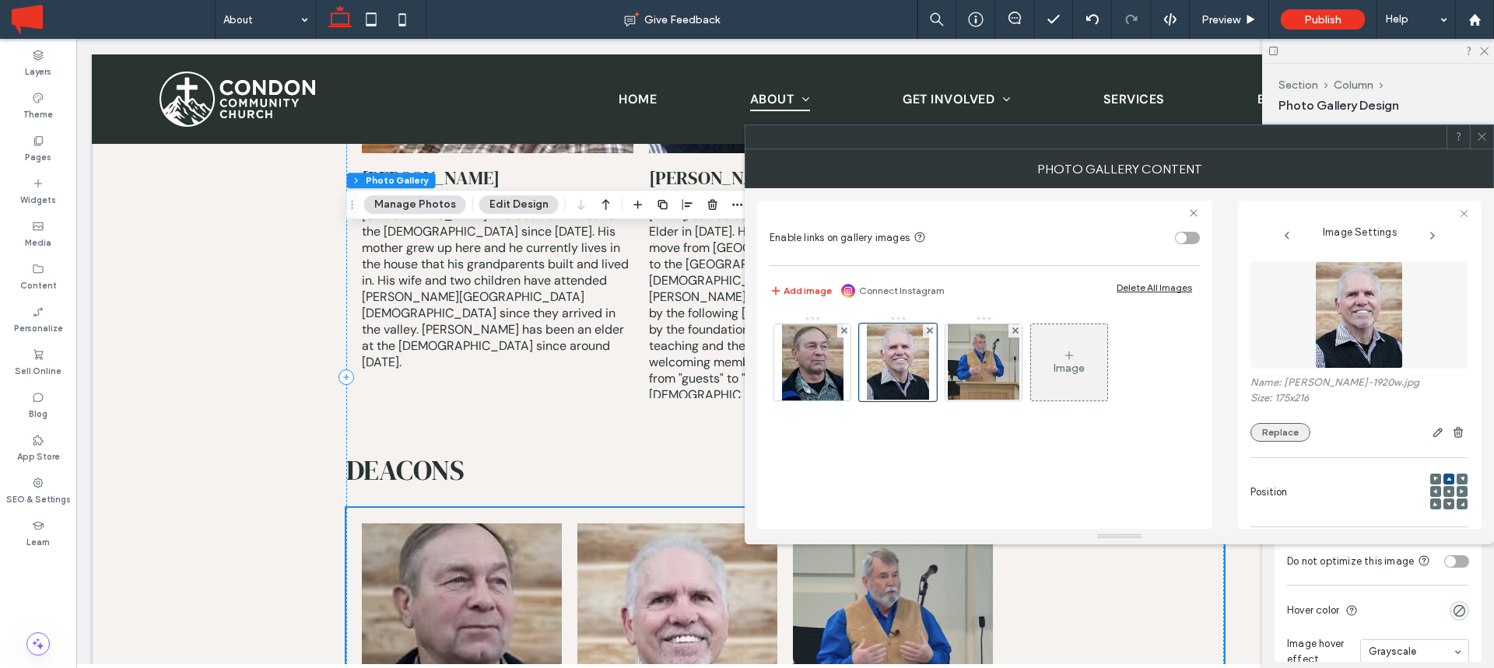
click at [1278, 426] on button "Replace" at bounding box center [1280, 432] width 60 height 19
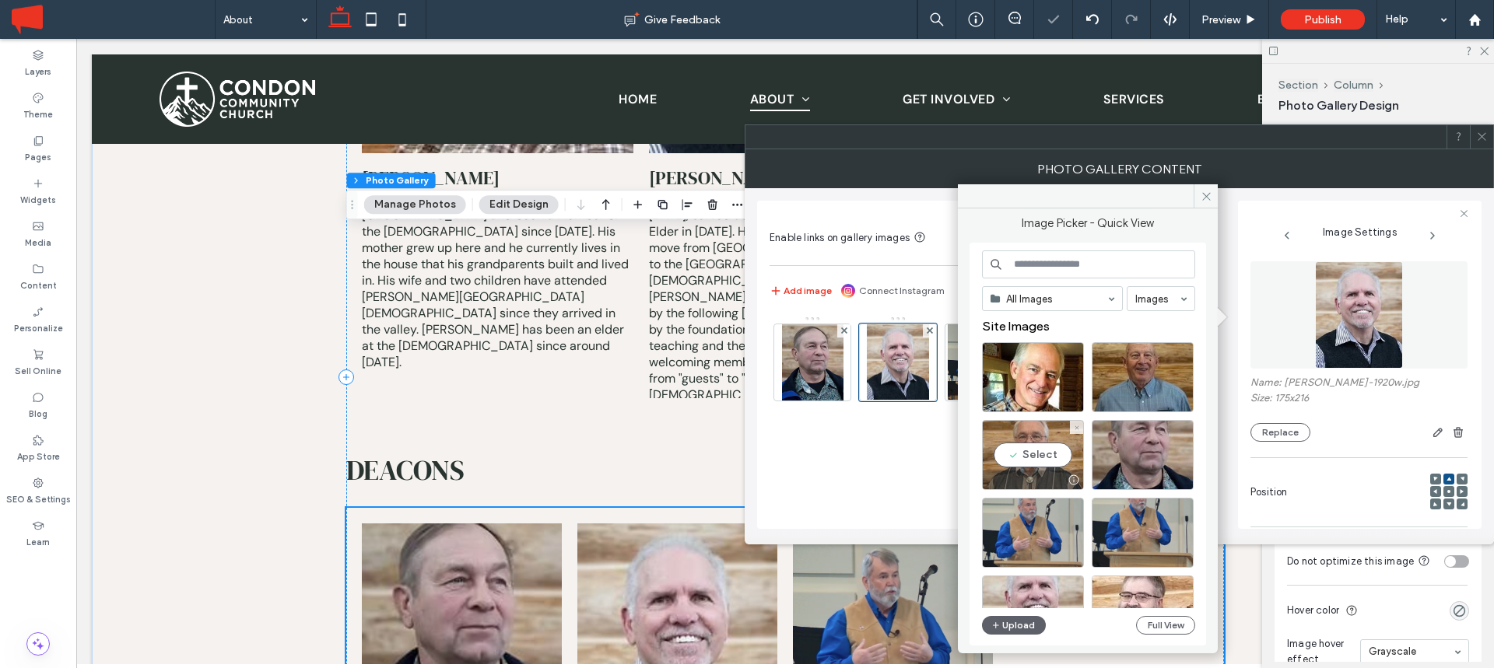
click at [1033, 456] on div "Select" at bounding box center [1033, 455] width 102 height 70
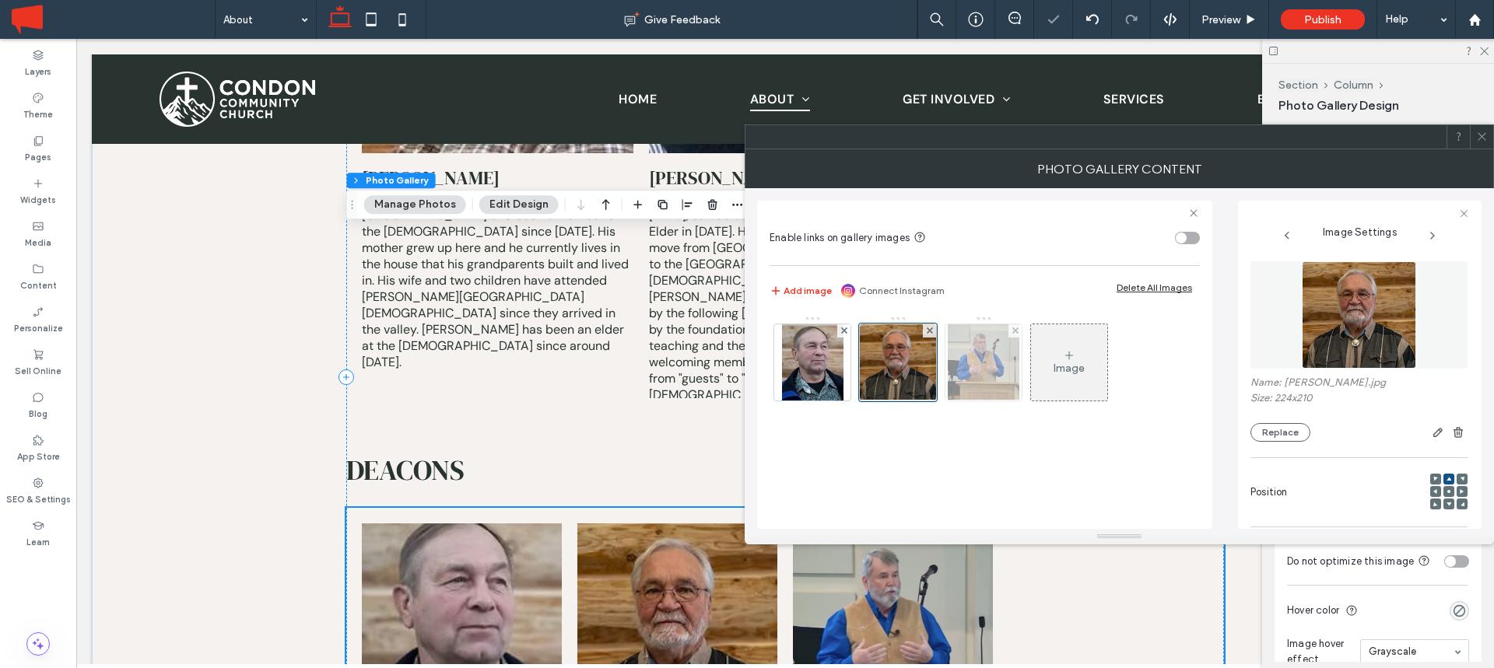
click at [993, 377] on img at bounding box center [983, 362] width 71 height 76
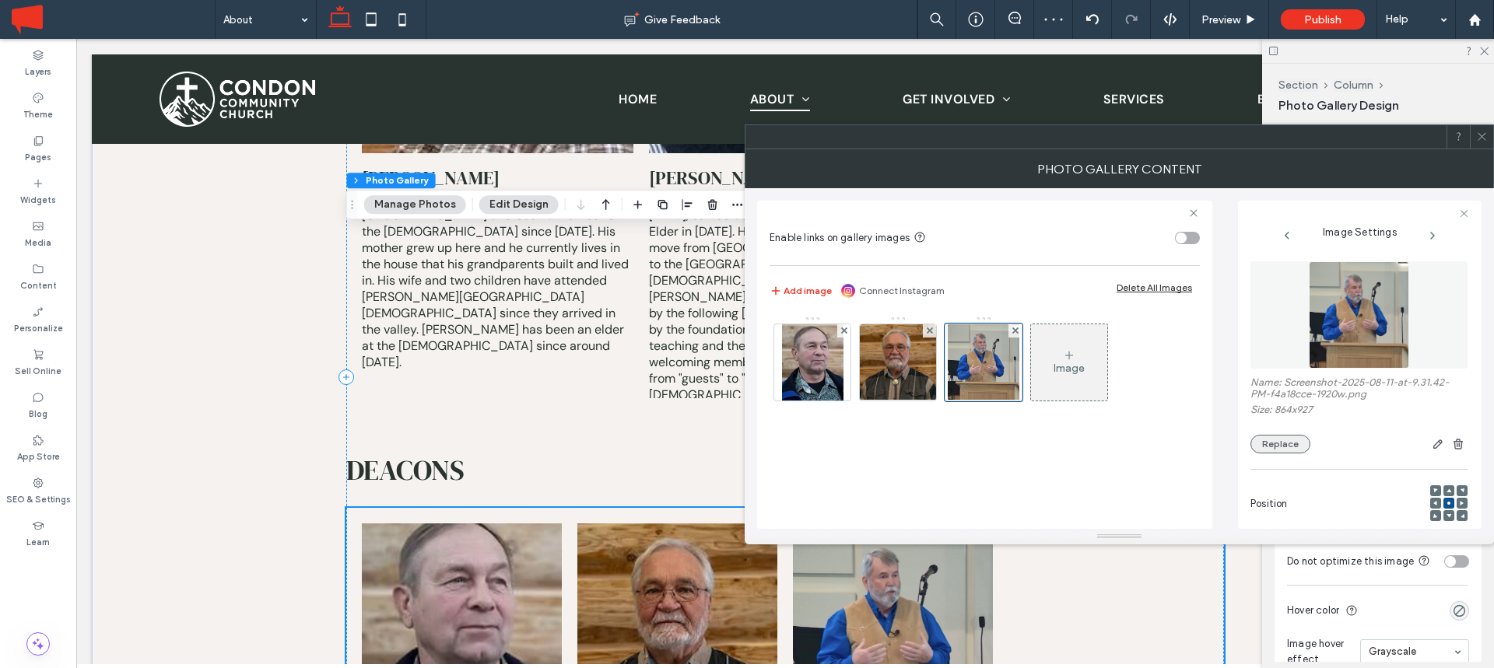
click at [1287, 442] on button "Replace" at bounding box center [1280, 444] width 60 height 19
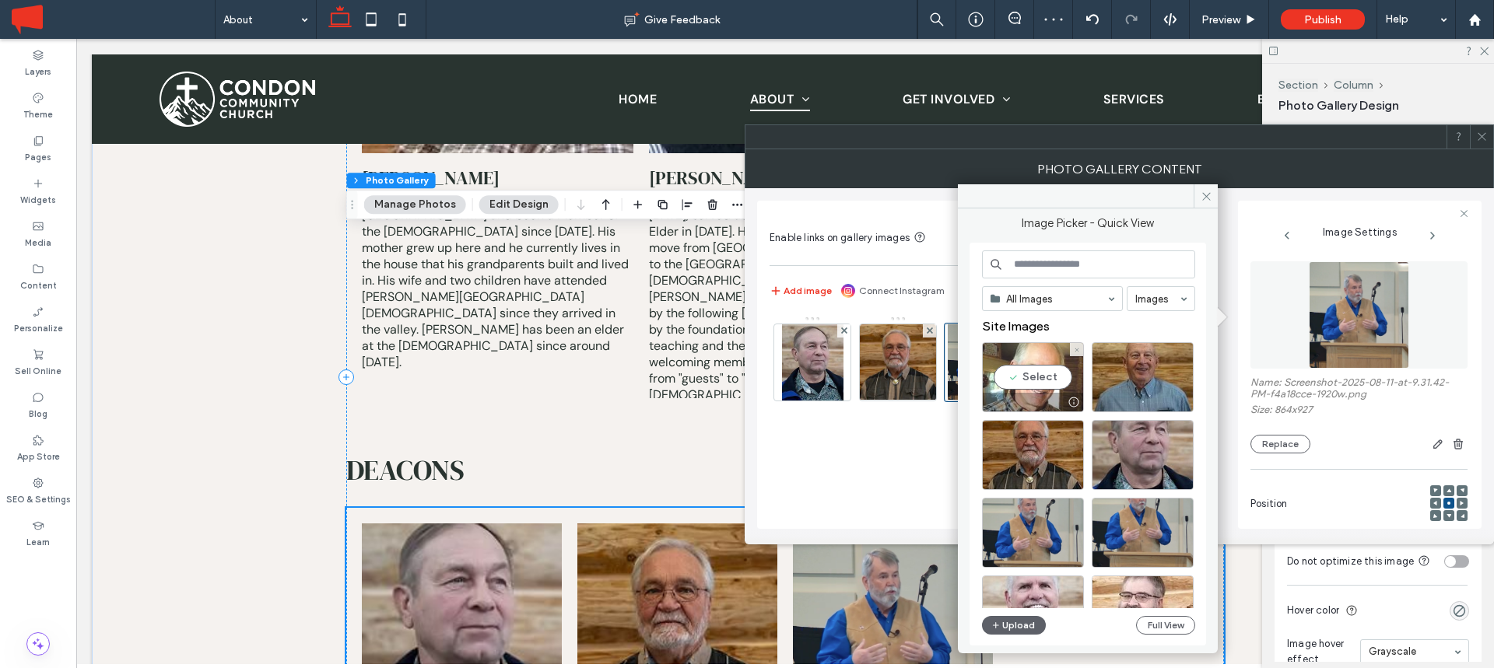
click at [1046, 380] on div "Select" at bounding box center [1033, 377] width 102 height 70
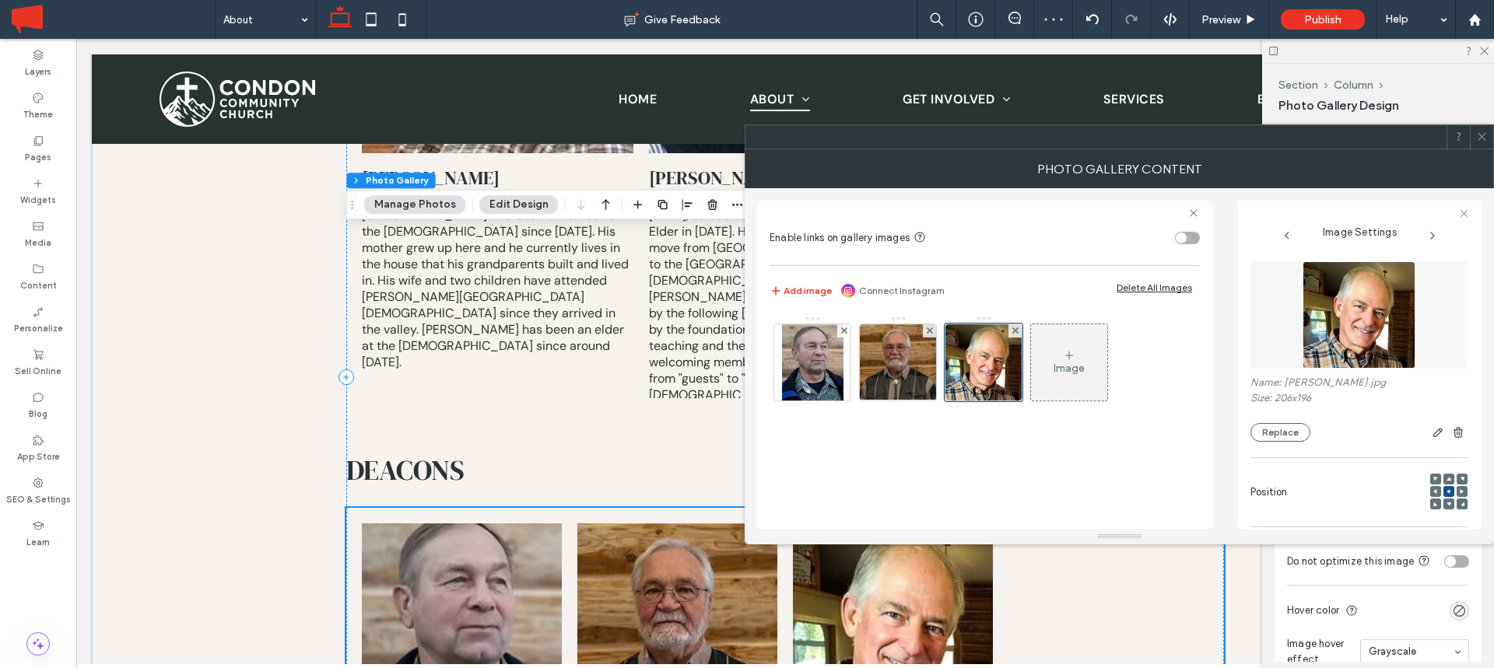
click at [1083, 372] on div "Image" at bounding box center [1069, 368] width 31 height 13
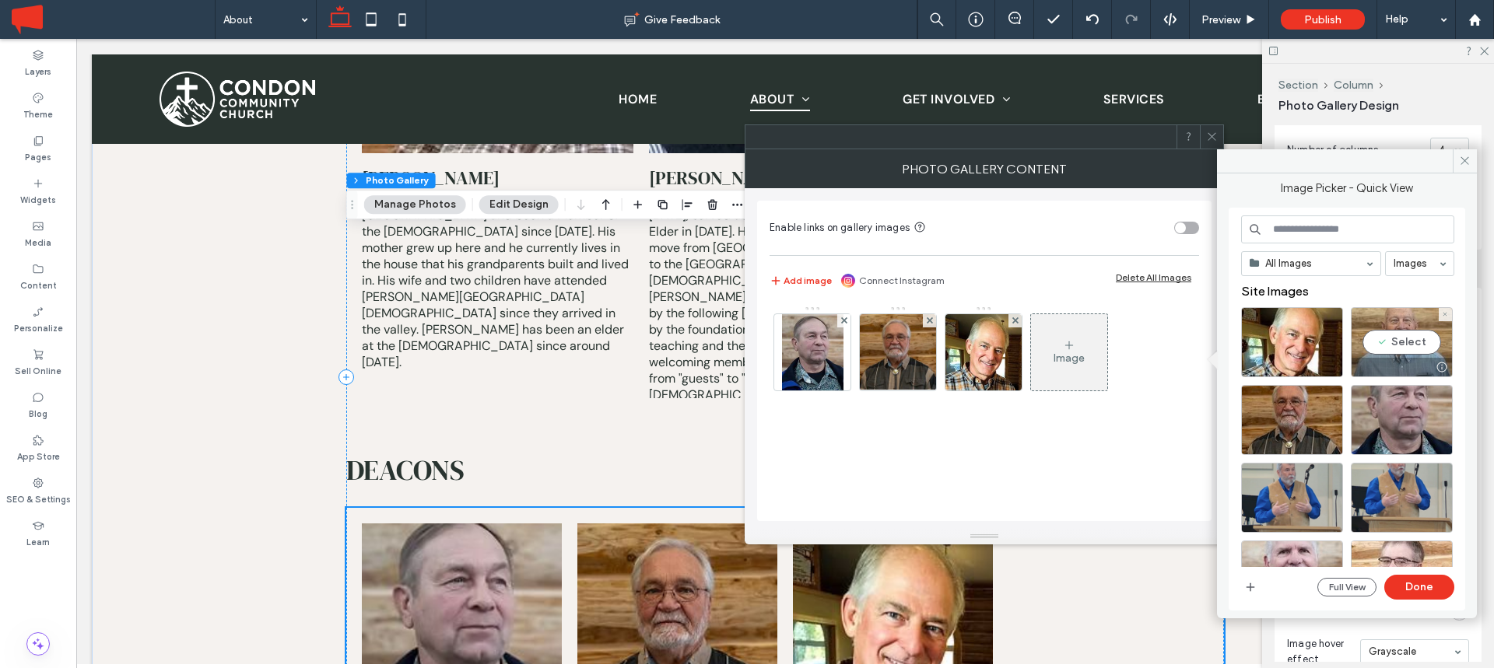
click at [1401, 338] on div "Select" at bounding box center [1402, 342] width 102 height 70
click at [1425, 594] on button "Done" at bounding box center [1419, 587] width 70 height 25
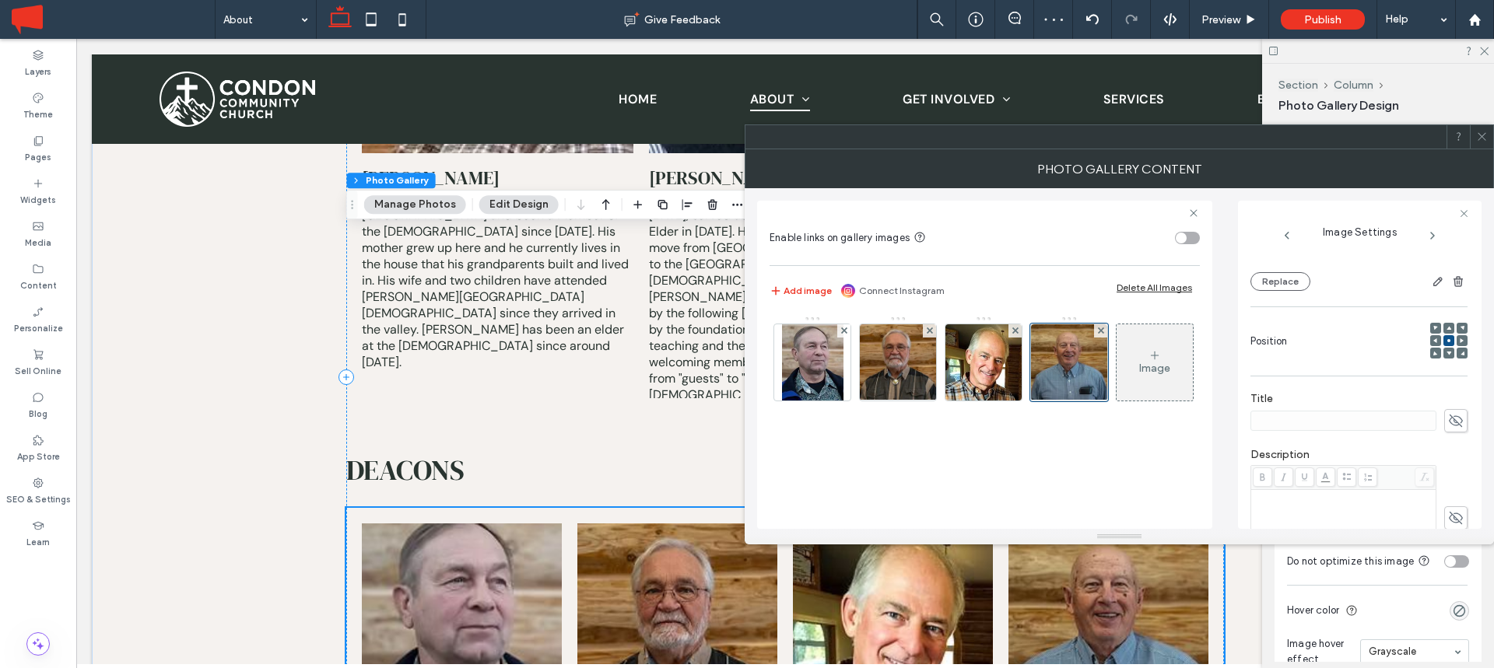
scroll to position [158, 0]
click at [1453, 417] on icon at bounding box center [1456, 413] width 16 height 17
paste input "**********"
type input "**********"
click at [1325, 508] on div "Rich Text Editor" at bounding box center [1343, 524] width 181 height 78
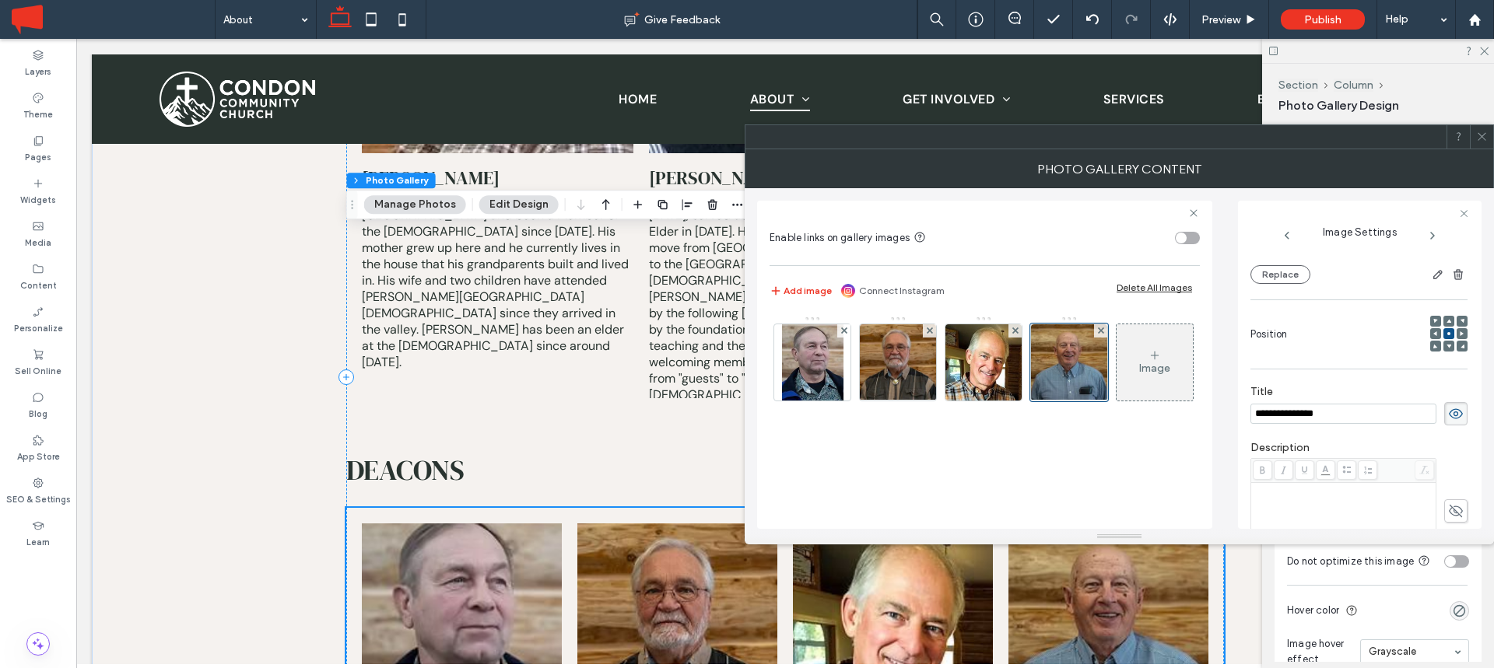
click at [1325, 508] on div "Rich Text Editor" at bounding box center [1343, 524] width 181 height 78
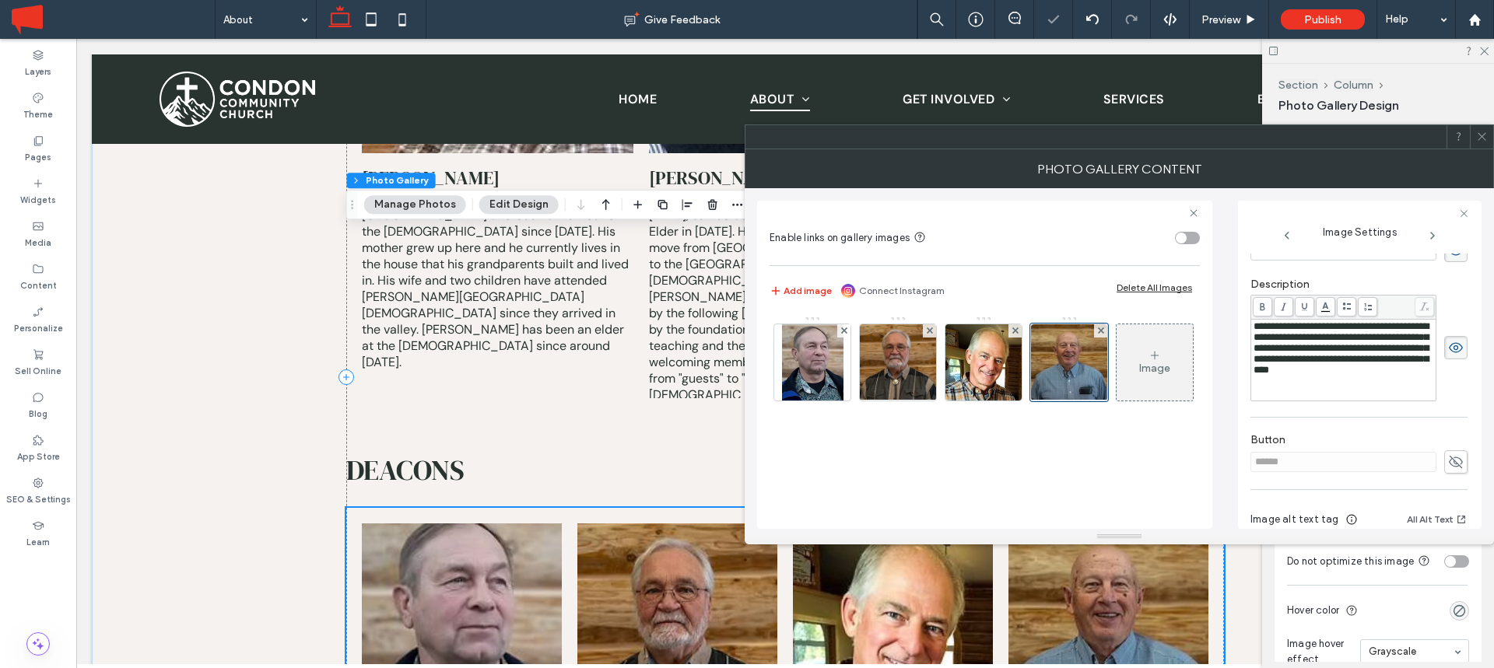
scroll to position [328, 0]
click at [1387, 369] on span "**********" at bounding box center [1340, 342] width 175 height 54
click at [1435, 230] on icon at bounding box center [1432, 236] width 12 height 12
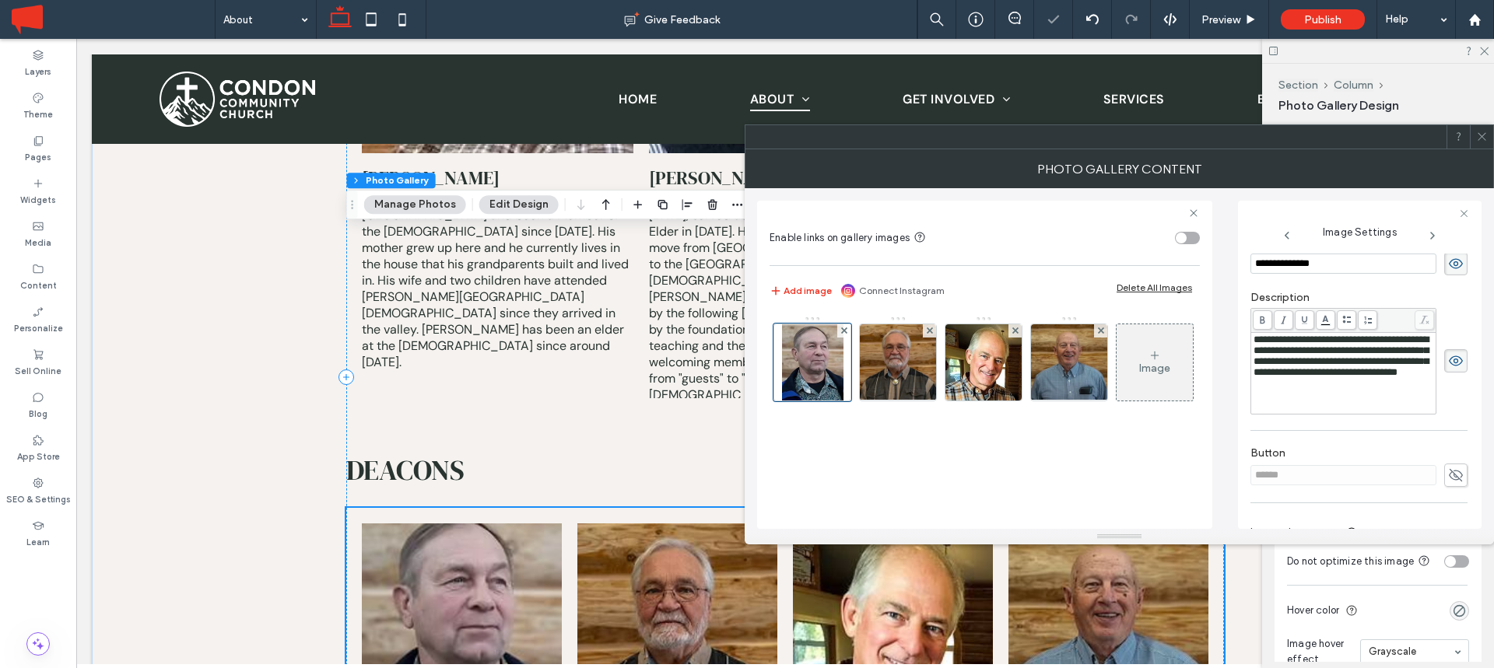
click at [1479, 134] on icon at bounding box center [1482, 137] width 12 height 12
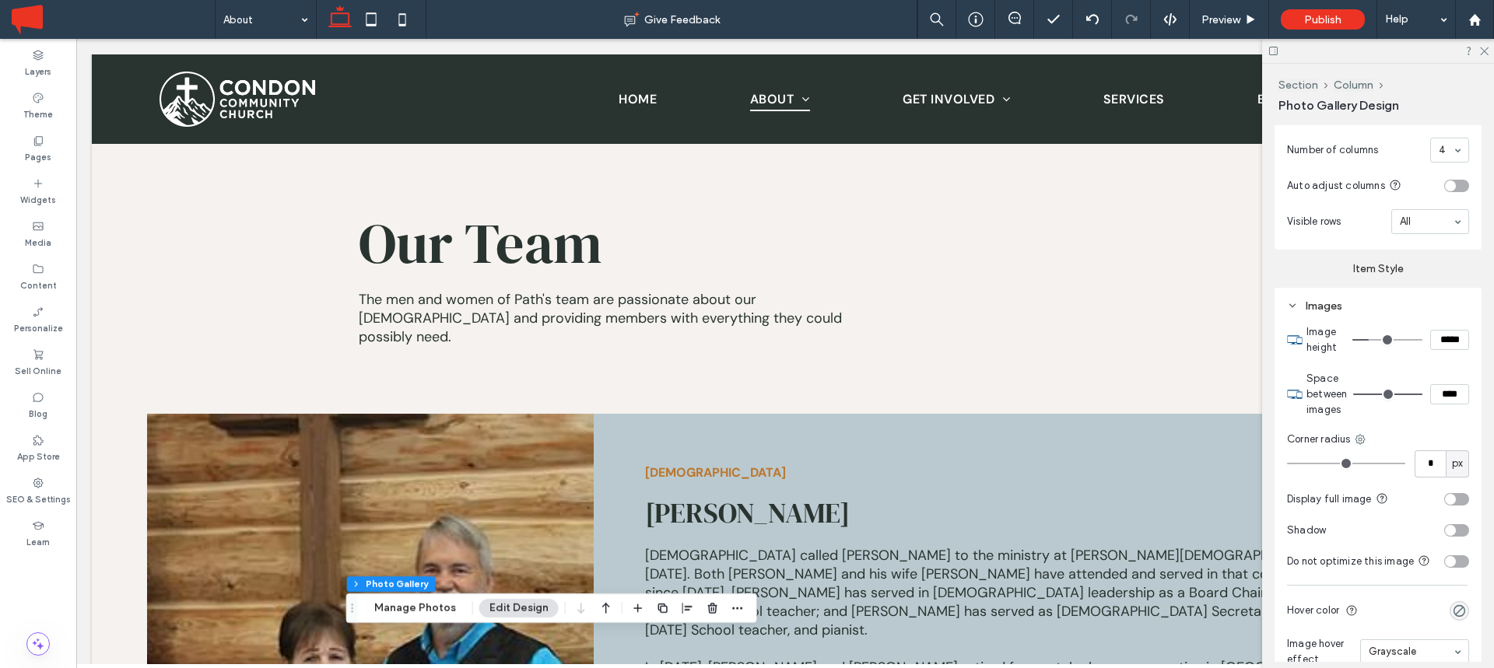
scroll to position [4225, 0]
